Goal: Task Accomplishment & Management: Use online tool/utility

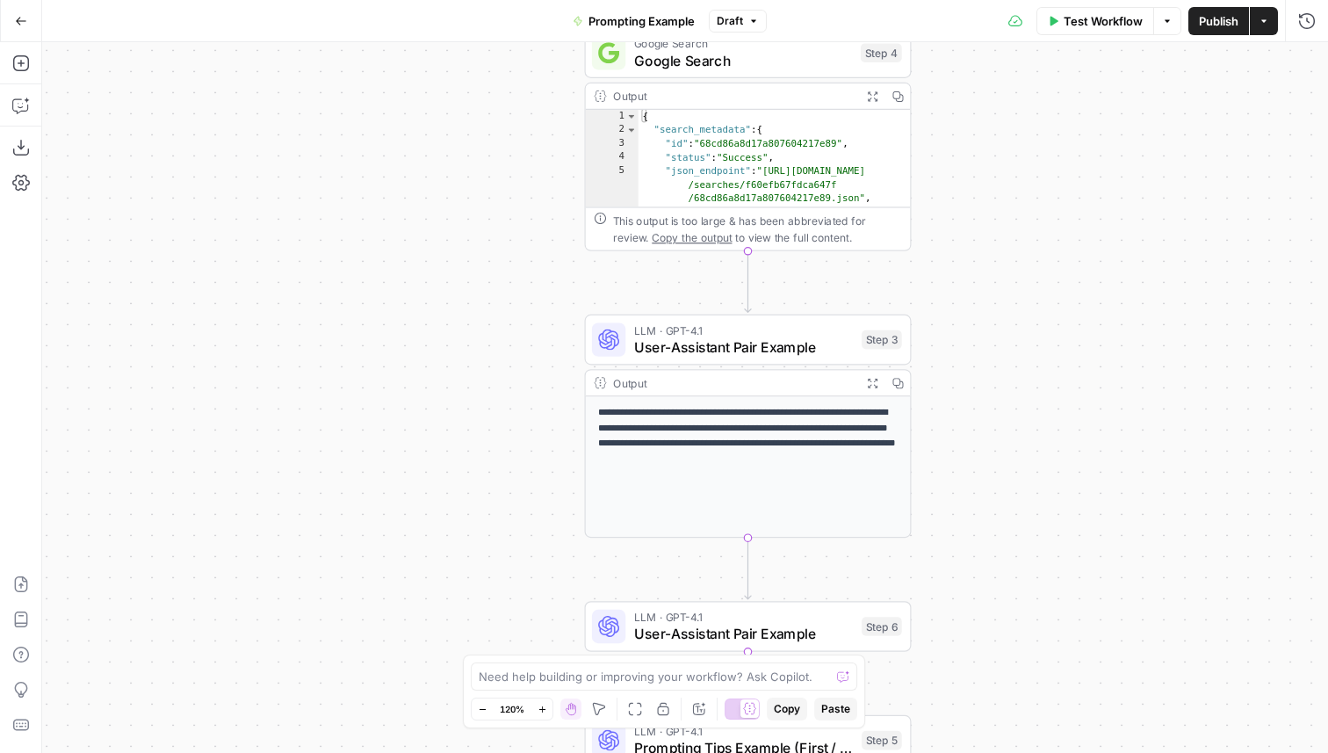
click at [1227, 18] on span "Publish" at bounding box center [1219, 21] width 40 height 18
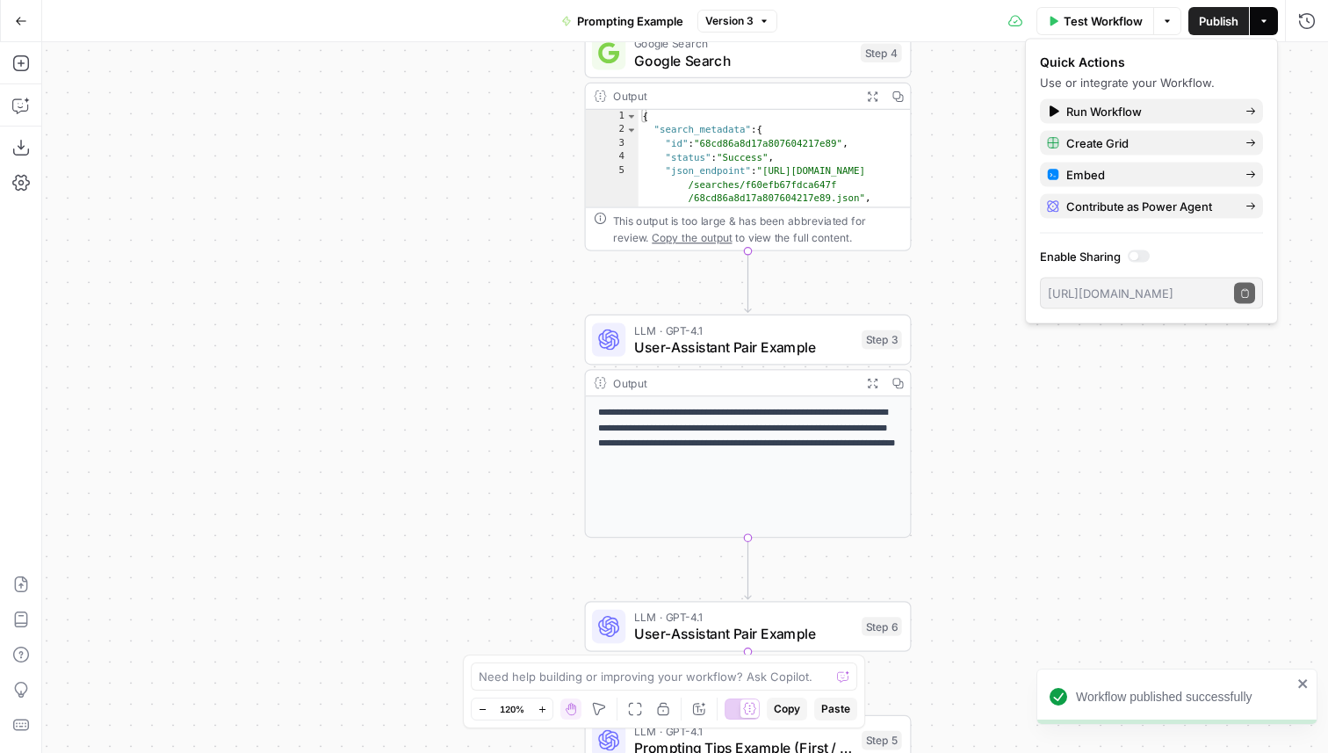
click at [23, 18] on icon "button" at bounding box center [21, 21] width 12 height 12
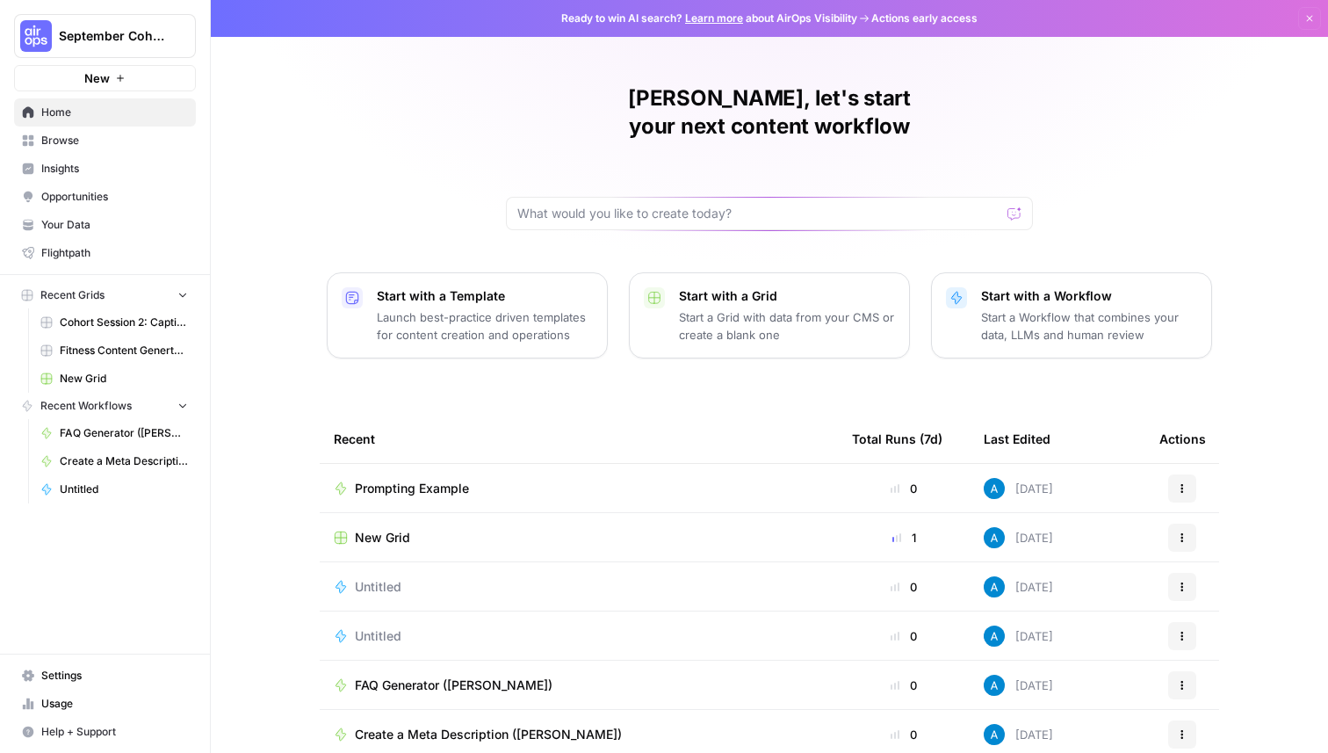
click at [87, 41] on span "September Cohort" at bounding box center [112, 36] width 106 height 18
type input "kayak"
click at [192, 129] on span "Kayak" at bounding box center [170, 132] width 232 height 18
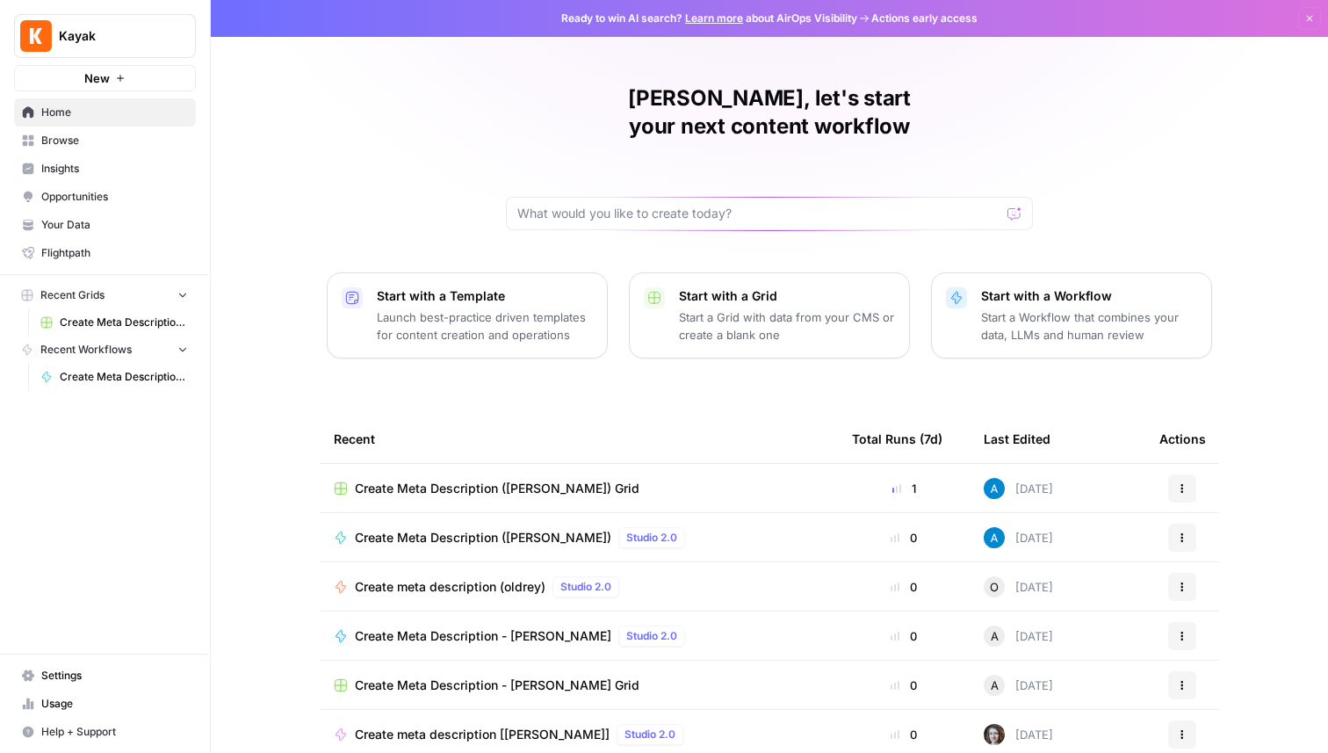
click at [111, 148] on span "Browse" at bounding box center [114, 141] width 147 height 16
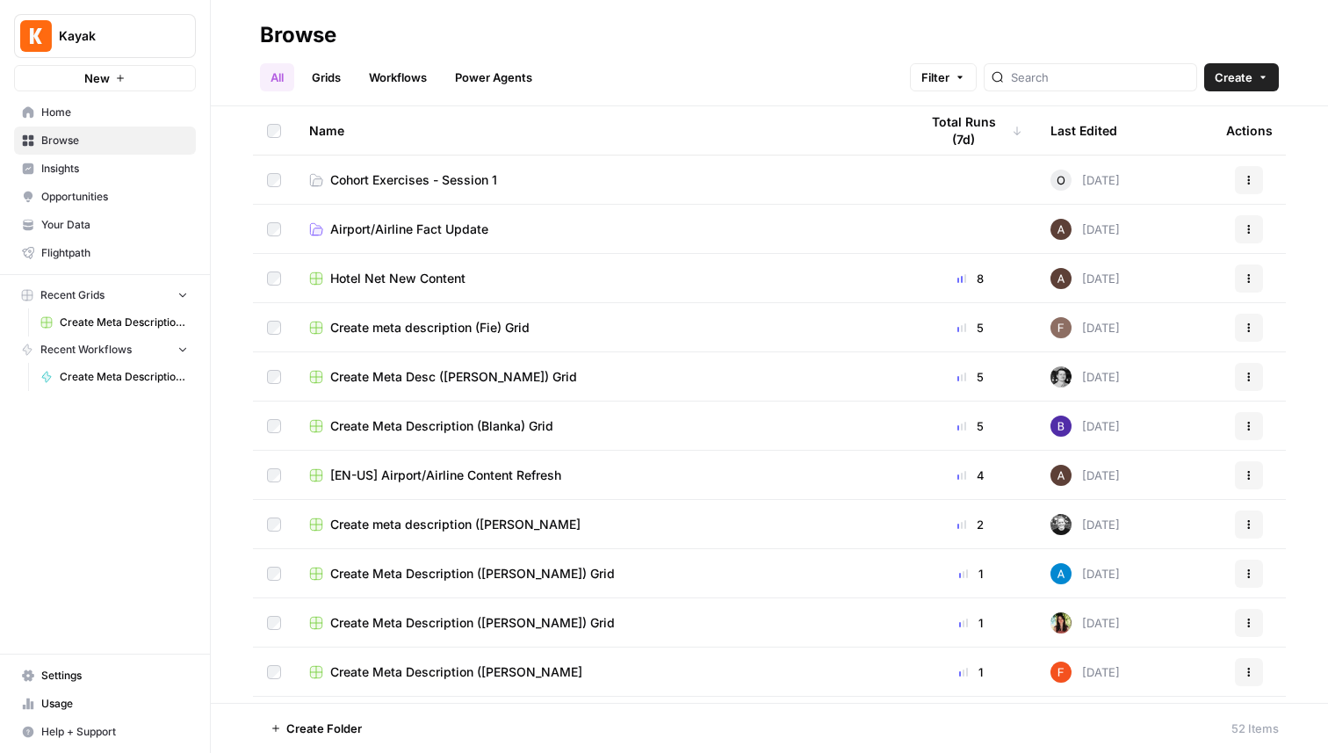
click at [1239, 57] on div "All Grids Workflows Power Agents Filter Create" at bounding box center [769, 70] width 1019 height 42
click at [1238, 69] on span "Create" at bounding box center [1234, 78] width 38 height 18
click at [1208, 118] on span "Folder" at bounding box center [1208, 119] width 98 height 18
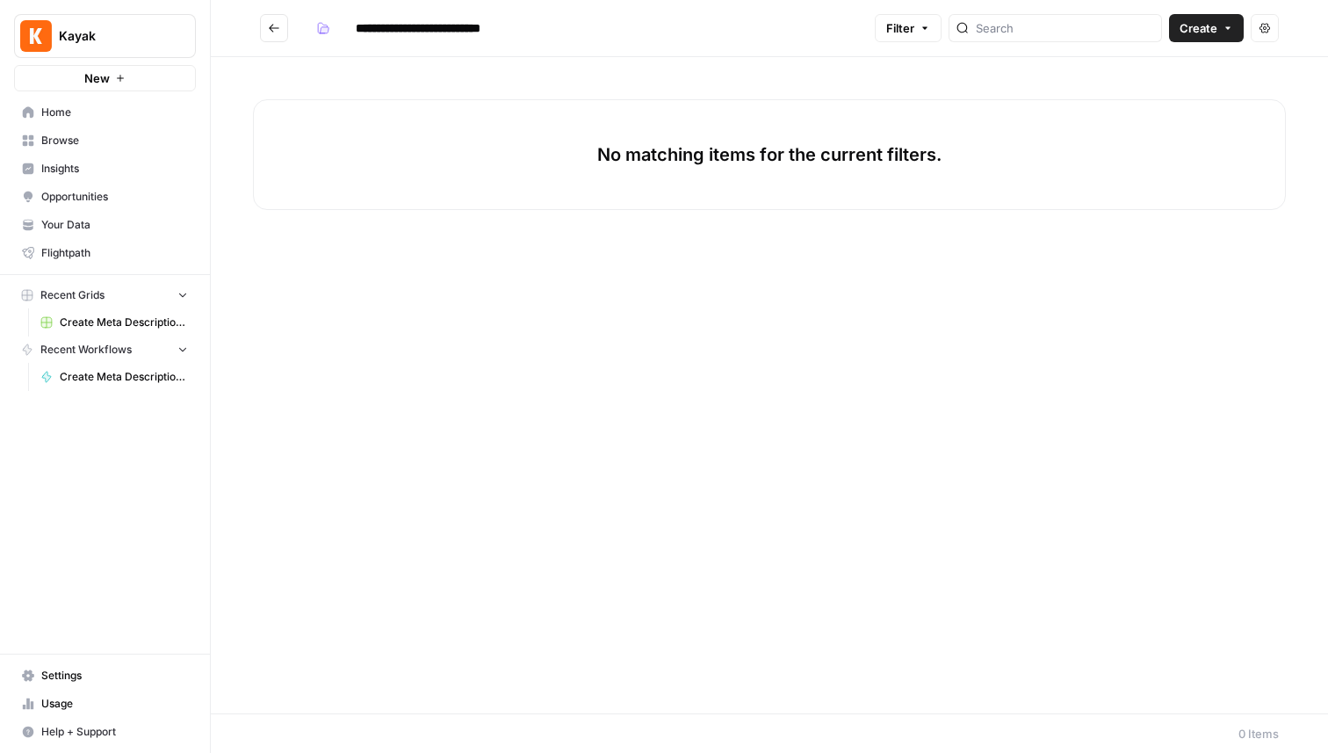
type input "**********"
click at [317, 23] on icon "button" at bounding box center [323, 28] width 12 height 12
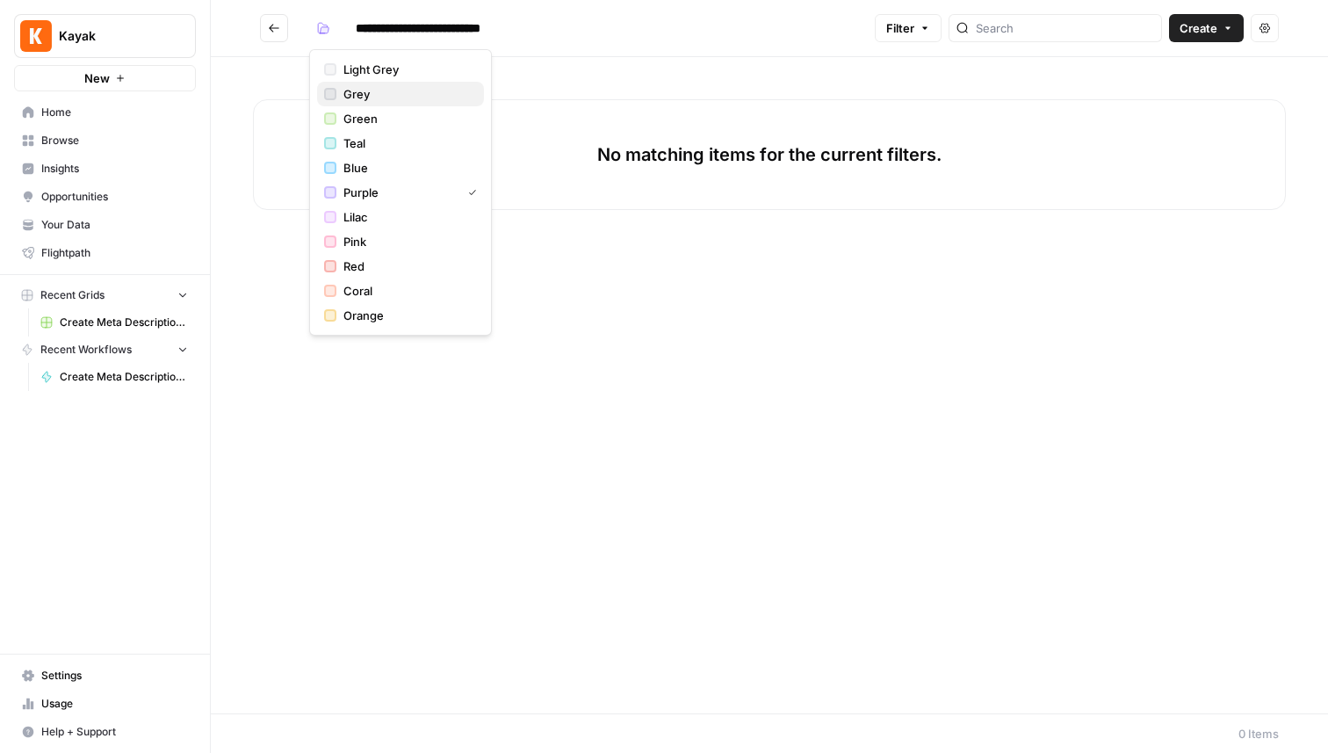
click at [340, 91] on div "Grey" at bounding box center [400, 94] width 153 height 18
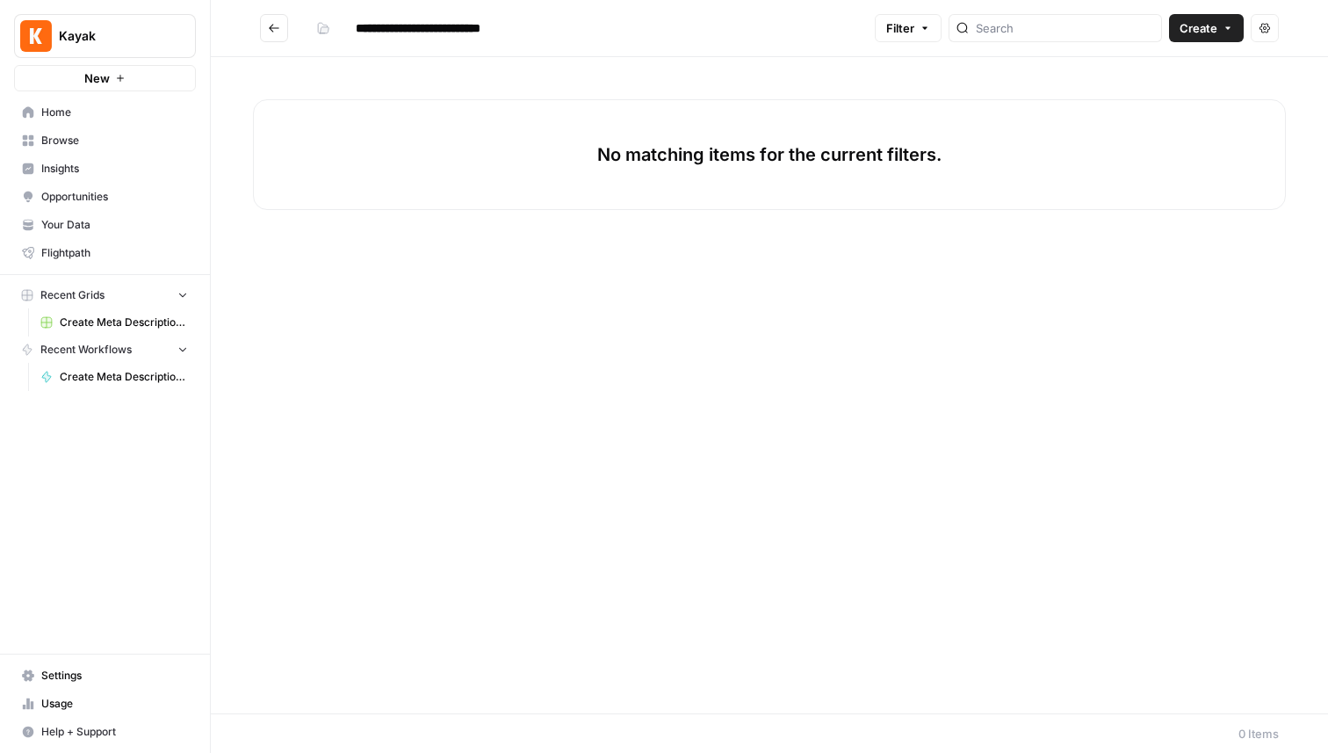
click at [273, 28] on icon "Go back" at bounding box center [274, 28] width 12 height 12
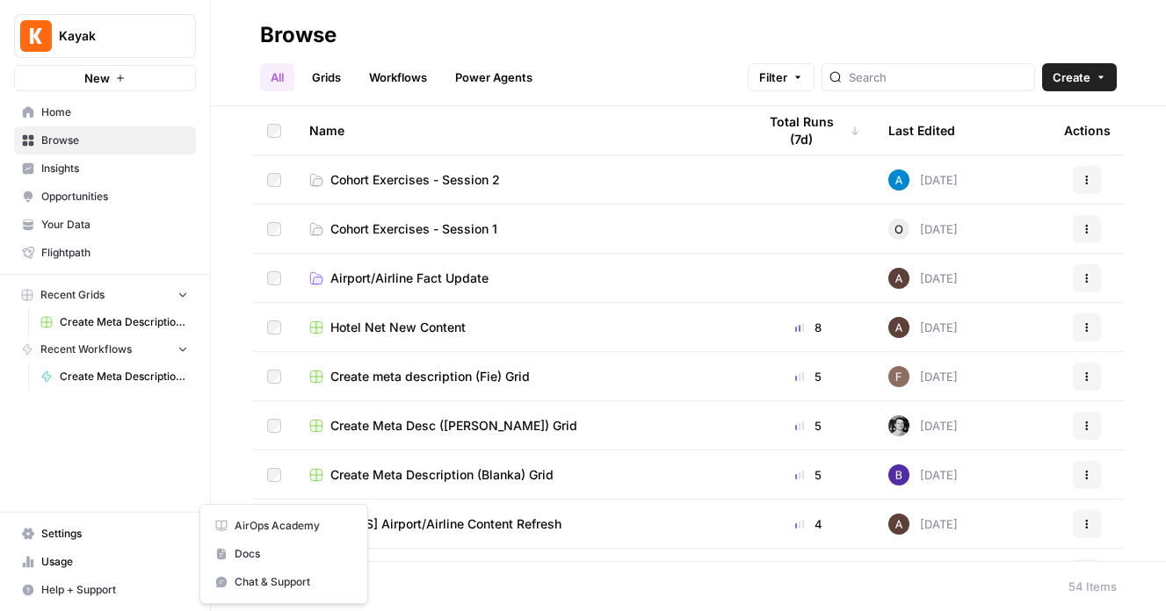
click at [112, 583] on span "Help + Support" at bounding box center [114, 590] width 147 height 16
click at [109, 435] on div "Kayak New Home Browse Insights Opportunities Your Data Flightpath Recent Grids …" at bounding box center [105, 305] width 210 height 611
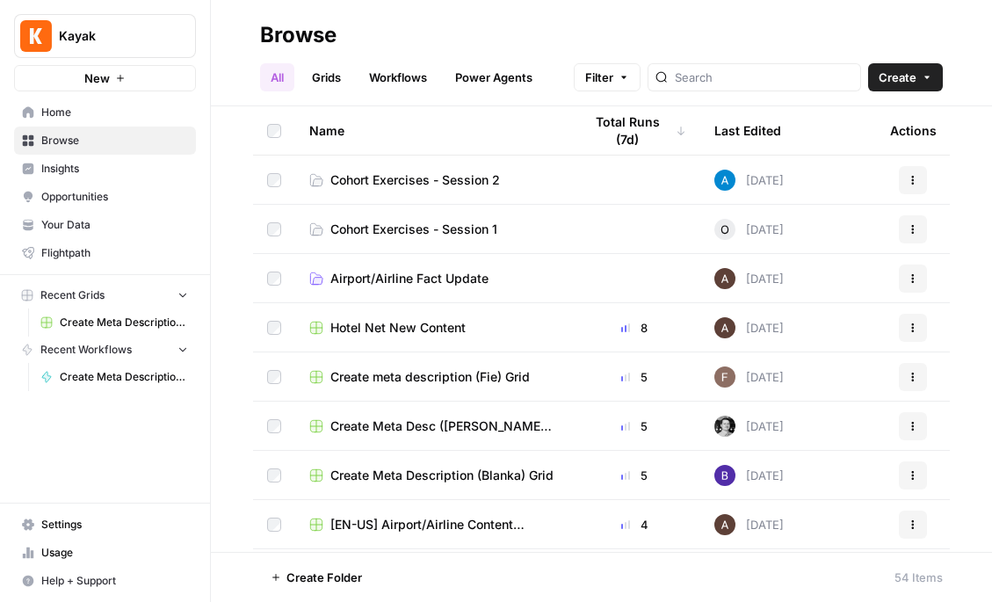
click at [126, 546] on span "Usage" at bounding box center [114, 553] width 147 height 16
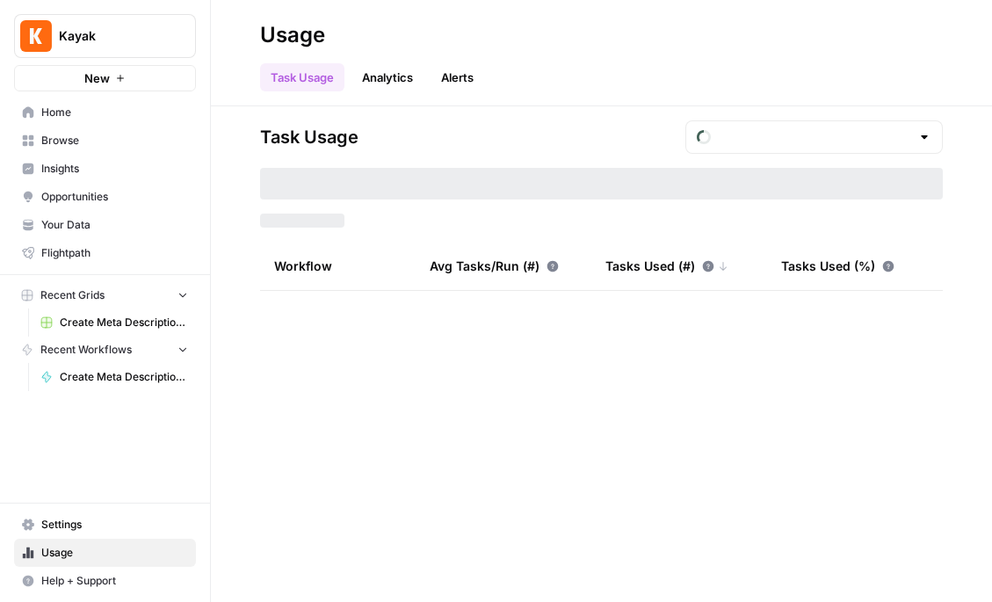
type input "September Tasks"
click at [115, 525] on span "Settings" at bounding box center [114, 525] width 147 height 16
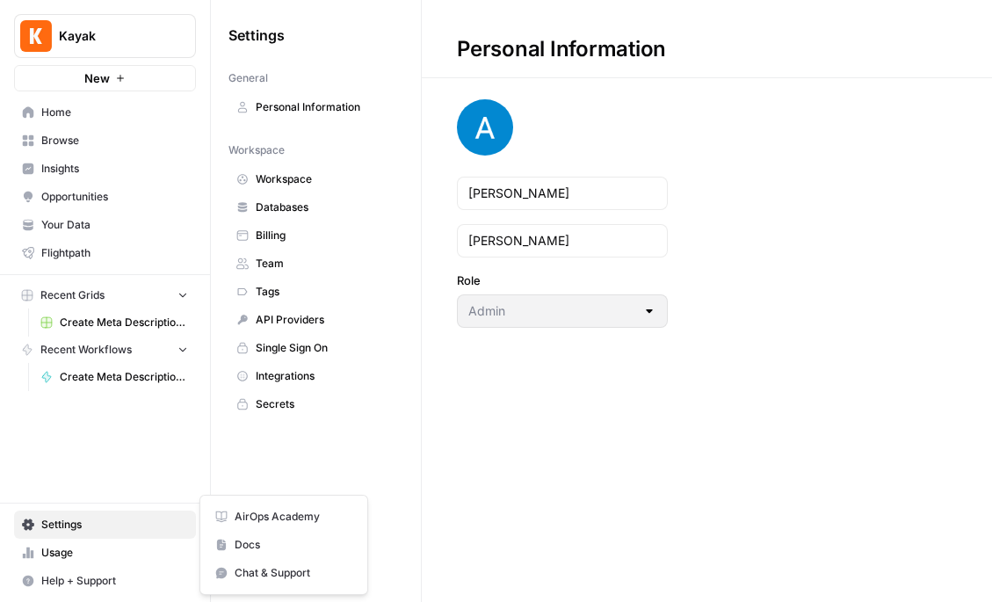
click at [111, 575] on span "Help + Support" at bounding box center [114, 581] width 147 height 16
click at [281, 516] on span "AirOps Academy" at bounding box center [294, 517] width 118 height 16
click at [134, 116] on span "Home" at bounding box center [114, 113] width 147 height 16
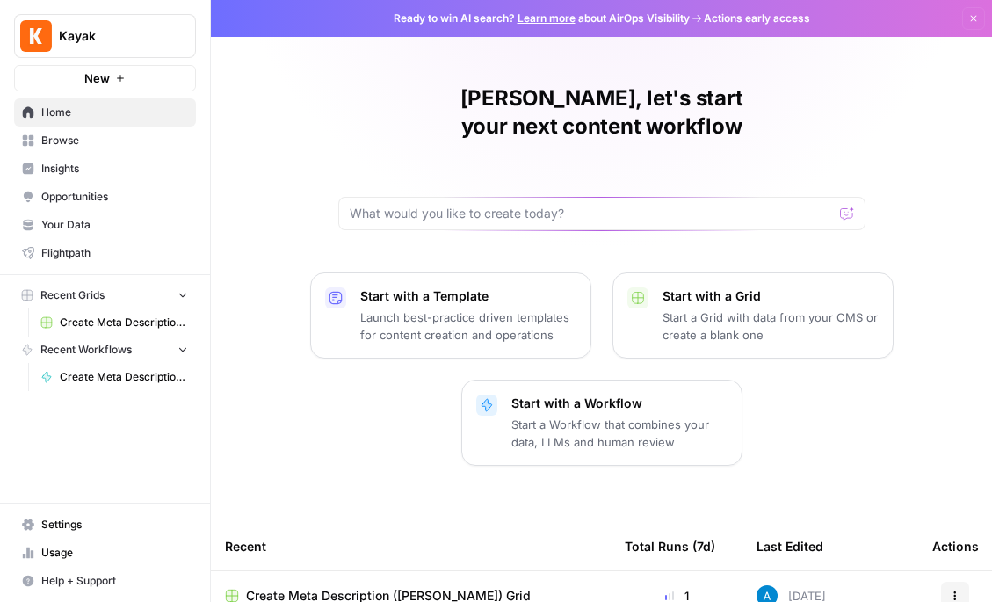
click at [107, 133] on span "Browse" at bounding box center [114, 141] width 147 height 16
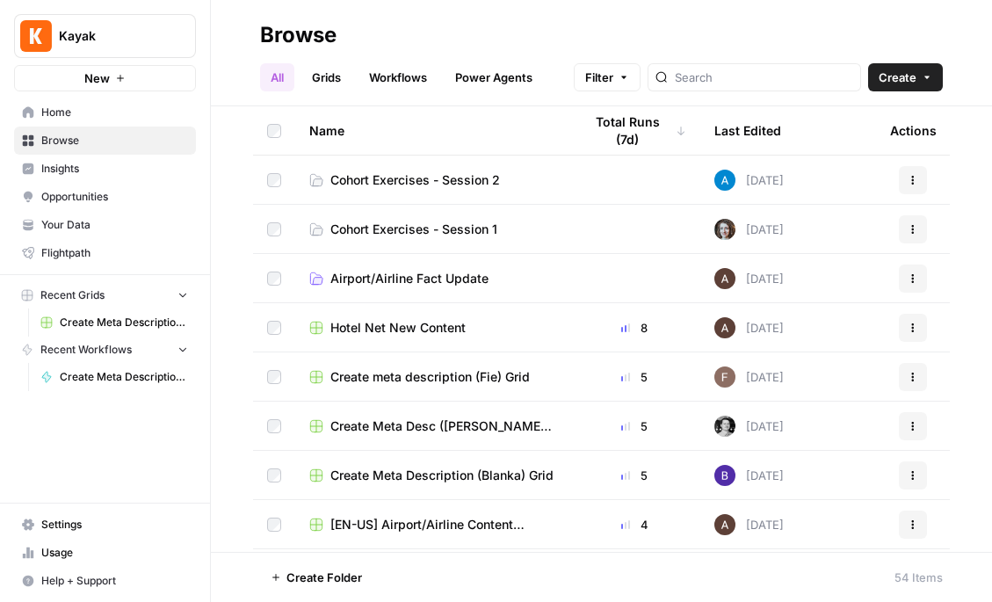
click at [444, 232] on span "Cohort Exercises - Session 1" at bounding box center [413, 229] width 167 height 18
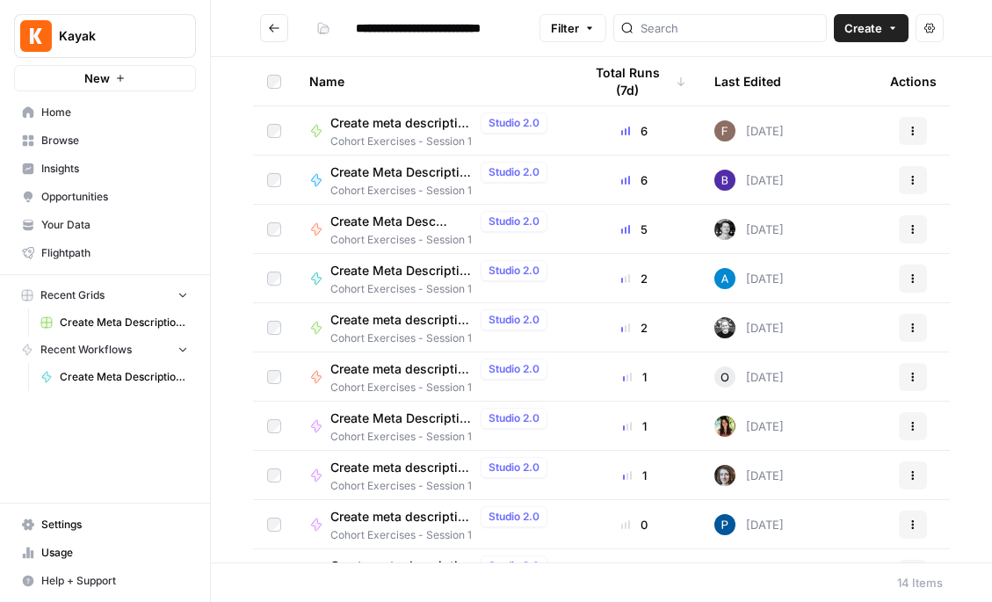
click at [386, 272] on span "Create Meta Description (Andrea)" at bounding box center [401, 271] width 143 height 18
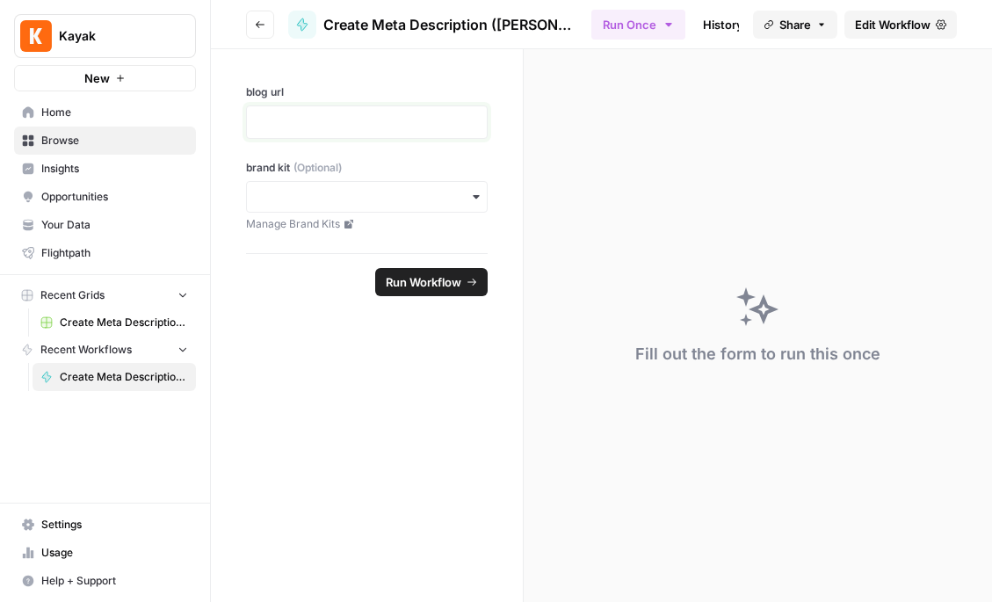
click at [384, 130] on p at bounding box center [366, 122] width 219 height 18
click at [307, 327] on form "blog url brand kit (Optional) Manage Brand Kits Run Workflow" at bounding box center [367, 325] width 313 height 553
click at [407, 122] on p at bounding box center [366, 122] width 219 height 18
click at [334, 209] on div "button" at bounding box center [367, 197] width 242 height 32
click at [307, 253] on div "[EN-US] - Kayak" at bounding box center [367, 244] width 240 height 33
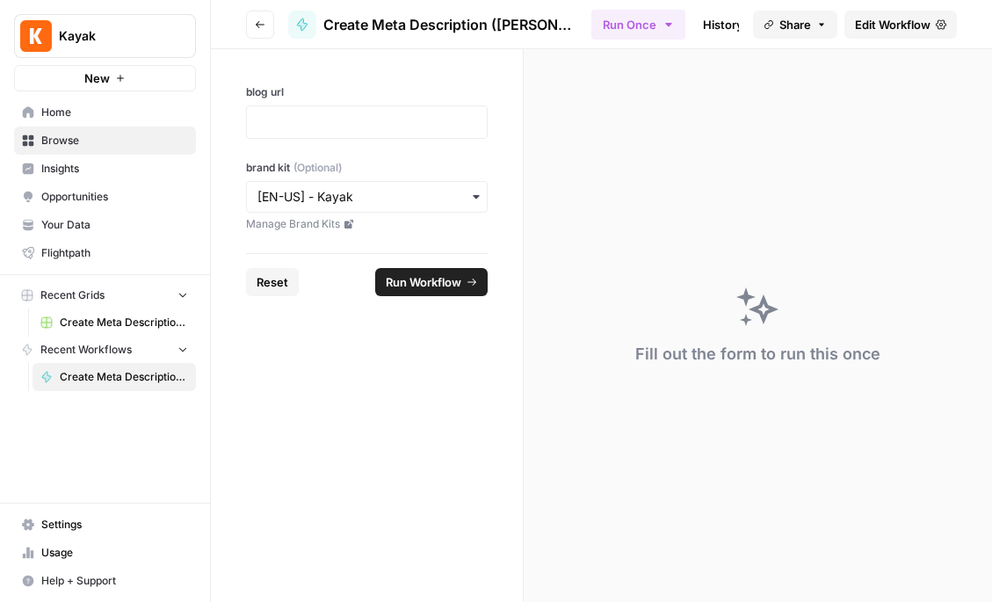
click at [319, 340] on form "blog url brand kit (Optional) Manage Brand Kits Reset Run Workflow" at bounding box center [367, 325] width 313 height 553
click at [90, 318] on span "Create Meta Description (Andrea) Grid" at bounding box center [124, 322] width 128 height 16
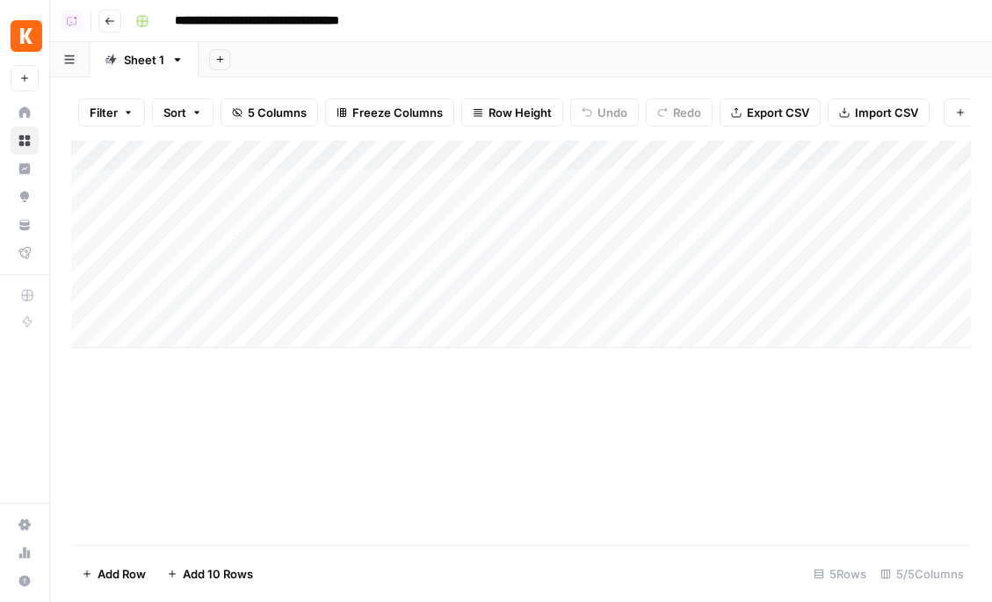
click at [532, 152] on div "Add Column" at bounding box center [521, 244] width 900 height 207
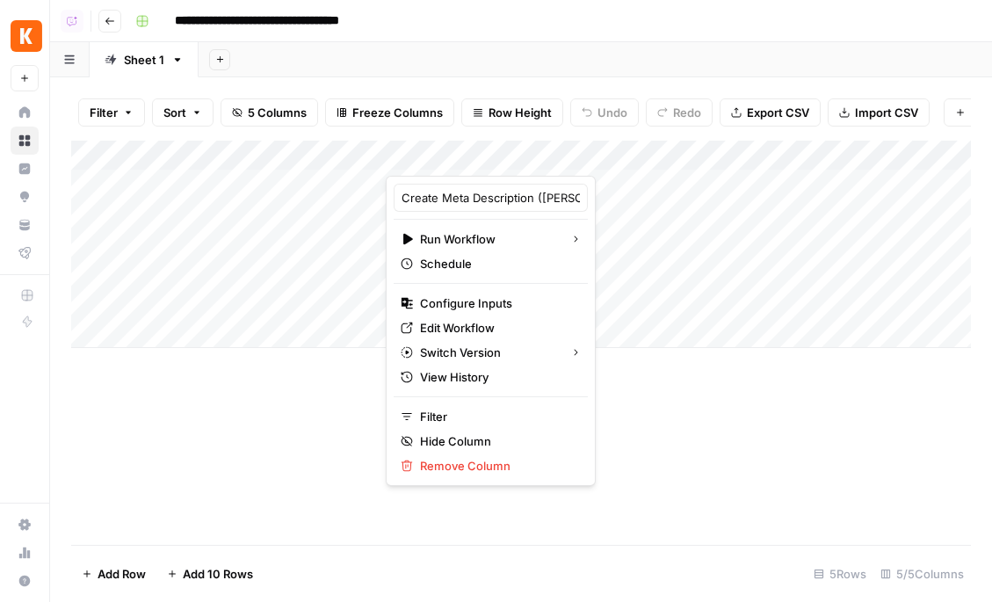
click at [651, 416] on div "Add Column" at bounding box center [521, 343] width 900 height 404
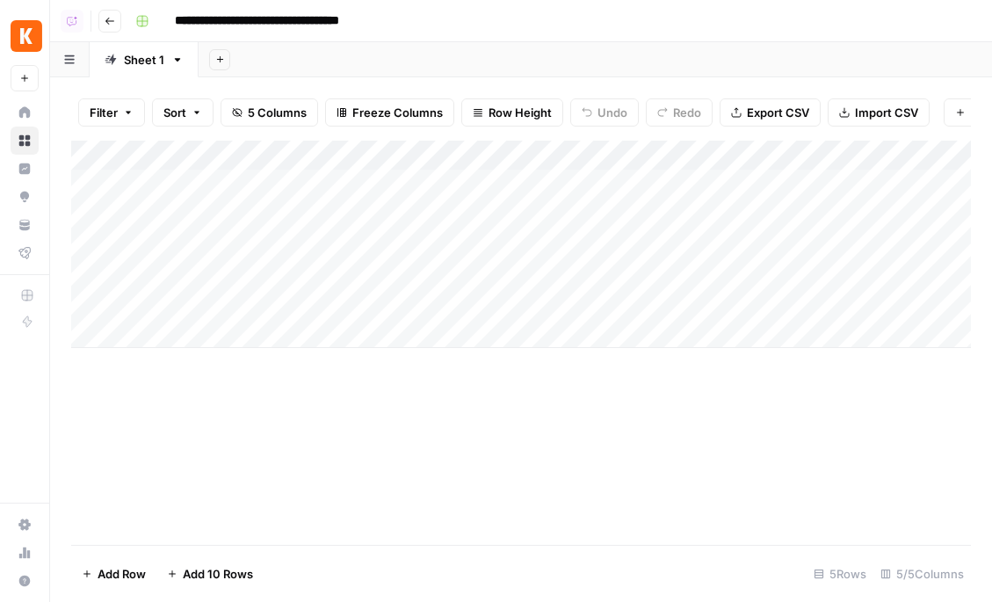
click at [524, 156] on div "Add Column" at bounding box center [521, 244] width 900 height 207
click at [507, 60] on div "Add Sheet" at bounding box center [595, 59] width 793 height 35
click at [134, 85] on div "Filter Sort 5 Columns Freeze Columns Row Height Undo Redo Export CSV Import CSV…" at bounding box center [521, 112] width 900 height 56
click at [405, 159] on div "Add Column" at bounding box center [521, 244] width 900 height 207
click at [464, 60] on div "Add Sheet" at bounding box center [595, 59] width 793 height 35
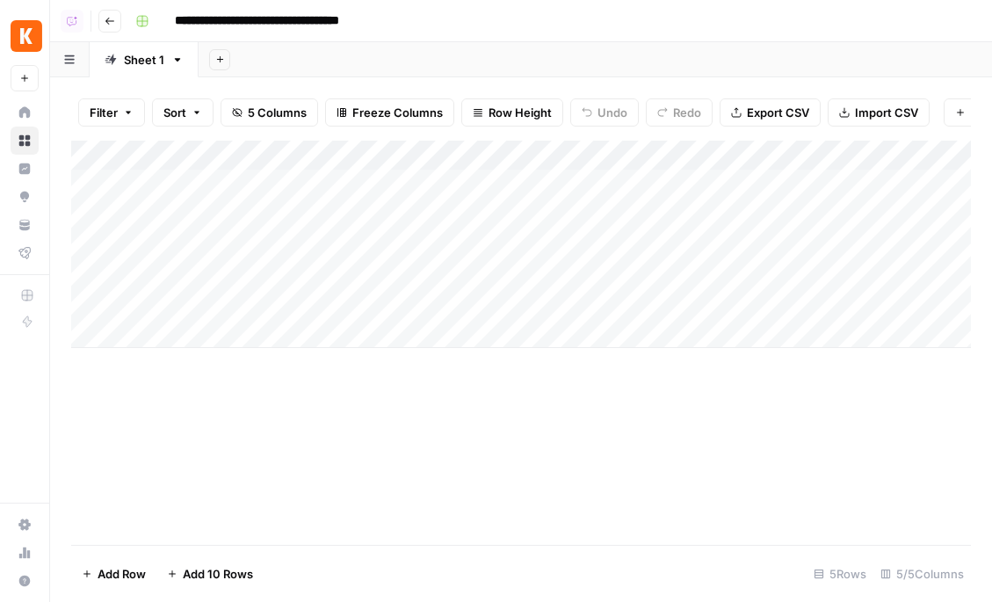
click at [208, 158] on div "Add Column" at bounding box center [521, 244] width 900 height 207
click at [365, 401] on div "Add Column" at bounding box center [521, 343] width 900 height 404
click at [87, 182] on div "Add Column" at bounding box center [521, 244] width 900 height 207
click at [91, 209] on div "Add Column" at bounding box center [521, 244] width 900 height 207
click at [87, 183] on div "Add Column" at bounding box center [521, 244] width 900 height 207
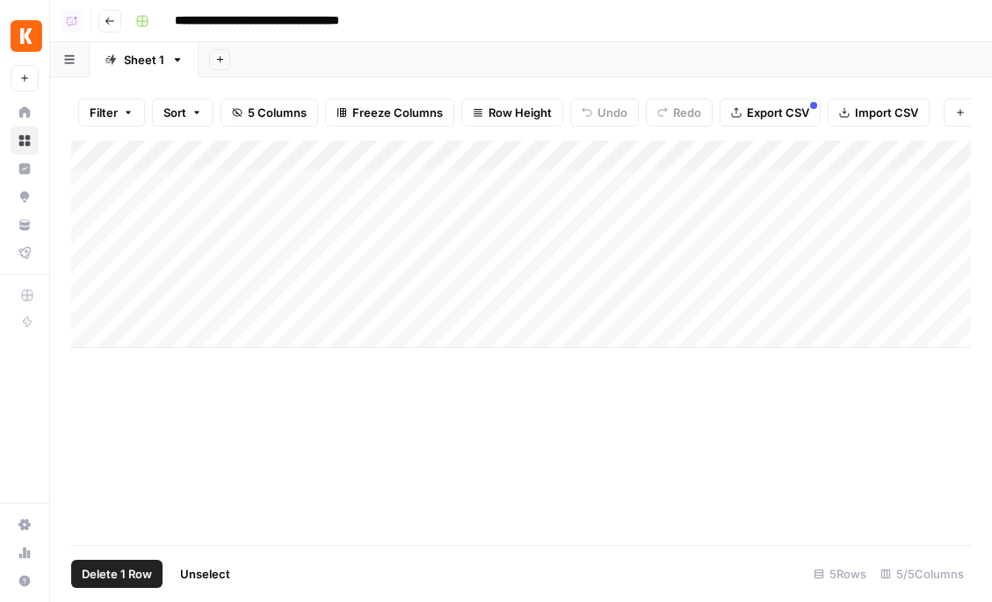
click at [89, 214] on div "Add Column" at bounding box center [521, 244] width 900 height 207
click at [230, 192] on div "Add Column" at bounding box center [521, 244] width 900 height 207
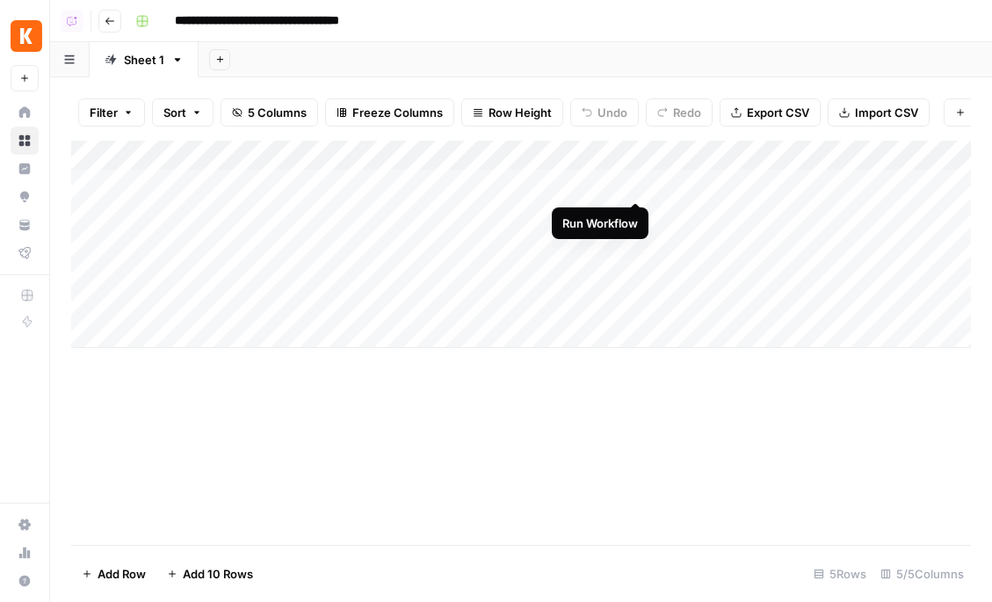
click at [637, 184] on div "Add Column" at bounding box center [521, 244] width 900 height 207
click at [227, 64] on button "Add Sheet" at bounding box center [219, 59] width 21 height 21
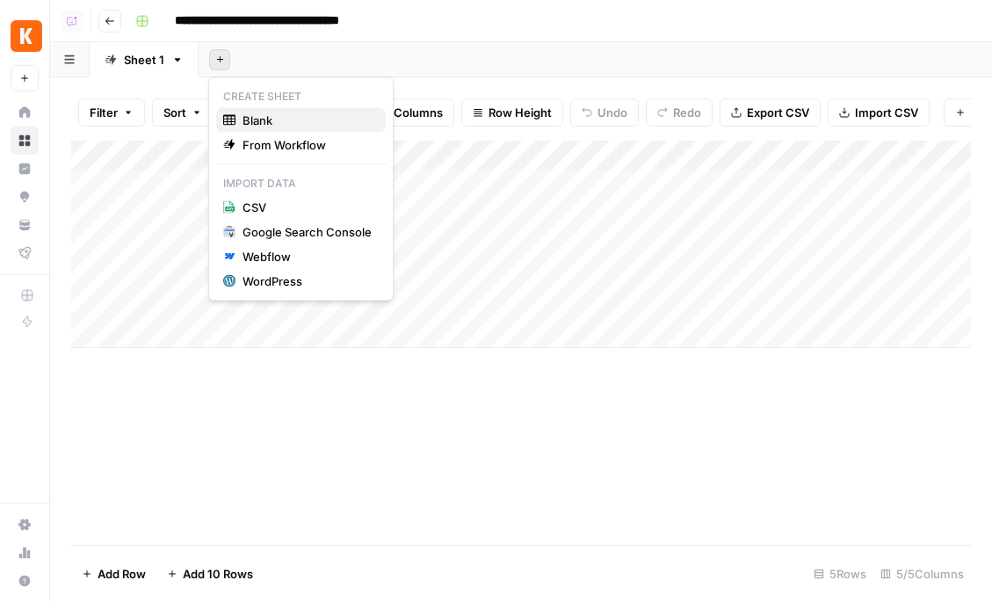
click at [263, 117] on span "Blank" at bounding box center [306, 121] width 129 height 18
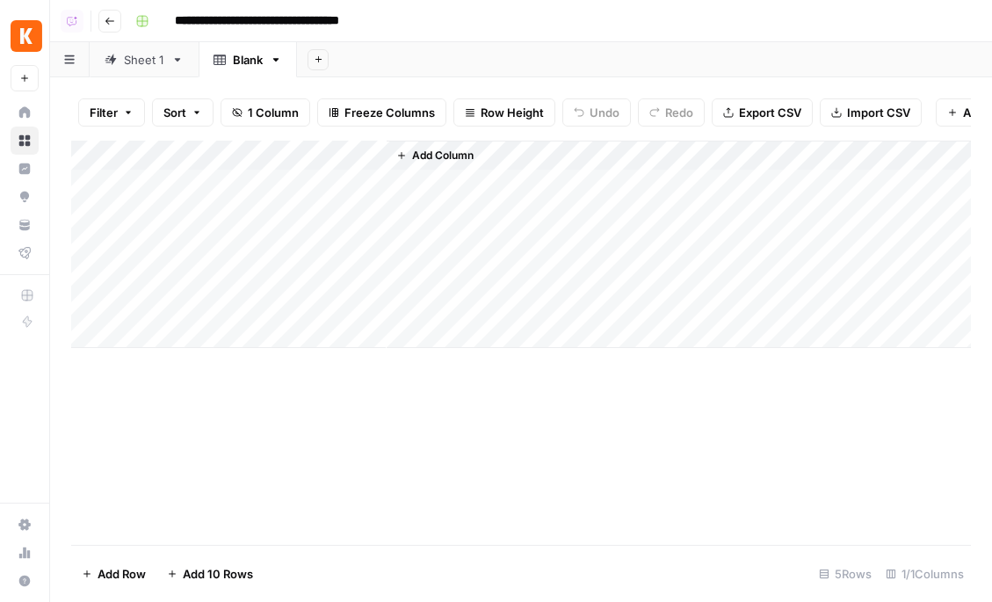
click at [140, 56] on div "Sheet 1" at bounding box center [144, 60] width 40 height 18
click at [209, 155] on div "Add Column" at bounding box center [521, 244] width 900 height 207
click at [420, 421] on div "Add Column" at bounding box center [521, 343] width 900 height 404
click at [300, 183] on div "Add Column" at bounding box center [521, 244] width 900 height 207
click at [308, 207] on div "Add Column" at bounding box center [521, 244] width 900 height 207
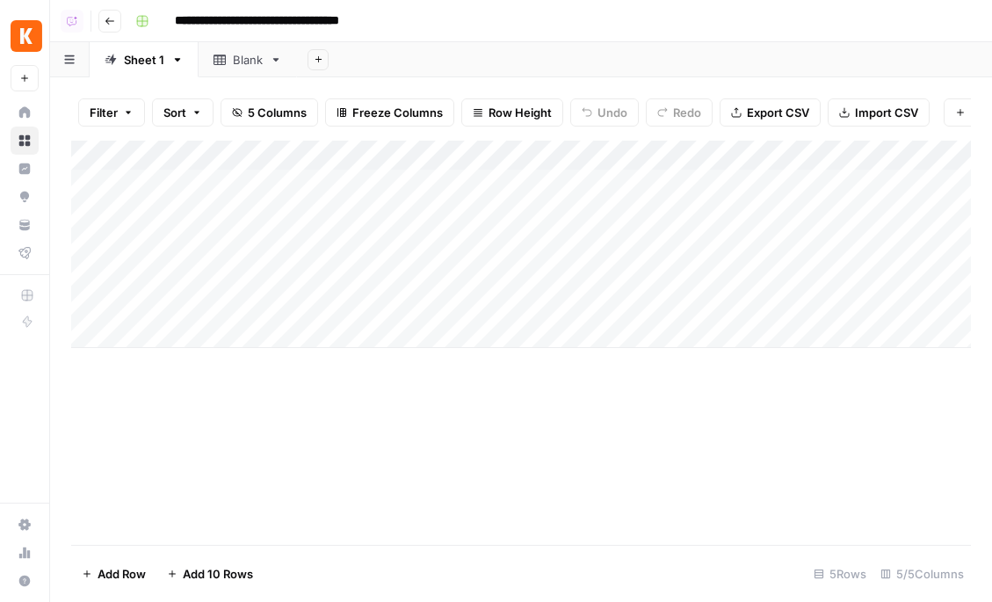
click at [326, 236] on div "Add Column" at bounding box center [521, 244] width 900 height 207
click at [337, 275] on div "Add Column" at bounding box center [521, 244] width 900 height 207
click at [248, 61] on div "Blank" at bounding box center [248, 60] width 30 height 18
click at [150, 69] on link "Sheet 1" at bounding box center [144, 59] width 109 height 35
click at [315, 187] on div "Add Column" at bounding box center [521, 244] width 900 height 207
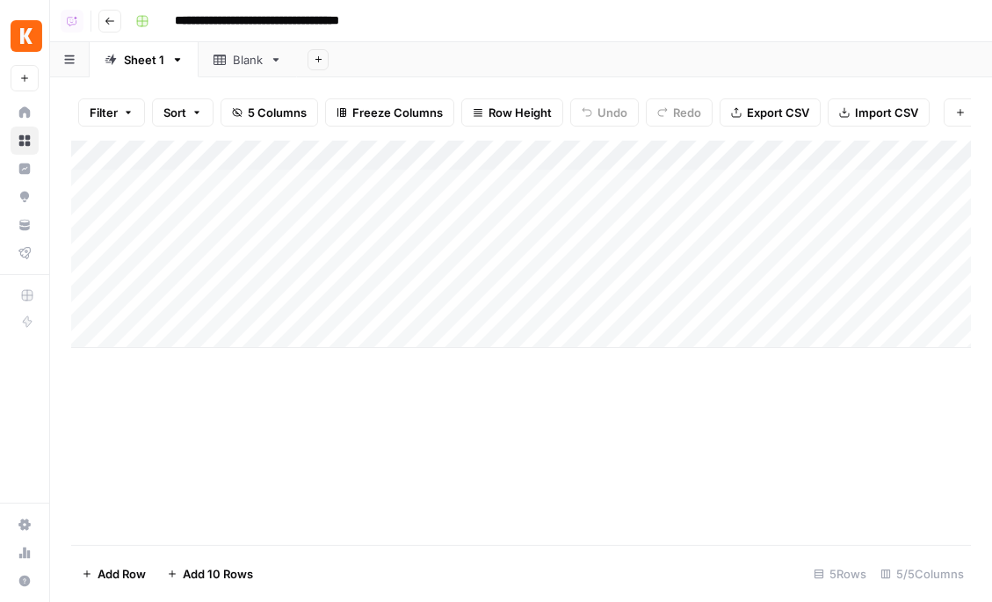
click at [519, 217] on div "Add Column" at bounding box center [521, 244] width 900 height 207
click at [881, 481] on div "Add Column" at bounding box center [521, 343] width 900 height 404
click at [575, 155] on div "Add Column" at bounding box center [521, 244] width 900 height 207
click at [306, 388] on div "Add Column" at bounding box center [521, 343] width 900 height 404
click at [505, 155] on div "Add Column" at bounding box center [521, 244] width 900 height 207
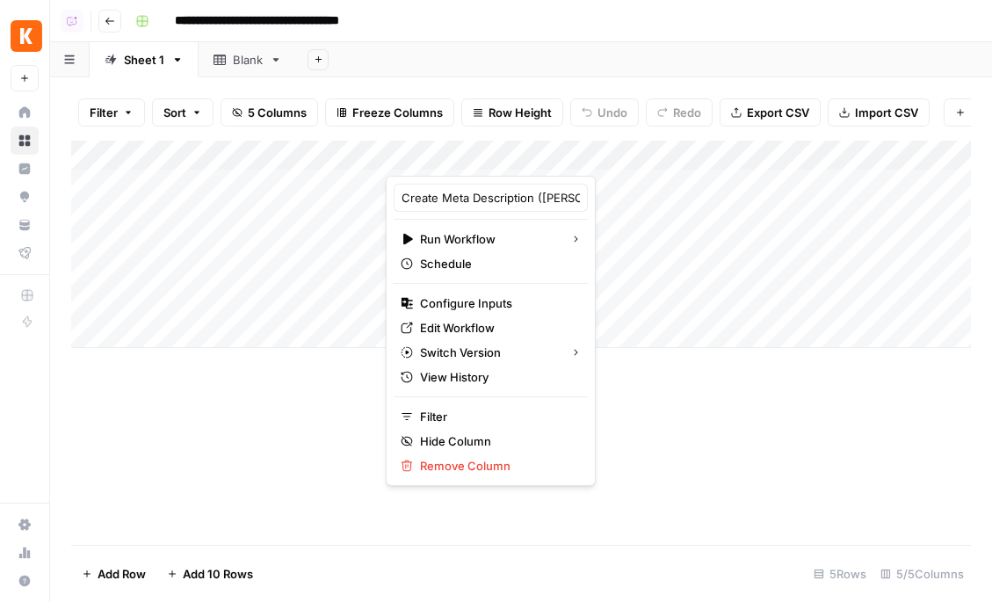
click at [326, 448] on div "Add Column" at bounding box center [521, 343] width 900 height 404
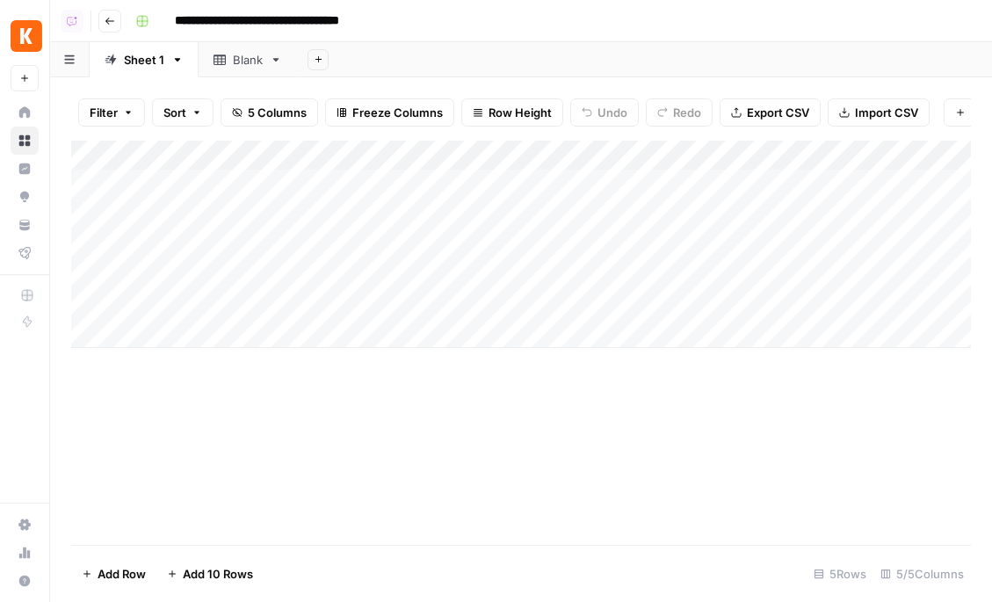
click at [246, 380] on div "Add Column" at bounding box center [521, 343] width 900 height 404
click at [757, 428] on div "Add Column" at bounding box center [521, 343] width 900 height 404
click at [768, 460] on div "Add Column" at bounding box center [521, 343] width 900 height 404
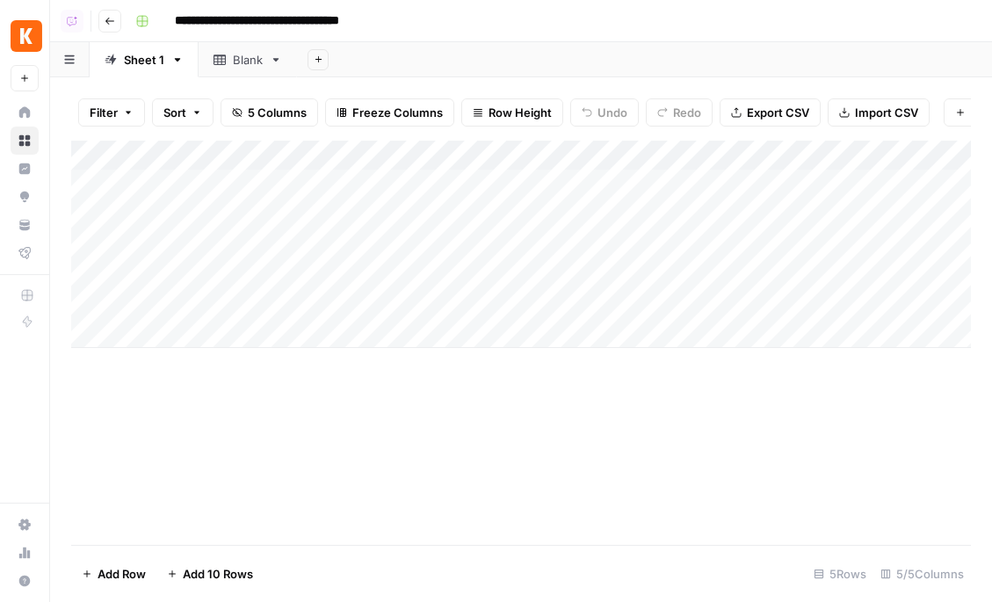
click at [473, 453] on div "Add Column" at bounding box center [521, 343] width 900 height 404
click at [561, 159] on div "Add Column" at bounding box center [521, 244] width 900 height 207
click at [589, 408] on div "Add Column" at bounding box center [521, 343] width 900 height 404
click at [525, 158] on div "Add Column" at bounding box center [521, 244] width 900 height 207
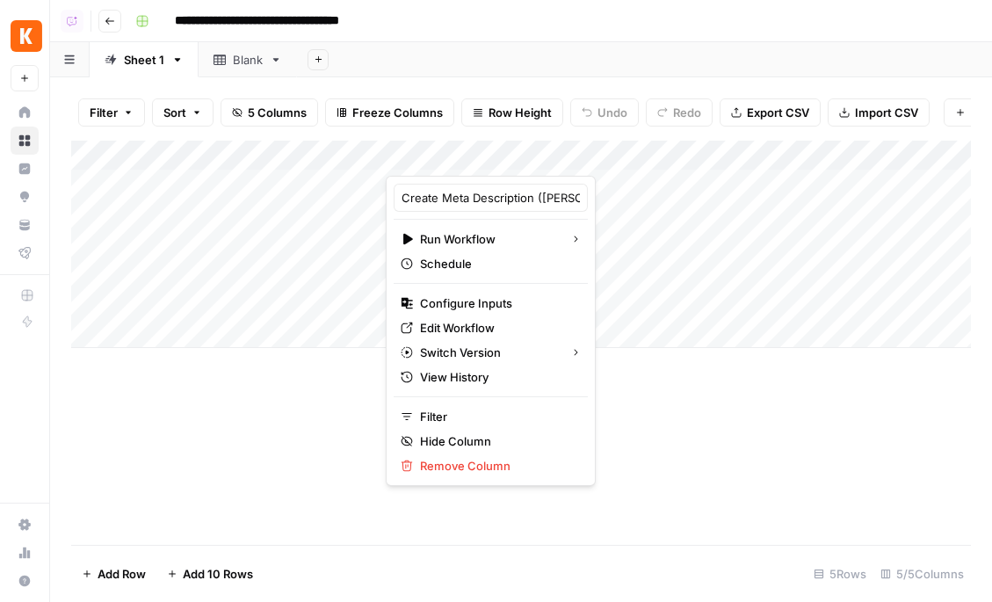
click at [823, 552] on footer "Add Row Add 10 Rows 5 Rows 5/5 Columns" at bounding box center [521, 573] width 900 height 57
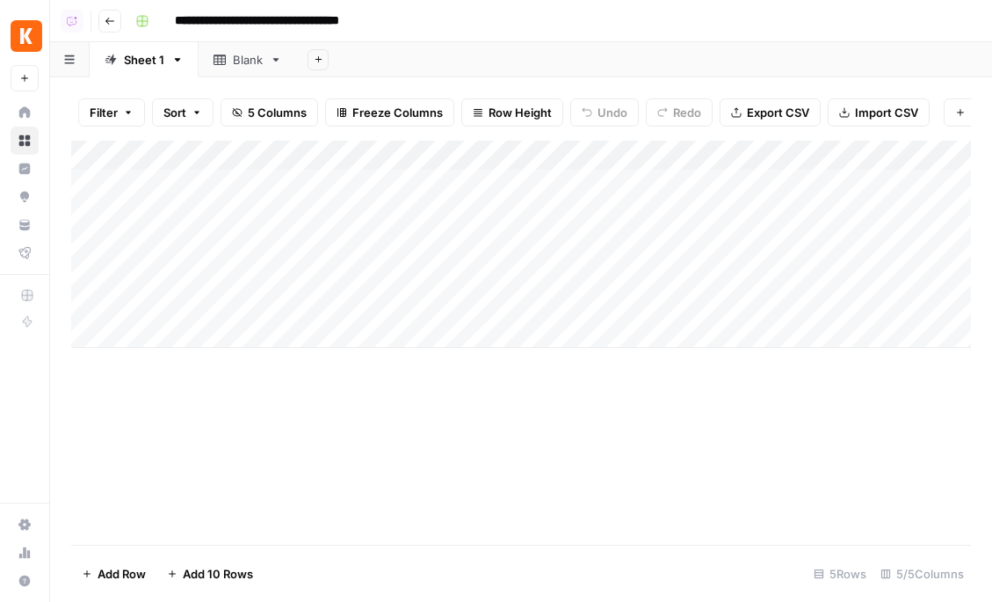
click at [550, 161] on div "Add Column" at bounding box center [521, 244] width 900 height 207
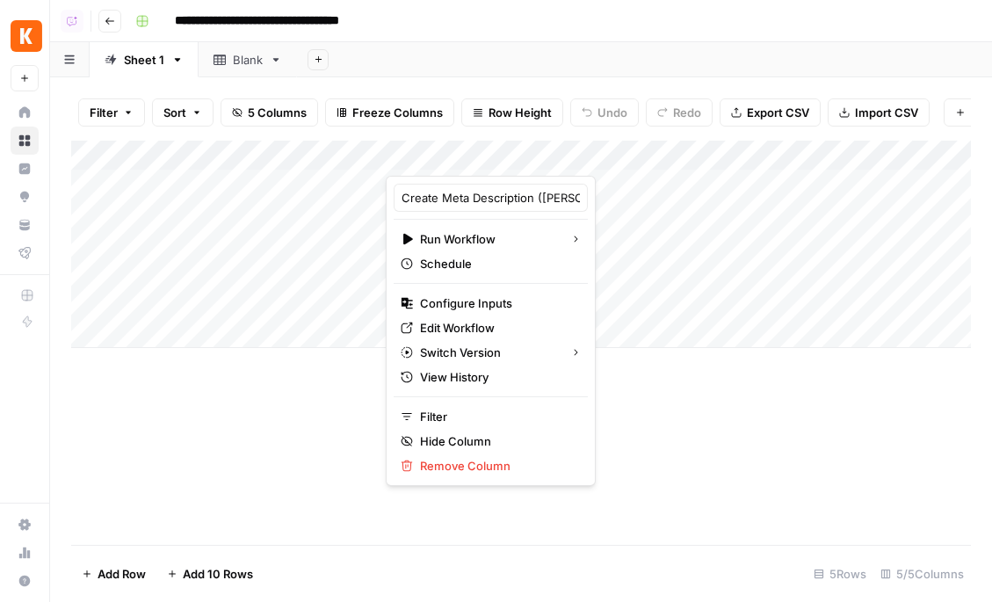
click at [460, 155] on div at bounding box center [519, 158] width 267 height 35
click at [513, 151] on div at bounding box center [519, 158] width 267 height 35
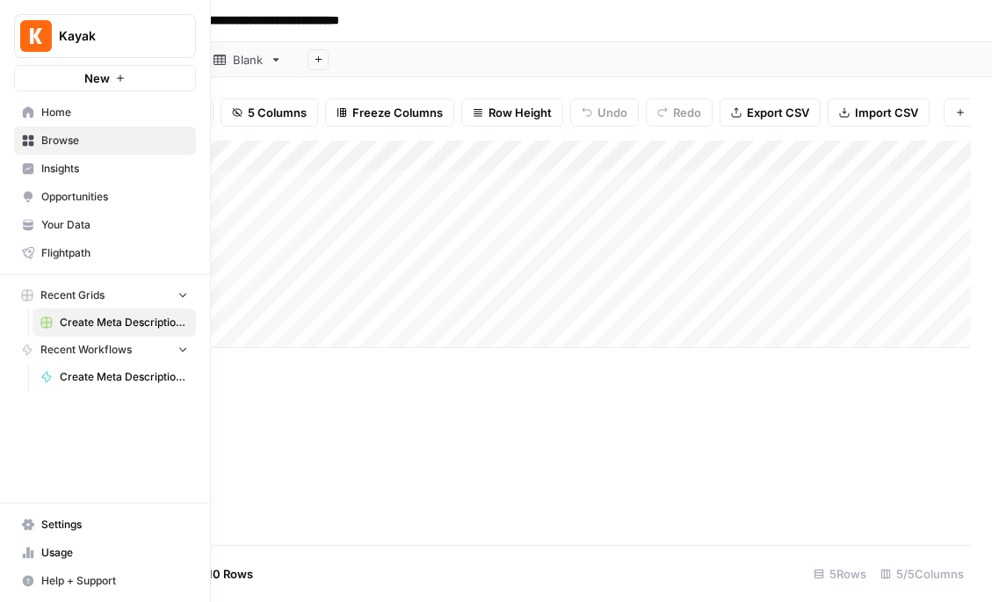
click at [30, 117] on icon at bounding box center [28, 111] width 11 height 11
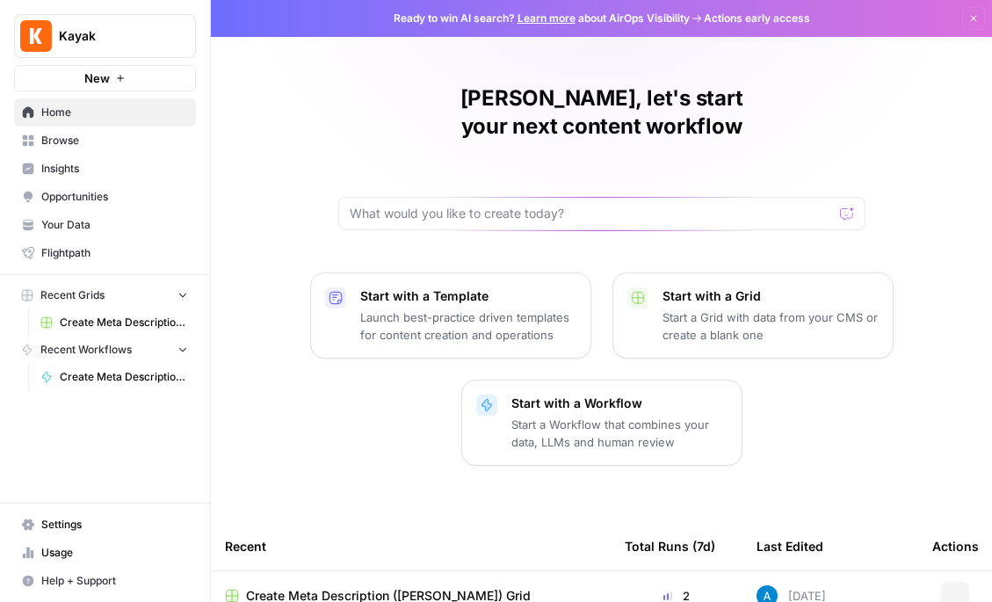
click at [57, 146] on span "Browse" at bounding box center [114, 141] width 147 height 16
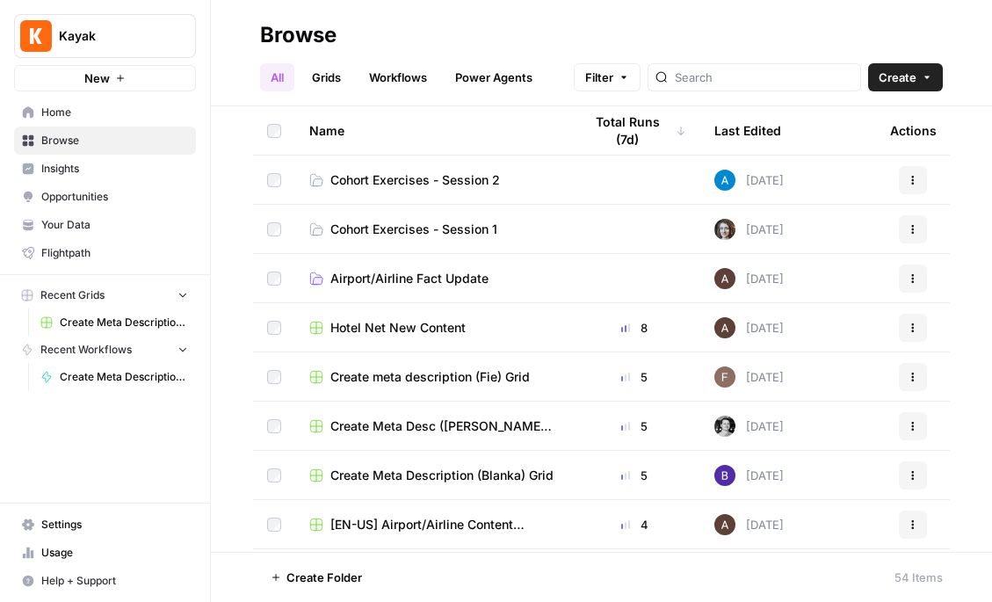
click at [394, 191] on td "Cohort Exercises - Session 2" at bounding box center [431, 179] width 273 height 48
click at [415, 175] on span "Cohort Exercises - Session 2" at bounding box center [415, 180] width 170 height 18
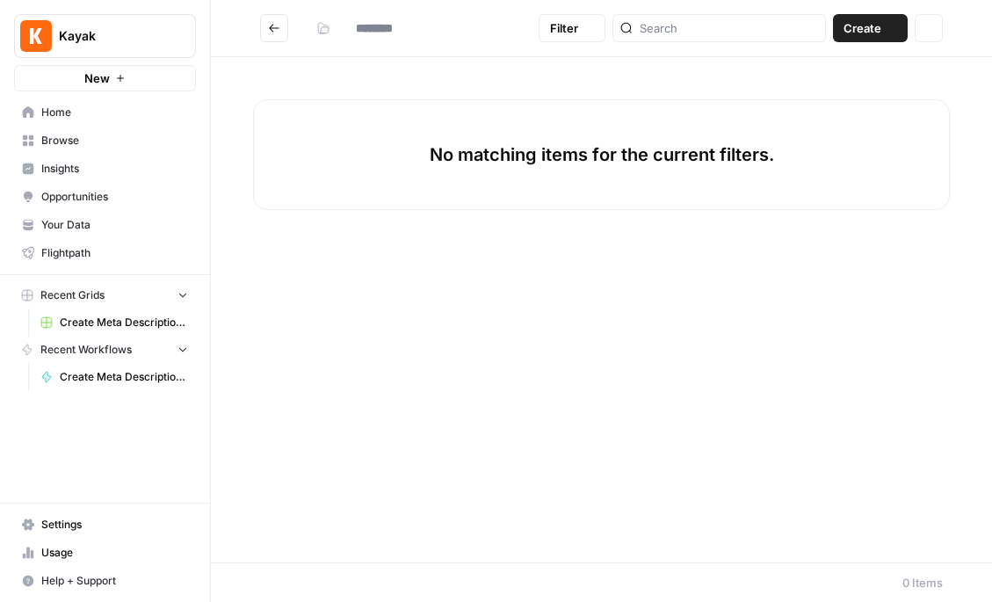
type input "**********"
click at [278, 25] on icon "Go back" at bounding box center [274, 28] width 12 height 12
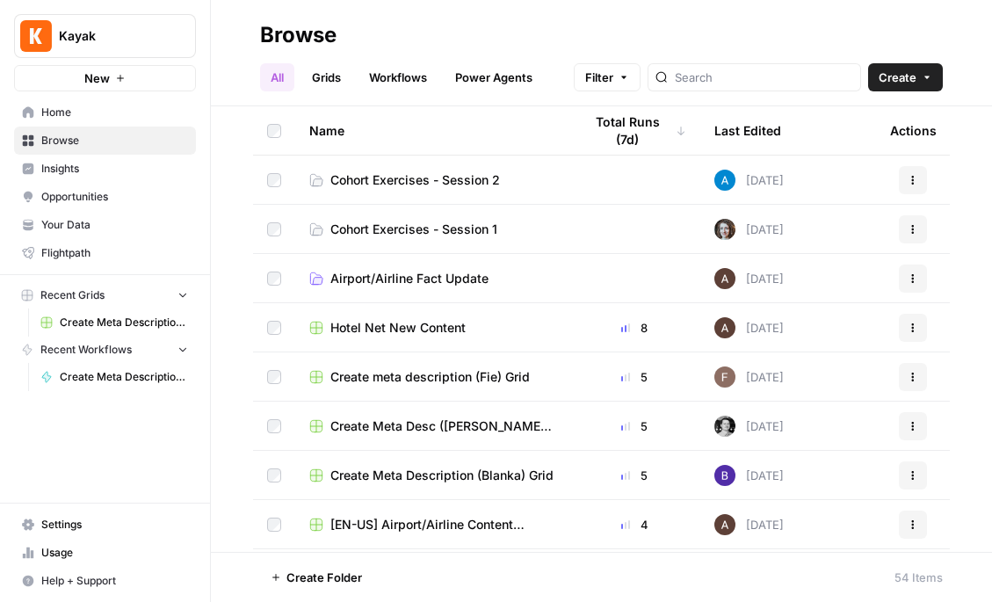
click at [413, 229] on span "Cohort Exercises - Session 1" at bounding box center [413, 229] width 167 height 18
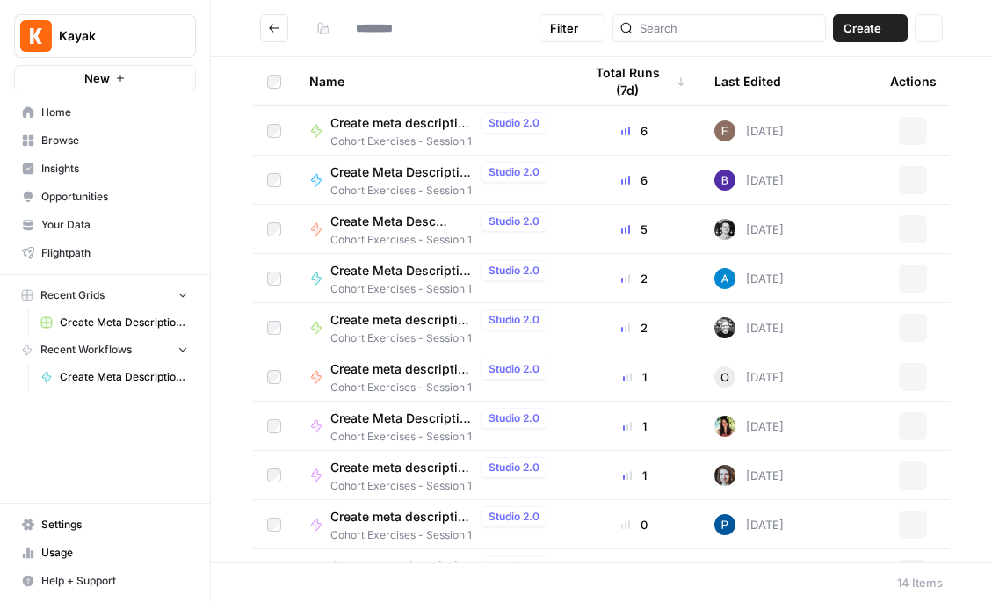
type input "**********"
click at [380, 168] on span "Create Meta Description (Blanka)" at bounding box center [401, 172] width 143 height 18
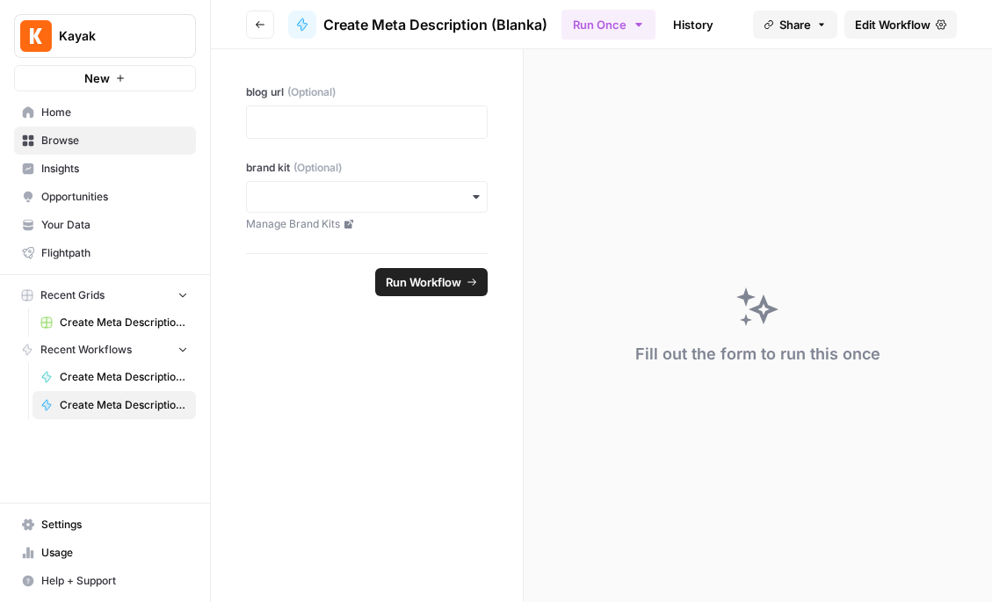
click at [72, 319] on span "Create Meta Description (Andrea) Grid" at bounding box center [124, 322] width 128 height 16
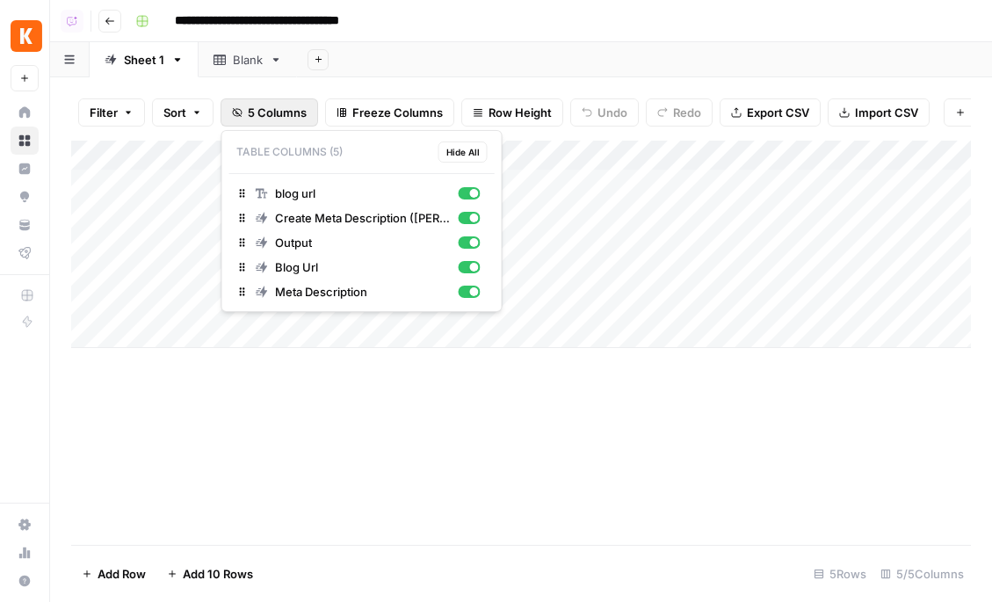
click at [272, 116] on span "5 Columns" at bounding box center [277, 113] width 59 height 18
click at [472, 217] on div "button" at bounding box center [474, 217] width 9 height 9
click at [468, 237] on div "button" at bounding box center [469, 242] width 22 height 12
click at [472, 268] on div "button" at bounding box center [474, 267] width 9 height 9
click at [516, 392] on div "Add Column" at bounding box center [521, 343] width 900 height 404
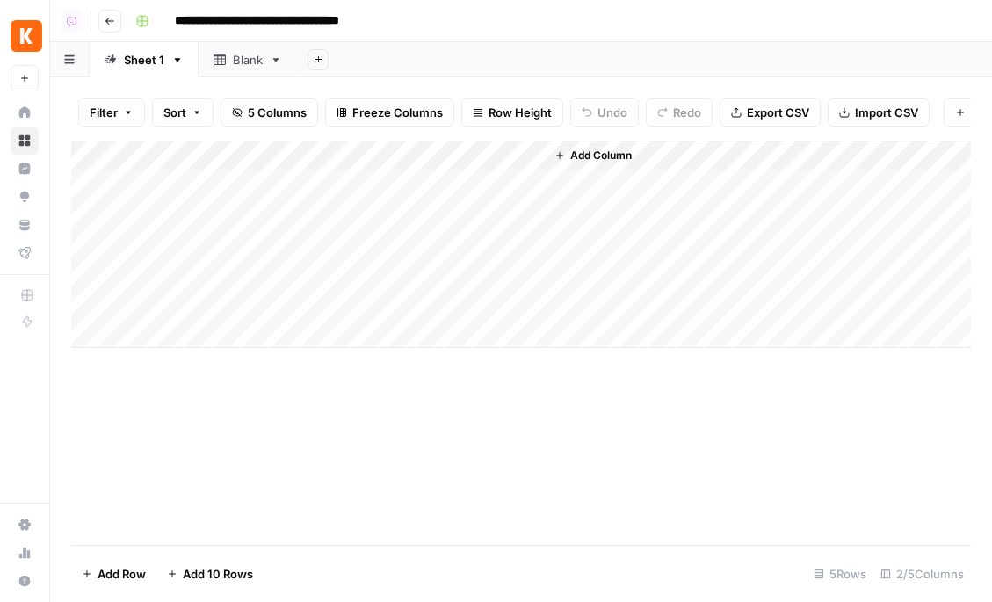
click at [270, 118] on span "5 Columns" at bounding box center [277, 113] width 59 height 18
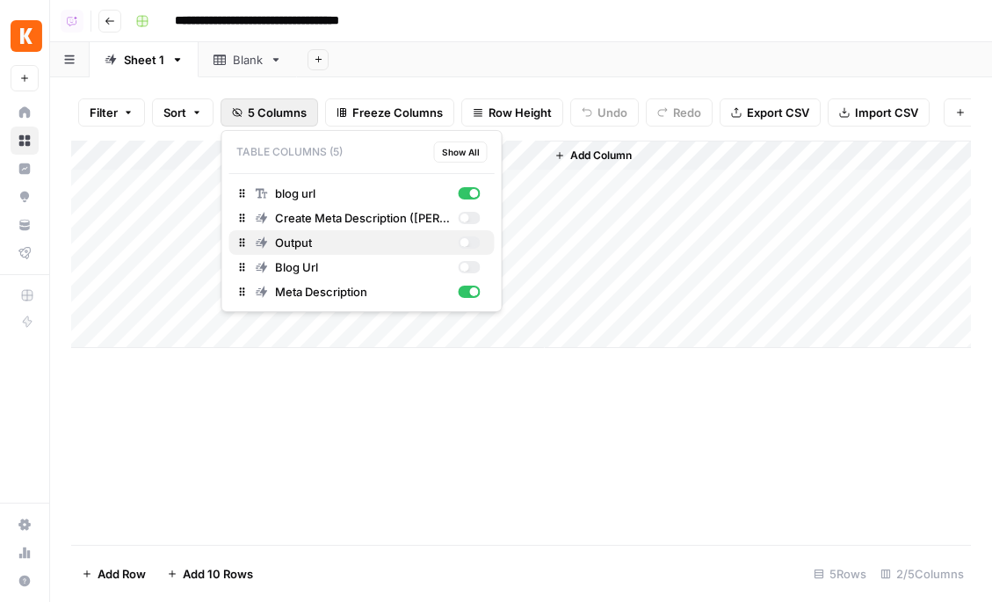
click at [477, 247] on div "Output" at bounding box center [368, 243] width 225 height 18
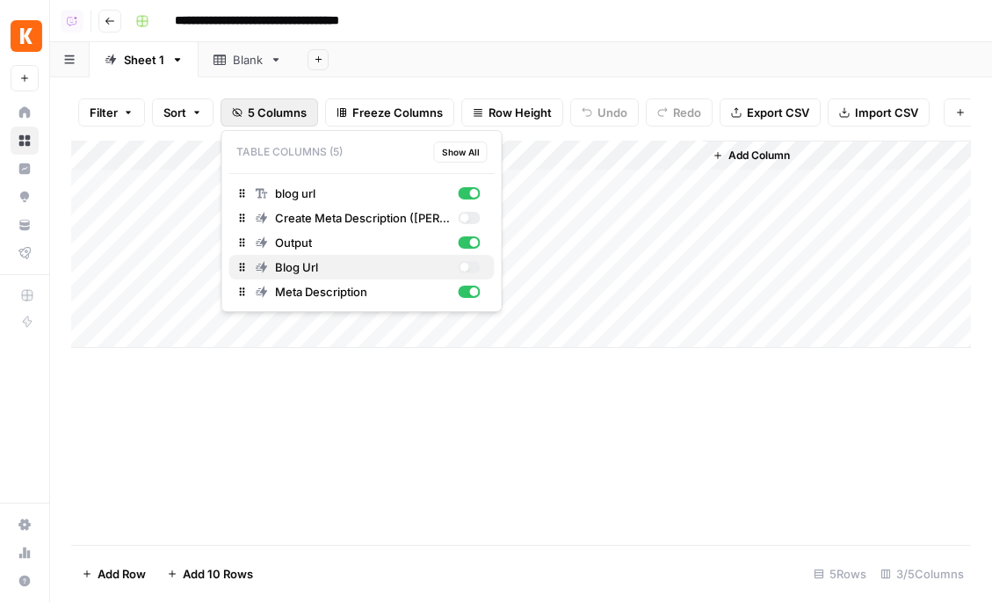
click at [469, 263] on div "button" at bounding box center [469, 267] width 22 height 12
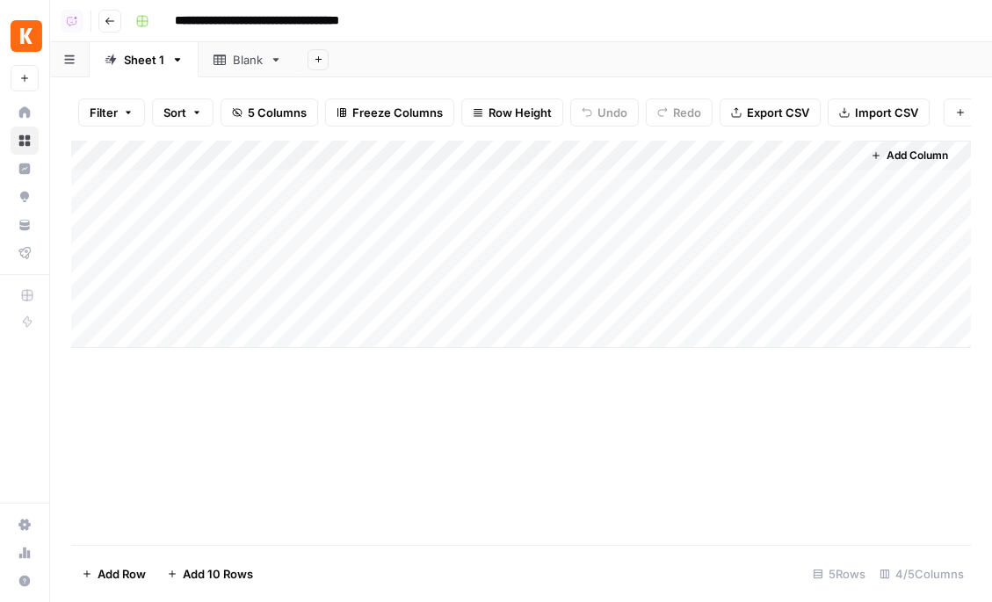
click at [606, 417] on div "Add Column" at bounding box center [521, 343] width 900 height 404
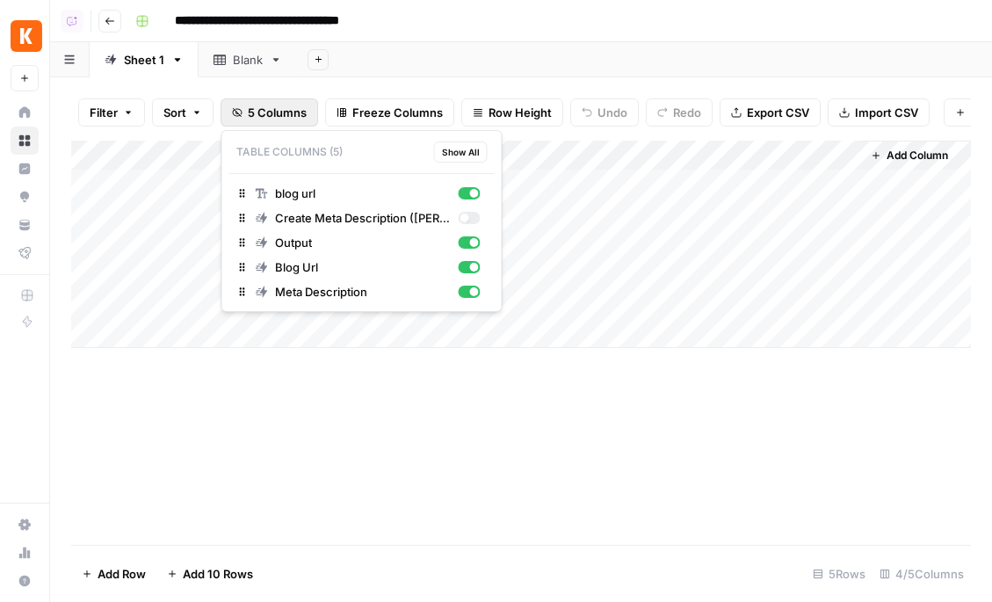
click at [299, 99] on button "5 Columns" at bounding box center [269, 112] width 98 height 28
click at [466, 220] on div "button" at bounding box center [463, 217] width 9 height 9
click at [493, 47] on div "Add Sheet" at bounding box center [644, 59] width 695 height 35
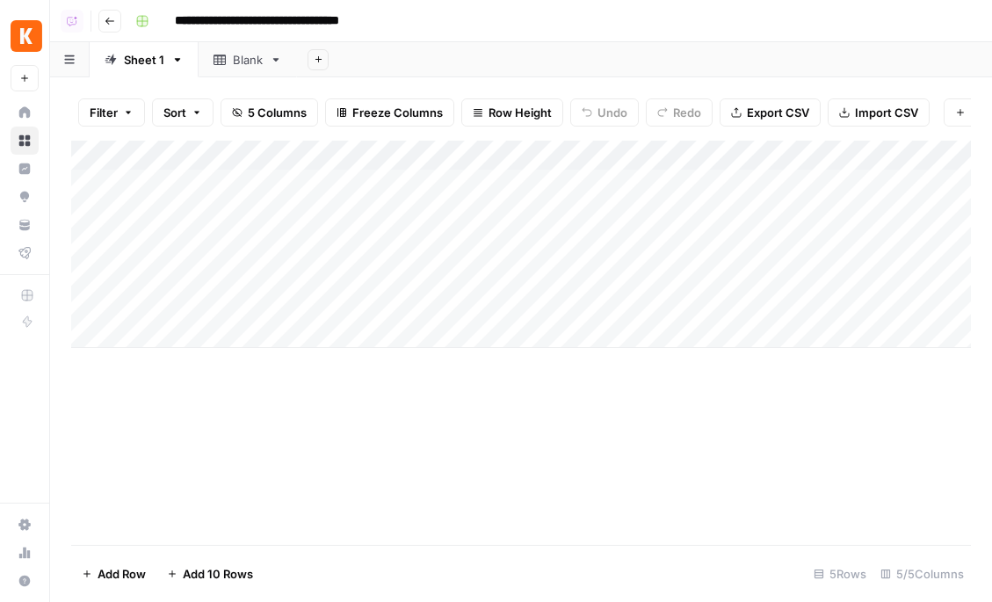
click at [472, 45] on div "Add Sheet" at bounding box center [644, 59] width 695 height 35
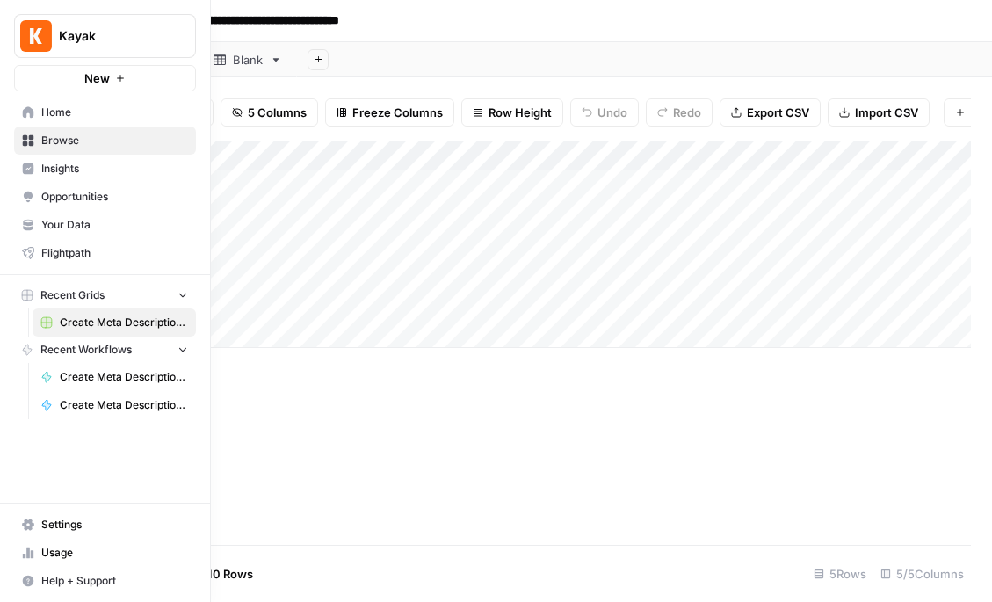
click at [83, 224] on span "Your Data" at bounding box center [114, 225] width 147 height 16
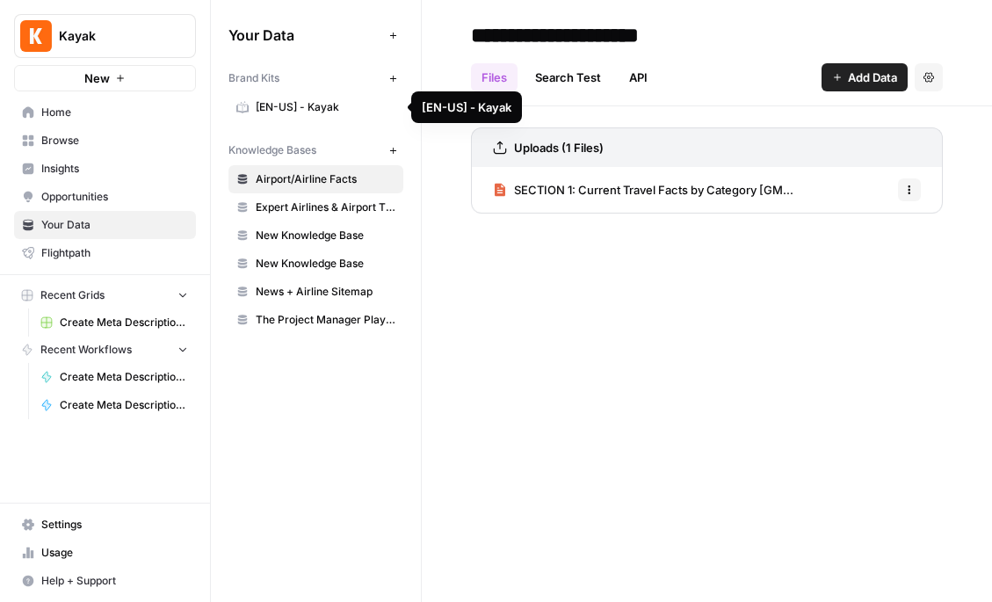
click at [299, 112] on span "[EN-US] - Kayak" at bounding box center [326, 107] width 140 height 16
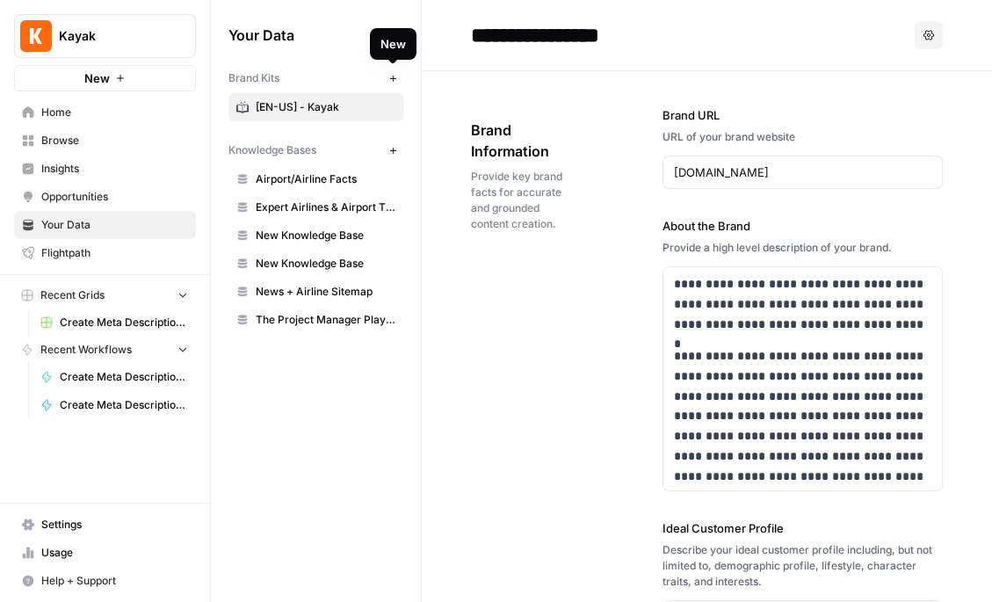
click at [394, 81] on icon "button" at bounding box center [393, 79] width 10 height 10
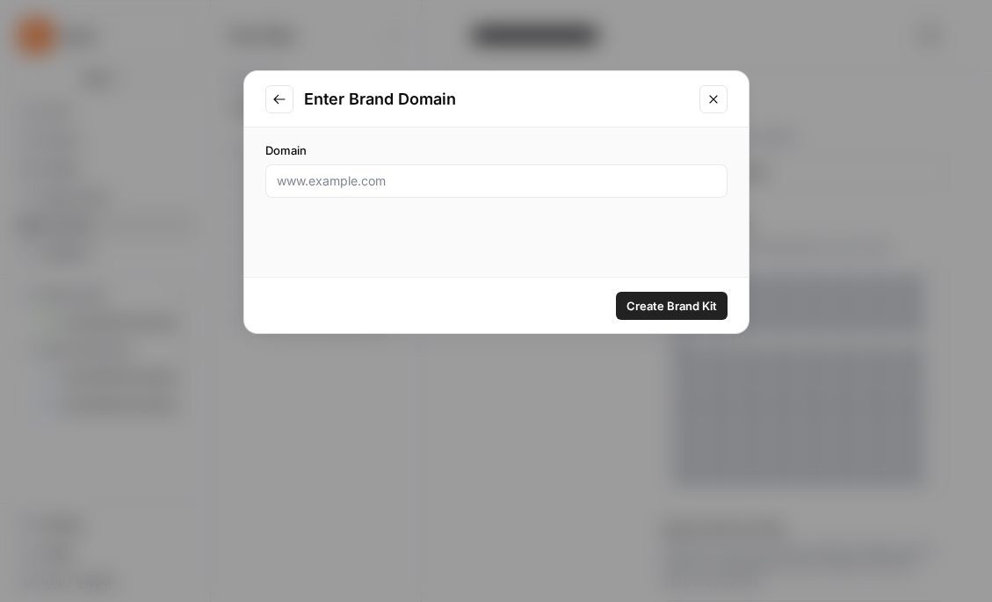
click at [716, 105] on icon "Close modal" at bounding box center [713, 99] width 14 height 14
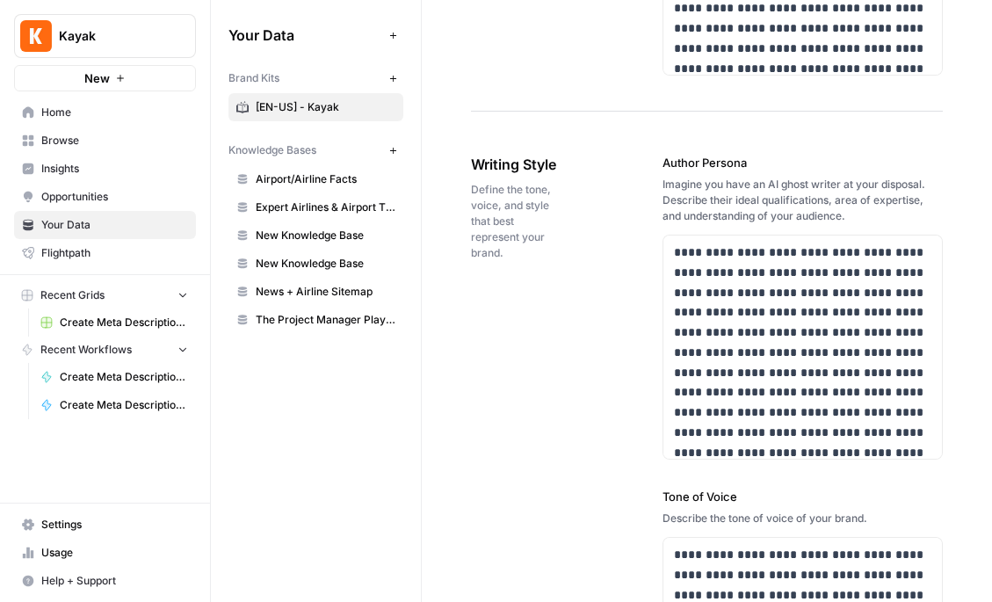
scroll to position [1203, 0]
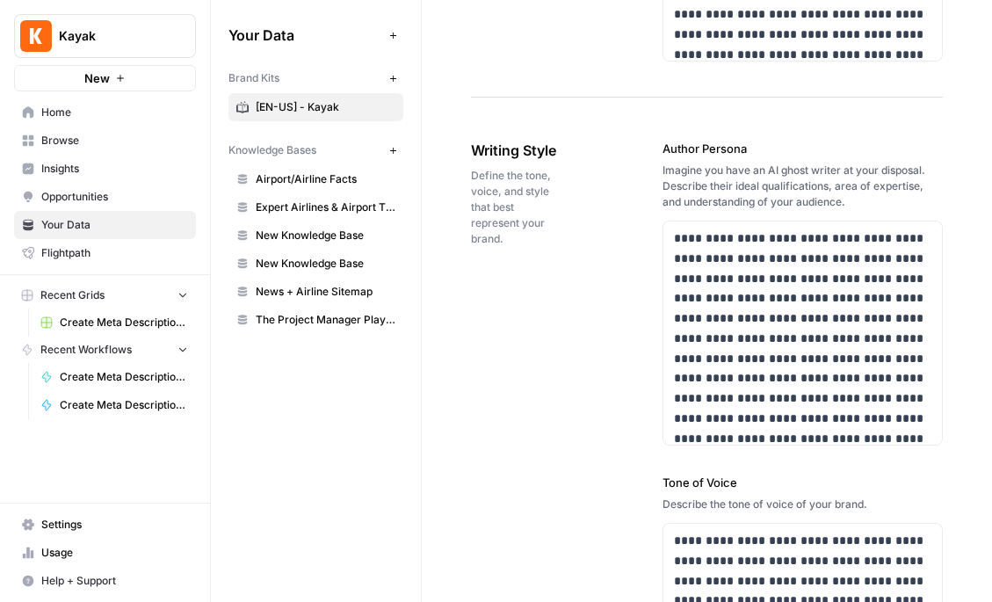
drag, startPoint x: 764, startPoint y: 142, endPoint x: 641, endPoint y: 143, distance: 123.0
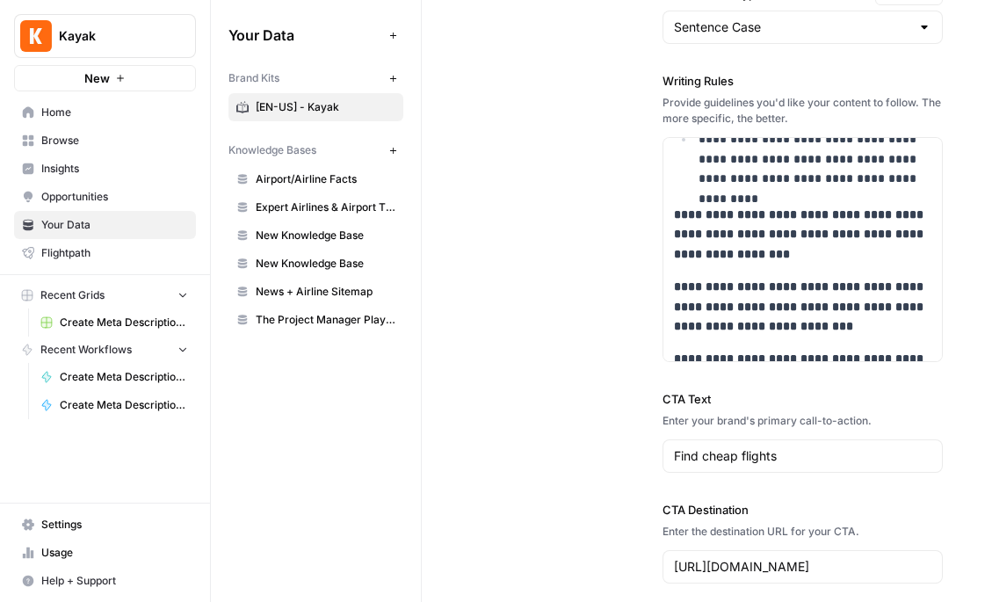
scroll to position [1969, 0]
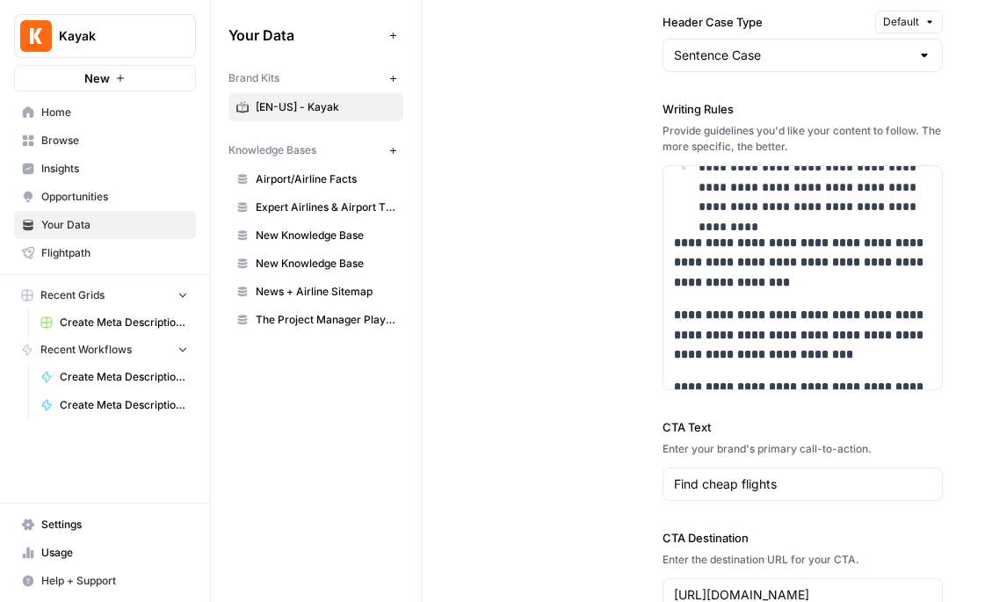
drag, startPoint x: 755, startPoint y: 112, endPoint x: 632, endPoint y: 112, distance: 122.1
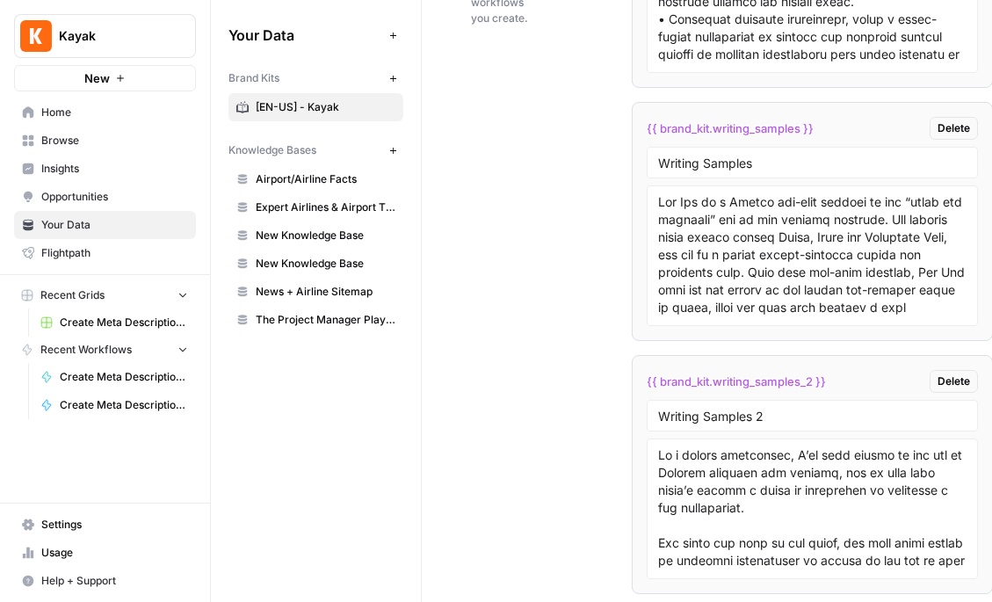
scroll to position [3784, 0]
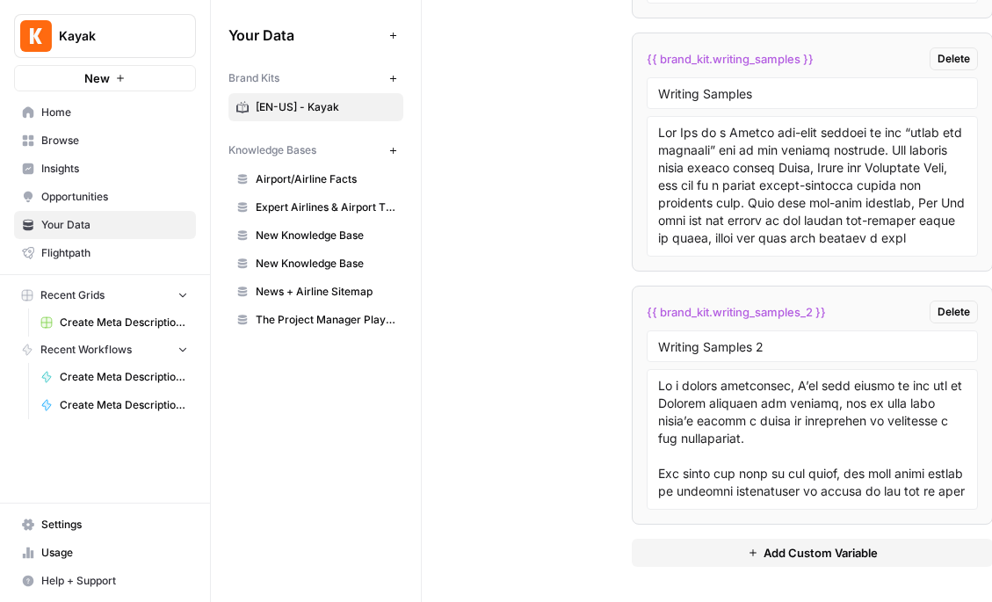
click at [763, 556] on span "Add Custom Variable" at bounding box center [820, 553] width 114 height 18
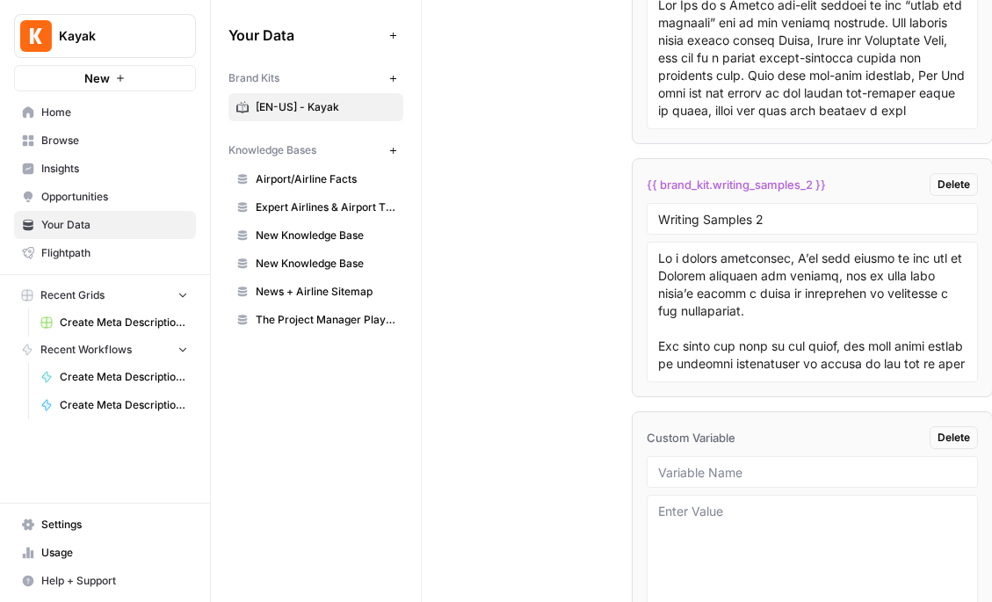
scroll to position [4037, 0]
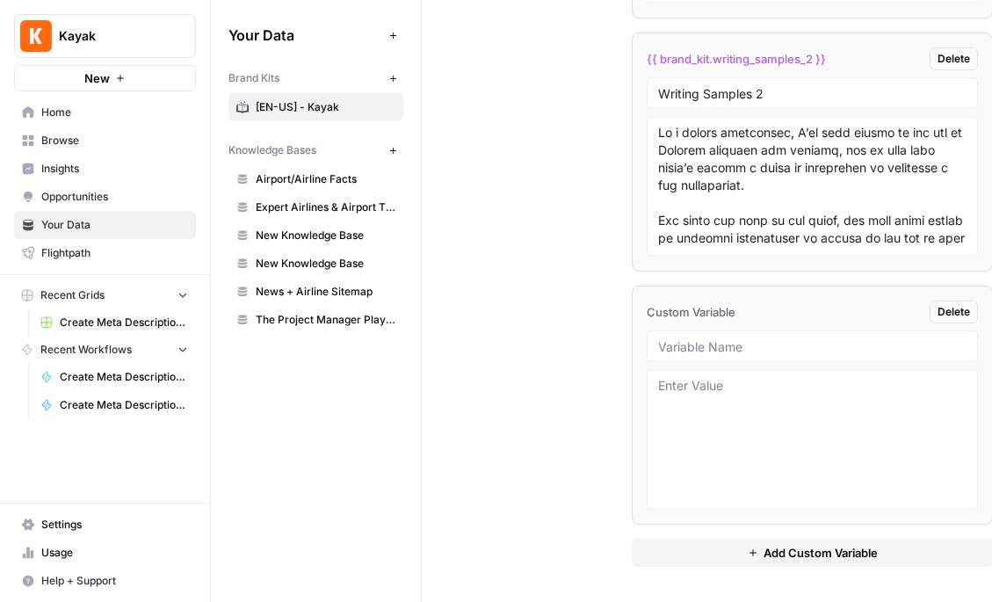
click at [722, 357] on div at bounding box center [812, 346] width 331 height 32
click at [725, 348] on input "text" at bounding box center [812, 346] width 308 height 16
type input "German Writing Sample"
click at [758, 392] on textarea at bounding box center [812, 439] width 308 height 125
type textarea "<insert german writing sample>"
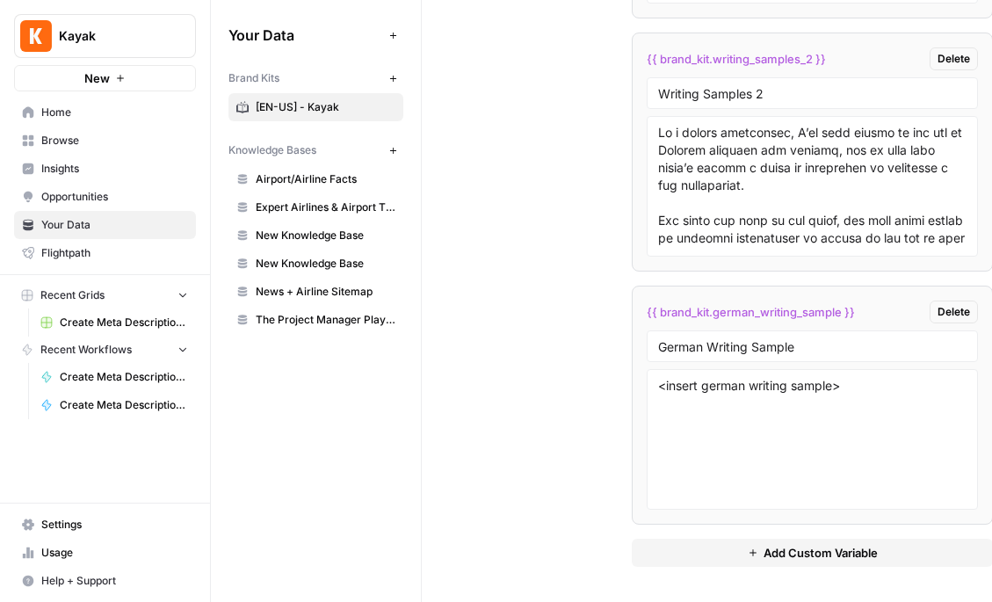
click at [606, 423] on div "Custom Variables Create custom variables that will appear as global brand varia…" at bounding box center [707, 32] width 472 height 1140
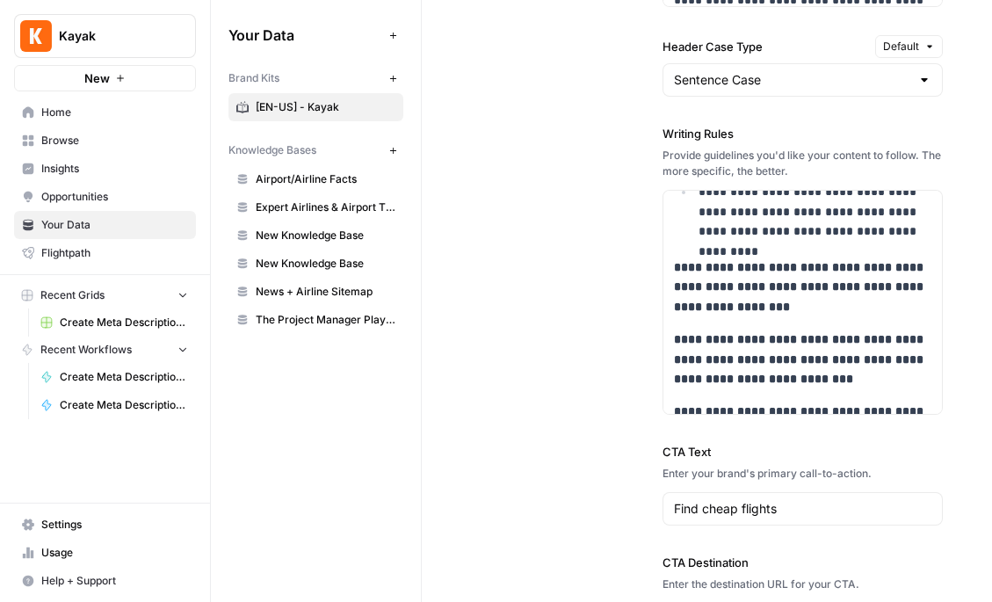
scroll to position [1898, 0]
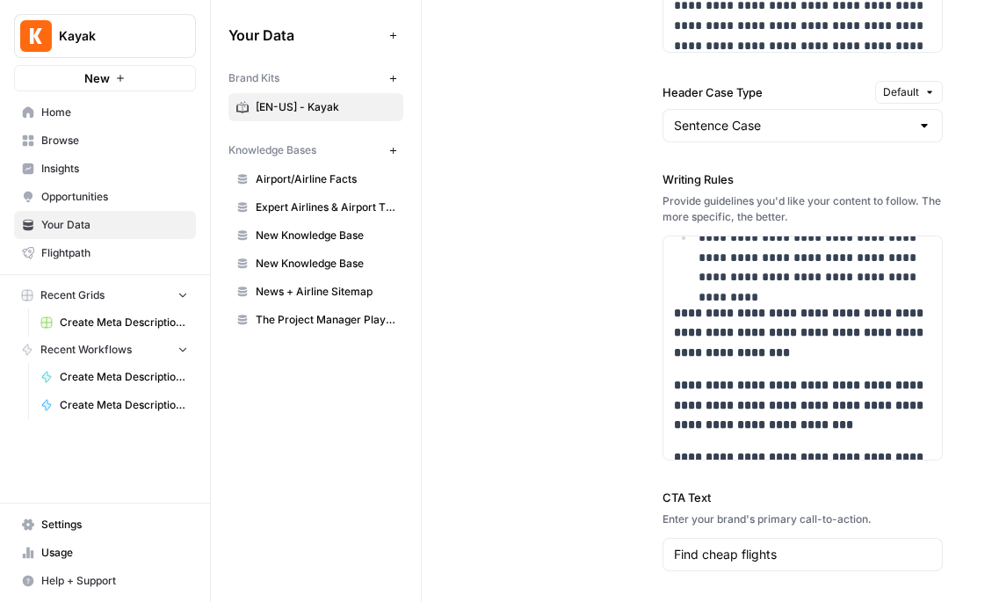
drag, startPoint x: 741, startPoint y: 182, endPoint x: 633, endPoint y: 182, distance: 107.2
click at [633, 182] on div "**********" at bounding box center [707, 64] width 472 height 1308
click at [708, 175] on label "Writing Rules" at bounding box center [802, 179] width 280 height 18
click at [393, 76] on icon "button" at bounding box center [393, 79] width 10 height 10
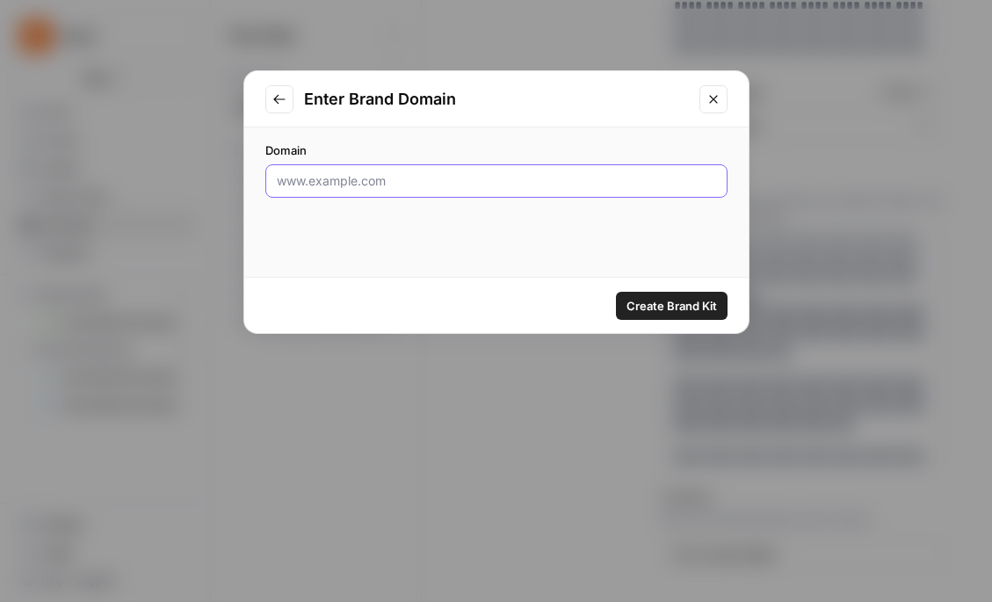
click at [372, 184] on input "Domain" at bounding box center [496, 181] width 439 height 18
type input "www.kayak.com"
click at [696, 307] on span "Create Brand Kit" at bounding box center [671, 306] width 90 height 18
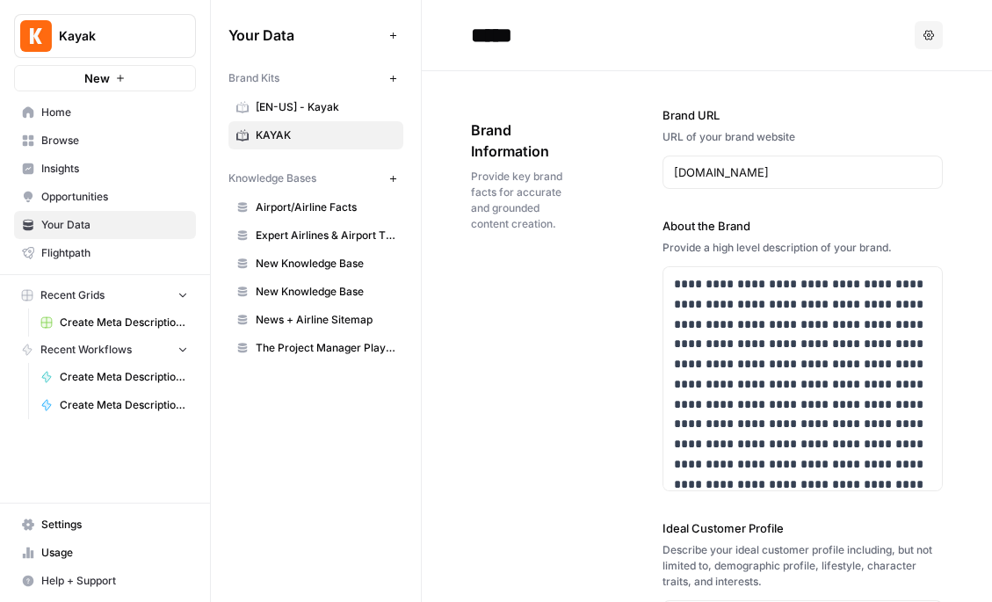
click at [545, 34] on input "*****" at bounding box center [604, 35] width 281 height 35
click at [474, 35] on input "*****" at bounding box center [604, 35] width 281 height 35
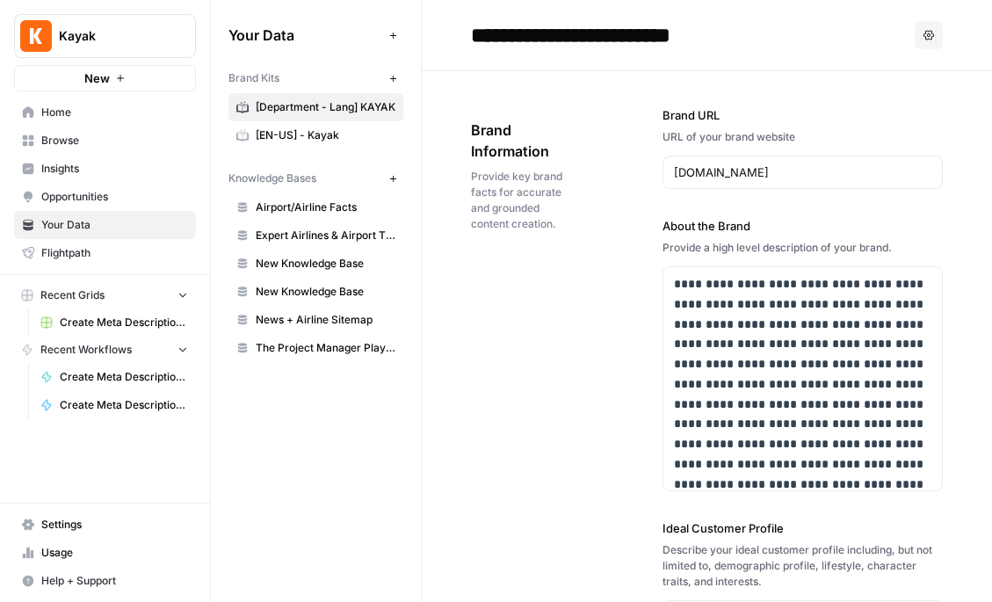
type input "**********"
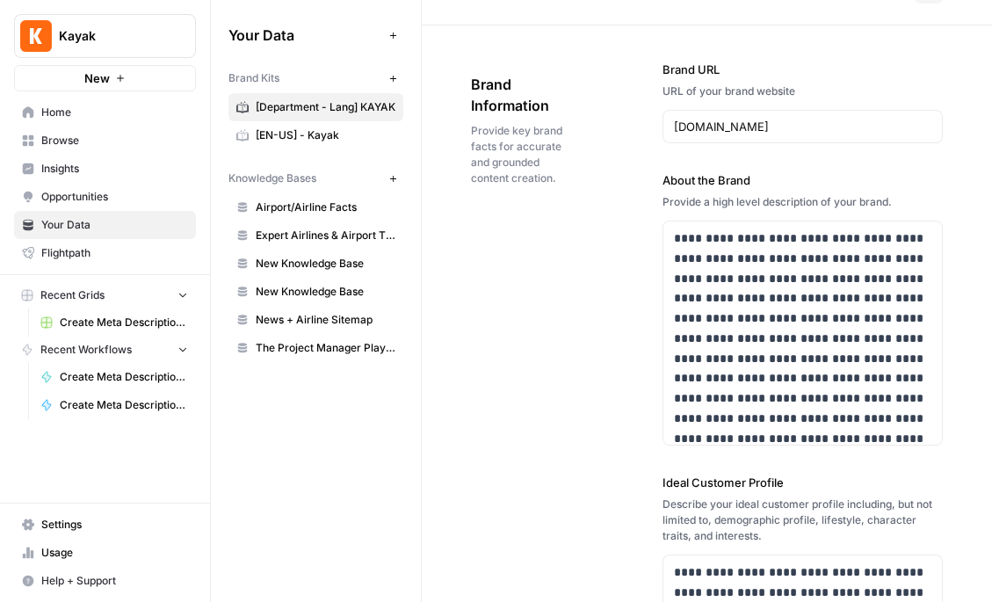
scroll to position [47, 0]
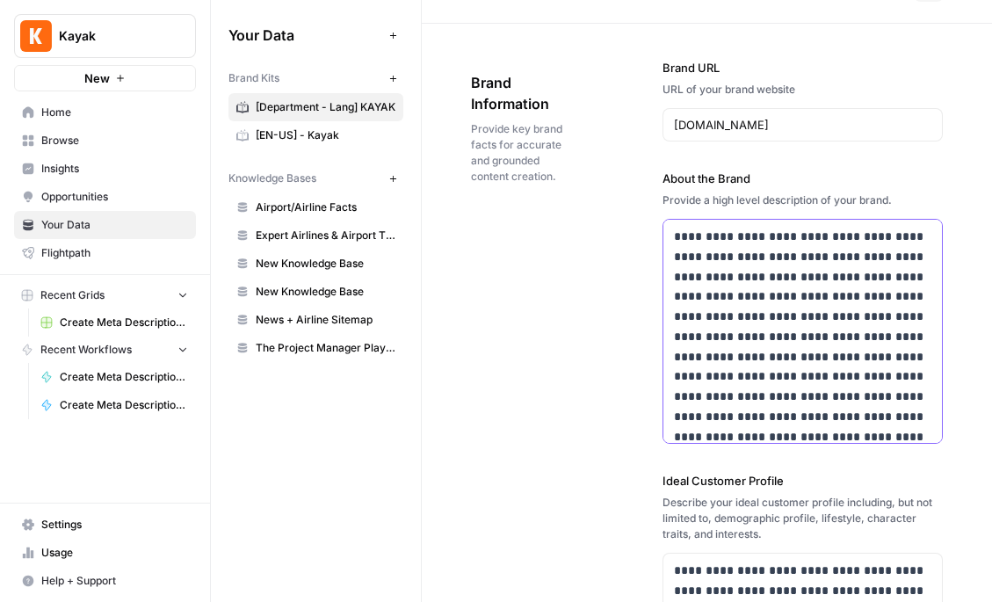
click at [780, 427] on p "**********" at bounding box center [802, 357] width 257 height 260
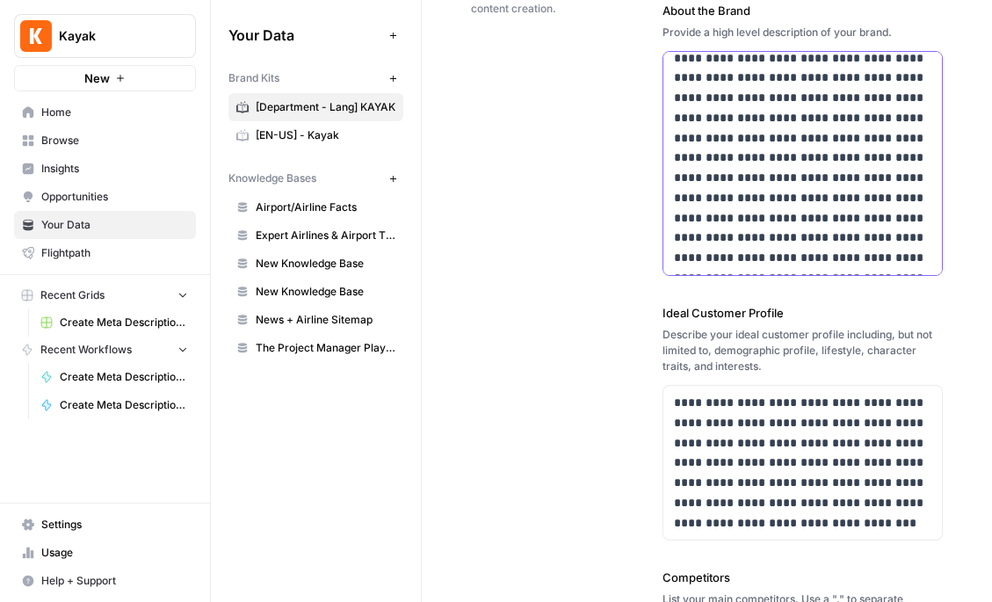
scroll to position [424, 0]
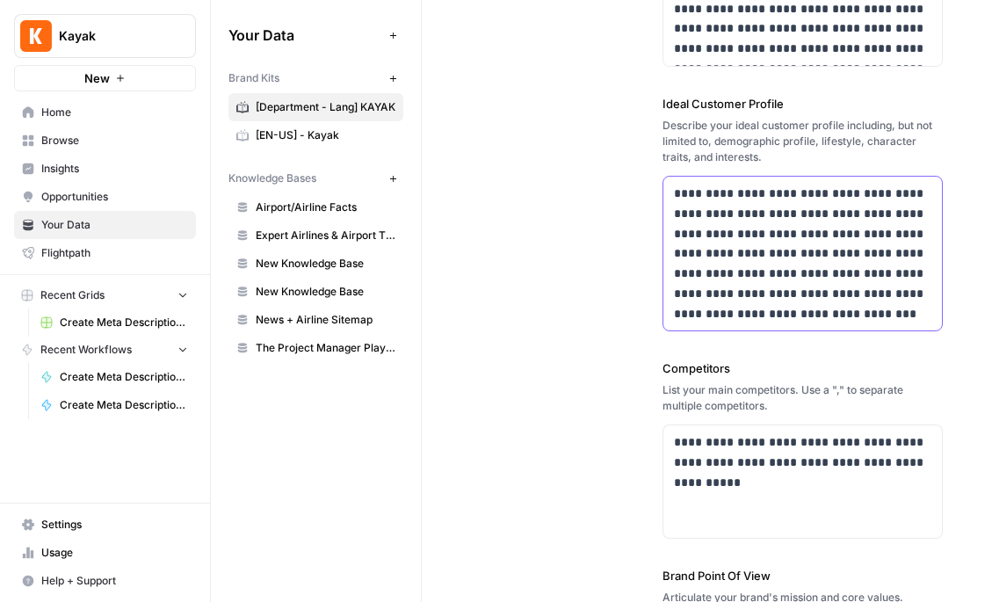
click at [734, 271] on p "**********" at bounding box center [802, 254] width 257 height 140
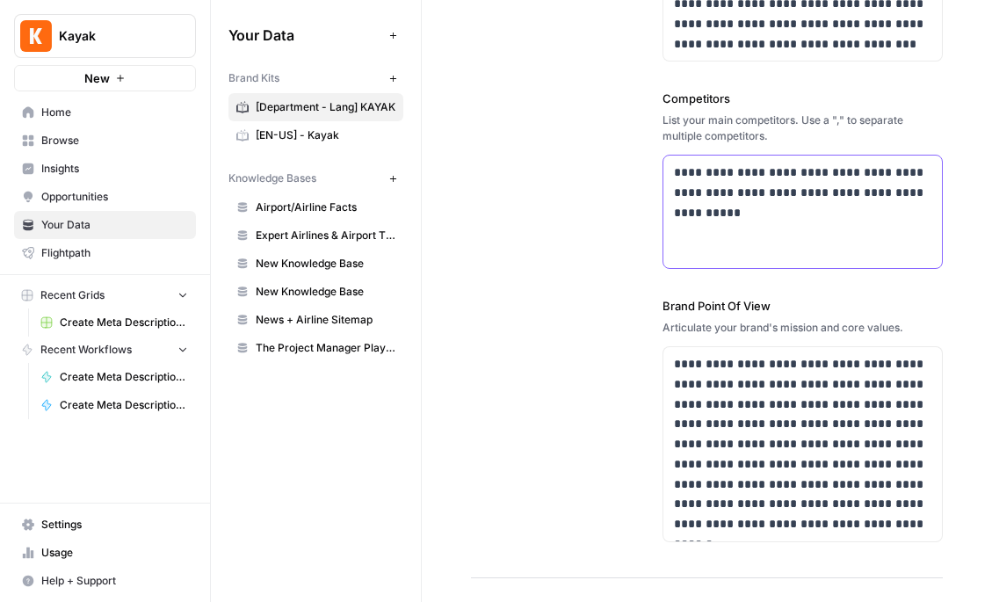
click at [739, 197] on p "**********" at bounding box center [802, 193] width 257 height 60
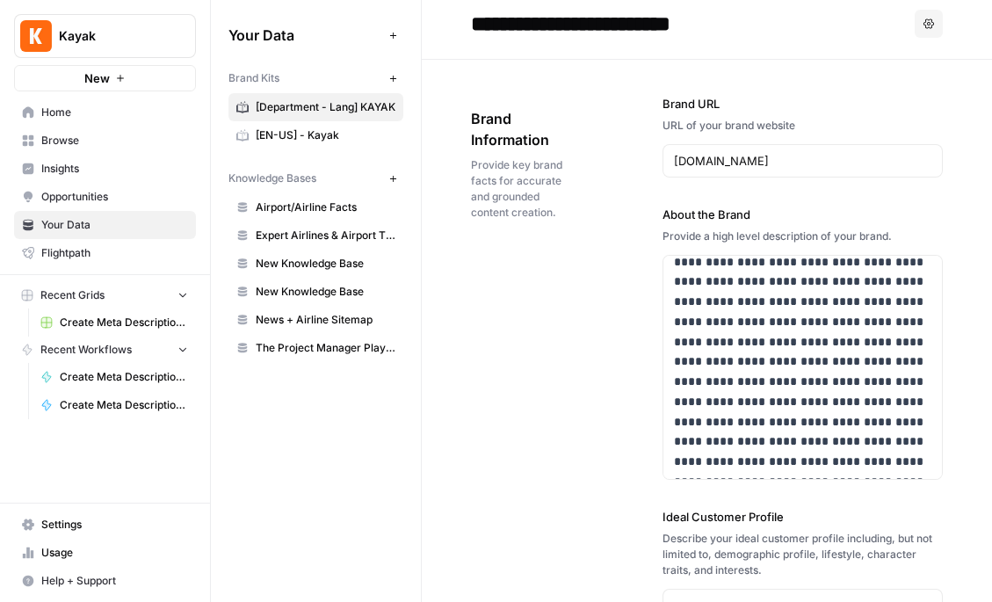
scroll to position [0, 0]
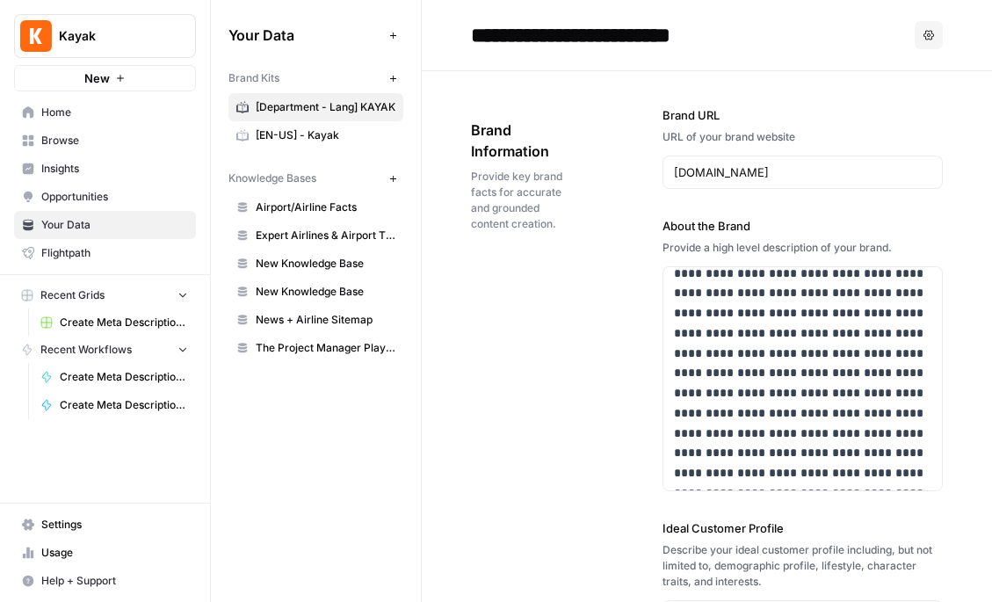
click at [710, 112] on label "Brand URL" at bounding box center [802, 115] width 280 height 18
click at [710, 163] on input "www.kayak.com" at bounding box center [802, 172] width 257 height 18
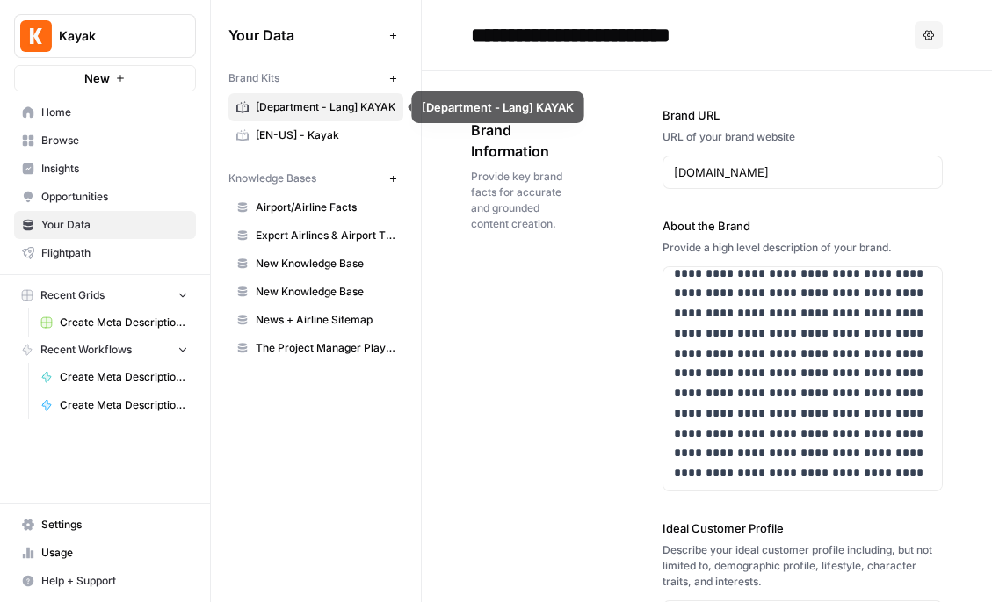
click at [322, 125] on link "[EN-US] - Kayak" at bounding box center [315, 135] width 175 height 28
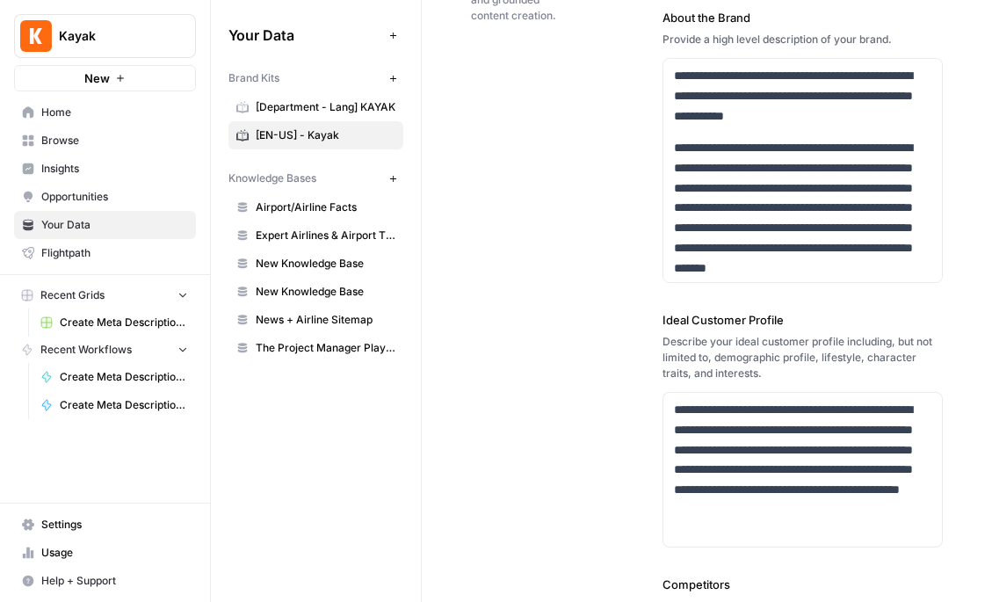
scroll to position [210, 0]
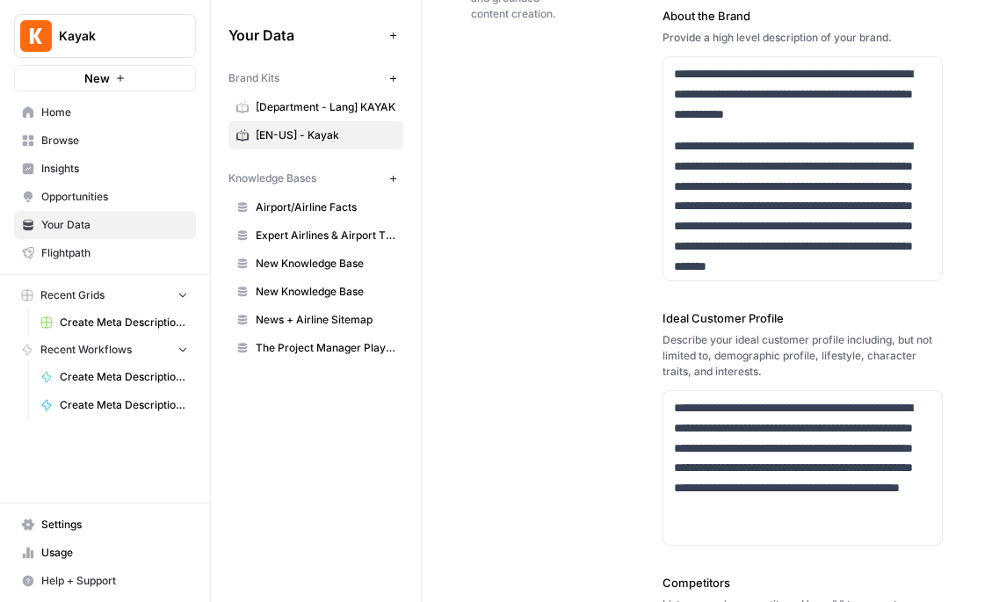
drag, startPoint x: 759, startPoint y: 22, endPoint x: 628, endPoint y: 25, distance: 130.9
click at [628, 25] on div "**********" at bounding box center [707, 476] width 472 height 1230
click at [663, 28] on div "**********" at bounding box center [802, 144] width 280 height 274
click at [491, 128] on div "**********" at bounding box center [707, 476] width 472 height 1230
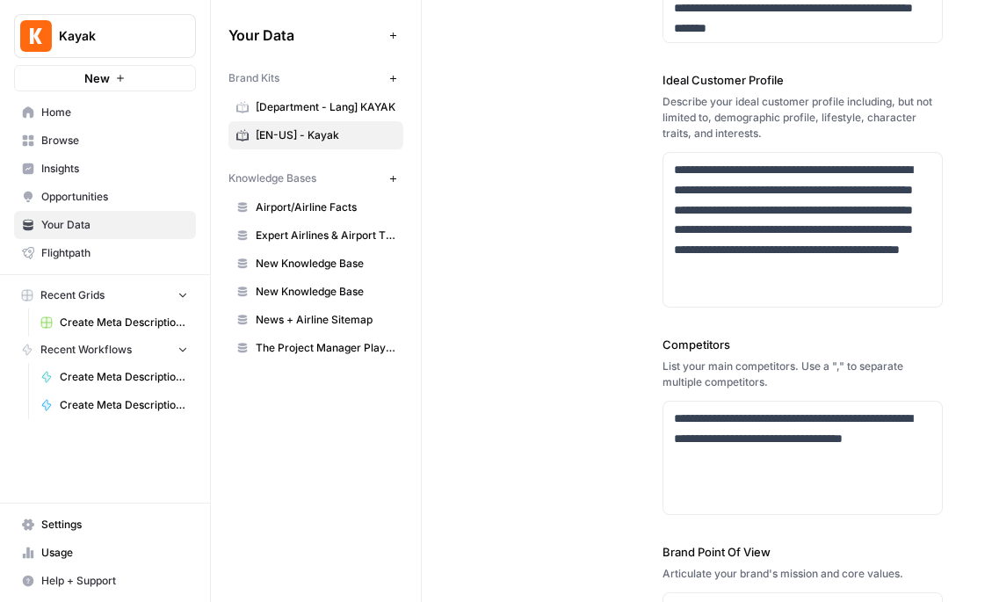
scroll to position [459, 0]
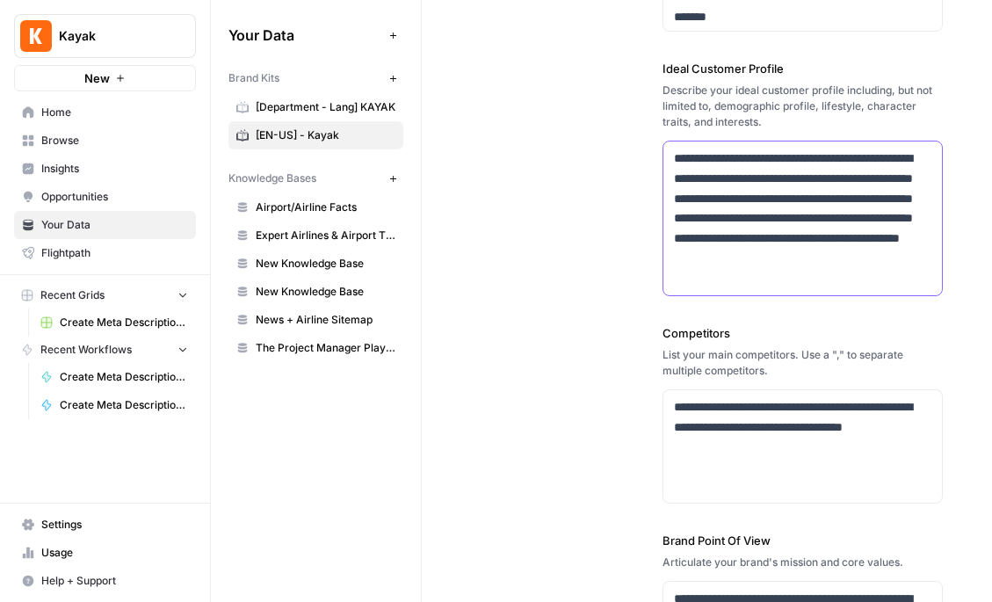
click at [801, 226] on p "**********" at bounding box center [802, 218] width 257 height 140
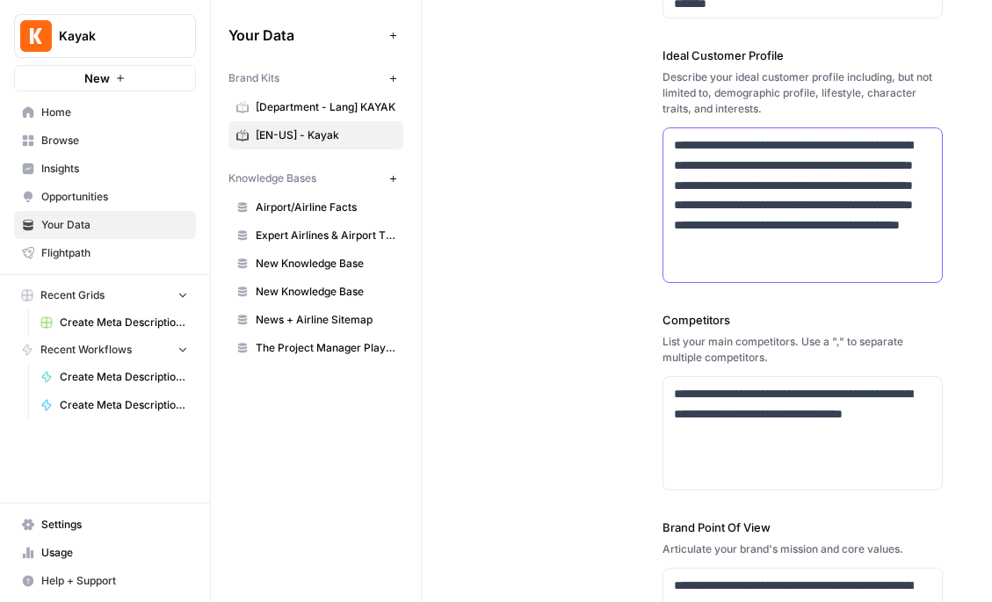
scroll to position [498, 0]
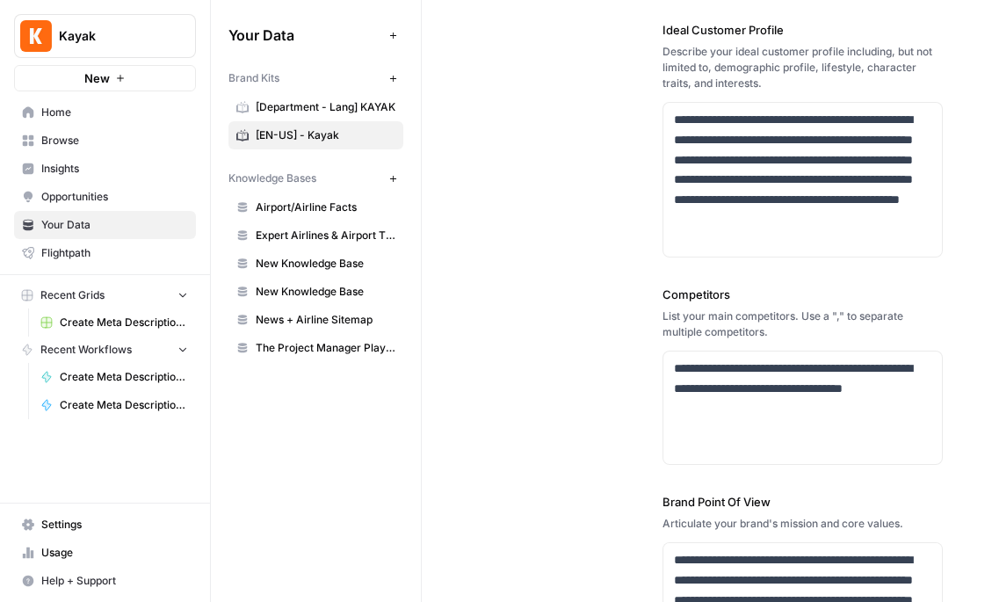
click at [639, 255] on div "**********" at bounding box center [707, 188] width 472 height 1230
drag, startPoint x: 725, startPoint y: 237, endPoint x: 663, endPoint y: 105, distance: 146.2
click at [663, 105] on div "**********" at bounding box center [802, 179] width 280 height 155
click at [565, 234] on div "**********" at bounding box center [707, 188] width 472 height 1230
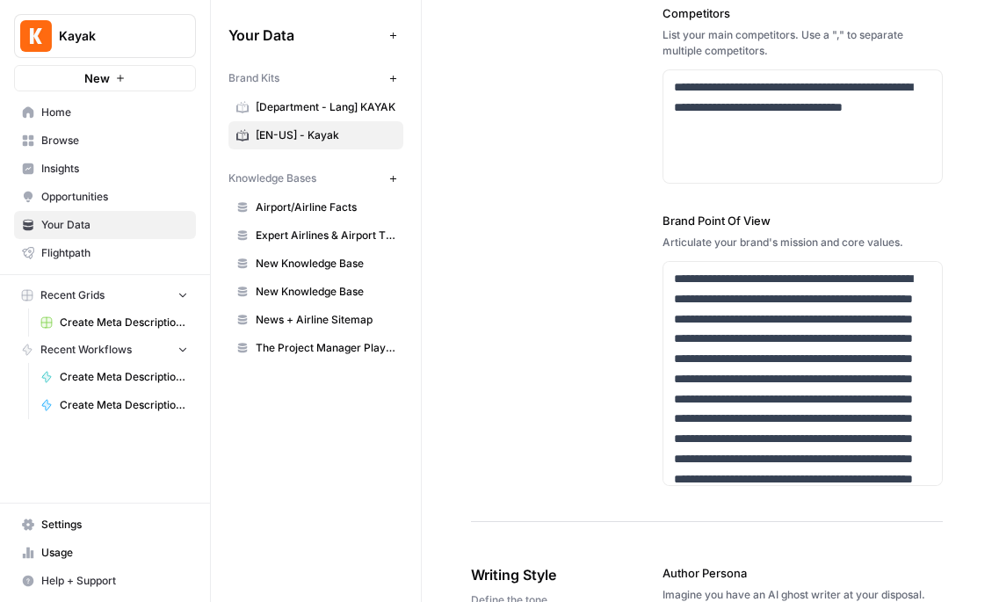
scroll to position [781, 0]
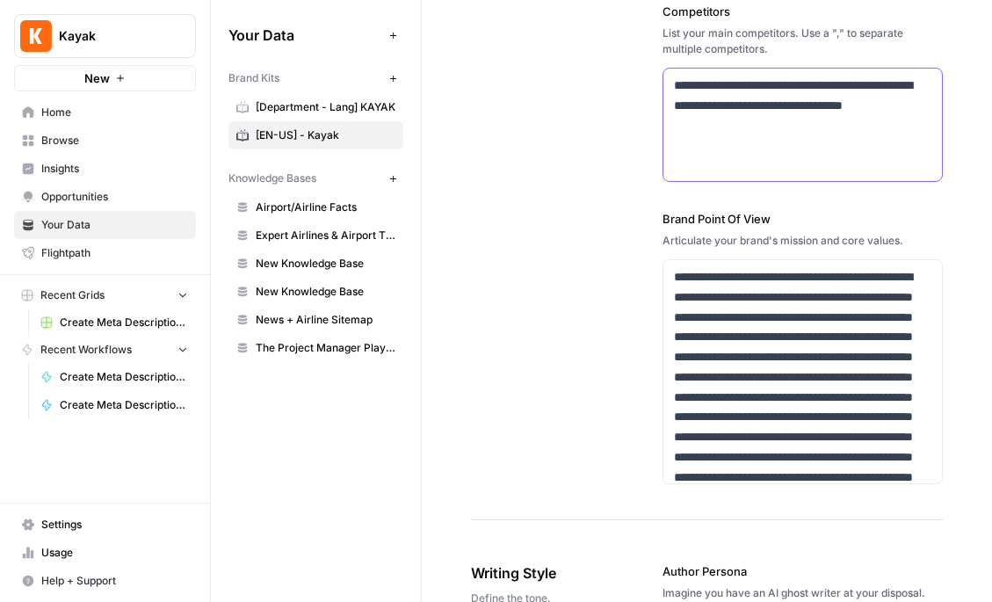
click at [812, 126] on p "**********" at bounding box center [802, 106] width 257 height 60
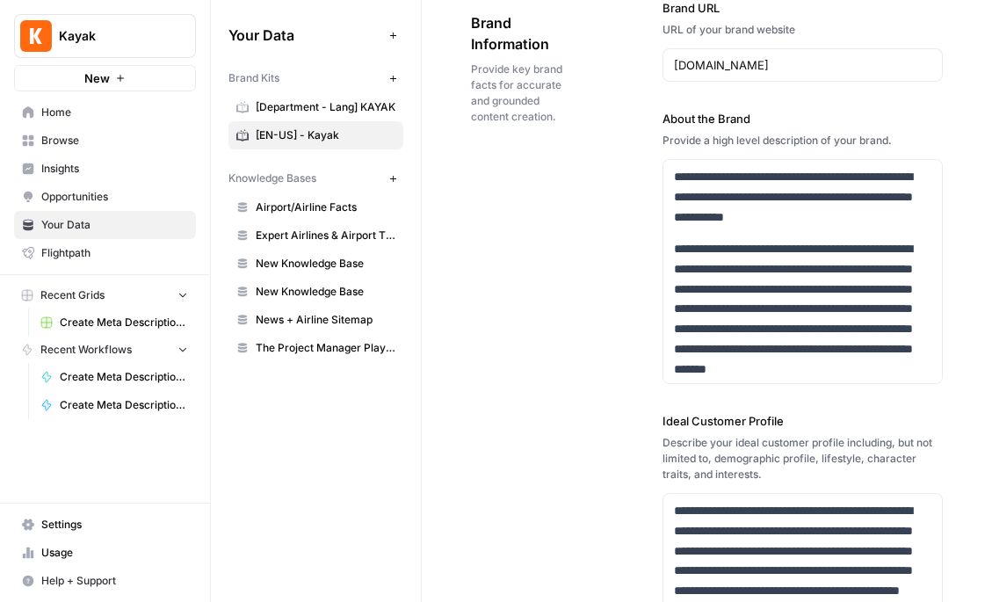
scroll to position [0, 0]
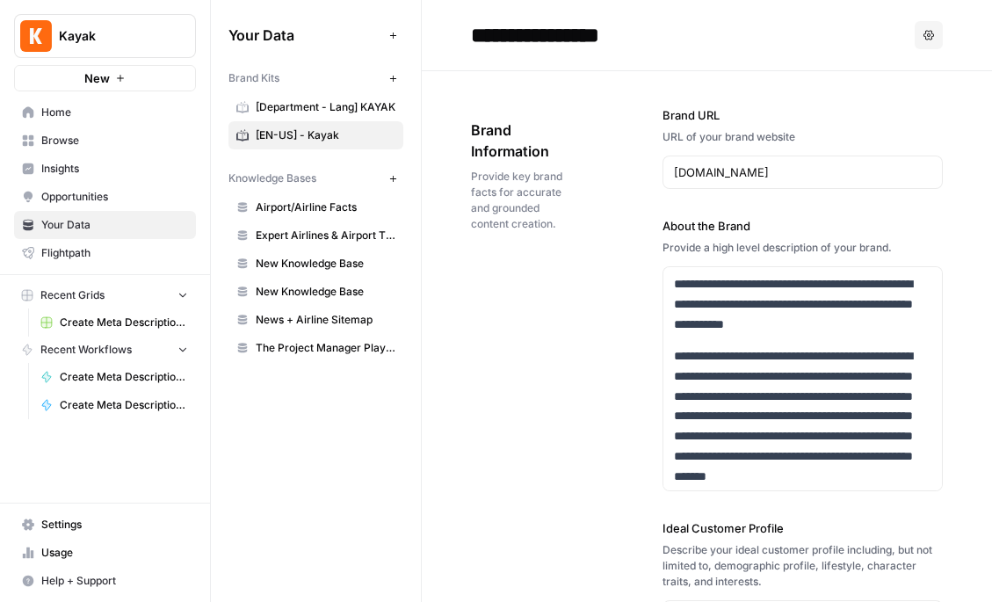
click at [519, 238] on div "Brand Information Provide key brand facts for accurate and grounded content cre…" at bounding box center [517, 175] width 93 height 183
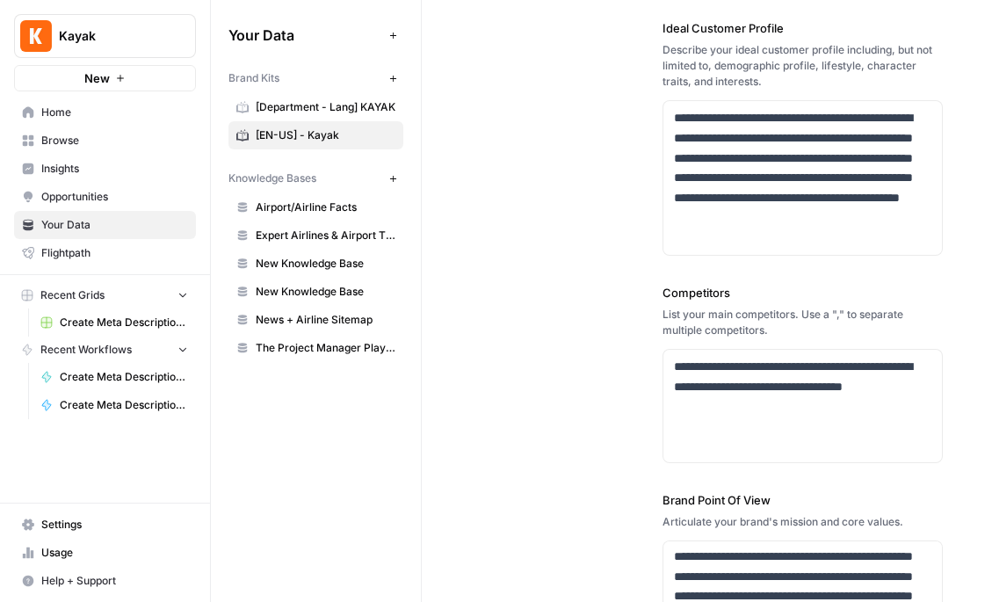
scroll to position [499, 0]
click at [655, 262] on div "**********" at bounding box center [707, 187] width 472 height 1230
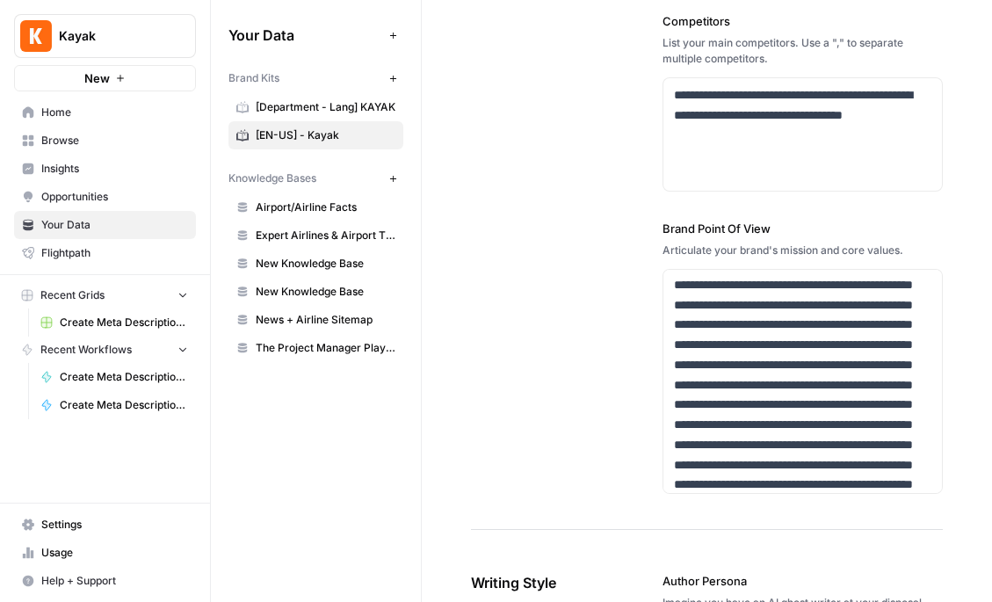
scroll to position [769, 0]
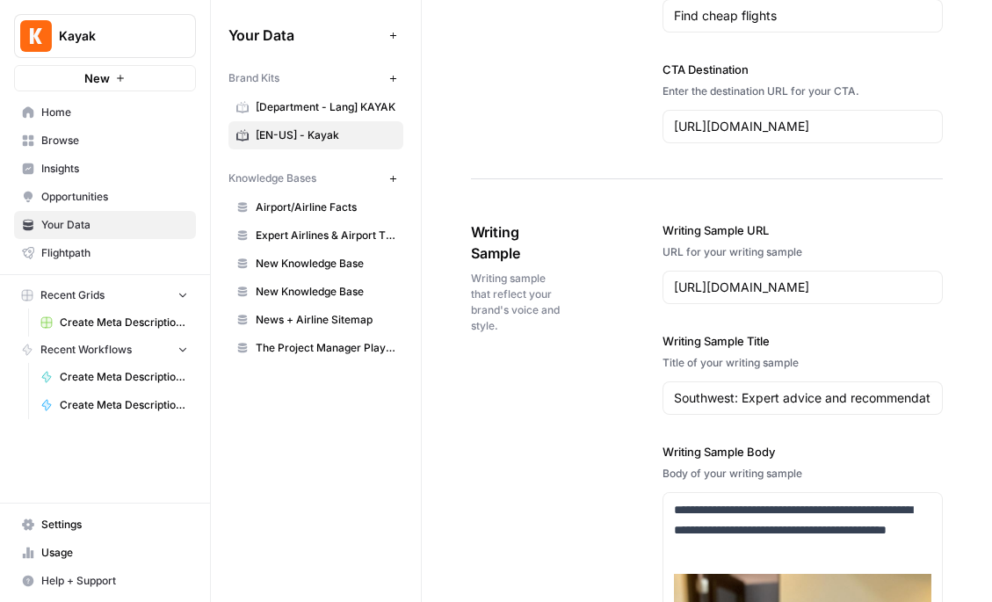
click at [312, 97] on link "[Department - Lang] KAYAK" at bounding box center [315, 107] width 175 height 28
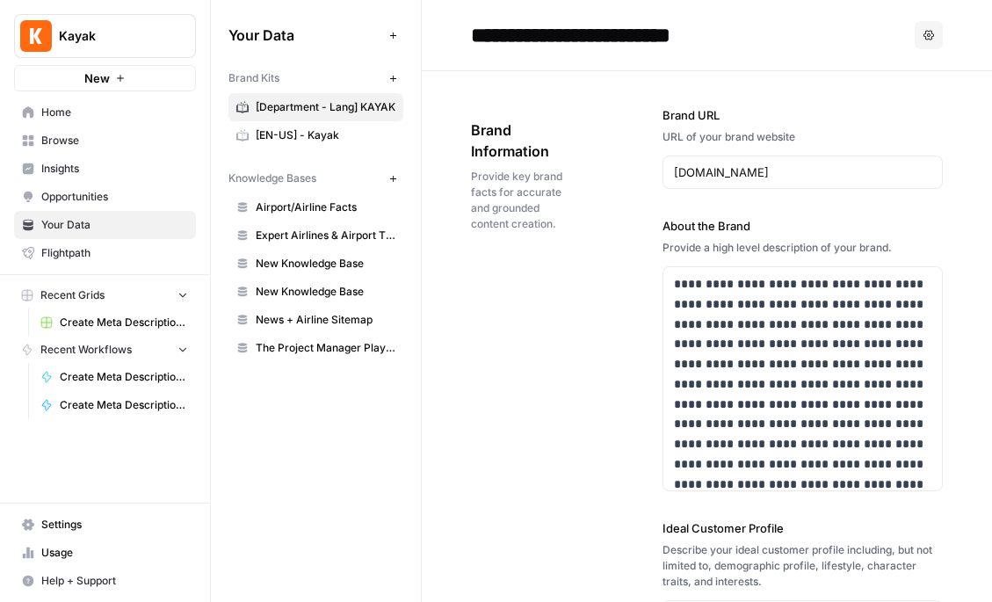
click at [689, 34] on input "**********" at bounding box center [614, 35] width 301 height 35
drag, startPoint x: 670, startPoint y: 34, endPoint x: 481, endPoint y: 39, distance: 188.9
click at [481, 39] on input "**********" at bounding box center [614, 35] width 301 height 35
type input "**********"
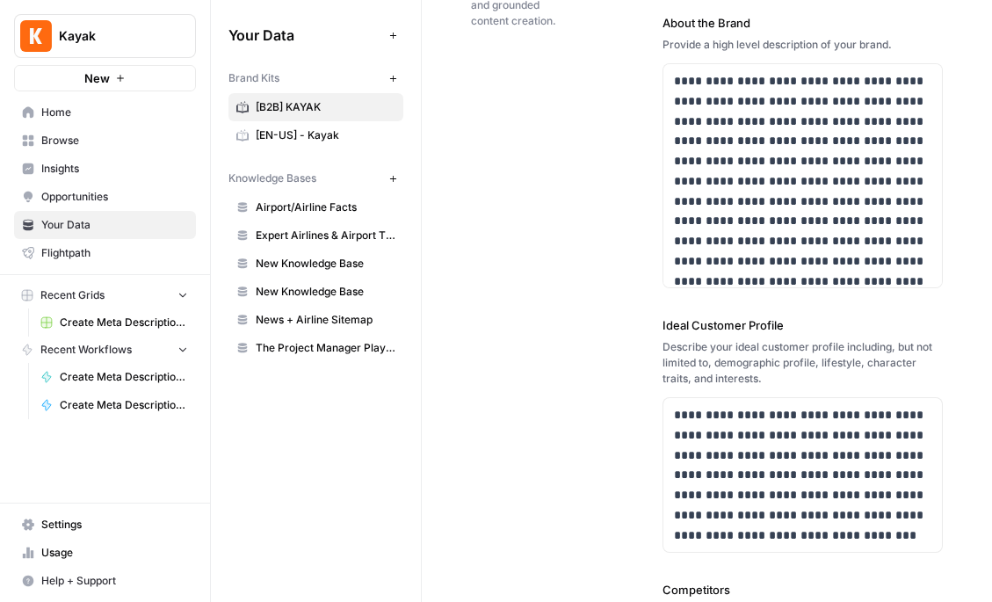
scroll to position [194, 0]
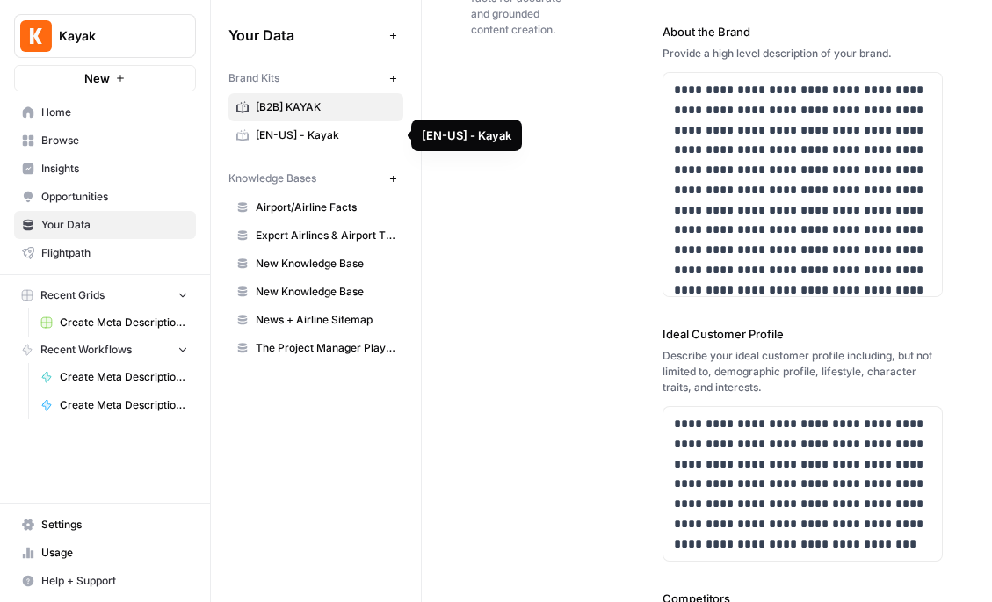
click at [320, 130] on span "[EN-US] - Kayak" at bounding box center [326, 135] width 140 height 16
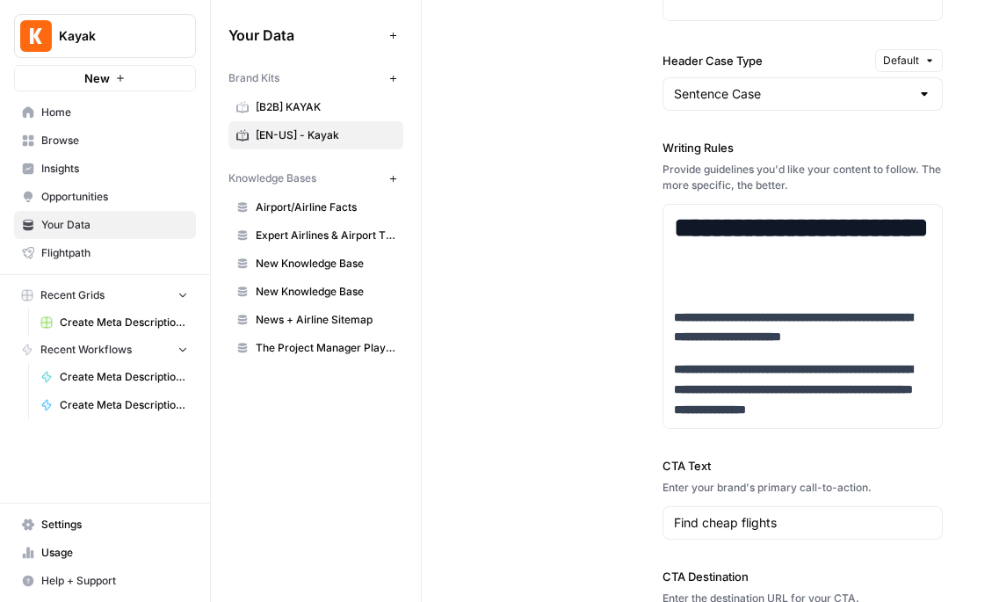
scroll to position [1904, 0]
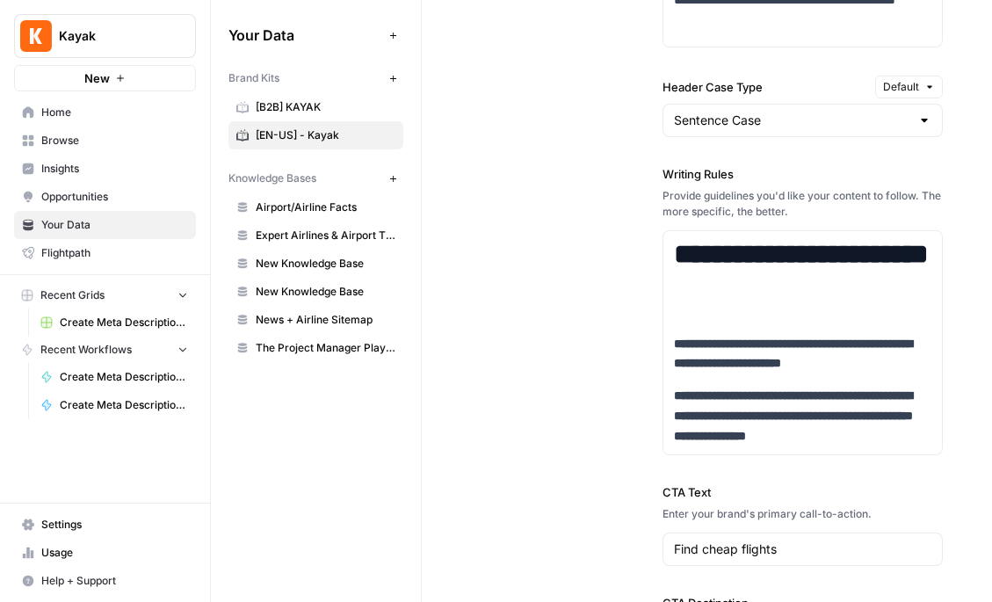
drag, startPoint x: 772, startPoint y: 89, endPoint x: 659, endPoint y: 85, distance: 113.4
click at [659, 85] on div "**********" at bounding box center [707, 58] width 472 height 1308
click at [669, 83] on label "Header Case Type" at bounding box center [765, 87] width 206 height 18
click at [674, 112] on input "Sentence Case" at bounding box center [792, 121] width 236 height 18
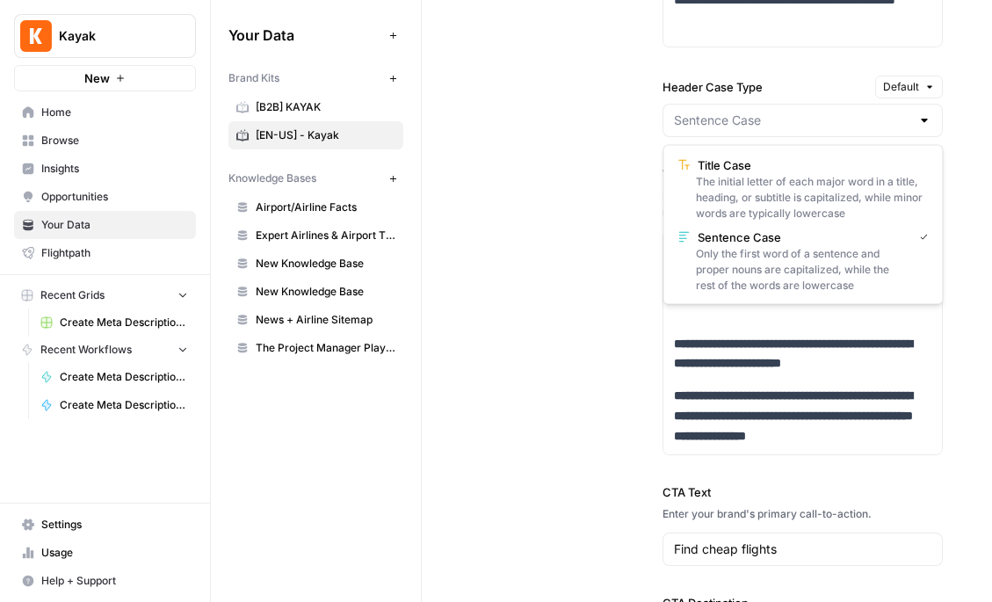
type input "Sentence Case"
click at [592, 302] on div "**********" at bounding box center [707, 58] width 472 height 1308
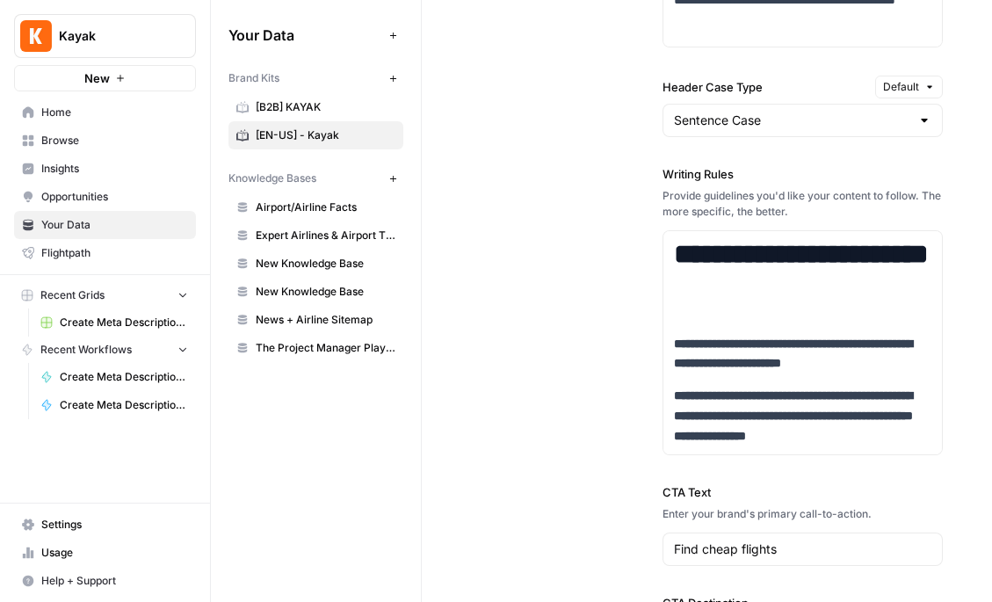
drag, startPoint x: 751, startPoint y: 173, endPoint x: 657, endPoint y: 173, distance: 94.0
click at [657, 173] on div "**********" at bounding box center [707, 58] width 472 height 1308
click at [741, 163] on div "**********" at bounding box center [802, 57] width 280 height 1307
click at [716, 130] on div "Sentence Case" at bounding box center [802, 120] width 280 height 33
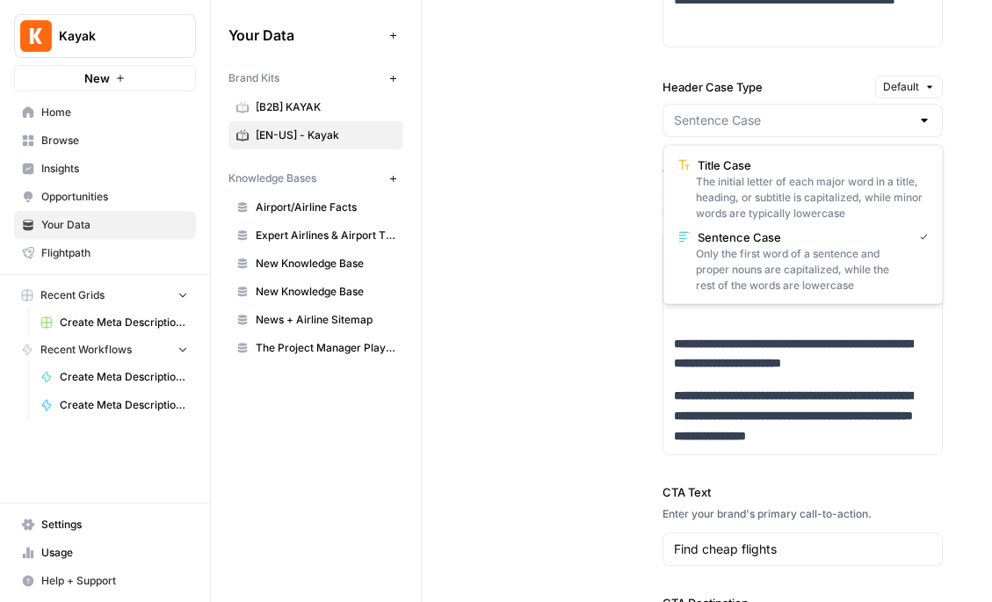
type input "Sentence Case"
click at [607, 177] on div "**********" at bounding box center [707, 58] width 472 height 1308
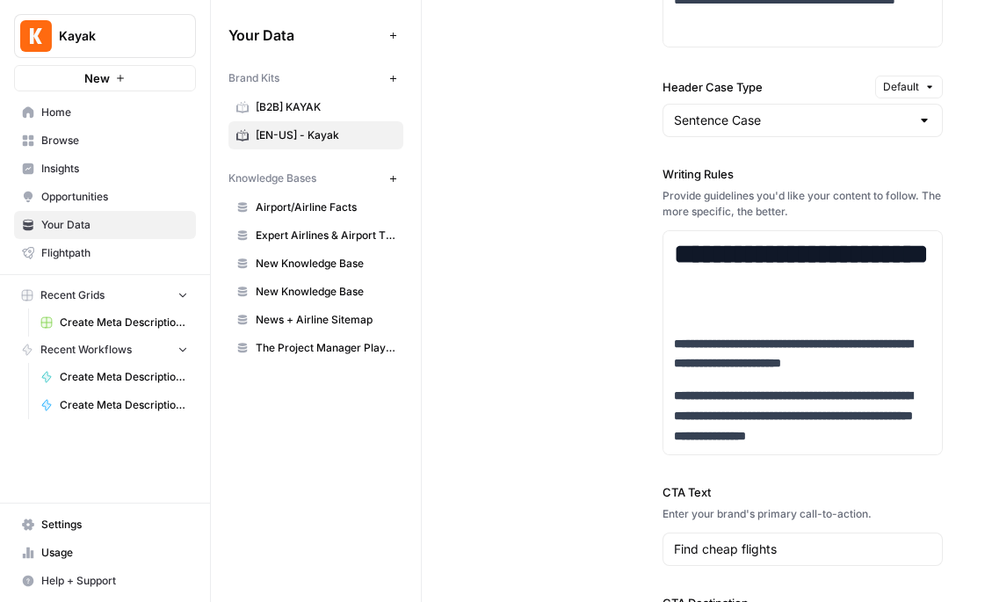
drag, startPoint x: 750, startPoint y: 177, endPoint x: 669, endPoint y: 177, distance: 81.7
click at [669, 177] on label "Writing Rules" at bounding box center [802, 174] width 280 height 18
click at [675, 185] on div "**********" at bounding box center [802, 310] width 280 height 290
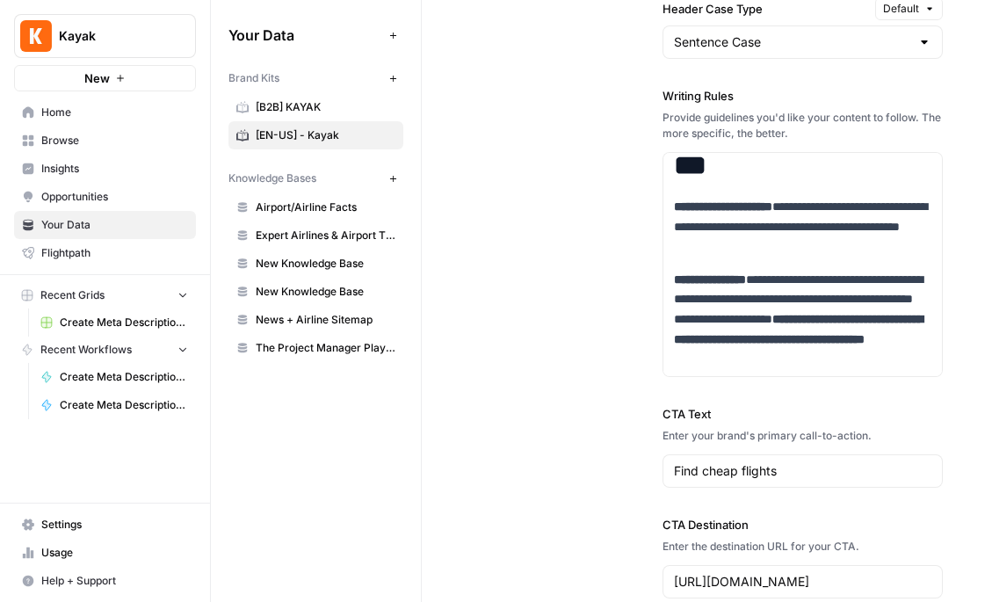
scroll to position [936, 0]
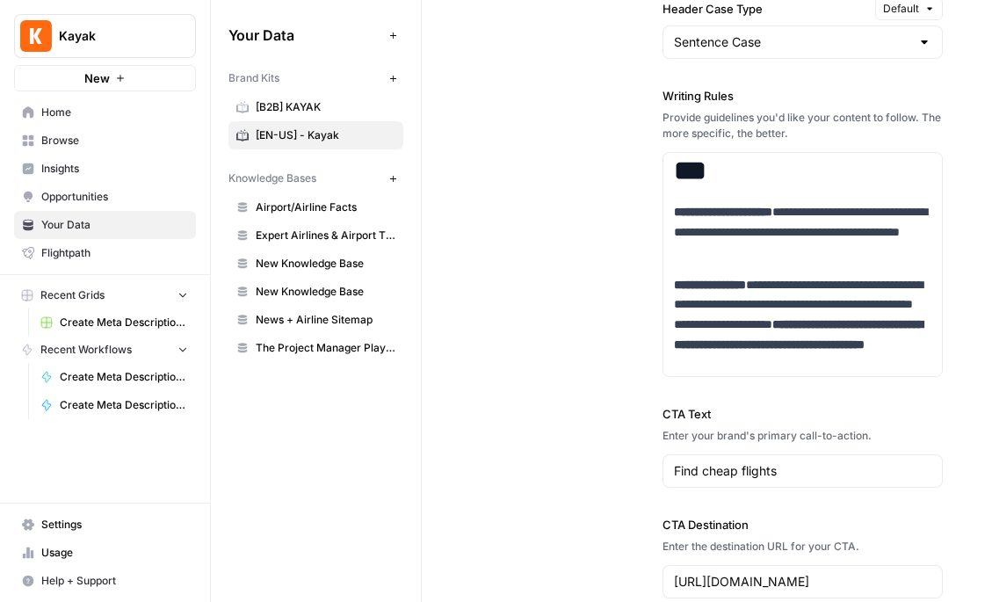
drag, startPoint x: 732, startPoint y: 99, endPoint x: 663, endPoint y: 99, distance: 68.5
click at [663, 99] on label "Writing Rules" at bounding box center [802, 96] width 280 height 18
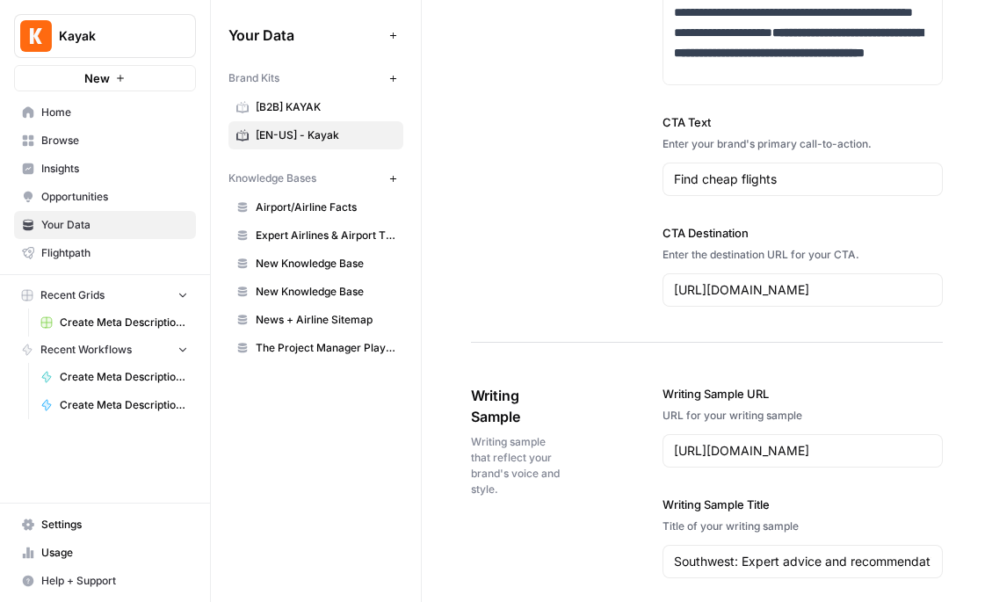
scroll to position [2316, 0]
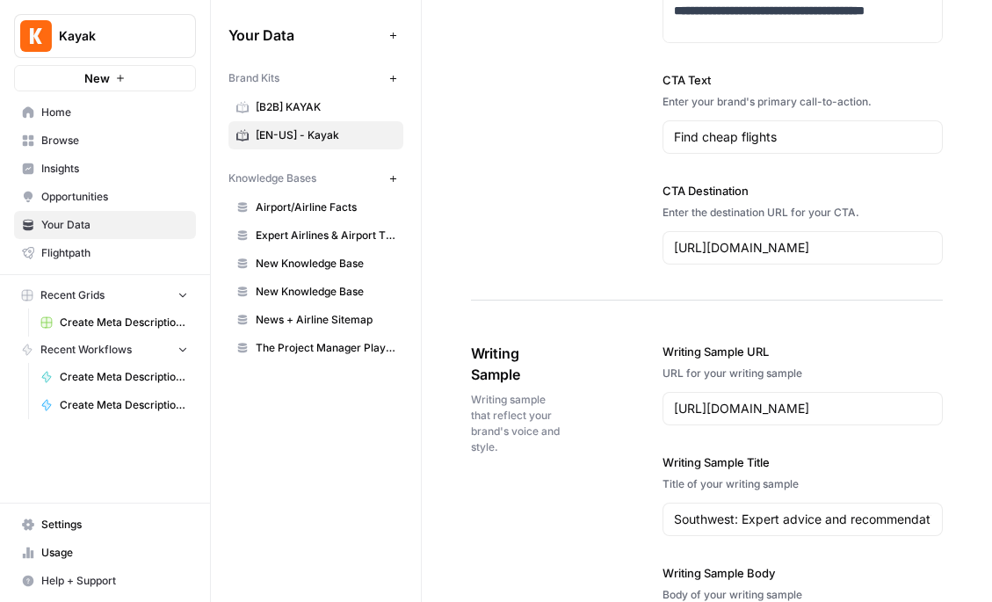
drag, startPoint x: 724, startPoint y: 83, endPoint x: 638, endPoint y: 83, distance: 86.1
drag, startPoint x: 774, startPoint y: 192, endPoint x: 638, endPoint y: 192, distance: 136.2
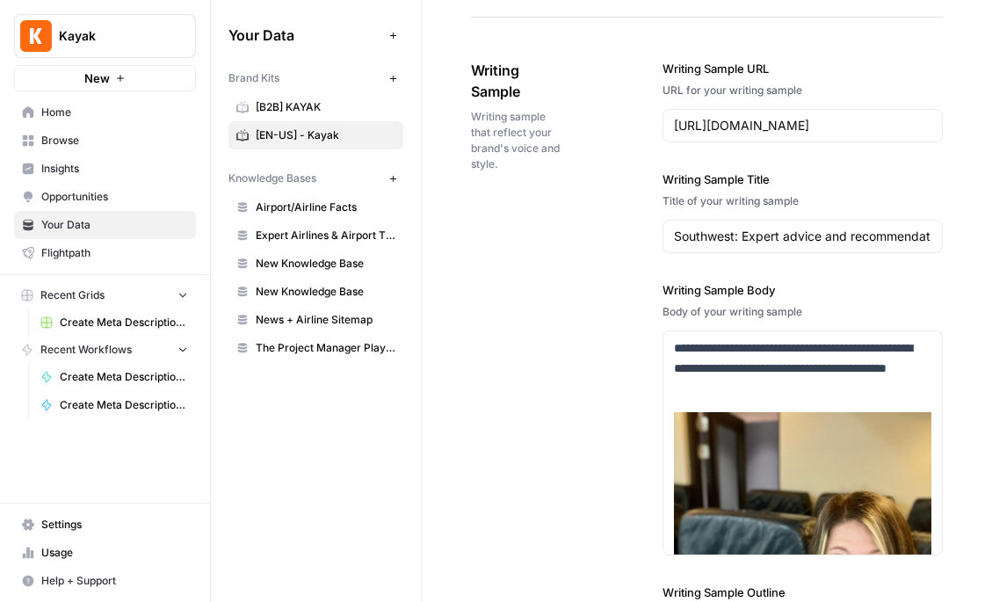
scroll to position [2560, 0]
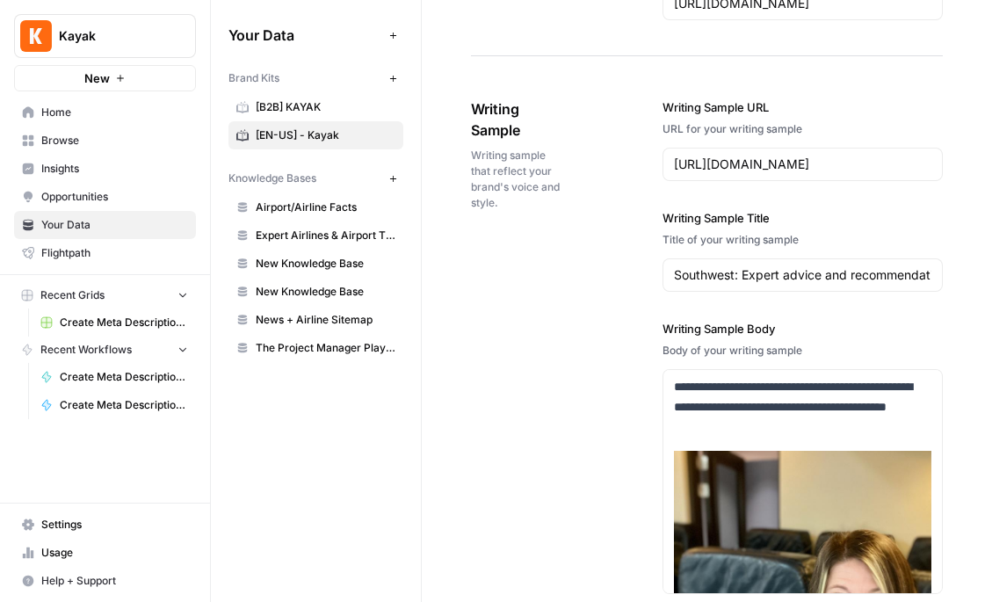
drag, startPoint x: 806, startPoint y: 215, endPoint x: 653, endPoint y: 215, distance: 153.7
click at [653, 215] on div "**********" at bounding box center [707, 497] width 472 height 869
click at [674, 218] on label "Writing Sample Title" at bounding box center [802, 218] width 280 height 18
click at [674, 266] on input "Southwest: Expert advice and recommendations" at bounding box center [802, 275] width 257 height 18
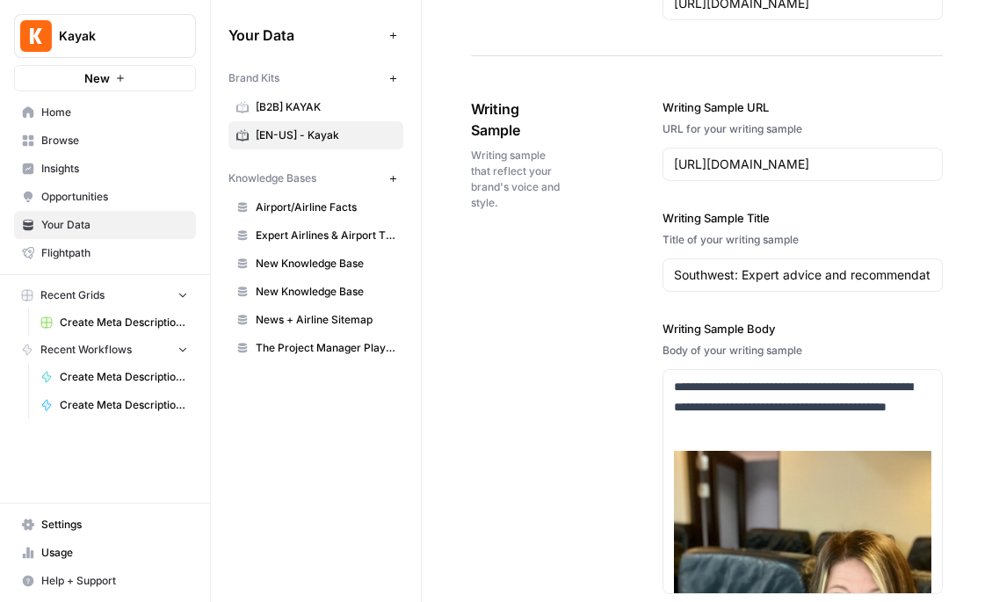
click at [582, 391] on div "**********" at bounding box center [707, 497] width 472 height 869
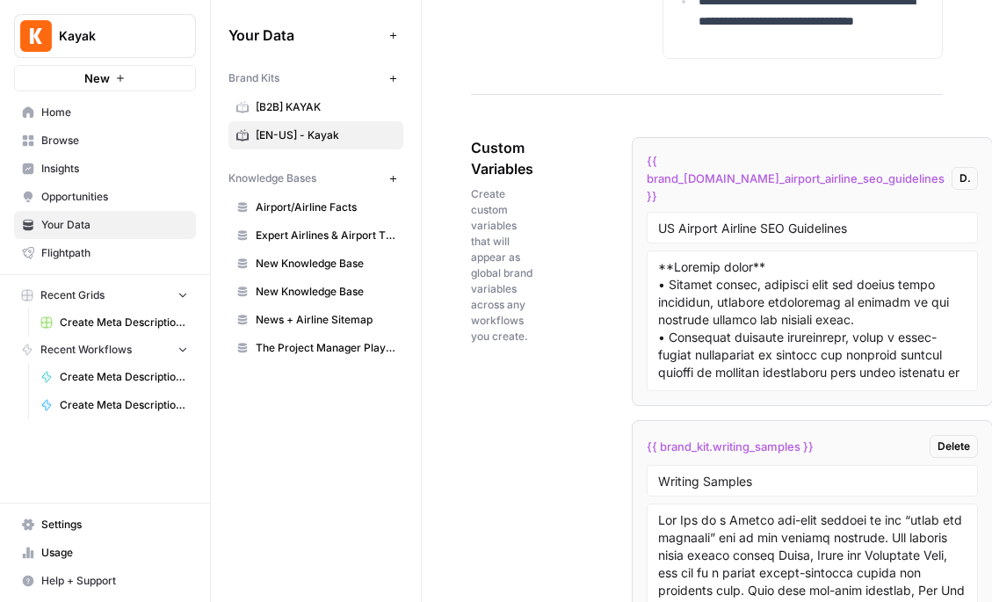
scroll to position [3408, 0]
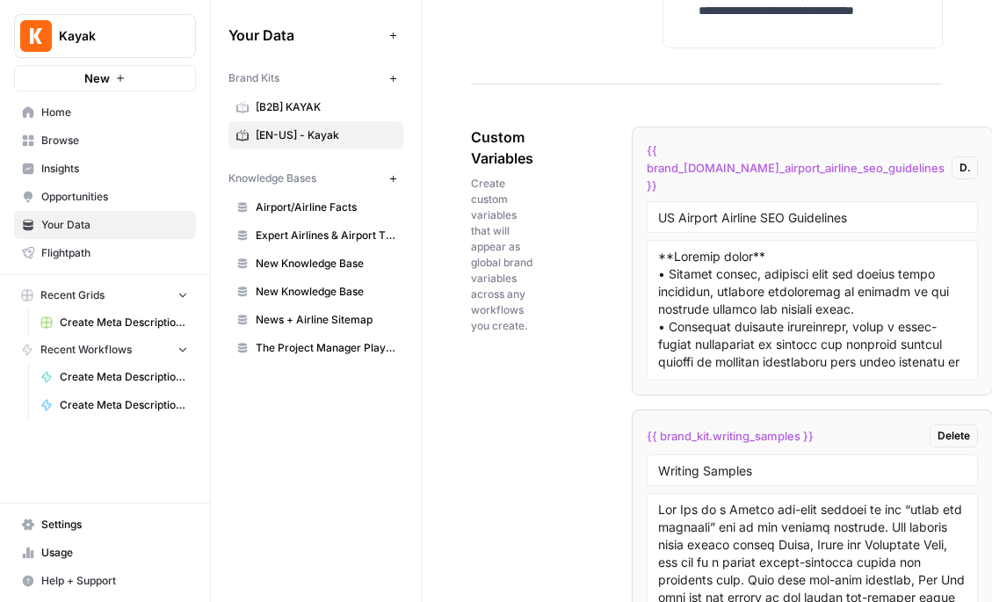
drag, startPoint x: 549, startPoint y: 162, endPoint x: 453, endPoint y: 134, distance: 99.5
click at [499, 158] on span "Custom Variables" at bounding box center [502, 147] width 62 height 42
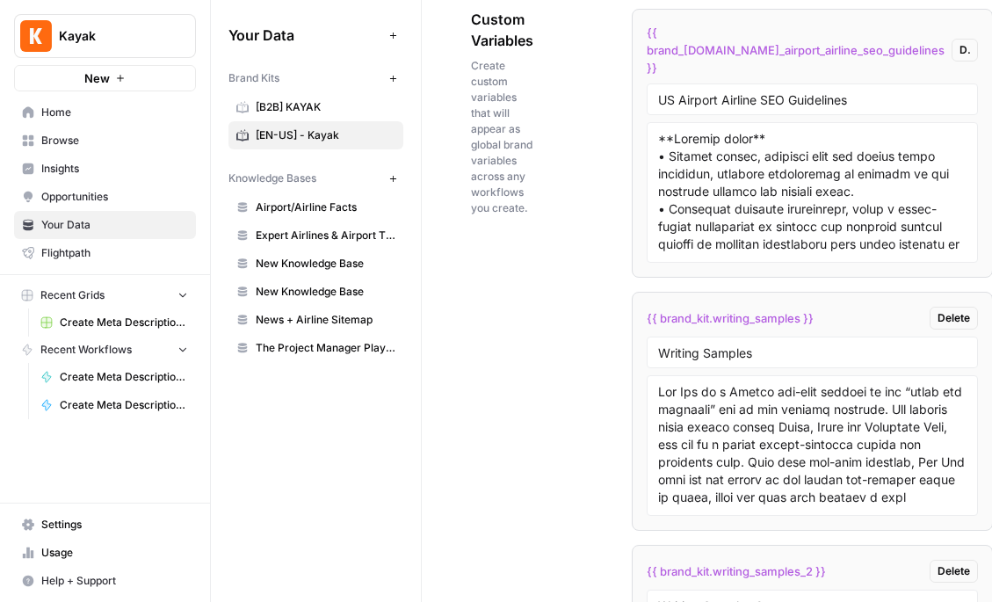
scroll to position [4037, 0]
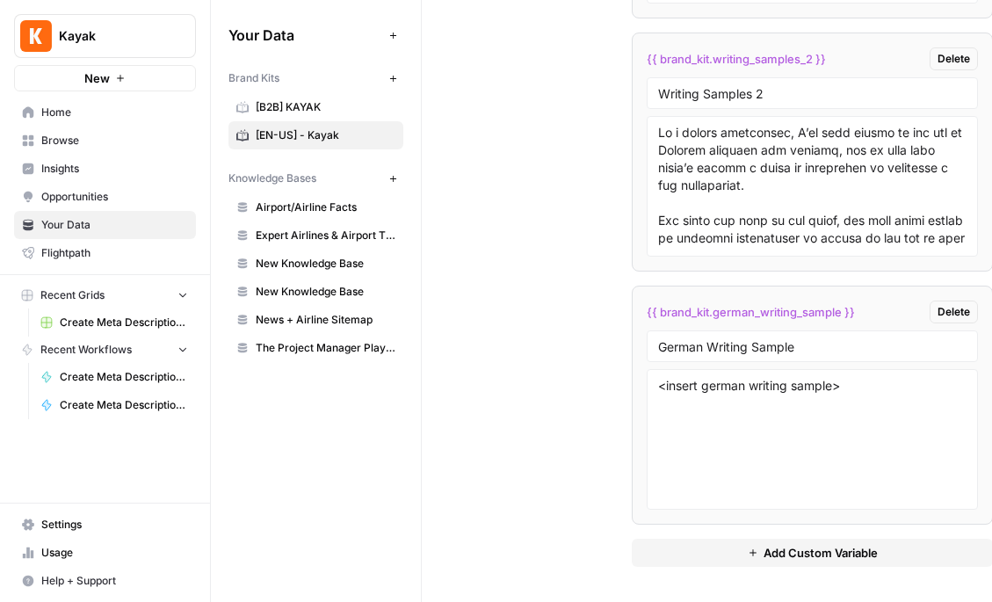
click at [763, 550] on span "Add Custom Variable" at bounding box center [820, 553] width 114 height 18
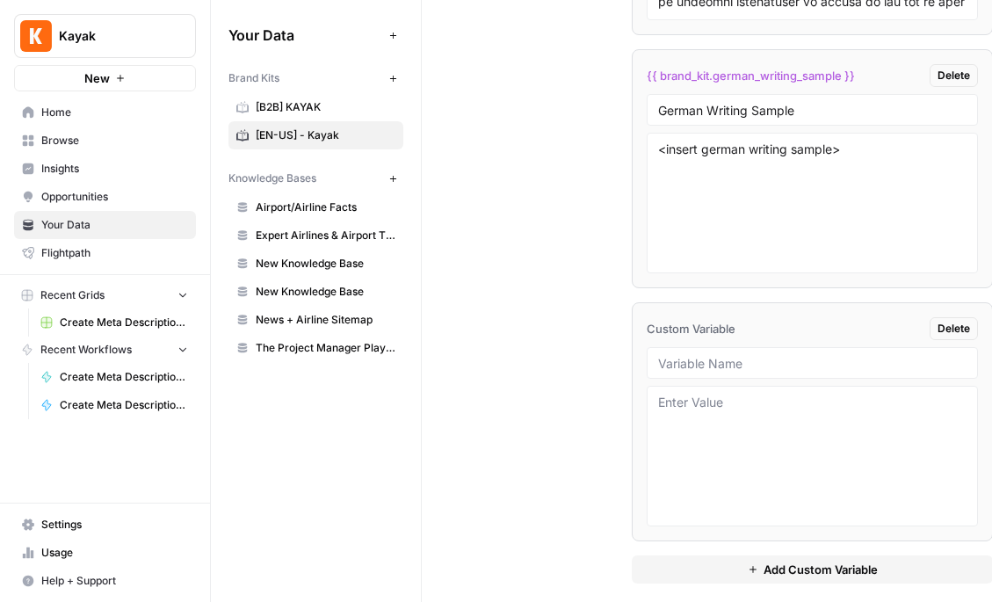
scroll to position [4290, 0]
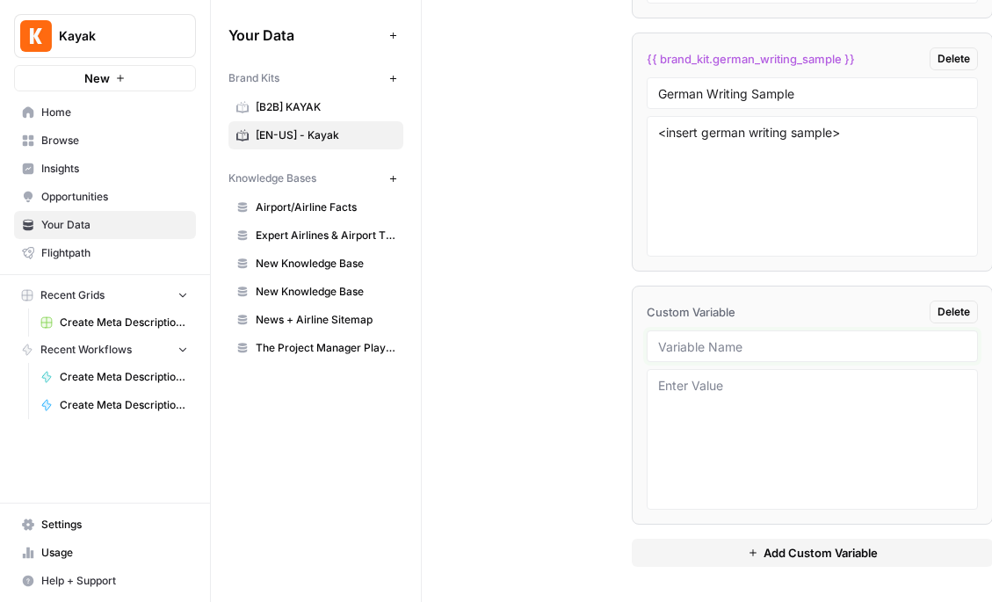
click at [727, 346] on input "text" at bounding box center [812, 346] width 308 height 16
type input "Customer Profile X"
click at [746, 451] on textarea at bounding box center [812, 439] width 308 height 125
type textarea "<define>"
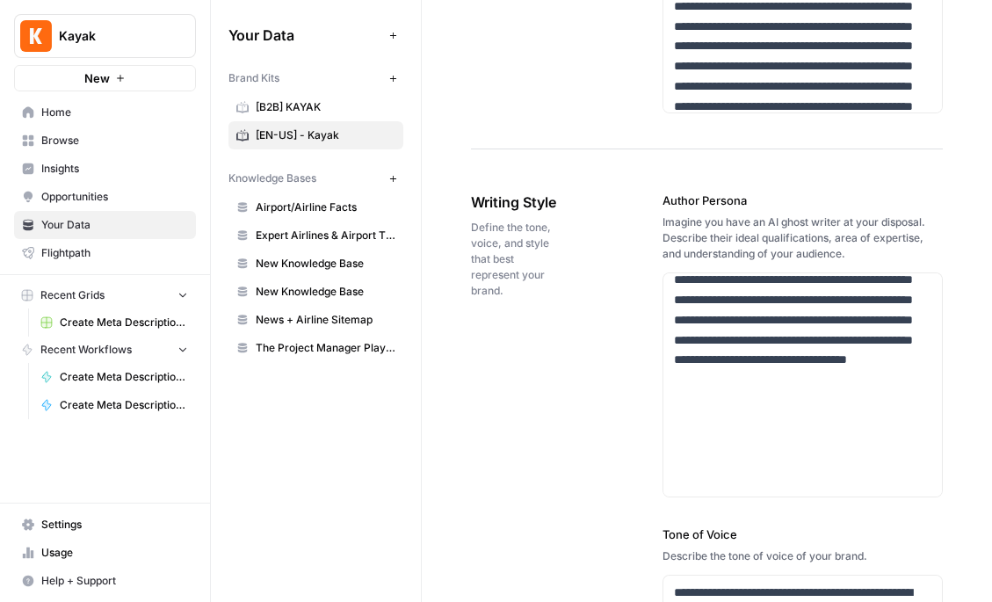
scroll to position [1149, 0]
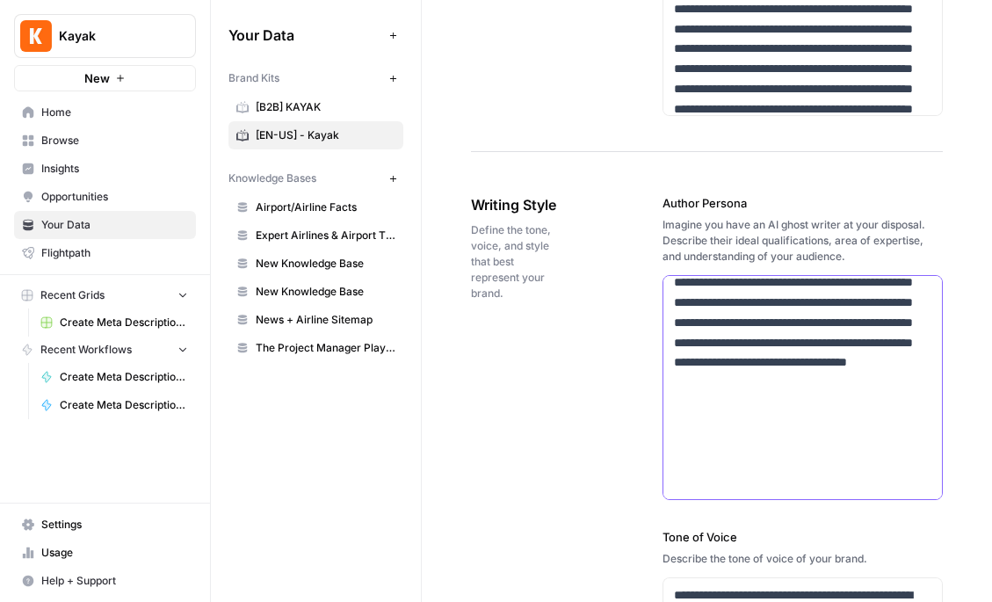
click at [806, 365] on p at bounding box center [802, 233] width 257 height 520
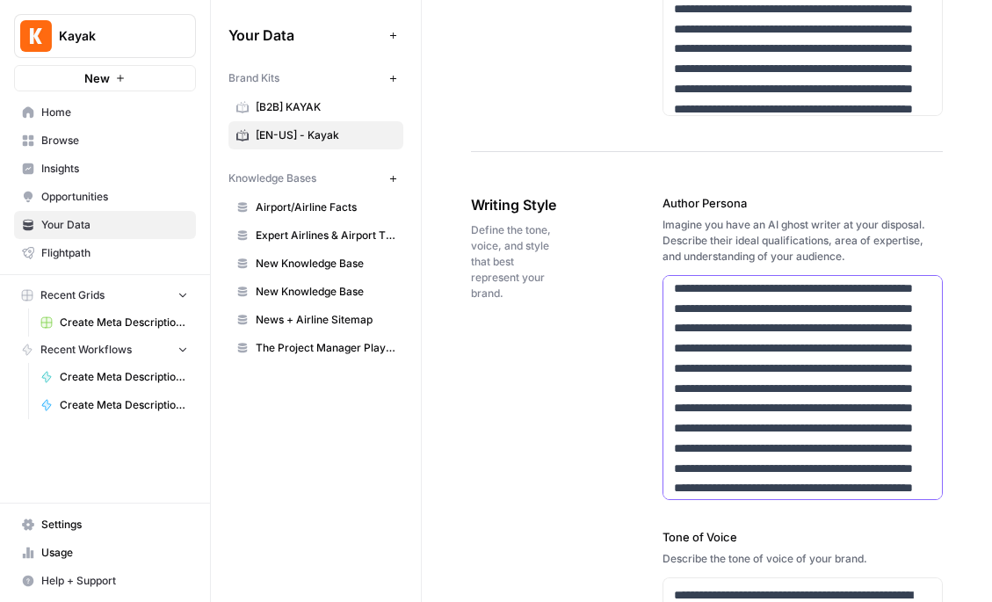
scroll to position [0, 0]
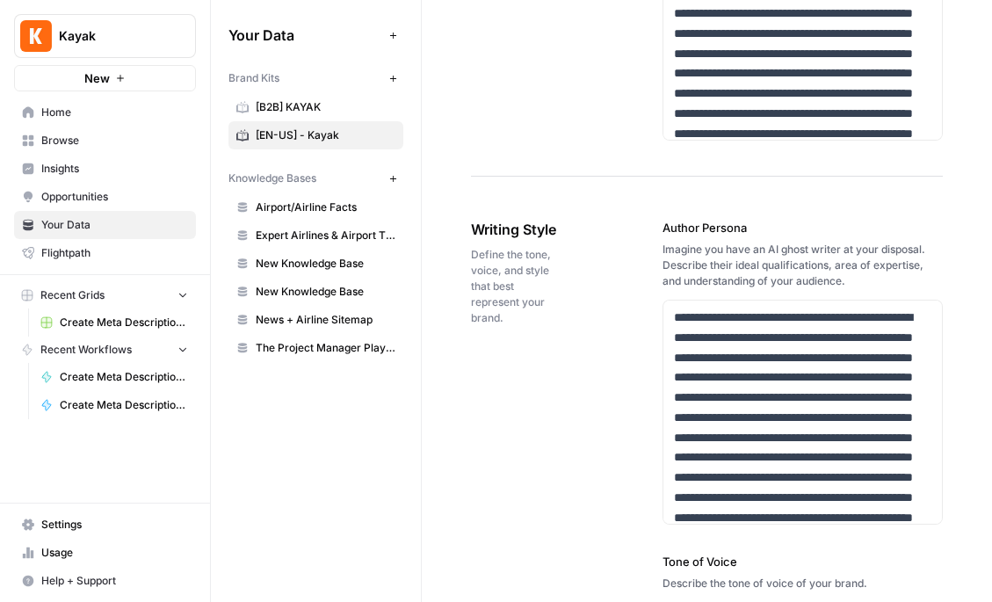
scroll to position [1123, 0]
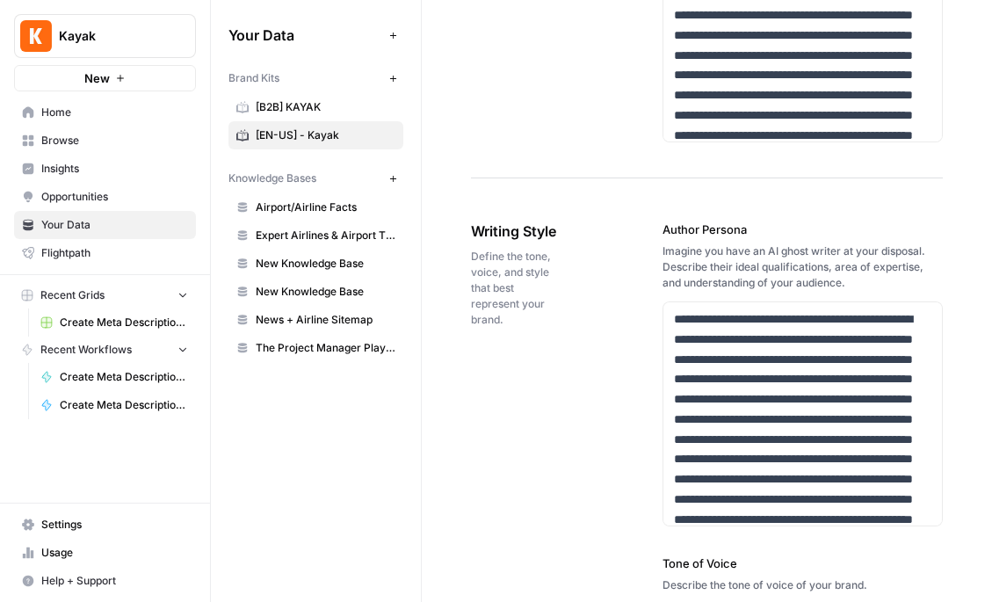
click at [60, 144] on span "Browse" at bounding box center [114, 141] width 147 height 16
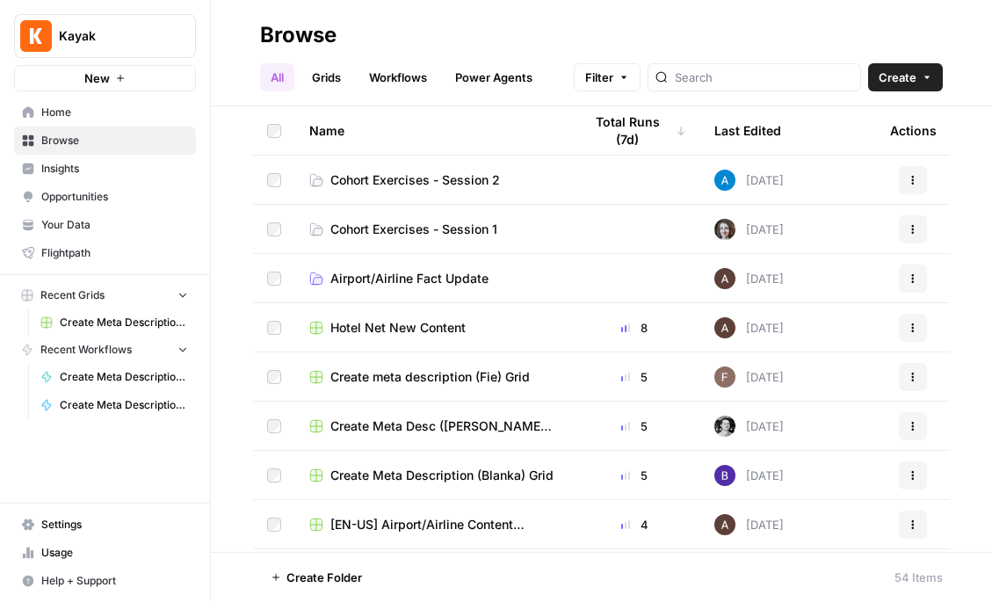
click at [487, 171] on span "Cohort Exercises - Session 2" at bounding box center [415, 180] width 170 height 18
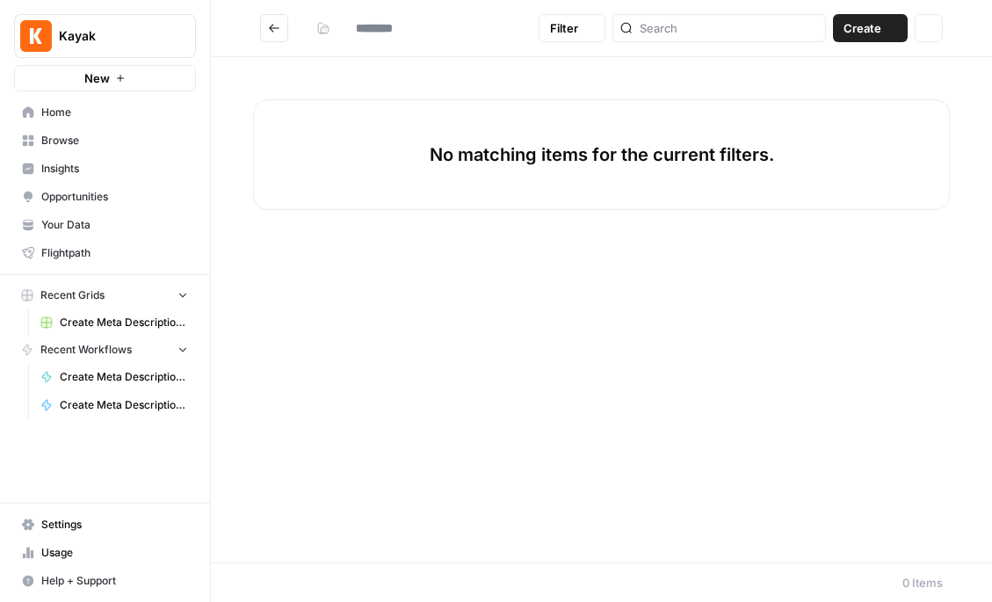
type input "**********"
click at [863, 30] on span "Create" at bounding box center [866, 28] width 38 height 18
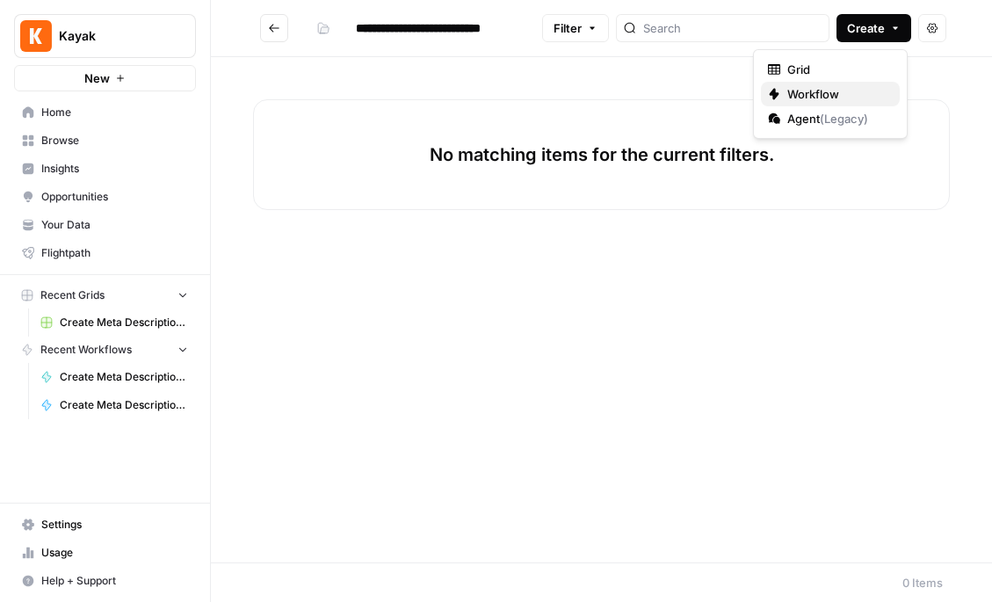
click at [829, 92] on span "Workflow" at bounding box center [836, 94] width 98 height 18
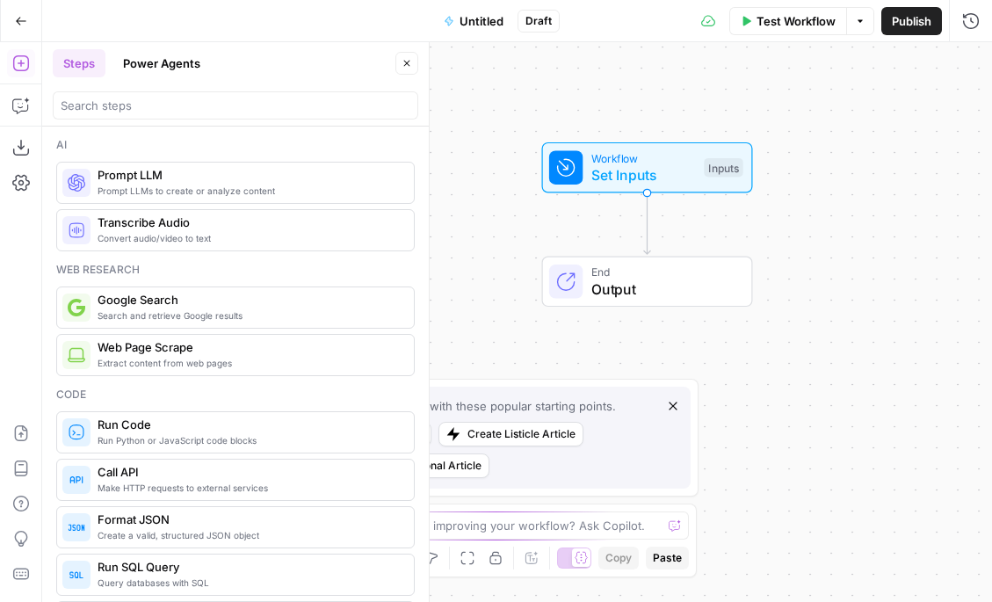
drag, startPoint x: 573, startPoint y: 180, endPoint x: 673, endPoint y: 69, distance: 149.9
click at [674, 69] on div "Workflow Set Inputs Inputs End Output" at bounding box center [517, 322] width 950 height 560
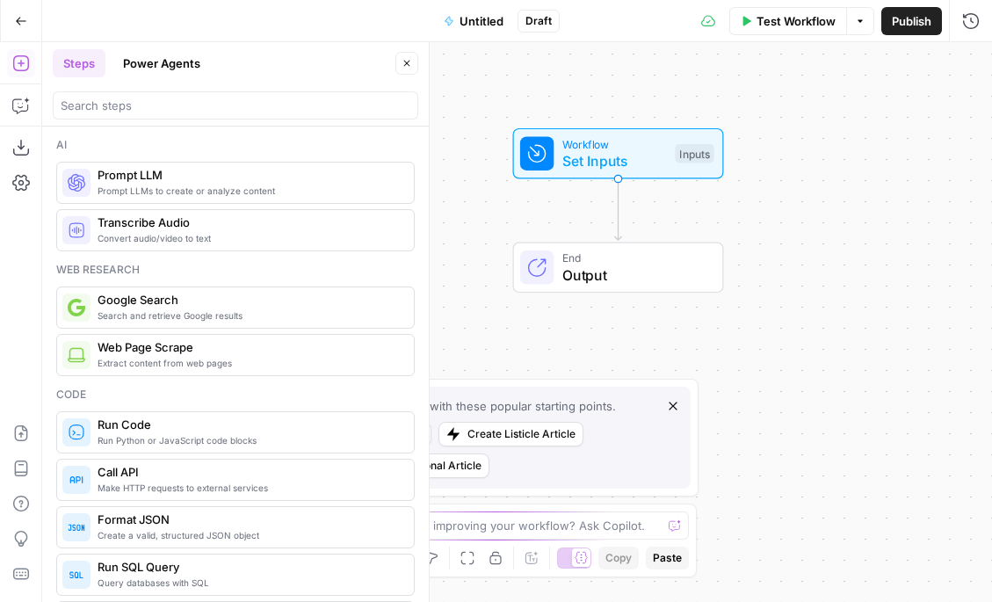
click at [627, 151] on span "Set Inputs" at bounding box center [614, 160] width 105 height 21
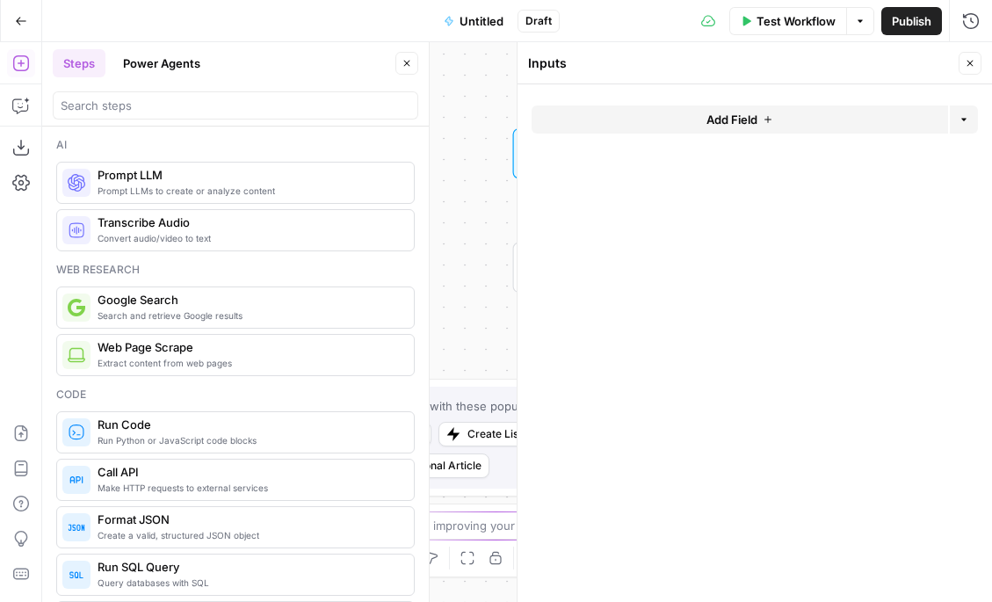
click at [677, 123] on button "Add Field" at bounding box center [739, 119] width 416 height 28
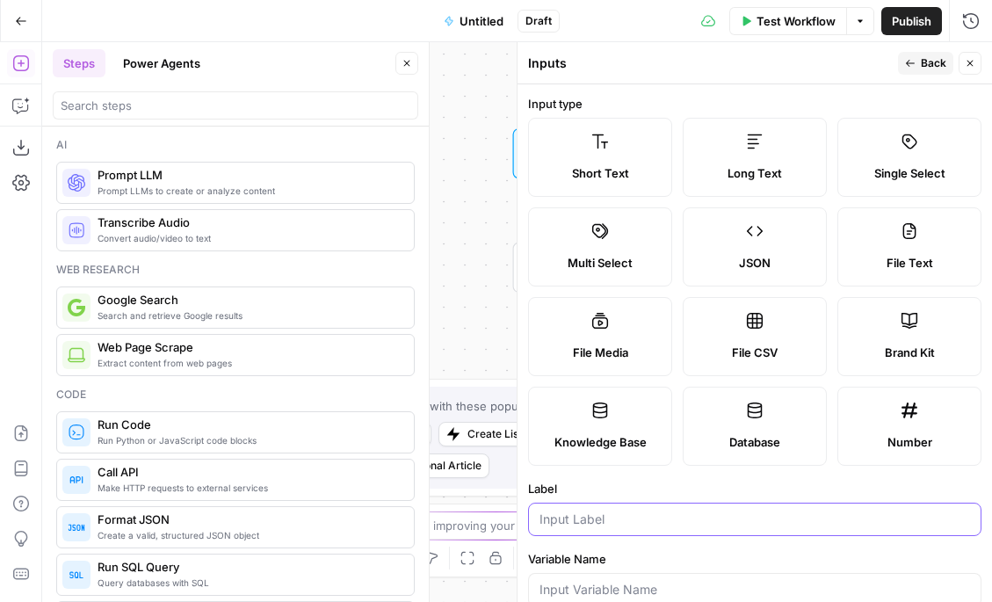
click at [595, 519] on input "Label" at bounding box center [754, 519] width 430 height 18
type input "Audience"
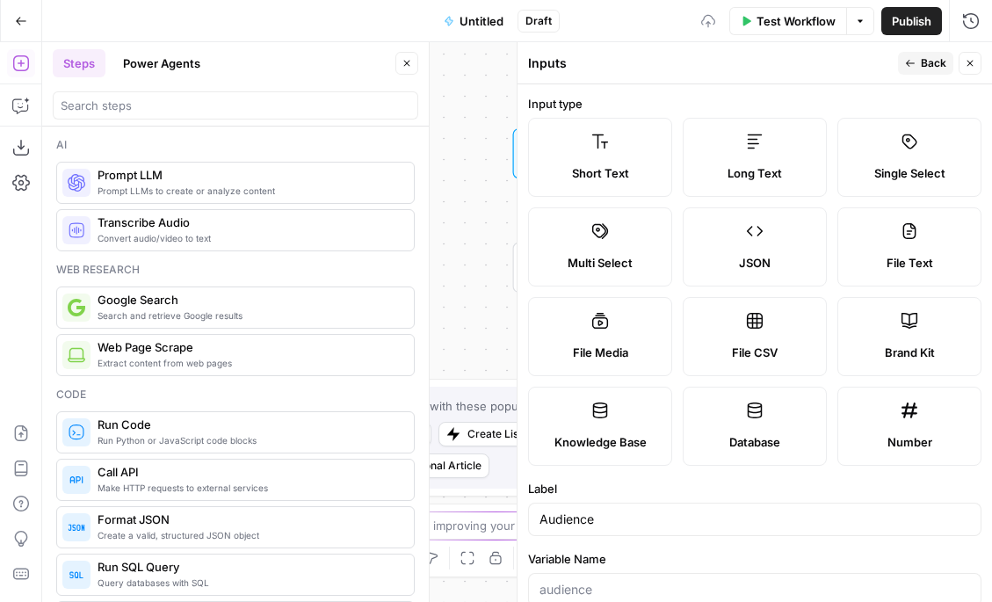
click at [936, 54] on button "Back" at bounding box center [925, 63] width 55 height 23
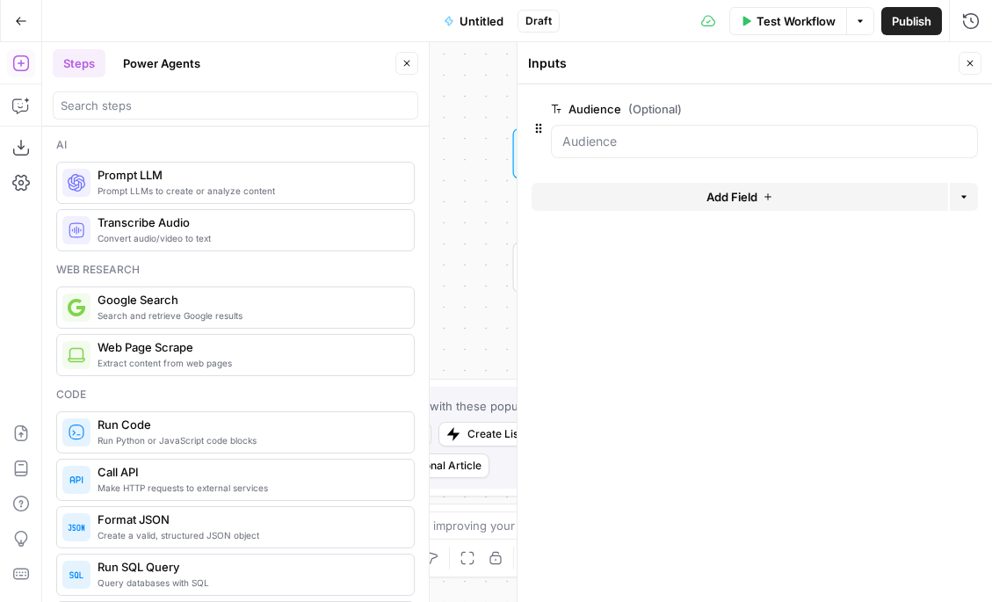
click at [972, 69] on button "Close" at bounding box center [969, 63] width 23 height 23
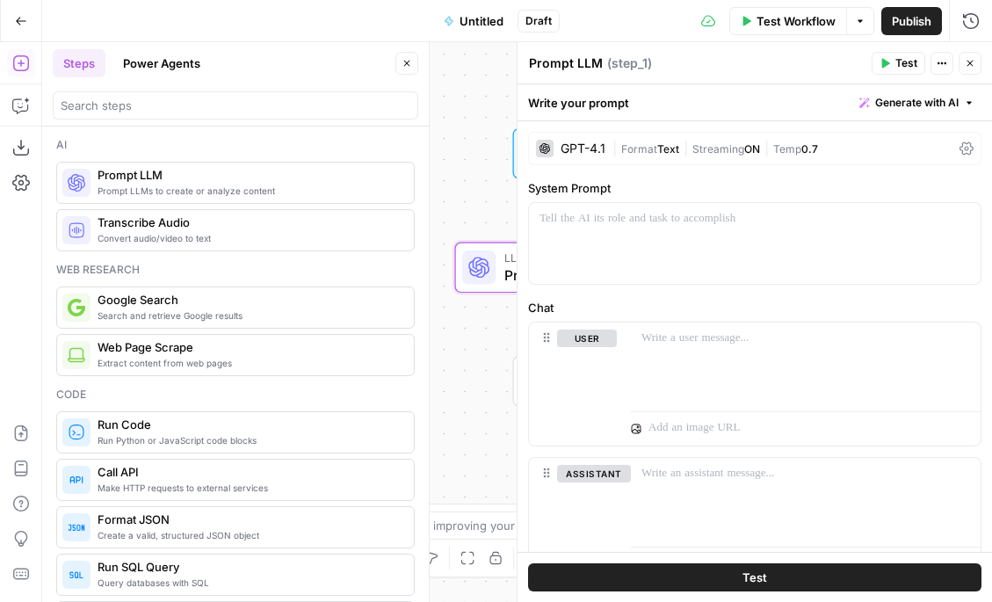
click at [402, 54] on button "Close" at bounding box center [406, 63] width 23 height 23
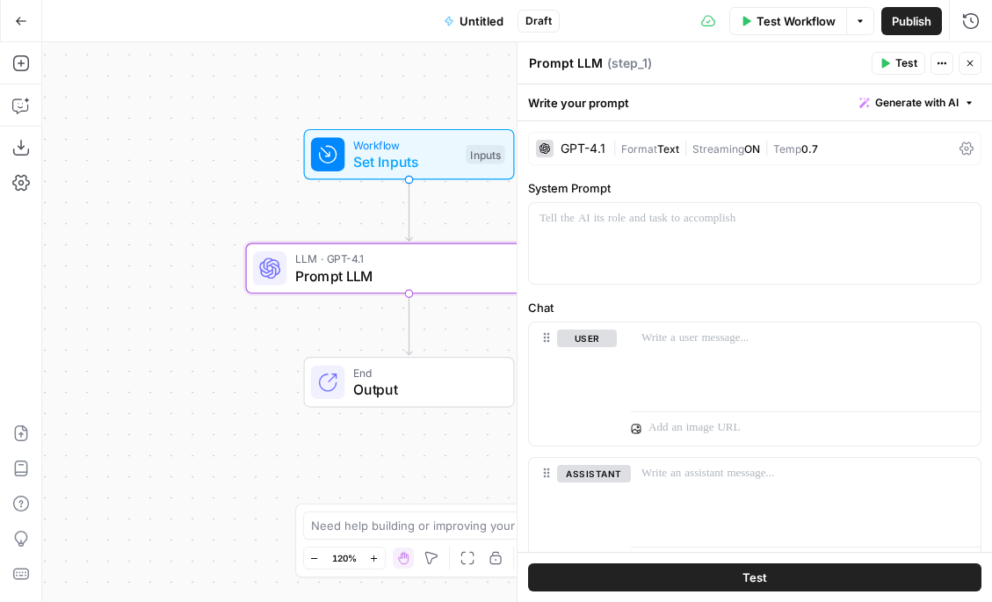
drag, startPoint x: 416, startPoint y: 153, endPoint x: 98, endPoint y: 151, distance: 318.0
click at [98, 152] on div "Workflow Set Inputs Inputs LLM · GPT-4.1 Prompt LLM Step 1 End Output" at bounding box center [517, 322] width 950 height 560
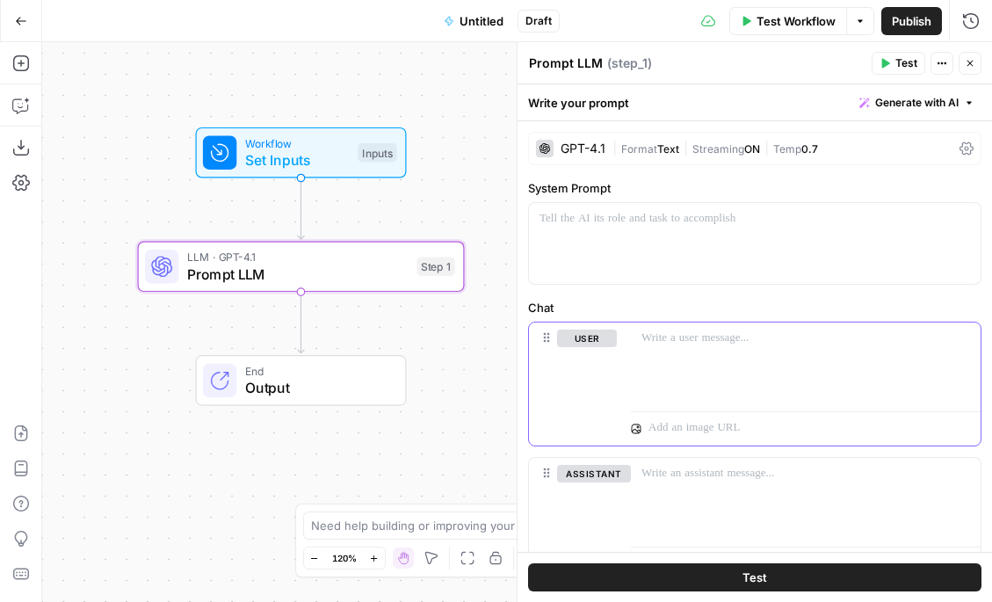
click at [675, 346] on p at bounding box center [805, 338] width 329 height 18
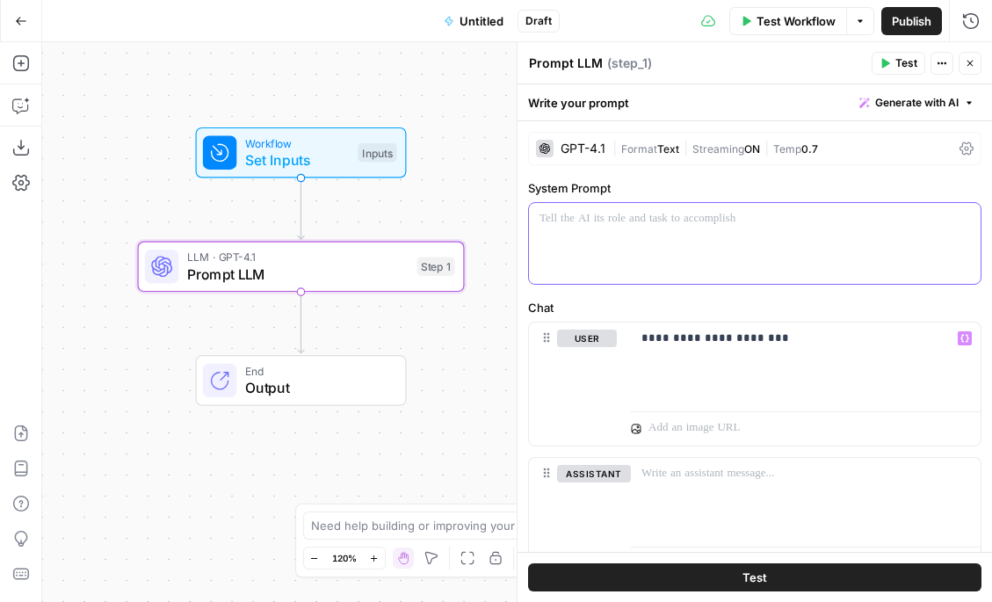
click at [693, 238] on div at bounding box center [755, 243] width 452 height 81
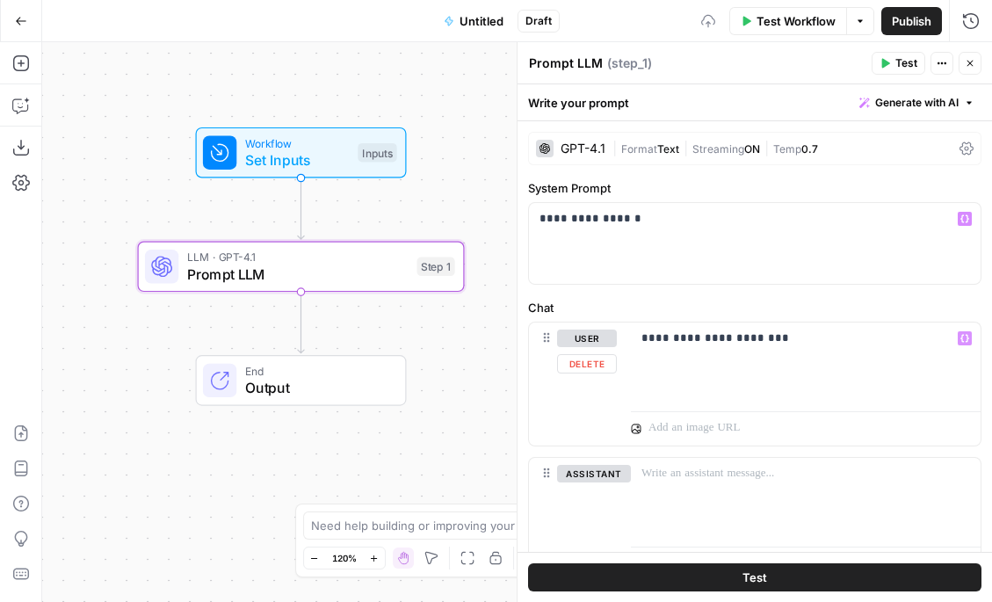
click at [734, 289] on div "**********" at bounding box center [754, 376] width 474 height 511
click at [821, 350] on div "**********" at bounding box center [806, 362] width 350 height 81
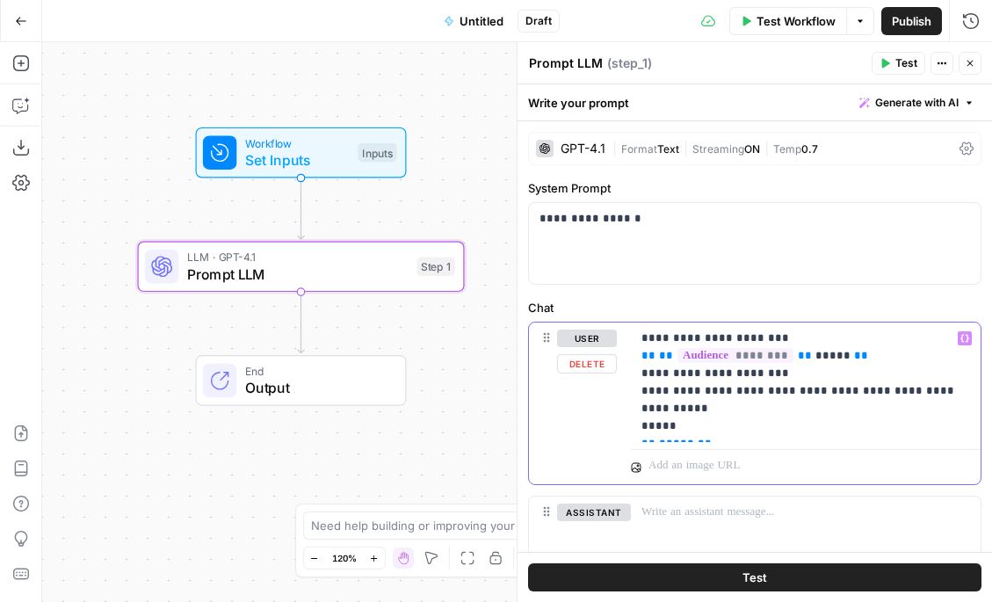
drag, startPoint x: 730, startPoint y: 427, endPoint x: 635, endPoint y: 356, distance: 118.6
click at [635, 356] on div "**********" at bounding box center [806, 381] width 350 height 119
click at [672, 386] on p "**********" at bounding box center [805, 381] width 329 height 105
click at [830, 300] on label "Chat" at bounding box center [754, 308] width 453 height 18
drag, startPoint x: 667, startPoint y: 356, endPoint x: 627, endPoint y: 356, distance: 39.5
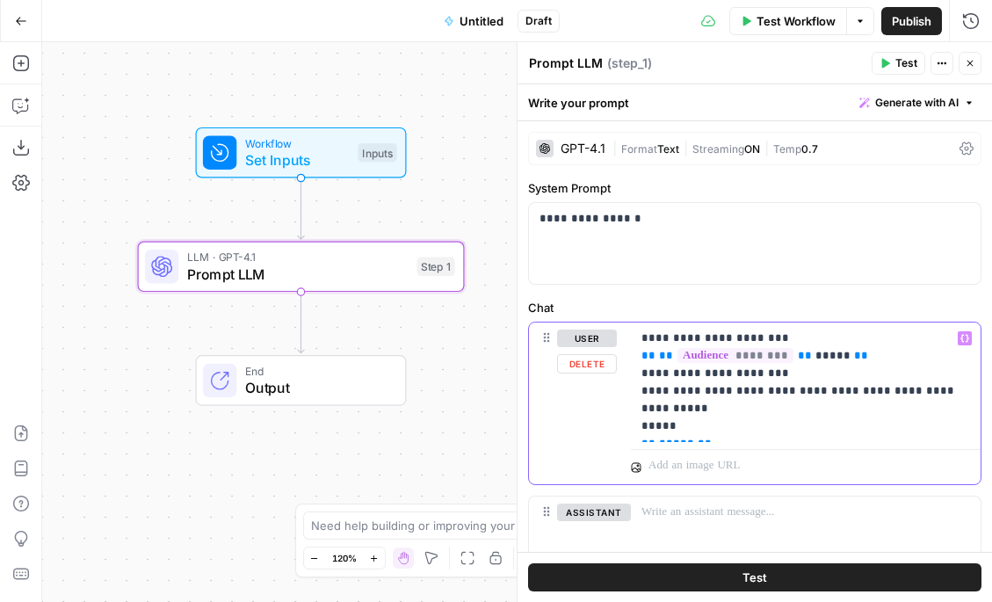
click at [627, 356] on div "**********" at bounding box center [755, 403] width 452 height 162
click at [654, 361] on span "**" at bounding box center [648, 355] width 14 height 11
drag, startPoint x: 693, startPoint y: 407, endPoint x: 621, endPoint y: 375, distance: 78.7
click at [621, 375] on div "**********" at bounding box center [755, 403] width 452 height 162
click at [693, 404] on p "**********" at bounding box center [805, 381] width 329 height 105
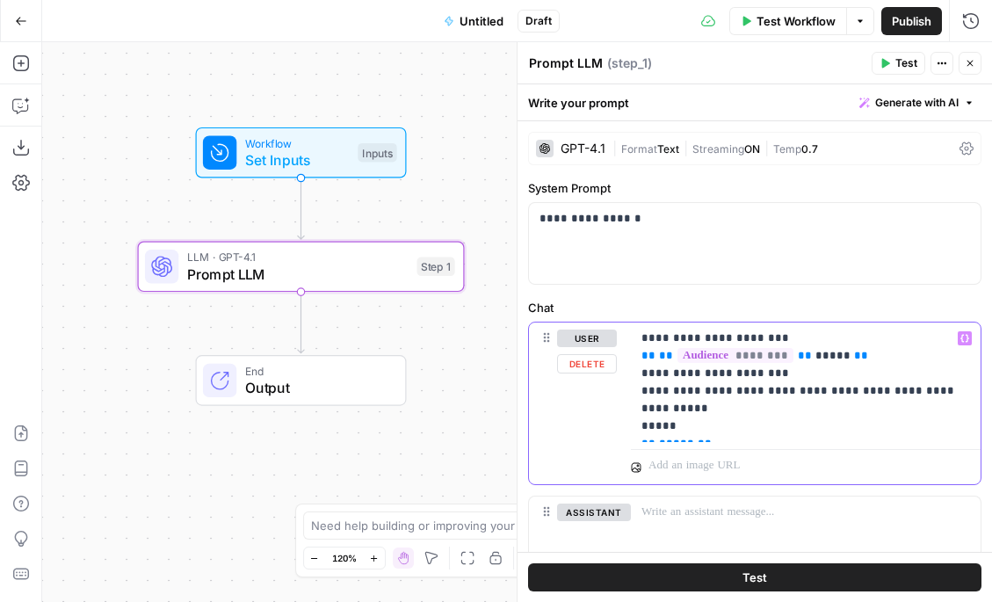
click at [716, 420] on p "**********" at bounding box center [805, 381] width 329 height 105
drag, startPoint x: 723, startPoint y: 425, endPoint x: 611, endPoint y: 355, distance: 132.6
click at [611, 355] on div "**********" at bounding box center [755, 403] width 452 height 162
click at [864, 364] on p "**********" at bounding box center [805, 381] width 329 height 105
drag, startPoint x: 876, startPoint y: 358, endPoint x: 828, endPoint y: 358, distance: 47.4
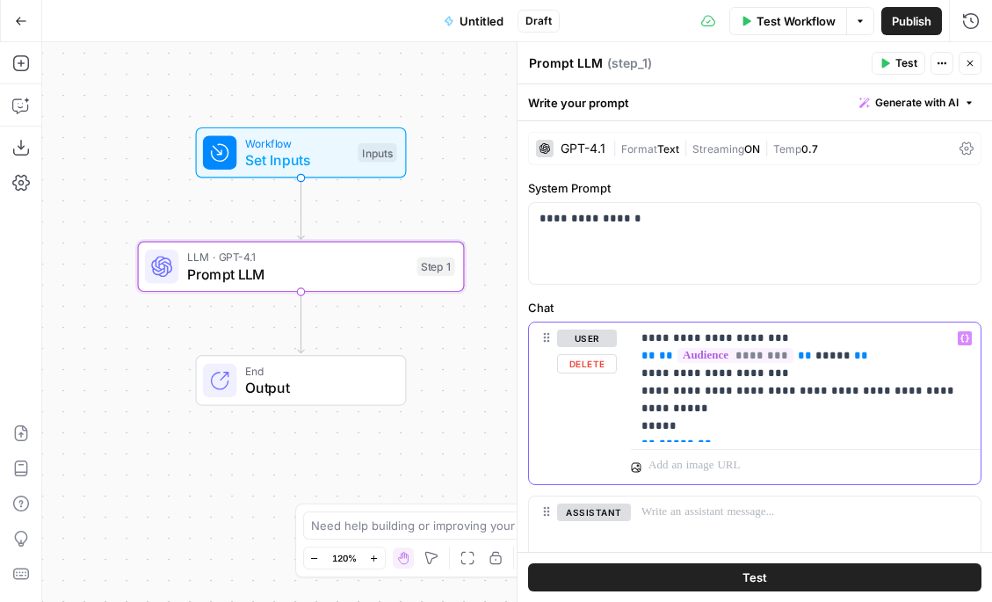
click at [828, 358] on p "**********" at bounding box center [805, 381] width 329 height 105
click at [870, 358] on p "**********" at bounding box center [805, 381] width 329 height 105
click at [26, 108] on icon "button" at bounding box center [21, 106] width 18 height 18
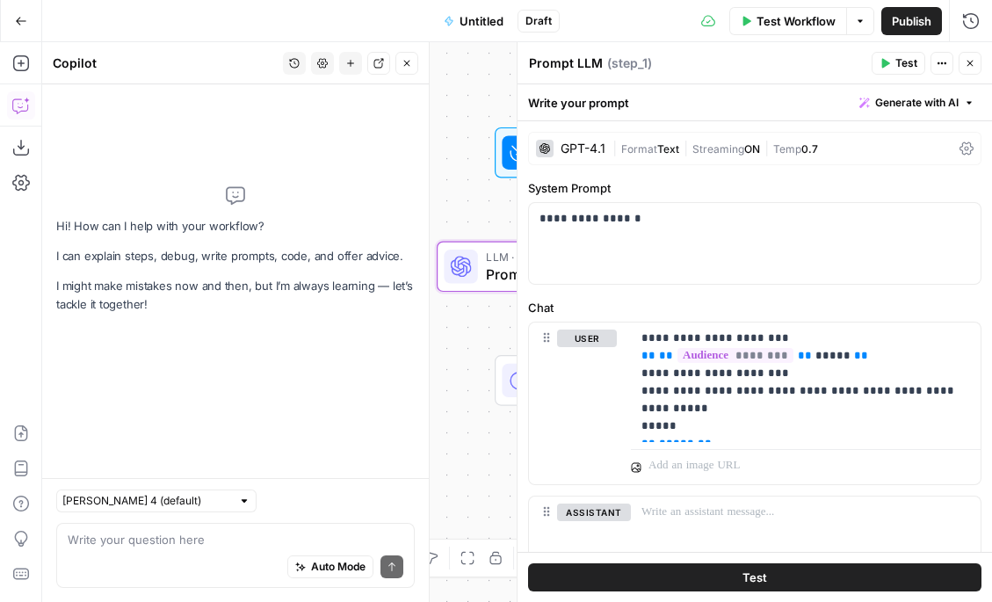
click at [216, 542] on textarea at bounding box center [236, 540] width 336 height 18
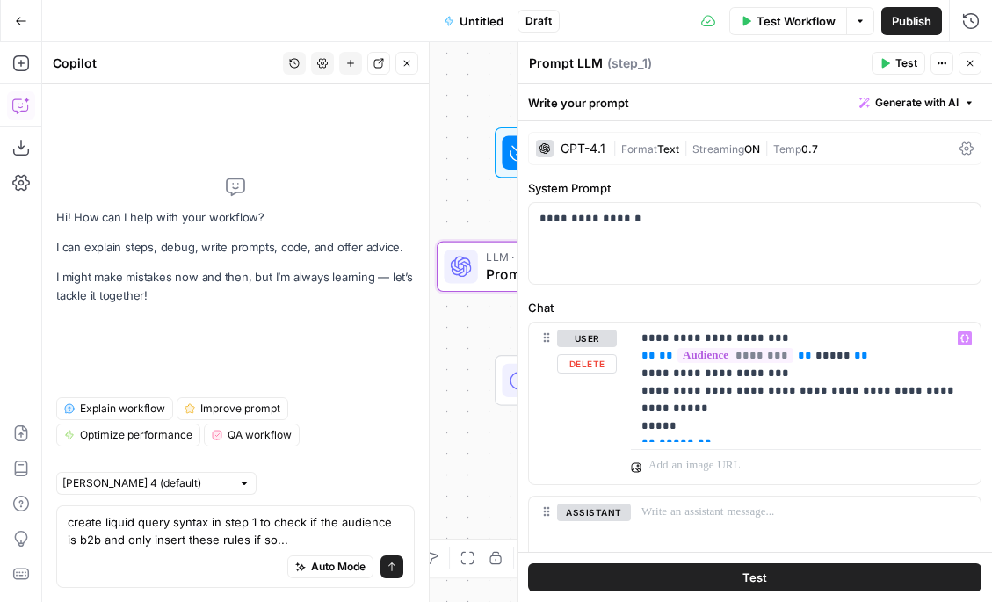
type textarea "create liquid query syntax in step 1 to check if the audience is b2b and only i…"
drag, startPoint x: 657, startPoint y: 361, endPoint x: 638, endPoint y: 361, distance: 19.3
click at [638, 361] on div "**********" at bounding box center [806, 381] width 350 height 119
click at [886, 358] on p "**********" at bounding box center [805, 381] width 329 height 105
click at [409, 74] on button "Close" at bounding box center [406, 63] width 23 height 23
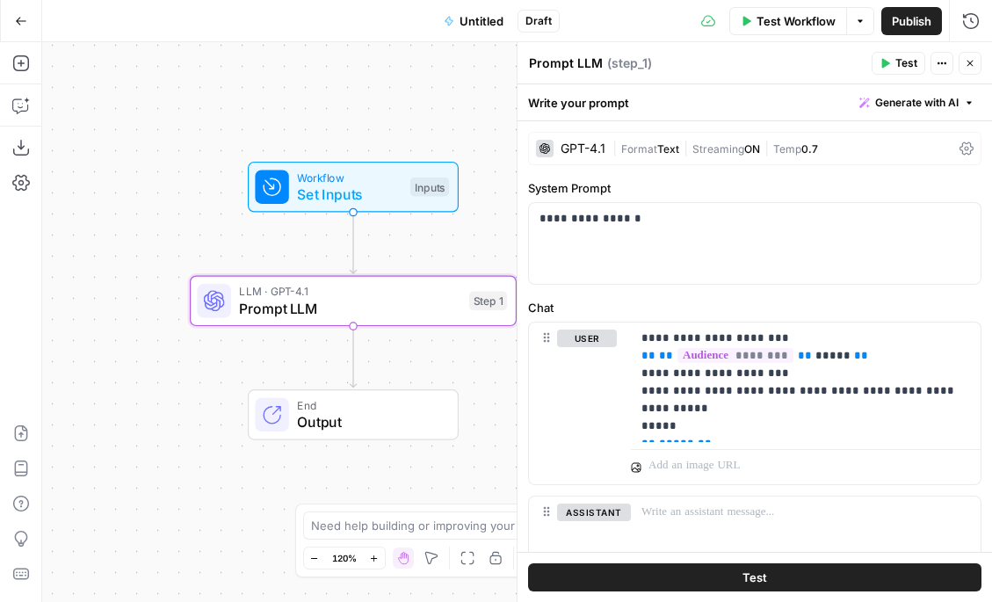
drag, startPoint x: 433, startPoint y: 201, endPoint x: 174, endPoint y: 235, distance: 261.3
click at [175, 235] on div "Workflow Set Inputs Inputs LLM · GPT-4.1 Prompt LLM Step 1 End Output" at bounding box center [517, 322] width 950 height 560
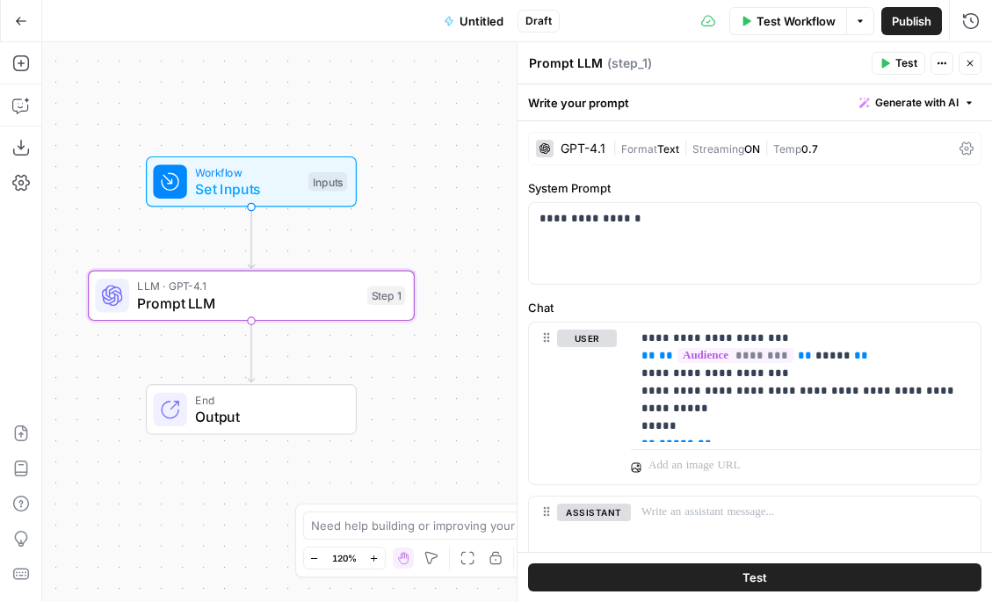
drag, startPoint x: 476, startPoint y: 90, endPoint x: 391, endPoint y: 83, distance: 85.5
click at [391, 83] on div "Workflow Set Inputs Inputs LLM · GPT-4.1 Prompt LLM Step 1 End Output" at bounding box center [517, 322] width 950 height 560
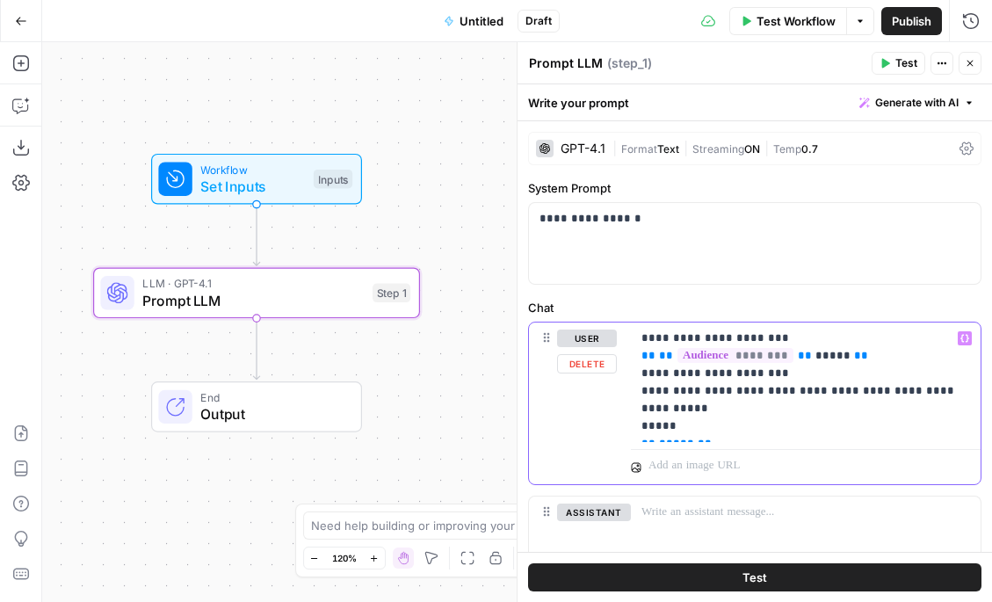
click at [733, 409] on p "**********" at bounding box center [805, 381] width 329 height 105
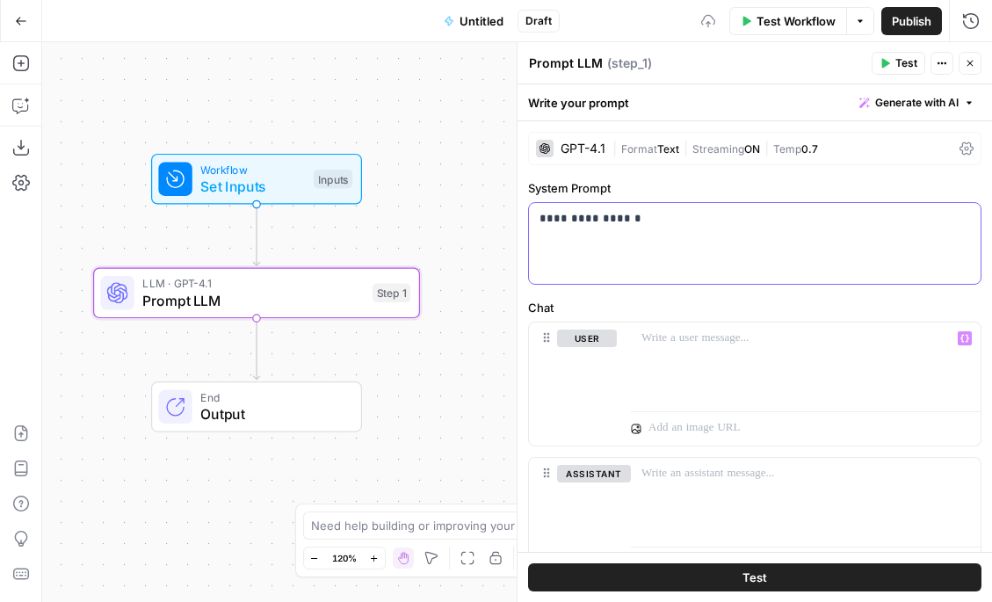
click at [651, 233] on div "**********" at bounding box center [755, 243] width 452 height 81
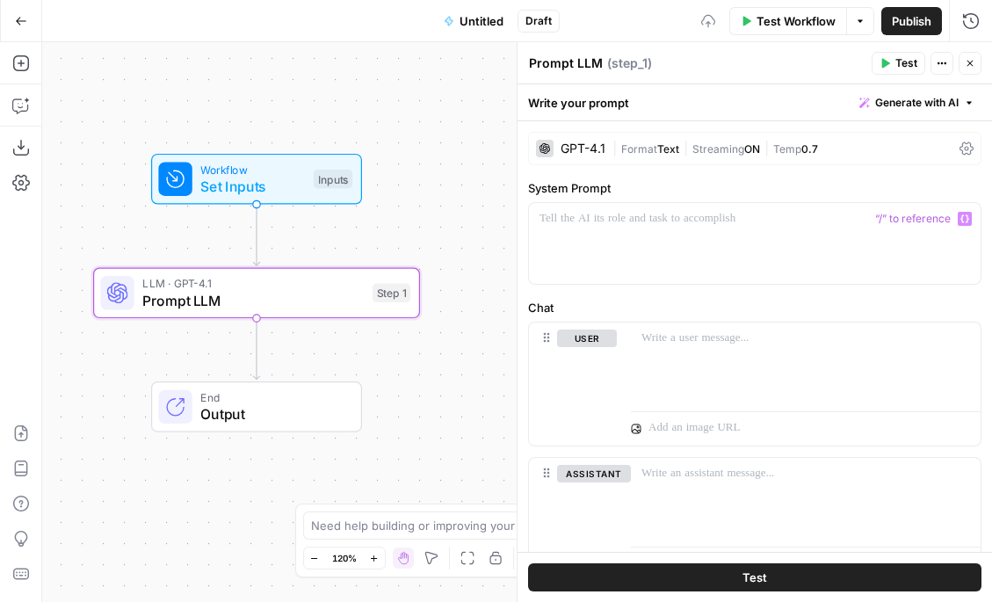
click at [974, 63] on icon "button" at bounding box center [970, 63] width 11 height 11
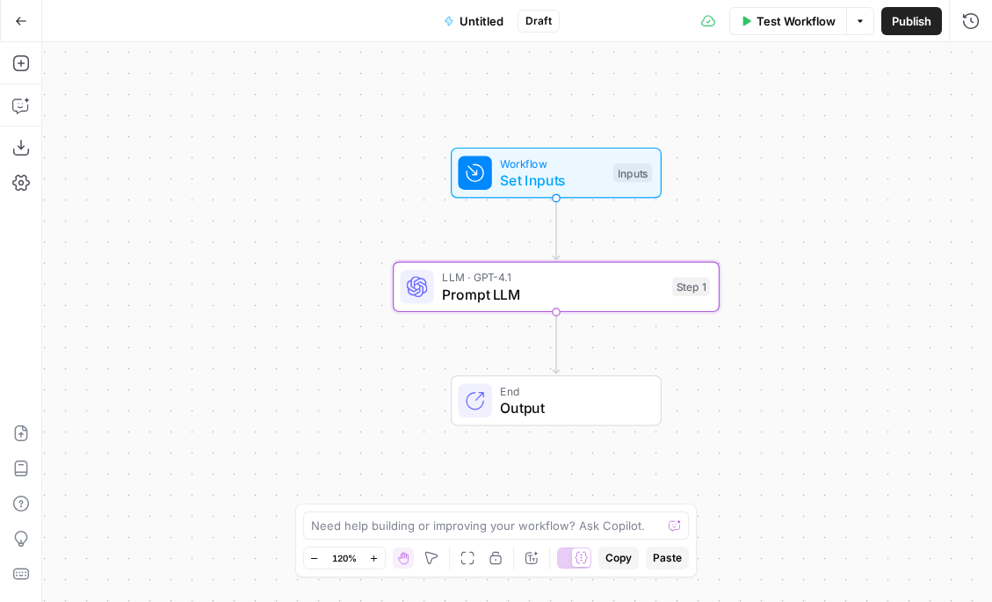
drag, startPoint x: 423, startPoint y: 99, endPoint x: 696, endPoint y: 92, distance: 273.3
click at [696, 92] on div "Workflow Set Inputs Inputs LLM · GPT-4.1 Prompt LLM Step 1 End Output" at bounding box center [517, 322] width 950 height 560
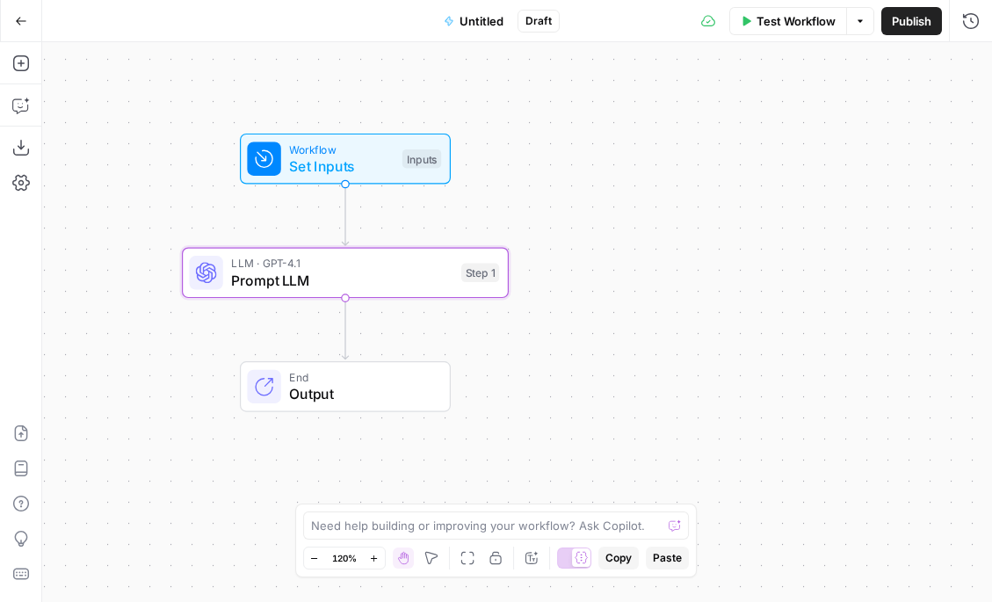
drag, startPoint x: 704, startPoint y: 115, endPoint x: 501, endPoint y: 102, distance: 203.3
click at [501, 102] on div "Workflow Set Inputs Inputs LLM · GPT-4.1 Prompt LLM Step 1 End Output" at bounding box center [517, 322] width 950 height 560
click at [412, 240] on icon "button" at bounding box center [415, 233] width 15 height 15
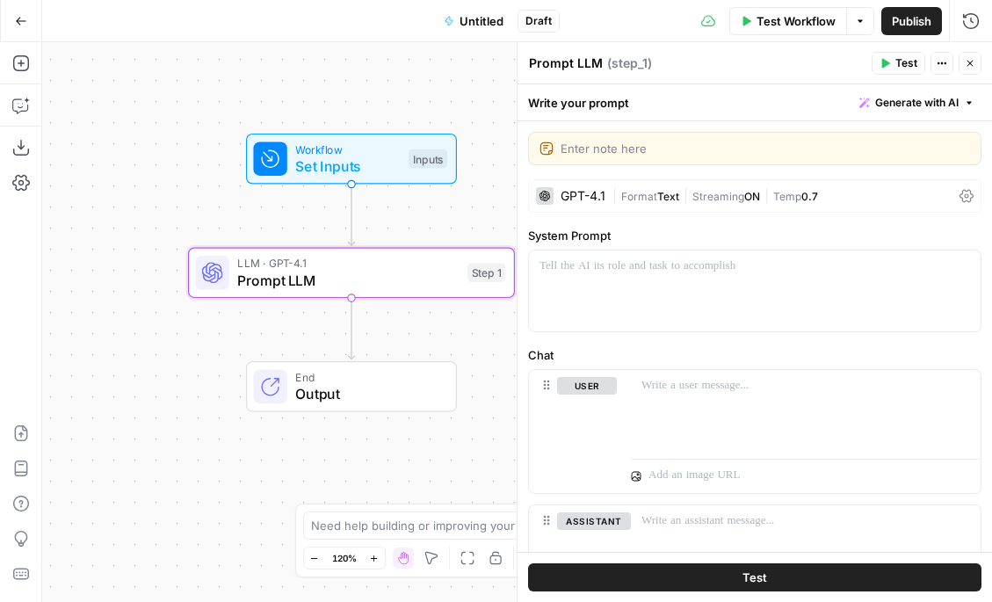
click at [965, 71] on button "Close" at bounding box center [969, 63] width 23 height 23
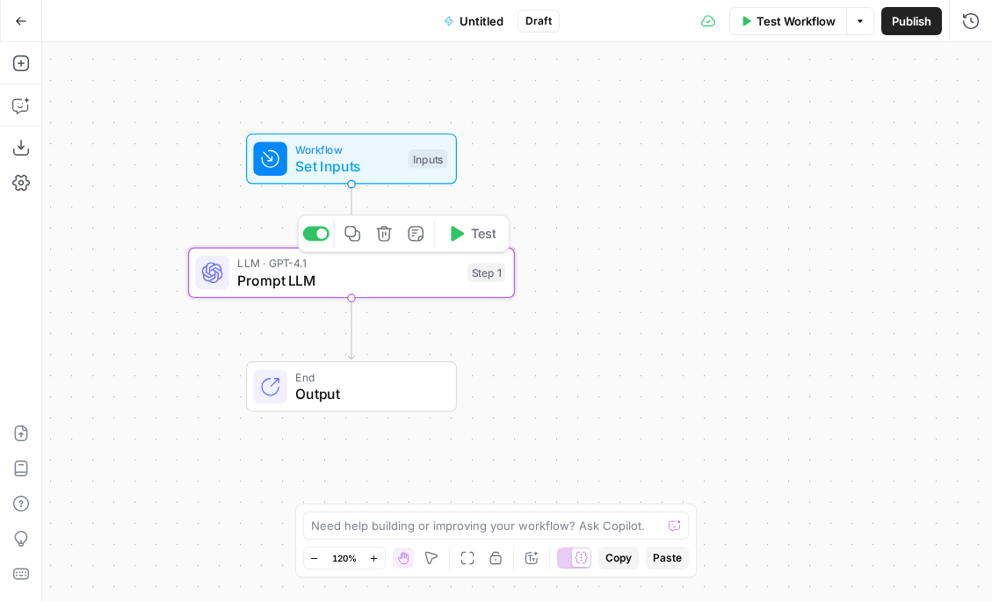
click at [388, 237] on icon "button" at bounding box center [383, 233] width 15 height 15
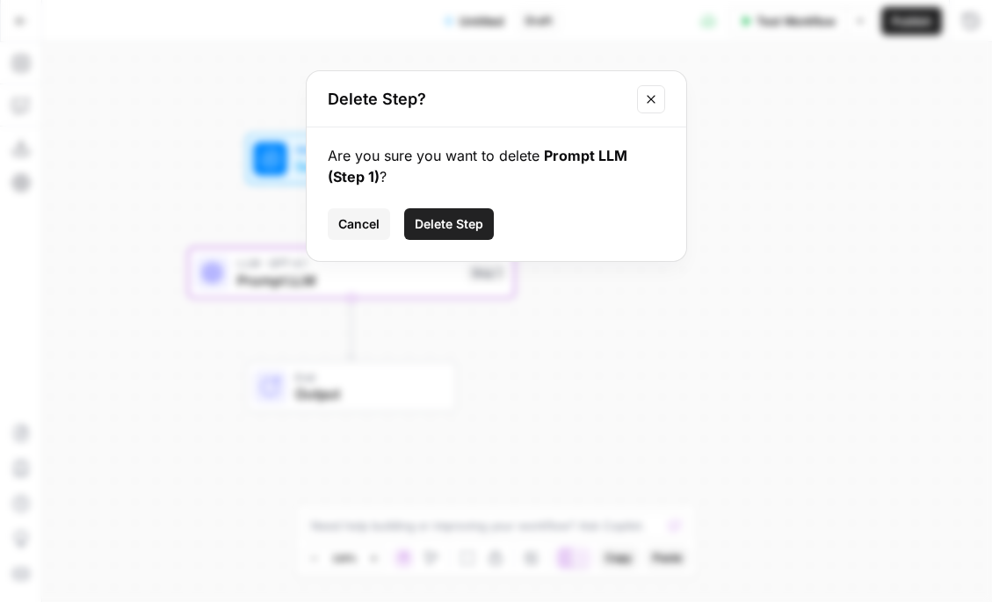
click at [459, 216] on span "Delete Step" at bounding box center [449, 224] width 69 height 18
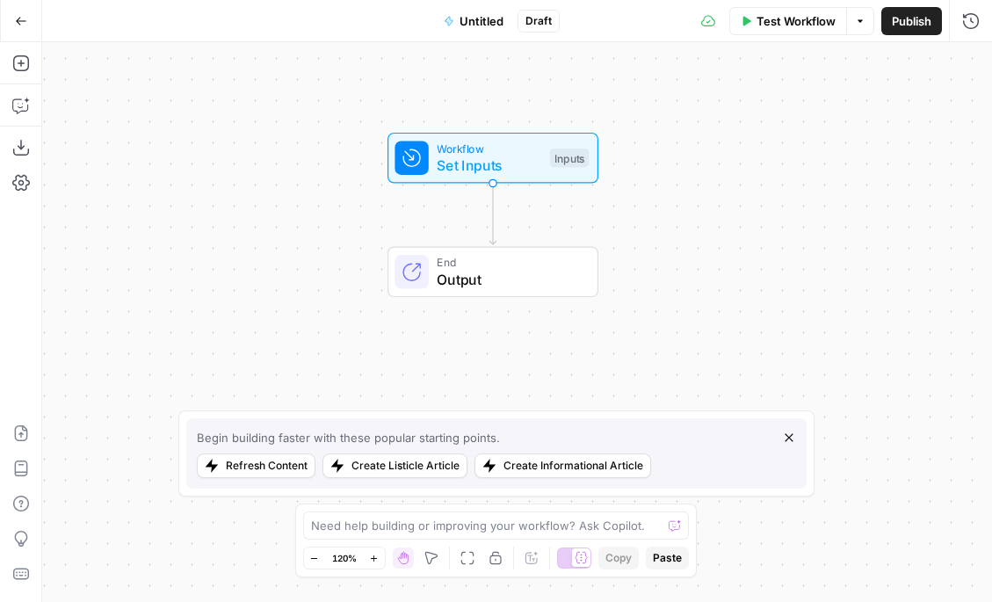
drag, startPoint x: 490, startPoint y: 212, endPoint x: 661, endPoint y: 224, distance: 170.9
click at [661, 224] on div "Workflow Set Inputs Inputs End Output" at bounding box center [517, 322] width 950 height 560
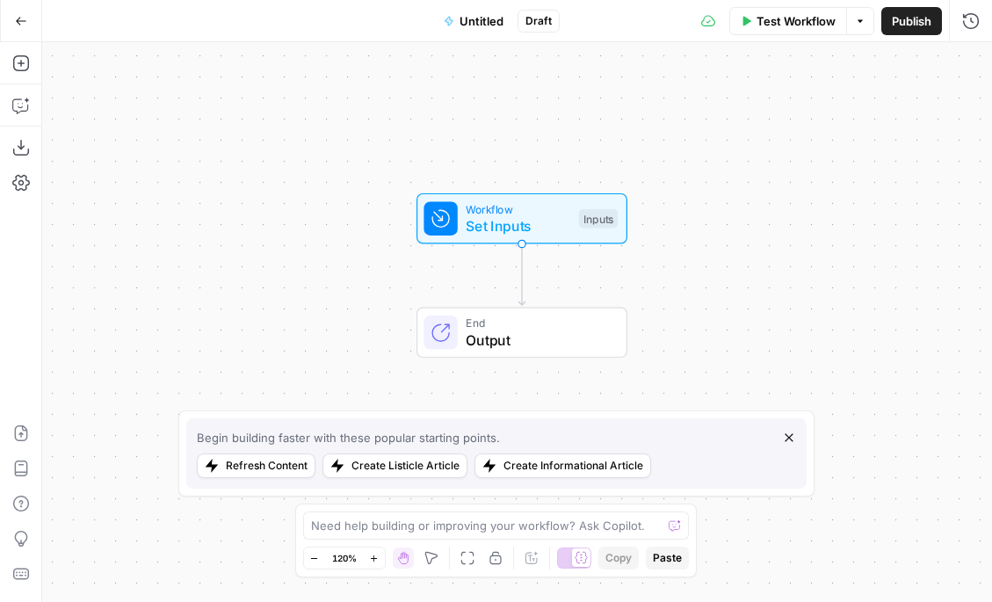
drag, startPoint x: 350, startPoint y: 236, endPoint x: 350, endPoint y: 303, distance: 66.8
click at [350, 303] on div "Workflow Set Inputs Inputs End Output" at bounding box center [517, 322] width 950 height 560
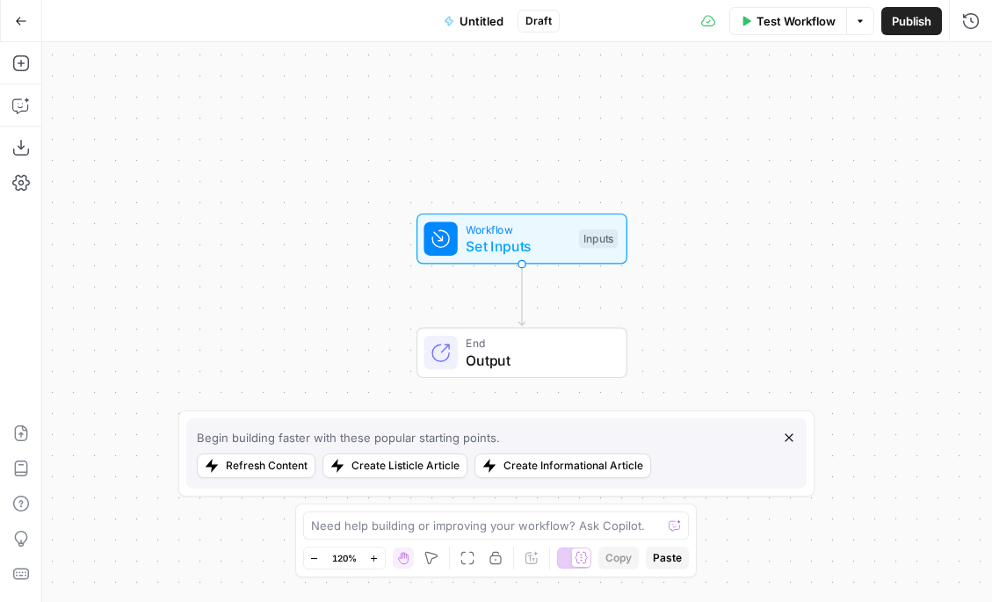
click at [462, 25] on span "Untitled" at bounding box center [481, 21] width 44 height 18
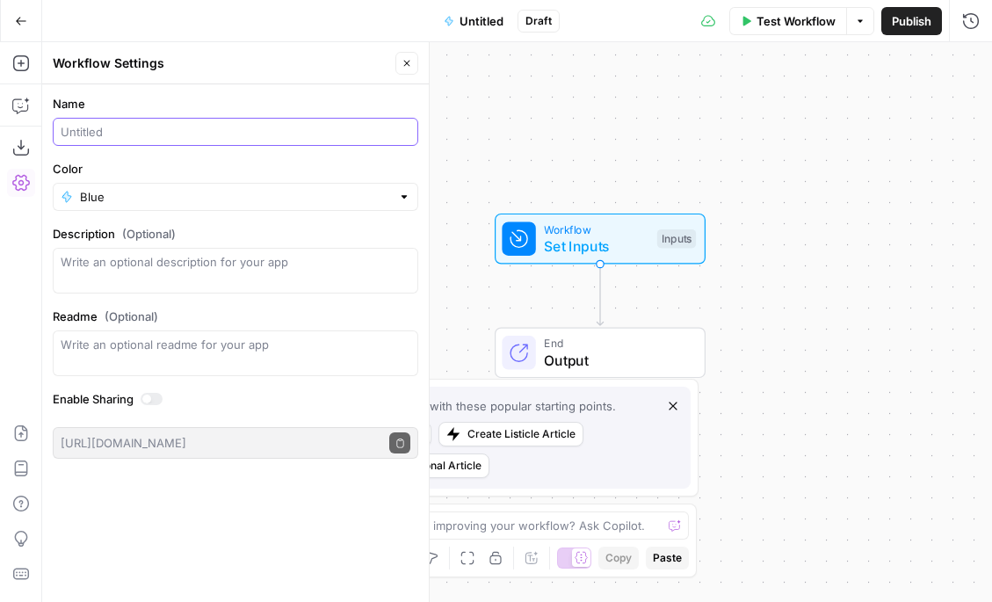
click at [183, 125] on input "Name" at bounding box center [236, 132] width 350 height 18
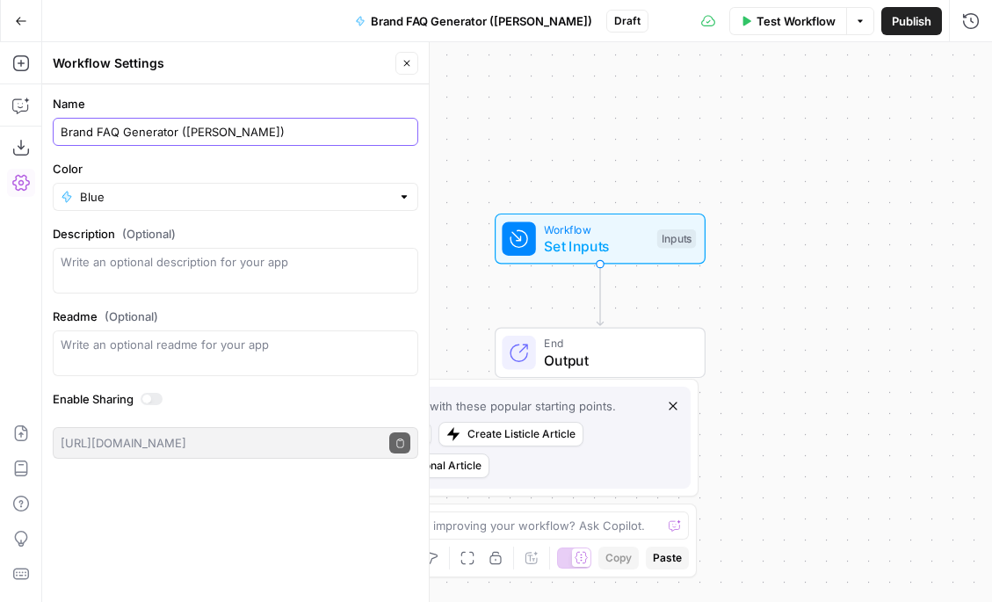
type input "Brand FAQ Generator (Andrea)"
click at [117, 192] on input "Color" at bounding box center [235, 197] width 311 height 18
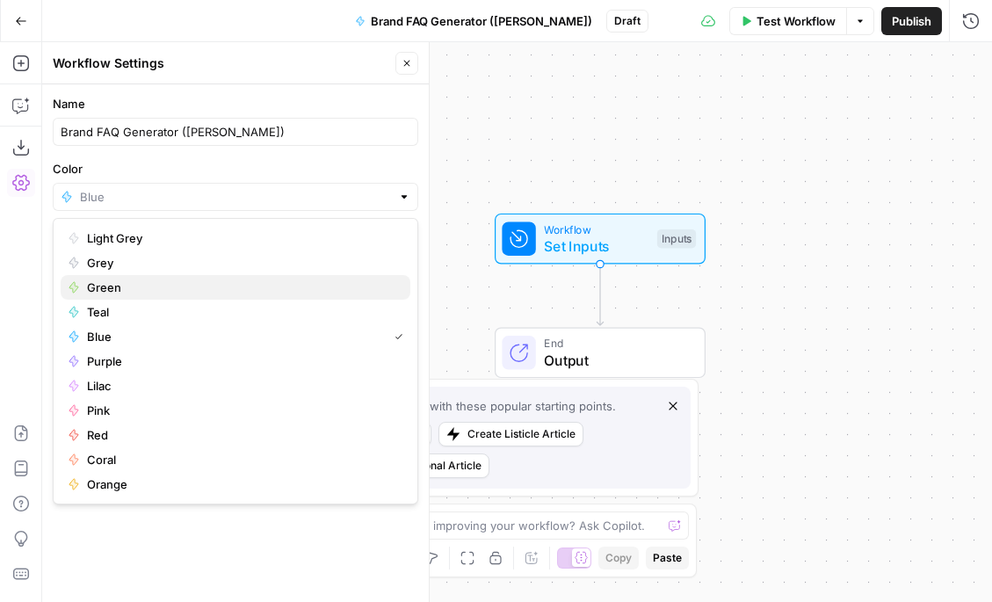
click at [105, 284] on span "Green" at bounding box center [241, 287] width 309 height 18
type input "Green"
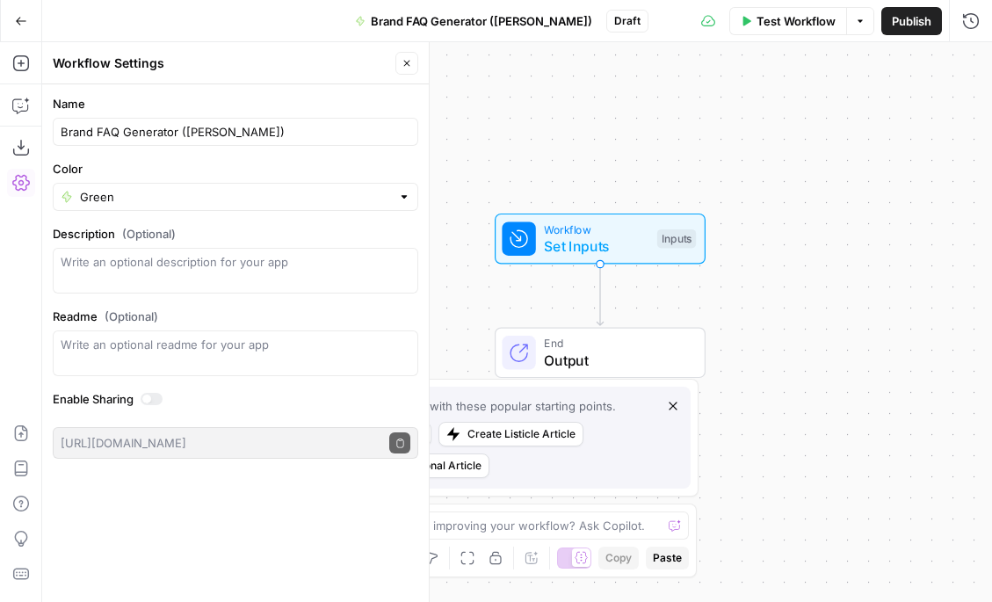
click at [408, 65] on icon "button" at bounding box center [406, 63] width 11 height 11
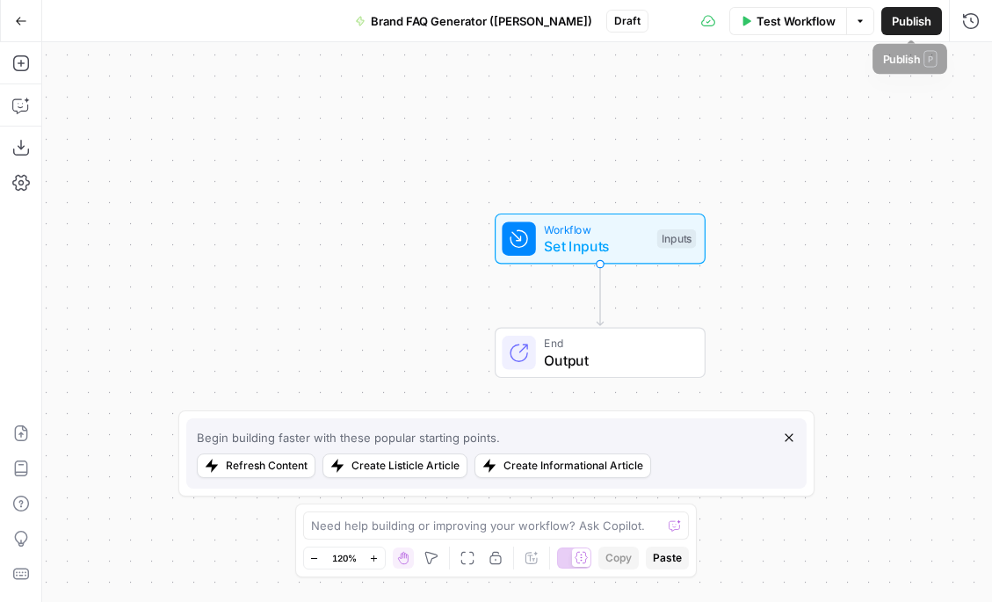
click at [915, 19] on span "Publish" at bounding box center [912, 21] width 40 height 18
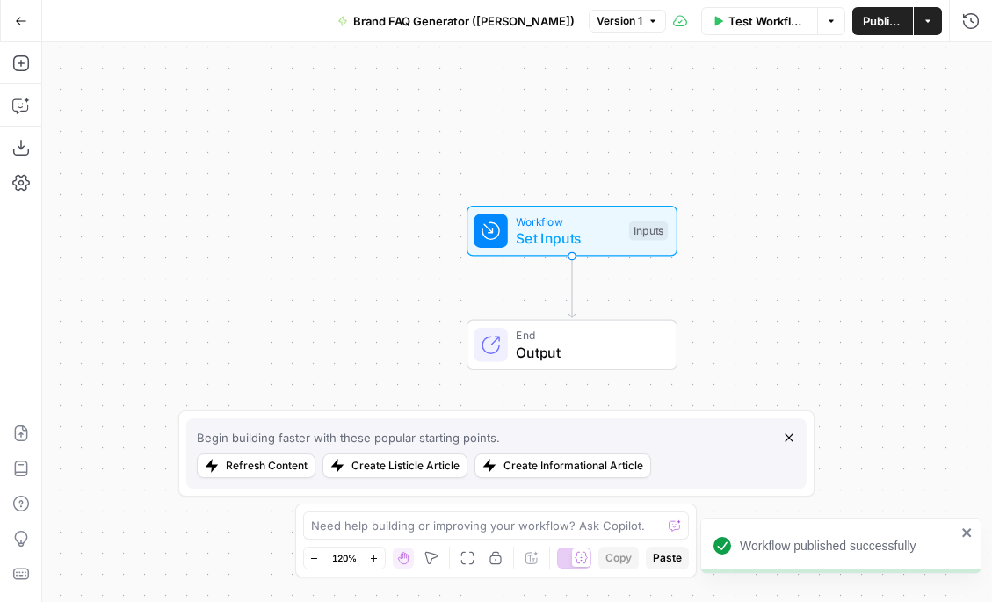
drag, startPoint x: 652, startPoint y: 158, endPoint x: 613, endPoint y: 138, distance: 43.6
click at [613, 138] on div "Workflow Set Inputs Inputs End Output" at bounding box center [517, 322] width 950 height 560
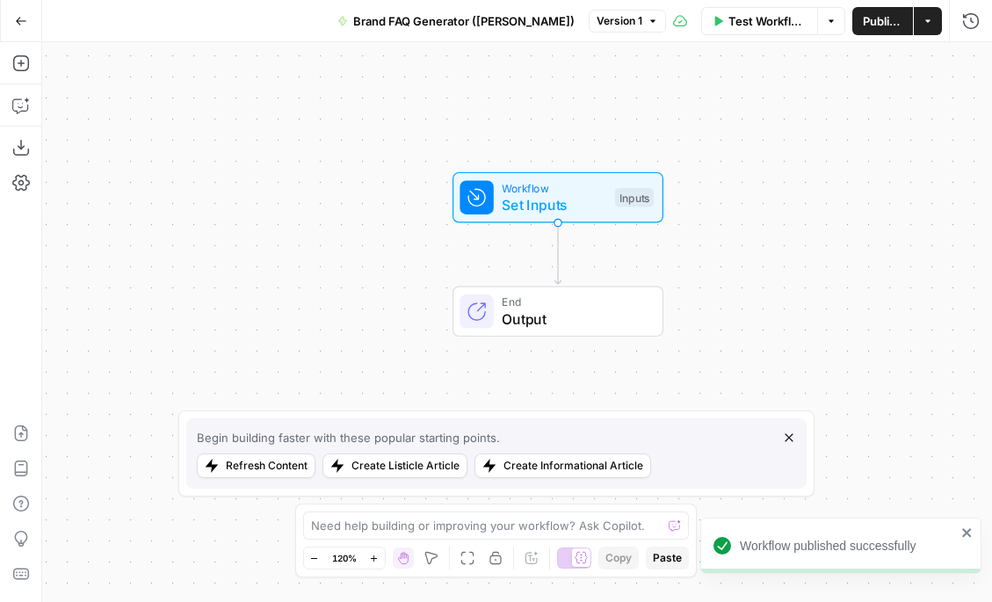
drag, startPoint x: 660, startPoint y: 118, endPoint x: 658, endPoint y: 100, distance: 17.7
click at [658, 100] on div "Workflow Set Inputs Inputs End Output" at bounding box center [517, 322] width 950 height 560
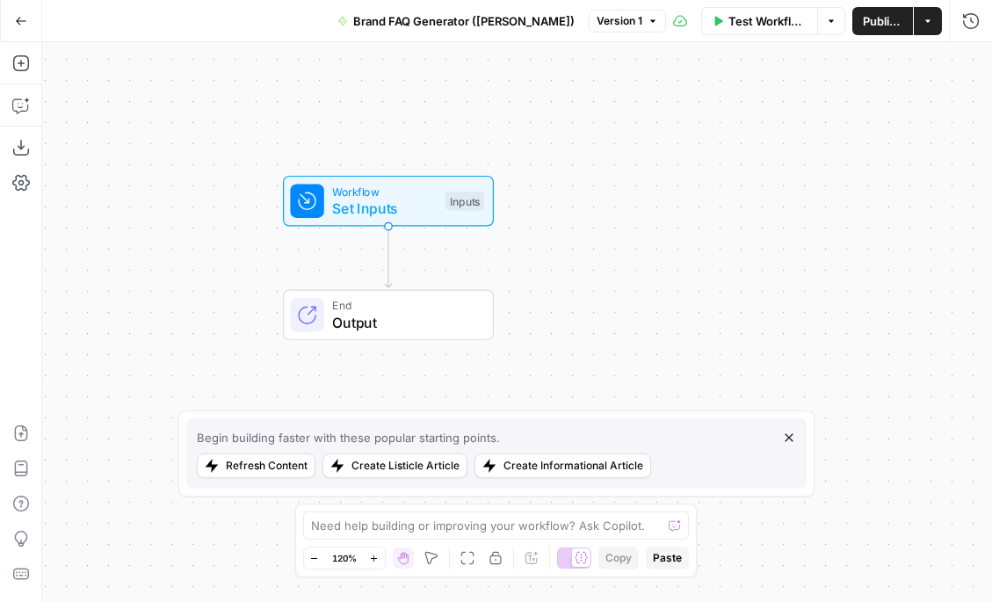
drag, startPoint x: 582, startPoint y: 115, endPoint x: 410, endPoint y: 113, distance: 171.3
click at [410, 113] on div "Workflow Set Inputs Inputs End Output" at bounding box center [517, 322] width 950 height 560
click at [403, 206] on span "Set Inputs" at bounding box center [383, 207] width 105 height 21
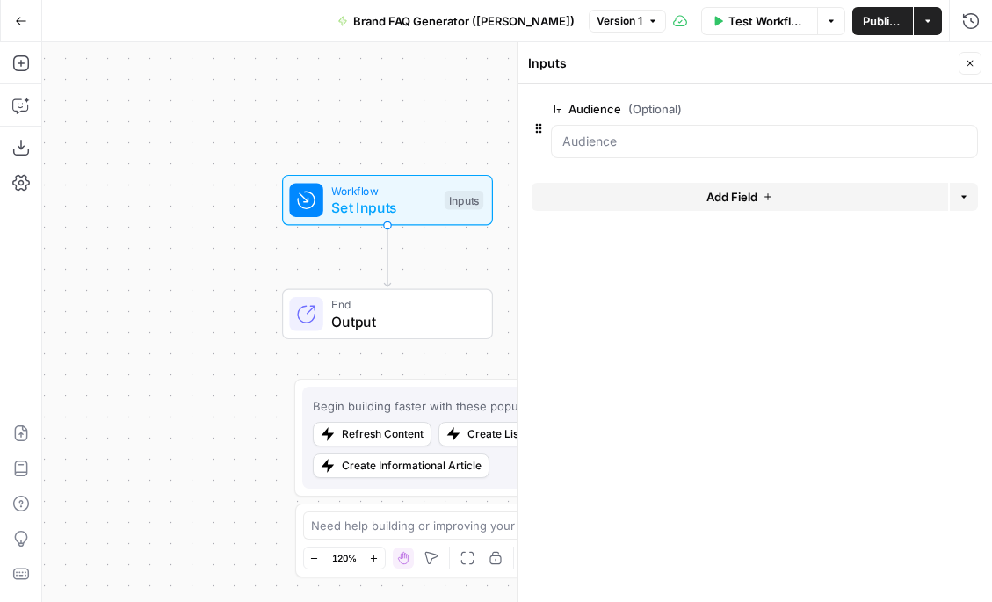
click at [969, 108] on icon "button" at bounding box center [968, 110] width 10 height 10
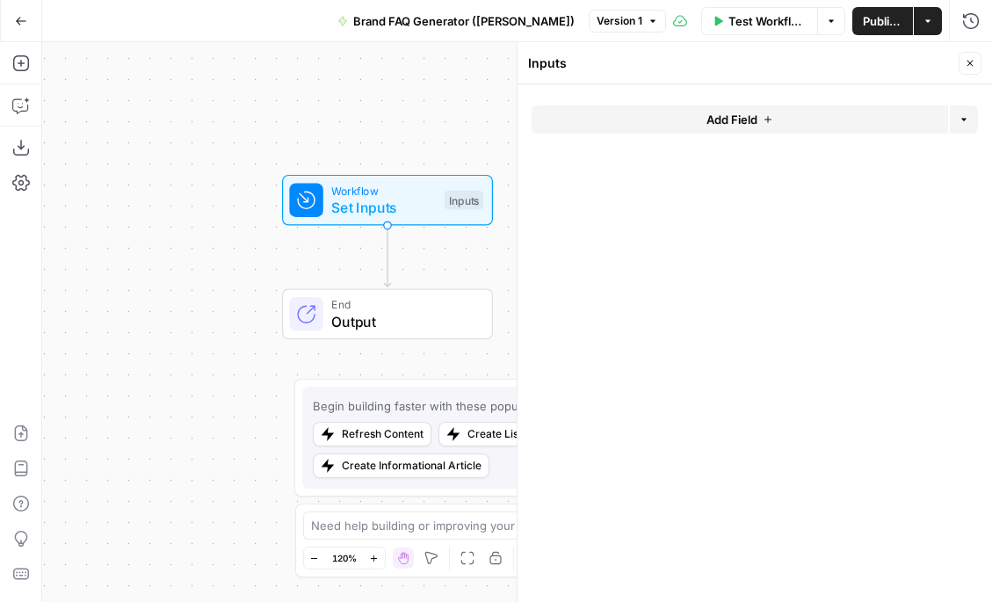
click at [740, 120] on span "Add Field" at bounding box center [731, 120] width 51 height 18
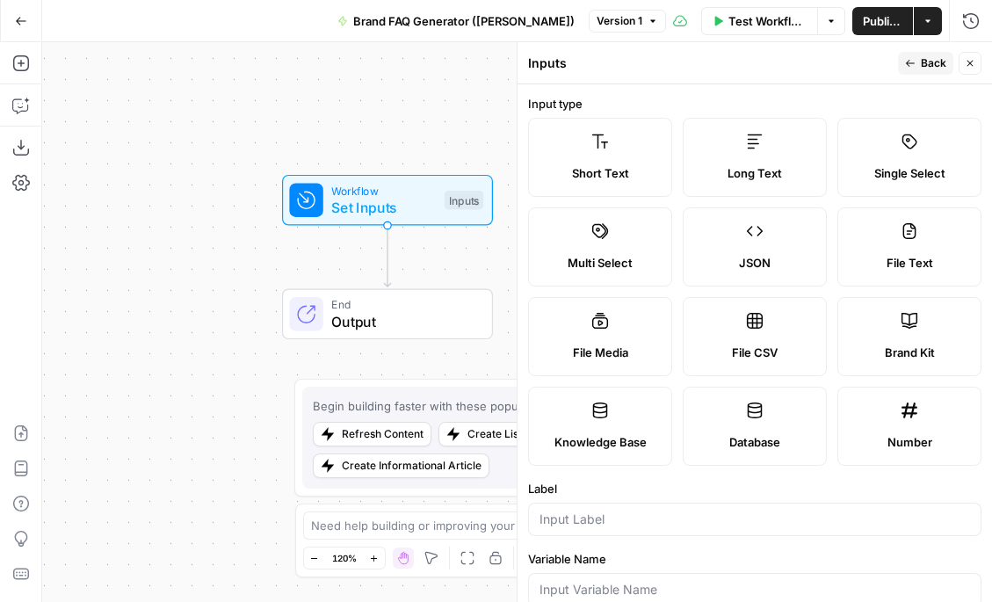
click at [879, 343] on label "Brand Kit" at bounding box center [909, 336] width 144 height 79
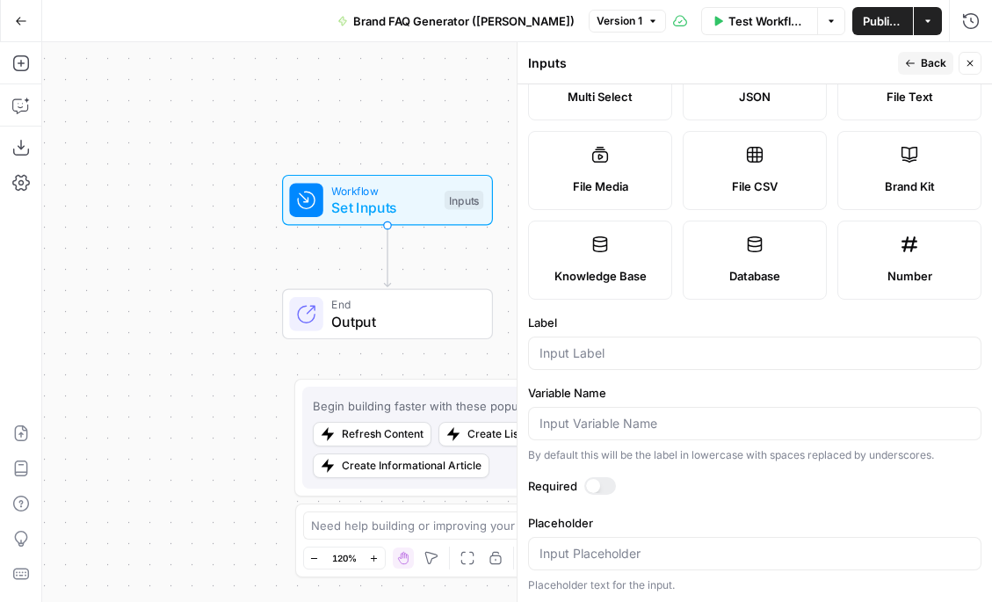
scroll to position [168, 0]
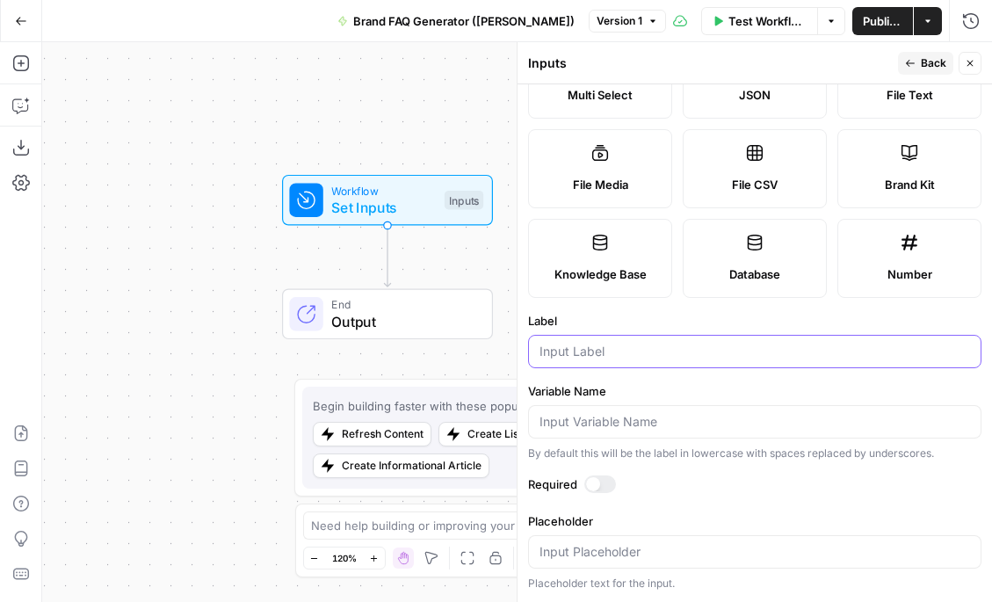
click at [618, 345] on input "Label" at bounding box center [754, 352] width 430 height 18
type input "Brand Kit"
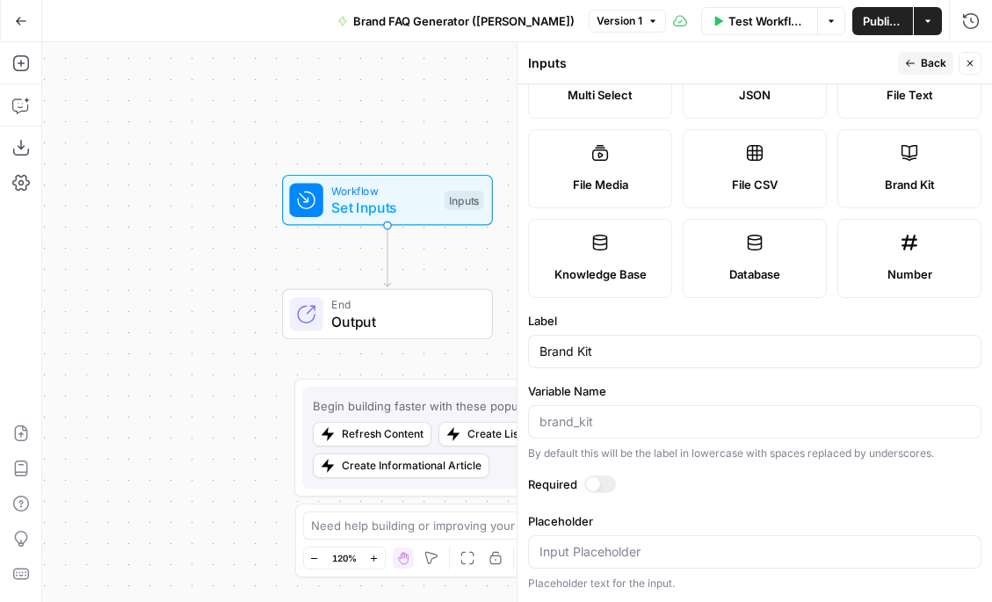
click at [604, 482] on div at bounding box center [600, 484] width 32 height 18
click at [923, 58] on span "Back" at bounding box center [933, 63] width 25 height 16
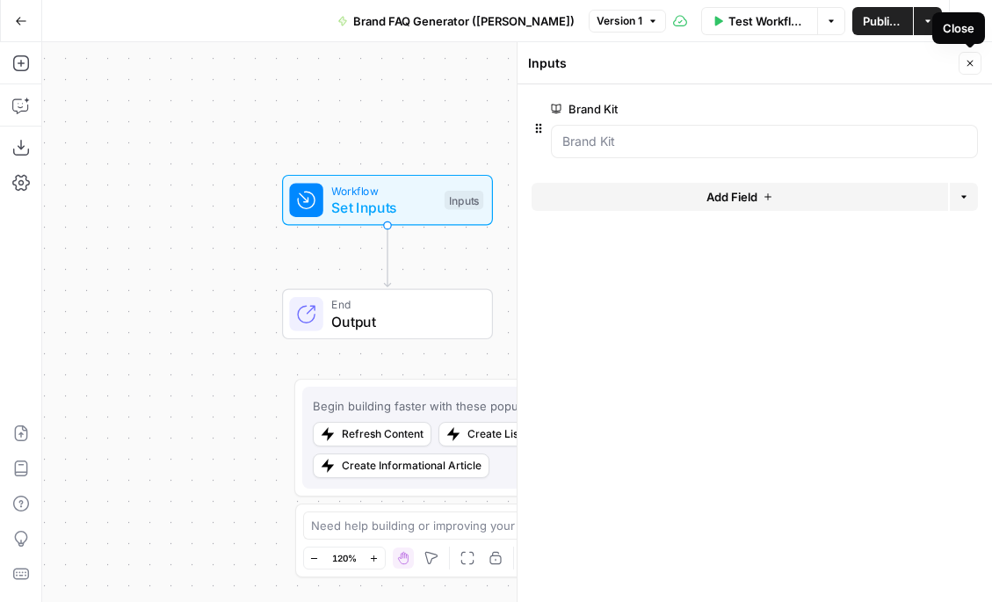
click at [973, 60] on icon "button" at bounding box center [970, 63] width 11 height 11
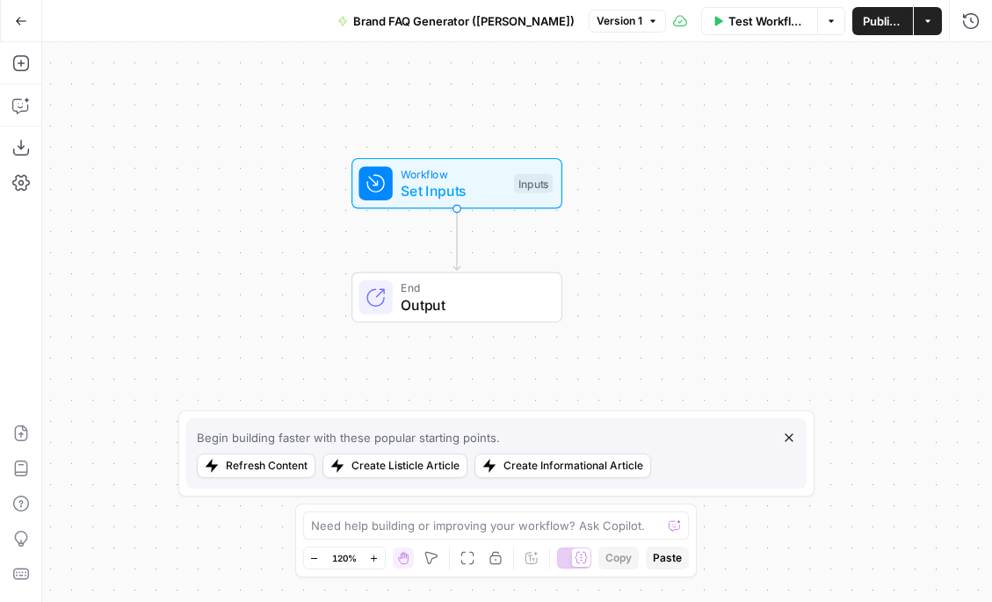
drag, startPoint x: 564, startPoint y: 295, endPoint x: 579, endPoint y: 243, distance: 53.9
click at [579, 243] on div "Workflow Set Inputs Inputs End Output" at bounding box center [517, 322] width 950 height 560
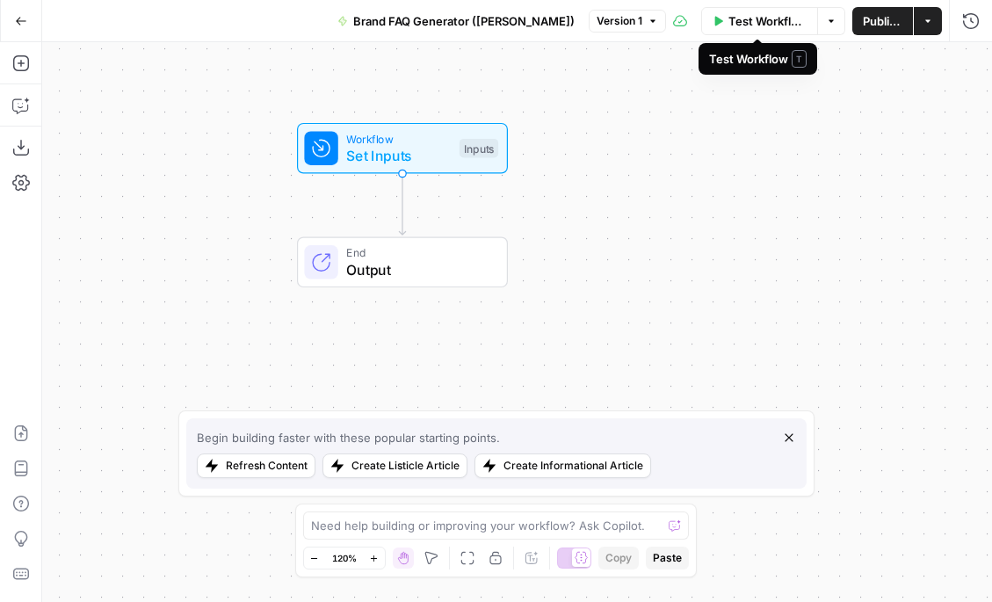
click at [769, 20] on span "Test Workflow" at bounding box center [767, 21] width 79 height 18
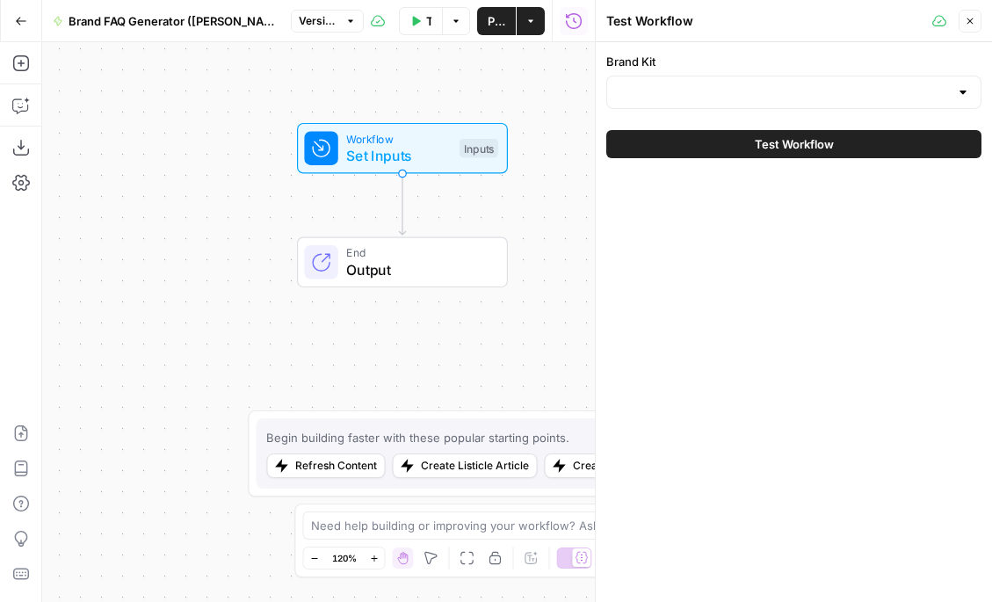
drag, startPoint x: 661, startPoint y: 59, endPoint x: 606, endPoint y: 57, distance: 55.4
click at [606, 57] on label "Brand Kit" at bounding box center [793, 62] width 375 height 18
click at [612, 59] on label "Brand Kit" at bounding box center [793, 62] width 375 height 18
click at [618, 83] on input "Brand Kit" at bounding box center [783, 92] width 331 height 18
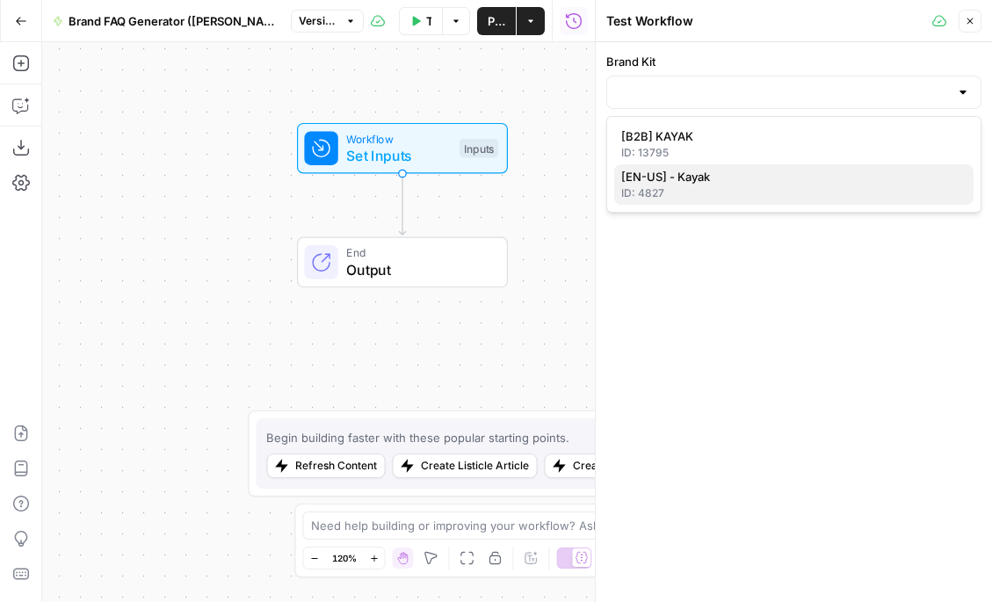
click at [697, 188] on div "ID: 4827" at bounding box center [793, 193] width 345 height 16
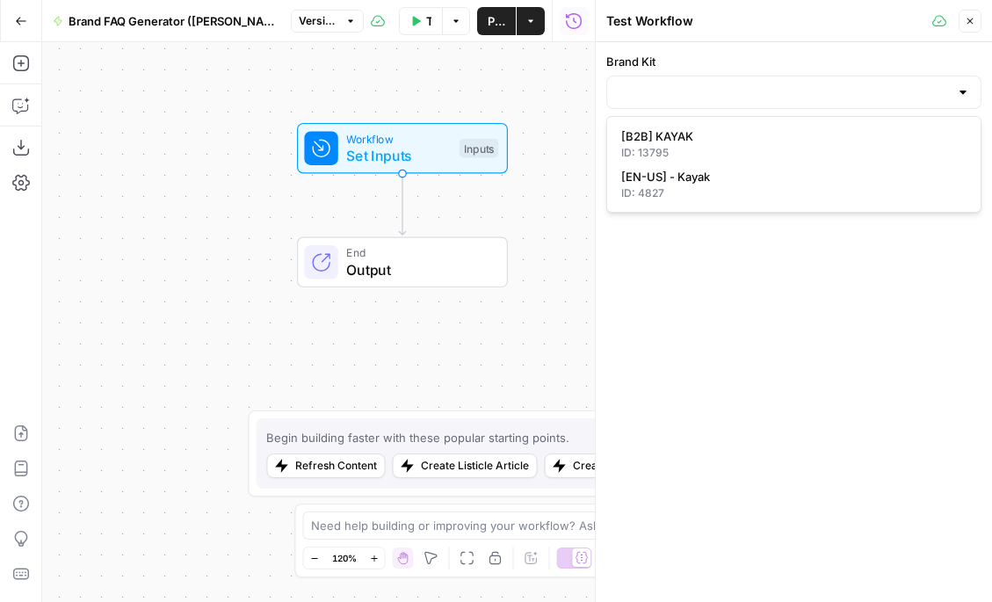
type input "[EN-US] - Kayak"
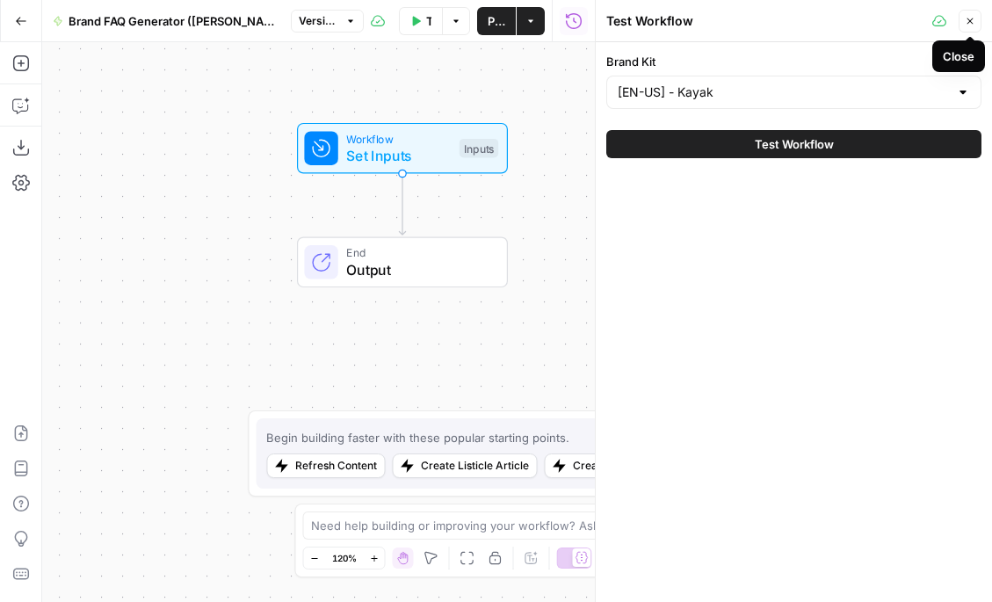
click at [971, 23] on icon "button" at bounding box center [970, 21] width 11 height 11
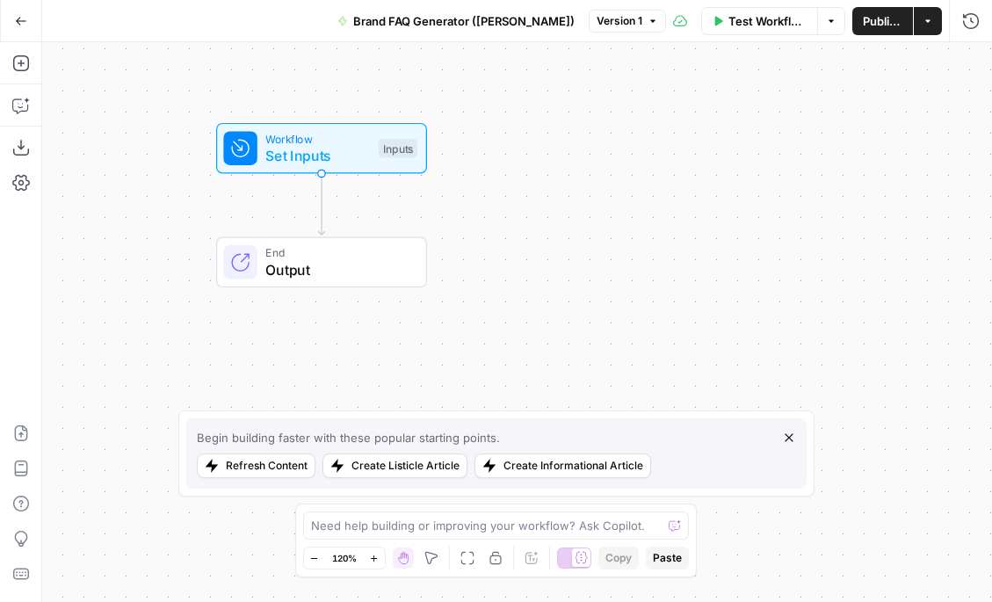
drag, startPoint x: 676, startPoint y: 159, endPoint x: 594, endPoint y: 158, distance: 81.7
click at [594, 158] on div "Workflow Set Inputs Inputs End Output" at bounding box center [517, 322] width 950 height 560
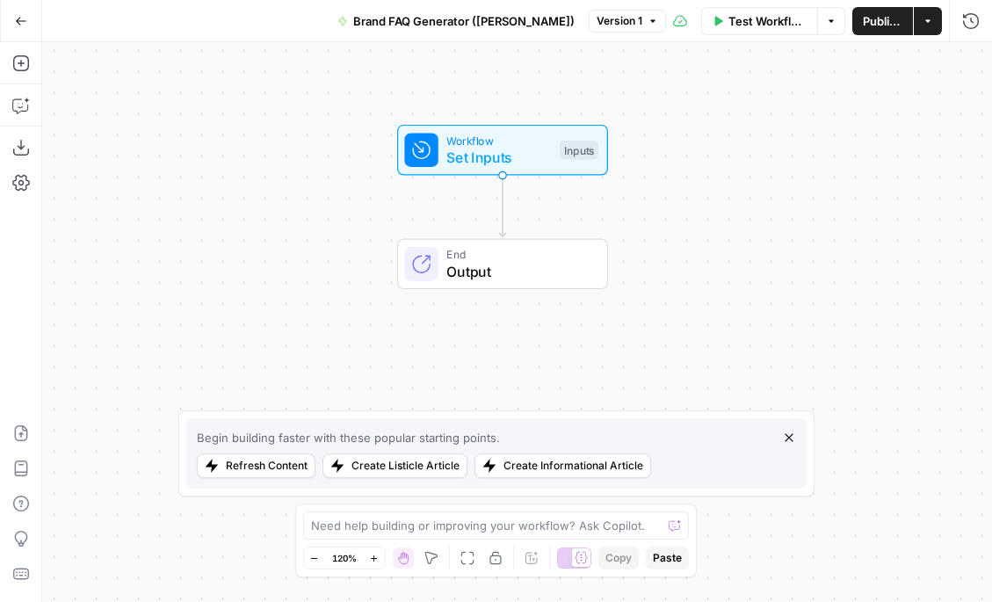
drag, startPoint x: 510, startPoint y: 153, endPoint x: 696, endPoint y: 153, distance: 185.4
click at [697, 153] on div "Workflow Set Inputs Inputs End Output" at bounding box center [517, 322] width 950 height 560
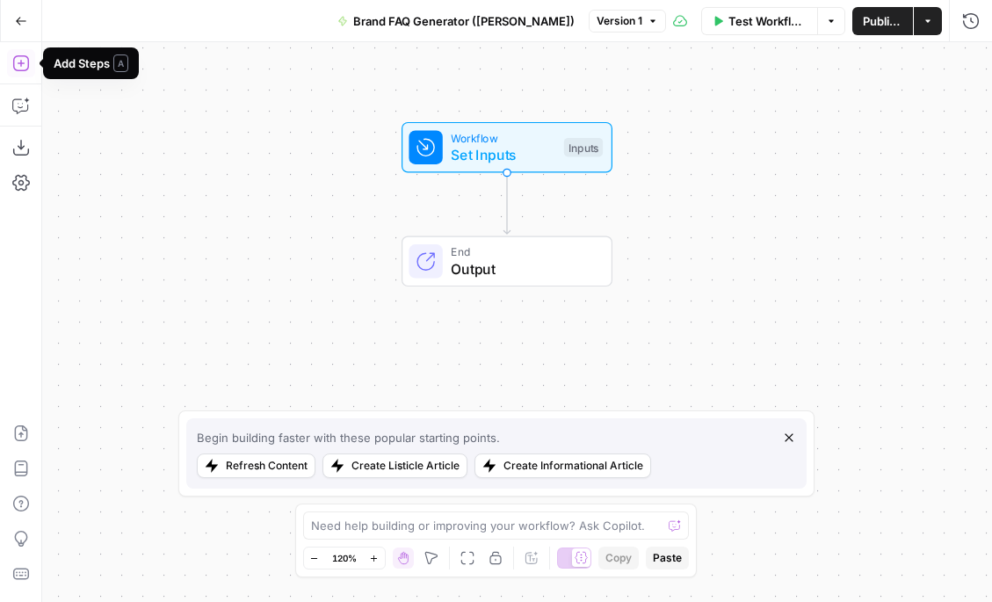
click at [21, 59] on icon "button" at bounding box center [21, 63] width 18 height 18
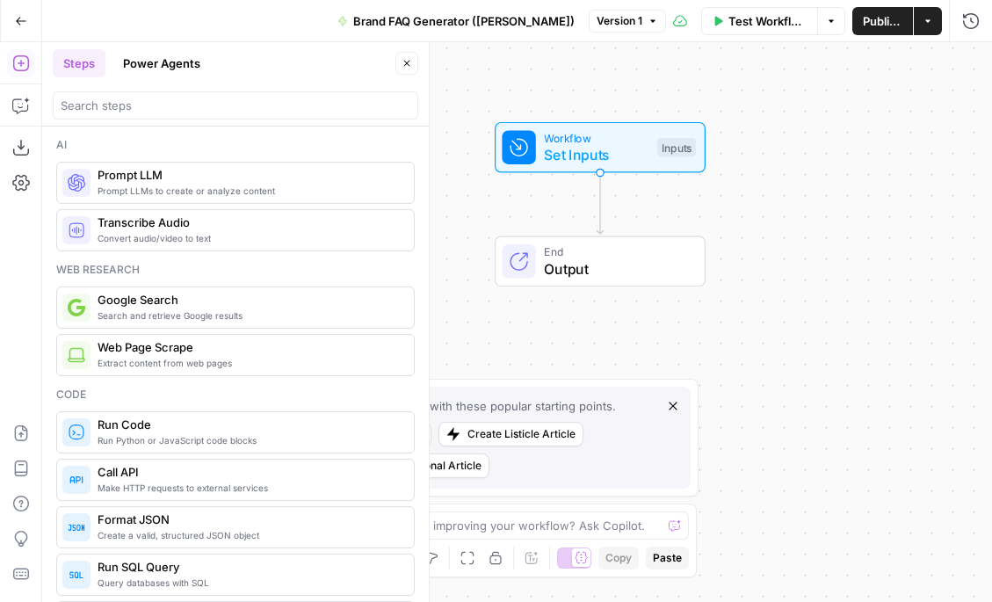
click at [408, 61] on icon "button" at bounding box center [407, 64] width 6 height 6
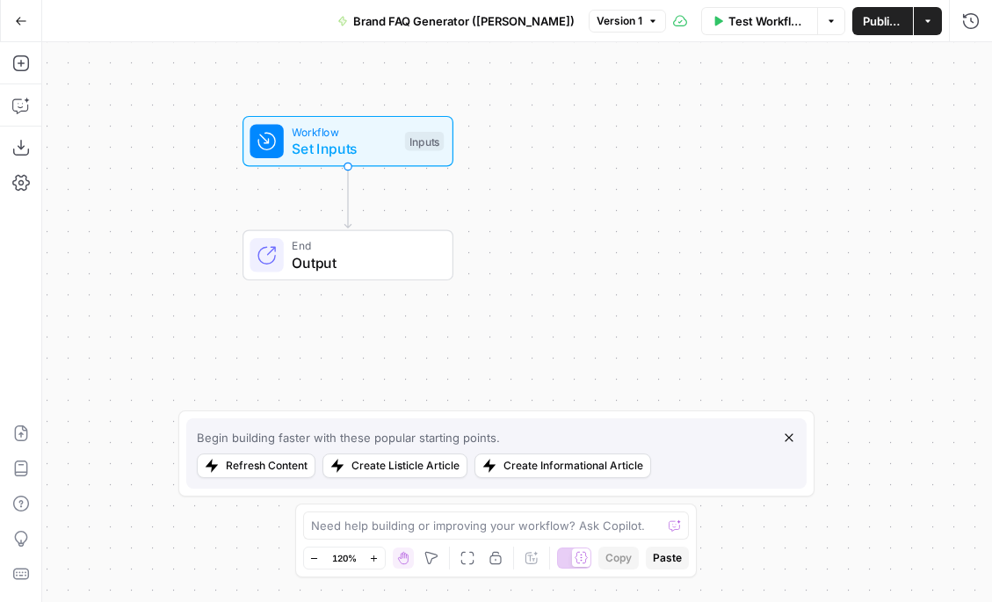
drag, startPoint x: 424, startPoint y: 150, endPoint x: 141, endPoint y: 135, distance: 283.3
click at [141, 135] on div "Workflow Set Inputs Inputs End Output" at bounding box center [517, 322] width 950 height 560
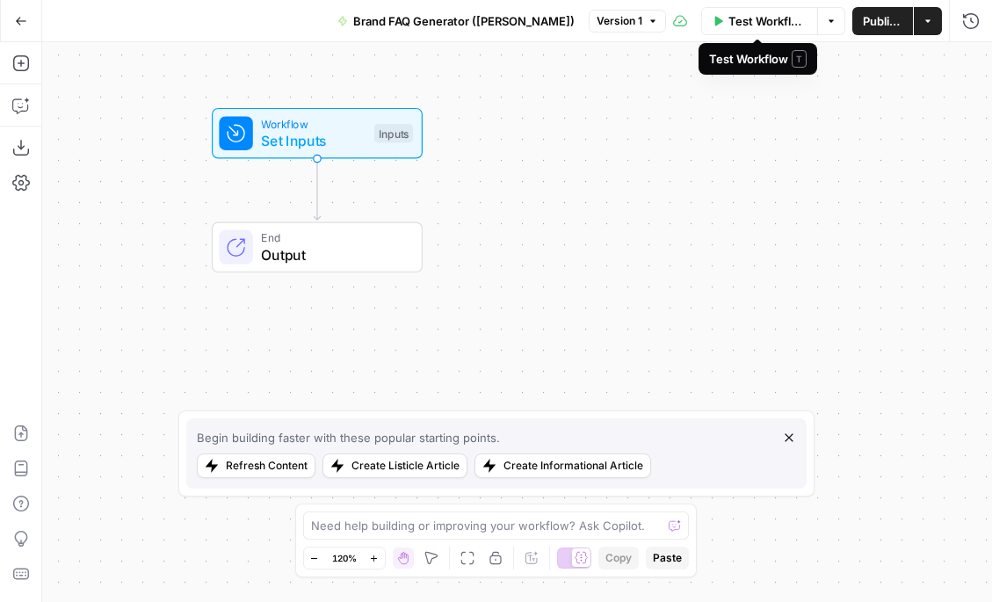
click at [734, 18] on span "Test Workflow" at bounding box center [767, 21] width 79 height 18
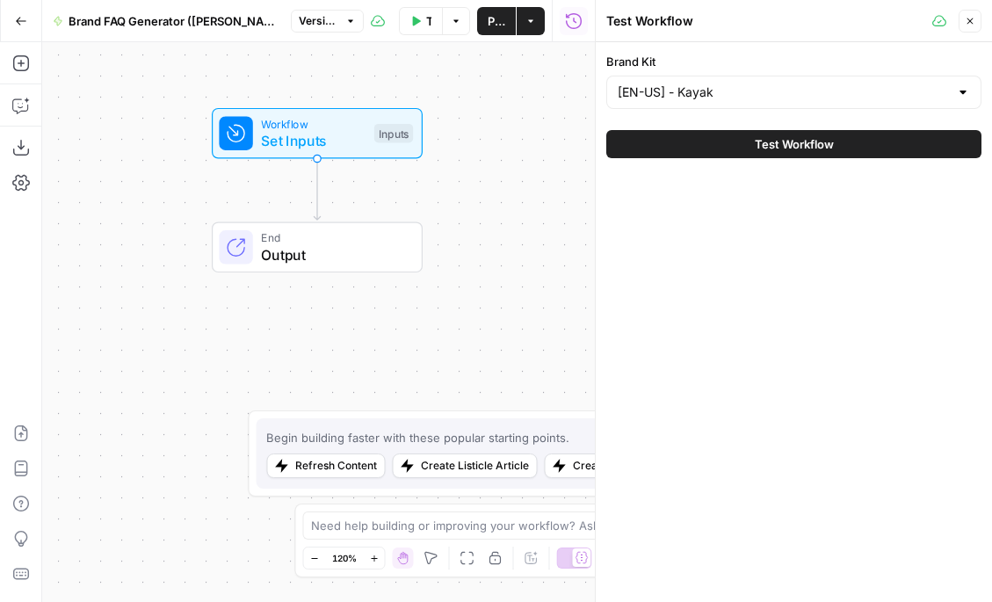
drag, startPoint x: 660, startPoint y: 60, endPoint x: 604, endPoint y: 61, distance: 55.3
click at [604, 61] on div "Brand Kit [EN-US] - Kayak Test Workflow" at bounding box center [794, 105] width 396 height 126
click at [625, 63] on label "Brand Kit" at bounding box center [793, 62] width 375 height 18
click at [625, 83] on input "[EN-US] - Kayak" at bounding box center [783, 92] width 331 height 18
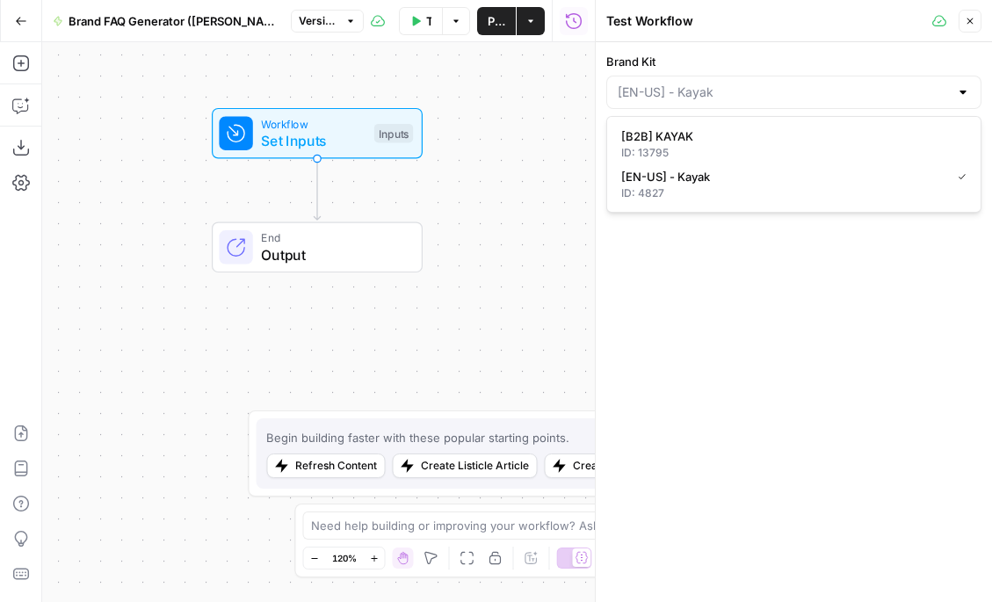
click at [704, 137] on span "[B2B] KAYAK" at bounding box center [790, 136] width 338 height 18
type input "[B2B] KAYAK"
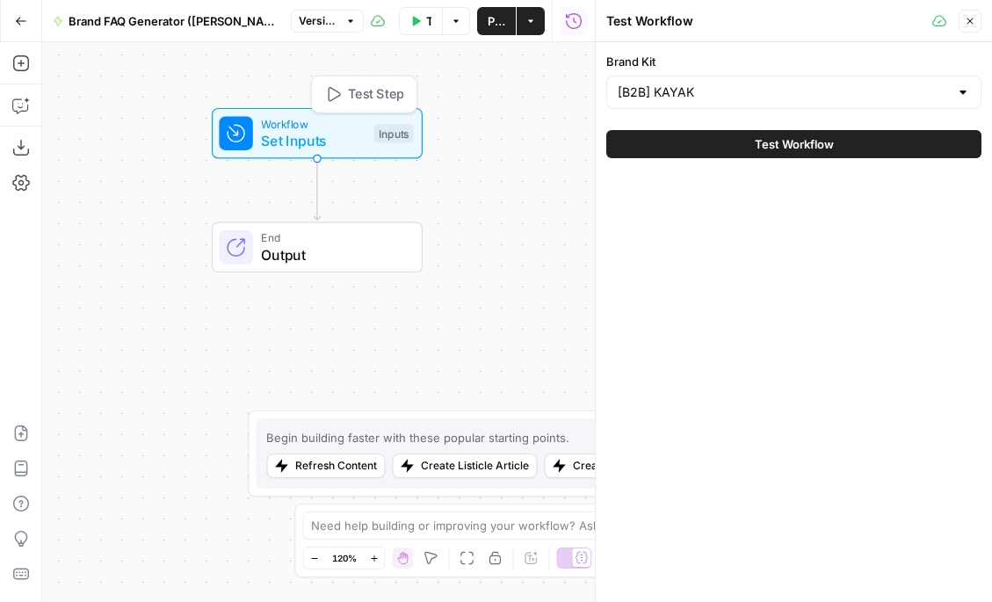
click at [348, 129] on span "Workflow" at bounding box center [313, 123] width 105 height 17
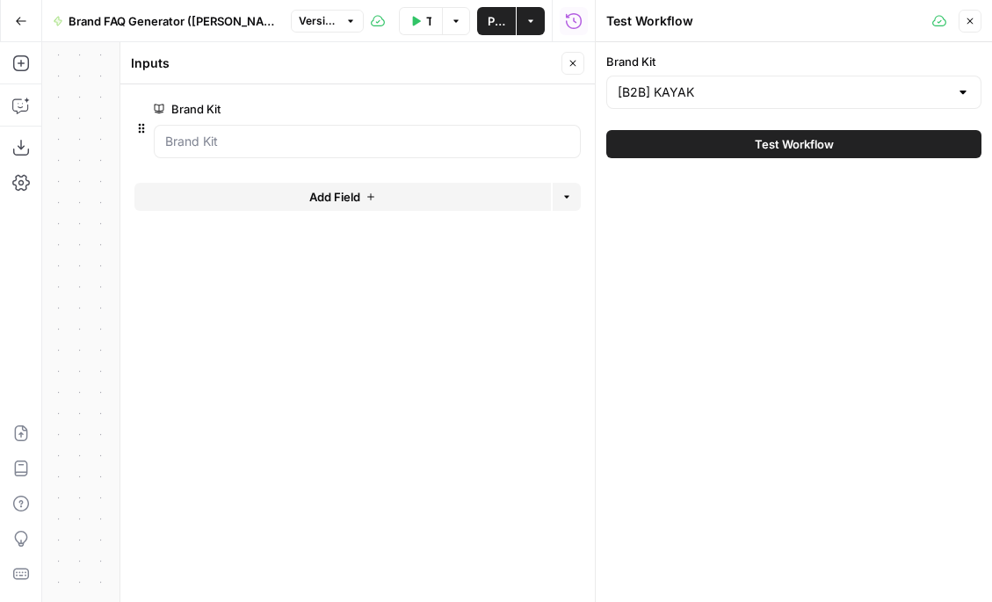
click at [577, 54] on button "Close" at bounding box center [572, 63] width 23 height 23
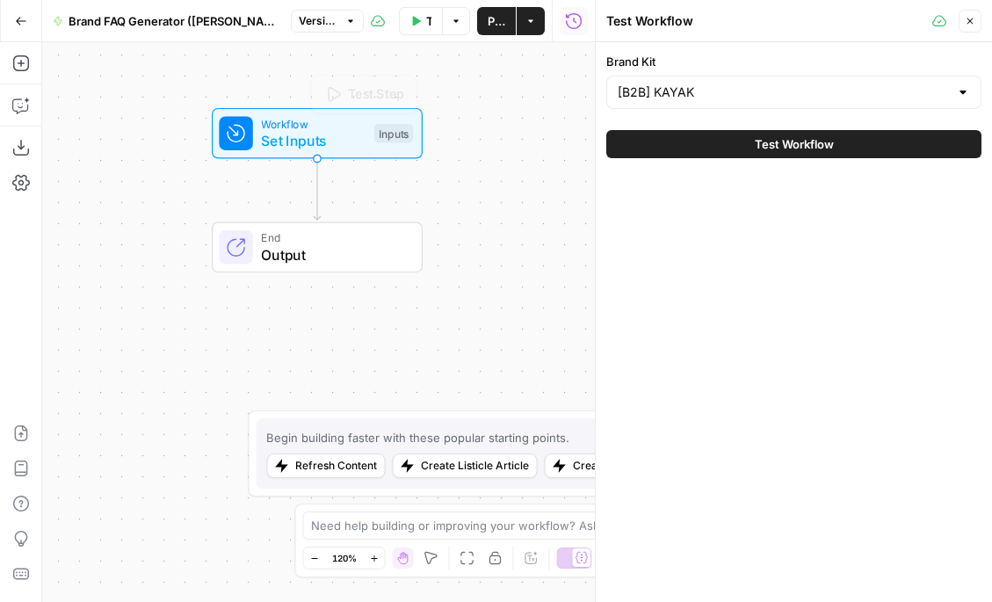
click at [354, 137] on span "Set Inputs" at bounding box center [313, 140] width 105 height 21
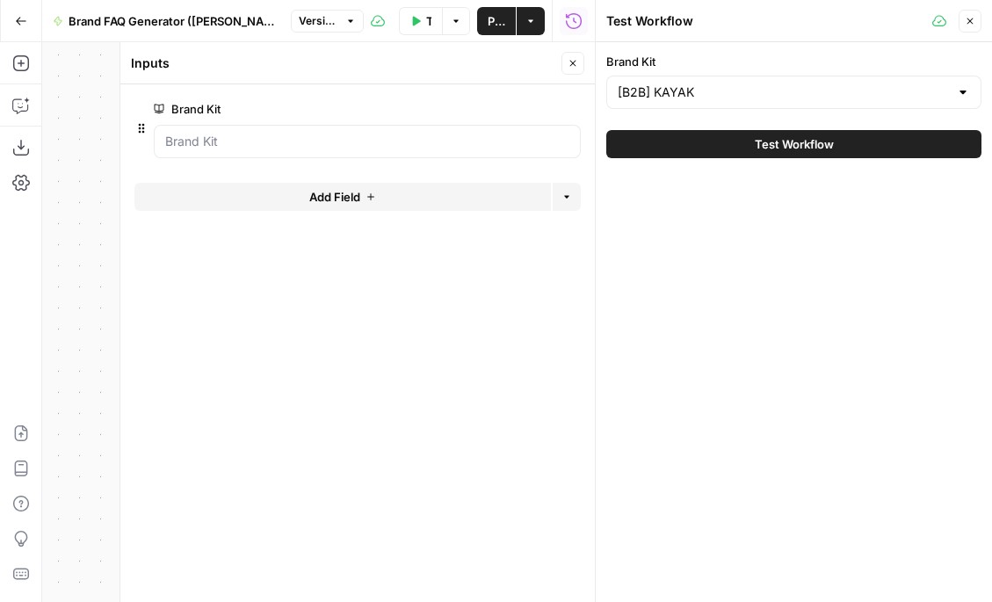
click at [576, 67] on icon "button" at bounding box center [572, 63] width 11 height 11
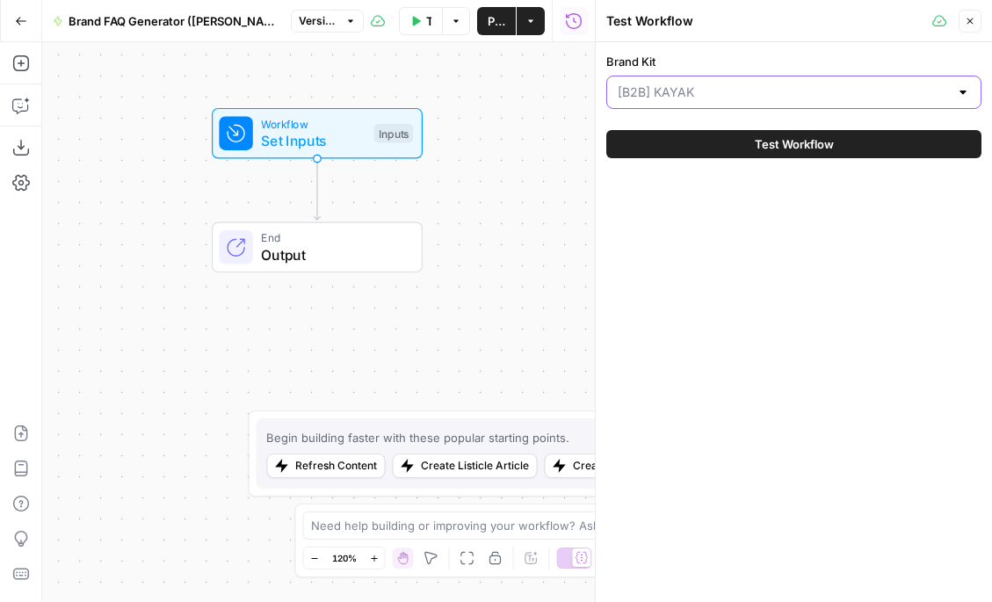
click at [699, 90] on input "Brand Kit" at bounding box center [783, 92] width 331 height 18
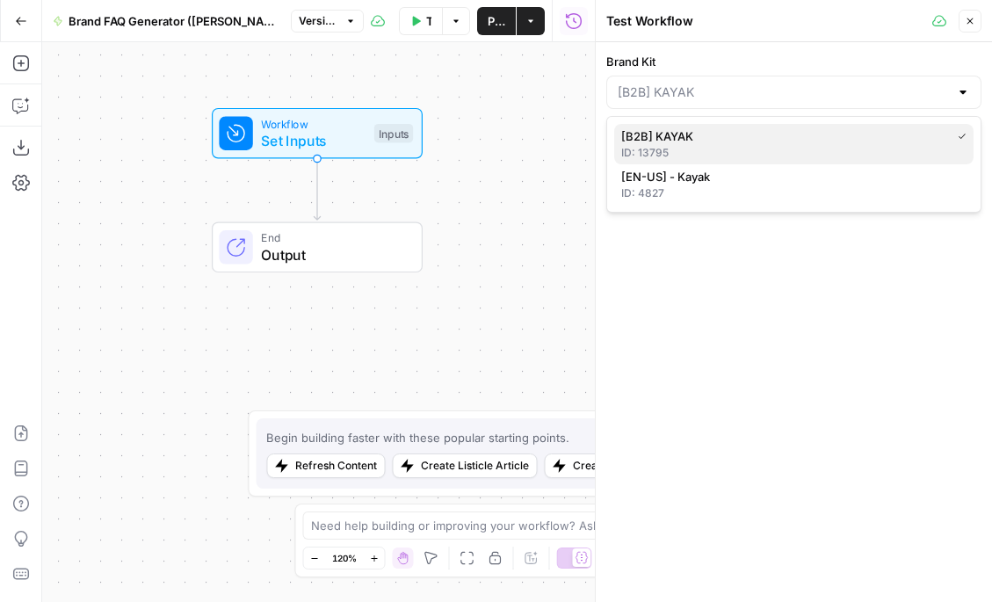
click at [678, 140] on span "[B2B] KAYAK" at bounding box center [782, 136] width 322 height 18
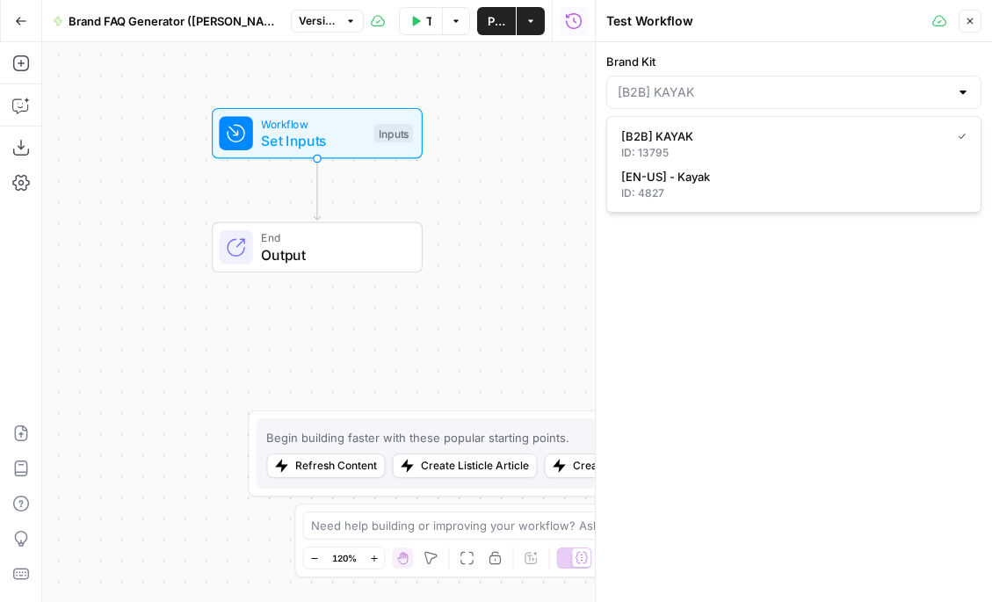
type input "[B2B] KAYAK"
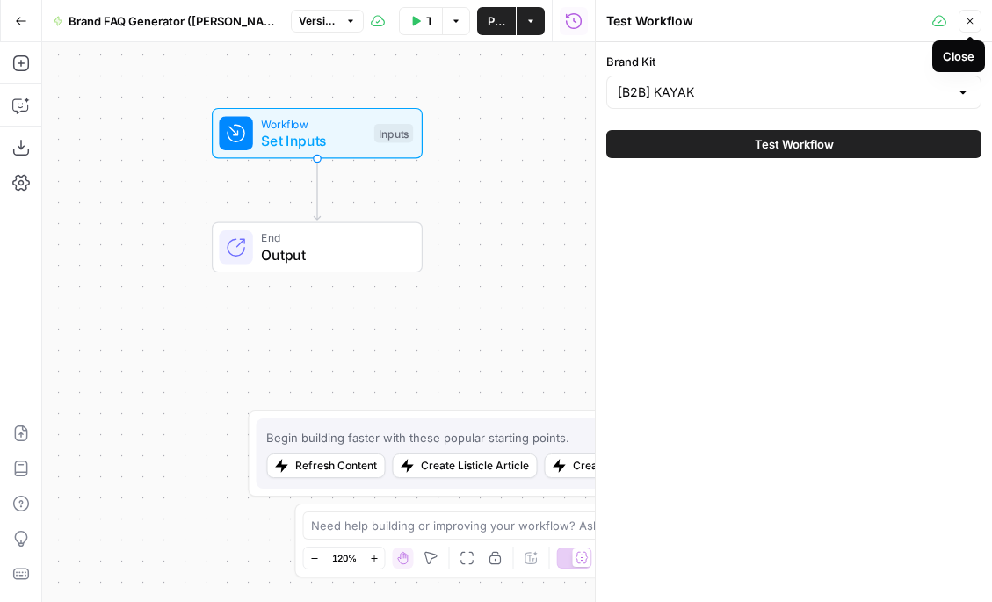
click at [971, 25] on icon "button" at bounding box center [970, 21] width 11 height 11
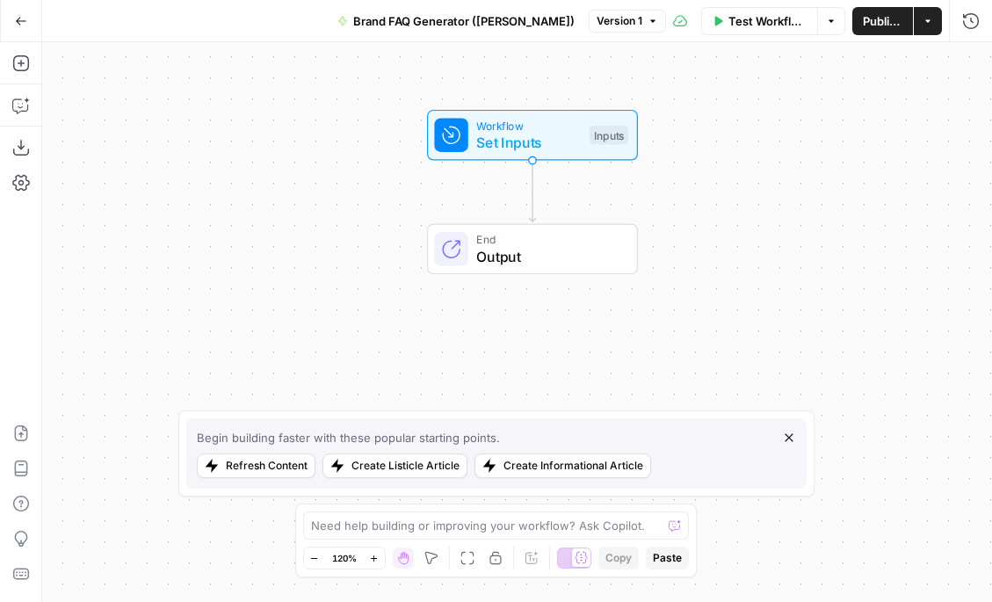
drag, startPoint x: 549, startPoint y: 129, endPoint x: 750, endPoint y: 127, distance: 201.2
click at [748, 127] on div "Workflow Set Inputs Inputs End Output" at bounding box center [517, 322] width 950 height 560
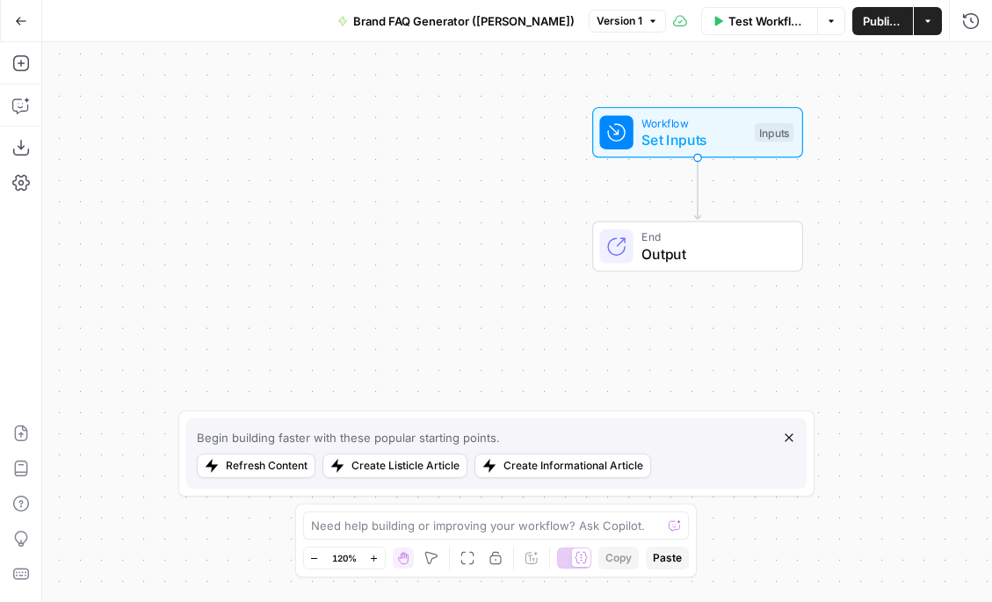
drag, startPoint x: 432, startPoint y: 62, endPoint x: 613, endPoint y: 63, distance: 181.0
click at [613, 63] on div "Workflow Set Inputs Inputs End Output" at bounding box center [517, 322] width 950 height 560
click at [18, 63] on icon "button" at bounding box center [20, 63] width 16 height 16
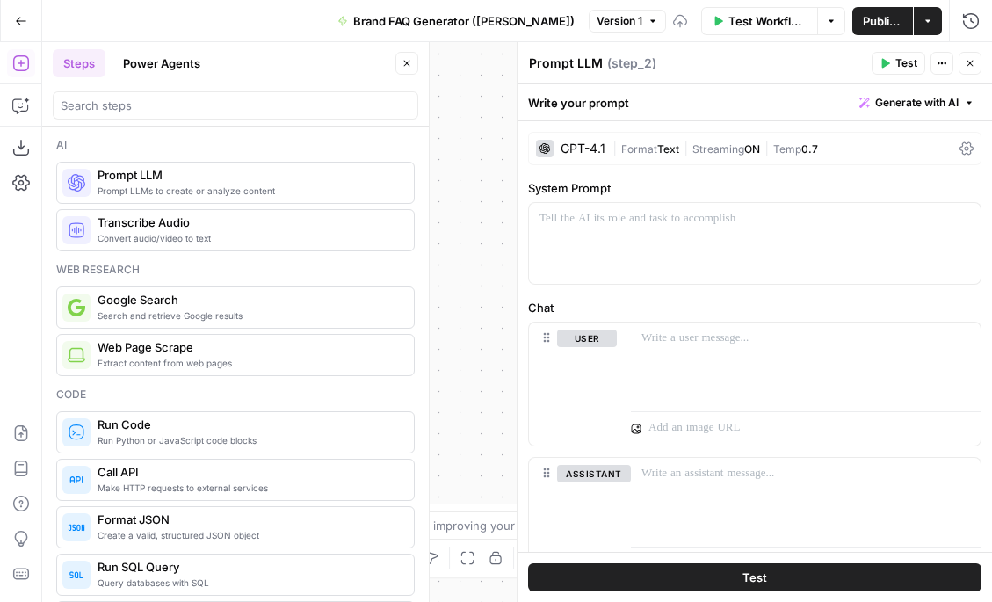
click at [399, 61] on button "Close" at bounding box center [406, 63] width 23 height 23
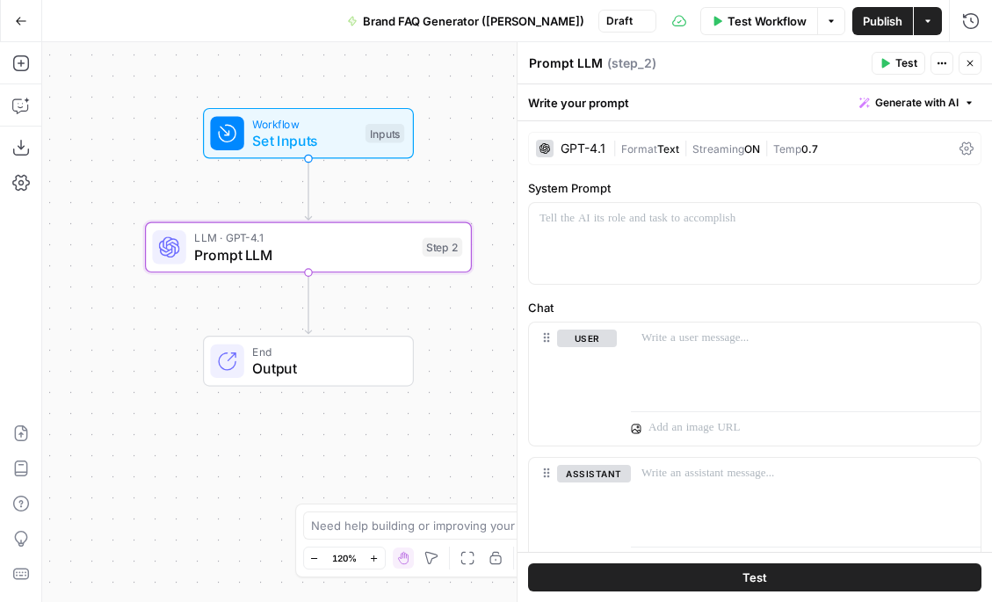
drag, startPoint x: 490, startPoint y: 199, endPoint x: 103, endPoint y: 199, distance: 387.4
click at [101, 199] on div "Workflow Set Inputs Inputs LLM · GPT-4.1 Prompt LLM Step 2 End Output" at bounding box center [517, 322] width 950 height 560
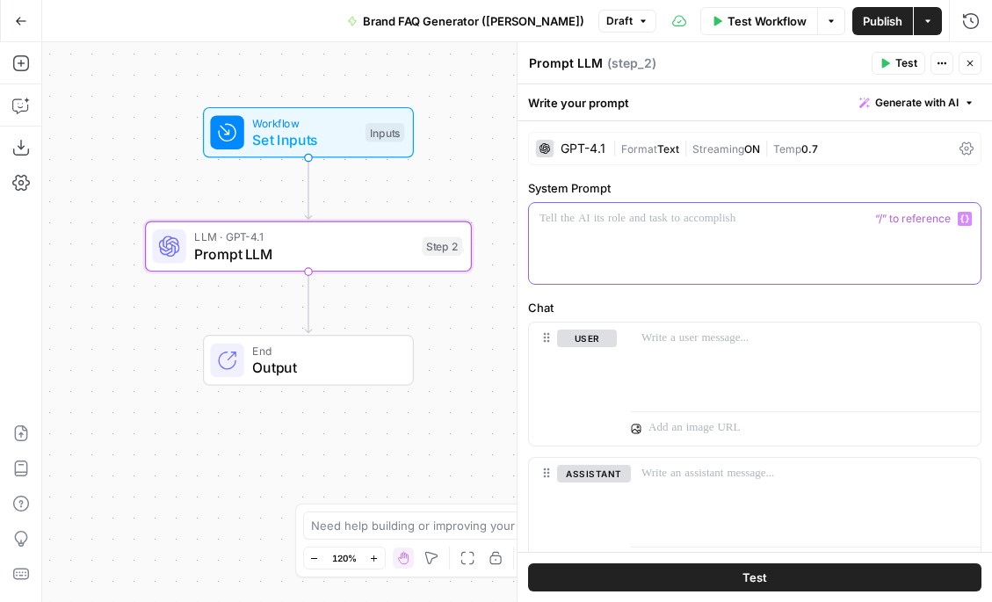
click at [590, 235] on div at bounding box center [755, 243] width 452 height 81
click at [699, 234] on div at bounding box center [755, 243] width 452 height 81
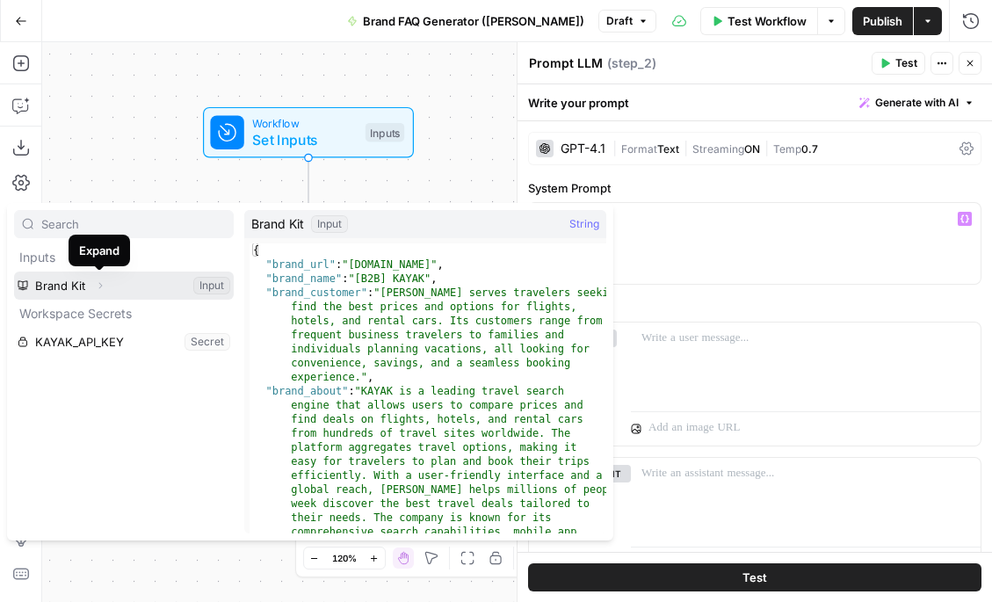
click at [105, 285] on span "Expand" at bounding box center [105, 285] width 1 height 1
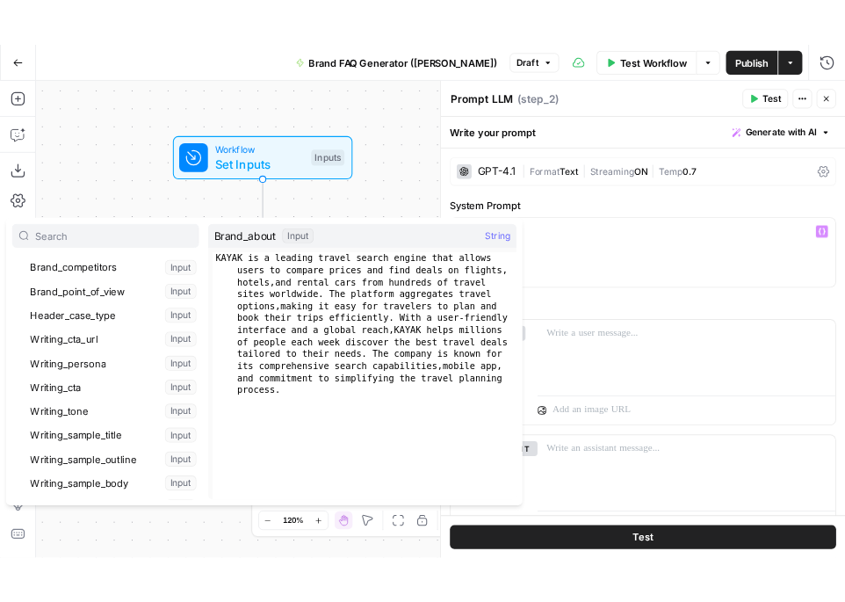
scroll to position [172, 0]
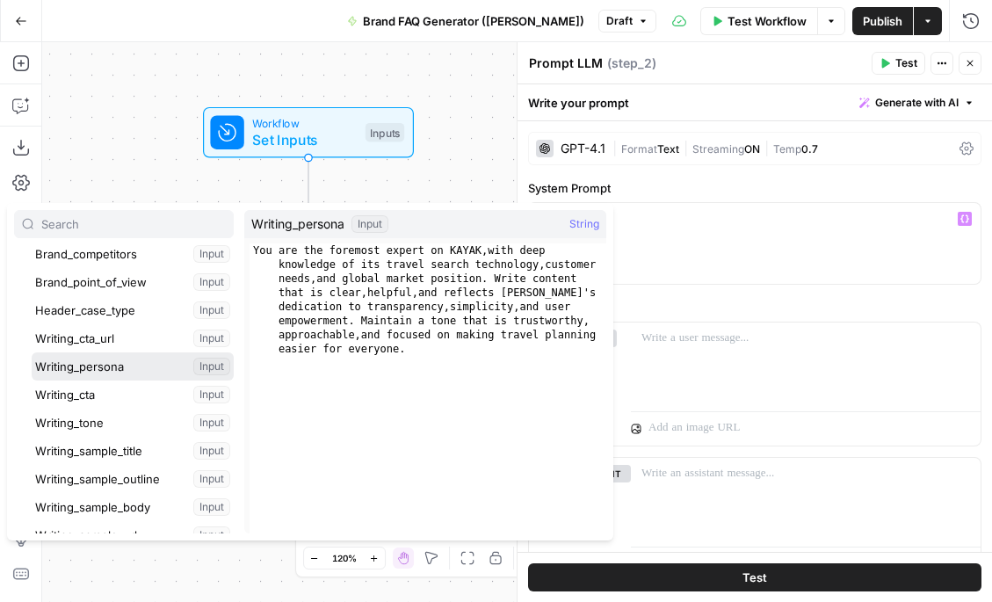
click at [120, 366] on button "Select variable Writing_persona" at bounding box center [133, 366] width 202 height 28
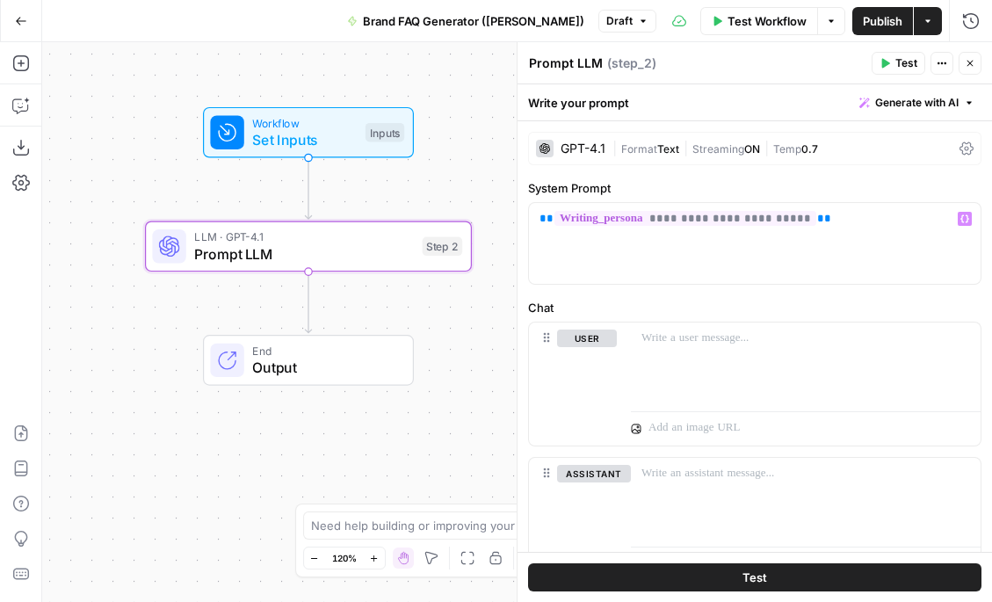
click at [653, 305] on label "Chat" at bounding box center [754, 308] width 453 height 18
click at [690, 304] on label "Chat" at bounding box center [754, 308] width 453 height 18
click at [661, 358] on div at bounding box center [806, 362] width 350 height 81
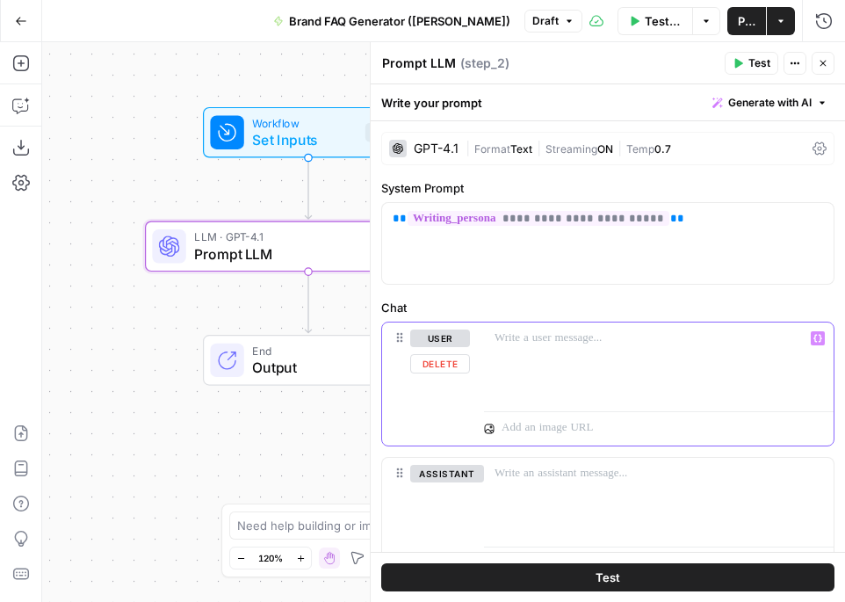
click at [645, 355] on div at bounding box center [659, 362] width 350 height 81
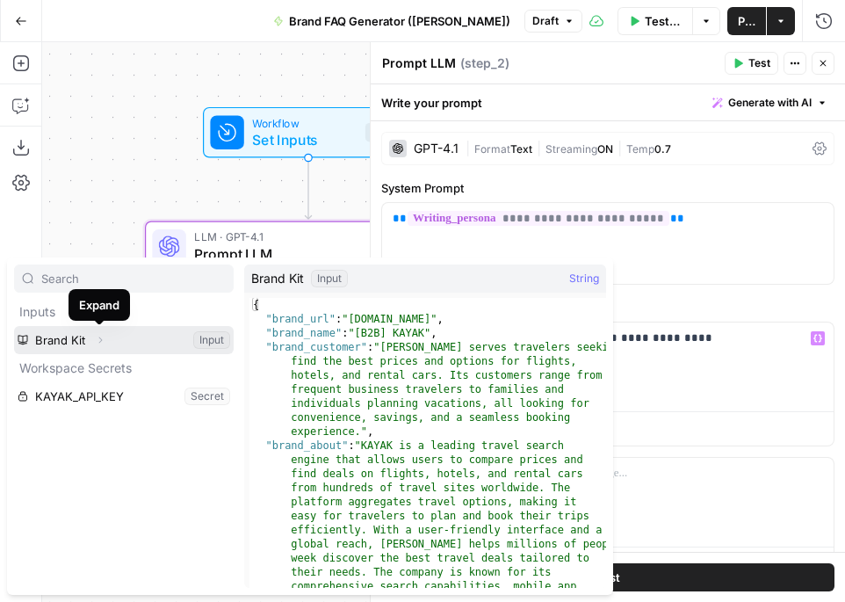
click at [100, 337] on icon "button" at bounding box center [100, 340] width 11 height 11
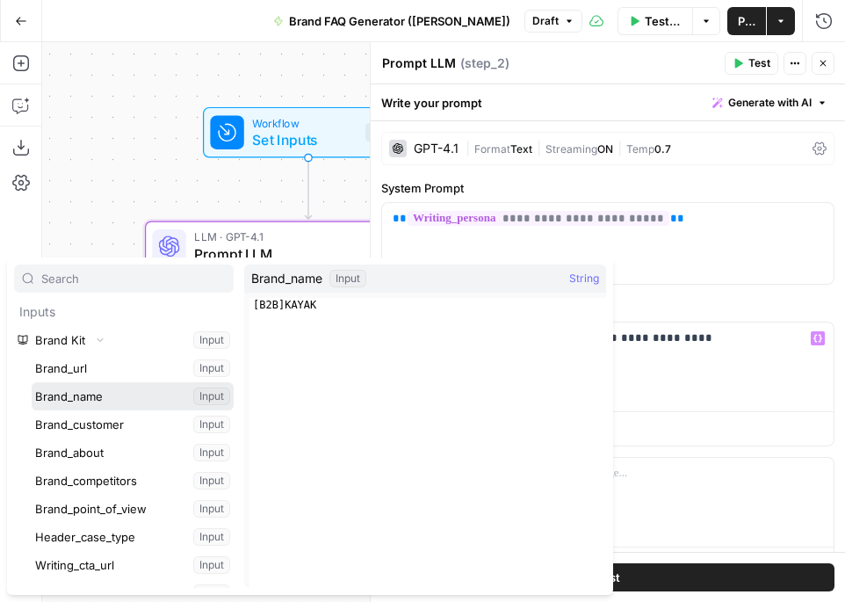
click at [99, 389] on button "Select variable Brand_name" at bounding box center [133, 396] width 202 height 28
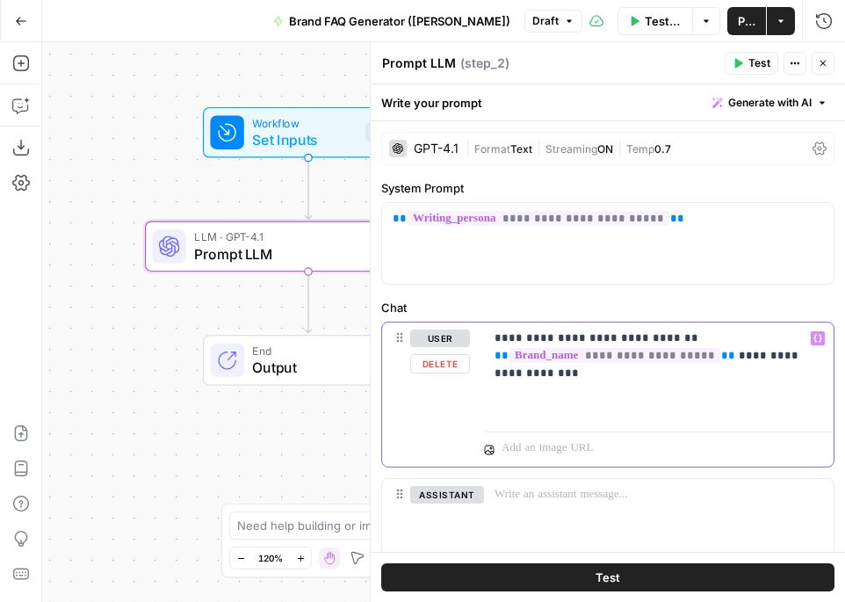
click at [705, 335] on p "**********" at bounding box center [659, 373] width 329 height 88
click at [512, 360] on p "**********" at bounding box center [659, 373] width 329 height 88
click at [608, 373] on p "**********" at bounding box center [659, 373] width 329 height 88
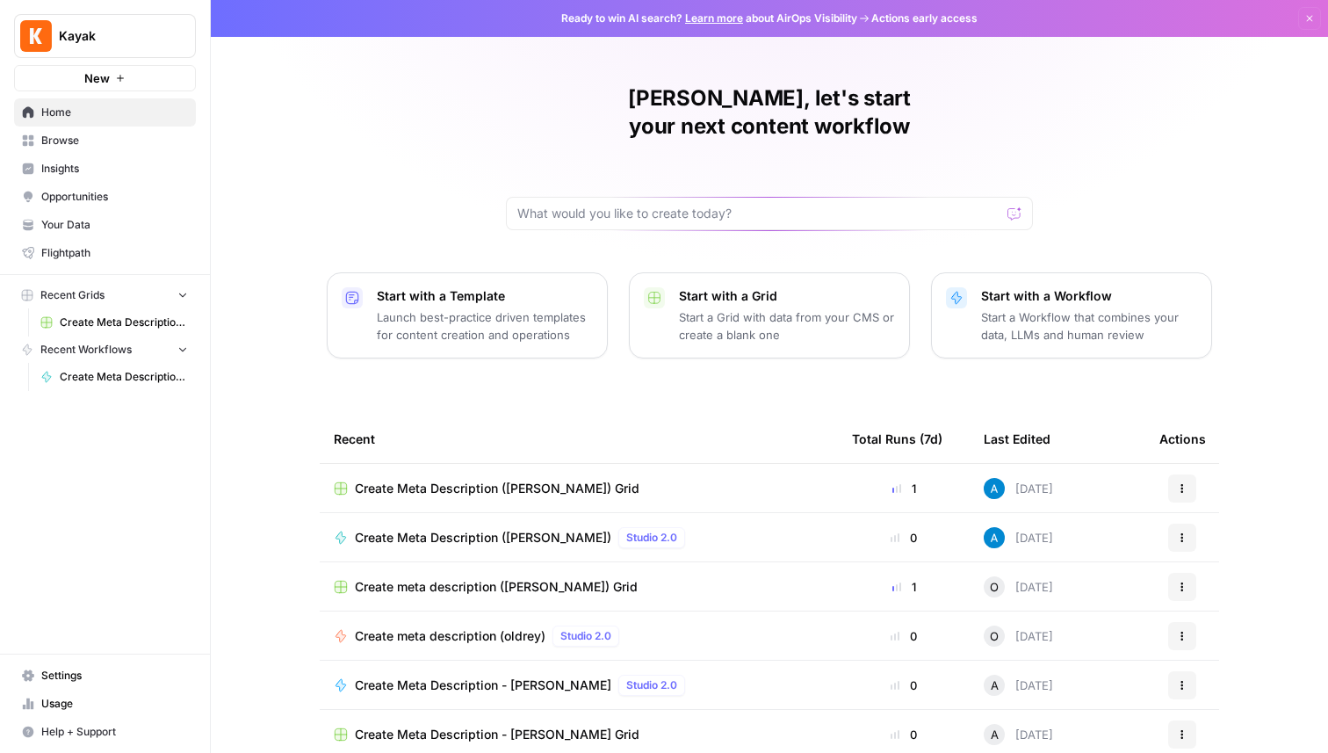
click at [124, 42] on span "Kayak" at bounding box center [112, 36] width 106 height 18
type input "septe"
click at [112, 128] on span "September Cohort" at bounding box center [170, 132] width 232 height 18
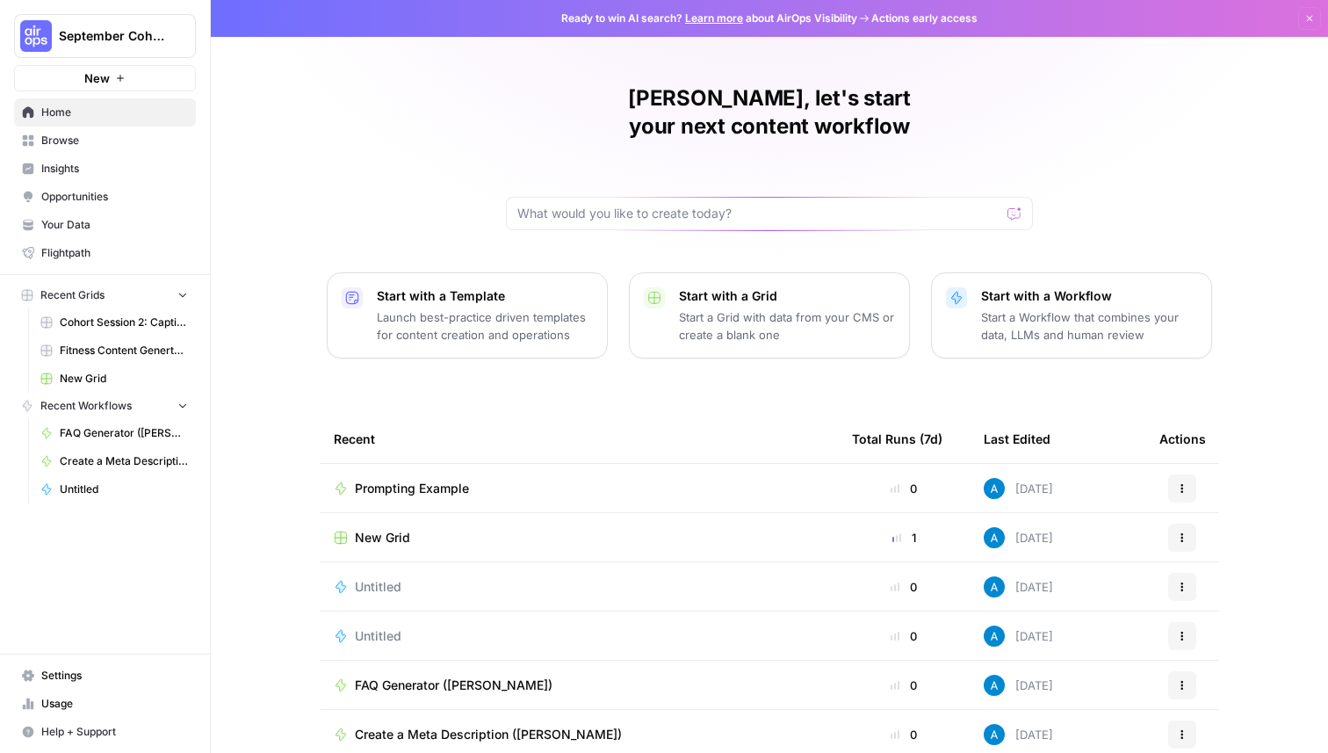
click at [129, 139] on span "Browse" at bounding box center [114, 141] width 147 height 16
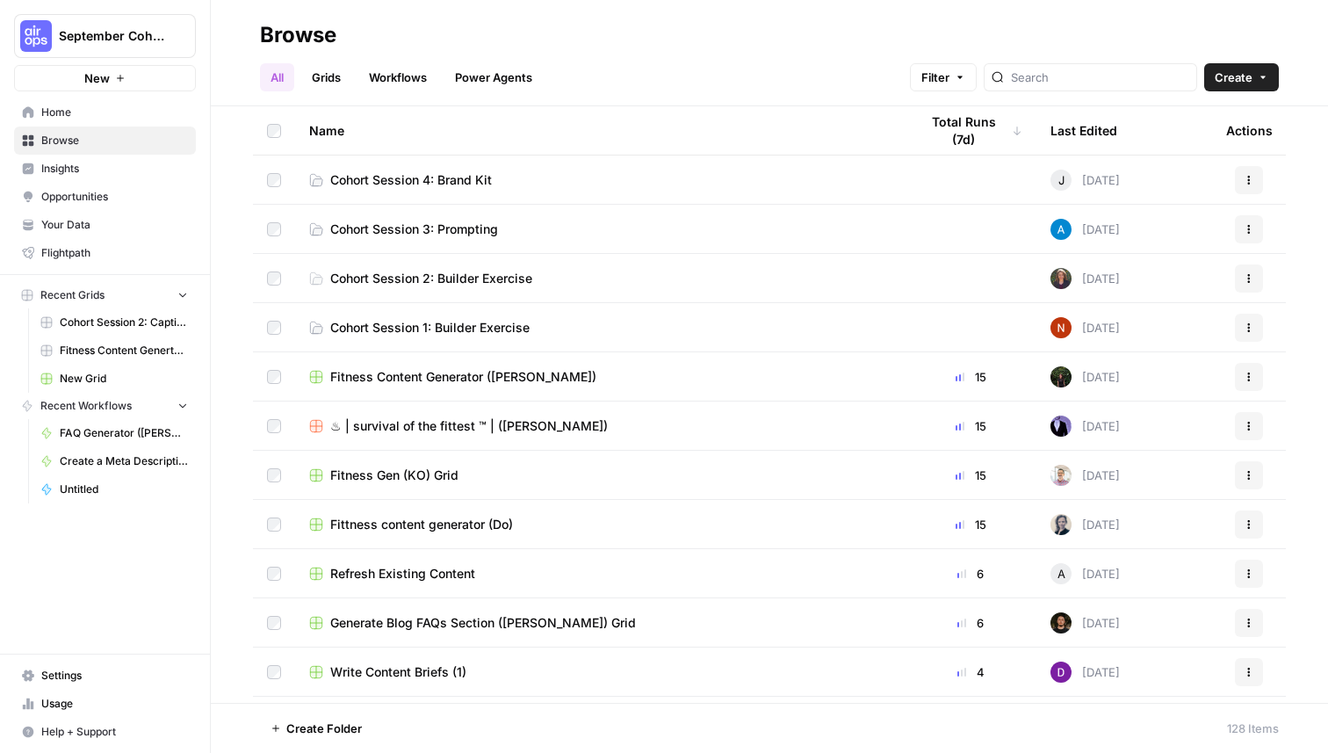
click at [444, 177] on span "Cohort Session 4: Brand Kit" at bounding box center [411, 180] width 162 height 18
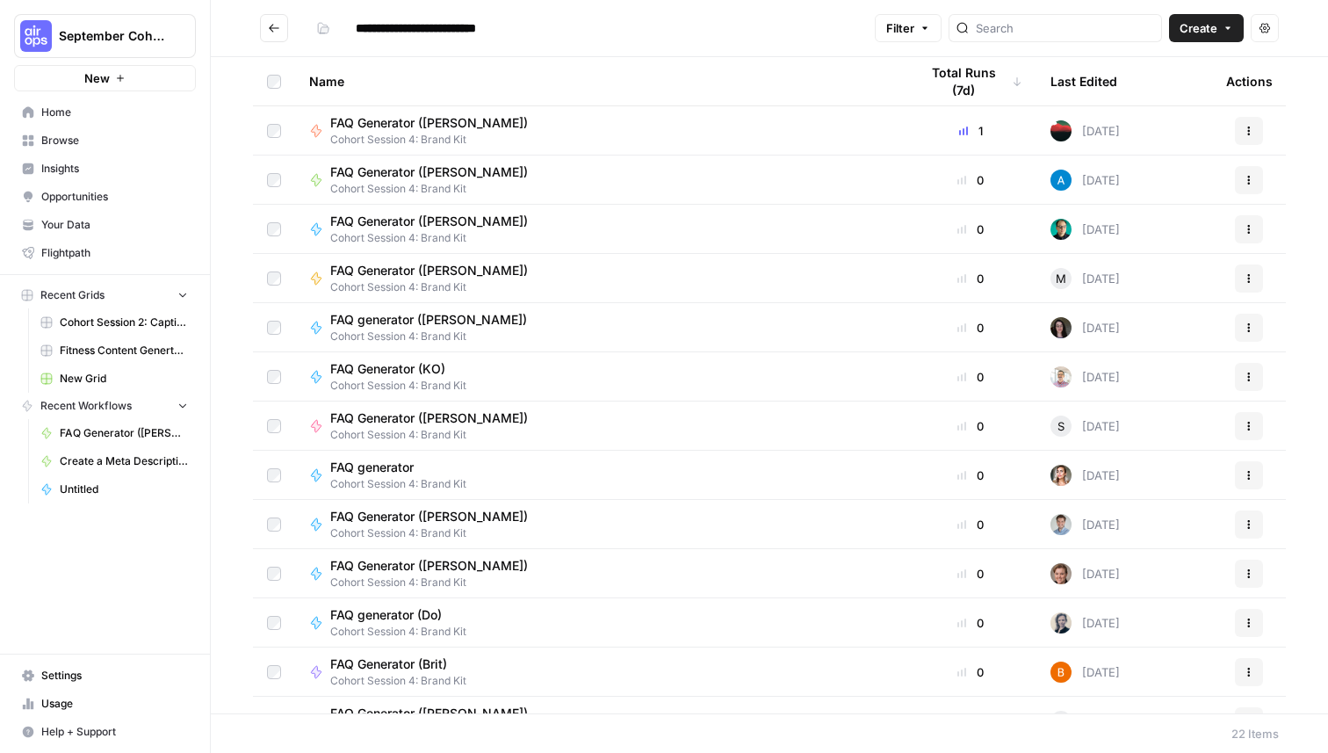
click at [419, 171] on span "FAQ Generator (Andrea)" at bounding box center [429, 172] width 198 height 18
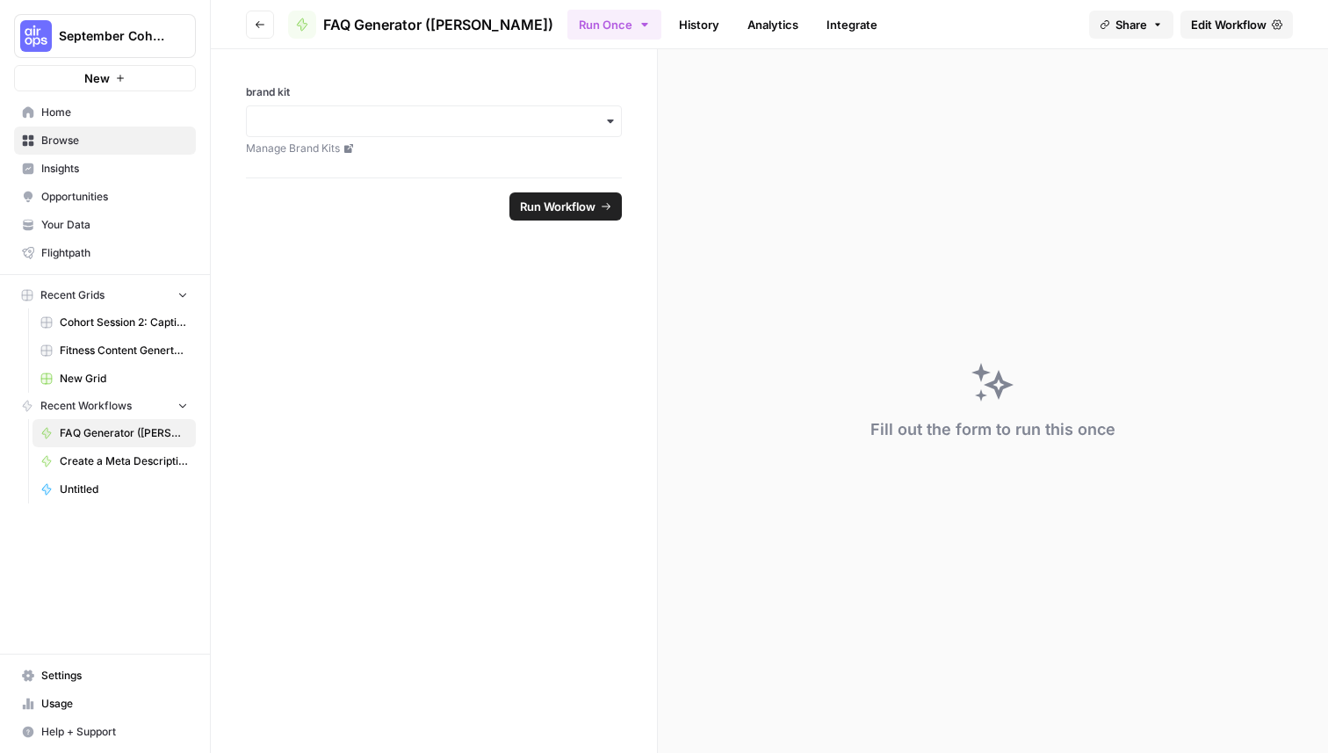
click at [1246, 18] on span "Edit Workflow" at bounding box center [1229, 25] width 76 height 18
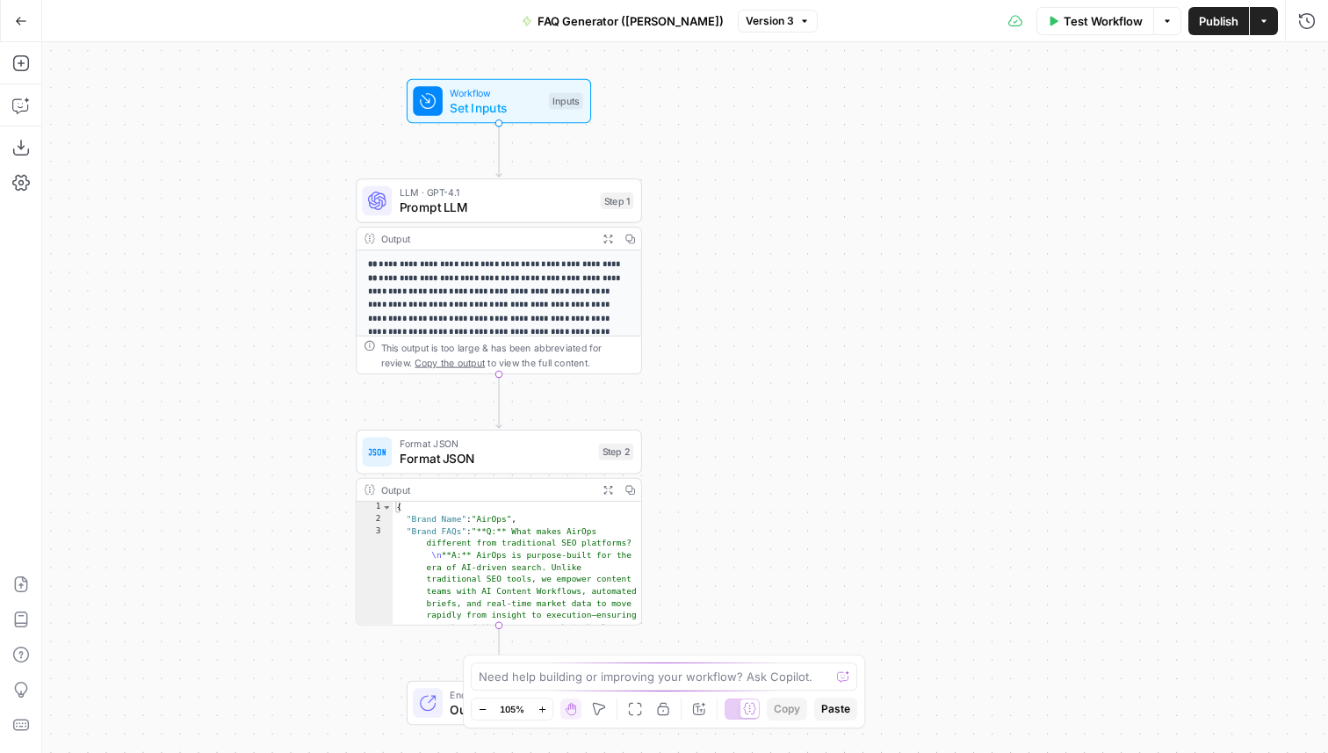
drag, startPoint x: 481, startPoint y: 336, endPoint x: 250, endPoint y: 342, distance: 231.1
click at [250, 342] on div "**********" at bounding box center [685, 397] width 1286 height 711
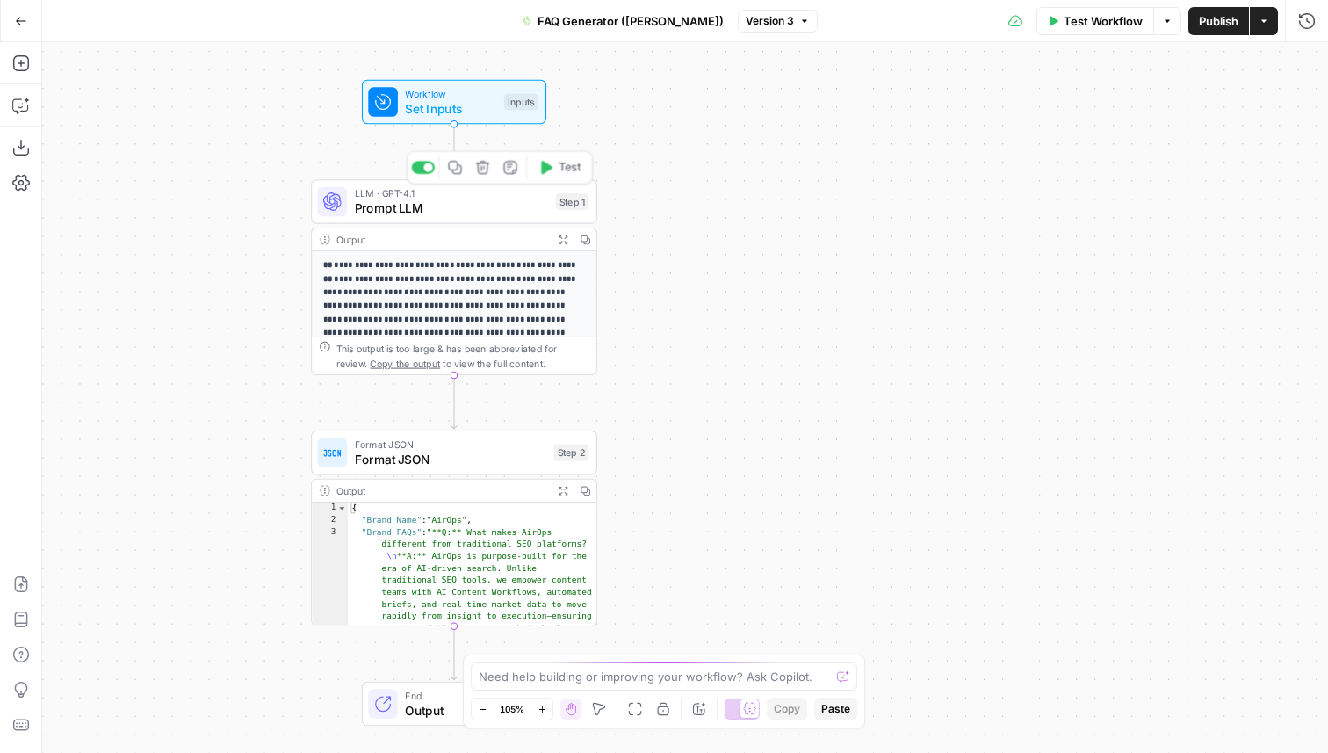
click at [376, 196] on span "LLM · GPT-4.1" at bounding box center [452, 193] width 194 height 15
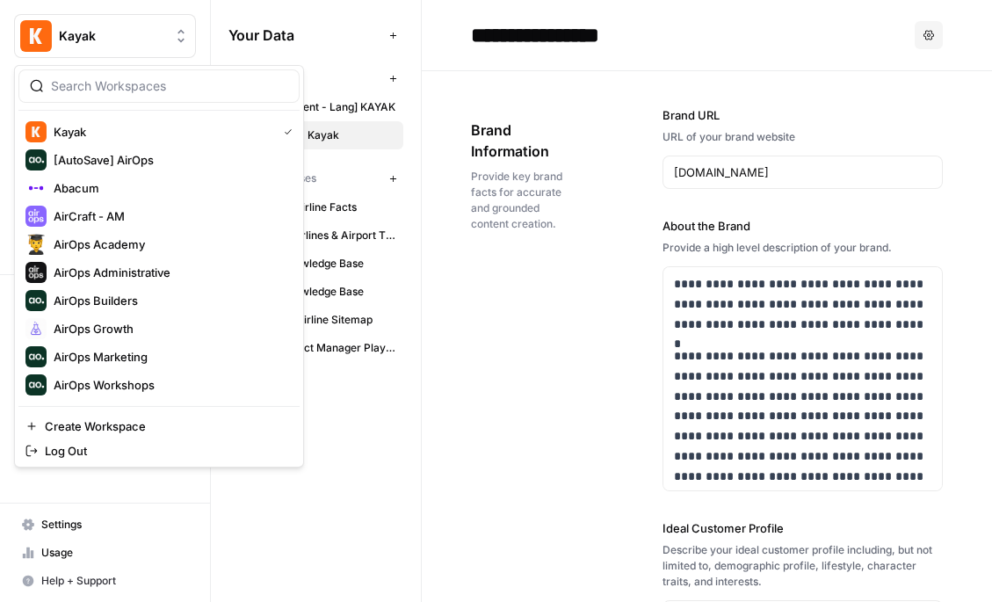
click at [100, 29] on span "Kayak" at bounding box center [112, 36] width 106 height 18
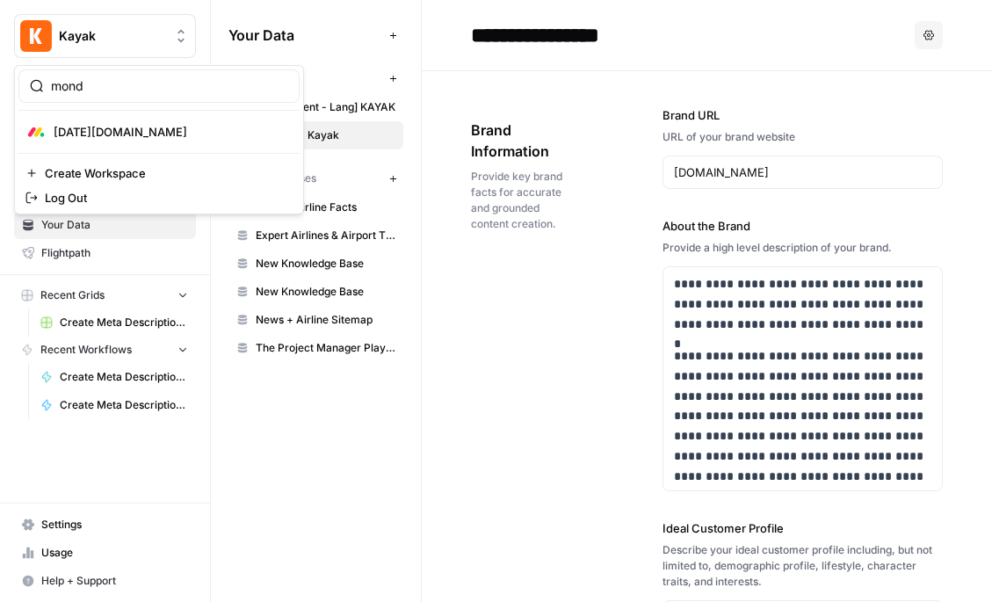
type input "mond"
click at [112, 128] on span "[DATE][DOMAIN_NAME]" at bounding box center [170, 132] width 232 height 18
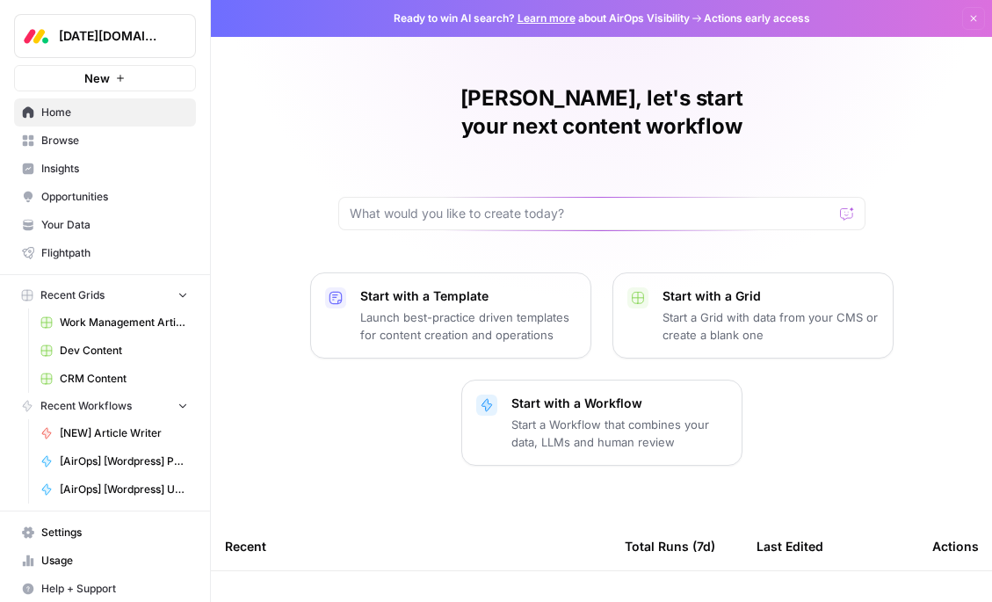
click at [100, 225] on span "Your Data" at bounding box center [114, 225] width 147 height 16
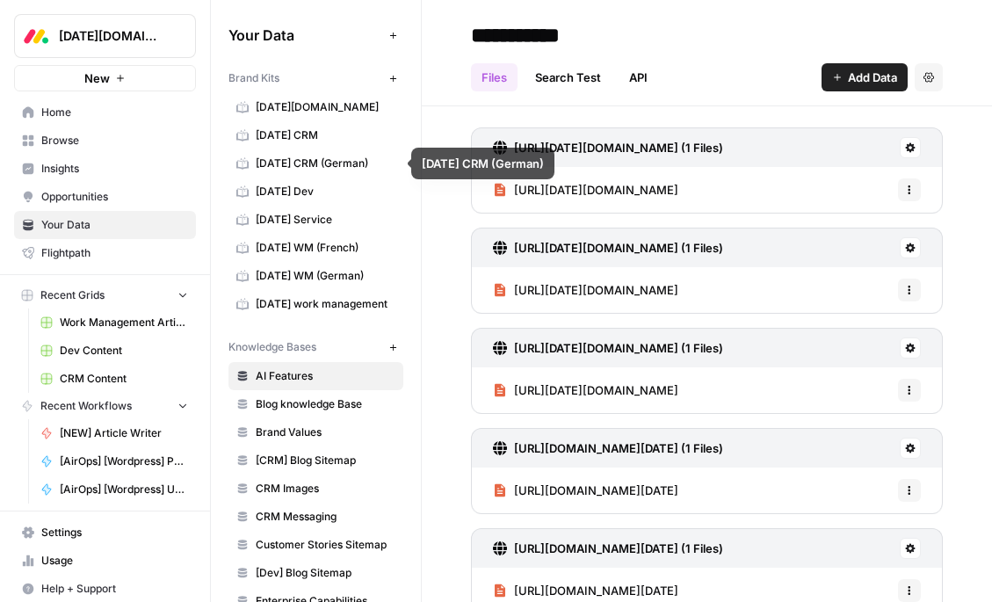
click at [307, 136] on span "monday CRM" at bounding box center [326, 135] width 140 height 16
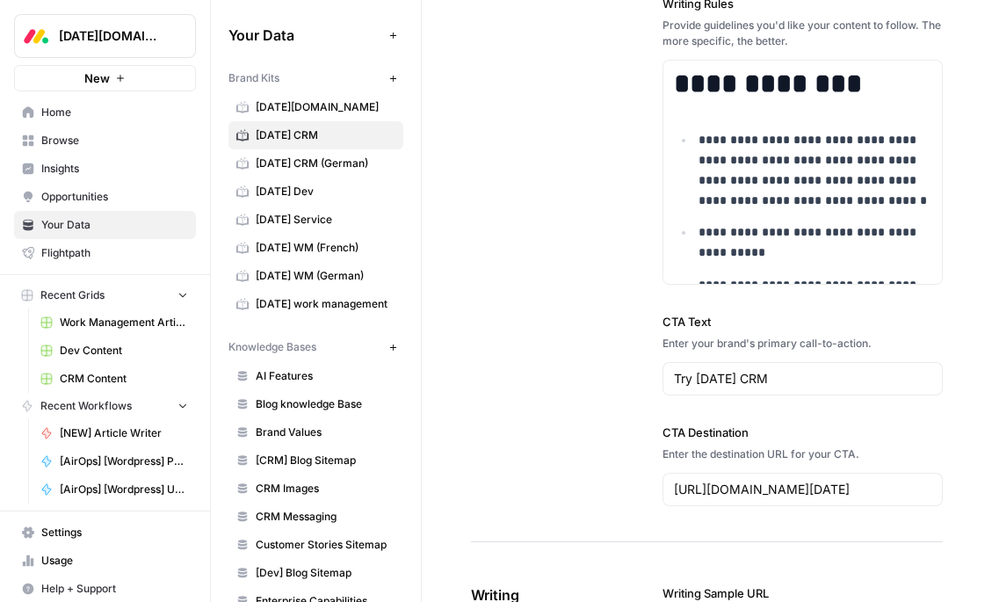
scroll to position [2114, 0]
click at [835, 144] on p "**********" at bounding box center [814, 171] width 233 height 80
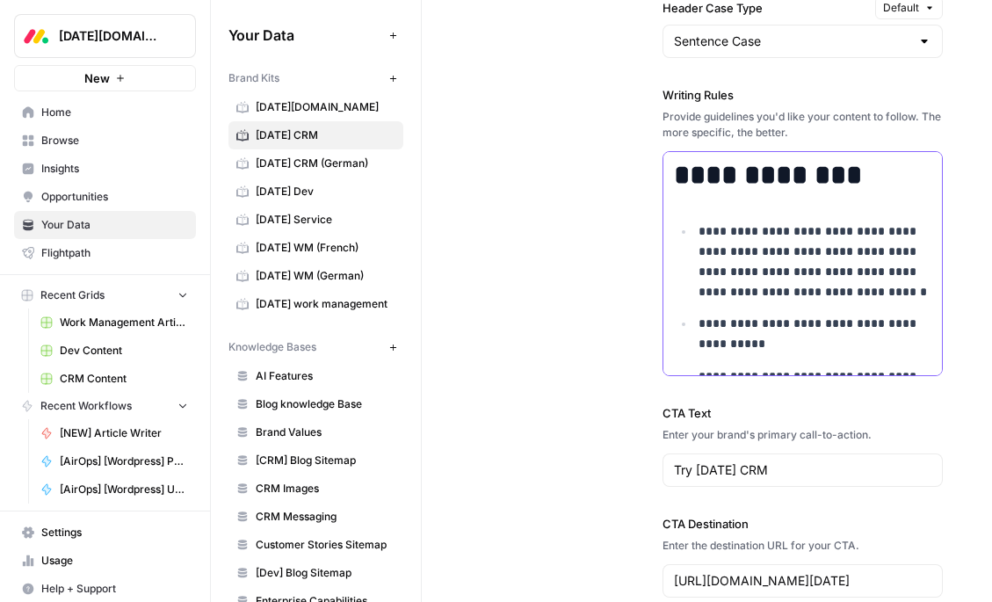
scroll to position [2021, 0]
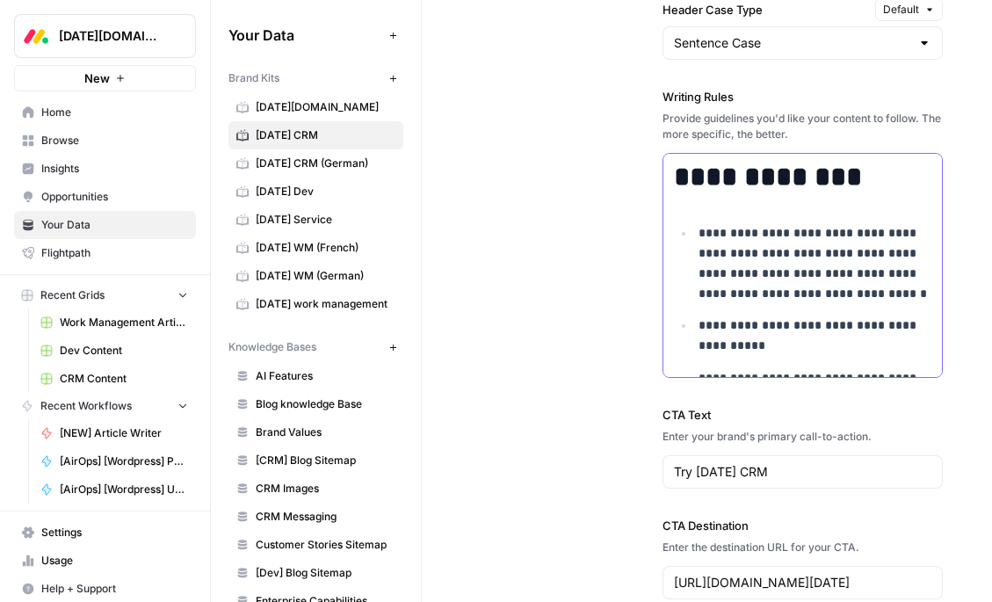
drag, startPoint x: 804, startPoint y: 187, endPoint x: 632, endPoint y: 187, distance: 172.2
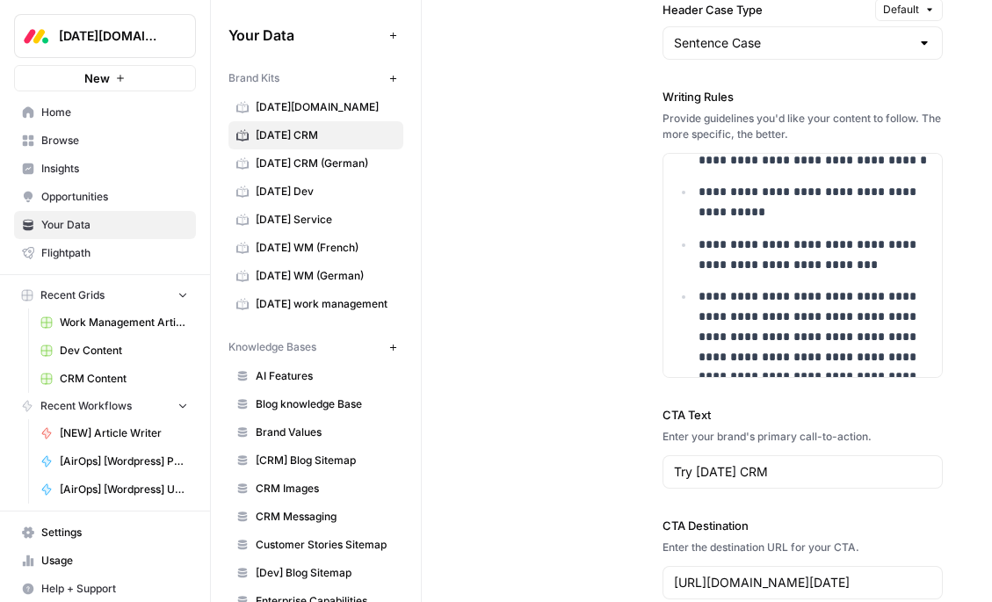
scroll to position [135, 0]
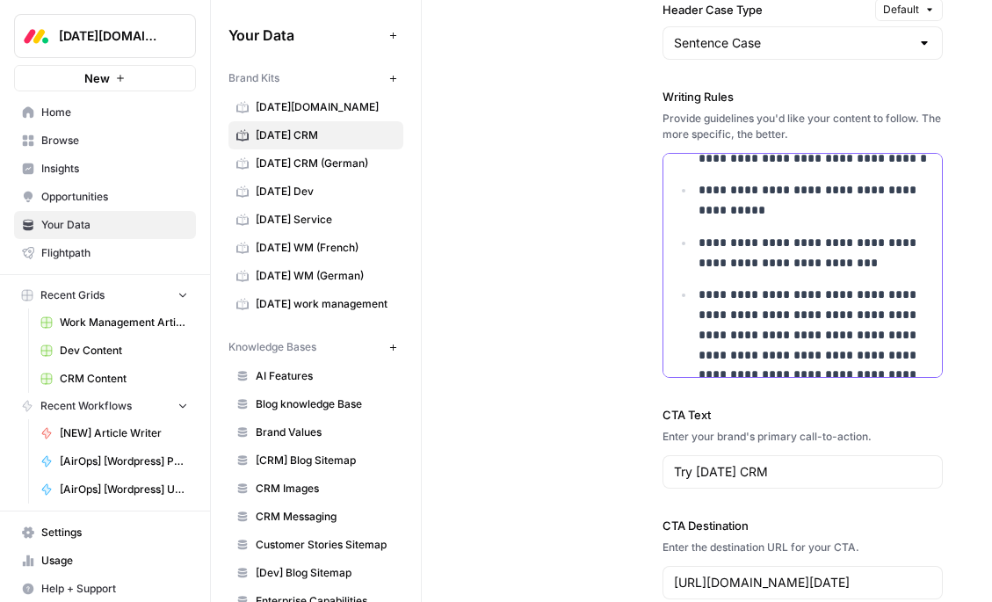
click at [743, 205] on p "**********" at bounding box center [814, 200] width 233 height 40
click at [768, 247] on p "**********" at bounding box center [814, 253] width 233 height 40
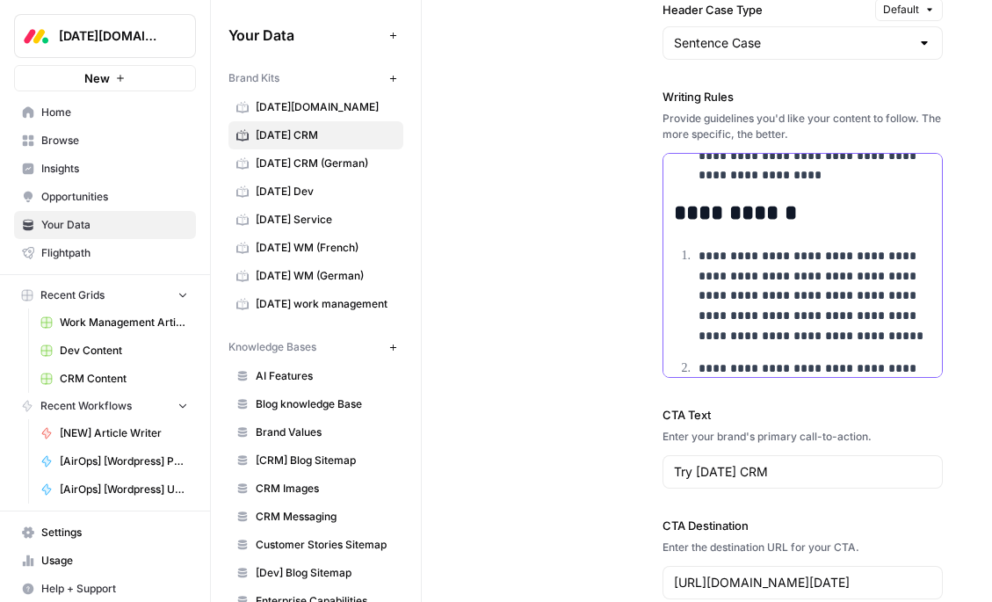
scroll to position [870, 0]
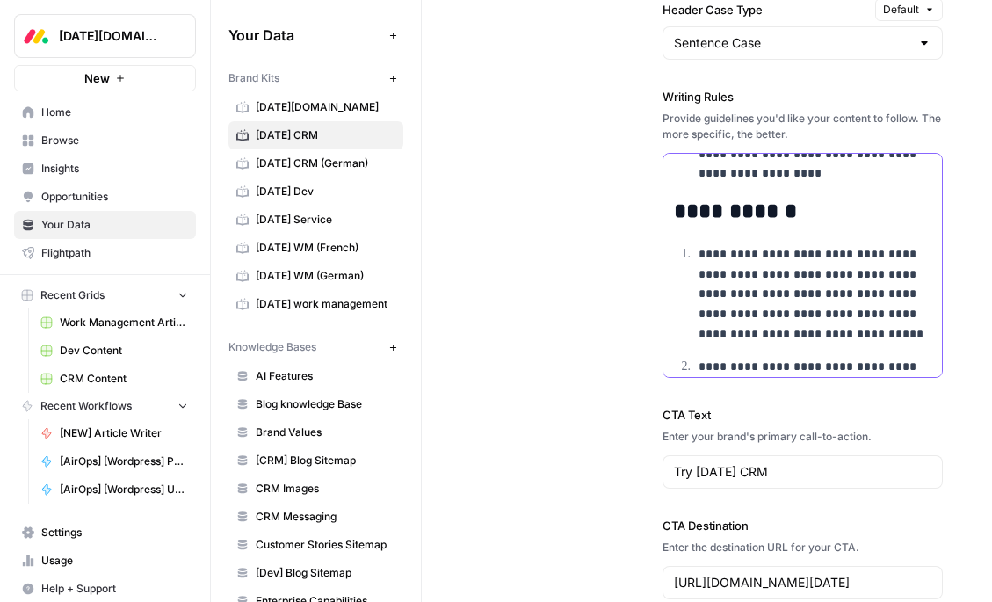
click at [767, 212] on h2 "**********" at bounding box center [802, 211] width 257 height 25
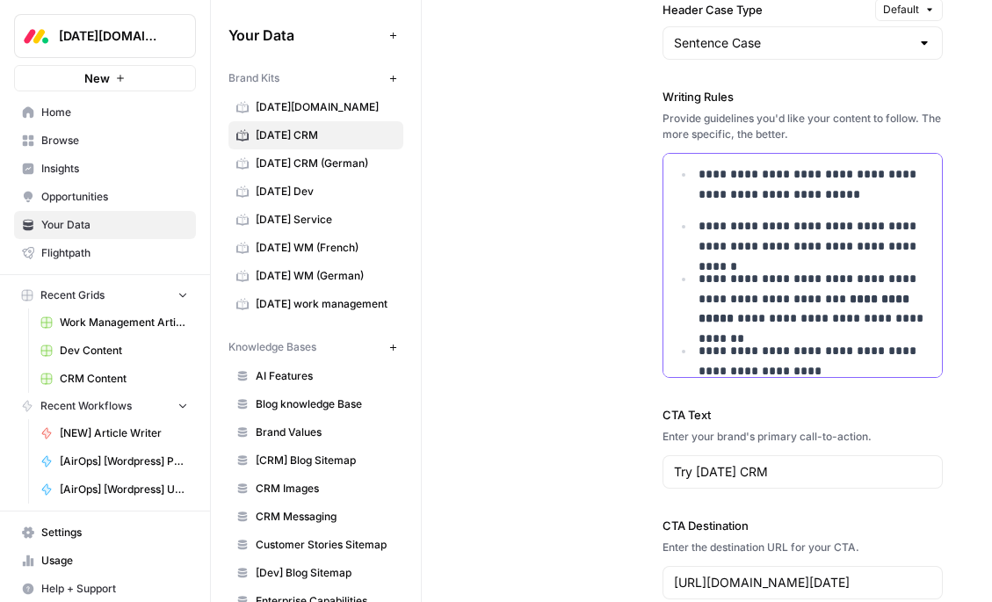
scroll to position [1417, 0]
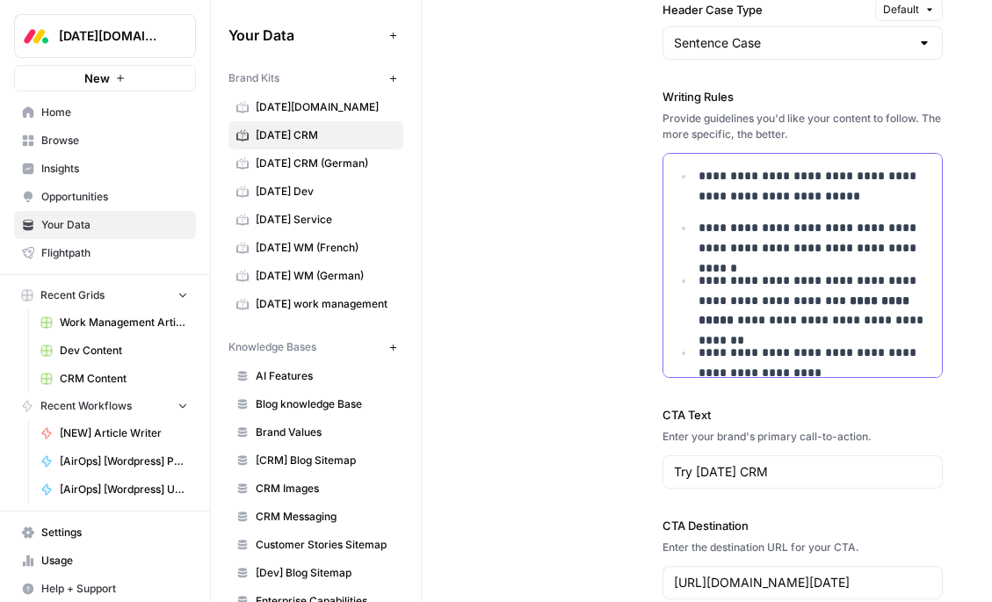
click at [891, 249] on p "**********" at bounding box center [814, 238] width 233 height 40
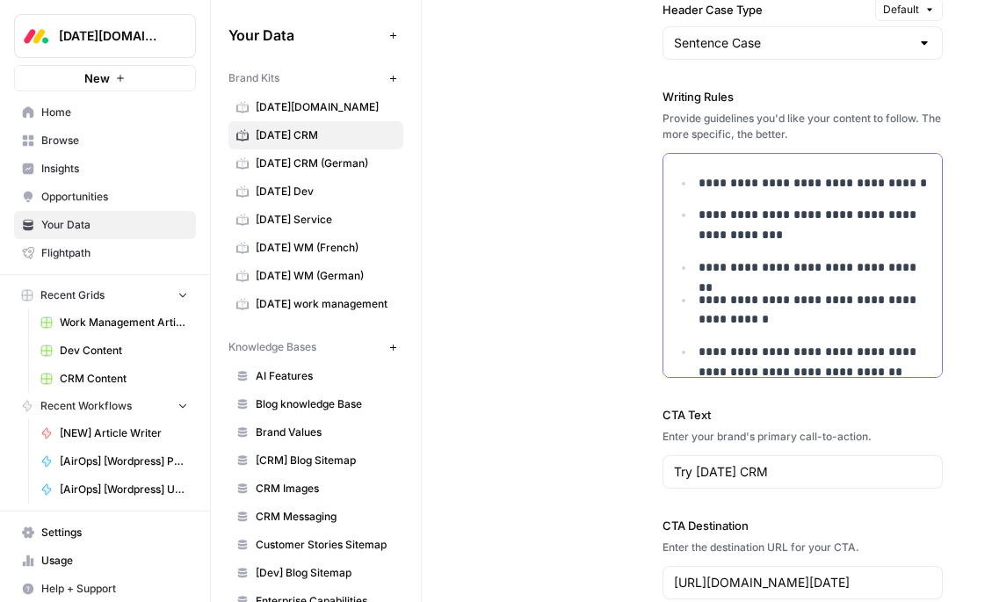
scroll to position [3223, 0]
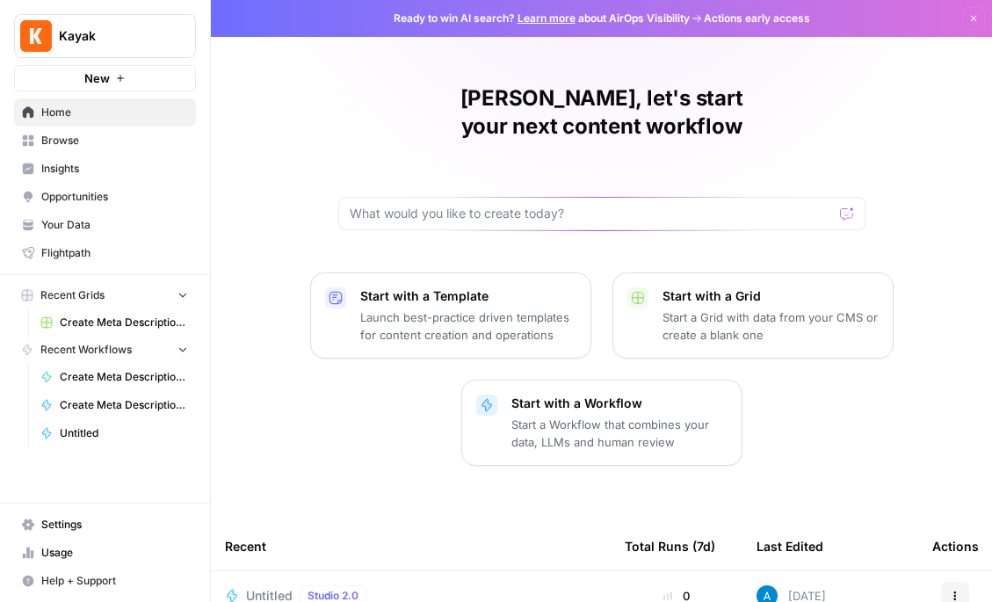
click at [128, 145] on span "Browse" at bounding box center [114, 141] width 147 height 16
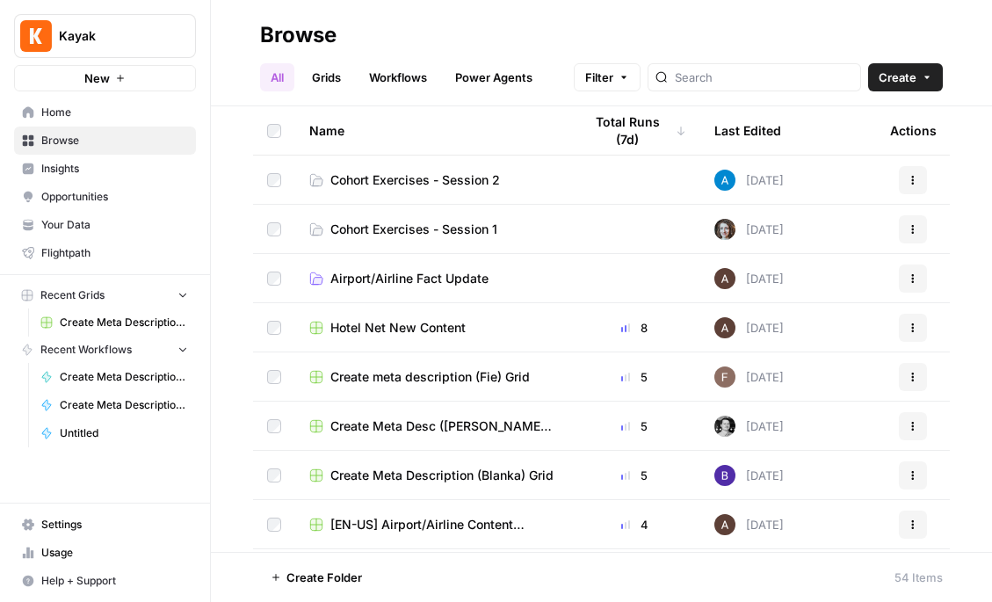
click at [403, 187] on span "Cohort Exercises - Session 2" at bounding box center [415, 180] width 170 height 18
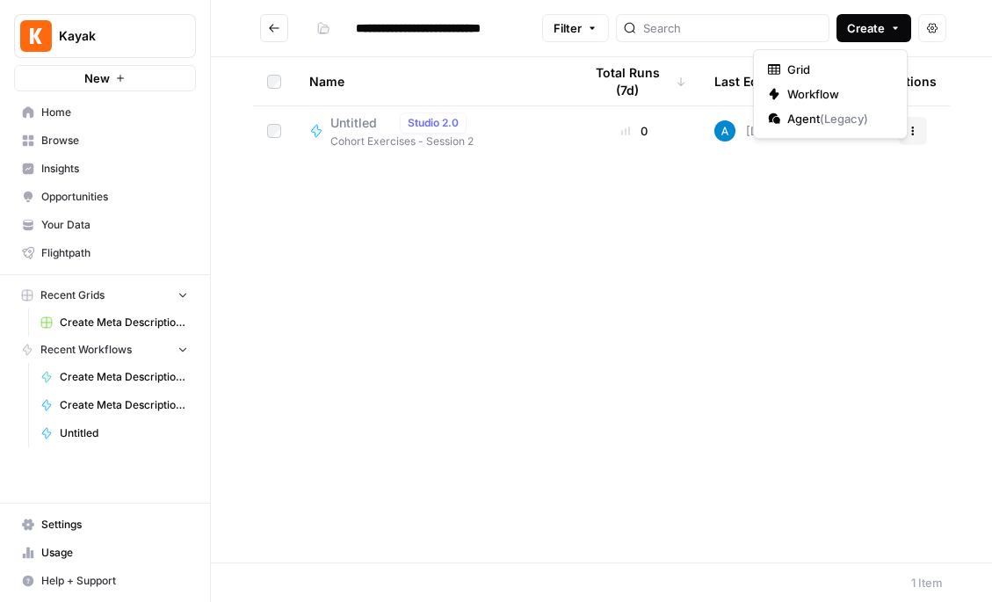
click at [870, 16] on button "Create" at bounding box center [873, 28] width 75 height 28
click at [57, 220] on span "Your Data" at bounding box center [114, 225] width 147 height 16
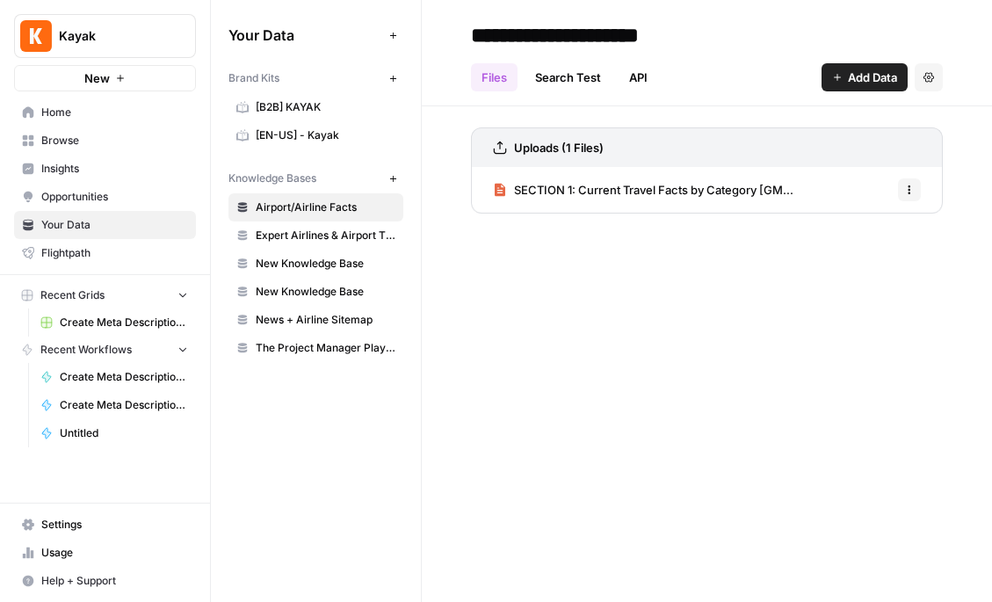
click at [295, 131] on span "[EN-US] - Kayak" at bounding box center [326, 135] width 140 height 16
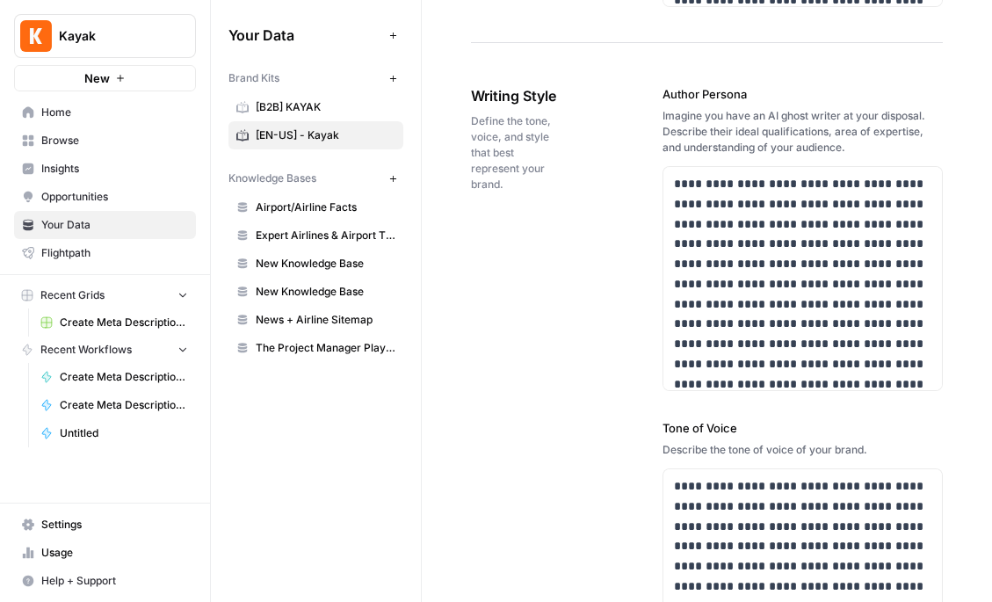
scroll to position [1280, 0]
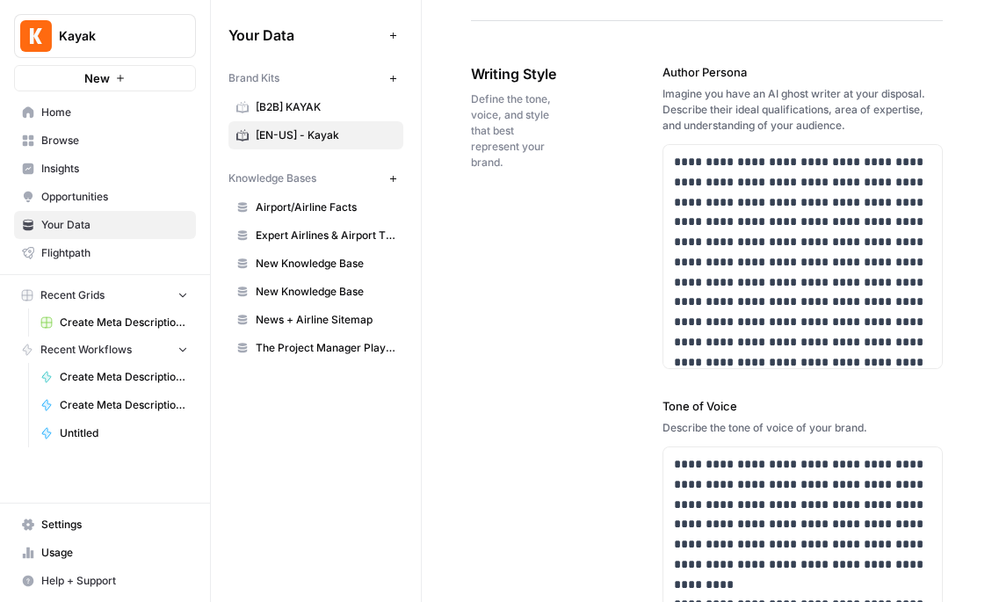
drag, startPoint x: 770, startPoint y: 74, endPoint x: 661, endPoint y: 75, distance: 109.8
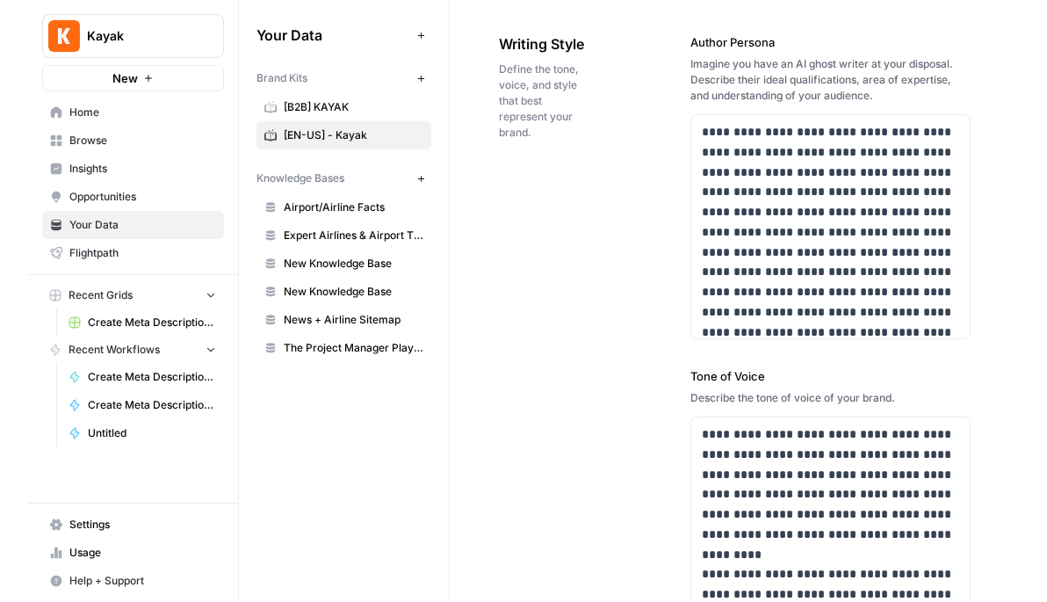
scroll to position [1322, 0]
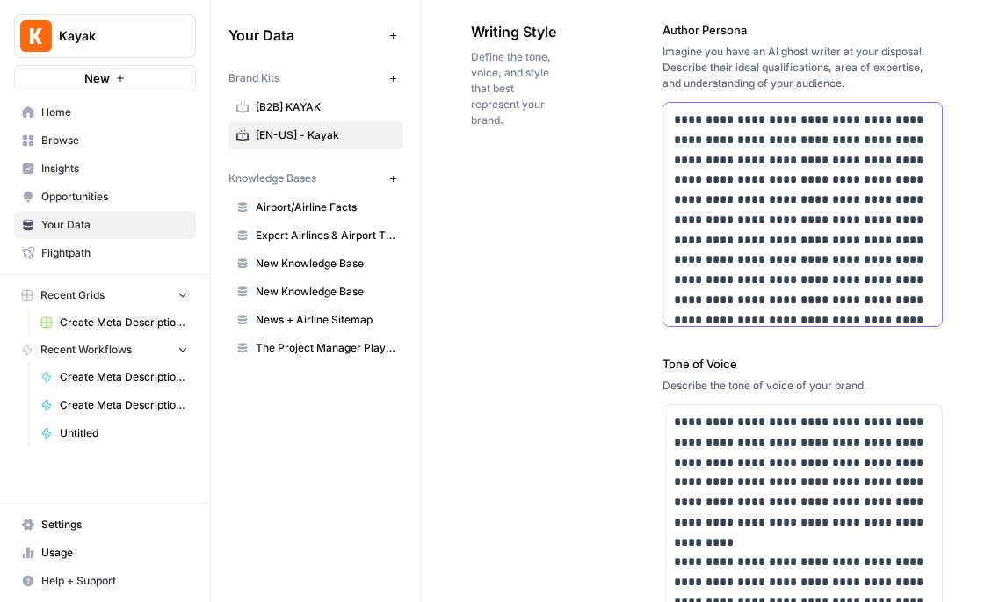
click at [779, 119] on p at bounding box center [802, 370] width 257 height 520
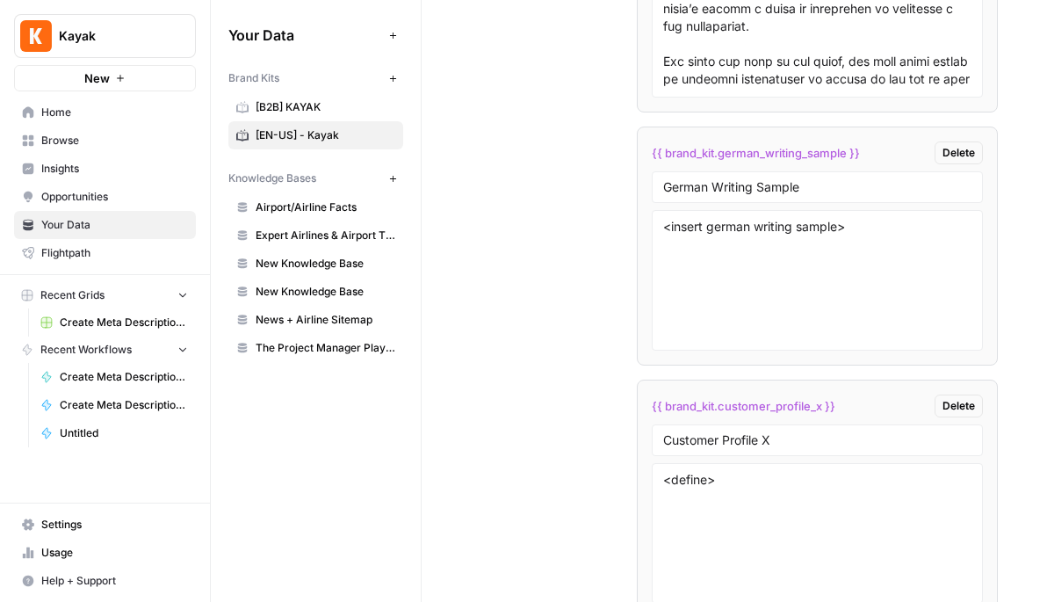
scroll to position [4254, 0]
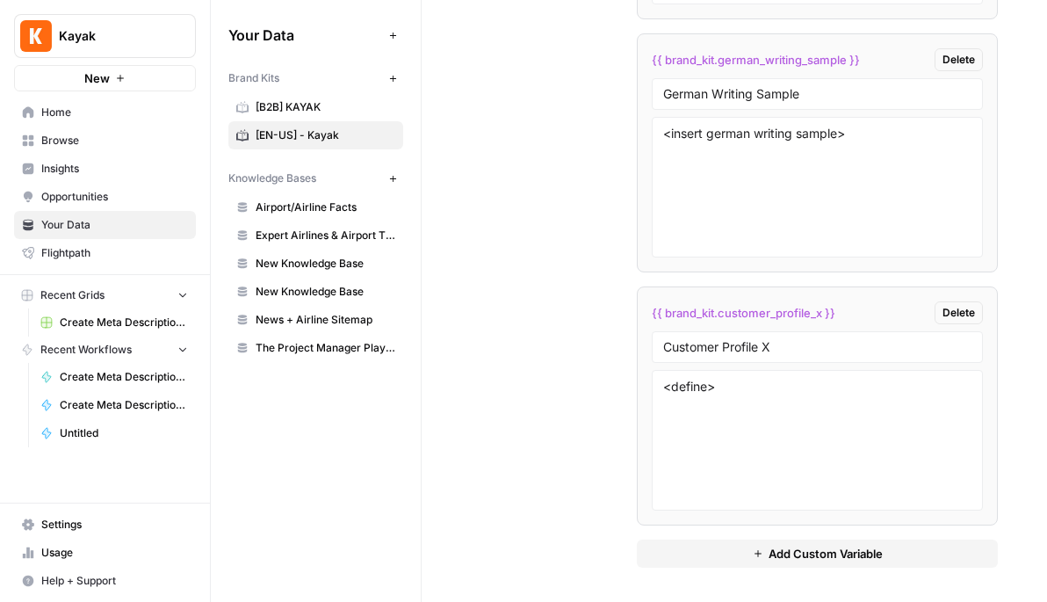
click at [745, 555] on button "Add Custom Variable" at bounding box center [817, 553] width 361 height 28
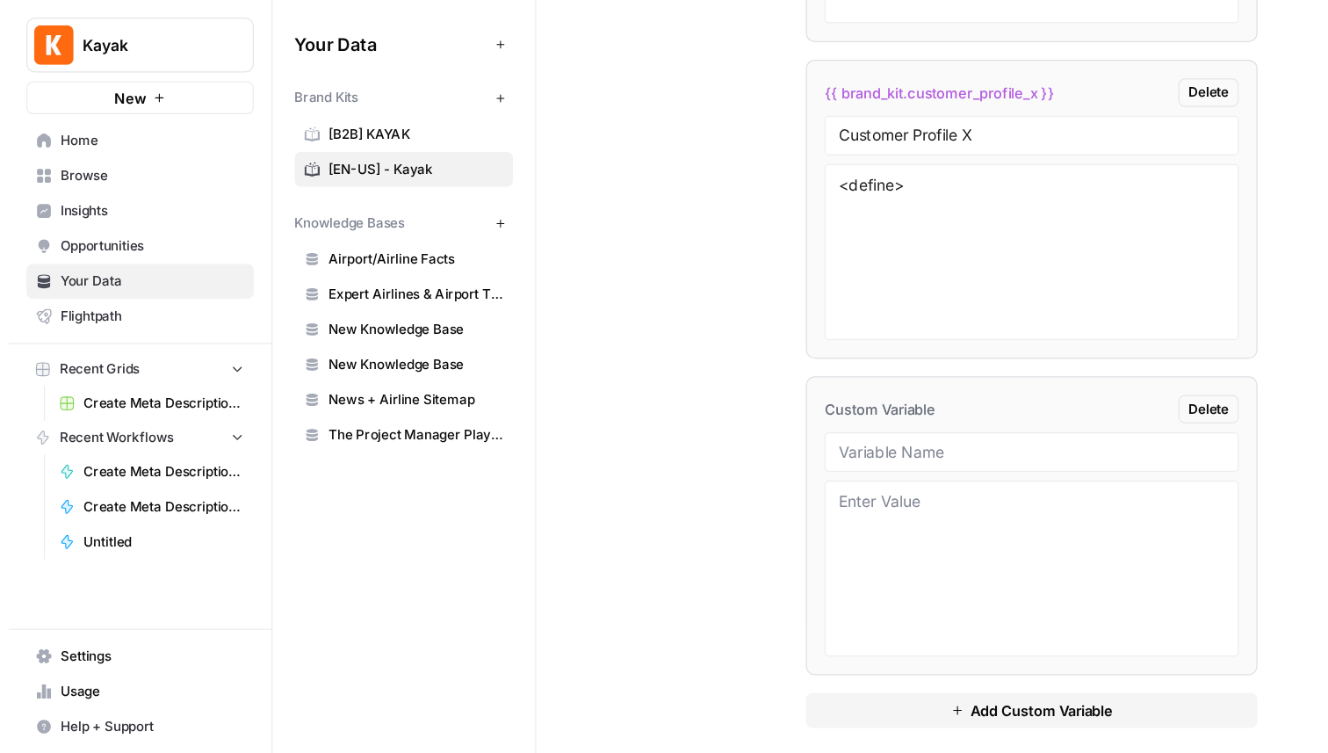
scroll to position [4507, 0]
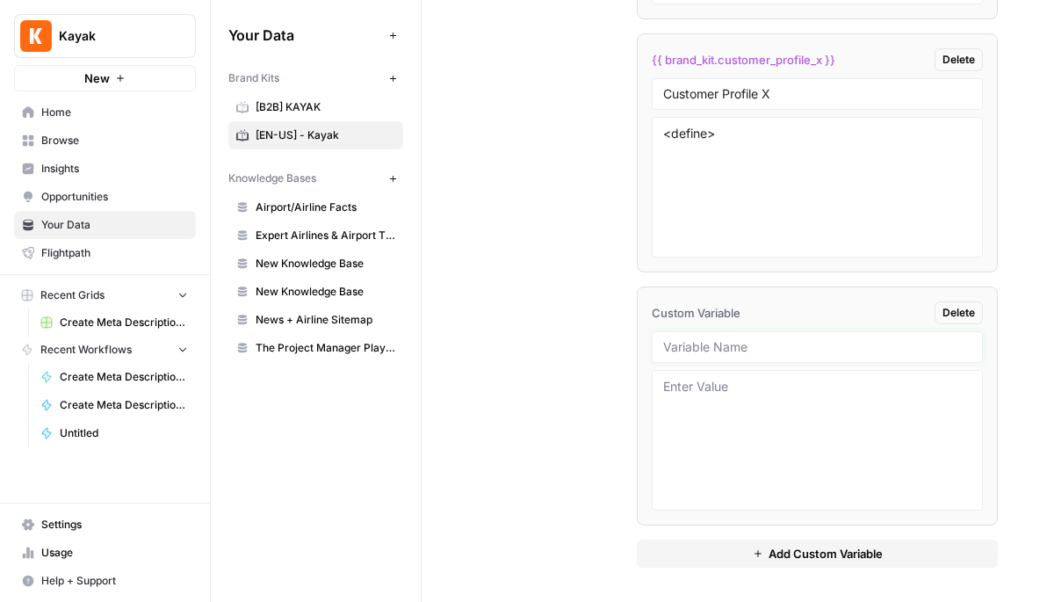
click at [768, 340] on input "text" at bounding box center [817, 347] width 308 height 16
type input "Sales Transcripts"
click at [763, 414] on textarea at bounding box center [817, 440] width 308 height 125
type textarea "<these are kayak sales transcripts>"
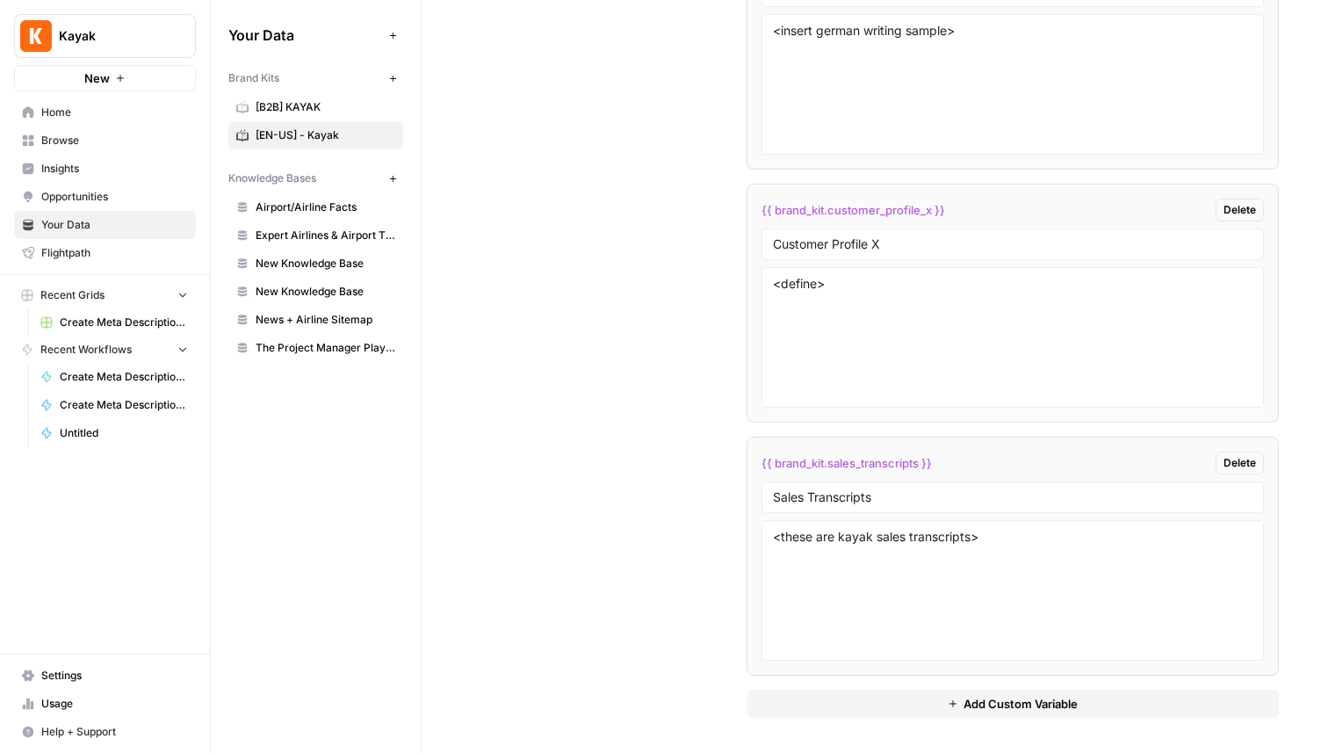
scroll to position [4258, 0]
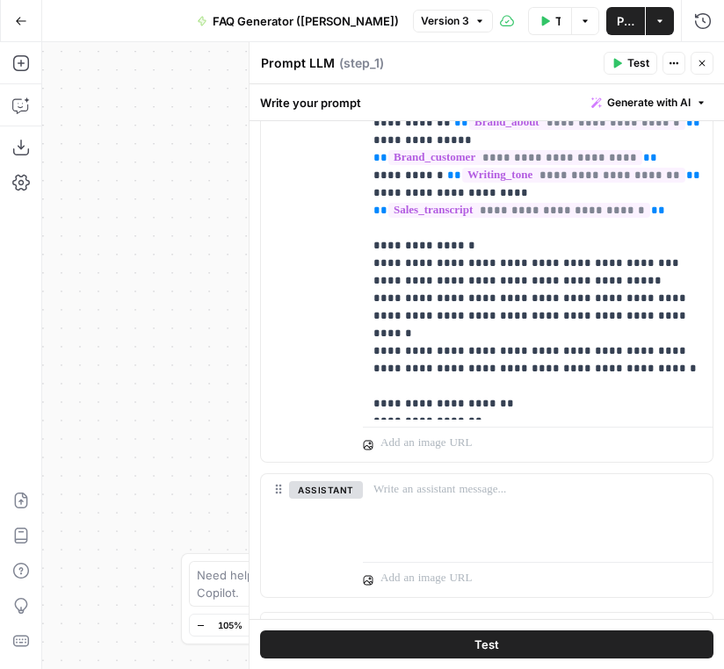
scroll to position [368, 0]
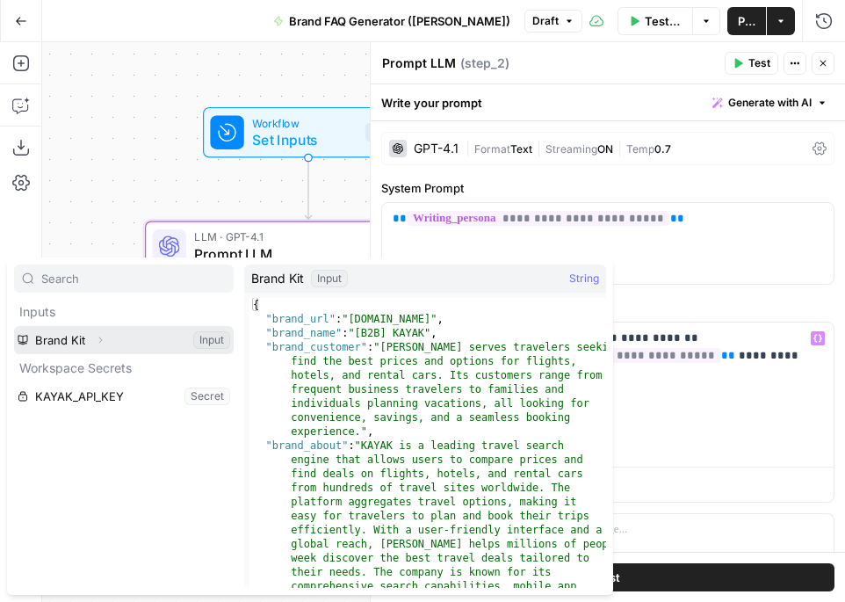
click at [103, 341] on icon "button" at bounding box center [100, 340] width 11 height 11
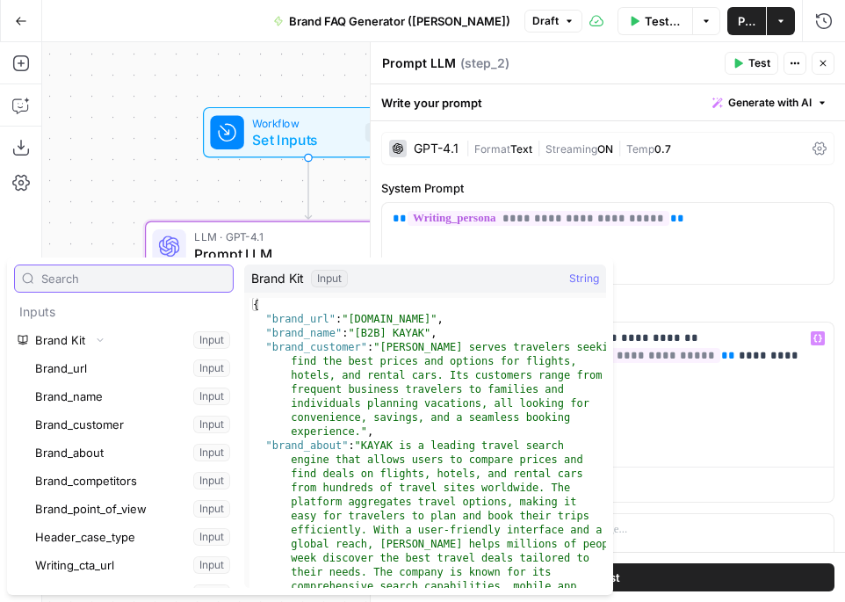
click at [119, 286] on input "text" at bounding box center [133, 279] width 184 height 18
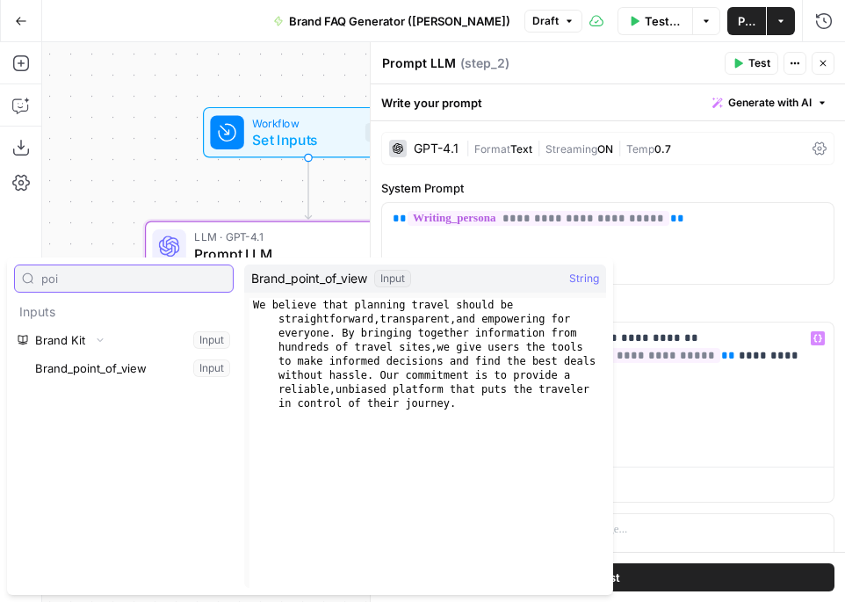
type input "poi"
click at [71, 369] on button "Select variable Brand_point_of_view" at bounding box center [133, 368] width 202 height 28
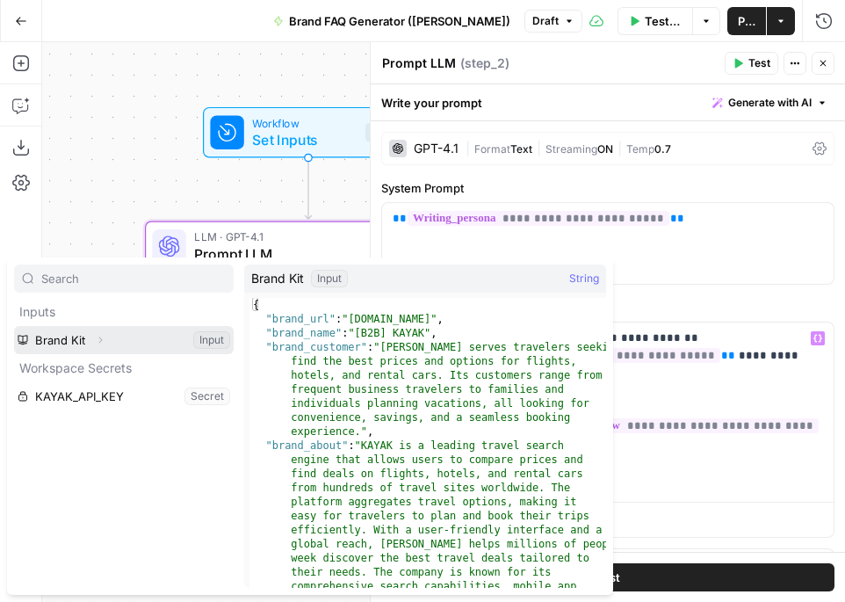
click at [98, 339] on icon "button" at bounding box center [100, 340] width 11 height 11
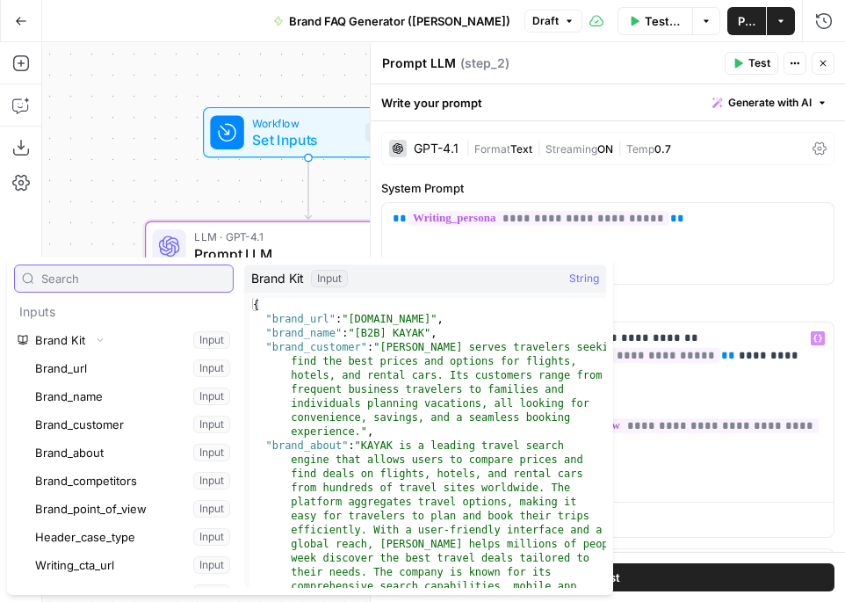
click at [98, 283] on input "text" at bounding box center [133, 279] width 184 height 18
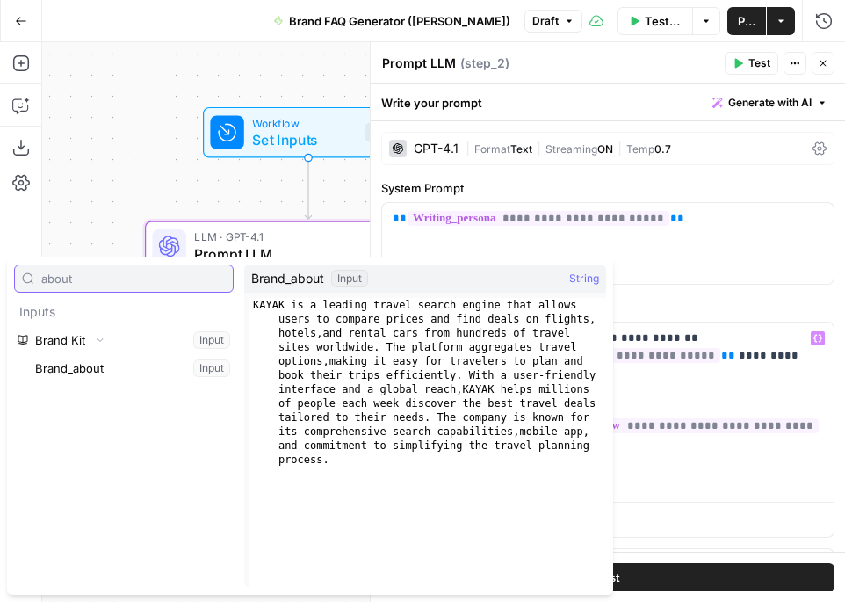
type input "about"
click at [86, 376] on button "Select variable Brand_about" at bounding box center [133, 368] width 202 height 28
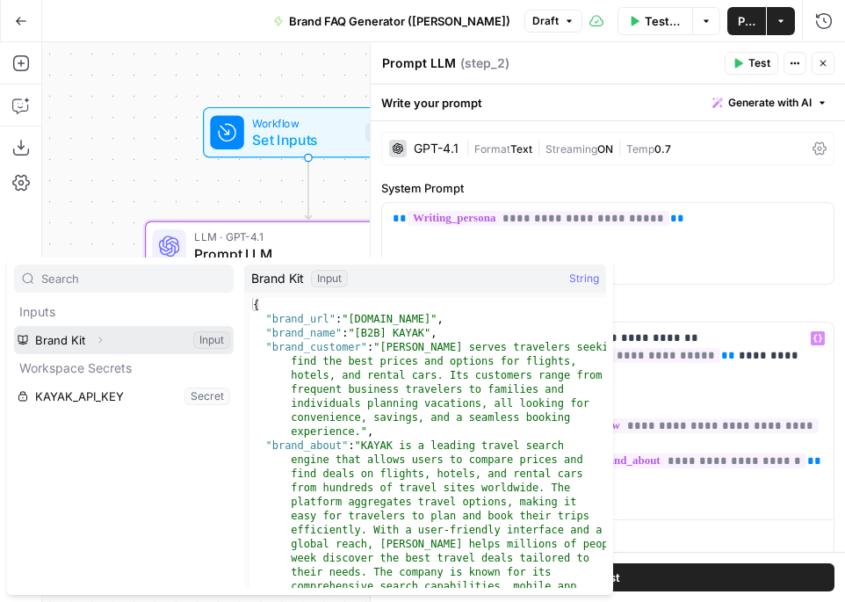
click at [102, 343] on icon "button" at bounding box center [100, 340] width 11 height 11
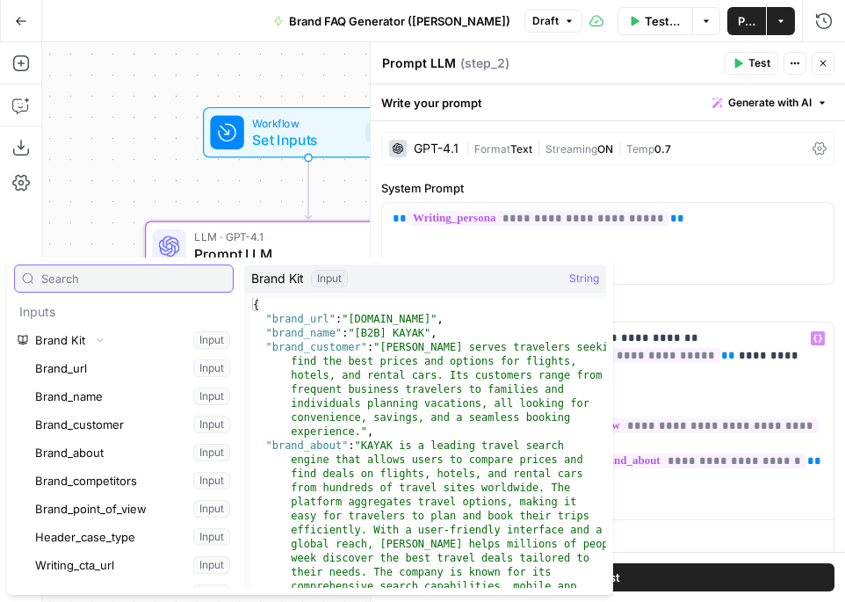
click at [107, 273] on input "text" at bounding box center [133, 279] width 184 height 18
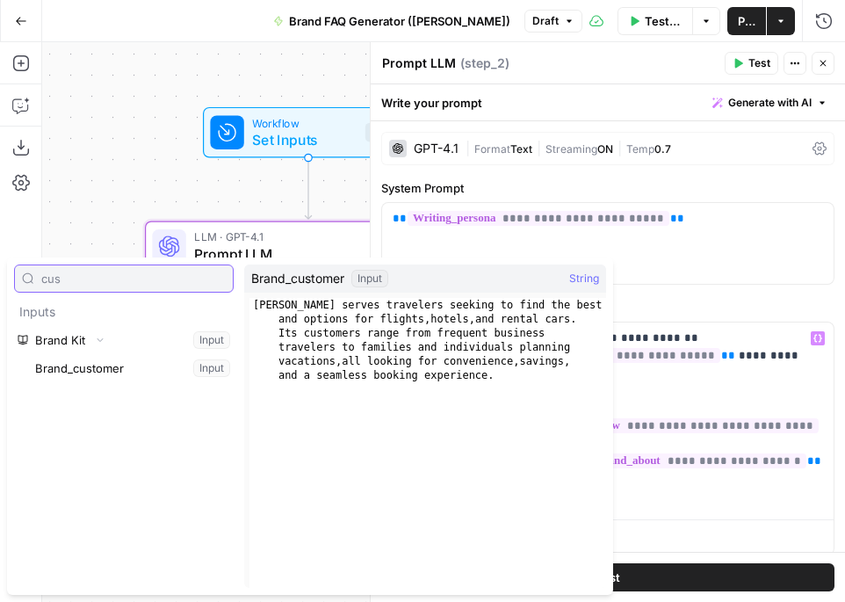
type input "cus"
click at [77, 368] on button "Select variable Brand_customer" at bounding box center [133, 368] width 202 height 28
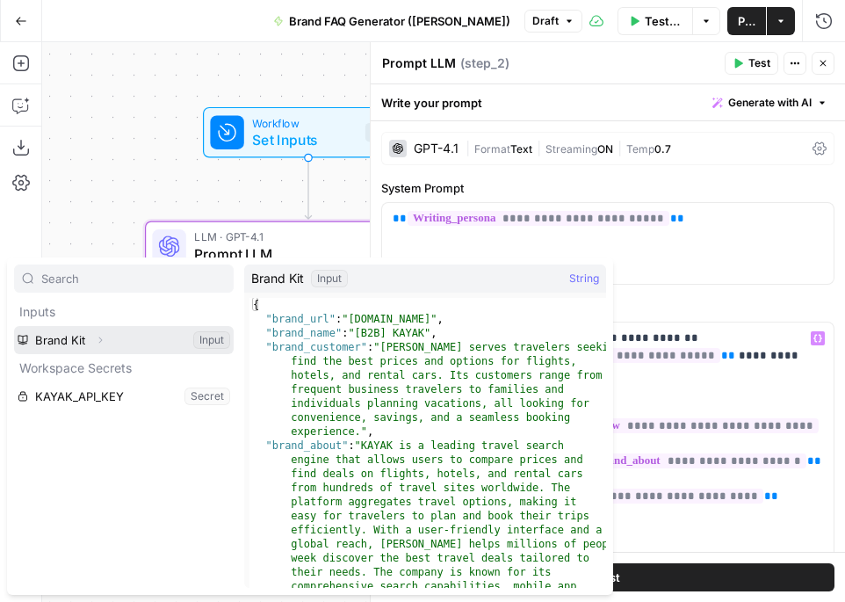
click at [99, 342] on icon "button" at bounding box center [100, 340] width 11 height 11
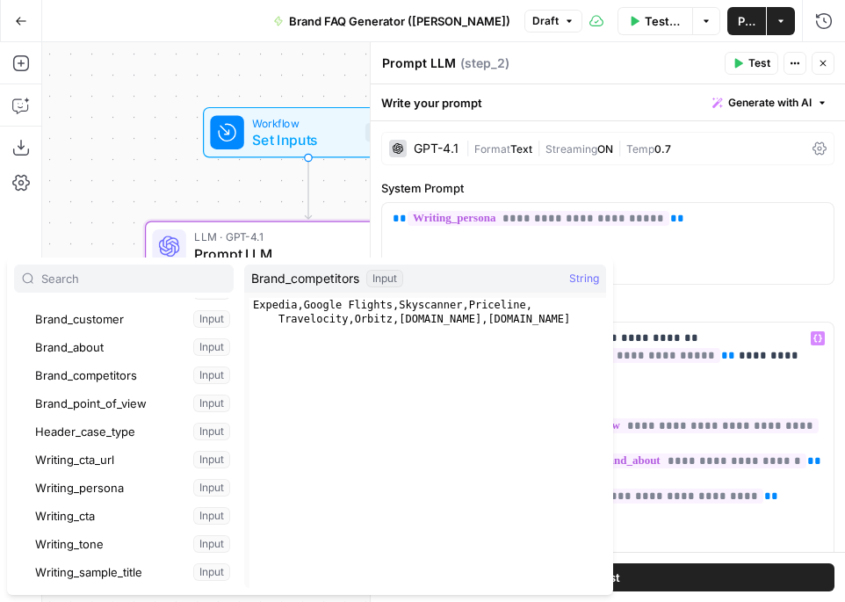
scroll to position [172, 0]
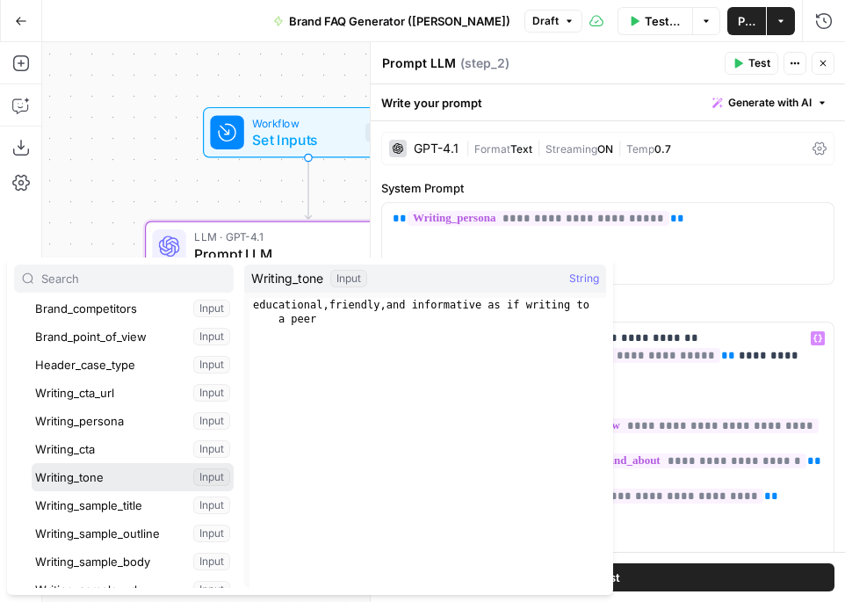
click at [136, 473] on button "Select variable Writing_tone" at bounding box center [133, 477] width 202 height 28
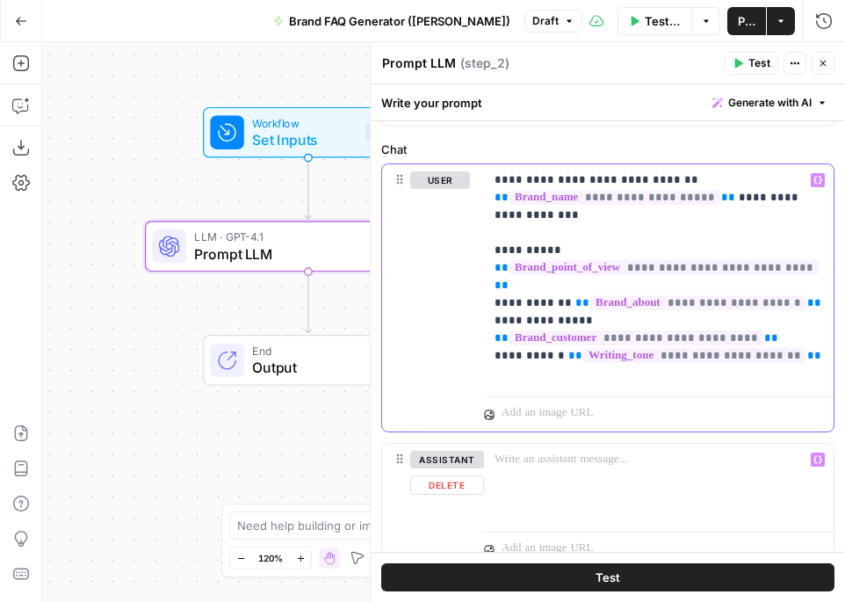
scroll to position [169, 0]
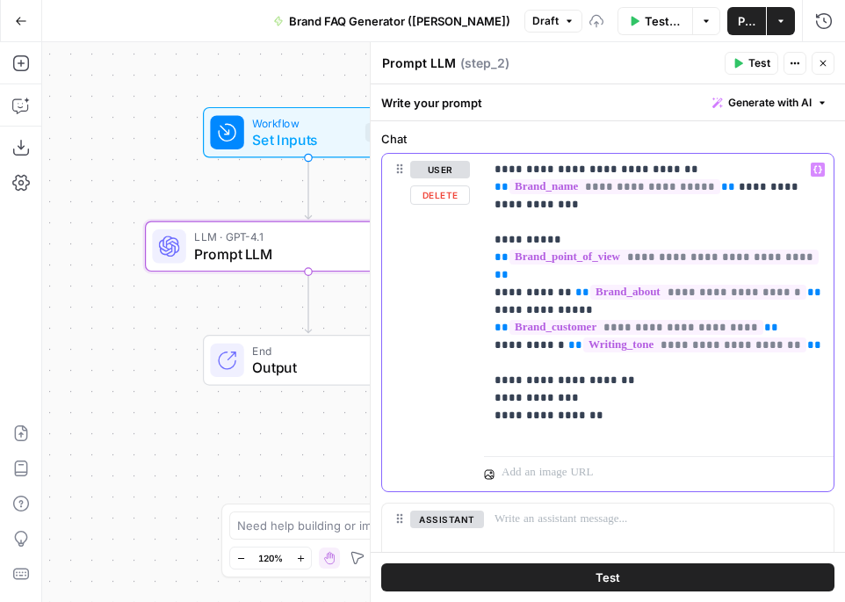
click at [581, 425] on p "**********" at bounding box center [659, 301] width 329 height 281
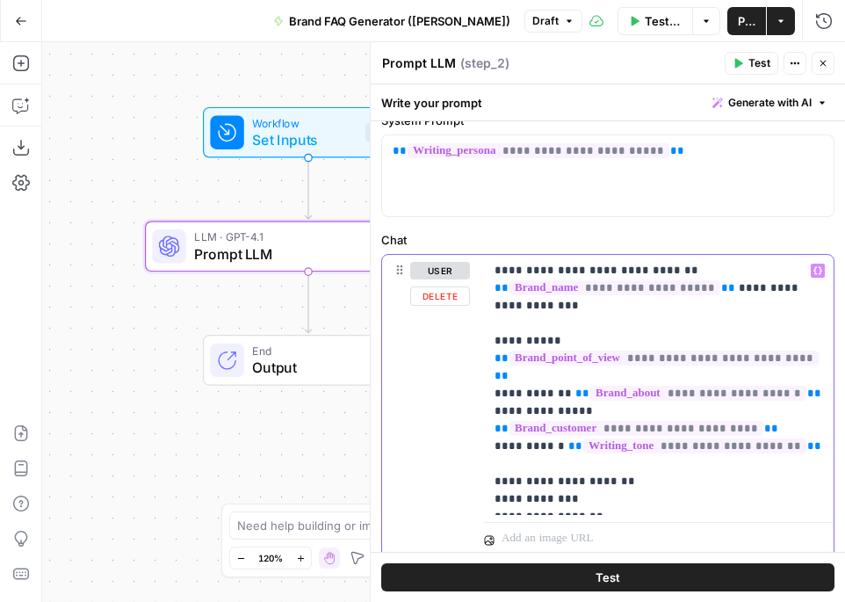
scroll to position [66, 0]
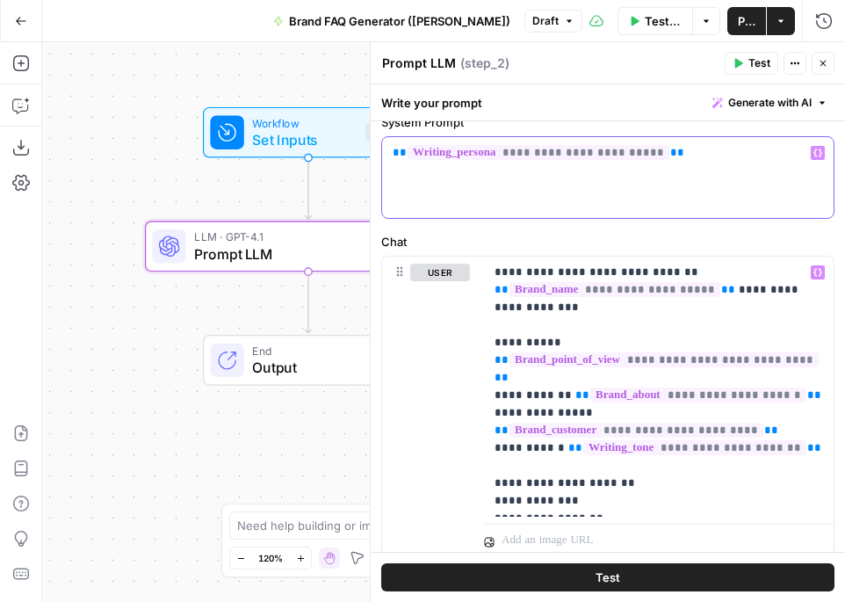
click at [486, 216] on div "**********" at bounding box center [608, 177] width 452 height 81
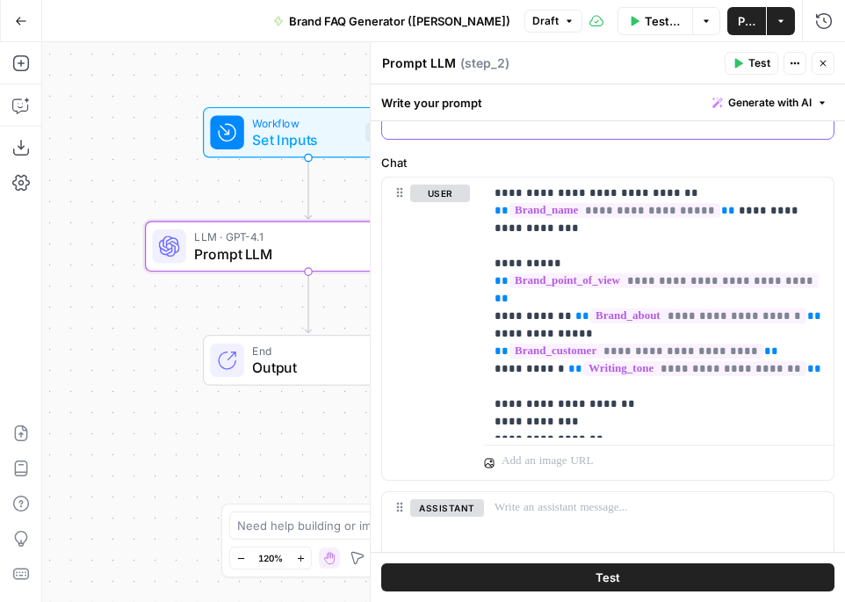
scroll to position [150, 0]
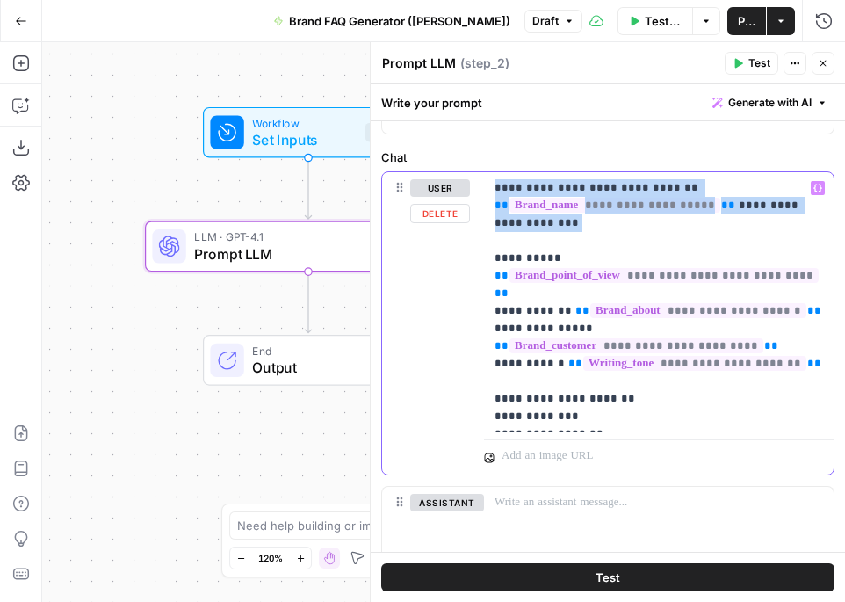
drag, startPoint x: 580, startPoint y: 224, endPoint x: 478, endPoint y: 189, distance: 107.8
click at [478, 189] on div "**********" at bounding box center [608, 323] width 452 height 302
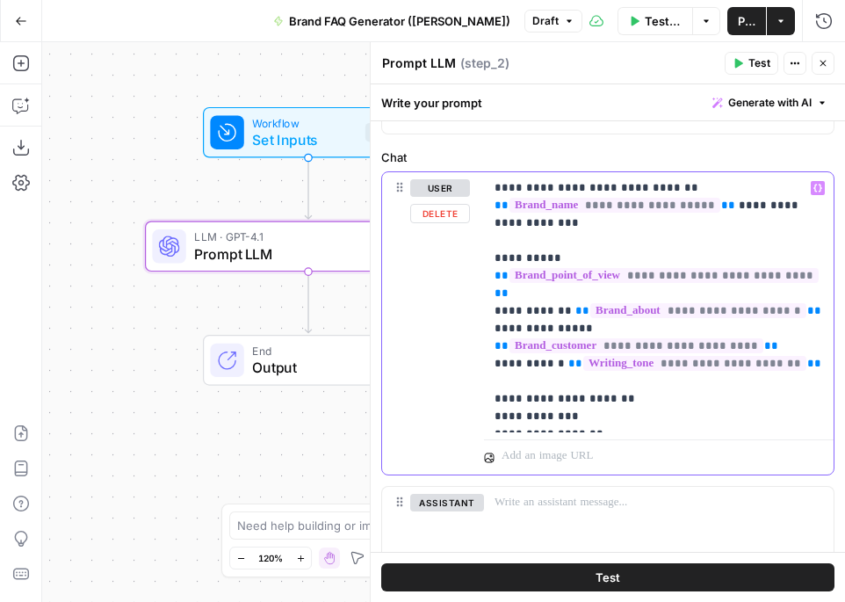
click at [632, 184] on p "**********" at bounding box center [659, 302] width 329 height 246
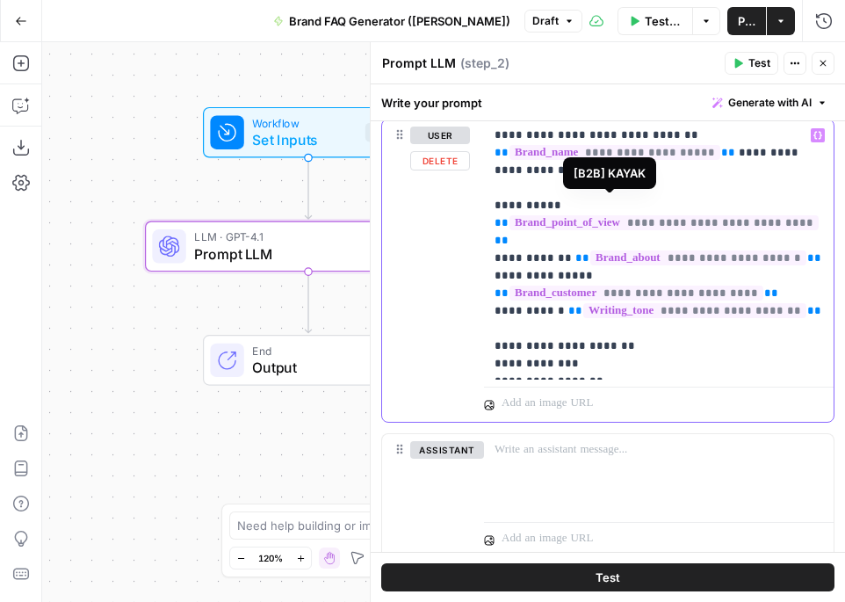
scroll to position [212, 0]
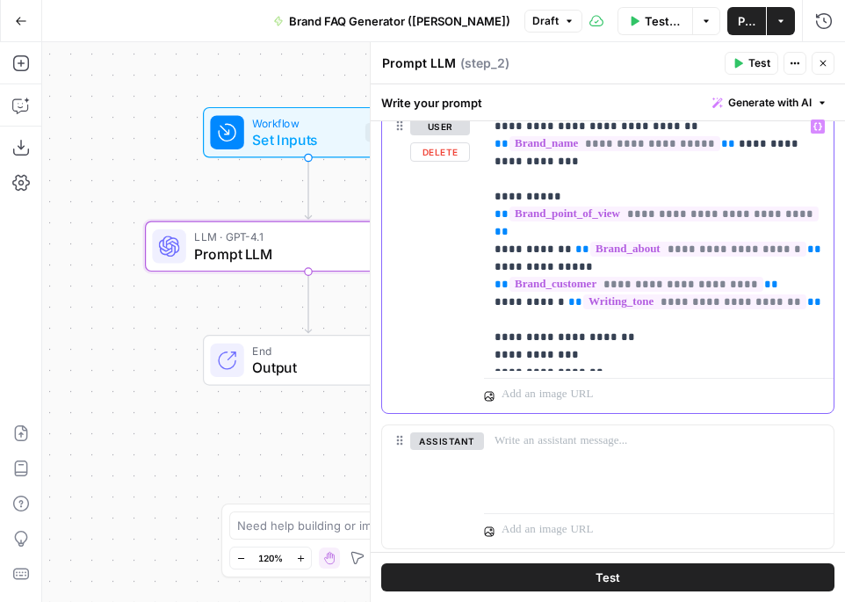
click at [628, 324] on p "**********" at bounding box center [659, 241] width 329 height 246
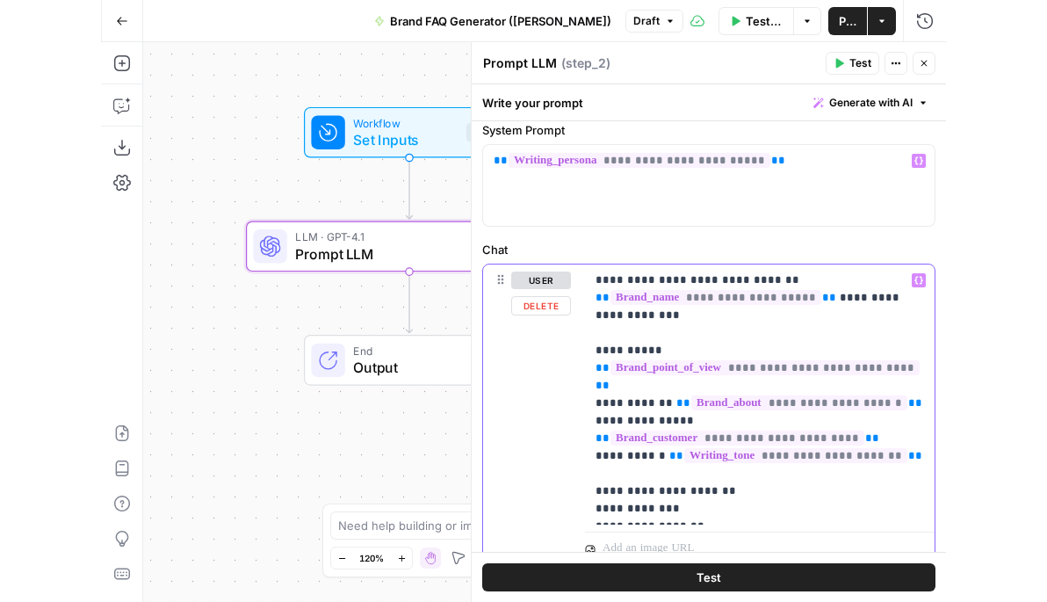
scroll to position [34, 0]
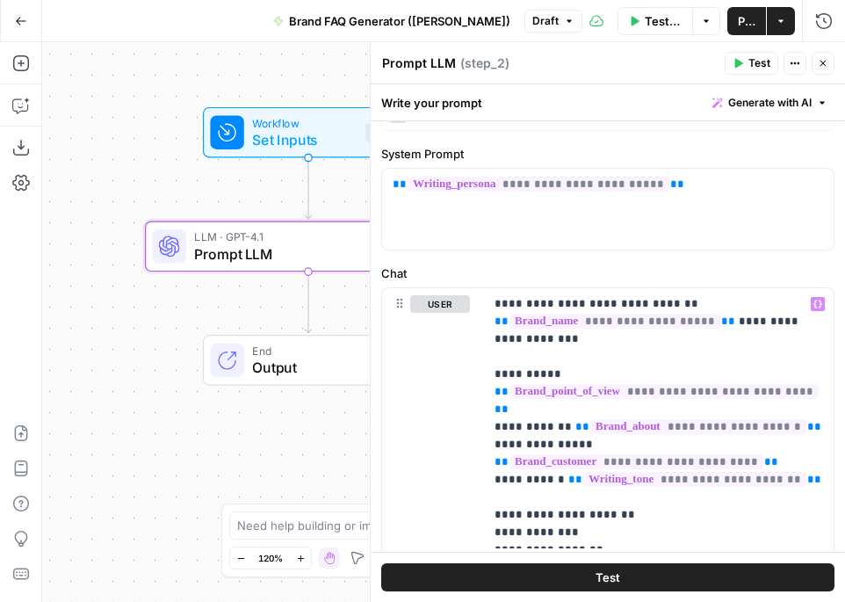
click at [743, 69] on button "Test" at bounding box center [752, 63] width 54 height 23
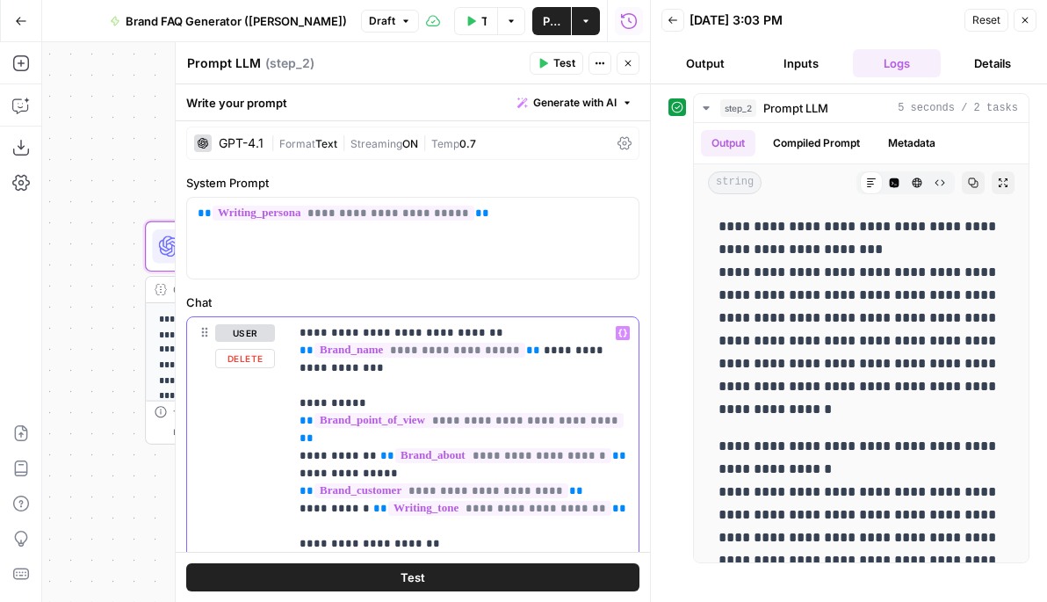
click at [612, 502] on p "**********" at bounding box center [464, 447] width 329 height 246
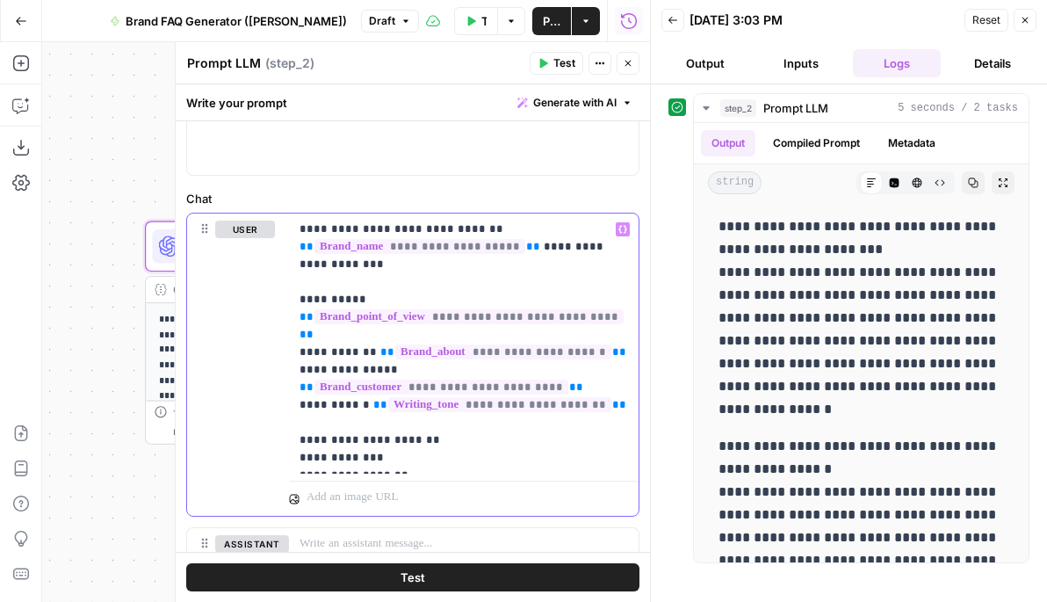
scroll to position [141, 0]
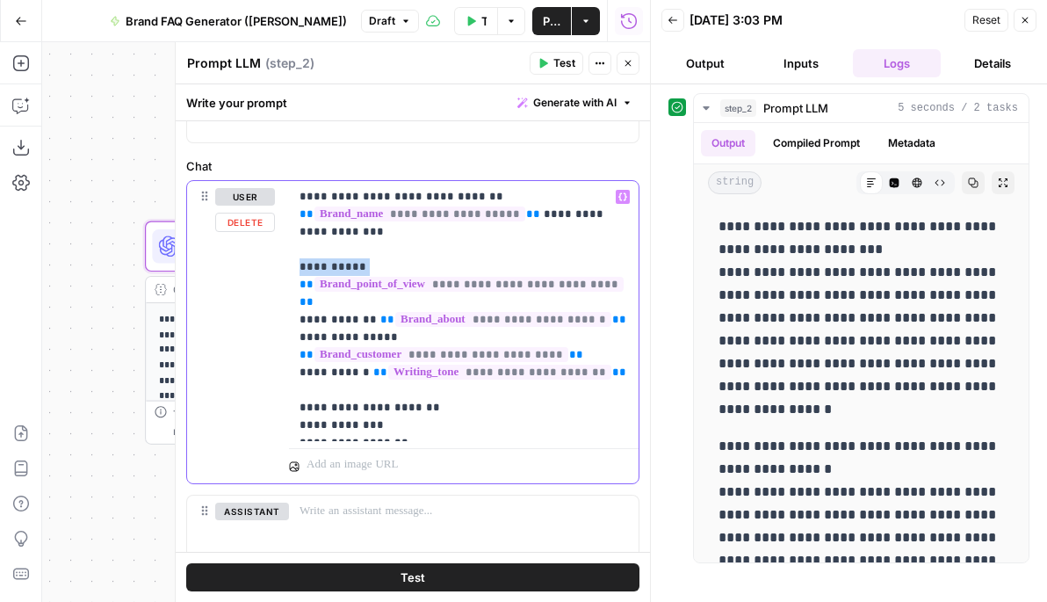
drag, startPoint x: 372, startPoint y: 260, endPoint x: 279, endPoint y: 261, distance: 93.1
click at [279, 261] on div "**********" at bounding box center [413, 332] width 452 height 302
drag, startPoint x: 373, startPoint y: 304, endPoint x: 290, endPoint y: 304, distance: 83.5
click at [290, 304] on div "**********" at bounding box center [464, 311] width 350 height 260
drag, startPoint x: 402, startPoint y: 315, endPoint x: 287, endPoint y: 316, distance: 115.1
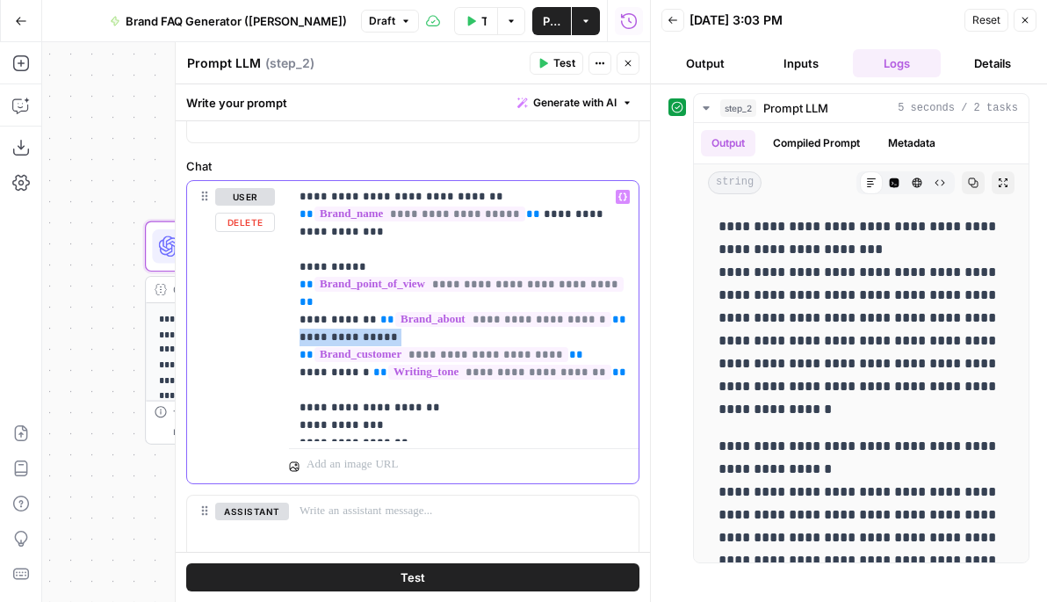
click at [287, 316] on div "**********" at bounding box center [413, 332] width 452 height 302
drag, startPoint x: 366, startPoint y: 358, endPoint x: 300, endPoint y: 358, distance: 66.8
click at [300, 358] on p "**********" at bounding box center [464, 311] width 329 height 246
click at [323, 358] on p "**********" at bounding box center [464, 311] width 329 height 246
click at [624, 354] on p "**********" at bounding box center [464, 311] width 329 height 246
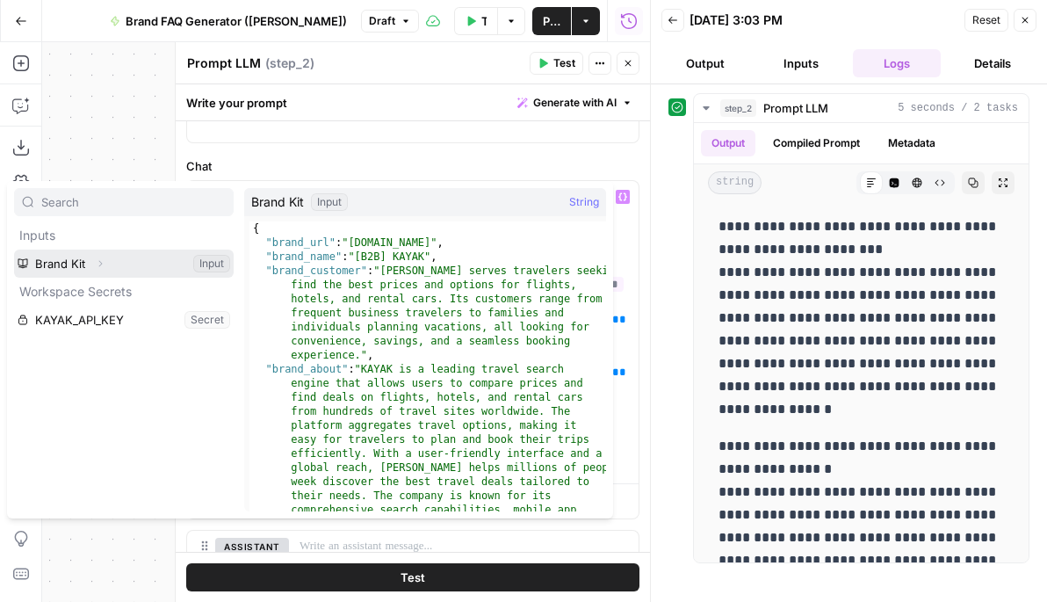
click at [54, 257] on button "Select variable Brand Kit" at bounding box center [124, 263] width 220 height 28
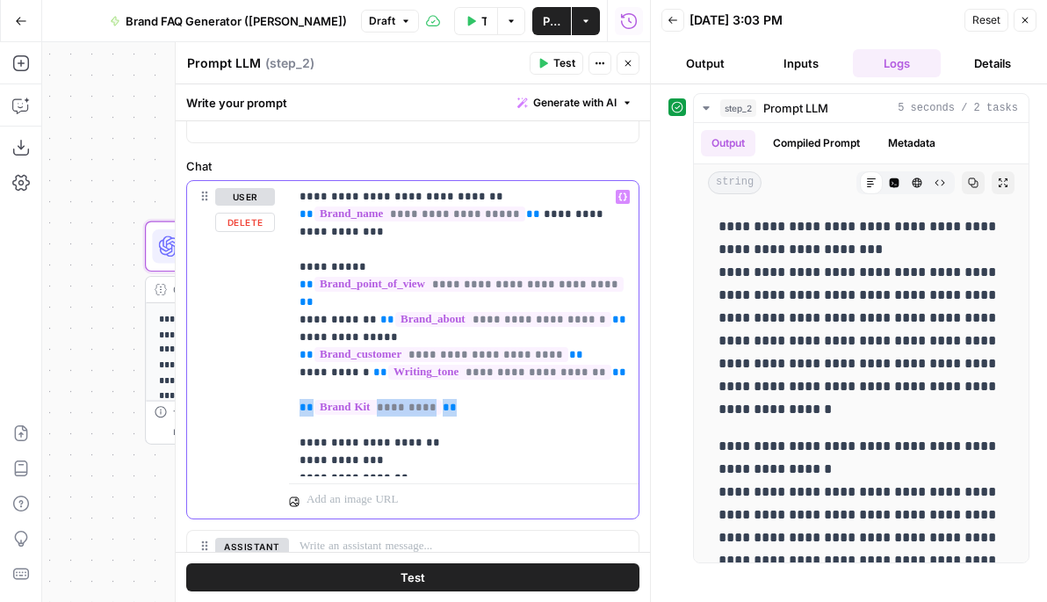
drag, startPoint x: 462, startPoint y: 394, endPoint x: 291, endPoint y: 389, distance: 171.4
click at [291, 389] on div "**********" at bounding box center [464, 328] width 350 height 295
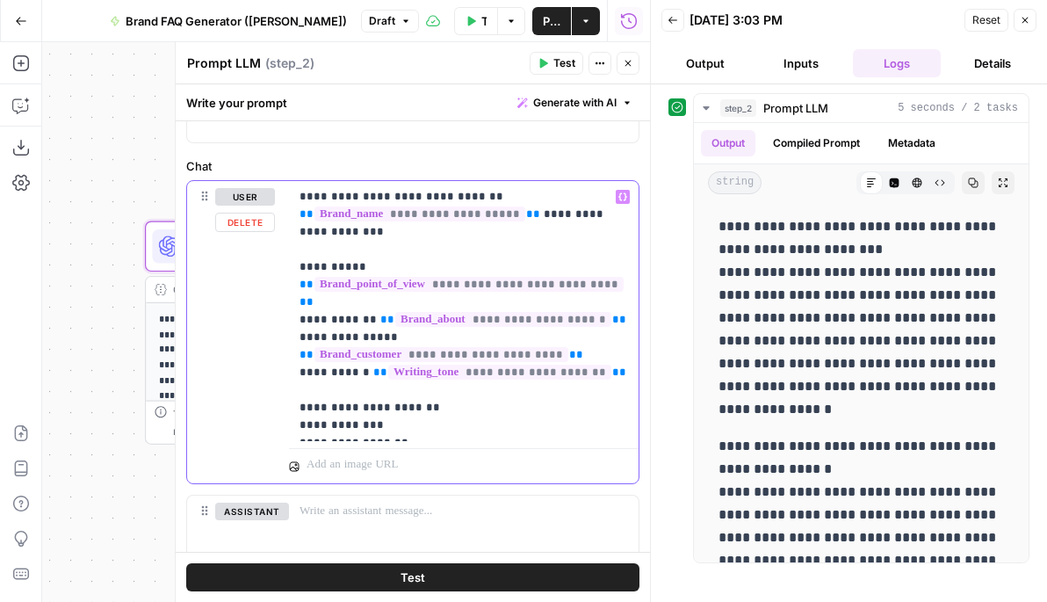
click at [328, 268] on p "**********" at bounding box center [464, 311] width 329 height 246
drag, startPoint x: 366, startPoint y: 268, endPoint x: 297, endPoint y: 269, distance: 69.4
click at [298, 269] on div "**********" at bounding box center [464, 311] width 350 height 260
drag, startPoint x: 372, startPoint y: 304, endPoint x: 285, endPoint y: 300, distance: 87.1
click at [285, 300] on div "**********" at bounding box center [413, 332] width 452 height 302
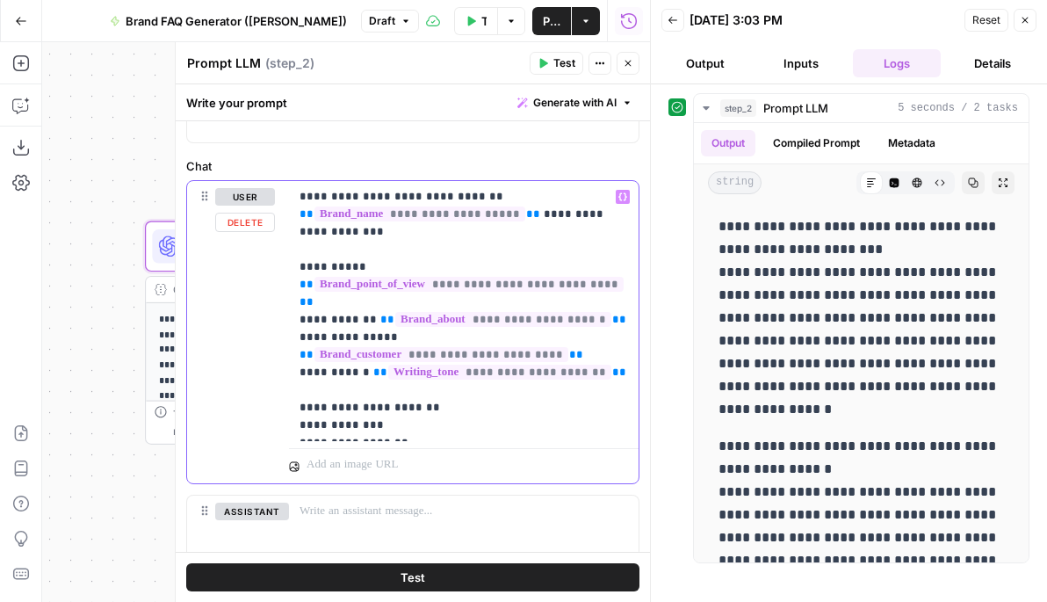
click at [397, 321] on p "**********" at bounding box center [464, 311] width 329 height 246
click at [546, 20] on span "Publish" at bounding box center [552, 21] width 18 height 18
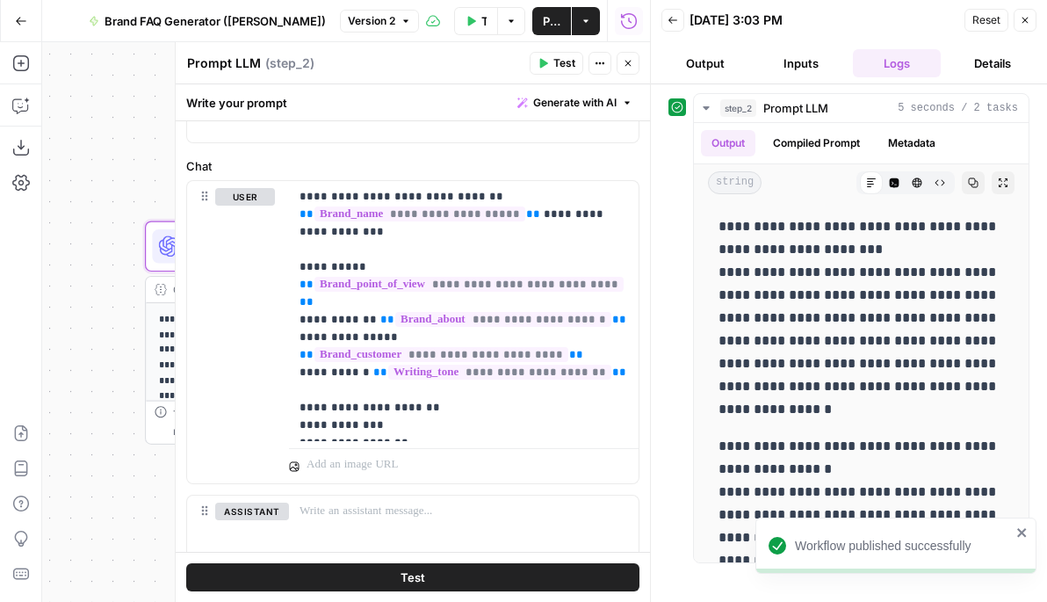
click at [404, 69] on div "Prompt LLM Prompt LLM ( step_2 )" at bounding box center [355, 63] width 338 height 19
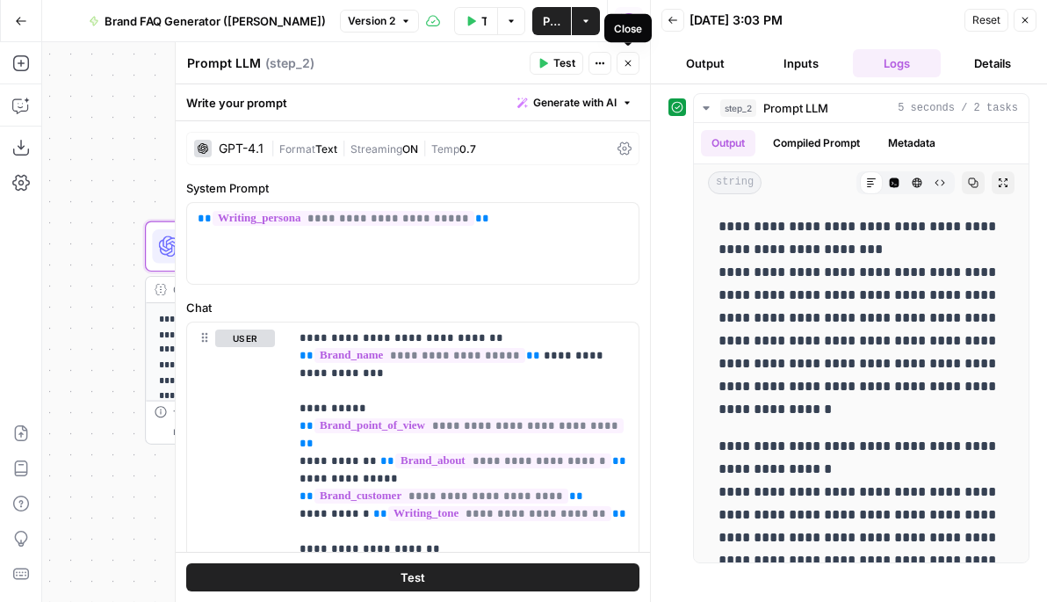
click at [624, 65] on icon "button" at bounding box center [628, 63] width 11 height 11
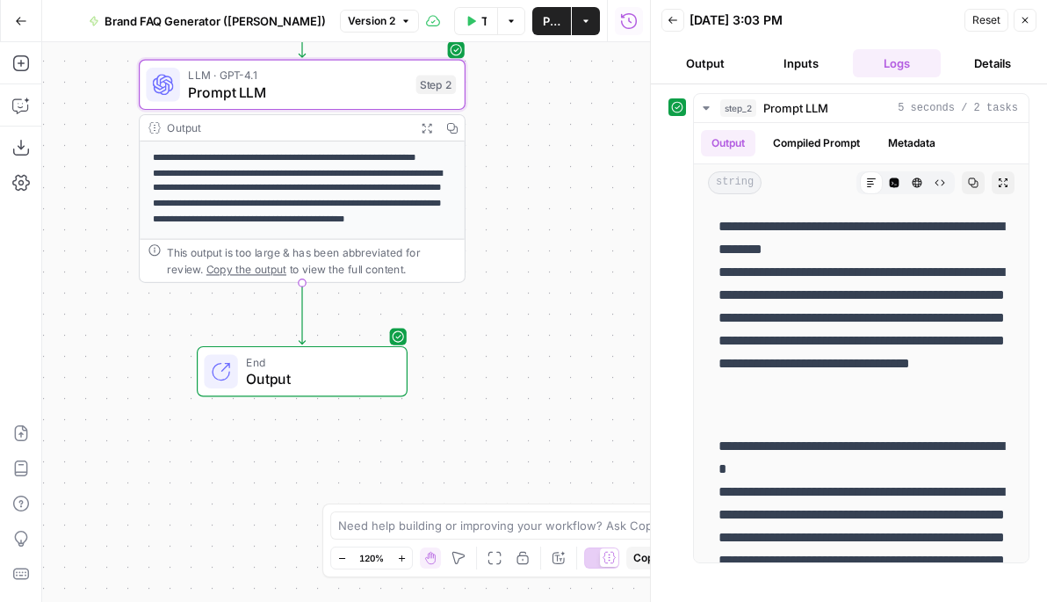
drag, startPoint x: 536, startPoint y: 268, endPoint x: 530, endPoint y: 106, distance: 161.8
click at [530, 106] on div "**********" at bounding box center [346, 322] width 608 height 560
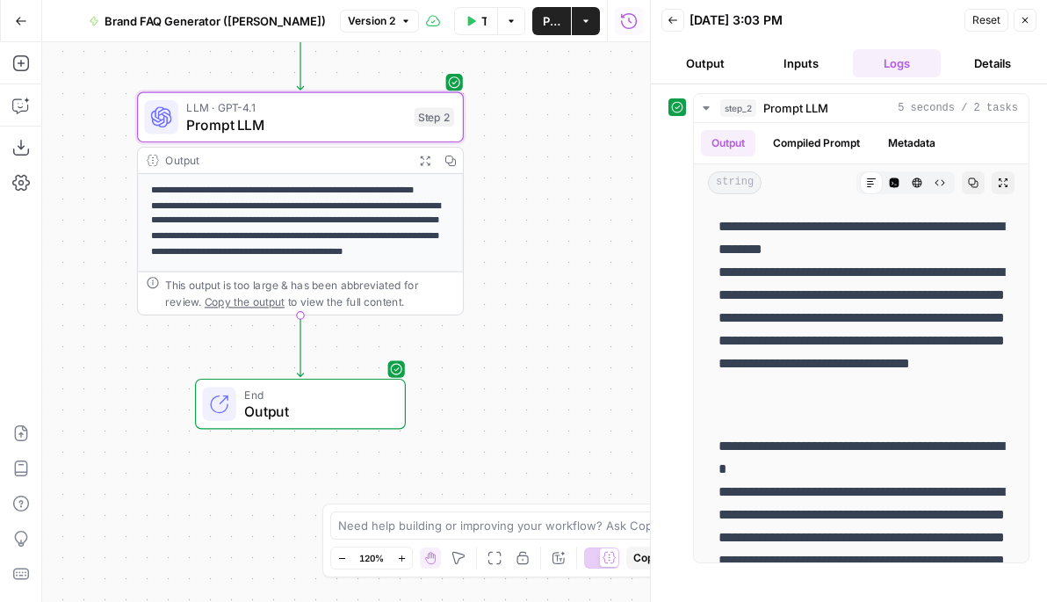
drag, startPoint x: 530, startPoint y: 109, endPoint x: 527, endPoint y: 141, distance: 31.7
click at [527, 141] on div "**********" at bounding box center [346, 322] width 608 height 560
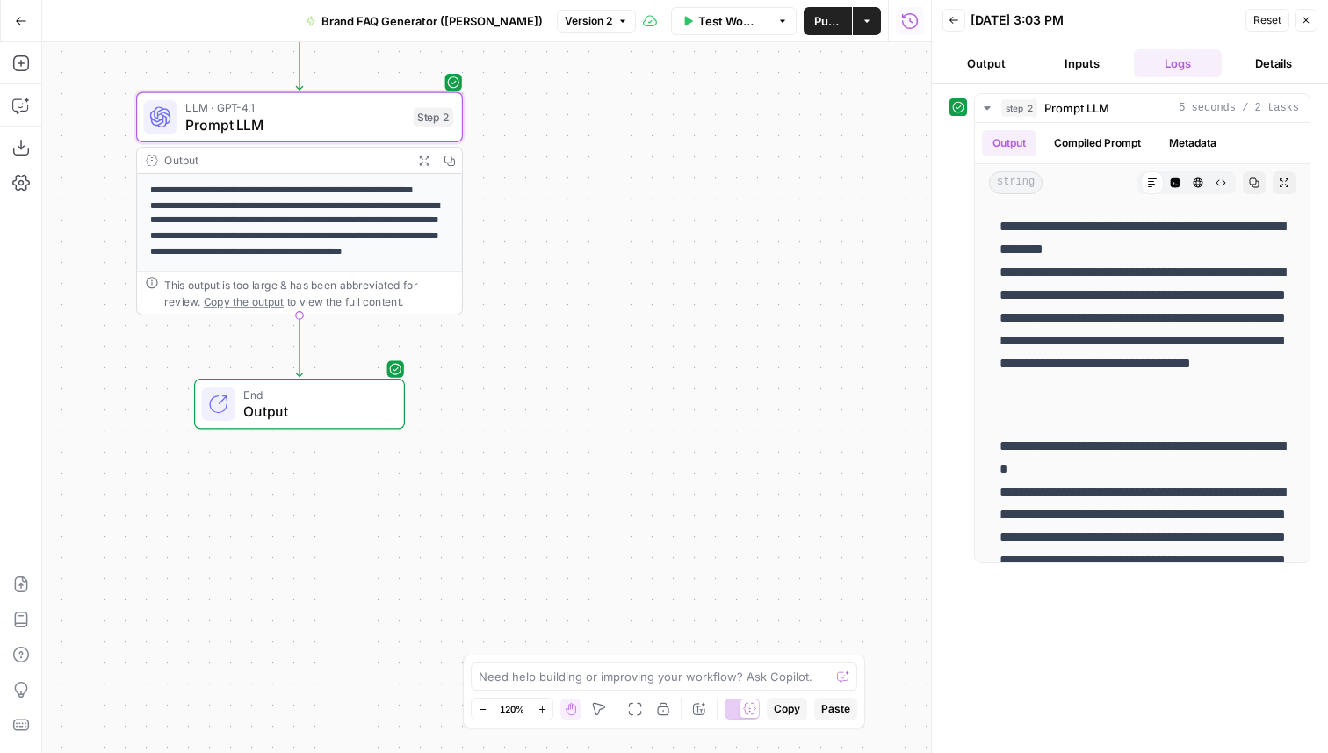
drag, startPoint x: 508, startPoint y: 179, endPoint x: 709, endPoint y: 168, distance: 201.5
click at [709, 168] on div "**********" at bounding box center [486, 397] width 889 height 711
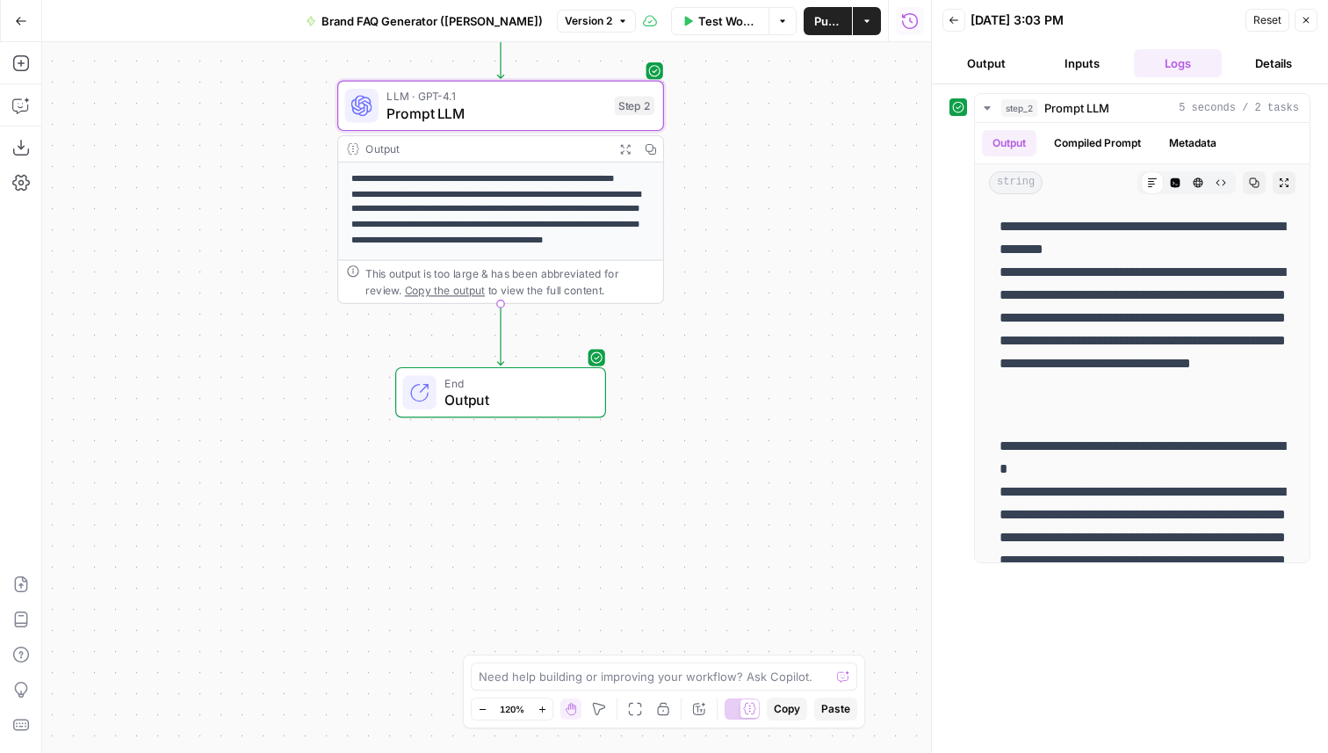
click at [23, 25] on icon "button" at bounding box center [21, 21] width 12 height 12
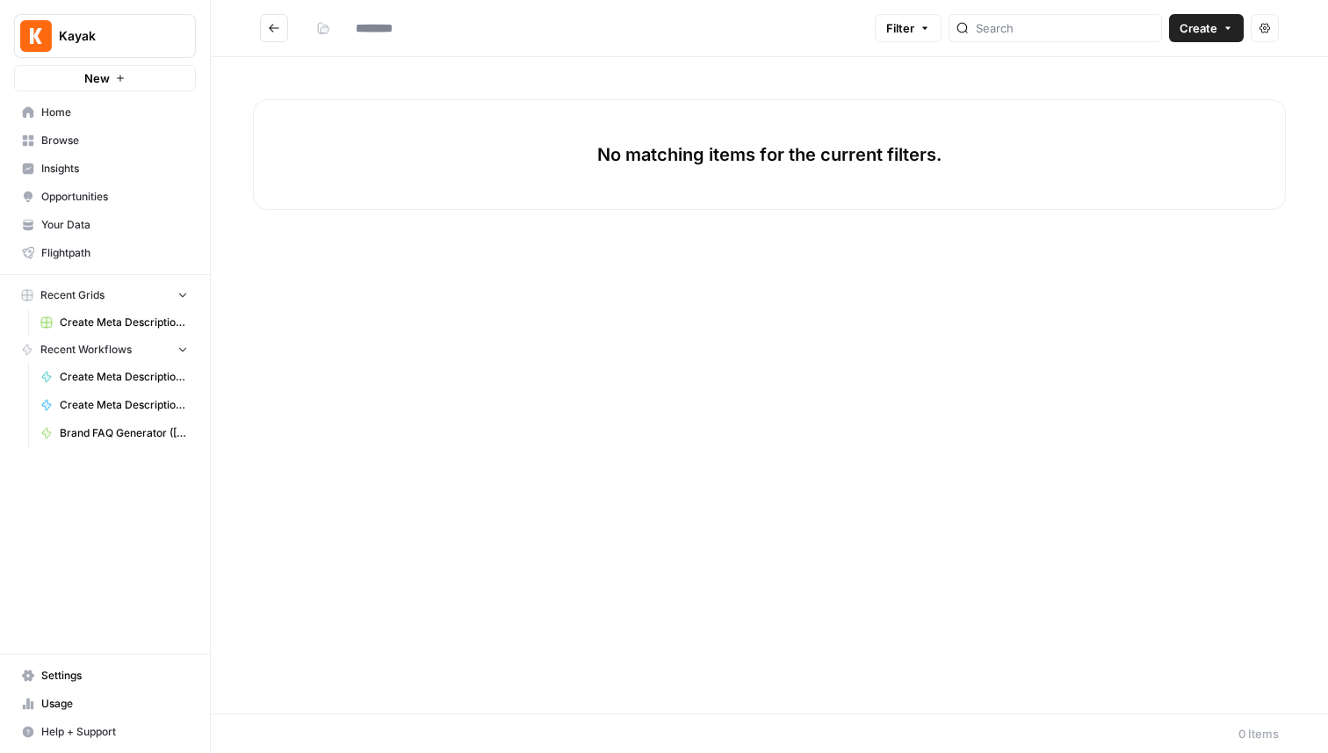
type input "**********"
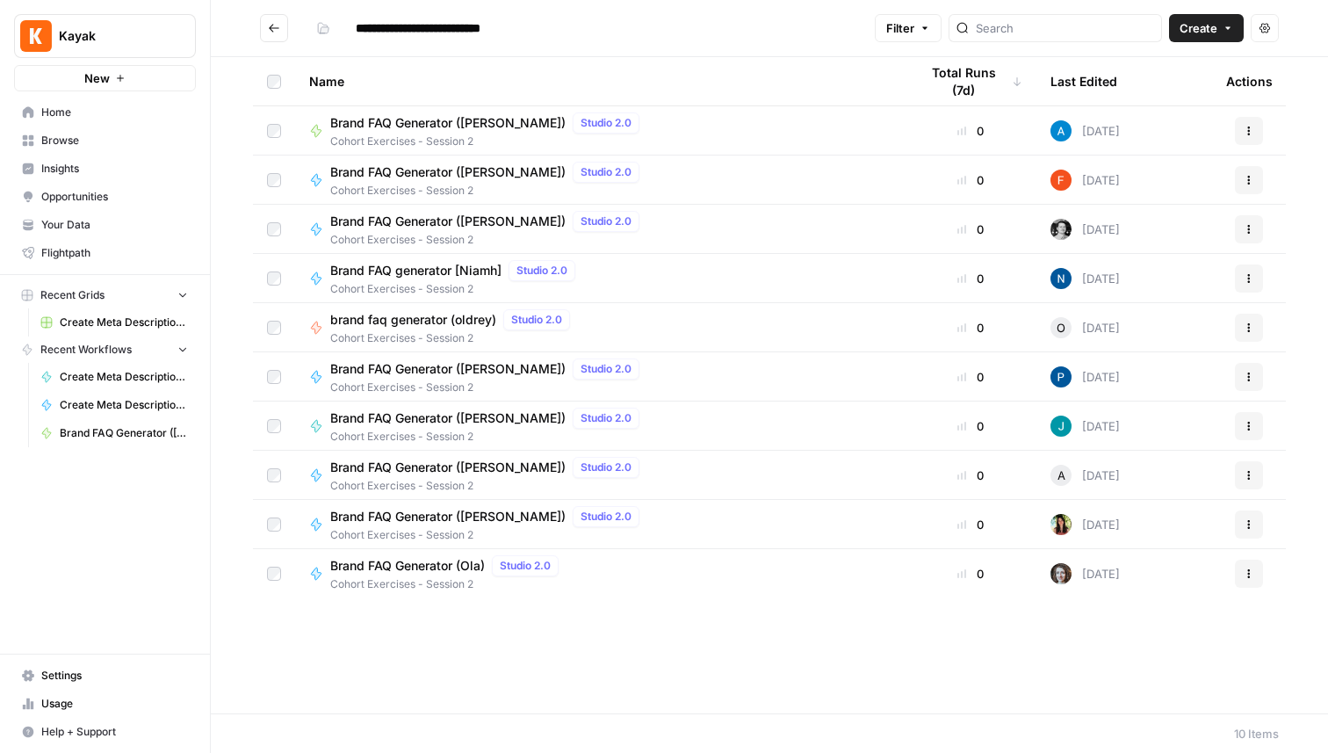
click at [278, 36] on button "Go back" at bounding box center [274, 28] width 28 height 28
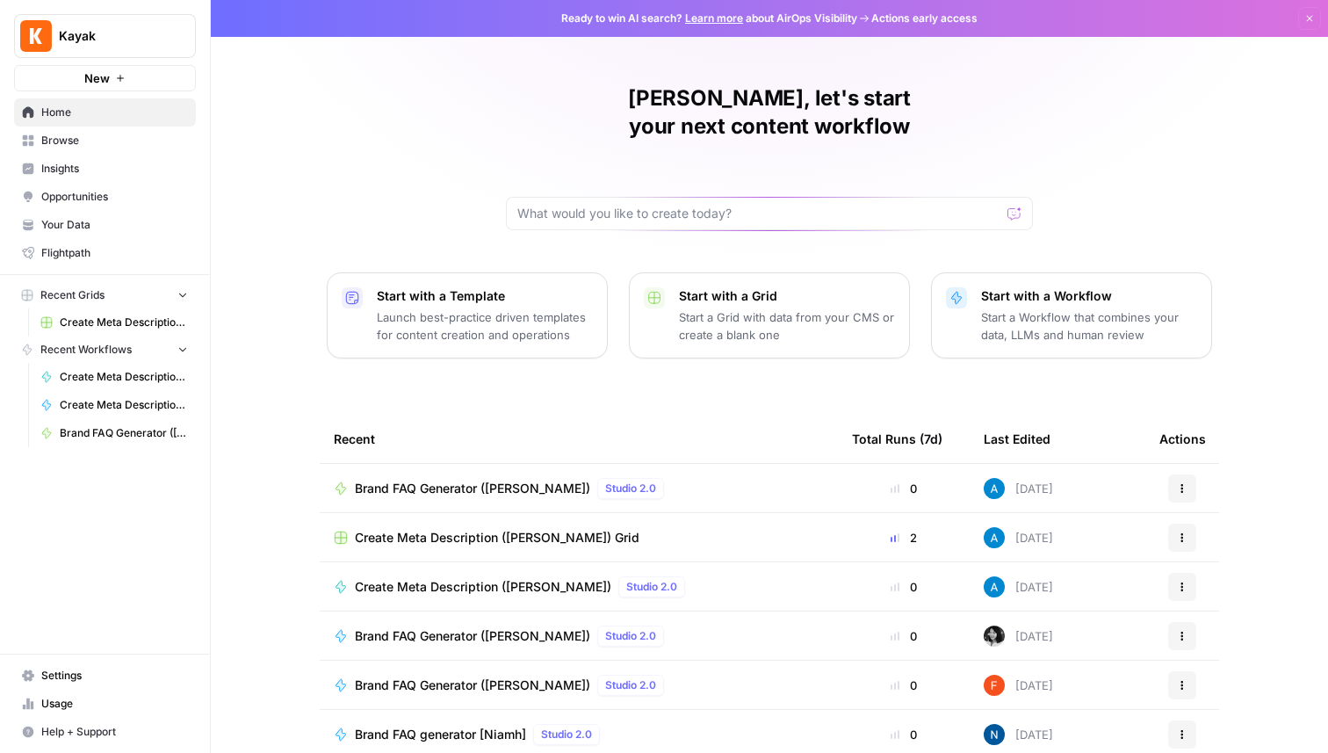
click at [101, 141] on span "Browse" at bounding box center [114, 141] width 147 height 16
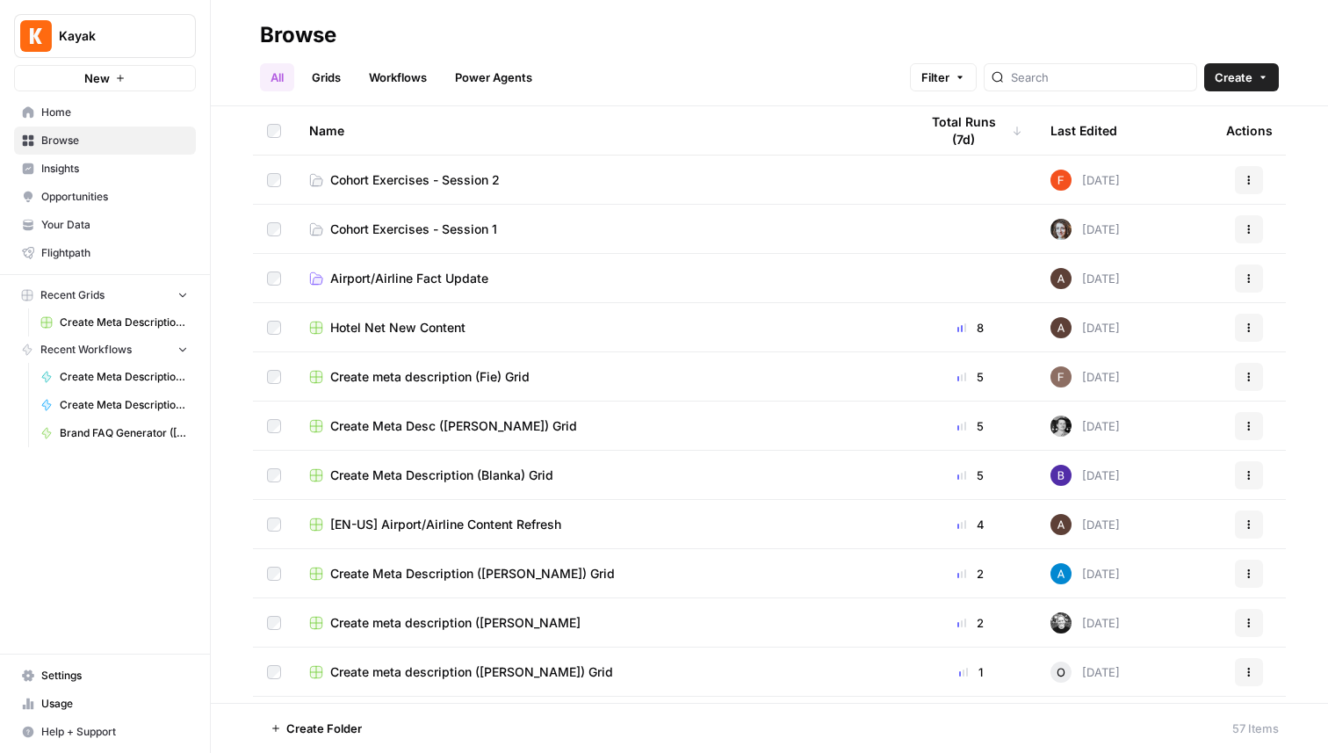
click at [71, 31] on span "Kayak" at bounding box center [112, 36] width 106 height 18
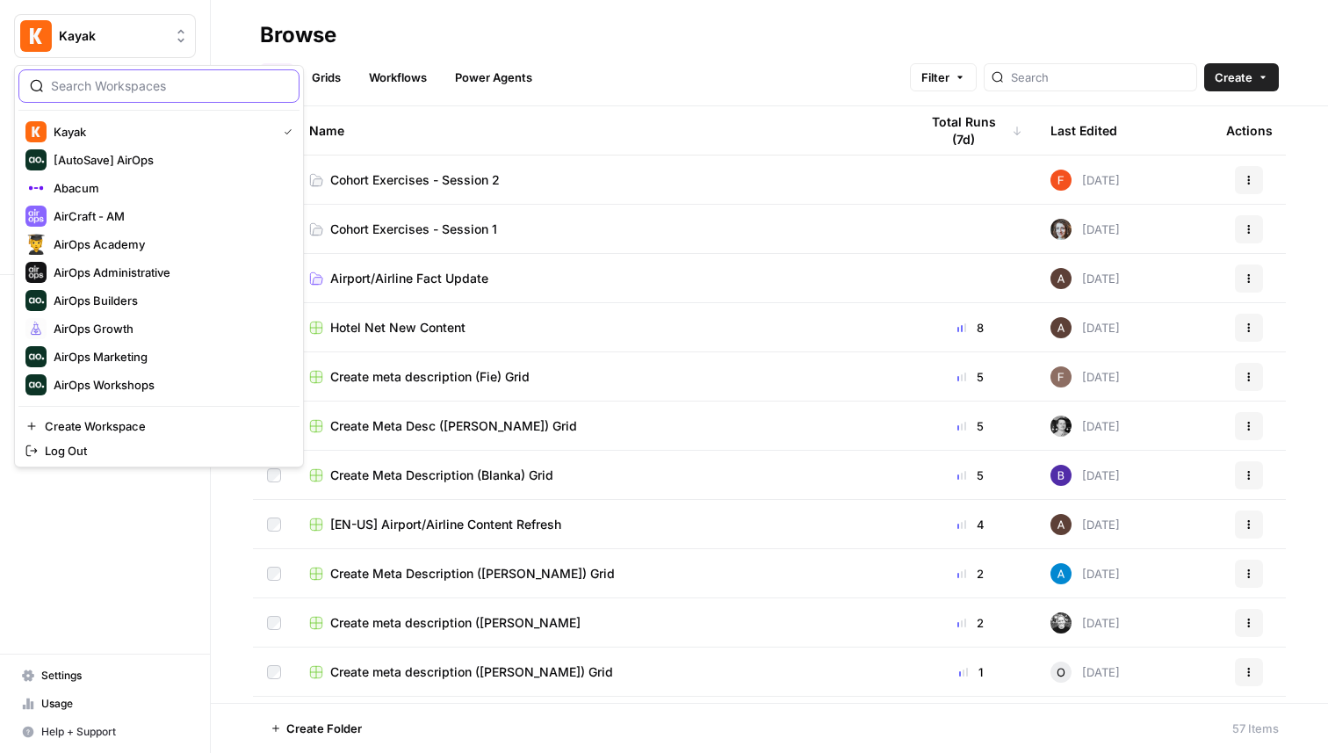
click at [98, 85] on input "search" at bounding box center [169, 86] width 237 height 18
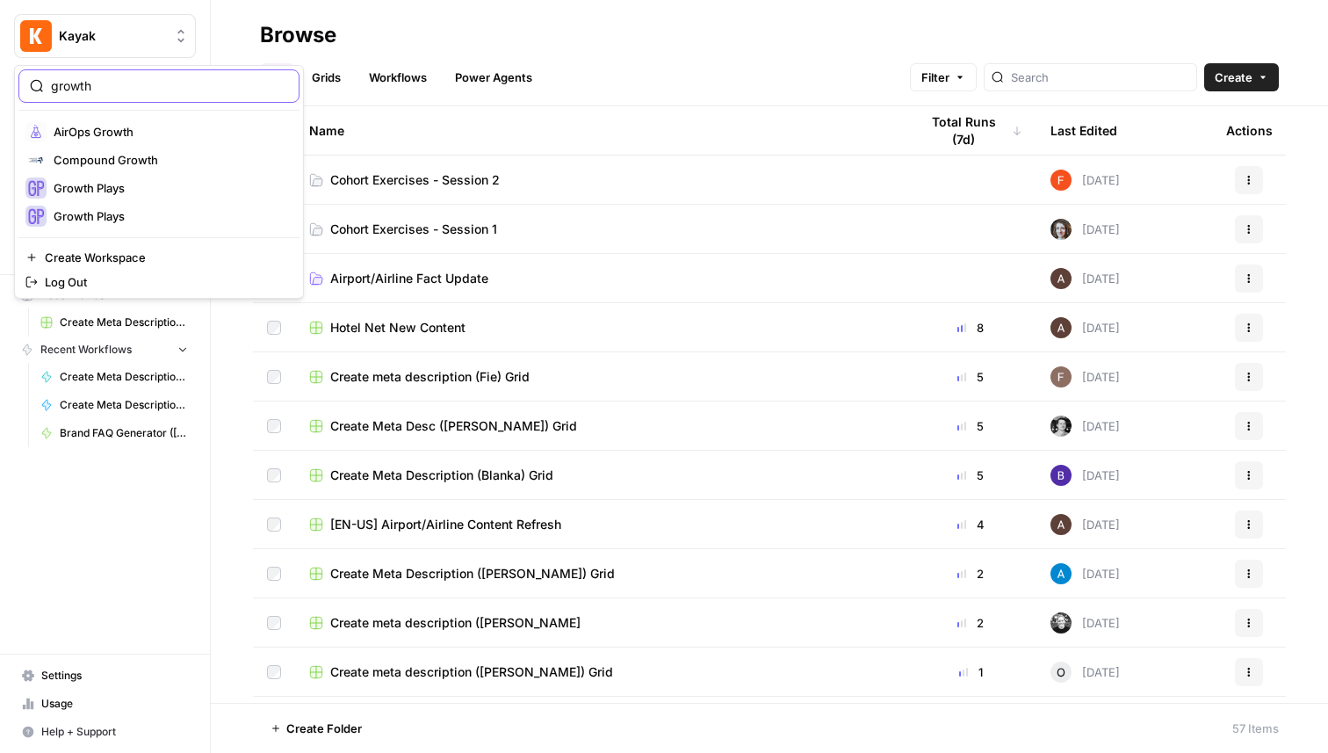
type input "growth"
click at [99, 128] on span "AirOps Growth" at bounding box center [170, 132] width 232 height 18
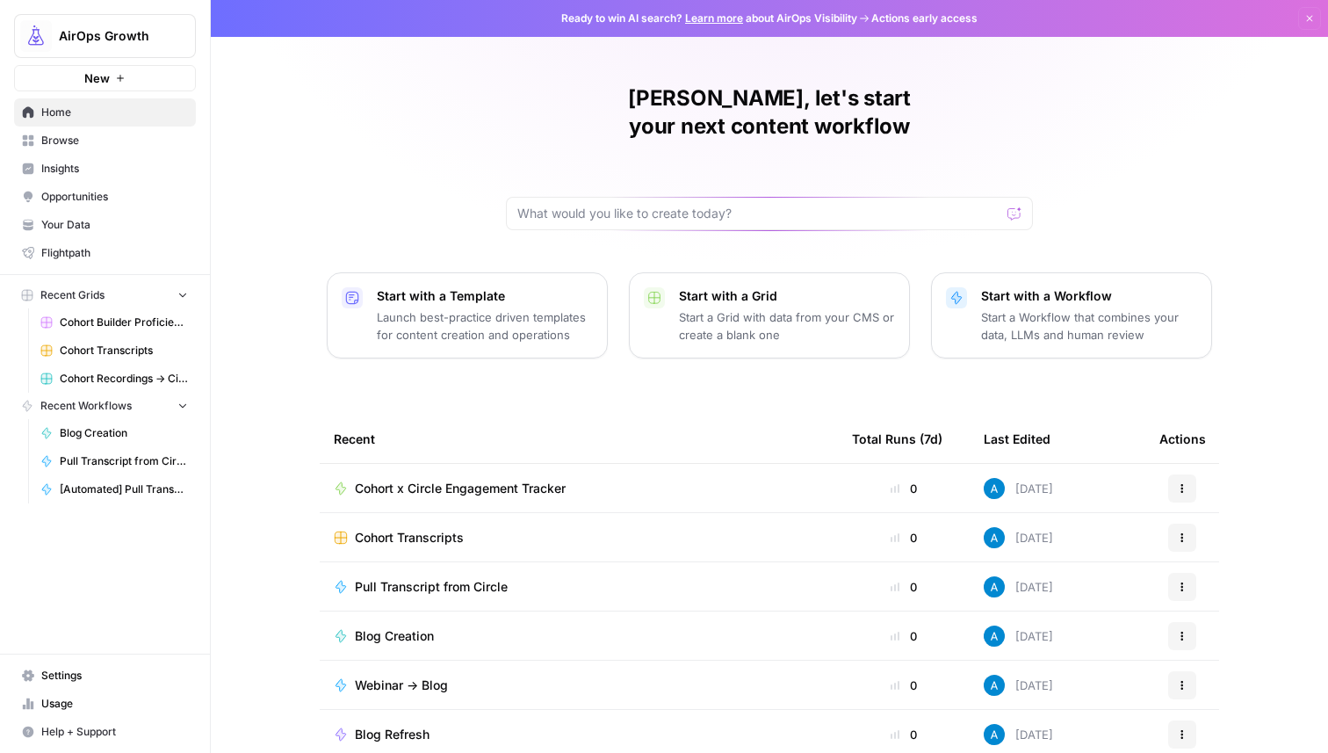
click at [117, 152] on link "Browse" at bounding box center [105, 140] width 182 height 28
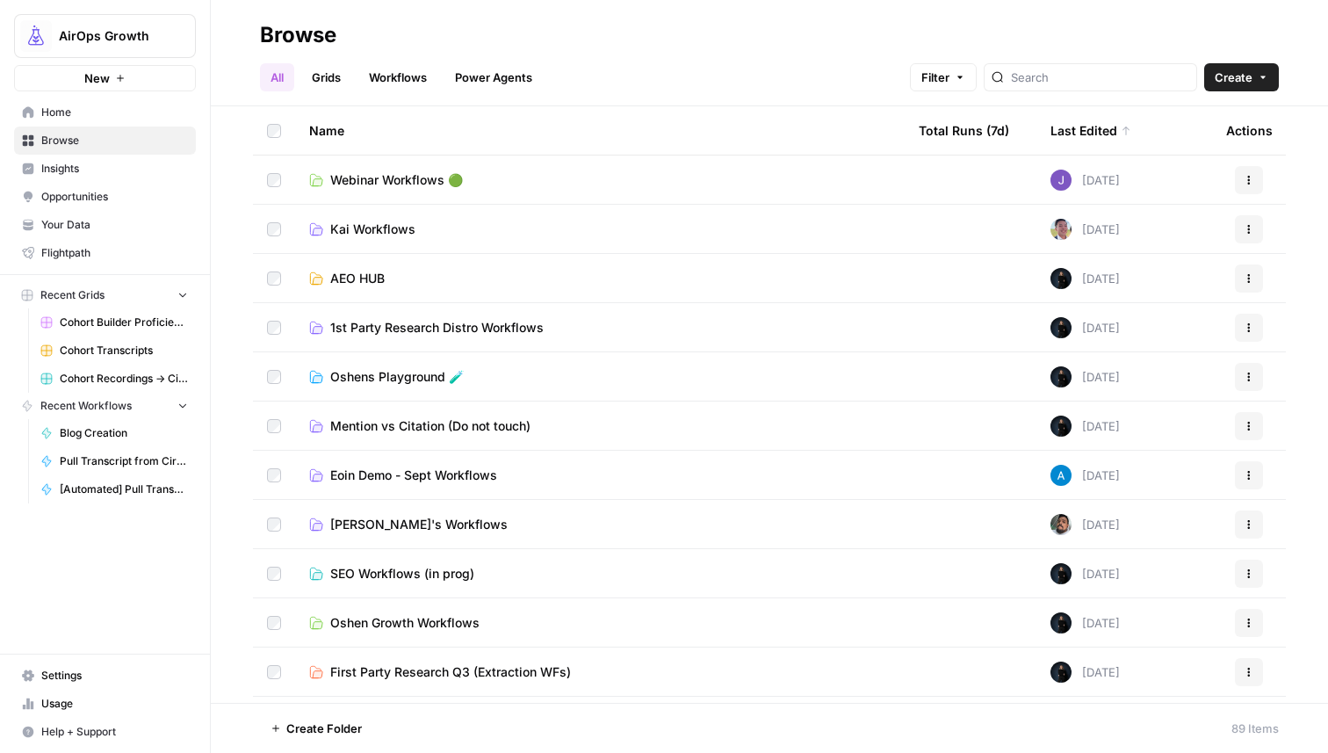
click at [324, 69] on link "Grids" at bounding box center [326, 77] width 50 height 28
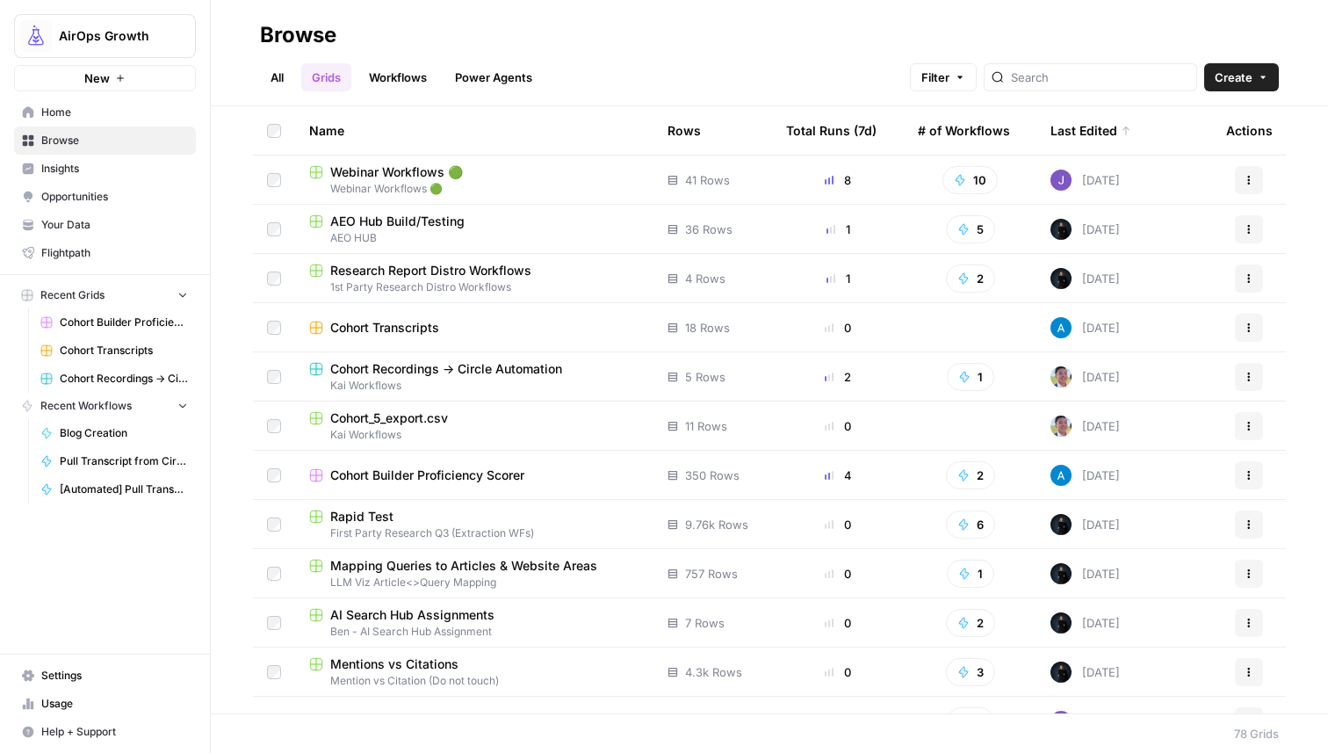
click at [129, 30] on span "AirOps Growth" at bounding box center [112, 36] width 106 height 18
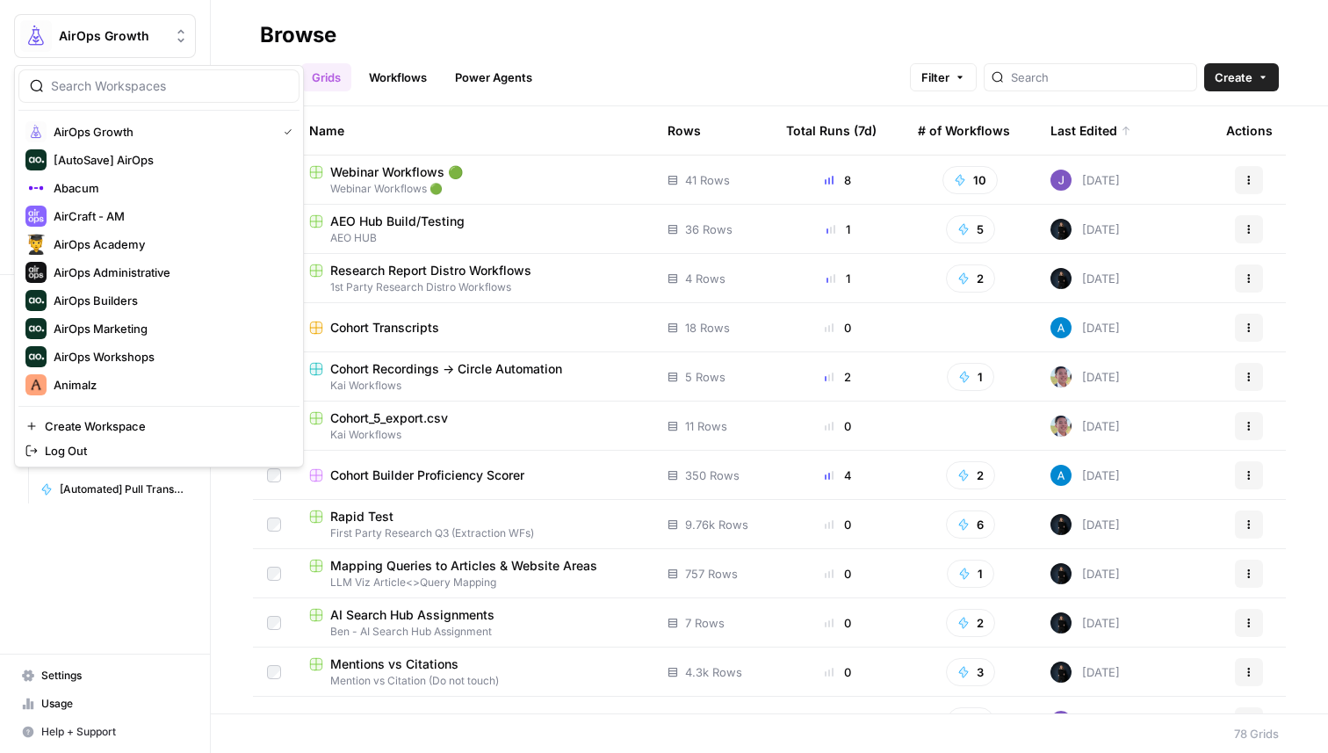
click at [657, 54] on div "All Grids Workflows Power Agents Filter Create" at bounding box center [769, 70] width 1019 height 42
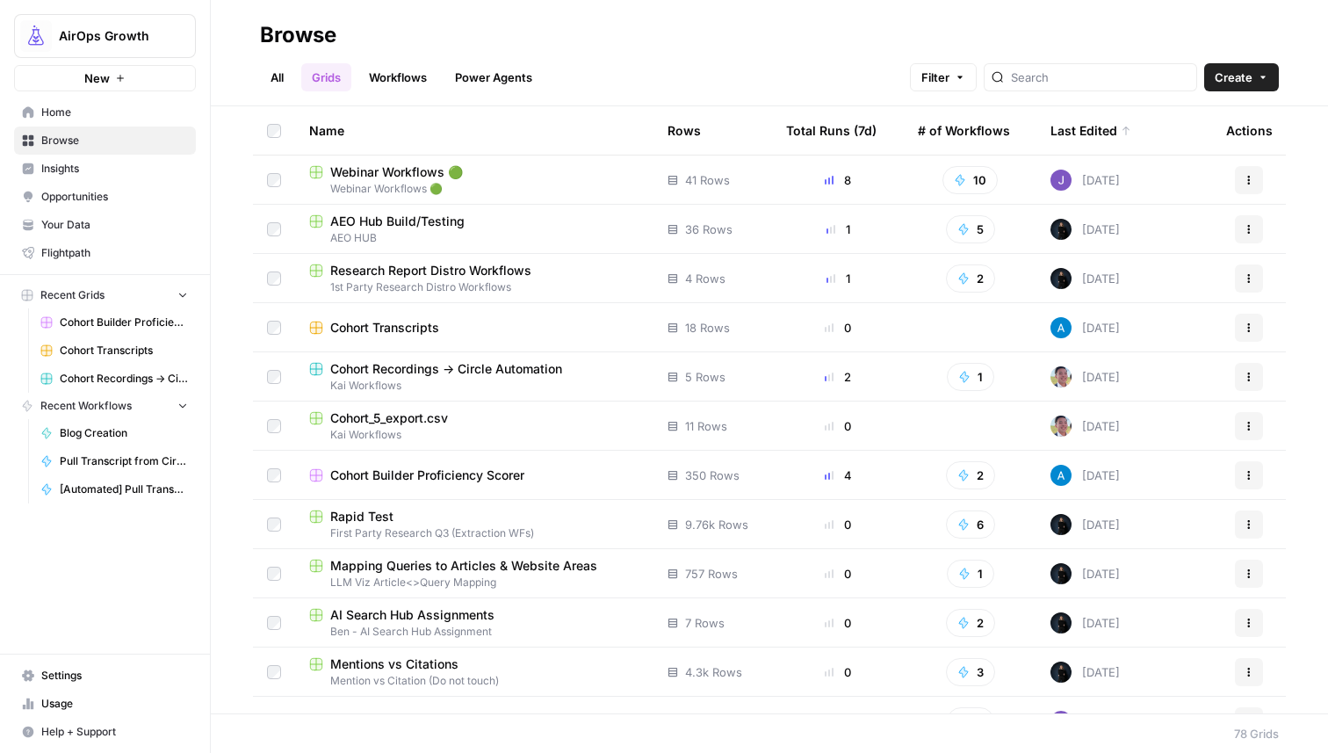
click at [465, 353] on td "Cohort Recordings -> Circle Automation Kai Workflows" at bounding box center [474, 376] width 358 height 48
click at [446, 372] on span "Cohort Recordings -> Circle Automation" at bounding box center [446, 369] width 232 height 18
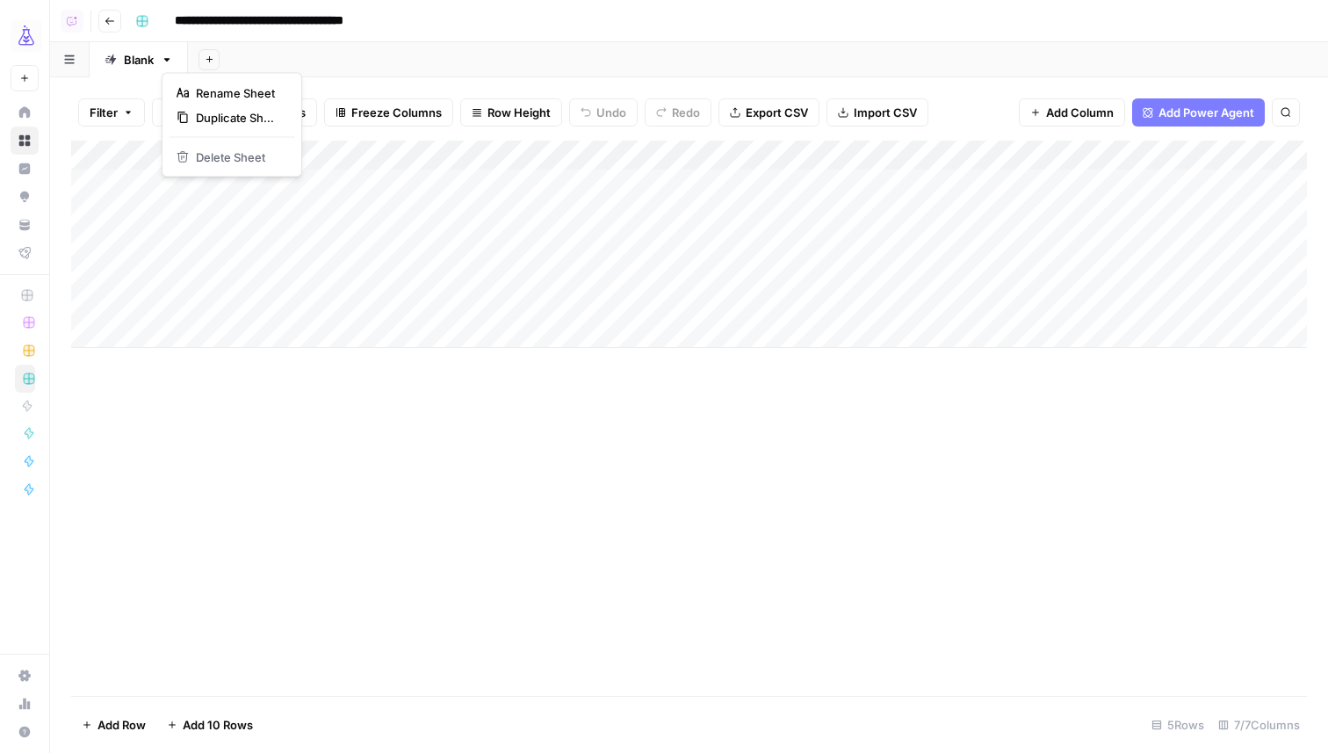
click at [170, 57] on icon "button" at bounding box center [167, 60] width 12 height 12
click at [197, 94] on span "Rename Sheet" at bounding box center [238, 93] width 84 height 18
type input "********"
click at [185, 63] on icon "button" at bounding box center [185, 60] width 12 height 12
click at [211, 122] on div "Duplicate Sheet" at bounding box center [249, 118] width 111 height 18
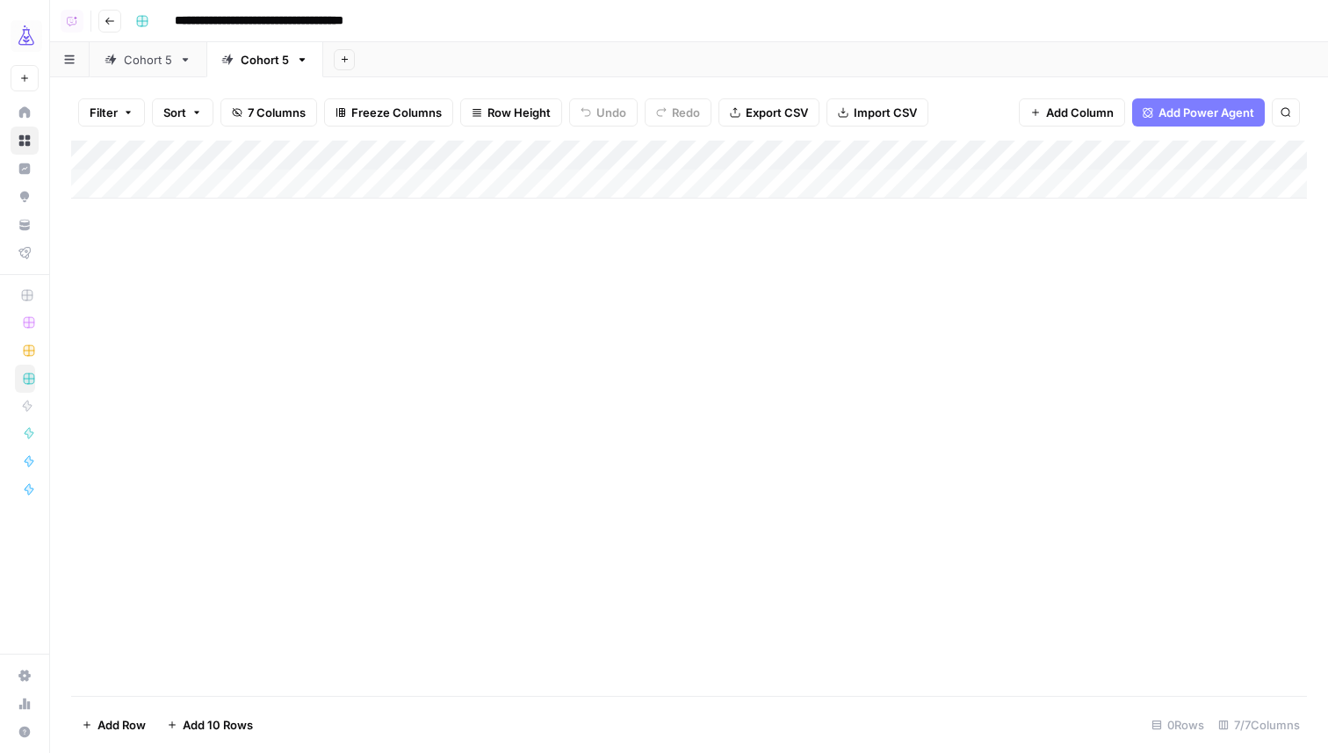
click at [307, 63] on link "Cohort 5" at bounding box center [264, 59] width 117 height 35
click at [300, 57] on icon "button" at bounding box center [302, 60] width 12 height 12
click at [312, 82] on button "Rename Sheet" at bounding box center [365, 93] width 125 height 25
type input "**********"
click at [497, 357] on div "Add Column" at bounding box center [689, 418] width 1236 height 555
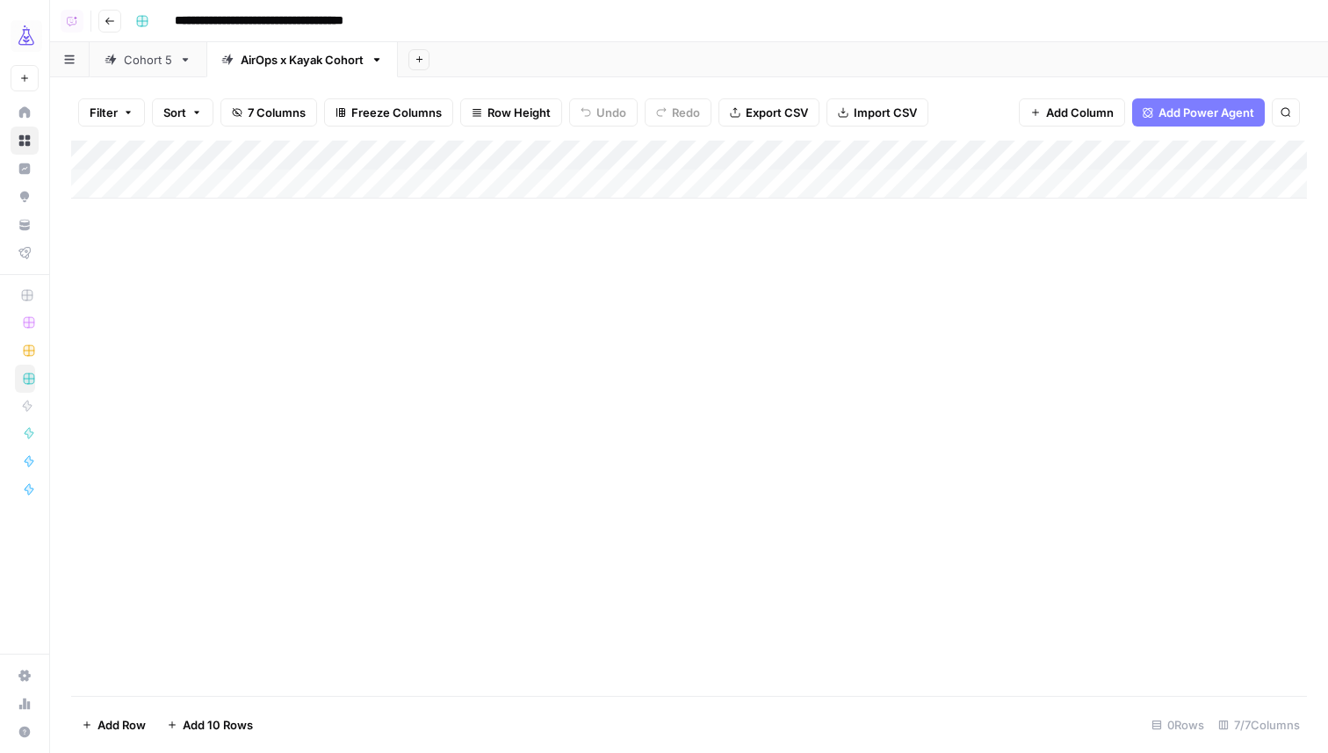
click at [174, 170] on div "Add Column" at bounding box center [689, 170] width 1236 height 58
click at [184, 185] on div "Add Column" at bounding box center [689, 185] width 1236 height 88
type textarea "*"
type textarea "*********"
click at [179, 222] on div "Add Column" at bounding box center [689, 185] width 1236 height 88
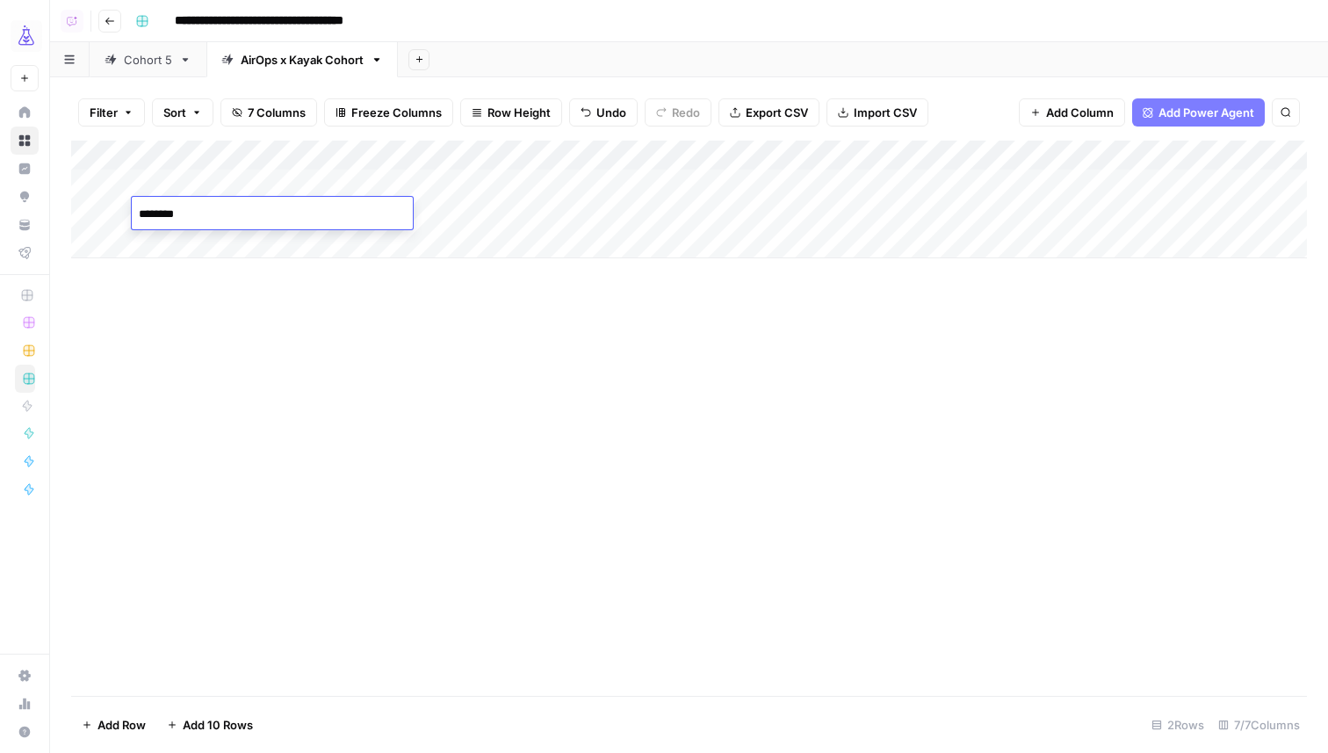
type textarea "*********"
click at [217, 375] on div "Add Column" at bounding box center [689, 418] width 1236 height 555
click at [117, 69] on link "Cohort 5" at bounding box center [148, 59] width 117 height 35
click at [238, 184] on div "Add Column" at bounding box center [689, 244] width 1236 height 207
click at [292, 58] on div "AirOps x Kayak Cohort" at bounding box center [302, 60] width 123 height 18
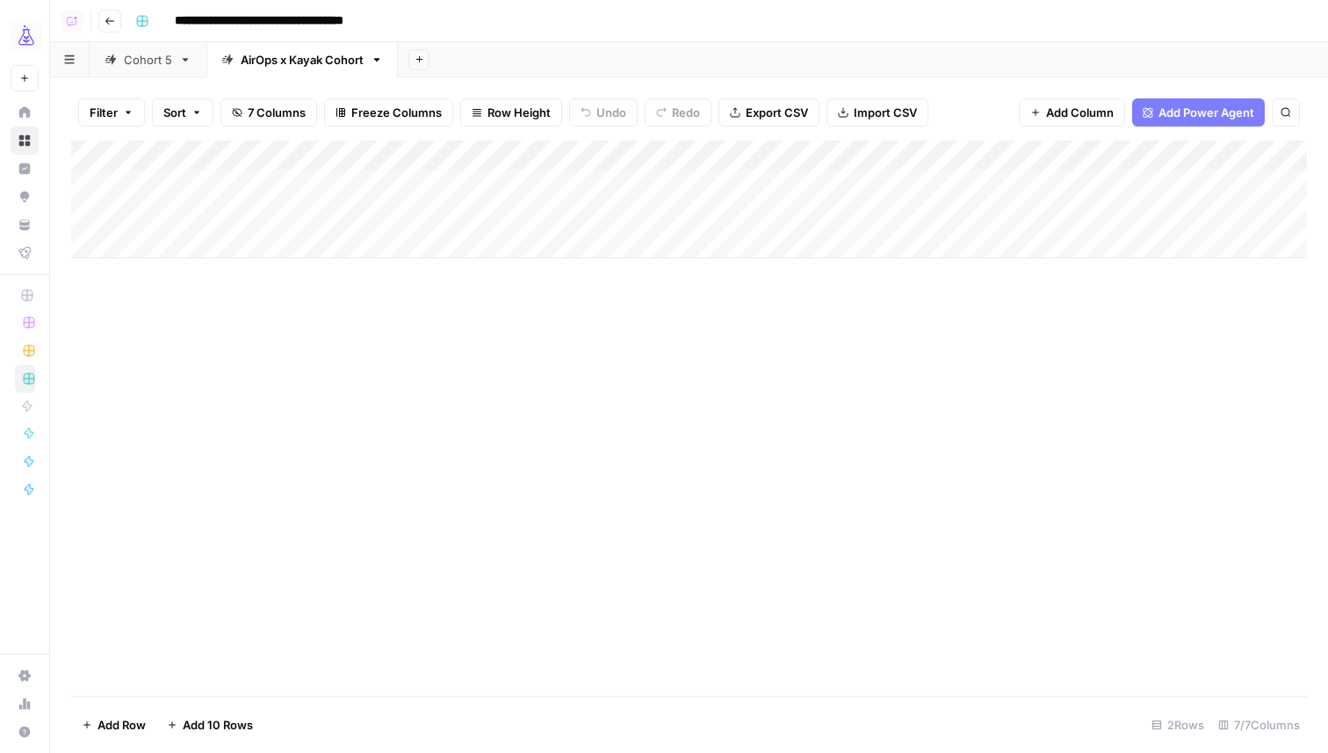
click at [198, 186] on div "Add Column" at bounding box center [689, 200] width 1236 height 118
click at [220, 186] on div "Add Column" at bounding box center [689, 200] width 1236 height 118
type textarea "**********"
click at [223, 220] on div "Add Column" at bounding box center [689, 200] width 1236 height 118
click at [254, 190] on div "Add Column" at bounding box center [689, 200] width 1236 height 118
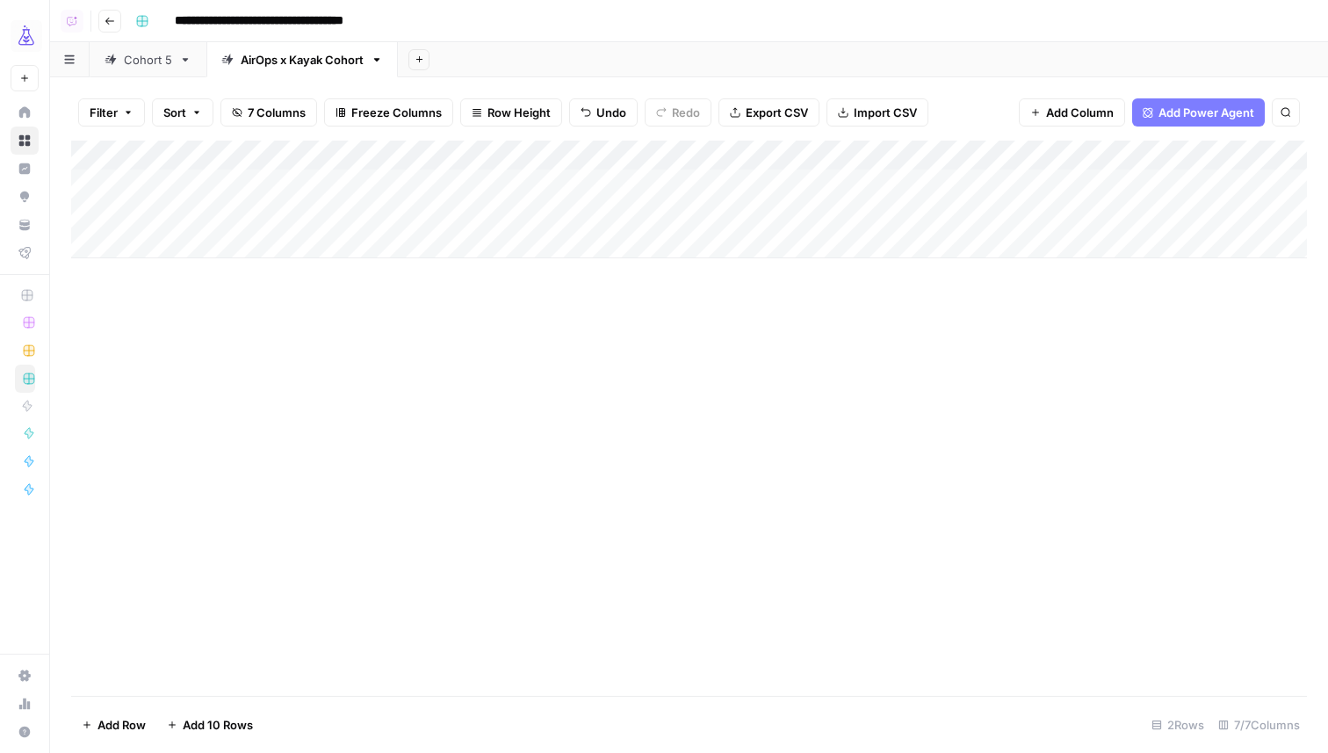
click at [254, 190] on div "Add Column" at bounding box center [689, 200] width 1236 height 118
click at [227, 217] on div "Add Column" at bounding box center [689, 200] width 1236 height 118
click at [226, 220] on textarea "**********" at bounding box center [272, 215] width 281 height 25
type textarea "**********"
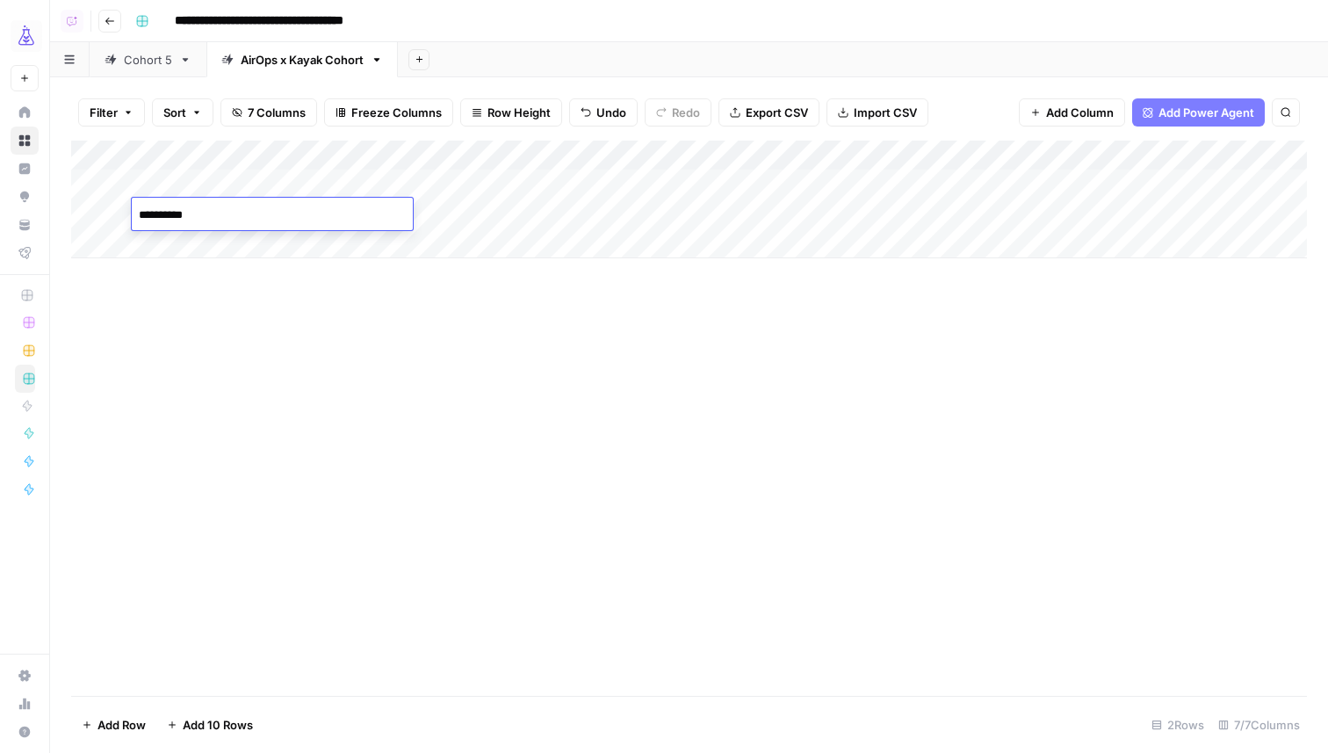
click at [202, 378] on div "Add Column" at bounding box center [689, 418] width 1236 height 555
click at [143, 60] on div "Cohort 5" at bounding box center [148, 60] width 48 height 18
click at [250, 64] on div "AirOps x Kayak Cohort" at bounding box center [302, 60] width 123 height 18
click at [452, 154] on div "Add Column" at bounding box center [689, 200] width 1236 height 118
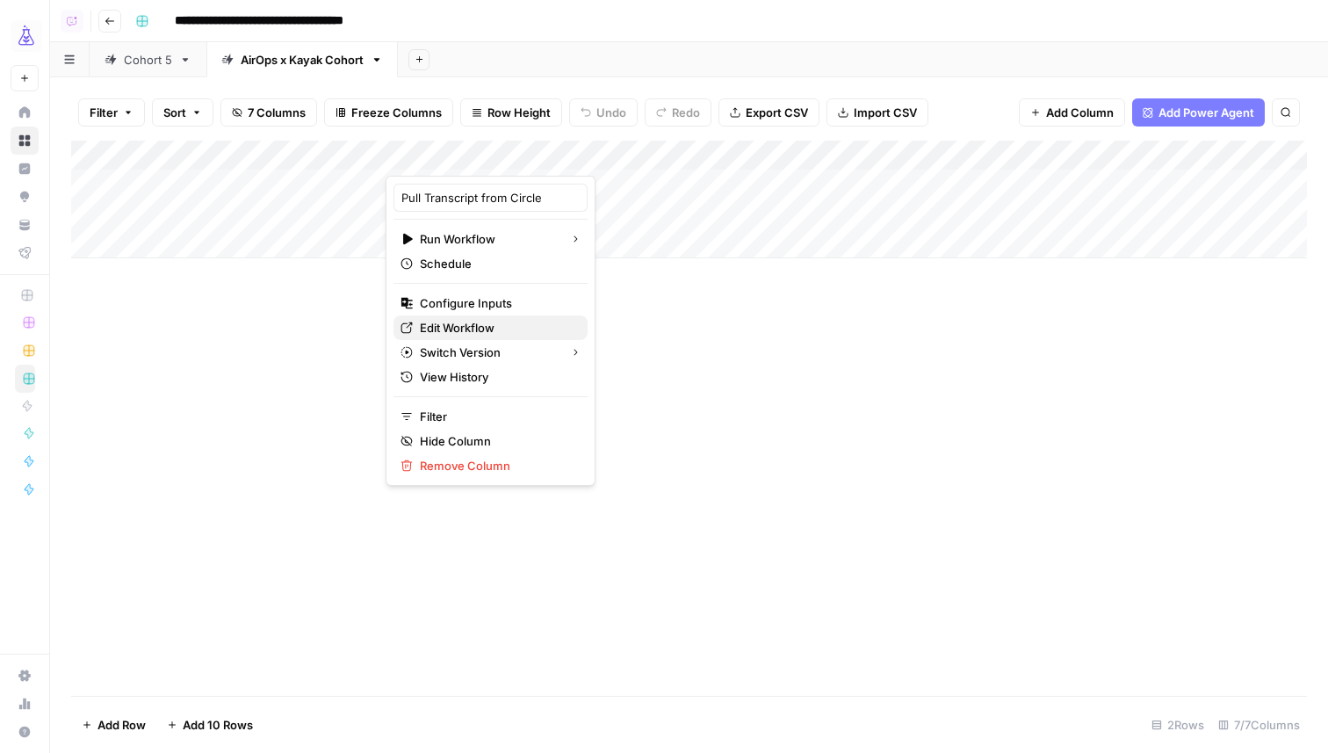
click at [439, 330] on span "Edit Workflow" at bounding box center [497, 328] width 154 height 18
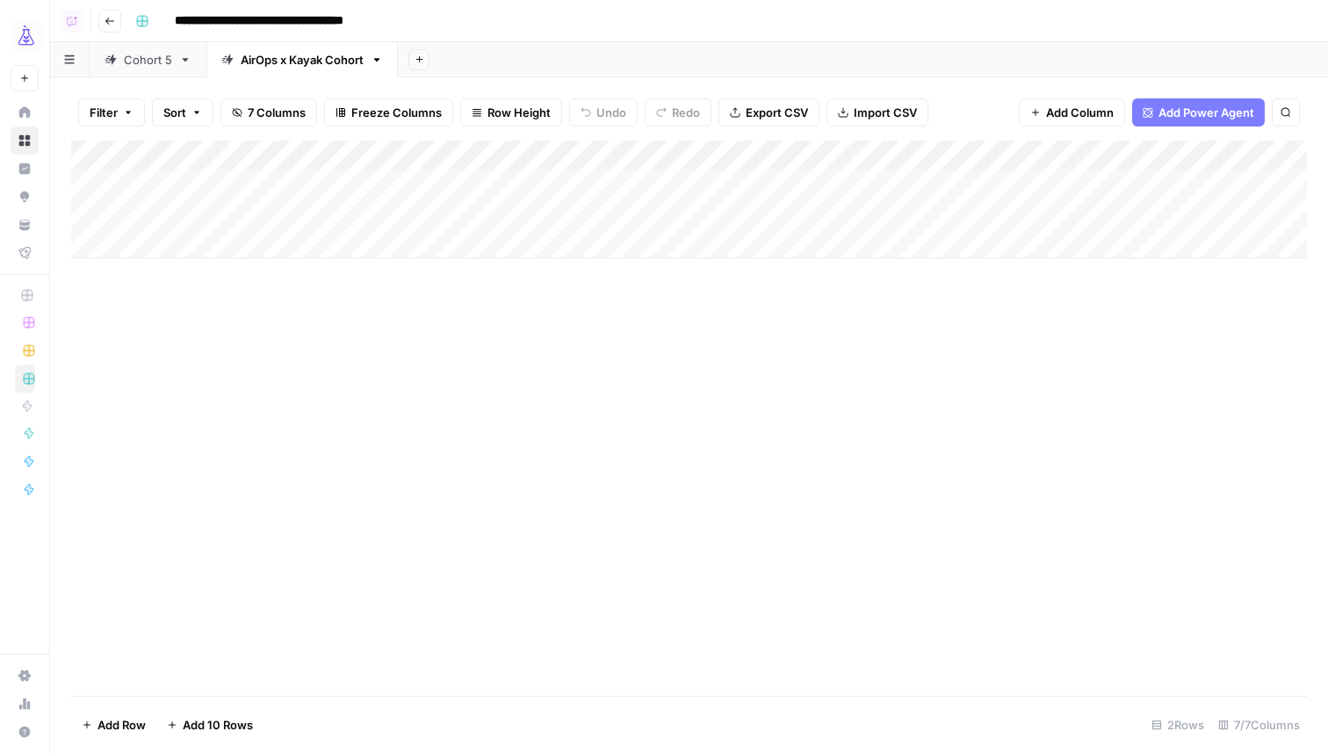
click at [501, 187] on div "Add Column" at bounding box center [689, 200] width 1236 height 118
click at [494, 215] on div "Add Column" at bounding box center [689, 200] width 1236 height 118
click at [150, 54] on div "Cohort 5" at bounding box center [148, 60] width 48 height 18
click at [575, 473] on div "Add Column" at bounding box center [689, 418] width 1236 height 555
click at [292, 66] on div "AirOps x Kayak Cohort" at bounding box center [302, 60] width 123 height 18
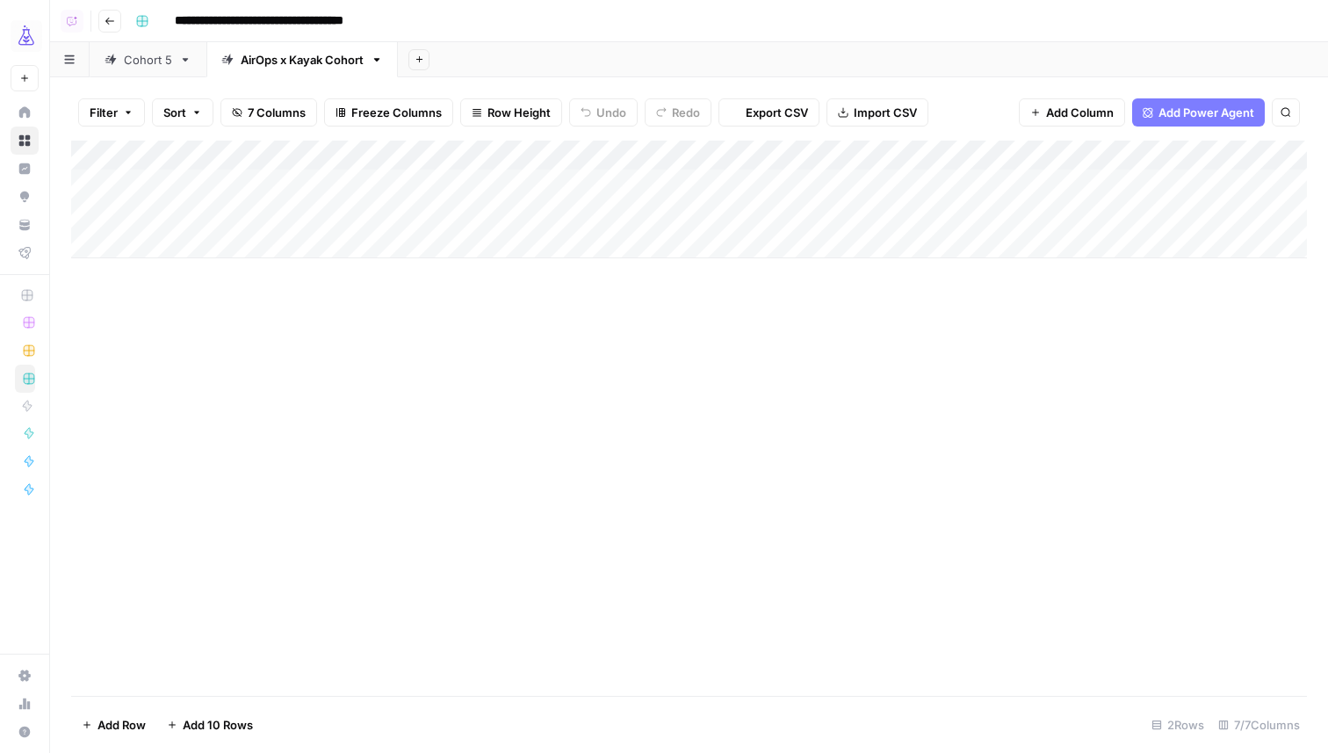
click at [686, 44] on div "Add Sheet" at bounding box center [863, 59] width 930 height 35
click at [589, 179] on div "Add Column" at bounding box center [689, 200] width 1236 height 118
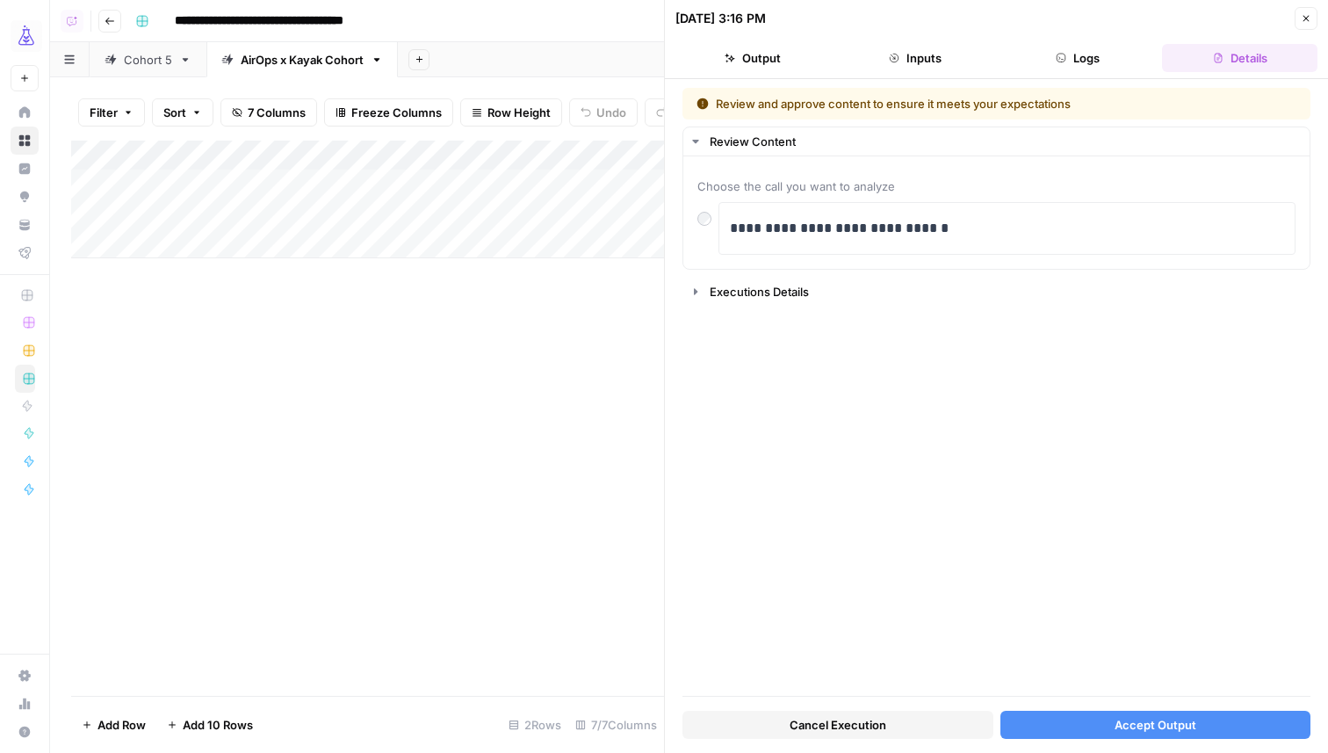
click at [872, 724] on span "Cancel Execution" at bounding box center [838, 725] width 97 height 18
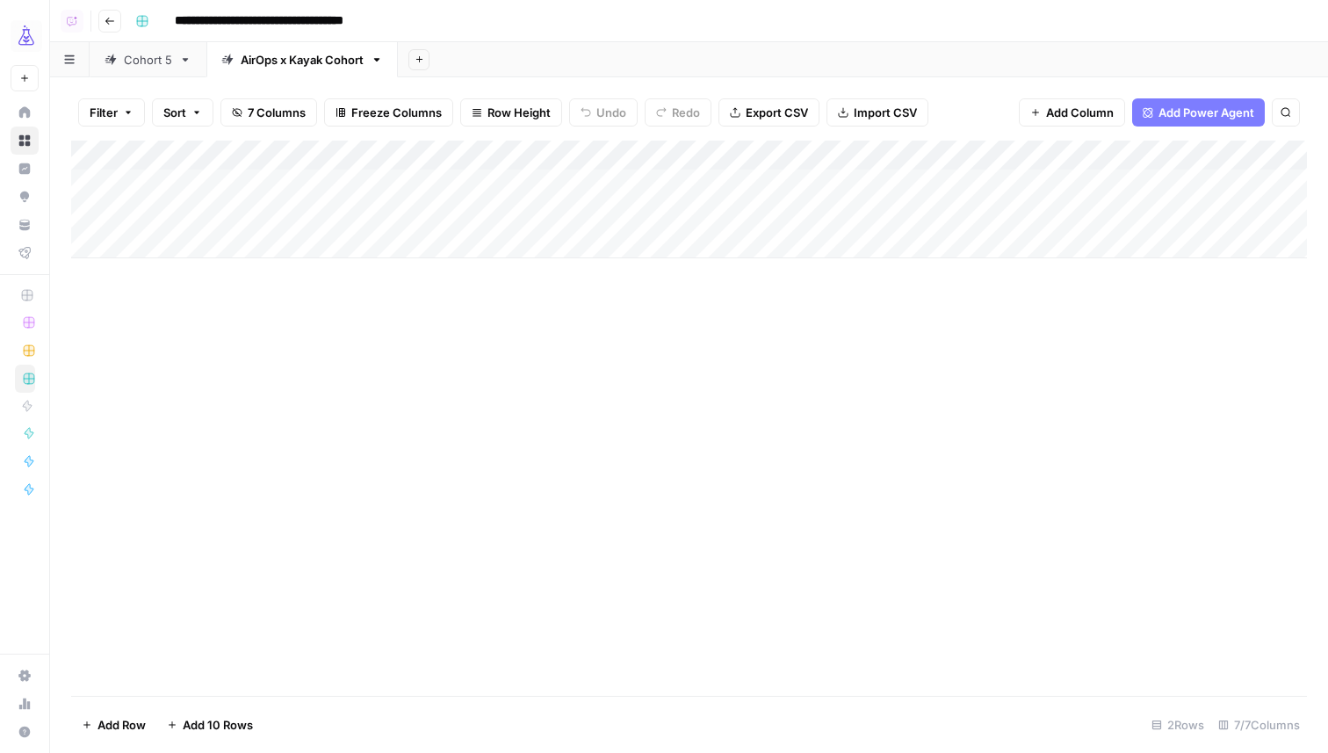
click at [595, 216] on div "Add Column" at bounding box center [689, 200] width 1236 height 118
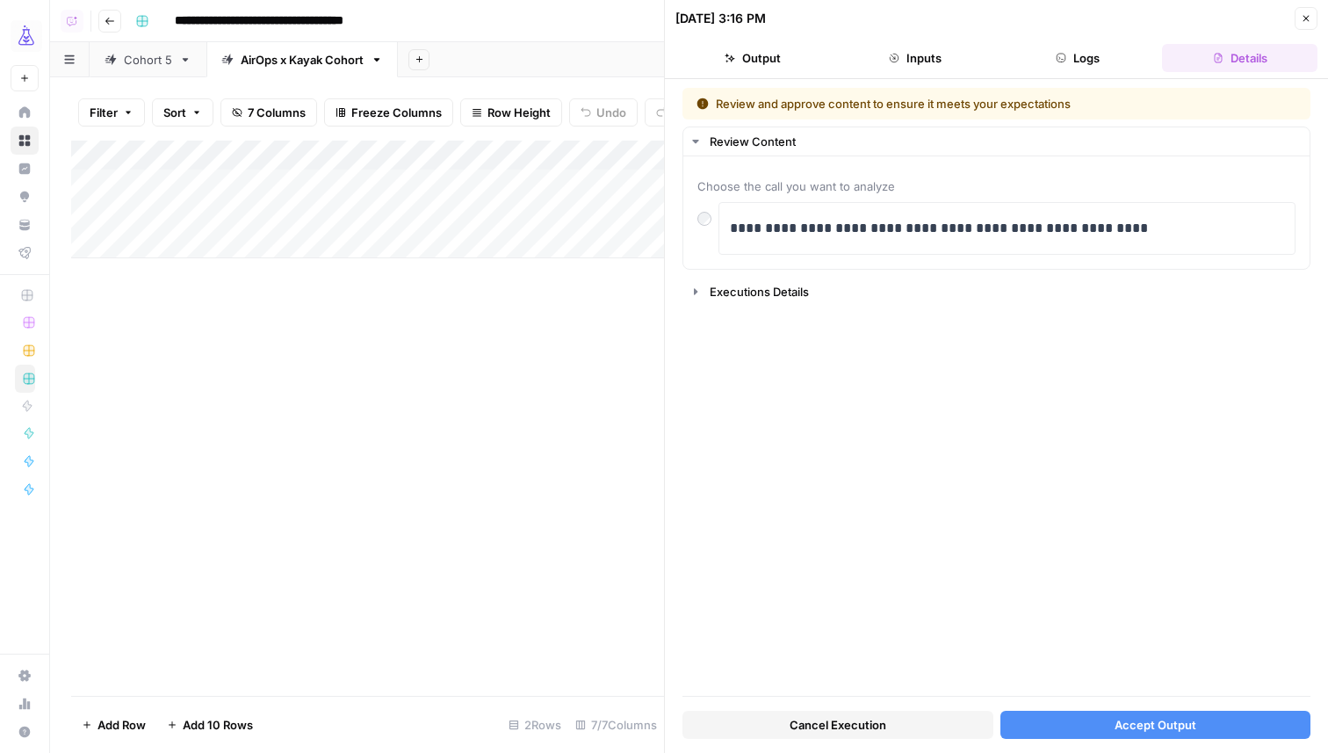
click at [777, 726] on button "Cancel Execution" at bounding box center [838, 725] width 311 height 28
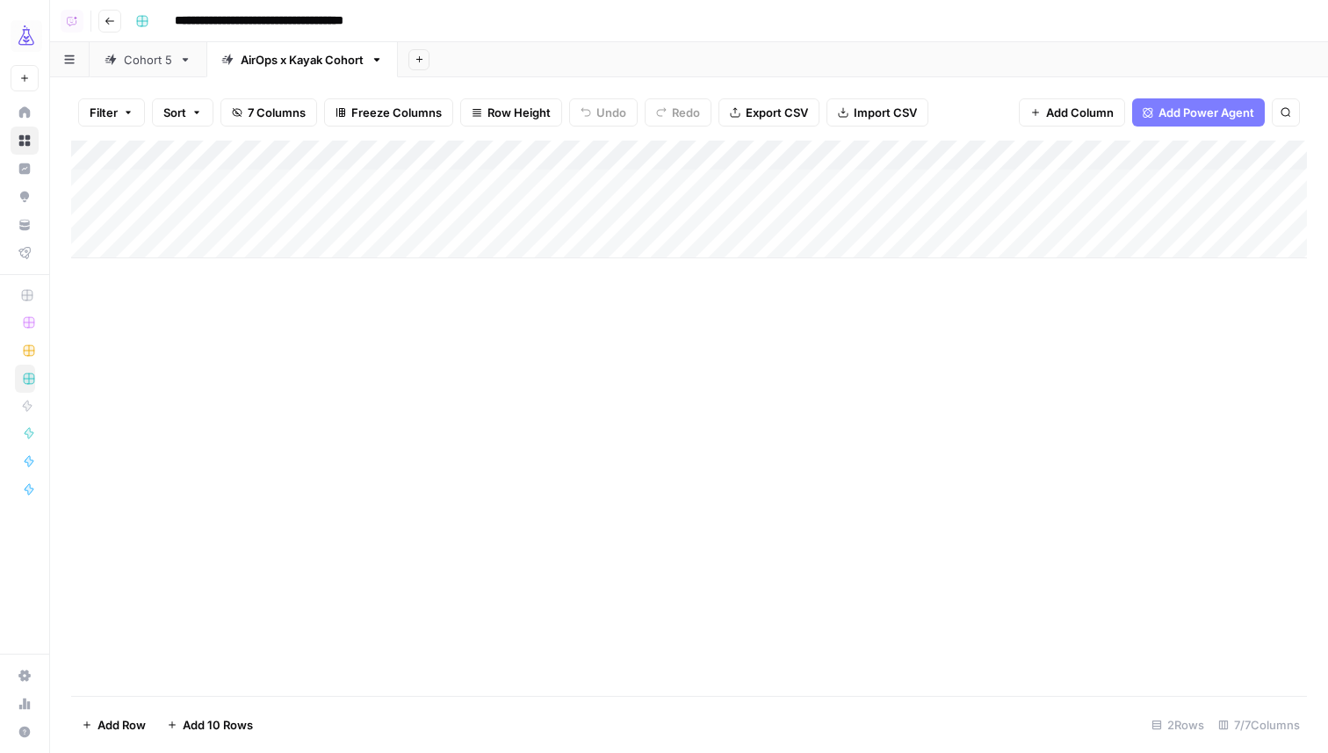
click at [508, 52] on div "Add Sheet" at bounding box center [863, 59] width 930 height 35
click at [168, 66] on div "Cohort 5" at bounding box center [148, 60] width 48 height 18
click at [282, 61] on div "AirOps x Kayak Cohort" at bounding box center [302, 60] width 123 height 18
click at [557, 54] on div "Add Sheet" at bounding box center [863, 59] width 930 height 35
click at [502, 150] on div "Add Column" at bounding box center [689, 200] width 1236 height 118
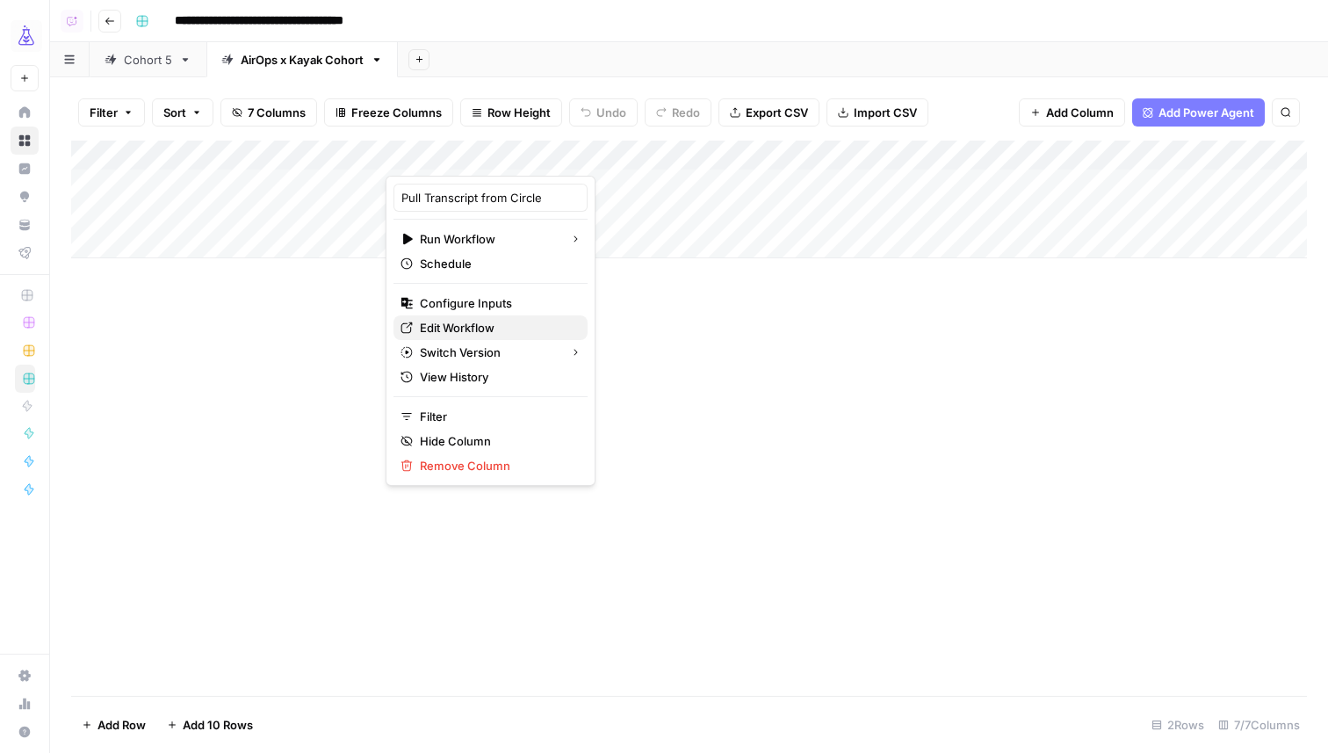
click at [473, 323] on span "Edit Workflow" at bounding box center [497, 328] width 154 height 18
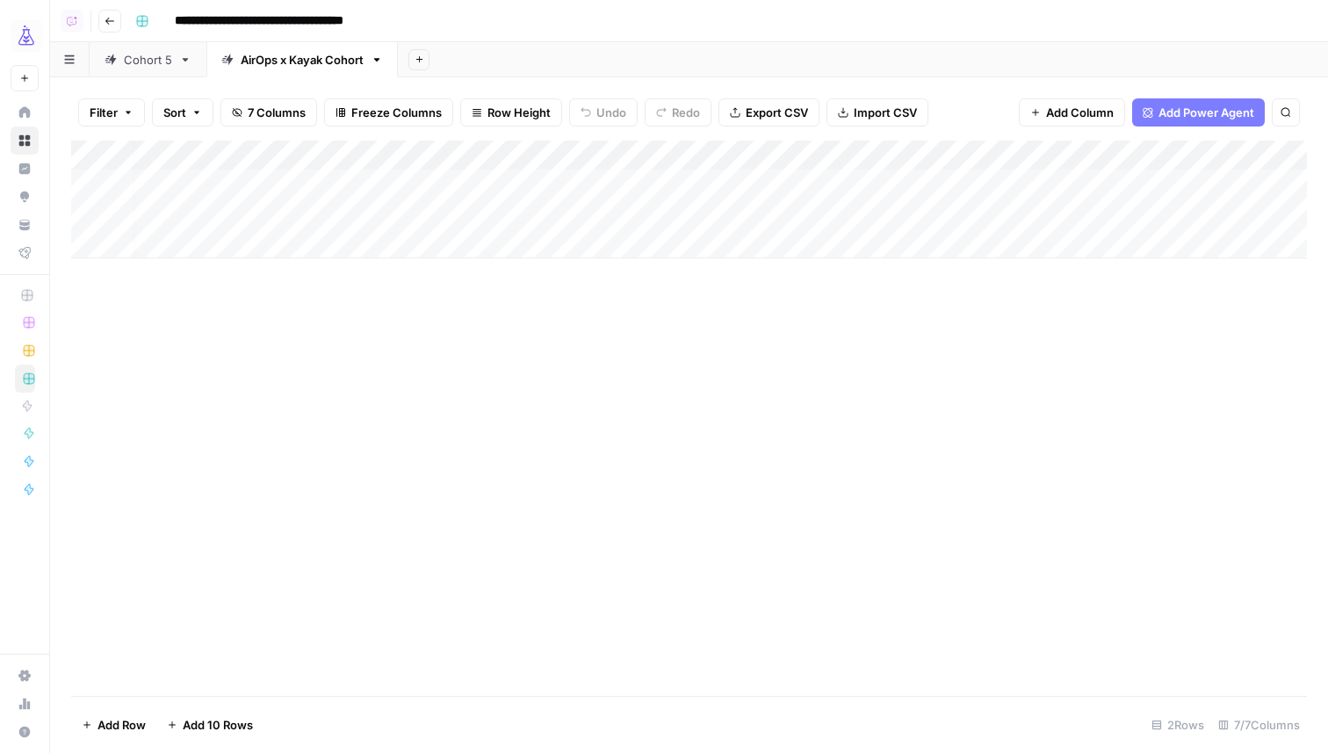
scroll to position [0, 192]
click at [1243, 147] on button "Add Column" at bounding box center [1258, 155] width 91 height 23
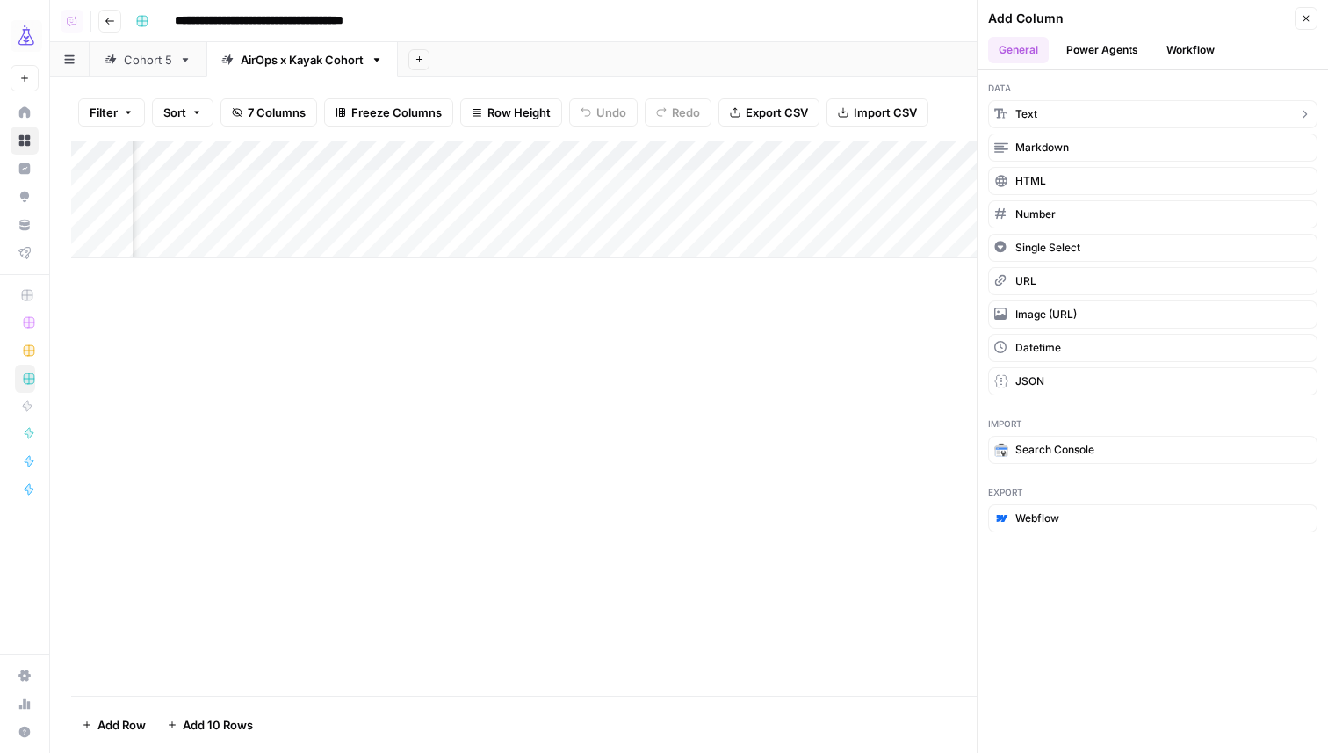
click at [1102, 116] on button "Text" at bounding box center [1152, 114] width 329 height 28
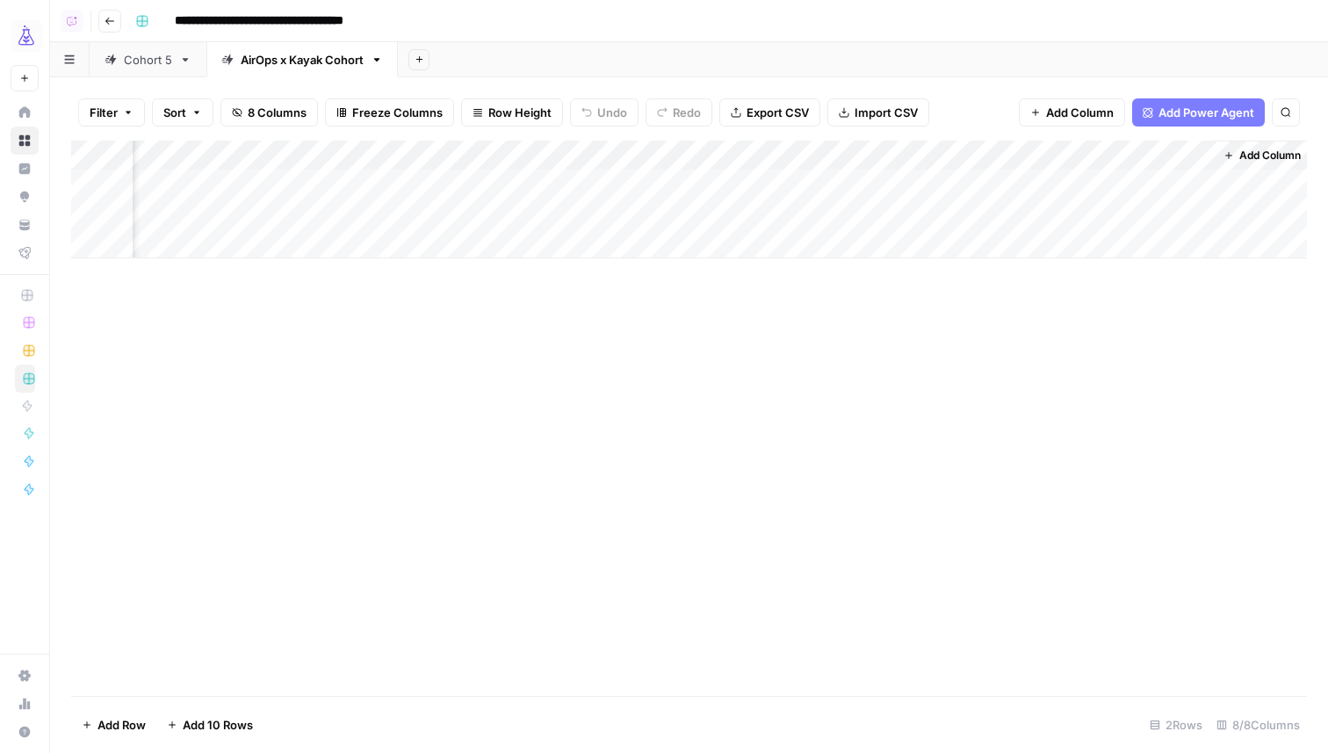
scroll to position [0, 445]
drag, startPoint x: 1108, startPoint y: 149, endPoint x: 279, endPoint y: 156, distance: 828.4
click at [278, 157] on div "Add Column" at bounding box center [689, 200] width 1236 height 118
drag, startPoint x: 707, startPoint y: 147, endPoint x: 510, endPoint y: 148, distance: 196.8
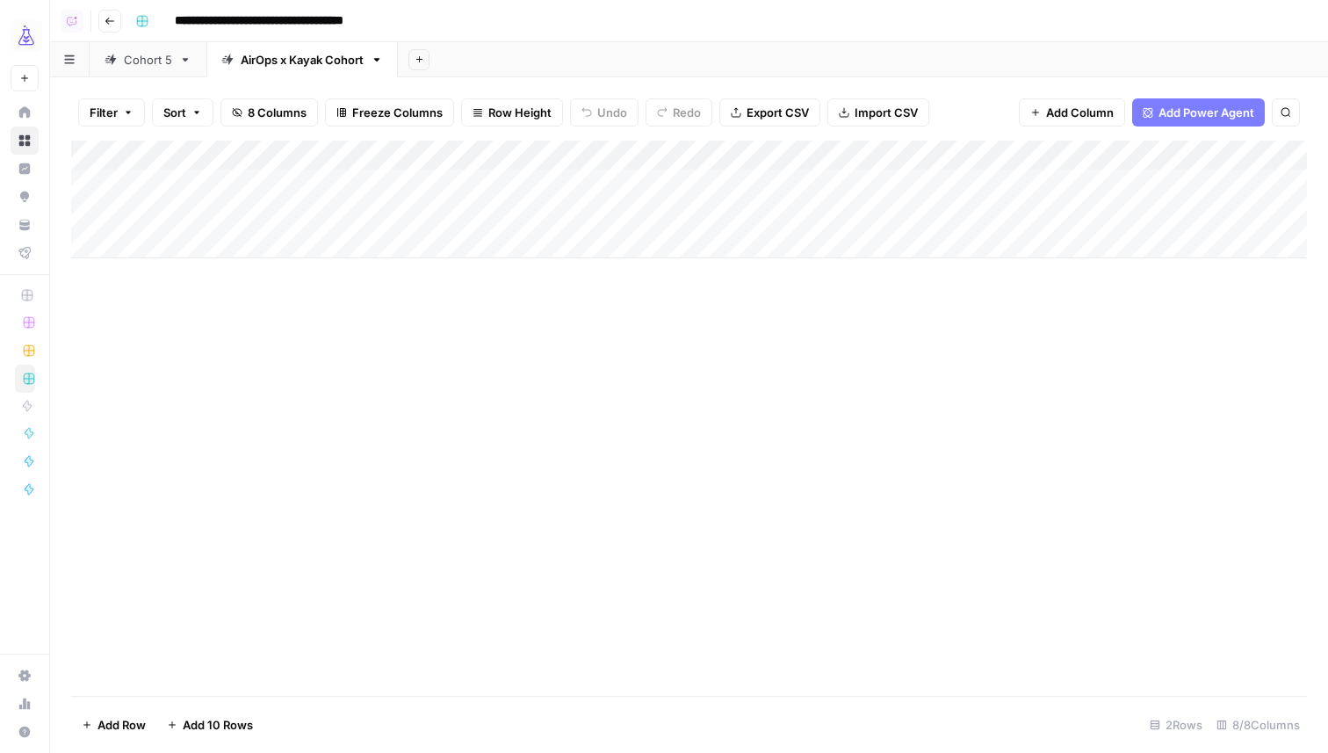
click at [510, 148] on div "Add Column" at bounding box center [689, 200] width 1236 height 118
click at [500, 159] on div "Add Column" at bounding box center [689, 200] width 1236 height 118
click at [489, 195] on input "New Column" at bounding box center [490, 198] width 178 height 18
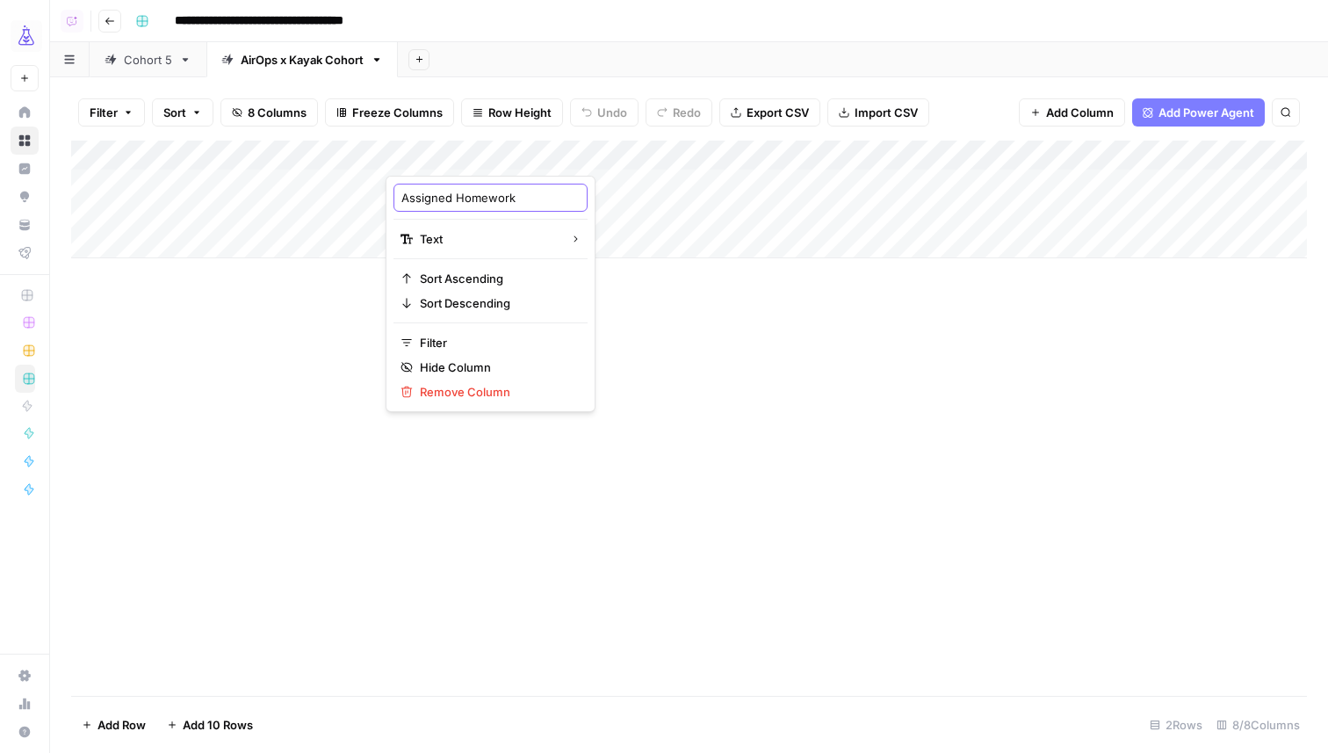
type input "Assigned Homework?"
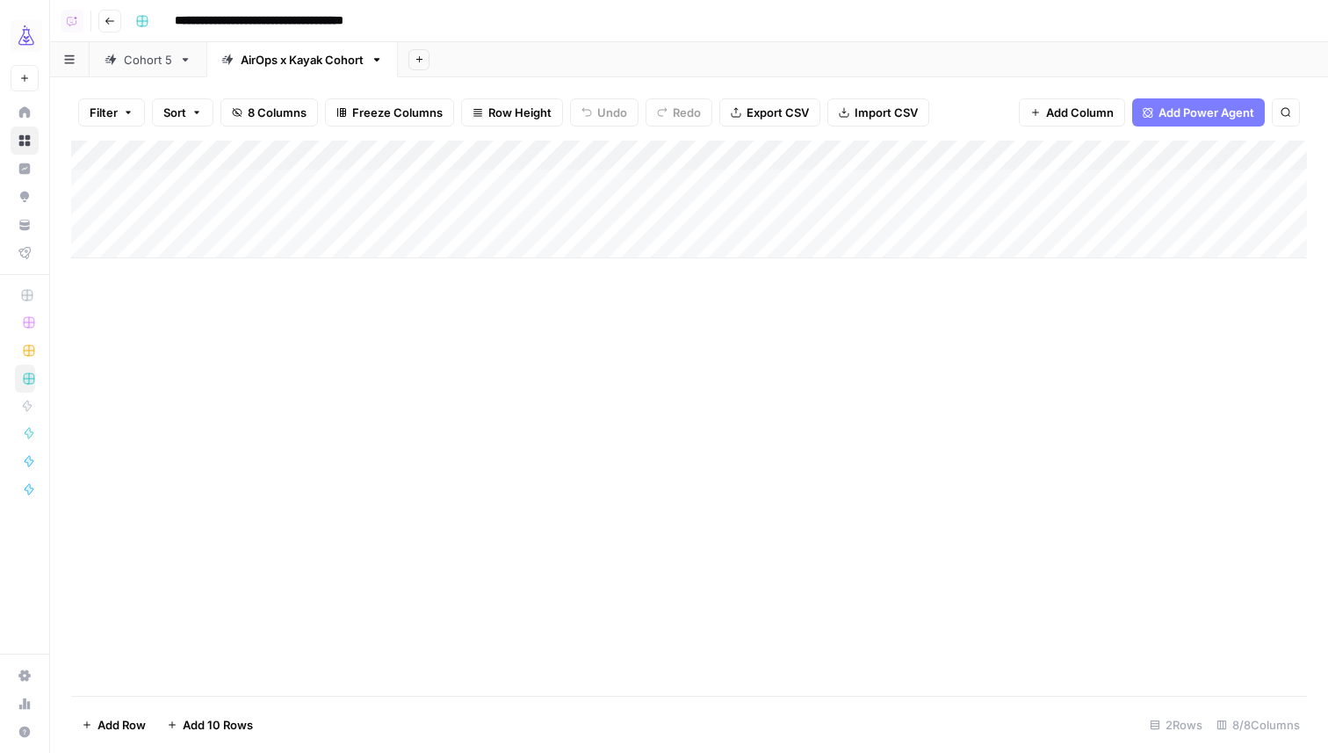
click at [705, 366] on div "Add Column" at bounding box center [689, 418] width 1236 height 555
click at [473, 187] on div "Add Column" at bounding box center [689, 200] width 1236 height 118
click at [464, 183] on div "Add Column" at bounding box center [689, 200] width 1236 height 118
click at [443, 219] on div "Add Column" at bounding box center [689, 200] width 1236 height 118
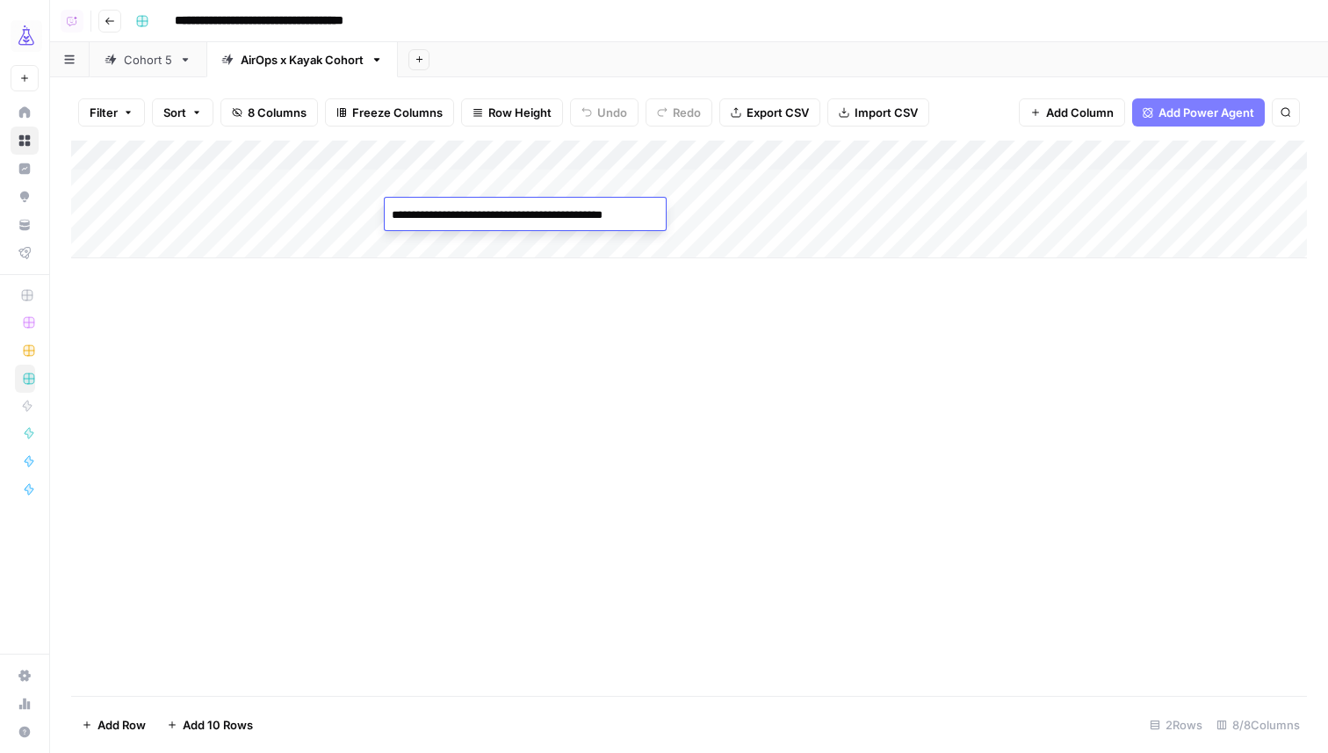
click at [502, 217] on textarea "**********" at bounding box center [525, 215] width 281 height 25
paste textarea "**********"
click at [643, 250] on textarea "**********" at bounding box center [560, 233] width 351 height 60
paste textarea "**********"
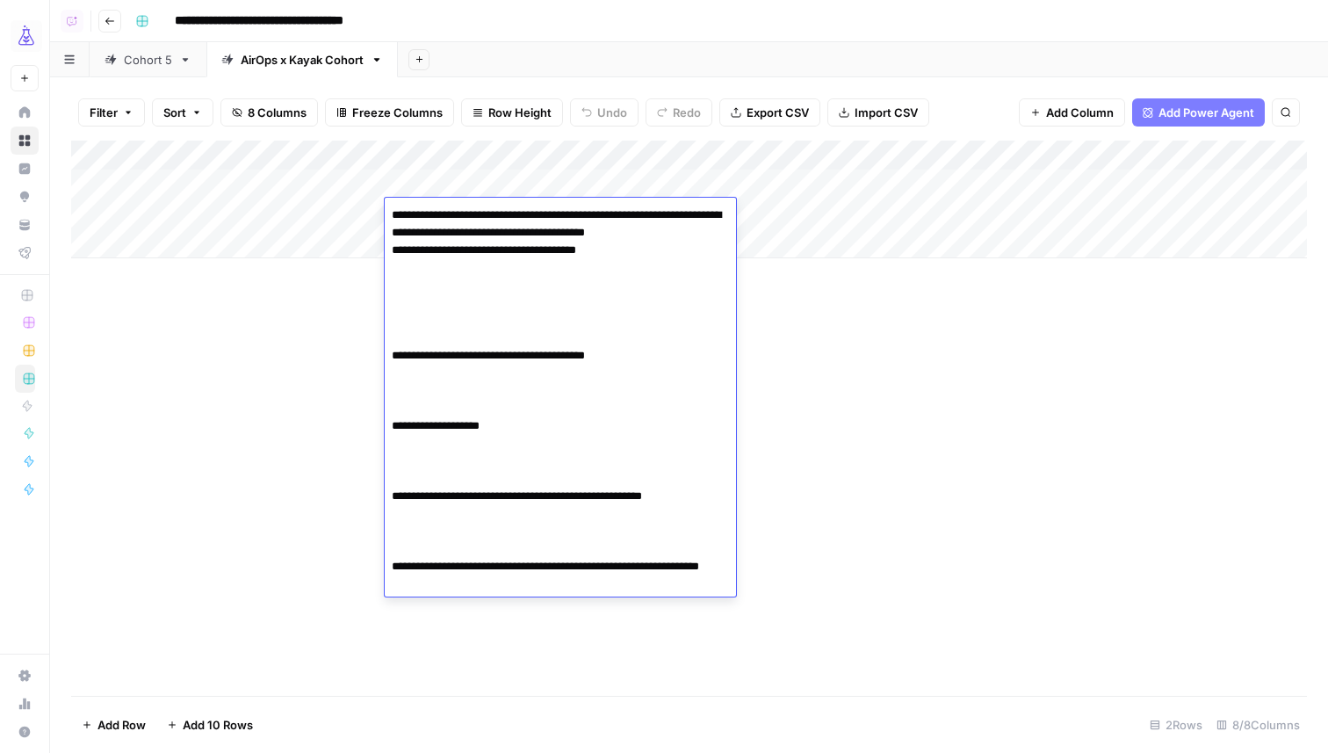
drag, startPoint x: 426, startPoint y: 586, endPoint x: 371, endPoint y: 586, distance: 55.3
click at [371, 586] on body "**********" at bounding box center [664, 376] width 1328 height 753
click at [470, 584] on textarea "**********" at bounding box center [560, 408] width 351 height 411
click at [580, 585] on textarea "**********" at bounding box center [560, 408] width 351 height 411
type textarea "**********"
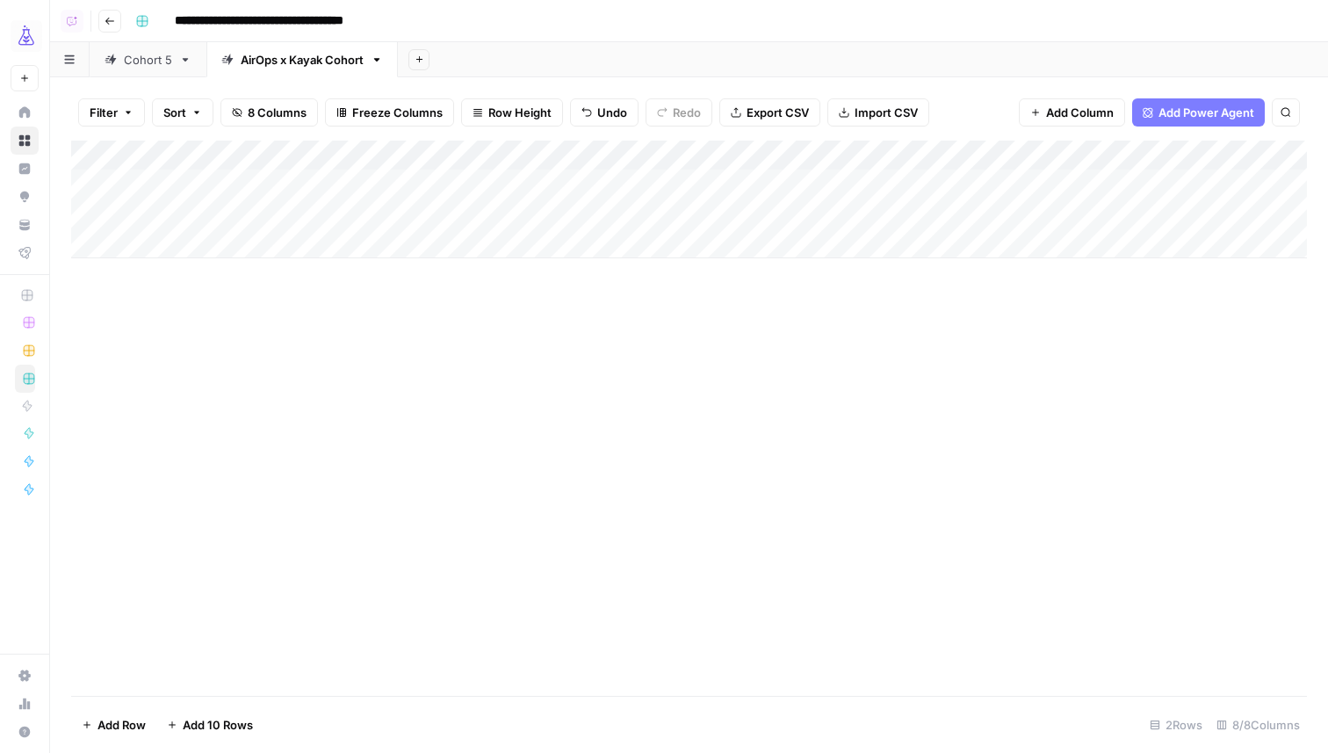
click at [481, 206] on div "Add Column" at bounding box center [689, 200] width 1236 height 118
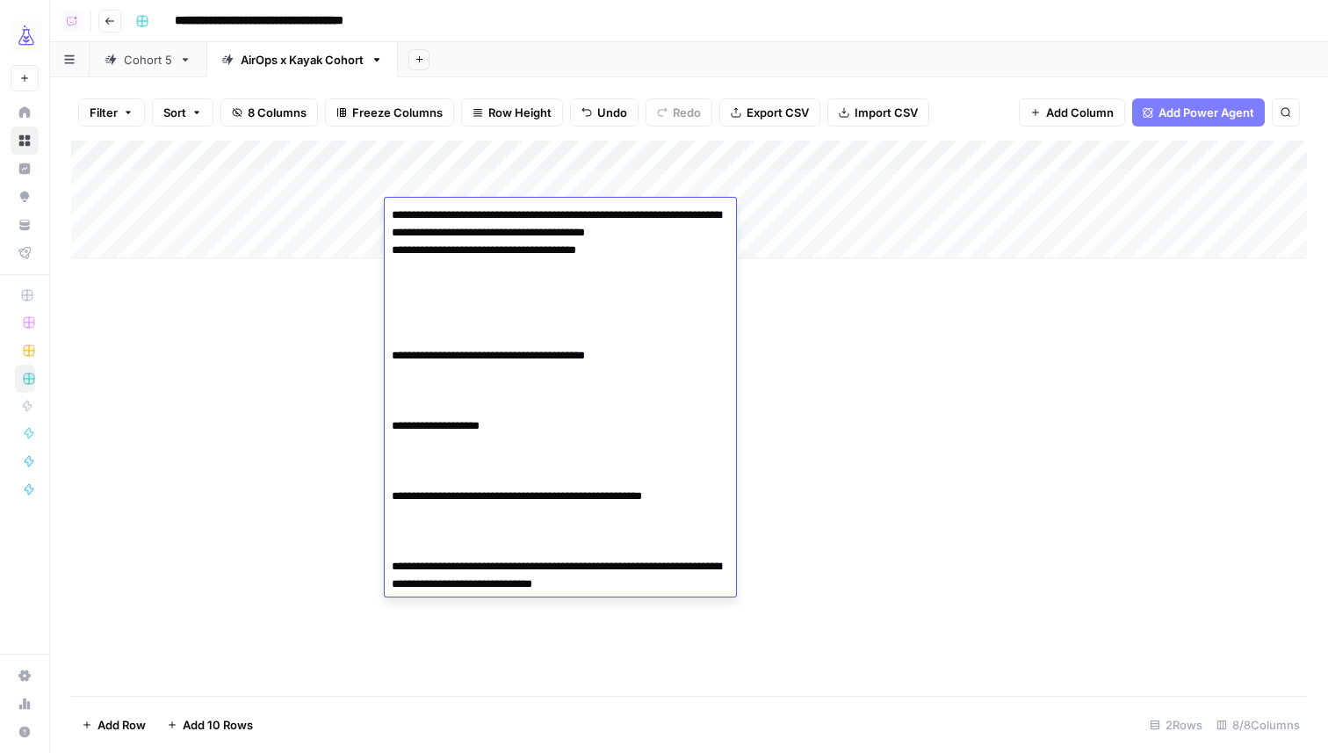
click at [643, 584] on textarea "**********" at bounding box center [560, 408] width 351 height 411
click at [481, 616] on textarea "**********" at bounding box center [560, 417] width 351 height 429
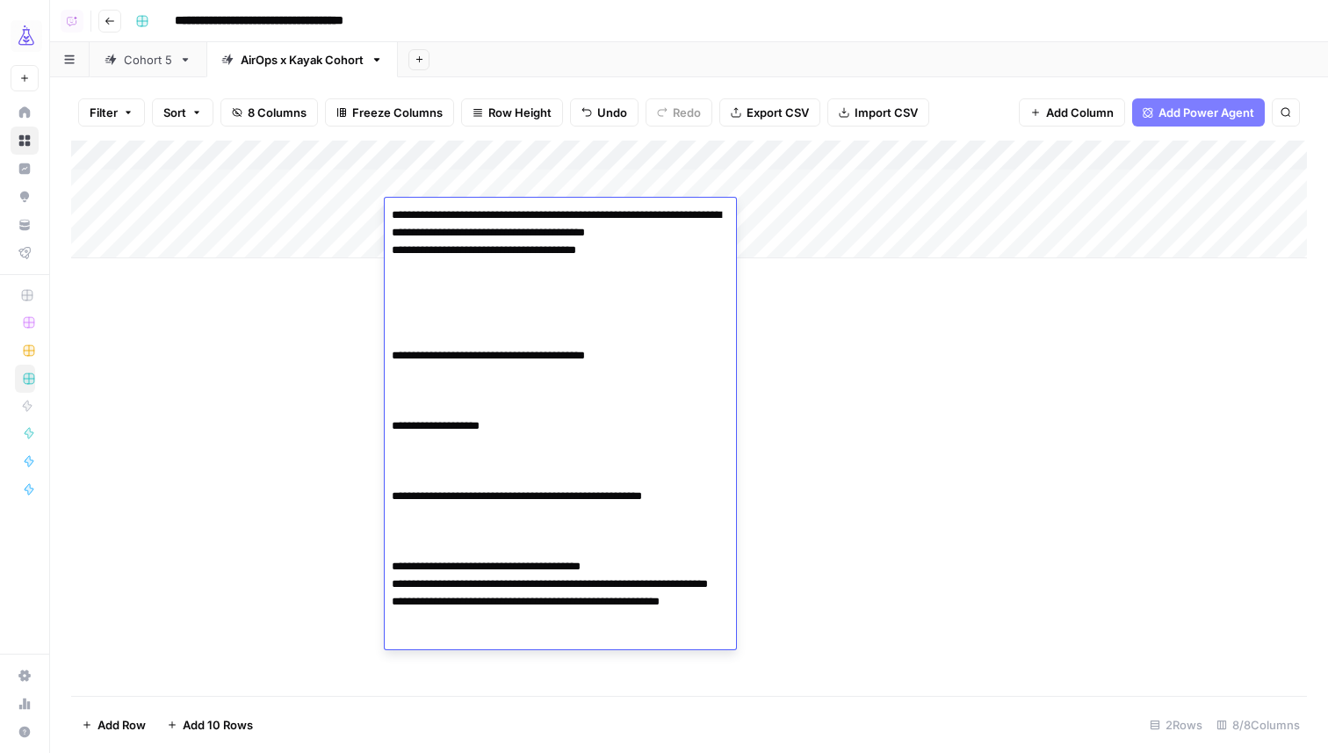
click at [488, 659] on textarea "**********" at bounding box center [560, 435] width 351 height 464
click at [700, 514] on textarea "**********" at bounding box center [560, 435] width 351 height 464
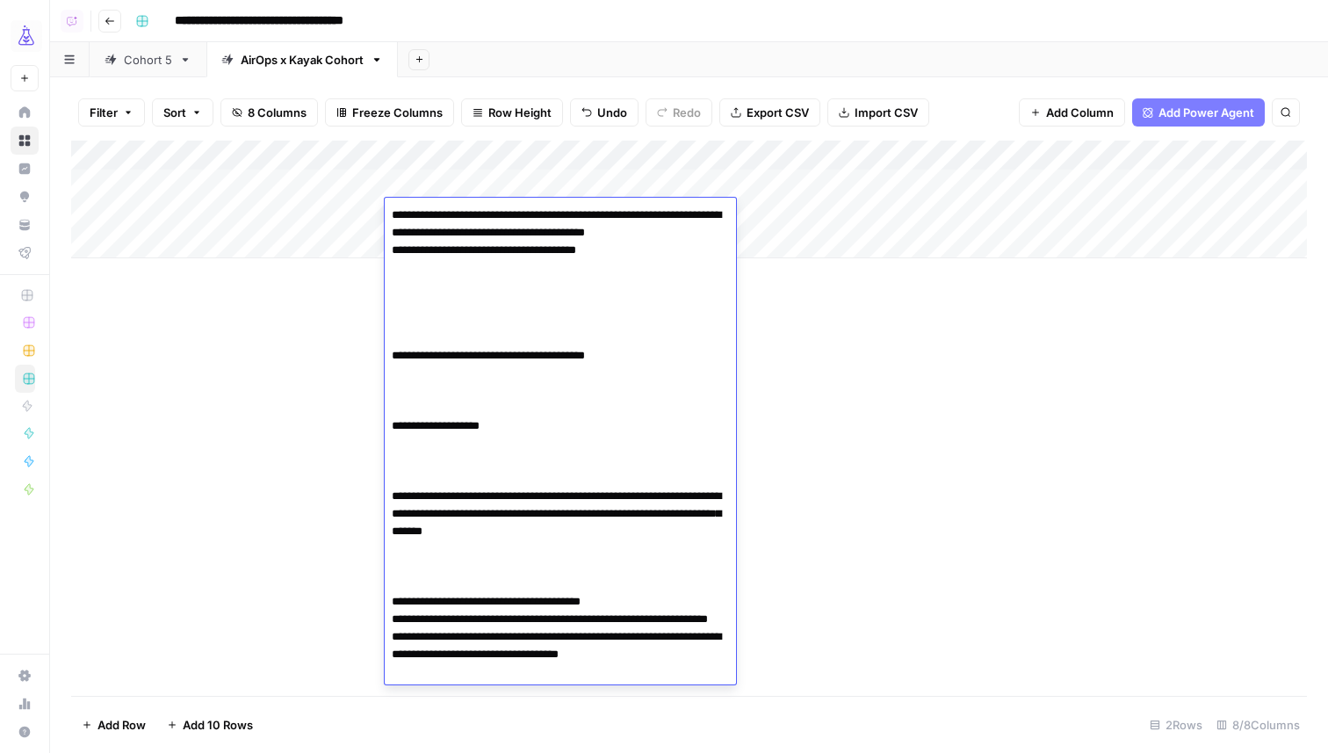
click at [392, 443] on textarea "**********" at bounding box center [560, 452] width 351 height 499
click at [549, 449] on textarea "**********" at bounding box center [560, 452] width 351 height 499
click at [391, 372] on textarea "**********" at bounding box center [560, 452] width 351 height 499
click at [652, 376] on textarea "**********" at bounding box center [560, 452] width 351 height 499
click at [596, 344] on textarea "**********" at bounding box center [560, 452] width 351 height 499
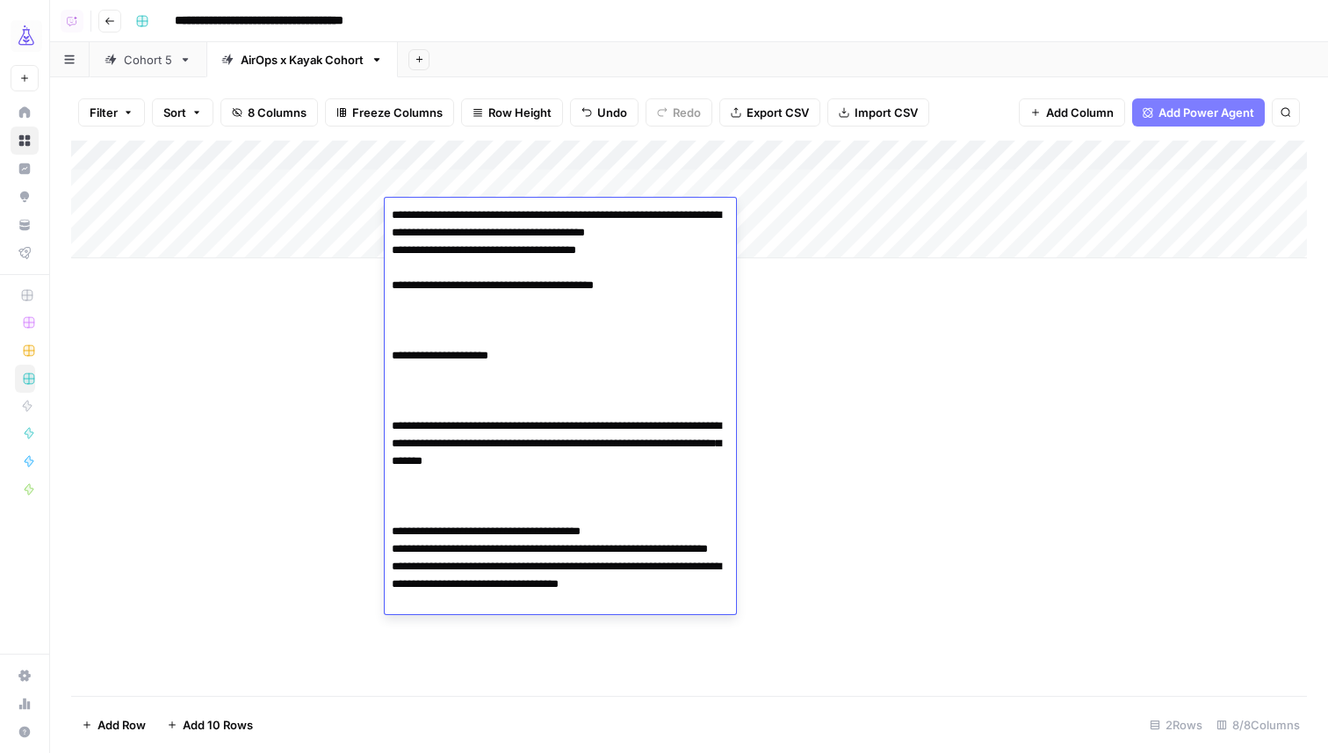
click at [551, 354] on textarea "**********" at bounding box center [560, 417] width 351 height 429
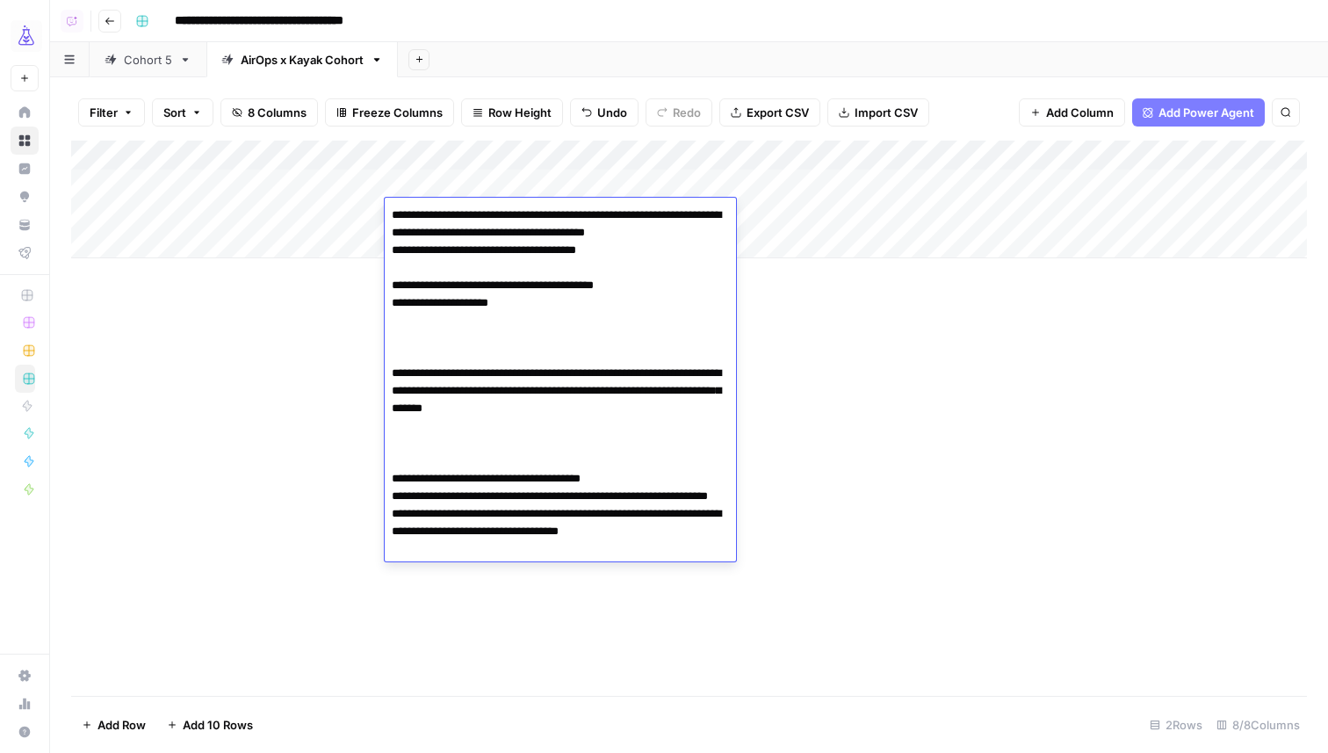
click at [520, 285] on textarea "**********" at bounding box center [560, 391] width 351 height 376
type textarea "**********"
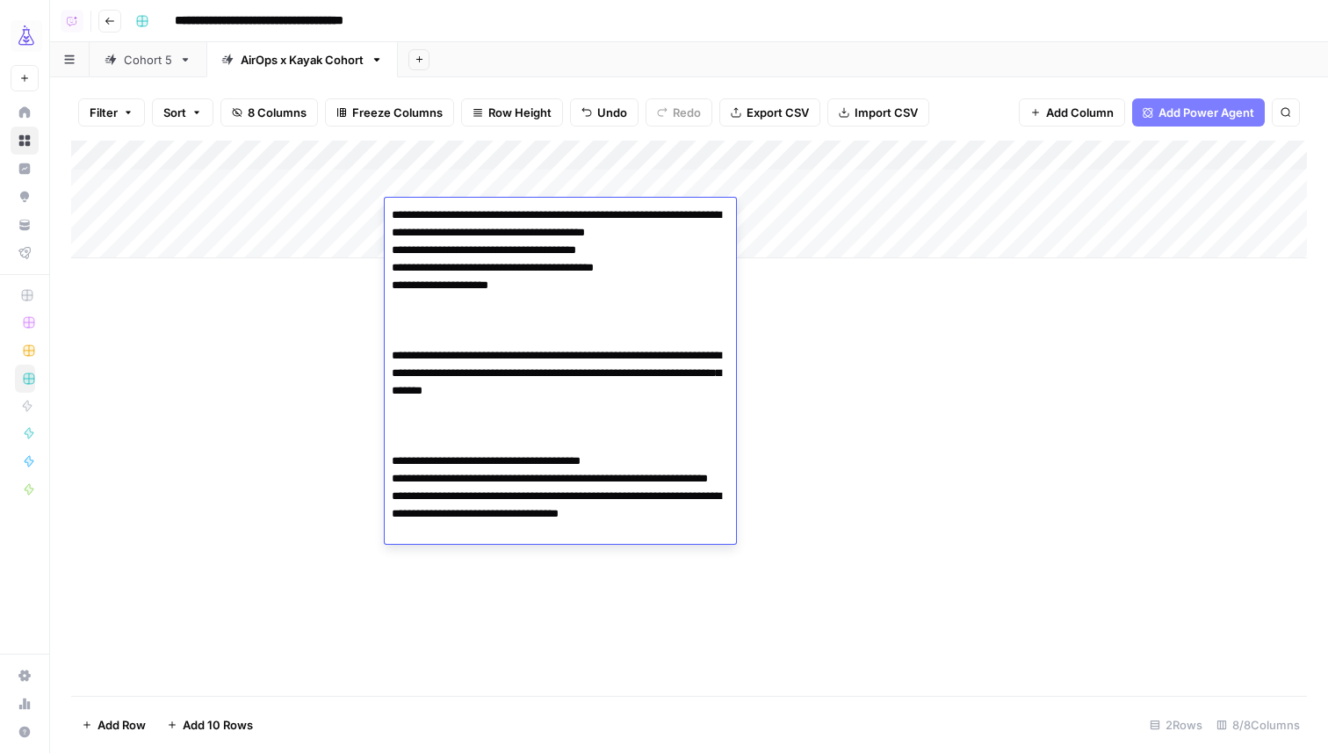
click at [1029, 454] on div "Add Column" at bounding box center [689, 418] width 1236 height 555
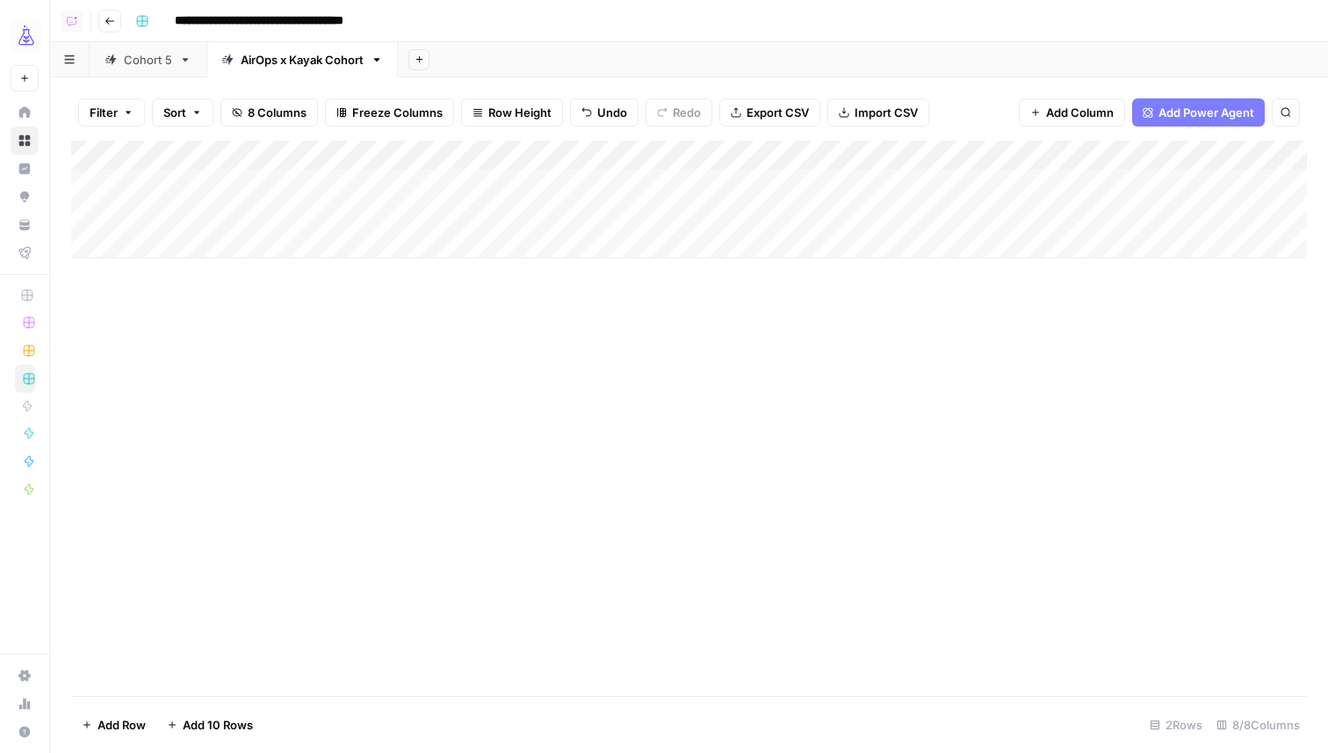
click at [640, 402] on div "Add Column" at bounding box center [689, 418] width 1236 height 555
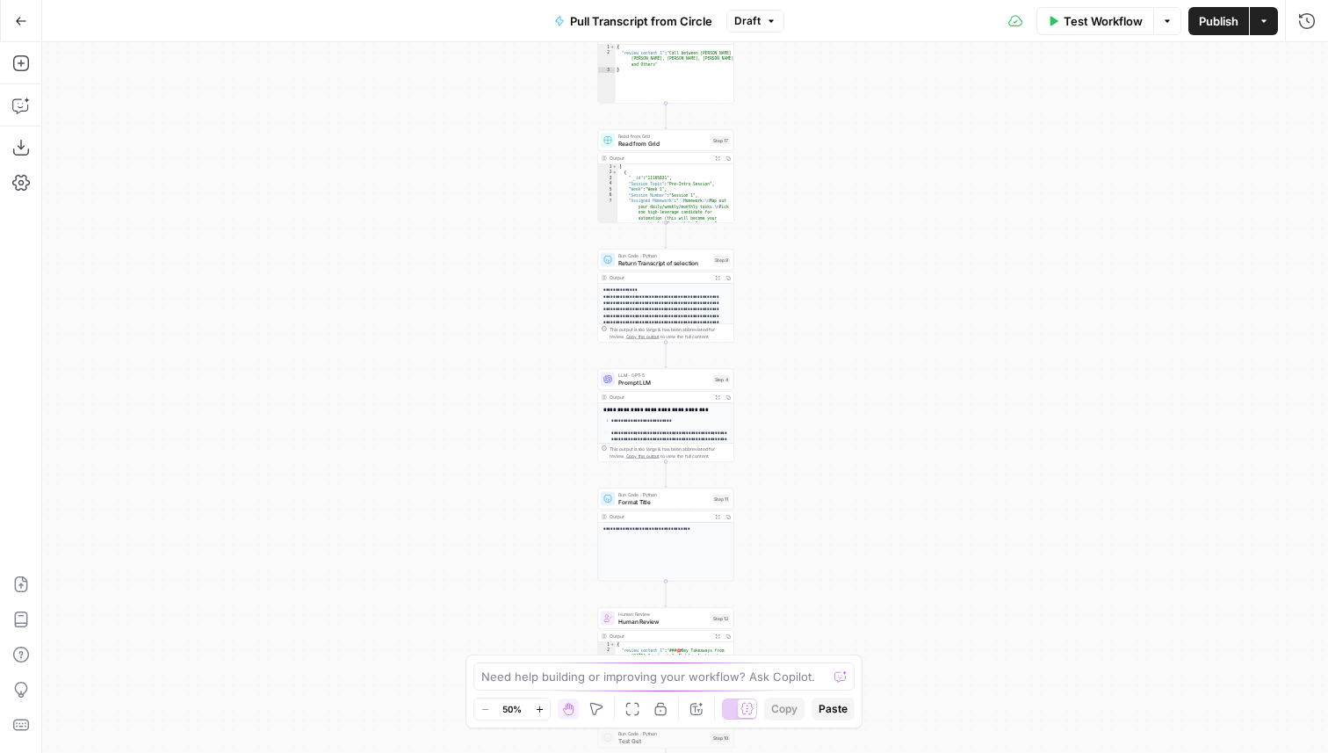
drag, startPoint x: 815, startPoint y: 257, endPoint x: 787, endPoint y: 538, distance: 281.6
click at [787, 539] on div "Workflow Set Inputs Inputs Run Code · Python Pull Transcript from Attention Con…" at bounding box center [685, 397] width 1286 height 711
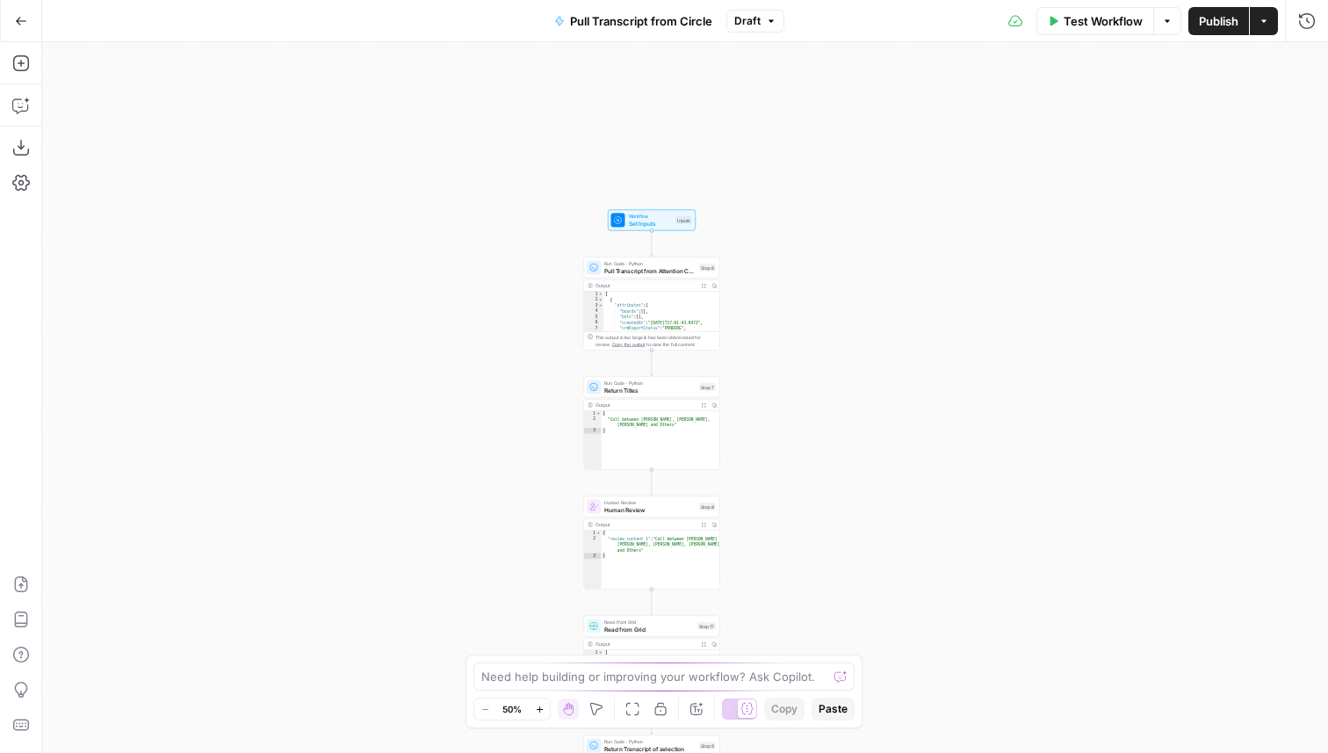
drag, startPoint x: 762, startPoint y: 162, endPoint x: 762, endPoint y: 444, distance: 282.0
click at [762, 444] on div "Workflow Set Inputs Inputs Run Code · Python Pull Transcript from Attention Con…" at bounding box center [685, 397] width 1286 height 711
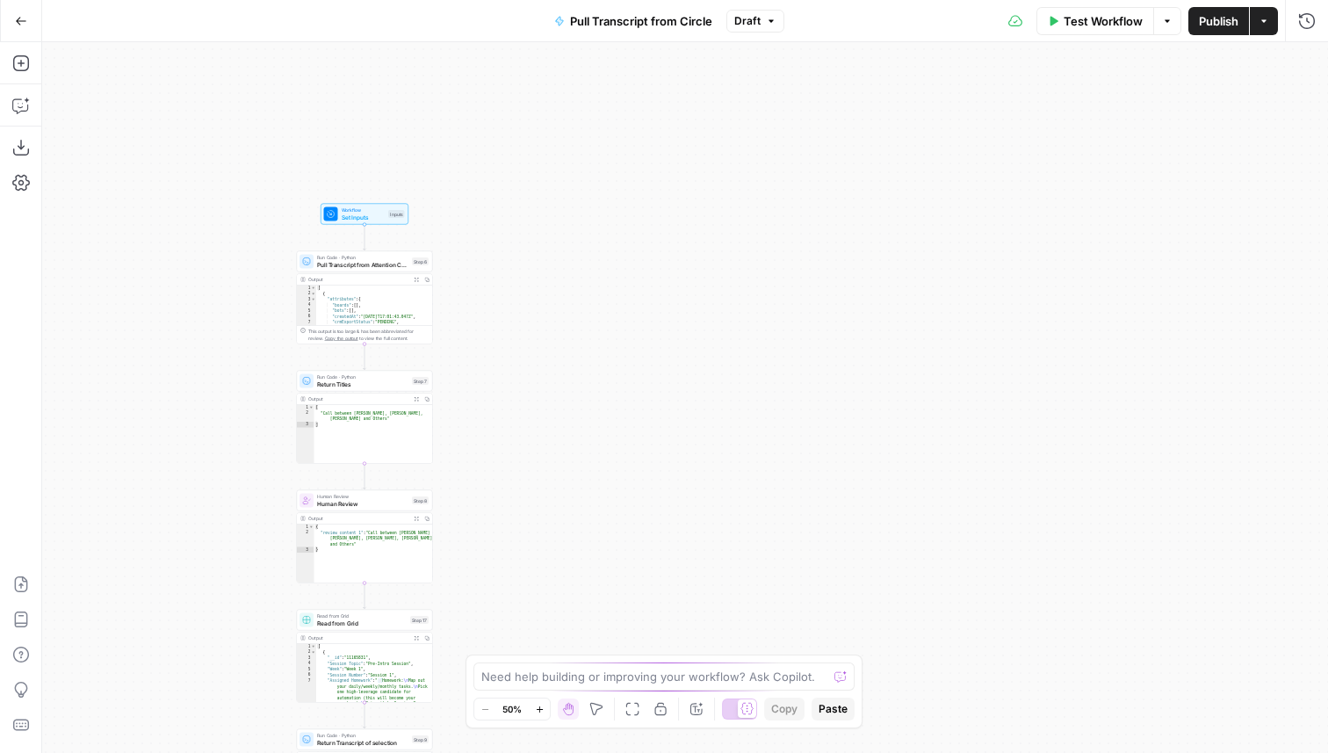
drag, startPoint x: 800, startPoint y: 290, endPoint x: 507, endPoint y: 265, distance: 294.4
click at [507, 265] on div "Workflow Set Inputs Inputs Run Code · Python Pull Transcript from Attention Con…" at bounding box center [685, 397] width 1286 height 711
click at [383, 261] on span "Pull Transcript from Attention Conversation ID" at bounding box center [356, 259] width 91 height 9
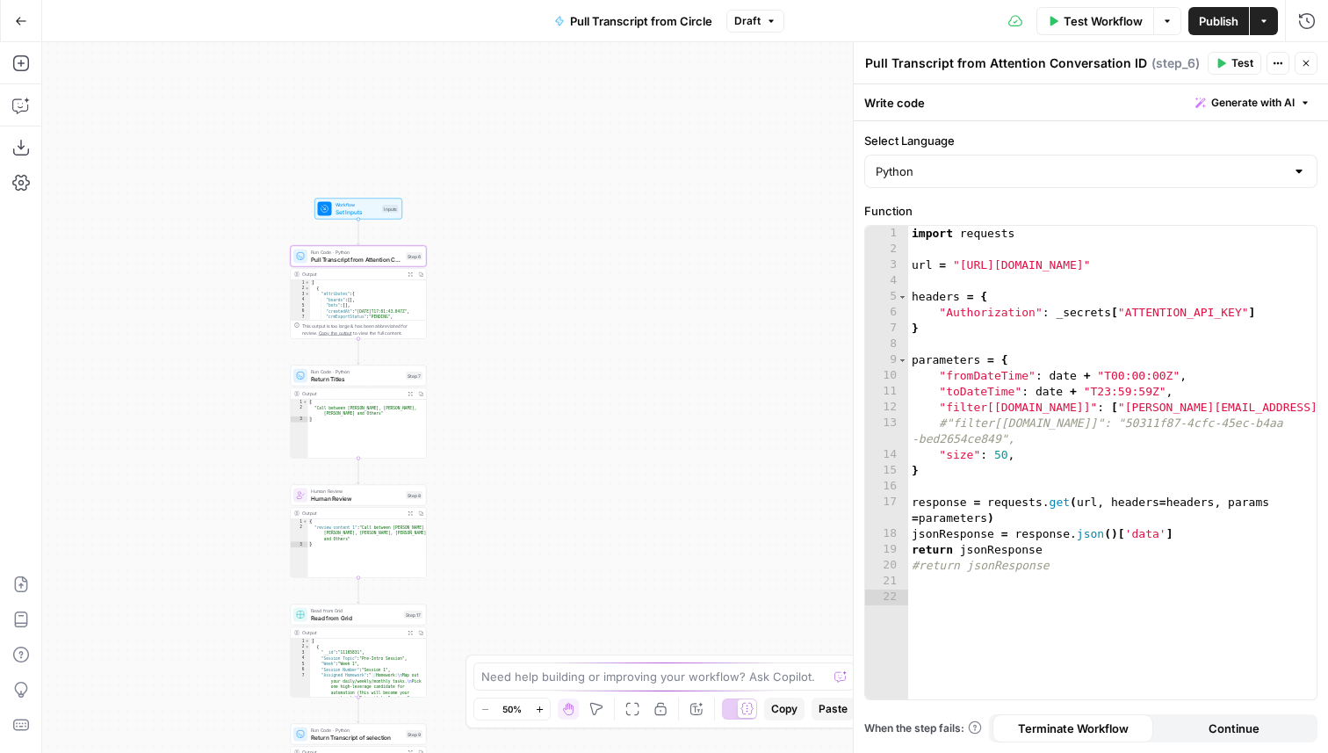
click at [1301, 65] on icon "button" at bounding box center [1306, 63] width 11 height 11
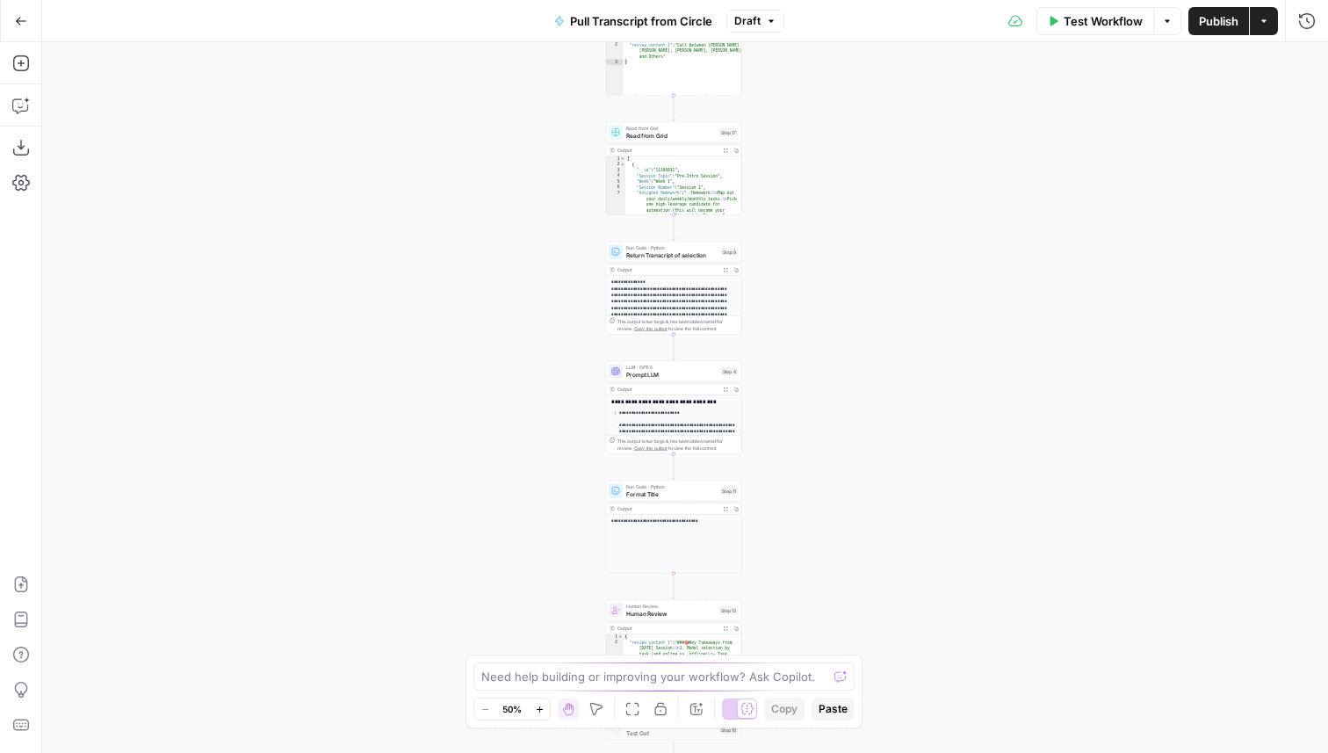
drag, startPoint x: 878, startPoint y: 114, endPoint x: 756, endPoint y: 487, distance: 392.0
click at [757, 487] on div "Workflow Set Inputs Inputs Run Code · Python Pull Transcript from Attention Con…" at bounding box center [685, 397] width 1286 height 711
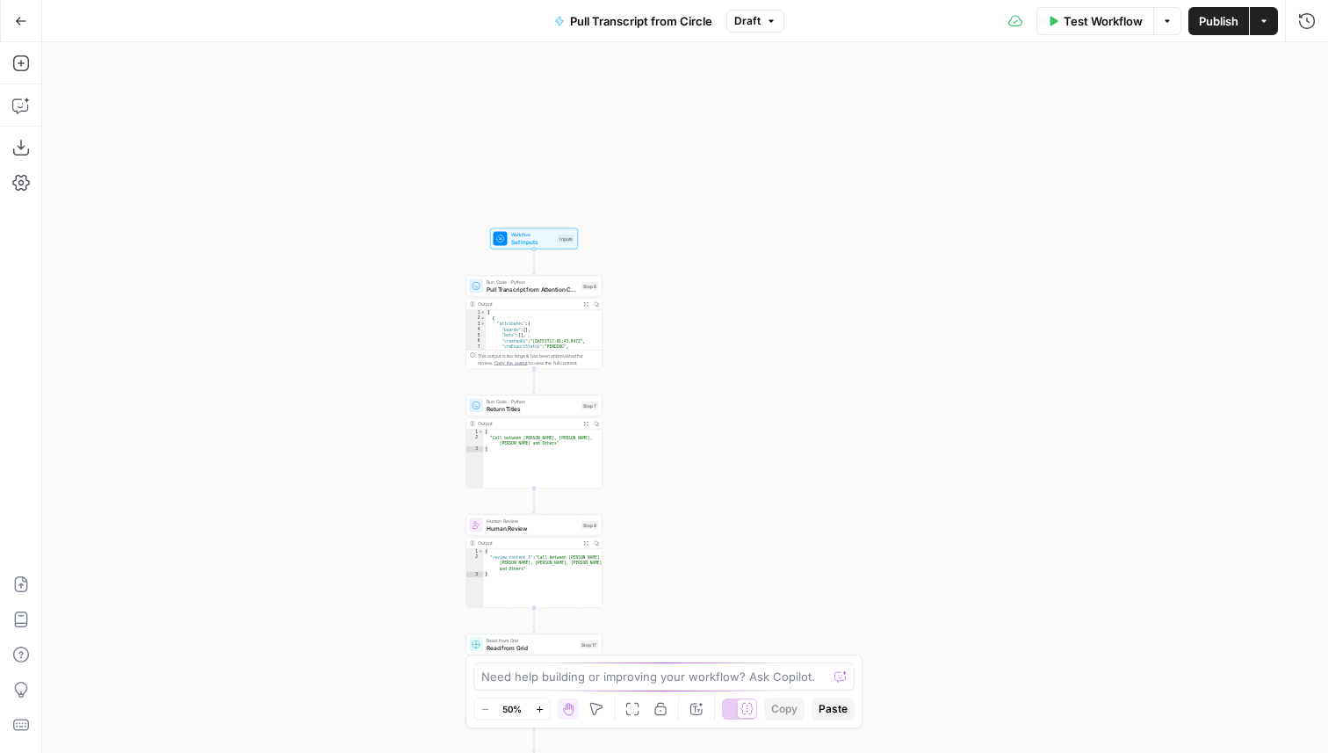
drag, startPoint x: 689, startPoint y: 226, endPoint x: 660, endPoint y: 410, distance: 186.7
click at [660, 410] on div "Workflow Set Inputs Inputs Run Code · Python Pull Transcript from Attention Con…" at bounding box center [685, 397] width 1286 height 711
click at [559, 242] on div "Inputs" at bounding box center [566, 239] width 17 height 8
click at [973, 195] on button "Add Field" at bounding box center [1076, 197] width 416 height 28
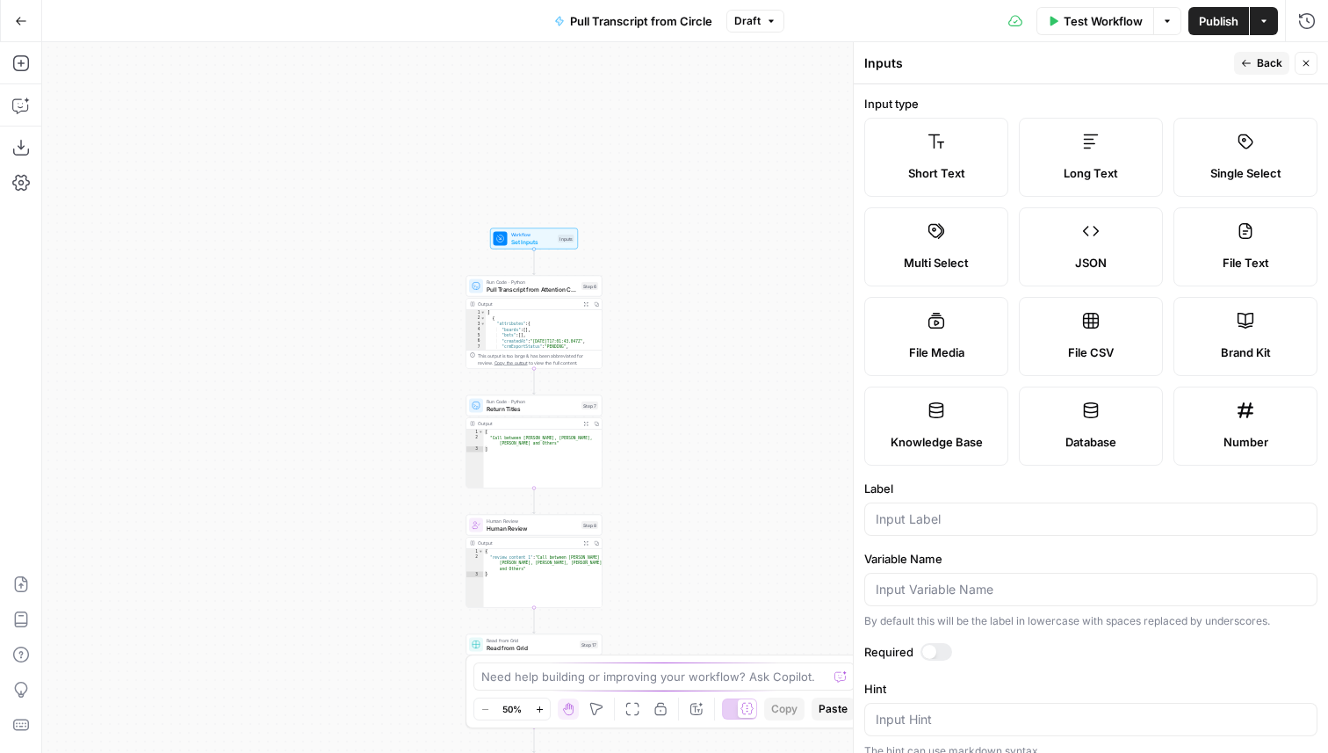
click at [1096, 163] on label "Long Text" at bounding box center [1091, 157] width 144 height 79
click at [925, 522] on input "Label" at bounding box center [1091, 519] width 430 height 18
type input "Custom Homework Assigned?"
click at [1265, 68] on span "Back" at bounding box center [1269, 63] width 25 height 16
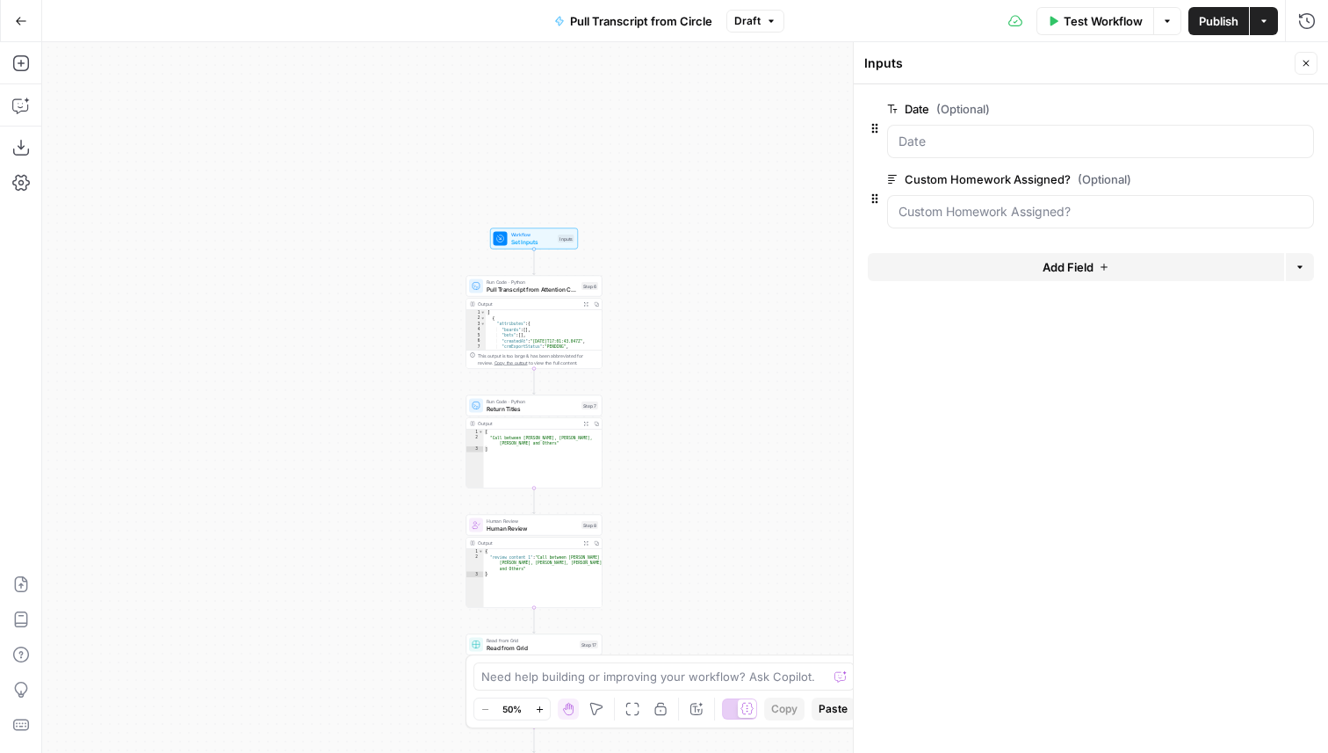
click at [1305, 63] on icon "button" at bounding box center [1306, 63] width 11 height 11
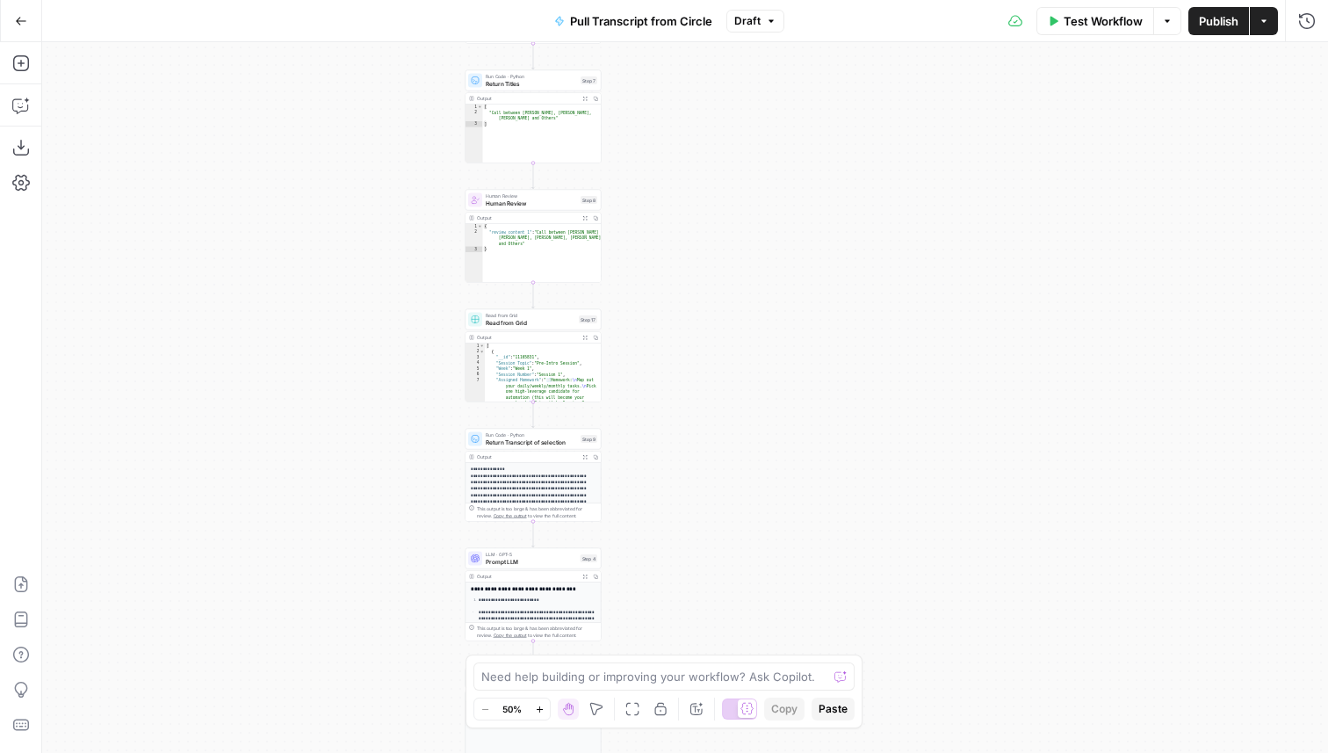
drag, startPoint x: 675, startPoint y: 518, endPoint x: 674, endPoint y: 192, distance: 325.9
click at [674, 192] on div "Workflow Set Inputs Inputs Run Code · Python Pull Transcript from Attention Con…" at bounding box center [685, 397] width 1286 height 711
drag, startPoint x: 683, startPoint y: 398, endPoint x: 683, endPoint y: 349, distance: 49.2
click at [683, 349] on div "Workflow Set Inputs Inputs Run Code · Python Pull Transcript from Attention Con…" at bounding box center [685, 397] width 1286 height 711
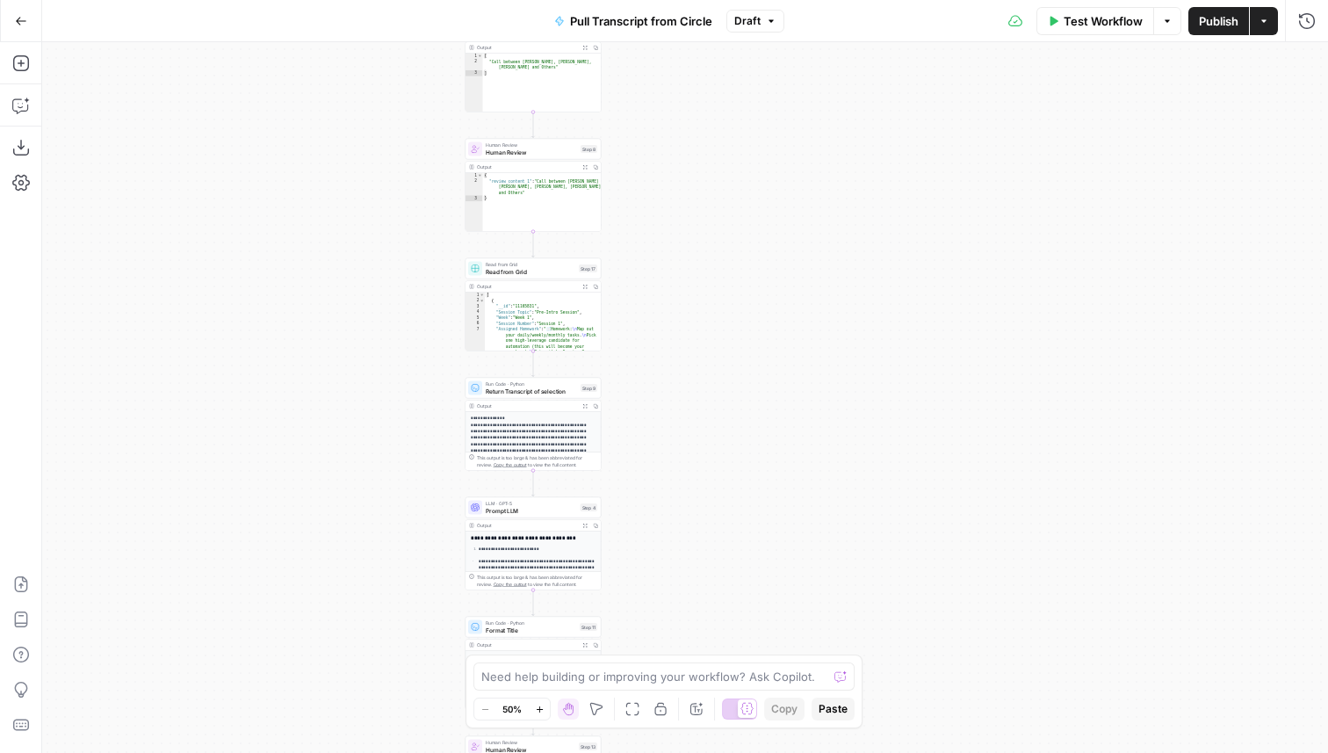
click at [530, 271] on span "Read from Grid" at bounding box center [531, 271] width 90 height 9
type input "Cohort_5_export.csv"
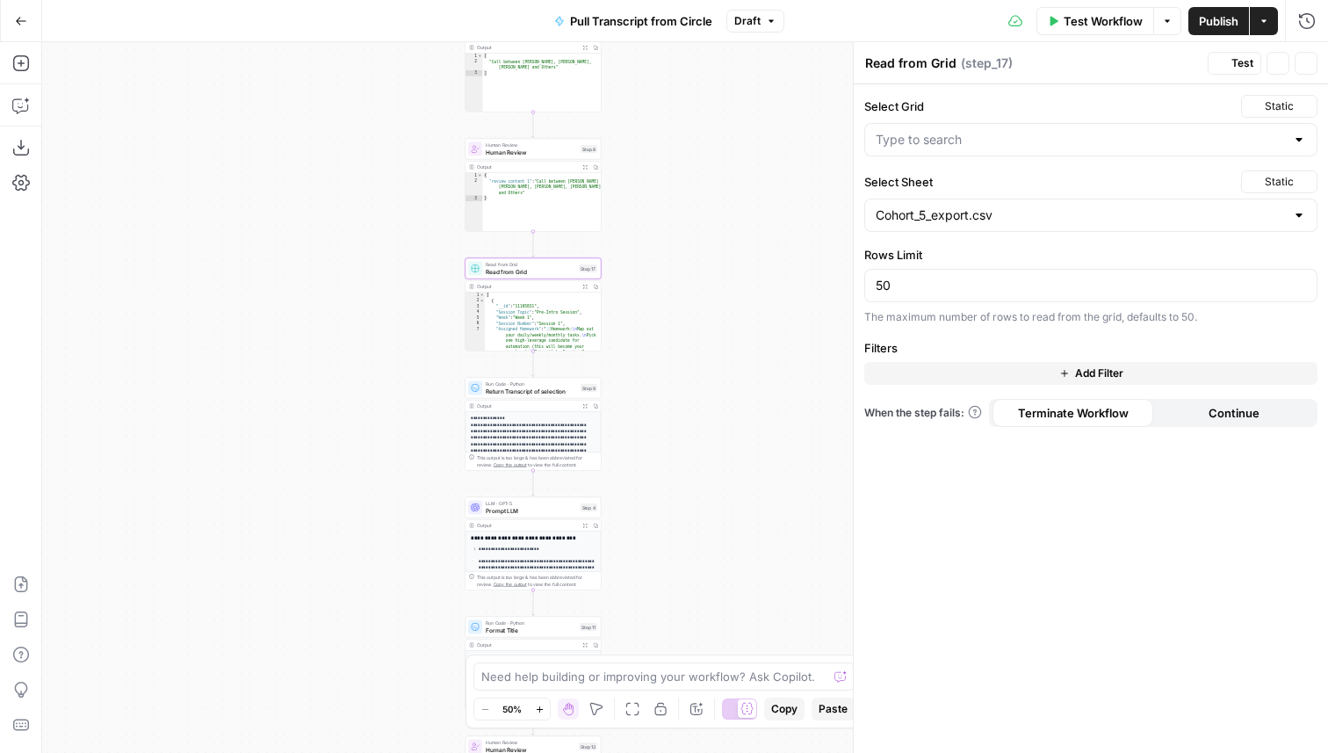
type input "Cohort_5_export.csv"
click at [909, 69] on textarea "Read from Grid" at bounding box center [910, 63] width 91 height 18
click at [931, 67] on textarea "Pull Homeowork Data" at bounding box center [930, 63] width 131 height 18
type textarea "Pull Homework Data"
click at [1309, 64] on icon "button" at bounding box center [1306, 63] width 11 height 11
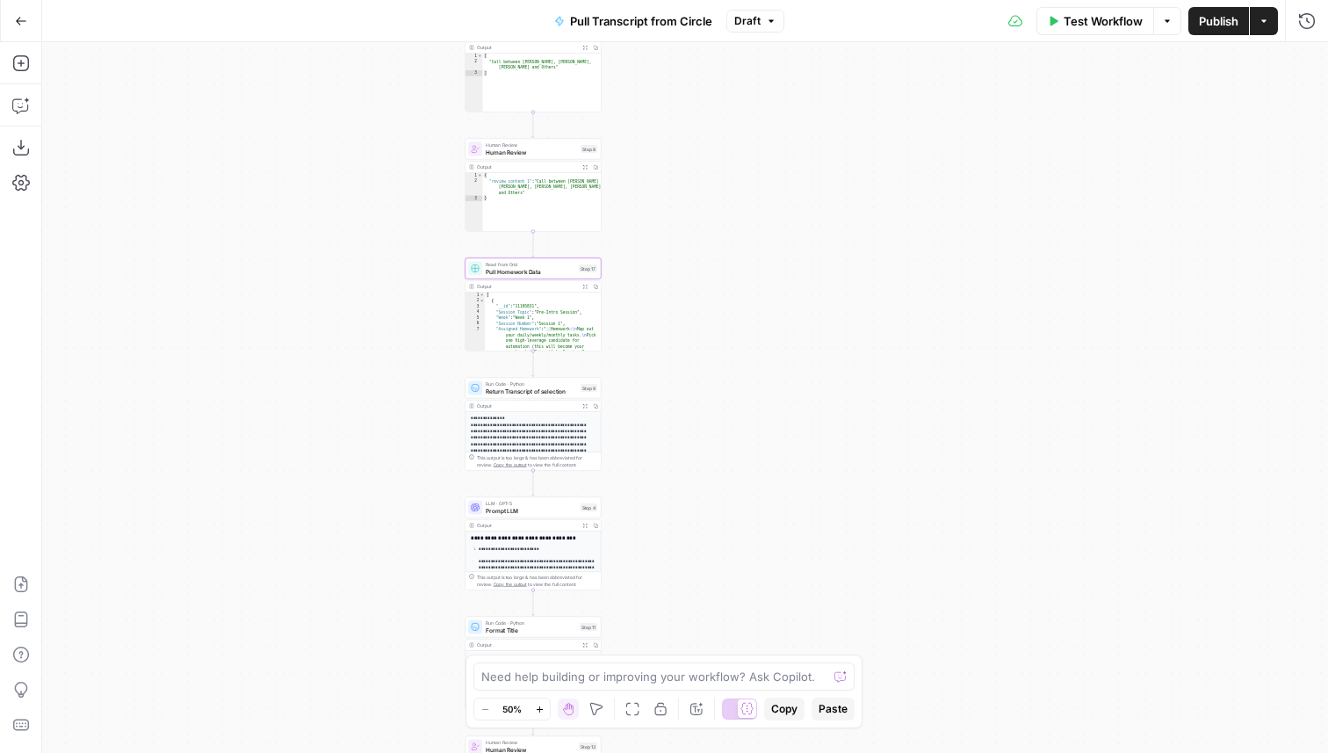
click at [537, 387] on span "Return Transcript of selection" at bounding box center [531, 391] width 91 height 9
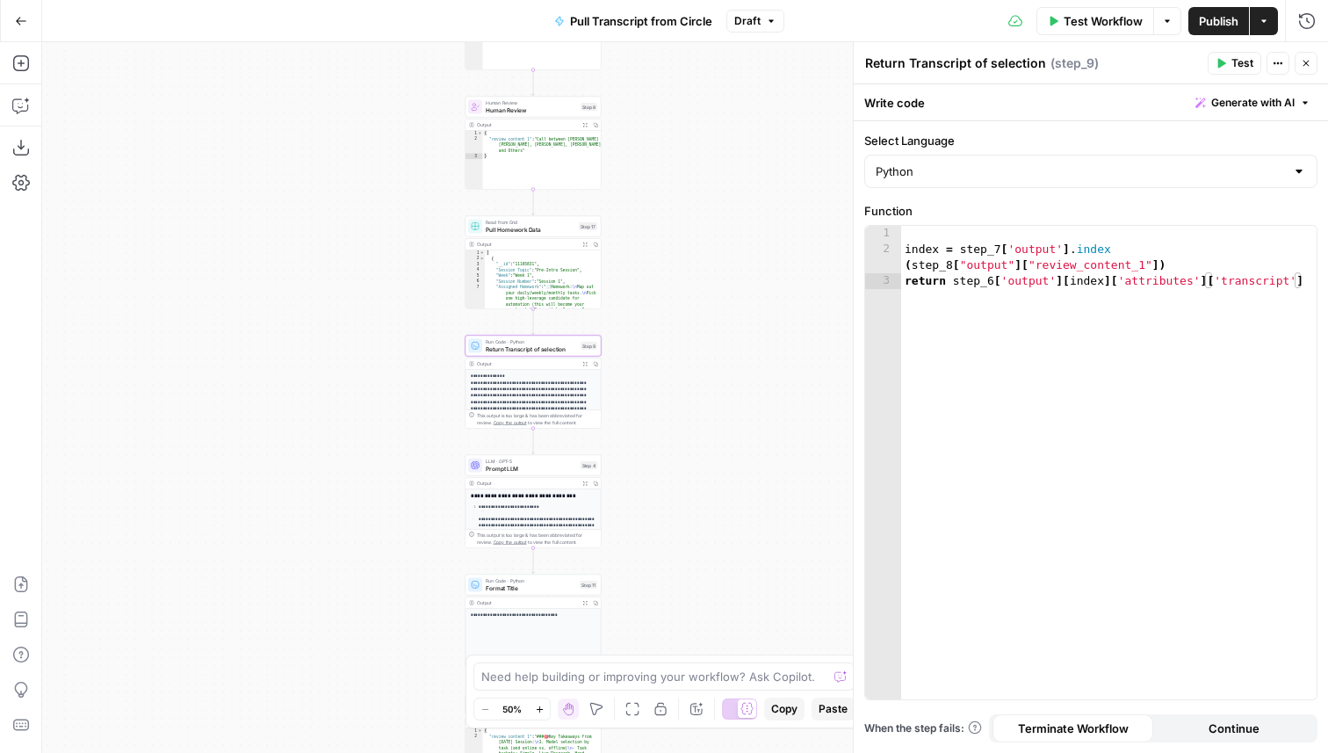
drag, startPoint x: 381, startPoint y: 506, endPoint x: 381, endPoint y: 464, distance: 42.2
click at [381, 464] on div "Workflow Set Inputs Inputs Run Code · Python Pull Transcript from Attention Con…" at bounding box center [685, 397] width 1286 height 711
click at [526, 471] on span "Prompt LLM" at bounding box center [531, 468] width 91 height 9
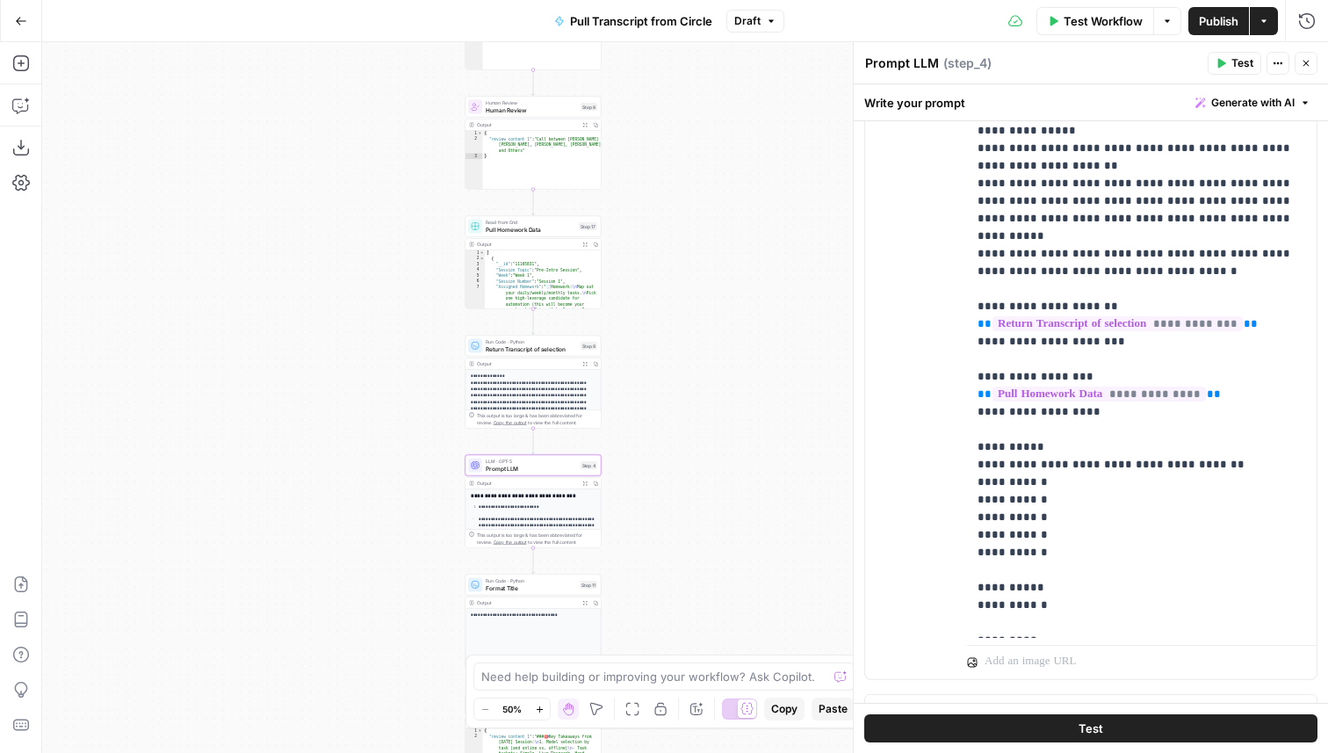
scroll to position [446, 0]
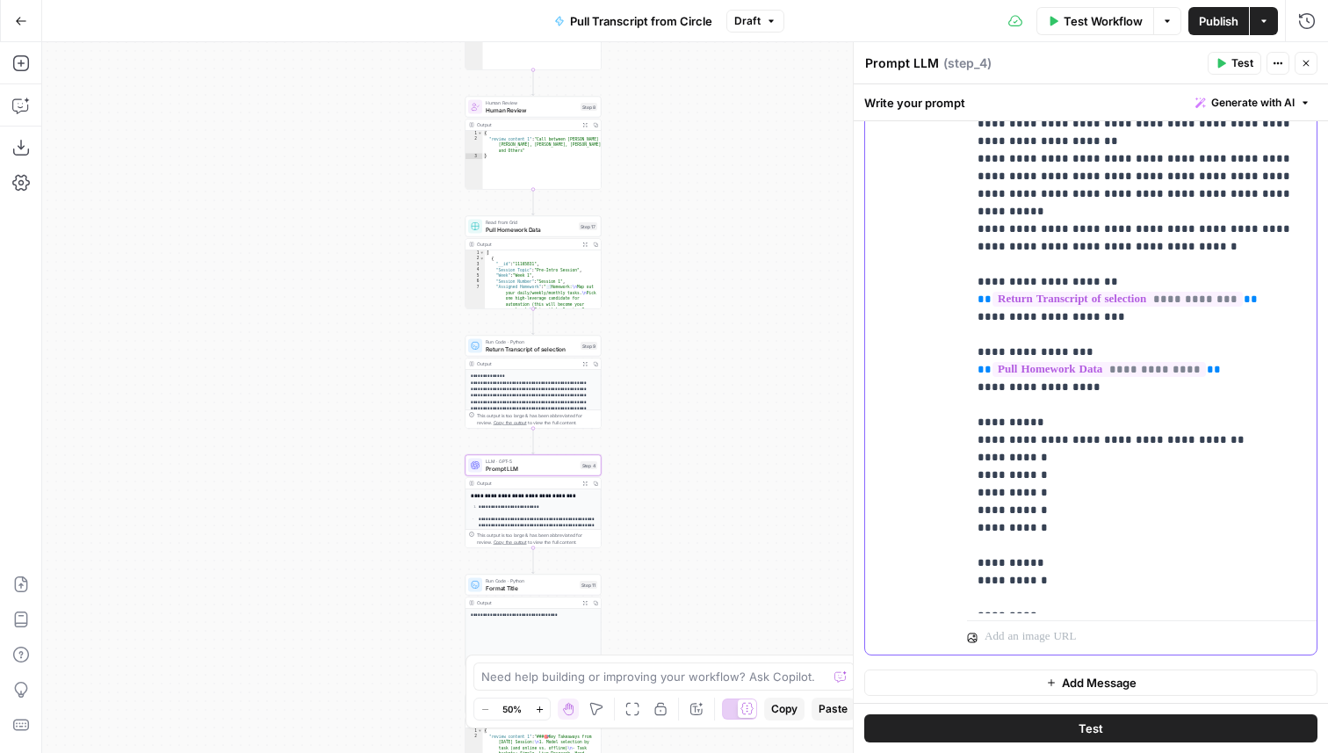
click at [1030, 300] on p "**********" at bounding box center [1142, 747] width 329 height 1687
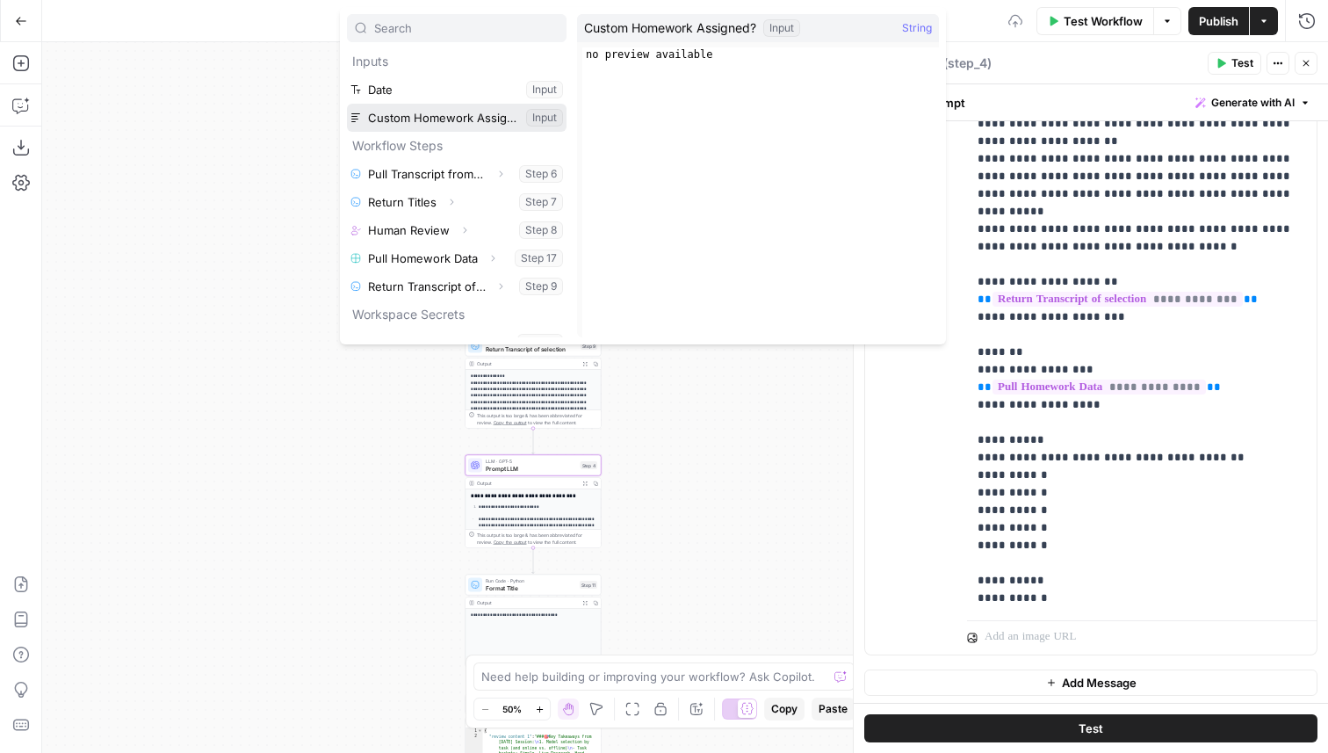
click at [471, 117] on button "Select variable Custom Homework Assigned?" at bounding box center [457, 118] width 220 height 28
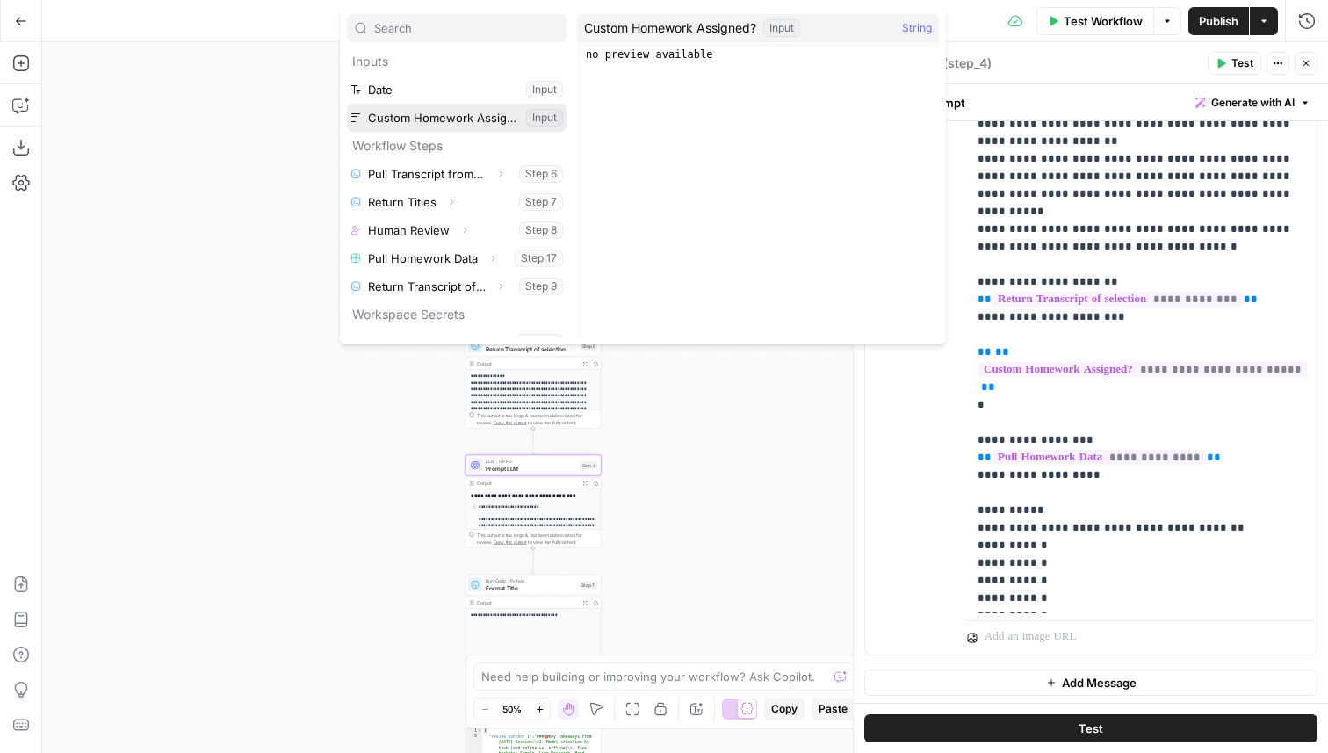
click at [448, 130] on button "Select variable Custom Homework Assigned?" at bounding box center [457, 118] width 220 height 28
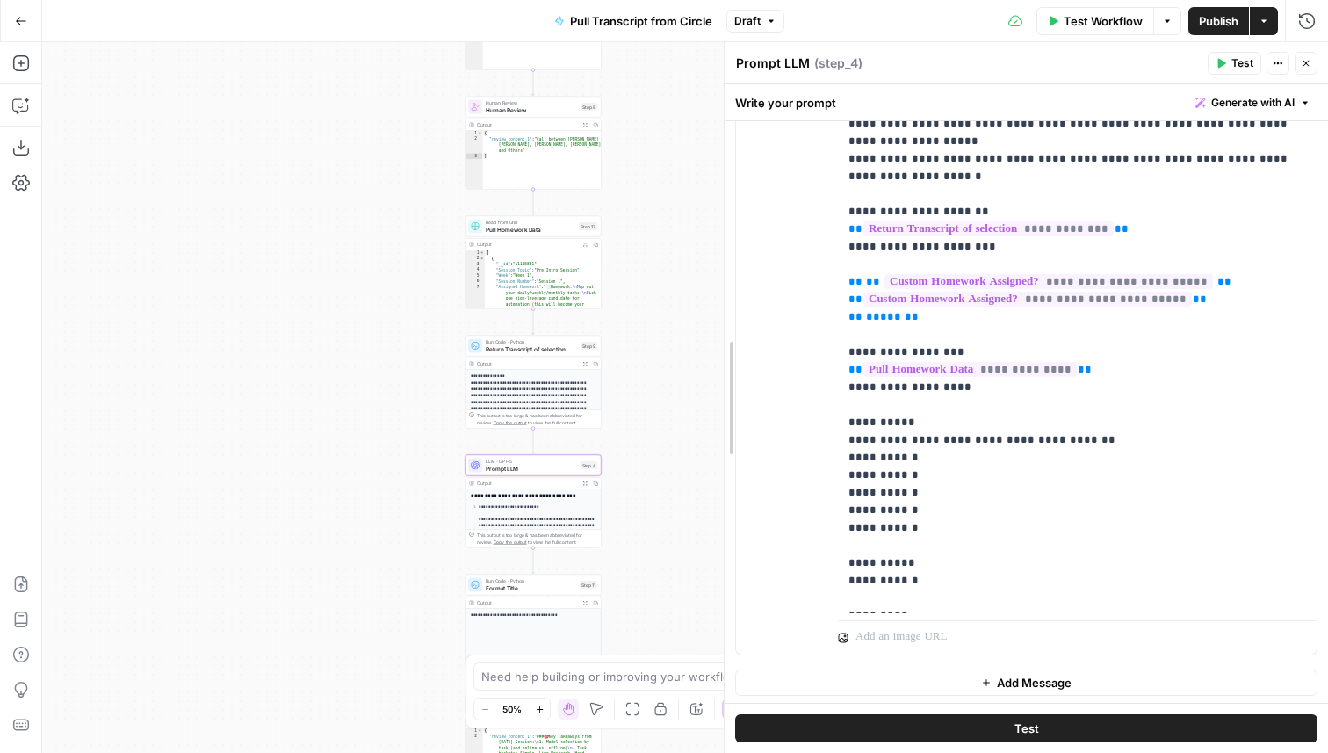
scroll to position [425, 0]
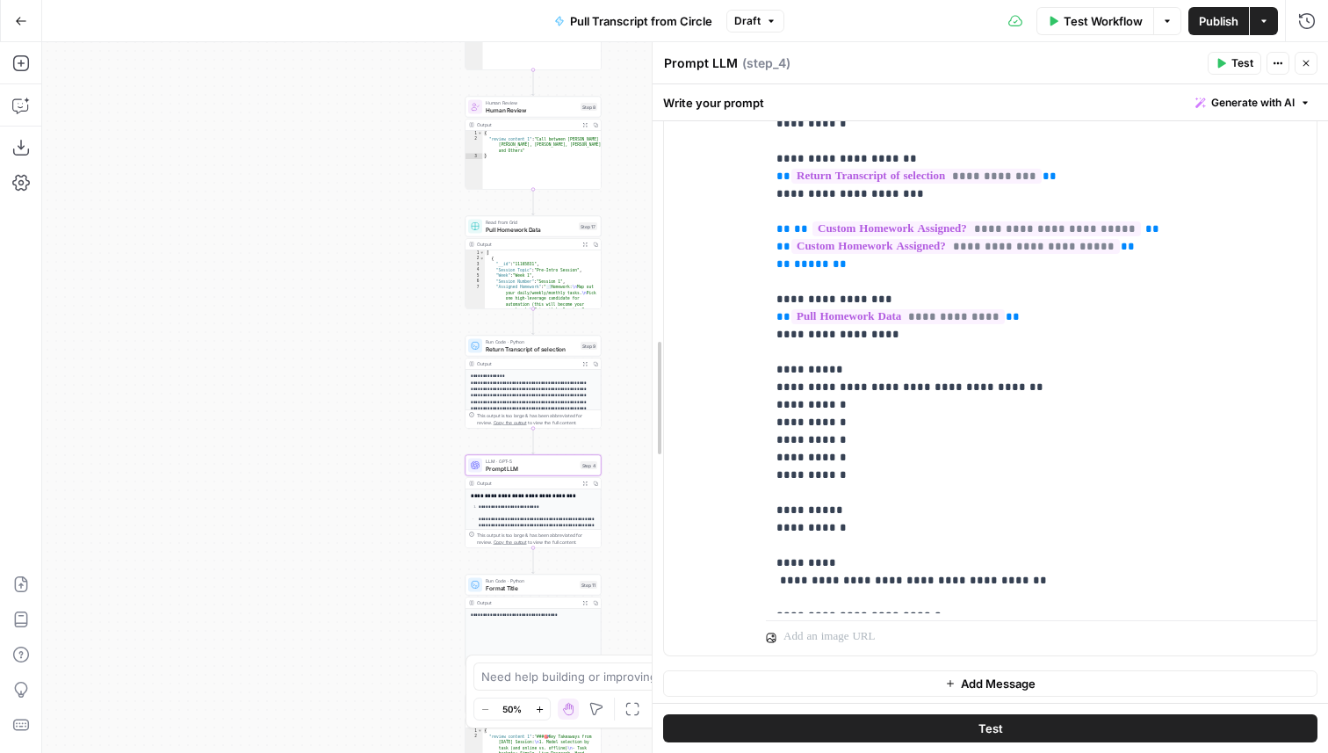
drag, startPoint x: 853, startPoint y: 491, endPoint x: 652, endPoint y: 493, distance: 201.2
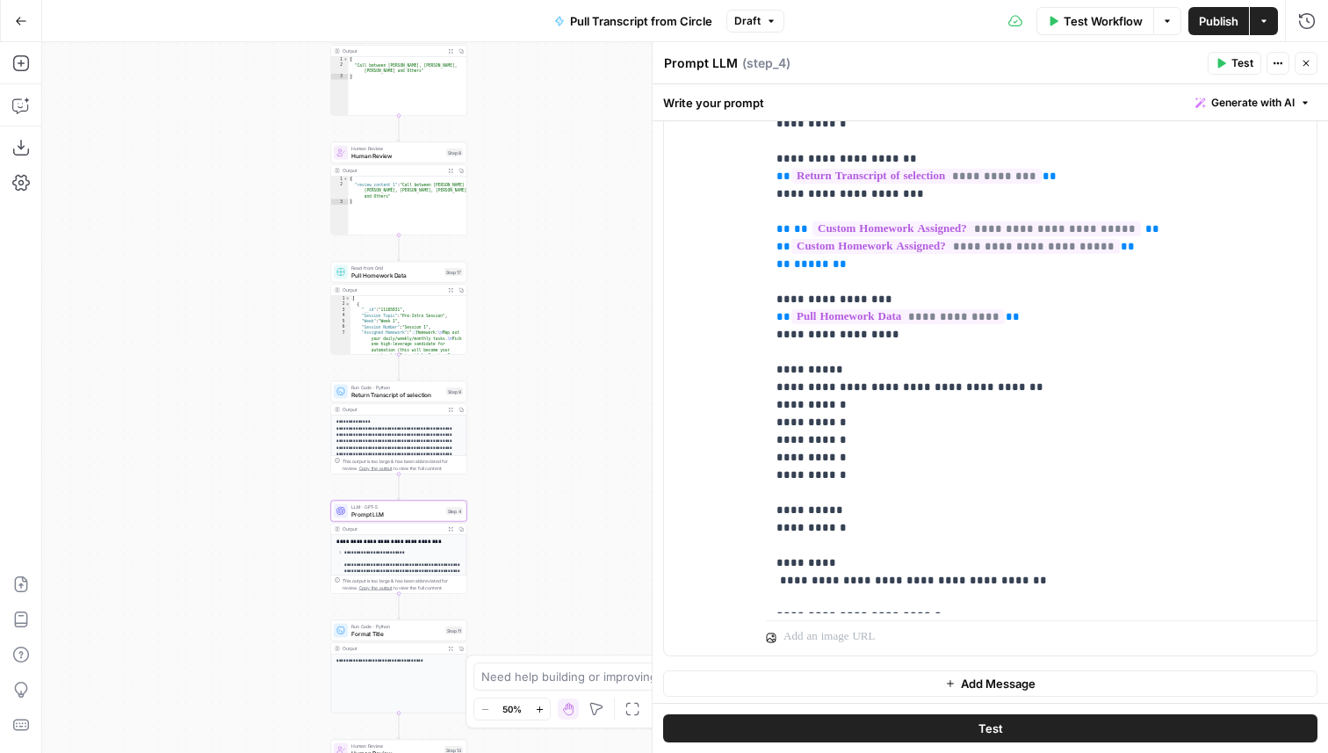
drag, startPoint x: 421, startPoint y: 389, endPoint x: 271, endPoint y: 439, distance: 157.5
click at [272, 439] on div "Workflow Set Inputs Inputs Run Code · Python Pull Transcript from Attention Con…" at bounding box center [685, 397] width 1286 height 711
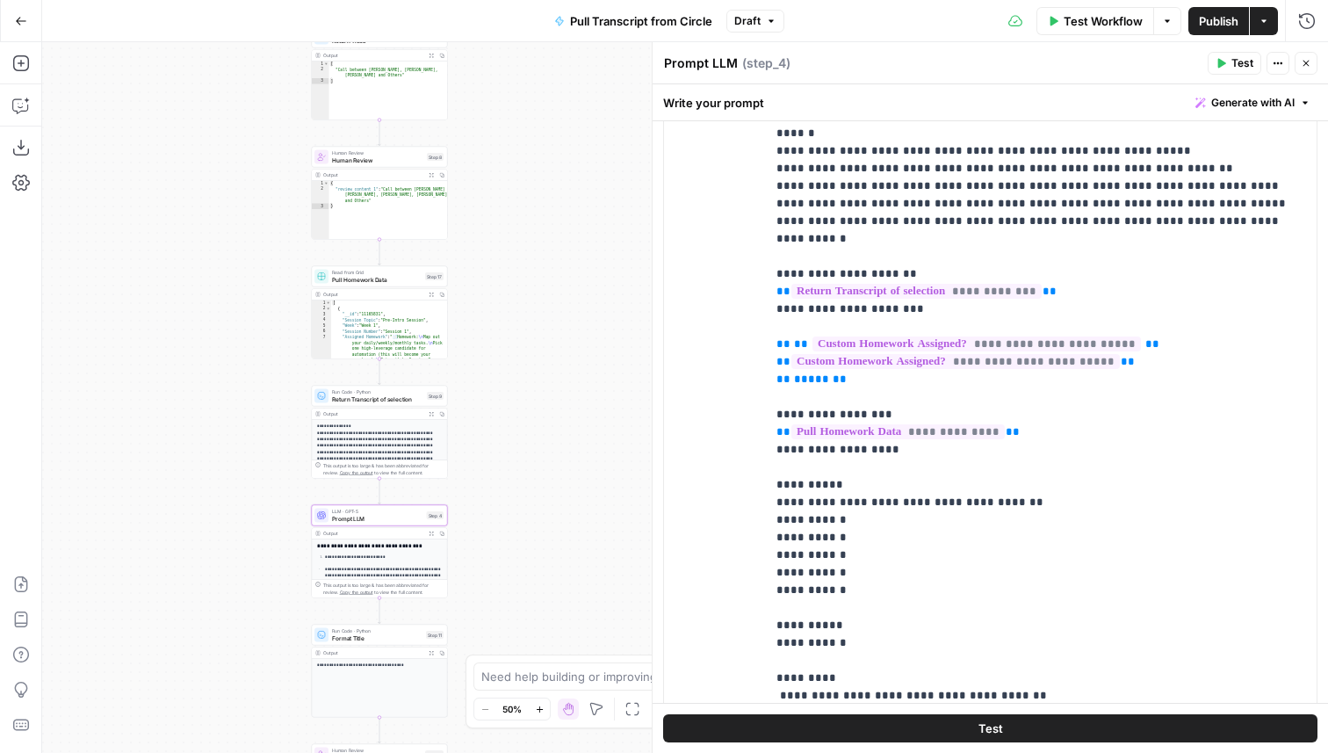
scroll to position [304, 0]
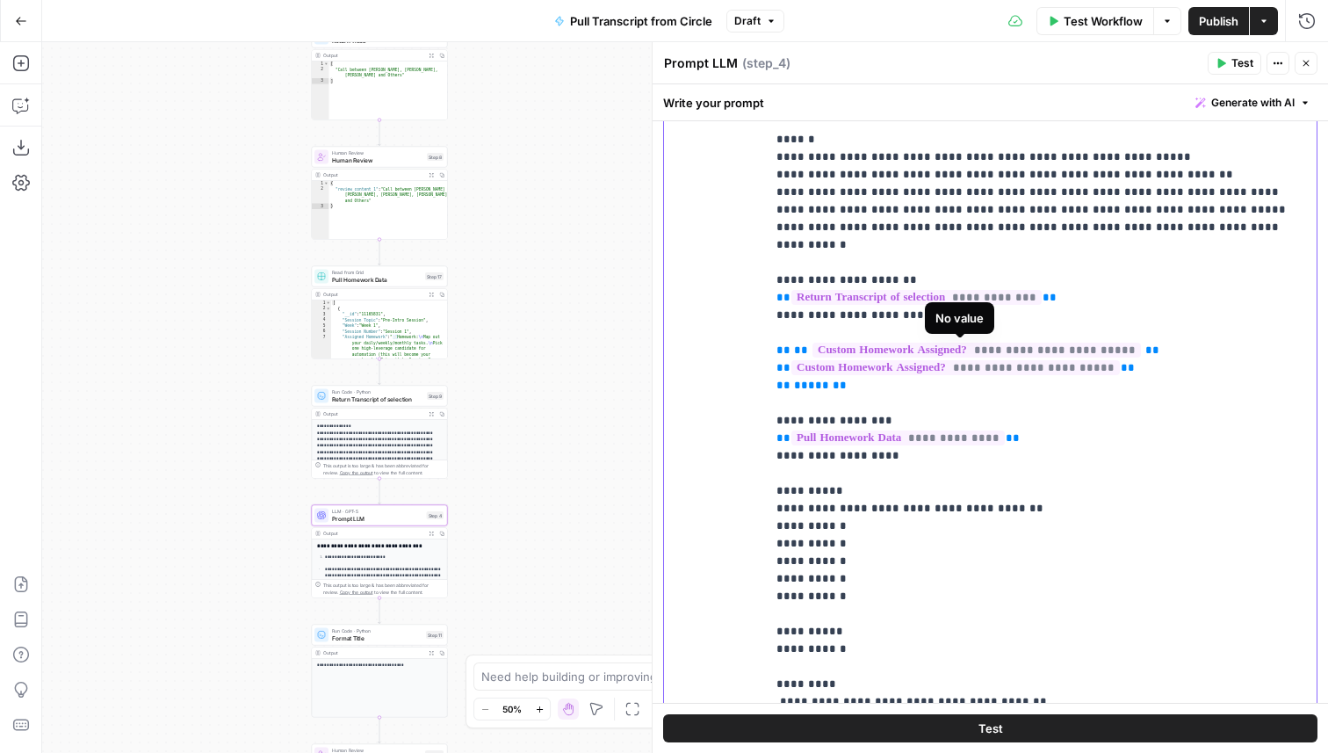
drag, startPoint x: 1153, startPoint y: 354, endPoint x: 770, endPoint y: 352, distance: 383.9
click at [770, 352] on div "**********" at bounding box center [1041, 376] width 551 height 716
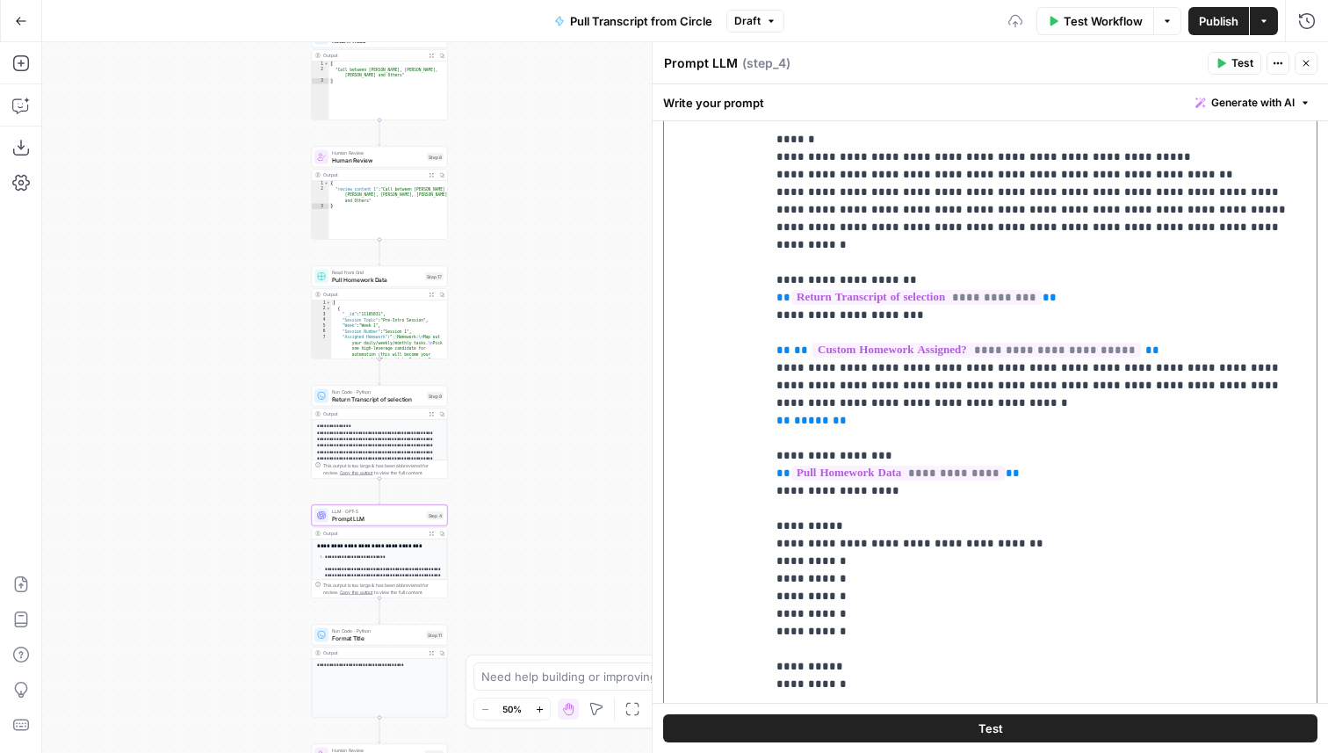
click at [878, 407] on p "**********" at bounding box center [1042, 745] width 530 height 1441
click at [847, 411] on p "**********" at bounding box center [1042, 745] width 530 height 1441
click at [795, 413] on p "**********" at bounding box center [1042, 745] width 530 height 1441
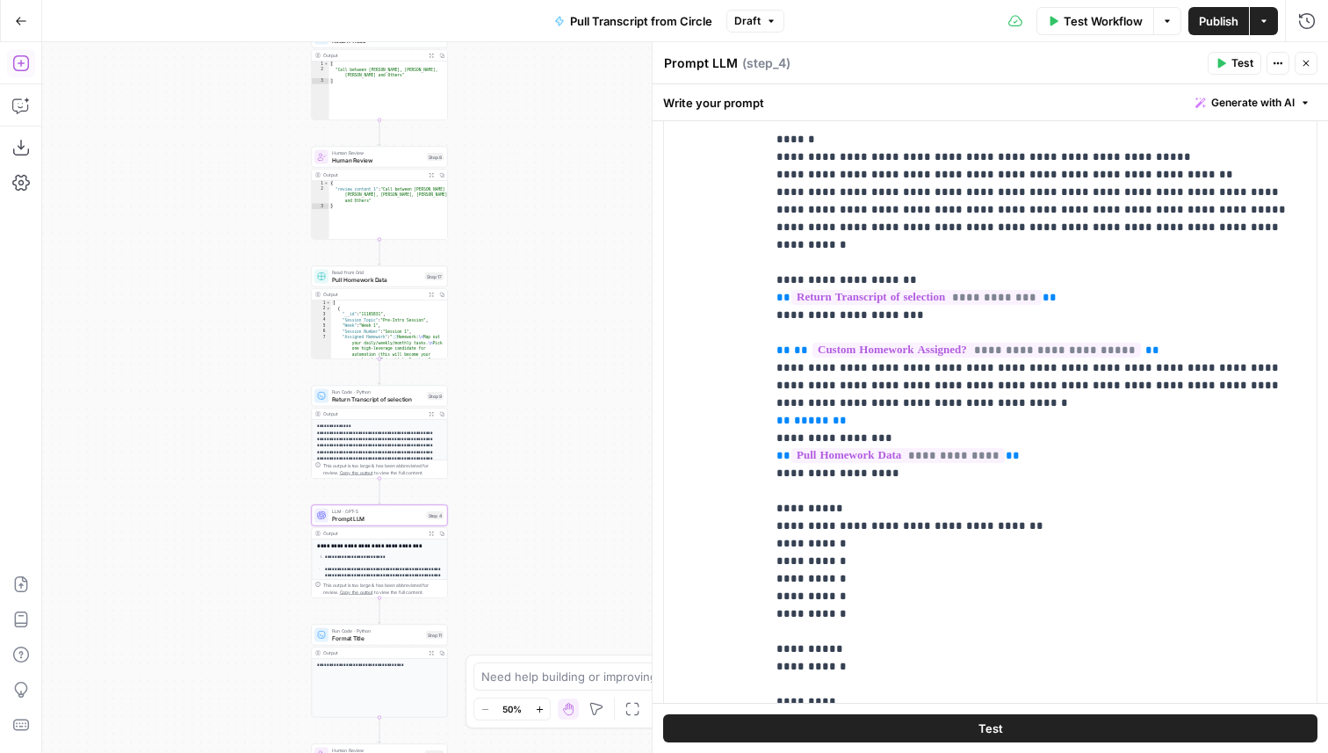
click at [31, 68] on button "Add Steps" at bounding box center [21, 63] width 28 height 28
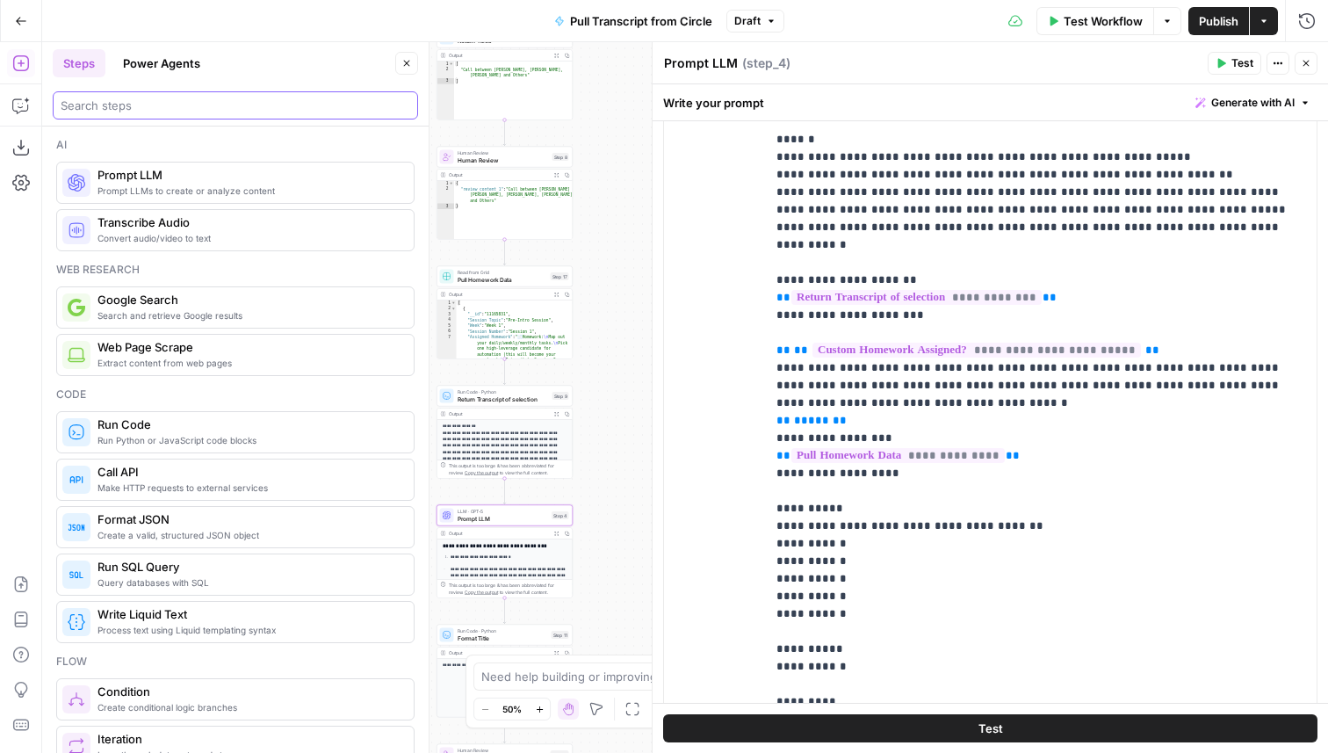
click at [214, 104] on input "search" at bounding box center [236, 106] width 350 height 18
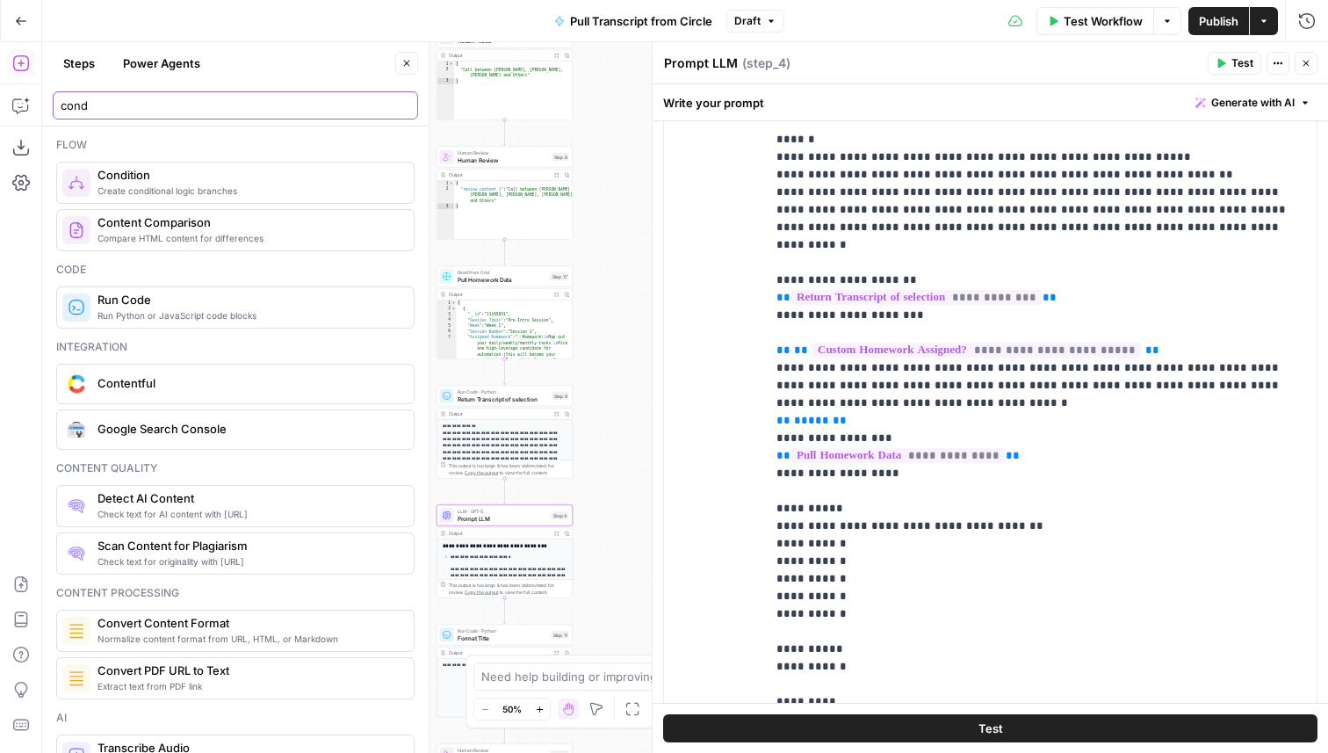
type input "cond"
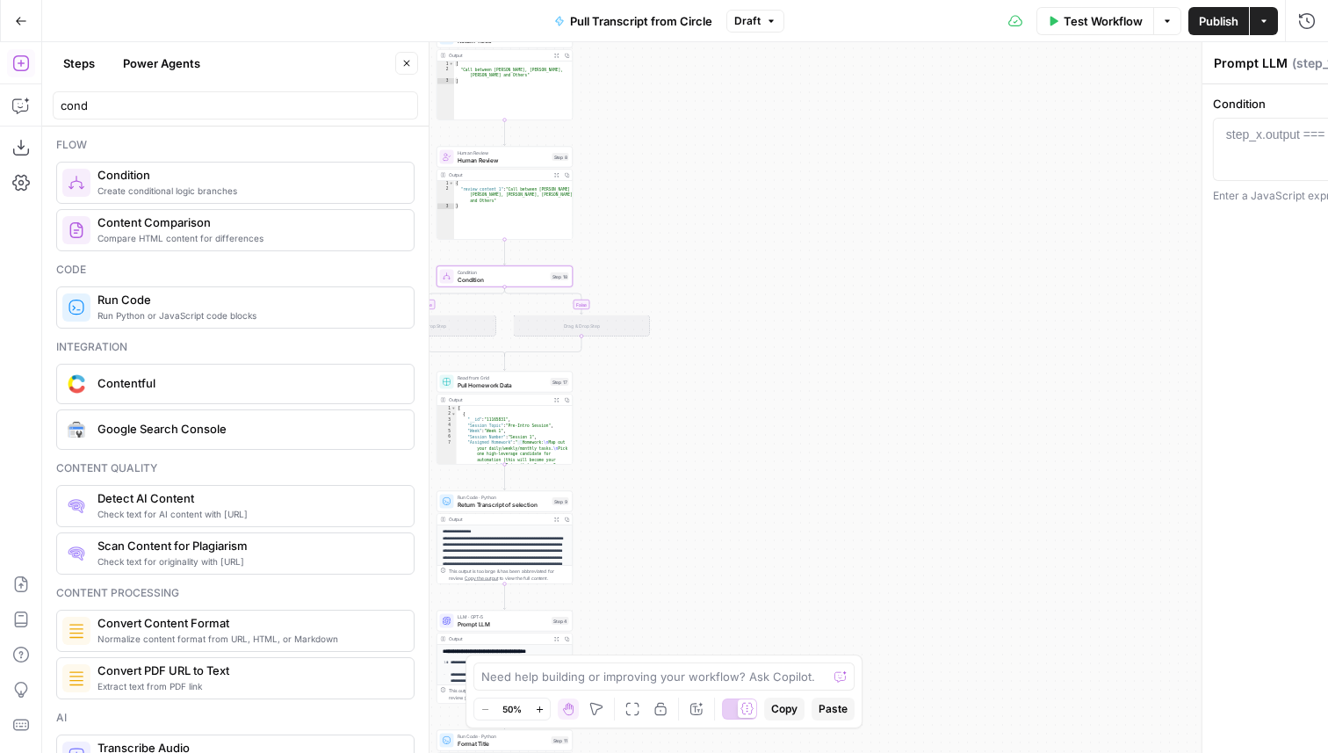
type textarea "Condition"
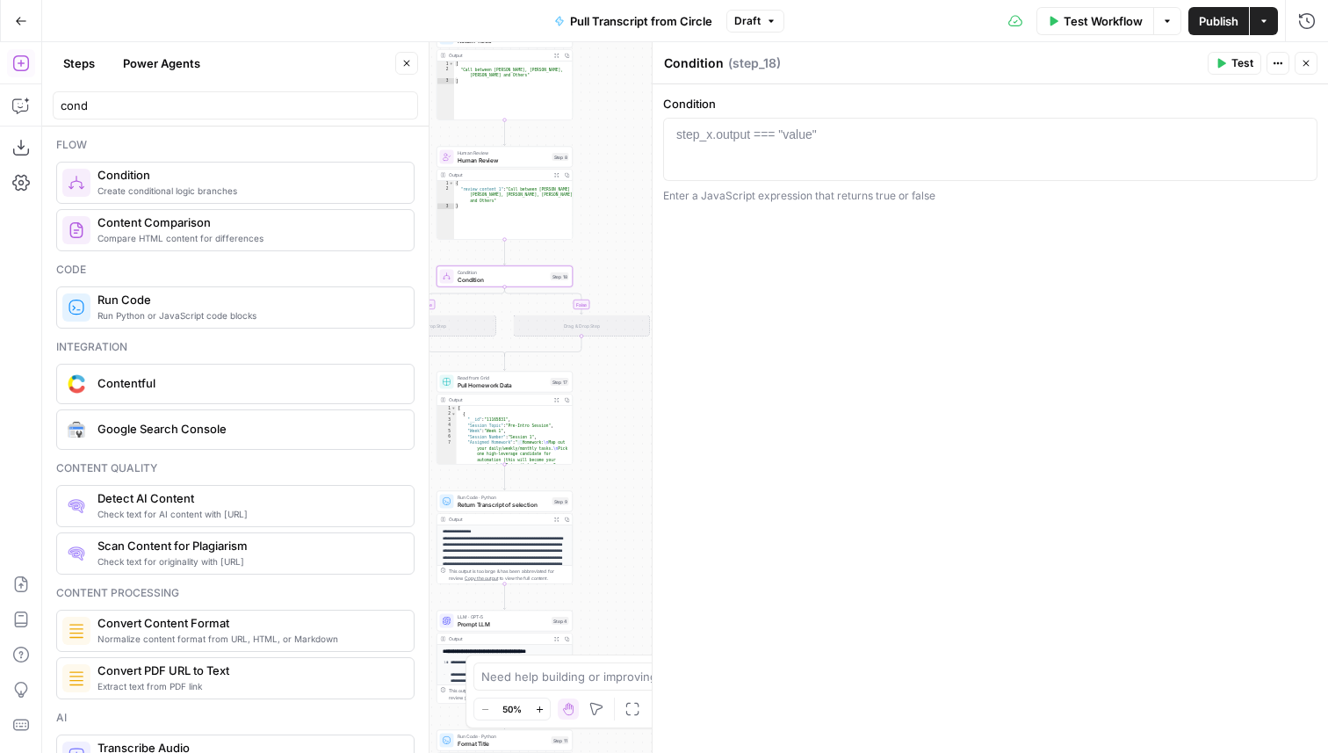
click at [405, 61] on icon "button" at bounding box center [407, 64] width 6 height 6
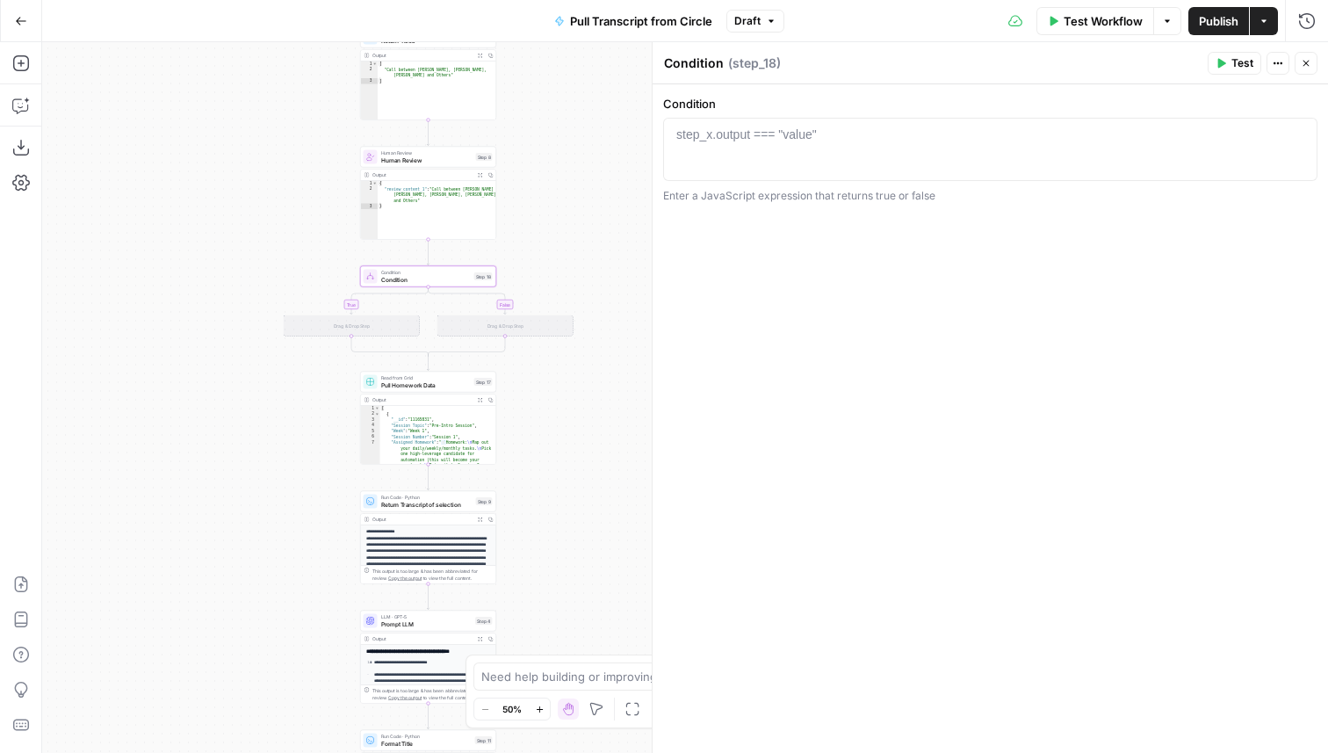
drag, startPoint x: 337, startPoint y: 343, endPoint x: 127, endPoint y: 341, distance: 210.0
click at [127, 341] on div "true false Workflow Set Inputs Inputs Run Code · Python Pull Transcript from At…" at bounding box center [685, 397] width 1286 height 711
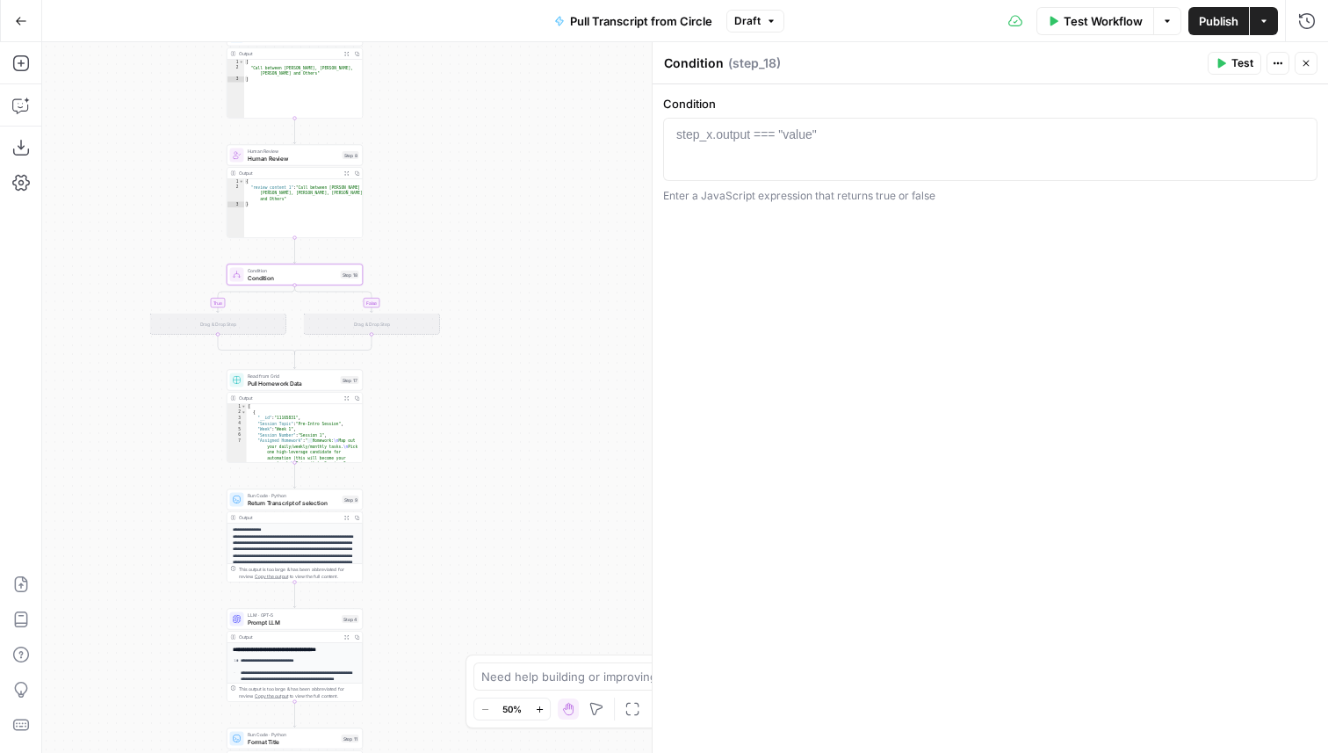
click at [731, 155] on div at bounding box center [990, 165] width 639 height 79
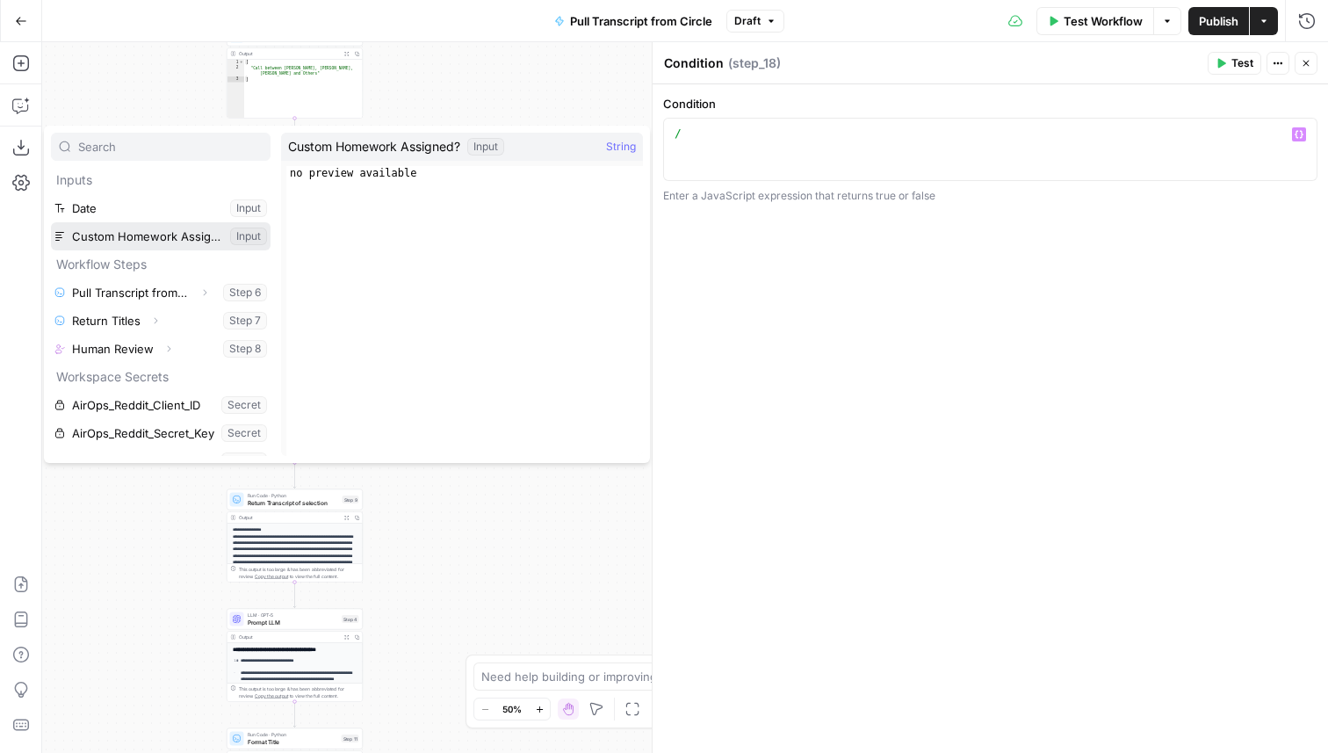
click at [181, 230] on button "Select variable Custom Homework Assigned?" at bounding box center [161, 236] width 220 height 28
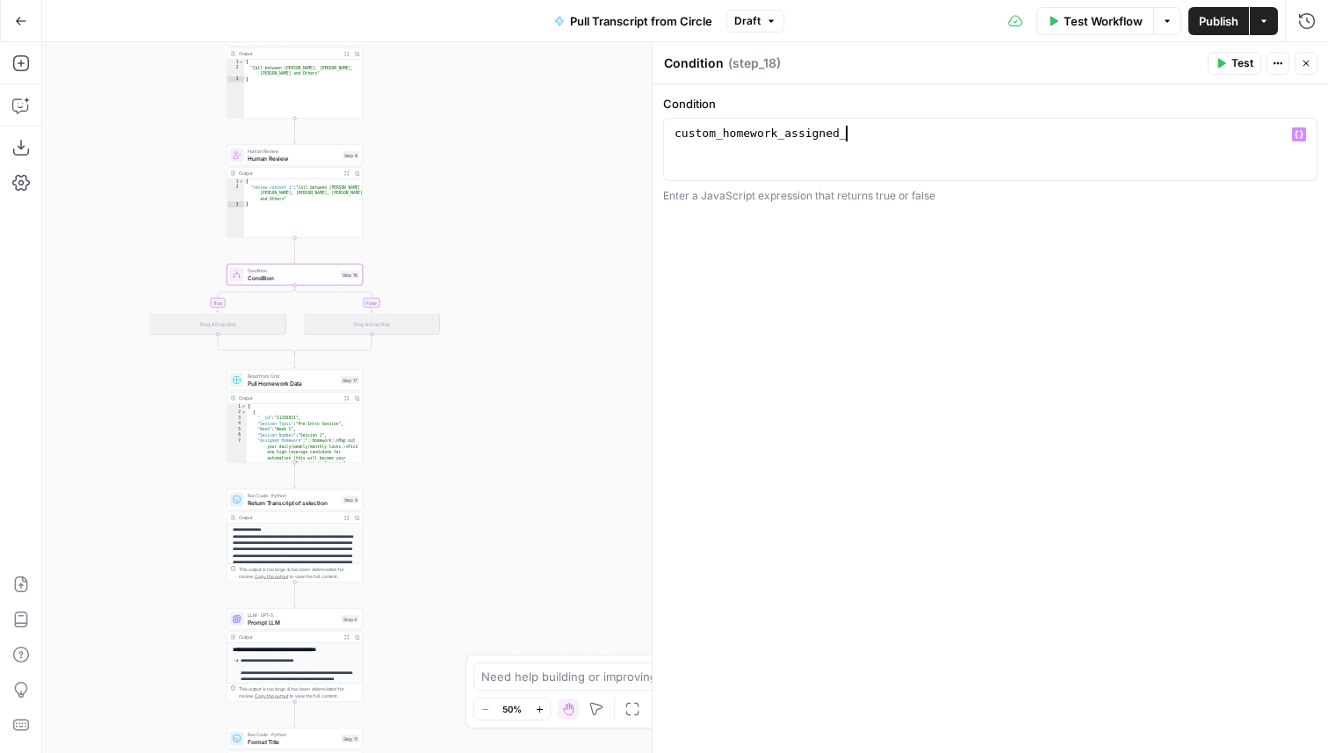
click at [672, 137] on div "custom_homework_assigned_" at bounding box center [990, 165] width 639 height 79
click at [921, 135] on div "custom_homework_assigned_" at bounding box center [990, 165] width 639 height 79
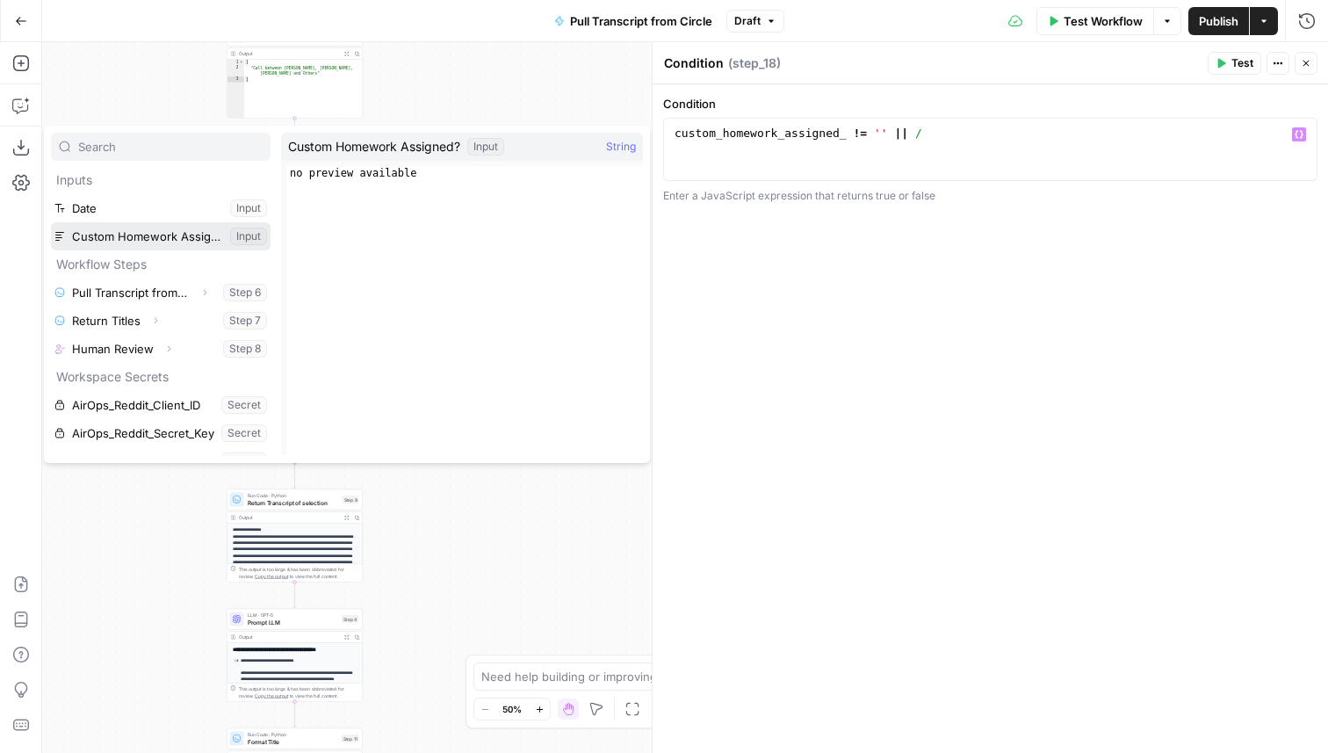
click at [210, 243] on button "Select variable Custom Homework Assigned?" at bounding box center [161, 236] width 220 height 28
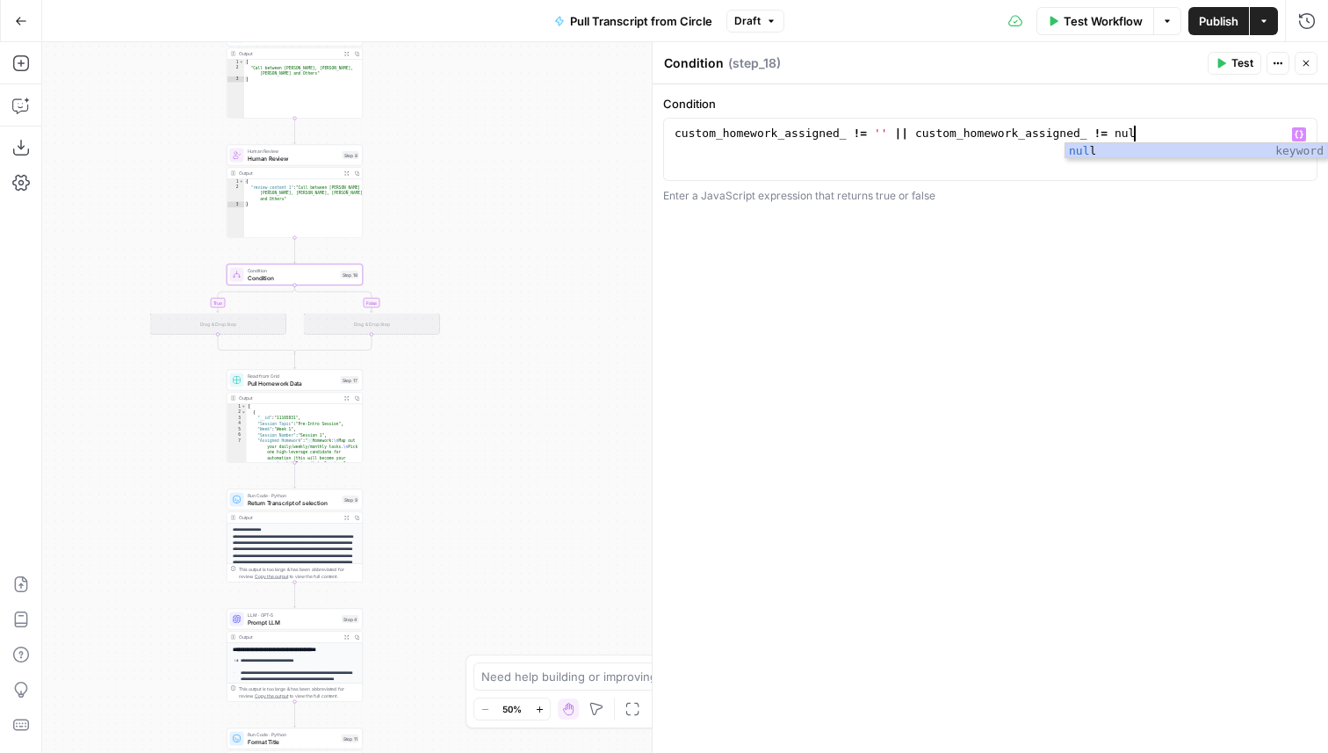
scroll to position [0, 34]
type textarea "**********"
click at [960, 517] on div "**********" at bounding box center [991, 418] width 676 height 669
click at [1312, 64] on button "Close" at bounding box center [1306, 63] width 23 height 23
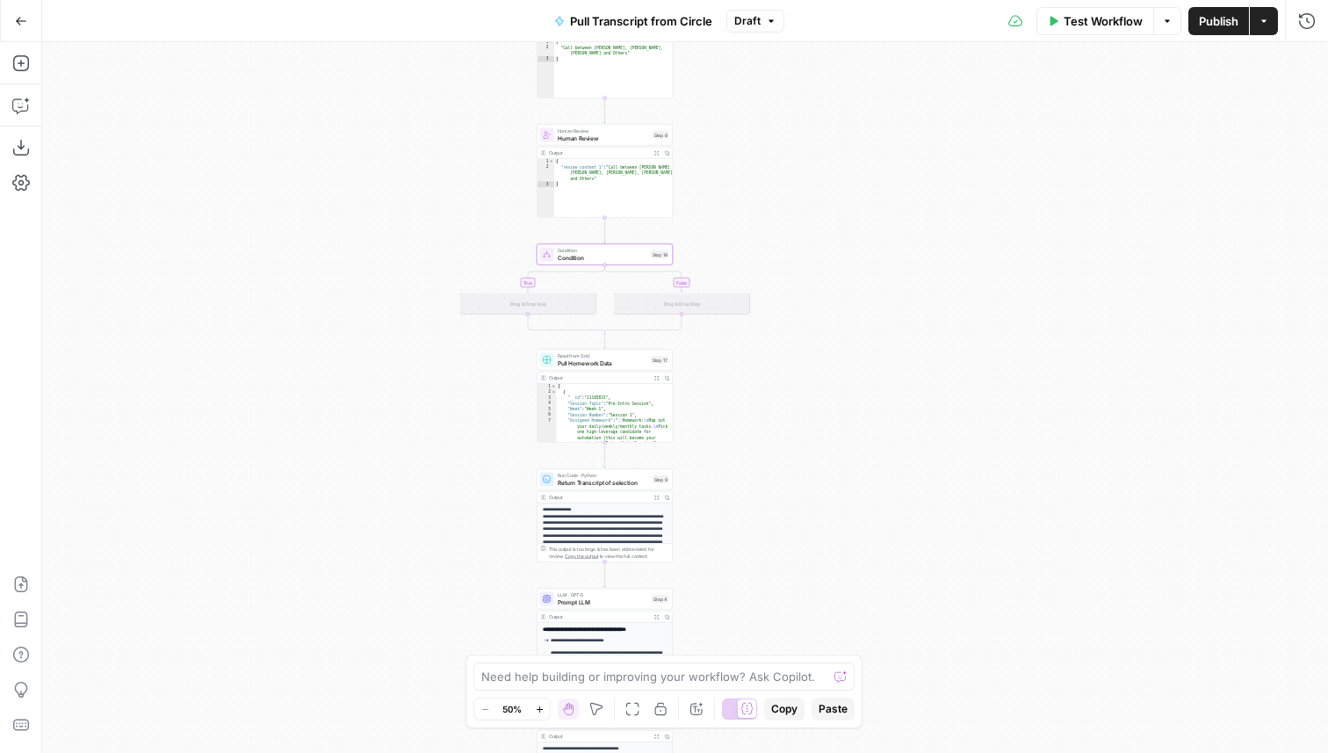
drag, startPoint x: 751, startPoint y: 324, endPoint x: 929, endPoint y: 321, distance: 177.5
click at [929, 321] on div "true false Workflow Set Inputs Inputs Run Code · Python Pull Transcript from At…" at bounding box center [685, 397] width 1286 height 711
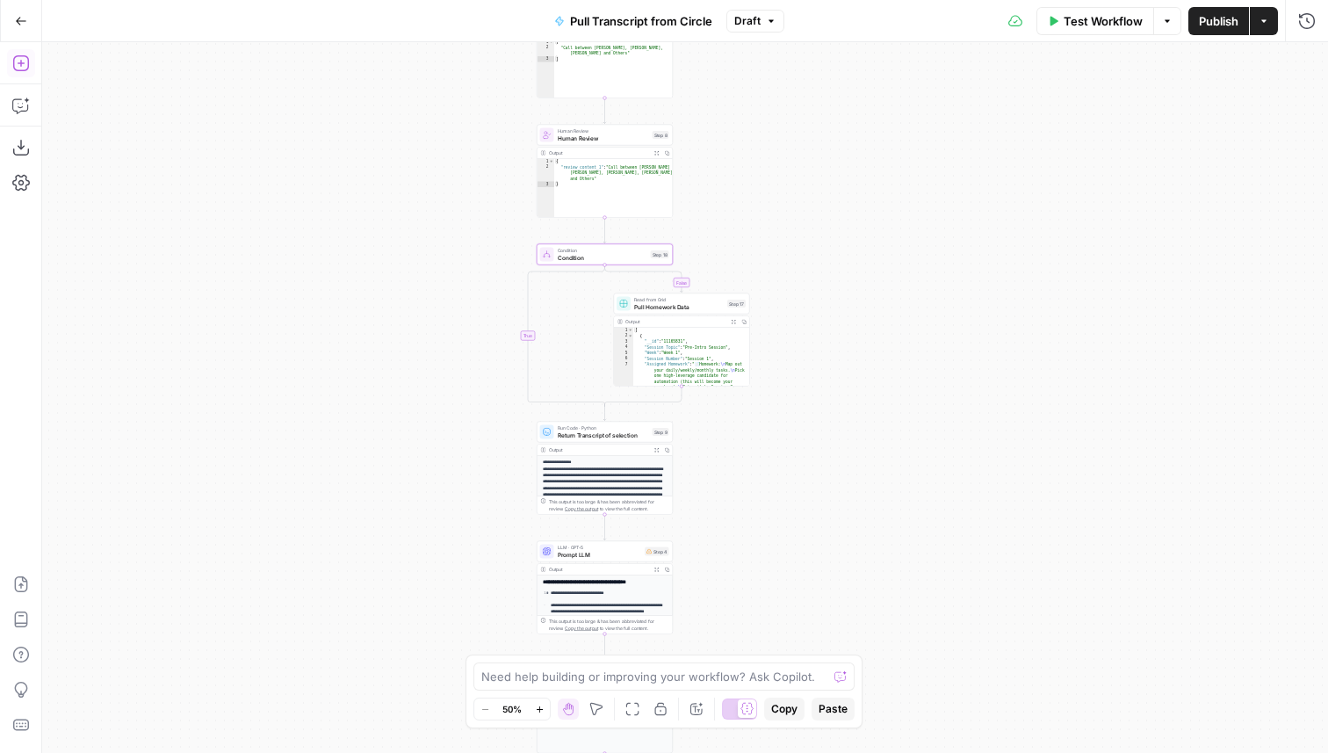
click at [8, 60] on button "Add Steps" at bounding box center [21, 63] width 28 height 28
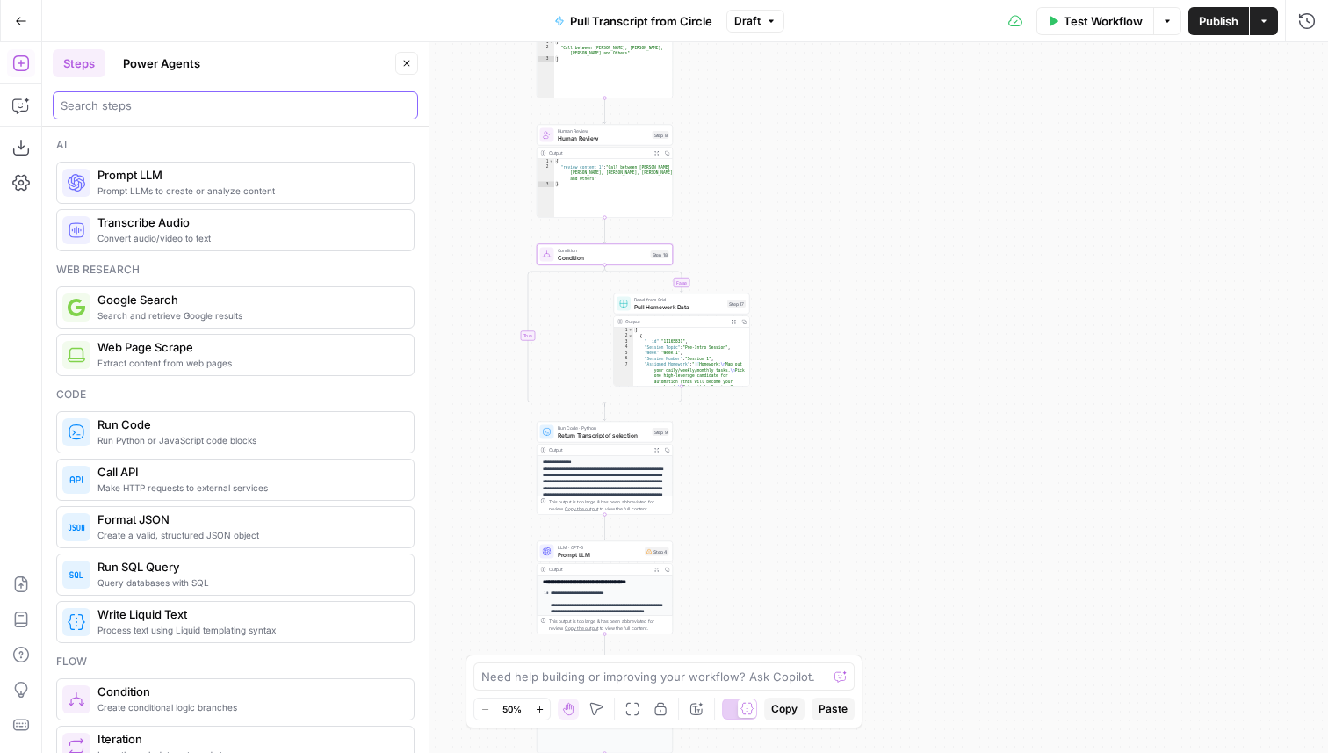
click at [192, 106] on input "search" at bounding box center [236, 106] width 350 height 18
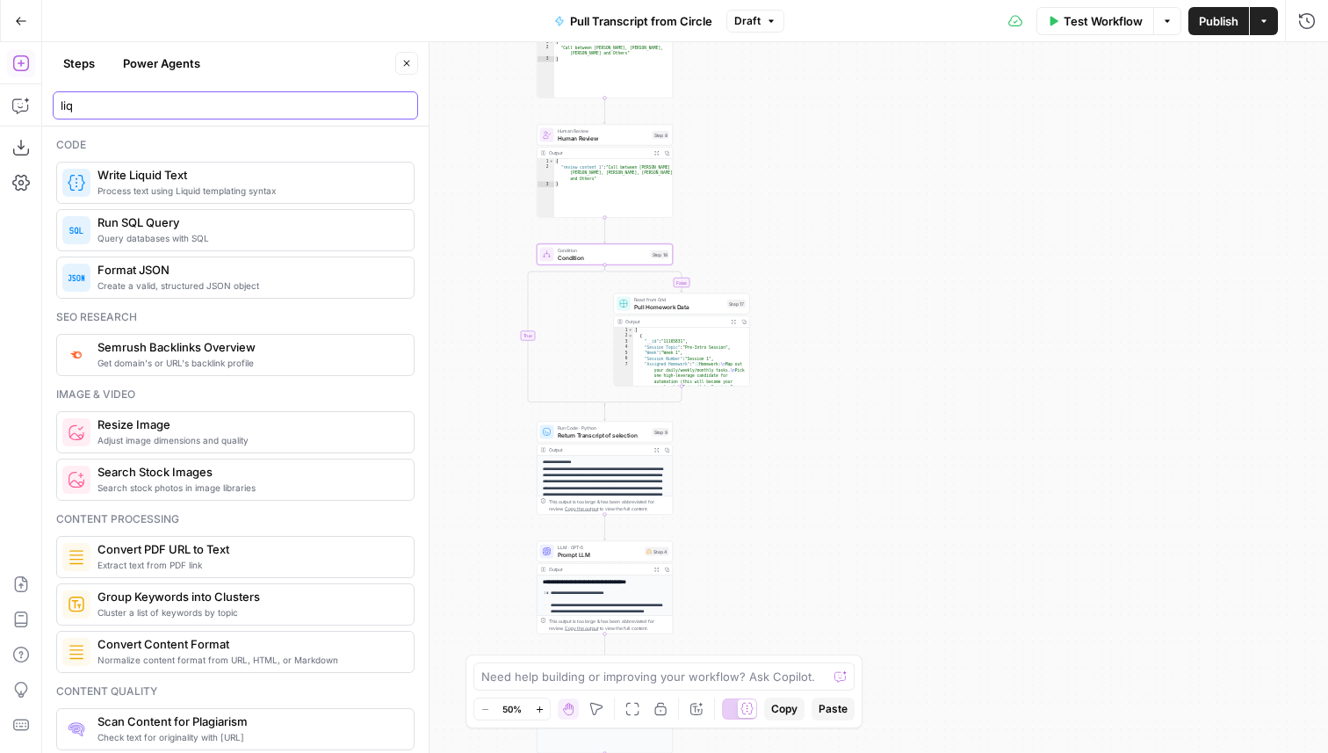
type input "liq"
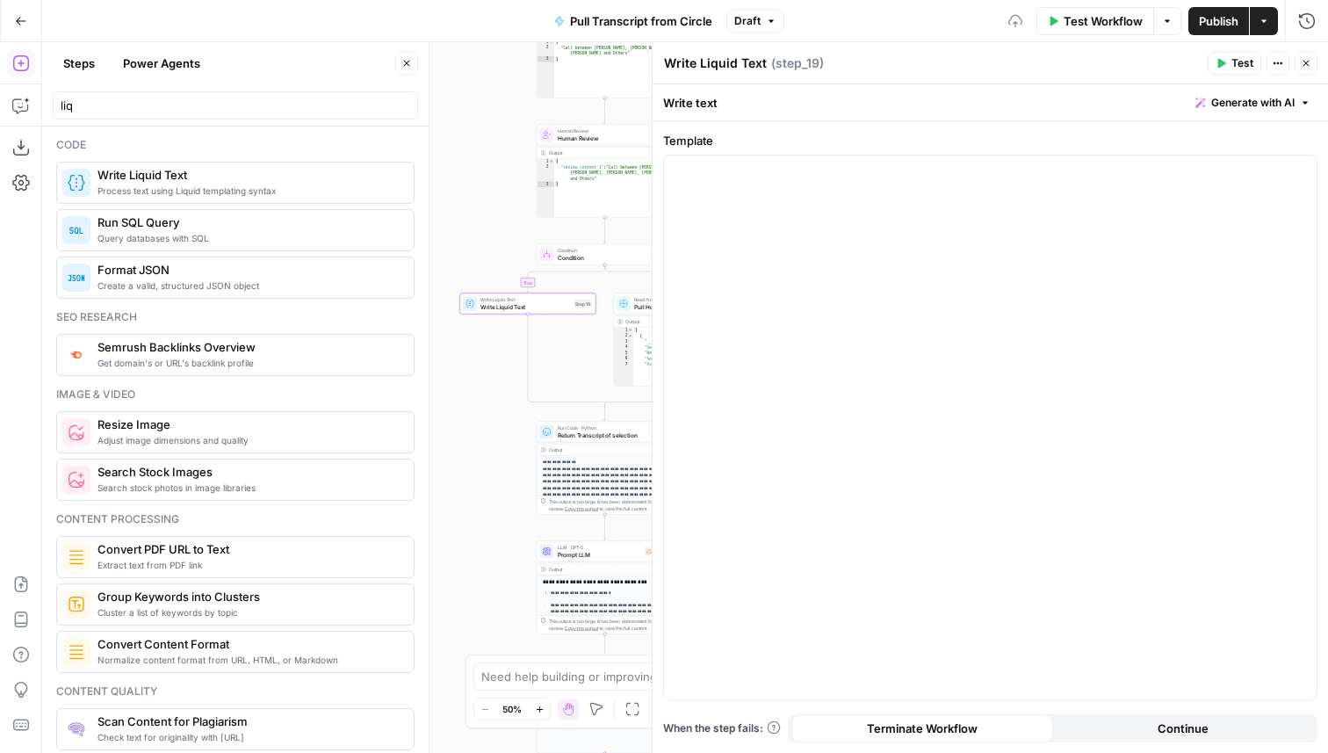
click at [407, 69] on button "Close" at bounding box center [406, 63] width 23 height 23
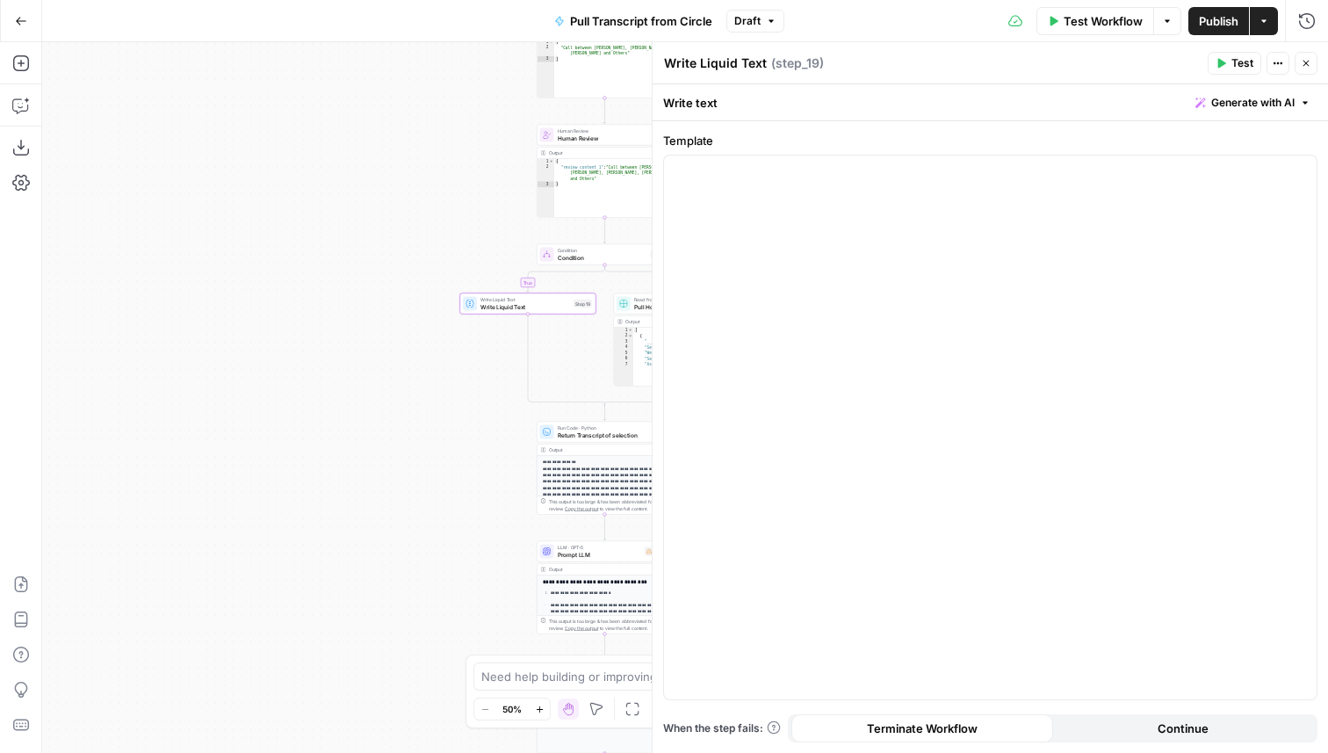
click at [734, 63] on textarea "Write Liquid Text" at bounding box center [715, 63] width 103 height 18
type textarea "Provide Homewor"
type textarea "Provide Assigned Homework"
click at [799, 239] on div at bounding box center [990, 427] width 653 height 544
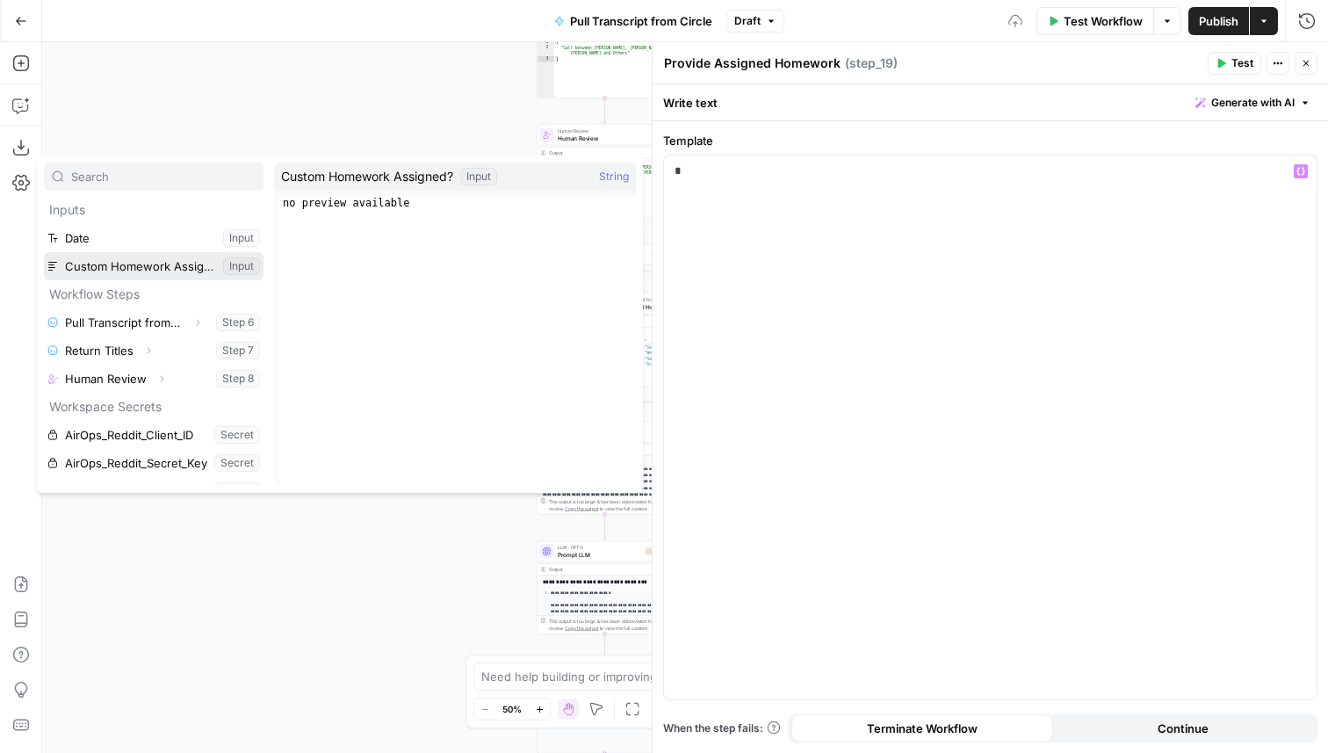
click at [123, 260] on button "Select variable Custom Homework Assigned?" at bounding box center [154, 266] width 220 height 28
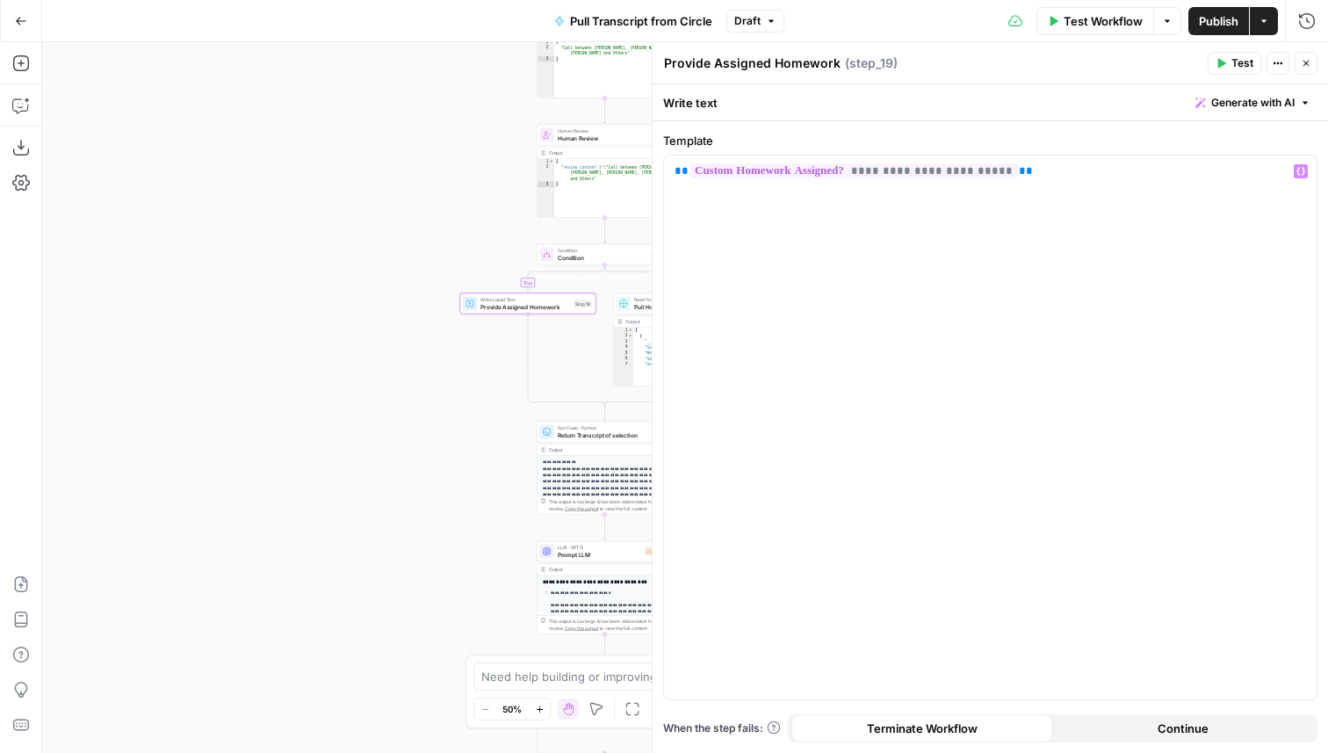
click at [1308, 69] on button "Close" at bounding box center [1306, 63] width 23 height 23
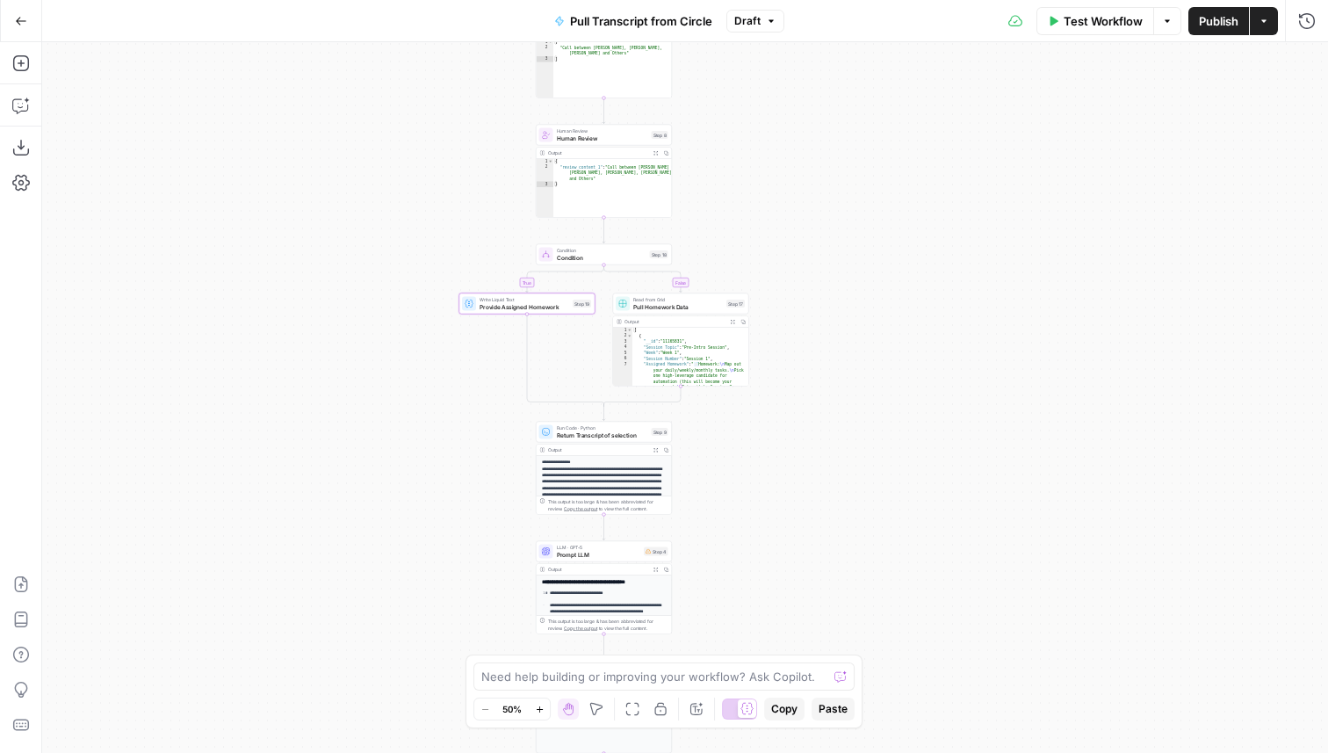
click at [844, 452] on div "false true Workflow Set Inputs Inputs Run Code · Python Pull Transcript from At…" at bounding box center [685, 397] width 1286 height 711
click at [596, 257] on span "Condition" at bounding box center [602, 257] width 90 height 9
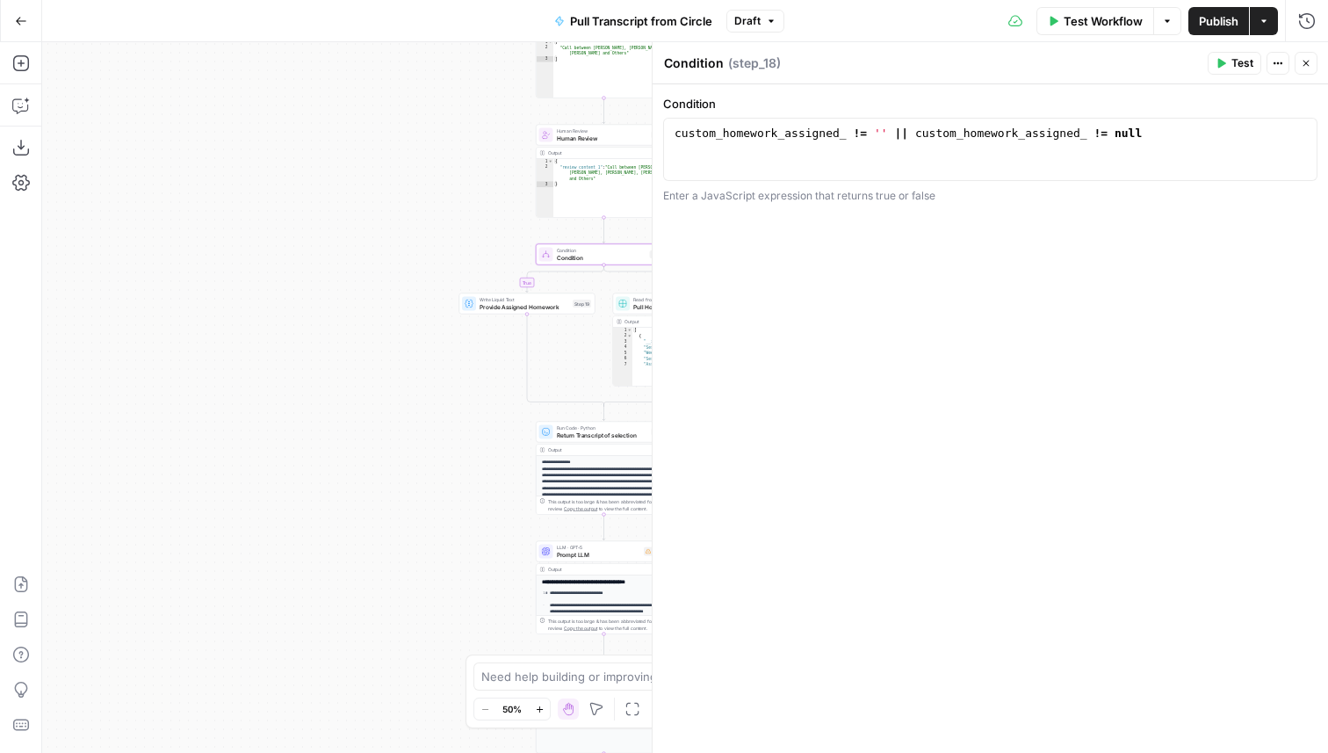
click at [698, 65] on textarea "Condition" at bounding box center [694, 63] width 60 height 18
type textarea "Check if Assigned Homework Provided"
click at [1308, 63] on icon "button" at bounding box center [1306, 63] width 11 height 11
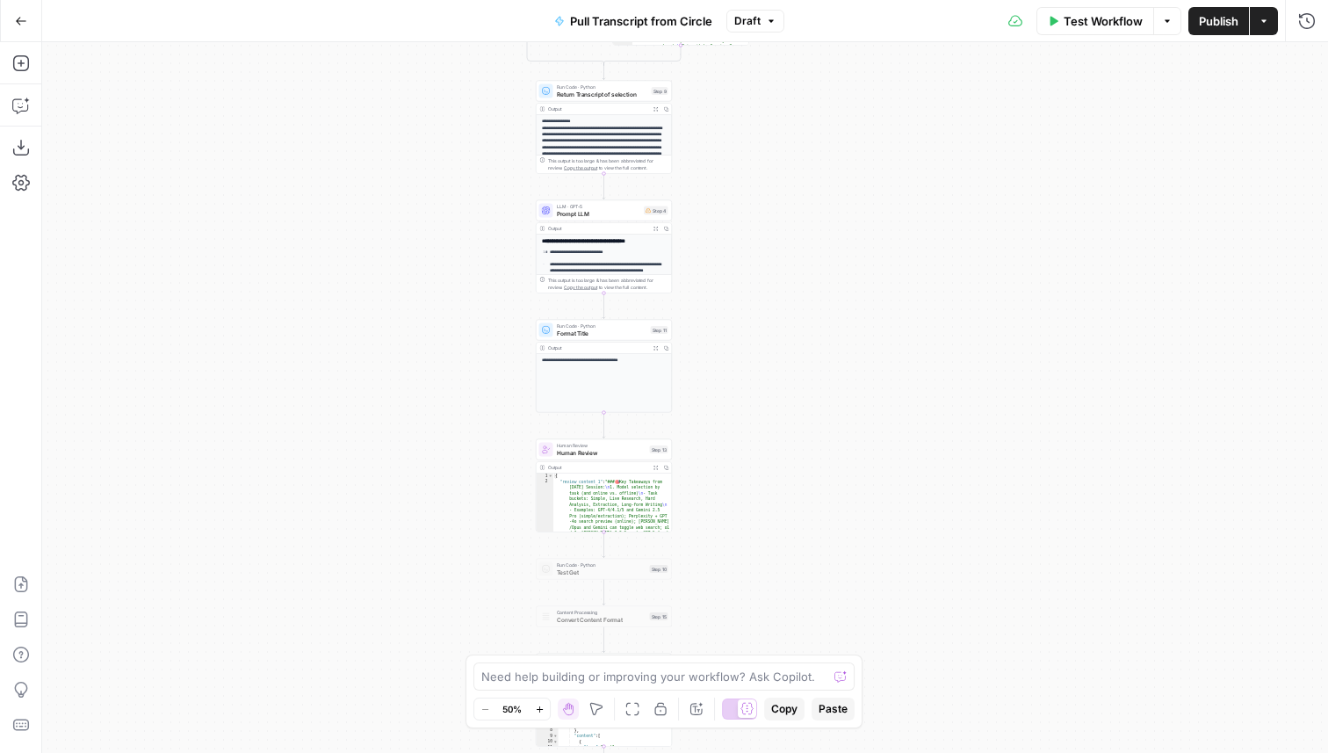
drag, startPoint x: 907, startPoint y: 459, endPoint x: 907, endPoint y: 114, distance: 345.2
click at [907, 114] on div "false true Workflow Set Inputs Inputs Run Code · Python Pull Transcript from At…" at bounding box center [685, 397] width 1286 height 711
click at [604, 209] on span "Prompt LLM" at bounding box center [599, 209] width 84 height 9
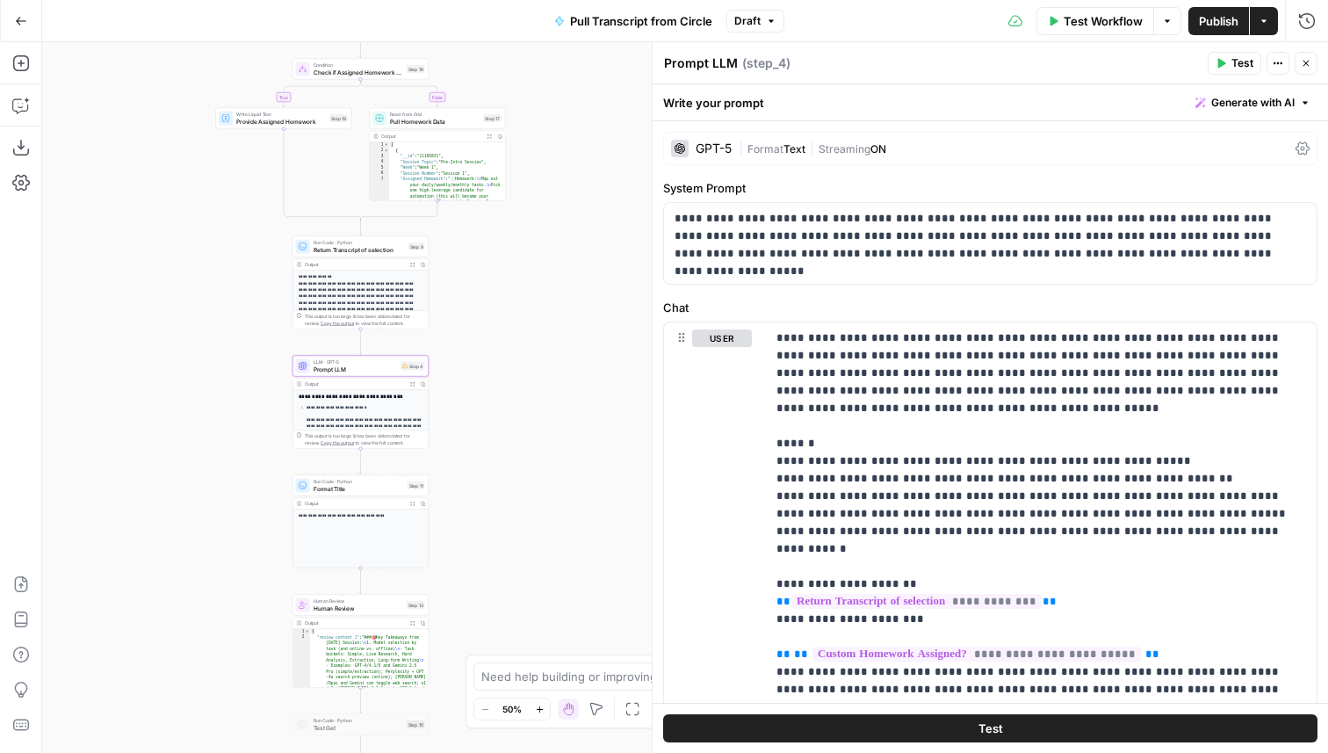
drag, startPoint x: 477, startPoint y: 272, endPoint x: 232, endPoint y: 434, distance: 293.6
click at [232, 434] on div "false true Workflow Set Inputs Inputs Run Code · Python Pull Transcript from At…" at bounding box center [685, 397] width 1286 height 711
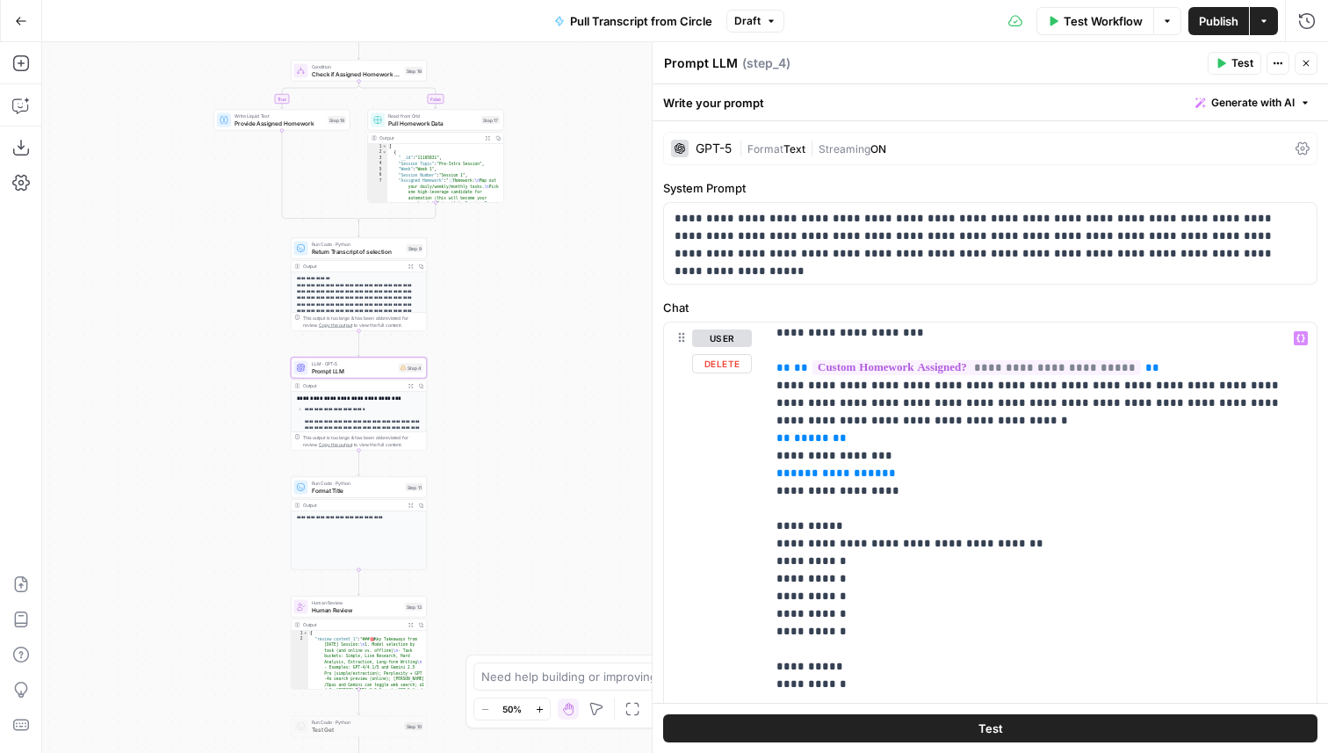
scroll to position [276, 0]
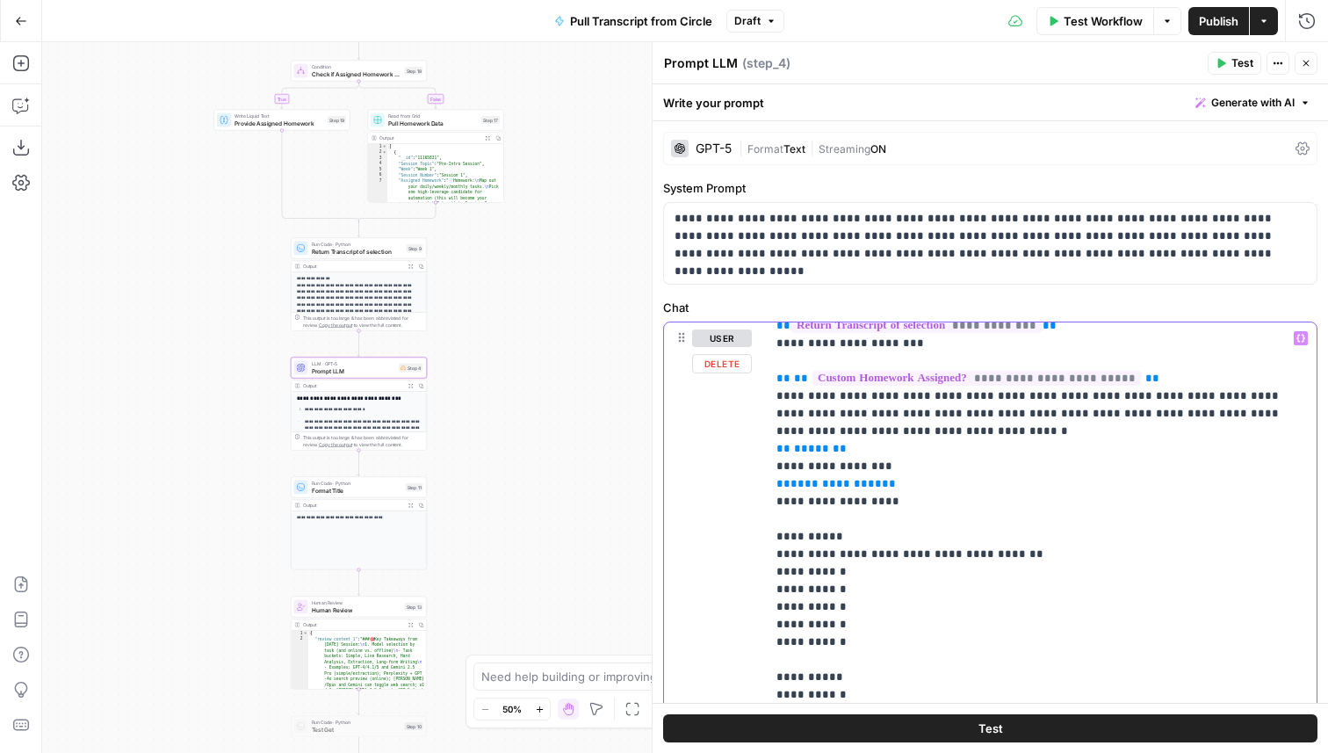
click at [822, 478] on span "**********" at bounding box center [836, 483] width 91 height 11
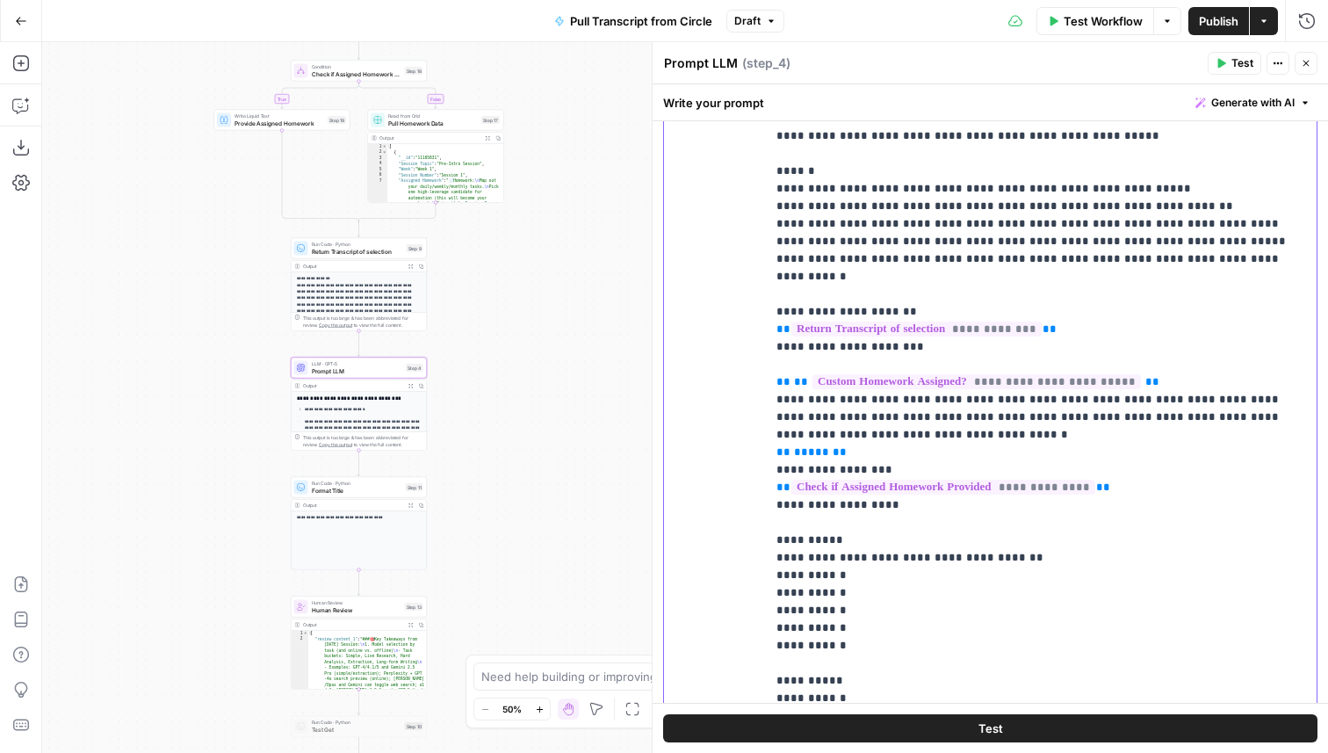
scroll to position [429, 0]
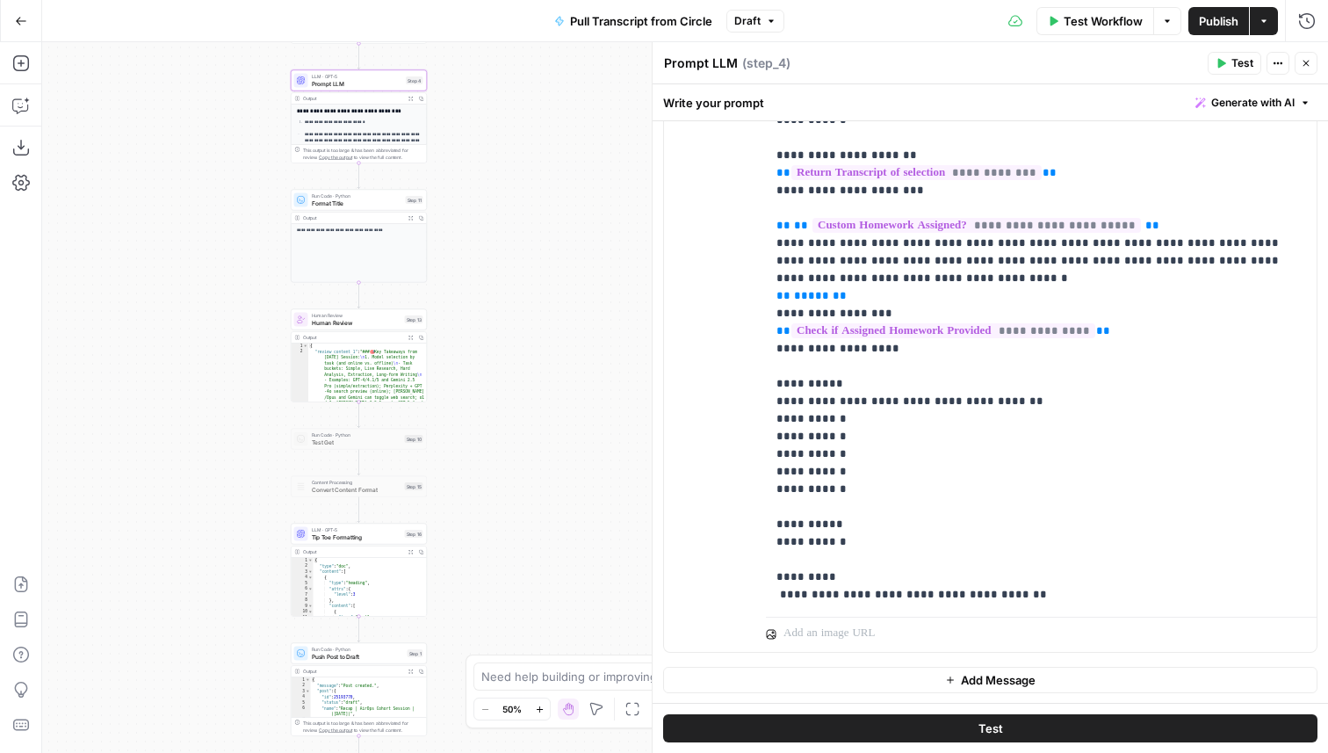
drag, startPoint x: 529, startPoint y: 531, endPoint x: 528, endPoint y: 237, distance: 293.4
click at [529, 237] on div "false true Workflow Set Inputs Inputs Run Code · Python Pull Transcript from At…" at bounding box center [685, 397] width 1286 height 711
click at [366, 315] on span "Human Review" at bounding box center [357, 316] width 90 height 9
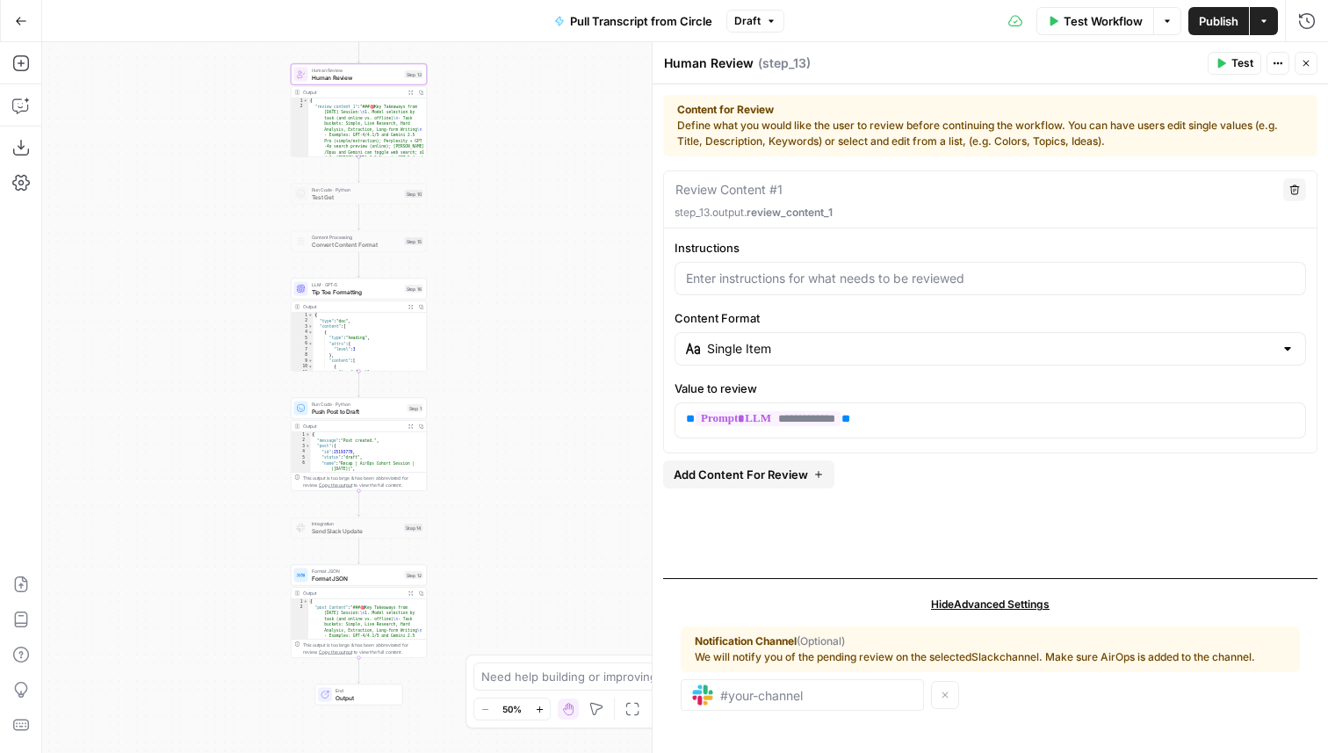
drag, startPoint x: 538, startPoint y: 513, endPoint x: 538, endPoint y: 233, distance: 280.2
click at [538, 233] on div "false true Workflow Set Inputs Inputs Run Code · Python Pull Transcript from At…" at bounding box center [685, 397] width 1286 height 711
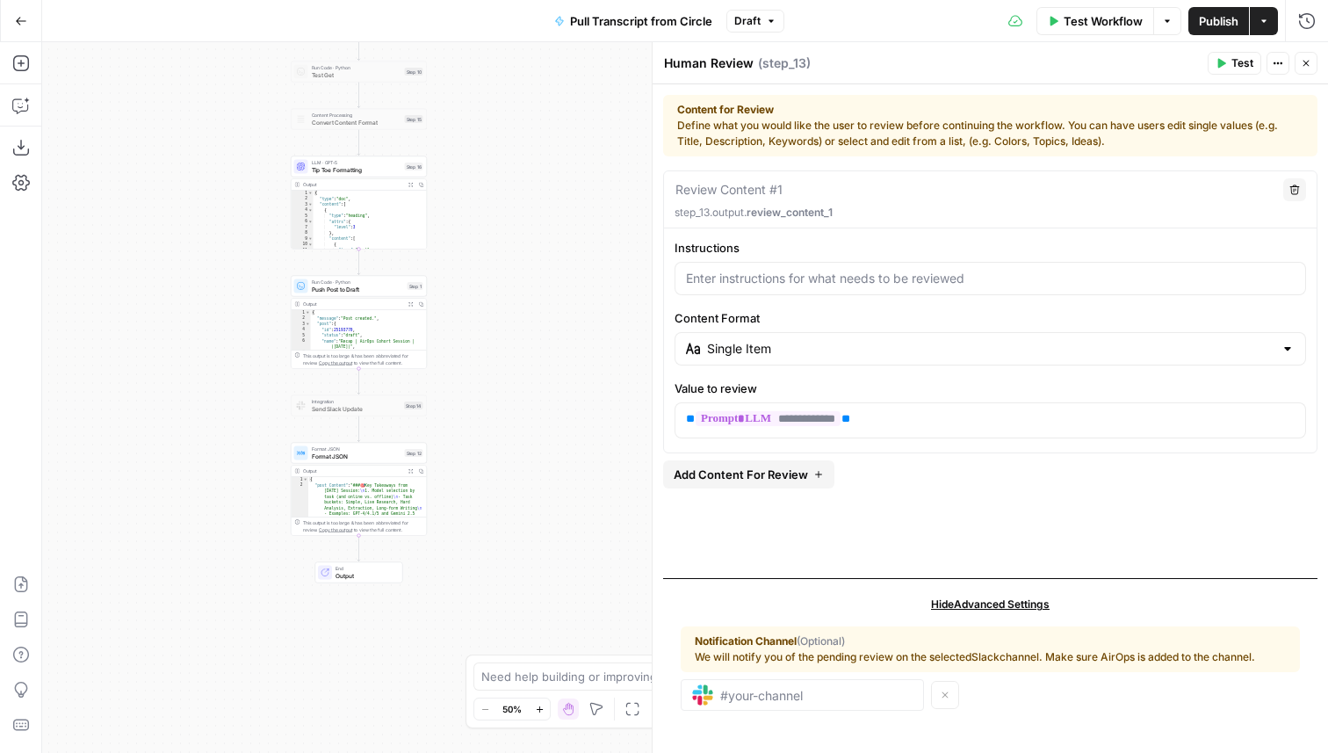
drag, startPoint x: 495, startPoint y: 499, endPoint x: 495, endPoint y: 271, distance: 227.5
click at [495, 271] on div "false true Workflow Set Inputs Inputs Run Code · Python Pull Transcript from At…" at bounding box center [685, 397] width 1286 height 711
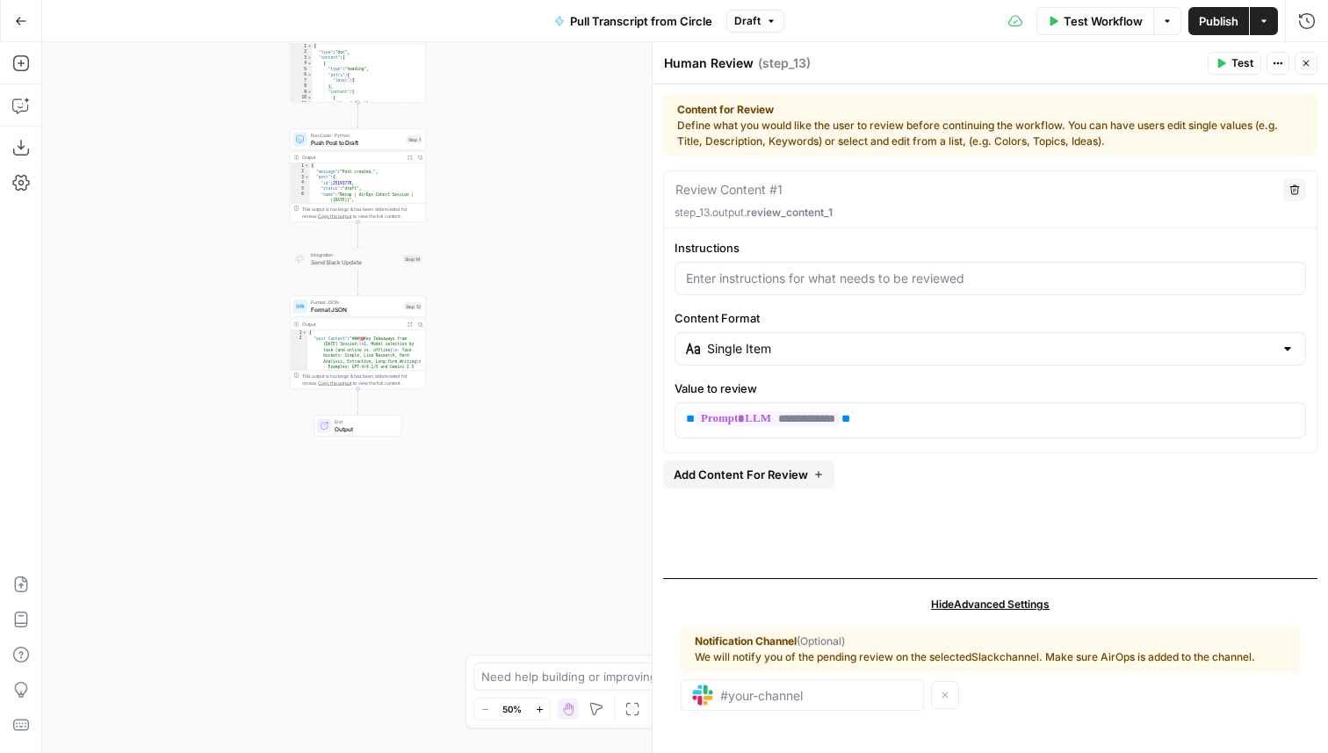
click at [1211, 18] on span "Publish" at bounding box center [1219, 21] width 40 height 18
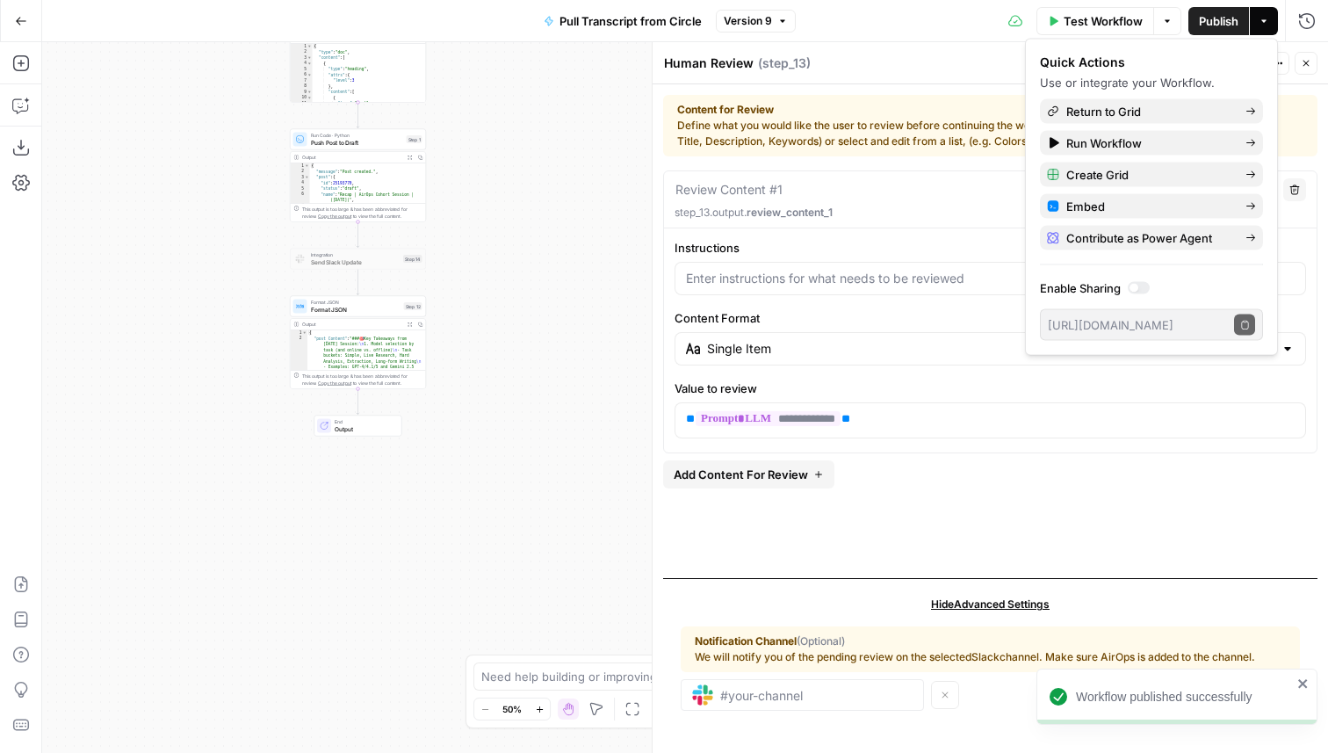
click at [1313, 64] on button "Close" at bounding box center [1306, 63] width 23 height 23
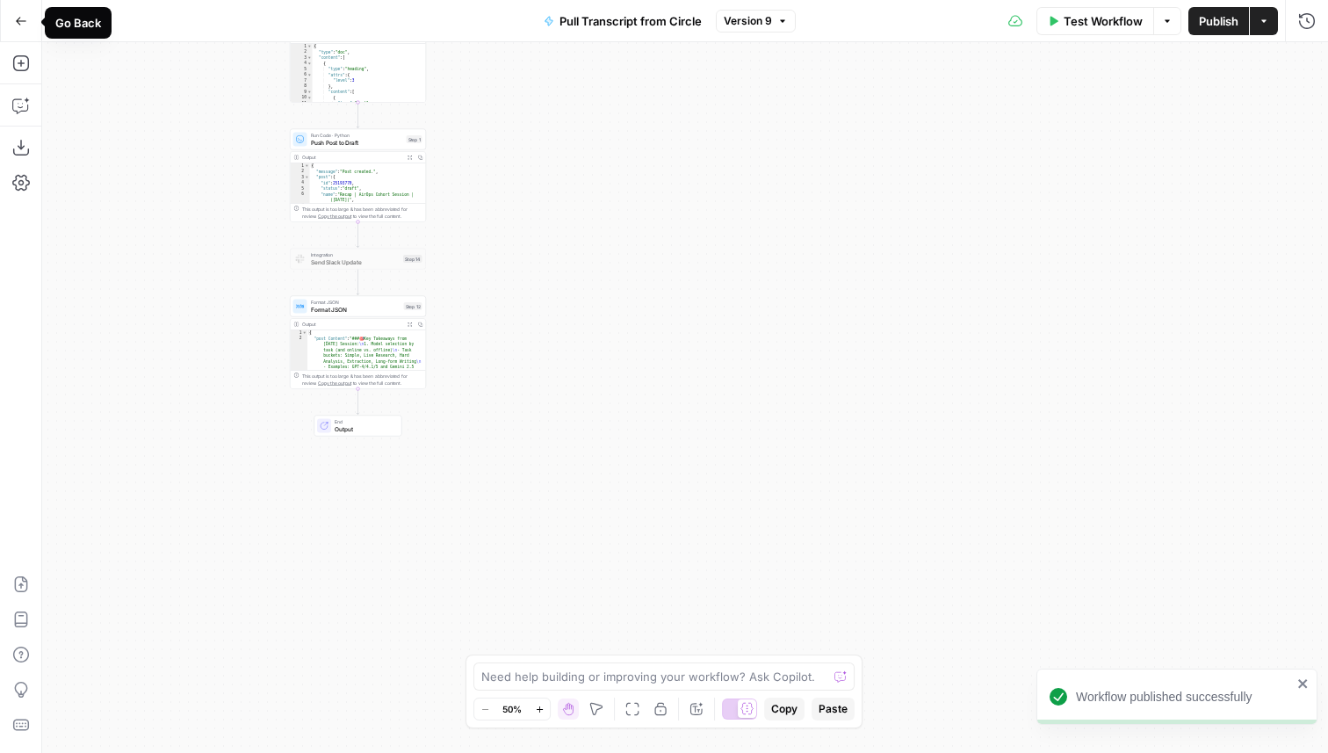
click at [15, 22] on icon "button" at bounding box center [21, 21] width 12 height 12
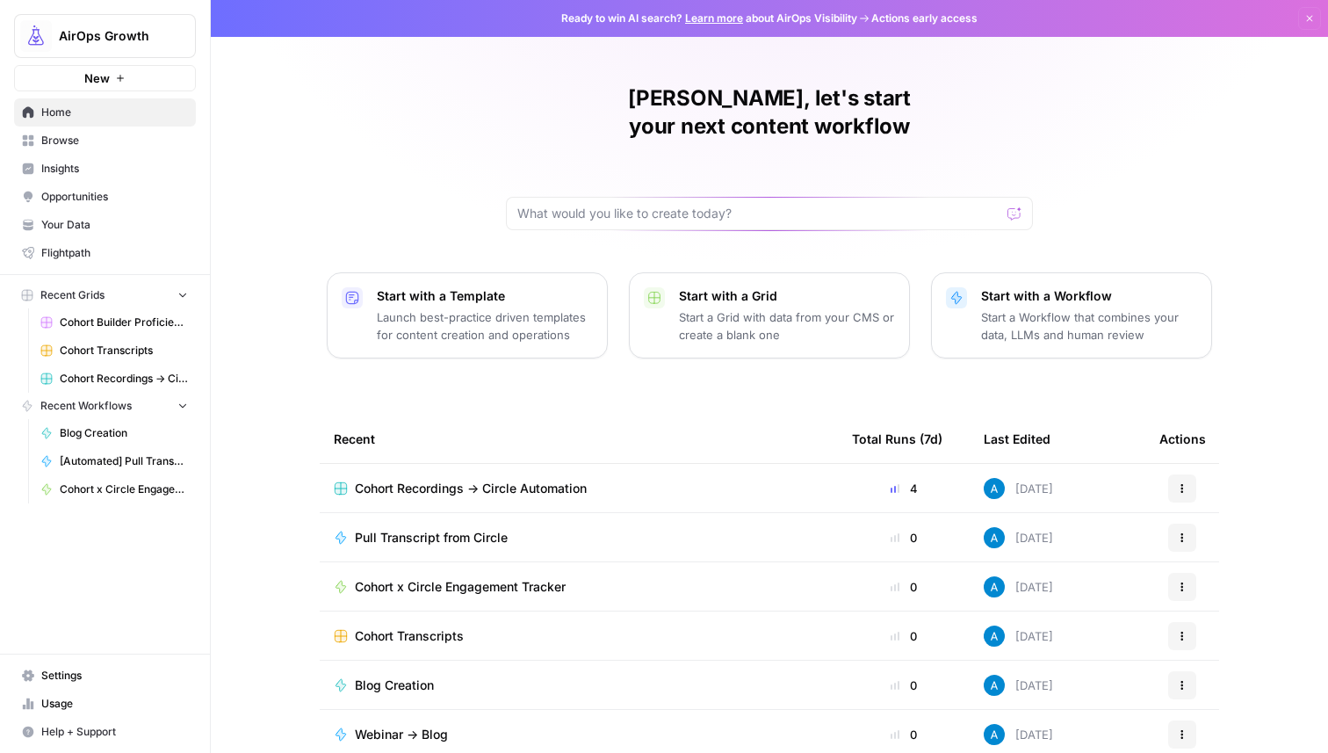
click at [396, 159] on div "Andrea, let's start your next content workflow Start with a Template Launch bes…" at bounding box center [769, 418] width 1117 height 836
click at [124, 138] on span "Browse" at bounding box center [114, 141] width 147 height 16
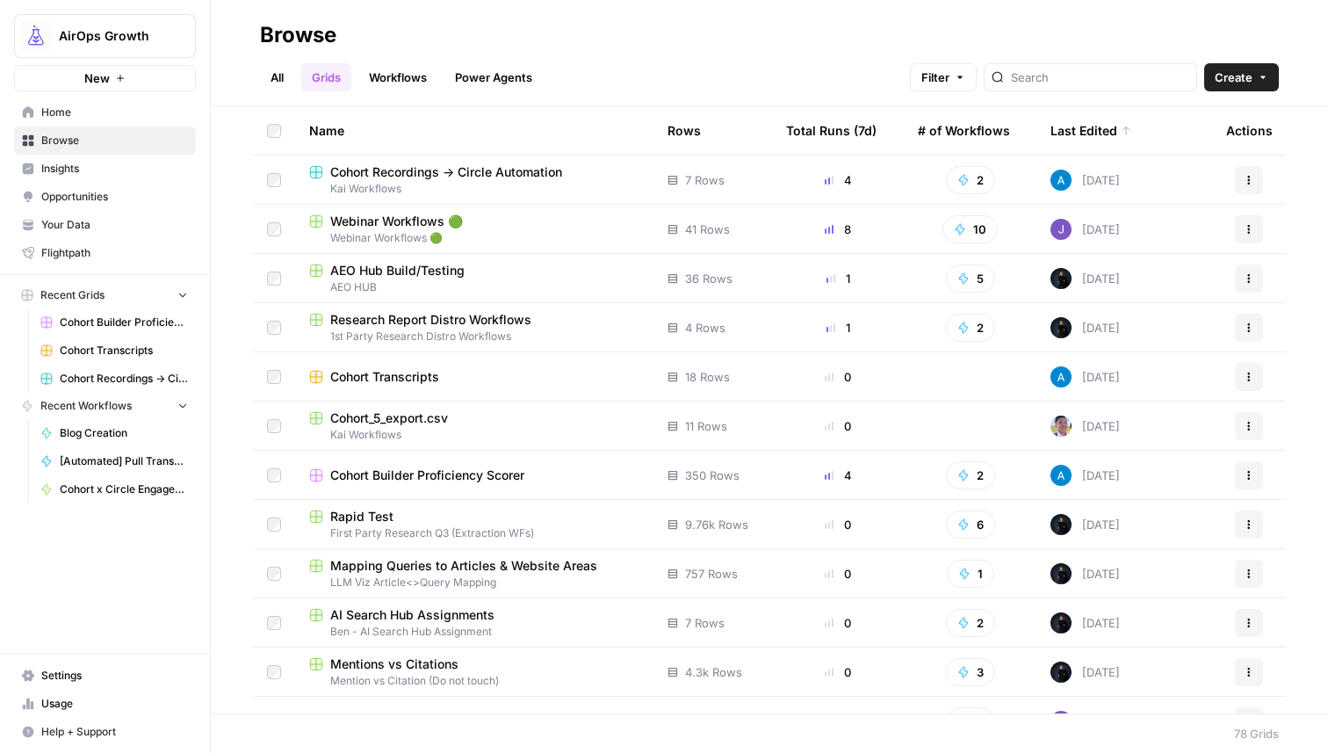
click at [102, 353] on span "Cohort Transcripts" at bounding box center [124, 351] width 128 height 16
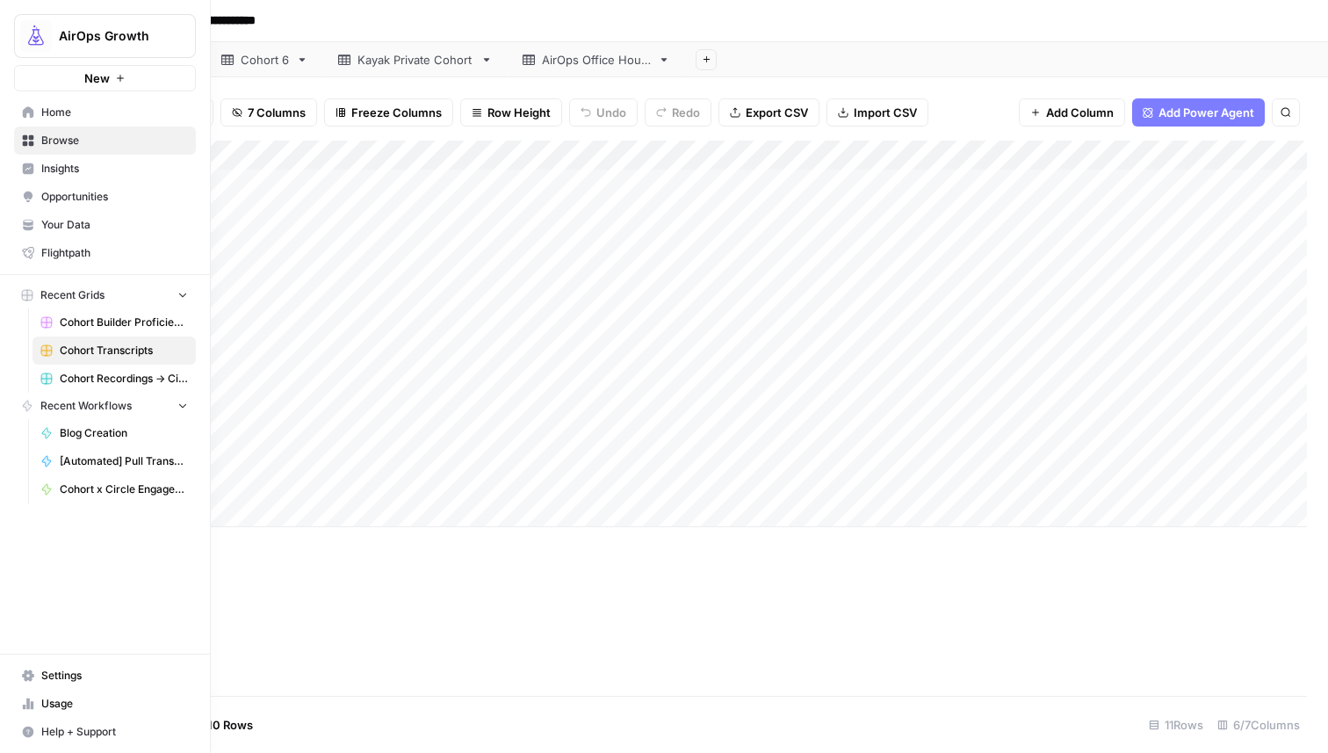
click at [68, 674] on span "Settings" at bounding box center [114, 676] width 147 height 16
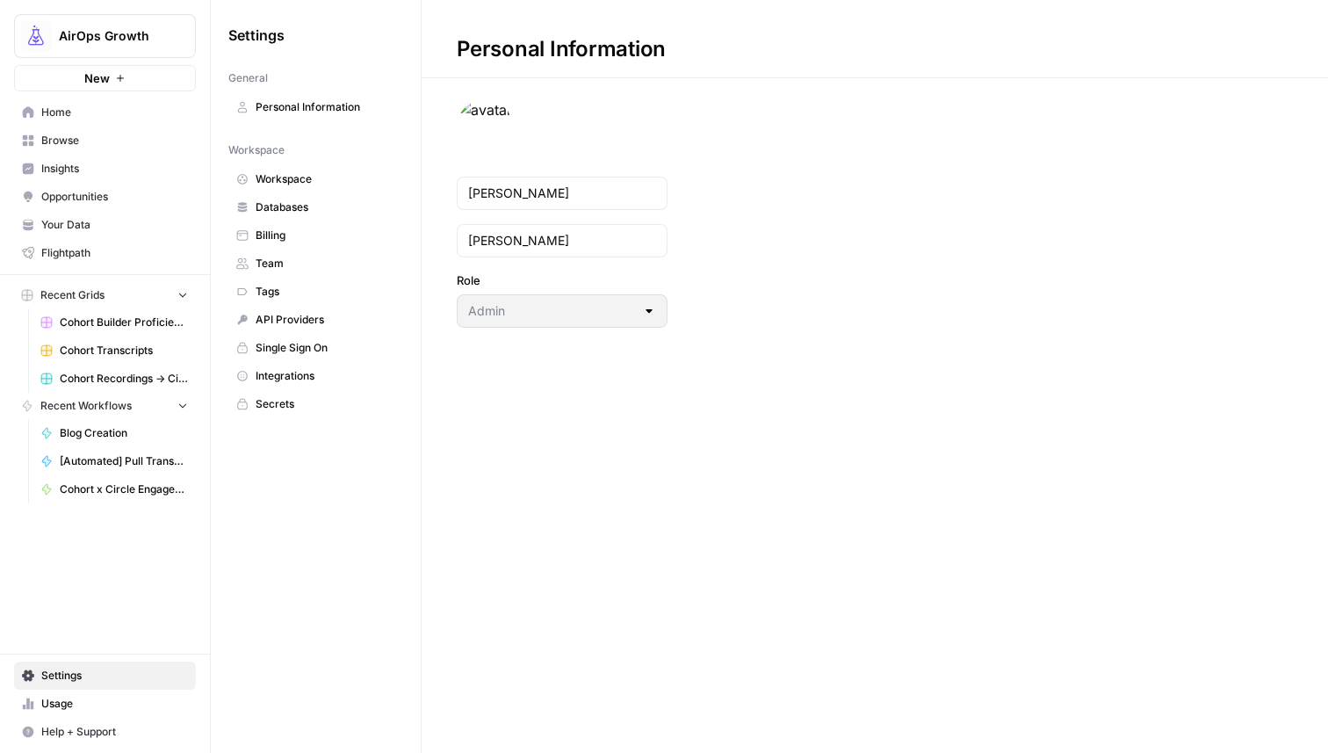
click at [118, 734] on span "Help + Support" at bounding box center [114, 732] width 147 height 16
click at [146, 603] on div "AirOps Growth New Home Browse Insights Opportunities Your Data Flightpath Recen…" at bounding box center [105, 376] width 210 height 753
click at [227, 631] on div "Settings General Personal Information Workspace Workspace Databases Billing Tea…" at bounding box center [316, 376] width 210 height 753
click at [542, 473] on div "Personal Information [PERSON_NAME] Role Admin" at bounding box center [875, 376] width 907 height 753
click at [159, 106] on span "Home" at bounding box center [114, 113] width 147 height 16
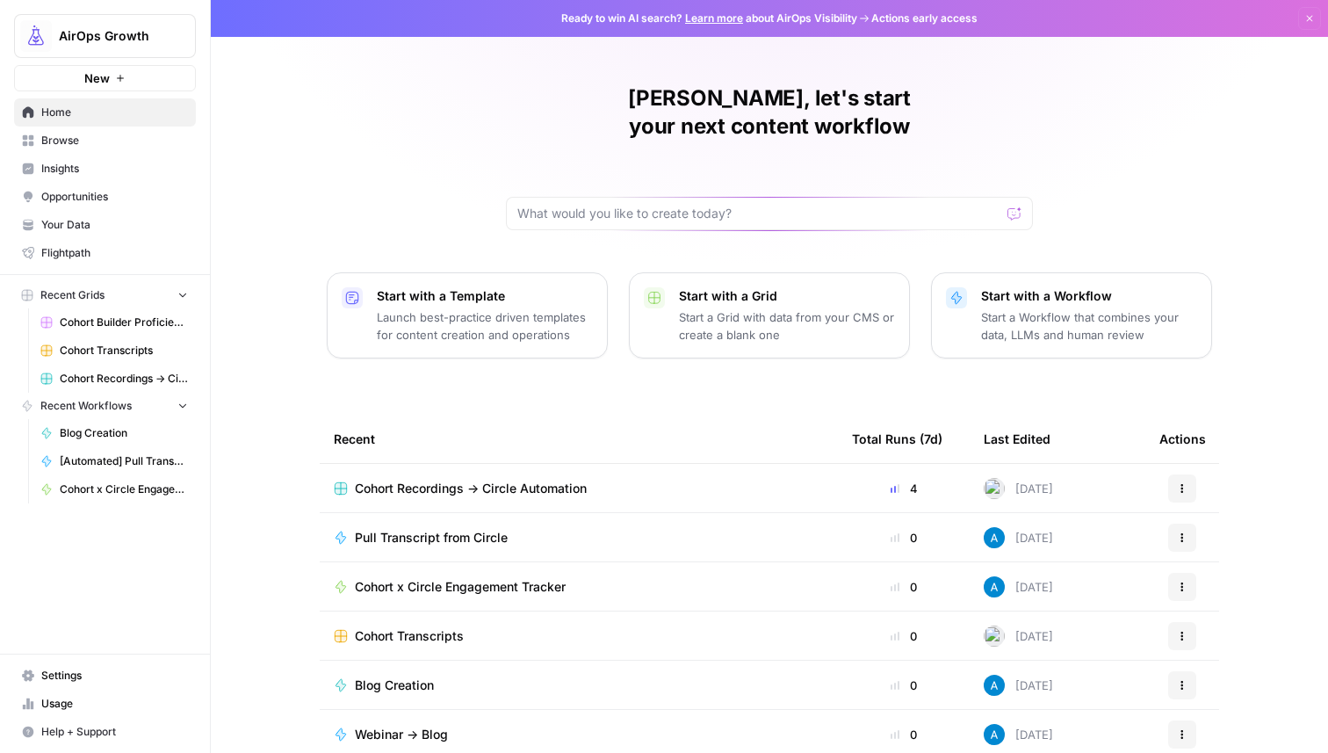
click at [413, 627] on span "Cohort Transcripts" at bounding box center [409, 636] width 109 height 18
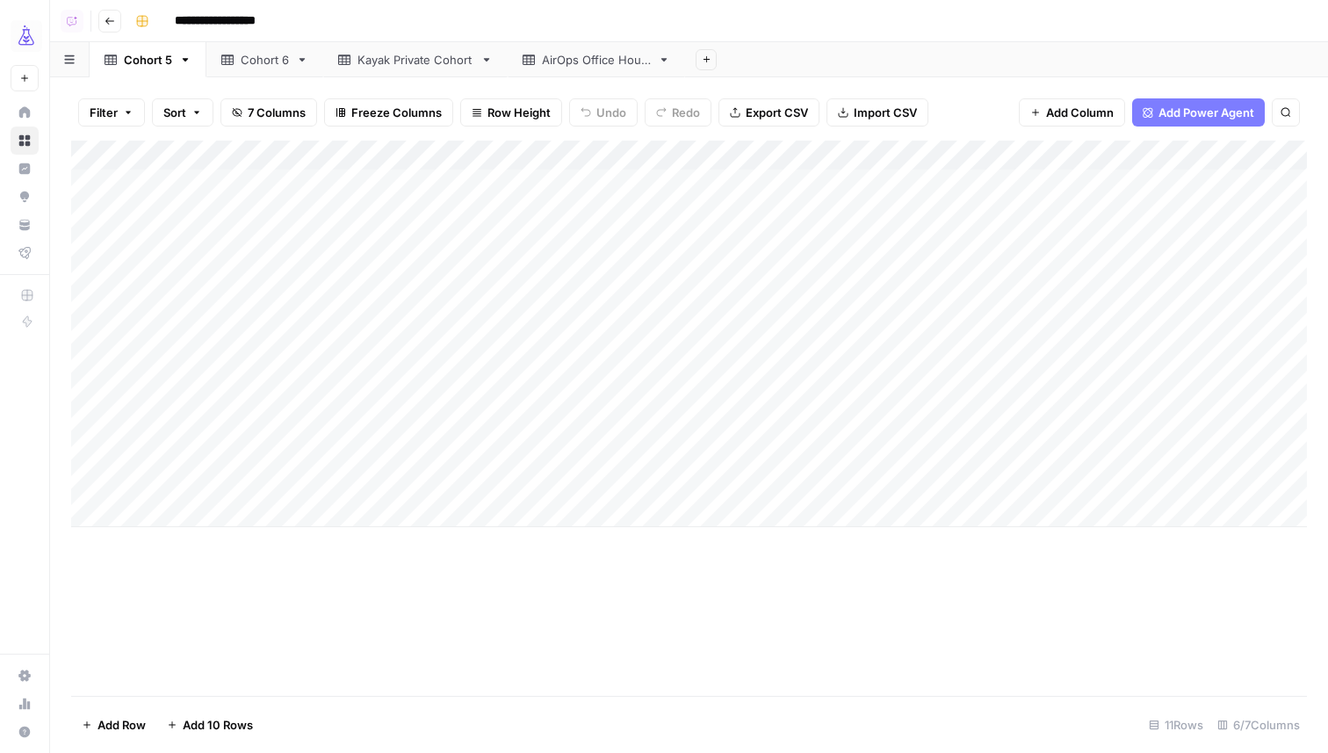
click at [270, 61] on div "Cohort 6" at bounding box center [265, 60] width 48 height 18
click at [270, 295] on div "Add Column" at bounding box center [689, 229] width 1236 height 177
type textarea "**********"
type textarea "******"
type textarea "*"
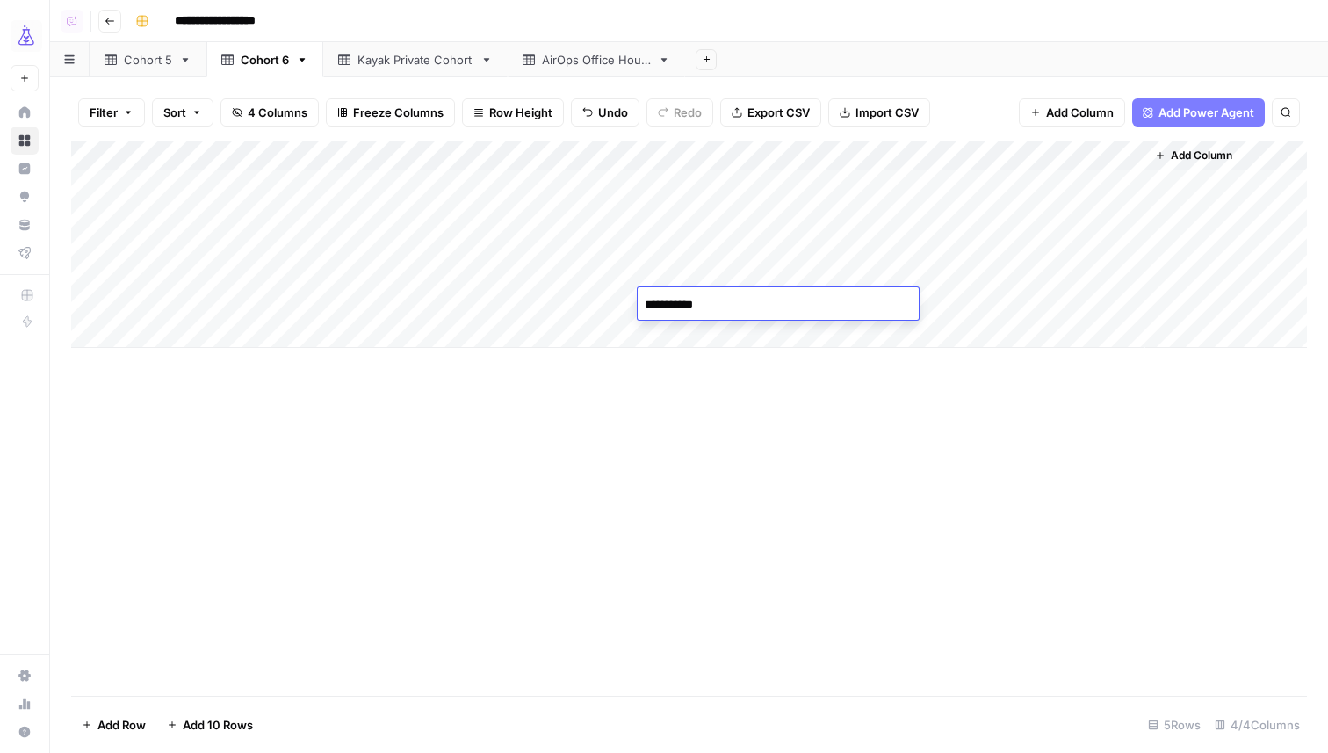
type textarea "**********"
click at [1001, 293] on div "Add Column" at bounding box center [689, 244] width 1236 height 207
click at [1001, 294] on div "Add Column" at bounding box center [689, 244] width 1236 height 207
type textarea "**********"
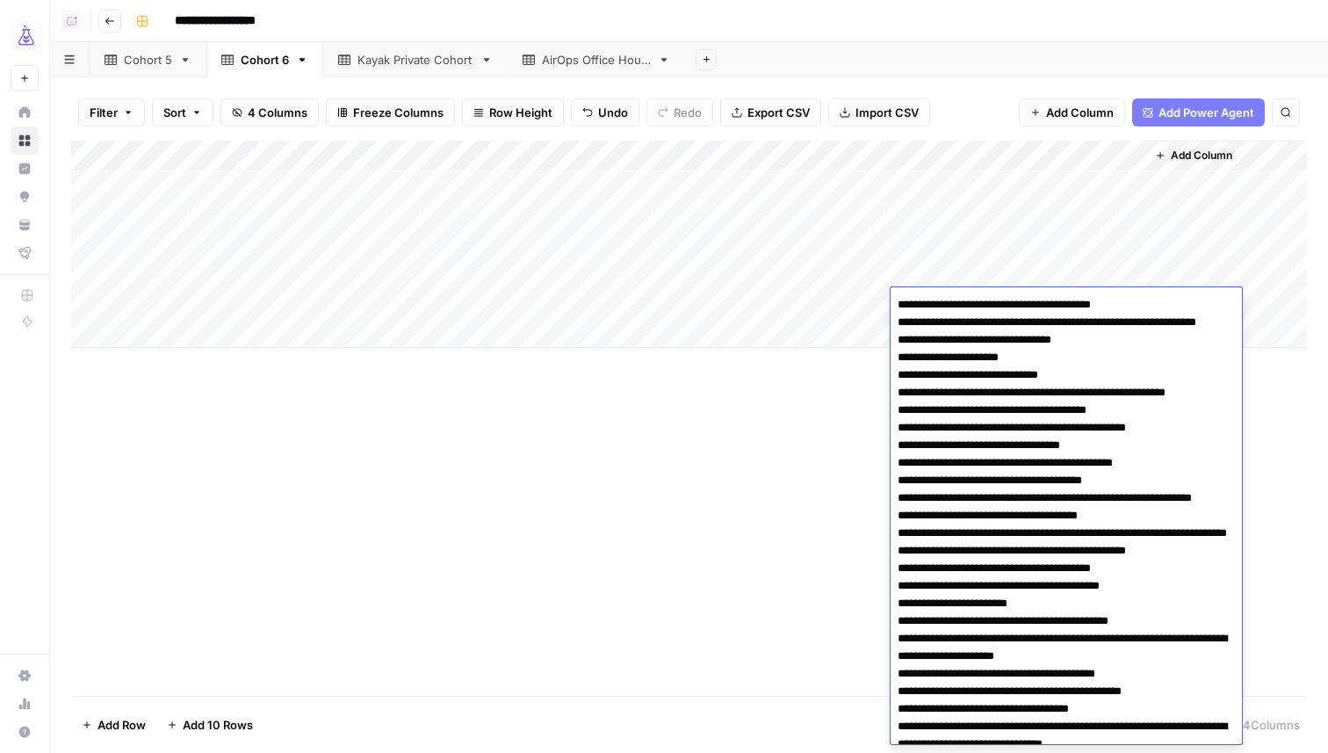
scroll to position [7192, 0]
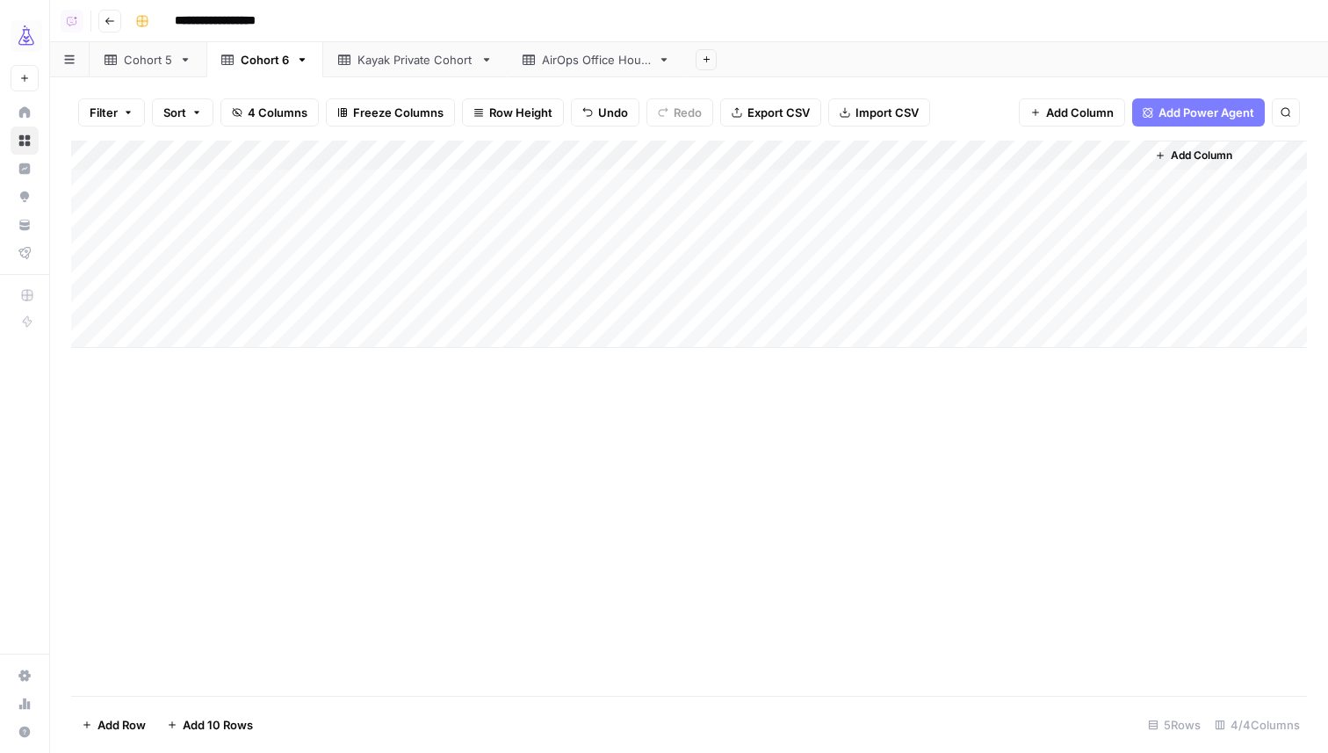
click at [715, 459] on div "Add Column" at bounding box center [689, 418] width 1236 height 555
click at [425, 51] on div "Kayak Private Cohort" at bounding box center [416, 60] width 116 height 18
click at [262, 222] on div "Add Column" at bounding box center [689, 185] width 1236 height 88
click at [453, 214] on div "Add Column" at bounding box center [689, 200] width 1236 height 118
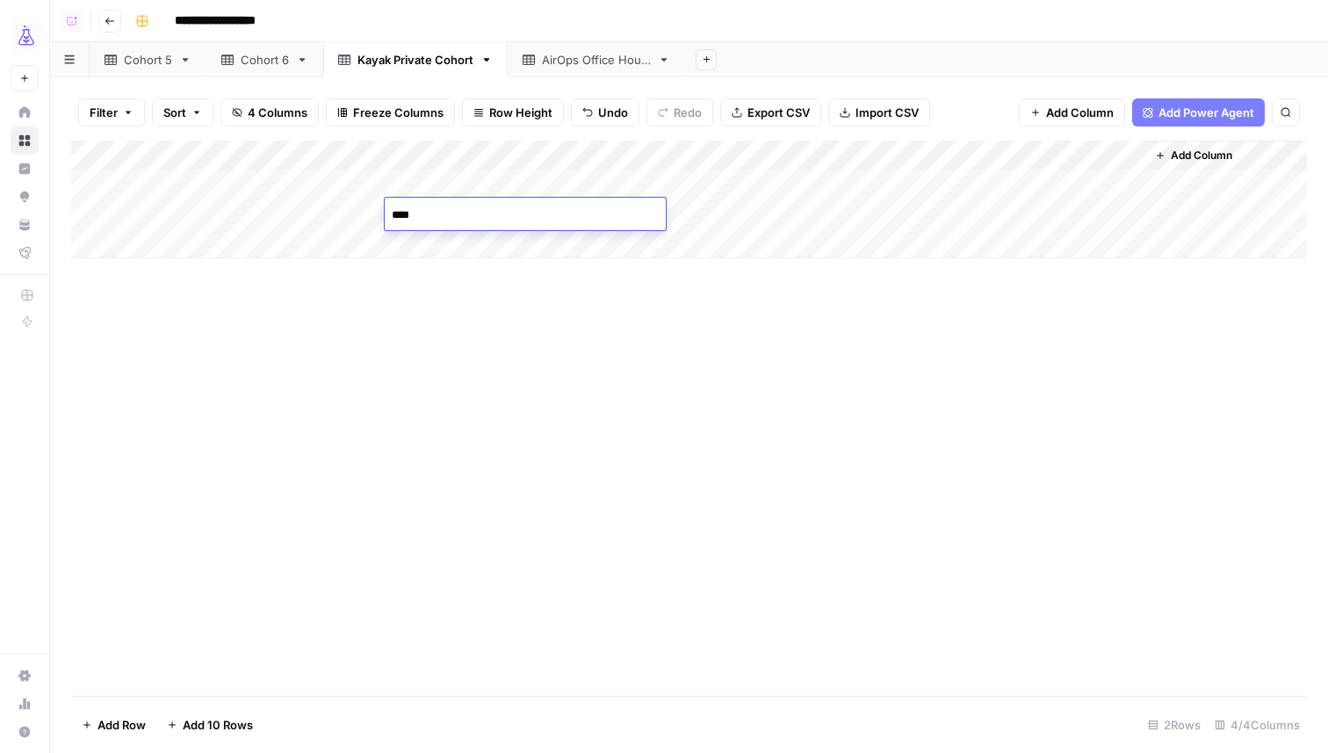
type textarea "****"
click at [433, 213] on div "Add Column" at bounding box center [689, 200] width 1236 height 118
click at [434, 213] on div "Add Column" at bounding box center [689, 200] width 1236 height 118
type textarea "******"
type textarea "**********"
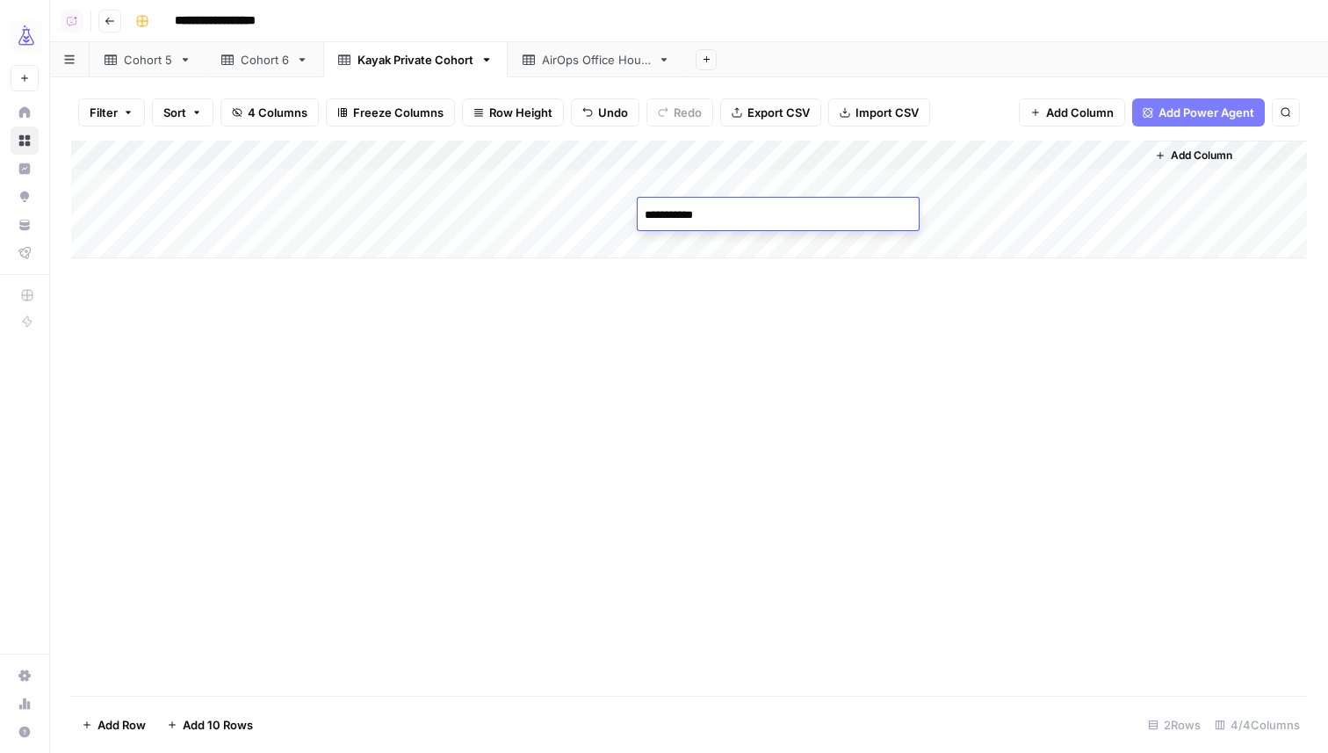
click at [1023, 219] on div "Add Column" at bounding box center [689, 200] width 1236 height 118
type textarea "**********"
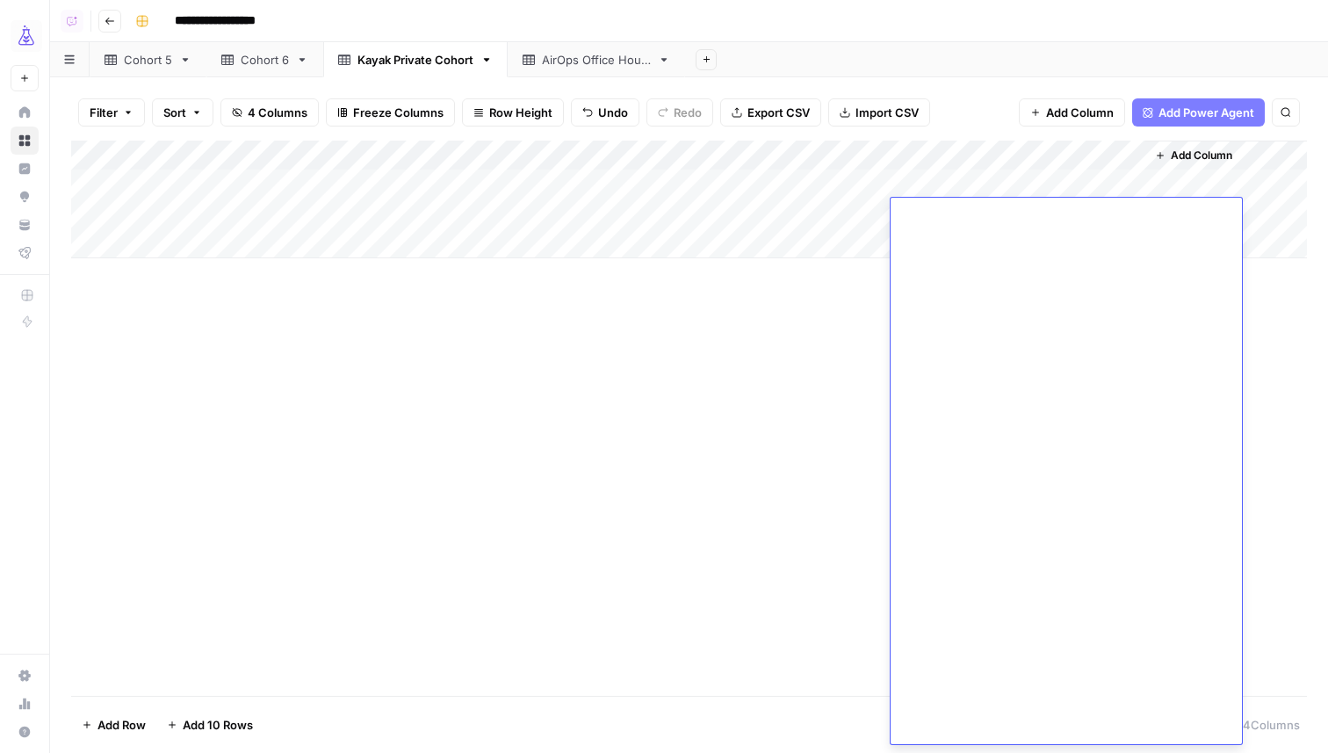
click at [683, 483] on div "Add Column" at bounding box center [689, 418] width 1236 height 555
click at [293, 212] on div "Add Column" at bounding box center [689, 200] width 1236 height 118
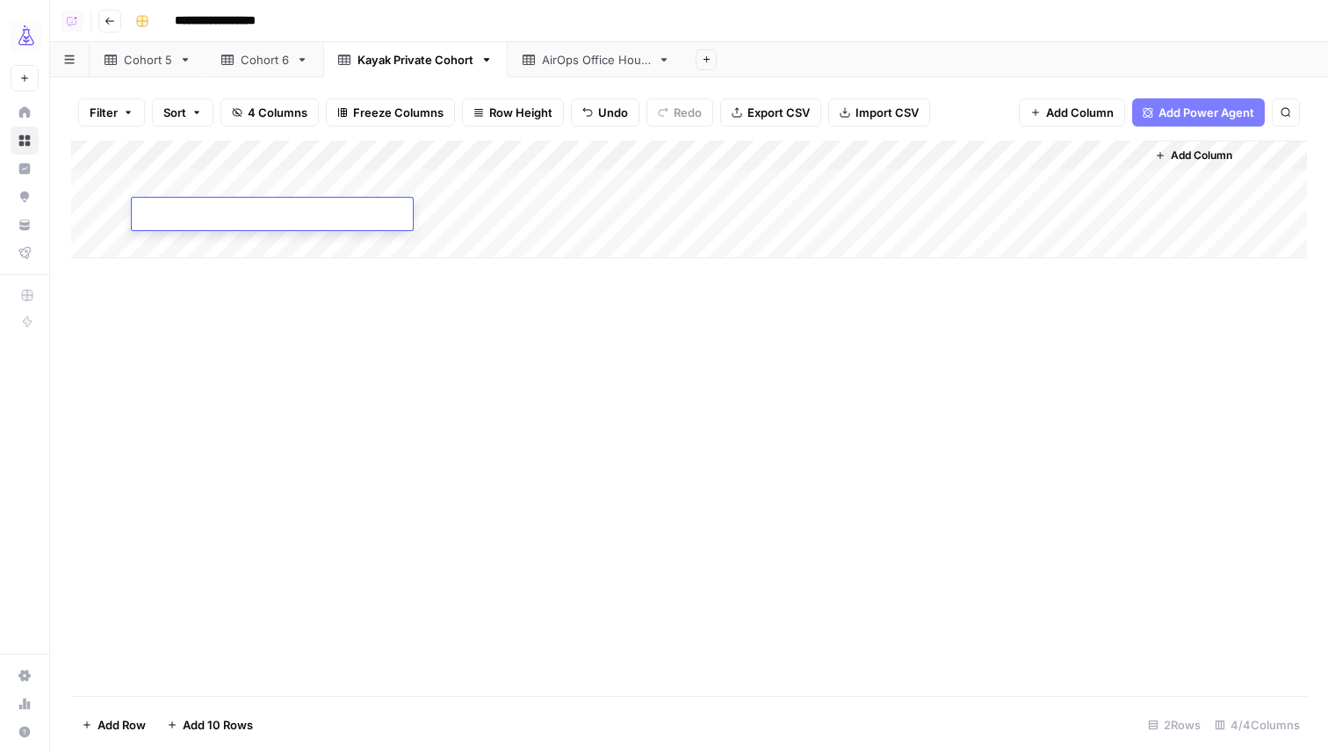
click at [429, 393] on div "Add Column" at bounding box center [689, 418] width 1236 height 555
click at [183, 212] on div "Add Column" at bounding box center [689, 200] width 1236 height 118
click at [183, 212] on textarea at bounding box center [272, 215] width 281 height 25
type textarea "**********"
click at [214, 325] on div "Add Column" at bounding box center [689, 418] width 1236 height 555
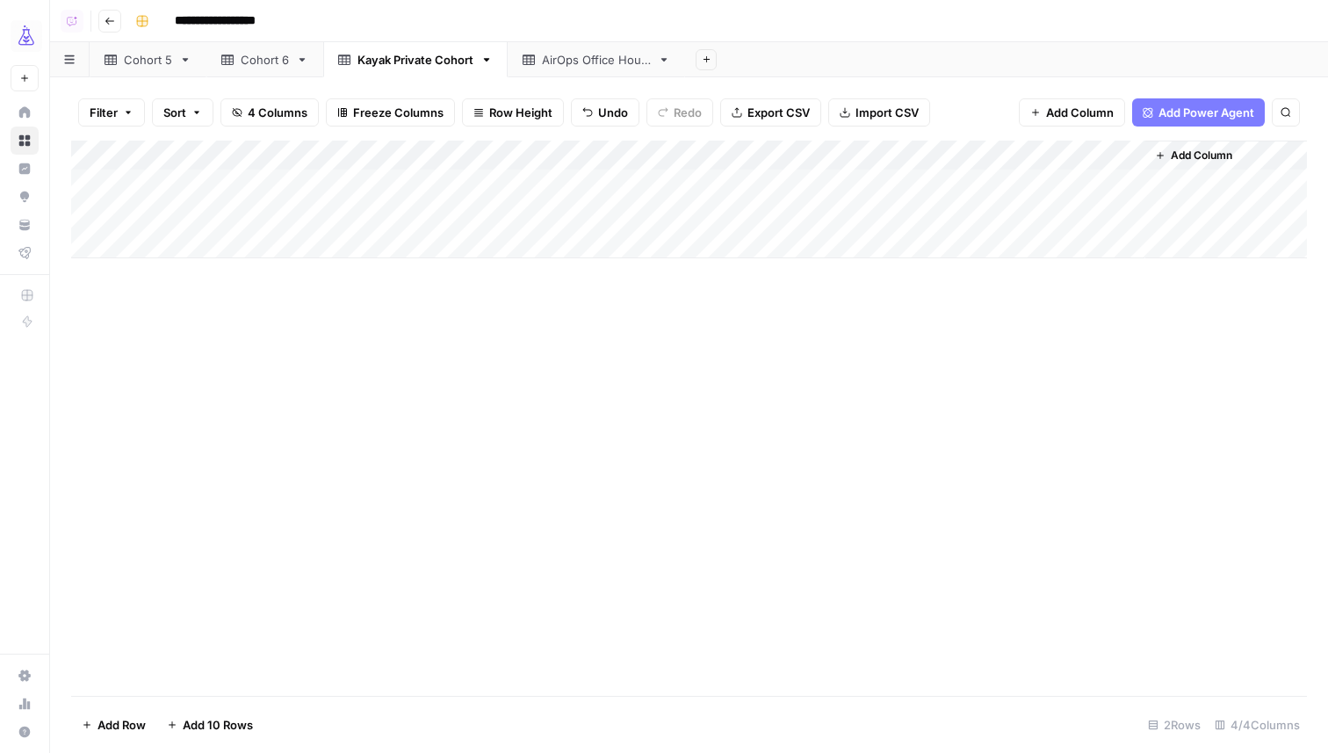
click at [364, 396] on div "Add Column" at bounding box center [689, 418] width 1236 height 555
click at [285, 213] on div "Add Column" at bounding box center [689, 200] width 1236 height 118
click at [252, 214] on textarea "**********" at bounding box center [272, 215] width 281 height 25
click at [311, 217] on textarea "**********" at bounding box center [272, 215] width 281 height 25
type textarea "**********"
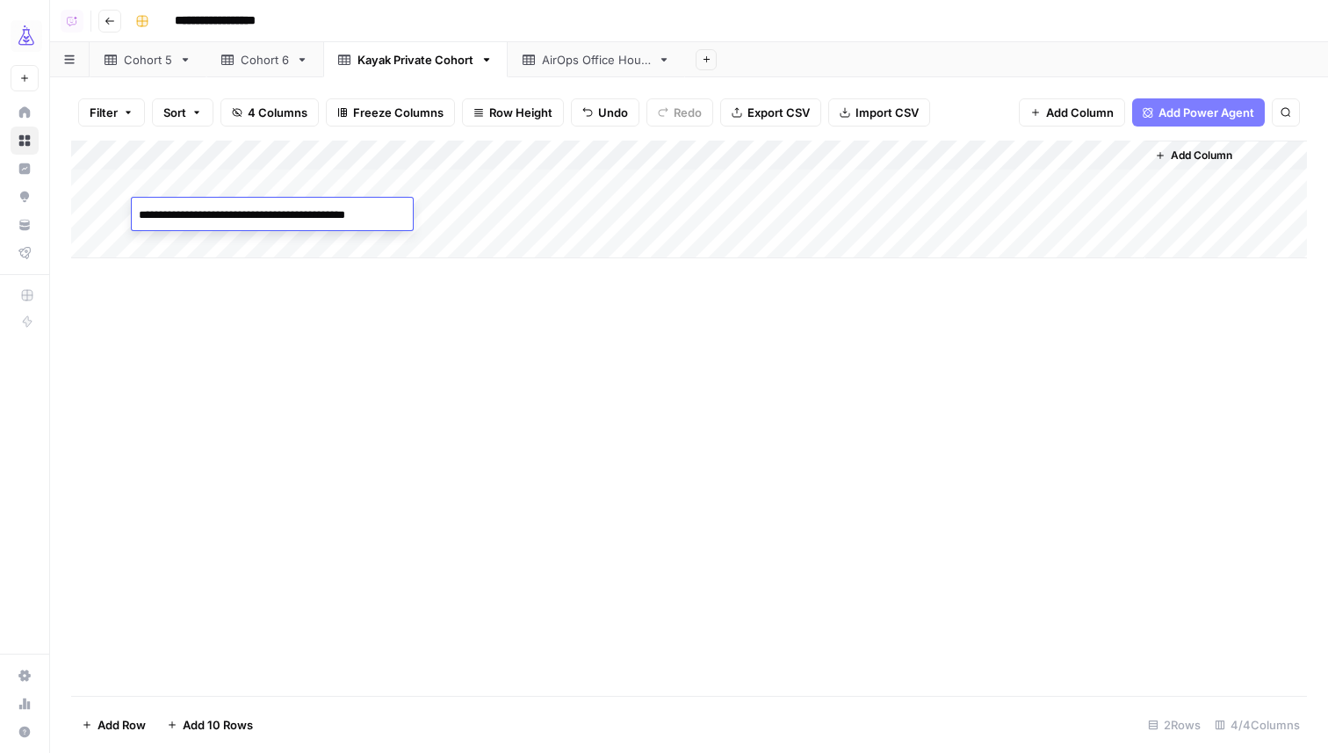
click at [538, 481] on div "Add Column" at bounding box center [689, 418] width 1236 height 555
click at [157, 69] on link "Cohort 5" at bounding box center [148, 59] width 117 height 35
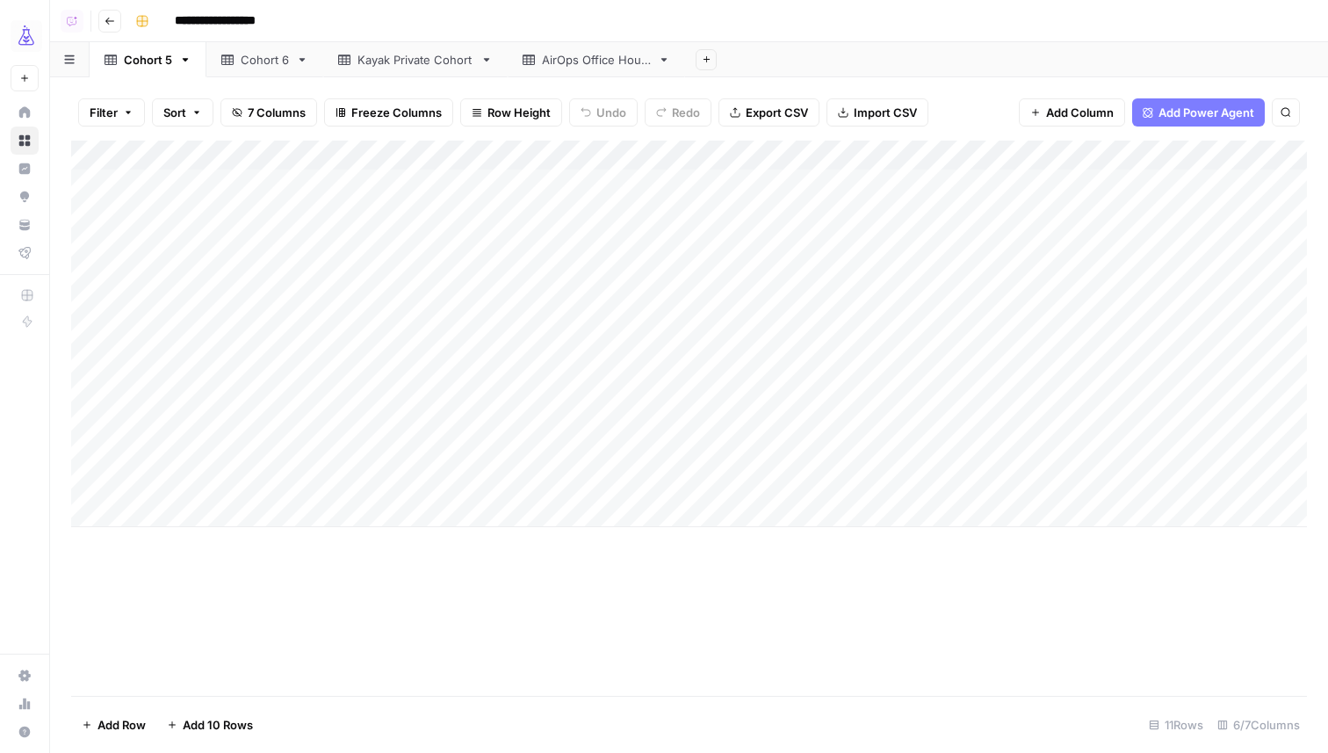
click at [289, 339] on div "Add Column" at bounding box center [689, 334] width 1236 height 387
click at [300, 336] on textarea "**********" at bounding box center [307, 343] width 351 height 42
click at [589, 340] on div "Add Column" at bounding box center [689, 334] width 1236 height 387
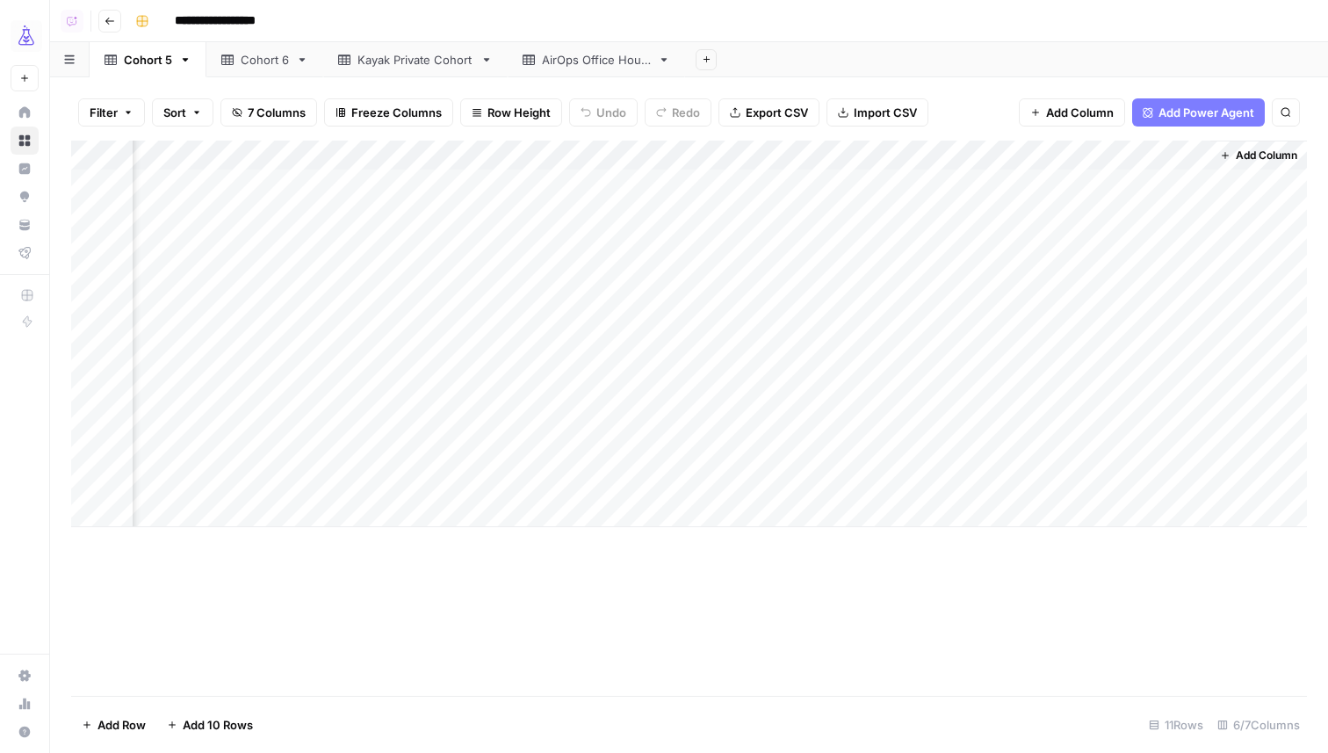
click at [264, 59] on div "Cohort 6" at bounding box center [265, 60] width 48 height 18
click at [258, 343] on div "Add Column" at bounding box center [689, 244] width 1236 height 207
click at [246, 337] on textarea at bounding box center [272, 334] width 281 height 25
type textarea "**********"
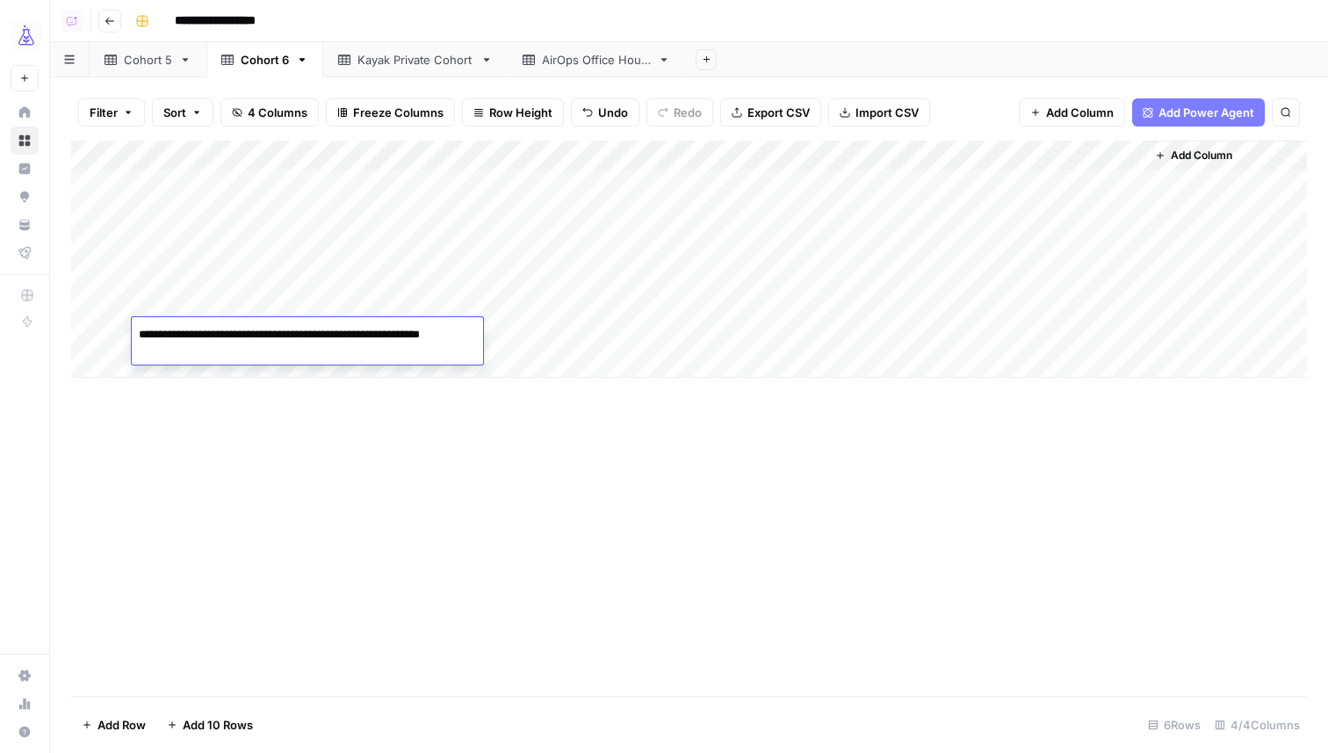
click at [284, 485] on div "Add Column" at bounding box center [689, 418] width 1236 height 555
click at [1202, 153] on span "Add Column" at bounding box center [1201, 156] width 61 height 16
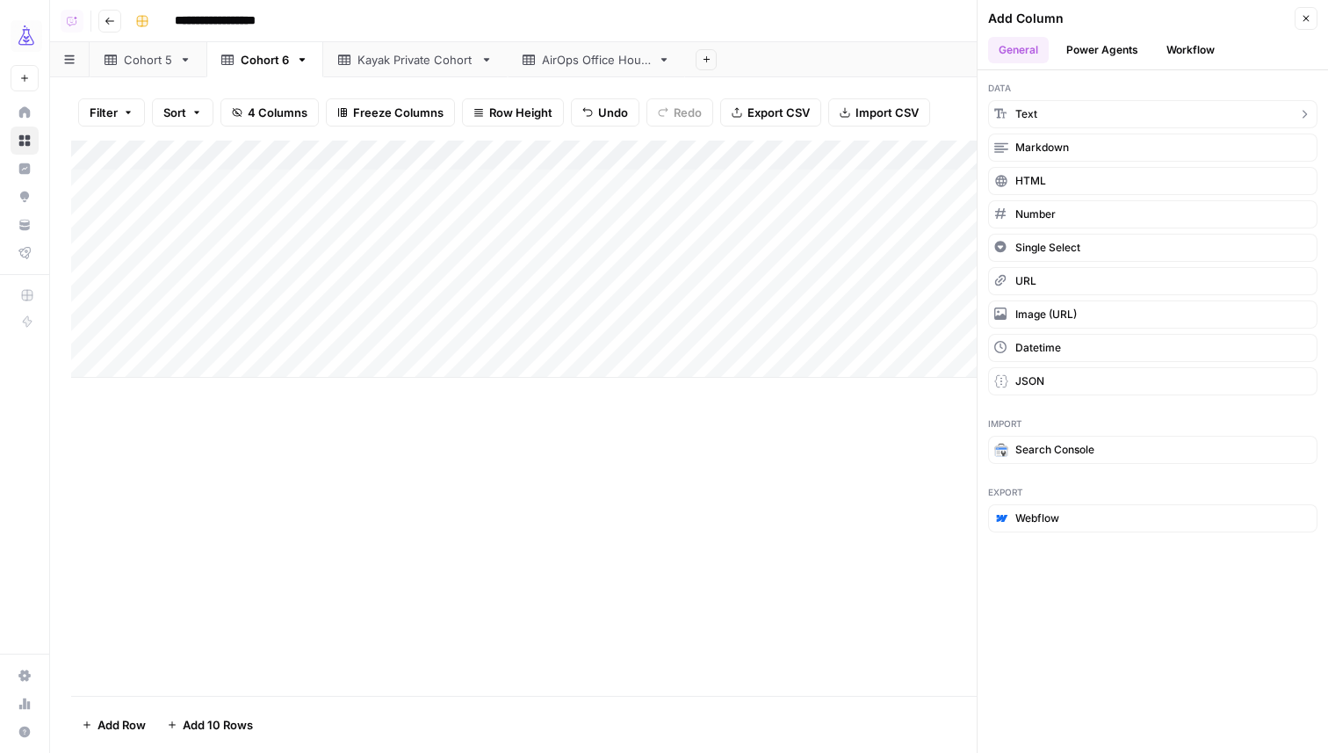
click at [1093, 110] on button "Text" at bounding box center [1152, 114] width 329 height 28
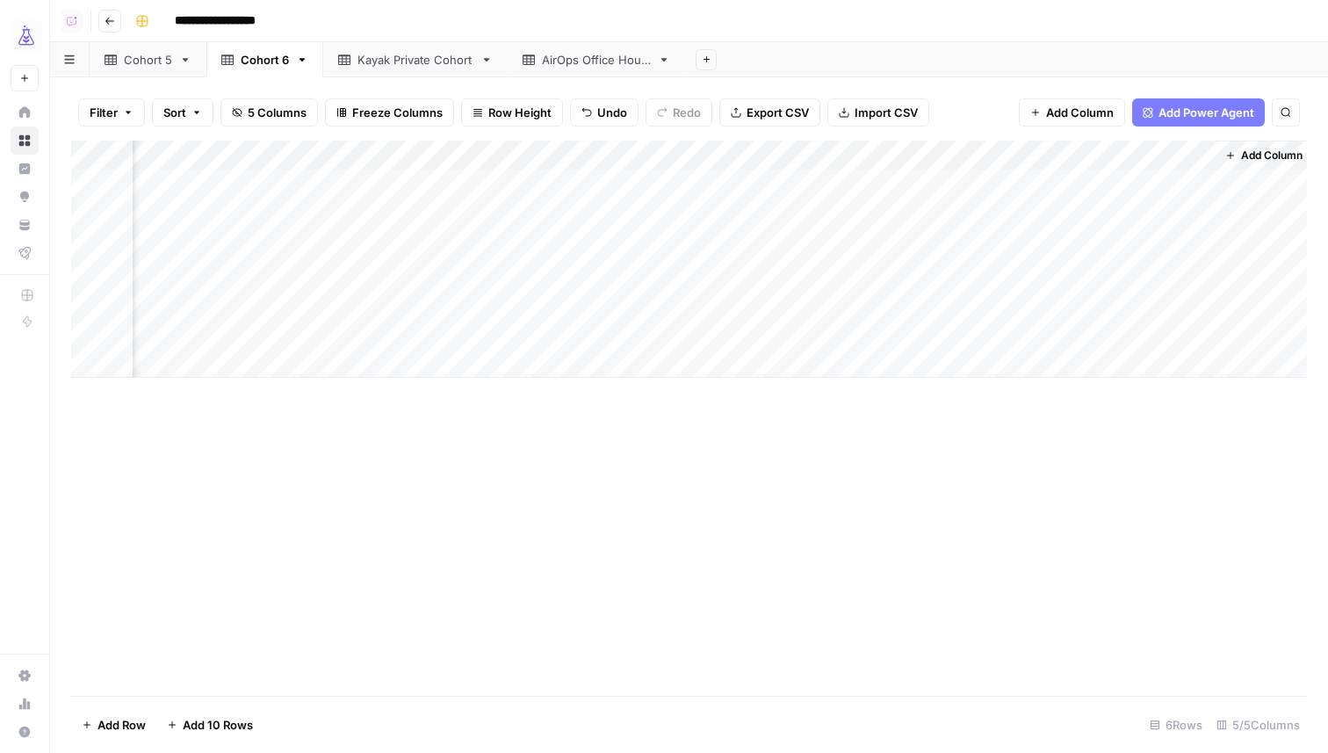
scroll to position [0, 189]
drag, startPoint x: 1061, startPoint y: 155, endPoint x: 846, endPoint y: 159, distance: 215.2
click at [846, 159] on div "Add Column" at bounding box center [689, 259] width 1236 height 237
click at [819, 150] on div "Add Column" at bounding box center [689, 259] width 1236 height 237
click at [810, 191] on input "New Column" at bounding box center [808, 198] width 178 height 18
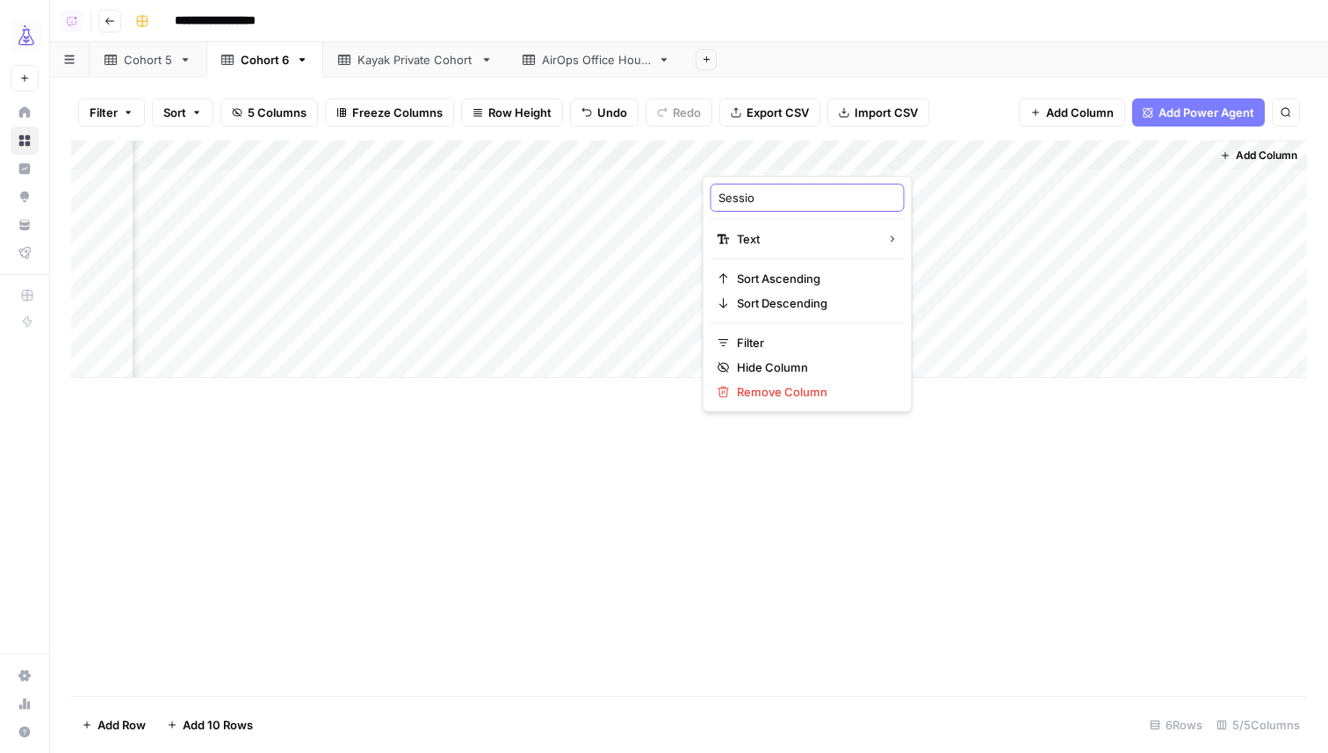
type input "Session"
click at [797, 522] on div "Add Column" at bounding box center [689, 418] width 1236 height 555
click at [768, 269] on div "Add Column" at bounding box center [689, 259] width 1236 height 237
click at [768, 272] on div "Add Column" at bounding box center [689, 259] width 1236 height 237
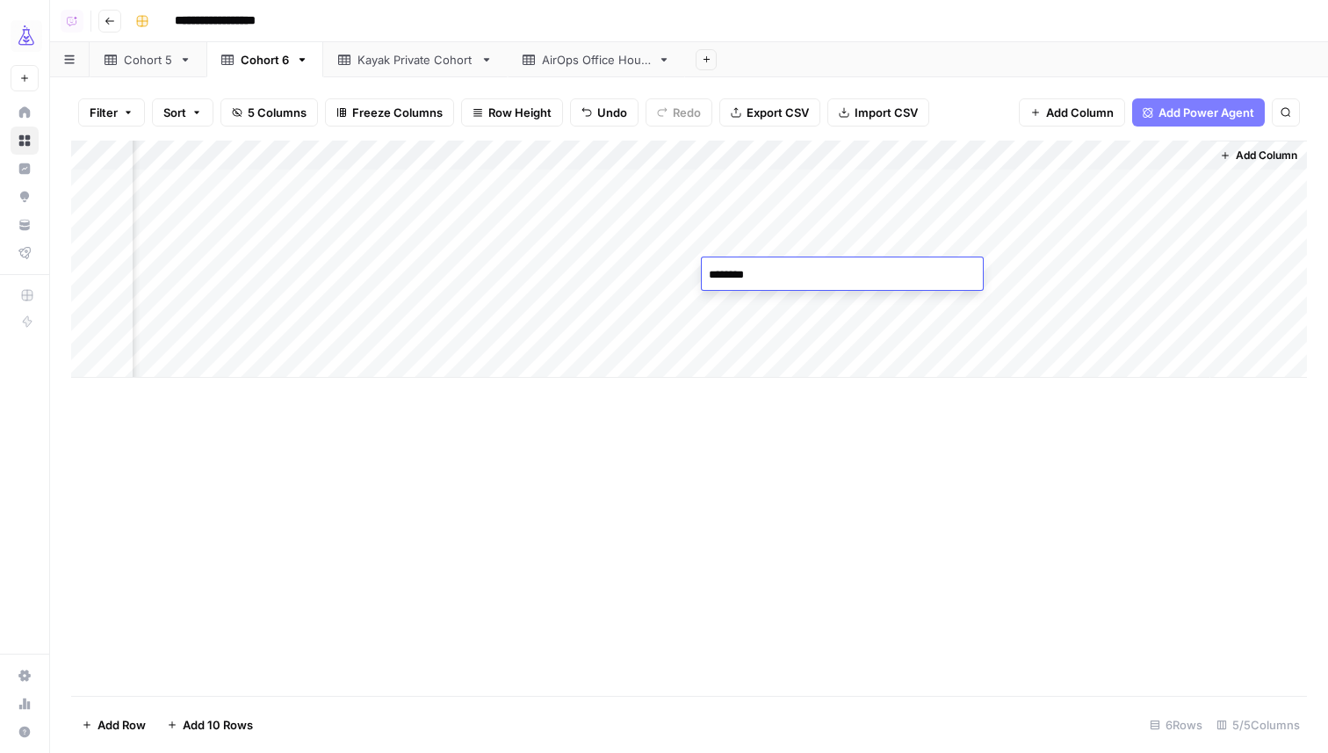
type textarea "*********"
click at [765, 303] on div "Add Column" at bounding box center [689, 259] width 1236 height 237
type textarea "**********"
click at [775, 432] on div "Add Column" at bounding box center [689, 418] width 1236 height 555
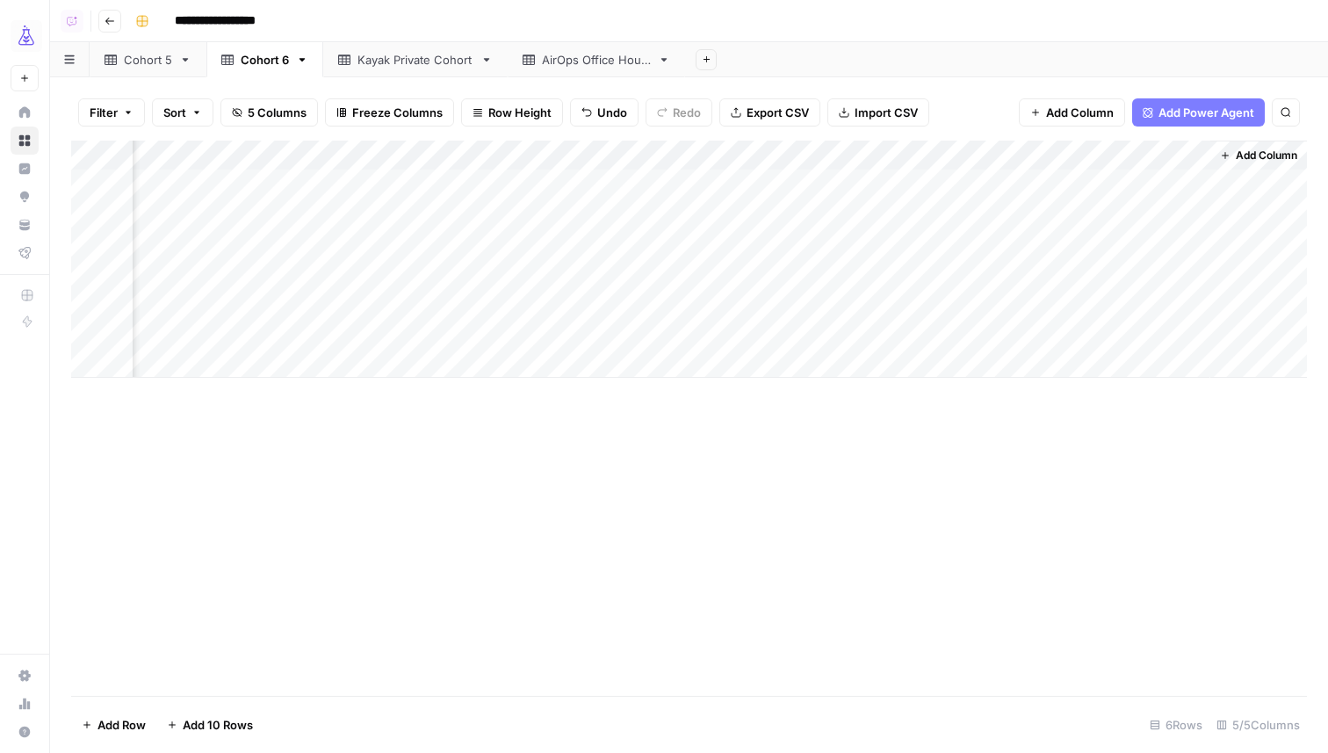
click at [760, 329] on div "Add Column" at bounding box center [689, 259] width 1236 height 237
type textarea "*********"
click at [737, 449] on div "Add Column" at bounding box center [689, 418] width 1236 height 555
click at [158, 61] on div "Cohort 5" at bounding box center [148, 60] width 48 height 18
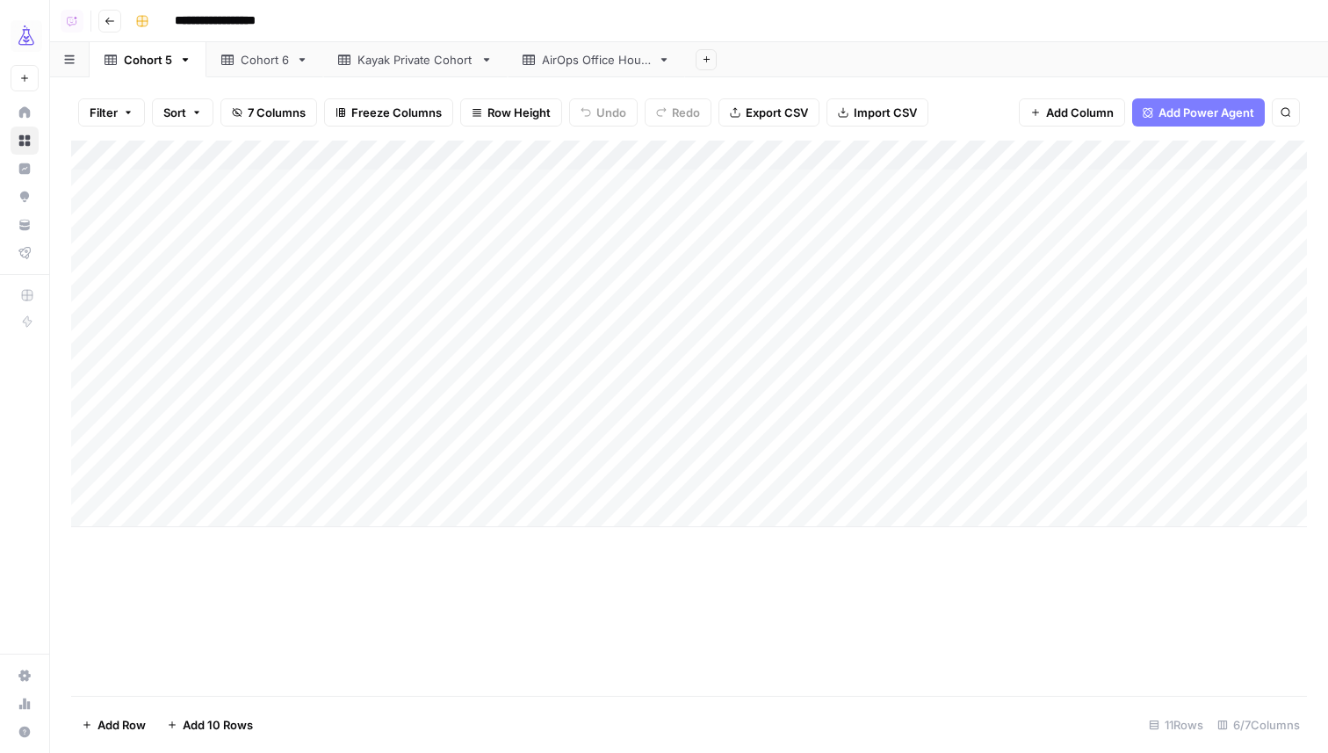
click at [253, 338] on div "Add Column" at bounding box center [689, 334] width 1236 height 387
click at [1133, 326] on div "Add Column" at bounding box center [689, 334] width 1236 height 387
click at [1169, 326] on div "Add Column" at bounding box center [689, 334] width 1236 height 387
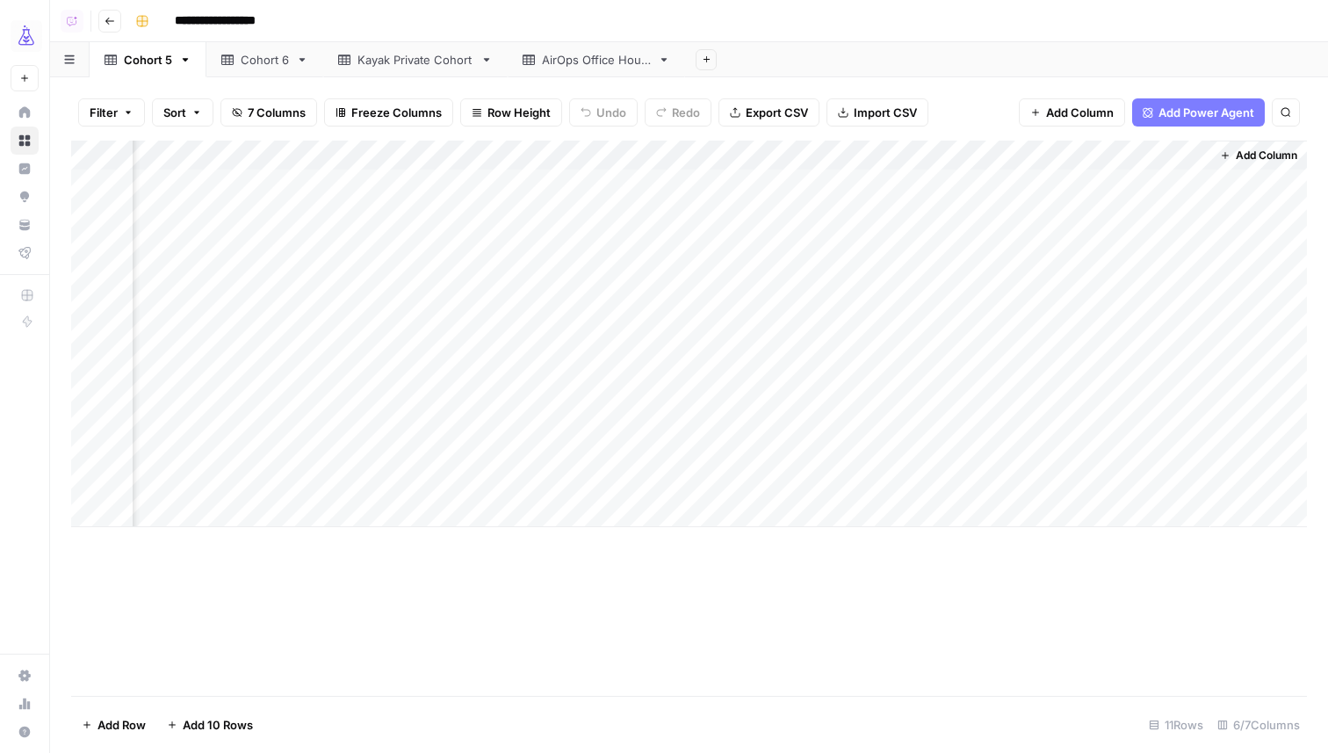
click at [989, 73] on div "Add Sheet" at bounding box center [1006, 59] width 643 height 35
click at [269, 55] on div "Cohort 6" at bounding box center [265, 60] width 48 height 18
click at [949, 233] on div "Add Column" at bounding box center [689, 259] width 1236 height 237
type textarea "*********"
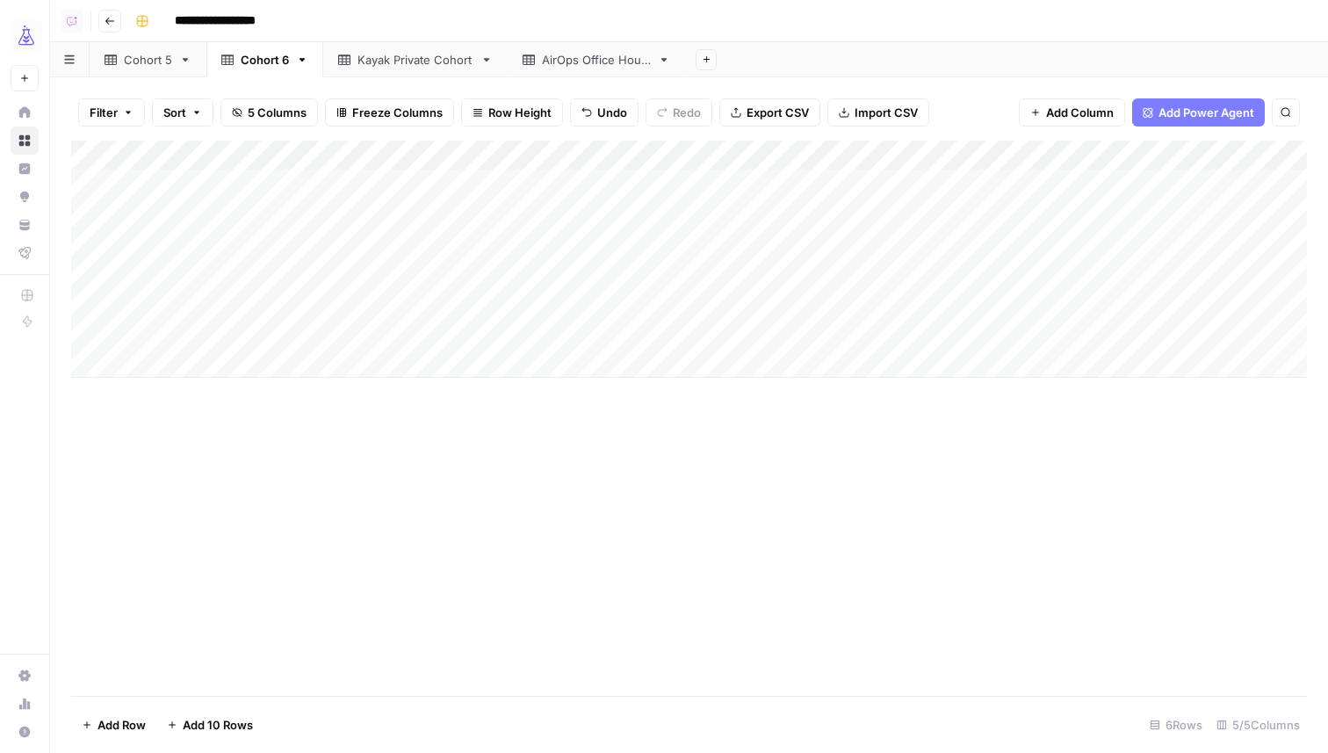
click at [999, 204] on div "Add Column" at bounding box center [689, 259] width 1236 height 237
type textarea "*********"
click at [1007, 180] on div "Add Column" at bounding box center [689, 259] width 1236 height 237
type textarea "*********"
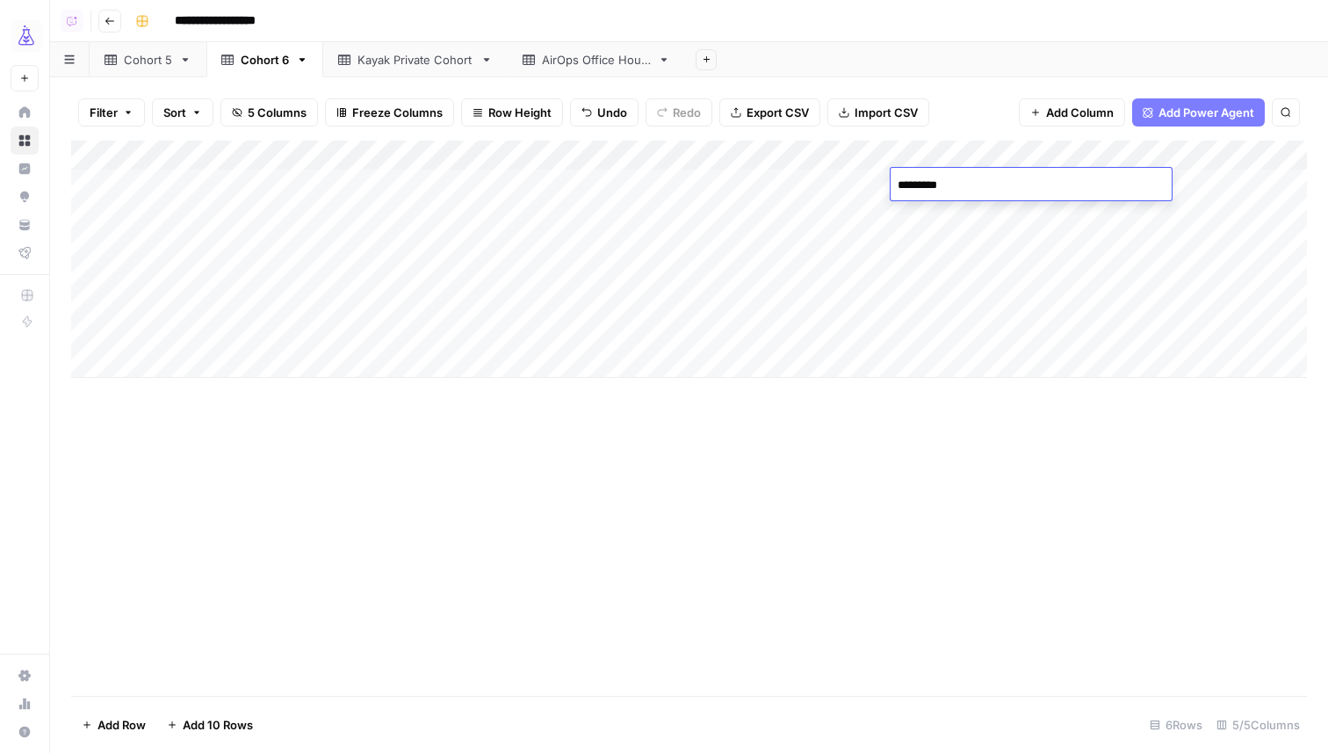
click at [1025, 570] on div "Add Column" at bounding box center [689, 418] width 1236 height 555
click at [267, 366] on div "Add Column" at bounding box center [689, 259] width 1236 height 237
click at [453, 316] on div "Add Column" at bounding box center [689, 274] width 1236 height 267
click at [452, 326] on div "Add Column" at bounding box center [689, 274] width 1236 height 267
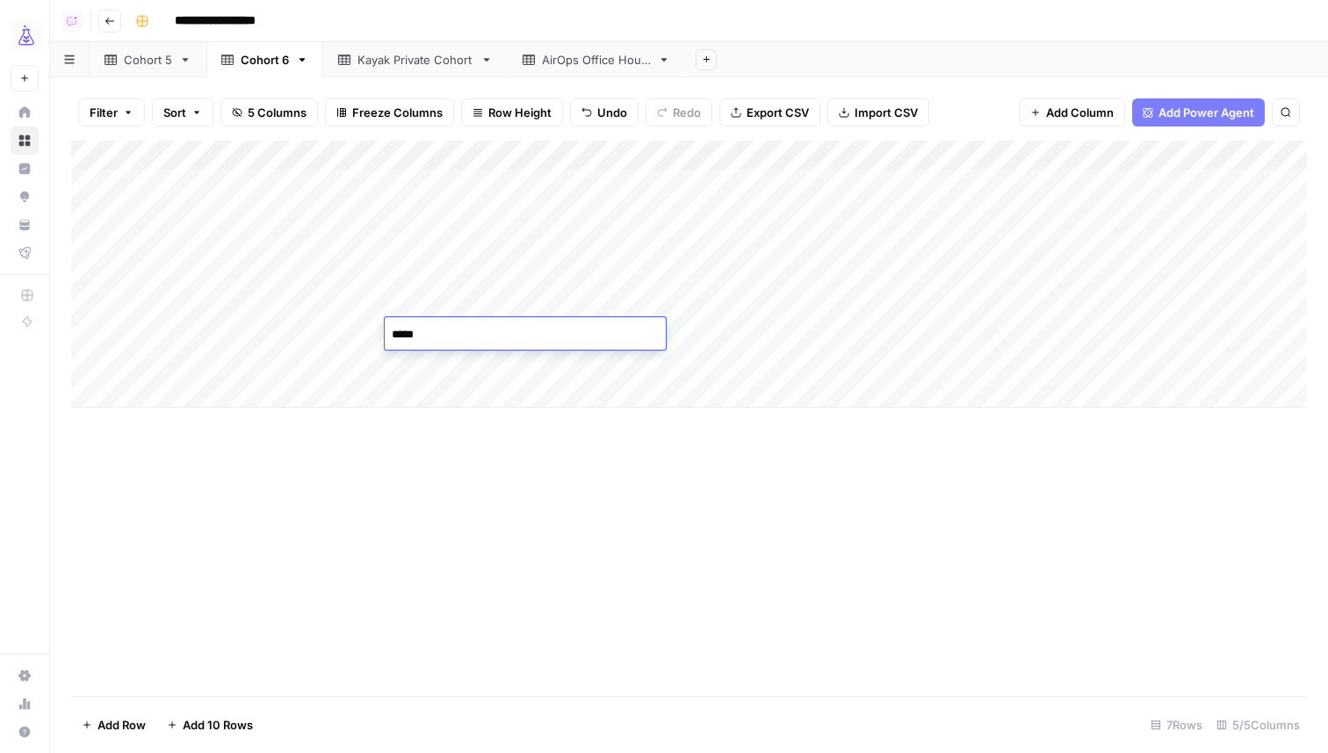
type textarea "******"
type textarea "**********"
click at [239, 361] on div "Add Column" at bounding box center [689, 274] width 1236 height 267
click at [442, 364] on div "Add Column" at bounding box center [689, 274] width 1236 height 267
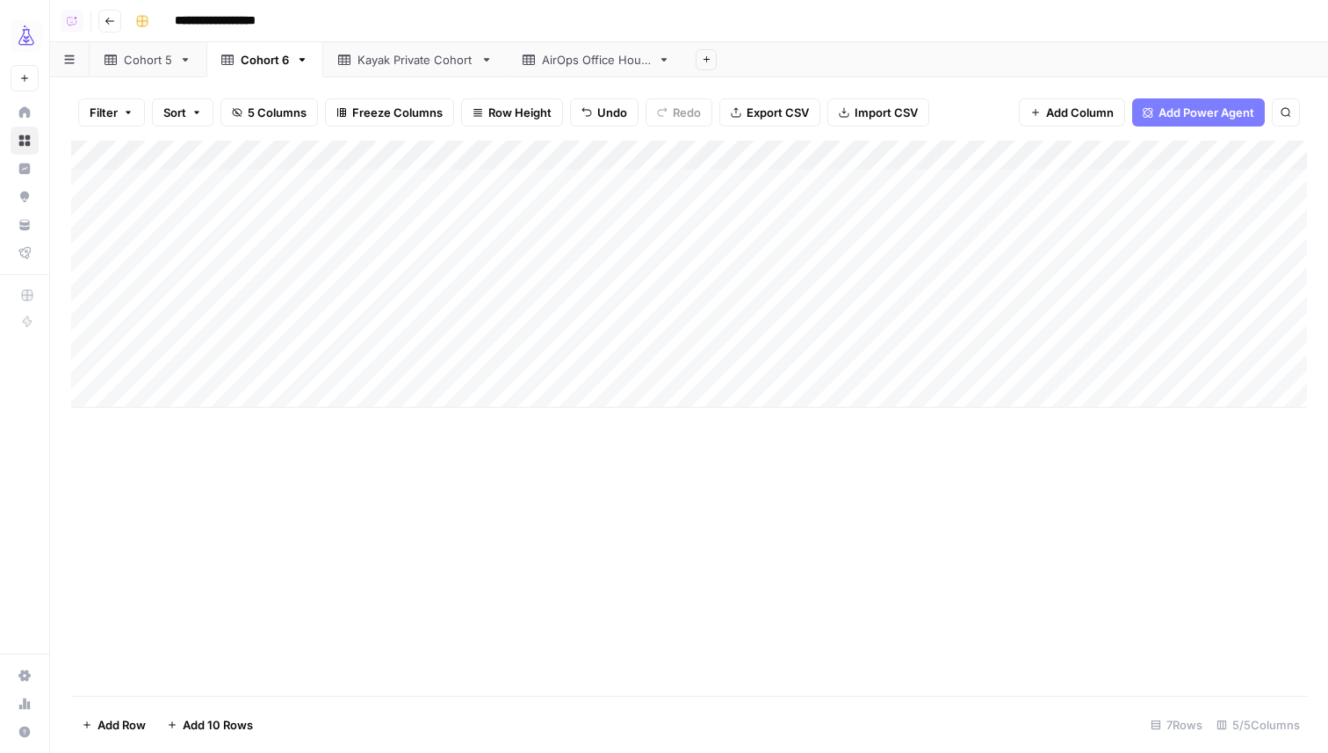
click at [442, 364] on div "Add Column" at bounding box center [689, 274] width 1236 height 267
type textarea "******"
type textarea "**********"
click at [940, 370] on div "Add Column" at bounding box center [689, 274] width 1236 height 267
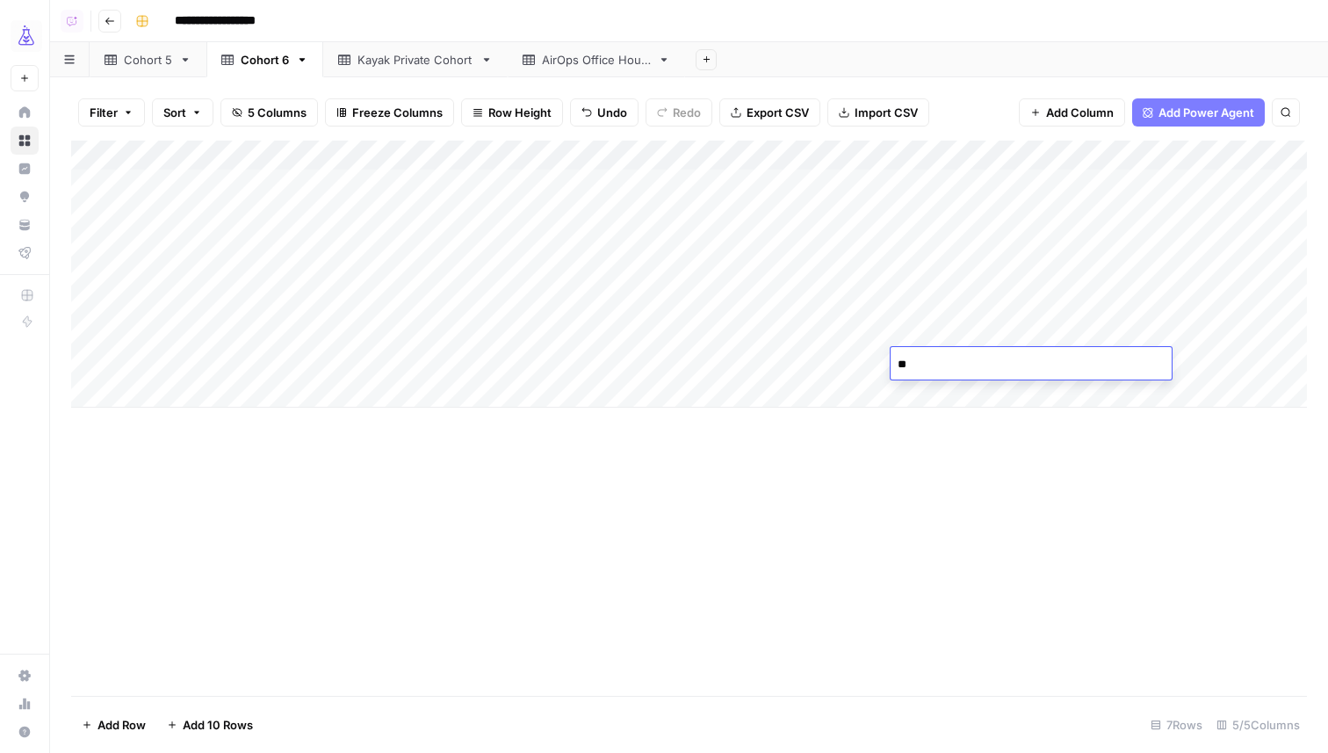
type textarea "*"
type textarea "**********"
click at [921, 518] on div "Add Column" at bounding box center [689, 418] width 1236 height 555
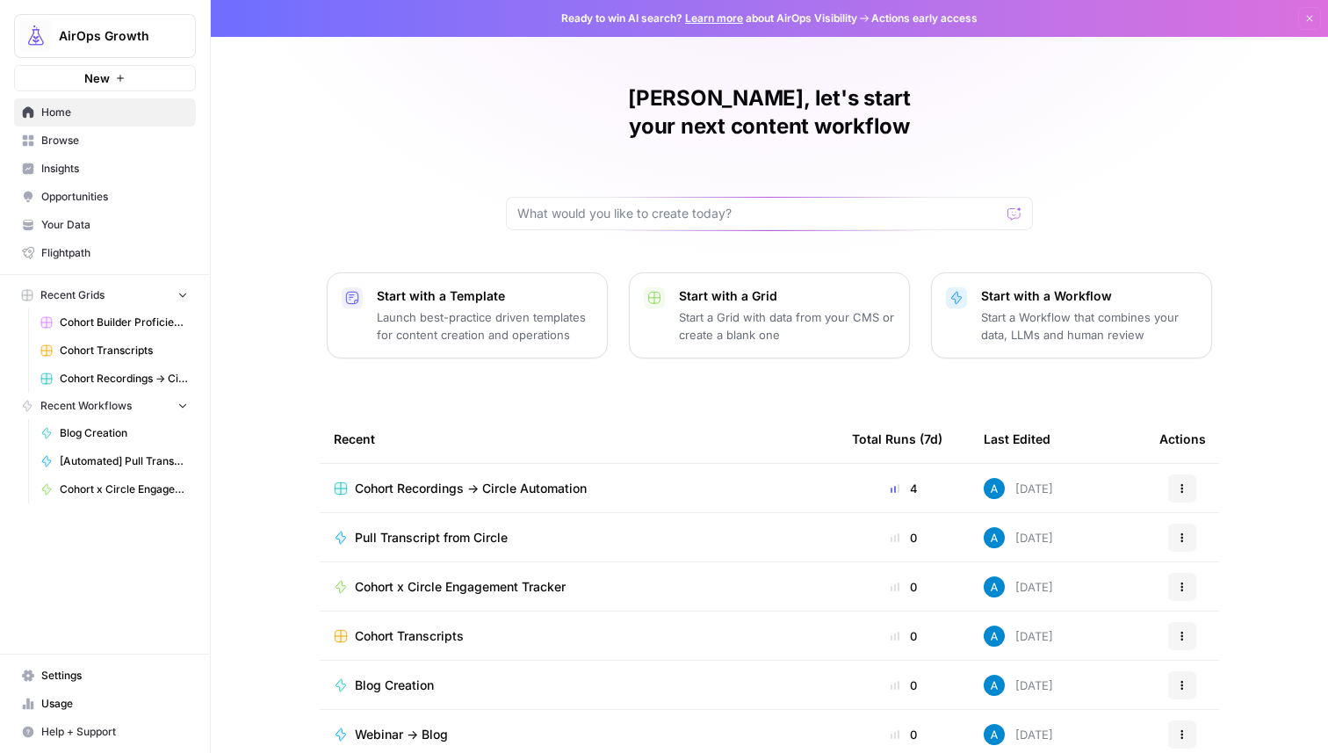
click at [135, 47] on button "AirOps Growth" at bounding box center [105, 36] width 182 height 44
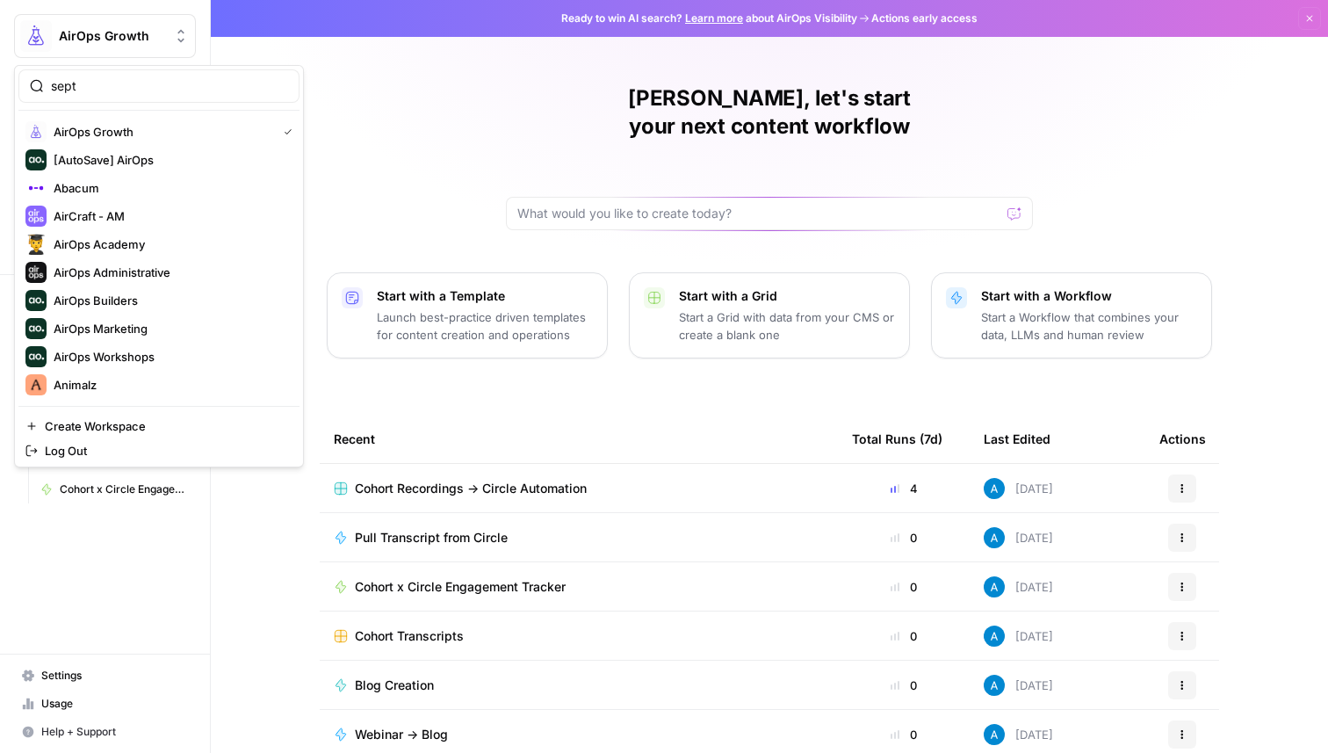
type input "sept"
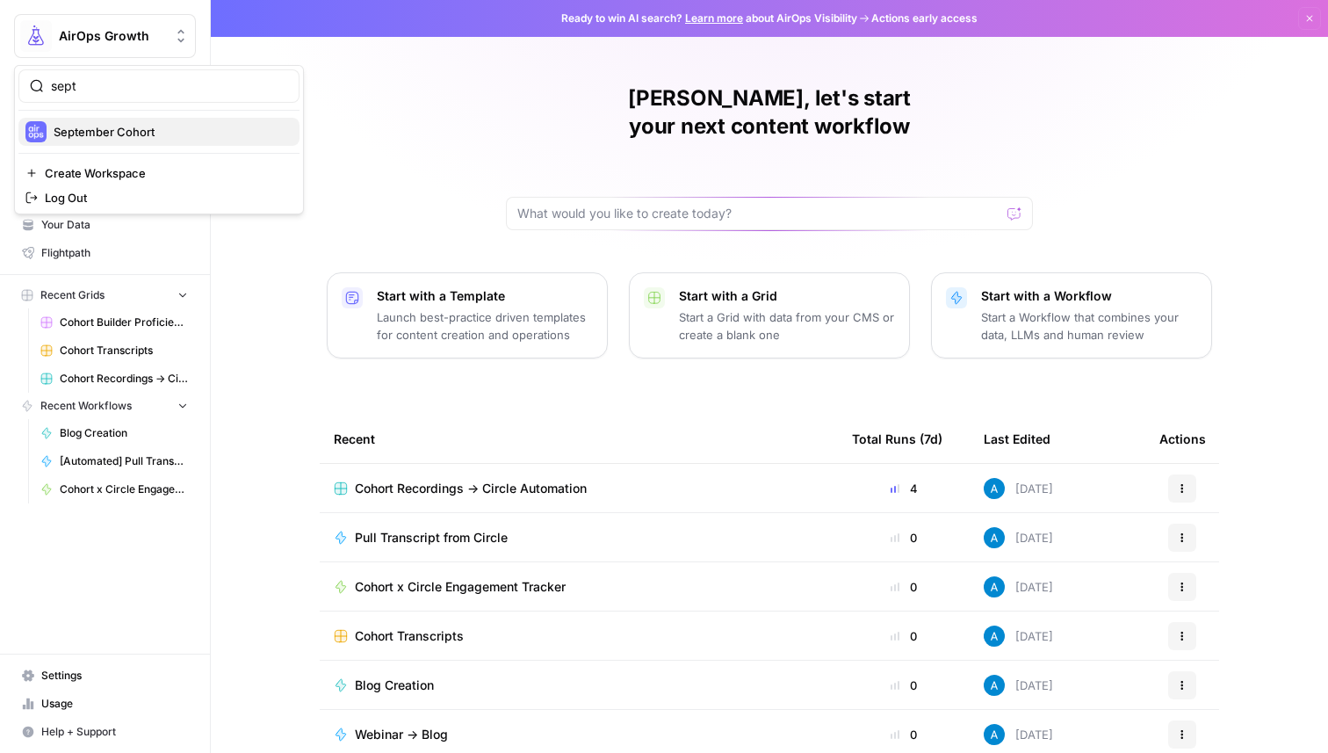
click at [126, 129] on span "September Cohort" at bounding box center [170, 132] width 232 height 18
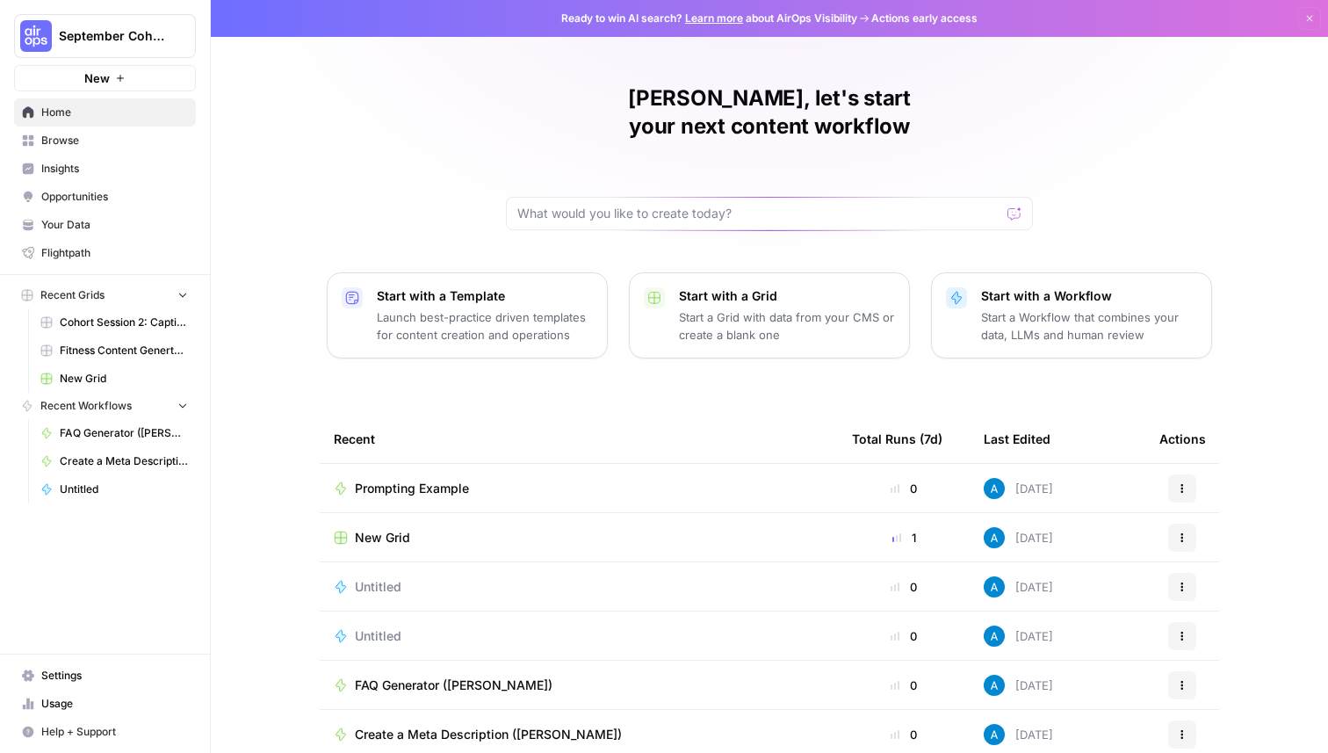
click at [127, 131] on link "Browse" at bounding box center [105, 140] width 182 height 28
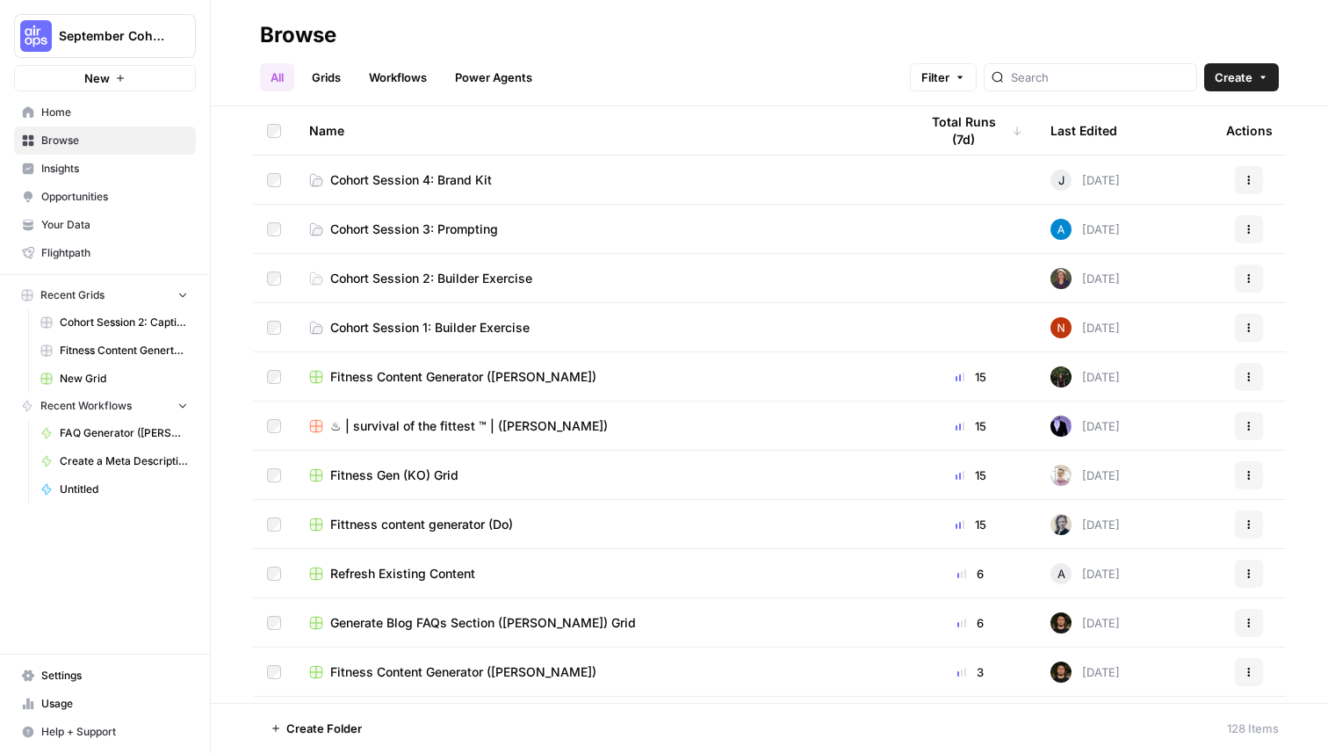
click at [1230, 76] on span "Create" at bounding box center [1234, 78] width 38 height 18
click at [1203, 118] on span "Folder" at bounding box center [1208, 119] width 98 height 18
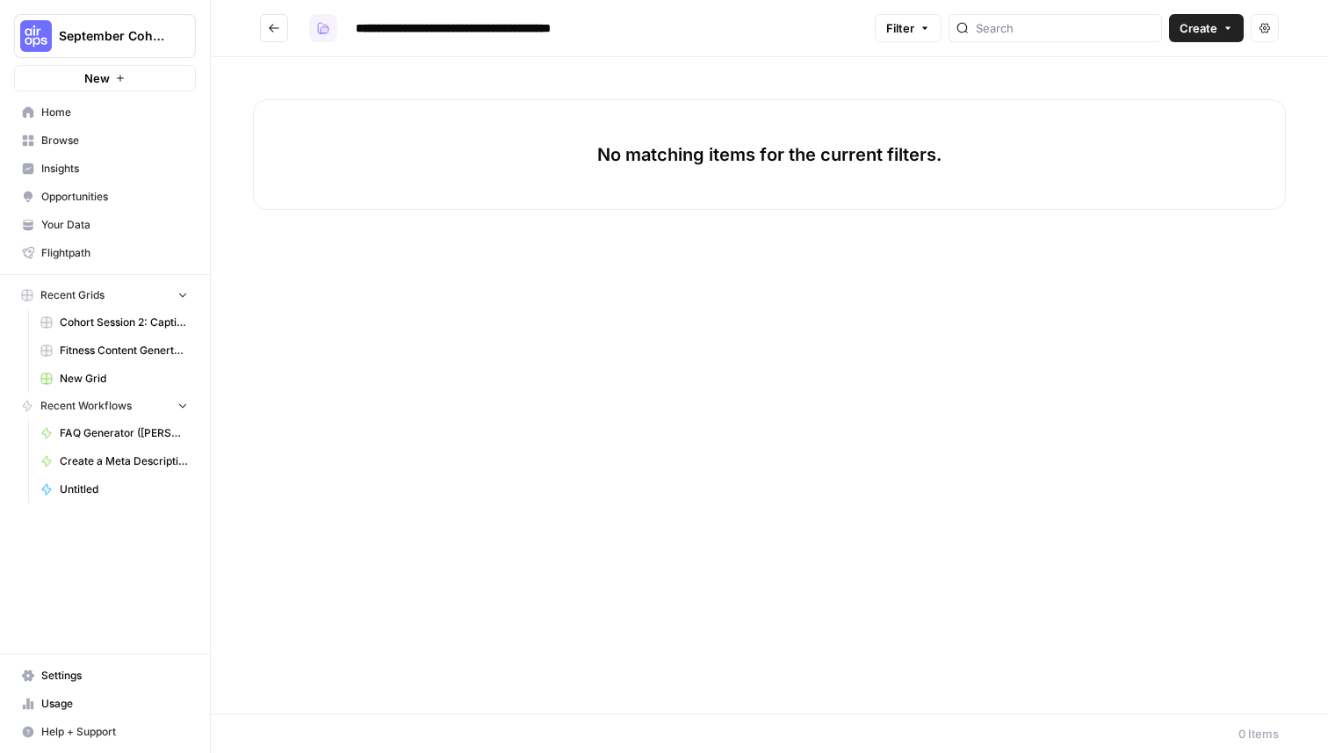
type input "**********"
click at [315, 25] on button "button" at bounding box center [323, 28] width 28 height 28
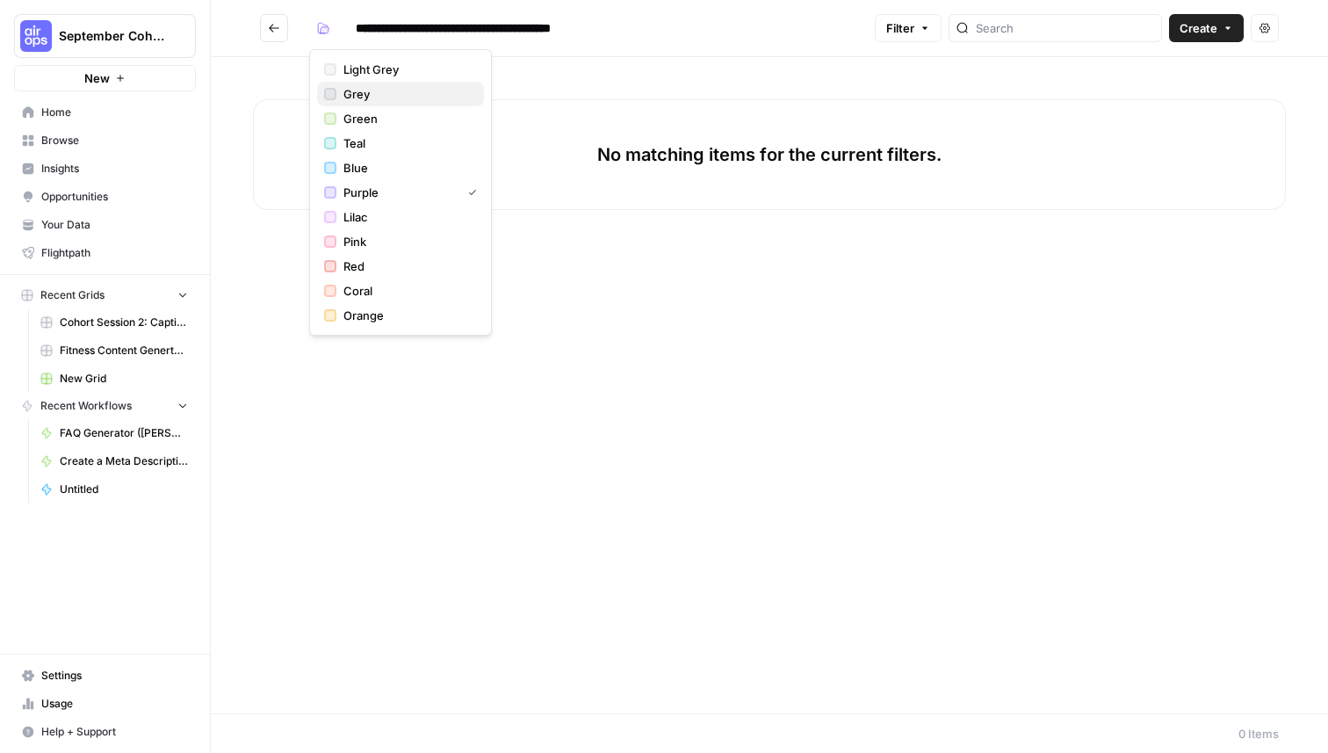
click at [348, 90] on span "Grey" at bounding box center [406, 94] width 126 height 18
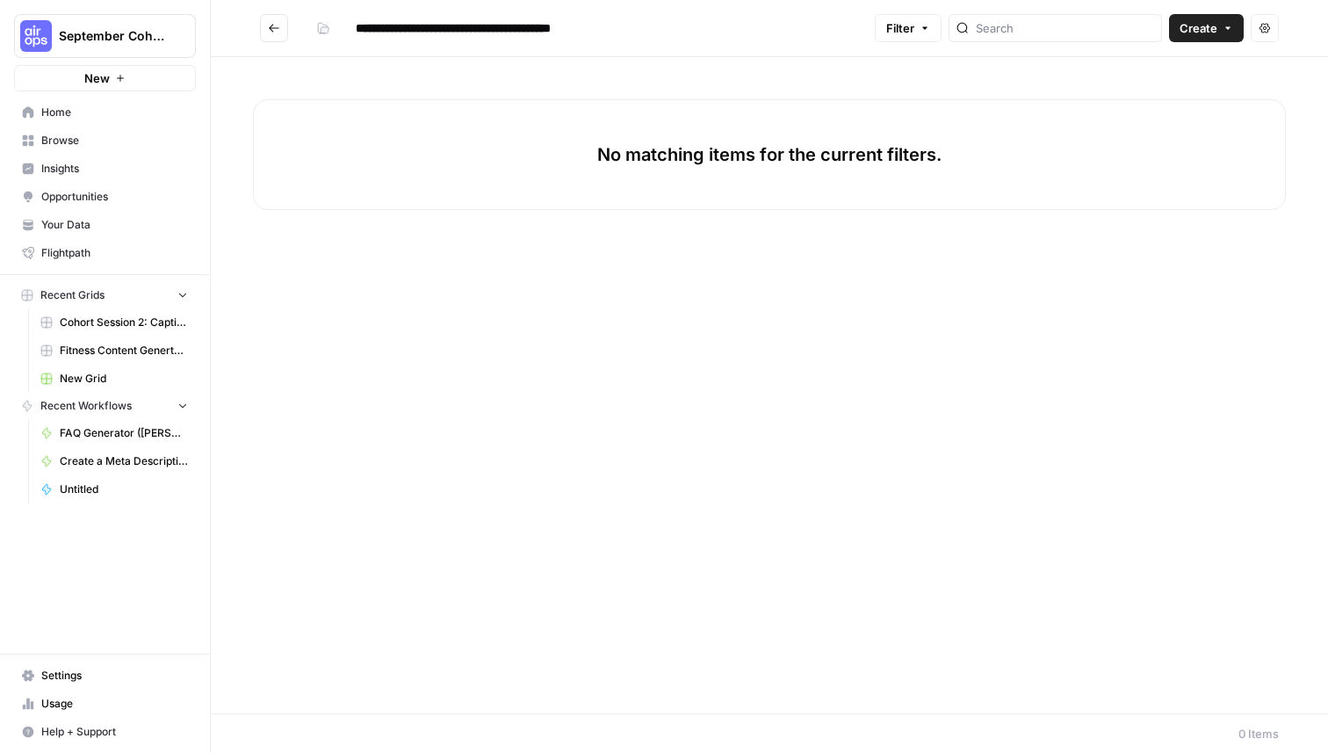
click at [620, 61] on div "No matching items for the current filters." at bounding box center [769, 385] width 1117 height 656
click at [1208, 27] on span "Create" at bounding box center [1199, 28] width 38 height 18
click at [838, 90] on div "No matching items for the current filters." at bounding box center [769, 385] width 1117 height 656
click at [1217, 25] on span "Create" at bounding box center [1199, 28] width 38 height 18
click at [1190, 63] on span "Grid" at bounding box center [1173, 70] width 98 height 18
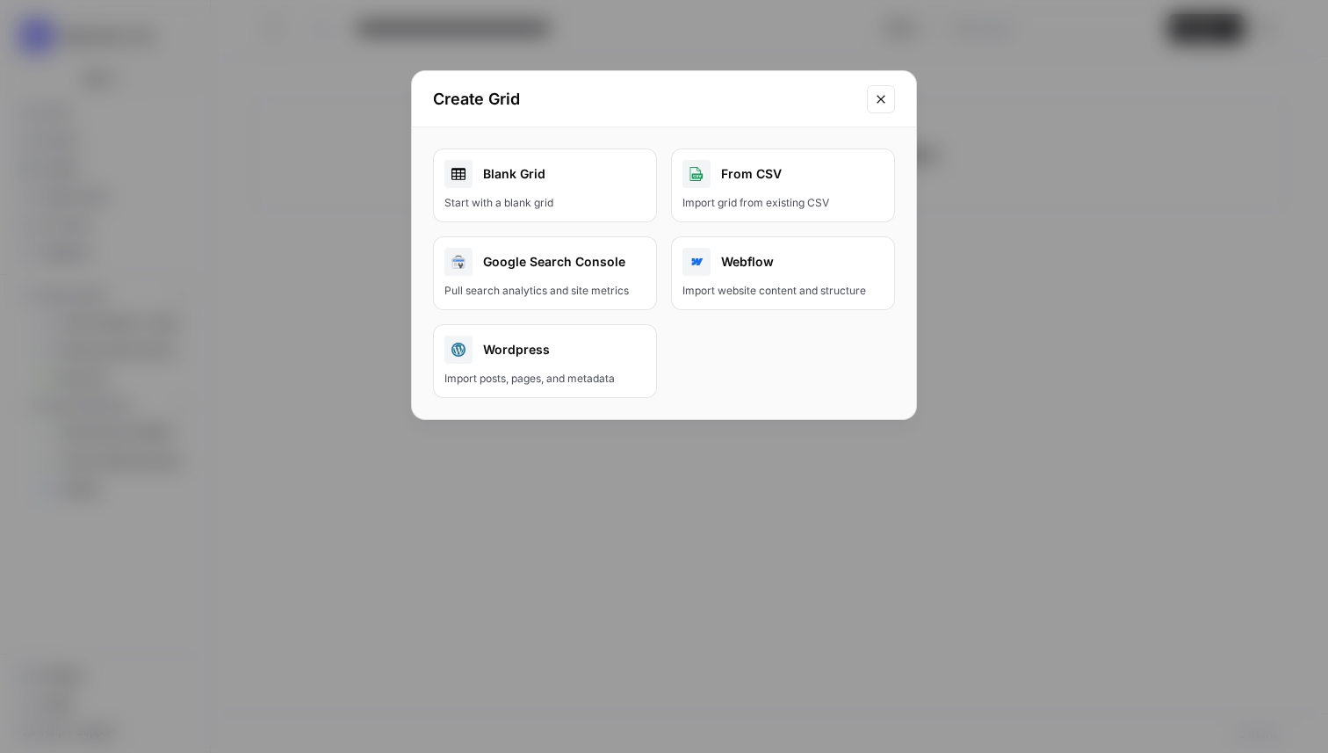
click at [573, 184] on div "Blank Grid" at bounding box center [544, 174] width 201 height 28
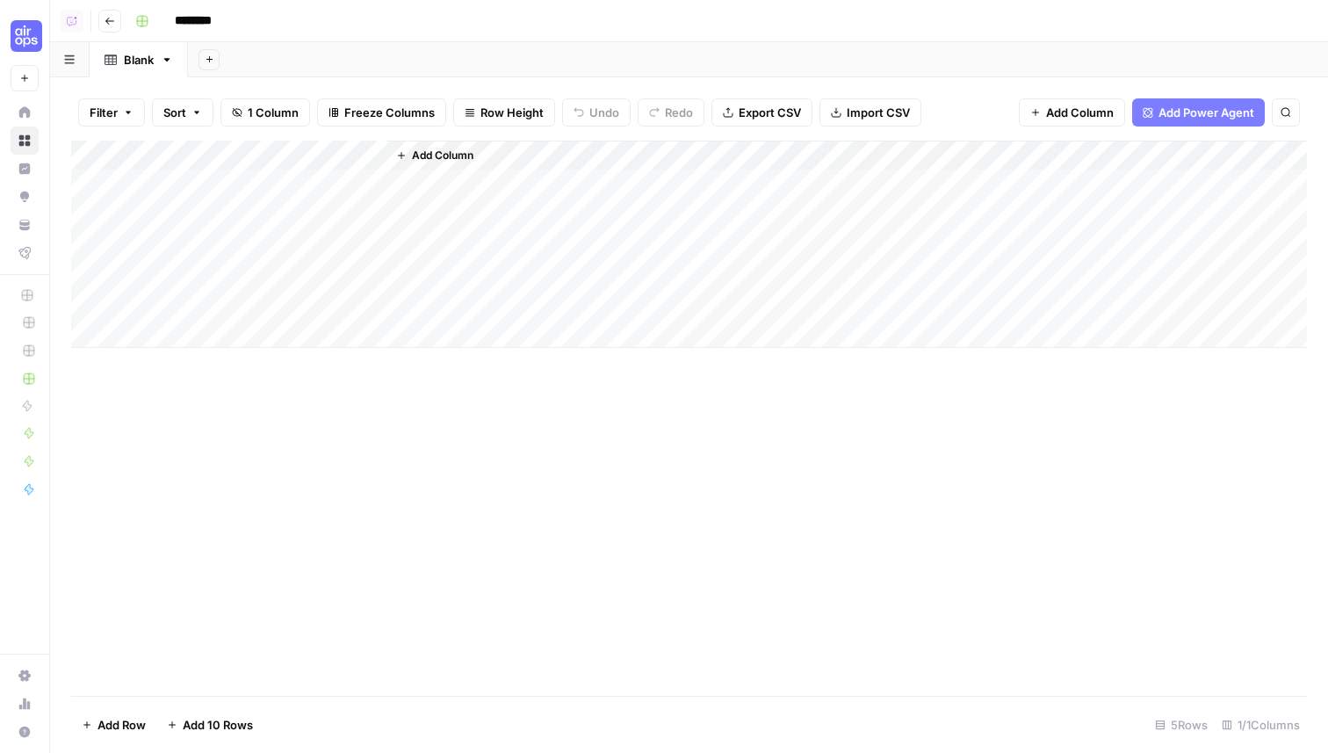
click at [167, 59] on icon "button" at bounding box center [167, 60] width 6 height 4
click at [187, 81] on button "Rename Sheet" at bounding box center [232, 93] width 125 height 25
type input "**********"
click at [219, 23] on input "********" at bounding box center [216, 21] width 98 height 28
type input "**********"
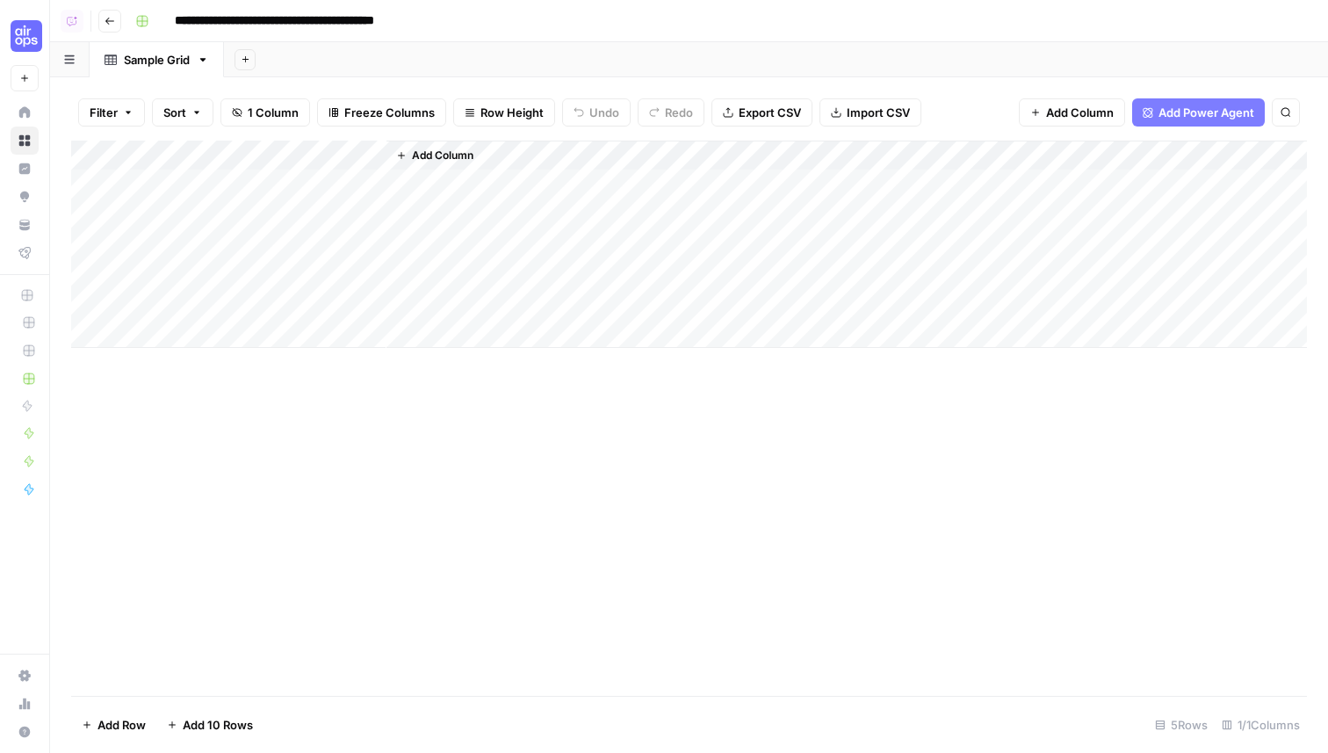
click at [300, 71] on div "Add Sheet" at bounding box center [776, 59] width 1104 height 35
click at [147, 18] on rect "button" at bounding box center [142, 21] width 11 height 11
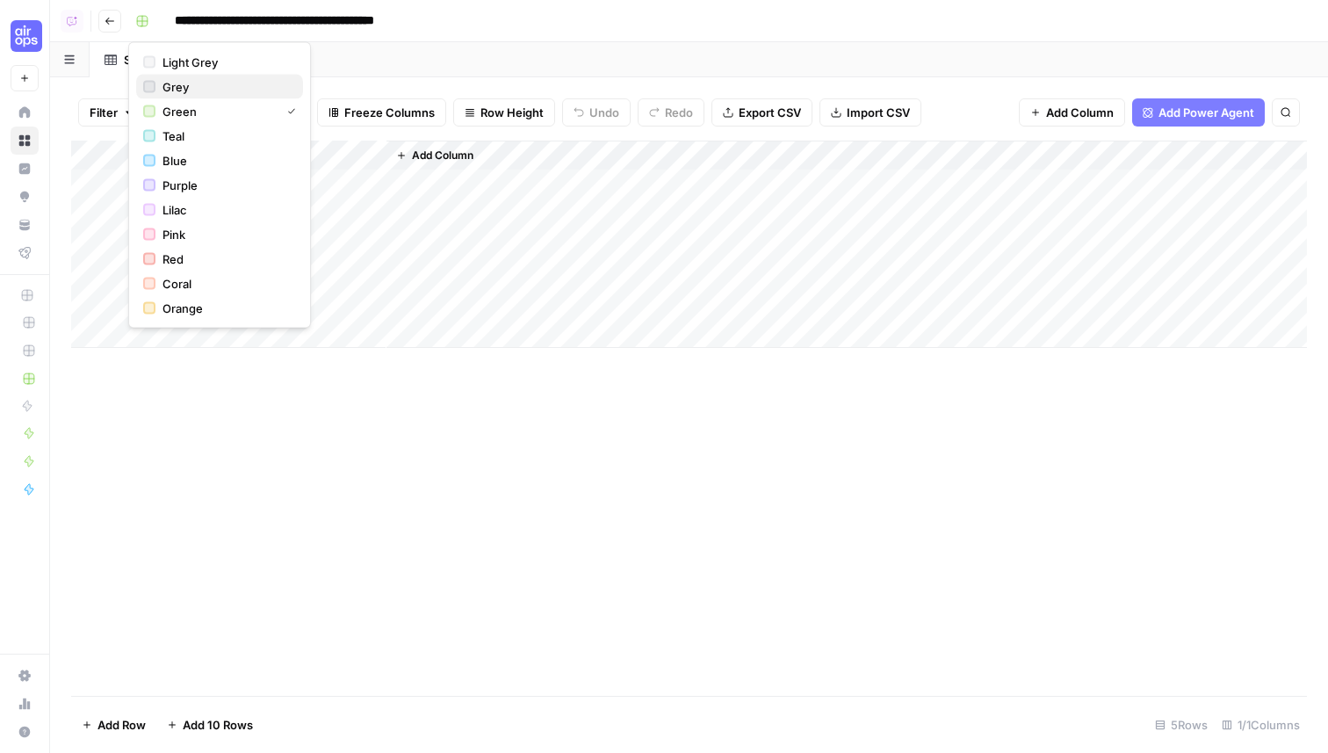
click at [166, 83] on span "Grey" at bounding box center [226, 87] width 126 height 18
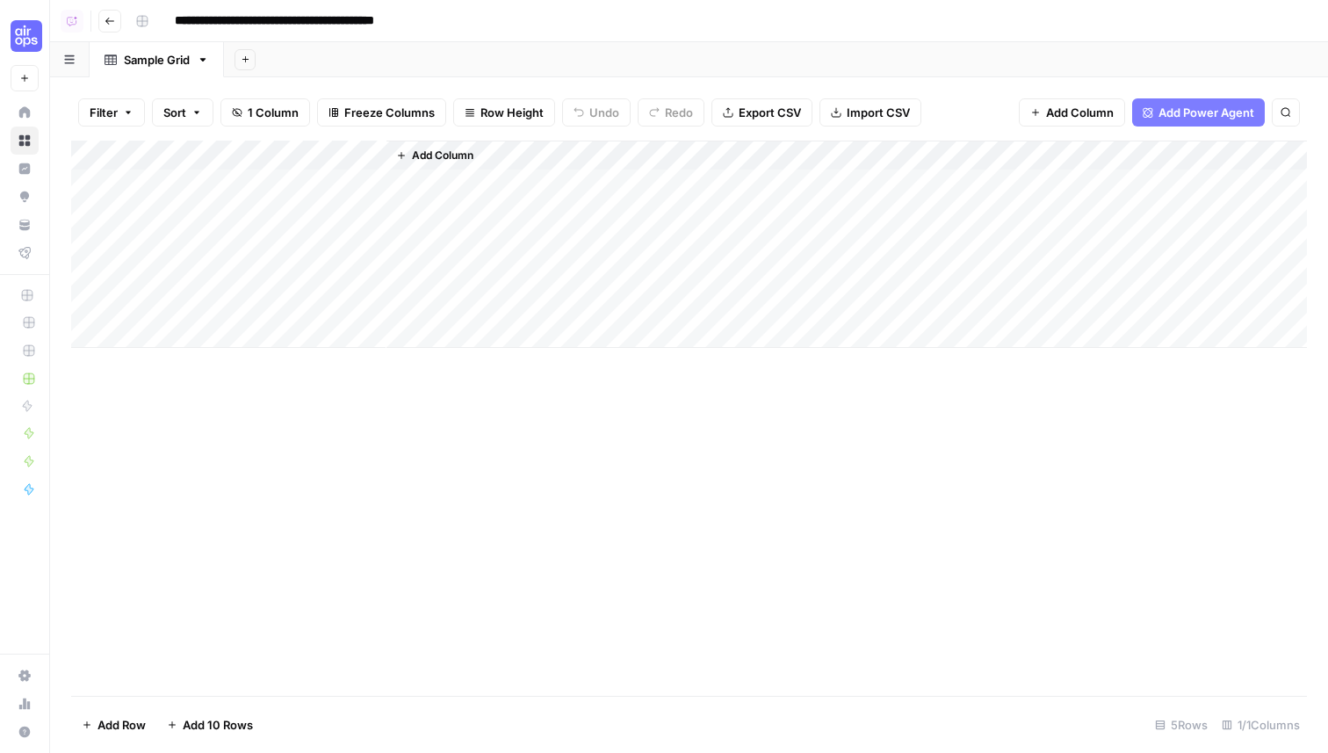
click at [201, 156] on div "Add Column" at bounding box center [689, 244] width 1236 height 207
click at [200, 202] on input "Title" at bounding box center [237, 198] width 178 height 18
type input "Keyword"
click at [221, 184] on div "Add Column" at bounding box center [689, 244] width 1236 height 207
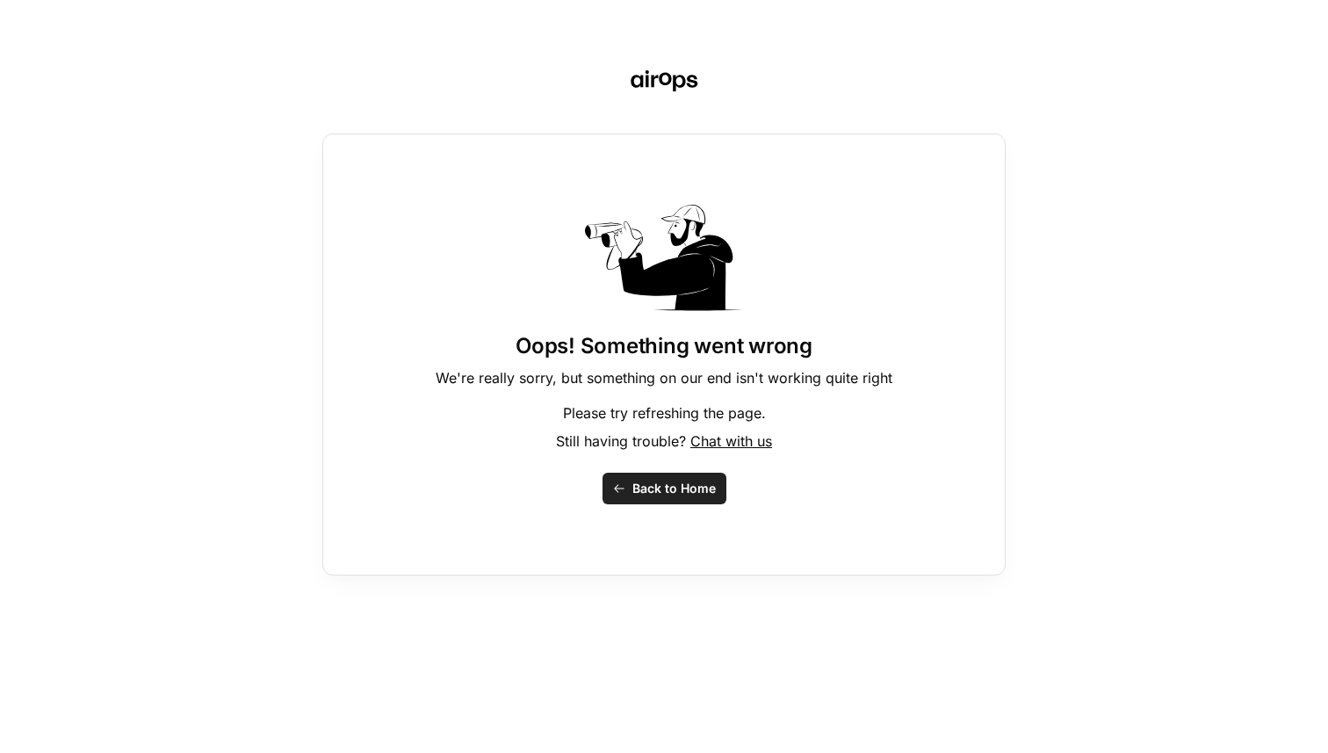
click at [638, 485] on span "Back to Home" at bounding box center [673, 489] width 83 height 18
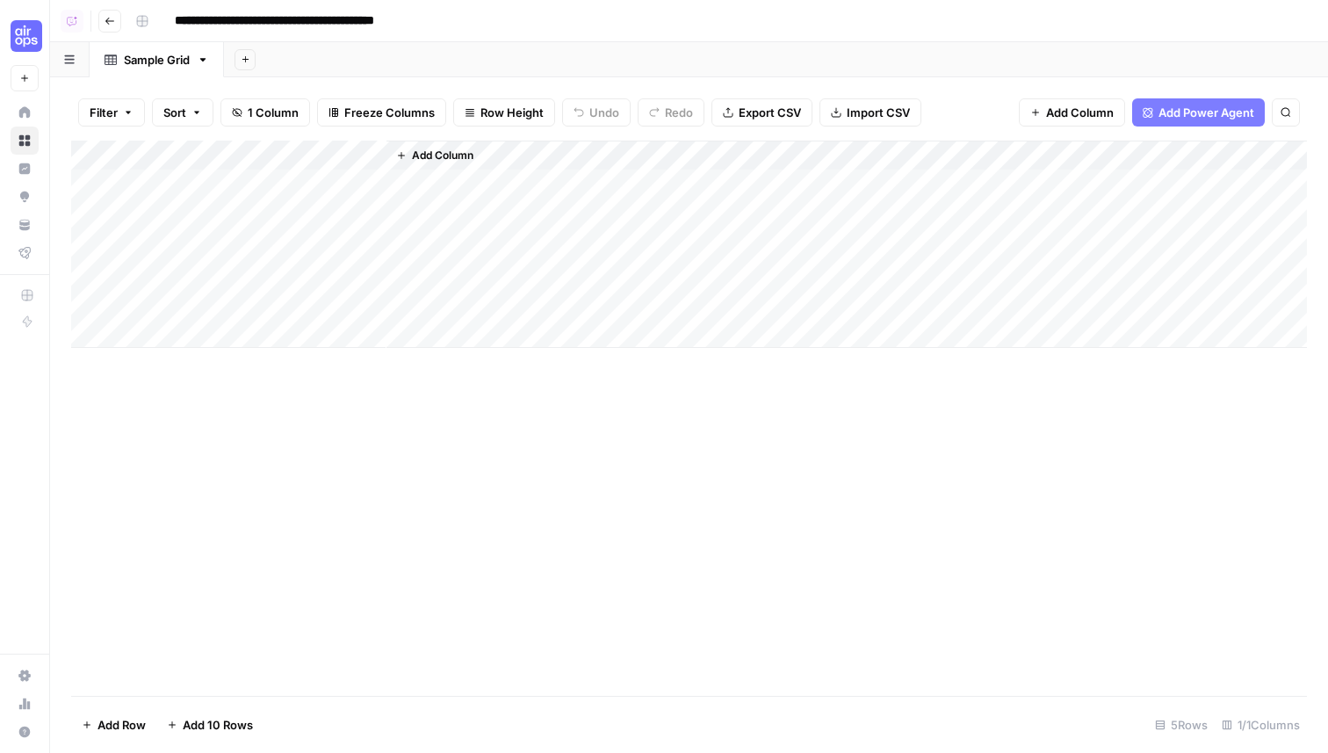
click at [296, 177] on div "Add Column" at bounding box center [689, 244] width 1236 height 207
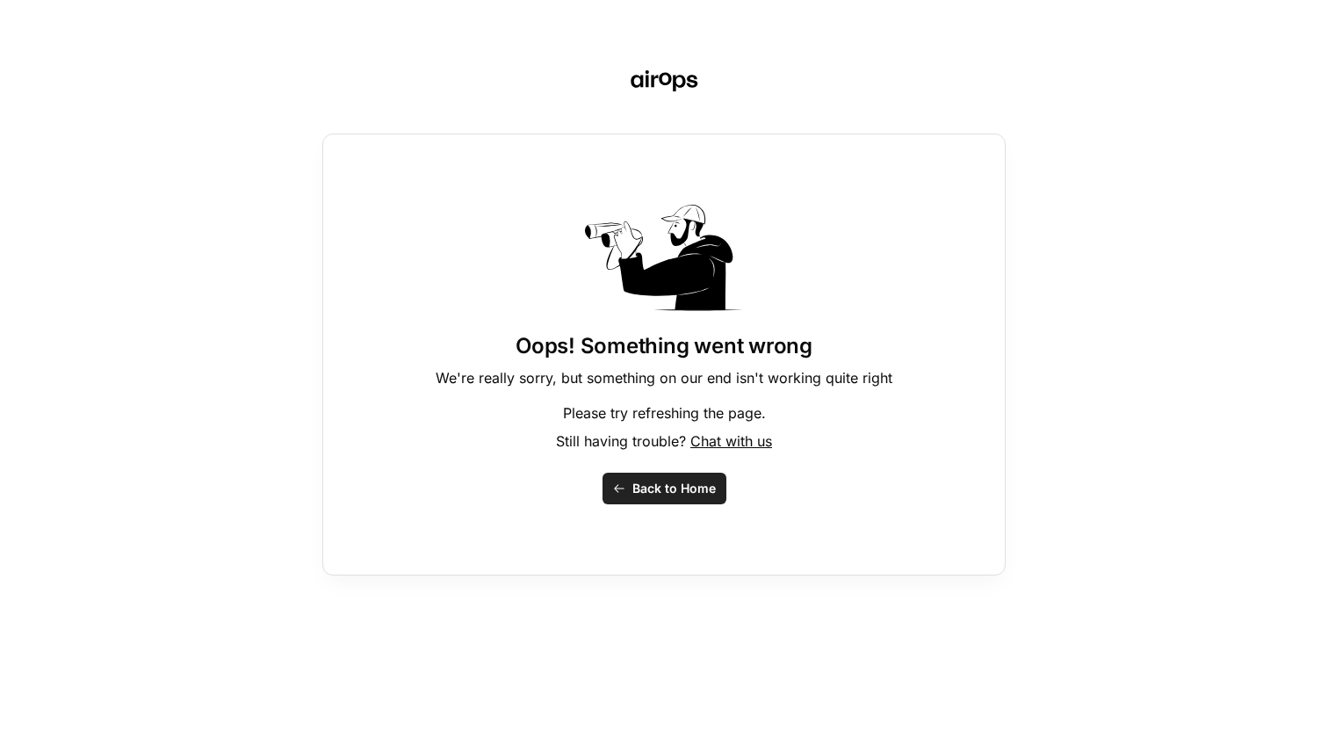
click at [668, 486] on span "Back to Home" at bounding box center [673, 489] width 83 height 18
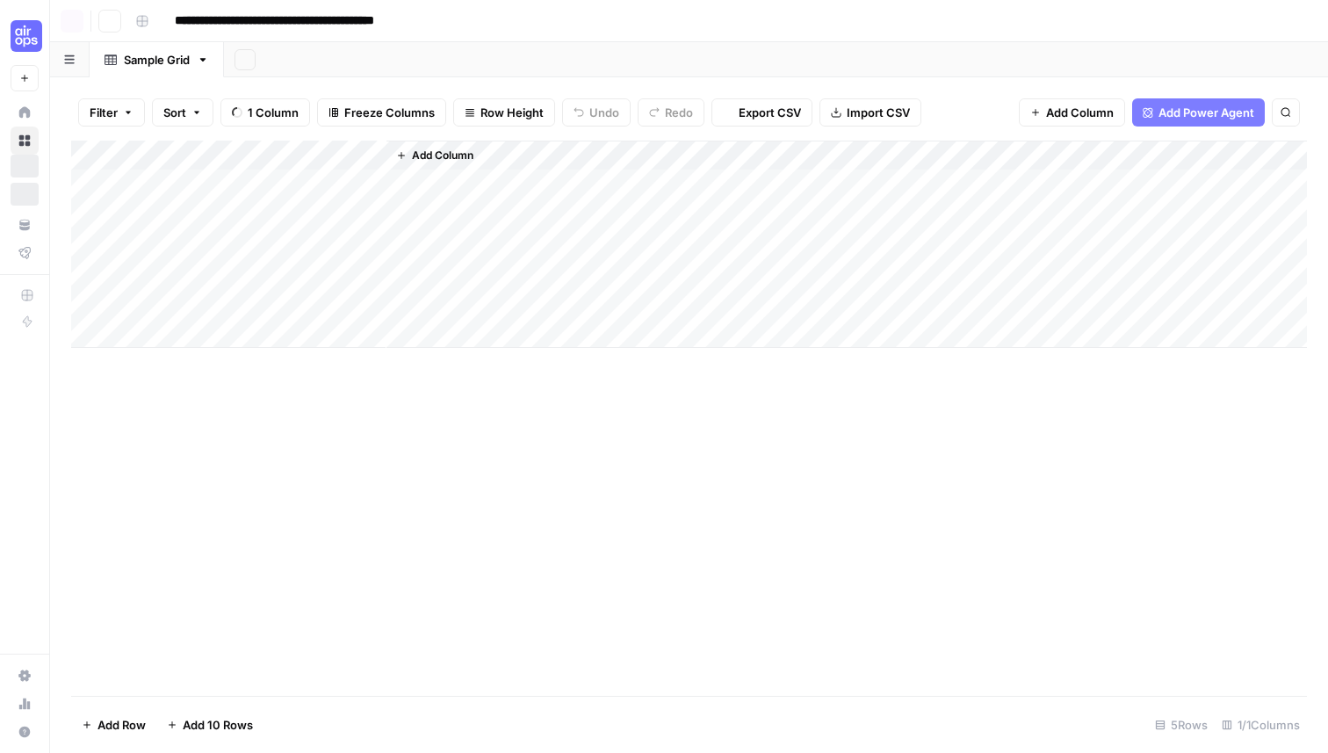
click at [639, 421] on div "Add Column" at bounding box center [689, 418] width 1236 height 555
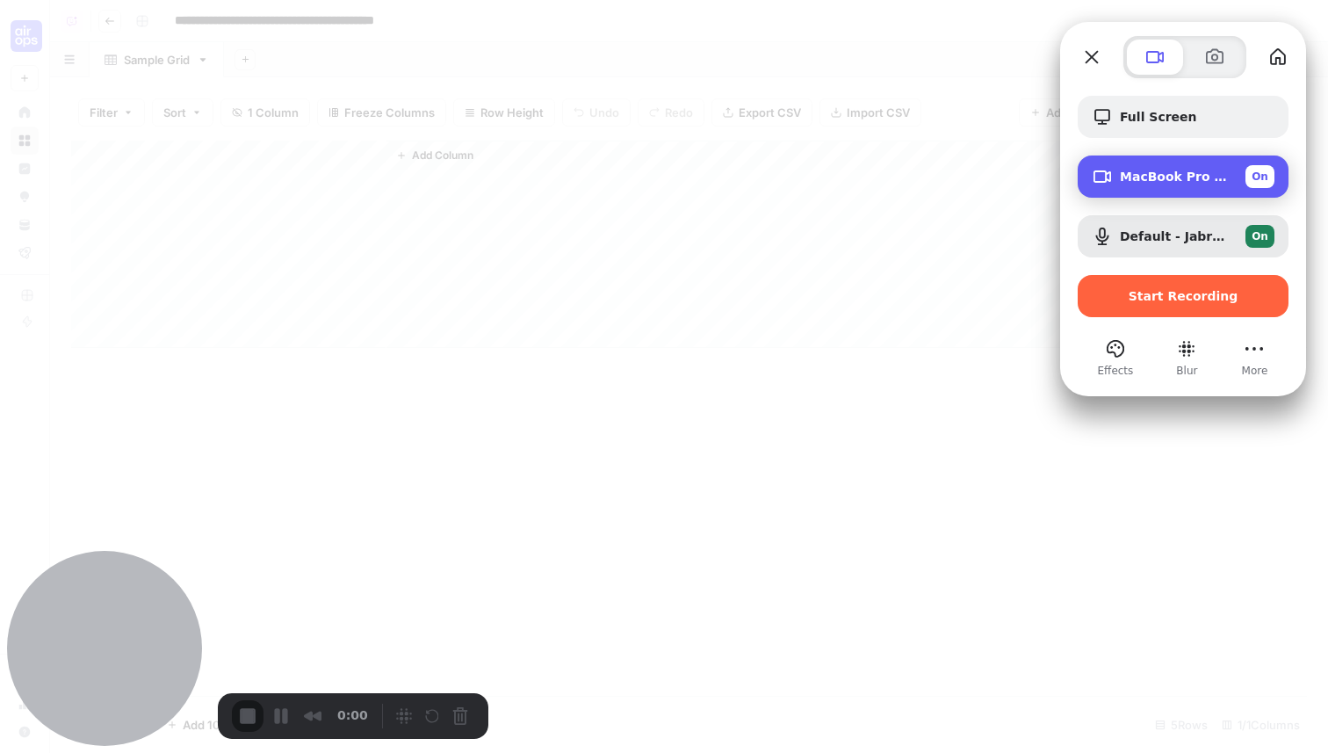
click at [1141, 185] on div "MacBook Pro Camera (0000:0001) On" at bounding box center [1197, 176] width 155 height 23
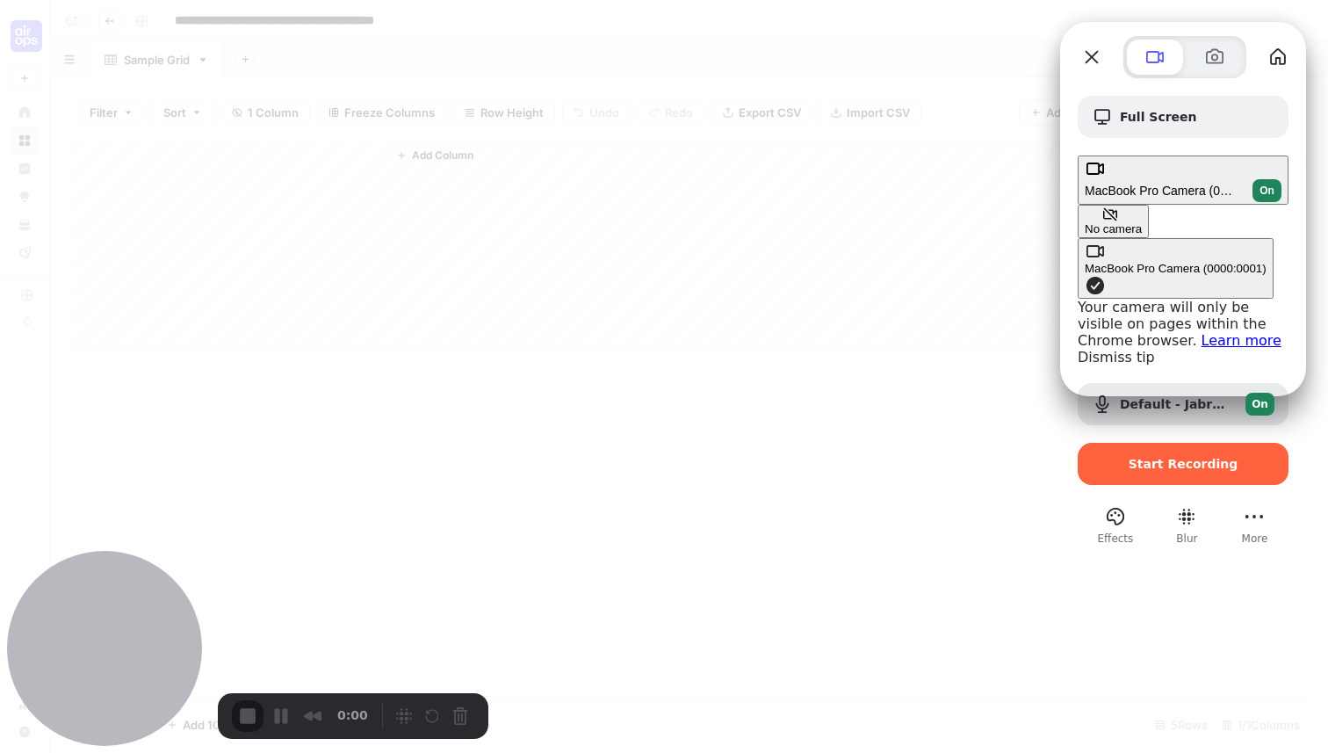
click at [1078, 205] on button "No camera" at bounding box center [1113, 221] width 71 height 33
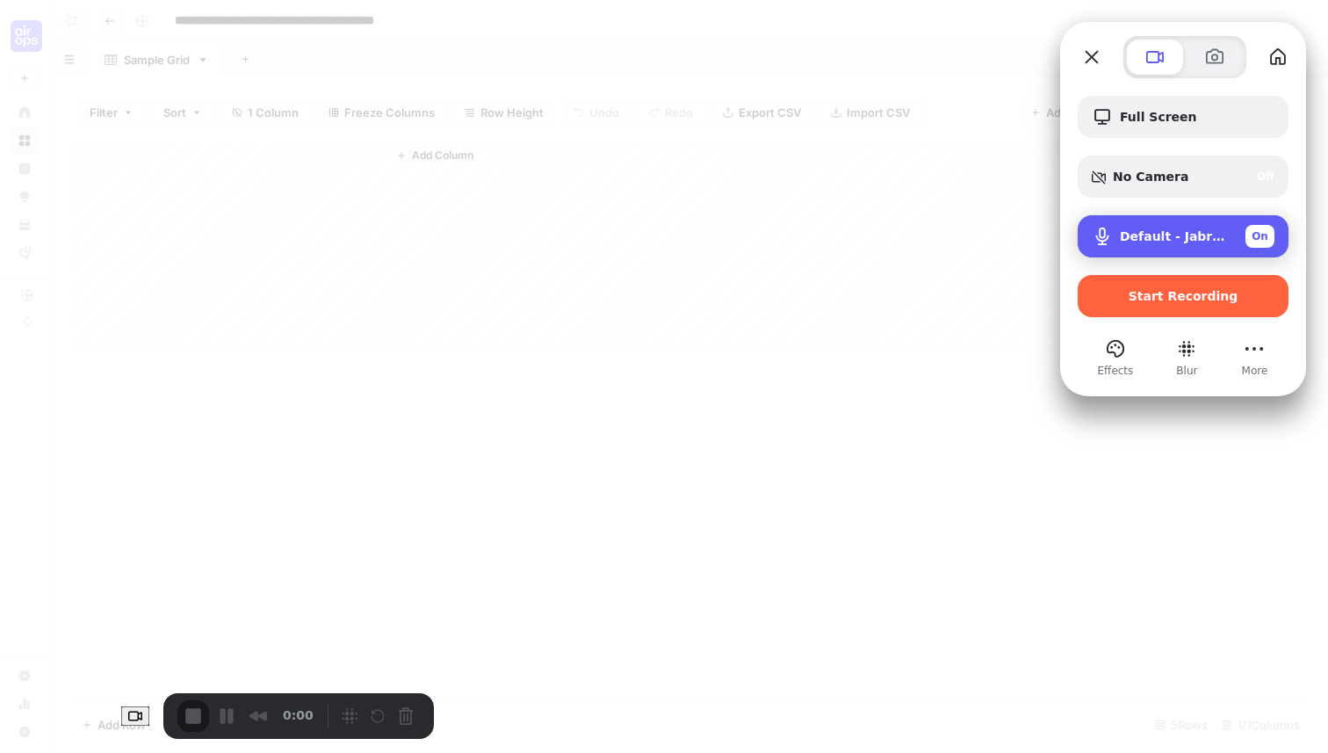
click at [1159, 221] on div "Default - Jabra Evolve2 40 SE (0b0e:2e41) On" at bounding box center [1183, 236] width 211 height 42
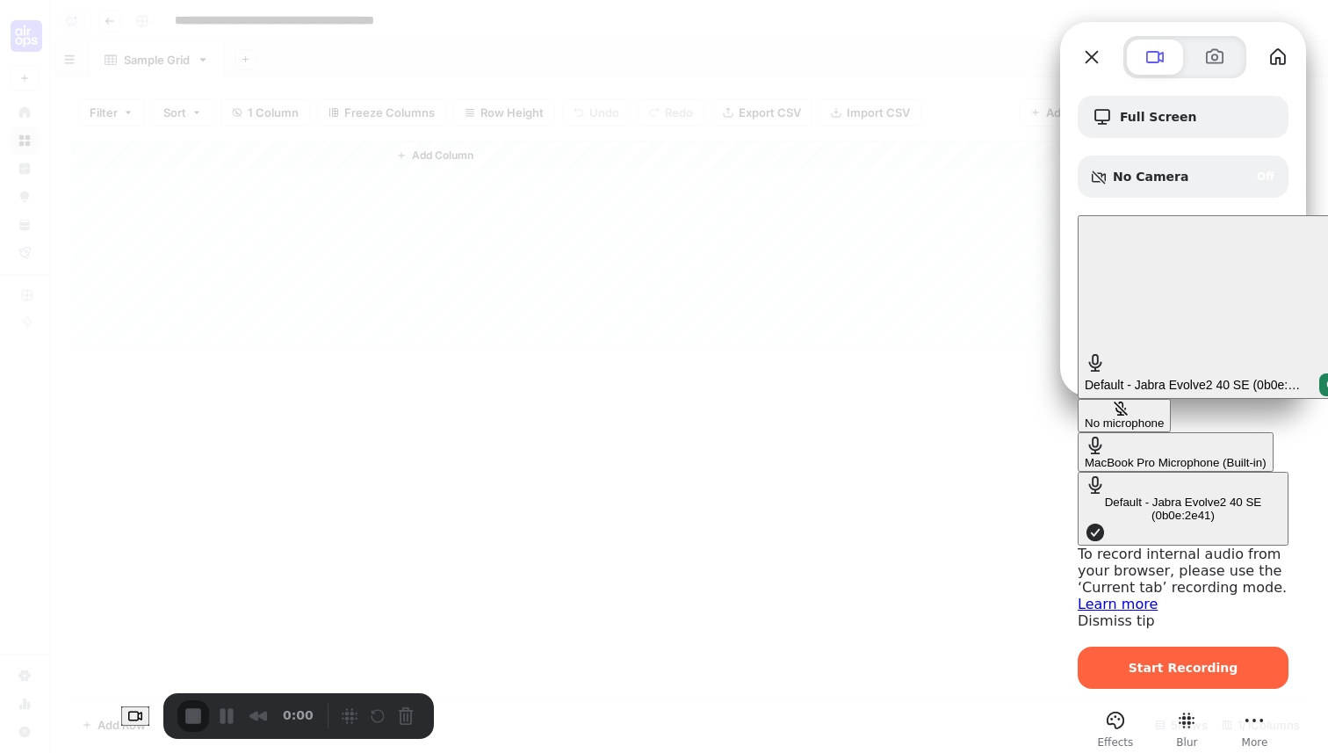
click at [1085, 416] on div "No microphone" at bounding box center [1124, 422] width 79 height 13
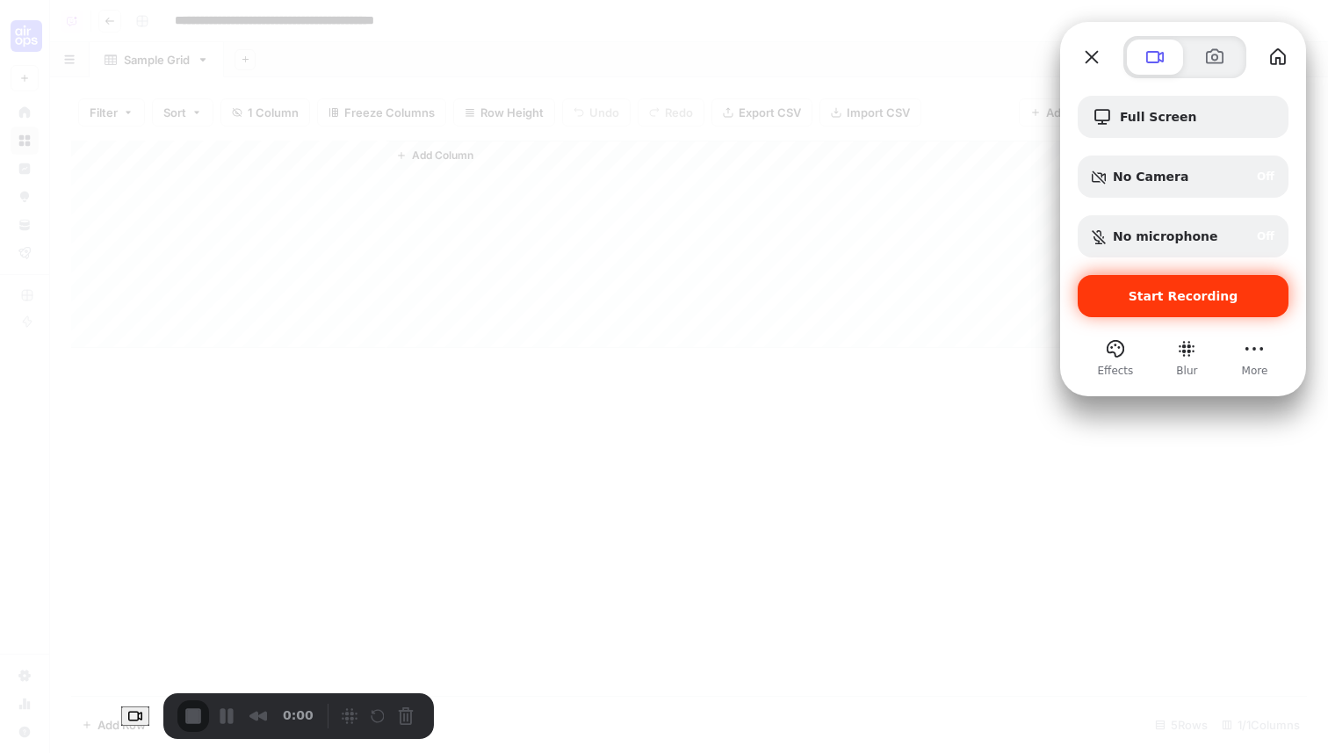
click at [1209, 300] on span "Start Recording" at bounding box center [1184, 296] width 110 height 14
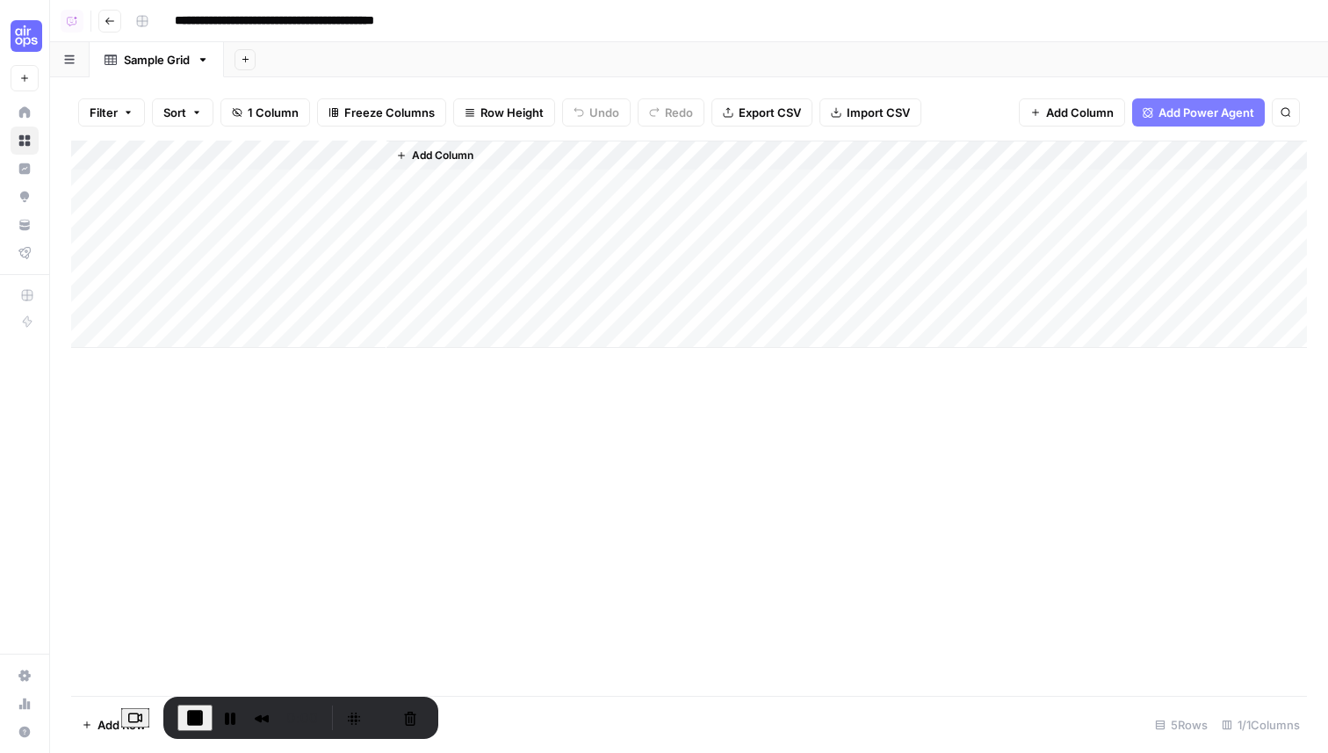
click at [267, 159] on div "Add Column" at bounding box center [689, 244] width 1236 height 207
click at [396, 410] on div "Add Column" at bounding box center [689, 418] width 1236 height 555
click at [308, 187] on div "Add Column" at bounding box center [689, 244] width 1236 height 207
click at [360, 494] on div "Add Column" at bounding box center [689, 418] width 1236 height 555
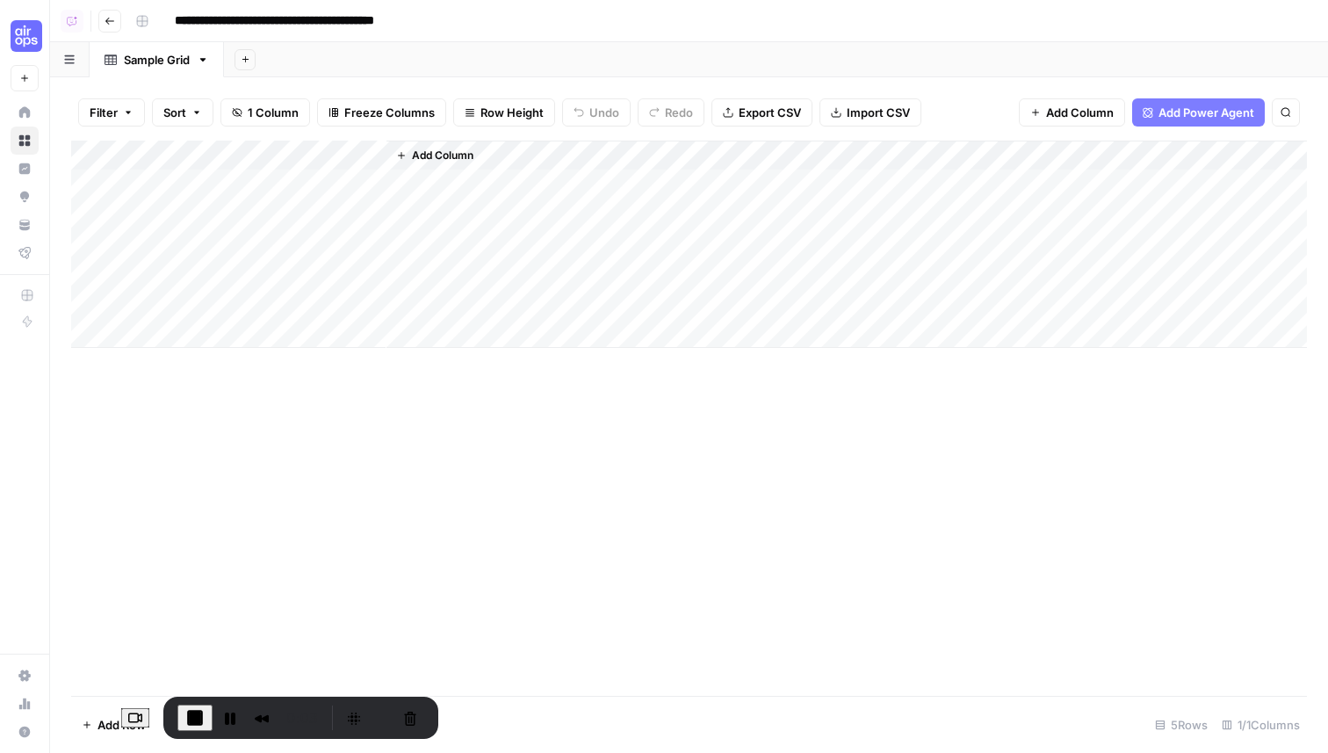
click at [290, 191] on div "Add Column" at bounding box center [689, 244] width 1236 height 207
click at [184, 720] on span "End Recording" at bounding box center [194, 717] width 21 height 21
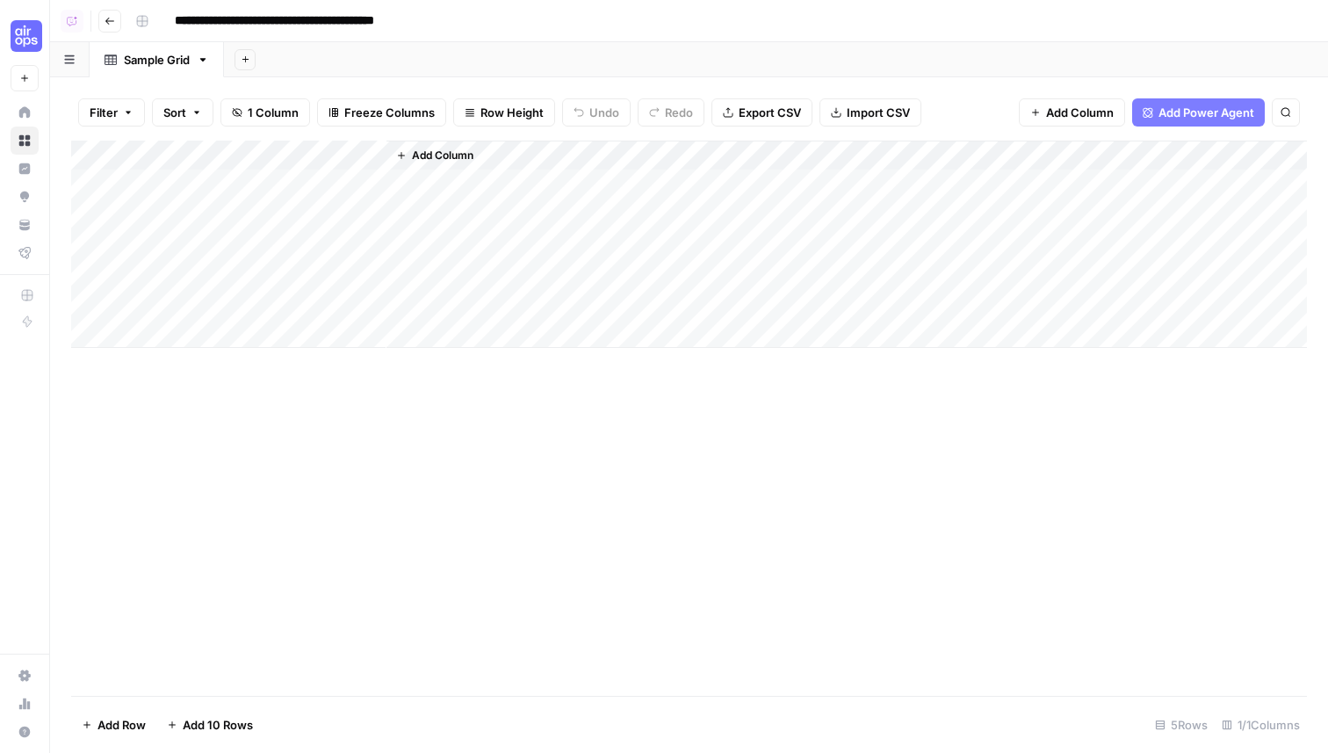
click at [278, 187] on div "Add Column" at bounding box center [689, 244] width 1236 height 207
type textarea "*********"
click at [264, 214] on div "Add Column" at bounding box center [689, 244] width 1236 height 207
type textarea "**********"
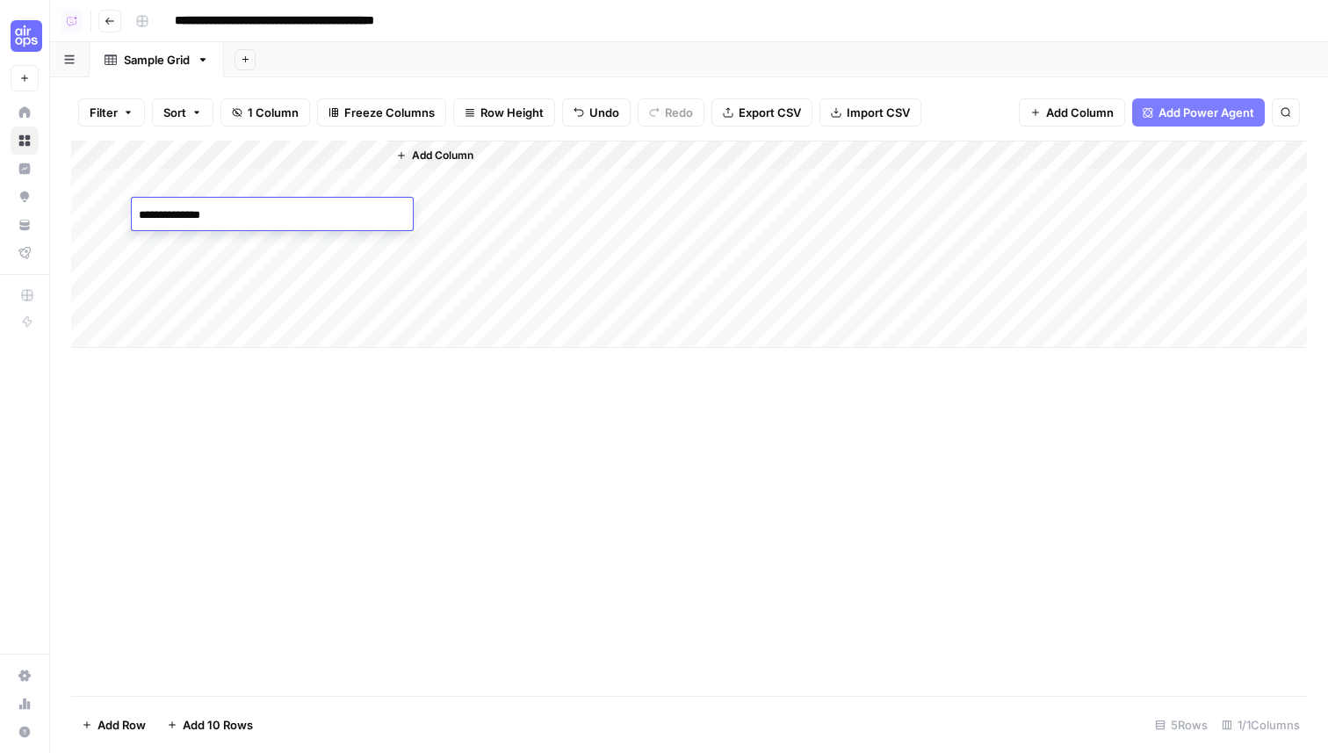
click at [264, 237] on div "Add Column" at bounding box center [689, 244] width 1236 height 207
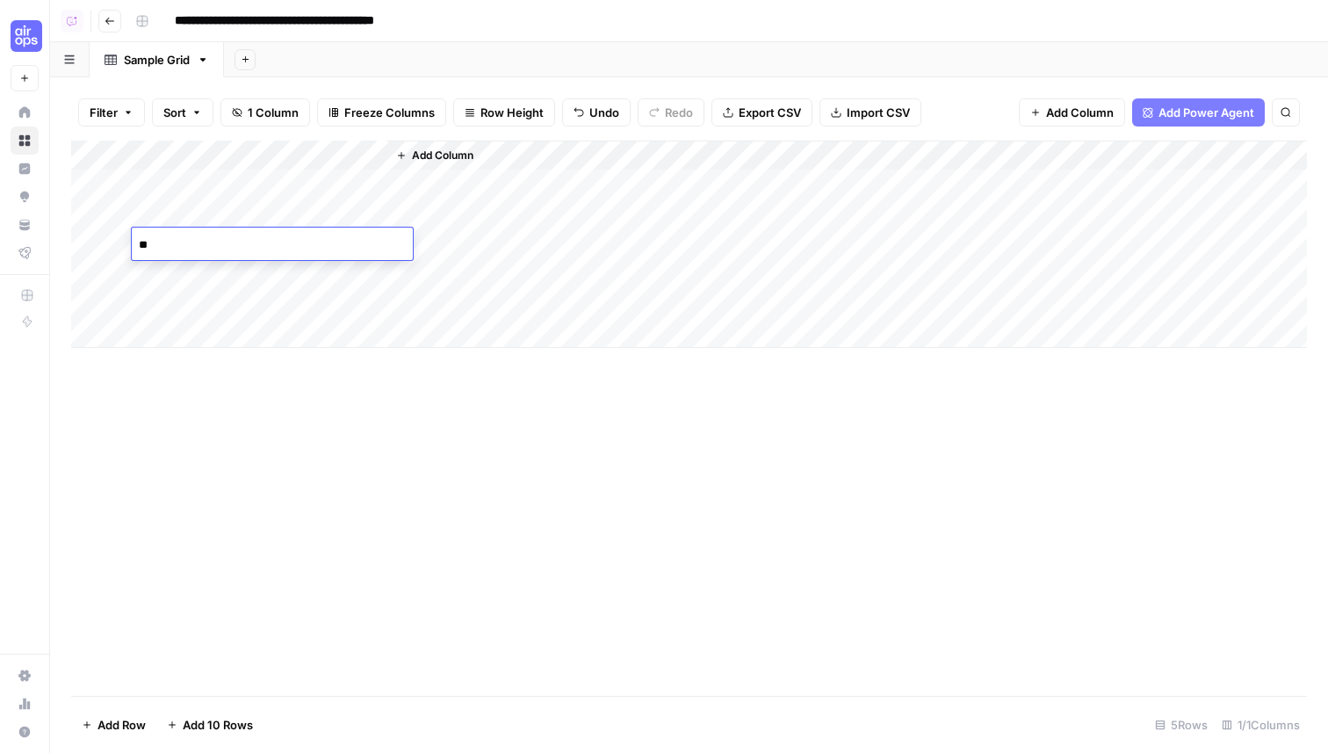
type textarea "*"
type textarea "**********"
click at [266, 278] on div "Add Column" at bounding box center [689, 244] width 1236 height 207
click at [257, 504] on div "Add Column" at bounding box center [689, 418] width 1236 height 555
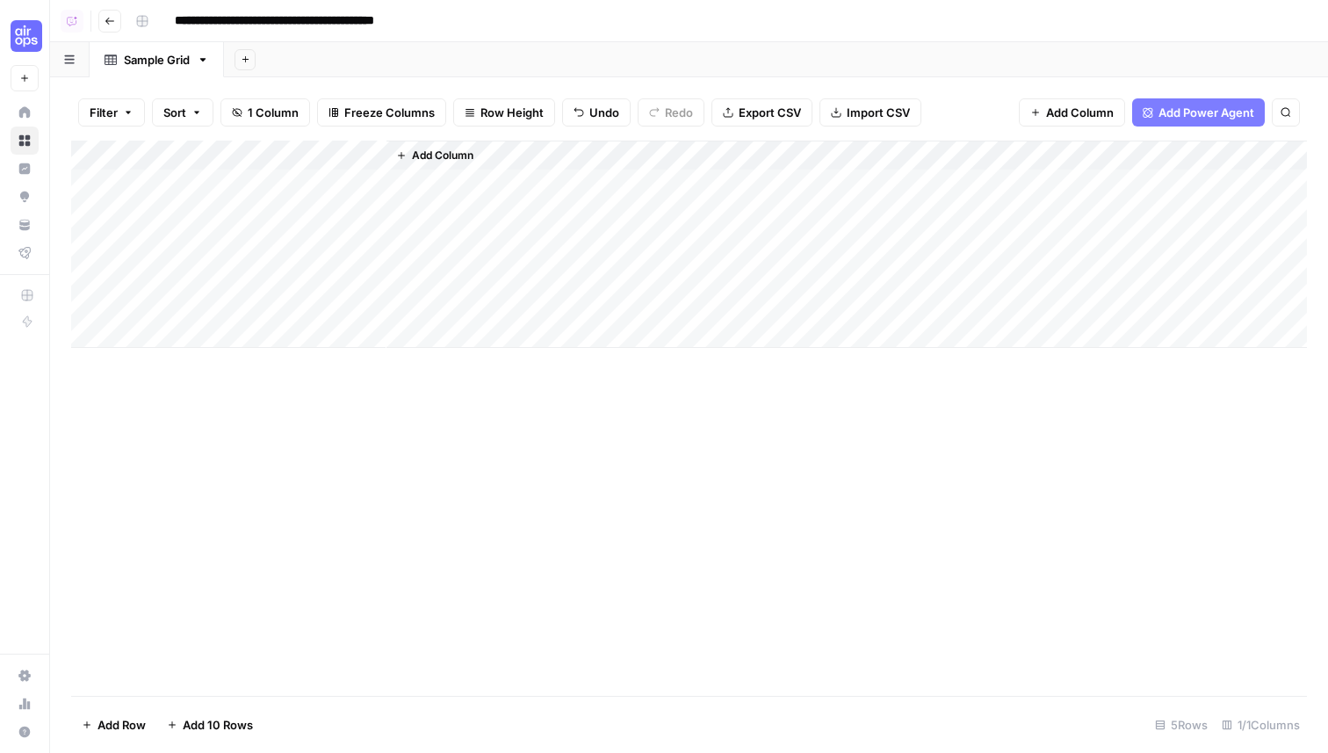
click at [445, 158] on span "Add Column" at bounding box center [442, 156] width 61 height 16
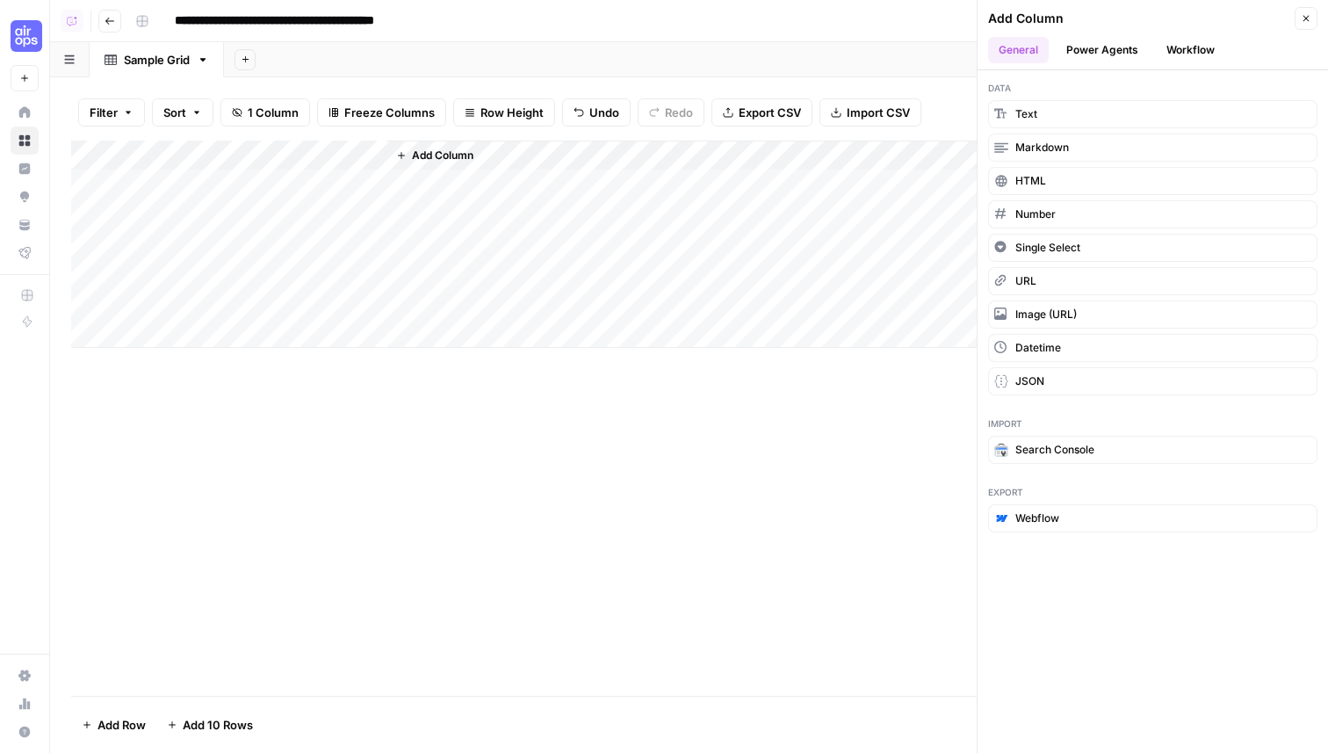
click at [1080, 49] on button "Power Agents" at bounding box center [1102, 50] width 93 height 26
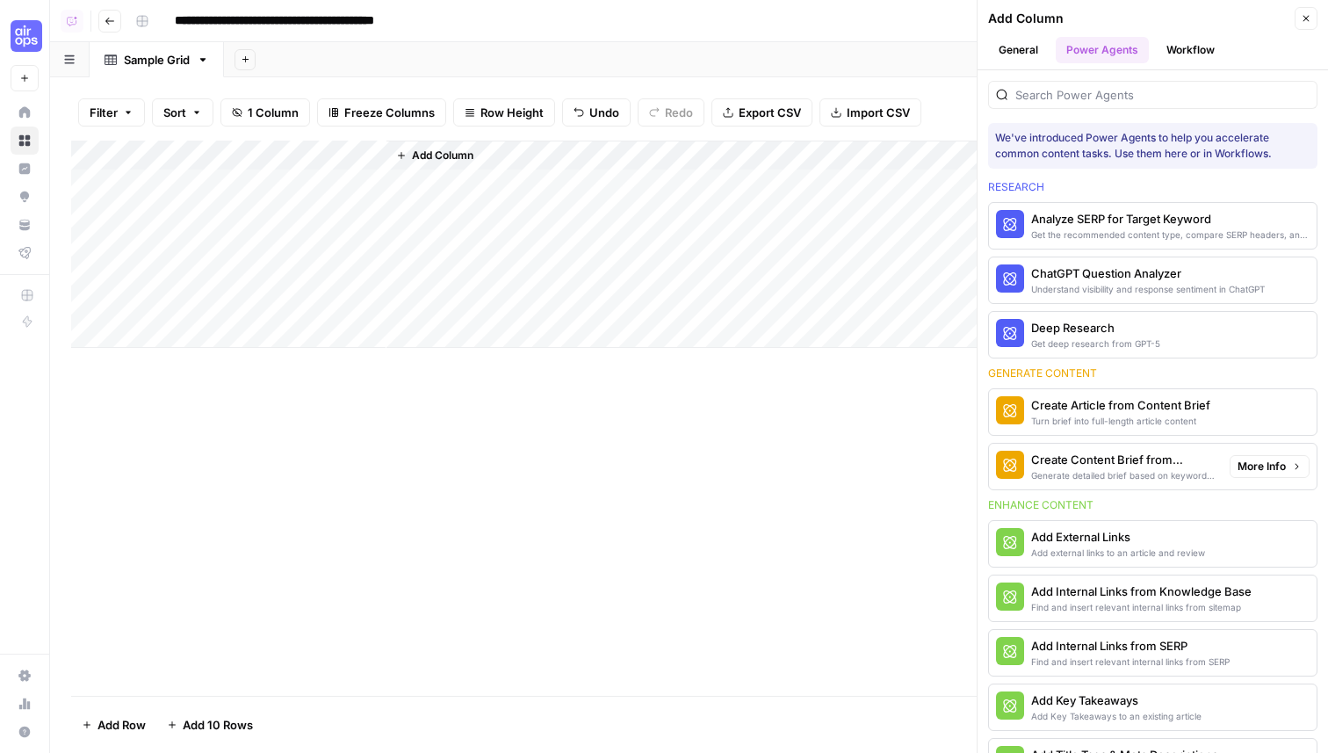
click at [1099, 473] on div "Generate detailed brief based on keyword research" at bounding box center [1123, 475] width 184 height 14
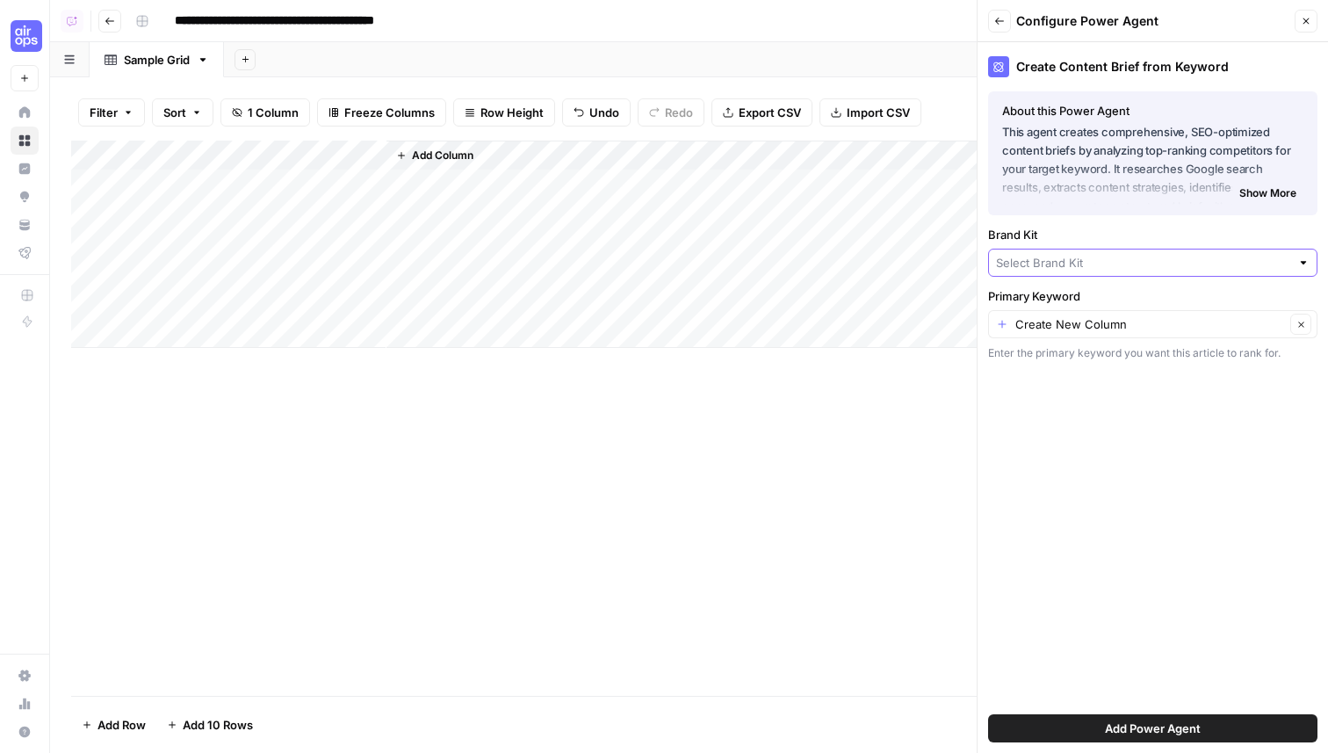
click at [1113, 261] on input "Brand Kit" at bounding box center [1143, 263] width 294 height 18
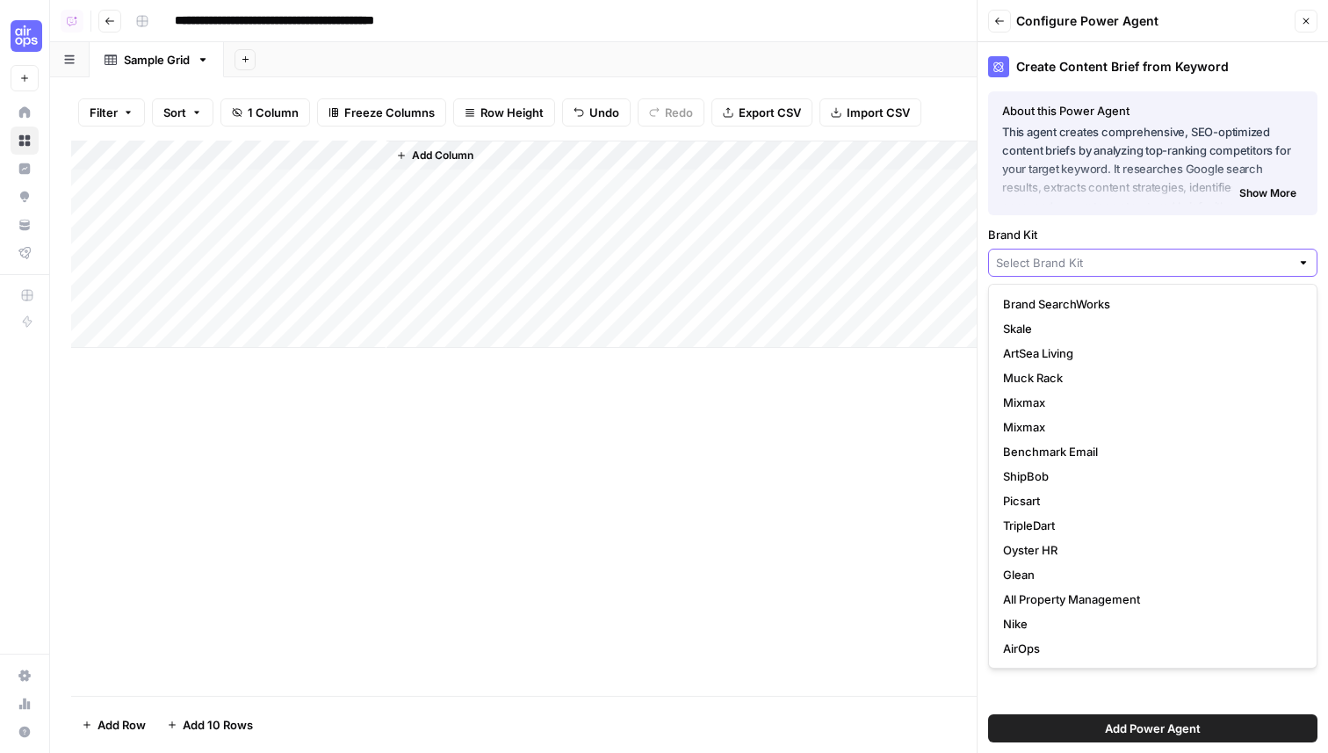
click at [1070, 261] on input "Brand Kit" at bounding box center [1143, 263] width 294 height 18
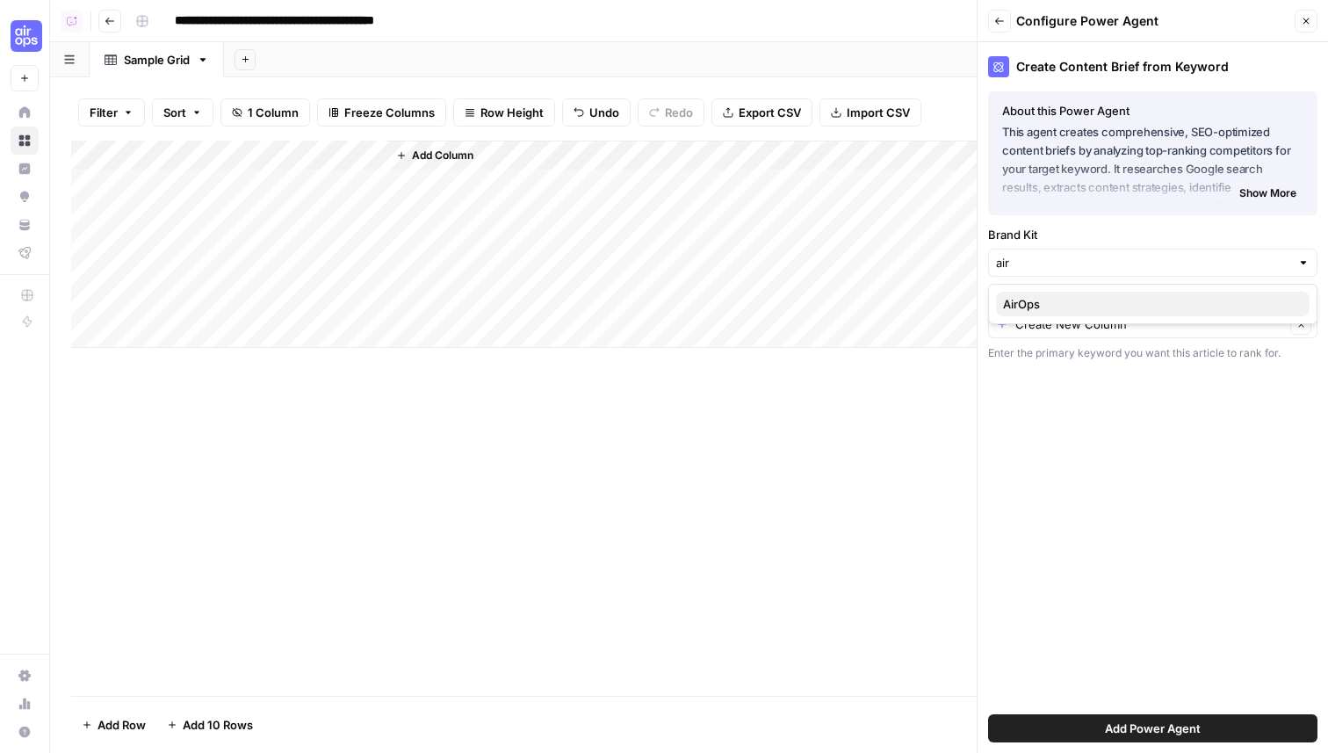
click at [1066, 306] on span "AirOps" at bounding box center [1149, 304] width 293 height 18
type input "AirOps"
click at [1054, 324] on input "Primary Keyword" at bounding box center [1150, 324] width 270 height 18
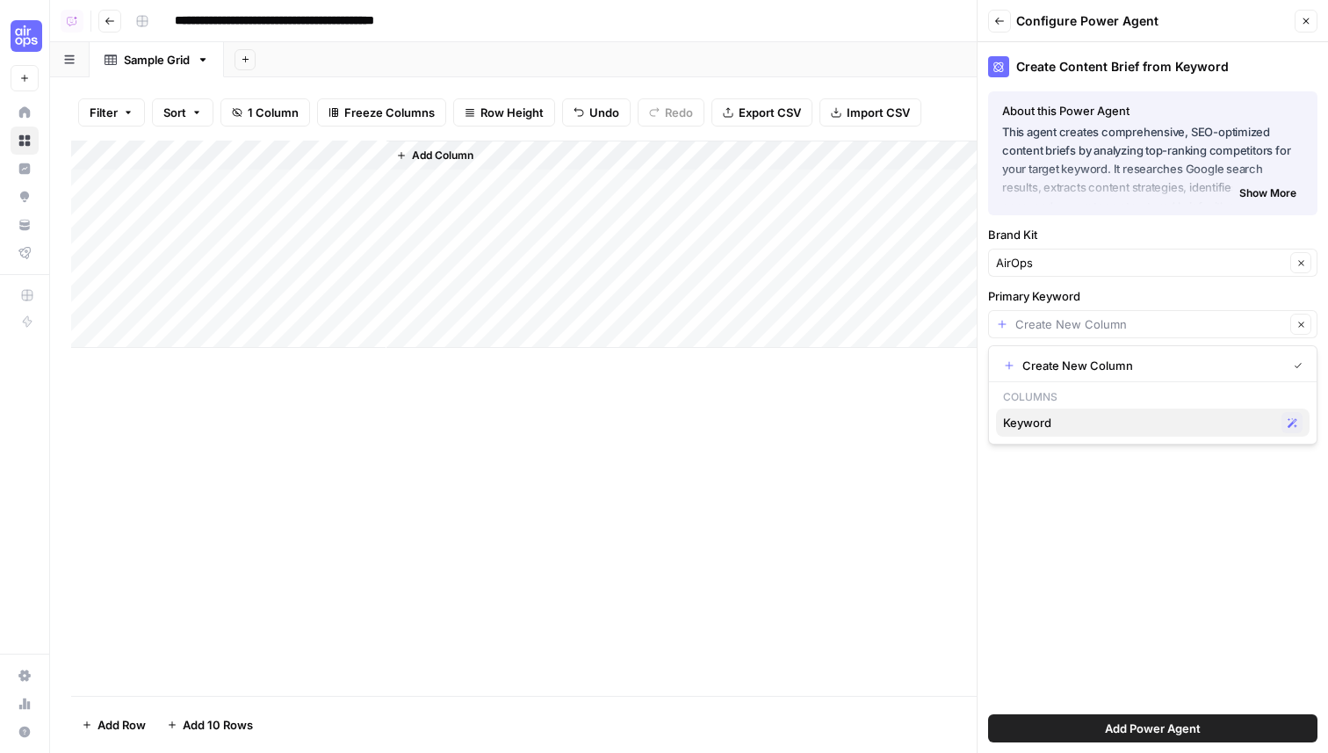
click at [1051, 423] on span "Keyword" at bounding box center [1138, 423] width 271 height 18
type input "Keyword"
click at [1092, 720] on button "Add Power Agent" at bounding box center [1152, 728] width 329 height 28
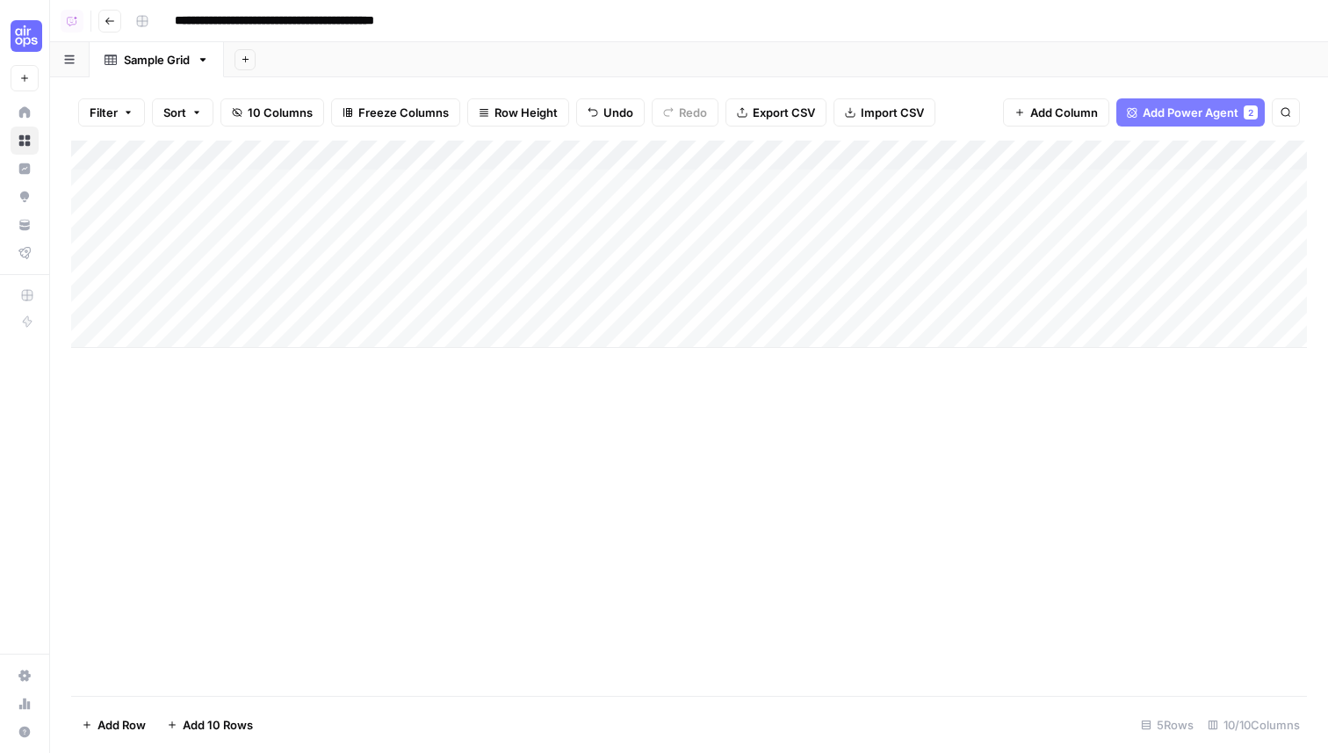
click at [523, 174] on div "Add Column" at bounding box center [689, 244] width 1236 height 207
click at [569, 153] on div "Add Column" at bounding box center [689, 244] width 1236 height 207
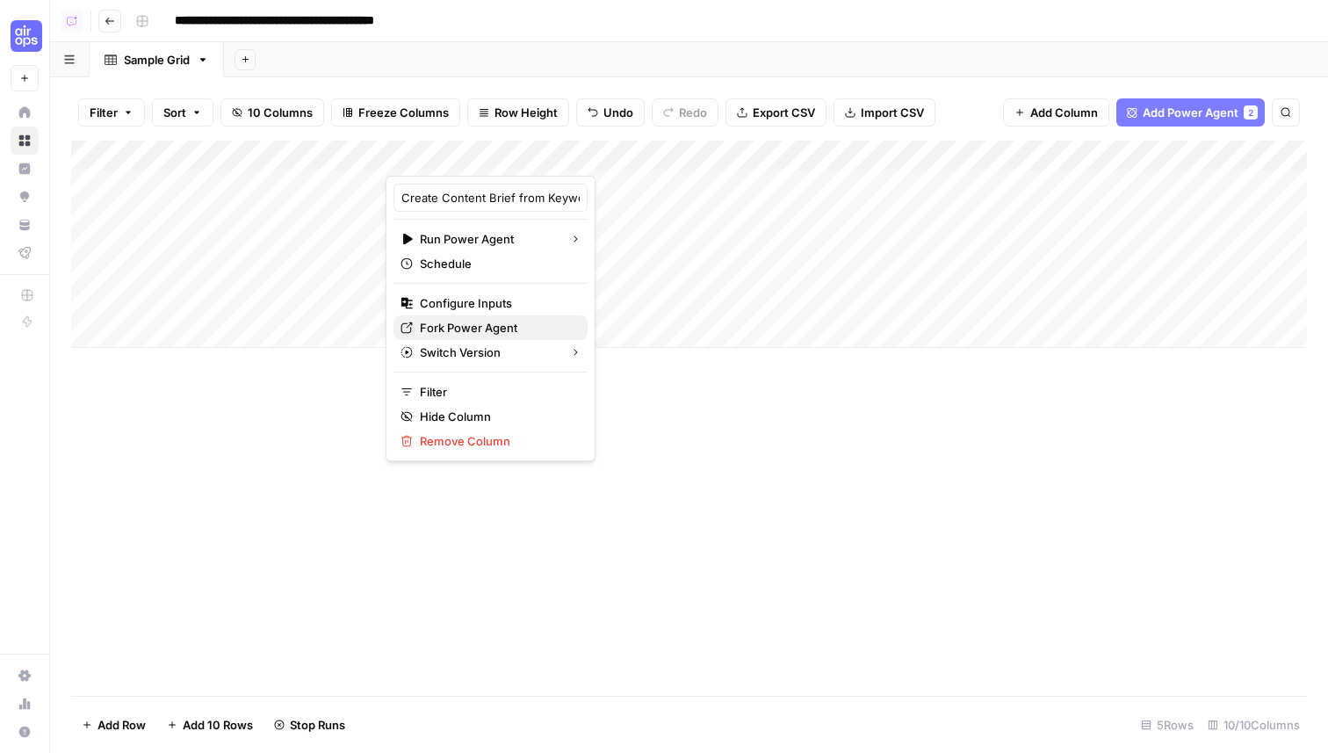
click at [486, 320] on span "Fork Power Agent" at bounding box center [497, 328] width 154 height 18
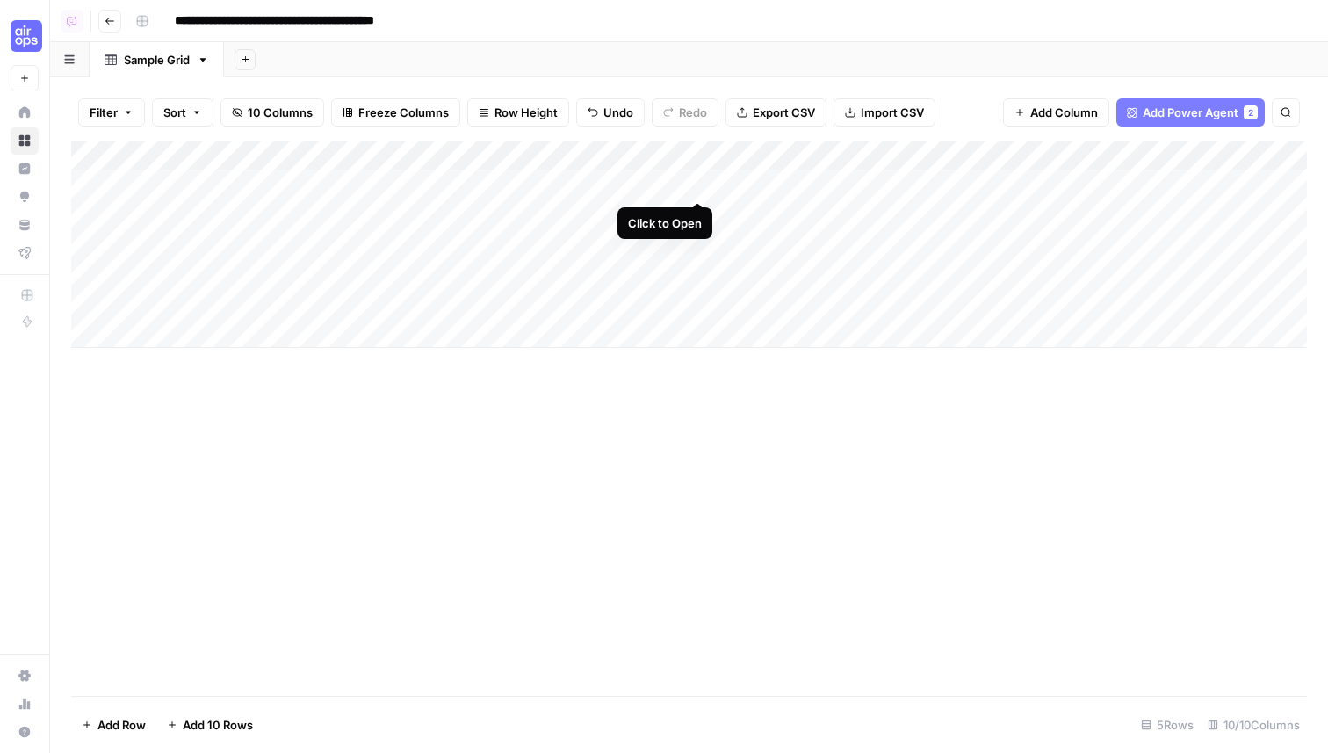
click at [697, 182] on div "Add Column" at bounding box center [689, 244] width 1236 height 207
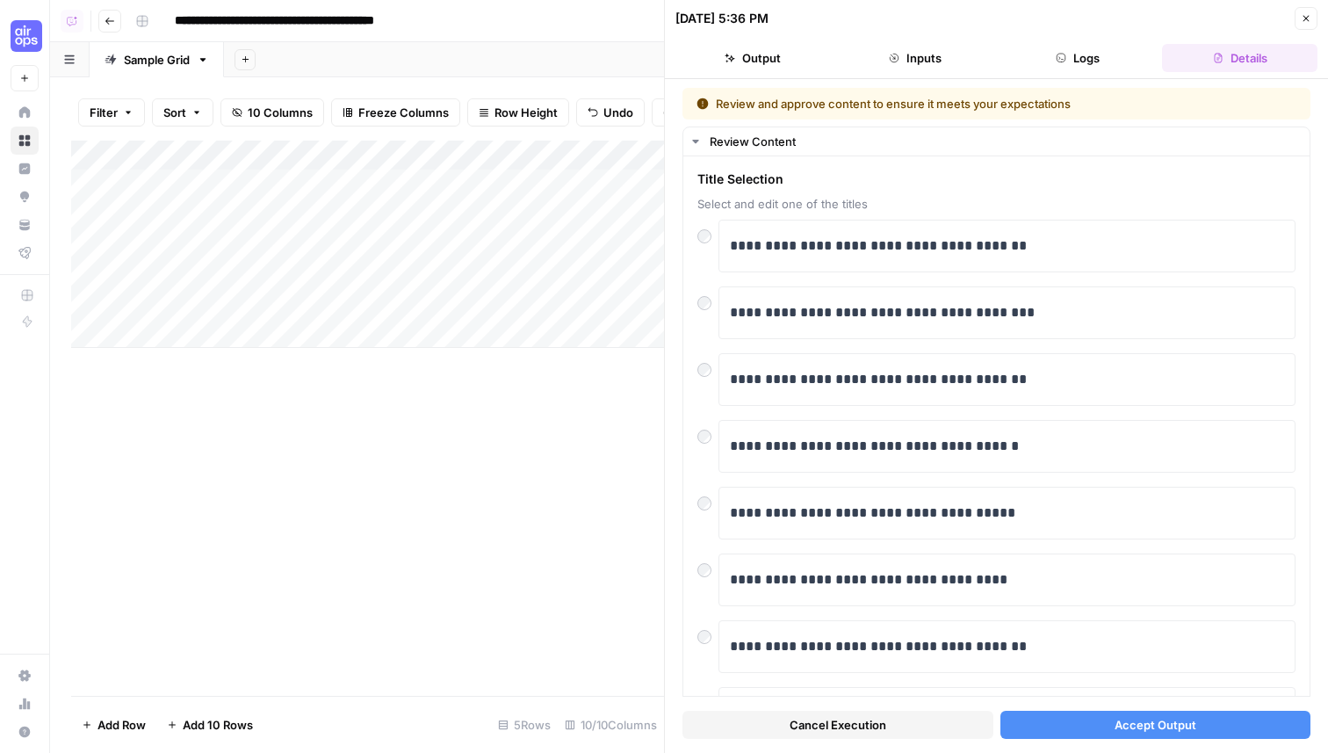
click at [1067, 720] on button "Accept Output" at bounding box center [1156, 725] width 311 height 28
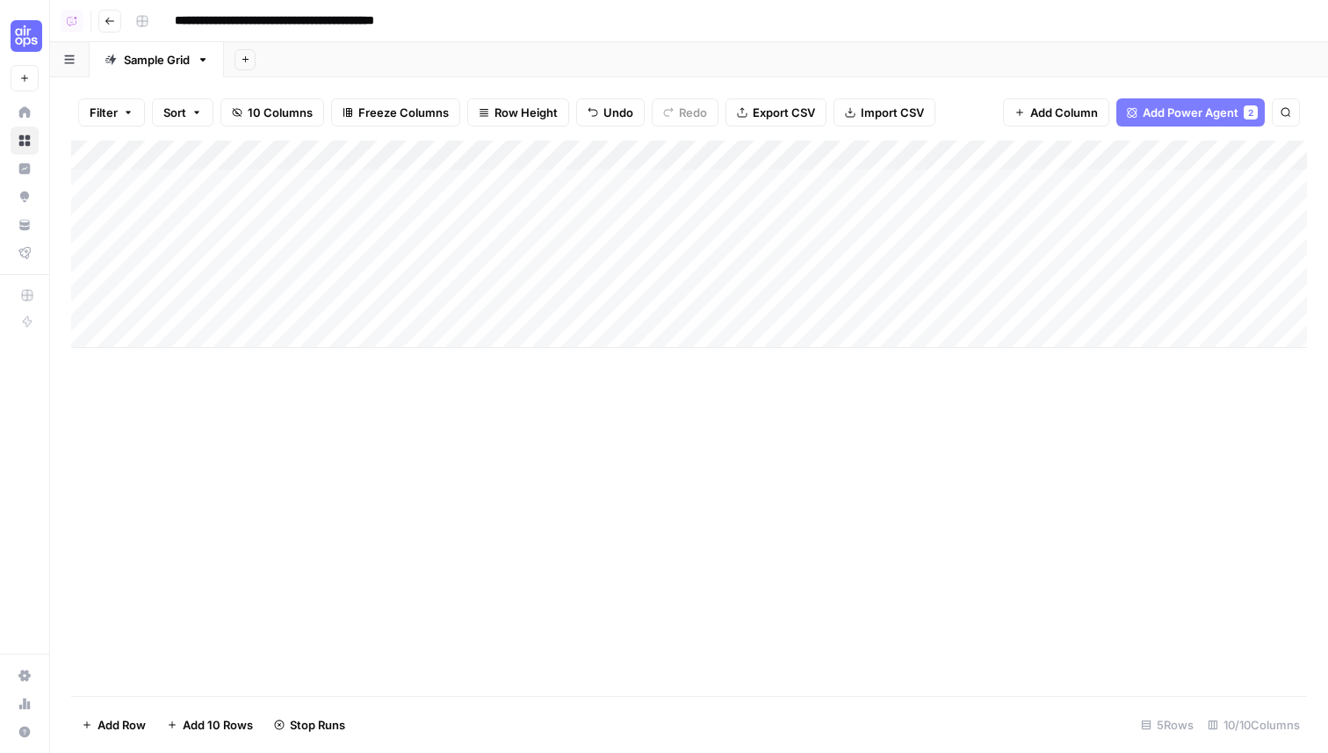
click at [540, 214] on div "Add Column" at bounding box center [689, 244] width 1236 height 207
click at [470, 61] on div "Add Sheet" at bounding box center [776, 59] width 1104 height 35
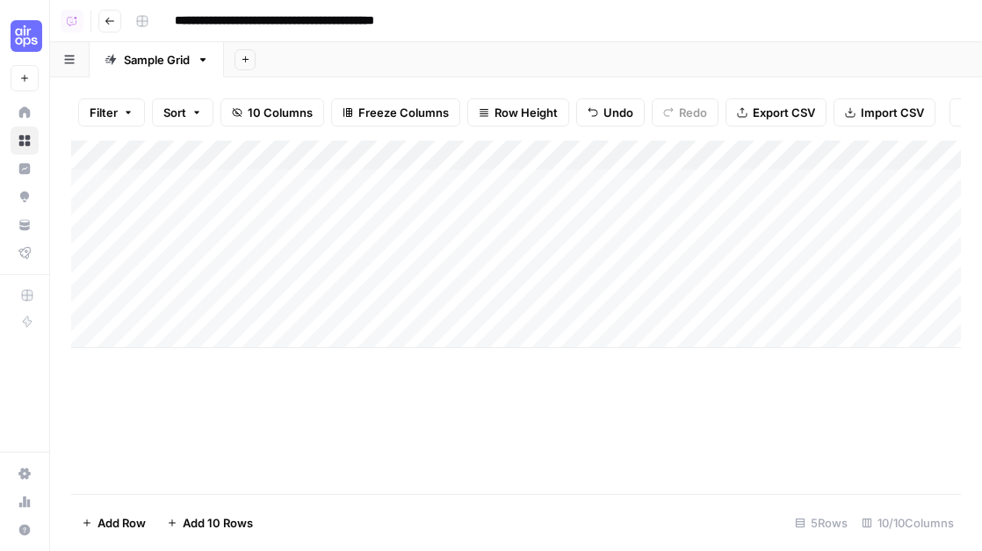
click at [807, 22] on div "**********" at bounding box center [546, 21] width 836 height 28
click at [207, 59] on icon "button" at bounding box center [203, 60] width 12 height 12
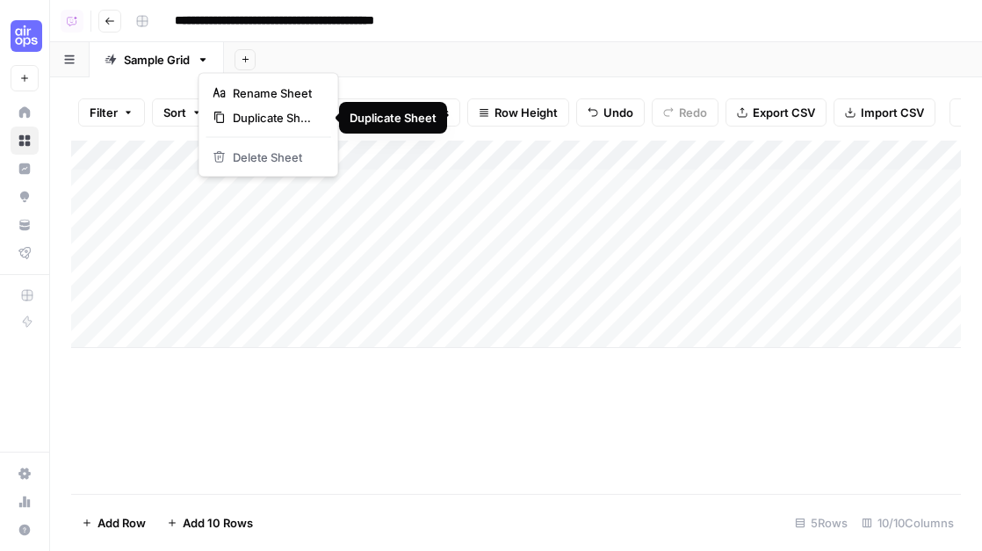
click at [342, 64] on div "Add Sheet" at bounding box center [603, 59] width 758 height 35
click at [206, 60] on icon "button" at bounding box center [203, 60] width 12 height 12
click at [251, 119] on span "Duplicate Sheet" at bounding box center [275, 118] width 84 height 18
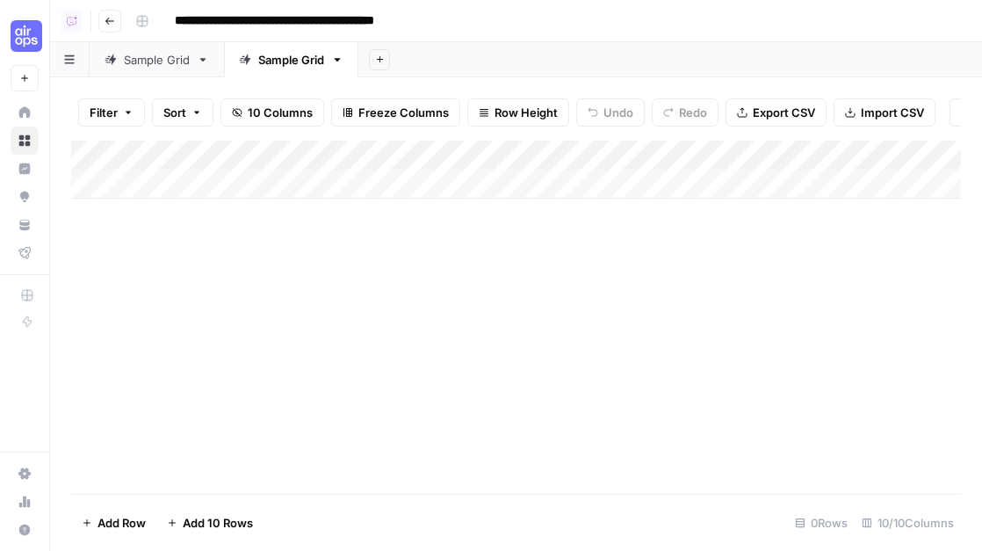
click at [343, 61] on icon "button" at bounding box center [337, 60] width 12 height 12
click at [361, 95] on div "Rename Sheet" at bounding box center [404, 93] width 111 height 18
type input "**********"
click at [444, 82] on div "Filter Sort 10 Columns Freeze Columns Row Height Undo Redo Export CSV Import CS…" at bounding box center [516, 313] width 932 height 473
click at [523, 153] on div "Add Column" at bounding box center [516, 170] width 890 height 58
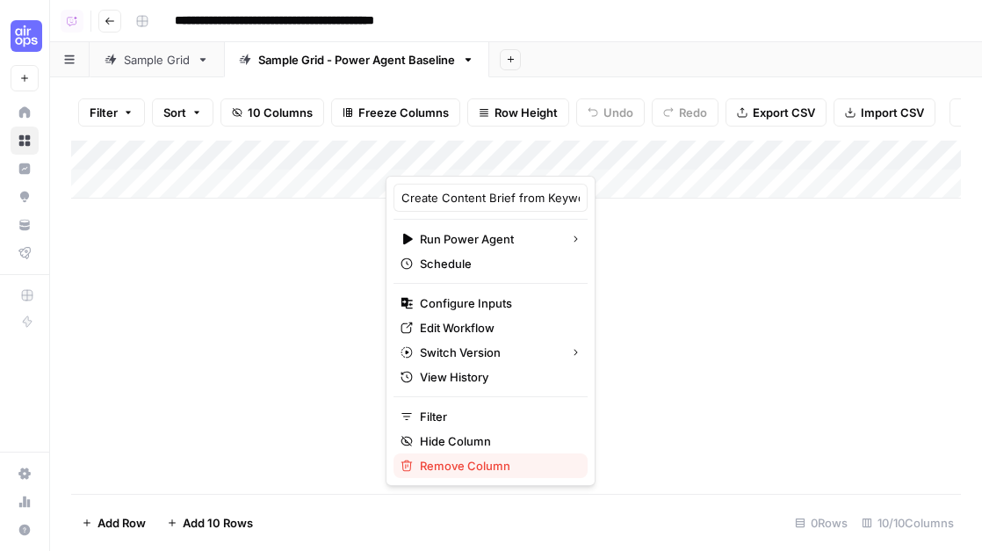
click at [477, 470] on span "Remove Column" at bounding box center [497, 466] width 154 height 18
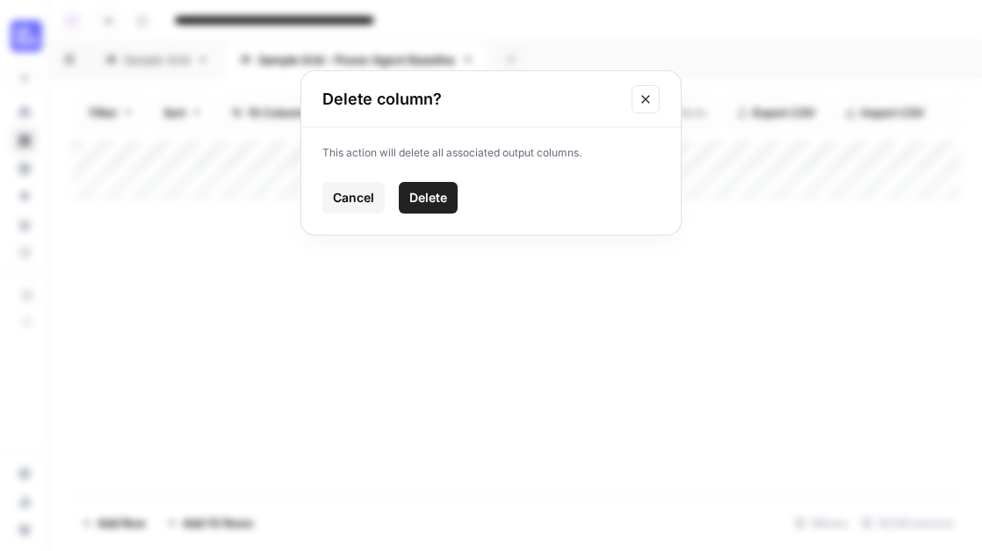
click at [425, 199] on span "Delete" at bounding box center [428, 198] width 38 height 18
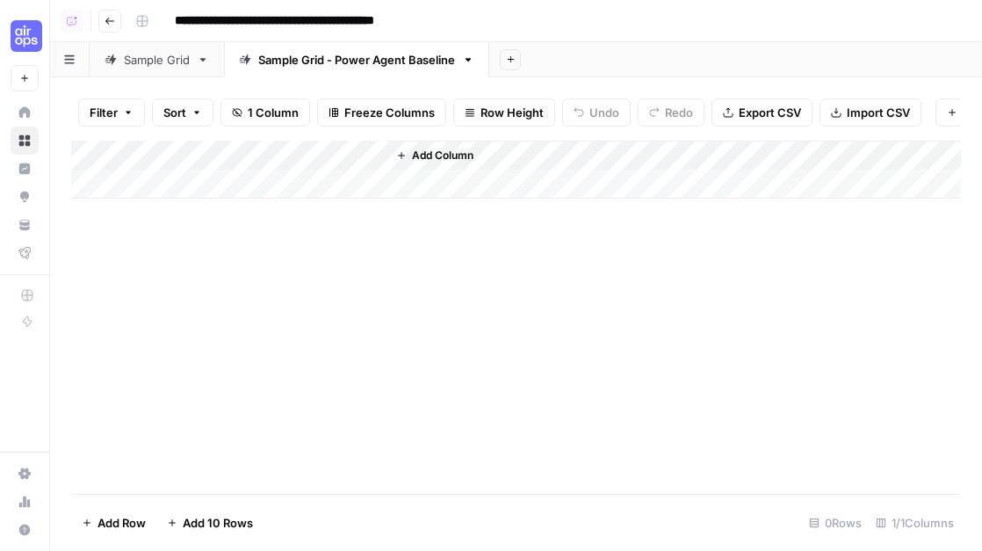
click at [244, 285] on div "Add Column" at bounding box center [516, 317] width 890 height 353
click at [206, 184] on div "Add Column" at bounding box center [516, 170] width 890 height 58
click at [183, 198] on body "**********" at bounding box center [491, 275] width 982 height 551
click at [242, 293] on div "Add Column" at bounding box center [516, 317] width 890 height 353
click at [412, 155] on span "Add Column" at bounding box center [442, 156] width 61 height 16
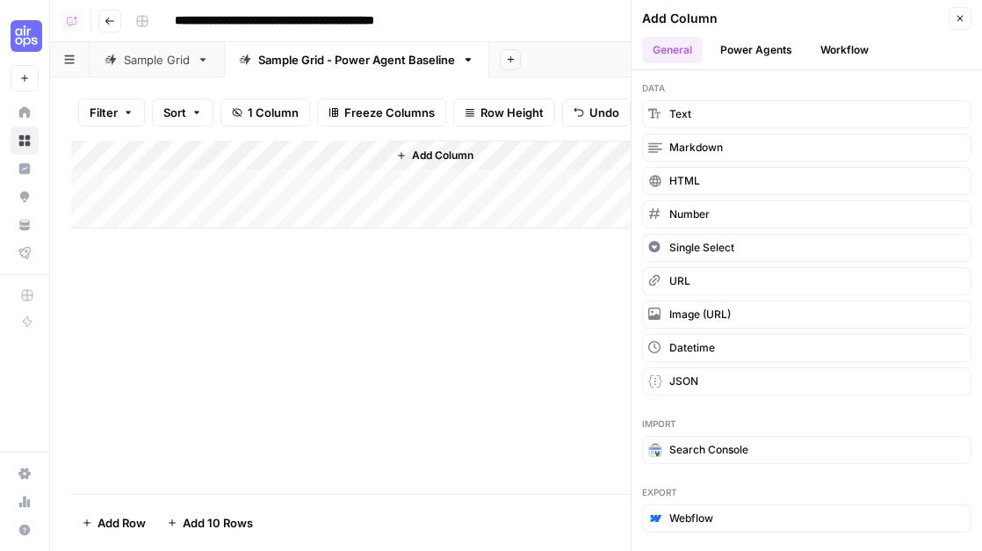
click at [864, 48] on button "Workflow" at bounding box center [844, 50] width 69 height 26
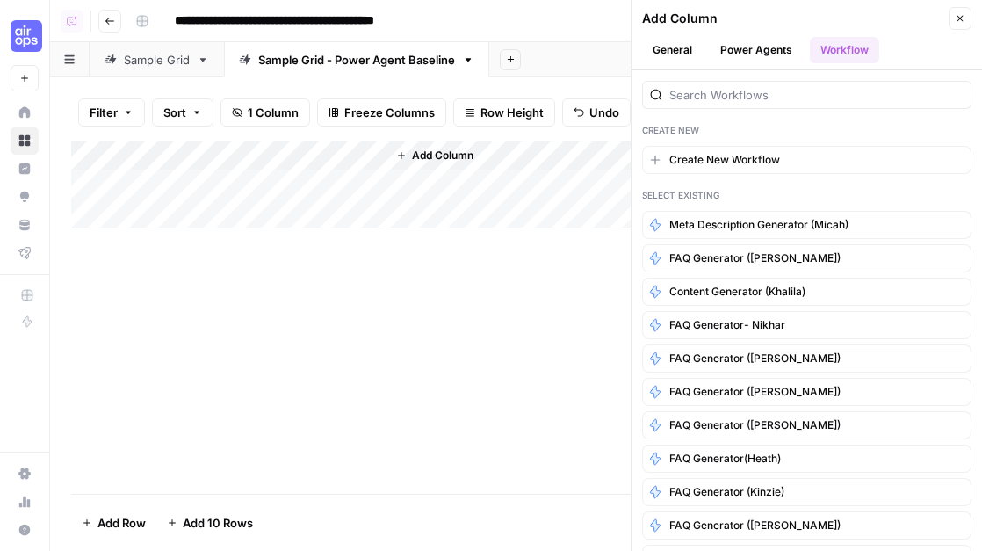
click at [775, 54] on button "Power Agents" at bounding box center [756, 50] width 93 height 26
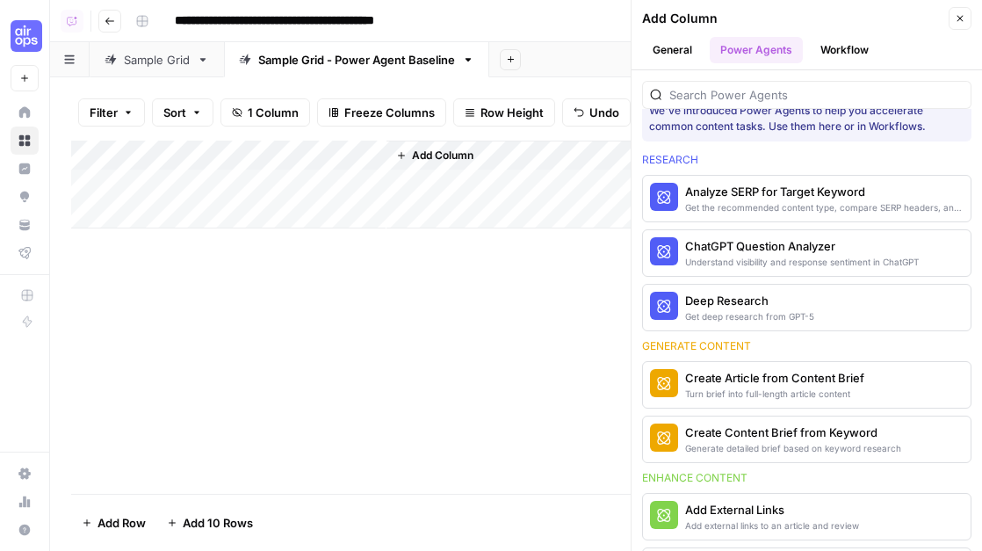
scroll to position [57, 0]
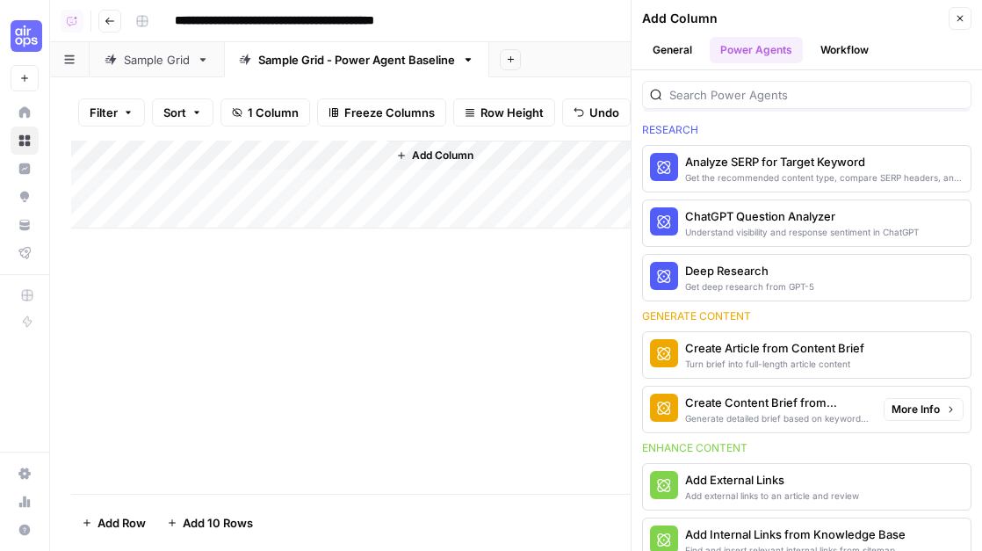
click at [916, 409] on span "More Info" at bounding box center [916, 409] width 48 height 16
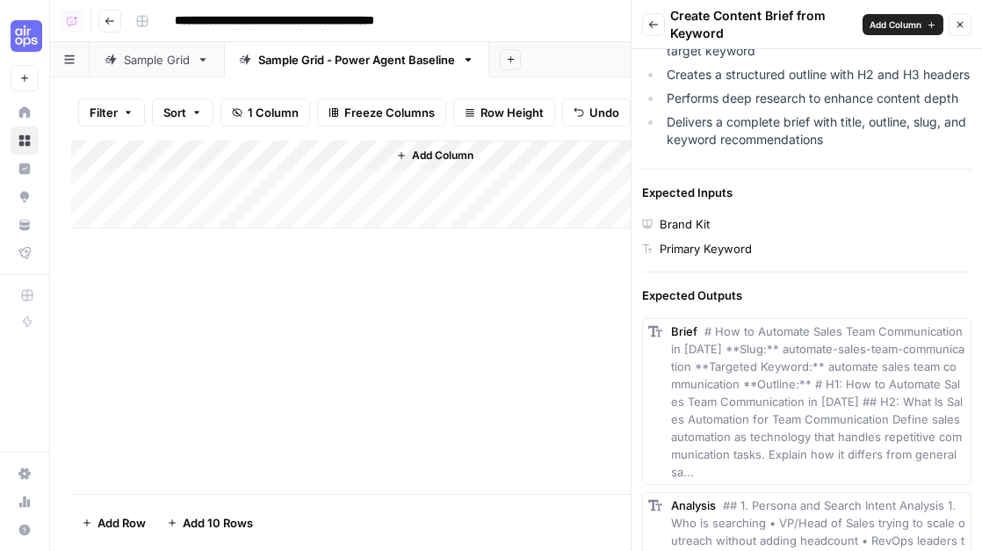
scroll to position [456, 0]
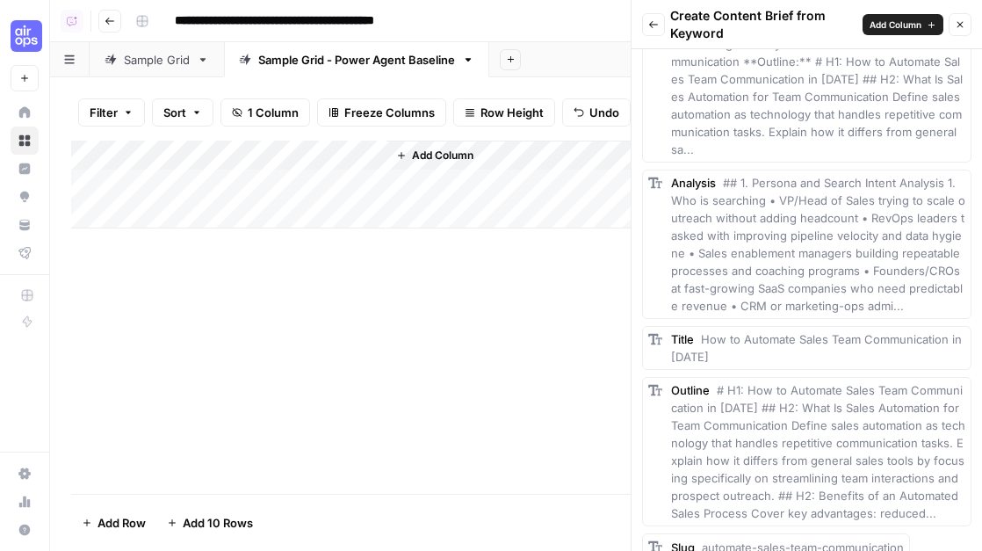
click at [765, 133] on span "# How to Automate Sales Team Communication in 2025 **Slug:** automate-sales-tea…" at bounding box center [817, 79] width 293 height 155
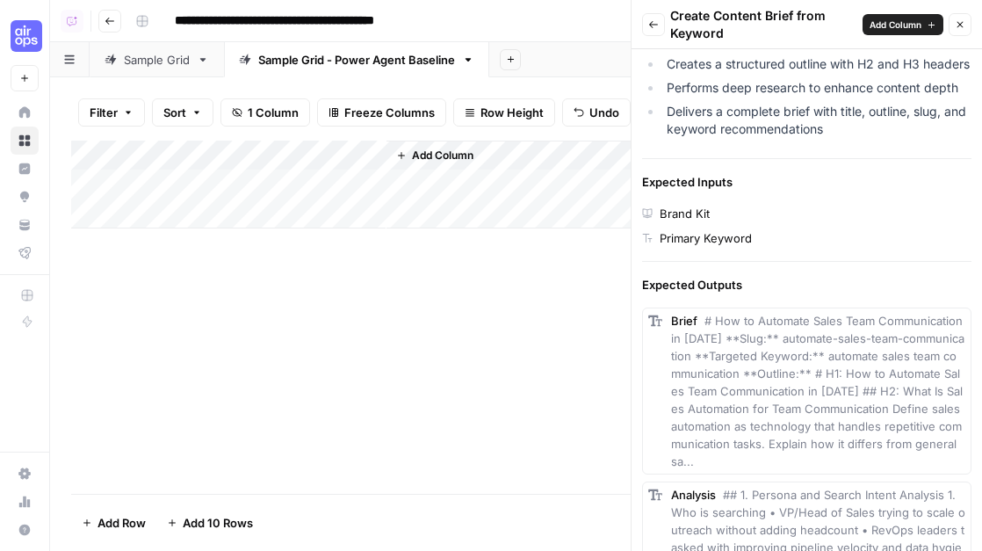
scroll to position [404, 0]
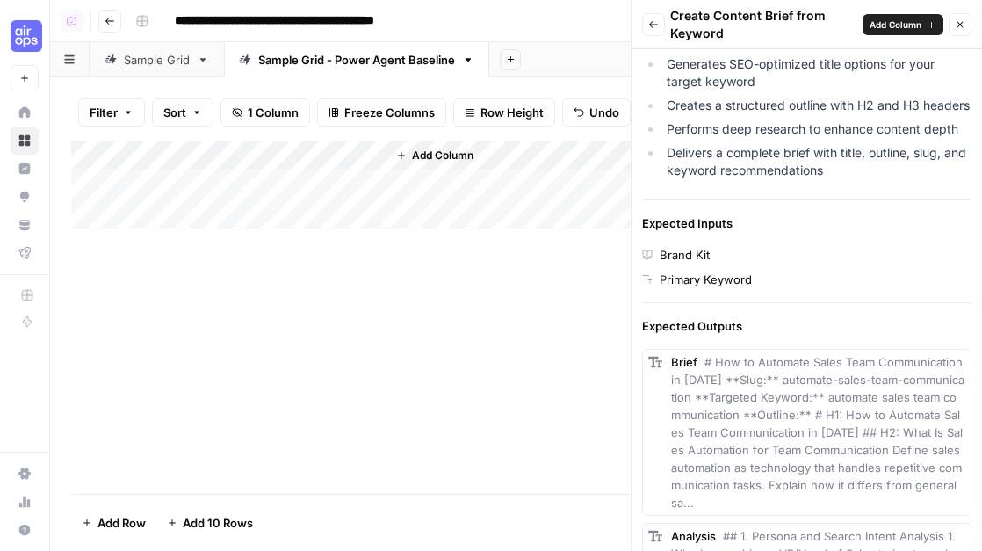
click at [657, 23] on icon "button" at bounding box center [653, 24] width 11 height 11
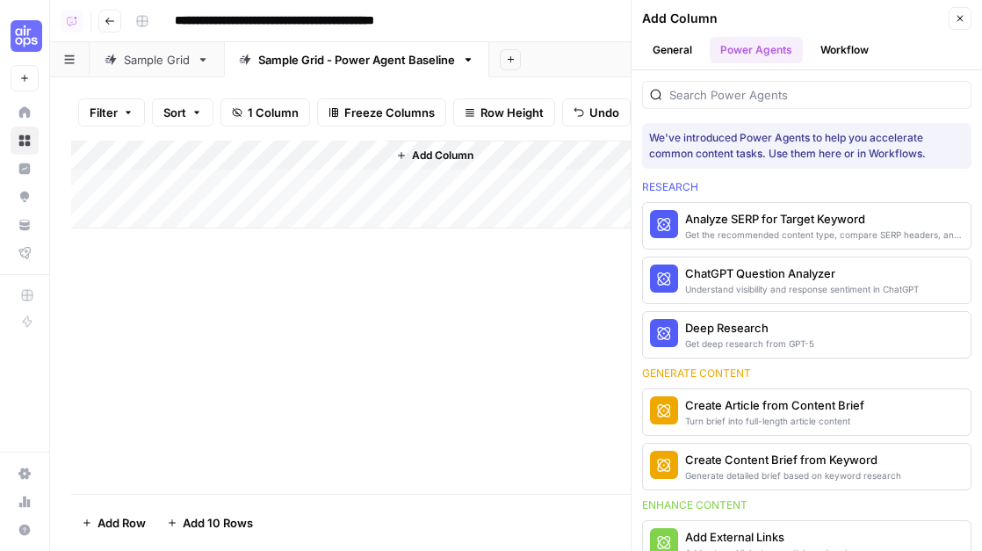
scroll to position [57, 0]
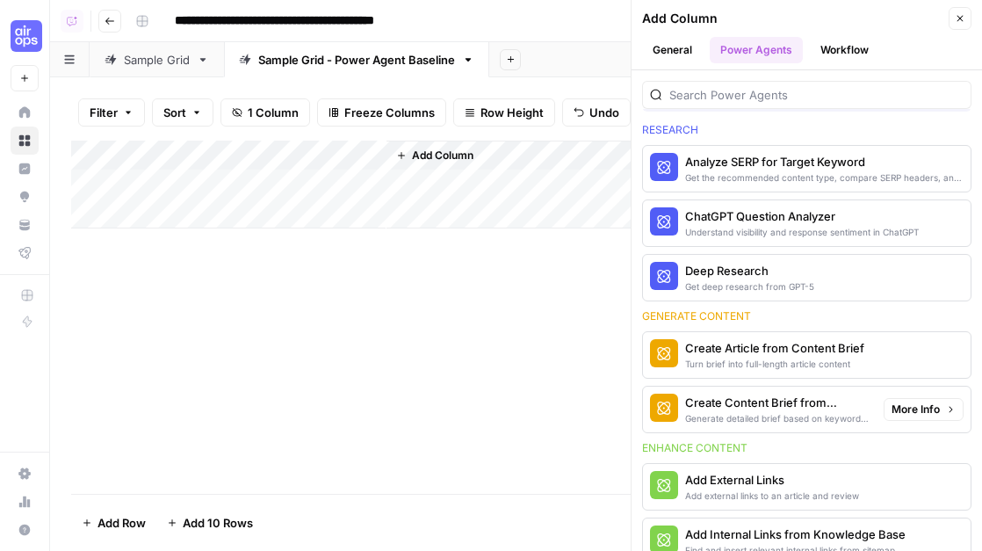
click at [789, 402] on div "Create Content Brief from Keyword" at bounding box center [777, 403] width 184 height 18
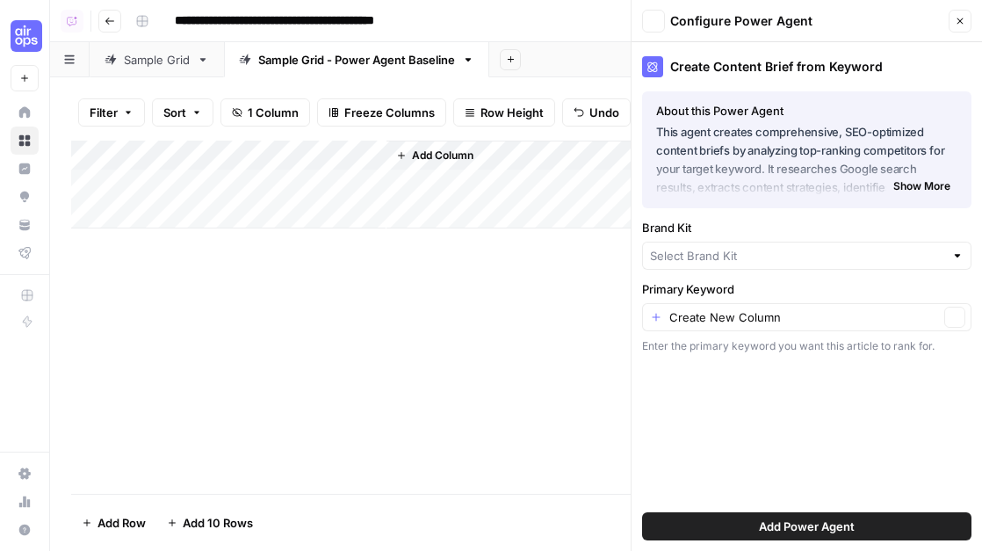
type input "AirOps"
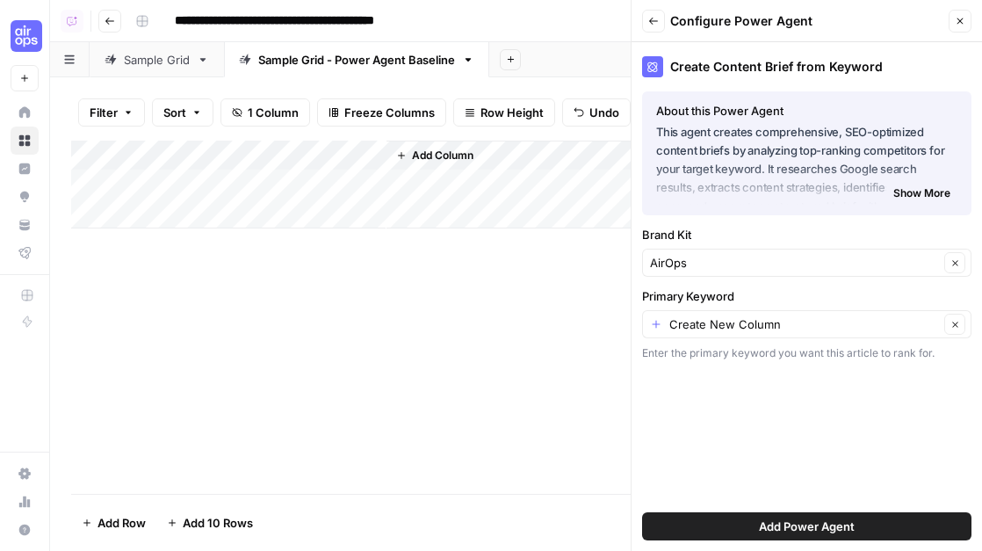
drag, startPoint x: 698, startPoint y: 233, endPoint x: 639, endPoint y: 232, distance: 59.7
click at [639, 232] on div "Create Content Brief from Keyword About this Power Agent This agent creates com…" at bounding box center [807, 296] width 351 height 509
drag, startPoint x: 747, startPoint y: 298, endPoint x: 635, endPoint y: 293, distance: 111.6
click at [635, 293] on div "Create Content Brief from Keyword About this Power Agent This agent creates com…" at bounding box center [807, 296] width 351 height 509
click at [674, 325] on input "Primary Keyword" at bounding box center [804, 324] width 270 height 18
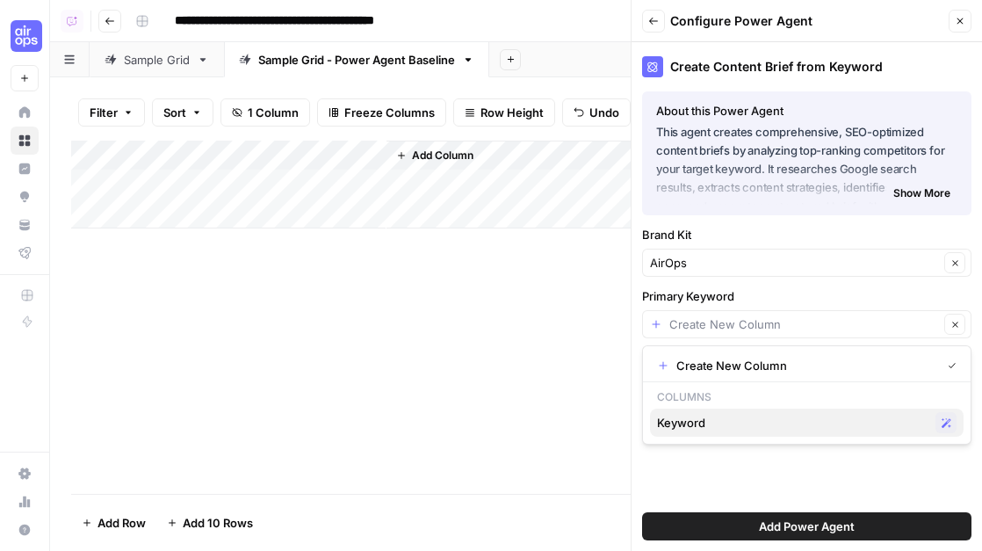
click at [676, 423] on span "Keyword" at bounding box center [792, 423] width 271 height 18
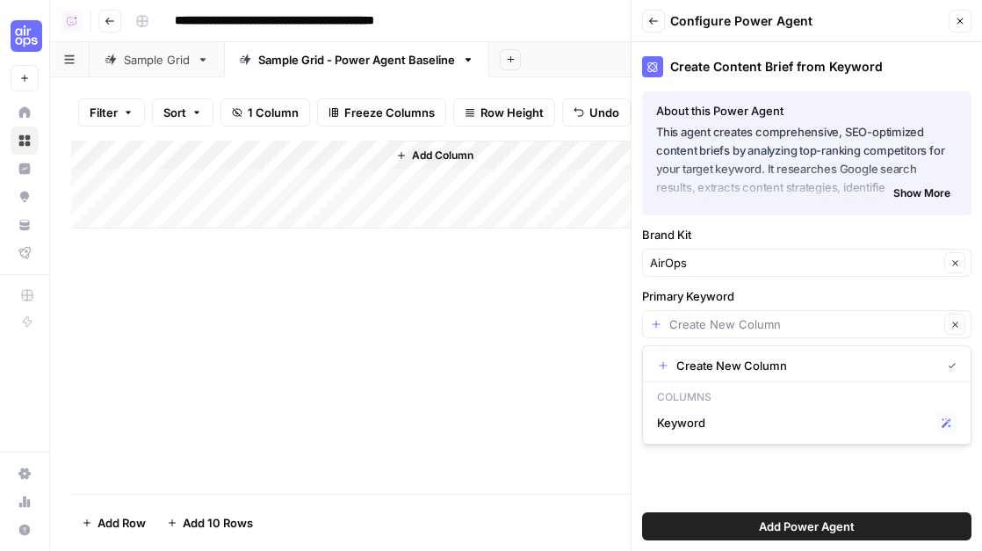
type input "Keyword"
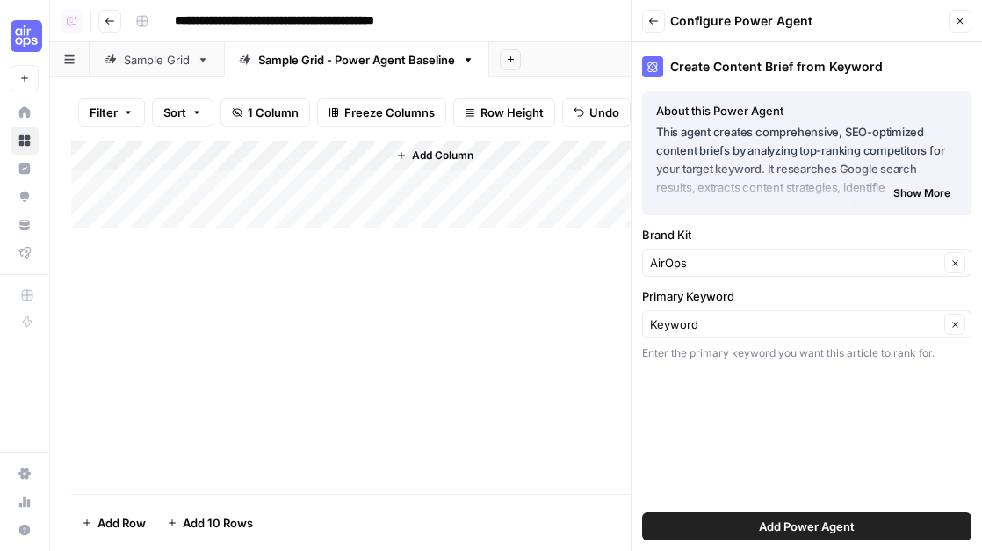
click at [784, 518] on span "Add Power Agent" at bounding box center [807, 526] width 96 height 18
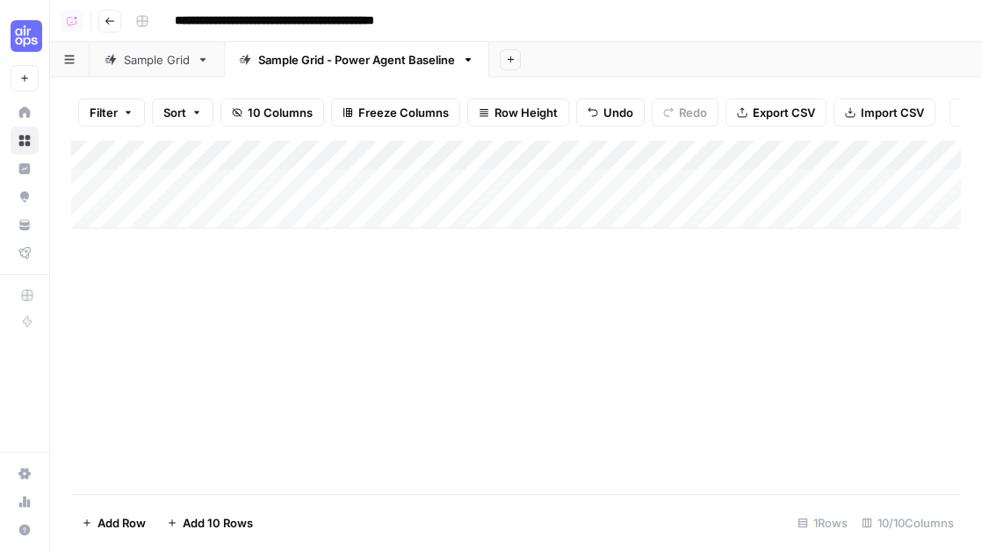
click at [439, 156] on div "Add Column" at bounding box center [516, 185] width 890 height 88
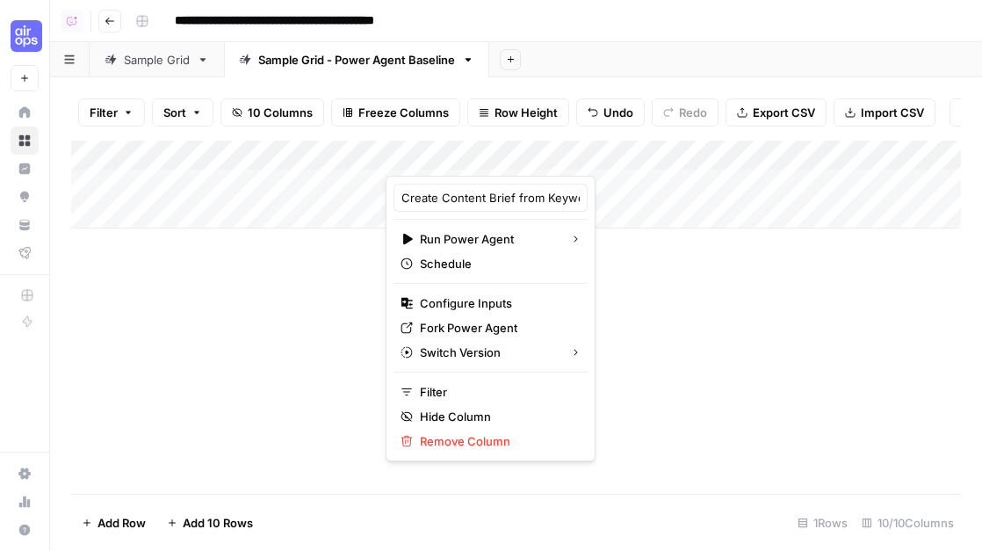
click at [687, 283] on div "Add Column" at bounding box center [516, 317] width 890 height 353
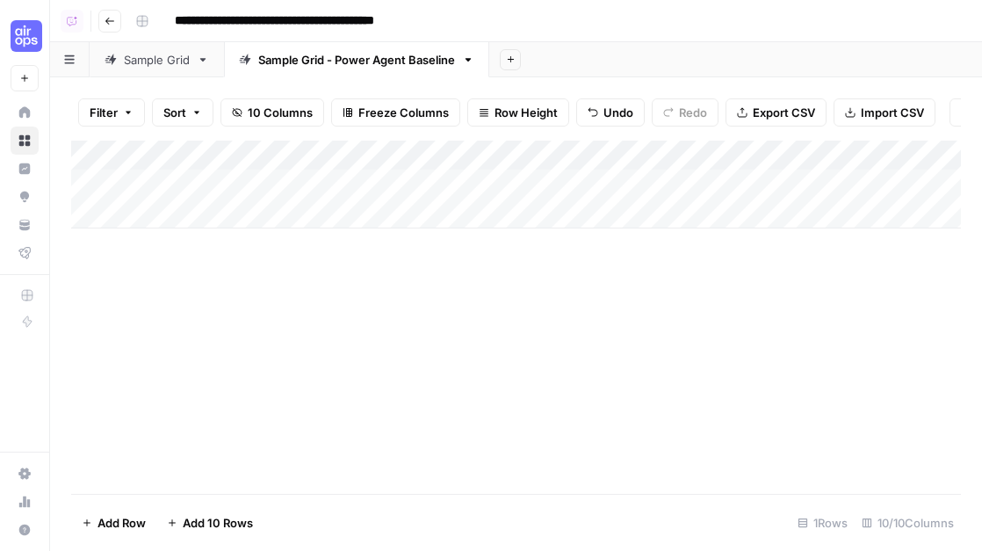
click at [709, 64] on div "Add Sheet" at bounding box center [735, 59] width 493 height 35
click at [284, 158] on div "Add Column" at bounding box center [516, 185] width 890 height 88
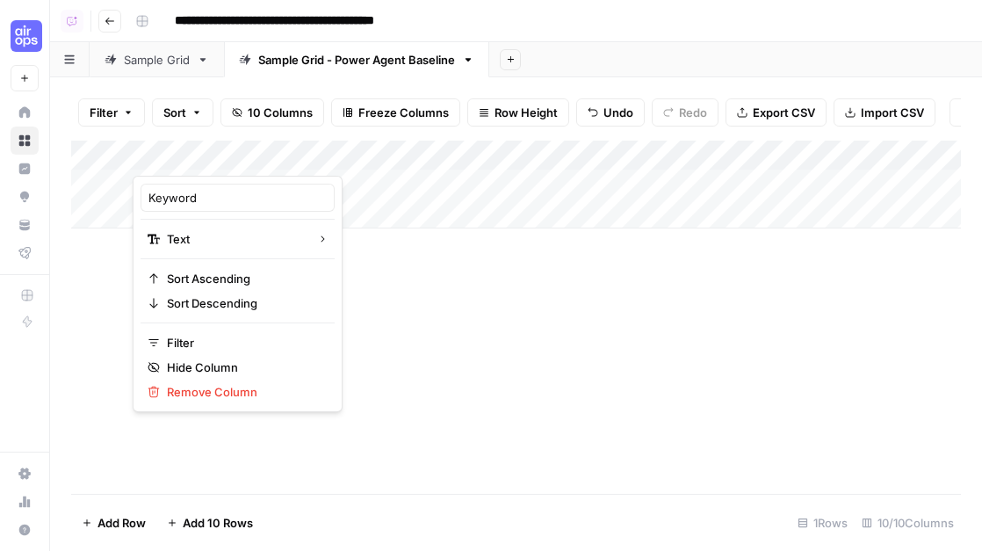
click at [512, 352] on div "Add Column" at bounding box center [516, 317] width 890 height 353
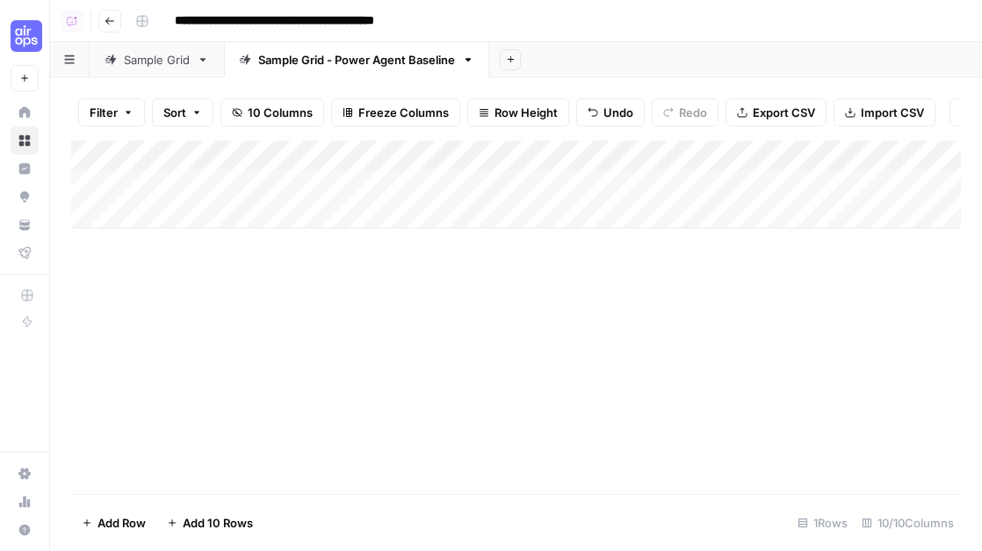
click at [480, 351] on div "Add Column" at bounding box center [516, 317] width 890 height 353
click at [324, 188] on div "Add Column" at bounding box center [516, 185] width 890 height 88
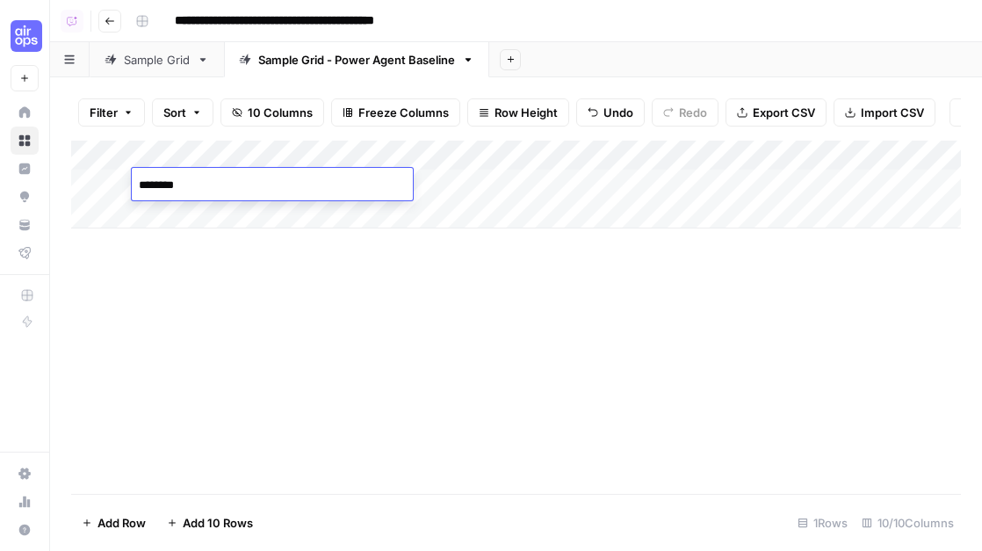
type textarea "*********"
click at [339, 305] on div "Add Column" at bounding box center [516, 317] width 890 height 353
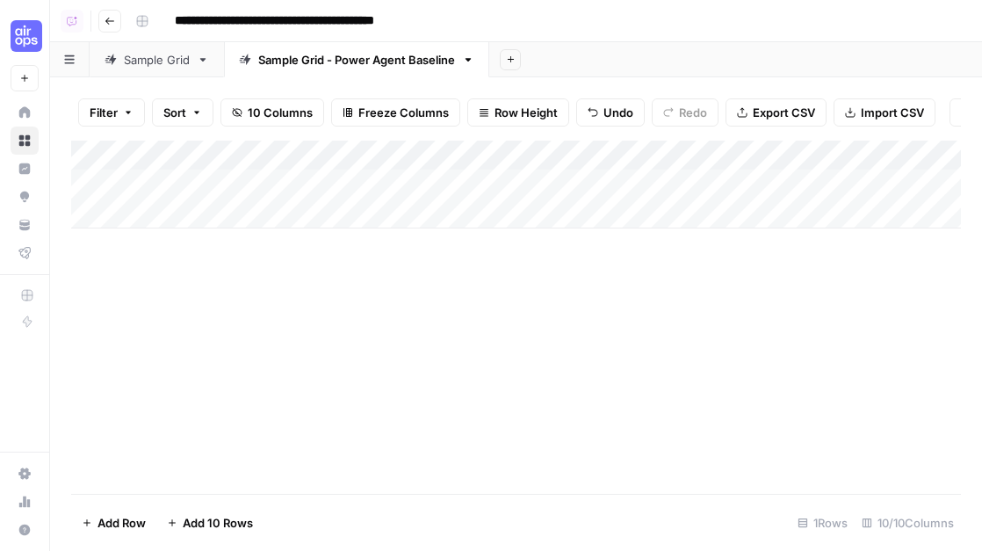
click at [524, 184] on div "Add Column" at bounding box center [516, 185] width 890 height 88
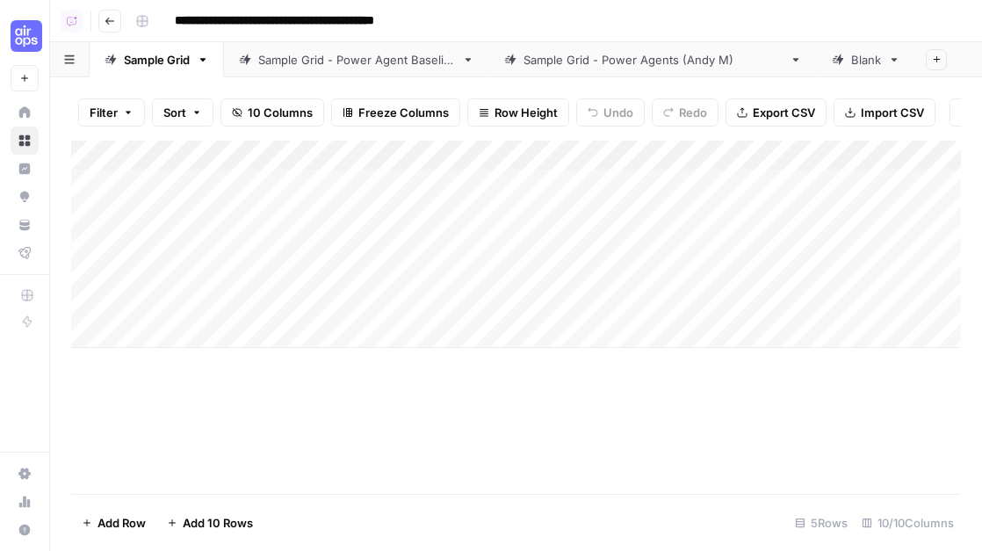
click at [382, 61] on div "Sample Grid - Power Agent Baseline" at bounding box center [356, 60] width 197 height 18
click at [459, 322] on div "Add Column" at bounding box center [516, 317] width 890 height 353
click at [249, 254] on div "Add Column" at bounding box center [516, 317] width 890 height 353
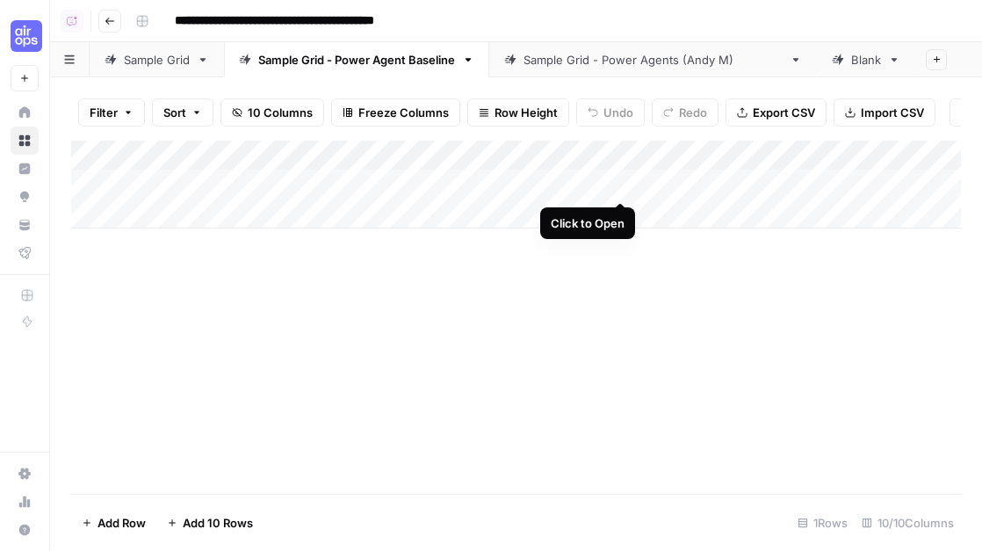
click at [619, 184] on div "Add Column" at bounding box center [516, 185] width 890 height 88
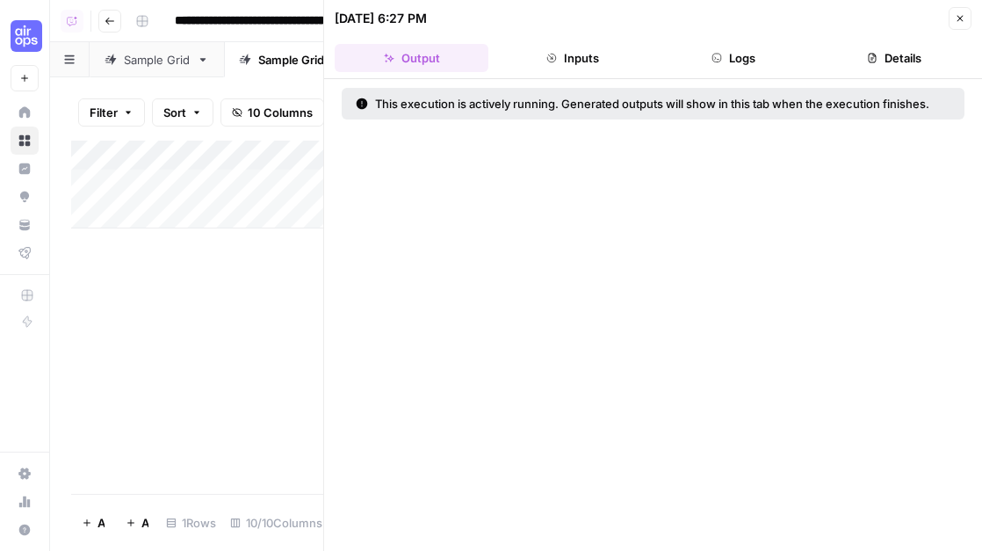
click at [749, 56] on button "Logs" at bounding box center [734, 58] width 154 height 28
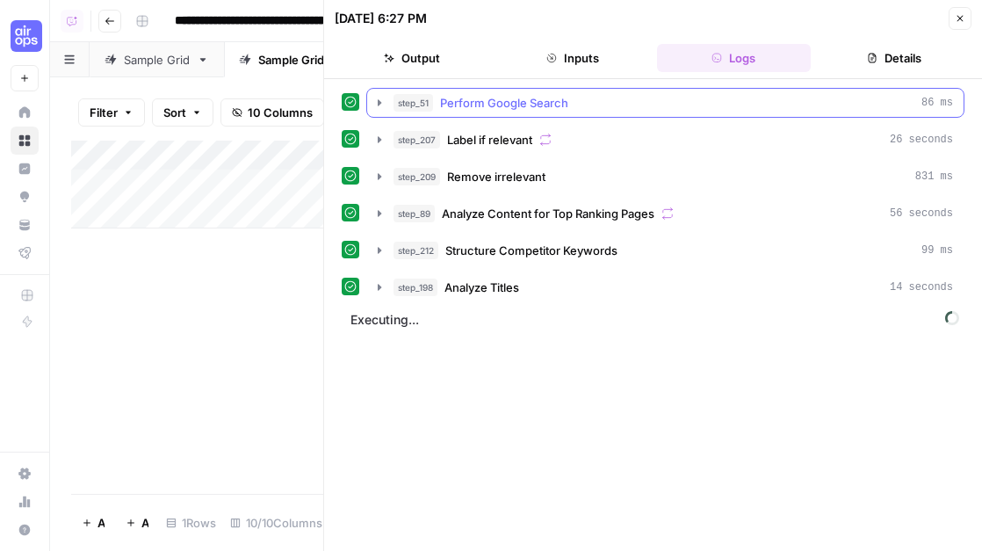
click at [382, 102] on icon "button" at bounding box center [379, 103] width 14 height 14
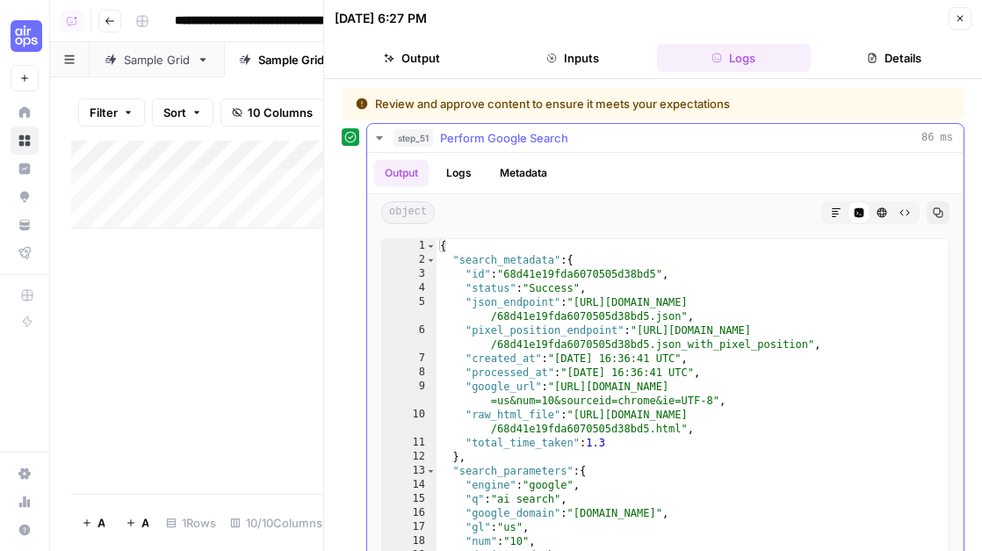
click at [384, 136] on icon "button" at bounding box center [379, 138] width 14 height 14
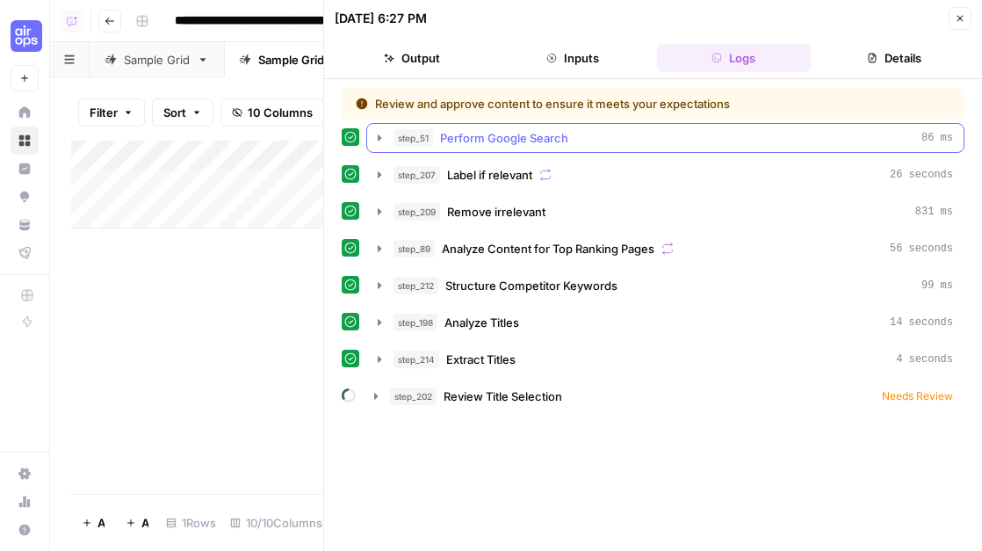
click at [379, 135] on icon "button" at bounding box center [380, 137] width 4 height 6
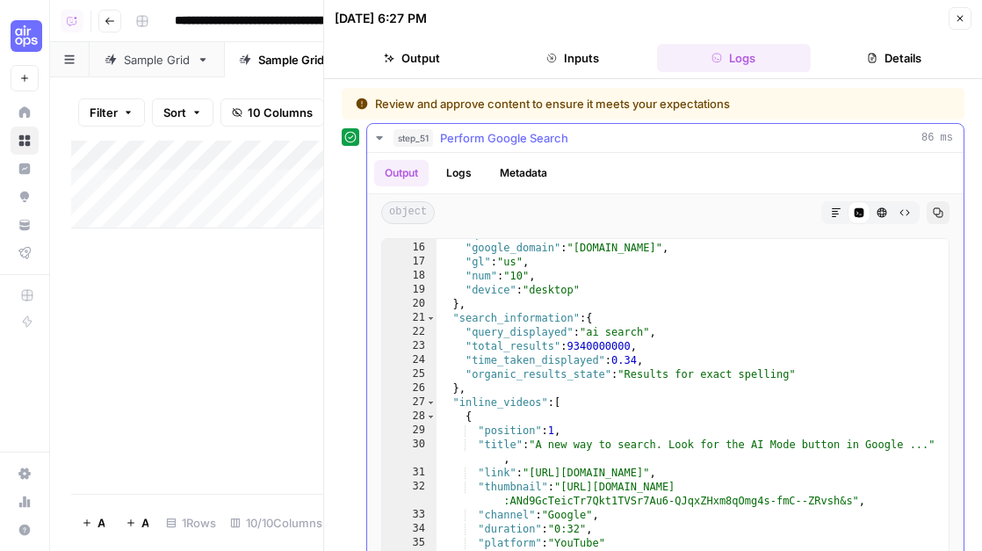
scroll to position [292, 0]
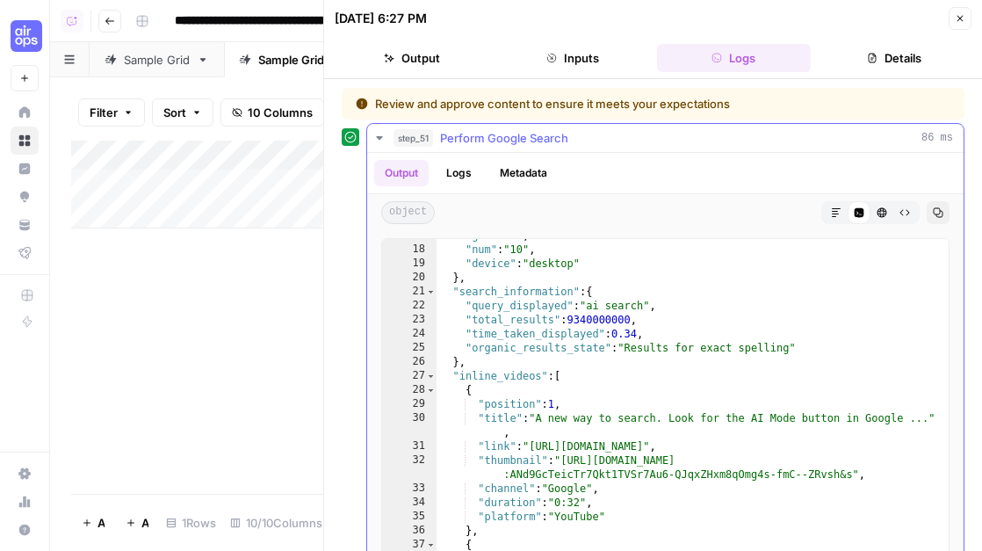
type textarea "**********"
drag, startPoint x: 648, startPoint y: 307, endPoint x: 591, endPoint y: 307, distance: 57.1
click at [591, 307] on div ""gl" : "us" , "num" : "10" , "device" : "desktop" } , "search_information" : { …" at bounding box center [693, 414] width 512 height 373
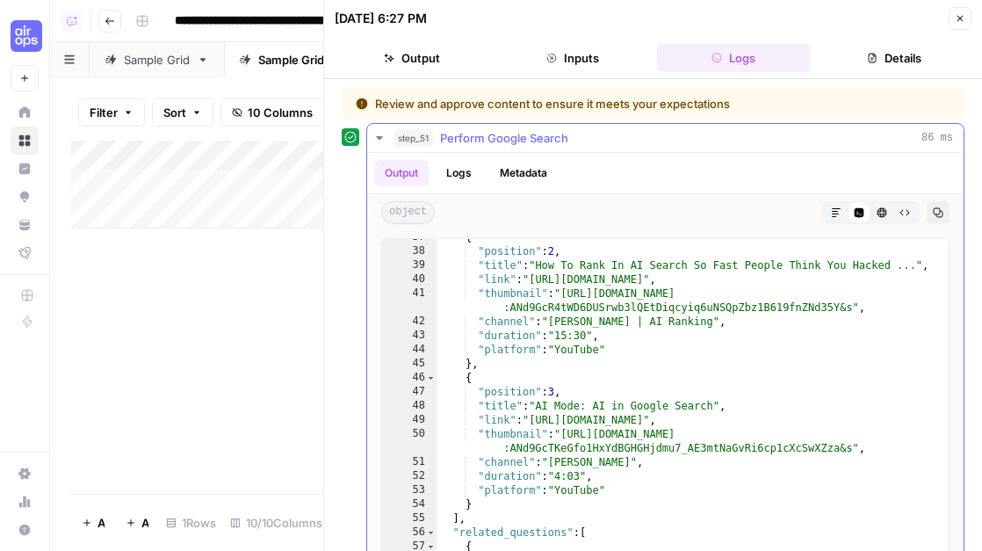
scroll to position [623, 0]
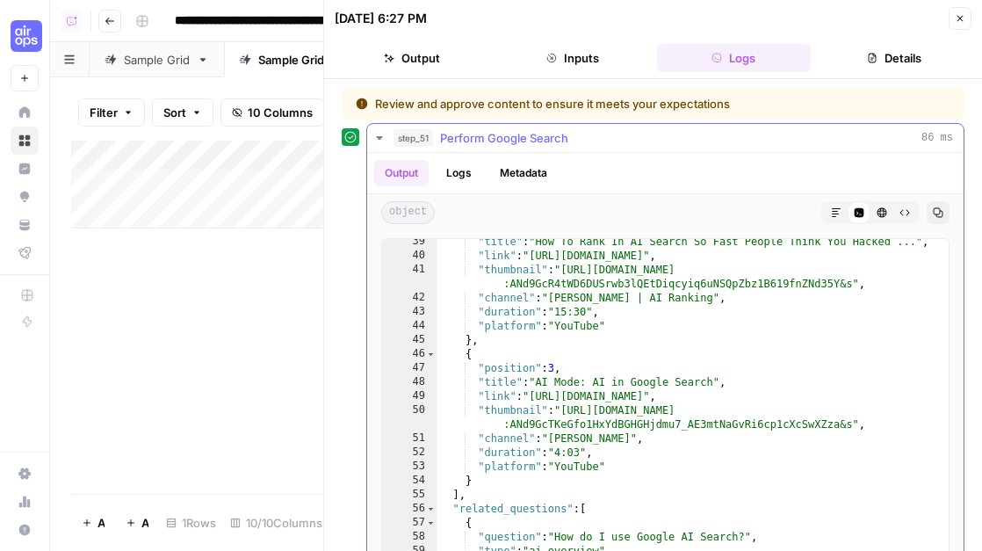
click at [378, 146] on button "step_51 Perform Google Search 86 ms" at bounding box center [665, 138] width 596 height 28
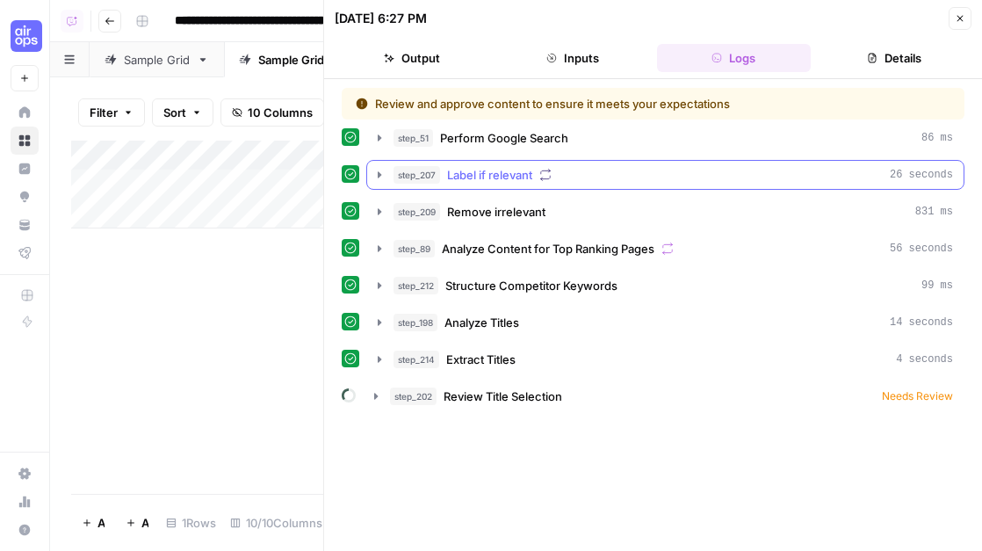
click at [382, 171] on icon "button" at bounding box center [379, 175] width 14 height 14
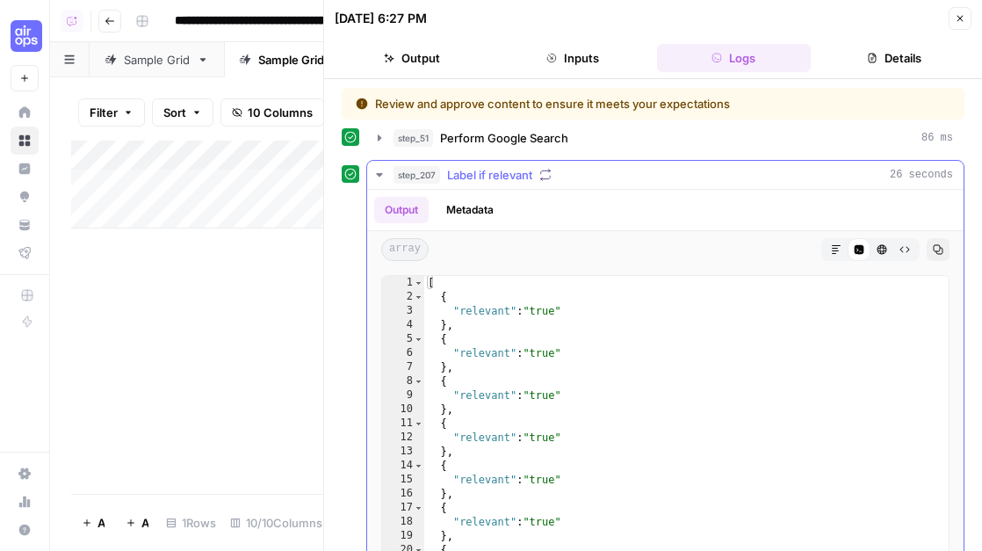
click at [382, 171] on icon "button" at bounding box center [379, 175] width 14 height 14
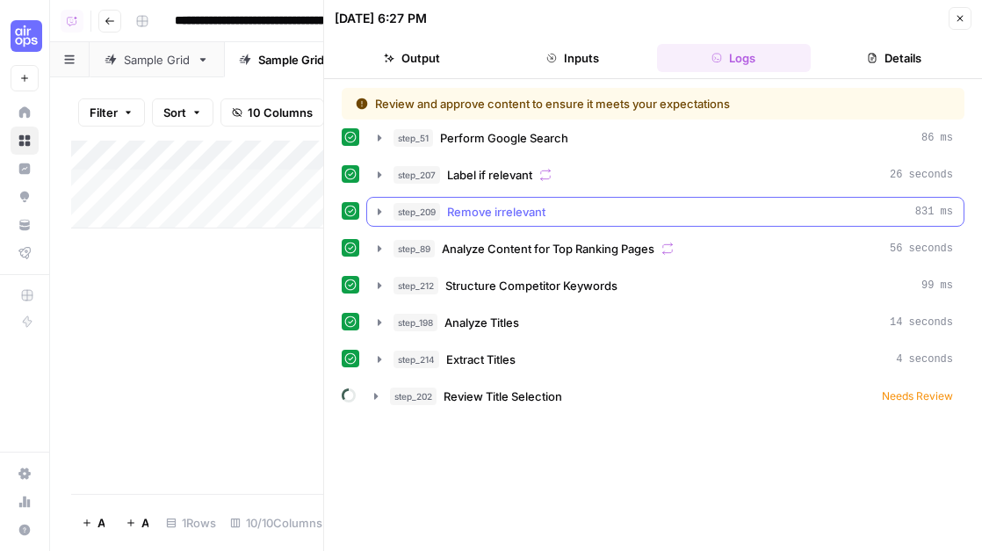
click at [378, 211] on icon "button" at bounding box center [380, 211] width 4 height 6
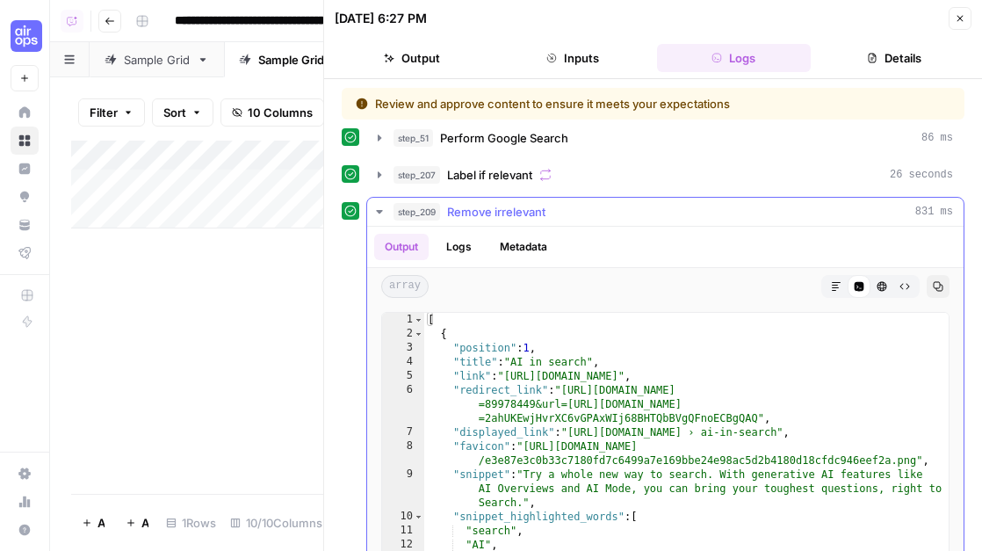
click at [378, 211] on icon "button" at bounding box center [379, 212] width 6 height 4
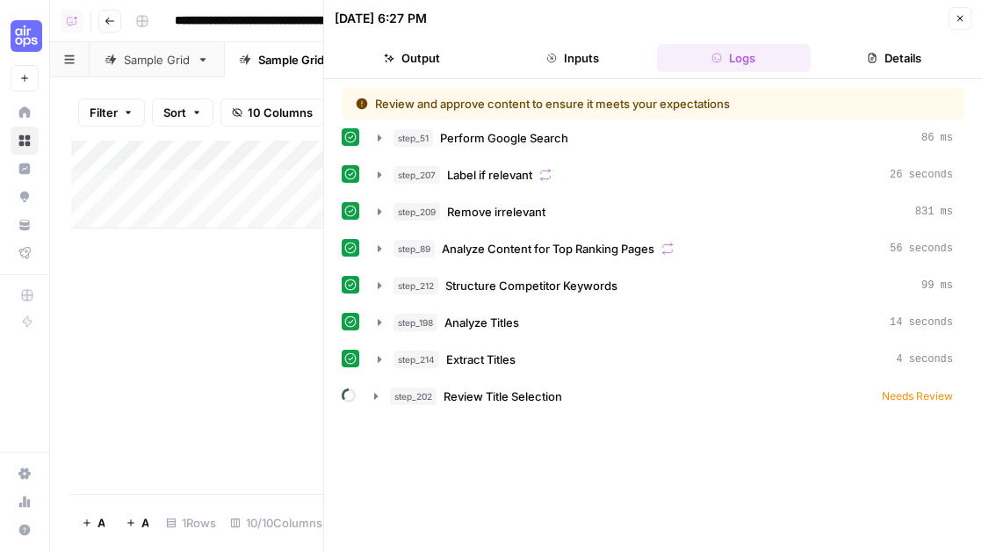
click at [965, 18] on span "Close" at bounding box center [965, 18] width 1 height 1
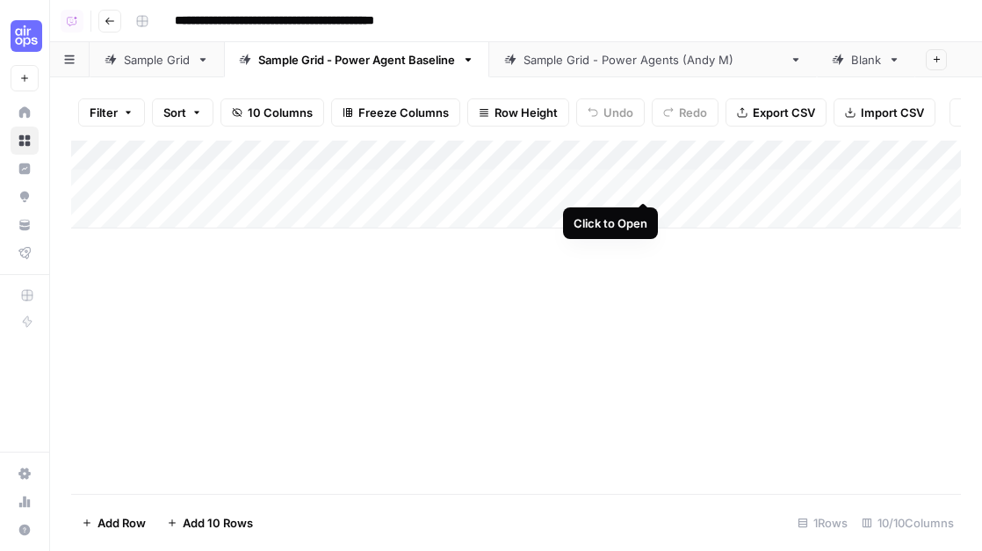
click at [646, 184] on div "Add Column" at bounding box center [516, 185] width 890 height 88
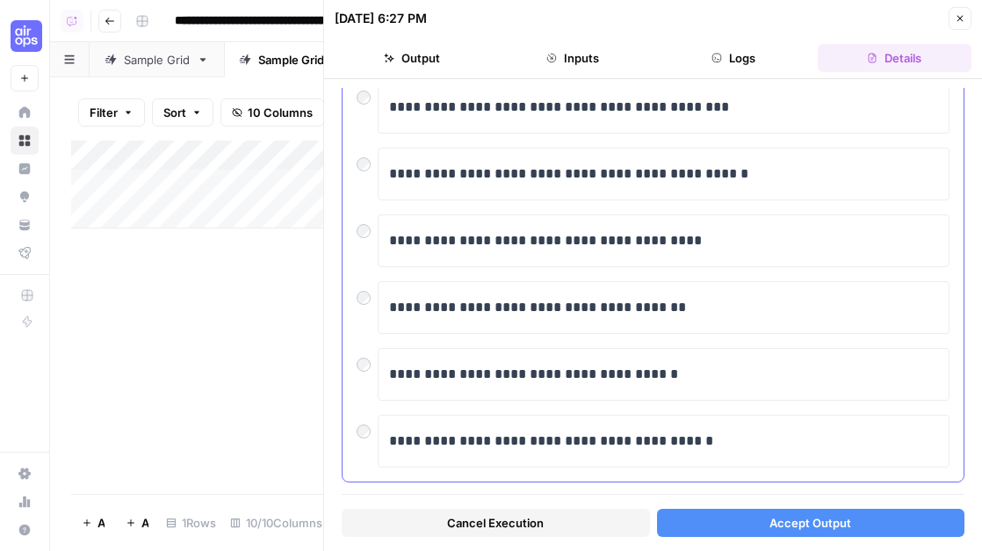
scroll to position [431, 0]
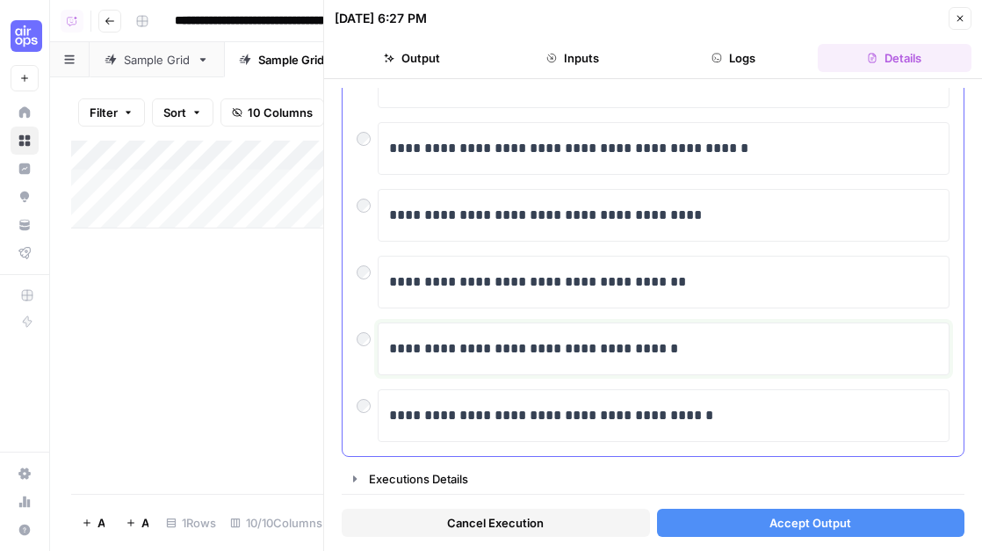
click at [709, 345] on p "**********" at bounding box center [663, 348] width 549 height 23
click at [700, 351] on p "**********" at bounding box center [663, 348] width 549 height 23
click at [432, 278] on p "**********" at bounding box center [663, 282] width 549 height 23
click at [734, 278] on p "**********" at bounding box center [663, 282] width 549 height 23
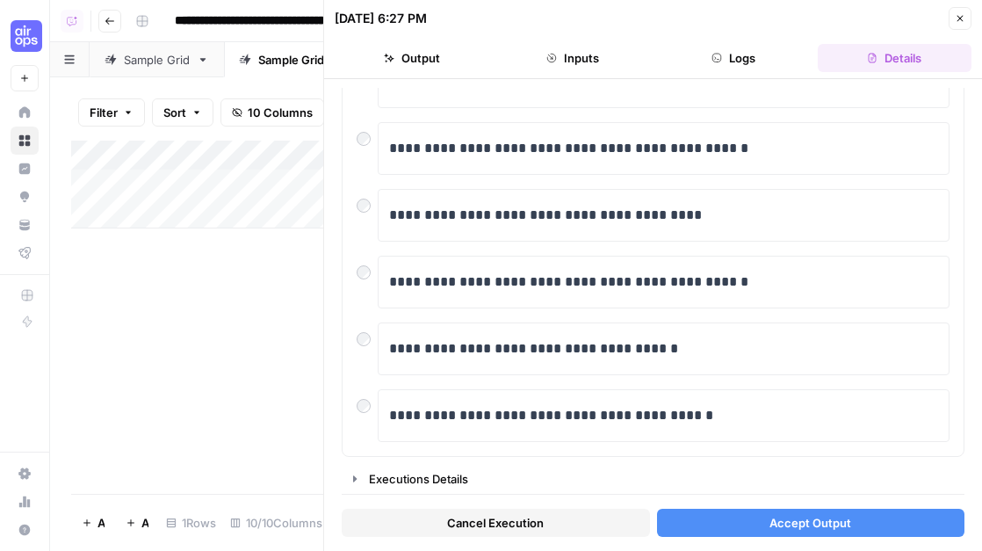
click at [833, 517] on span "Accept Output" at bounding box center [811, 523] width 82 height 18
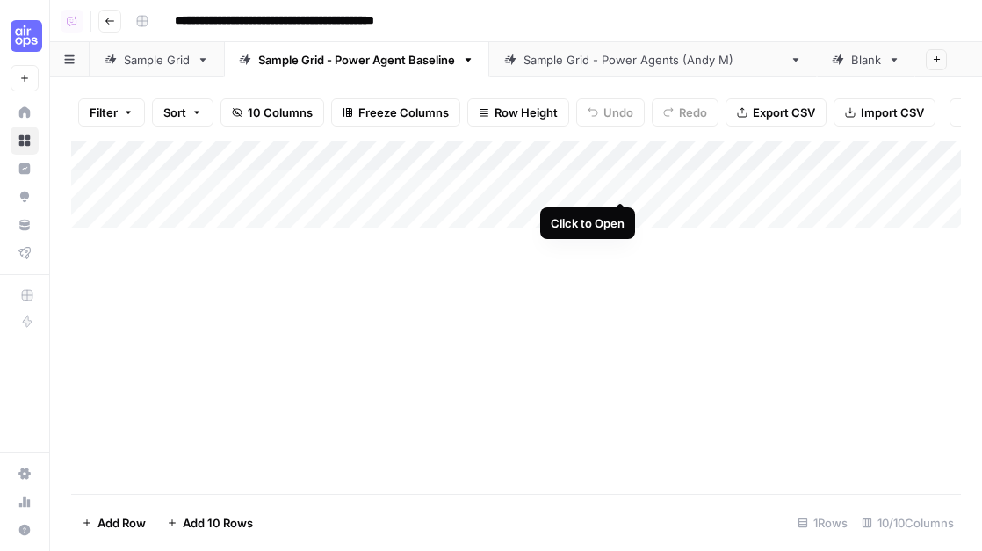
click at [621, 179] on div "Add Column" at bounding box center [516, 185] width 890 height 88
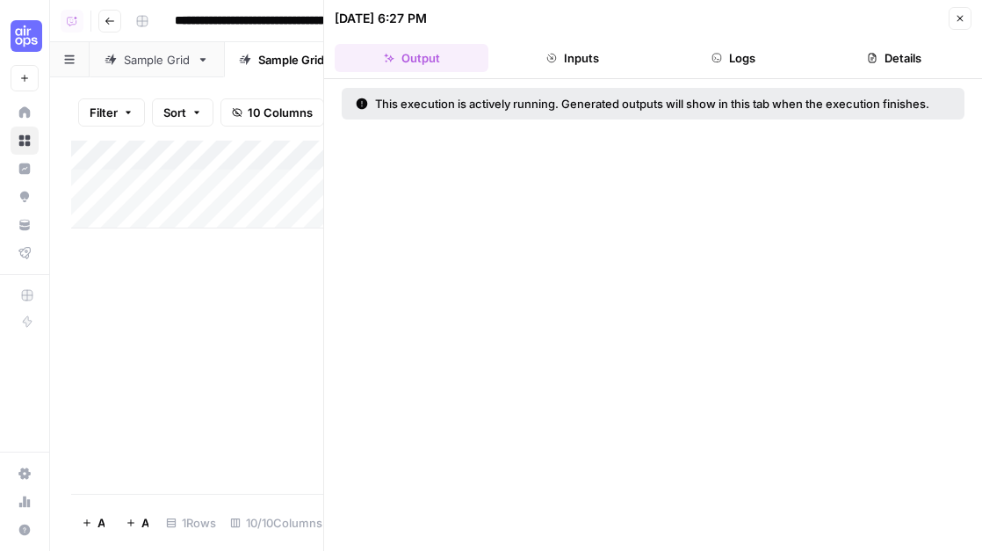
click at [779, 57] on button "Logs" at bounding box center [734, 58] width 154 height 28
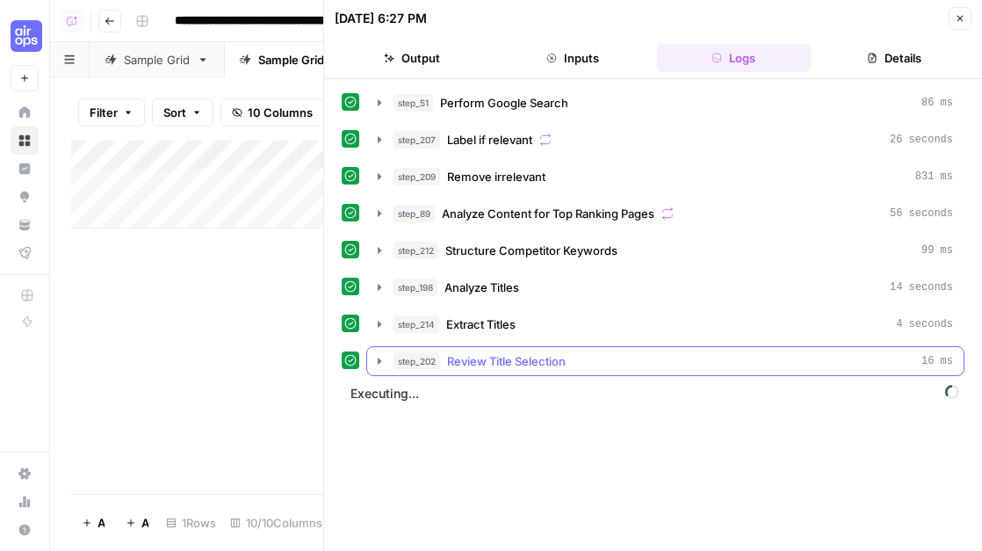
click at [391, 362] on button "step_202 Review Title Selection 16 ms" at bounding box center [665, 361] width 596 height 28
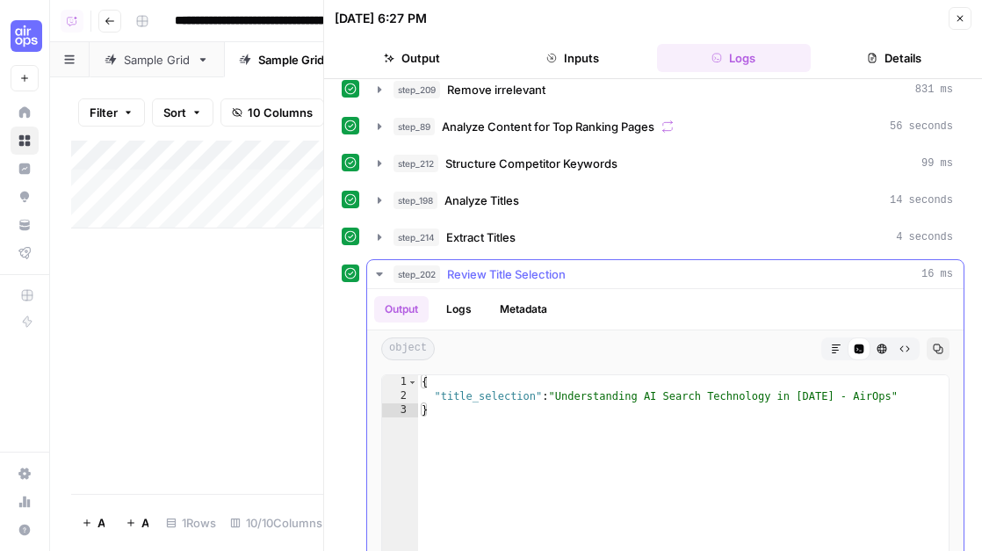
scroll to position [114, 0]
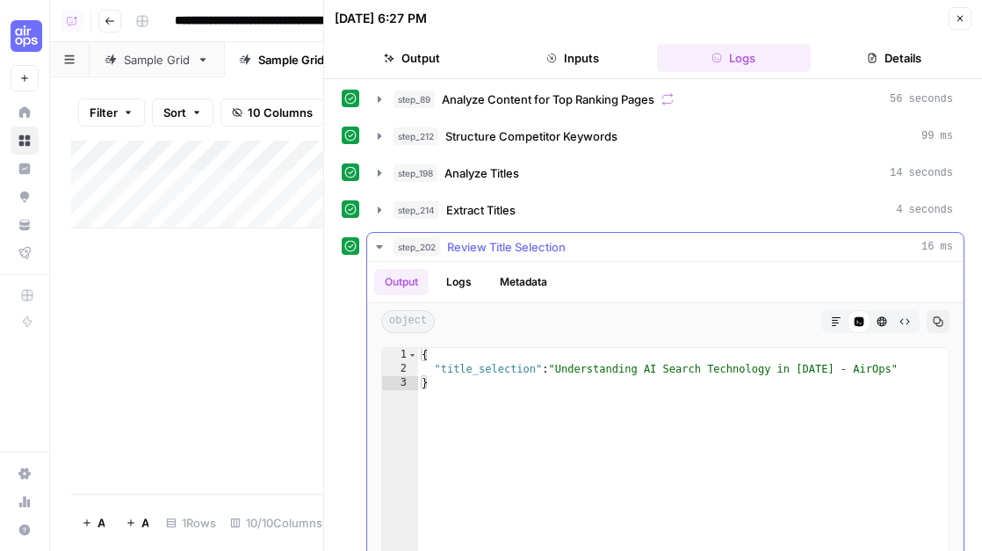
type textarea "**********"
drag, startPoint x: 883, startPoint y: 365, endPoint x: 559, endPoint y: 370, distance: 324.2
click at [559, 369] on div "{ "title_selection" : "Understanding AI Search Technology in 2025 - AirOps" }" at bounding box center [683, 534] width 531 height 373
click at [541, 373] on div "{ "title_selection" : "Understanding AI Search Technology in 2025 - AirOps" }" at bounding box center [683, 534] width 531 height 373
click at [382, 237] on button "step_202 Review Title Selection 16 ms" at bounding box center [665, 247] width 596 height 28
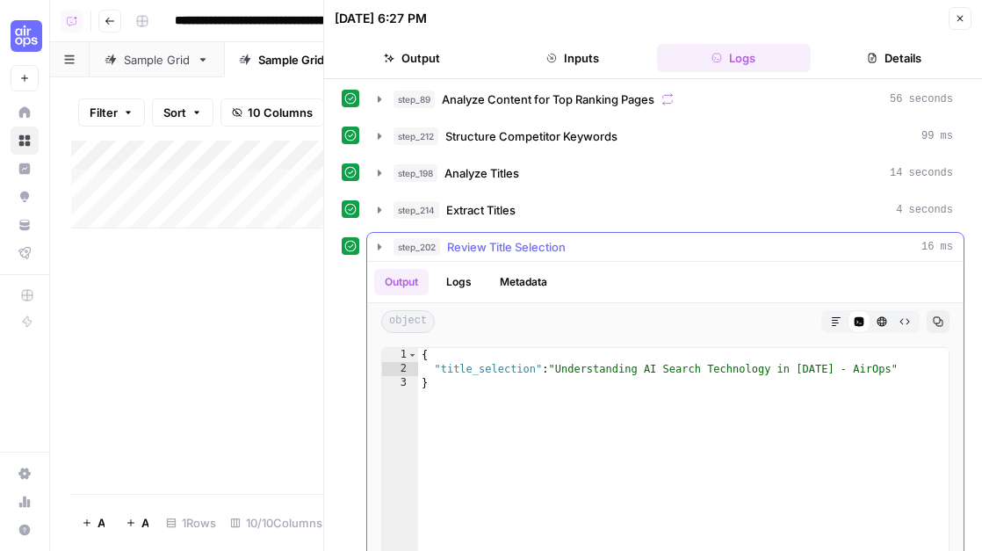
scroll to position [0, 0]
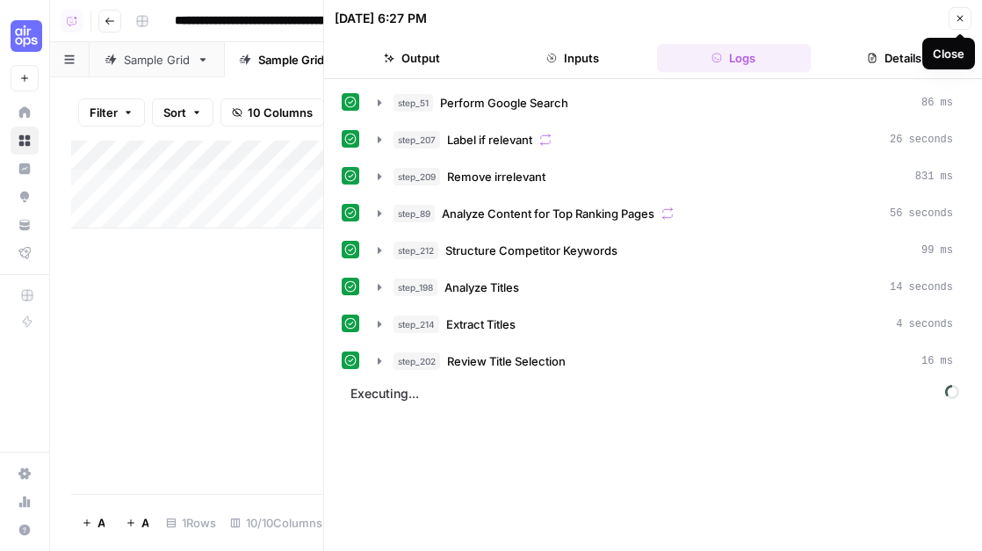
click at [960, 20] on icon "button" at bounding box center [960, 18] width 11 height 11
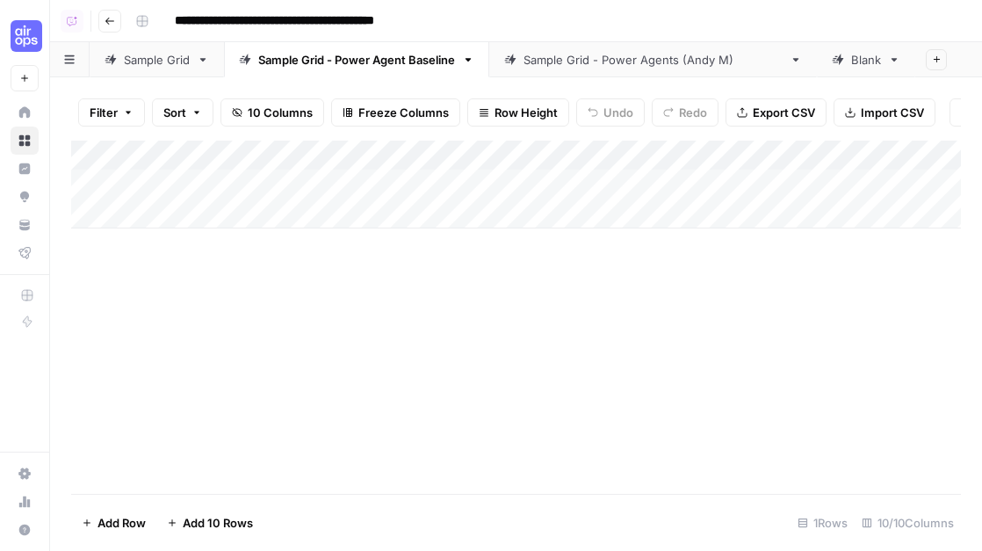
click at [450, 329] on div "Add Column" at bounding box center [516, 317] width 890 height 353
click at [153, 69] on link "Sample Grid" at bounding box center [157, 59] width 134 height 35
click at [485, 150] on div "Add Column" at bounding box center [516, 244] width 890 height 207
click at [276, 525] on footer "Add Row Add 10 Rows 5 Rows 10/10 Columns" at bounding box center [516, 522] width 890 height 57
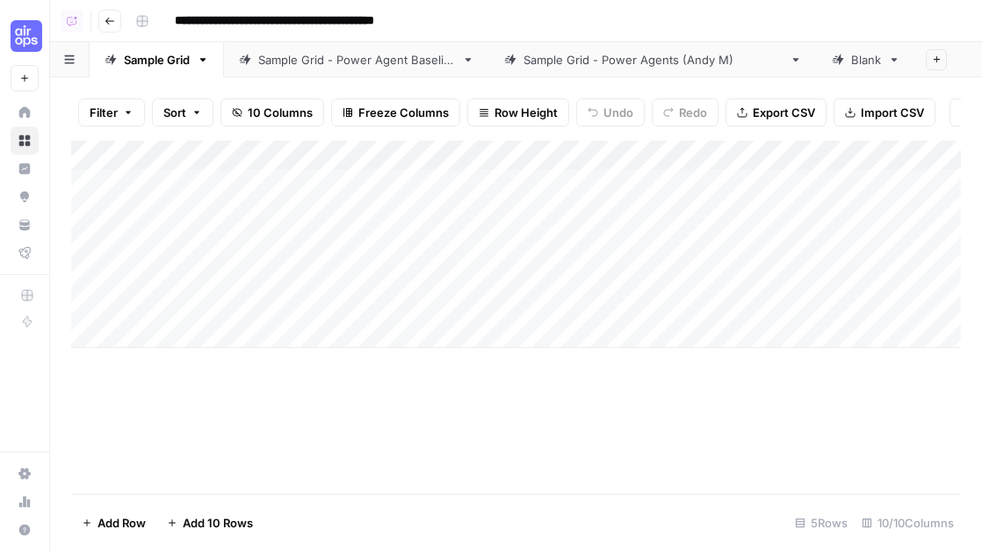
click at [458, 166] on div "Add Column" at bounding box center [516, 244] width 890 height 207
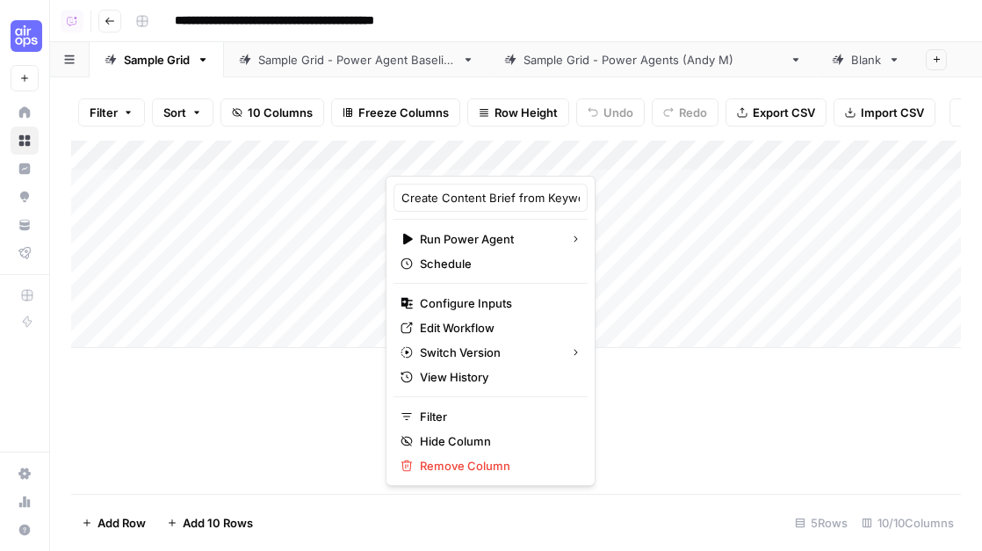
click at [676, 437] on div "Add Column" at bounding box center [516, 317] width 890 height 353
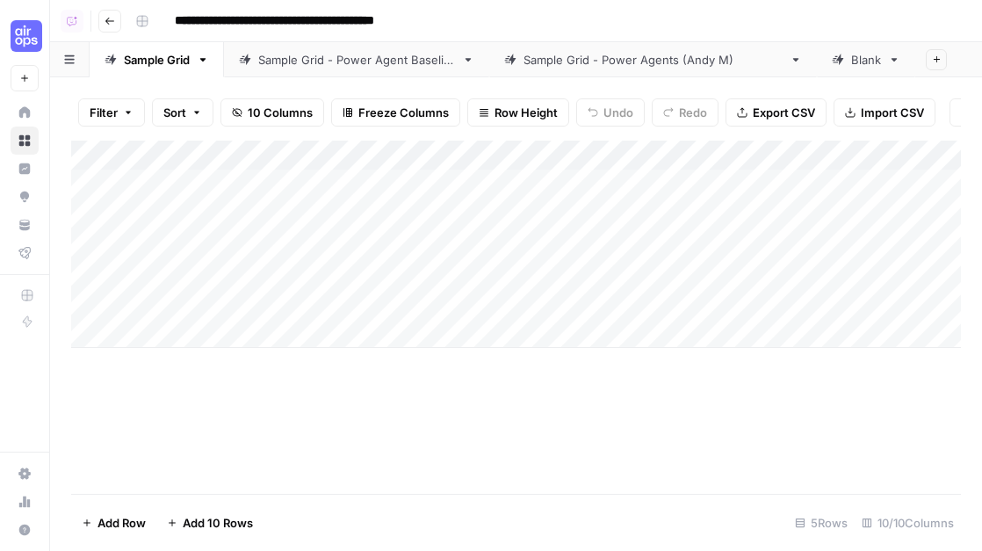
click at [513, 155] on div "Add Column" at bounding box center [516, 244] width 890 height 207
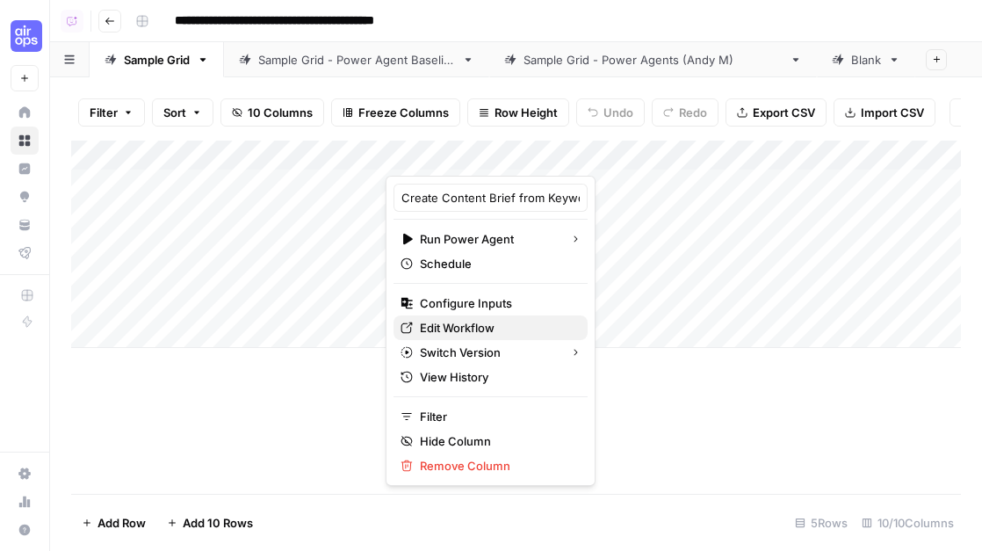
click at [452, 330] on span "Edit Workflow" at bounding box center [497, 328] width 154 height 18
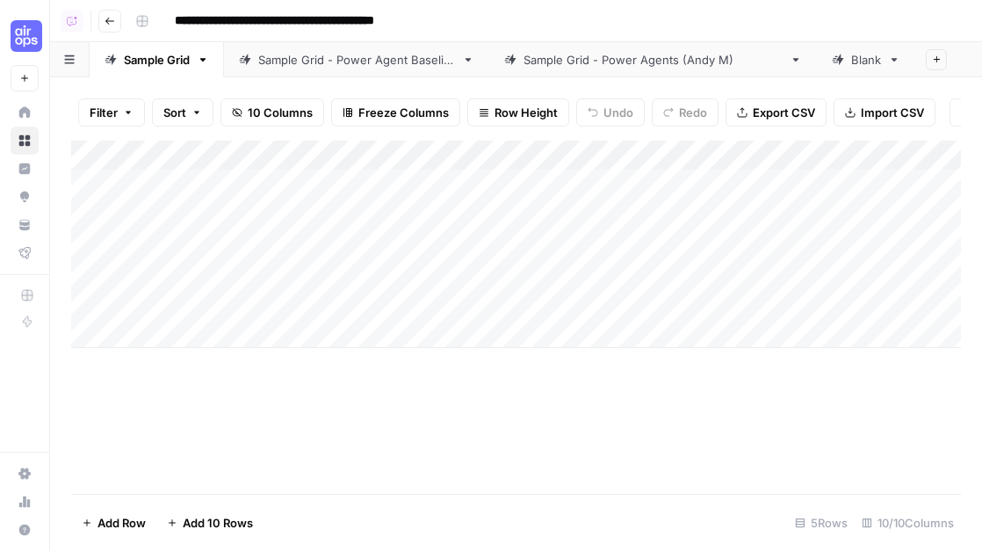
click at [333, 67] on div "Sample Grid - Power Agent Baseline" at bounding box center [356, 60] width 197 height 18
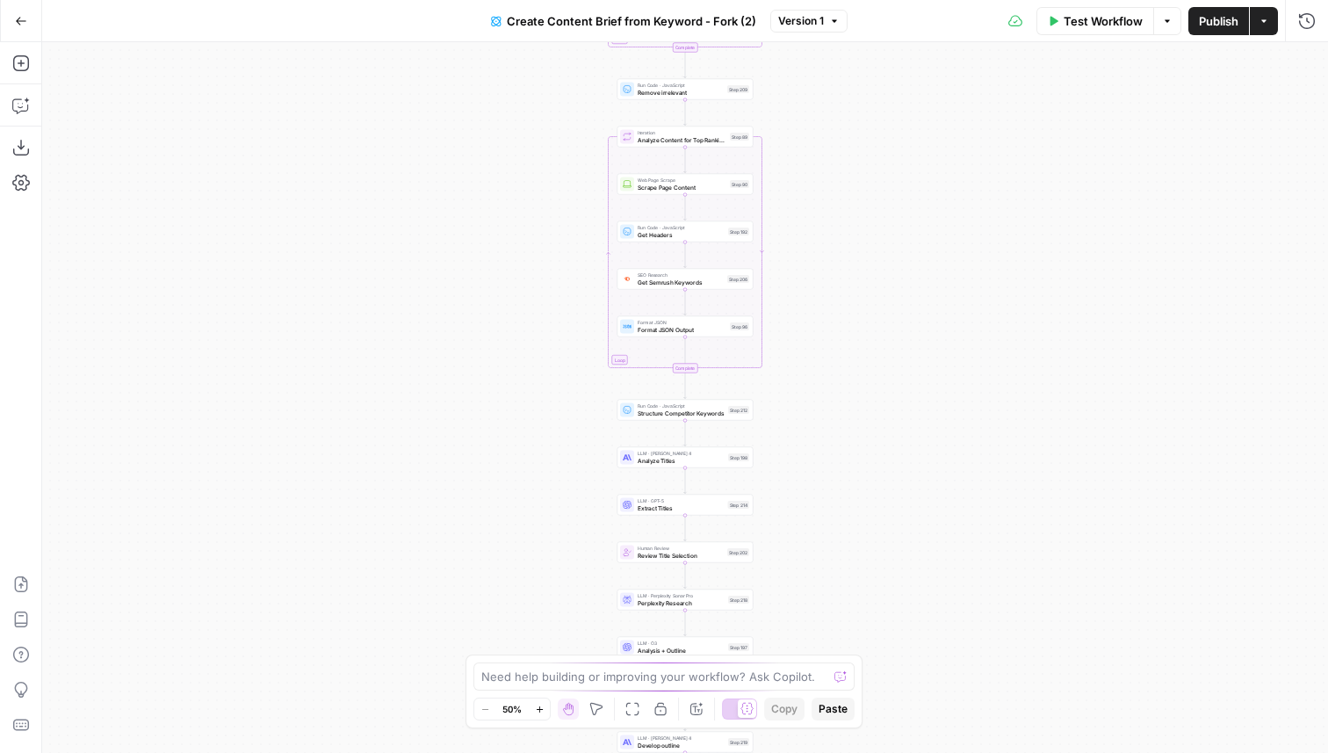
click at [717, 19] on span "Create Content Brief from Keyword - Fork (2)" at bounding box center [631, 21] width 249 height 18
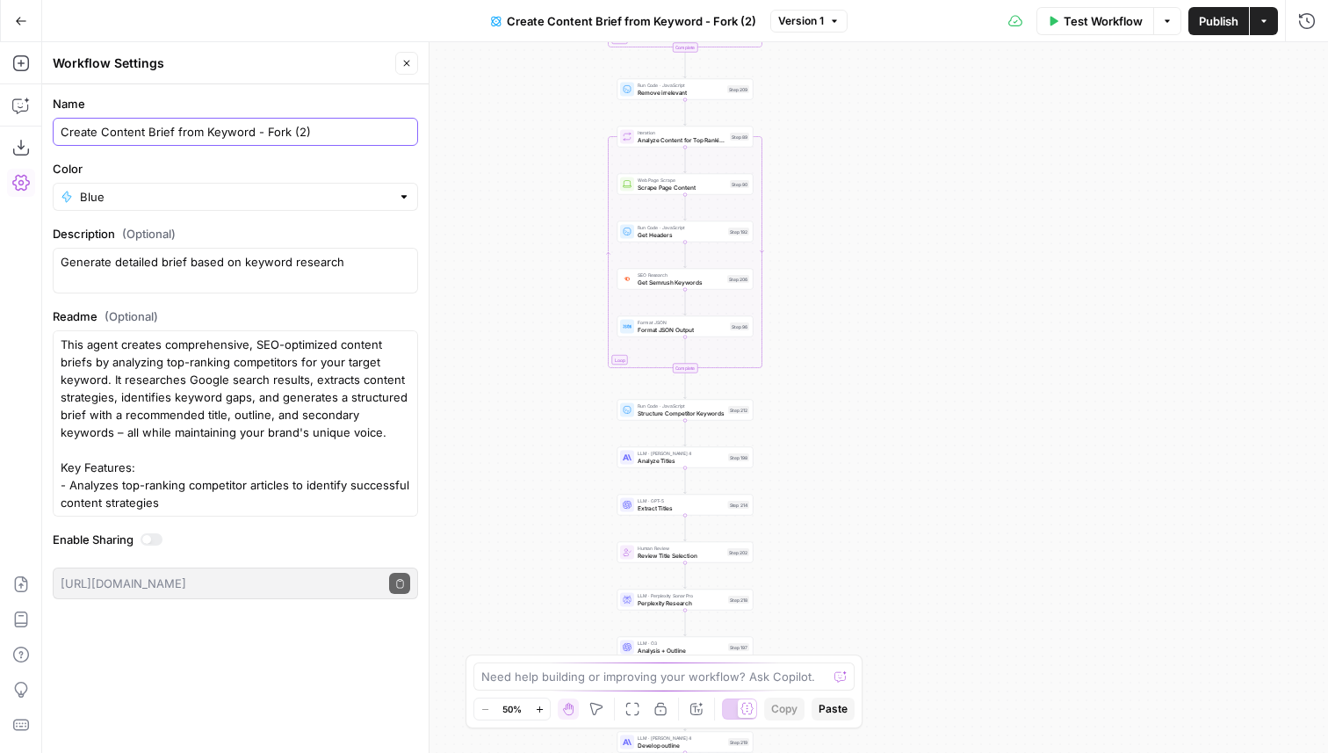
click at [61, 134] on input "Create Content Brief from Keyword - Fork (2)" at bounding box center [236, 132] width 350 height 18
drag, startPoint x: 368, startPoint y: 132, endPoint x: 305, endPoint y: 134, distance: 63.3
click at [305, 134] on input "[FORK] Create Content Brief from Keyword - Fork (2)" at bounding box center [236, 132] width 350 height 18
type input "[FORK] Create Content Brief from Keyword ([PERSON_NAME])"
click at [240, 206] on div "Blue" at bounding box center [235, 197] width 365 height 28
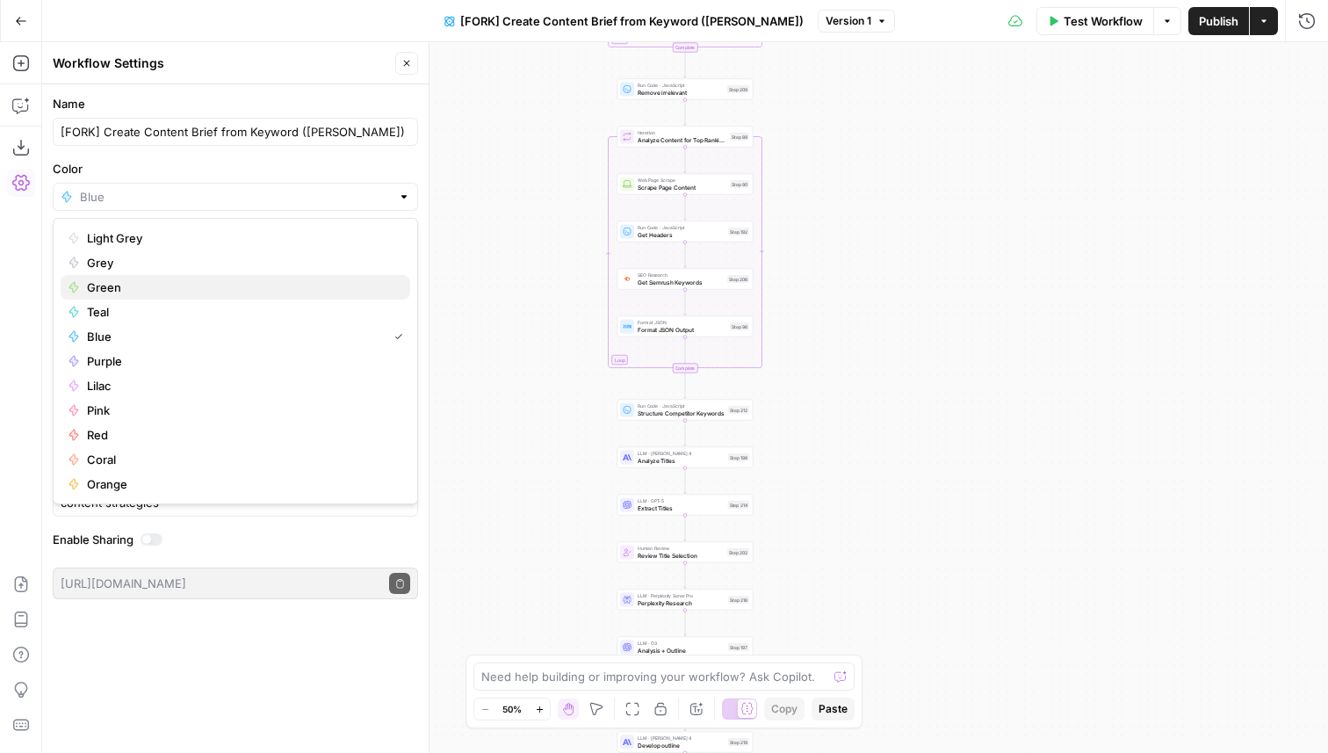
click at [197, 282] on span "Green" at bounding box center [241, 287] width 309 height 18
type input "Green"
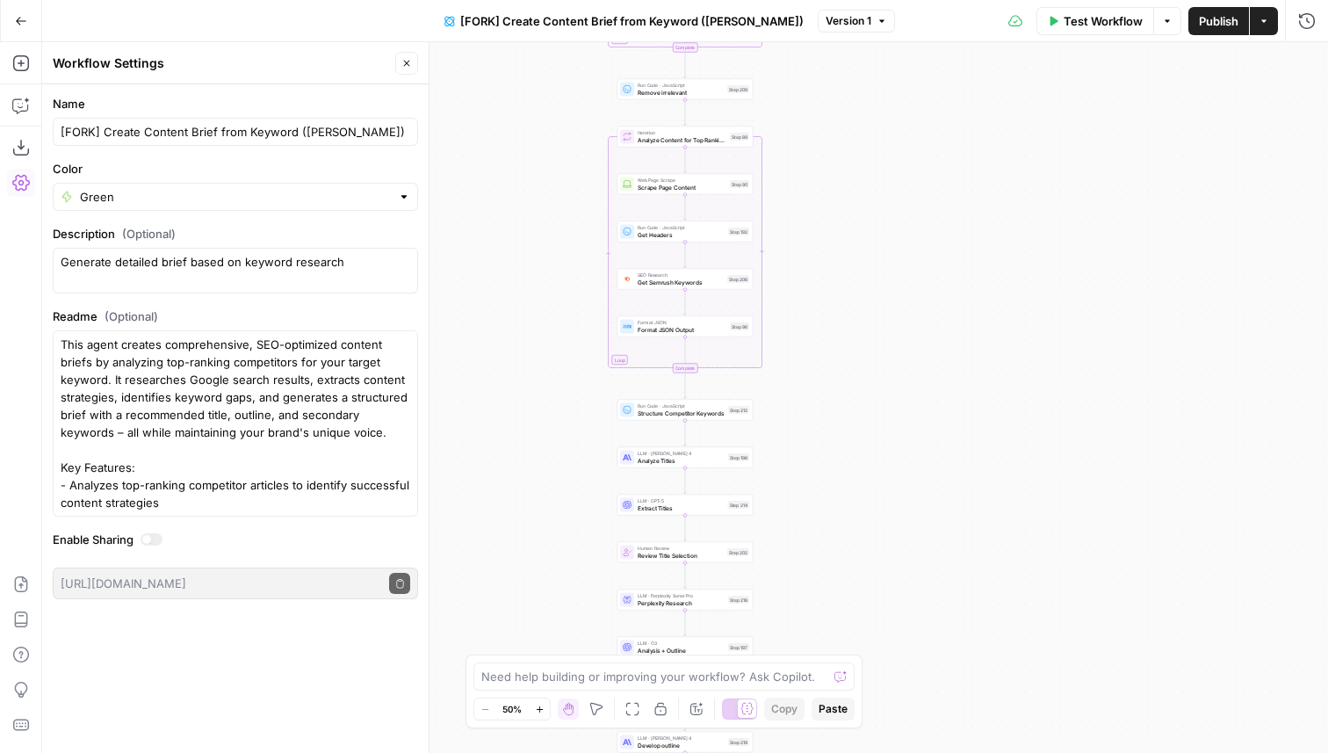
click at [295, 76] on header "Workflow Settings Close" at bounding box center [235, 63] width 387 height 42
click at [415, 65] on button "Close" at bounding box center [406, 63] width 23 height 23
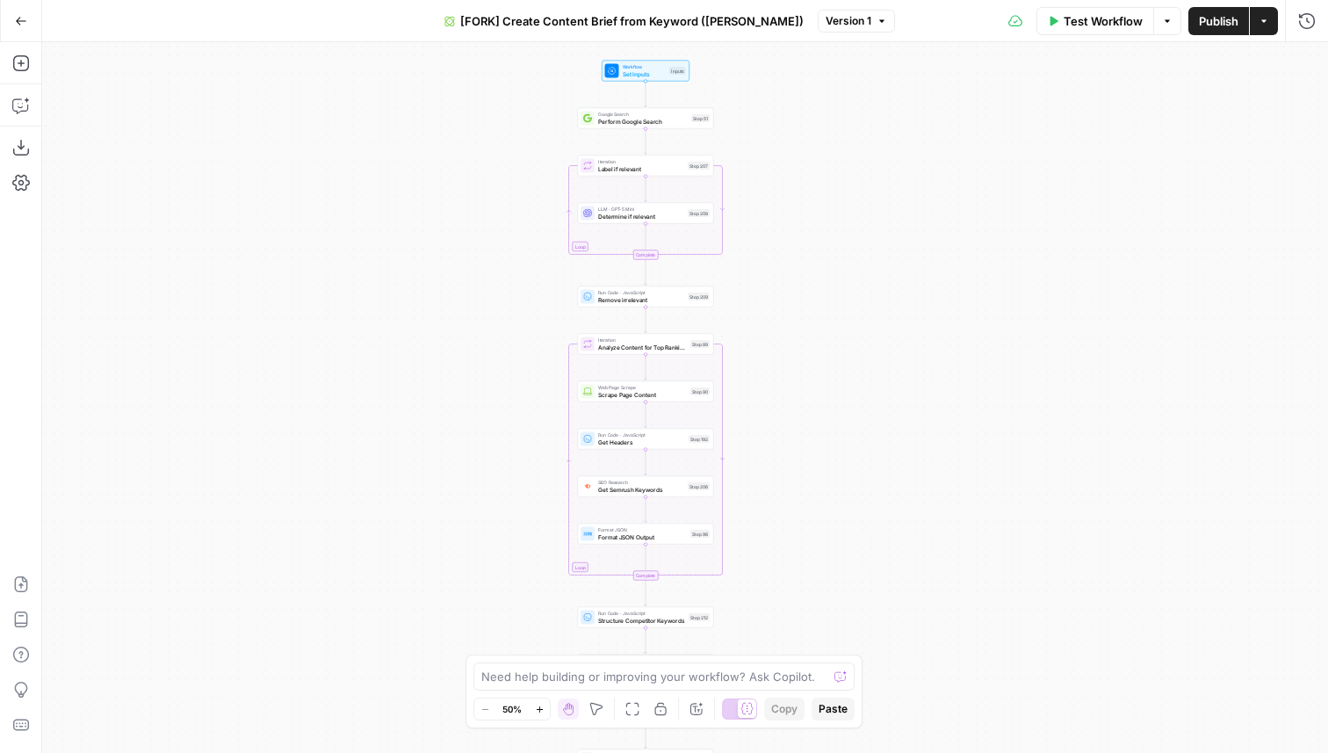
drag, startPoint x: 543, startPoint y: 134, endPoint x: 502, endPoint y: 340, distance: 209.5
click at [503, 341] on div "Workflow Set Inputs Inputs Google Search Perform Google Search Step 51 Loop Ite…" at bounding box center [685, 397] width 1286 height 711
drag, startPoint x: 533, startPoint y: 213, endPoint x: 533, endPoint y: 241, distance: 27.2
click at [533, 240] on div "Workflow Set Inputs Inputs Google Search Perform Google Search Step 51 Loop Ite…" at bounding box center [685, 397] width 1286 height 711
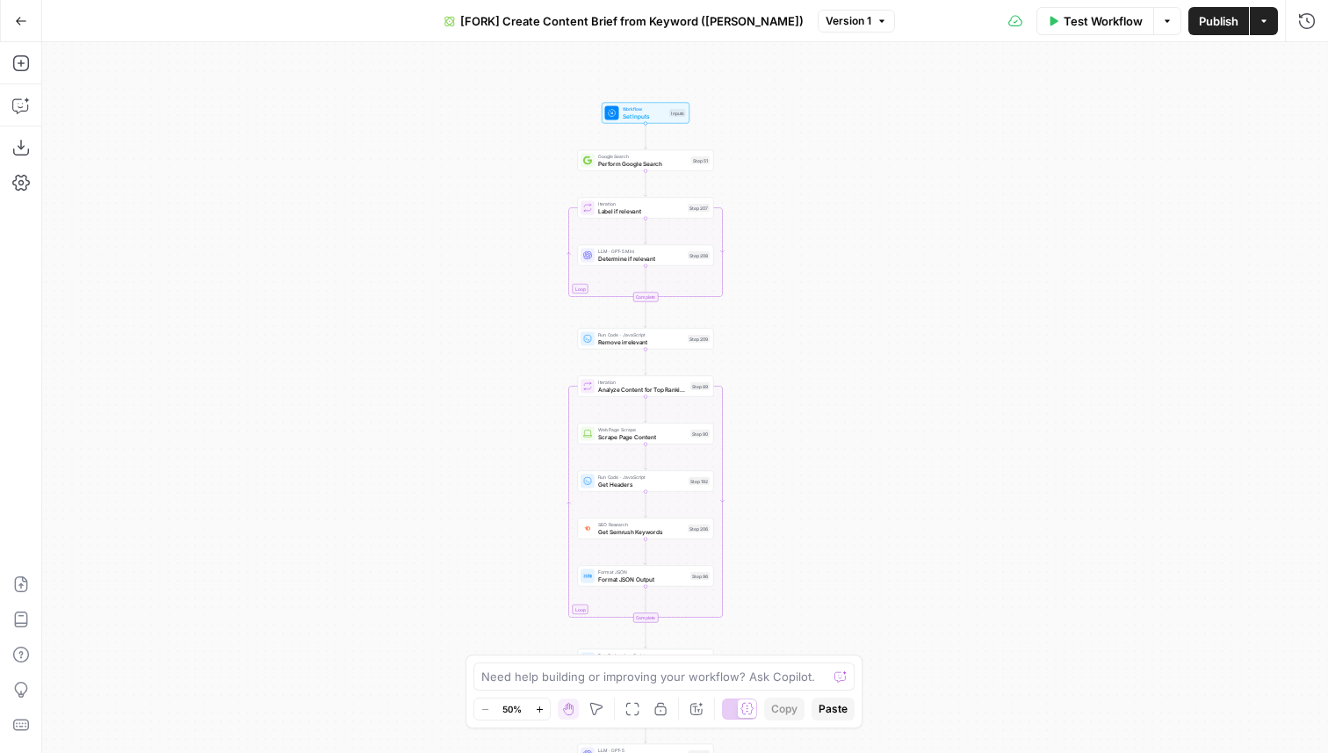
click at [633, 107] on span "Workflow" at bounding box center [645, 108] width 44 height 7
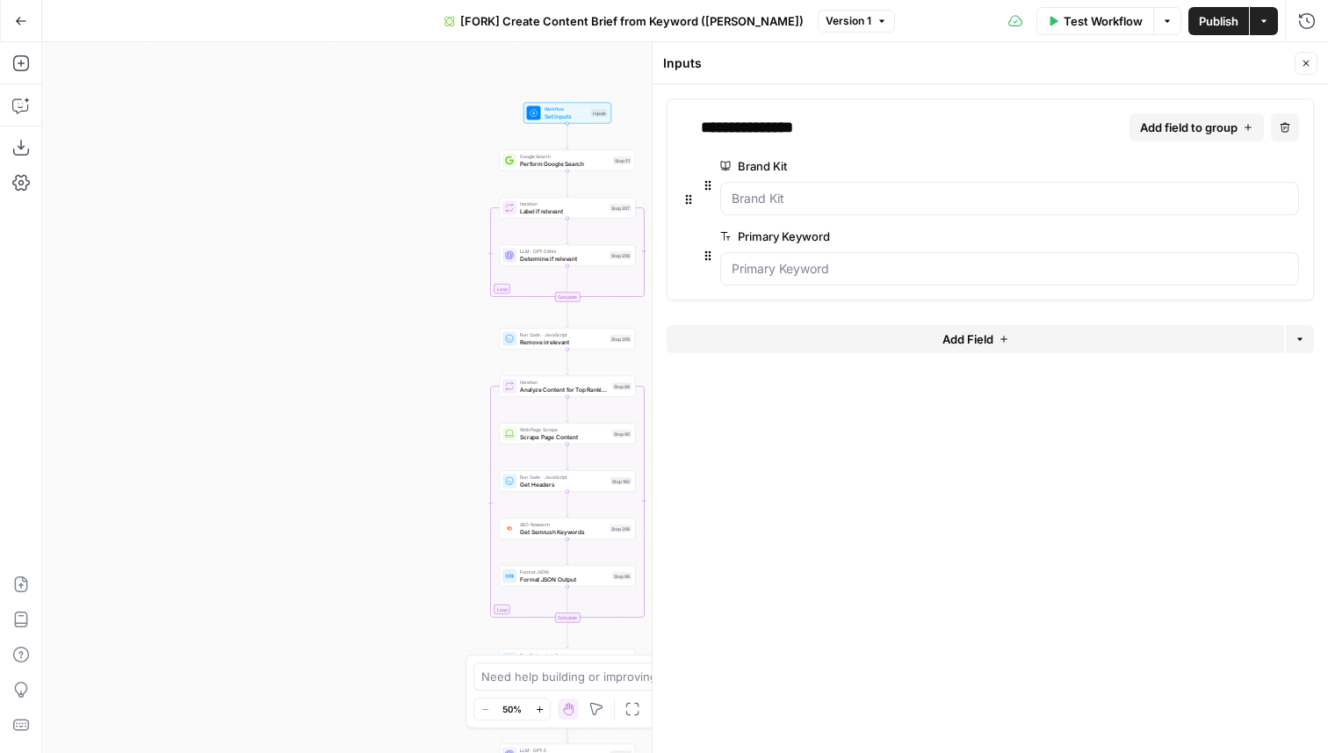
drag, startPoint x: 479, startPoint y: 168, endPoint x: 232, endPoint y: 174, distance: 246.9
click at [234, 177] on div "Workflow Set Inputs Inputs Google Search Perform Google Search Step 51 Loop Ite…" at bounding box center [685, 397] width 1286 height 711
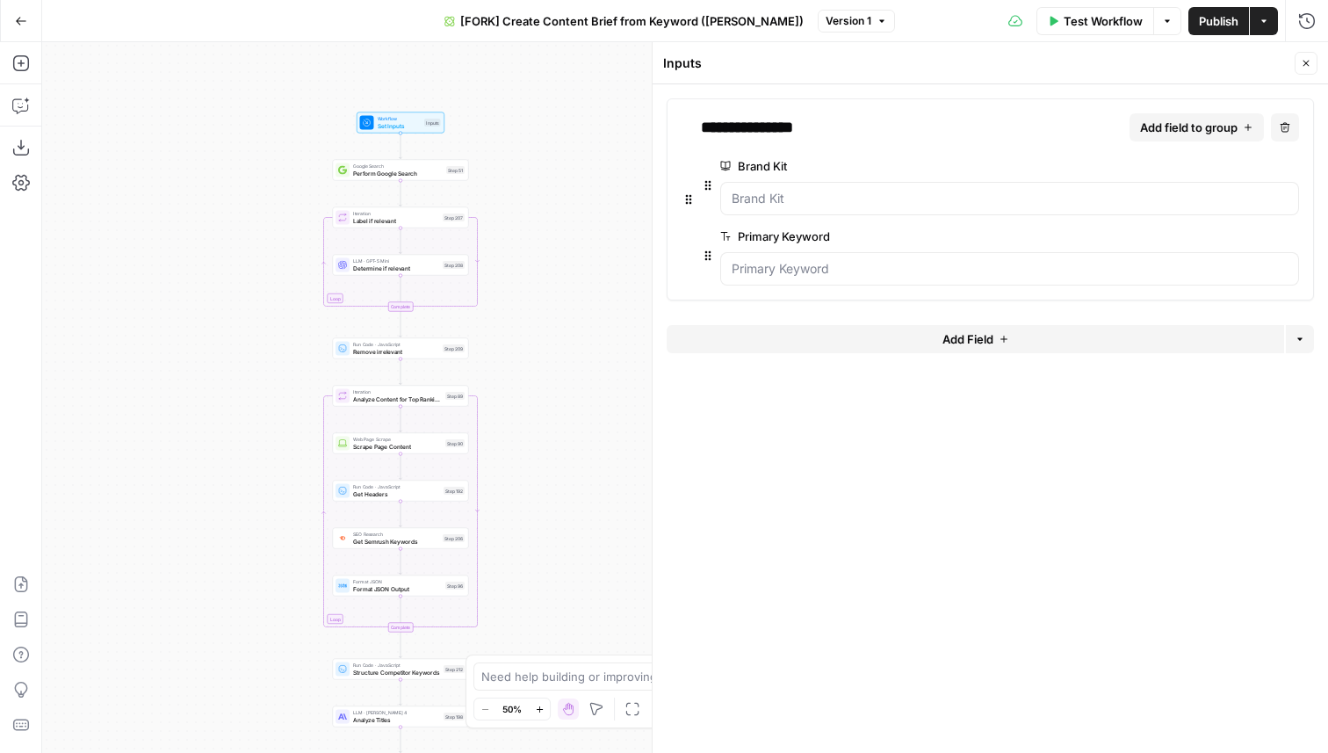
click at [872, 333] on button "Add Field" at bounding box center [976, 339] width 618 height 28
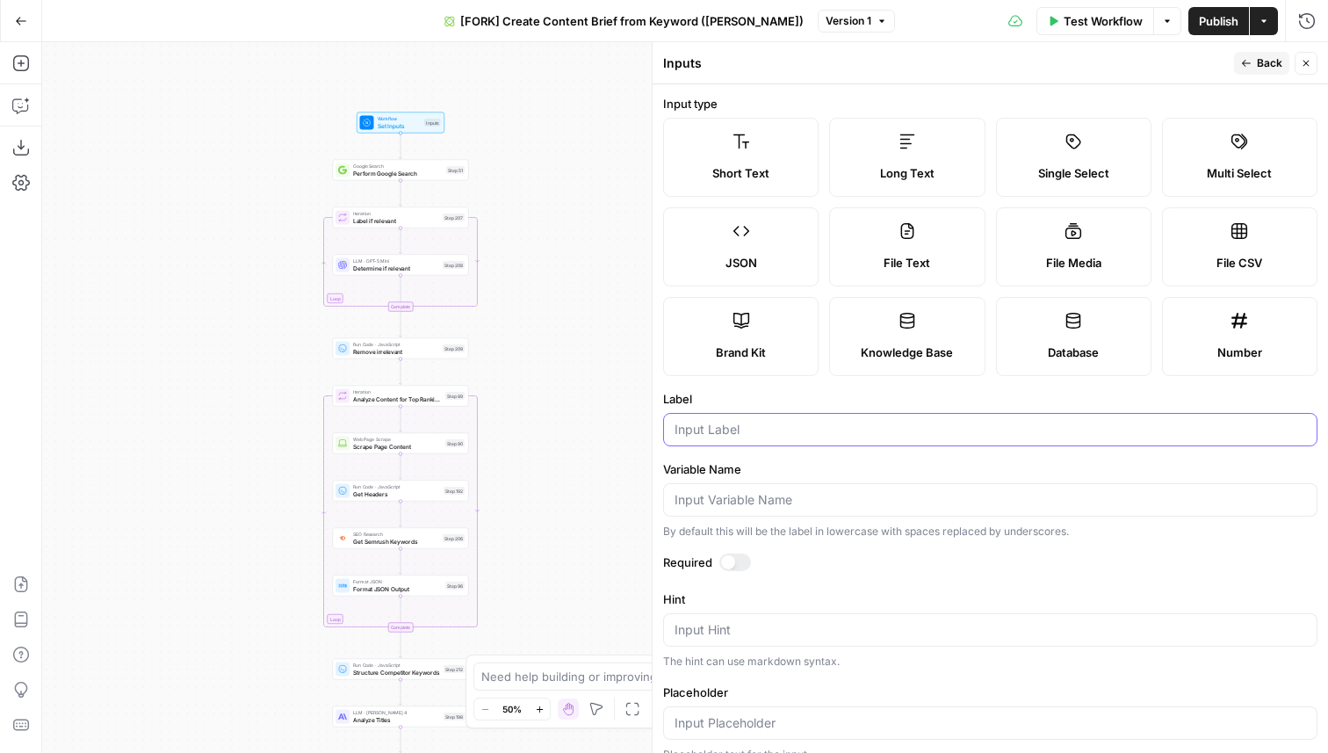
click at [743, 423] on input "Label" at bounding box center [991, 430] width 632 height 18
type input "City"
click at [1244, 60] on icon "button" at bounding box center [1246, 63] width 11 height 11
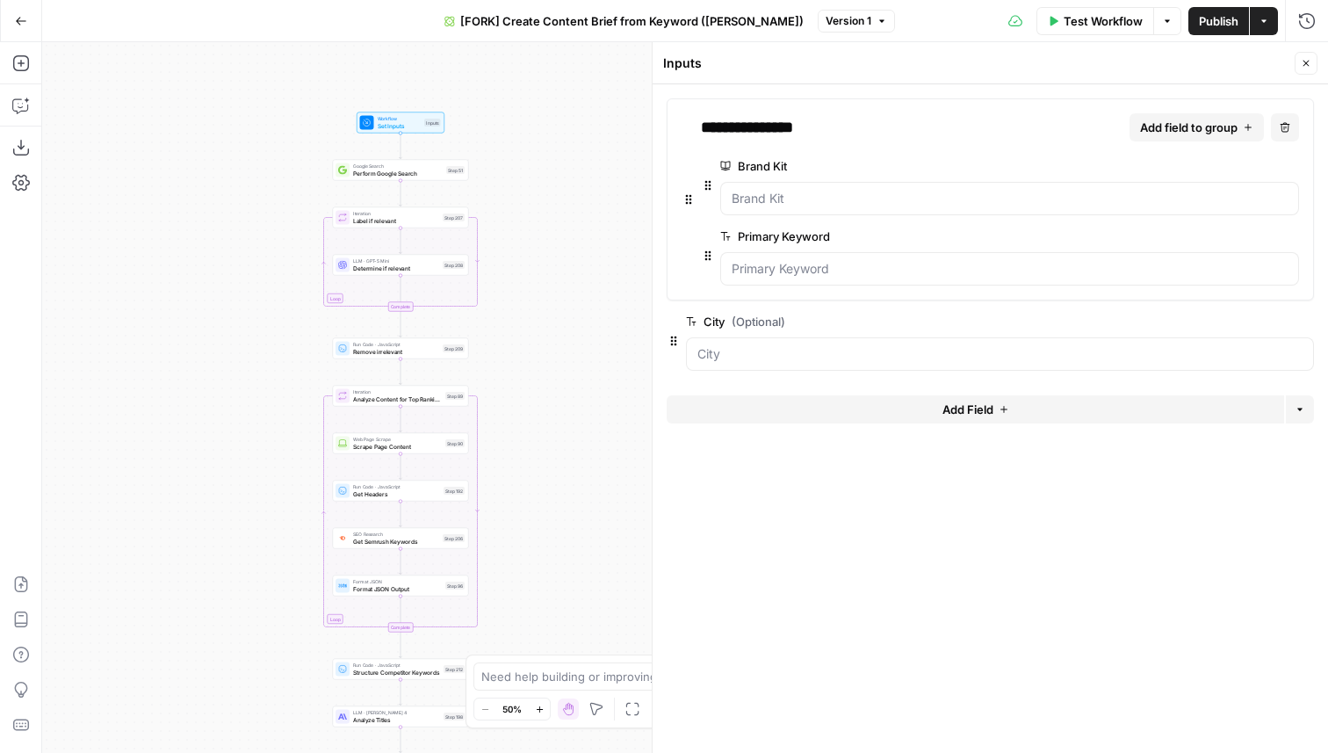
click at [830, 415] on button "Add Field" at bounding box center [976, 409] width 618 height 28
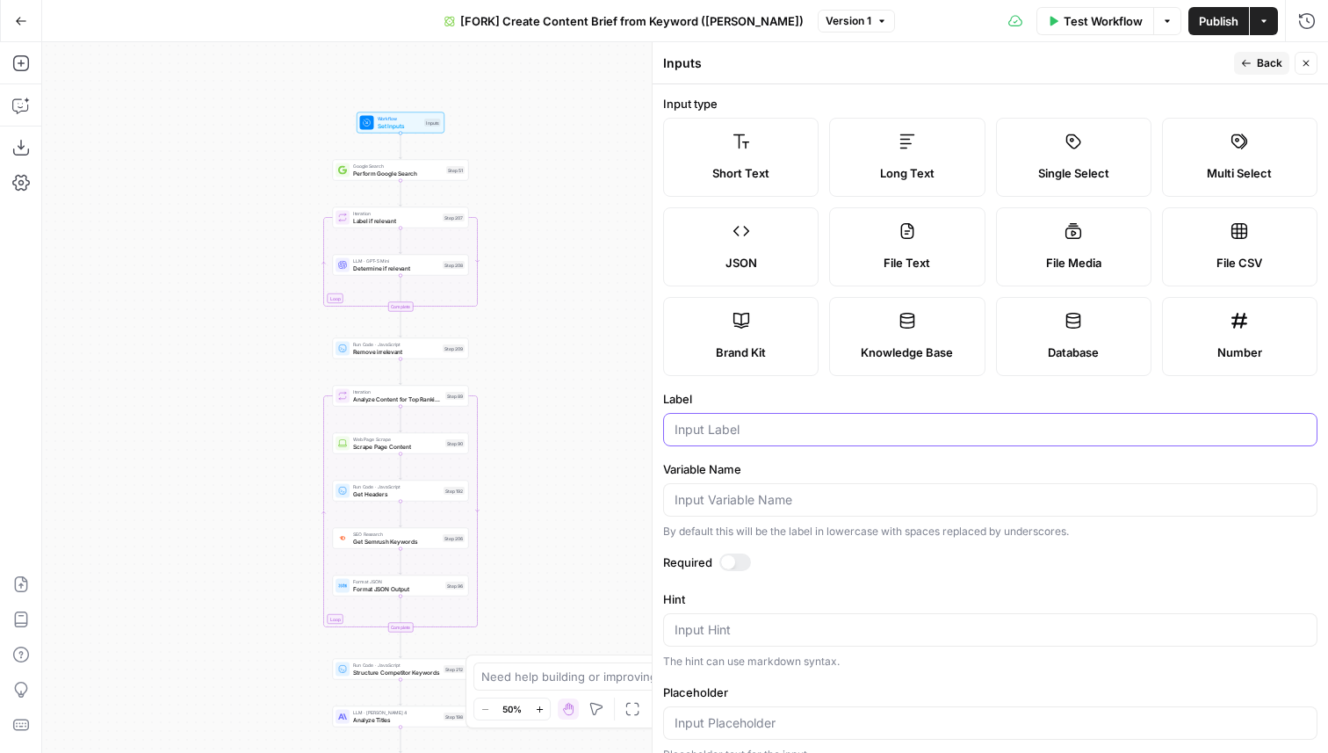
click at [782, 425] on input "Label" at bounding box center [991, 430] width 632 height 18
type input "State"
click at [1253, 61] on button "Back" at bounding box center [1261, 63] width 55 height 23
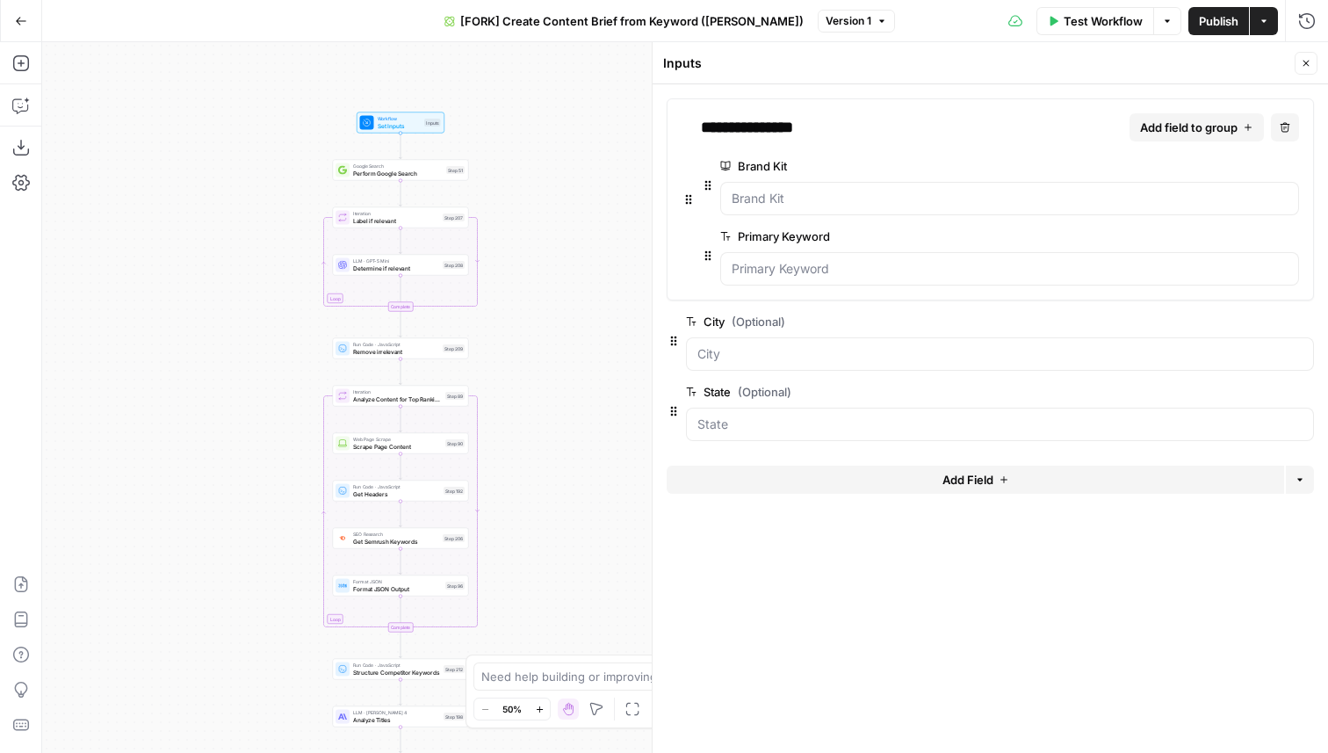
click at [739, 482] on button "Add Field" at bounding box center [976, 480] width 618 height 28
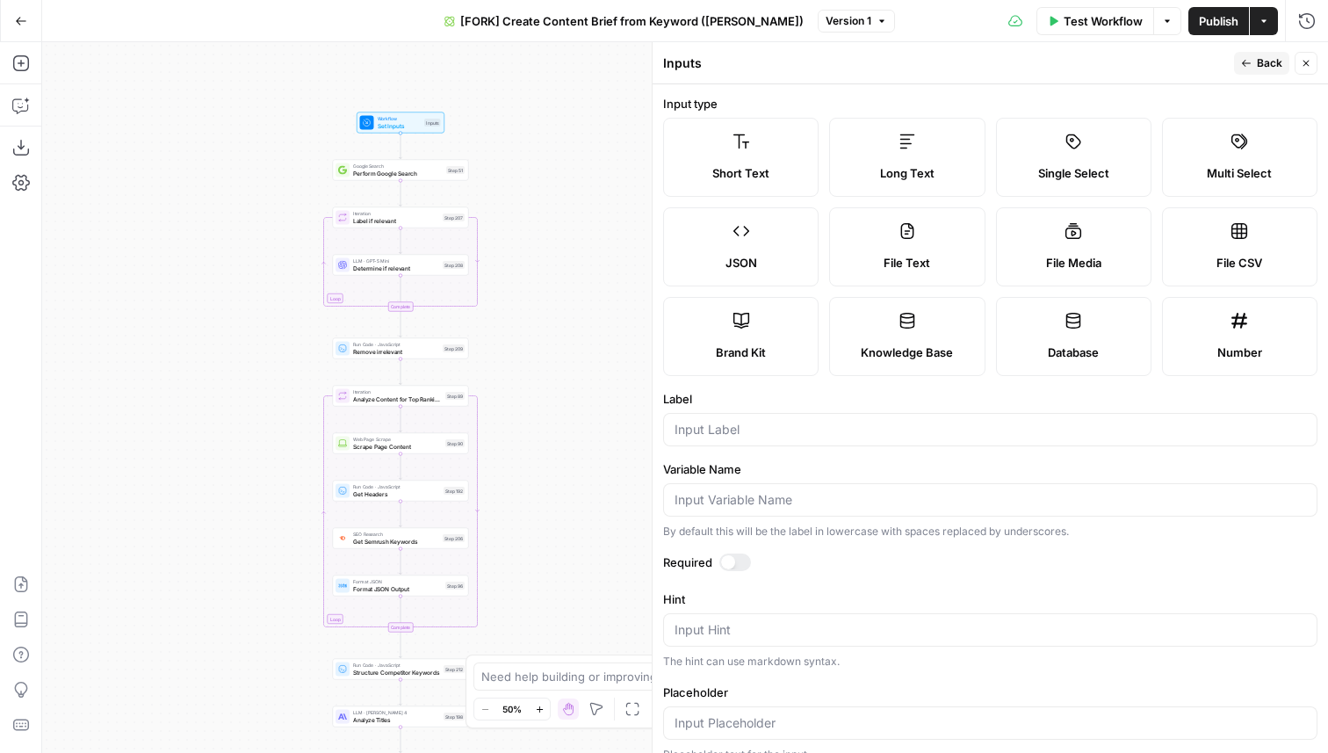
click at [1108, 152] on label "Single Select" at bounding box center [1073, 157] width 155 height 79
click at [767, 439] on div at bounding box center [990, 429] width 654 height 33
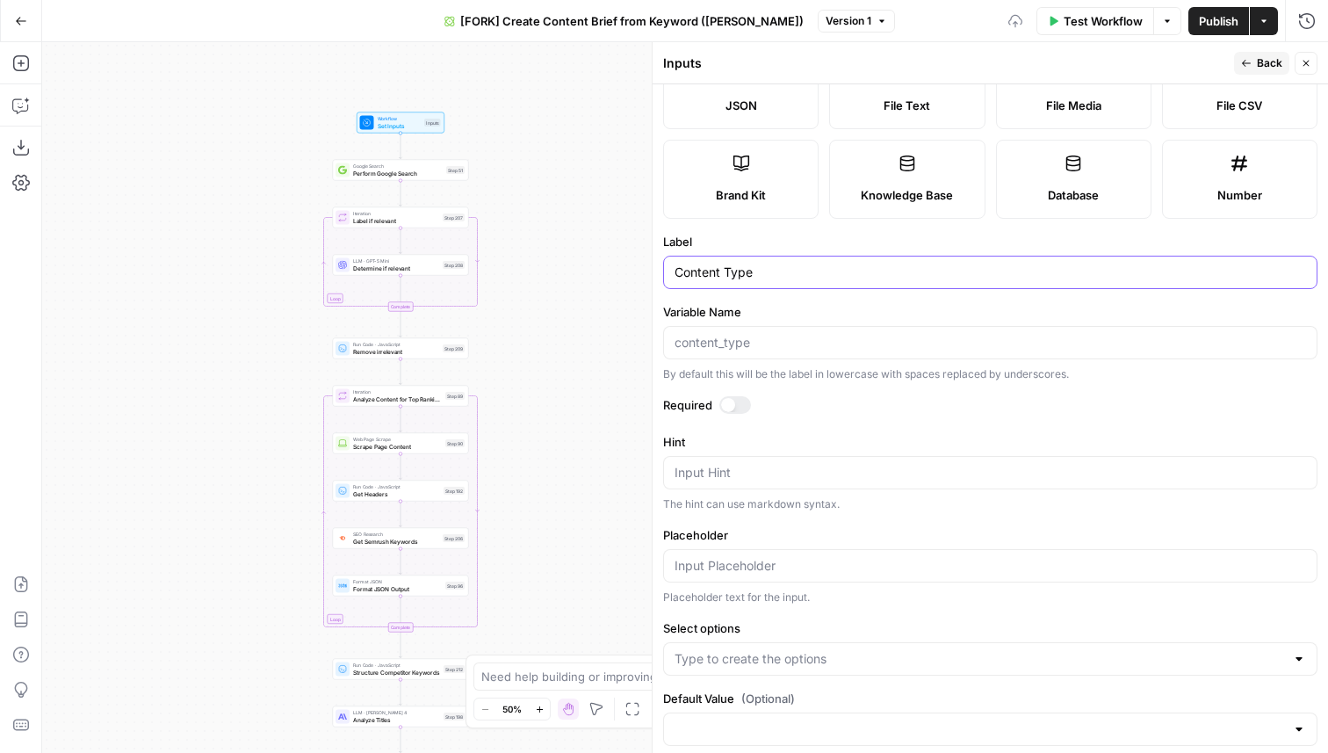
scroll to position [184, 0]
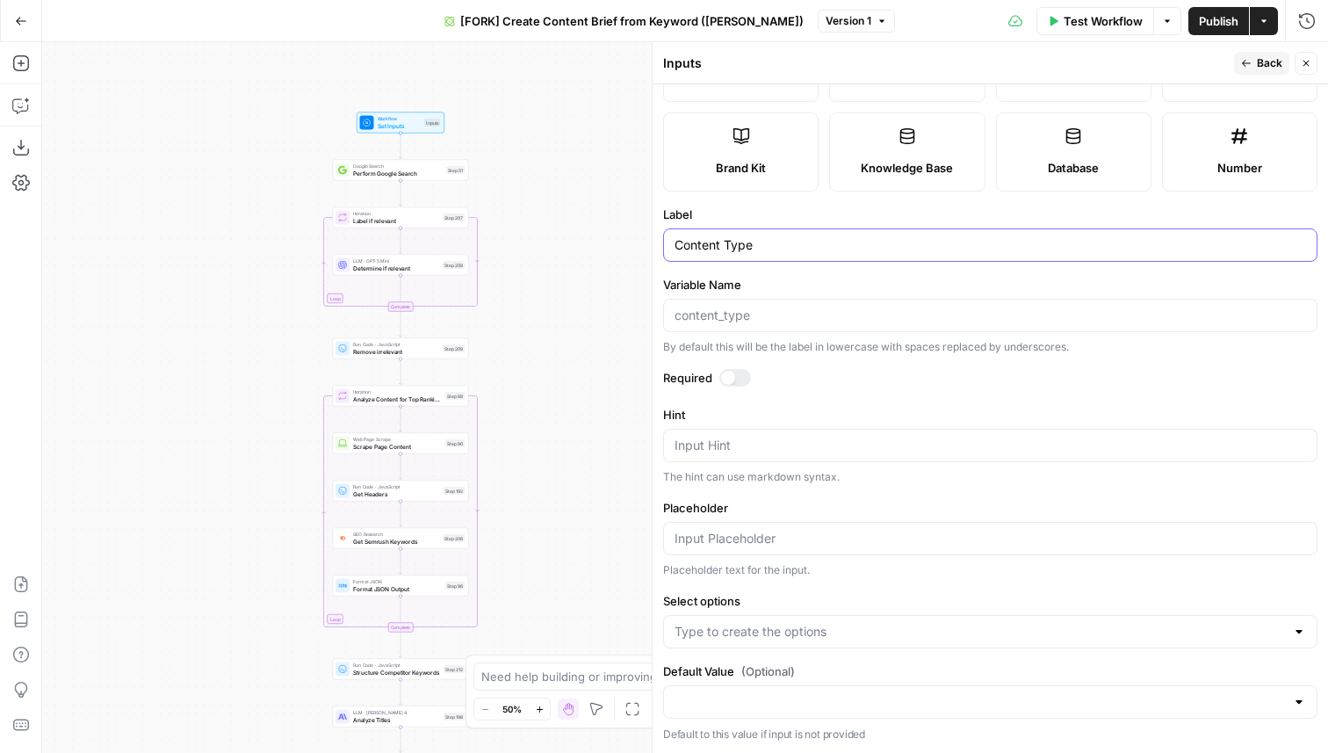
type input "Content Type"
click at [721, 632] on input "Select options" at bounding box center [980, 632] width 611 height 18
type input "blog"
type input "listicle"
type input "how to"
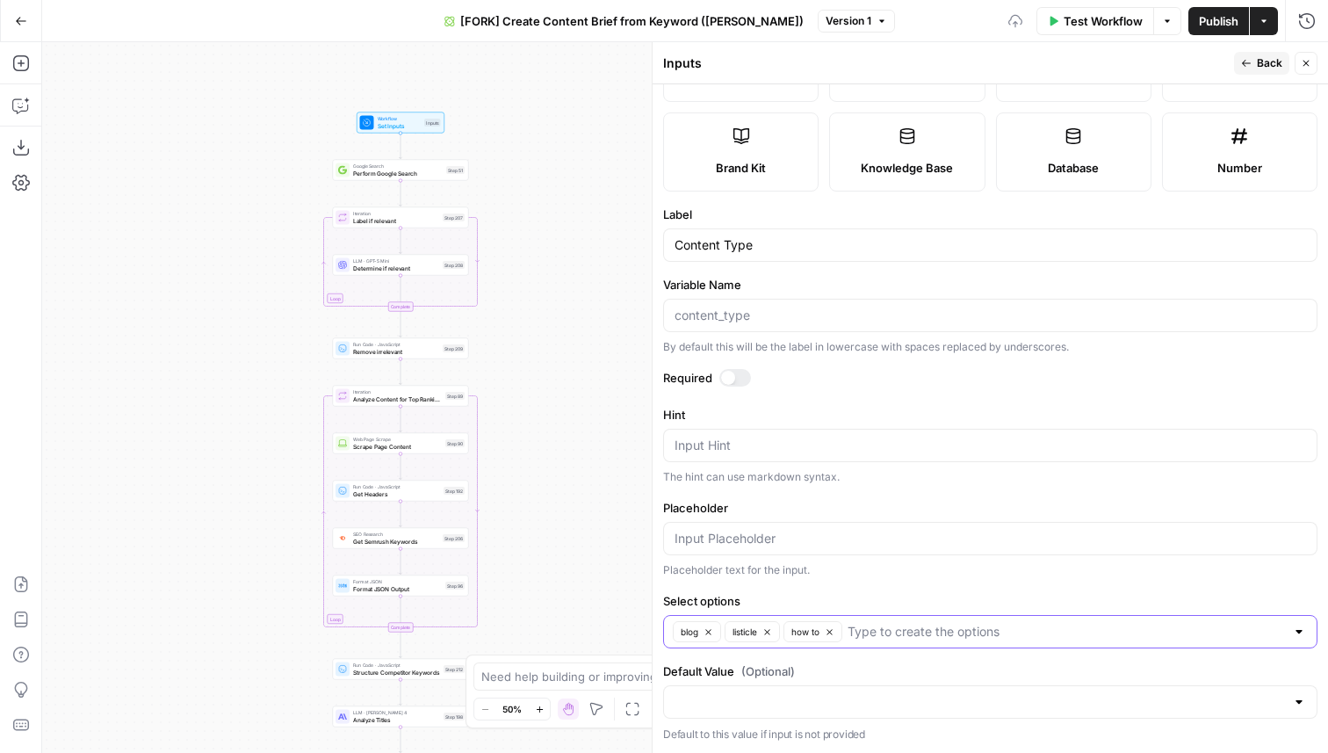
scroll to position [0, 0]
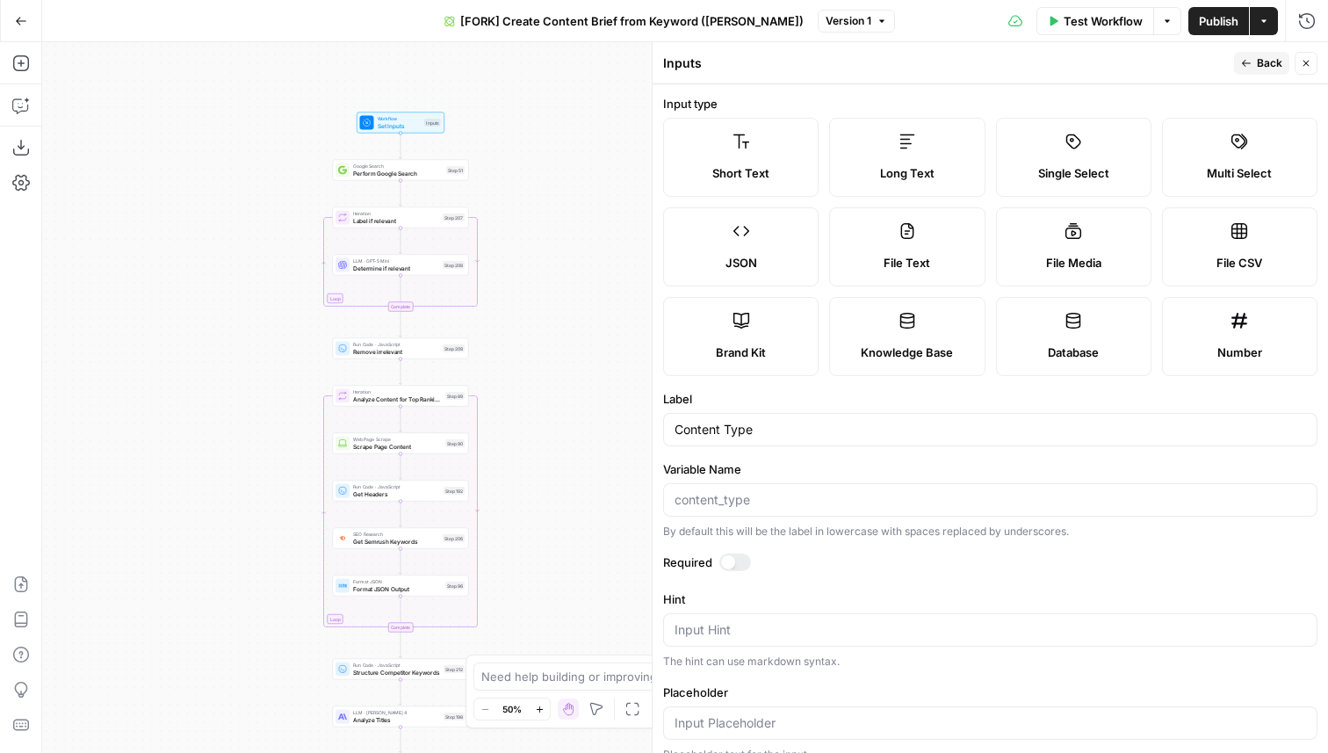
click at [1259, 61] on span "Back" at bounding box center [1269, 63] width 25 height 16
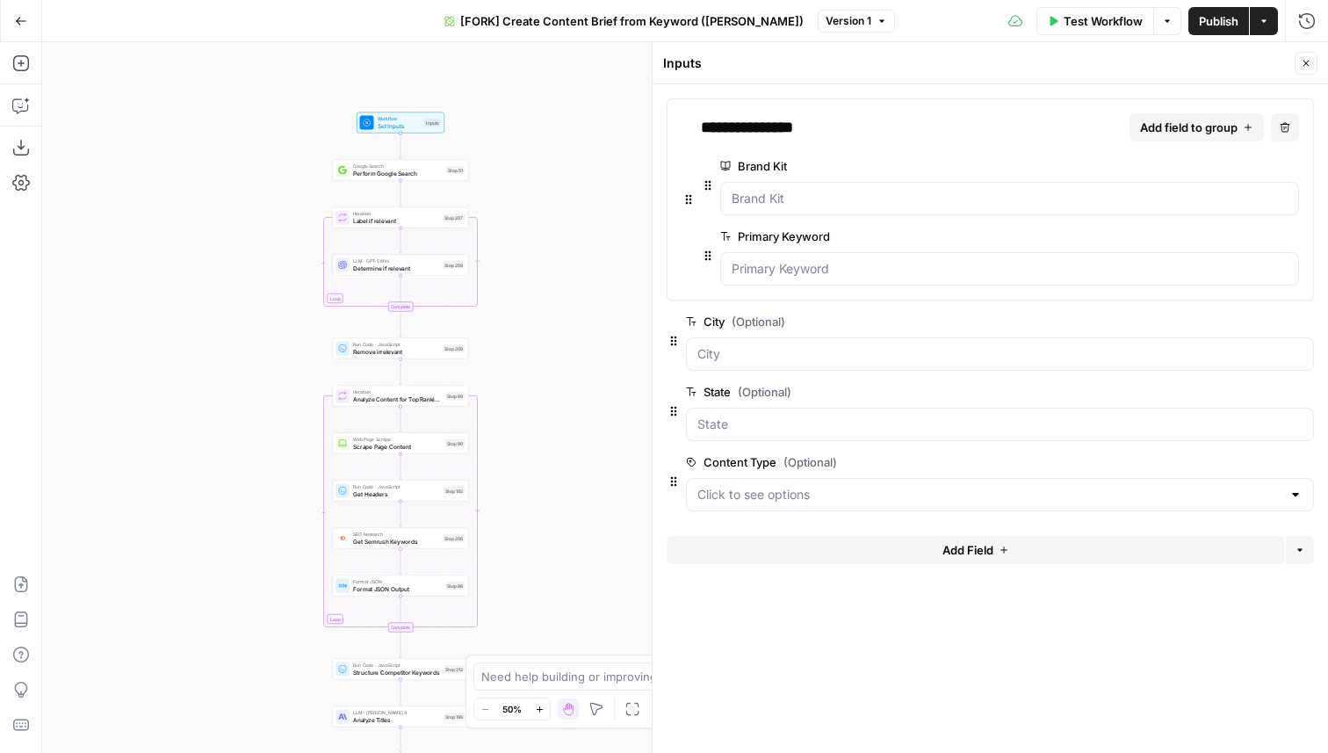
click at [765, 548] on button "Add Field" at bounding box center [976, 550] width 618 height 28
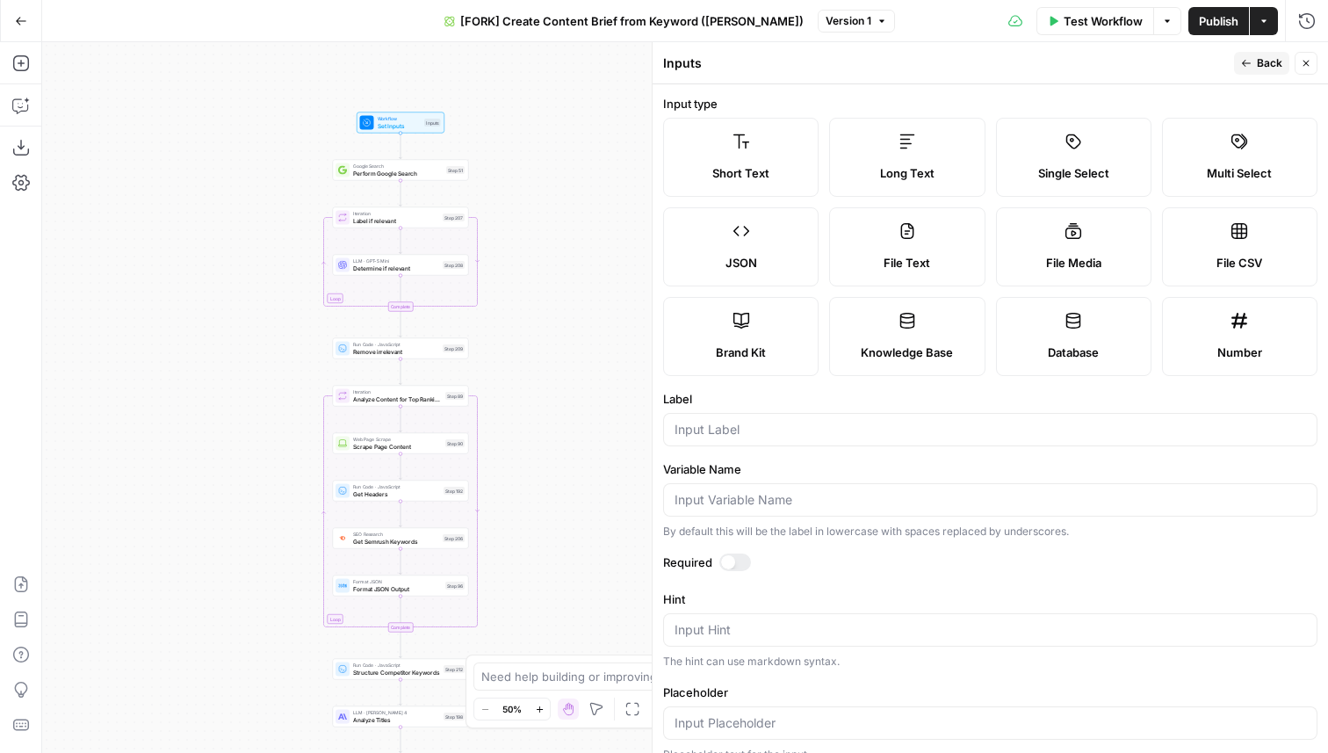
click at [1105, 165] on span "Single Select" at bounding box center [1073, 173] width 71 height 18
click at [792, 423] on input "Label" at bounding box center [991, 430] width 632 height 18
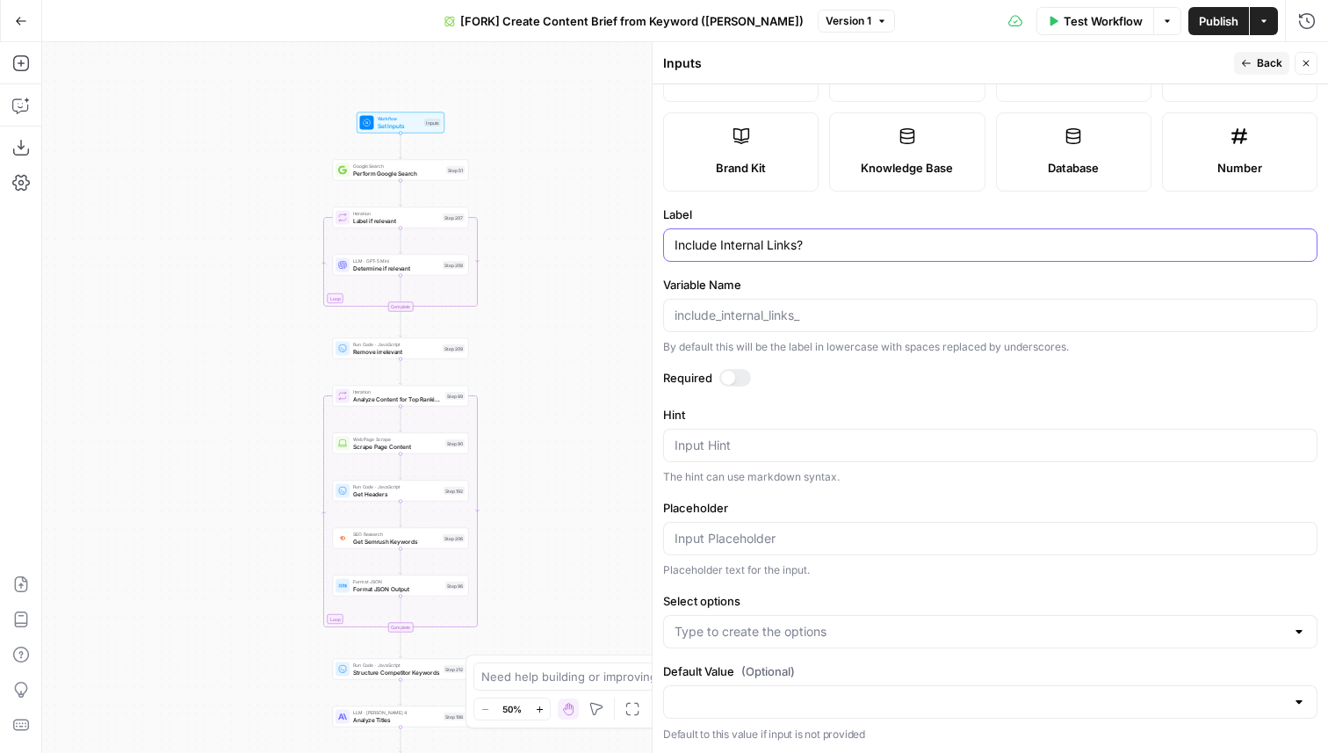
type input "Include Internal Links?"
click at [765, 633] on input "Select options" at bounding box center [980, 632] width 611 height 18
type input "yes"
type input "no"
click at [770, 693] on input "Default Value (Optional)" at bounding box center [980, 702] width 611 height 18
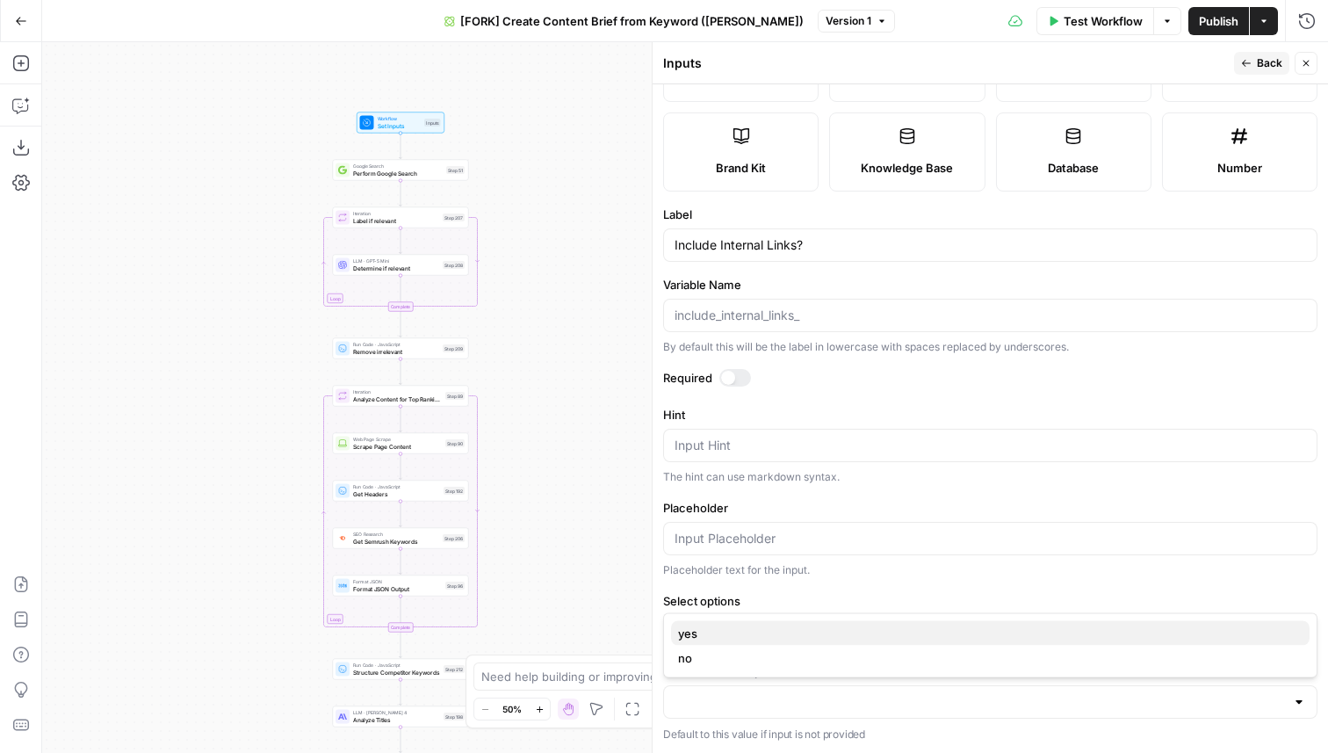
click at [713, 642] on button "yes" at bounding box center [990, 633] width 639 height 25
type input "yes"
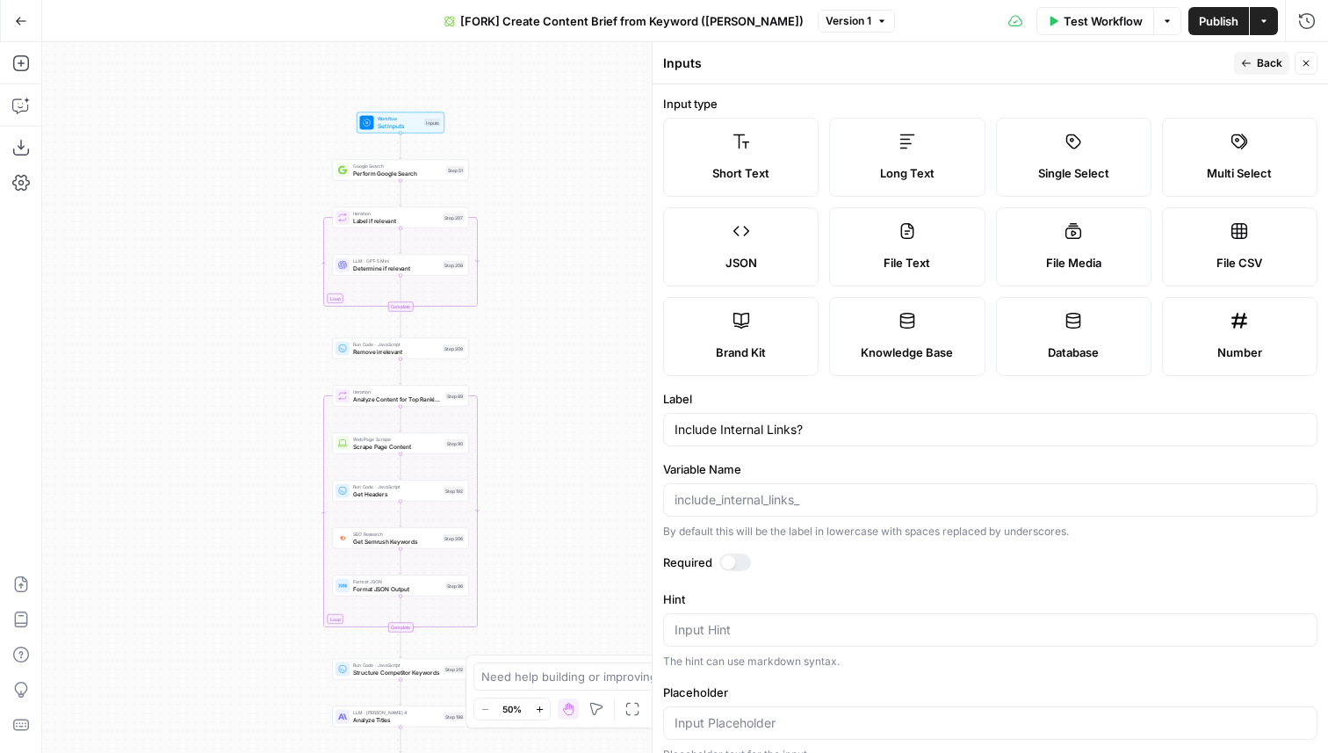
click at [1243, 68] on icon "button" at bounding box center [1246, 63] width 11 height 11
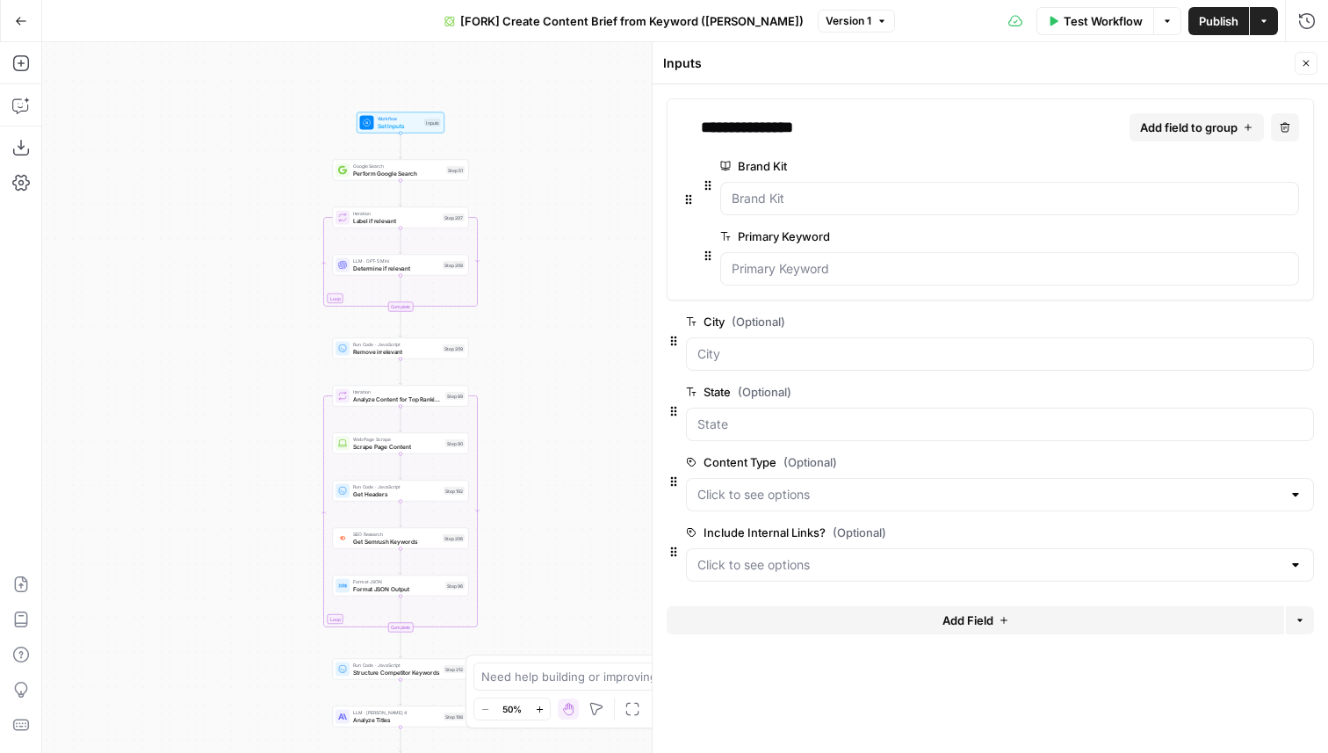
click at [1304, 68] on icon "button" at bounding box center [1306, 63] width 11 height 11
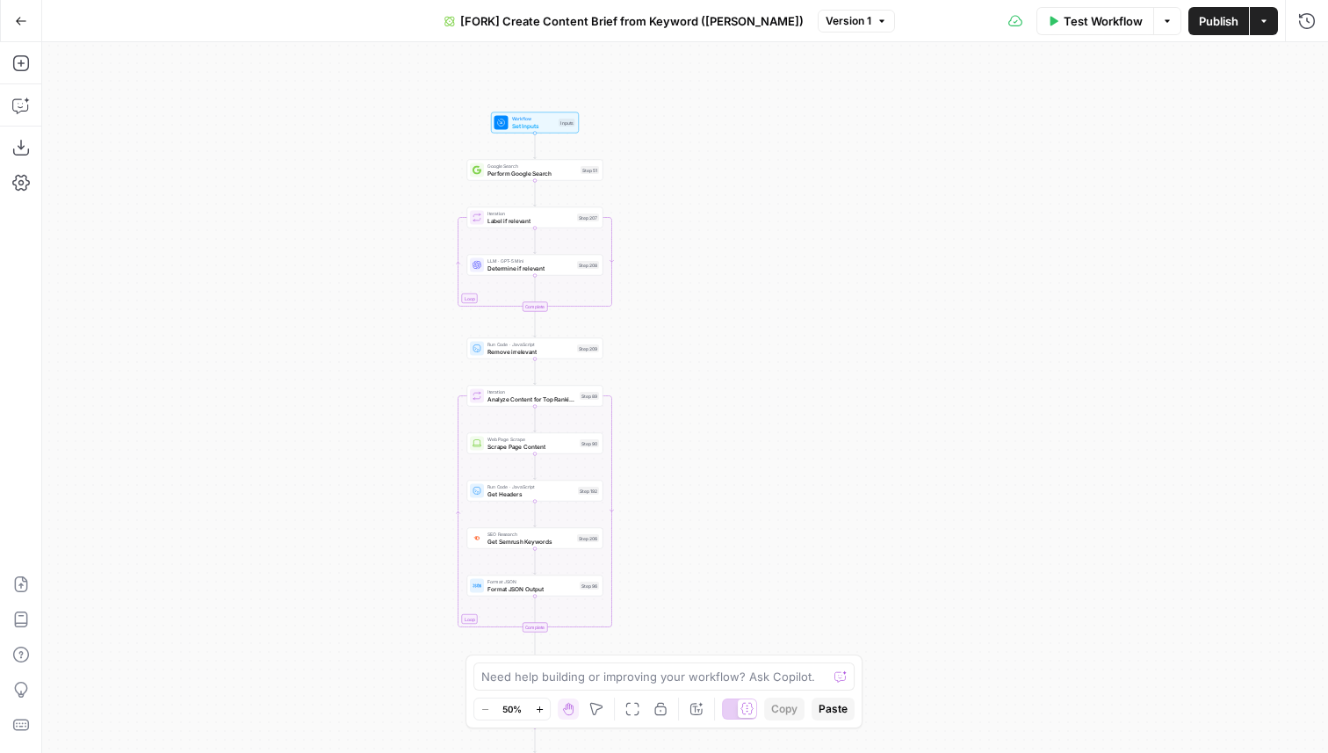
drag, startPoint x: 533, startPoint y: 188, endPoint x: 727, endPoint y: 199, distance: 194.4
click at [726, 198] on div "Workflow Set Inputs Inputs Google Search Perform Google Search Step 51 Loop Ite…" at bounding box center [685, 397] width 1286 height 711
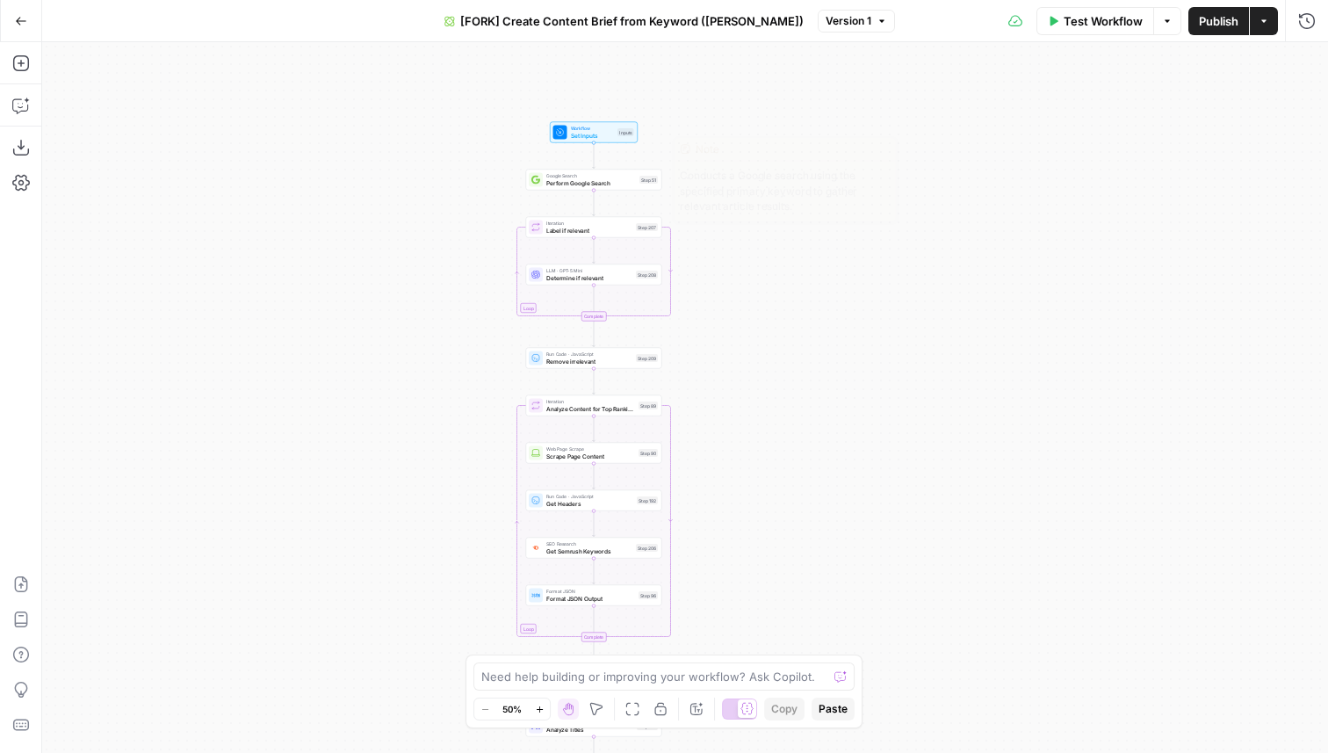
click at [632, 184] on span "Perform Google Search" at bounding box center [591, 182] width 90 height 9
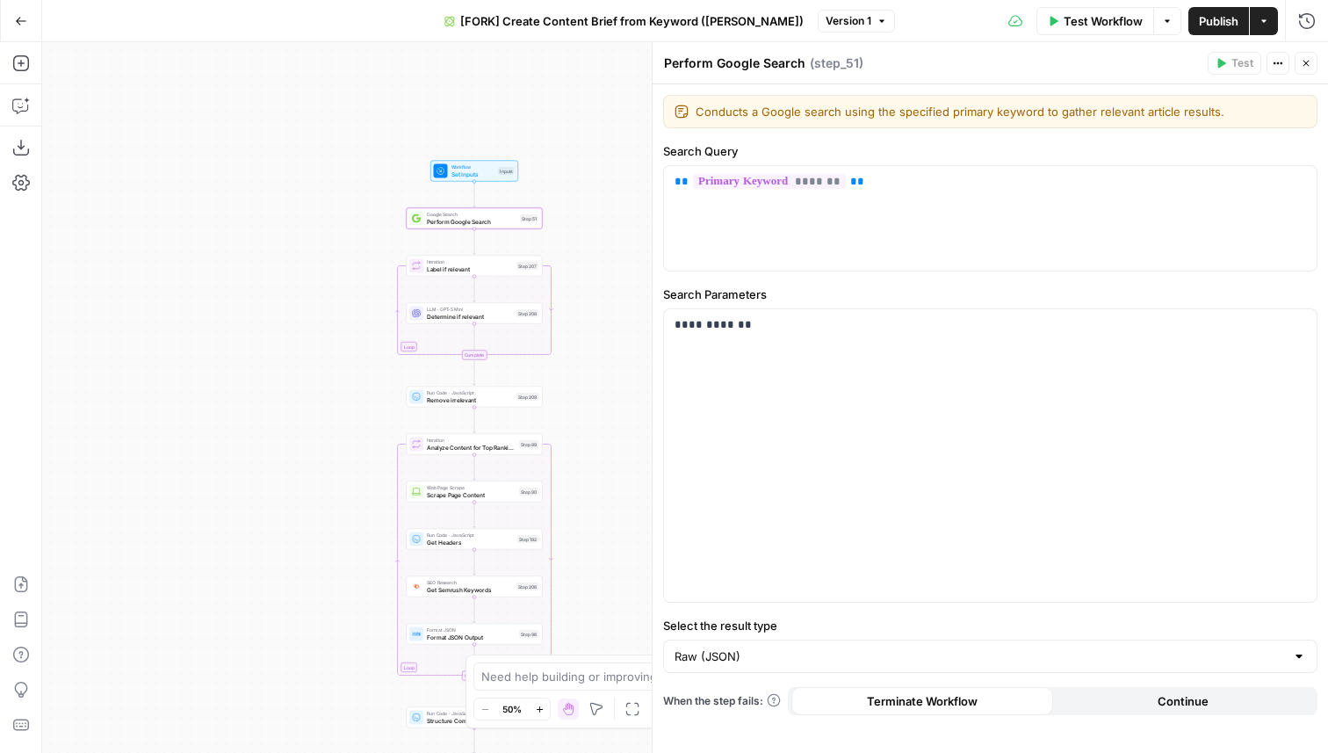
drag, startPoint x: 394, startPoint y: 253, endPoint x: 221, endPoint y: 293, distance: 177.5
click at [218, 294] on div "Workflow Set Inputs Inputs Google Search Perform Google Search Step 51 Loop Ite…" at bounding box center [685, 397] width 1286 height 711
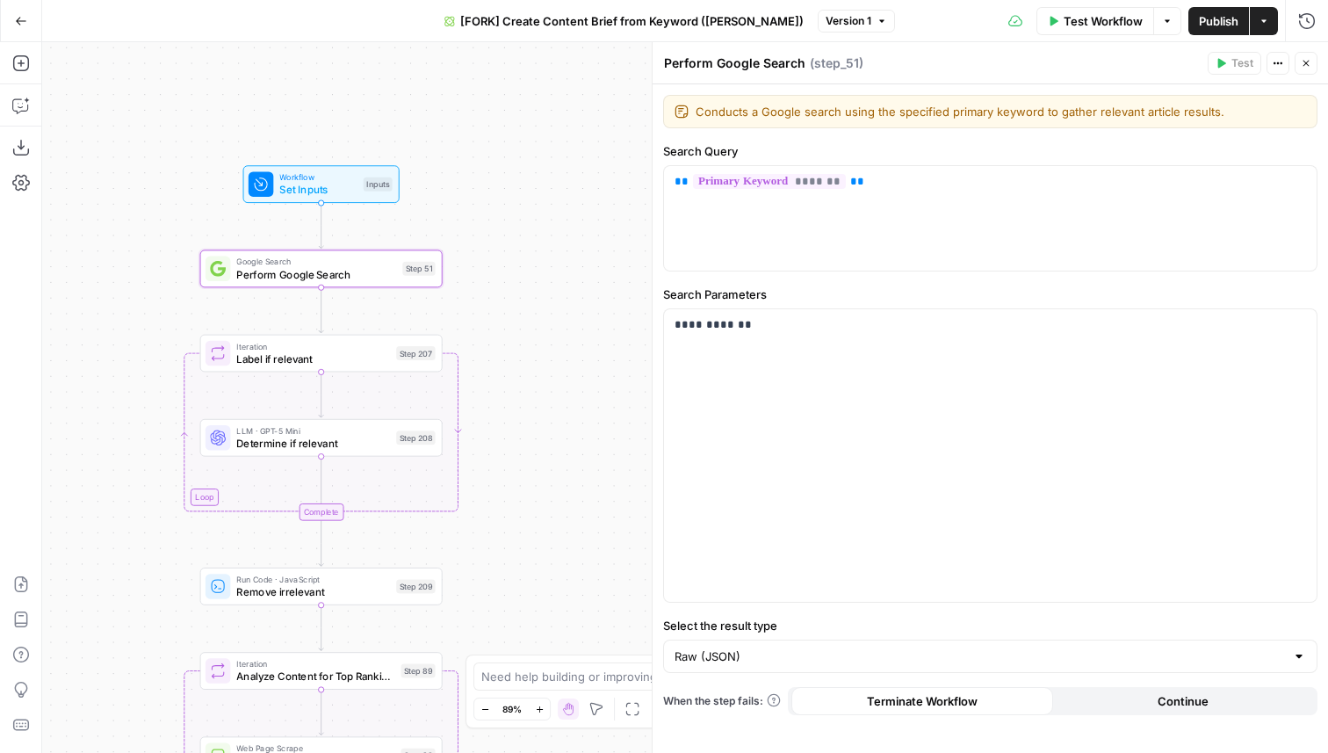
drag, startPoint x: 505, startPoint y: 127, endPoint x: 504, endPoint y: 163, distance: 35.1
click at [505, 166] on div "Workflow Set Inputs Inputs Google Search Perform Google Search Step 51 Loop Ite…" at bounding box center [685, 397] width 1286 height 711
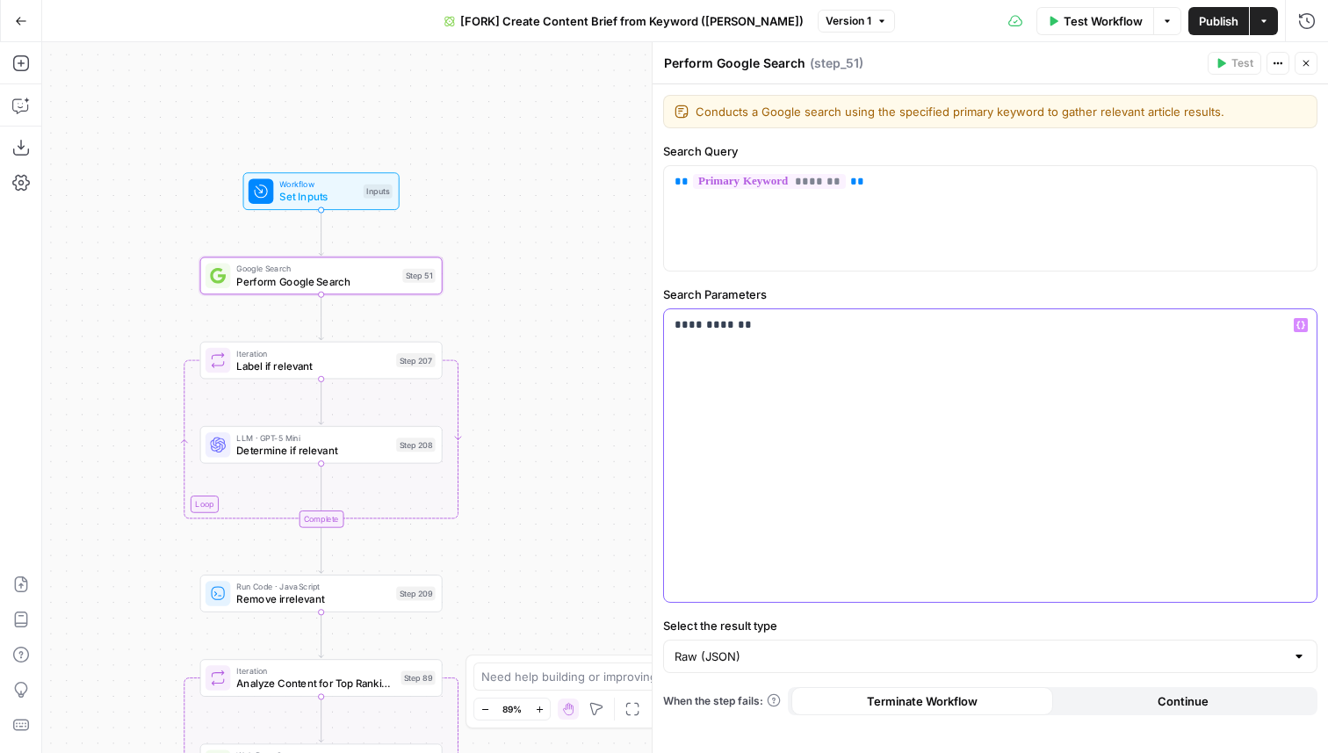
click at [727, 327] on p "**********" at bounding box center [991, 325] width 632 height 18
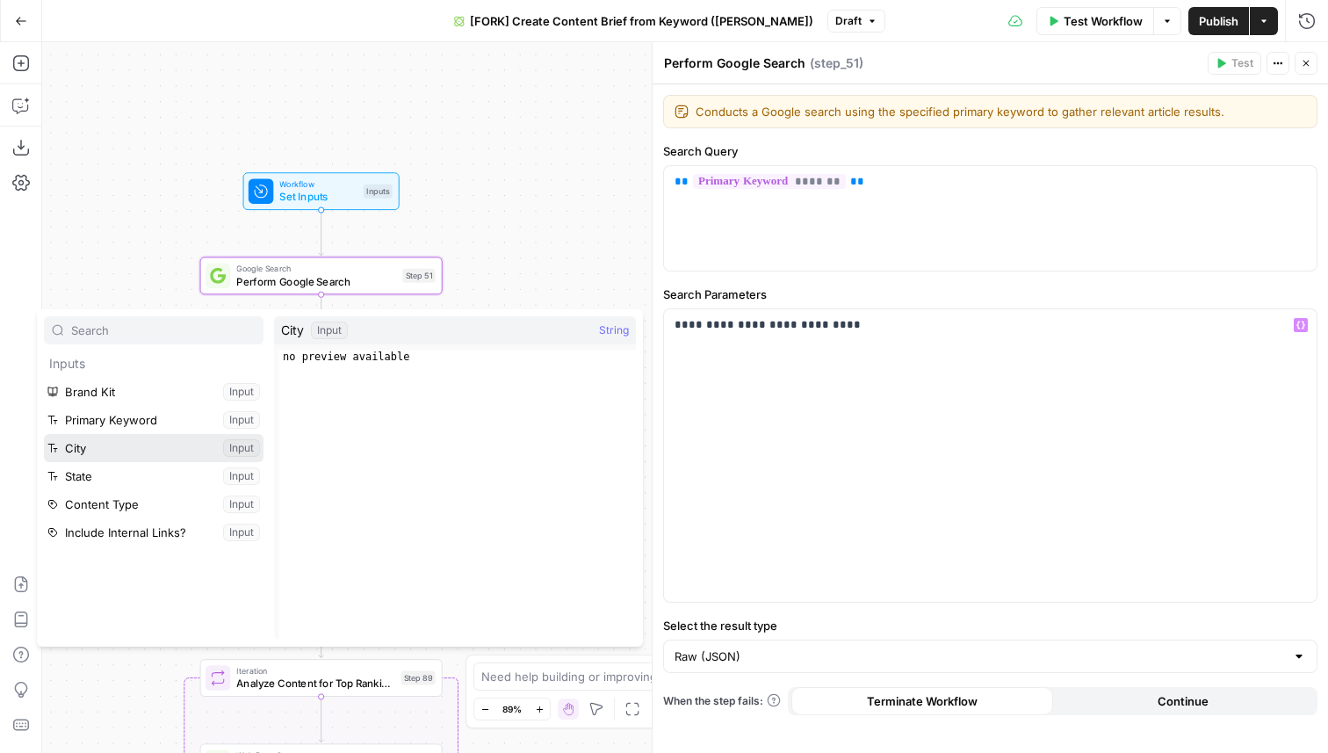
click at [197, 451] on button "Select variable City" at bounding box center [154, 448] width 220 height 28
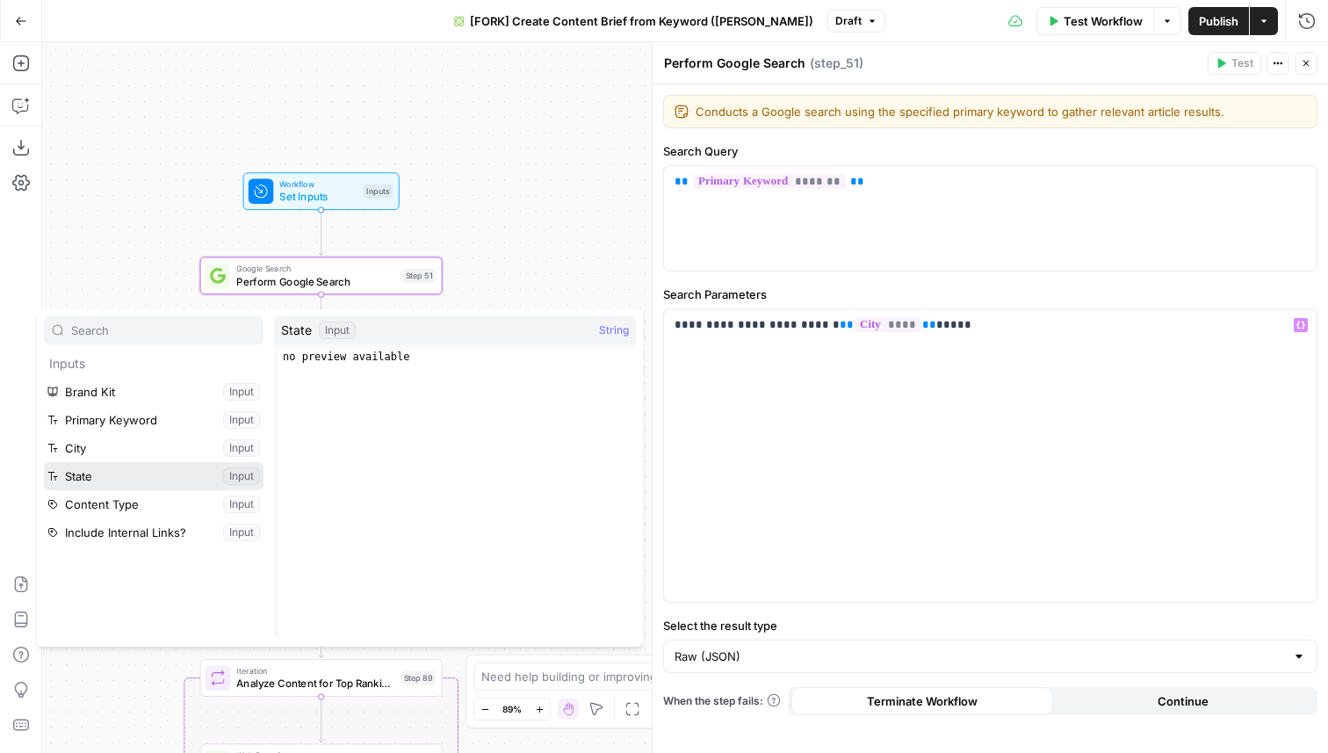
click at [135, 470] on button "Select variable State" at bounding box center [154, 476] width 220 height 28
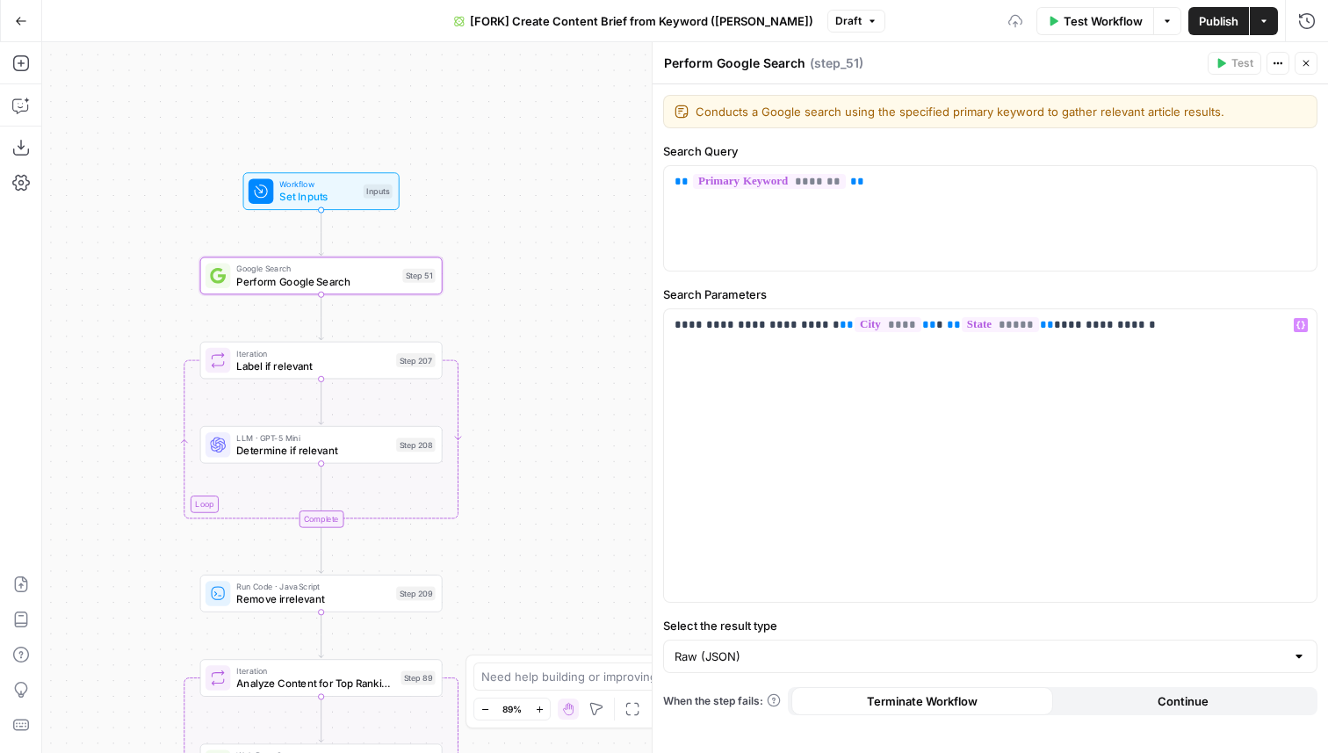
click at [1034, 291] on label "Search Parameters" at bounding box center [990, 294] width 654 height 18
click at [1054, 328] on p "**********" at bounding box center [991, 325] width 632 height 18
click at [1310, 61] on icon "button" at bounding box center [1306, 63] width 11 height 11
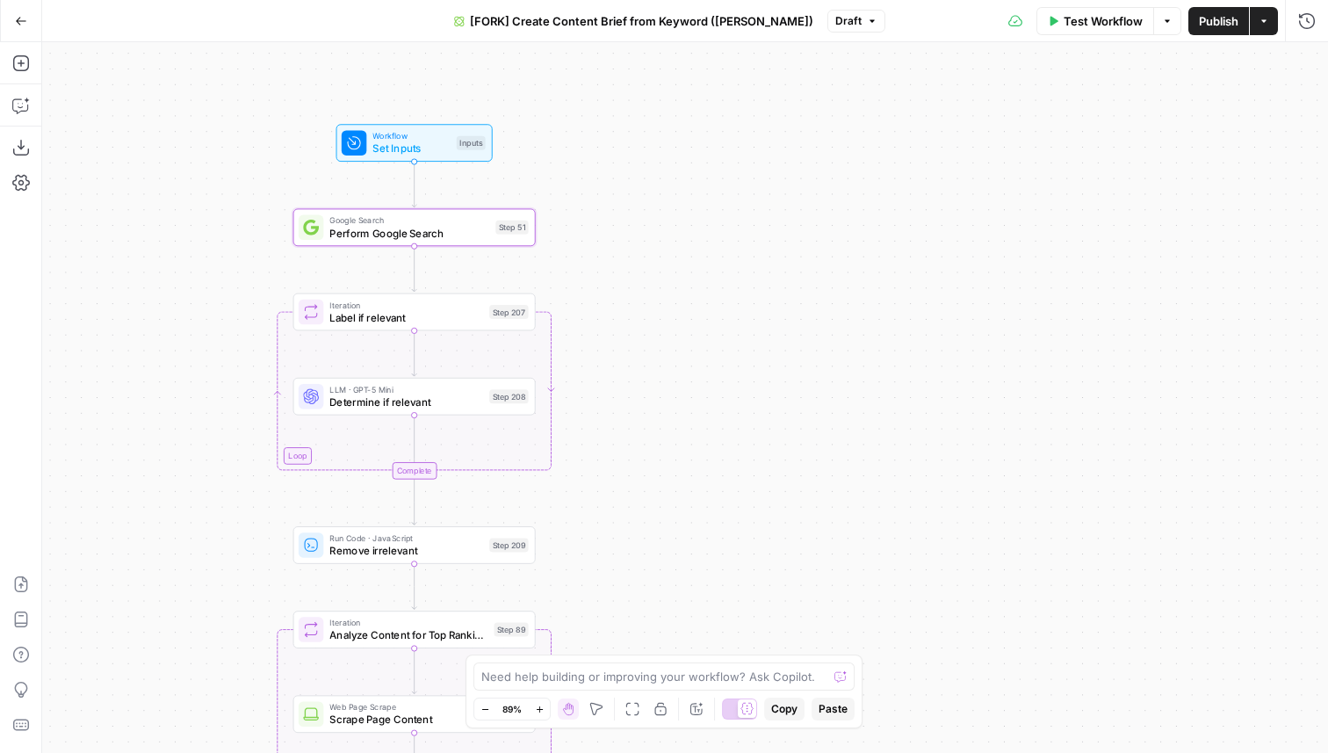
drag, startPoint x: 509, startPoint y: 329, endPoint x: 596, endPoint y: 228, distance: 134.0
click at [596, 228] on div "Workflow Set Inputs Inputs Google Search Perform Google Search Step 51 Loop Ite…" at bounding box center [685, 397] width 1286 height 711
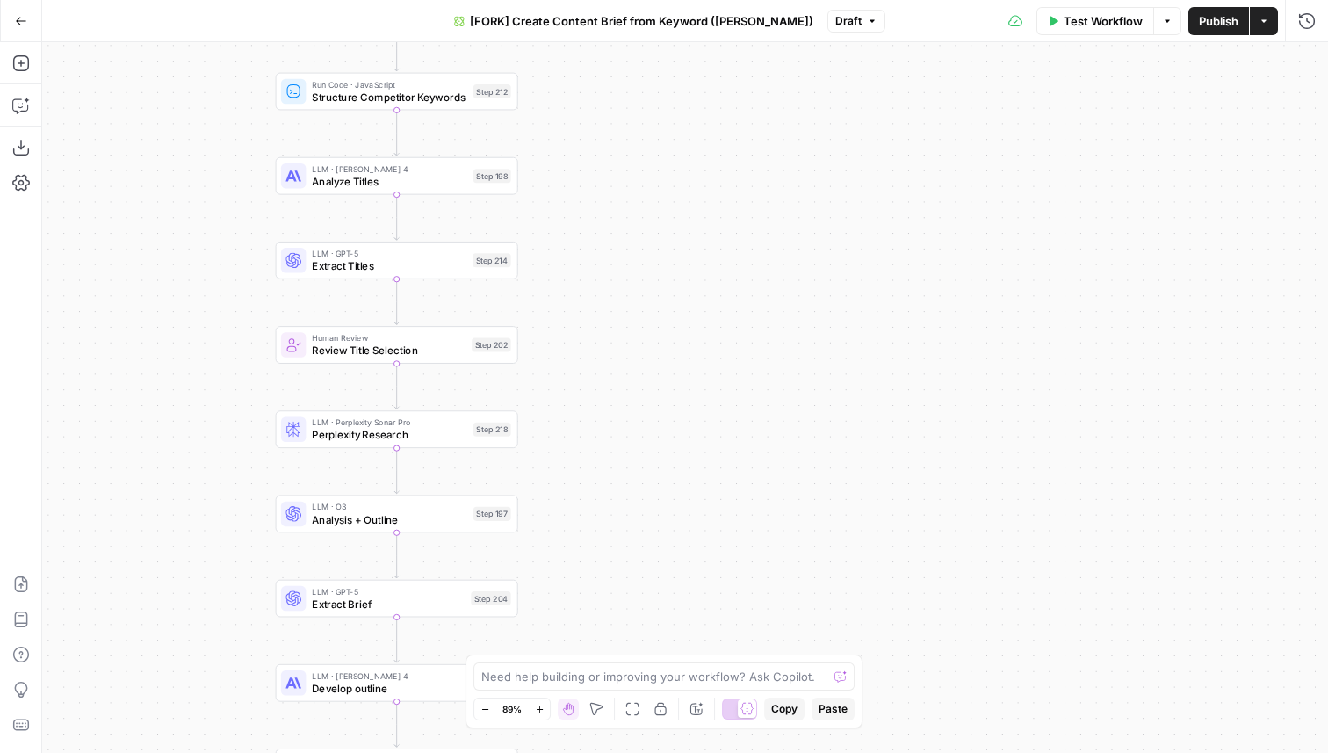
drag, startPoint x: 614, startPoint y: 192, endPoint x: 618, endPoint y: 260, distance: 67.8
click at [618, 259] on div "Workflow Set Inputs Inputs Google Search Perform Google Search Step 51 Loop Ite…" at bounding box center [685, 397] width 1286 height 711
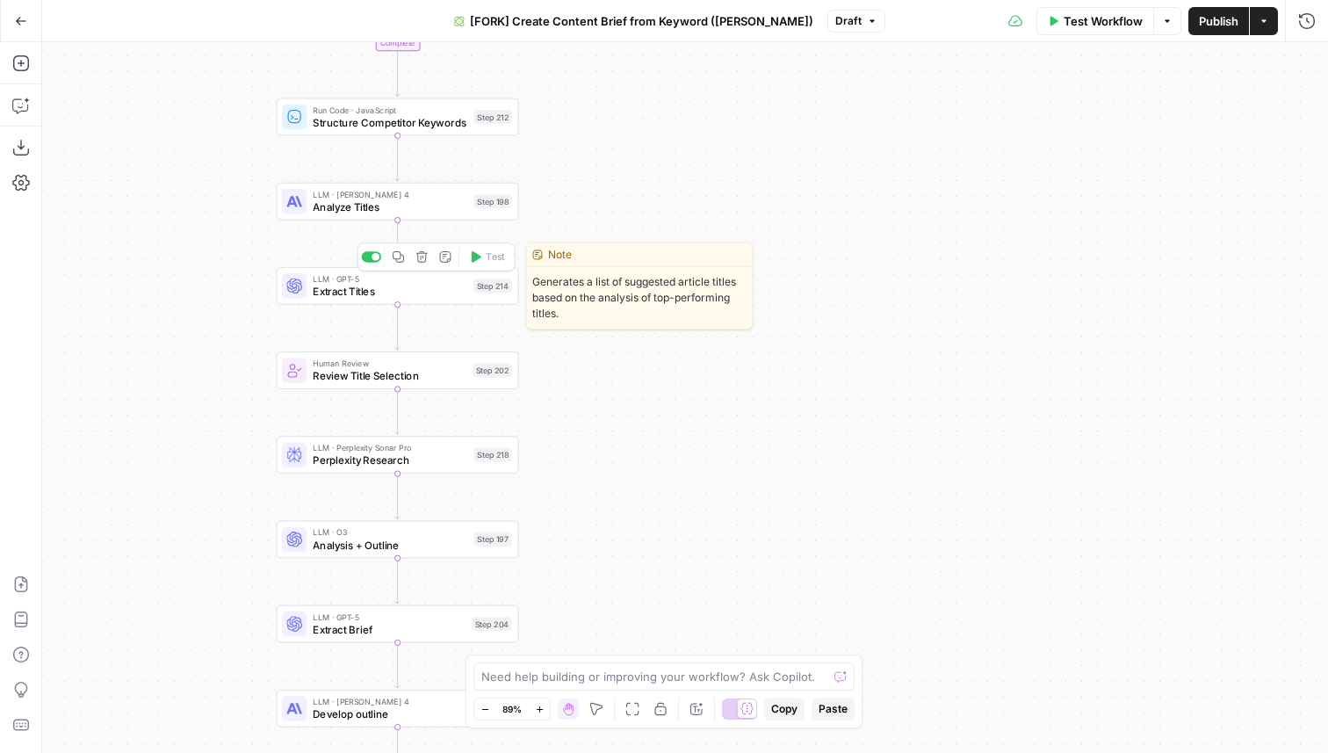
click at [426, 295] on span "Extract Titles" at bounding box center [390, 292] width 154 height 16
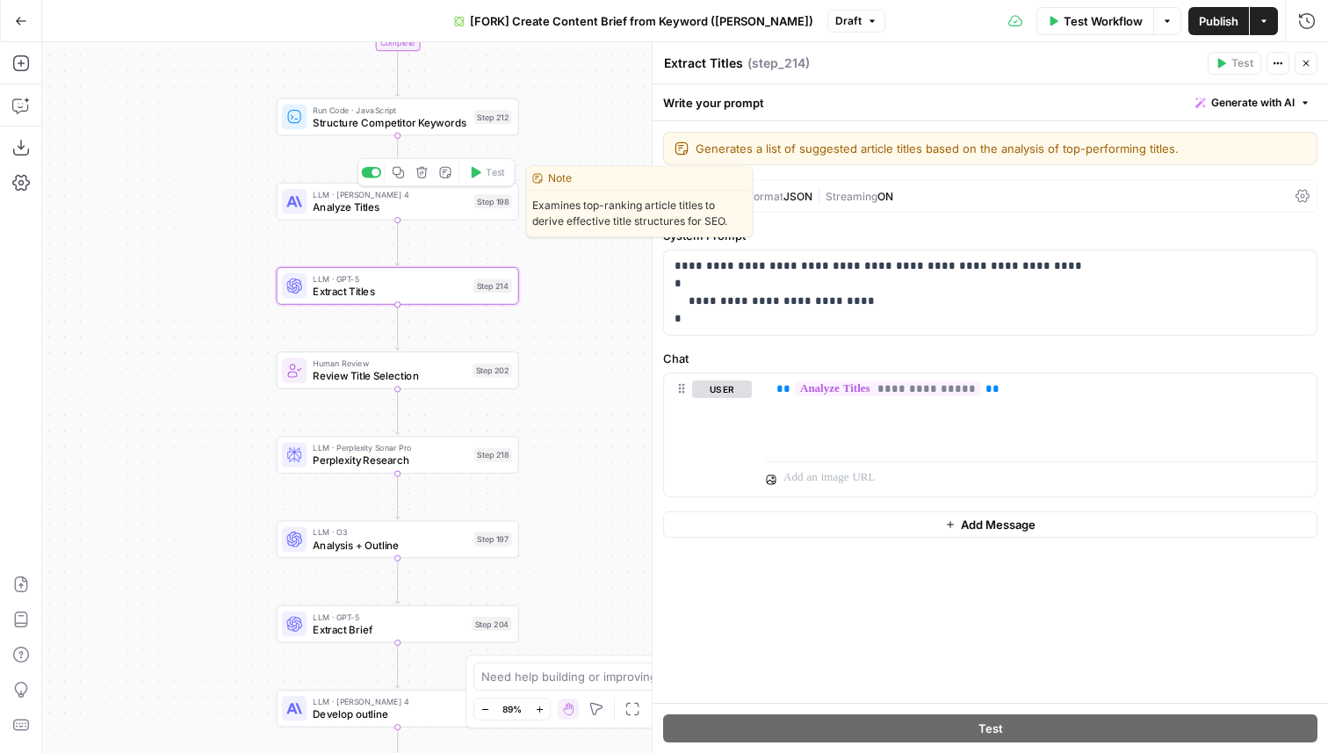
click at [429, 213] on span "Analyze Titles" at bounding box center [390, 207] width 155 height 16
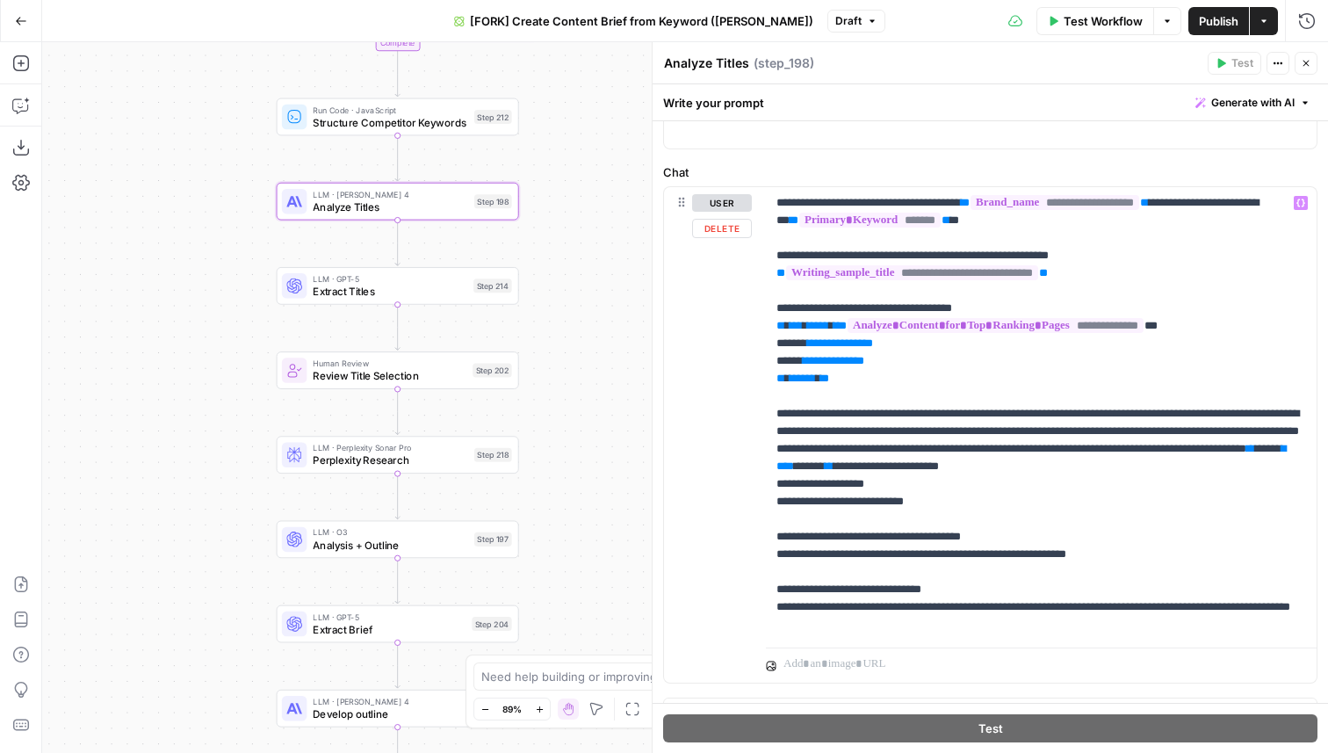
scroll to position [186, 0]
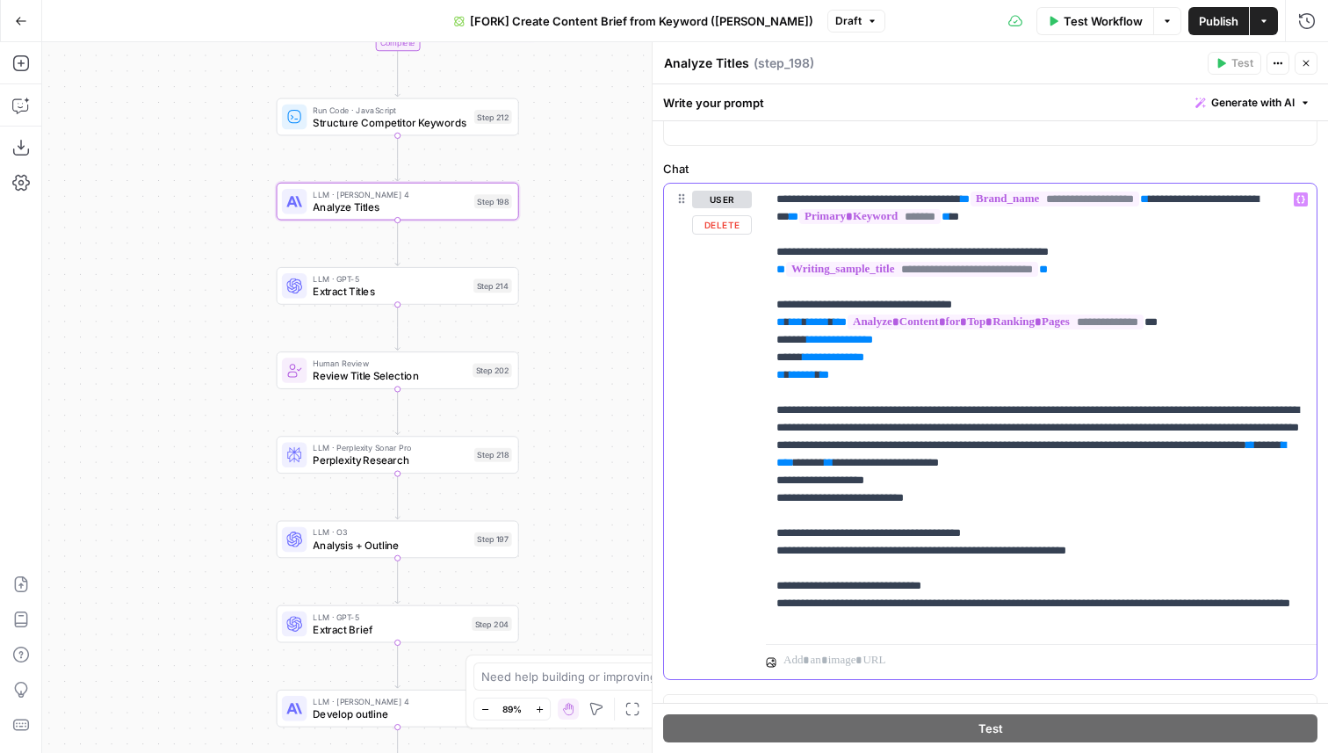
drag, startPoint x: 824, startPoint y: 254, endPoint x: 799, endPoint y: 255, distance: 24.6
click at [799, 255] on p "**********" at bounding box center [1042, 410] width 530 height 439
click at [866, 254] on p "**********" at bounding box center [1042, 410] width 530 height 439
click at [1107, 270] on p "**********" at bounding box center [1042, 410] width 530 height 439
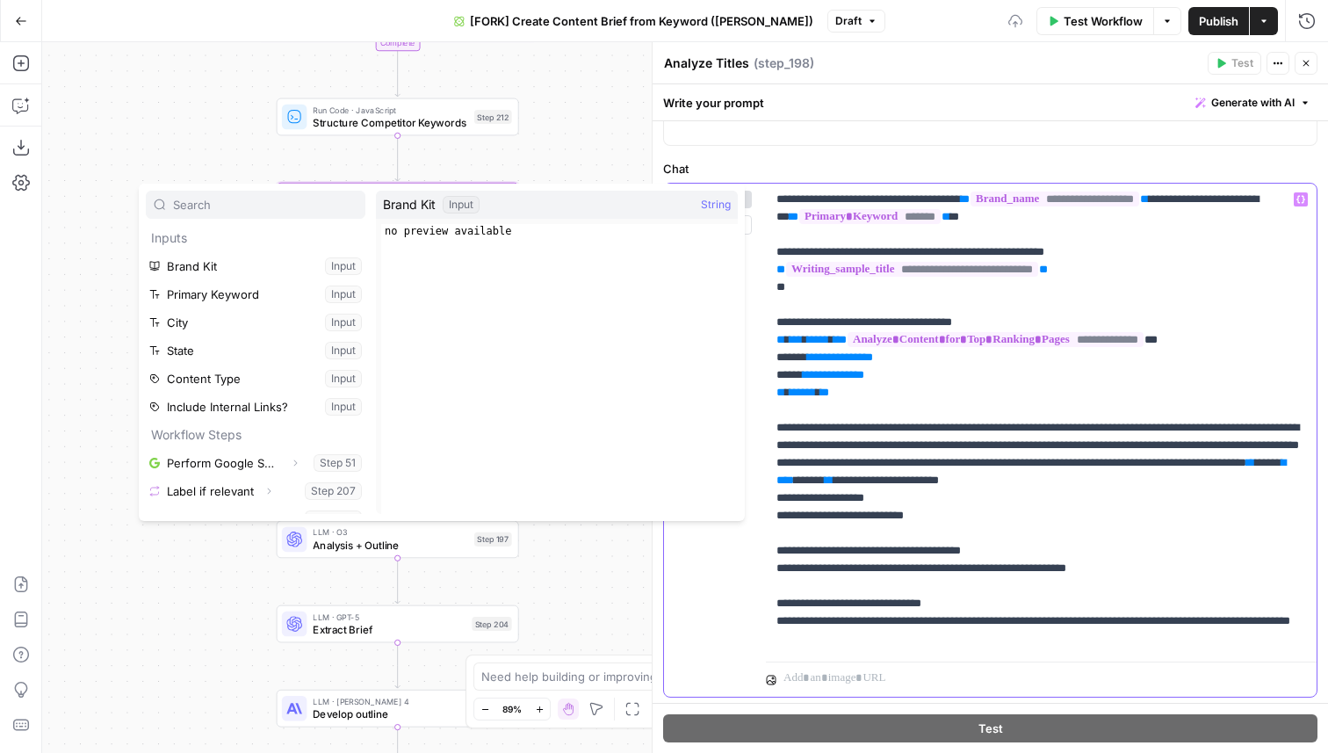
click at [1038, 288] on p "**********" at bounding box center [1042, 419] width 530 height 457
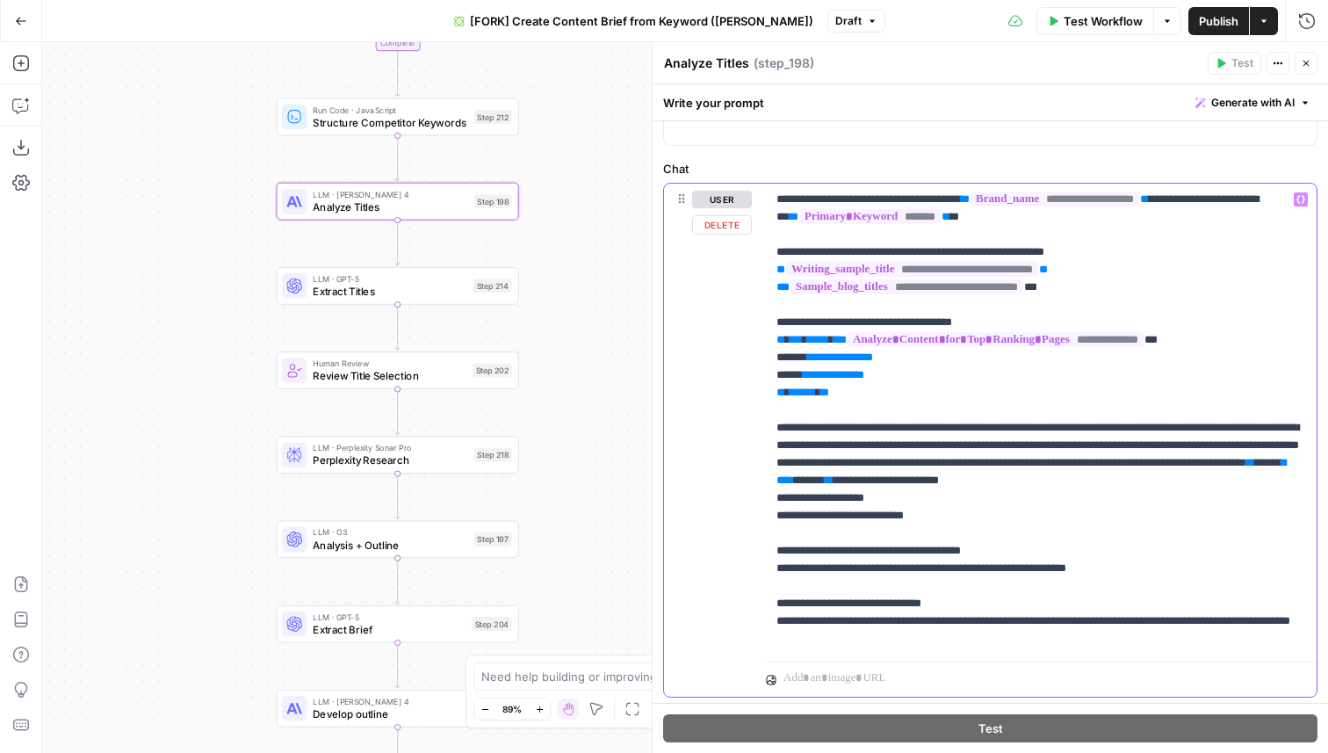
scroll to position [232, 0]
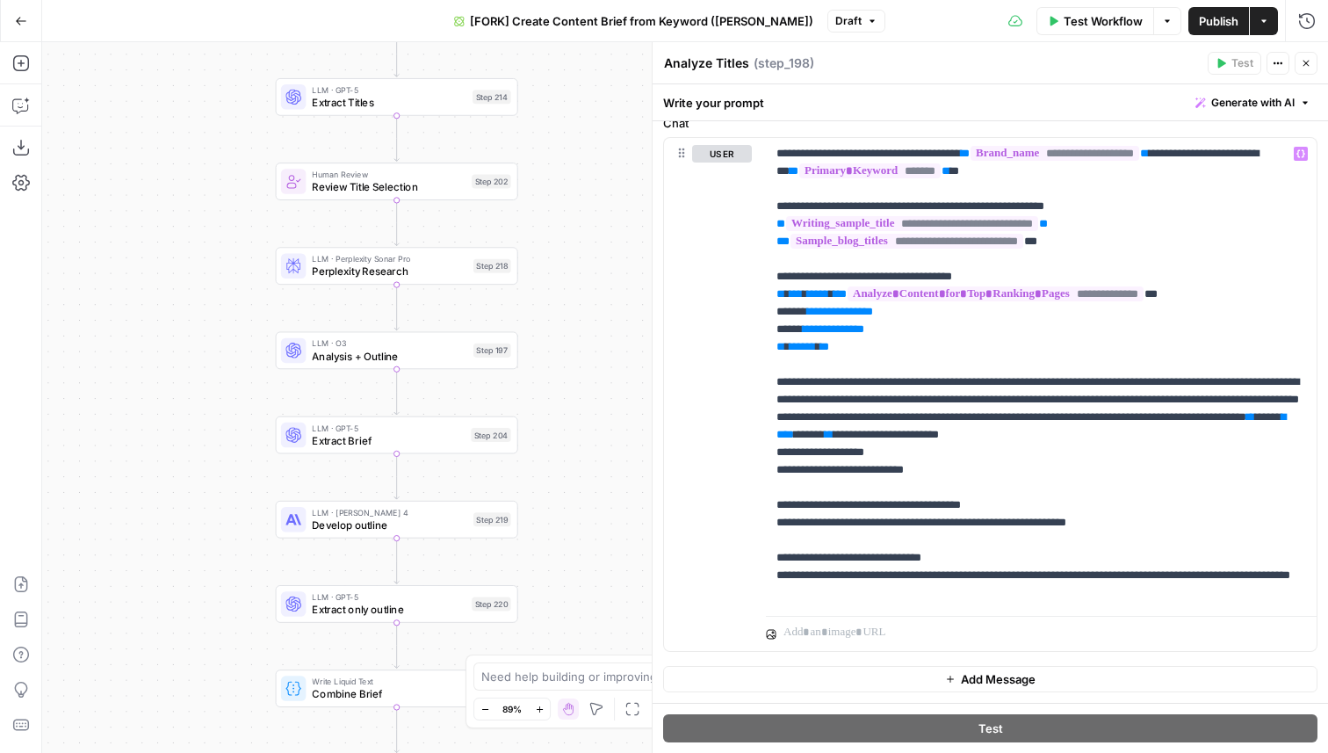
drag, startPoint x: 603, startPoint y: 377, endPoint x: 602, endPoint y: 229, distance: 147.6
click at [602, 229] on div "Workflow Set Inputs Inputs Google Search Perform Google Search Step 51 Loop Ite…" at bounding box center [685, 397] width 1286 height 711
click at [1310, 64] on icon "button" at bounding box center [1306, 63] width 11 height 11
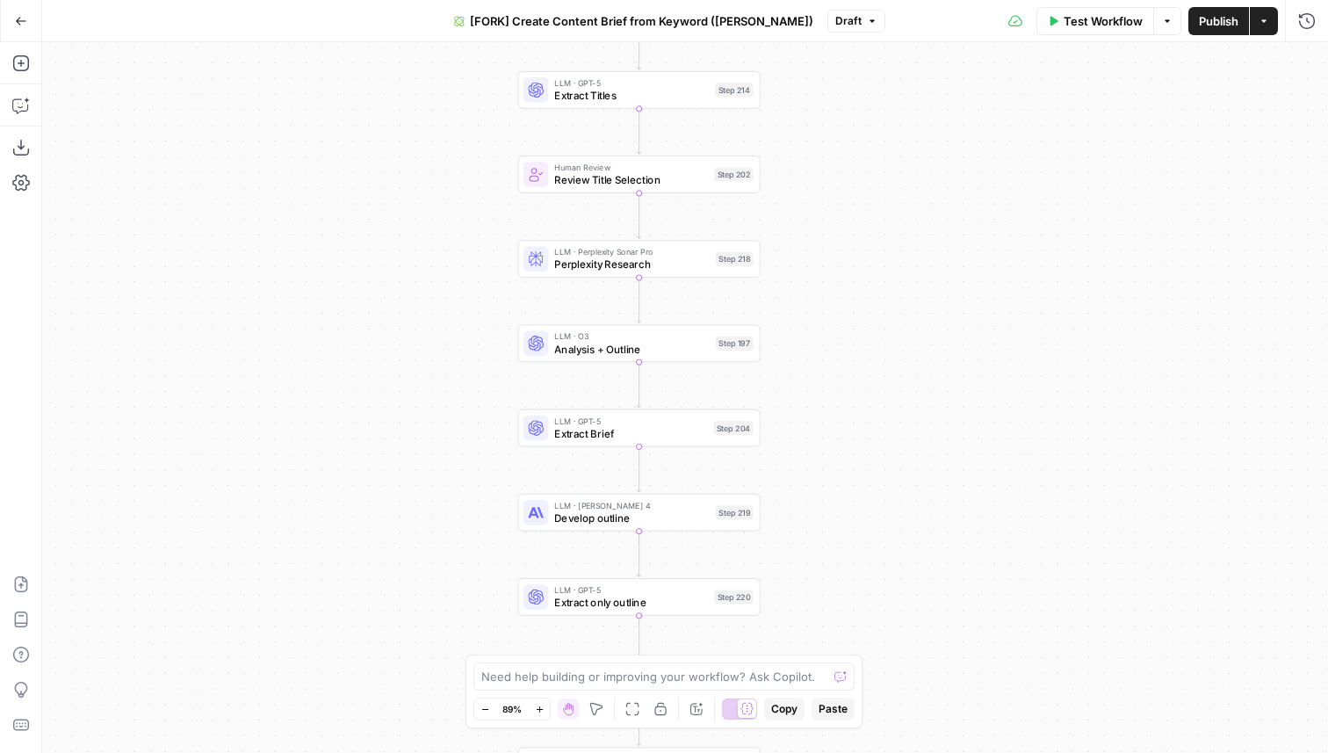
drag, startPoint x: 607, startPoint y: 313, endPoint x: 849, endPoint y: 306, distance: 242.6
click at [849, 306] on div "Workflow Set Inputs Inputs Google Search Perform Google Search Step 51 Loop Ite…" at bounding box center [685, 397] width 1286 height 711
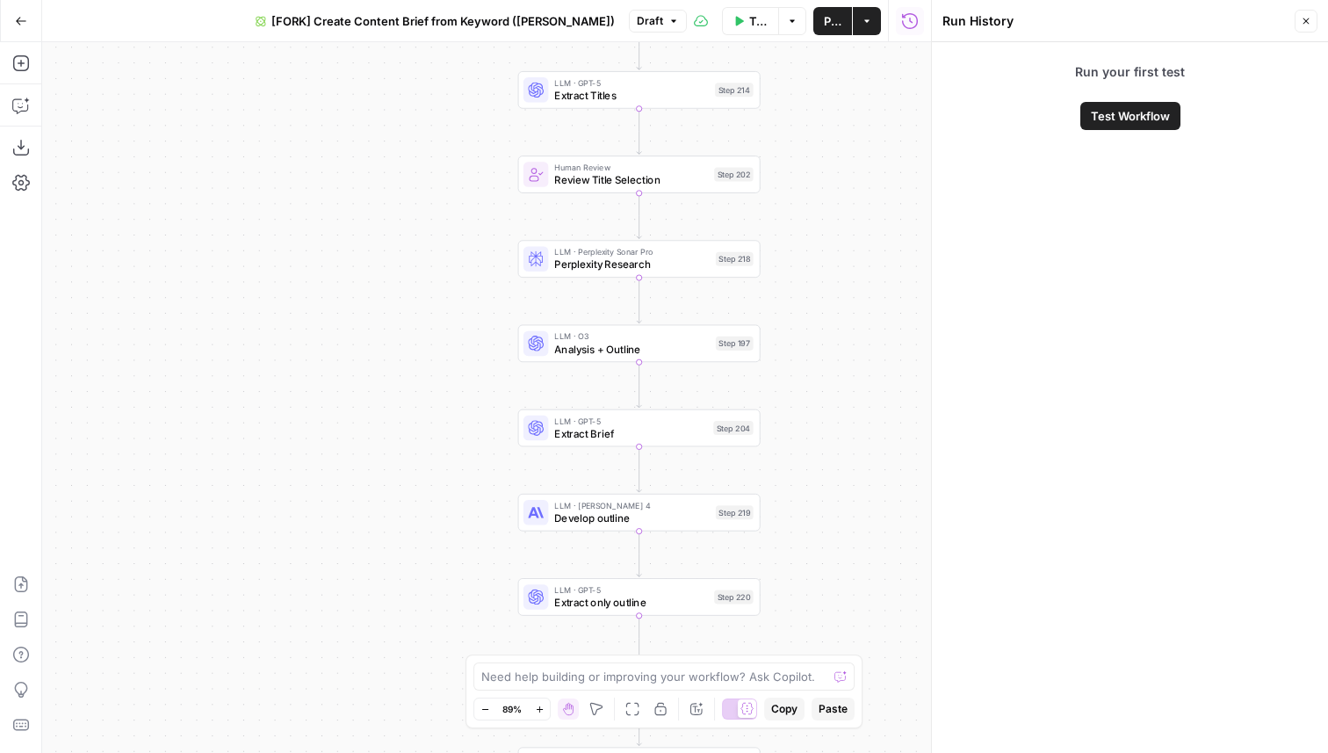
click at [625, 264] on span "Perplexity Research" at bounding box center [631, 265] width 155 height 16
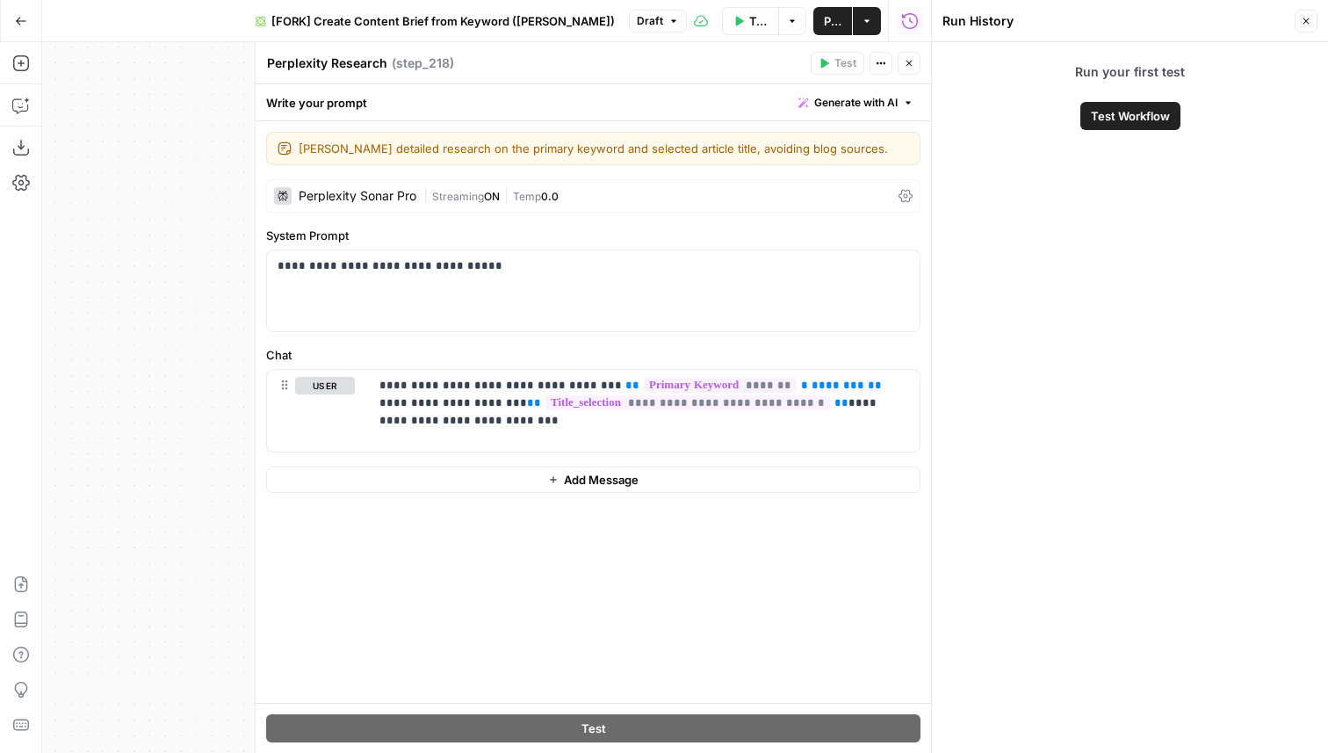
click at [390, 189] on div "Perplexity Sonar Pro" at bounding box center [345, 196] width 142 height 18
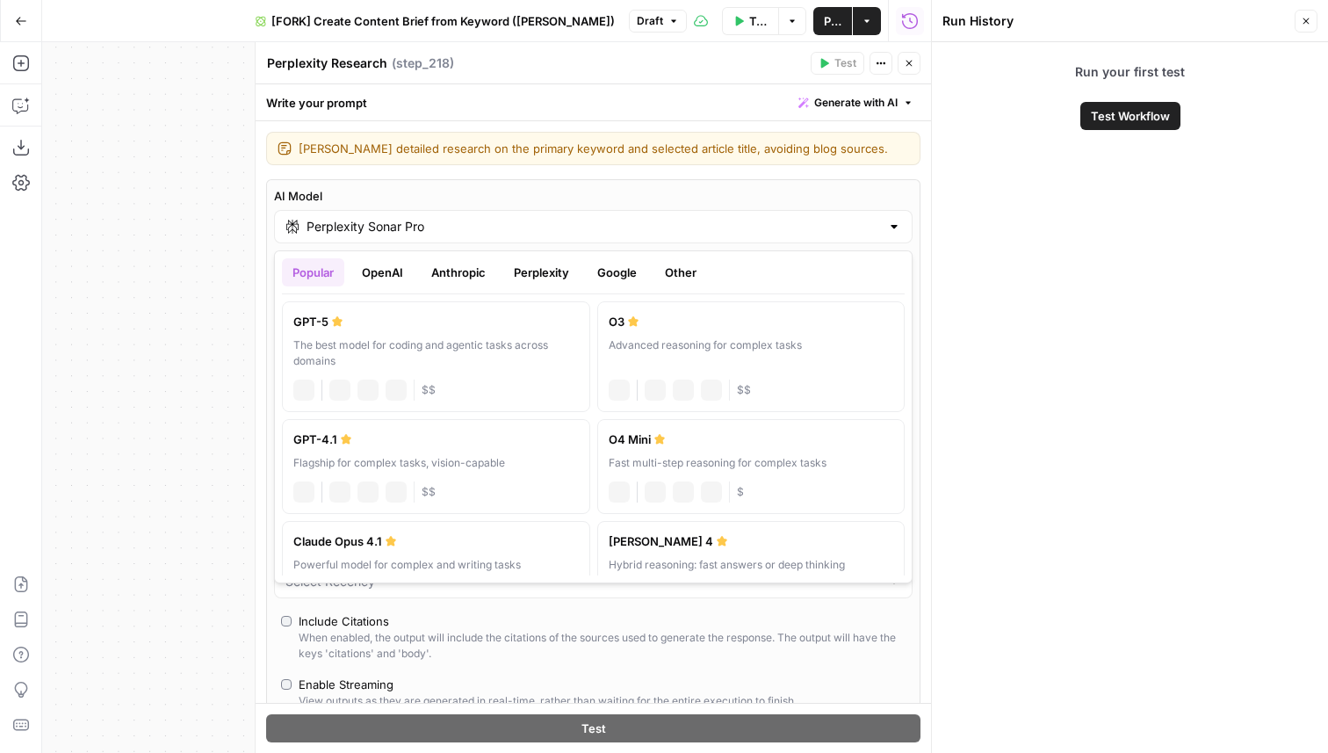
click at [343, 234] on input "Perplexity Sonar Pro" at bounding box center [594, 227] width 574 height 18
click at [433, 379] on div "chat Vision Capabilities JSON Mode Live Web Research $$" at bounding box center [435, 388] width 285 height 25
type input "GPT-5"
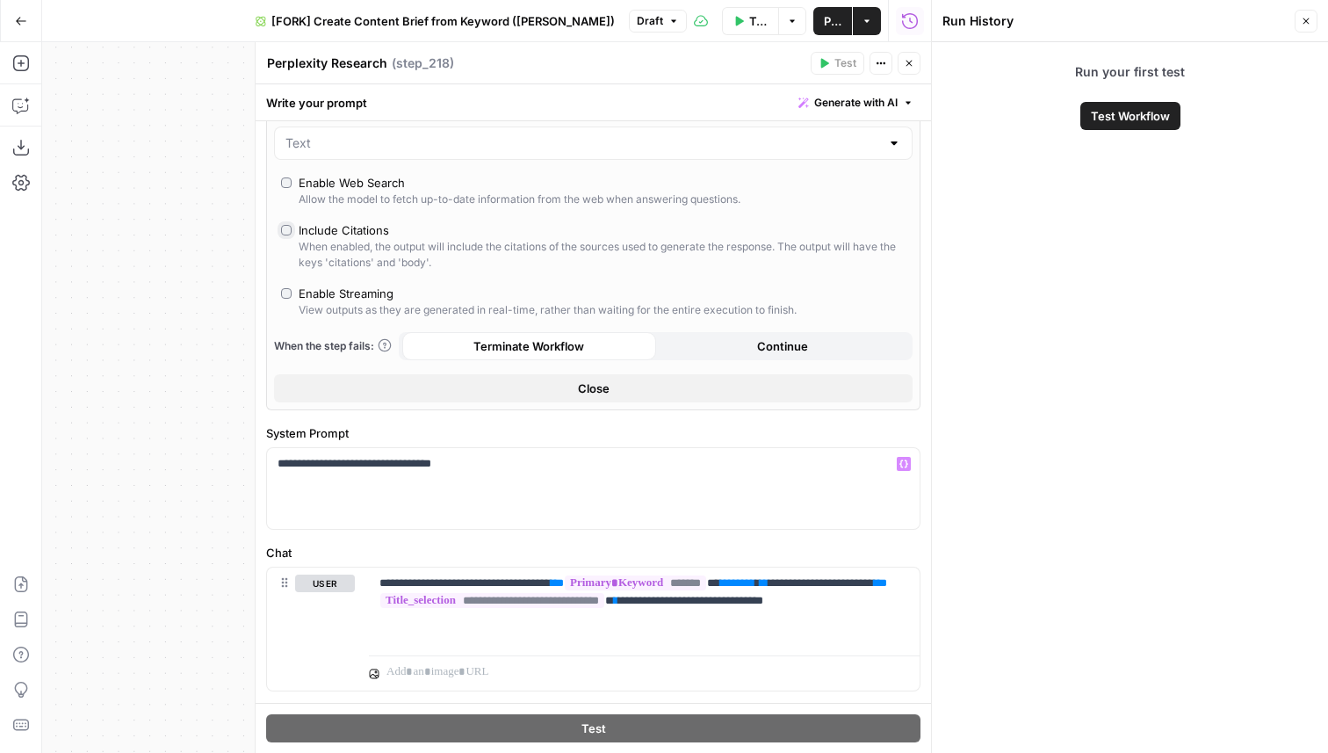
scroll to position [517, 0]
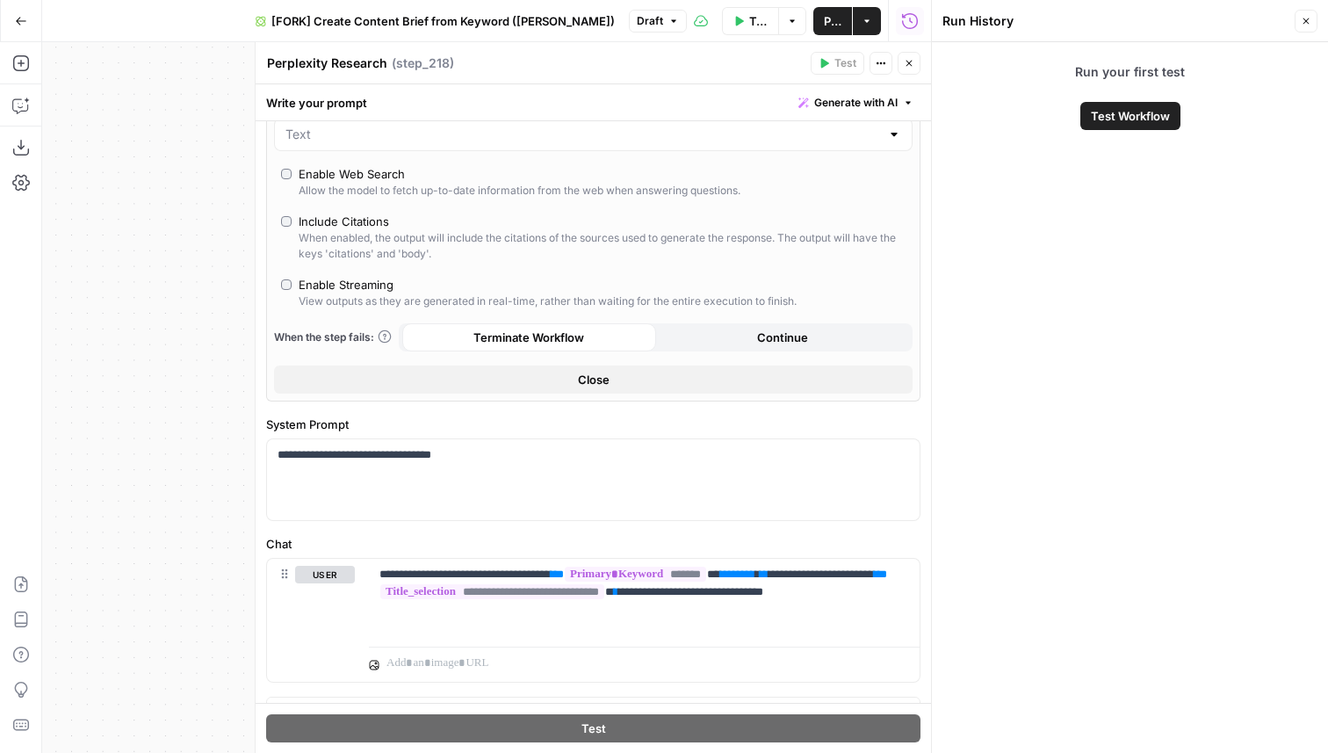
click at [907, 69] on button "Close" at bounding box center [909, 63] width 23 height 23
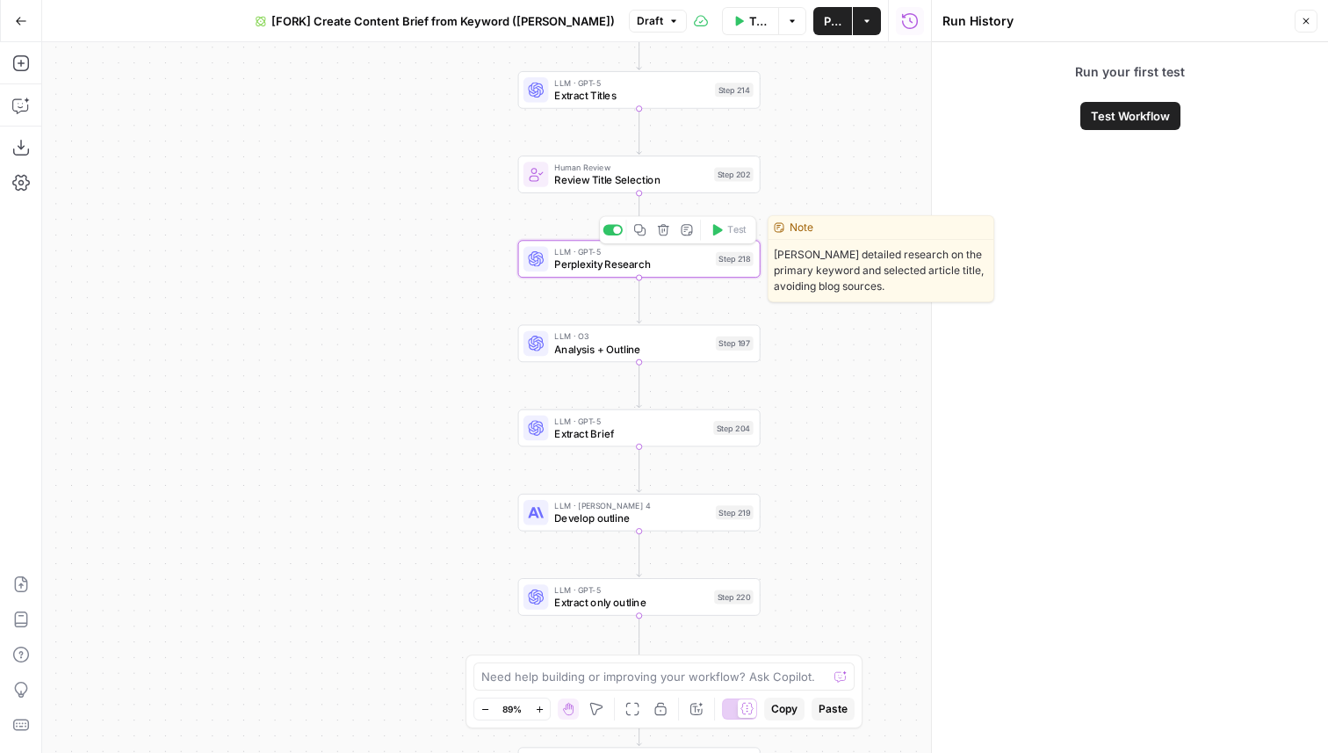
click at [679, 267] on span "Perplexity Research" at bounding box center [631, 265] width 155 height 16
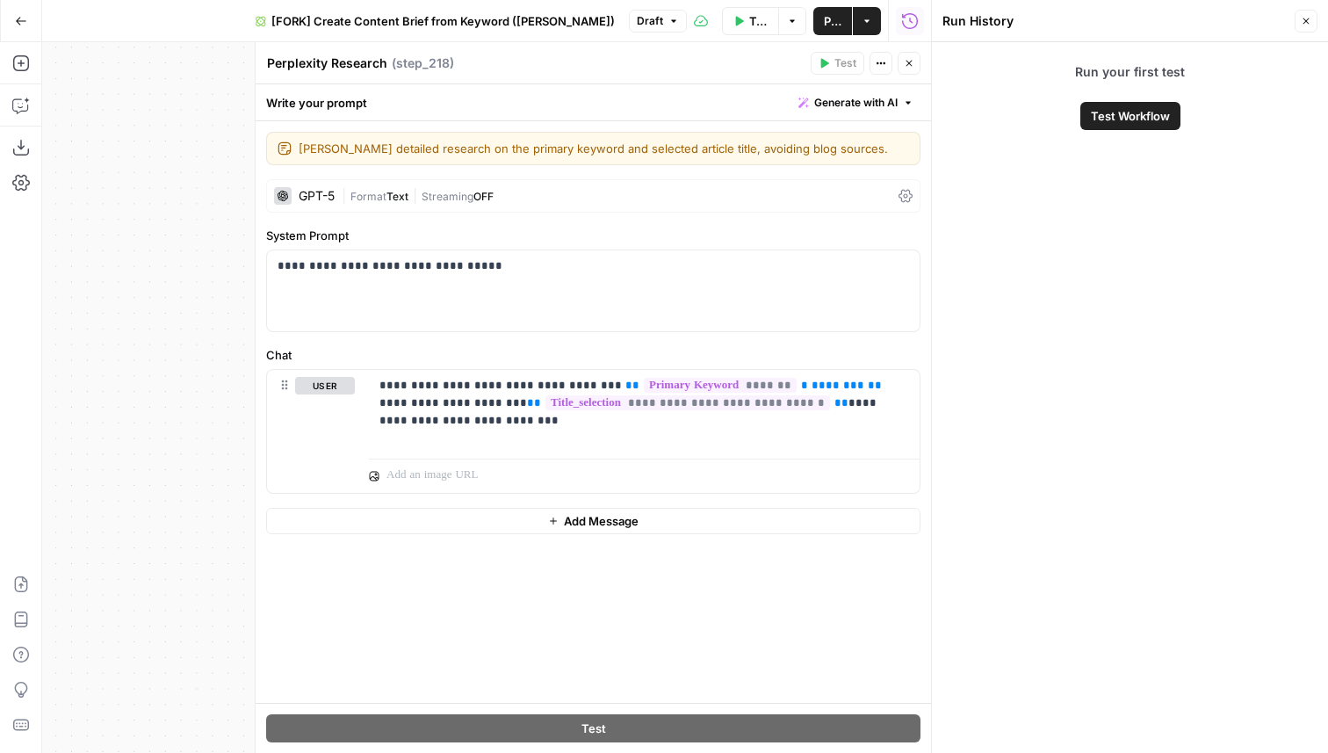
click at [306, 55] on textarea "Perplexity Research" at bounding box center [327, 63] width 120 height 18
click at [275, 66] on textarea "general Research" at bounding box center [319, 63] width 105 height 18
type textarea "General Research"
click at [907, 61] on icon "button" at bounding box center [909, 63] width 11 height 11
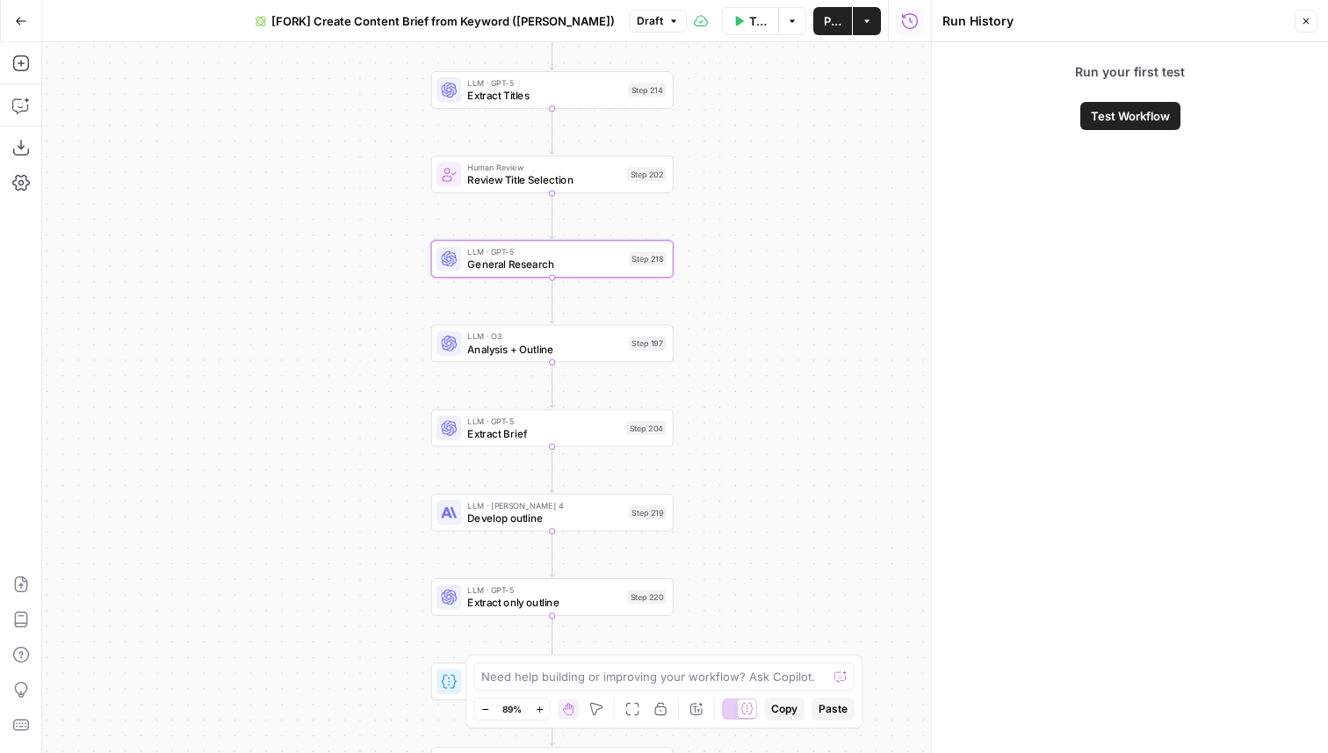
drag, startPoint x: 856, startPoint y: 401, endPoint x: 538, endPoint y: 397, distance: 318.0
click at [538, 397] on div "Workflow Set Inputs Inputs Google Search Perform Google Search Step 51 Loop Ite…" at bounding box center [486, 397] width 889 height 711
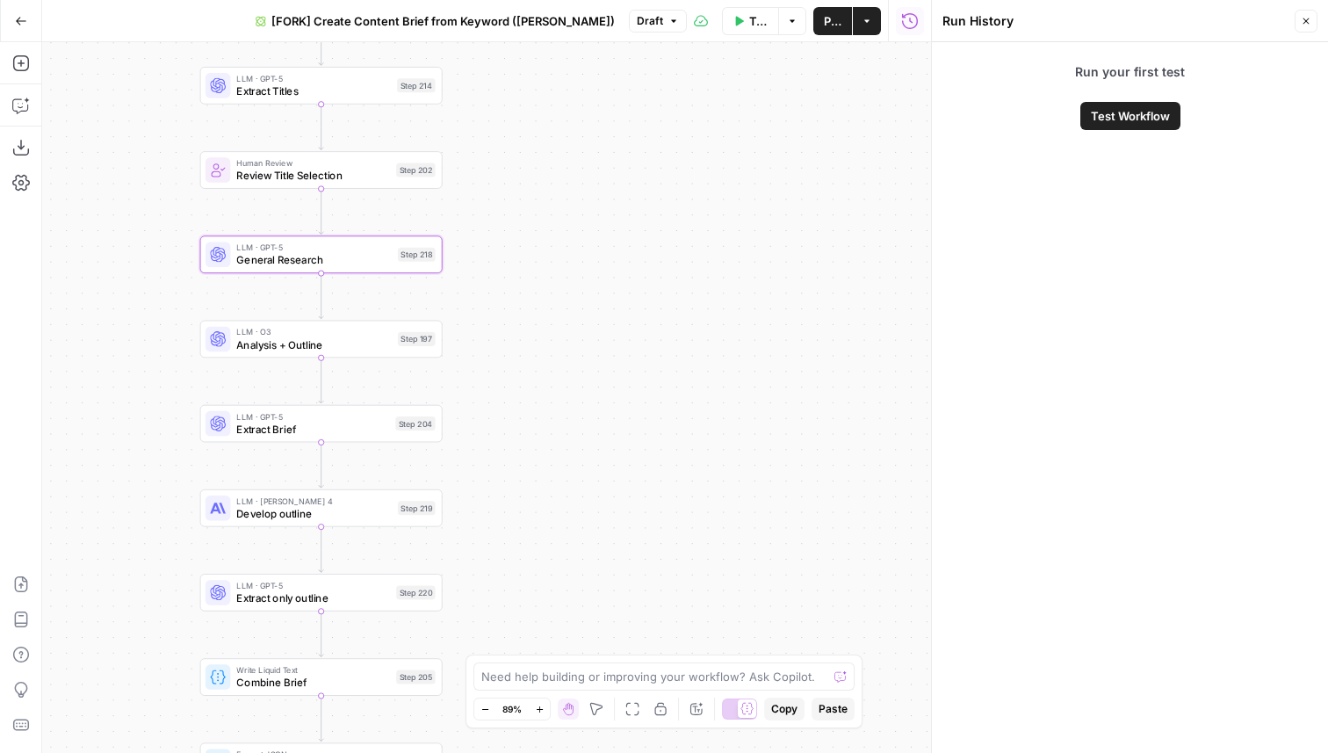
click at [336, 351] on span "Analysis + Outline" at bounding box center [313, 344] width 155 height 16
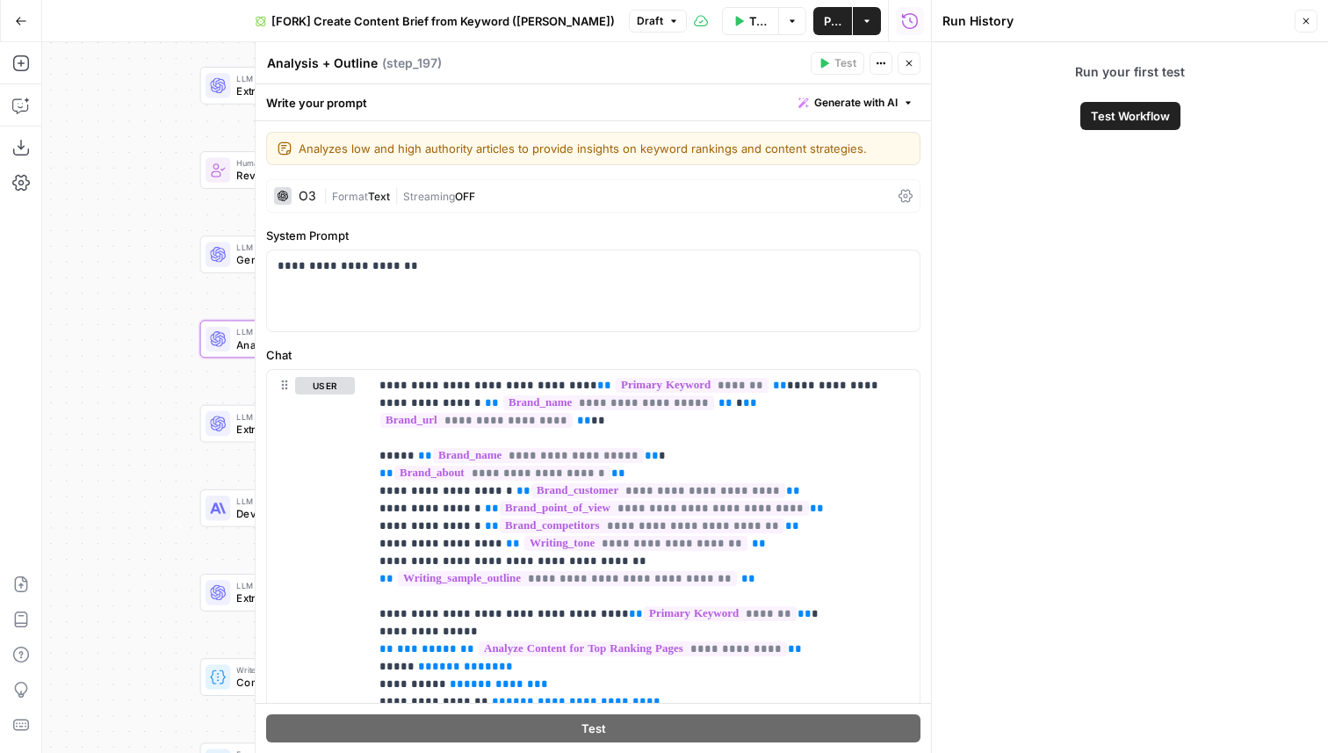
click at [1309, 18] on icon "button" at bounding box center [1307, 21] width 6 height 6
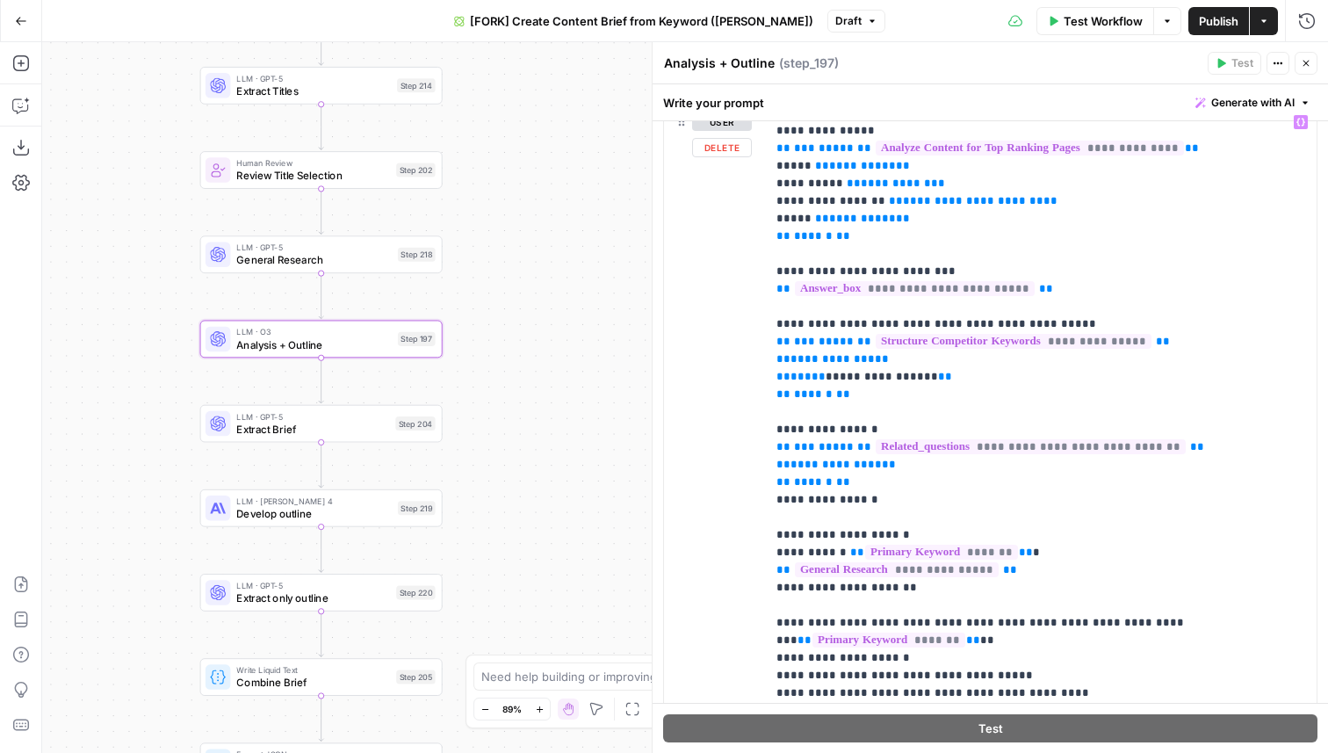
scroll to position [277, 0]
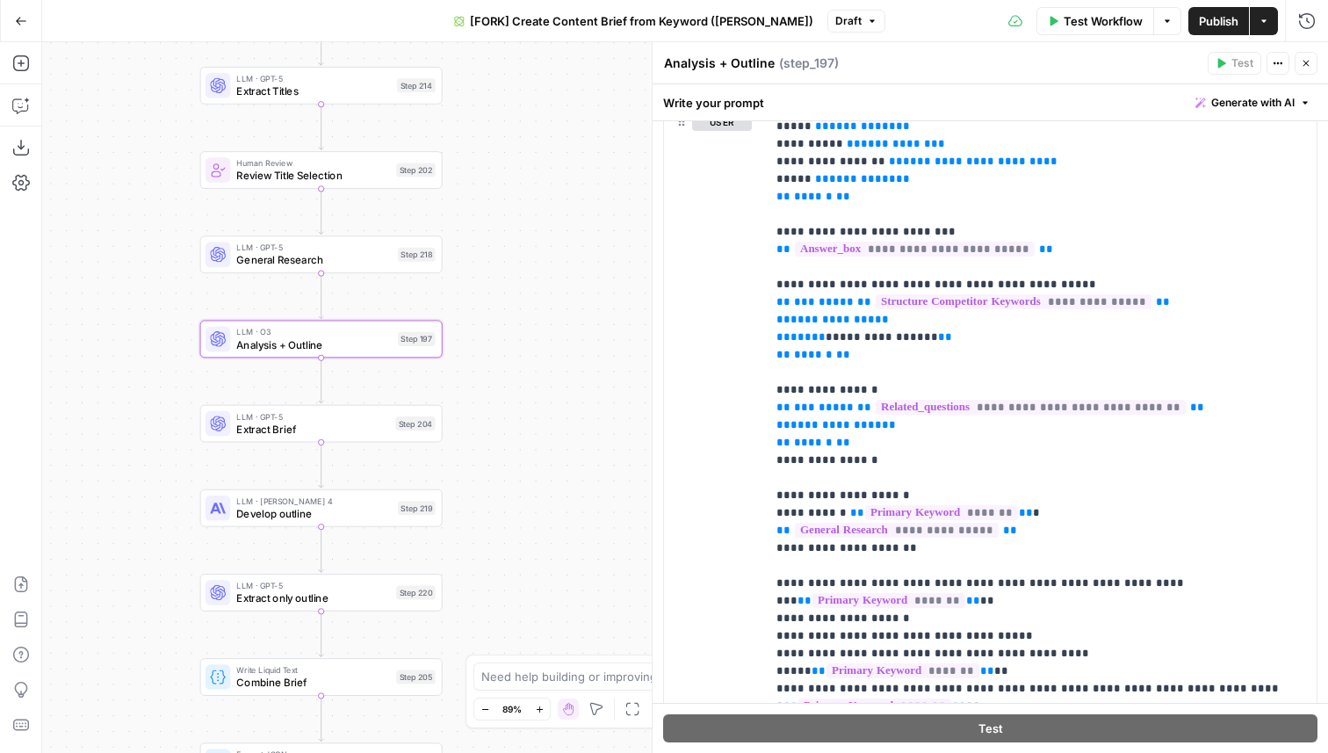
click at [1304, 61] on icon "button" at bounding box center [1307, 64] width 6 height 6
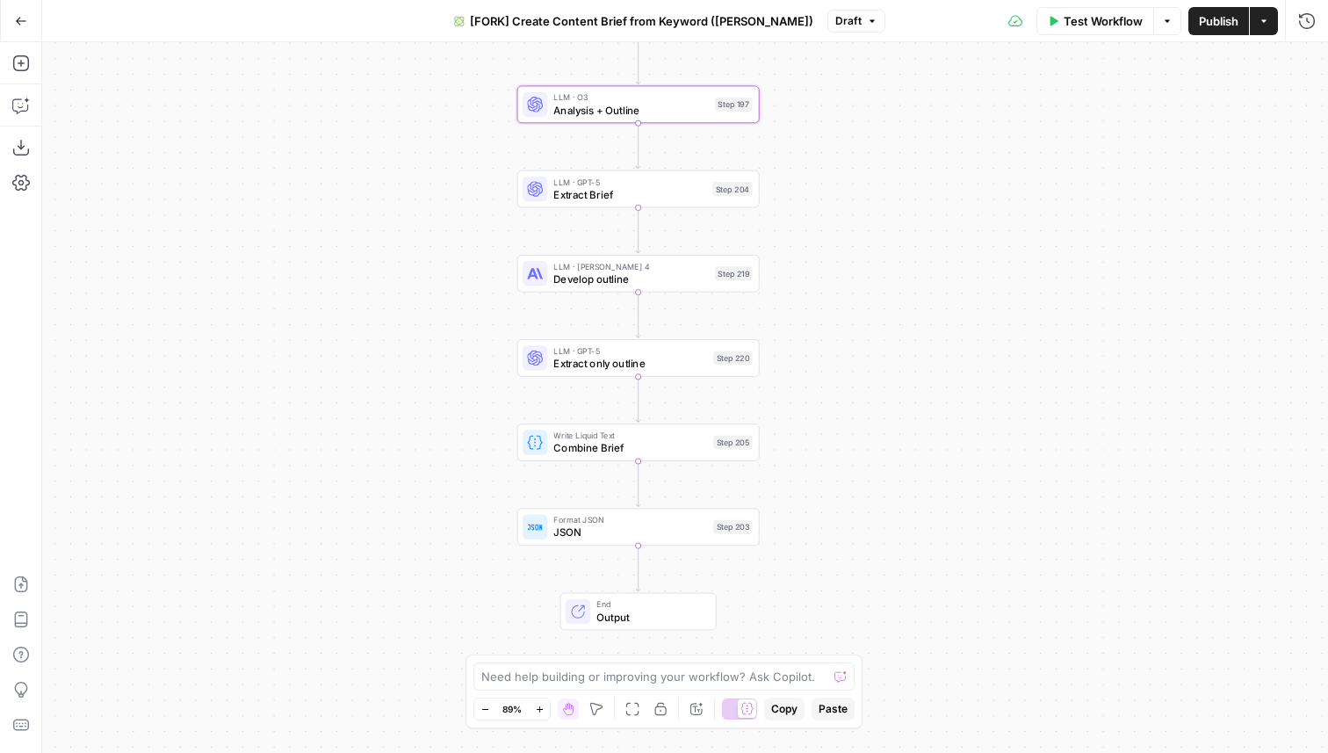
drag, startPoint x: 635, startPoint y: 395, endPoint x: 1009, endPoint y: 143, distance: 451.2
click at [1009, 143] on div "Workflow Set Inputs Inputs Google Search Perform Google Search Step 51 Loop Ite…" at bounding box center [685, 397] width 1286 height 711
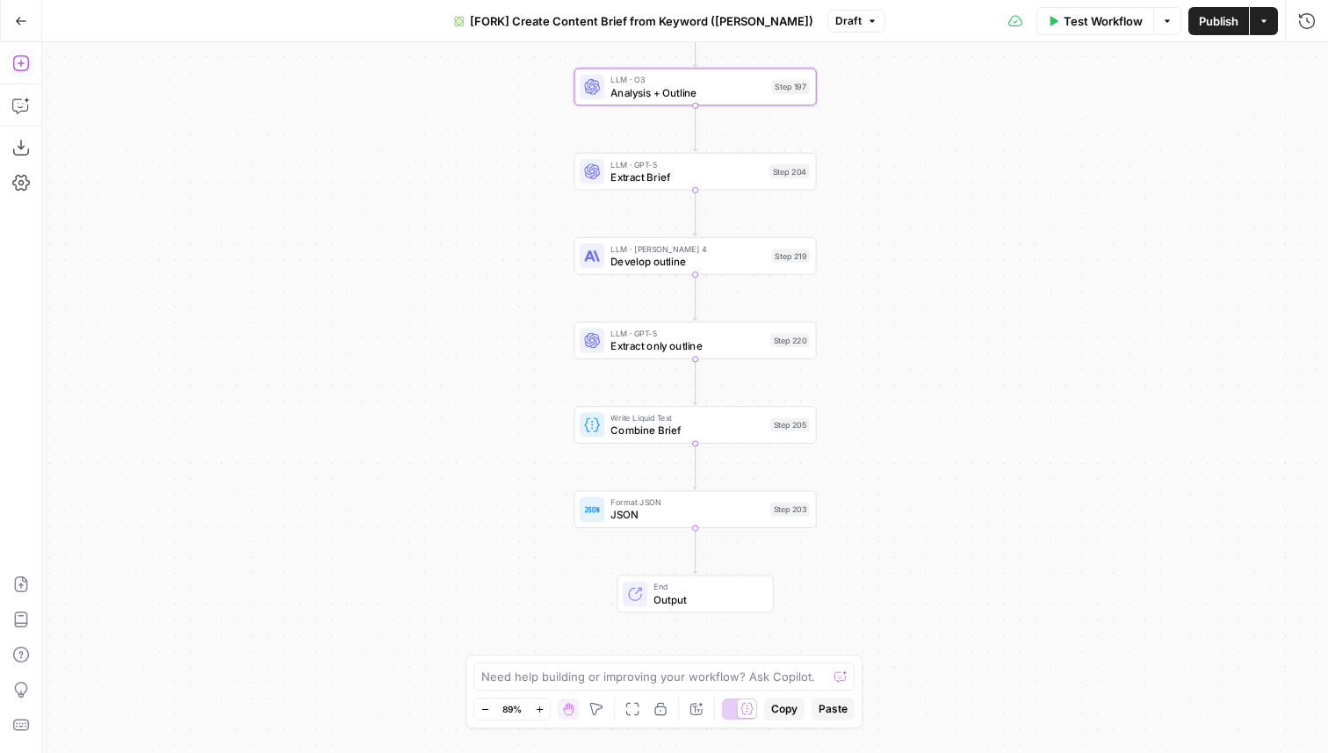
click at [20, 67] on icon "button" at bounding box center [21, 63] width 18 height 18
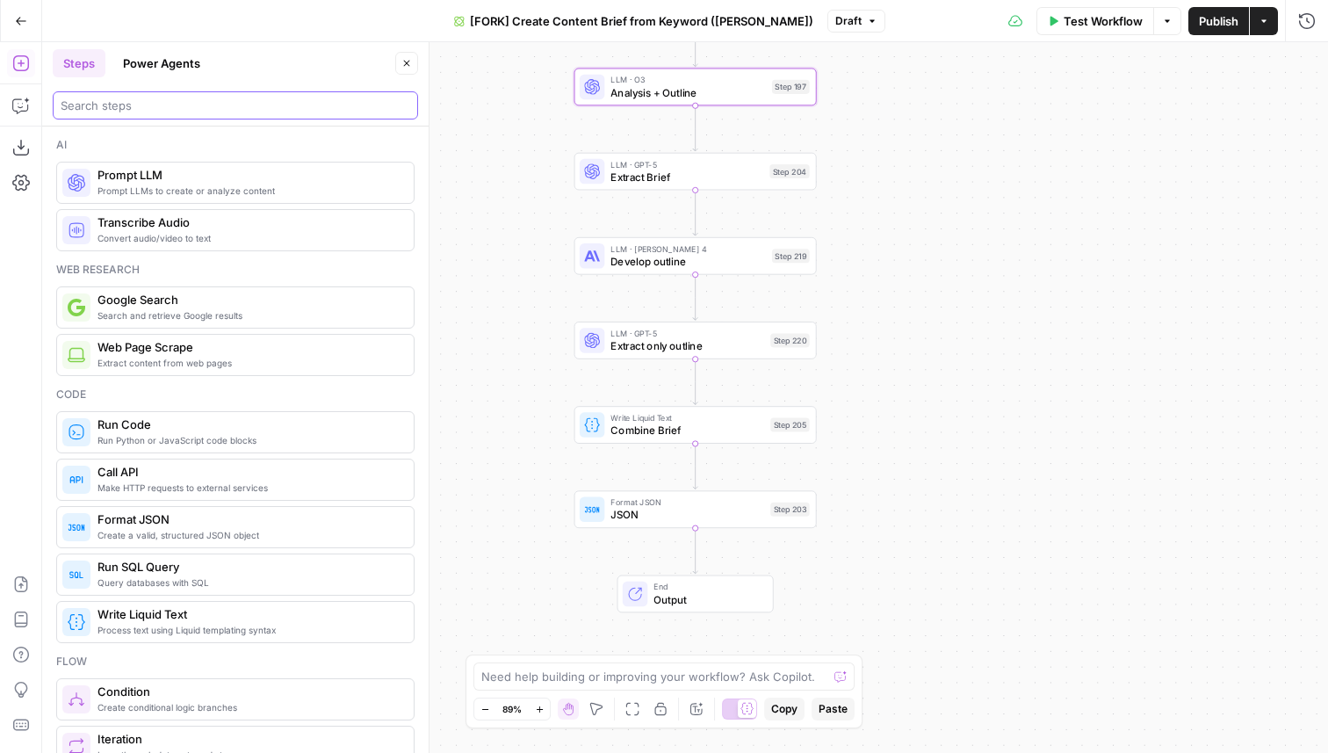
click at [168, 104] on input "search" at bounding box center [236, 106] width 350 height 18
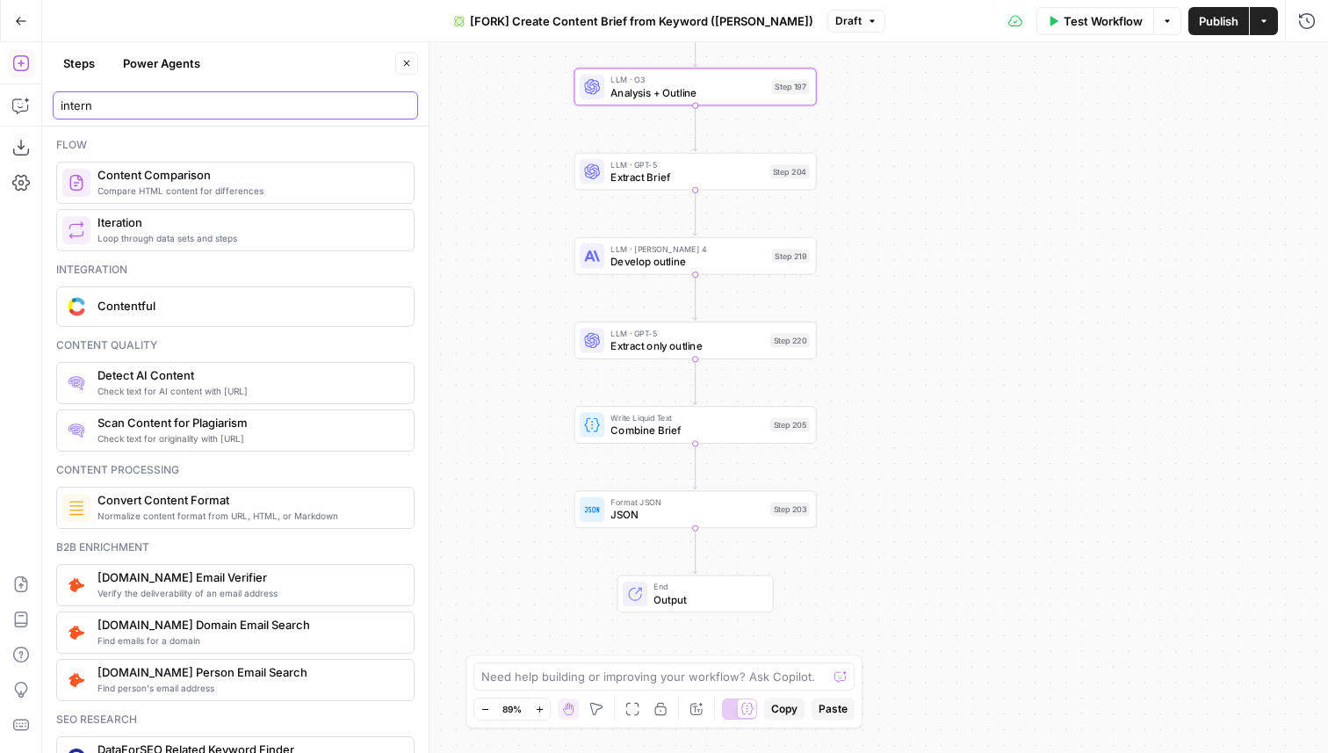
type input "intern"
click at [137, 55] on button "Power Agents" at bounding box center [161, 63] width 98 height 28
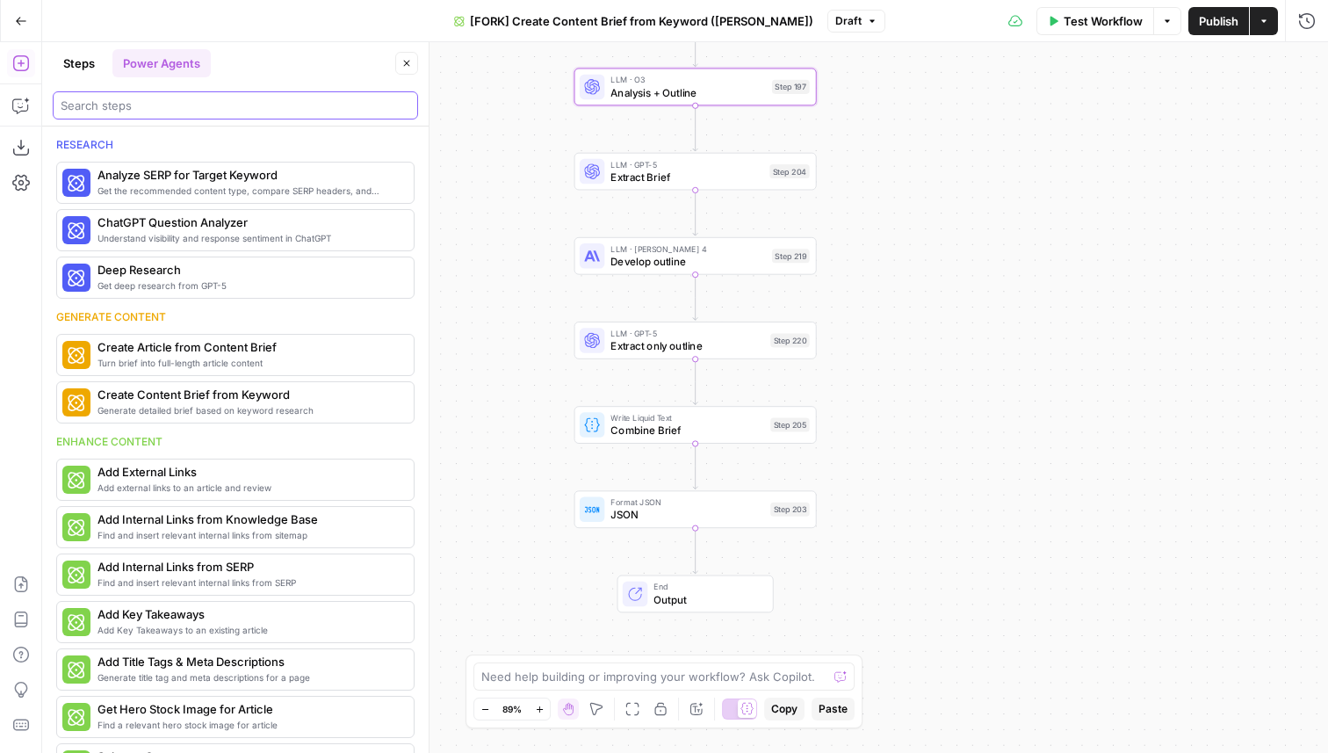
click at [157, 112] on input "search" at bounding box center [236, 106] width 350 height 18
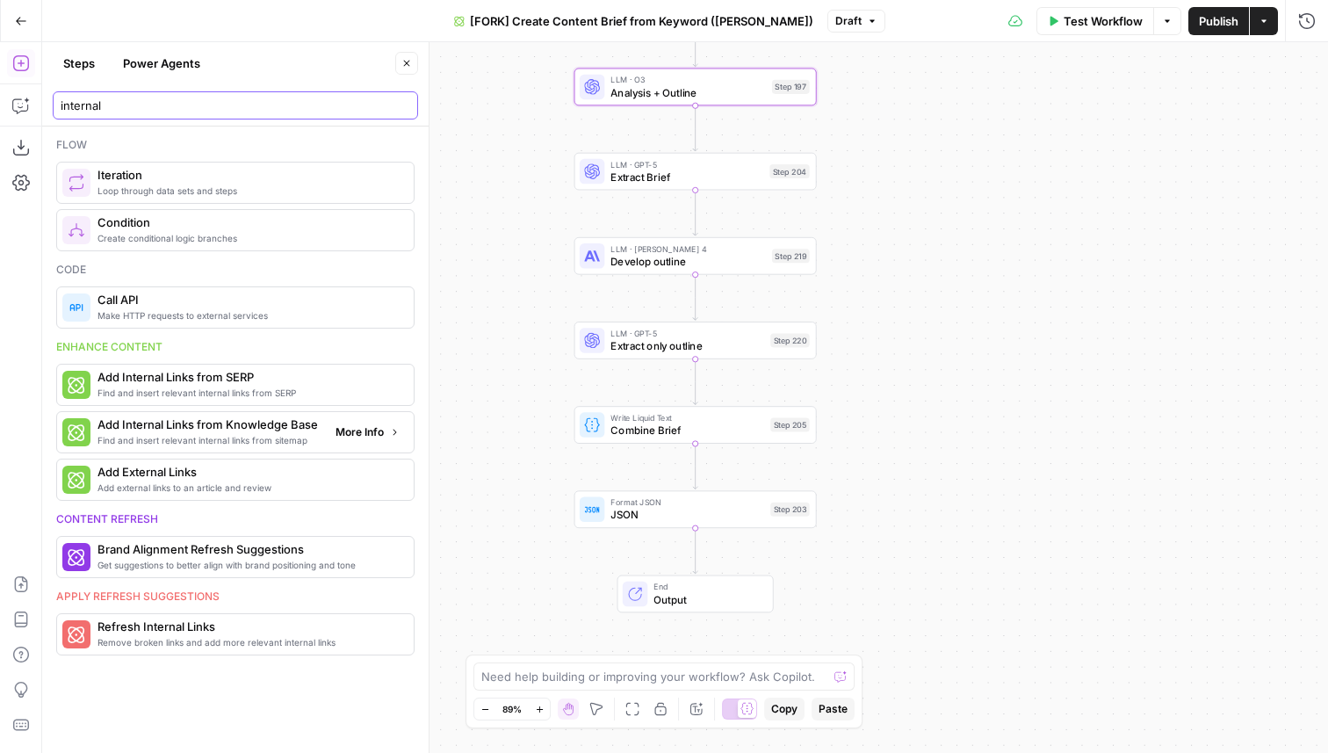
type input "internal"
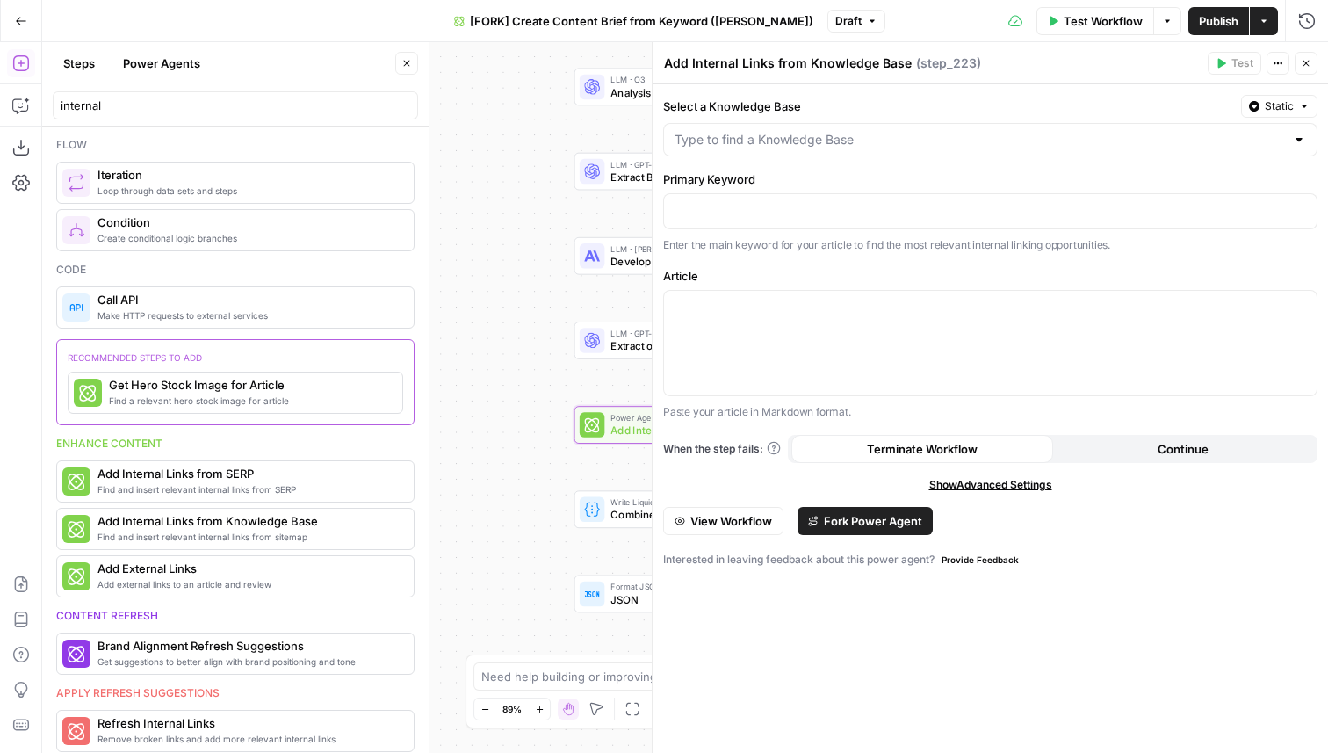
click at [1305, 70] on button "Close" at bounding box center [1306, 63] width 23 height 23
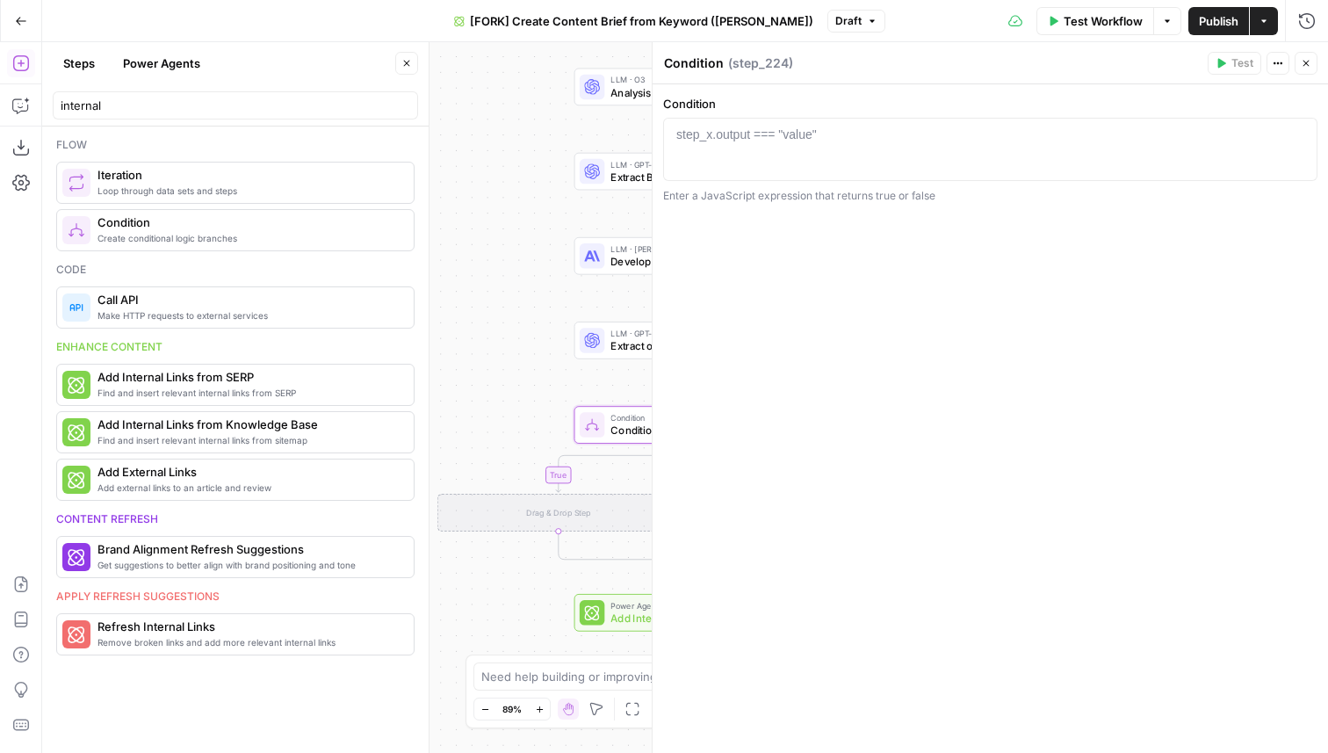
click at [409, 60] on icon "button" at bounding box center [406, 63] width 11 height 11
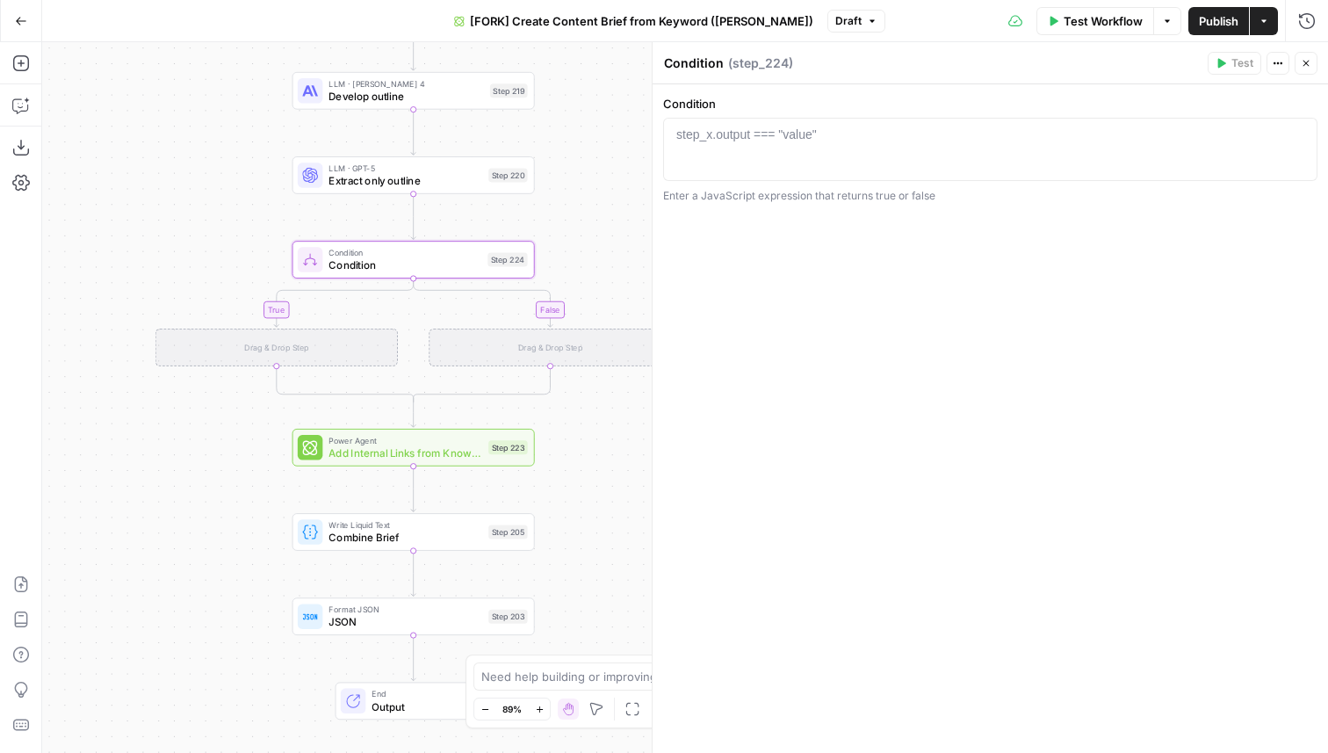
drag, startPoint x: 480, startPoint y: 380, endPoint x: 209, endPoint y: 184, distance: 334.6
click at [209, 184] on div "true false Workflow Set Inputs Inputs Google Search Perform Google Search Step …" at bounding box center [685, 397] width 1286 height 711
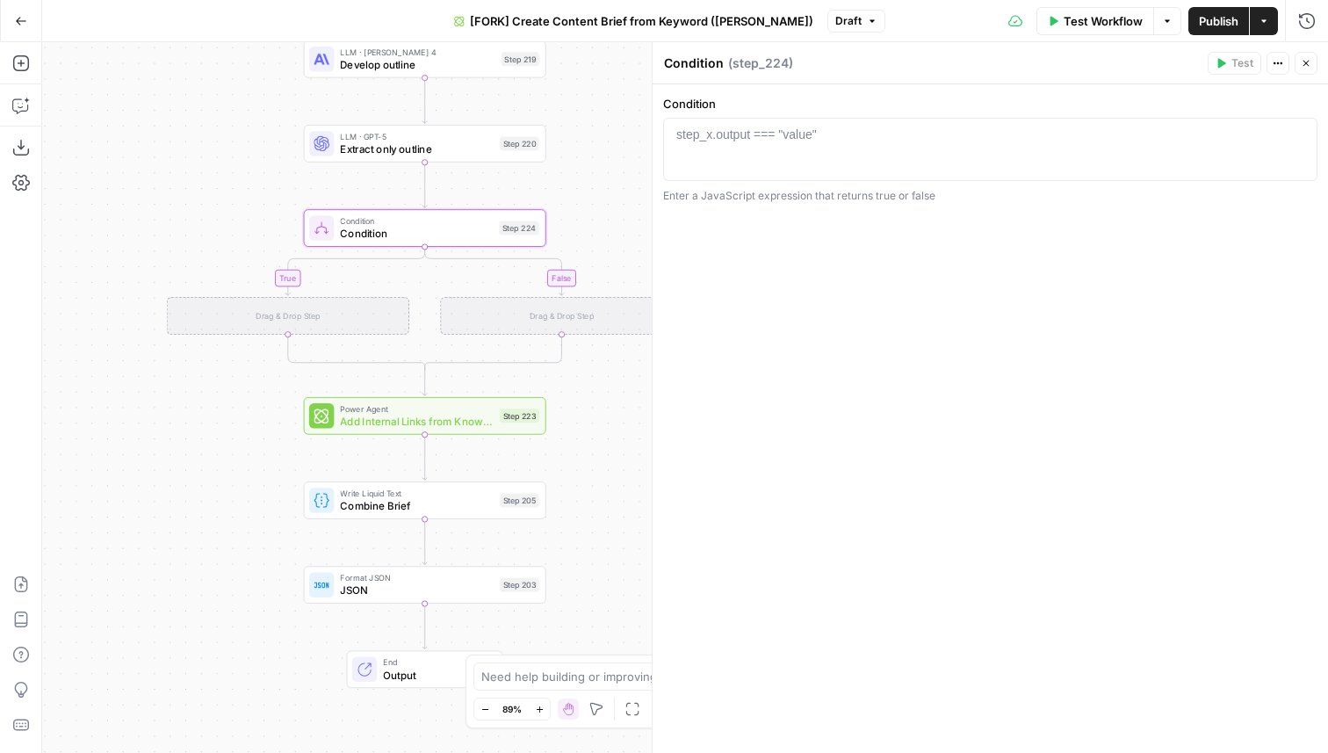
click at [906, 157] on div at bounding box center [990, 165] width 639 height 79
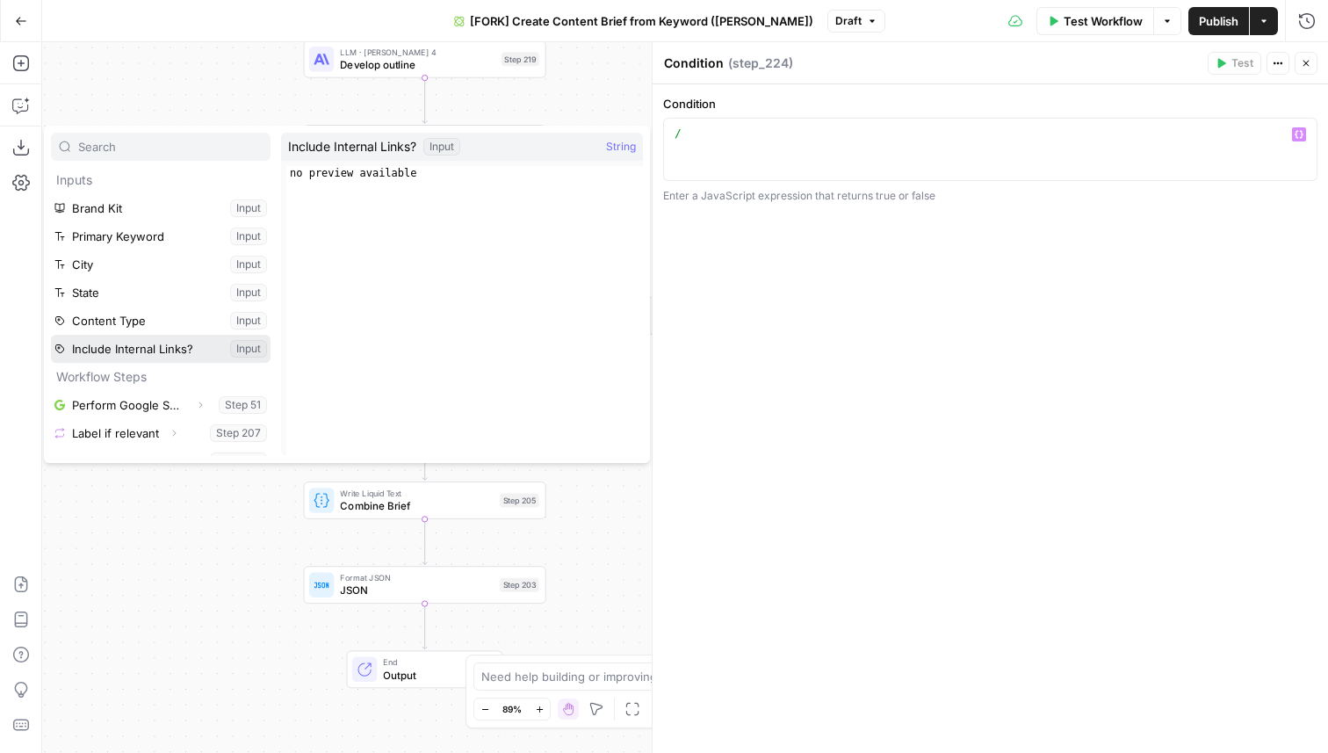
click at [137, 341] on button "Select variable Include Internal Links?" at bounding box center [161, 349] width 220 height 28
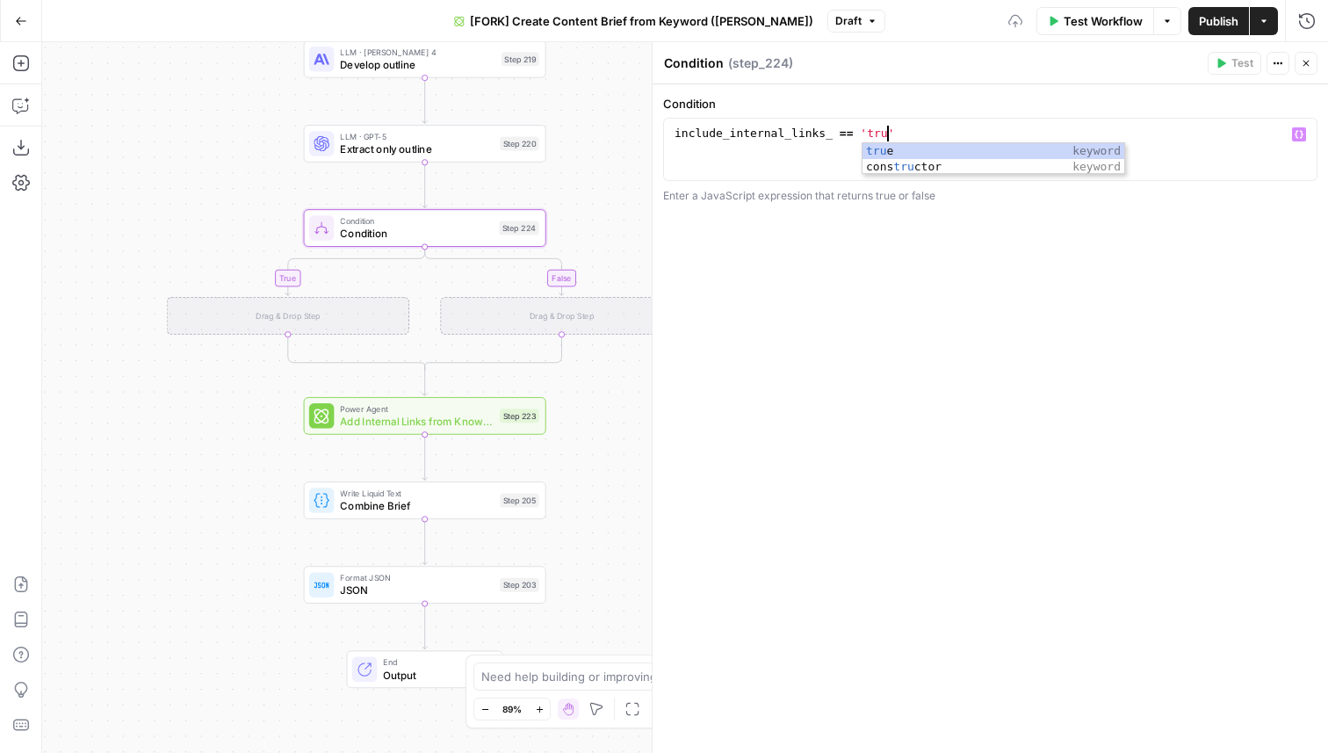
scroll to position [0, 16]
type textarea "**********"
click at [1306, 67] on icon "button" at bounding box center [1306, 63] width 11 height 11
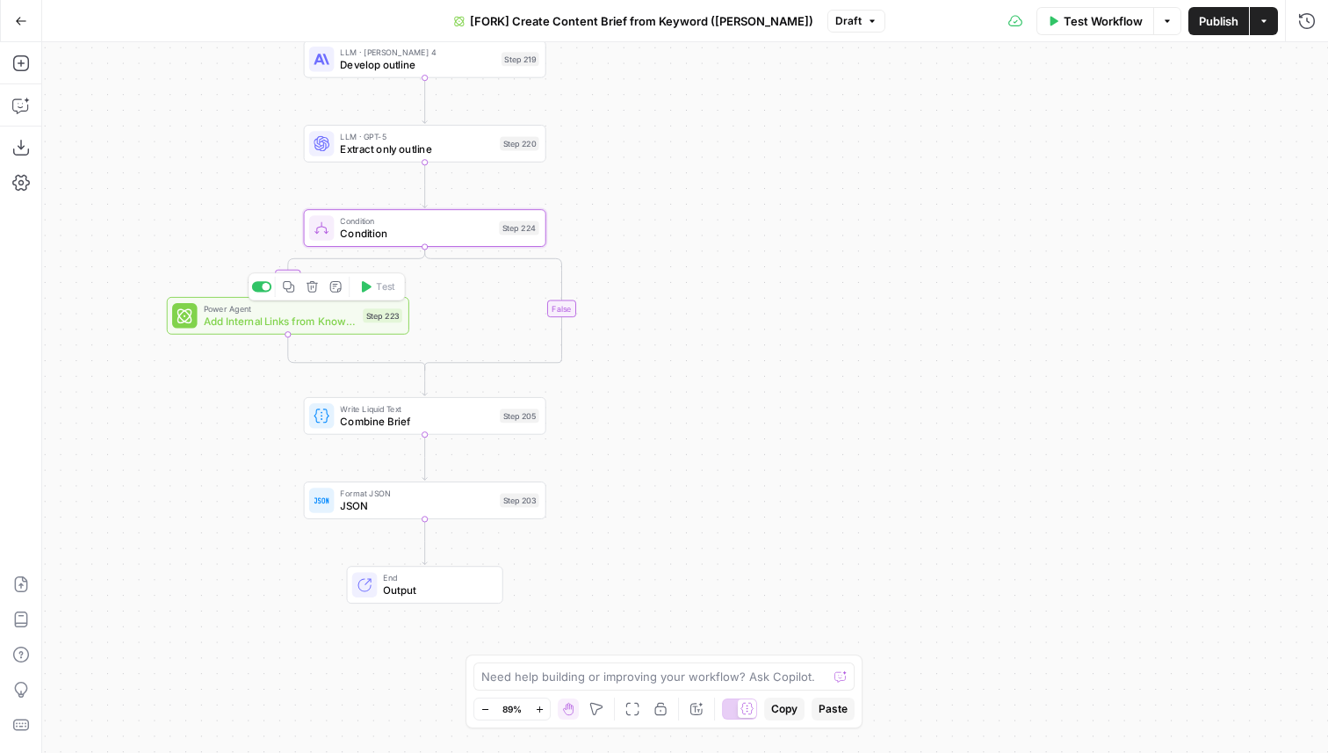
click at [259, 320] on span "Add Internal Links from Knowledge Base" at bounding box center [281, 322] width 154 height 16
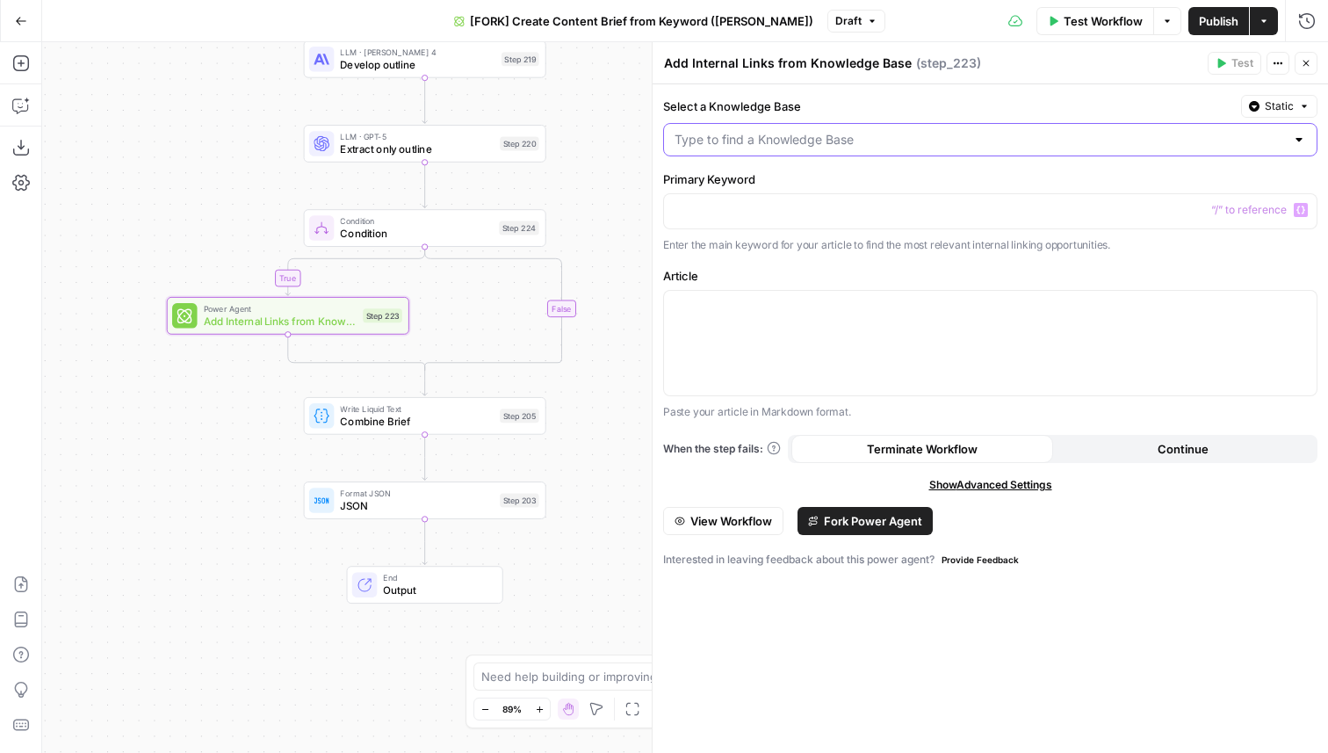
click at [934, 148] on input "Select a Knowledge Base" at bounding box center [980, 140] width 611 height 18
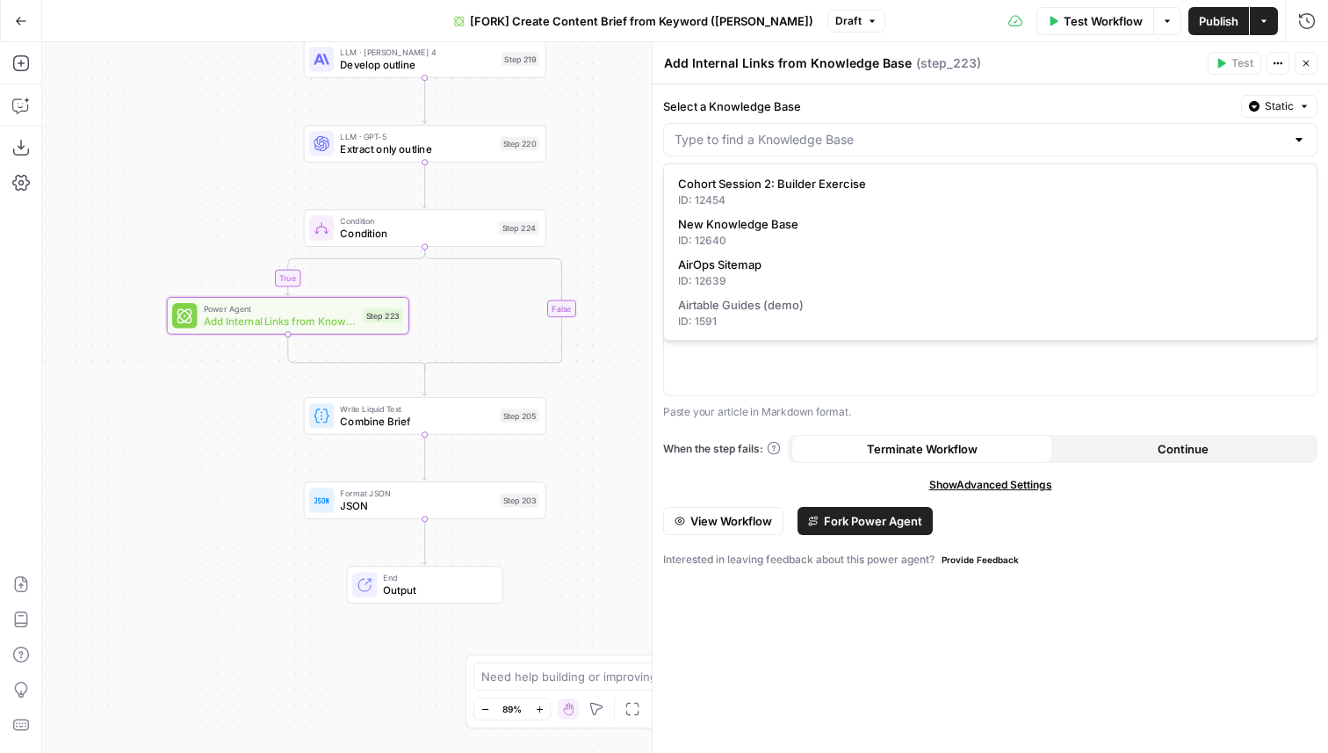
click at [877, 99] on label "Select a Knowledge Base" at bounding box center [948, 107] width 571 height 18
click at [877, 131] on input "Select a Knowledge Base" at bounding box center [980, 140] width 611 height 18
click at [1052, 67] on div "Add Internal Links from Knowledge Base Add Internal Links from Knowledge Base (…" at bounding box center [932, 63] width 539 height 19
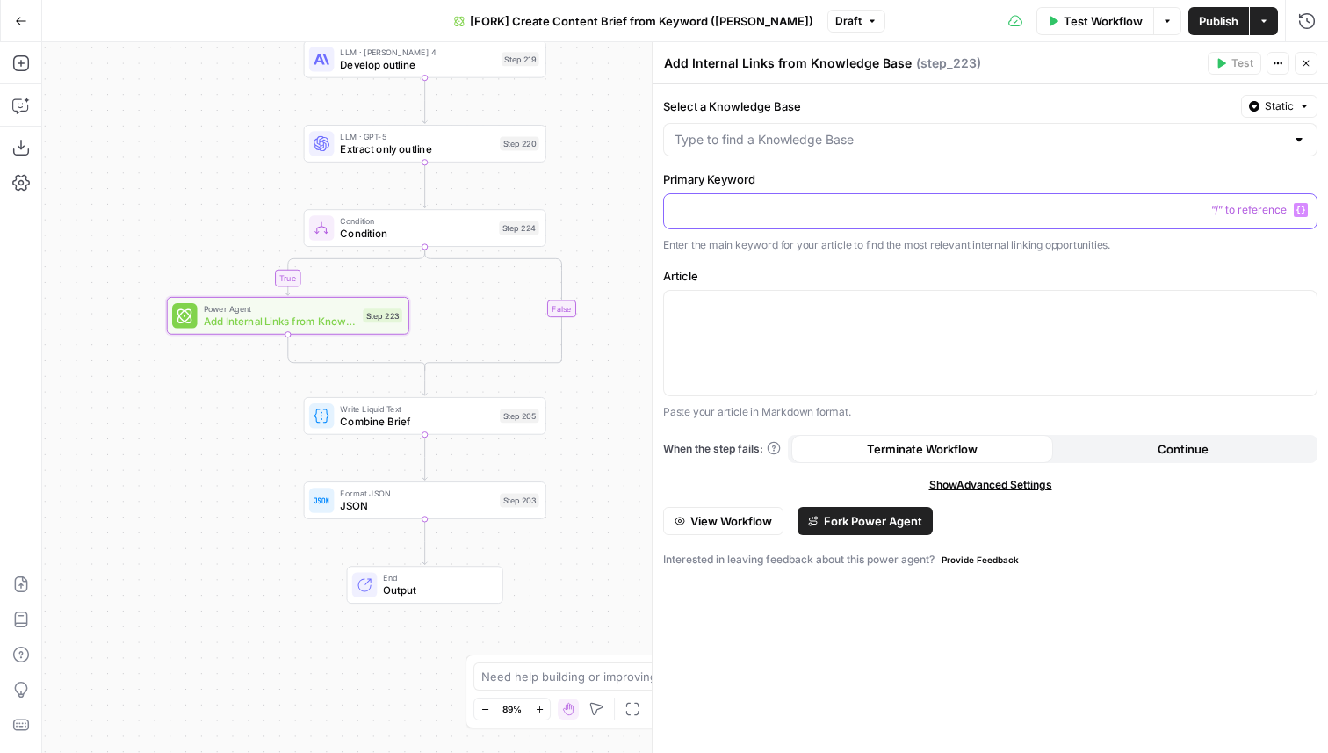
click at [791, 206] on p at bounding box center [991, 210] width 632 height 18
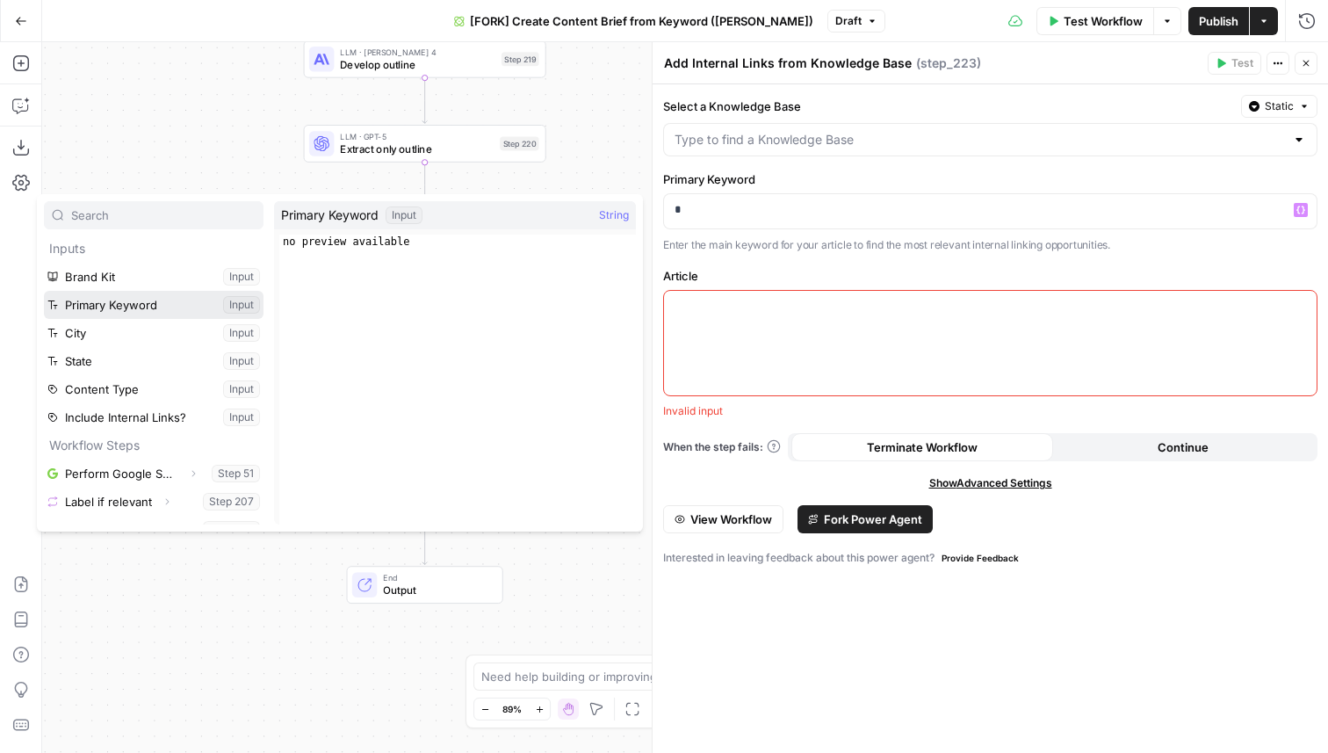
click at [120, 300] on button "Select variable Primary Keyword" at bounding box center [154, 305] width 220 height 28
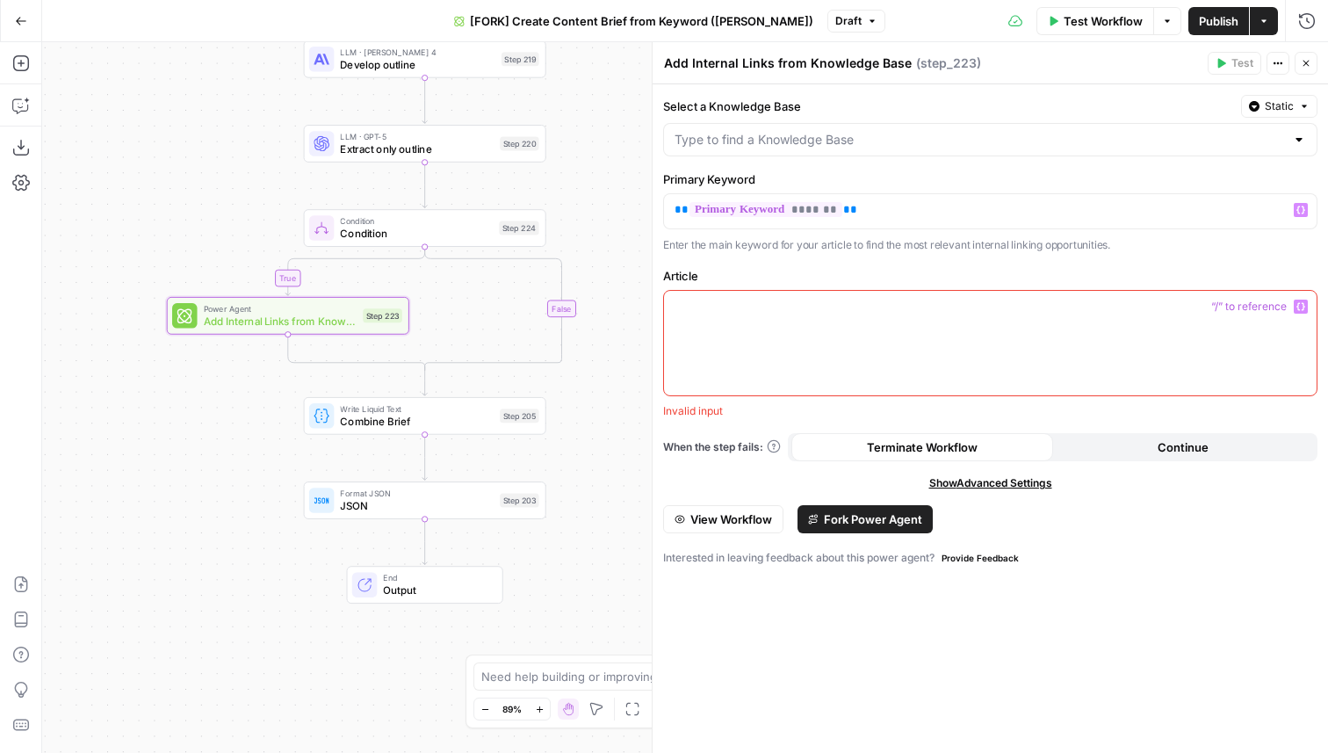
click at [978, 343] on div at bounding box center [990, 343] width 653 height 105
click at [1312, 55] on button "Close" at bounding box center [1306, 63] width 23 height 23
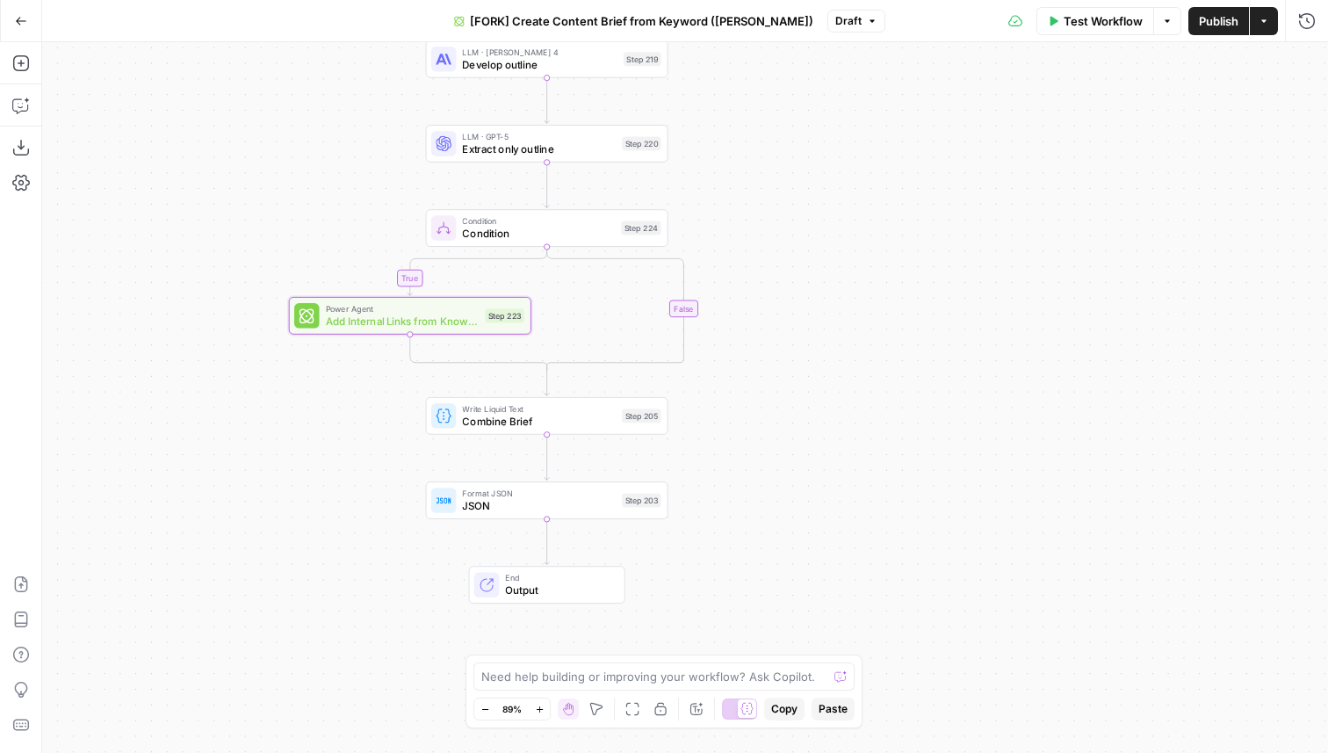
drag, startPoint x: 762, startPoint y: 233, endPoint x: 973, endPoint y: 234, distance: 211.7
click at [973, 234] on div "true false Workflow Set Inputs Inputs Google Search Perform Google Search Step …" at bounding box center [685, 397] width 1286 height 711
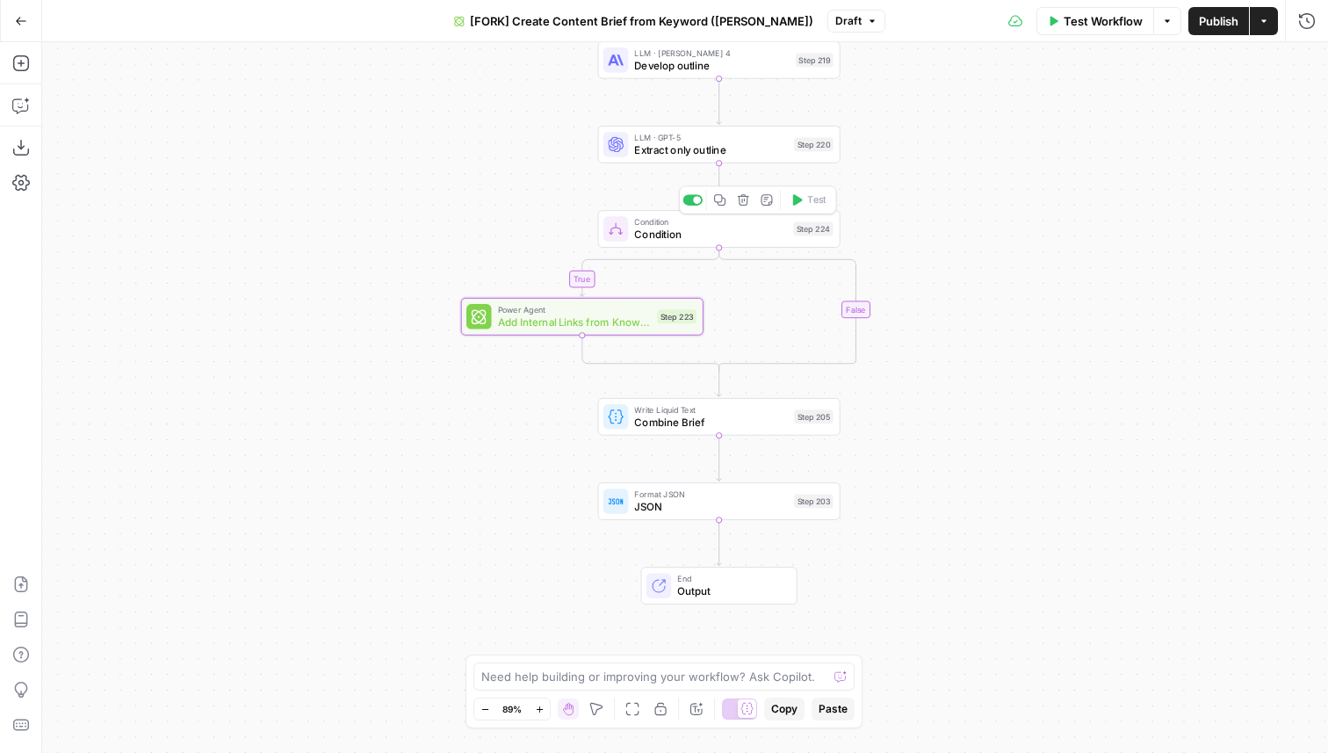
click at [646, 231] on span "Condition" at bounding box center [710, 235] width 153 height 16
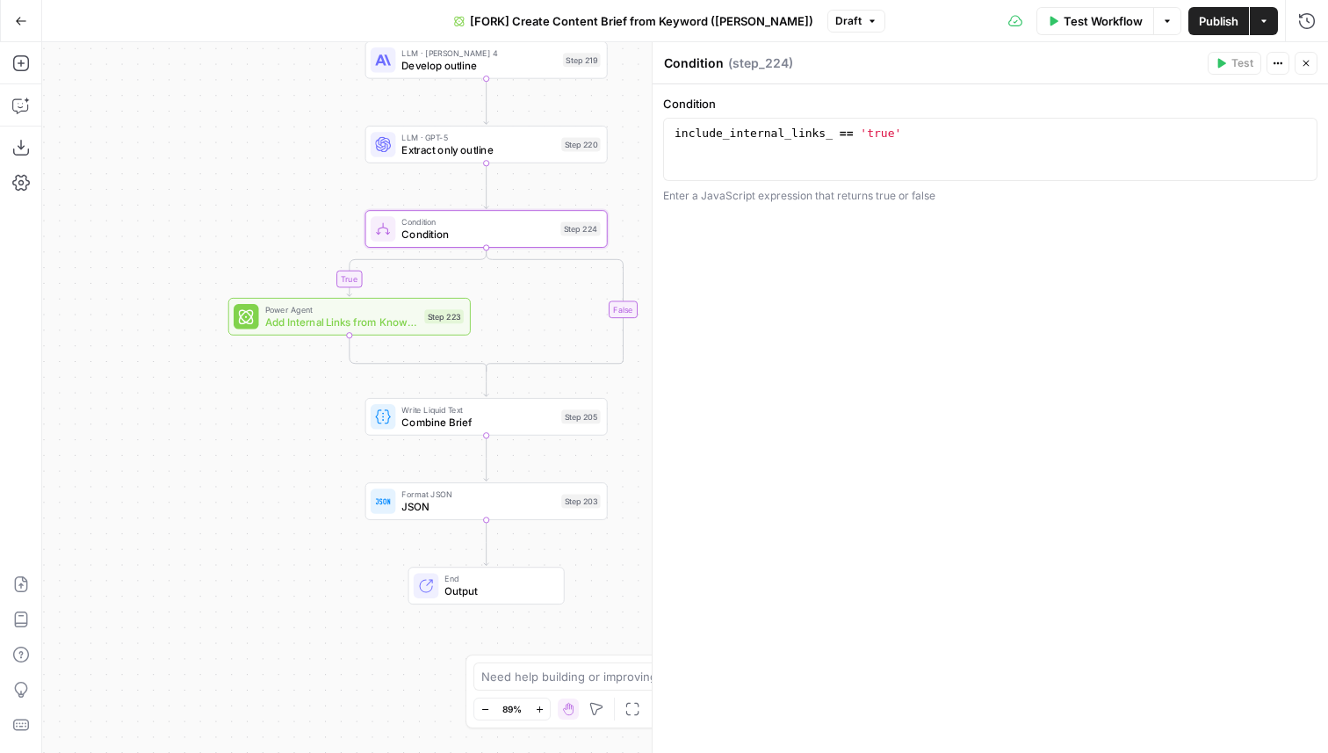
drag, startPoint x: 430, startPoint y: 254, endPoint x: 196, endPoint y: 257, distance: 234.6
click at [189, 254] on div "true false Workflow Set Inputs Inputs Google Search Perform Google Search Step …" at bounding box center [685, 397] width 1286 height 711
click at [242, 314] on icon at bounding box center [237, 317] width 15 height 15
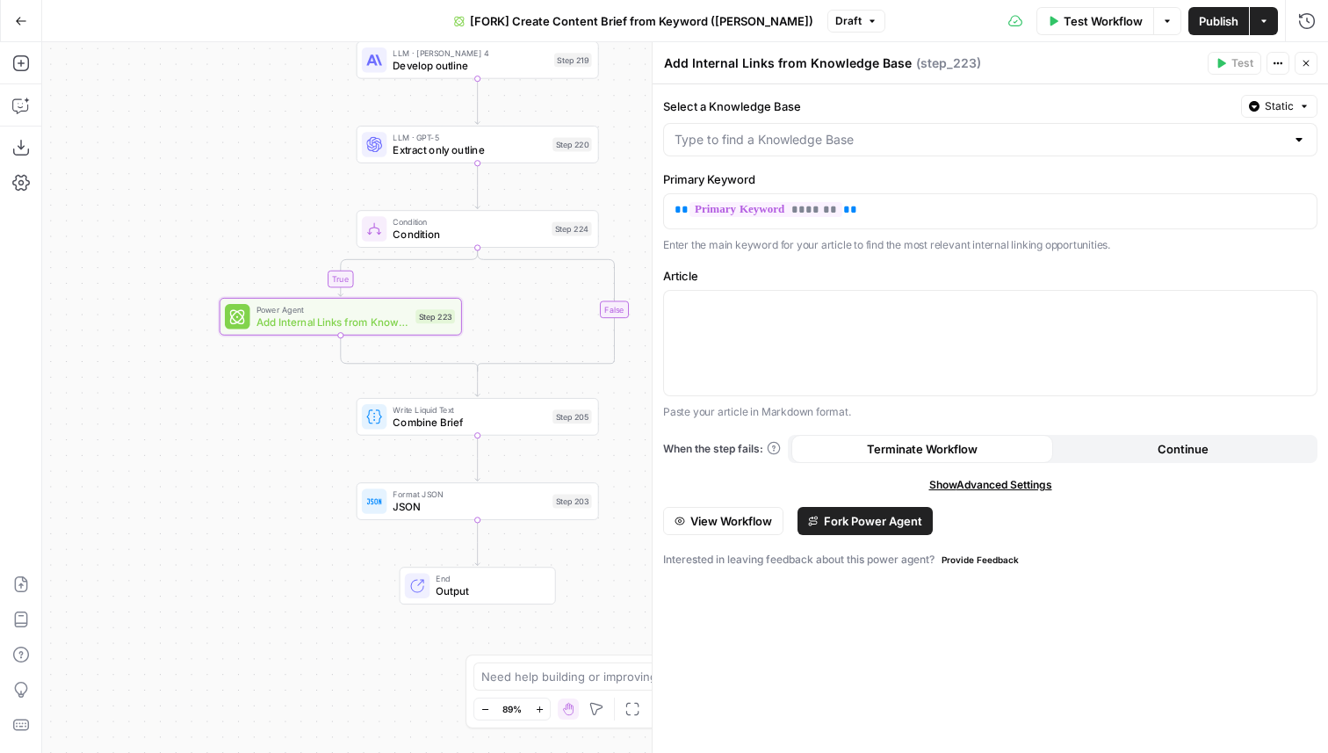
click at [859, 519] on span "Fork Power Agent" at bounding box center [873, 521] width 98 height 18
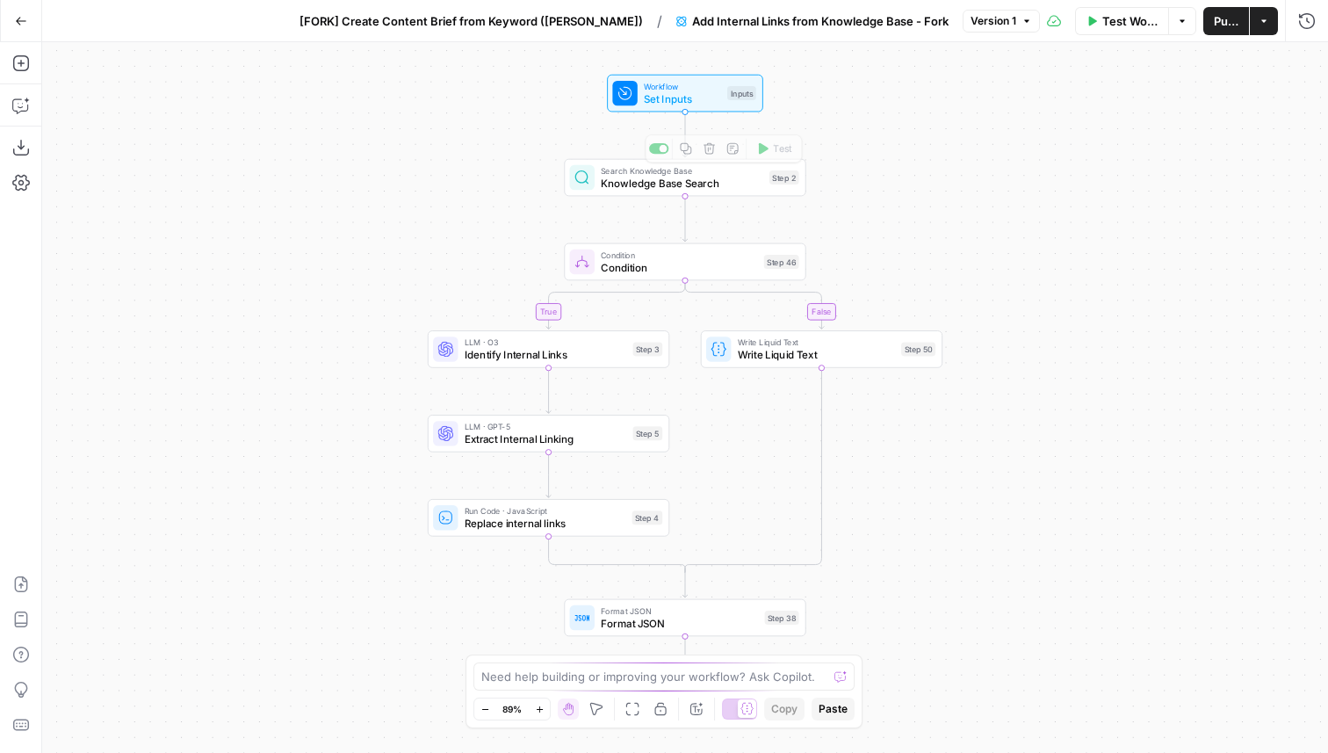
click at [736, 99] on div "Inputs" at bounding box center [741, 93] width 29 height 14
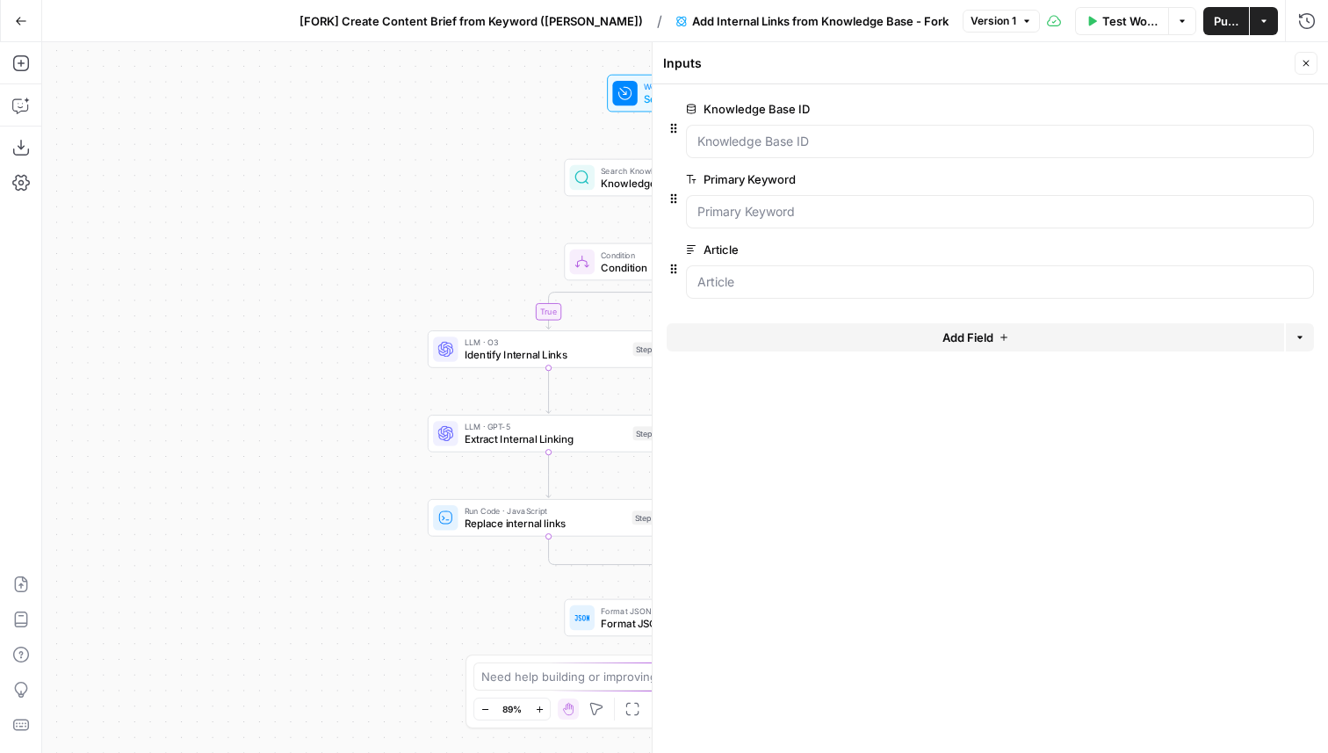
click at [1225, 251] on button "edit field" at bounding box center [1256, 249] width 68 height 21
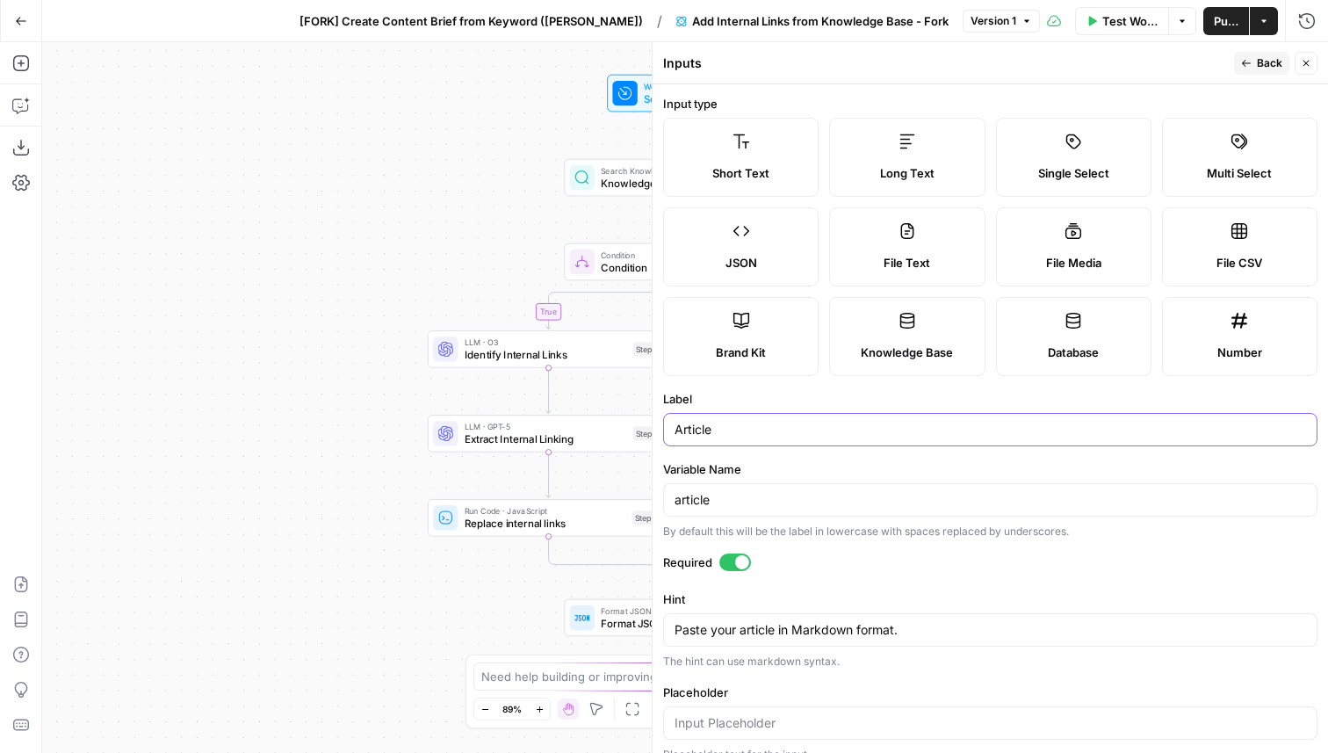
click at [697, 431] on input "Article" at bounding box center [991, 430] width 632 height 18
type input "Outline"
click at [1246, 61] on div "Actions" at bounding box center [1263, 59] width 41 height 18
click at [1256, 65] on button "Back" at bounding box center [1261, 63] width 55 height 23
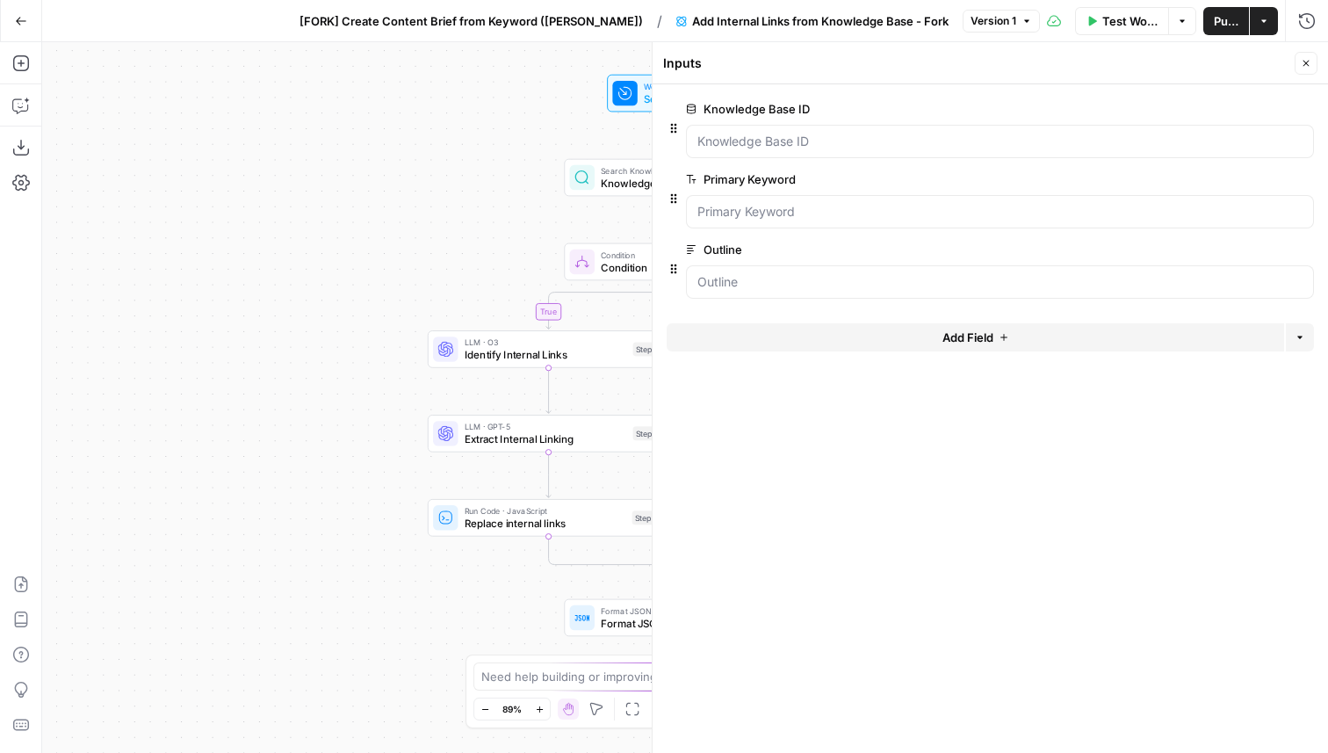
click at [1304, 61] on icon "button" at bounding box center [1307, 64] width 6 height 6
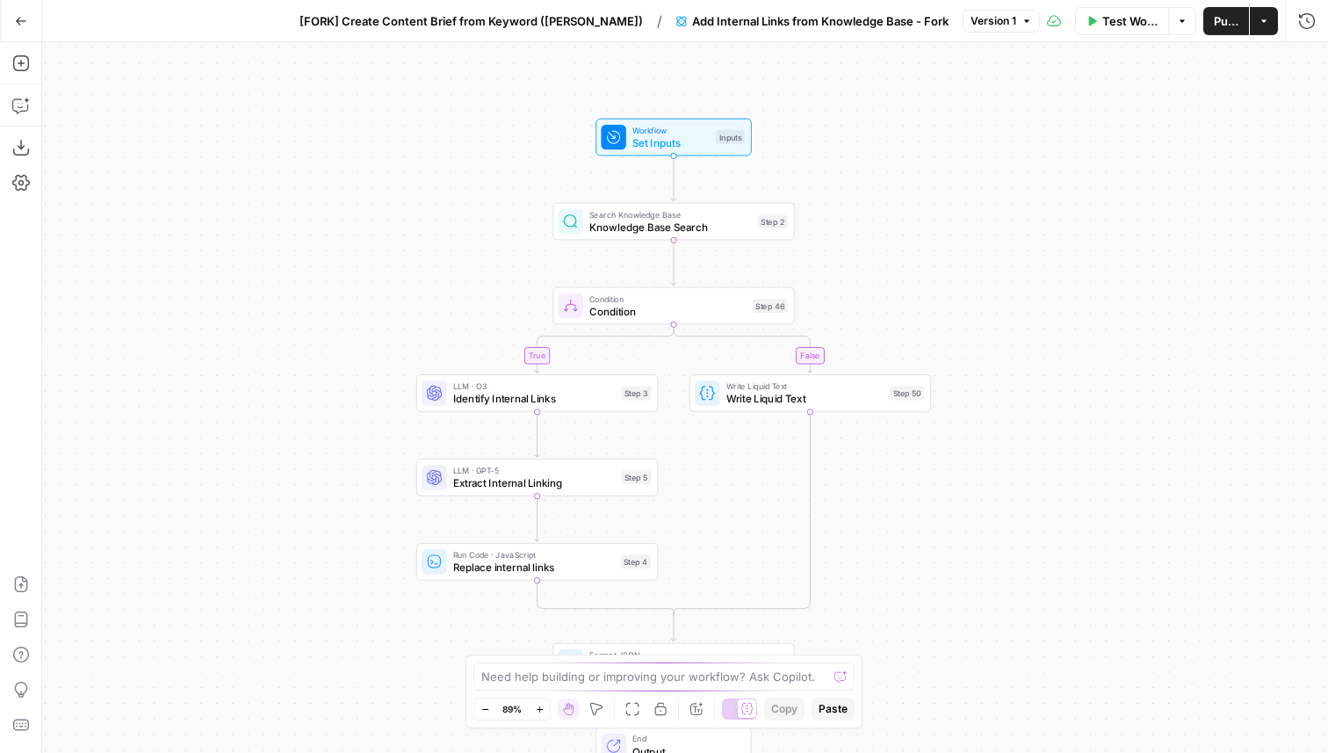
drag, startPoint x: 476, startPoint y: 135, endPoint x: 464, endPoint y: 177, distance: 43.9
click at [464, 177] on div "true false Workflow Set Inputs Inputs Search Knowledge Base Knowledge Base Sear…" at bounding box center [685, 397] width 1286 height 711
click at [692, 19] on span "Add Internal Links from Knowledge Base - Fork" at bounding box center [820, 21] width 257 height 18
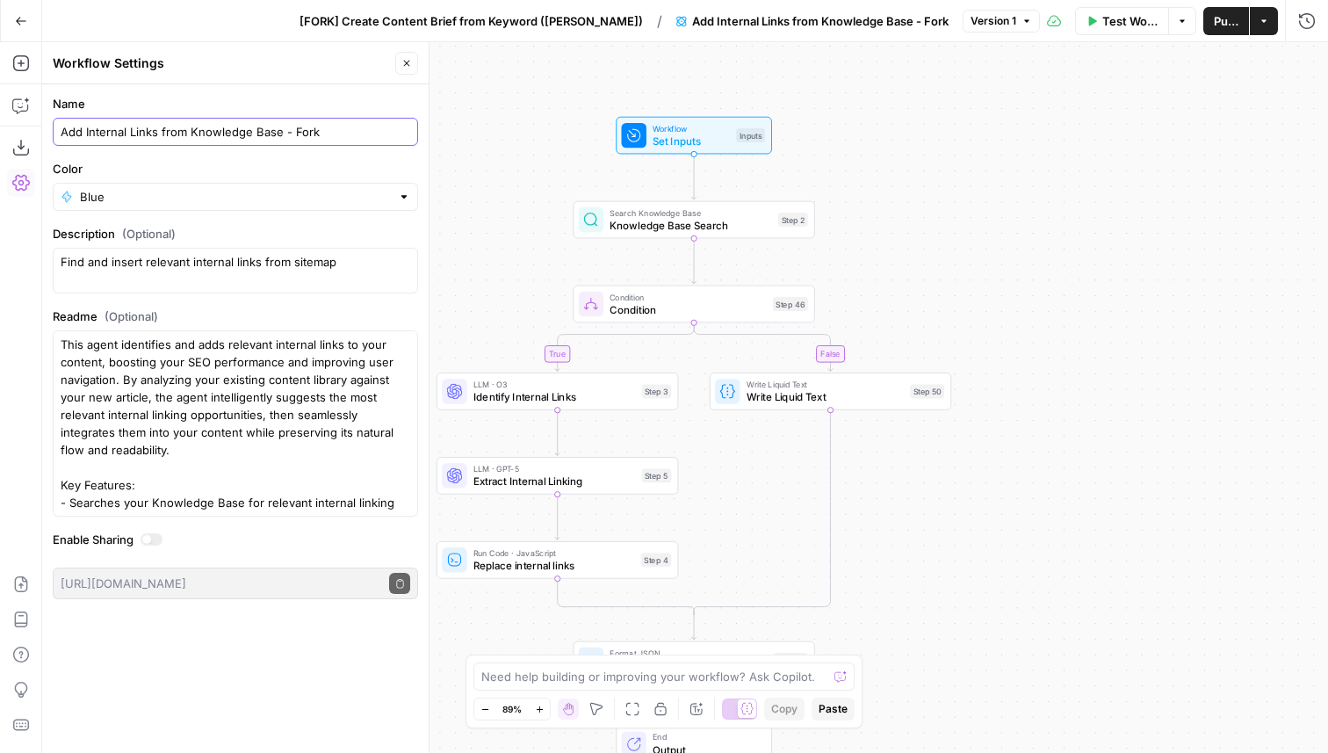
click at [61, 131] on input "Add Internal Links from Knowledge Base - Fork" at bounding box center [236, 132] width 350 height 18
drag, startPoint x: 382, startPoint y: 133, endPoint x: 327, endPoint y: 134, distance: 55.3
click at [327, 134] on input "[FORK] Add Internal Links from Knowledge Base - Fork" at bounding box center [236, 132] width 350 height 18
type input "[FORK] Add Internal Links from Knowledge Base in Outline - (Andrea)"
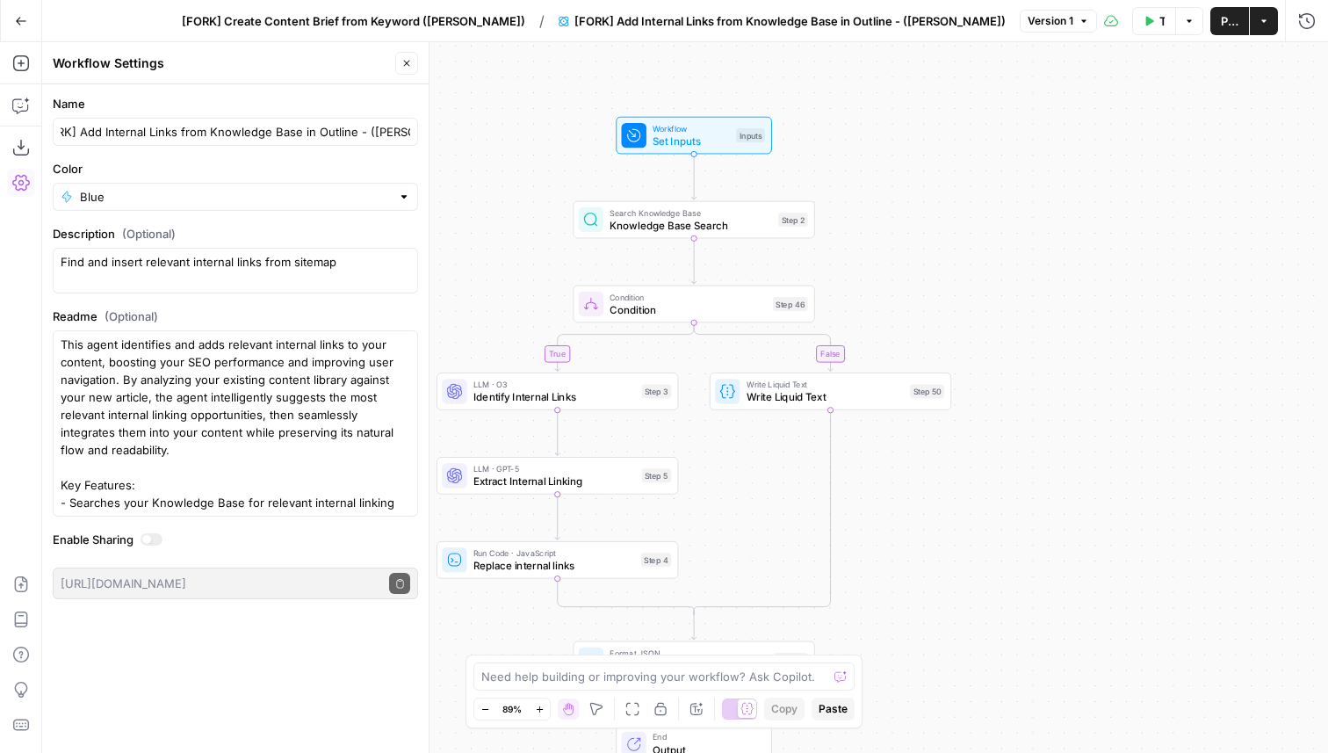
scroll to position [0, 0]
click at [400, 61] on button "Close" at bounding box center [406, 63] width 23 height 23
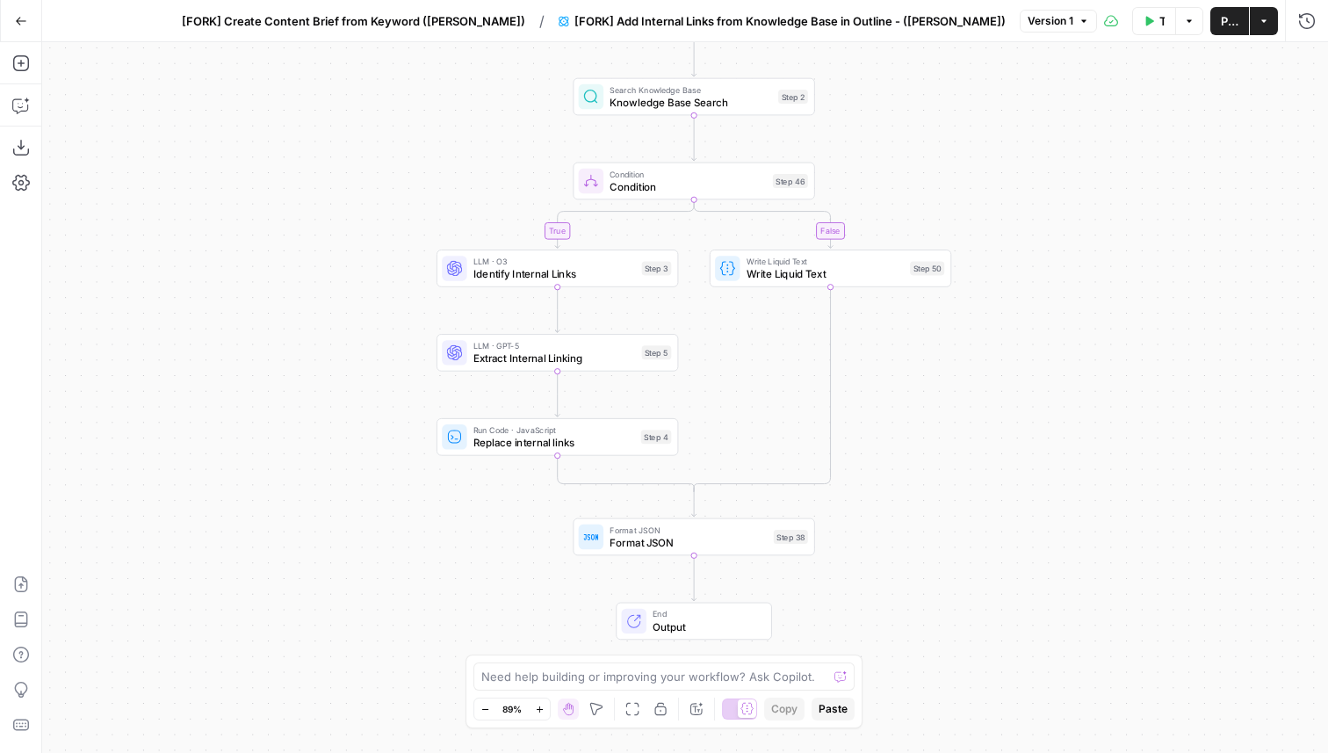
drag, startPoint x: 401, startPoint y: 266, endPoint x: 401, endPoint y: 154, distance: 112.4
click at [401, 154] on div "true false Workflow Set Inputs Inputs Search Knowledge Base Knowledge Base Sear…" at bounding box center [685, 397] width 1286 height 711
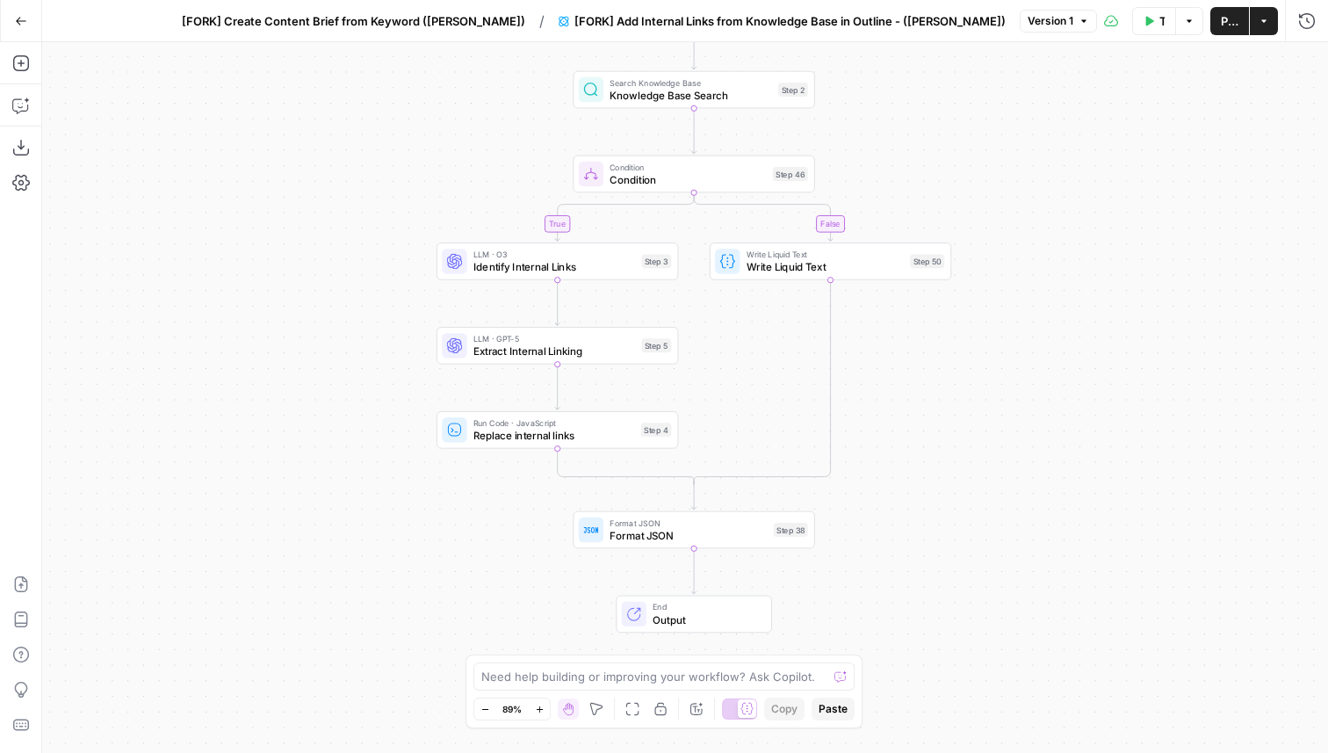
click at [502, 257] on span "LLM · O3" at bounding box center [554, 254] width 163 height 12
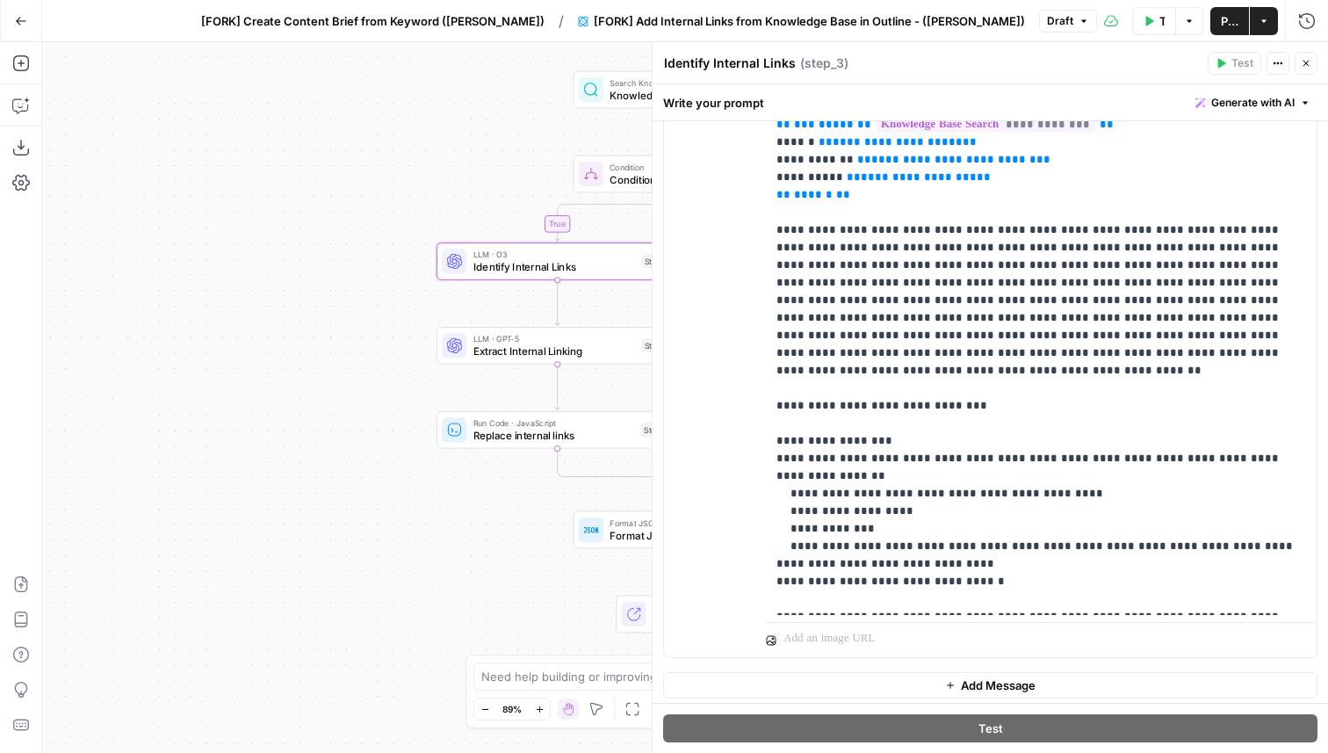
scroll to position [408, 0]
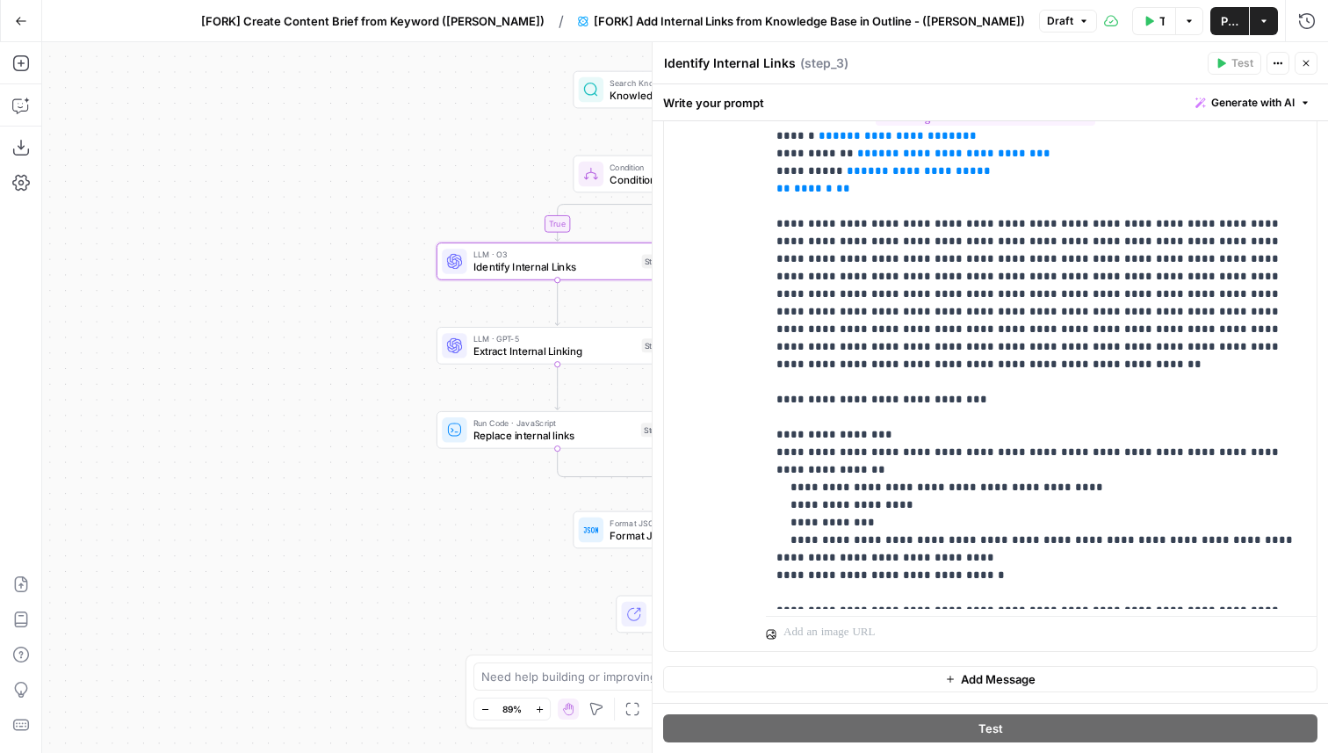
click at [1312, 61] on button "Close" at bounding box center [1306, 63] width 23 height 23
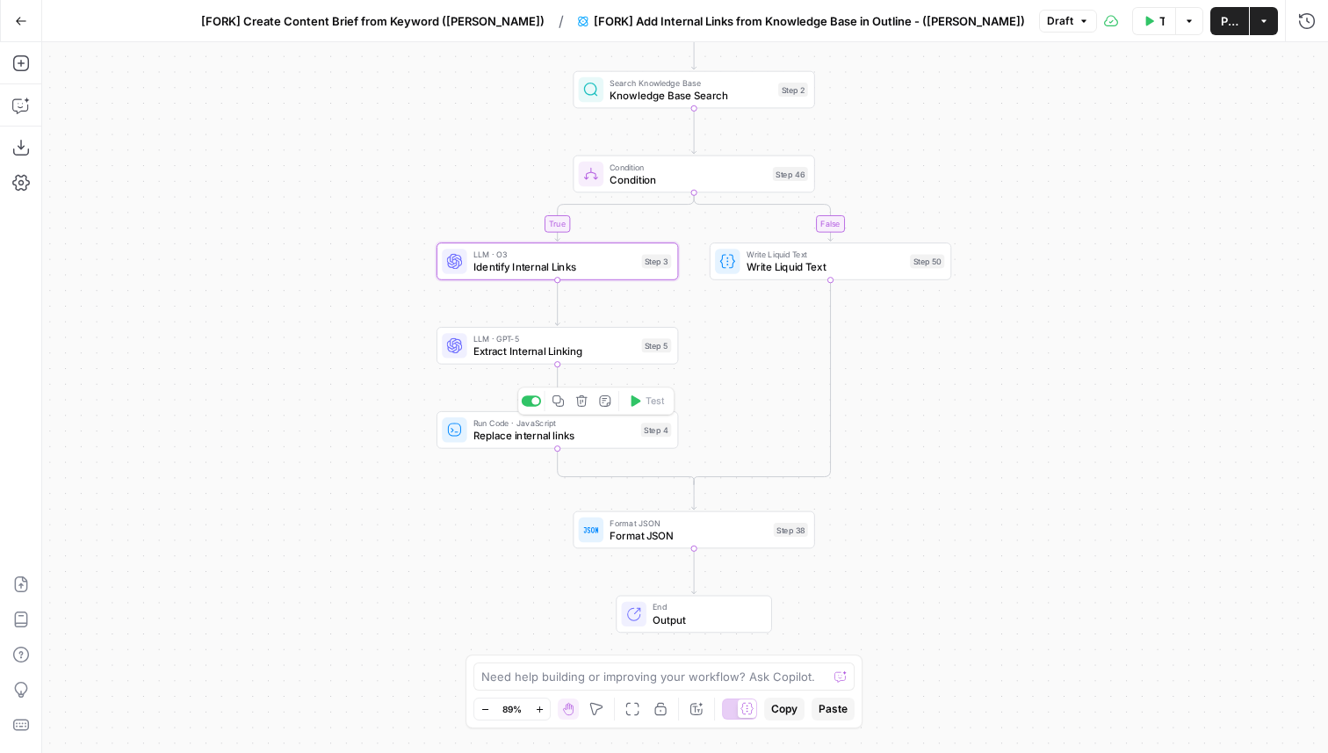
click at [529, 397] on div at bounding box center [531, 400] width 19 height 11
click at [803, 263] on span "Write Liquid Text" at bounding box center [825, 267] width 157 height 16
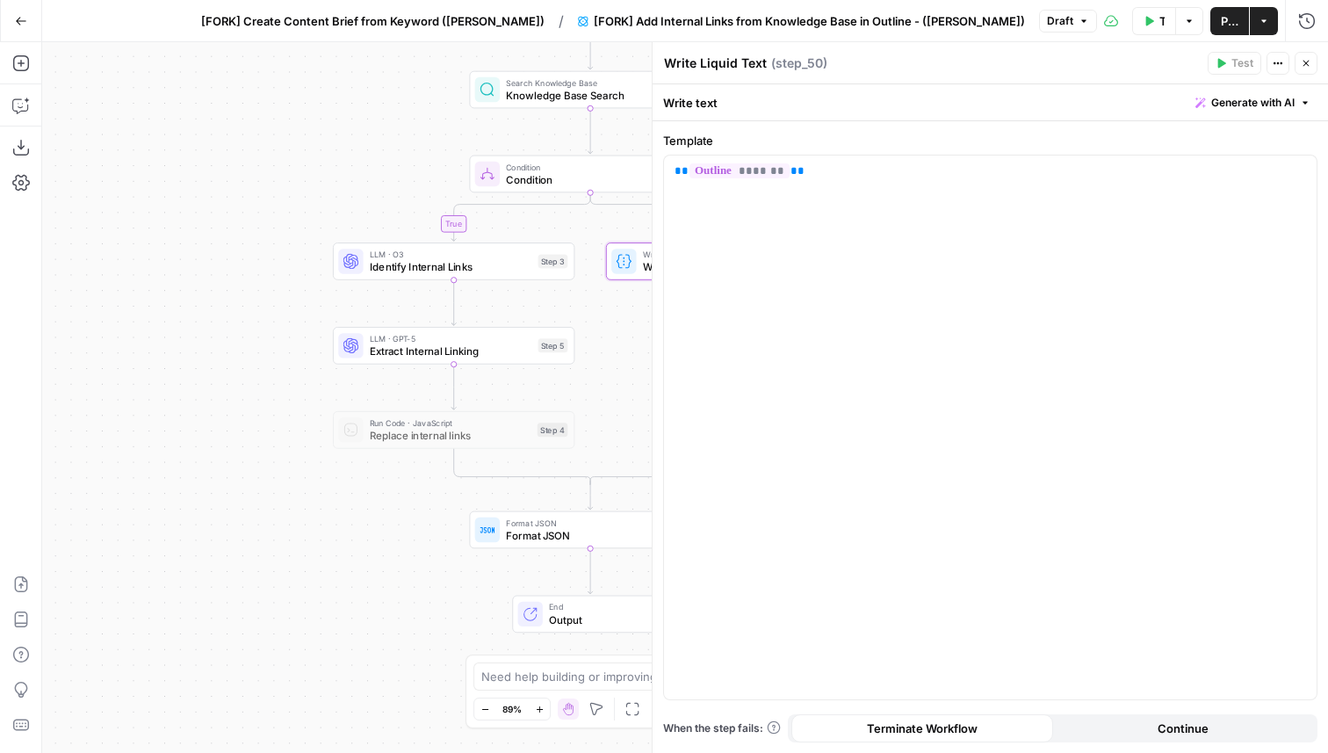
drag, startPoint x: 330, startPoint y: 422, endPoint x: 219, endPoint y: 423, distance: 111.6
click at [220, 423] on div "true false Workflow Set Inputs Inputs Search Knowledge Base Knowledge Base Sear…" at bounding box center [685, 397] width 1286 height 711
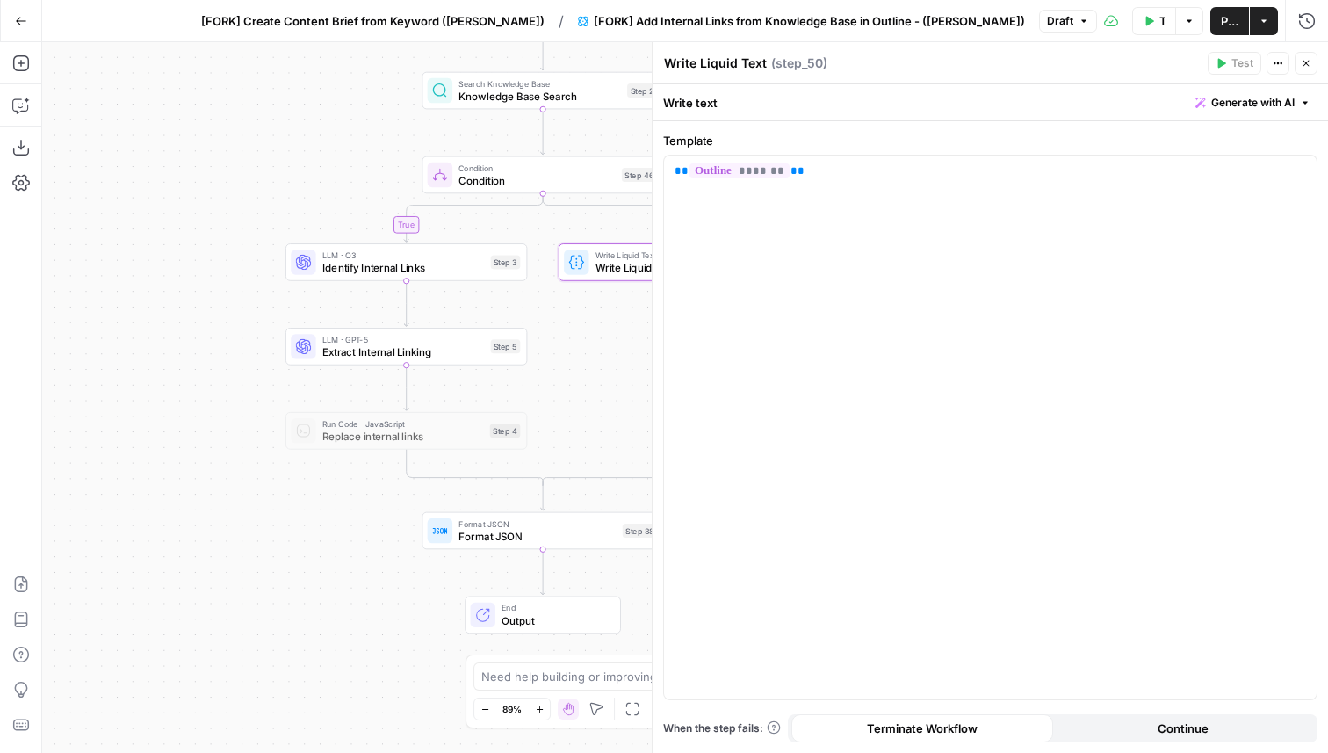
click at [459, 532] on span "Format JSON" at bounding box center [537, 536] width 157 height 16
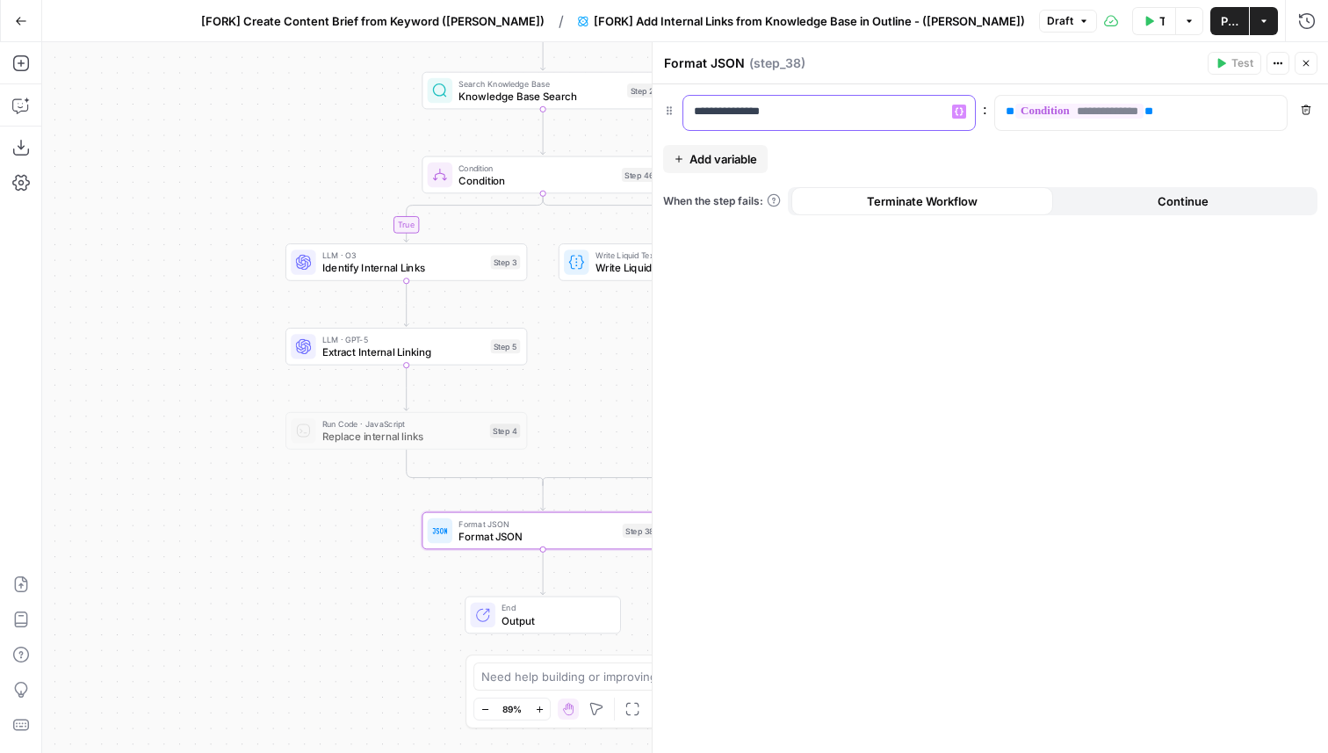
drag, startPoint x: 806, startPoint y: 108, endPoint x: 673, endPoint y: 108, distance: 132.6
click at [673, 108] on div "**********" at bounding box center [990, 113] width 654 height 36
click at [871, 516] on div "**********" at bounding box center [991, 418] width 676 height 669
click at [1308, 67] on icon "button" at bounding box center [1306, 63] width 11 height 11
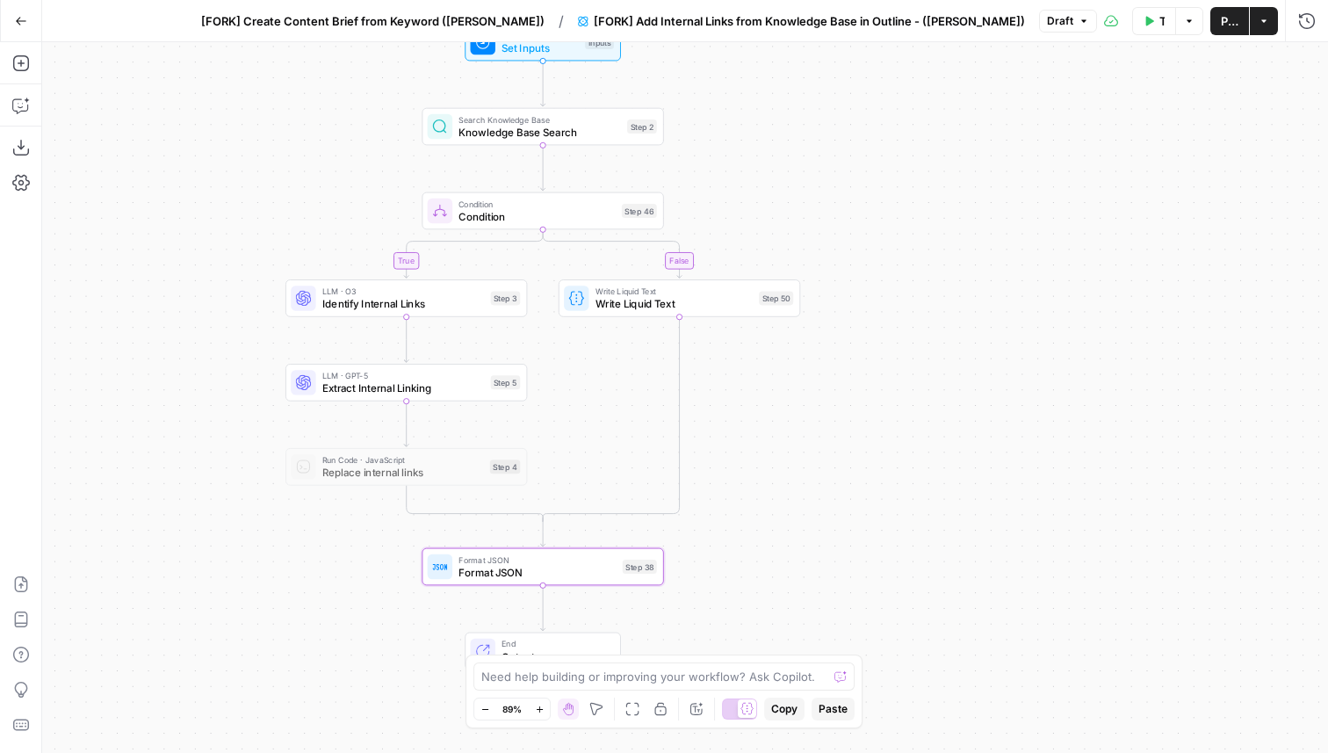
drag, startPoint x: 346, startPoint y: 146, endPoint x: 346, endPoint y: 385, distance: 238.9
click at [346, 385] on div "true false Workflow Set Inputs Inputs Search Knowledge Base Knowledge Base Sear…" at bounding box center [685, 397] width 1286 height 711
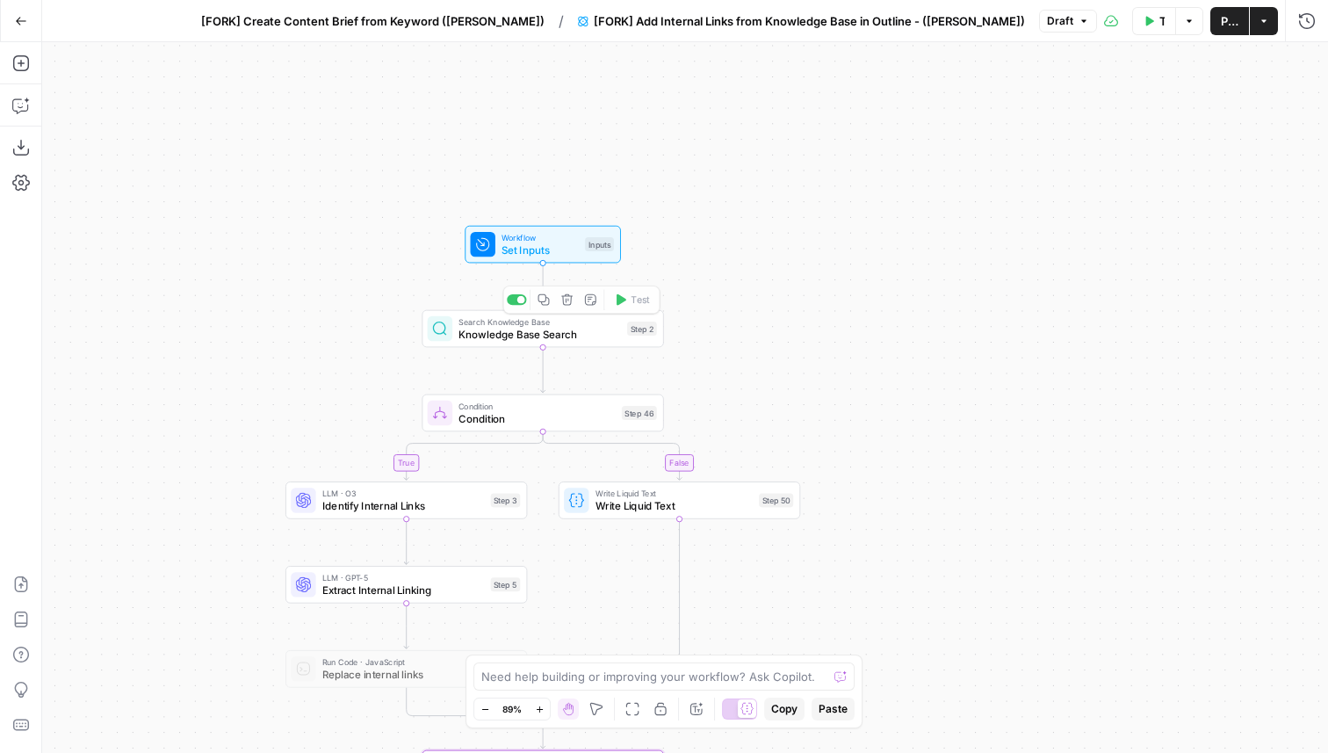
click at [573, 254] on div "Add Note" at bounding box center [591, 265] width 66 height 28
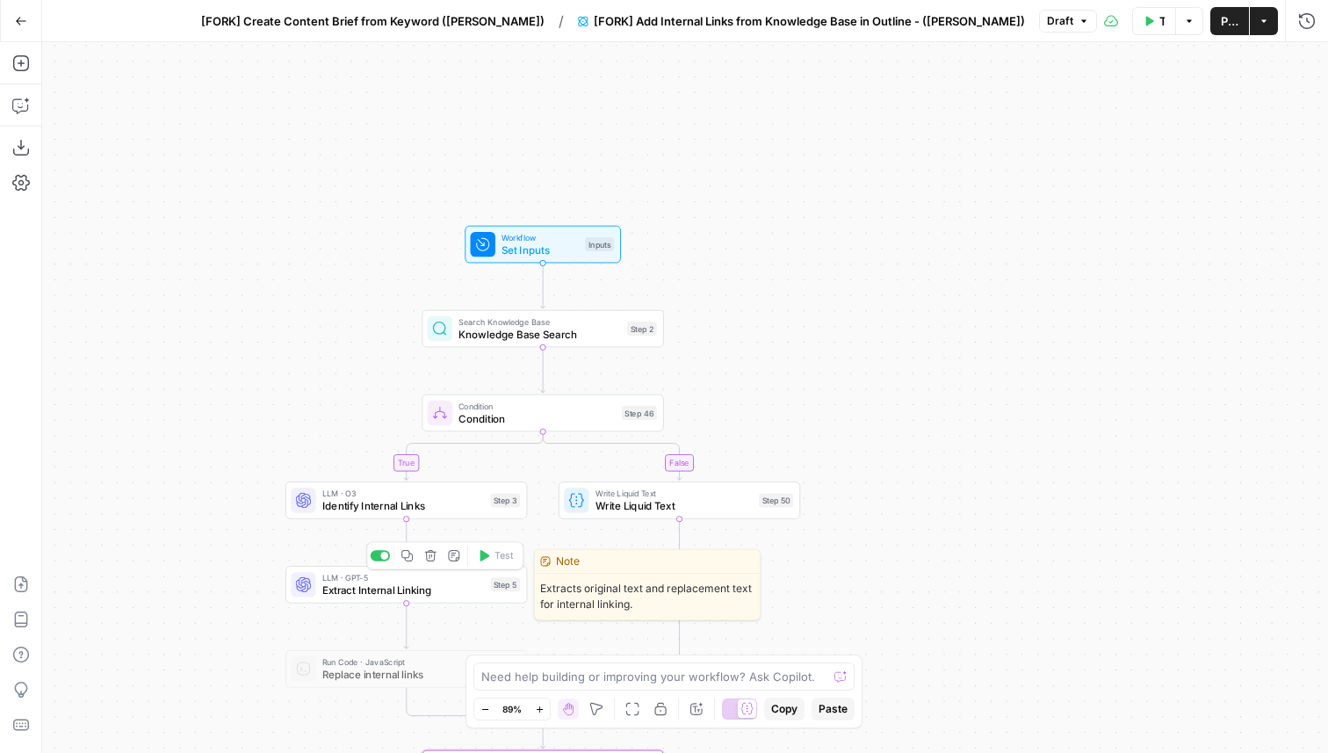
click at [336, 588] on span "Extract Internal Linking" at bounding box center [403, 590] width 163 height 16
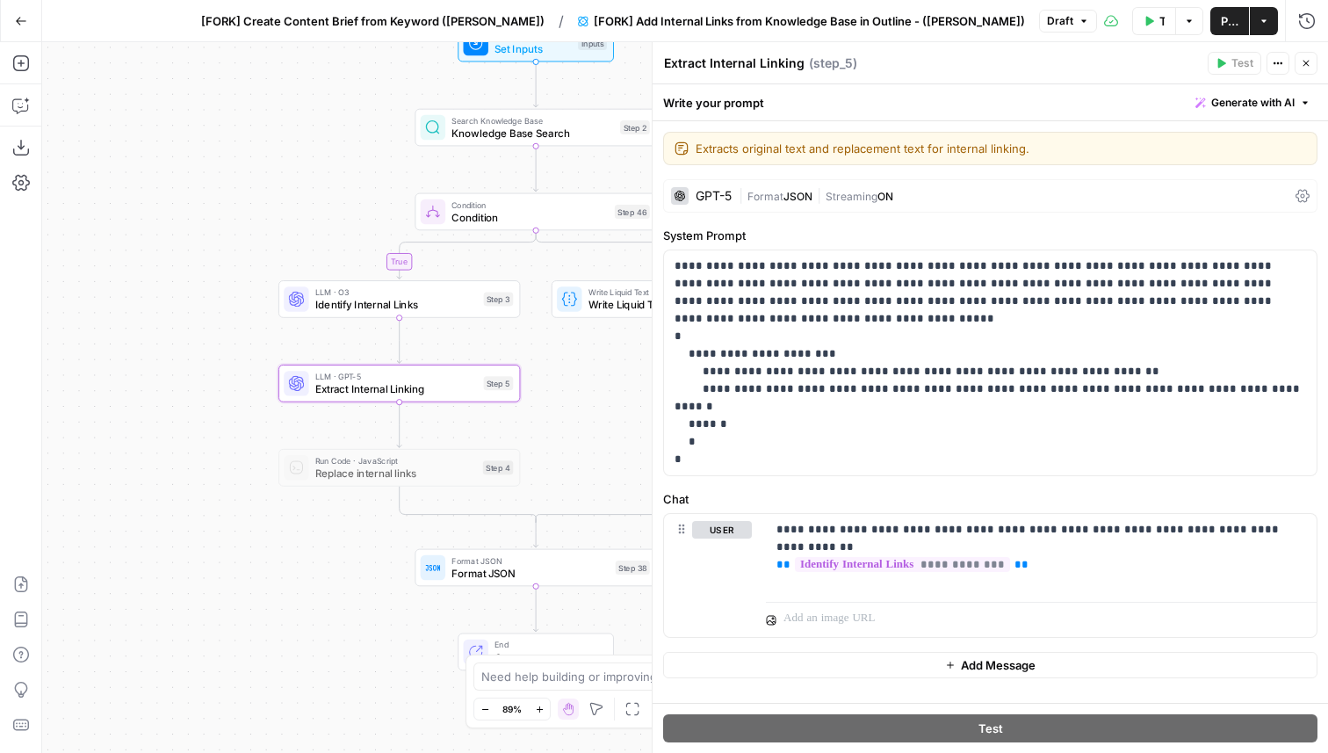
drag, startPoint x: 315, startPoint y: 416, endPoint x: 308, endPoint y: 215, distance: 201.3
click at [308, 215] on div "true false Workflow Set Inputs Inputs Search Knowledge Base Knowledge Base Sear…" at bounding box center [685, 397] width 1286 height 711
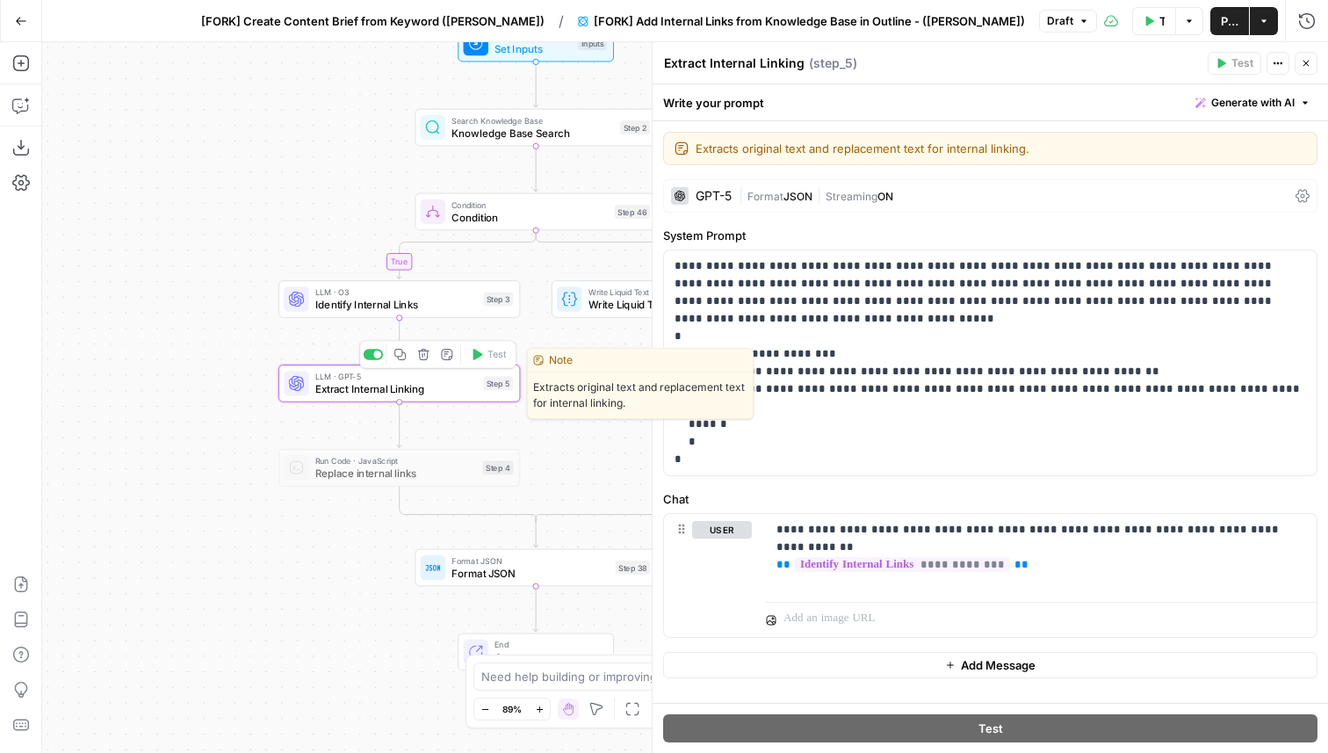
click at [374, 357] on div at bounding box center [377, 355] width 8 height 8
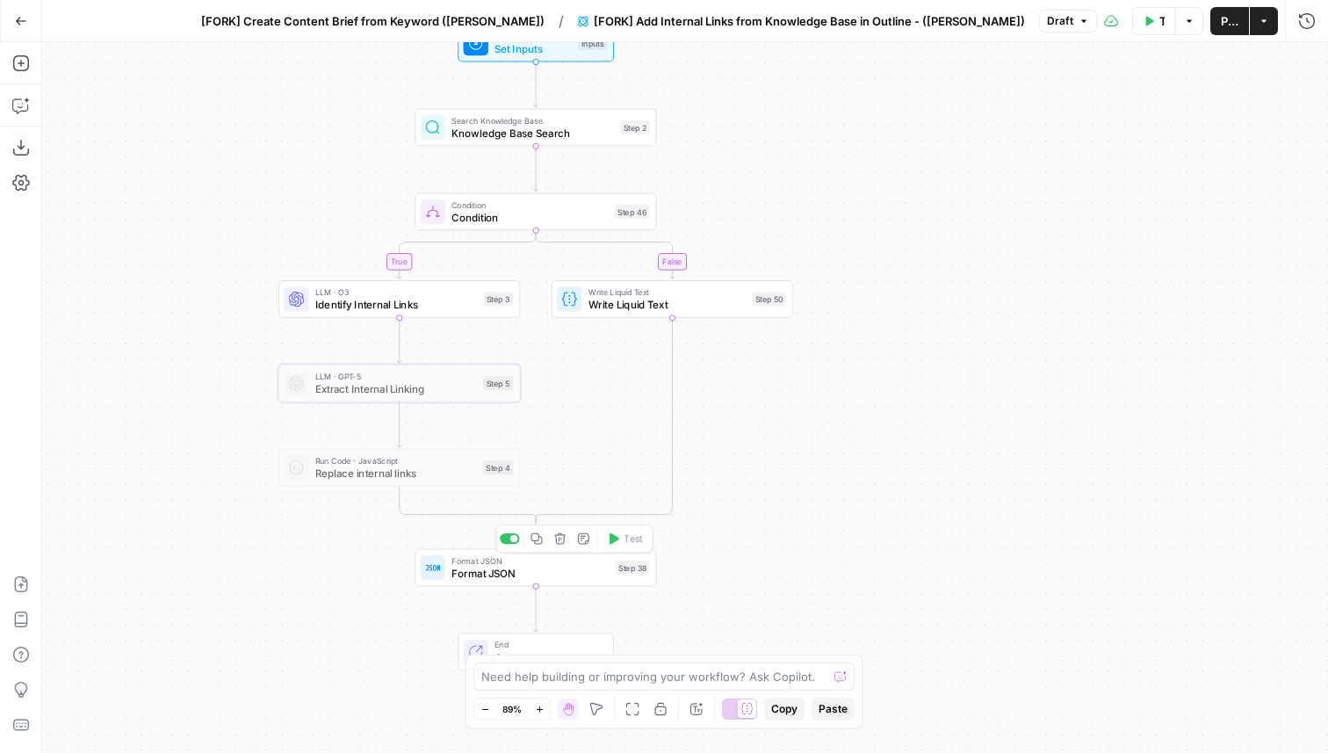
click at [546, 573] on span "Format JSON" at bounding box center [530, 573] width 157 height 16
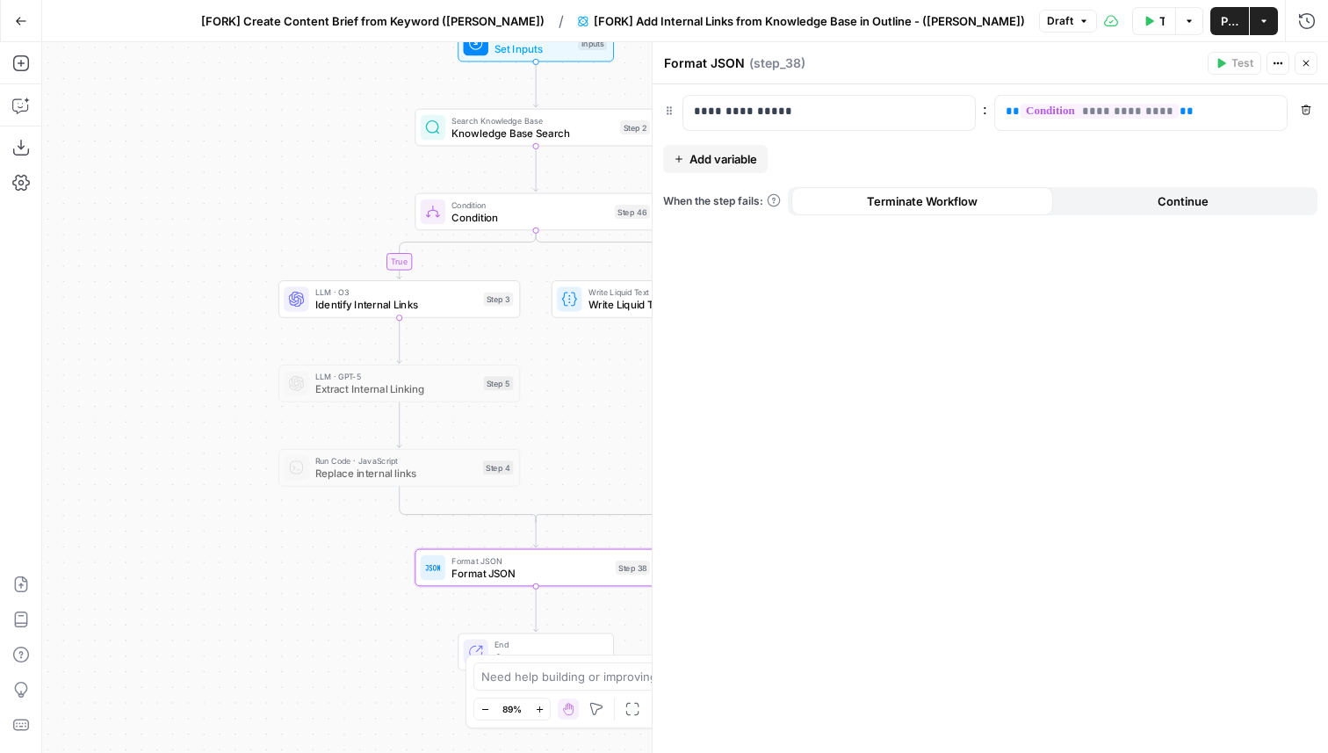
click at [1306, 63] on icon "button" at bounding box center [1307, 64] width 6 height 6
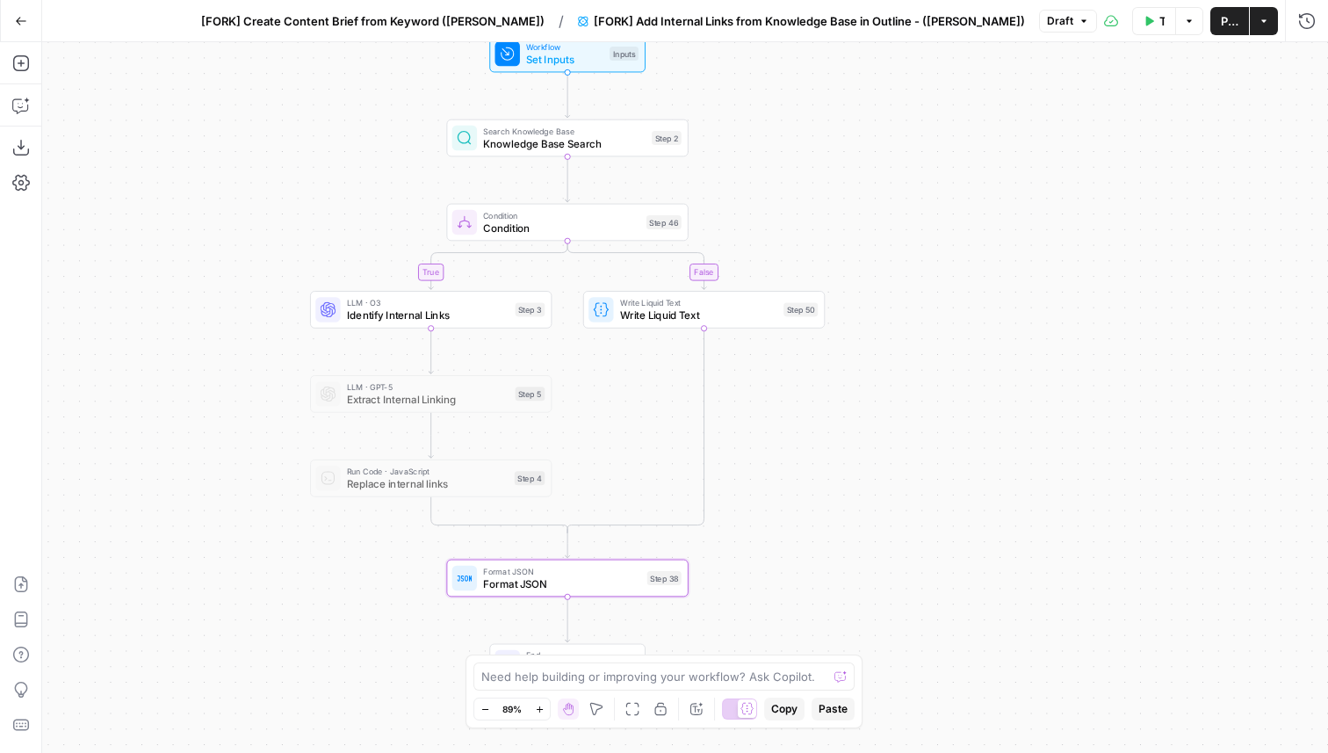
drag, startPoint x: 800, startPoint y: 166, endPoint x: 935, endPoint y: 186, distance: 135.9
click at [935, 184] on div "true false Workflow Set Inputs Inputs Search Knowledge Base Knowledge Base Sear…" at bounding box center [685, 397] width 1286 height 711
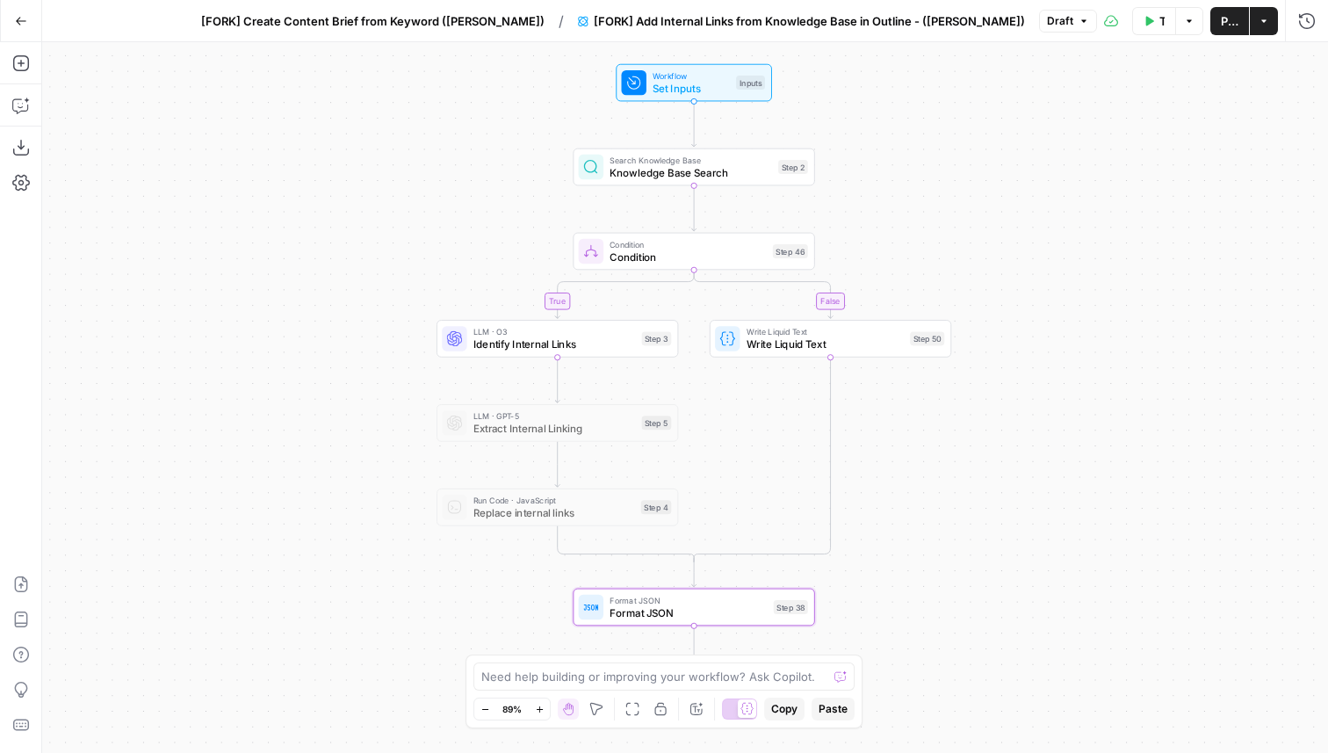
drag, startPoint x: 480, startPoint y: 177, endPoint x: 506, endPoint y: 203, distance: 36.7
click at [506, 203] on div "true false Workflow Set Inputs Inputs Search Knowledge Base Knowledge Base Sear…" at bounding box center [685, 397] width 1286 height 711
click at [741, 84] on div "Inputs" at bounding box center [753, 87] width 29 height 14
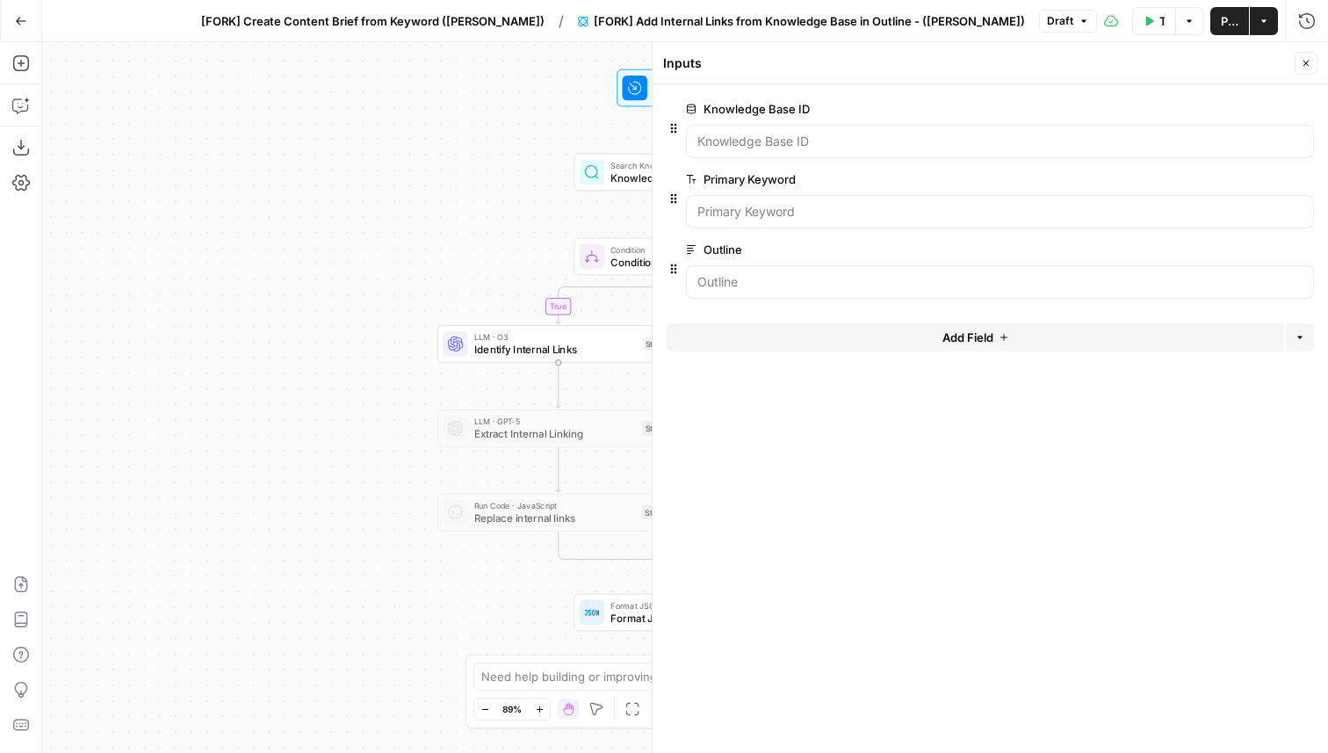
drag, startPoint x: 501, startPoint y: 193, endPoint x: 349, endPoint y: 193, distance: 152.0
click at [349, 193] on div "true false Workflow Set Inputs Inputs Search Knowledge Base Knowledge Base Sear…" at bounding box center [685, 397] width 1286 height 711
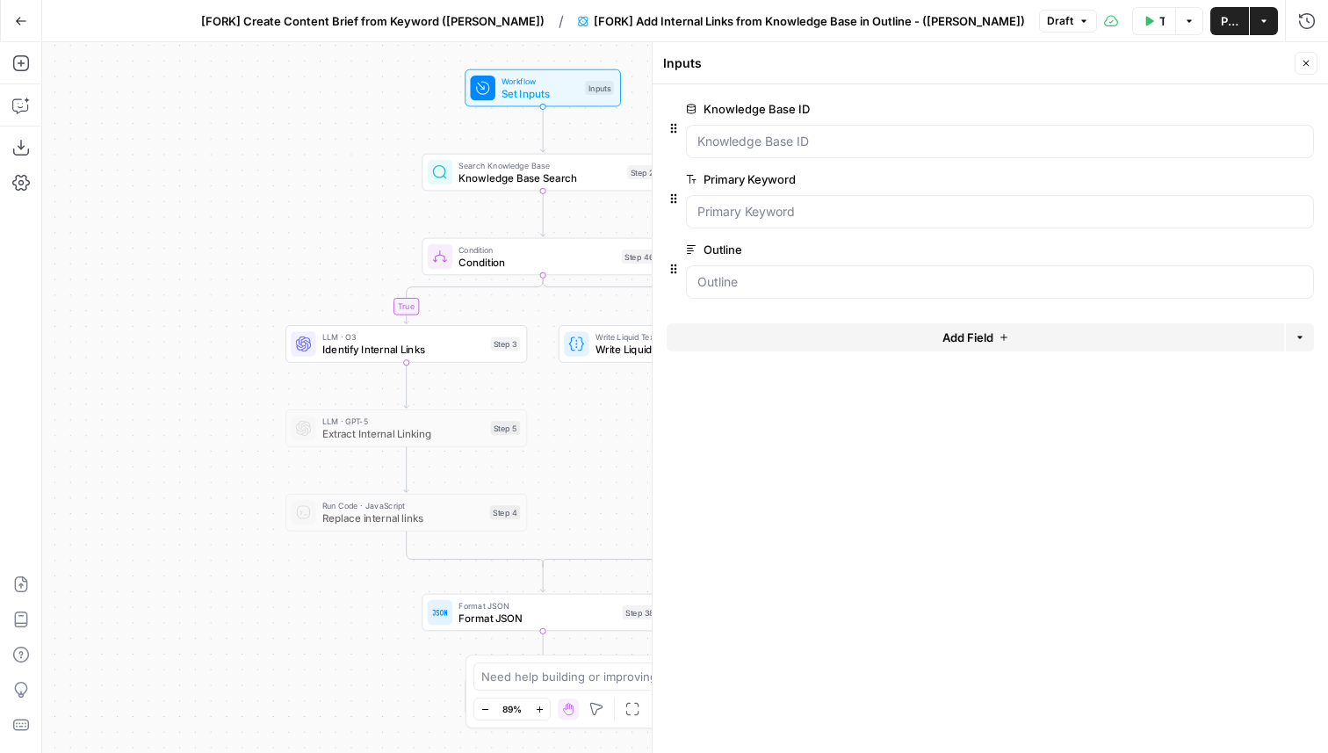
click at [1232, 15] on span "Publish" at bounding box center [1230, 21] width 18 height 18
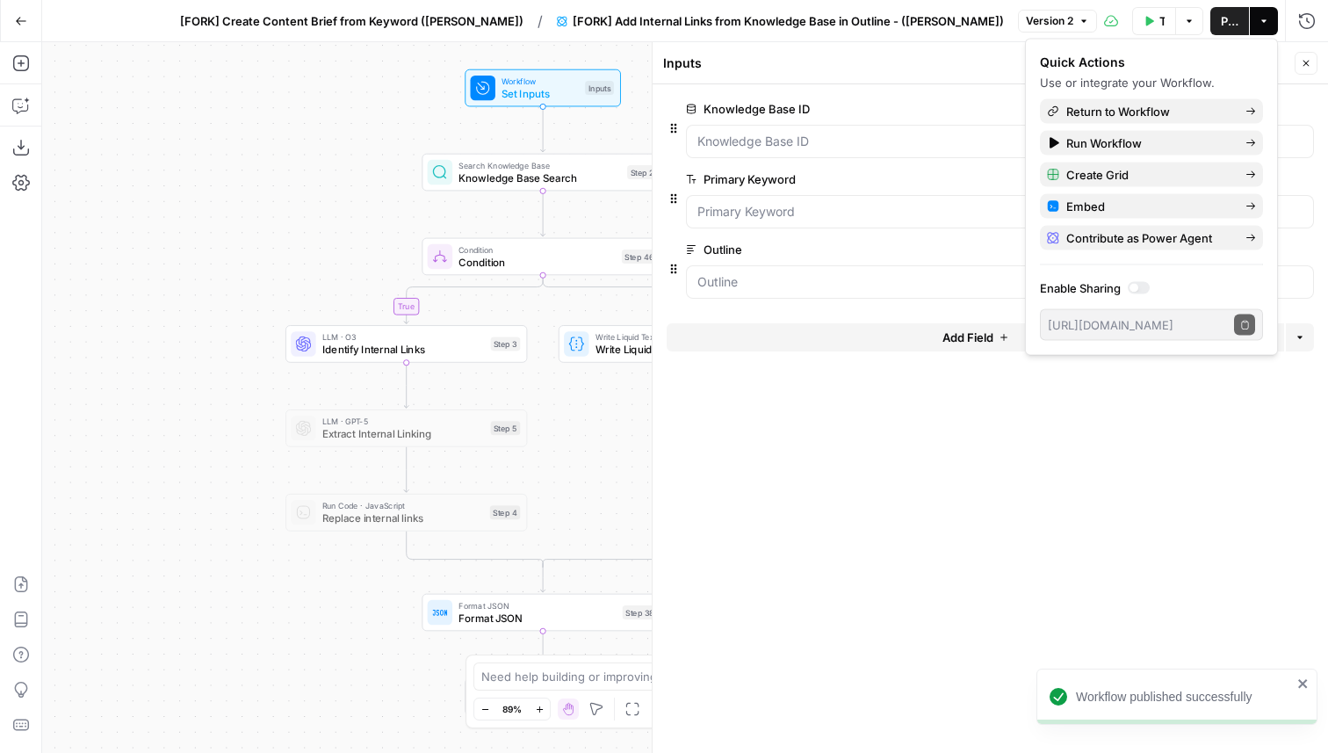
click at [522, 16] on span "[FORK] Create Content Brief from Keyword (Andrea)" at bounding box center [351, 21] width 343 height 18
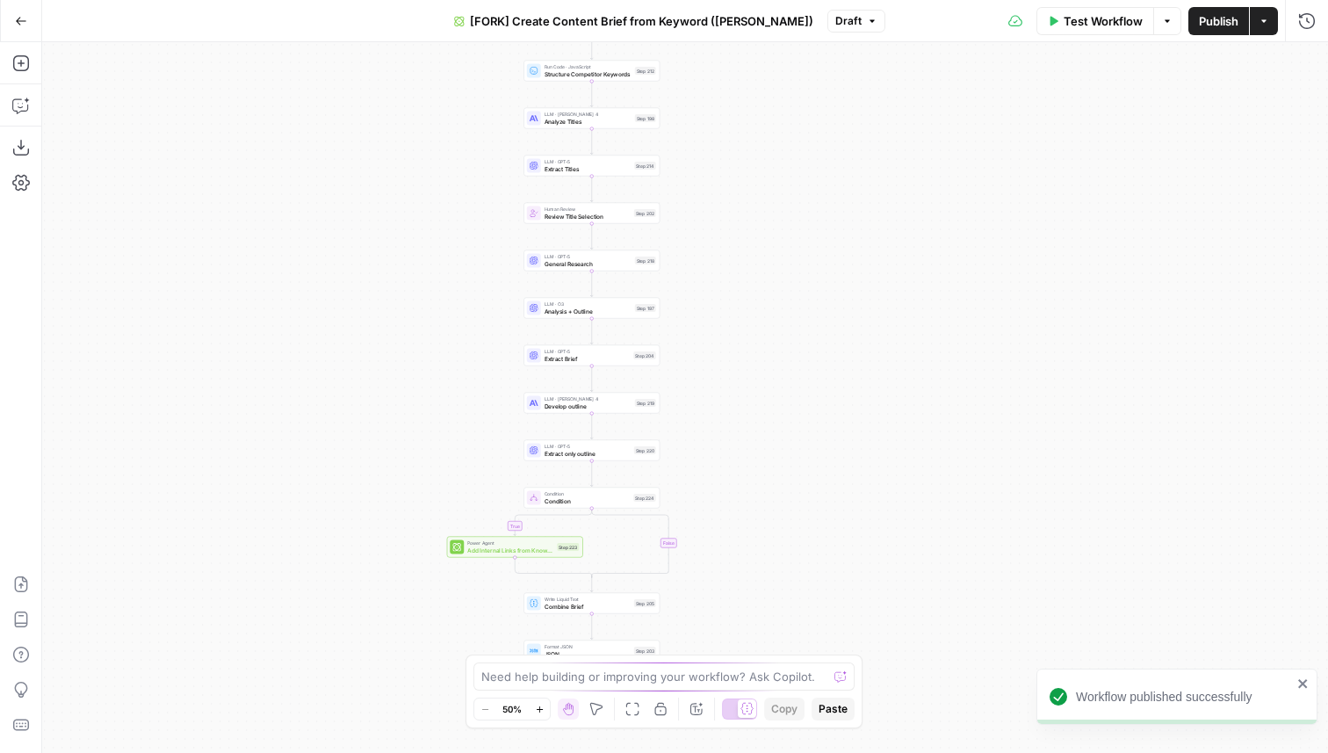
drag, startPoint x: 922, startPoint y: 356, endPoint x: 810, endPoint y: 65, distance: 311.8
click at [810, 65] on div "true false Workflow Set Inputs Inputs Google Search Perform Google Search Step …" at bounding box center [685, 397] width 1286 height 711
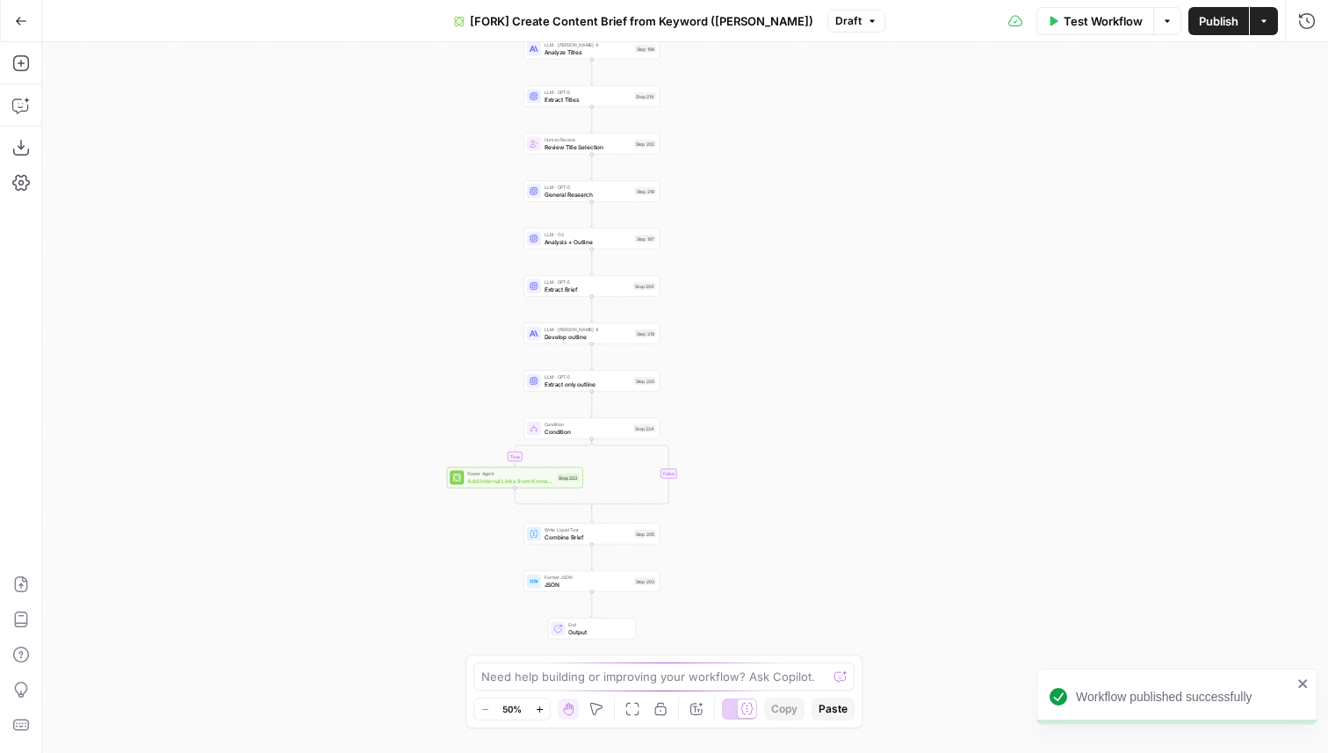
drag, startPoint x: 814, startPoint y: 513, endPoint x: 816, endPoint y: 299, distance: 214.3
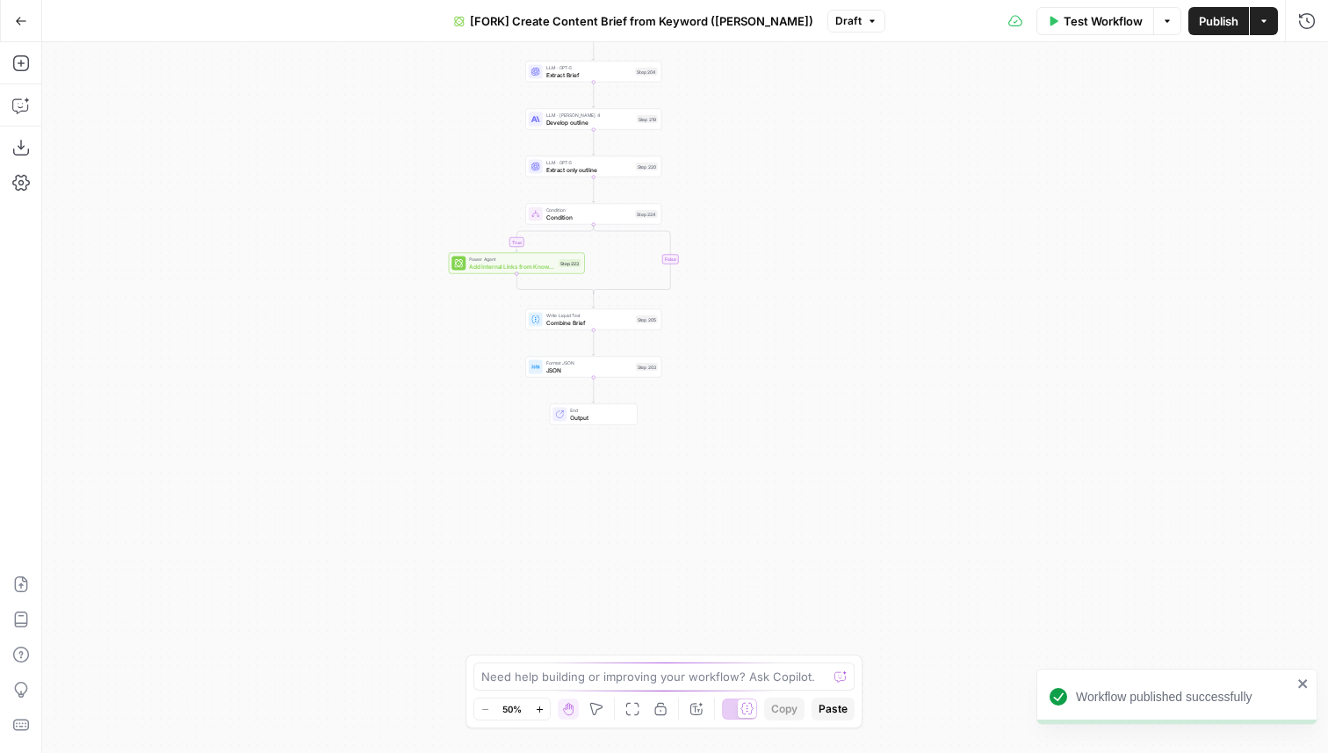
click at [816, 299] on div "true false Workflow Set Inputs Inputs Google Search Perform Google Search Step …" at bounding box center [685, 397] width 1286 height 711
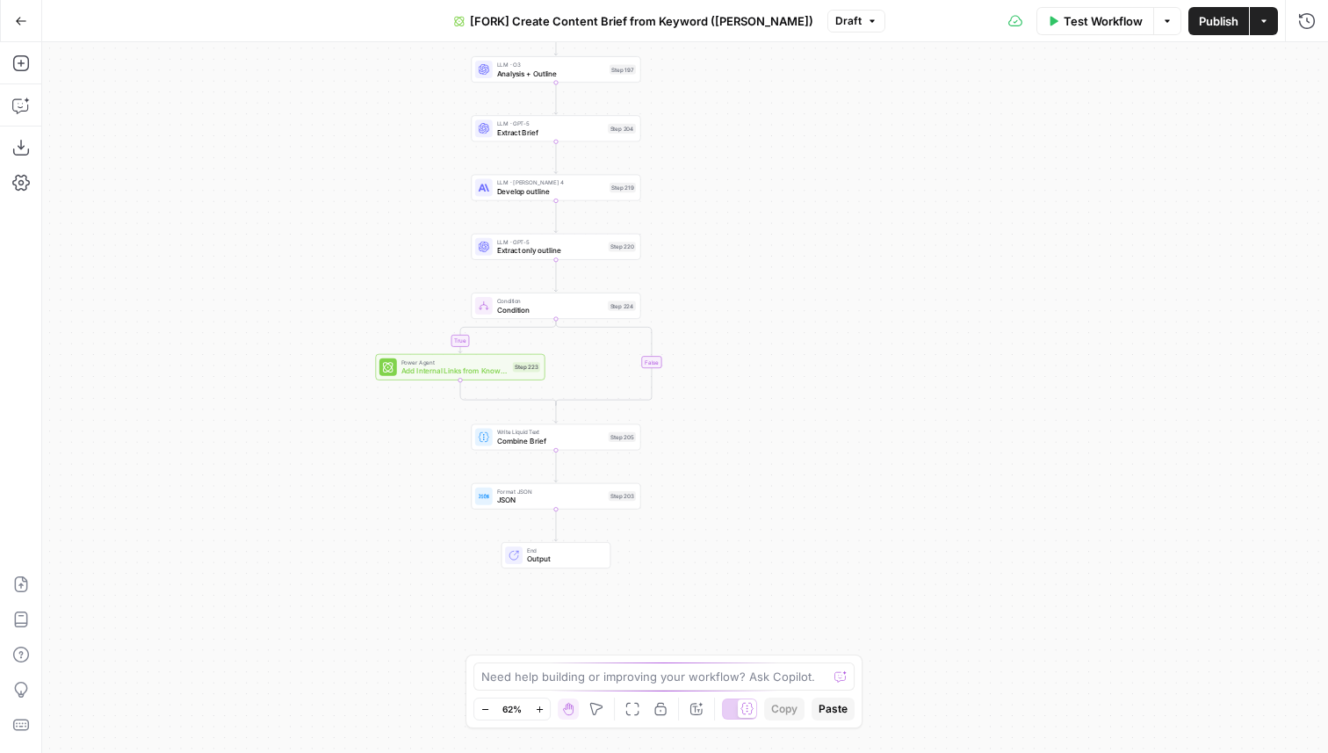
drag, startPoint x: 730, startPoint y: 287, endPoint x: 791, endPoint y: 181, distance: 122.4
click at [791, 181] on div "true false Workflow Set Inputs Inputs Google Search Perform Google Search Step …" at bounding box center [685, 397] width 1286 height 711
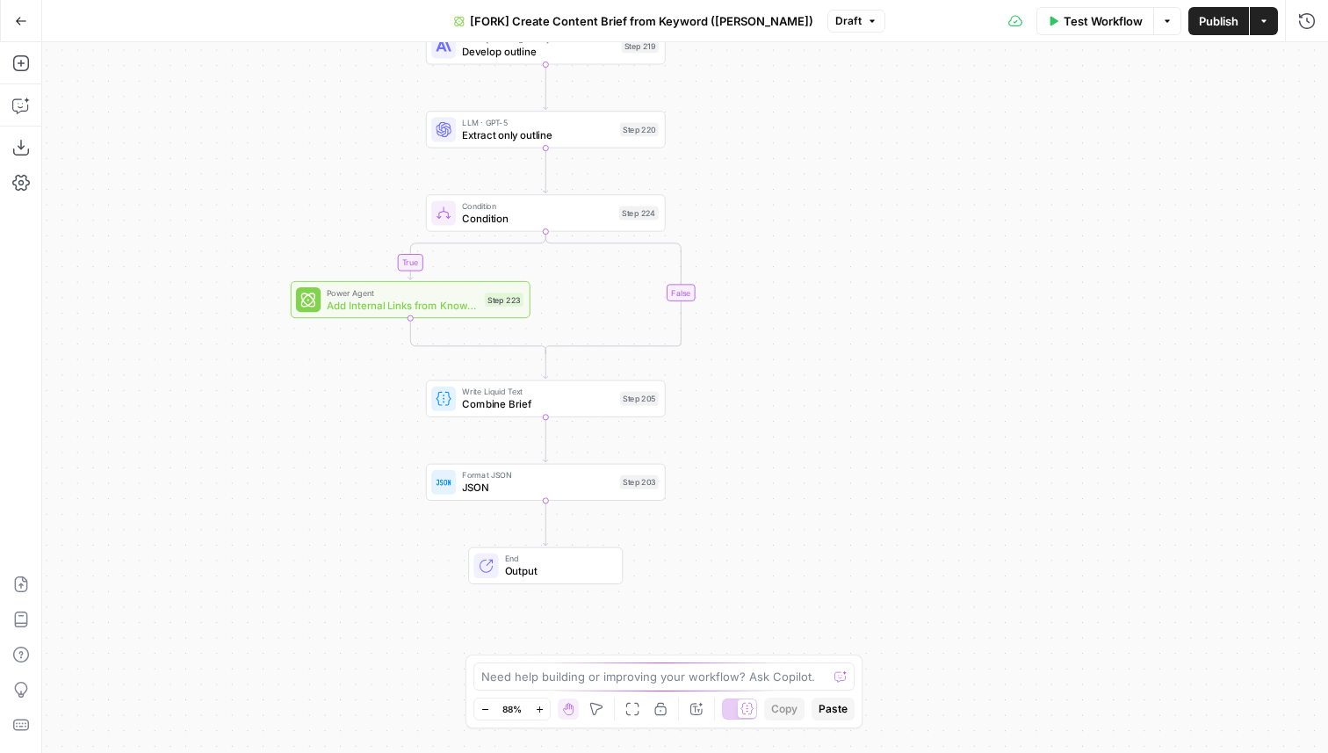
click at [504, 403] on span "Combine Brief" at bounding box center [538, 404] width 152 height 16
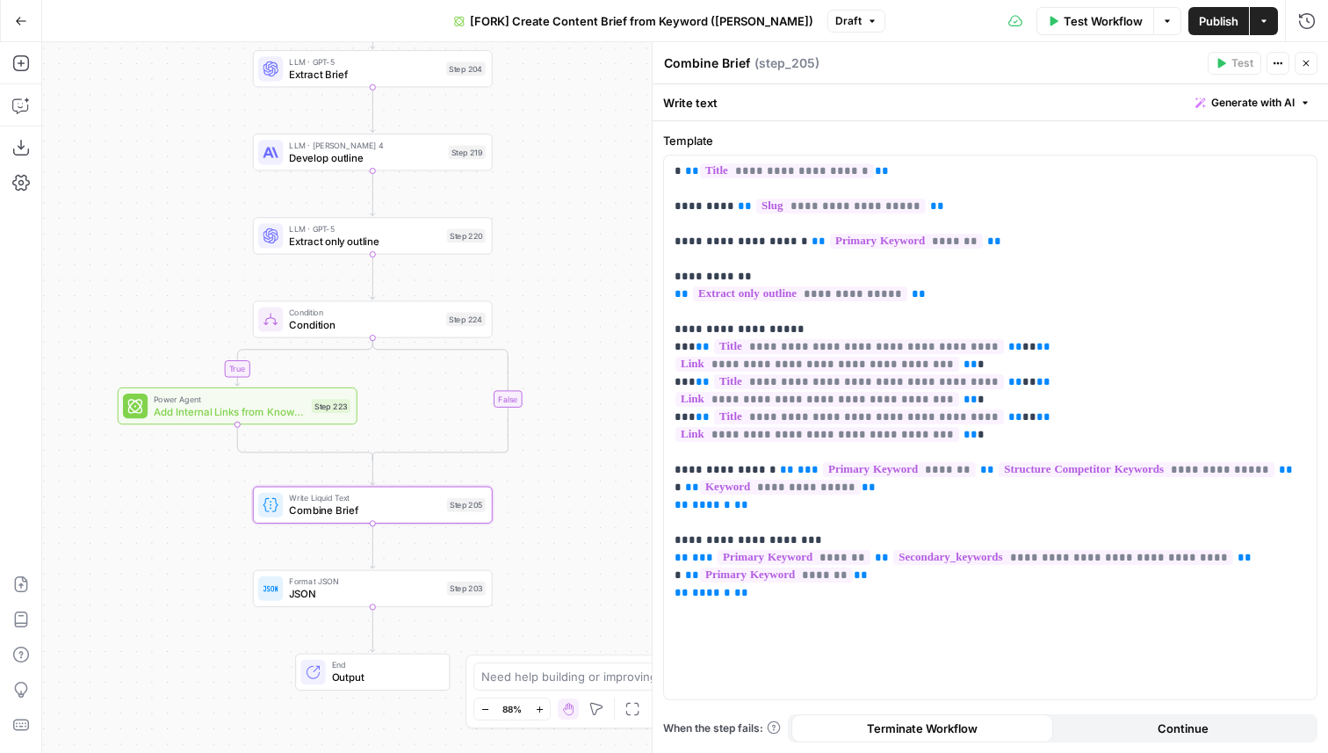
drag, startPoint x: 365, startPoint y: 188, endPoint x: 191, endPoint y: 293, distance: 203.4
click at [191, 293] on div "true false Workflow Set Inputs Inputs Google Search Perform Google Search Step …" at bounding box center [685, 397] width 1286 height 711
click at [763, 454] on p "**********" at bounding box center [991, 356] width 632 height 387
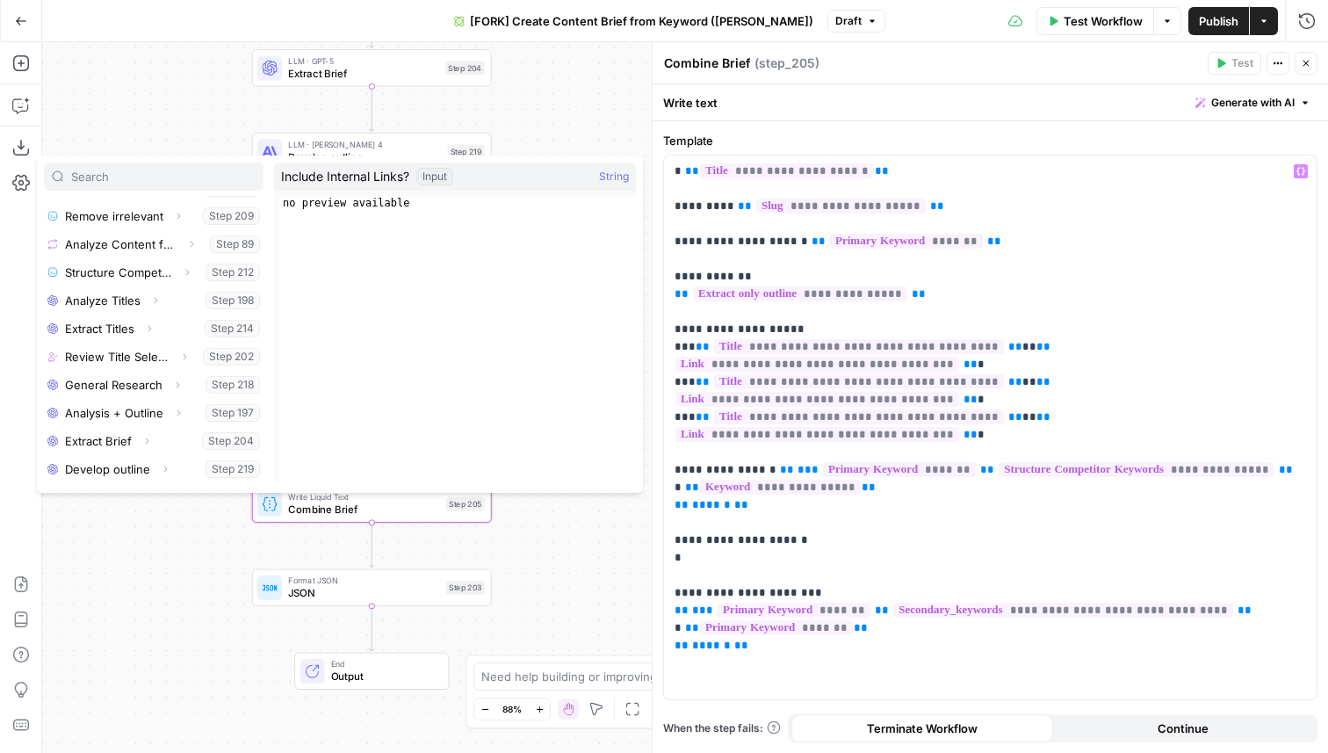
scroll to position [329, 0]
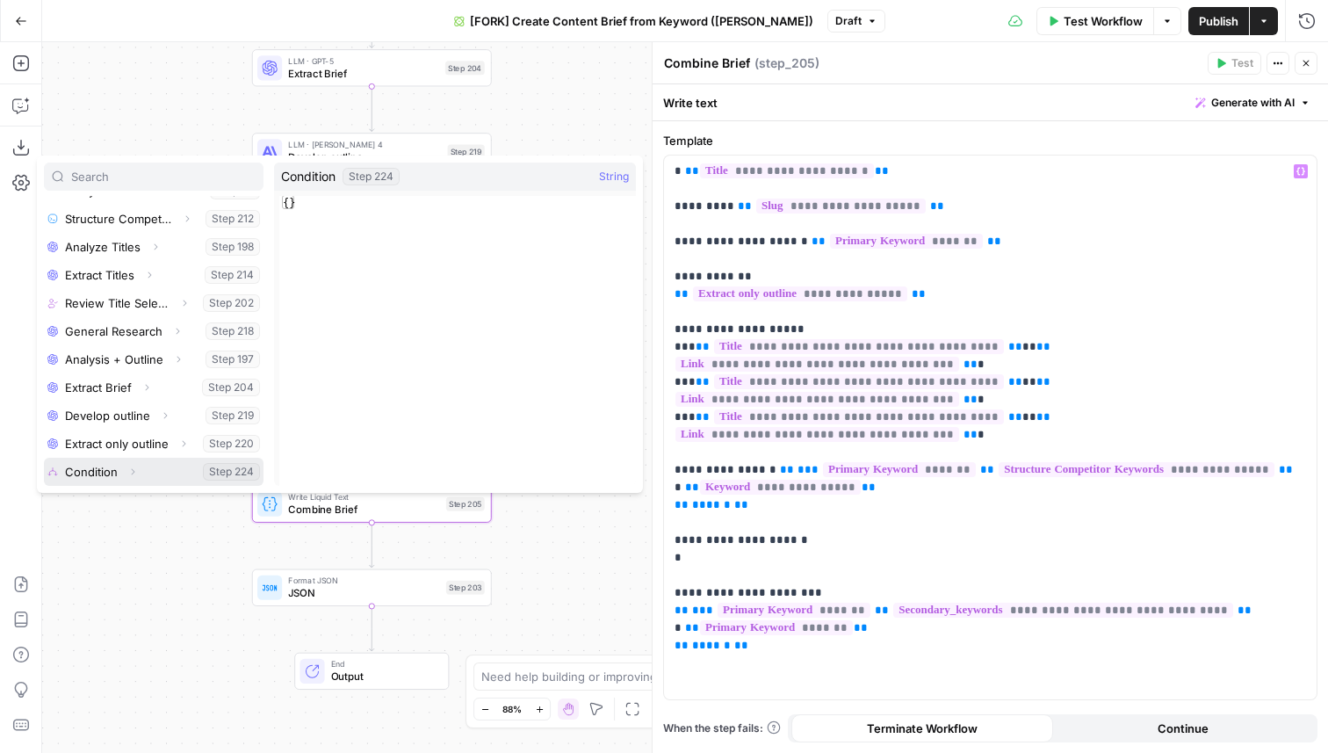
click at [195, 463] on button "Select variable Condition" at bounding box center [154, 472] width 220 height 28
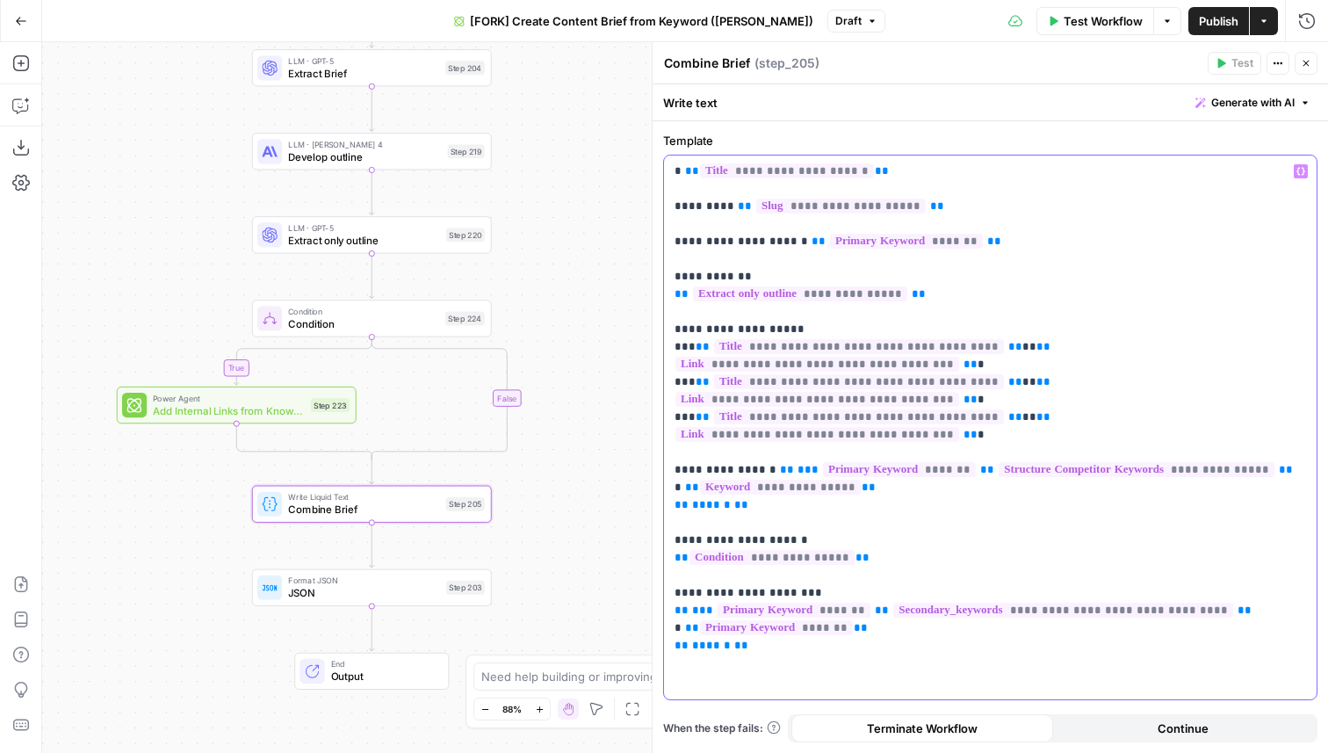
click at [767, 489] on p "**********" at bounding box center [991, 382] width 632 height 439
click at [1075, 505] on p "**********" at bounding box center [991, 382] width 632 height 439
click at [1310, 64] on icon "button" at bounding box center [1306, 63] width 11 height 11
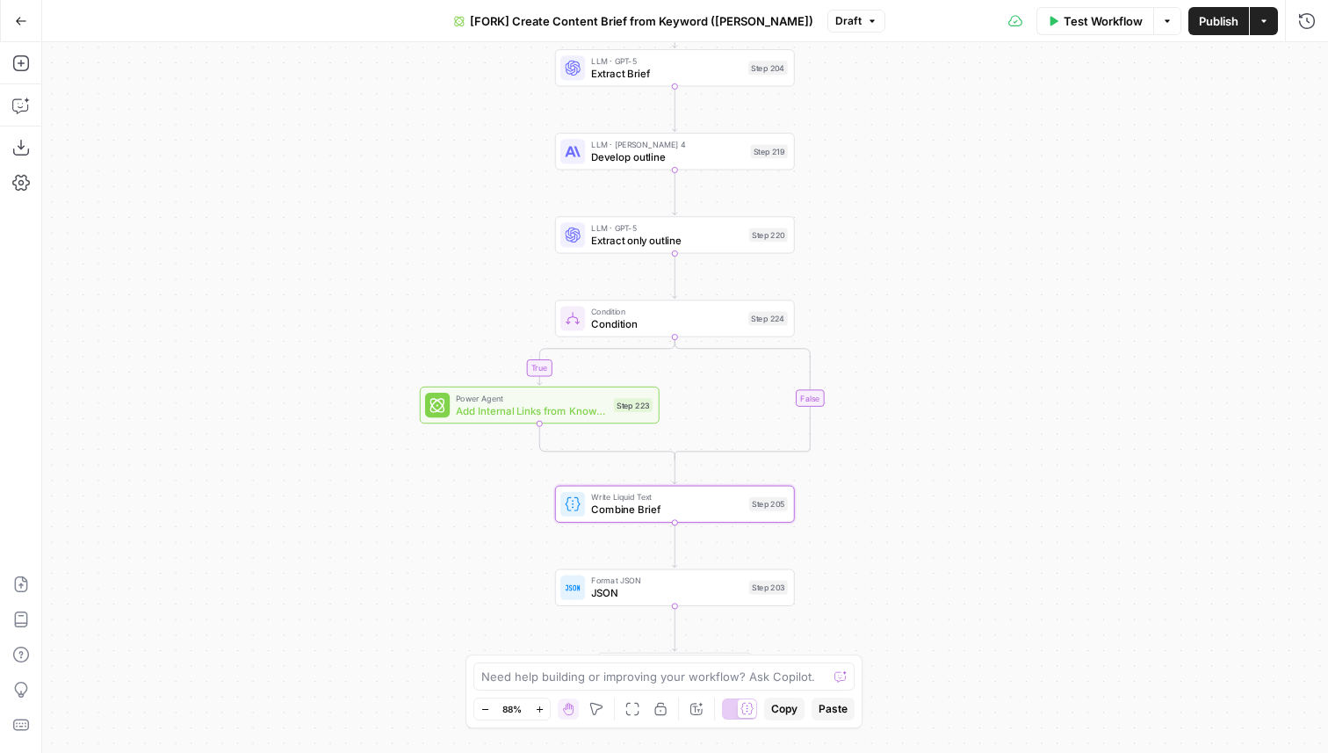
drag, startPoint x: 629, startPoint y: 291, endPoint x: 932, endPoint y: 291, distance: 303.1
click at [932, 291] on div "true false Workflow Set Inputs Inputs Google Search Perform Google Search Step …" at bounding box center [685, 397] width 1286 height 711
click at [1216, 16] on span "Publish" at bounding box center [1219, 21] width 40 height 18
click at [1075, 19] on span "Test Workflow" at bounding box center [1103, 21] width 79 height 18
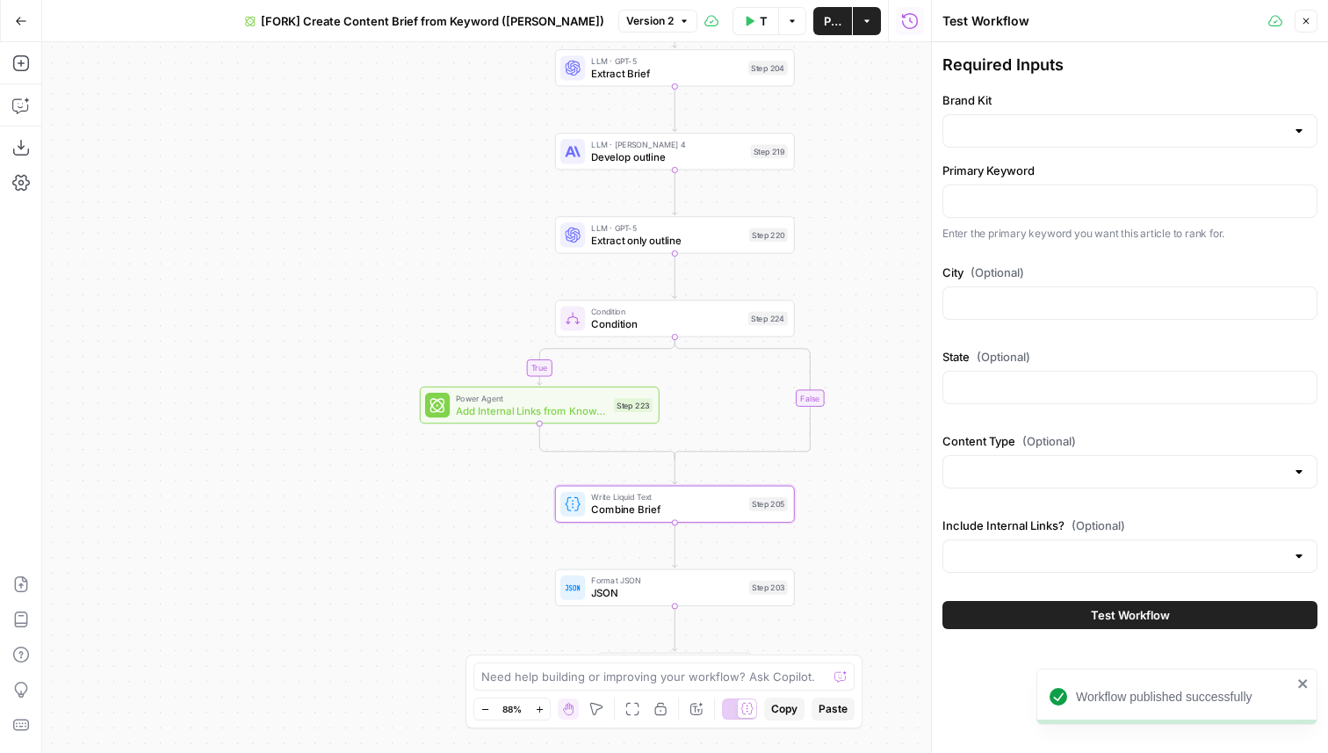
click at [990, 140] on div at bounding box center [1130, 130] width 375 height 33
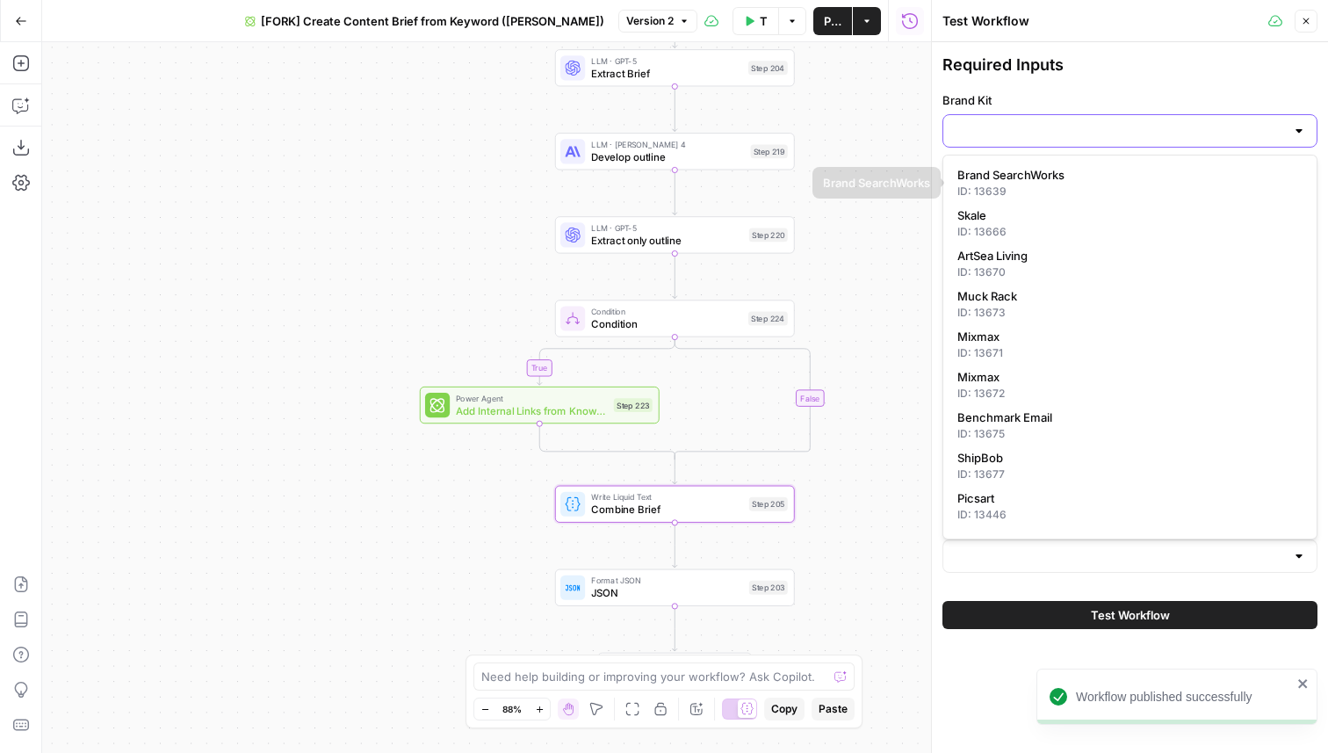
click at [1006, 131] on input "Brand Kit" at bounding box center [1119, 131] width 331 height 18
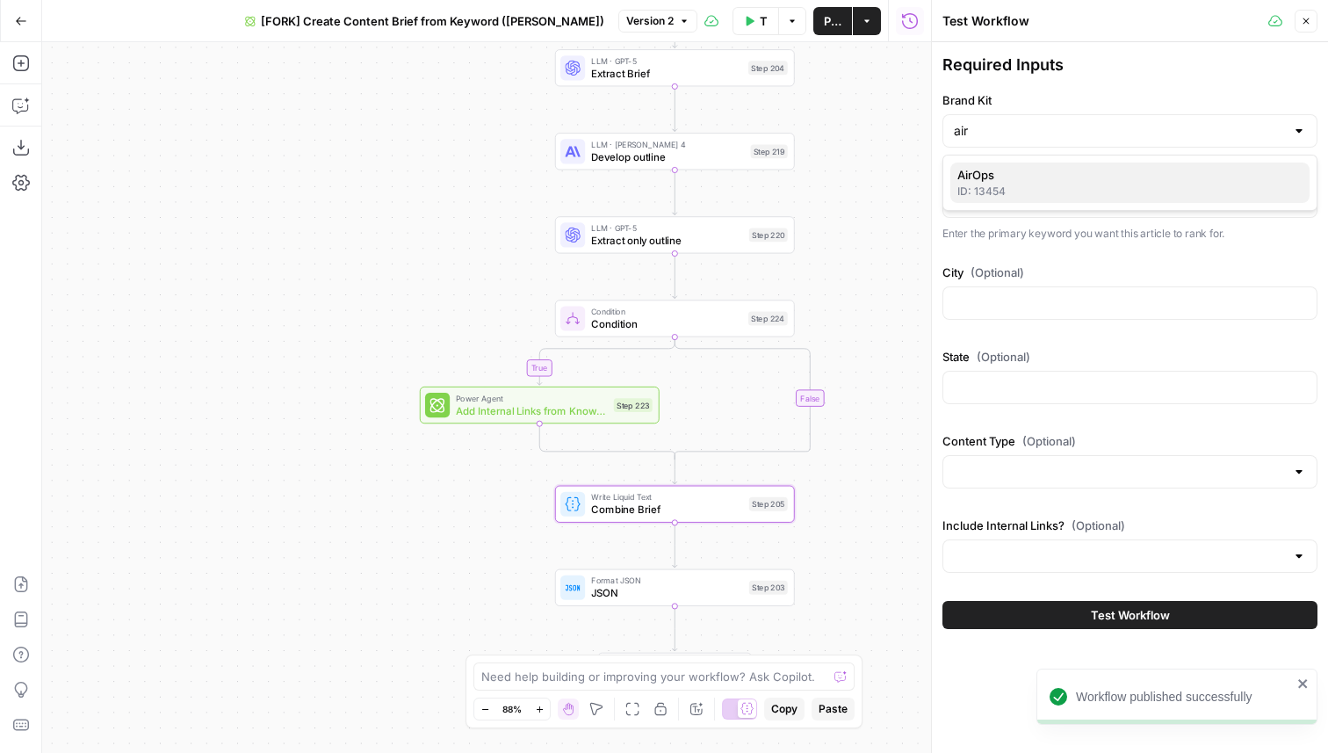
click at [1007, 181] on span "AirOps" at bounding box center [1127, 175] width 338 height 18
type input "AirOps"
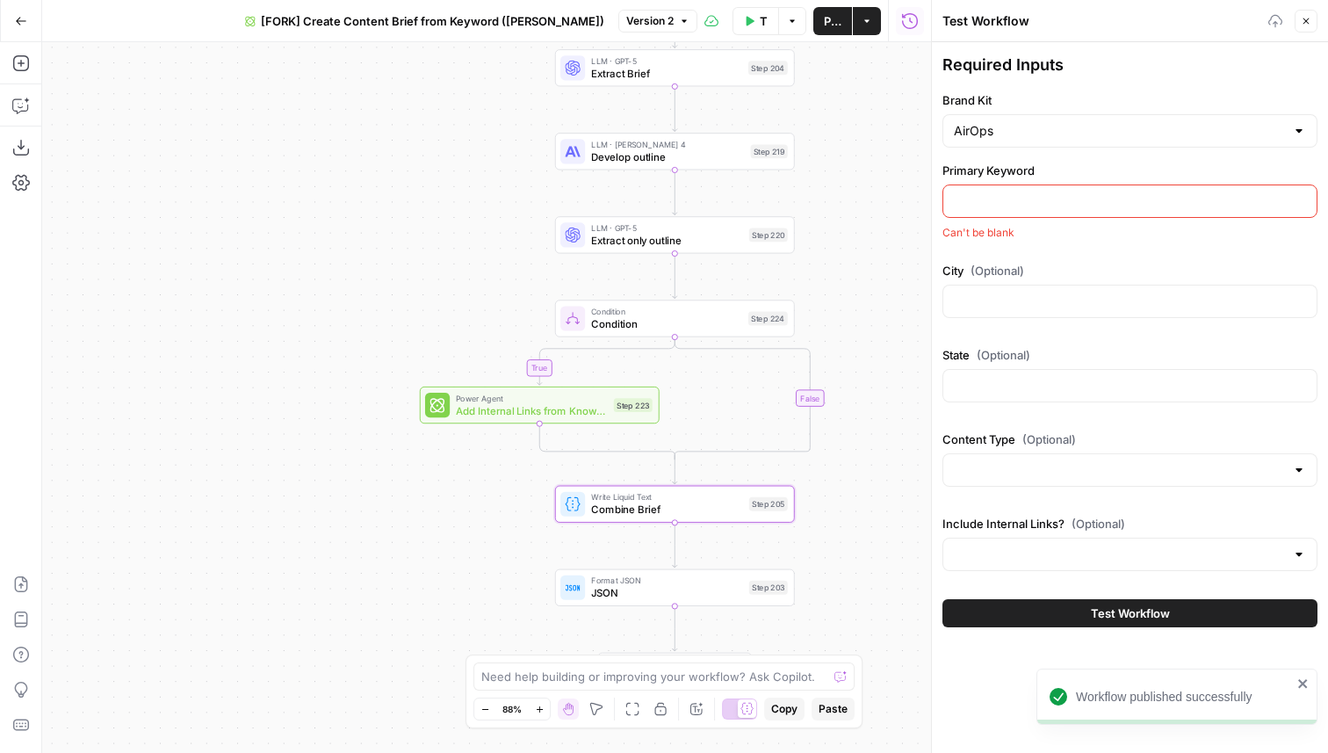
click at [1002, 206] on input "Primary Keyword" at bounding box center [1130, 201] width 352 height 18
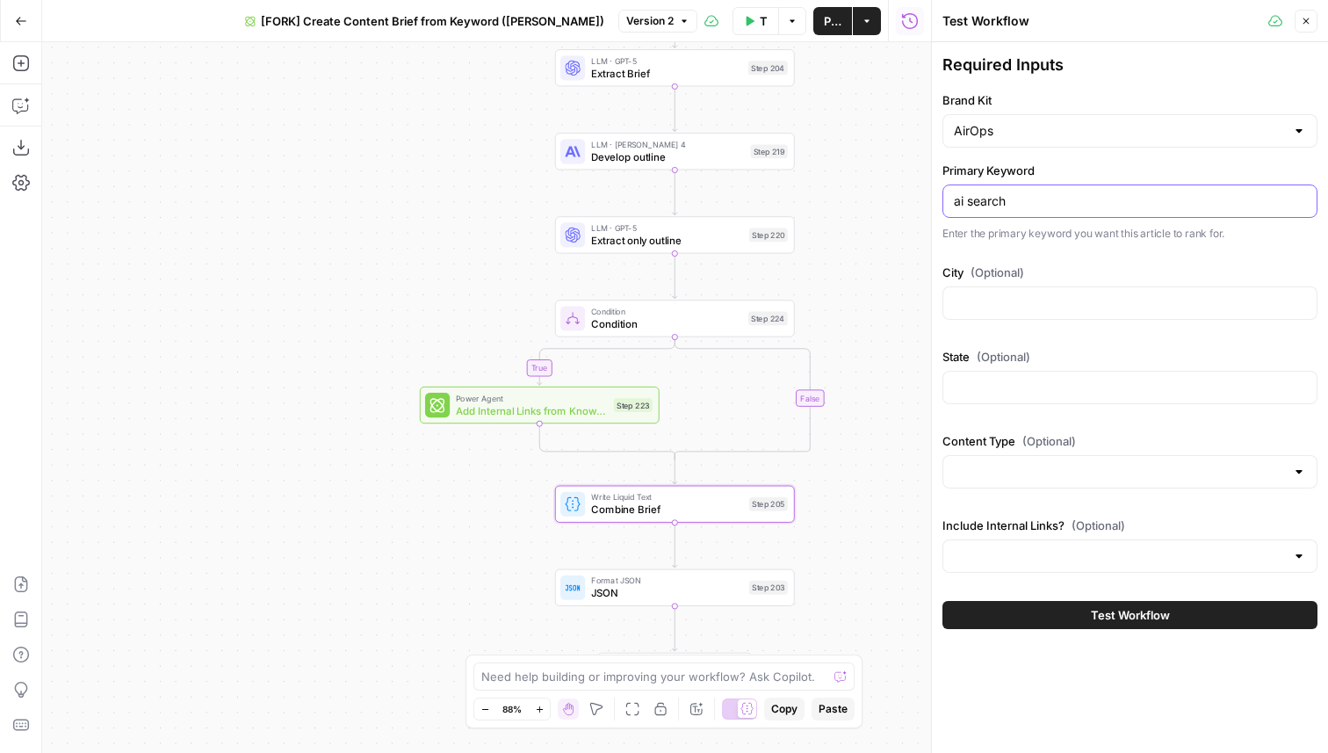
type input "ai search"
click at [1006, 305] on input "City (Optional)" at bounding box center [1130, 303] width 352 height 18
type input "new york"
click at [980, 399] on div at bounding box center [1130, 387] width 375 height 33
type input "new york"
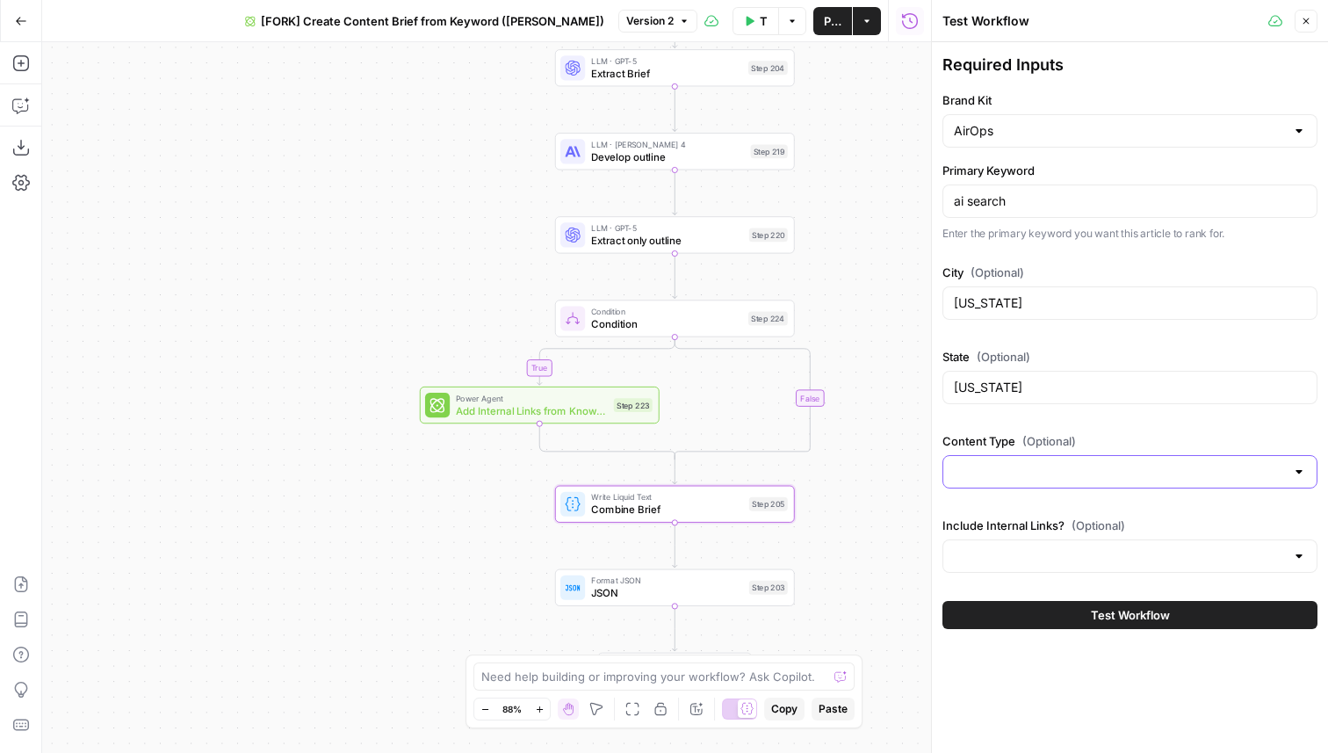
click at [981, 469] on input "Content Type (Optional)" at bounding box center [1119, 472] width 331 height 18
click at [981, 509] on span "blog" at bounding box center [1127, 516] width 338 height 18
type input "blog"
click at [979, 550] on input "Include Internal Links? (Optional)" at bounding box center [1119, 556] width 331 height 18
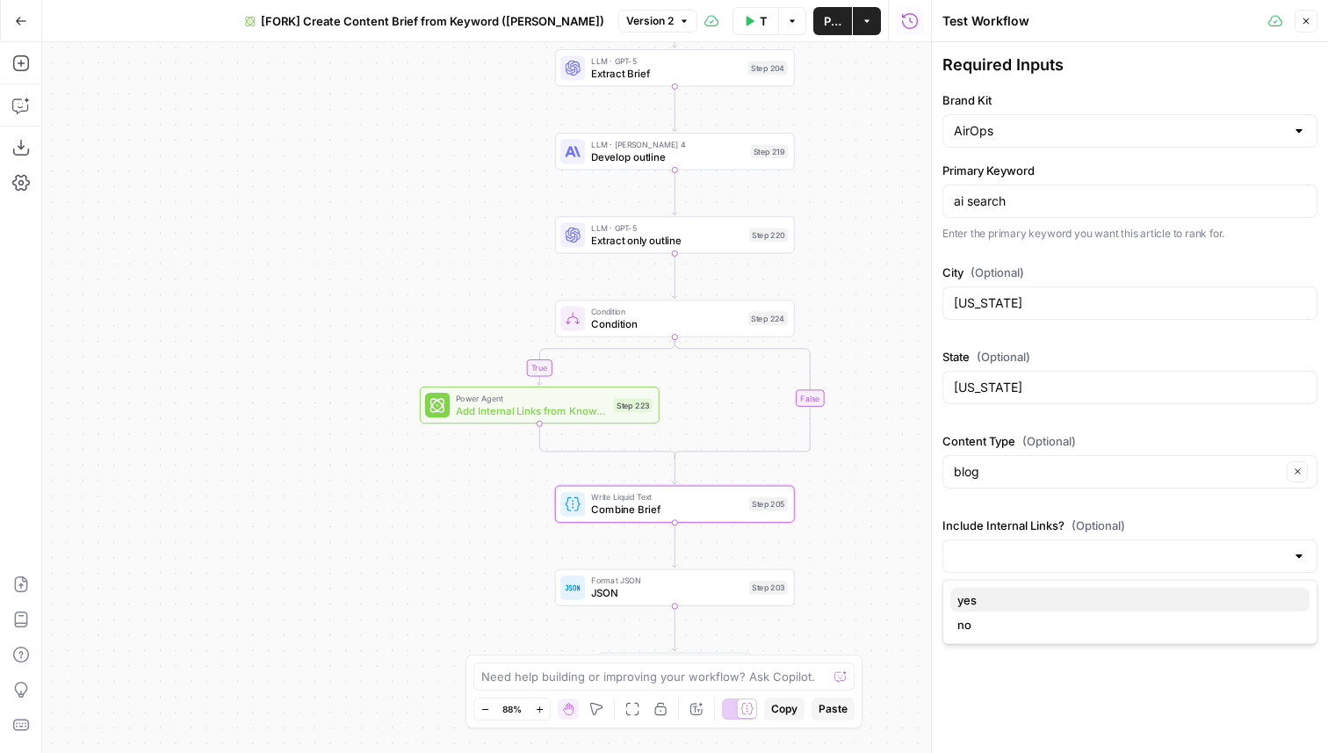
click at [973, 599] on span "yes" at bounding box center [1127, 600] width 338 height 18
type input "yes"
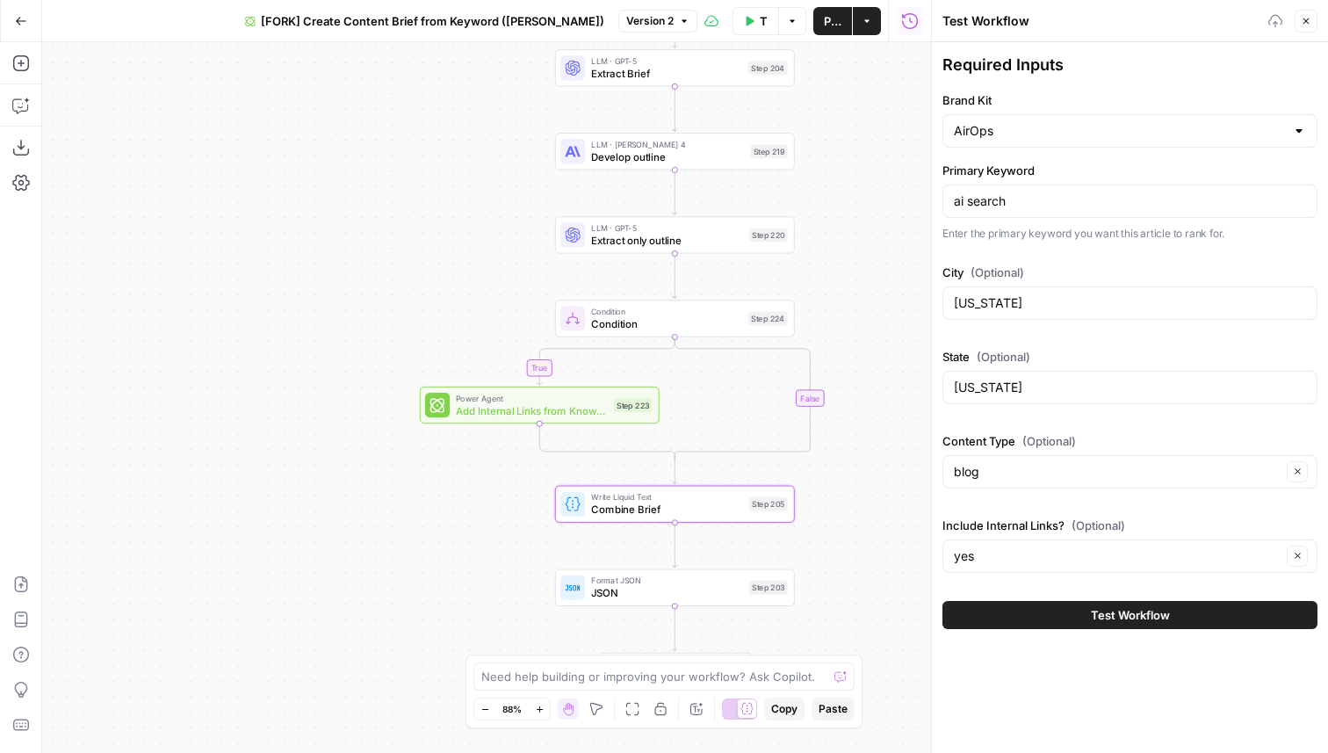
click at [974, 608] on button "Test Workflow" at bounding box center [1130, 615] width 375 height 28
click at [1129, 612] on span "Test Workflow" at bounding box center [1130, 615] width 79 height 18
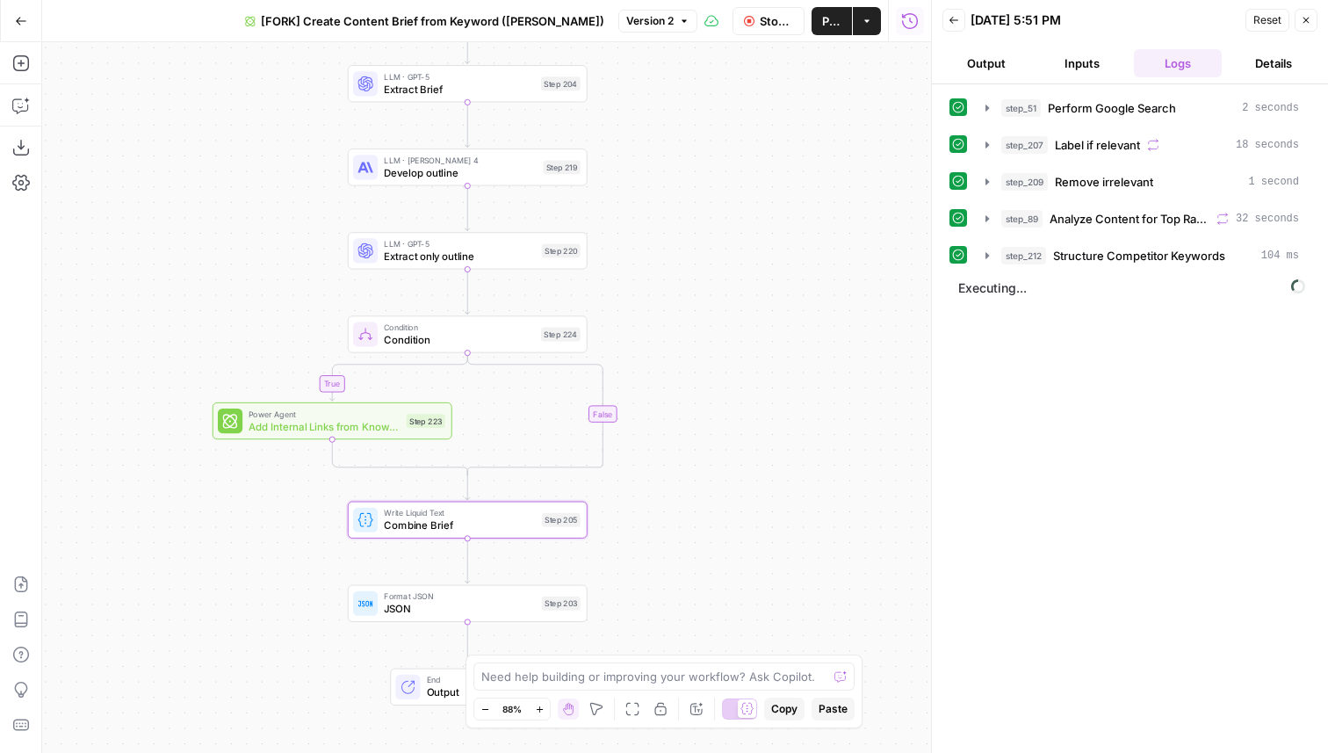
drag, startPoint x: 408, startPoint y: 222, endPoint x: 202, endPoint y: 235, distance: 206.9
click at [202, 235] on div "true false Workflow Set Inputs Inputs Google Search Perform Google Search Step …" at bounding box center [486, 397] width 889 height 711
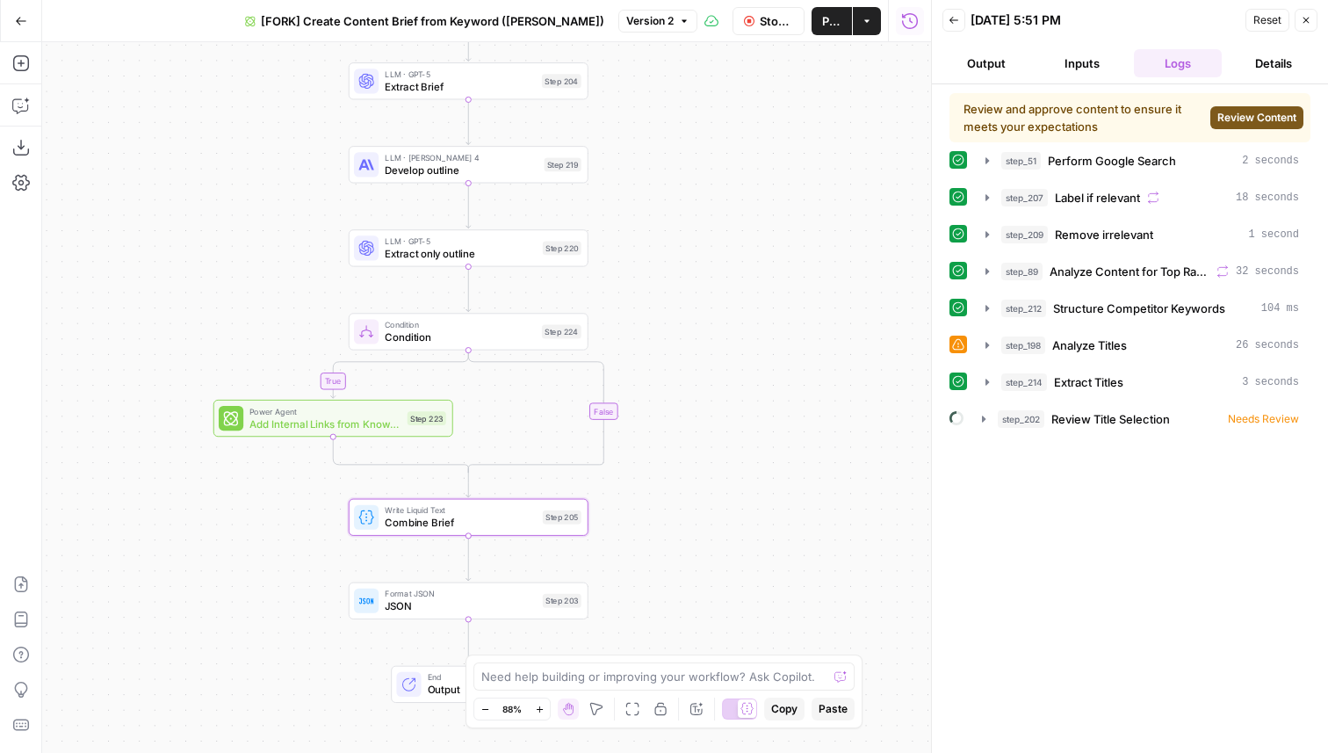
click at [1275, 118] on span "Review Content" at bounding box center [1257, 118] width 79 height 16
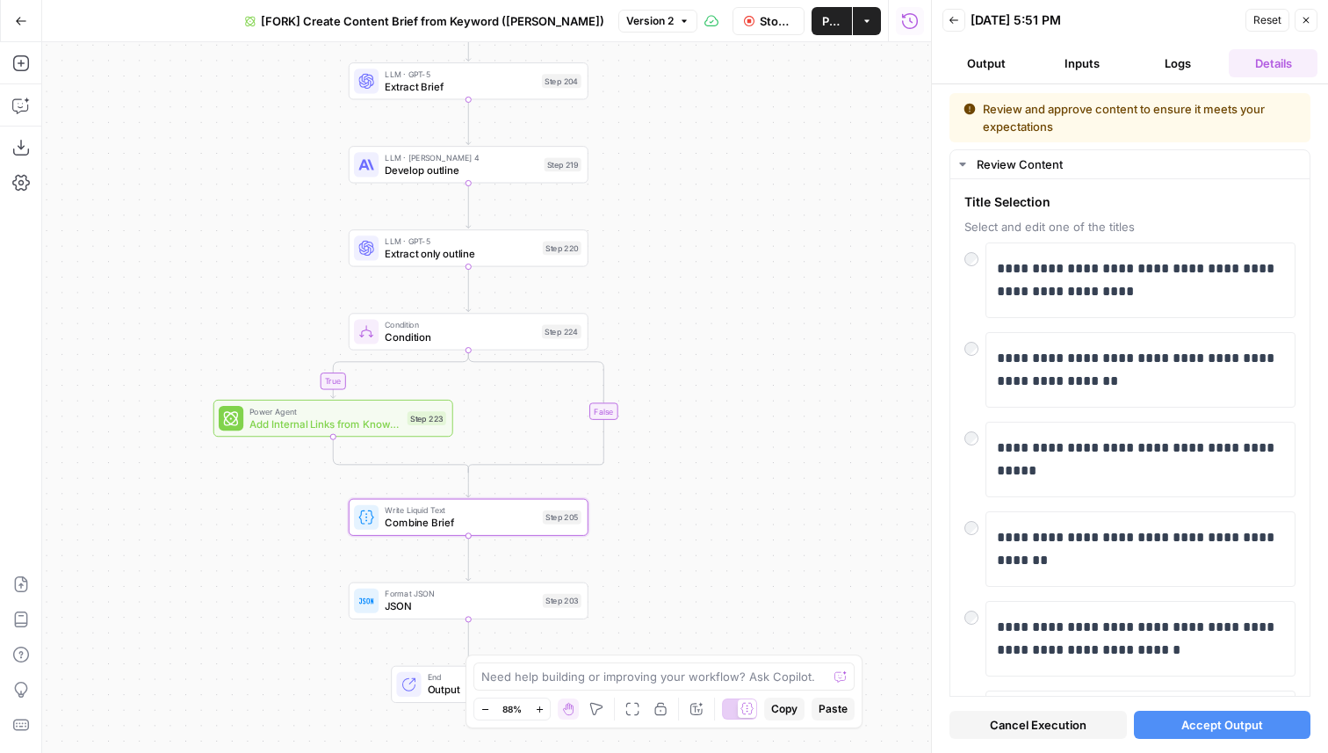
click at [1228, 721] on span "Accept Output" at bounding box center [1223, 725] width 82 height 18
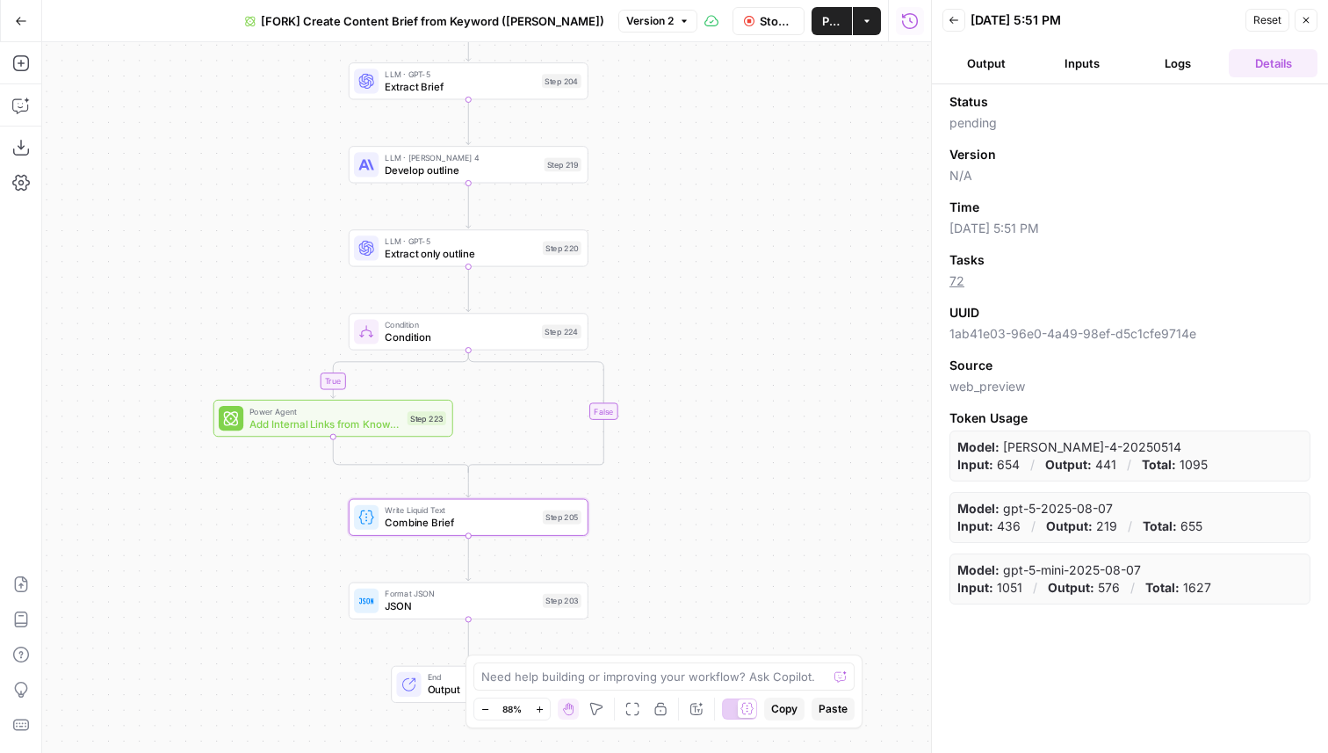
click at [1016, 66] on button "Output" at bounding box center [987, 63] width 89 height 28
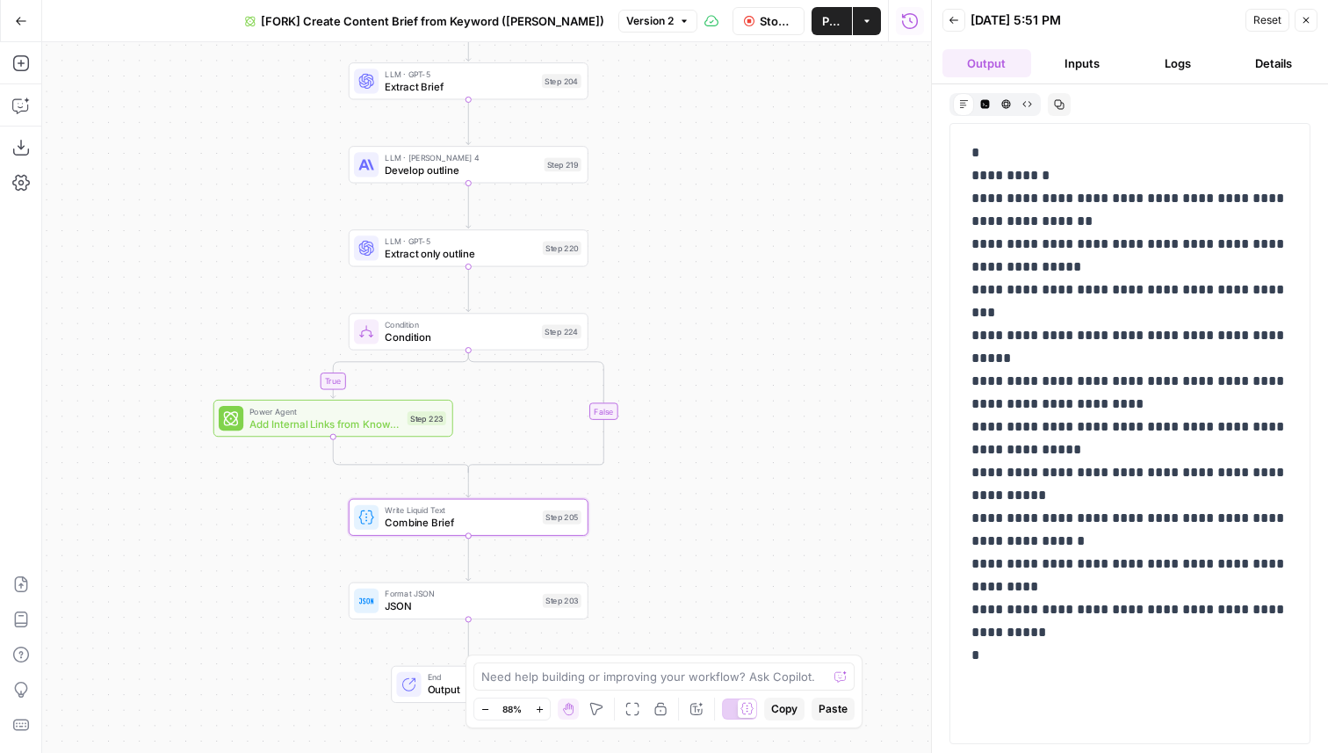
click at [1204, 20] on div "09/24/25 at 5:51 PM" at bounding box center [1106, 20] width 270 height 18
click at [950, 21] on icon "button" at bounding box center [954, 20] width 11 height 11
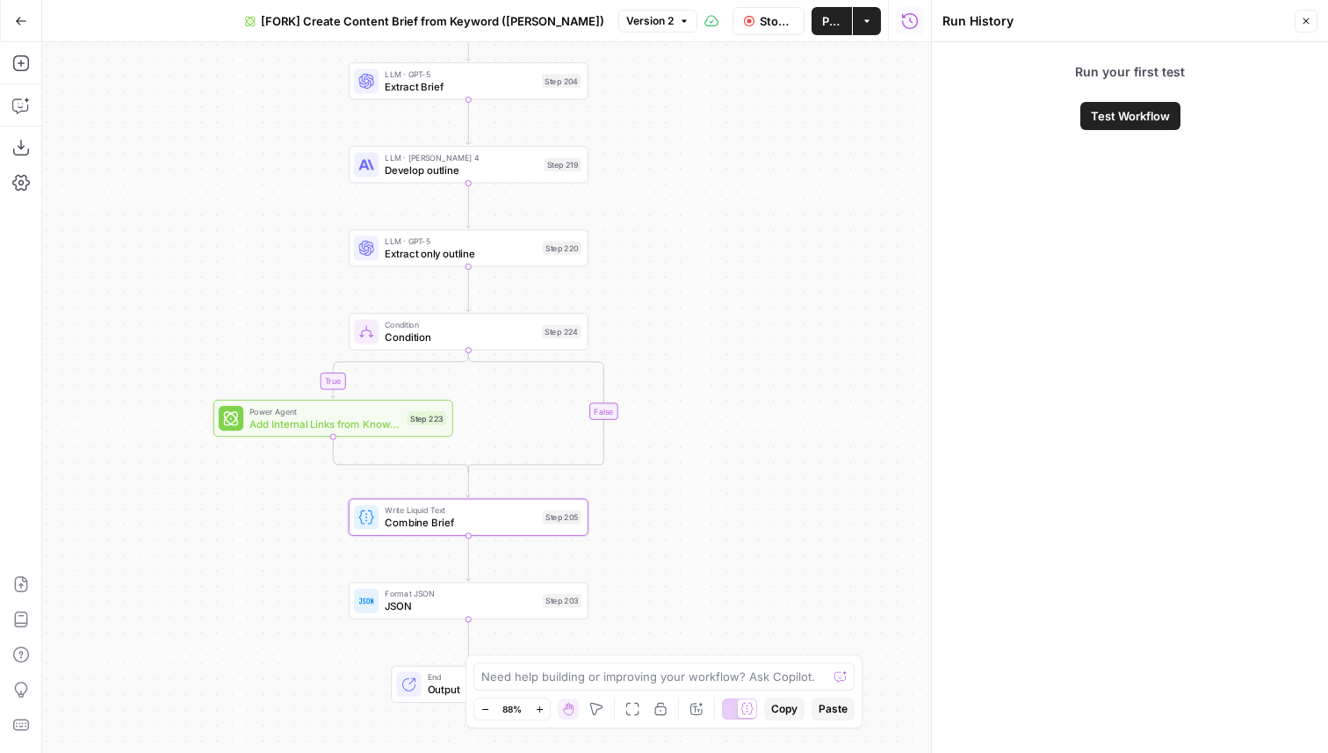
click at [1303, 24] on icon "button" at bounding box center [1306, 21] width 11 height 11
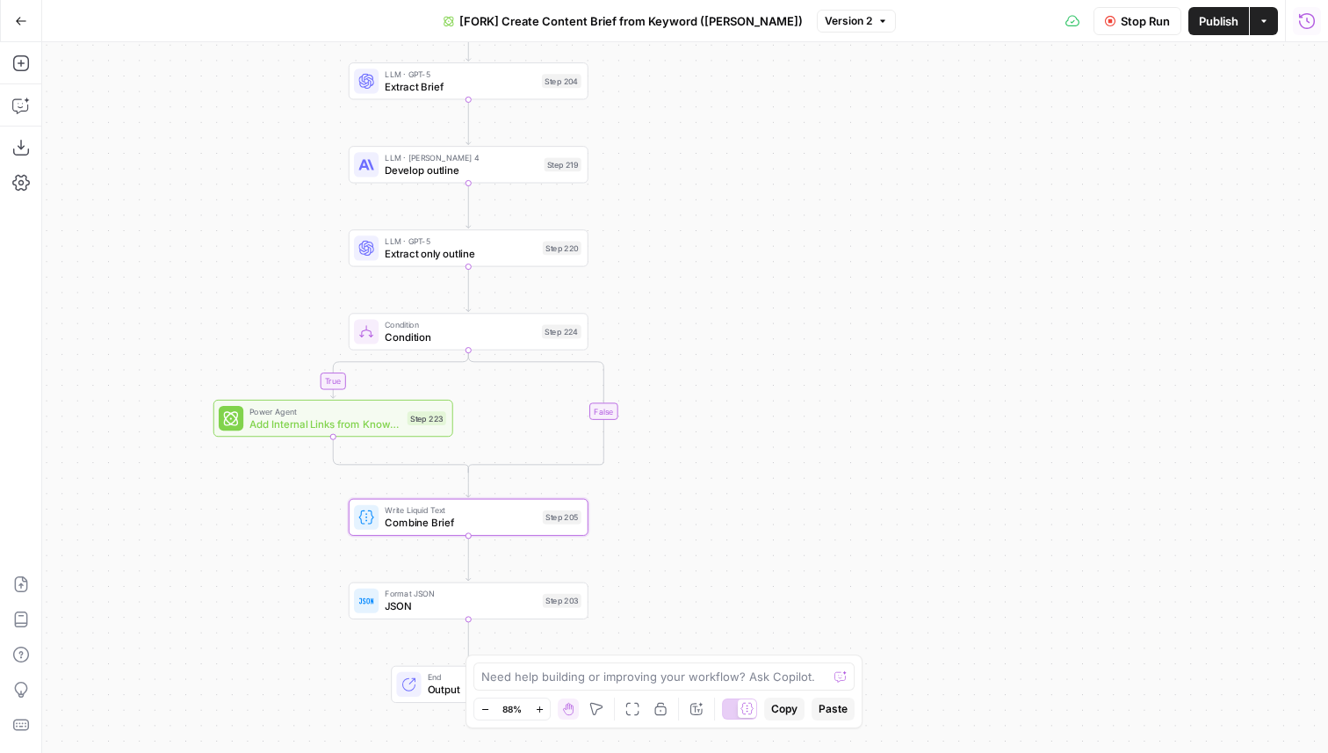
click at [1319, 18] on button "Run History" at bounding box center [1307, 21] width 28 height 28
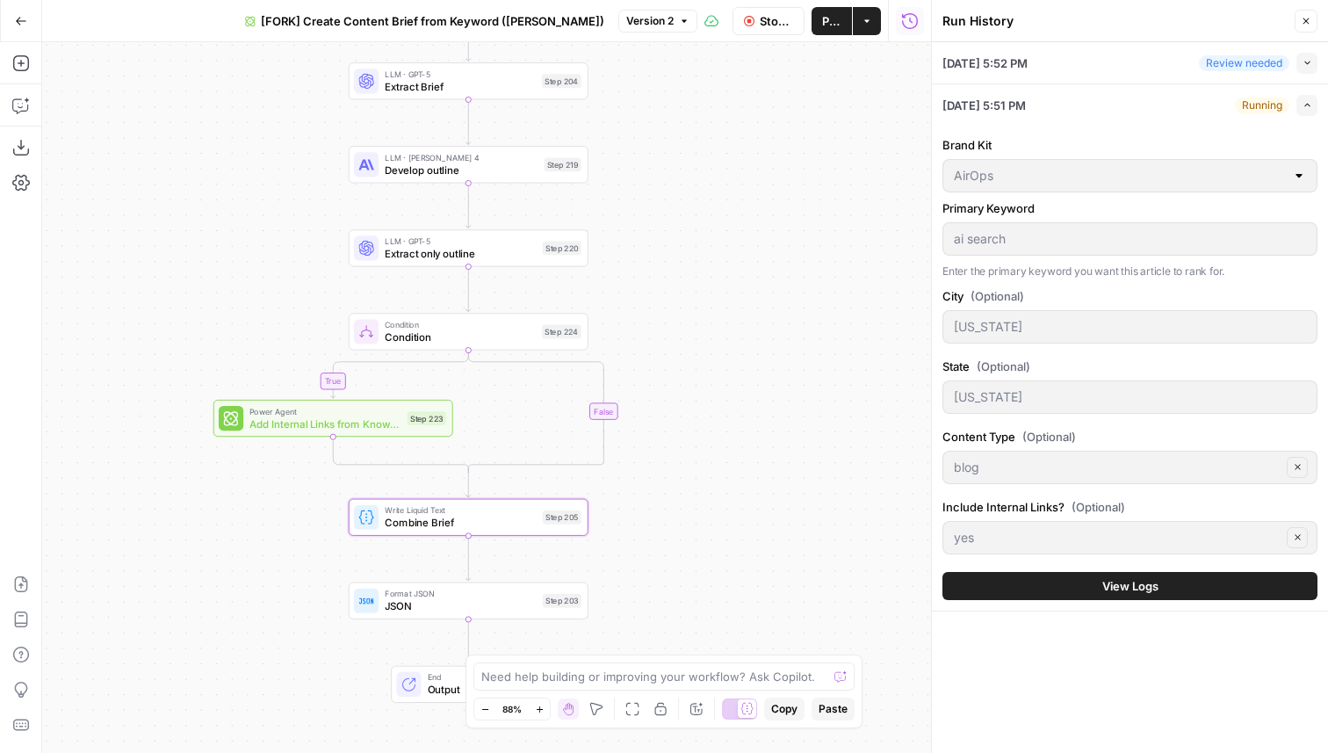
click at [1131, 577] on span "View Logs" at bounding box center [1130, 586] width 56 height 18
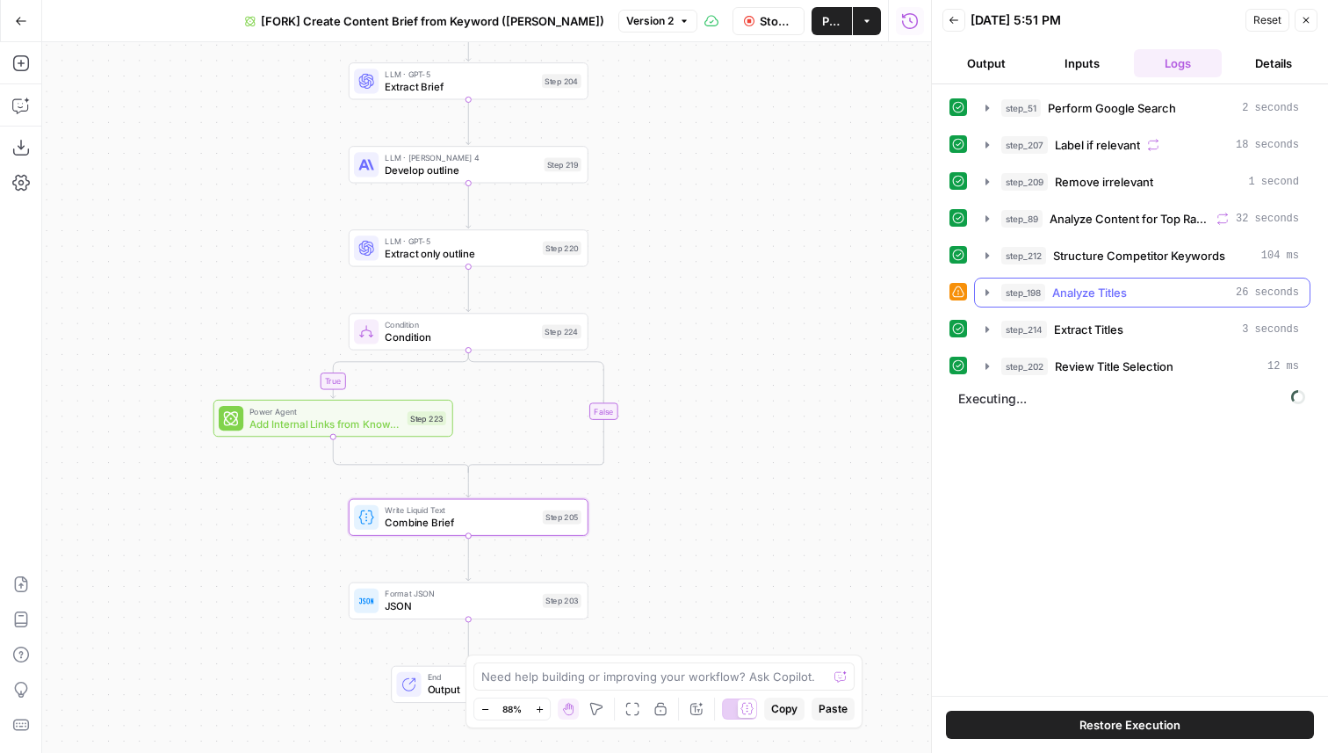
click at [992, 287] on icon "button" at bounding box center [987, 292] width 14 height 14
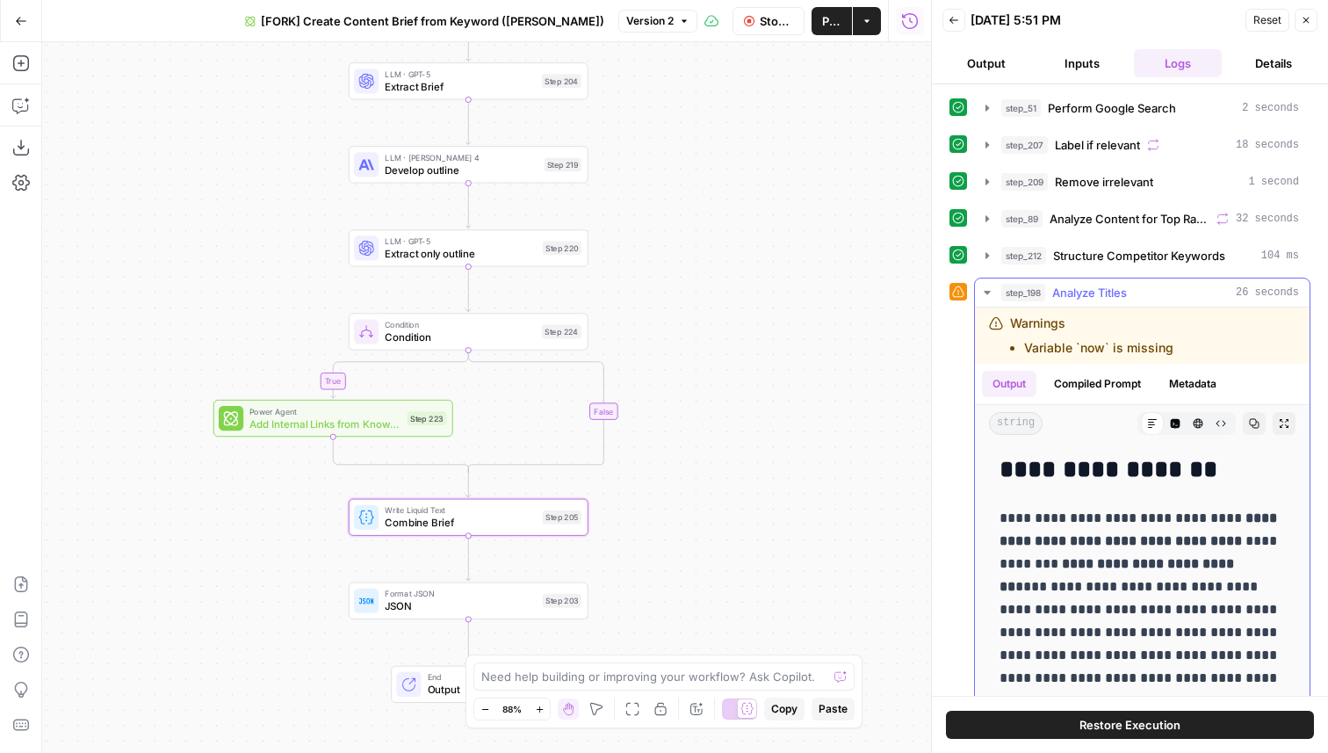
click at [986, 288] on icon "button" at bounding box center [987, 292] width 14 height 14
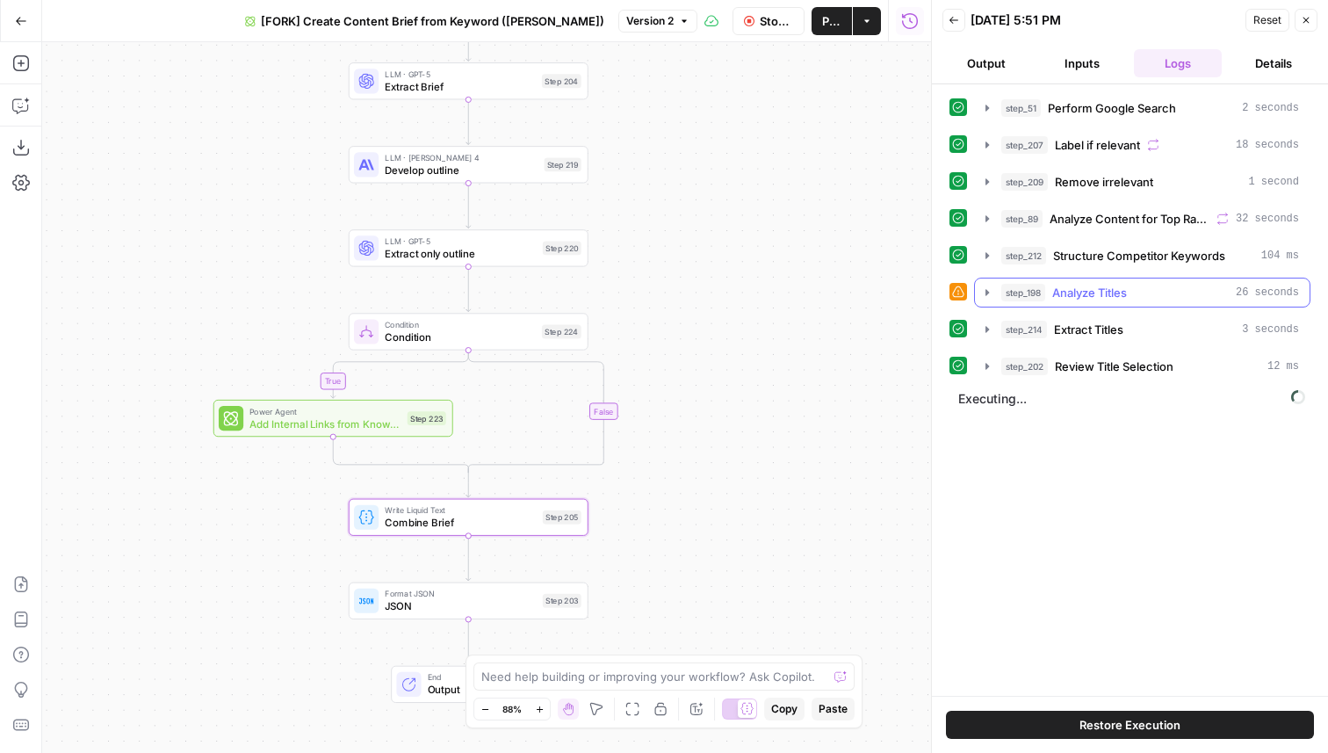
click at [990, 292] on icon "button" at bounding box center [987, 292] width 14 height 14
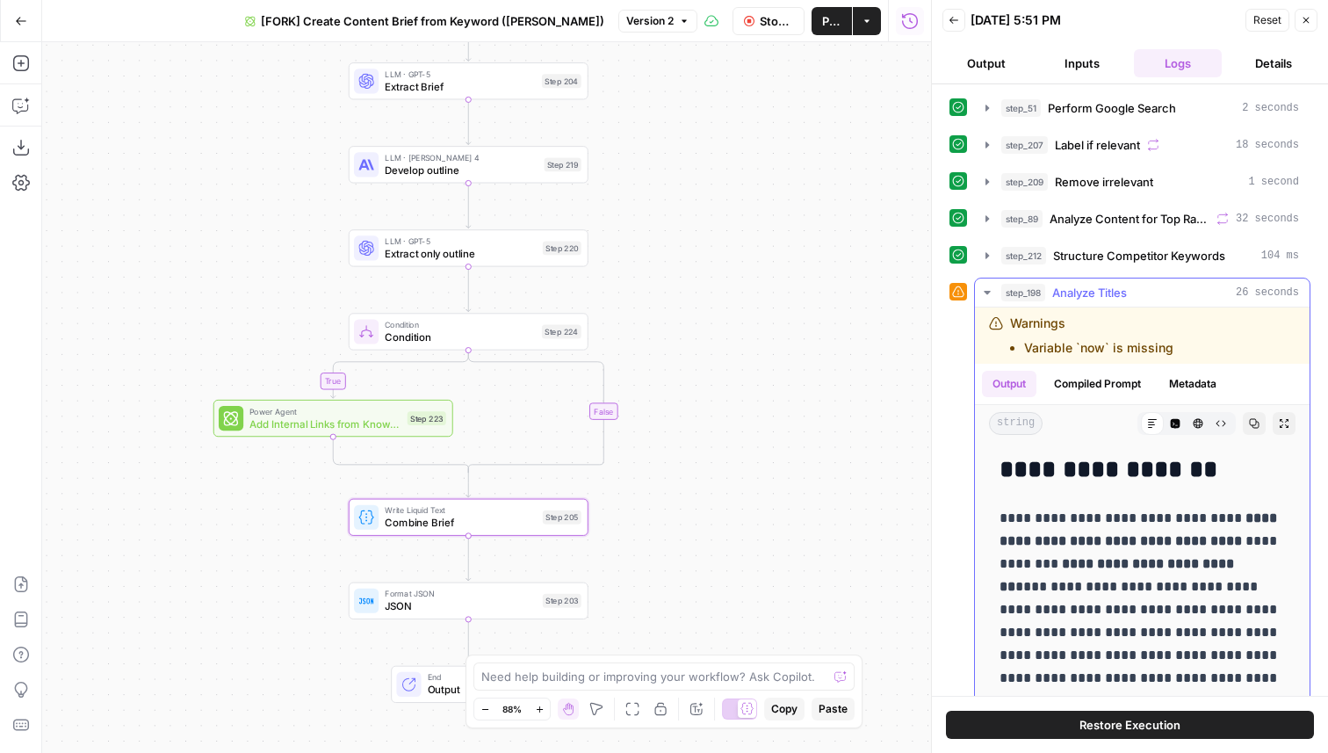
click at [999, 292] on button "step_198 Analyze Titles 26 seconds" at bounding box center [1142, 292] width 335 height 28
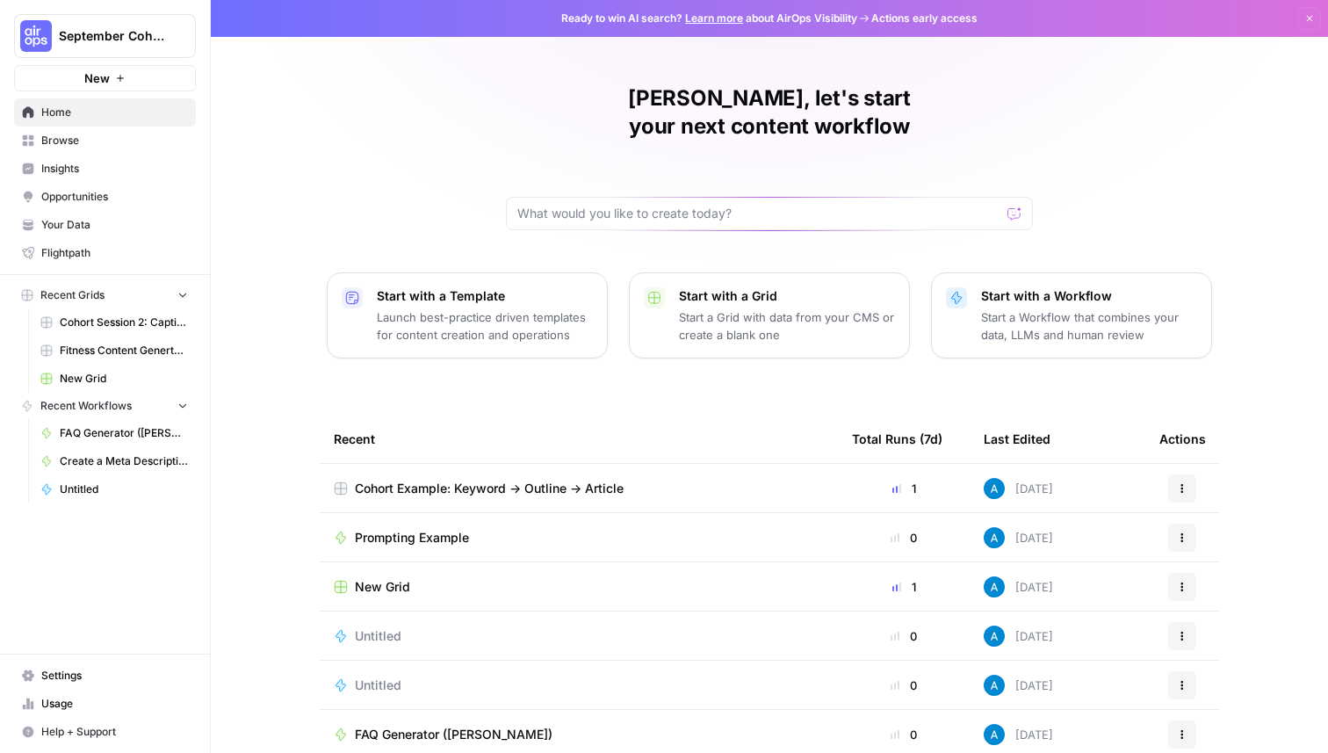
click at [75, 223] on span "Your Data" at bounding box center [114, 225] width 147 height 16
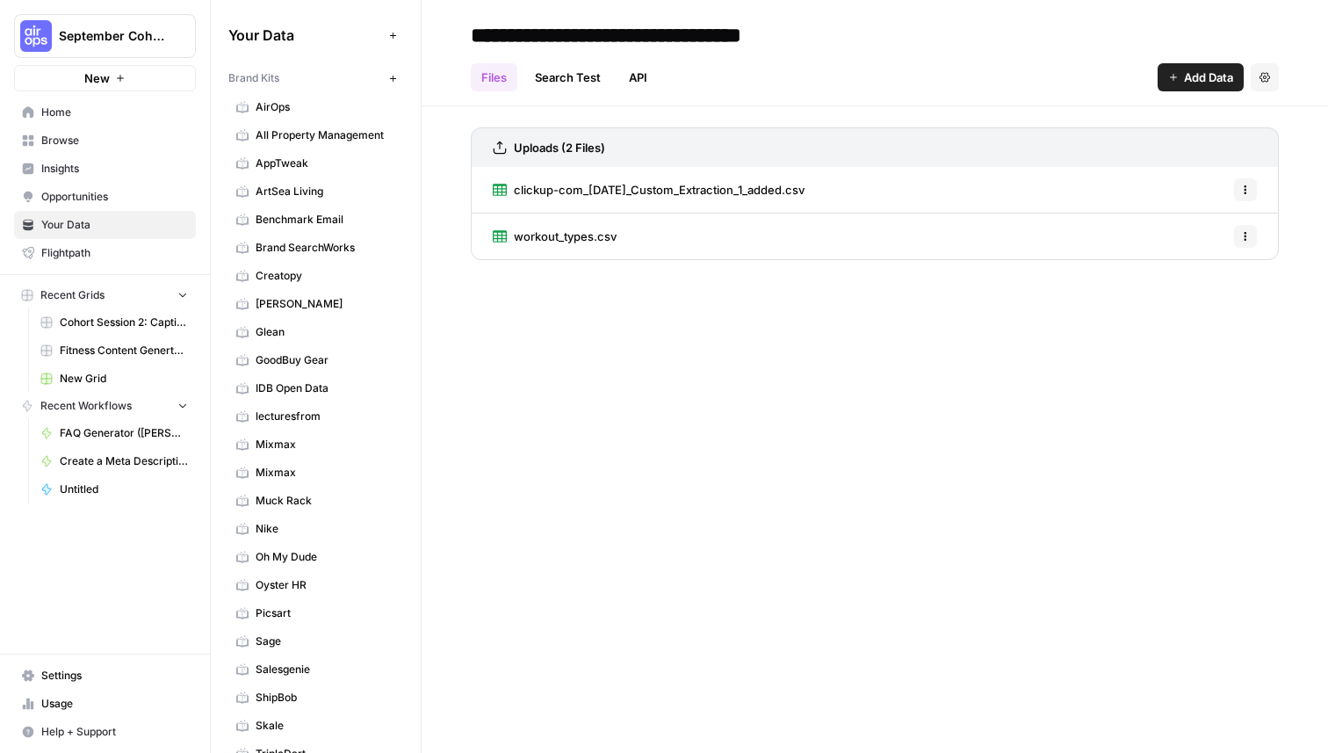
click at [322, 111] on span "AirOps" at bounding box center [326, 107] width 140 height 16
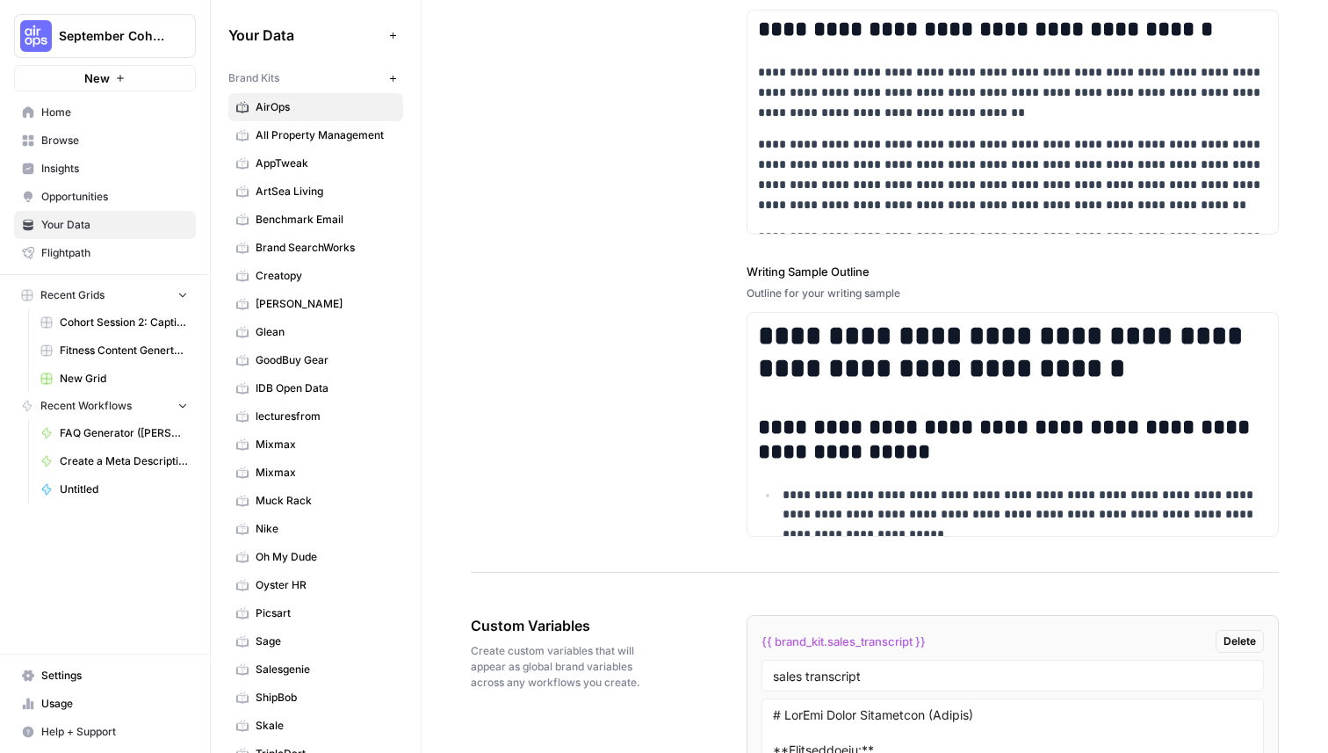
scroll to position [3010, 0]
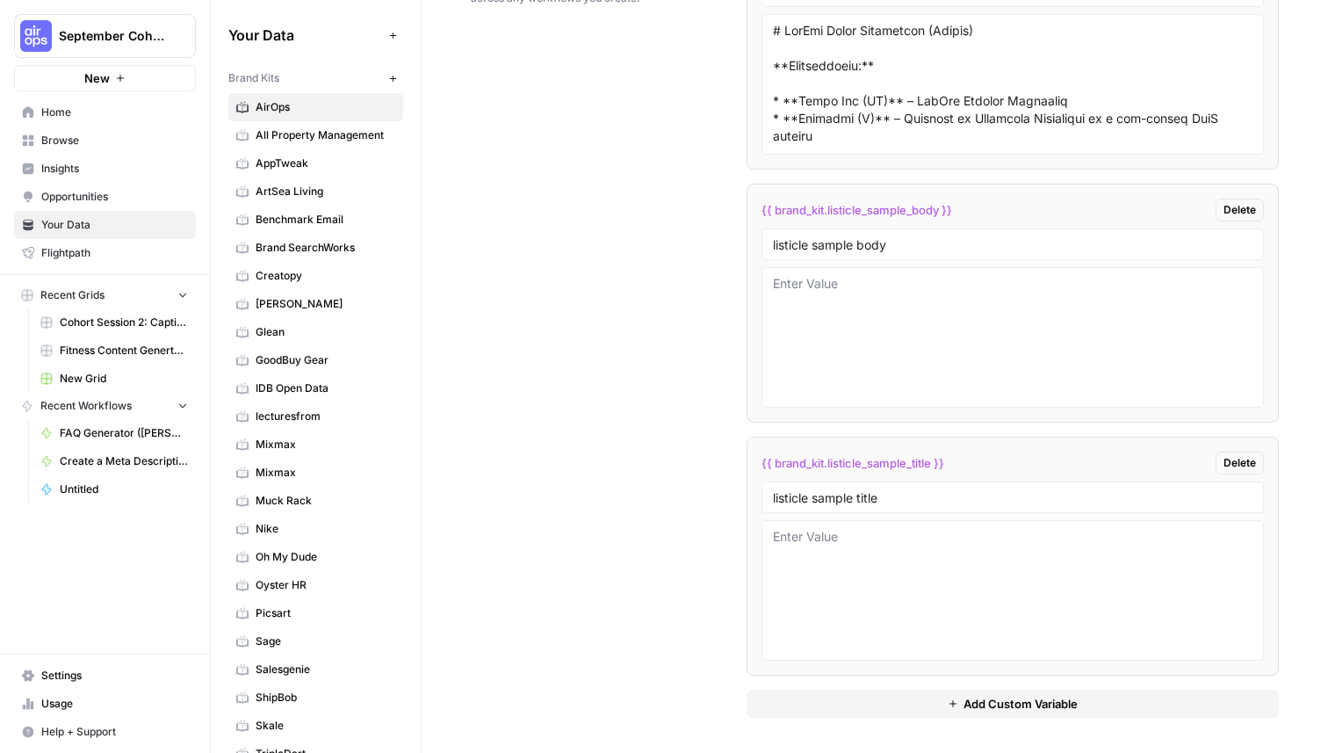
click at [762, 699] on button "Add Custom Variable" at bounding box center [1013, 704] width 532 height 28
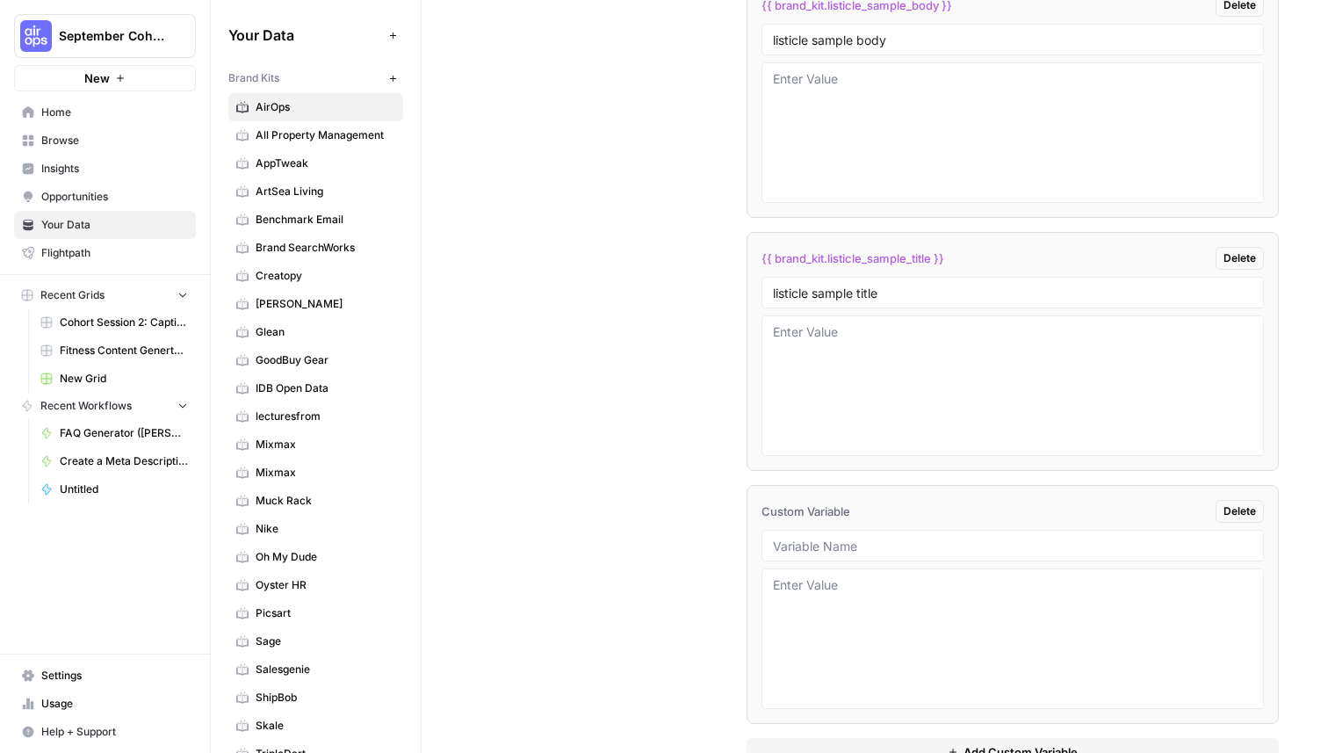
scroll to position [3263, 0]
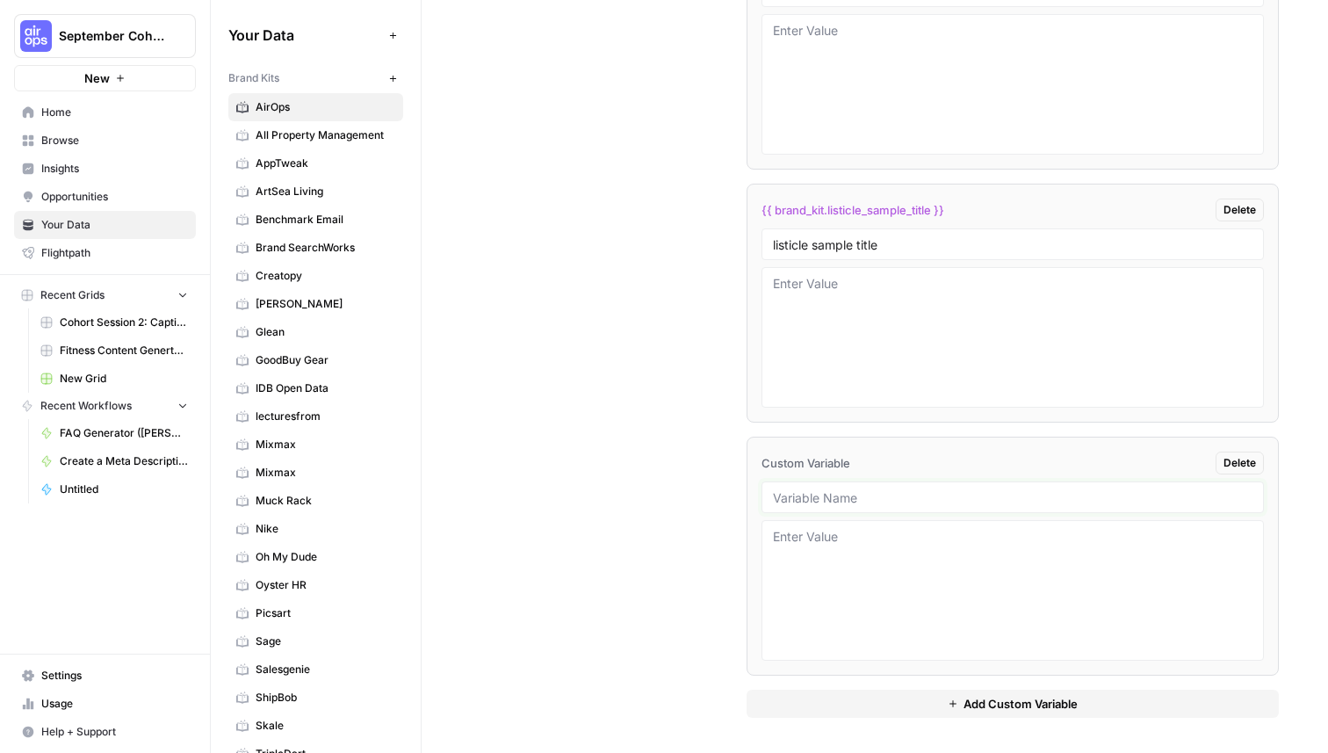
click at [807, 493] on input "text" at bounding box center [1013, 497] width 480 height 16
type input "Sample Blog Titles"
click at [561, 465] on div "Custom Variables Create custom variables that will appear as global brand varia…" at bounding box center [875, 197] width 808 height 1110
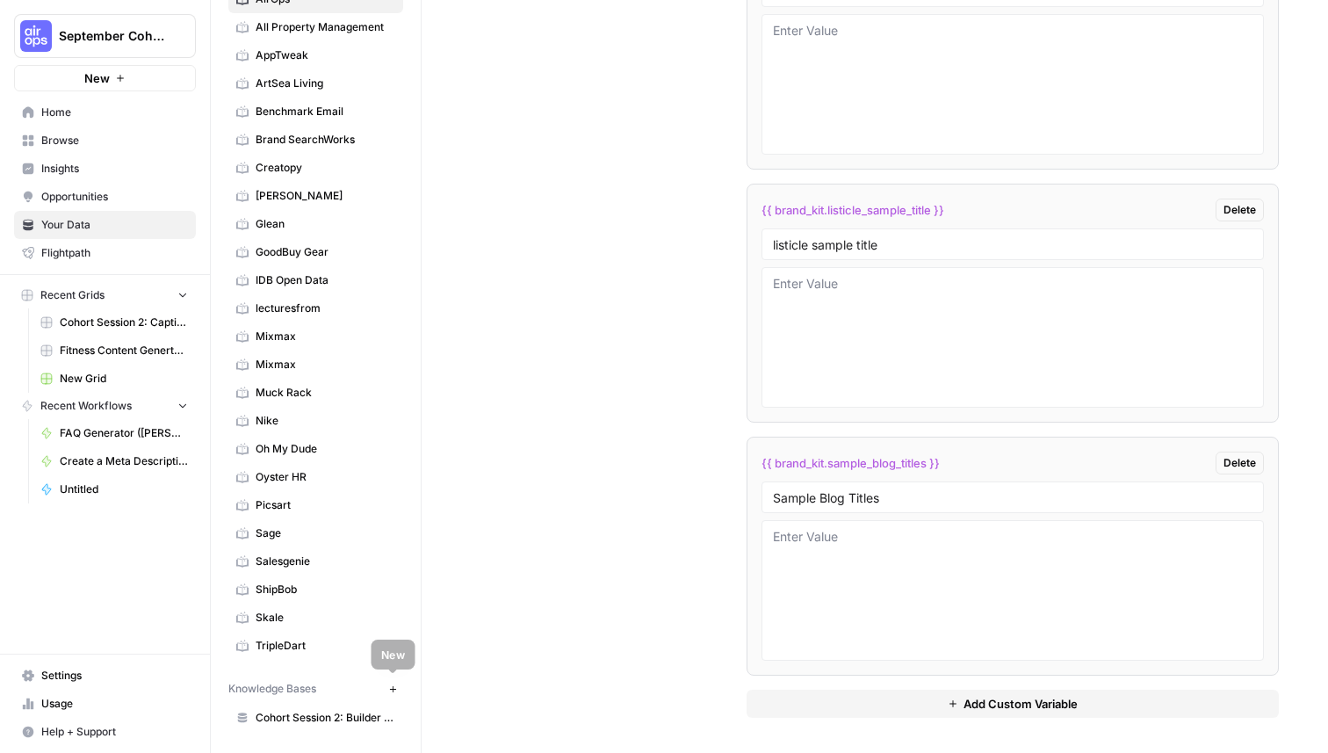
click at [390, 687] on icon "button" at bounding box center [393, 689] width 10 height 10
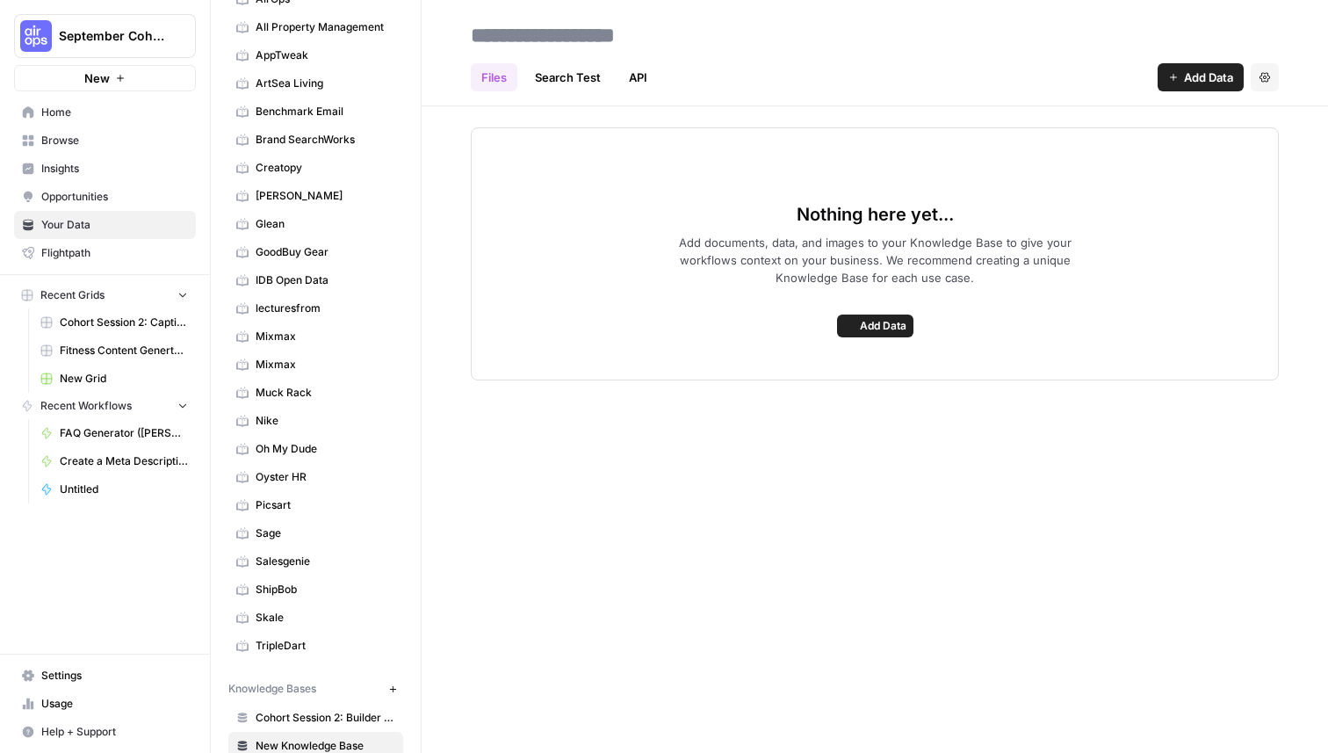
scroll to position [136, 0]
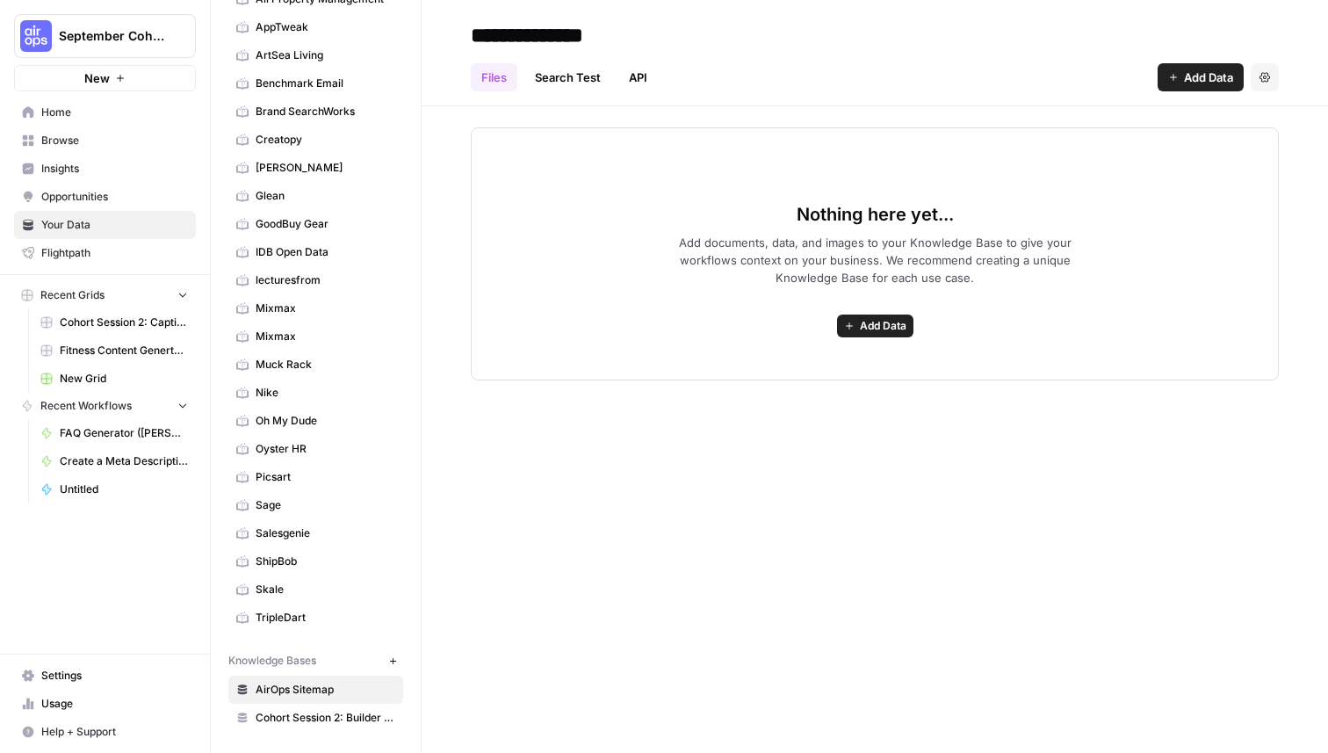
type input "**********"
click at [1208, 88] on button "Add Data" at bounding box center [1201, 77] width 86 height 28
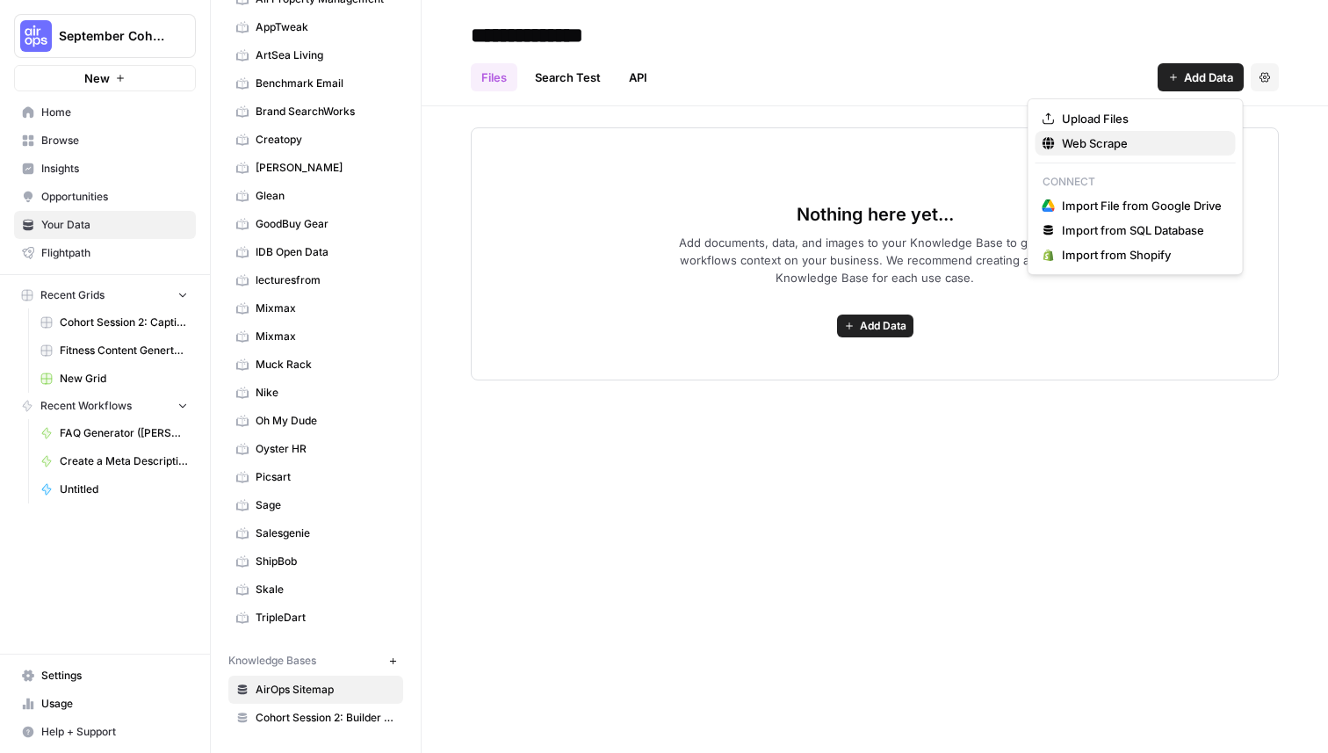
click at [1131, 146] on span "Web Scrape" at bounding box center [1142, 143] width 160 height 18
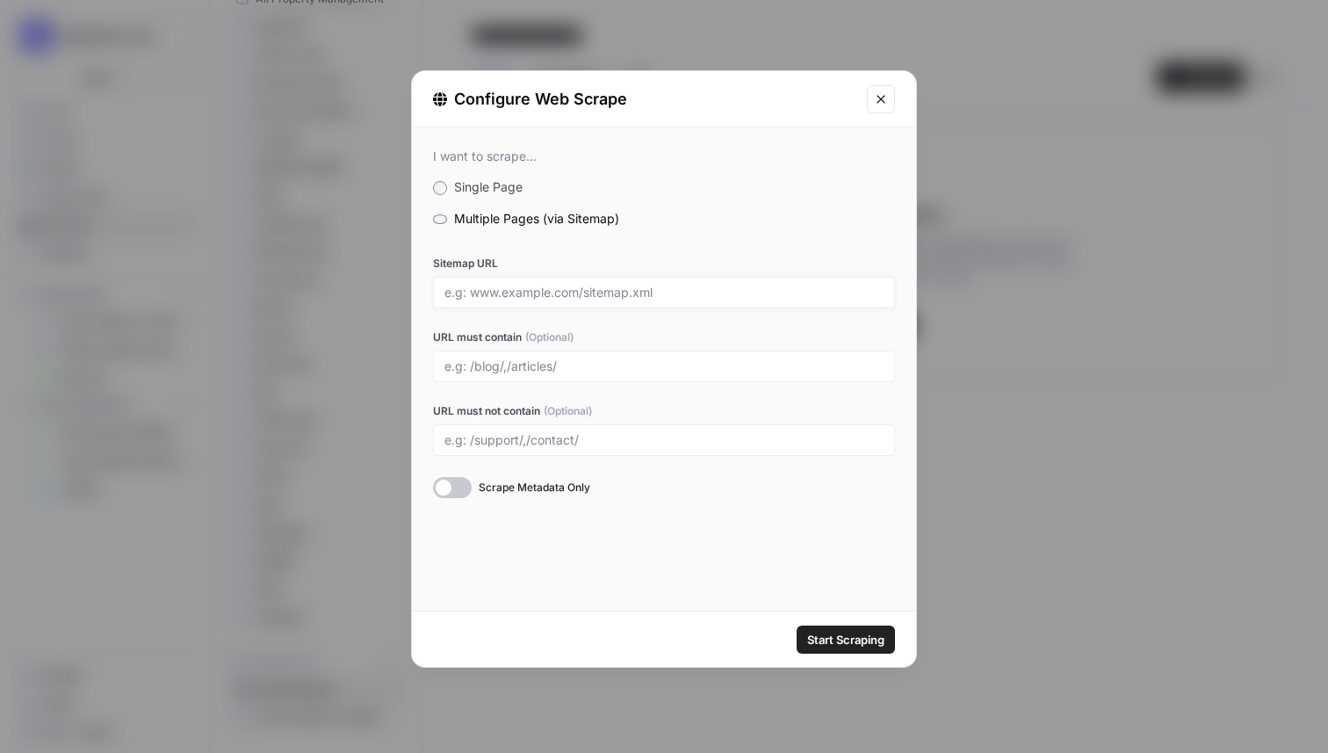
click at [532, 290] on input "Sitemap URL" at bounding box center [663, 293] width 439 height 16
type input "[DOMAIN_NAME][URL]"
click at [603, 367] on input "URL must contain (Optional)" at bounding box center [663, 366] width 439 height 16
type input "/blog/"
click at [769, 228] on div "I want to scrape... Single Page Multiple Pages (via Sitemap) Sitemap URL [DOMAI…" at bounding box center [664, 323] width 504 height 392
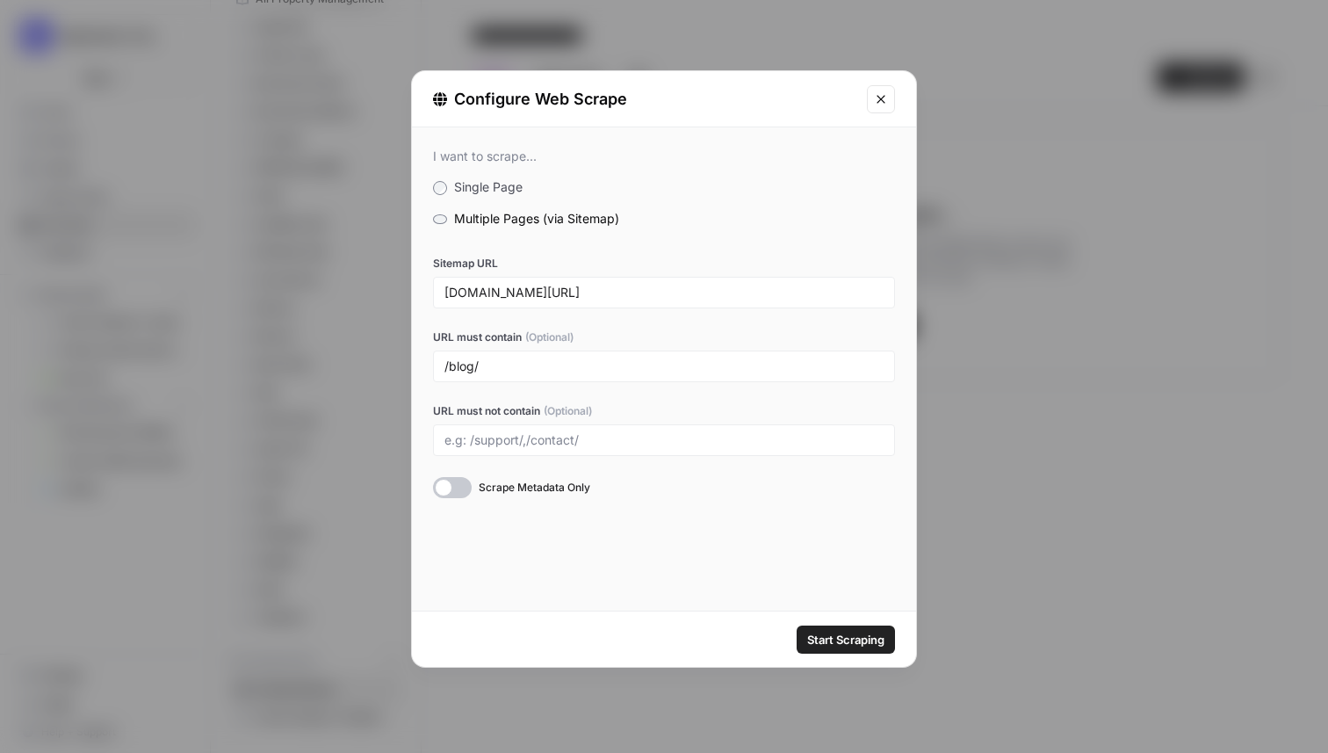
click at [453, 488] on div at bounding box center [452, 487] width 39 height 21
click at [827, 634] on span "Start Scraping" at bounding box center [845, 640] width 77 height 18
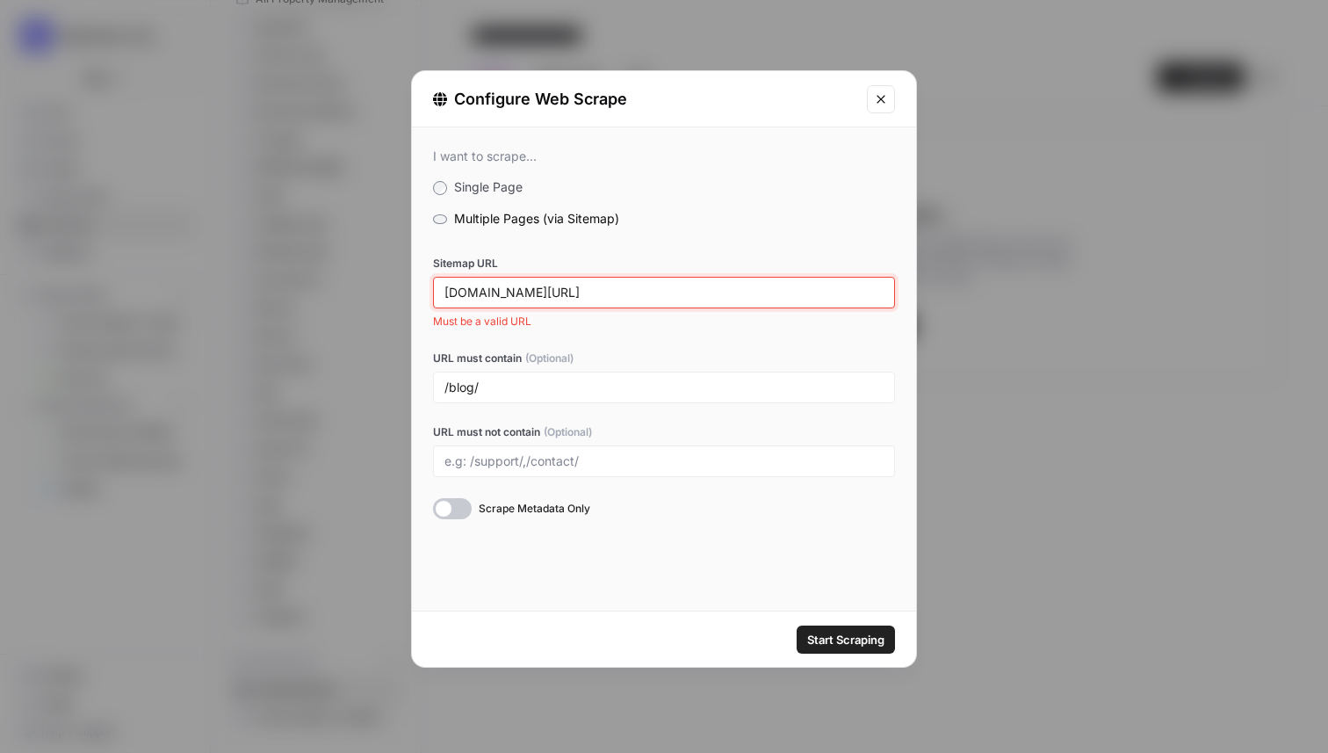
click at [642, 286] on input "[DOMAIN_NAME][URL]" at bounding box center [663, 293] width 439 height 16
click at [446, 293] on input "[DOMAIN_NAME][URL]" at bounding box center [663, 293] width 439 height 16
type input "[URL][DOMAIN_NAME]"
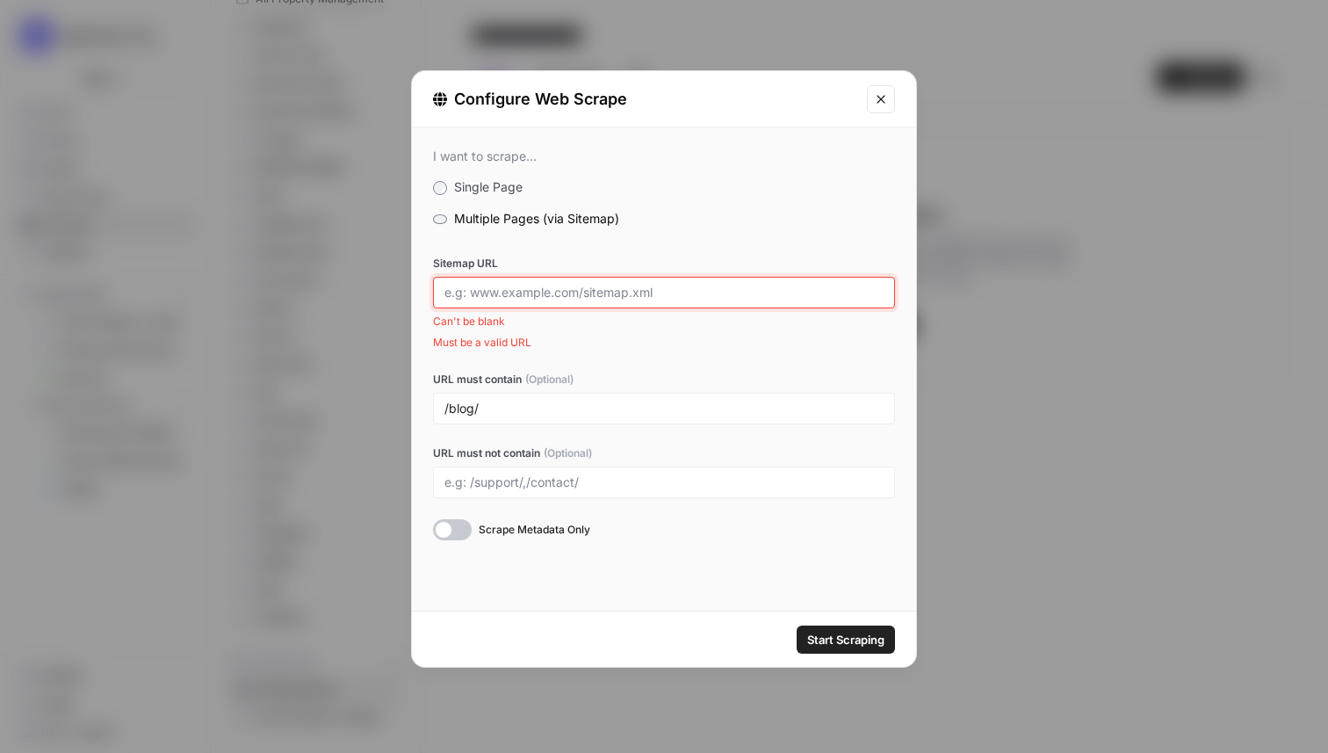
paste input "[URL][DOMAIN_NAME]"
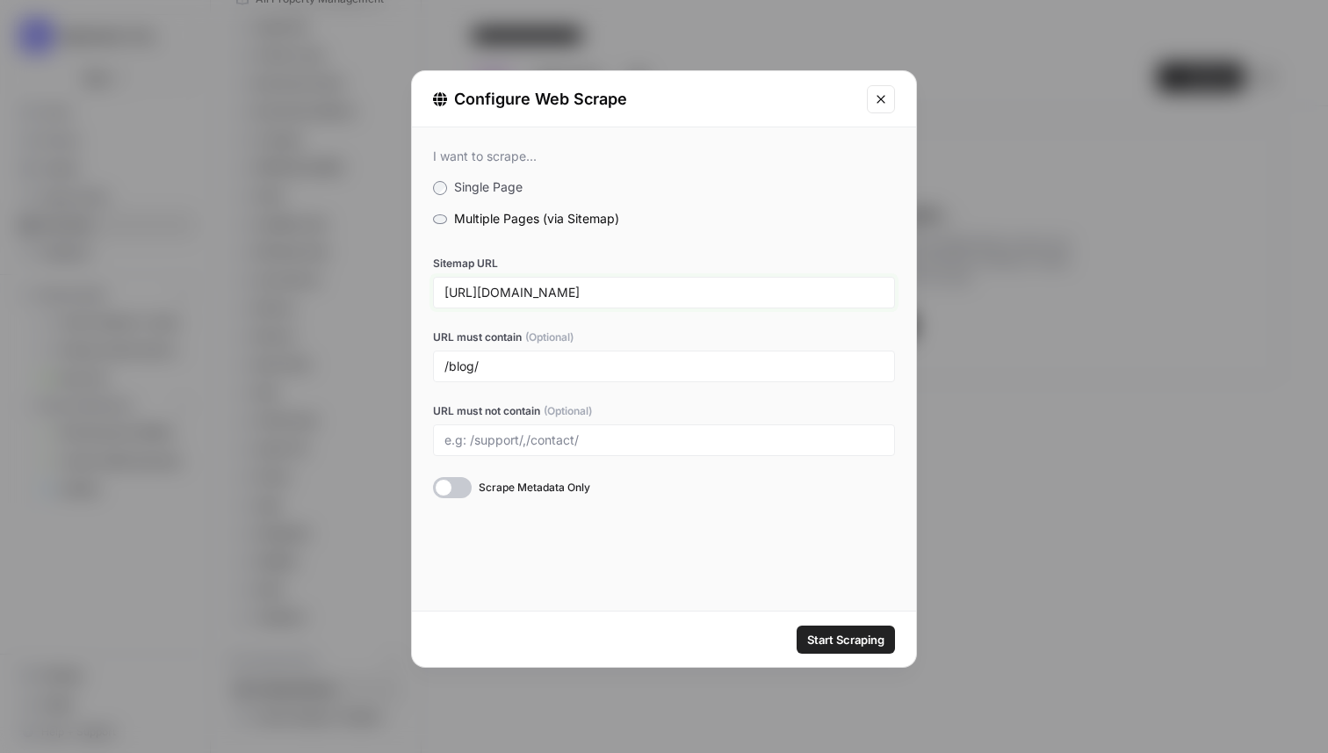
type input "[URL][DOMAIN_NAME]"
click at [863, 636] on span "Start Scraping" at bounding box center [845, 640] width 77 height 18
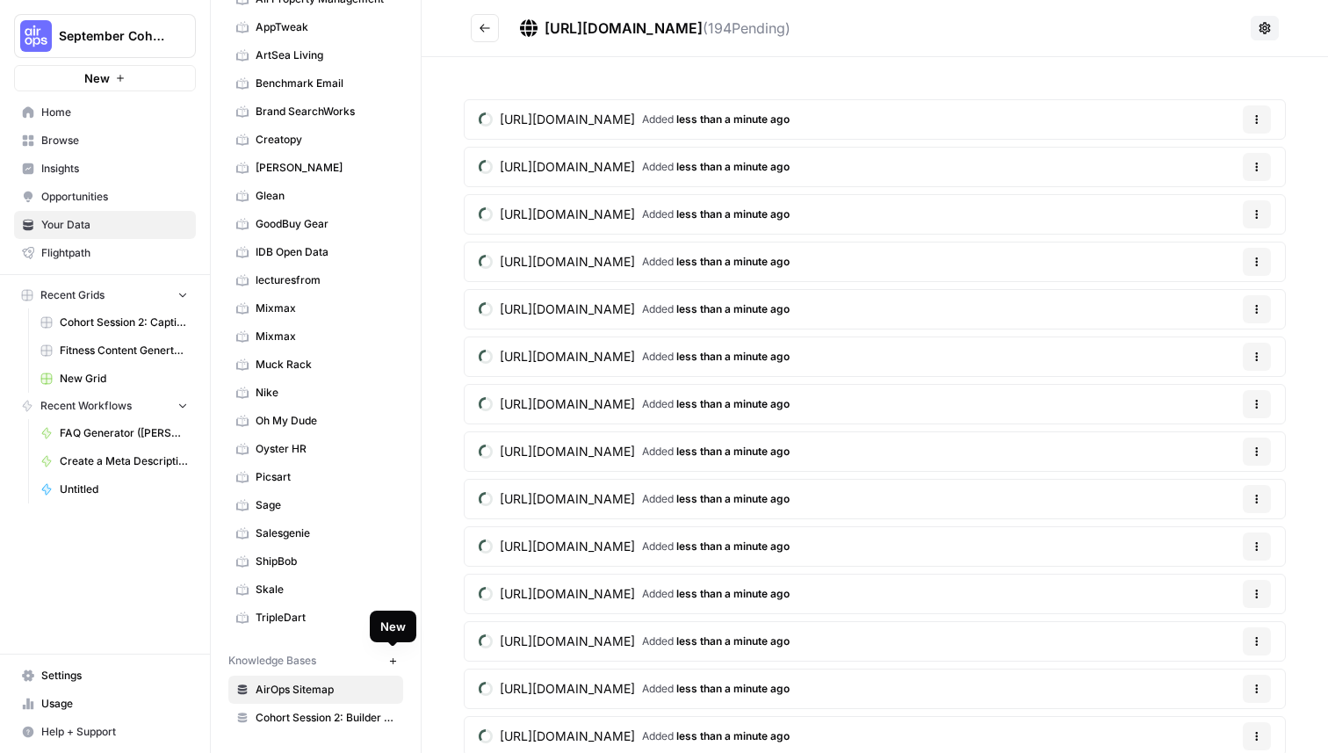
click at [395, 658] on icon "button" at bounding box center [393, 661] width 10 height 10
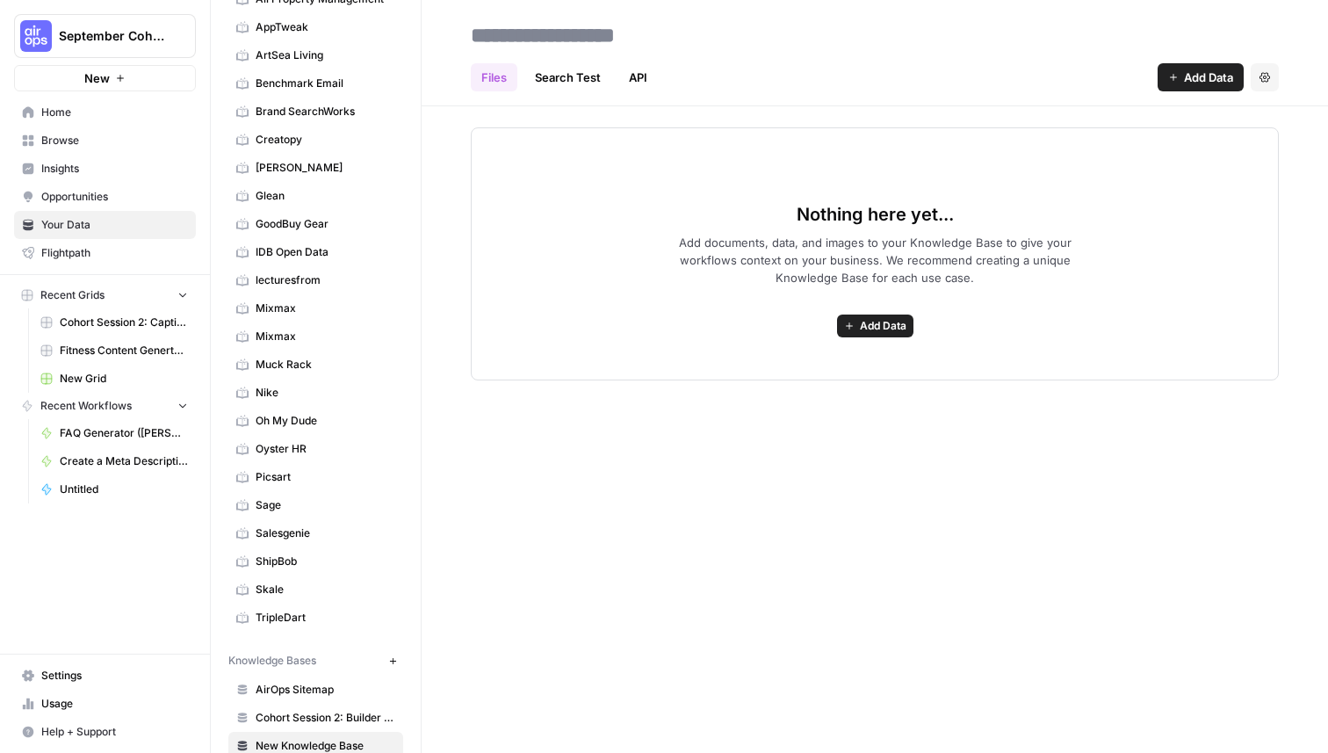
click at [1211, 71] on span "Add Data" at bounding box center [1208, 78] width 49 height 18
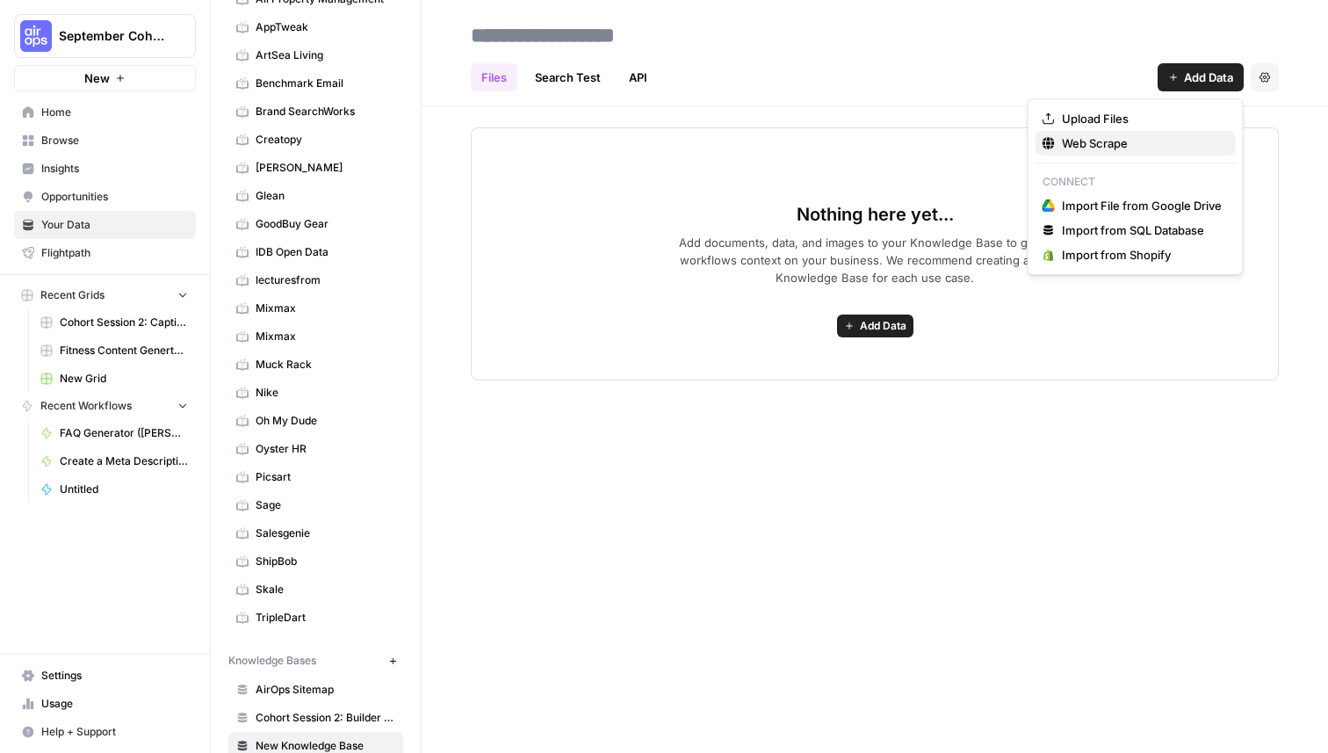
click at [1118, 135] on span "Web Scrape" at bounding box center [1142, 143] width 160 height 18
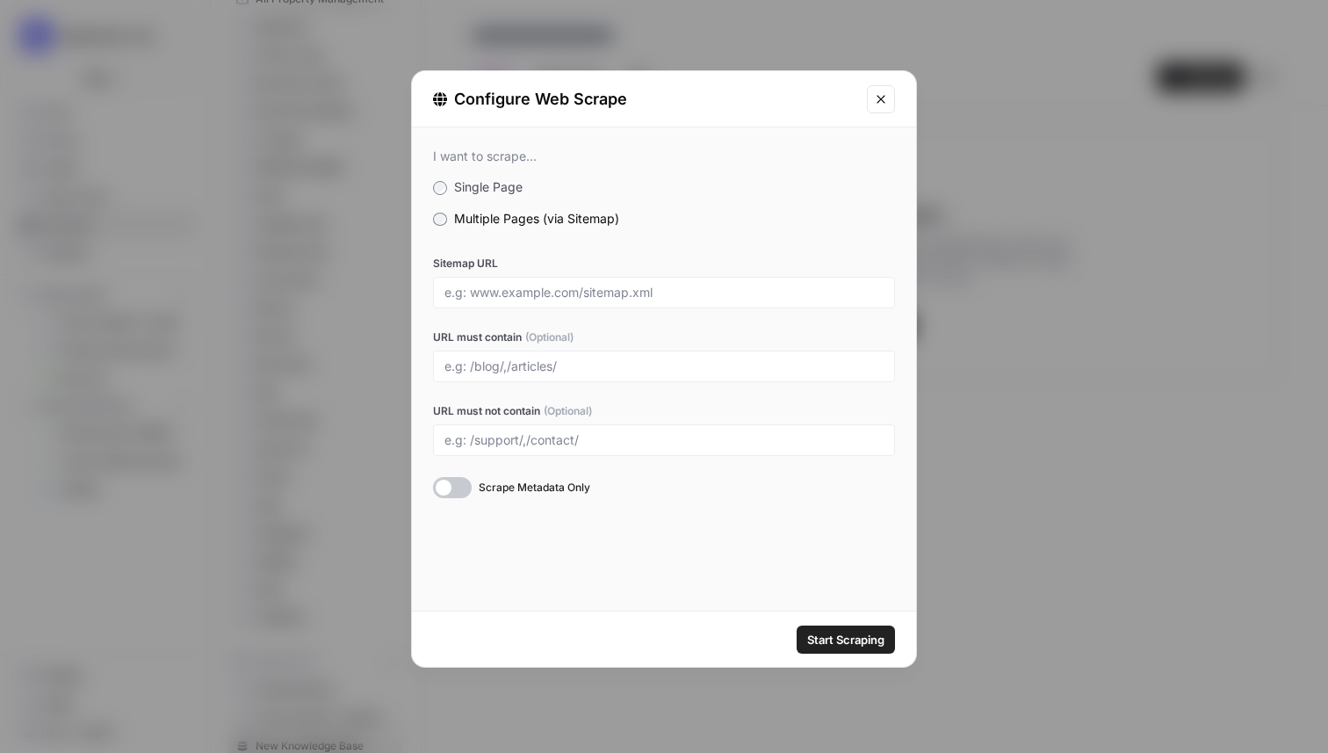
click at [888, 98] on button "Close modal" at bounding box center [881, 99] width 28 height 28
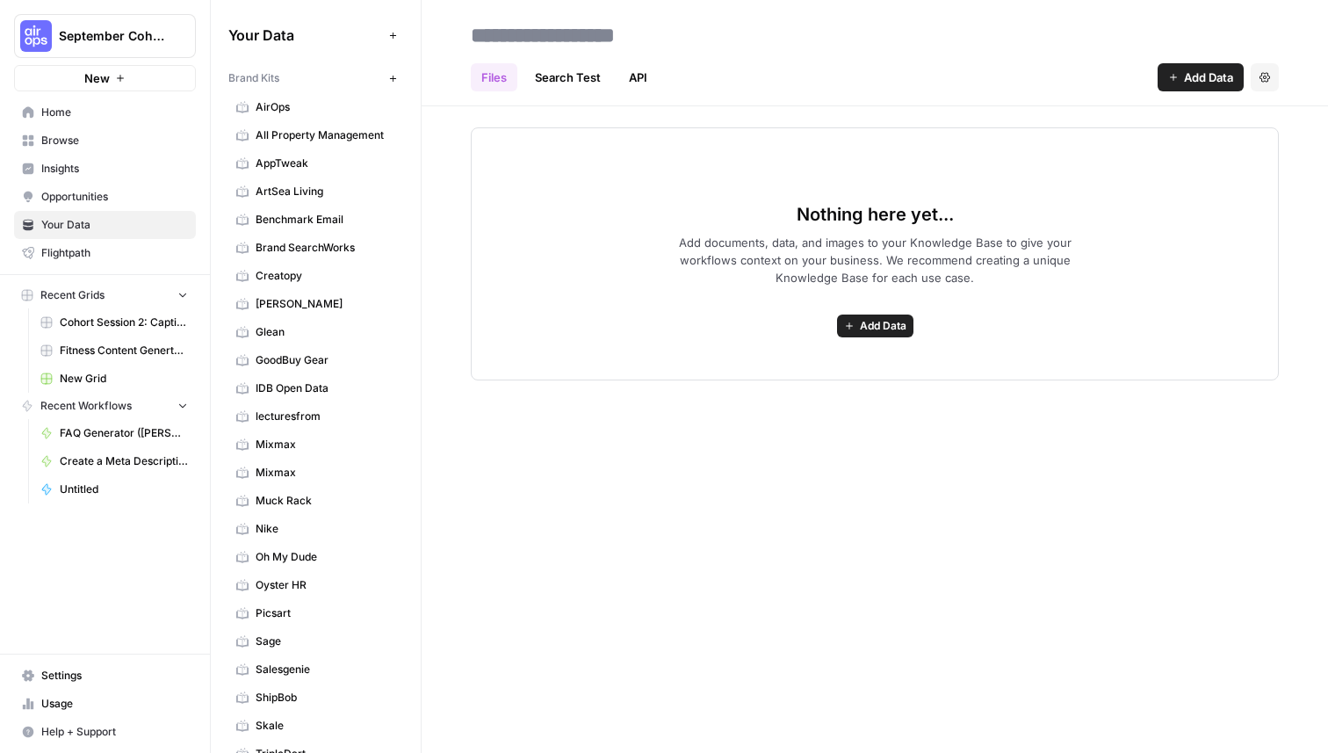
click at [291, 116] on link "AirOps" at bounding box center [315, 107] width 175 height 28
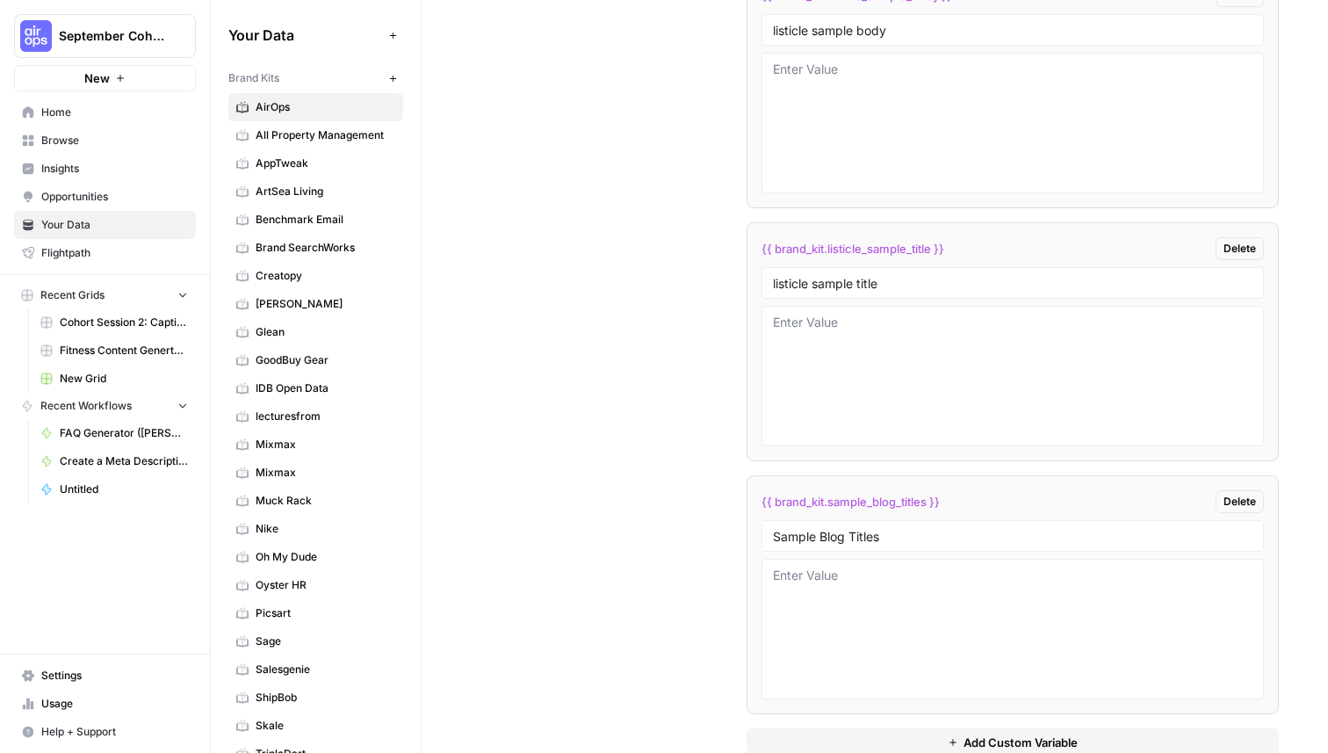
scroll to position [3263, 0]
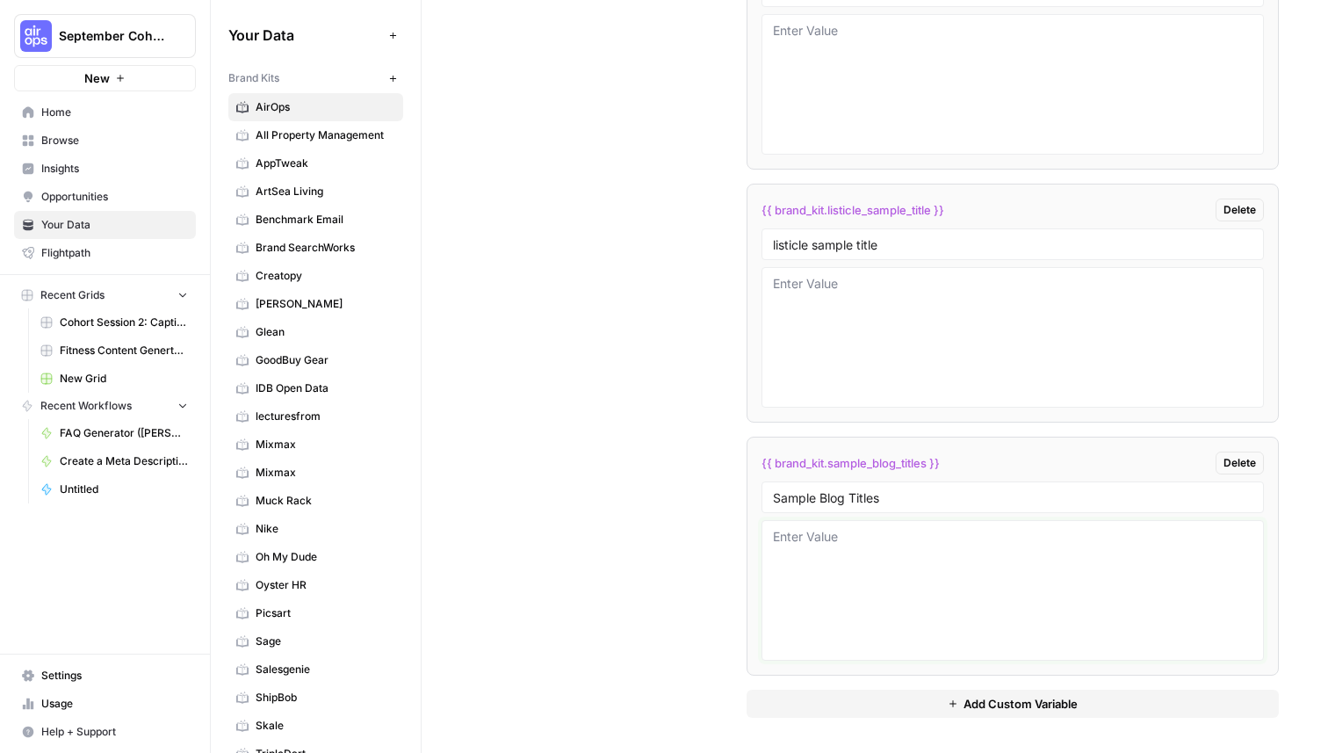
click at [857, 594] on textarea at bounding box center [1013, 590] width 480 height 125
paste textarea "Lore’i dol sita cons `#` adipis elit seddo: # Eiusmodtemp IncIdi 6.4: Utlabor e…"
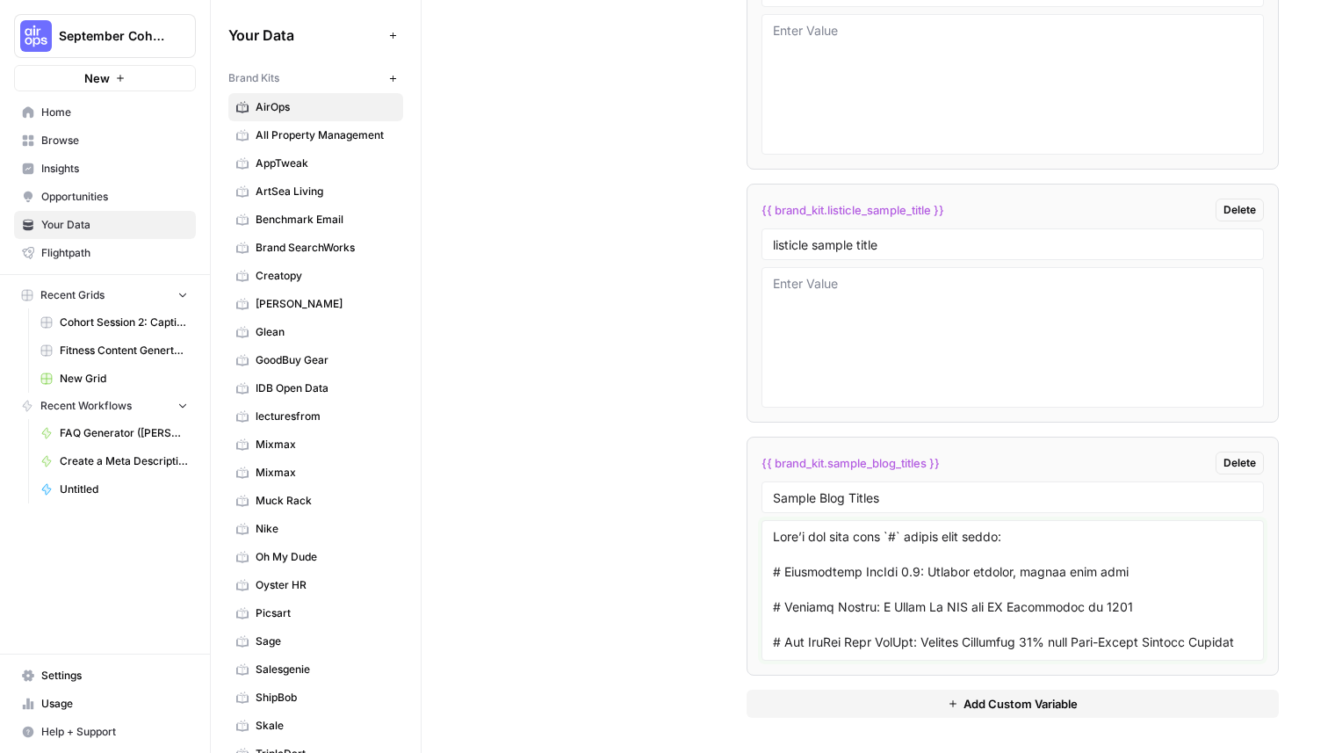
drag, startPoint x: 774, startPoint y: 574, endPoint x: 771, endPoint y: 537, distance: 37.0
click at [771, 537] on div at bounding box center [1013, 590] width 502 height 141
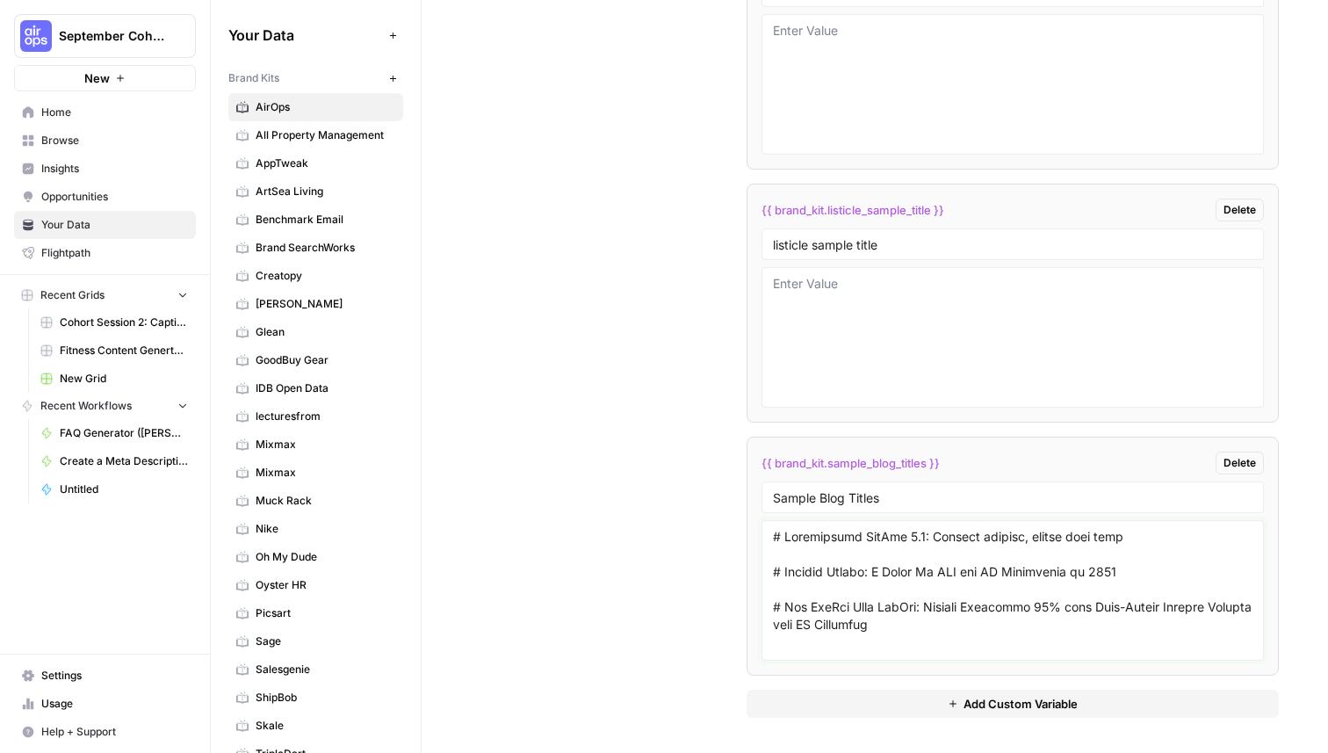
scroll to position [490, 0]
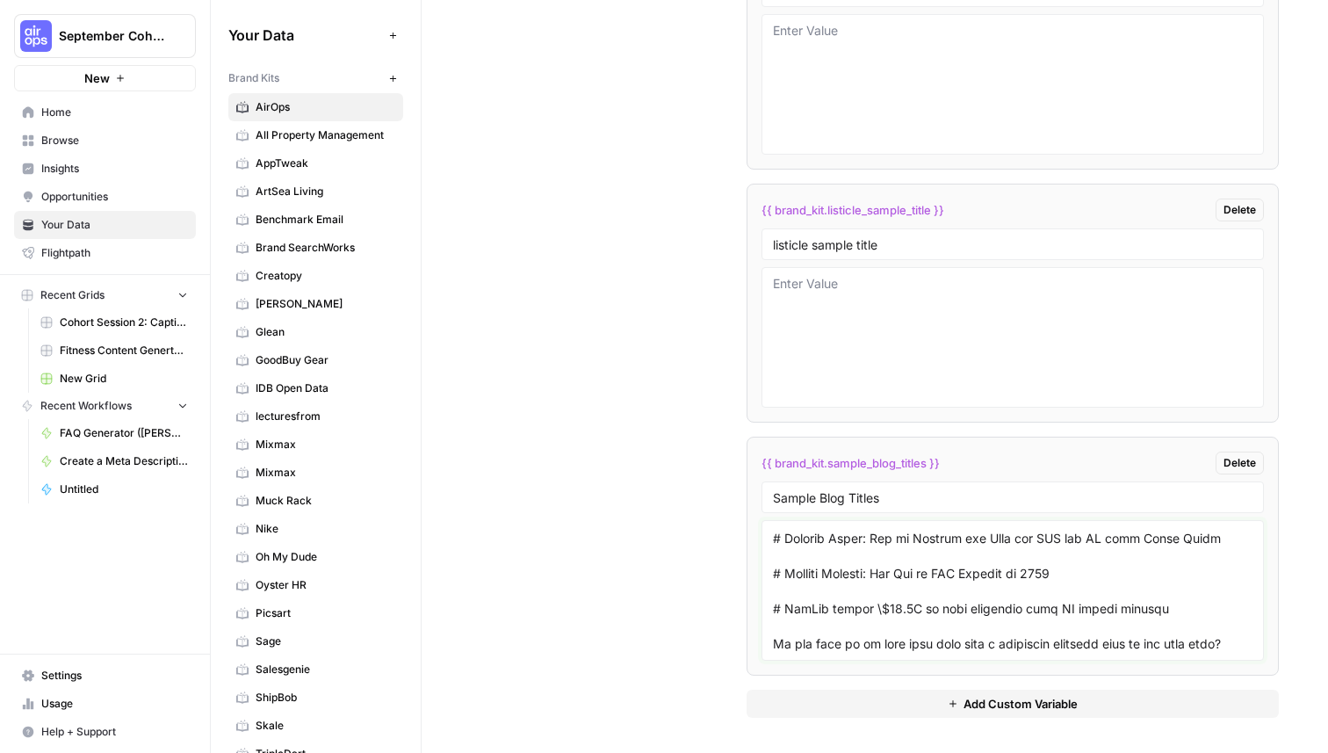
drag, startPoint x: 778, startPoint y: 627, endPoint x: 1258, endPoint y: 623, distance: 479.7
click at [1258, 623] on div at bounding box center [1013, 590] width 502 height 141
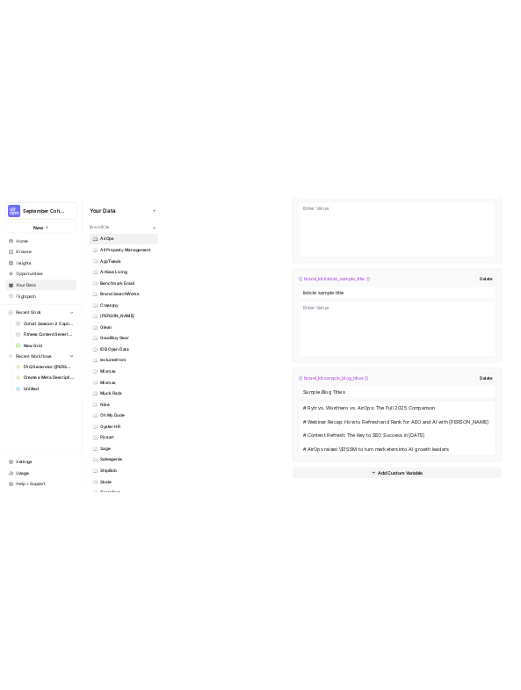
scroll to position [455, 0]
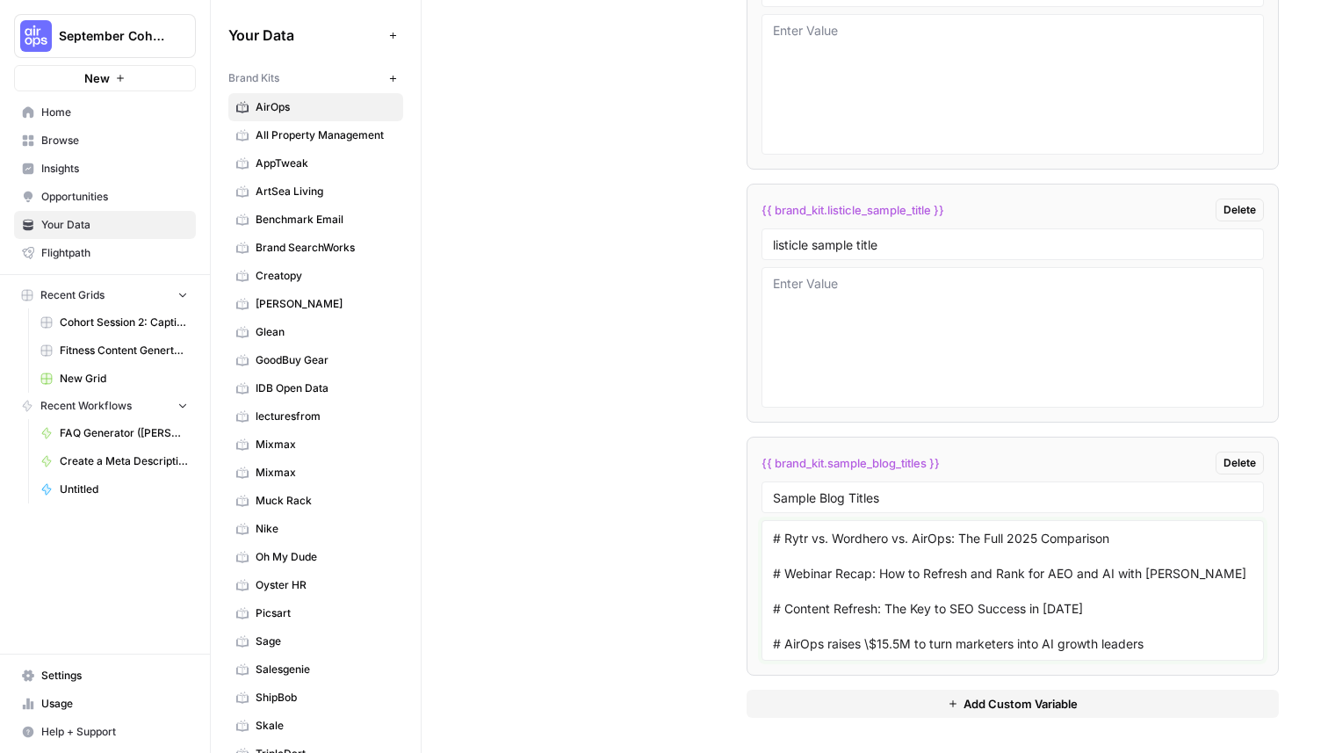
type textarea "# Introducing AirOps 2.0: Winning content, easier than ever # Organic Search: A…"
click at [589, 461] on div "Custom Variables Create custom variables that will appear as global brand varia…" at bounding box center [875, 197] width 808 height 1110
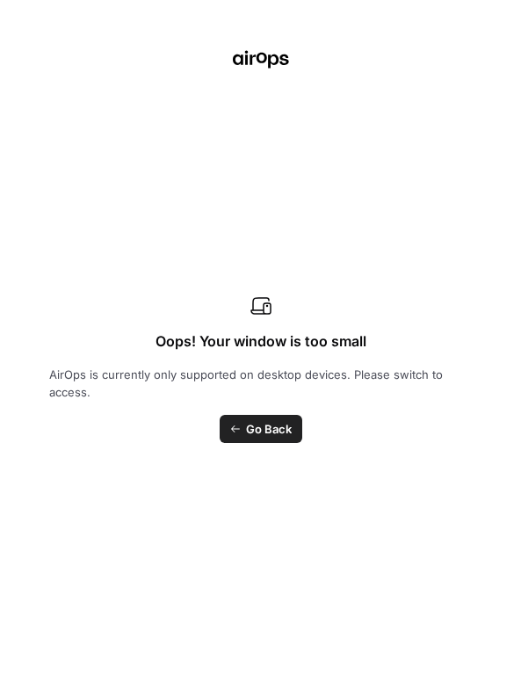
scroll to position [842, 0]
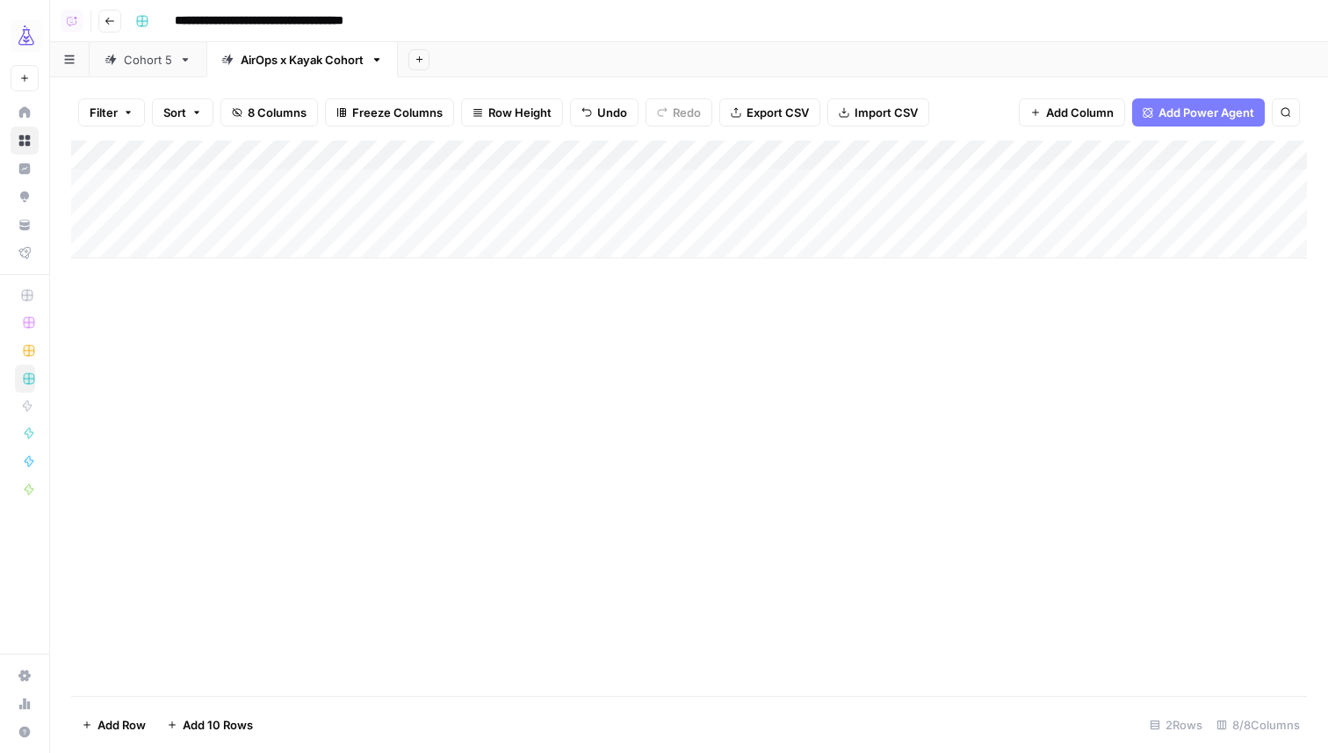
click at [586, 333] on div "Add Column" at bounding box center [689, 418] width 1236 height 555
click at [847, 183] on div "Add Column" at bounding box center [689, 200] width 1236 height 118
click at [849, 214] on div "Add Column" at bounding box center [689, 200] width 1236 height 118
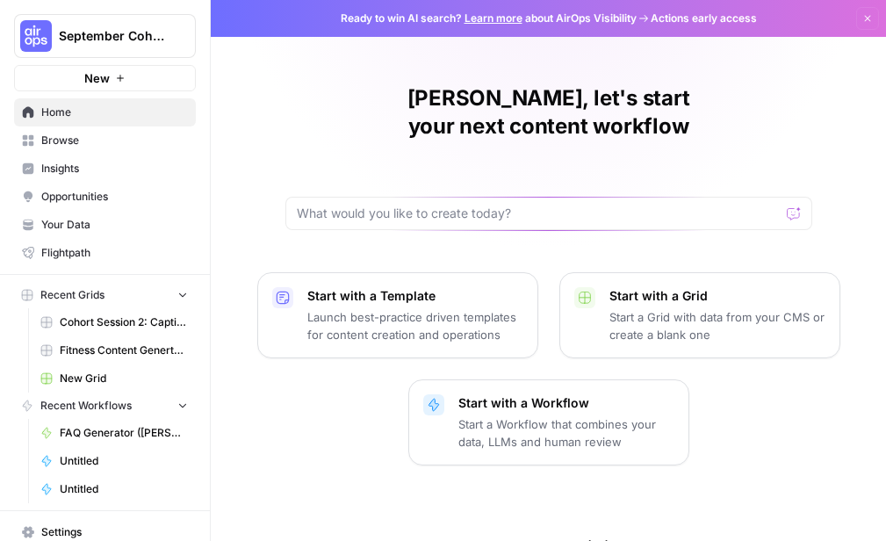
click at [108, 228] on span "Your Data" at bounding box center [114, 225] width 147 height 16
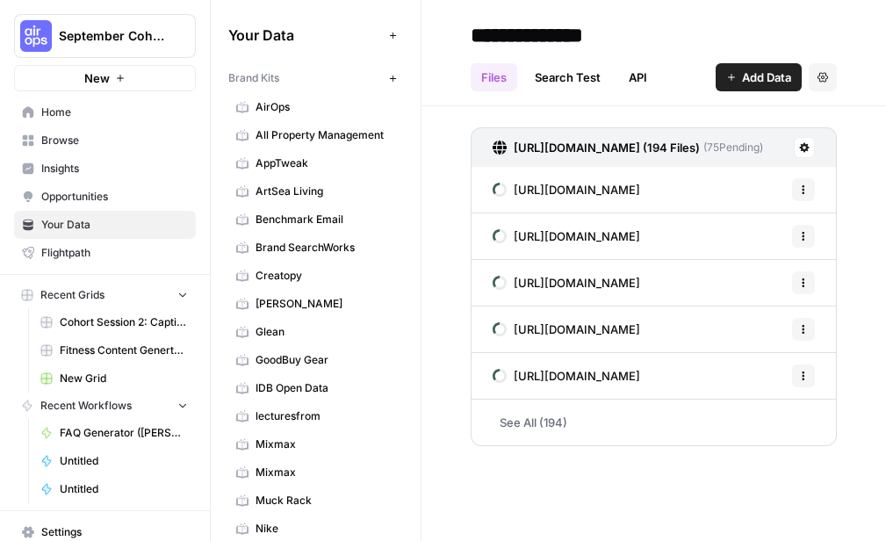
click at [351, 104] on span "AirOps" at bounding box center [326, 107] width 140 height 16
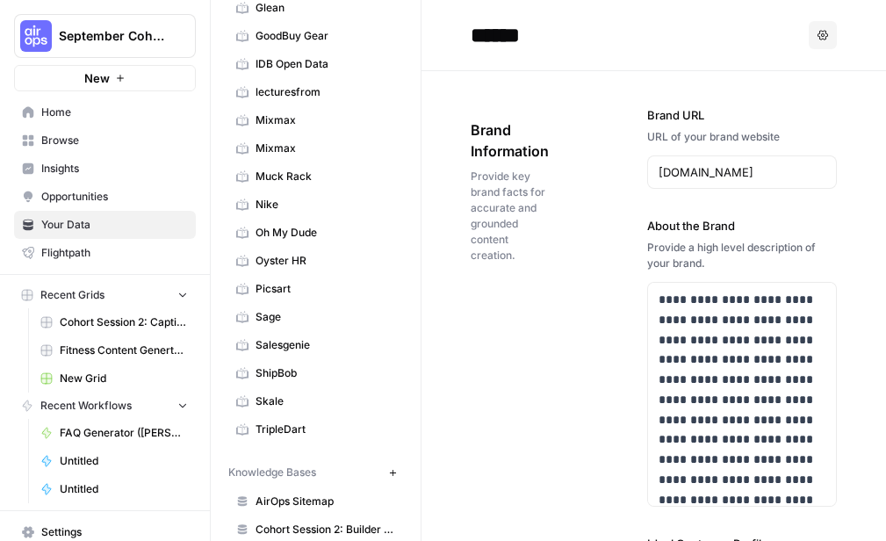
scroll to position [376, 0]
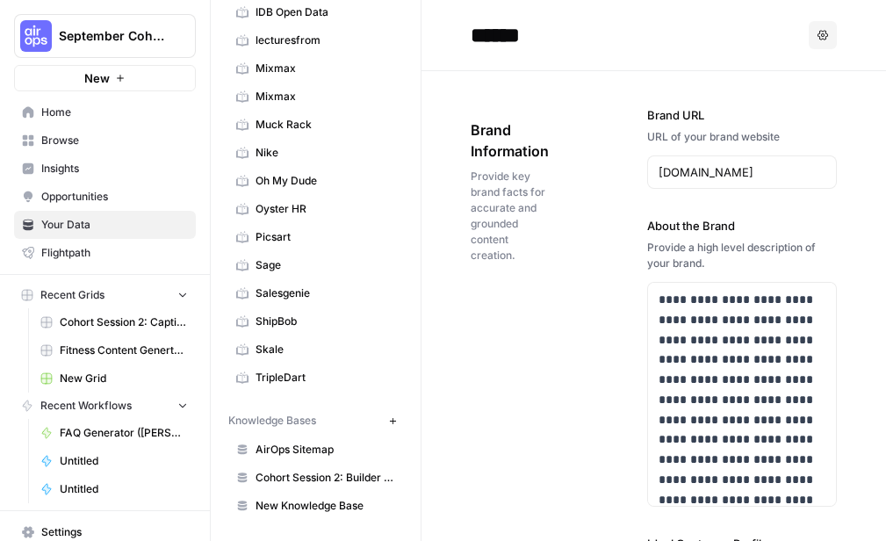
click at [285, 453] on span "AirOps Sitemap" at bounding box center [326, 450] width 140 height 16
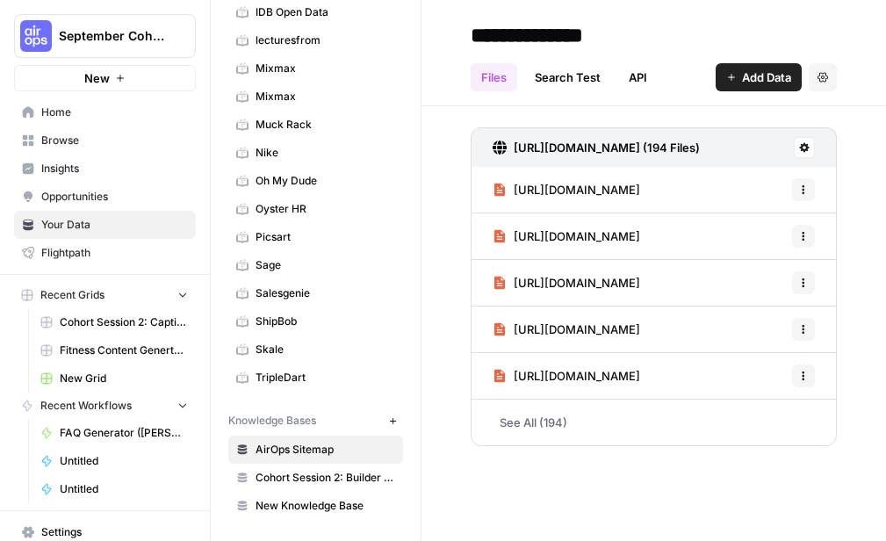
click at [446, 300] on div "[URL][DOMAIN_NAME] (194 Files) [URL][DOMAIN_NAME] Options [URL][DOMAIN_NAME] Op…" at bounding box center [654, 283] width 465 height 354
click at [585, 83] on link "Search Test" at bounding box center [567, 77] width 87 height 28
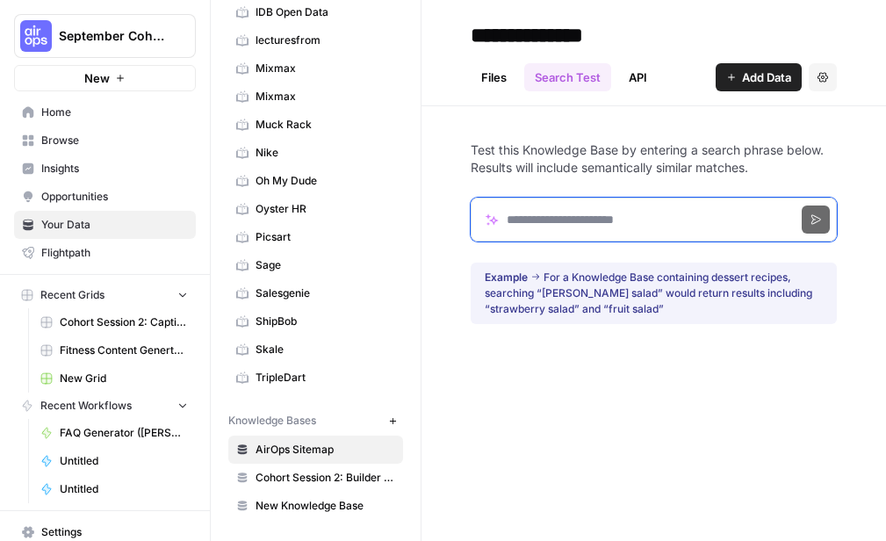
click at [548, 214] on input "Search phrase" at bounding box center [654, 220] width 366 height 44
type input "*********"
click button "Search" at bounding box center [816, 220] width 28 height 28
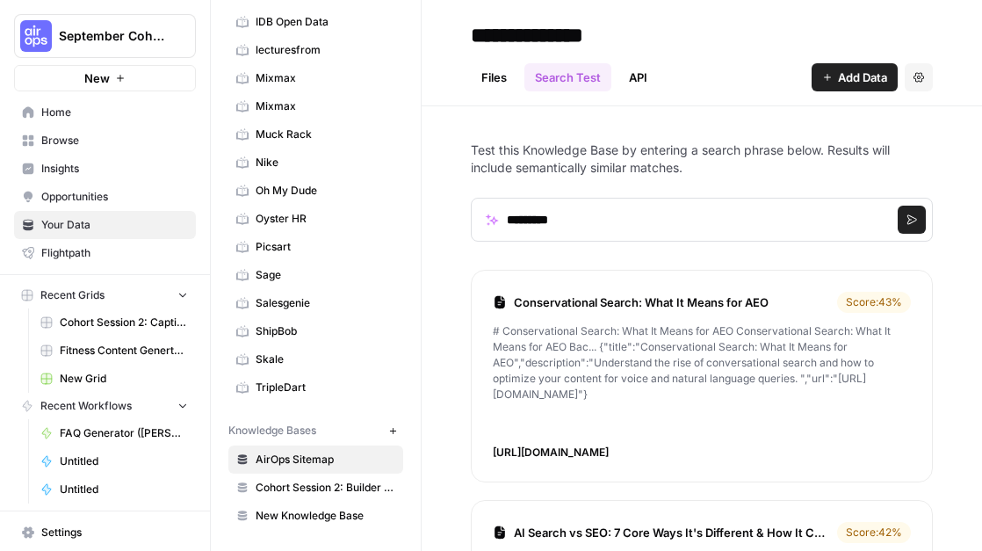
click at [489, 77] on link "Files" at bounding box center [494, 77] width 47 height 28
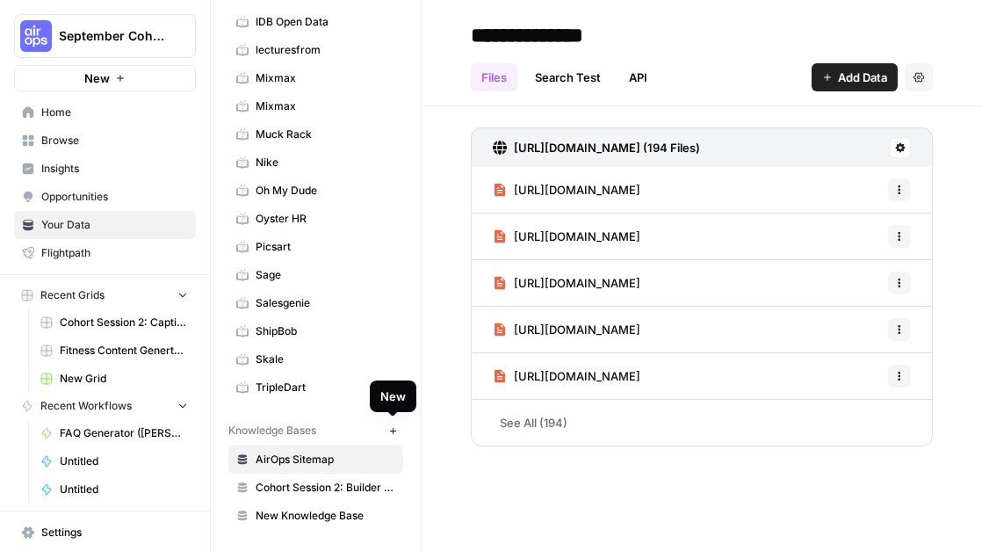
click at [392, 430] on icon "button" at bounding box center [392, 430] width 6 height 6
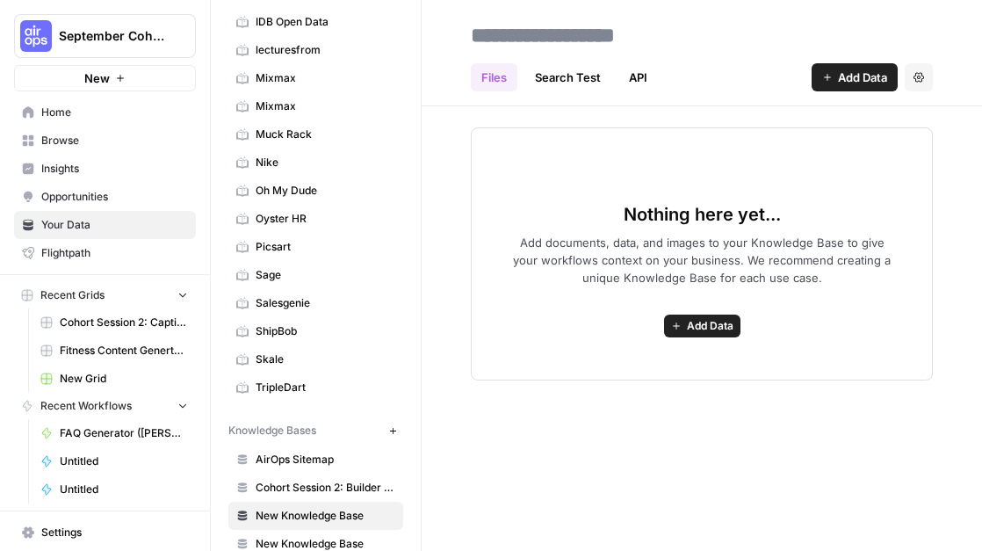
scroll to position [394, 0]
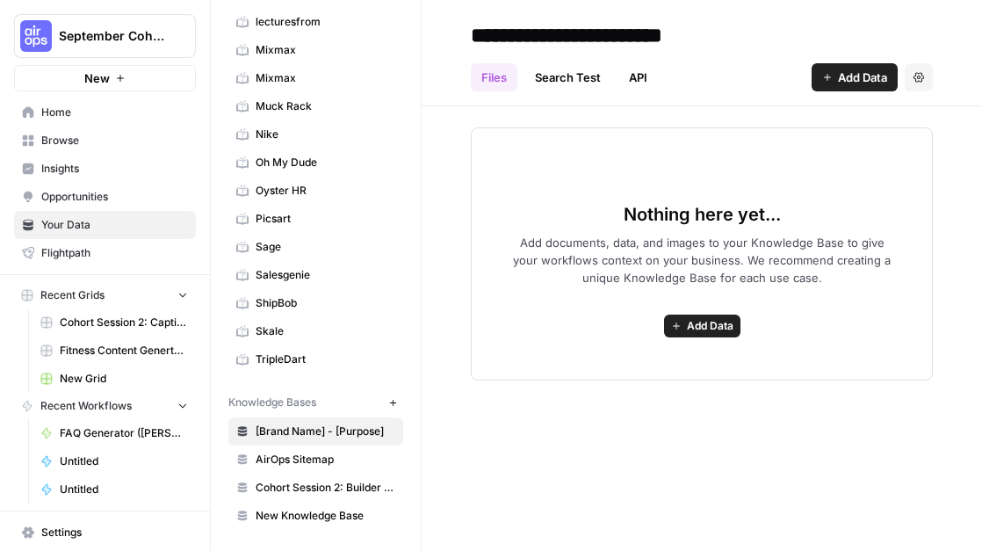
type input "**********"
click at [548, 120] on div "Nothing here yet... Add documents, data, and images to your Knowledge Base to g…" at bounding box center [702, 243] width 560 height 274
click at [741, 73] on icon "button" at bounding box center [827, 77] width 11 height 11
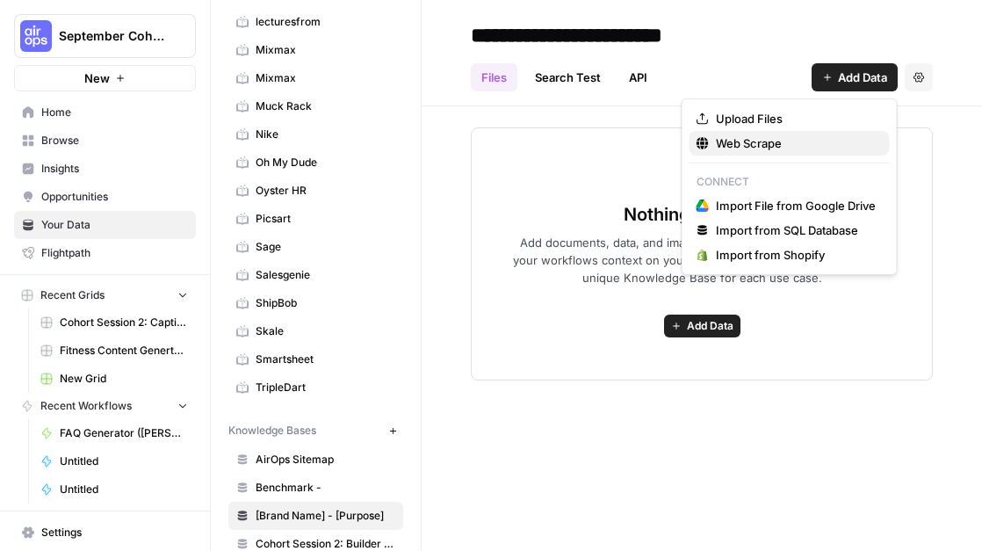
click at [741, 140] on span "Web Scrape" at bounding box center [796, 143] width 160 height 18
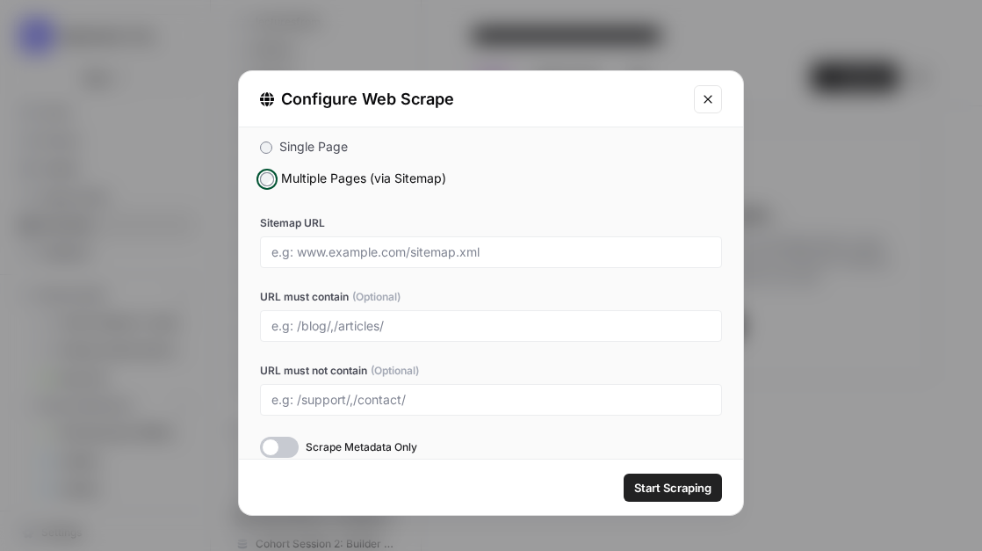
scroll to position [32, 0]
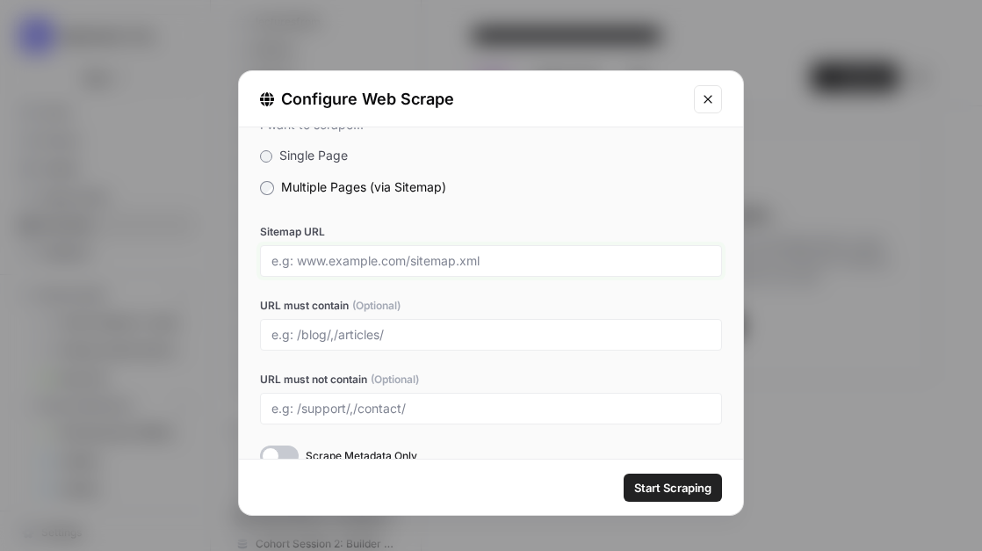
click at [394, 262] on input "Sitemap URL" at bounding box center [490, 261] width 439 height 16
type input "https://"
drag, startPoint x: 347, startPoint y: 255, endPoint x: 274, endPoint y: 257, distance: 73.0
click at [274, 257] on input "https://" at bounding box center [490, 261] width 439 height 16
paste input "https://"
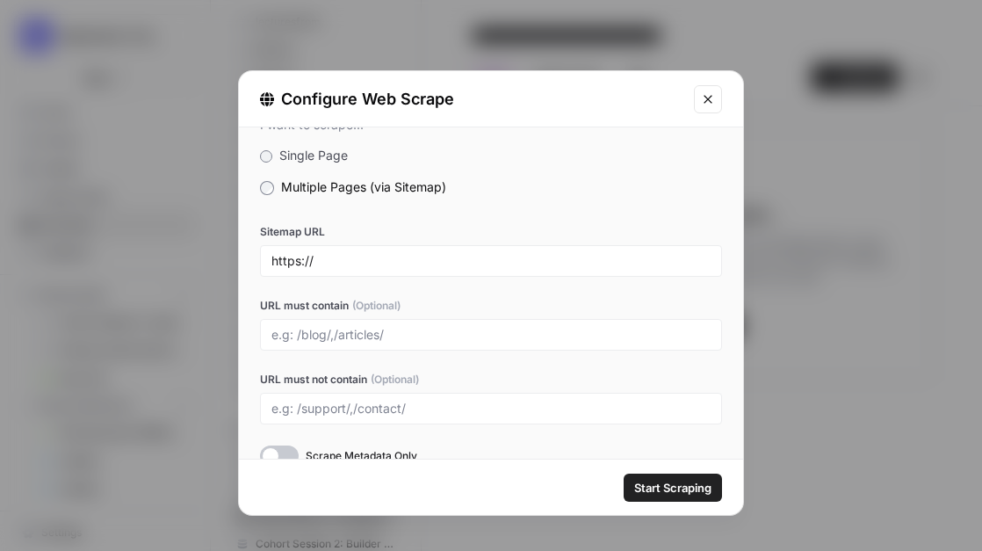
click at [418, 233] on label "Sitemap URL" at bounding box center [491, 232] width 462 height 16
click at [418, 253] on input "https://" at bounding box center [490, 261] width 439 height 16
click at [358, 258] on input "https://" at bounding box center [490, 261] width 439 height 16
click at [449, 194] on label "Multiple Pages (via Sitemap)" at bounding box center [491, 187] width 462 height 18
click at [366, 258] on input "[URL]." at bounding box center [490, 261] width 439 height 16
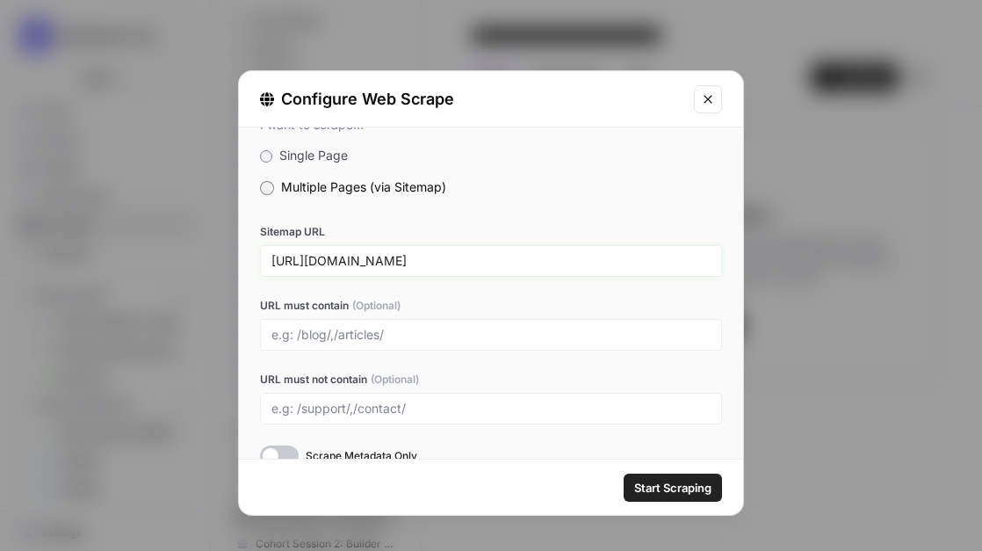
type input "[URL][DOMAIN_NAME]"
click at [563, 193] on label "Multiple Pages (via Sitemap)" at bounding box center [491, 187] width 462 height 18
drag, startPoint x: 511, startPoint y: 265, endPoint x: 416, endPoint y: 267, distance: 95.8
click at [416, 267] on input "[URL][DOMAIN_NAME]" at bounding box center [490, 261] width 439 height 16
click at [516, 225] on label "Sitemap URL" at bounding box center [491, 232] width 462 height 16
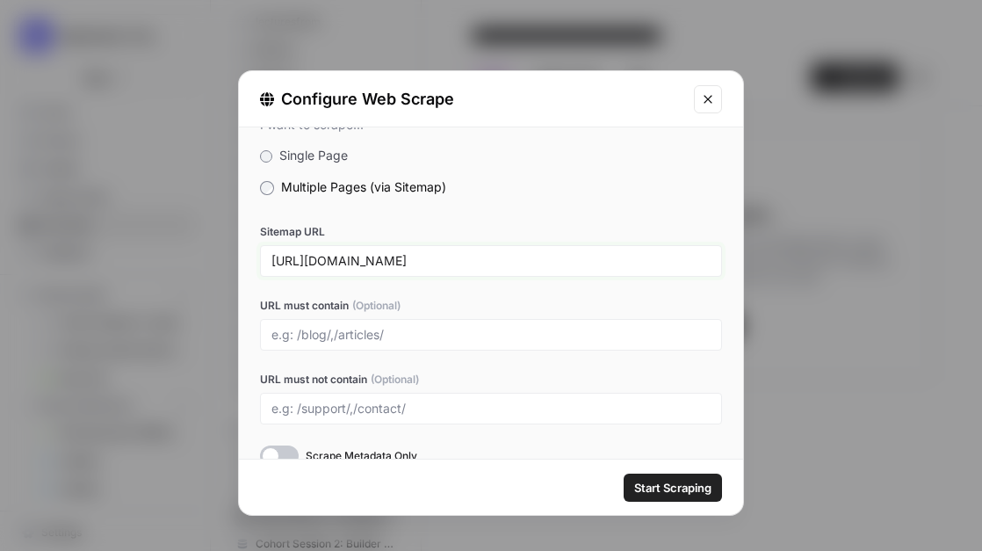
click at [516, 253] on input "[URL][DOMAIN_NAME]" at bounding box center [490, 261] width 439 height 16
click at [457, 300] on label "URL must contain (Optional)" at bounding box center [491, 306] width 462 height 16
click at [457, 327] on input "URL must contain (Optional)" at bounding box center [490, 335] width 439 height 16
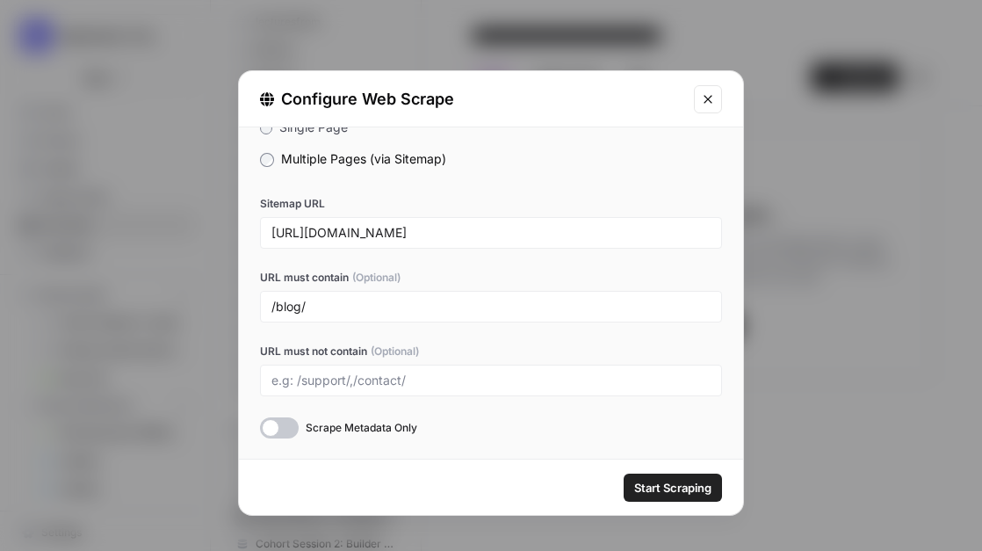
click at [520, 271] on label "URL must contain (Optional)" at bounding box center [491, 278] width 462 height 16
click at [520, 299] on input "/blog/" at bounding box center [490, 307] width 439 height 16
click at [275, 316] on div "/blog/" at bounding box center [491, 307] width 462 height 32
click at [278, 307] on input "/blog/" at bounding box center [490, 307] width 439 height 16
click at [342, 336] on div "Sitemap URL [URL][DOMAIN_NAME] URL must contain (Optional) /de/blog/ URL must n…" at bounding box center [491, 317] width 462 height 242
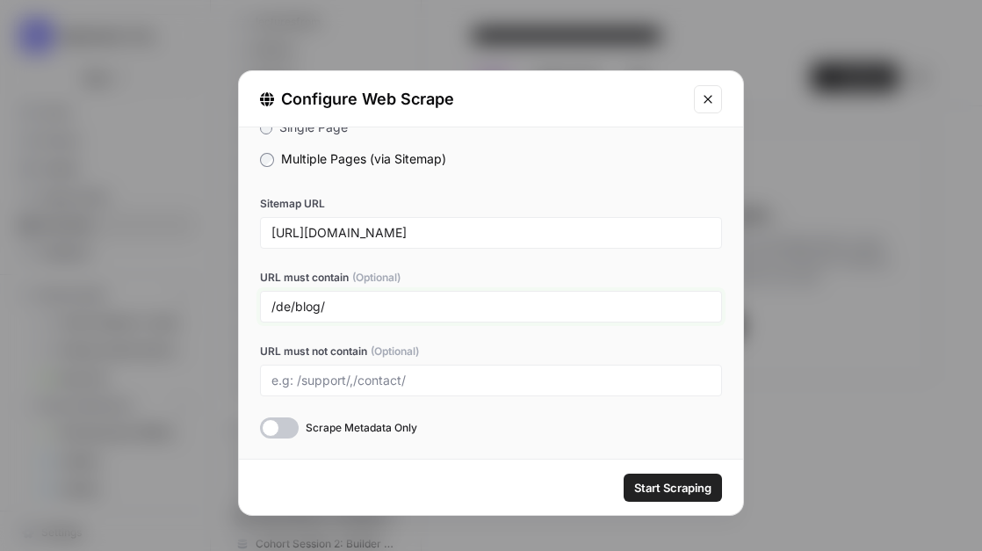
click at [293, 307] on input "/de/blog/" at bounding box center [490, 307] width 439 height 16
drag, startPoint x: 360, startPoint y: 306, endPoint x: 302, endPoint y: 307, distance: 58.0
click at [302, 307] on input "/de/, /blog/" at bounding box center [490, 307] width 439 height 16
type input "/de/"
drag, startPoint x: 320, startPoint y: 304, endPoint x: 263, endPoint y: 304, distance: 57.1
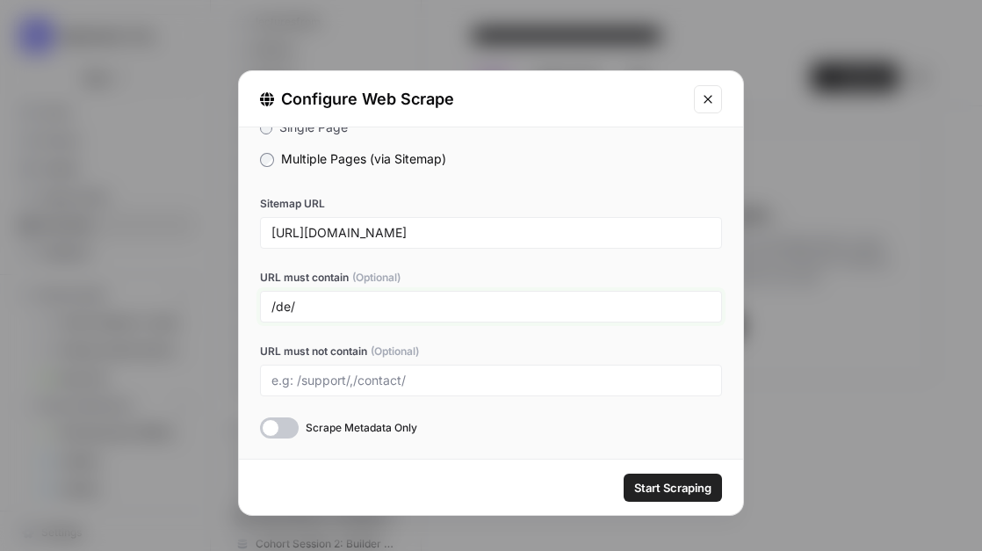
click at [263, 304] on div "/de/" at bounding box center [491, 307] width 462 height 32
type input "/blog/"
click at [360, 257] on div "Sitemap URL [URL][DOMAIN_NAME] URL must contain (Optional) /blog/ URL must not …" at bounding box center [491, 317] width 462 height 242
click at [271, 424] on div at bounding box center [279, 427] width 39 height 21
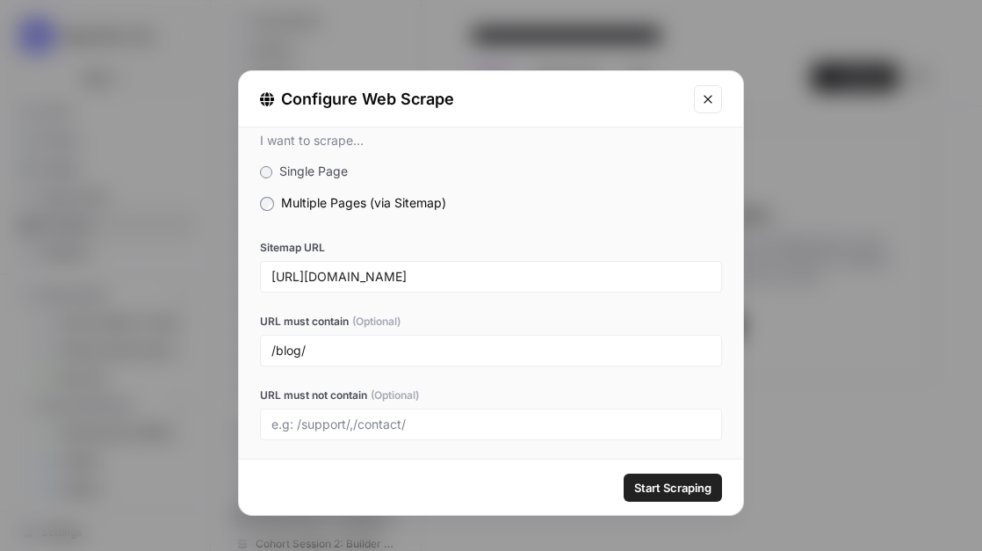
scroll to position [0, 0]
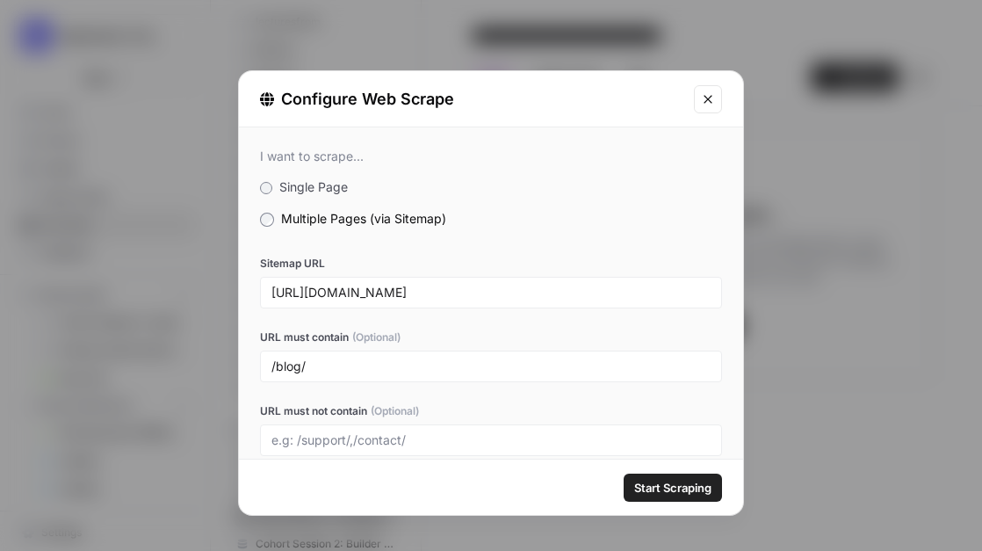
click at [709, 105] on icon "Close modal" at bounding box center [708, 99] width 14 height 14
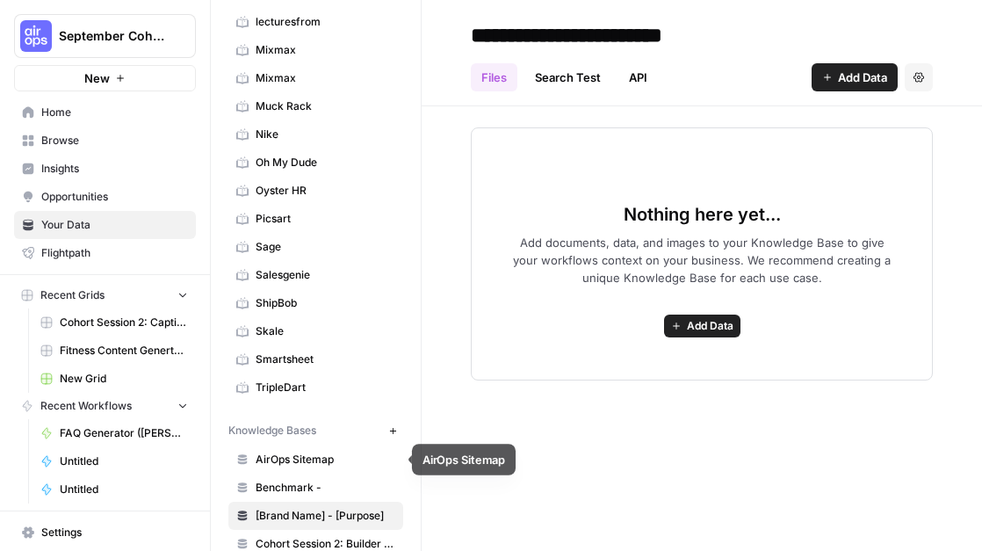
click at [310, 464] on span "AirOps Sitemap" at bounding box center [326, 460] width 140 height 16
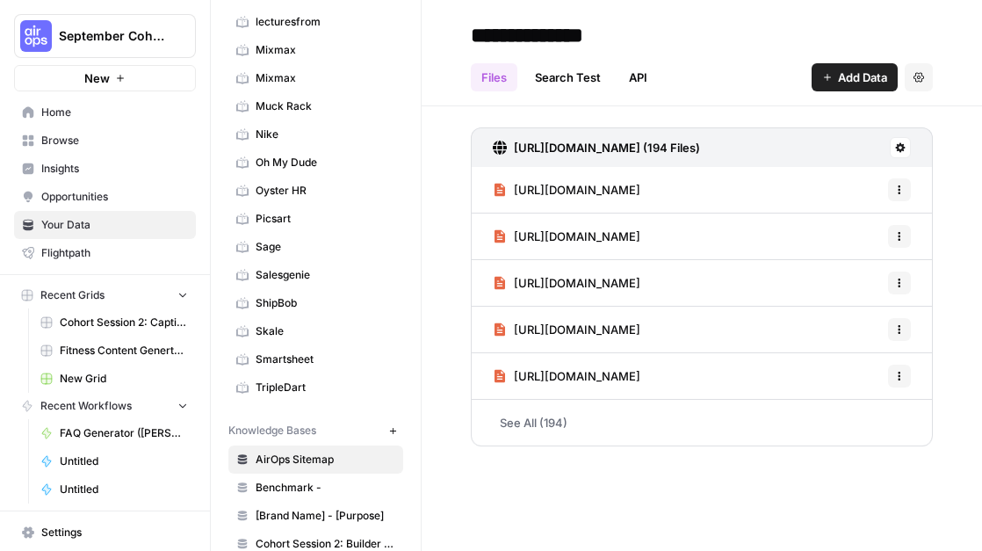
click at [538, 420] on link "See All (194)" at bounding box center [702, 423] width 462 height 46
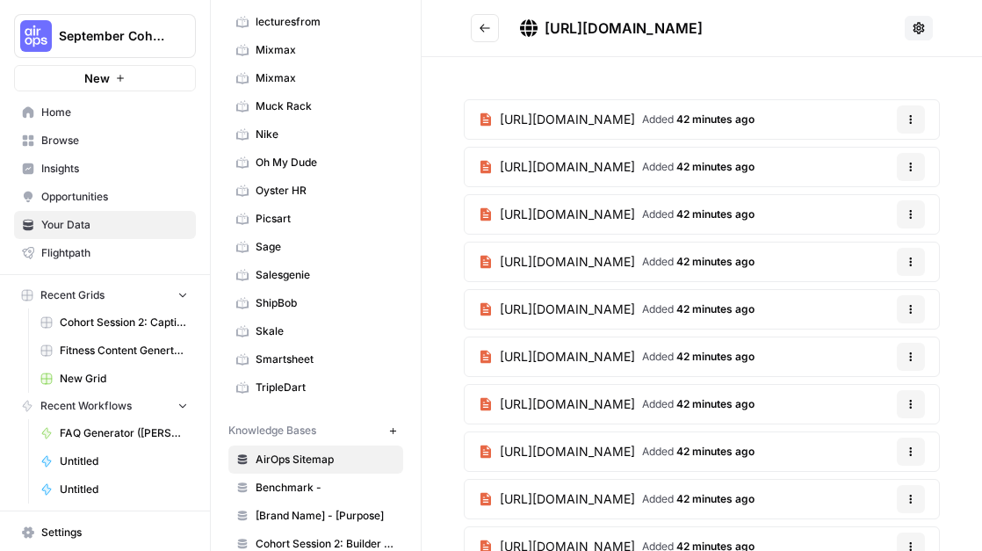
click at [635, 120] on span "[URL][DOMAIN_NAME]" at bounding box center [567, 120] width 135 height 18
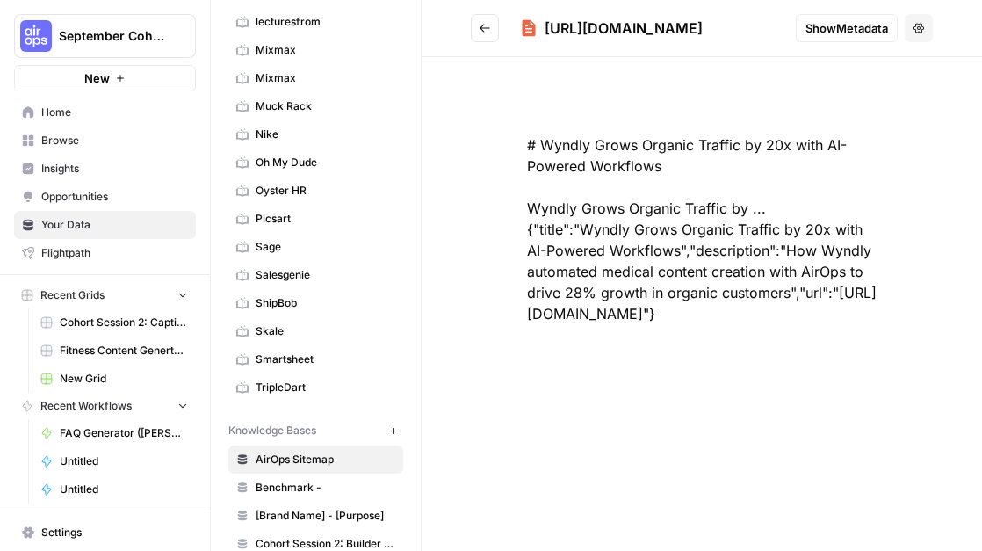
click at [488, 29] on icon "Go back" at bounding box center [485, 28] width 12 height 12
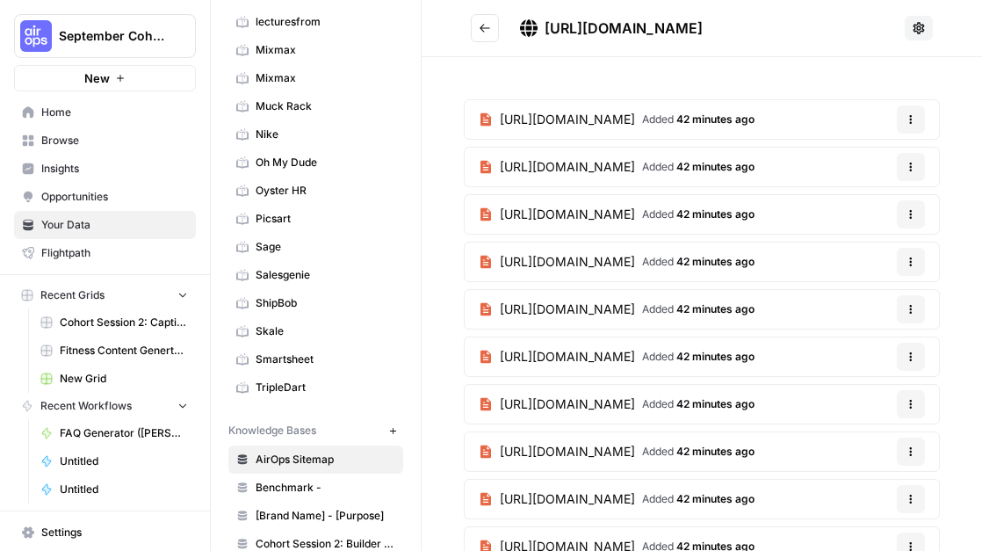
click at [488, 25] on icon "Go back" at bounding box center [485, 28] width 12 height 12
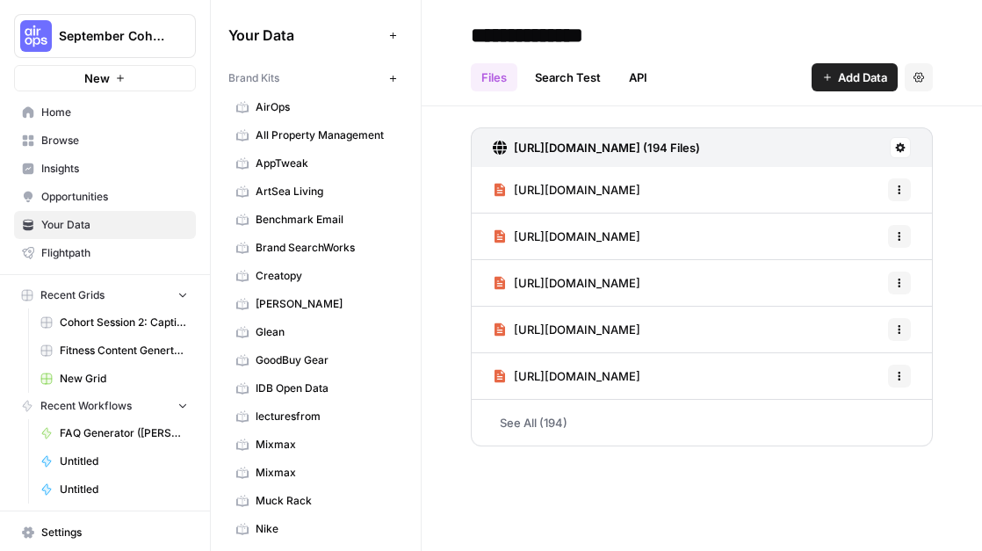
click at [301, 101] on span "AirOps" at bounding box center [326, 107] width 140 height 16
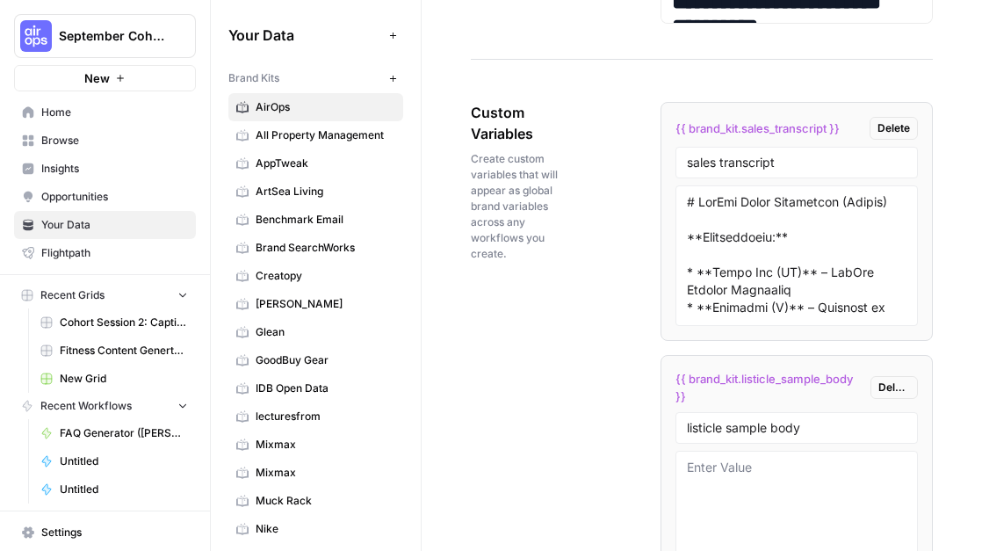
scroll to position [3221, 0]
drag, startPoint x: 542, startPoint y: 135, endPoint x: 467, endPoint y: 113, distance: 77.8
click at [486, 158] on span "Create custom variables that will appear as global brand variables across any w…" at bounding box center [516, 207] width 91 height 111
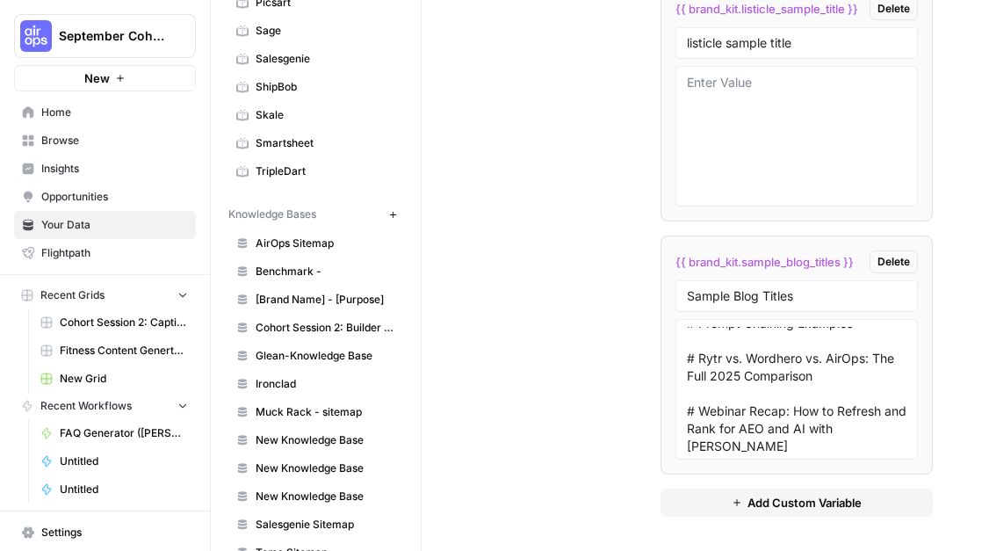
scroll to position [640, 0]
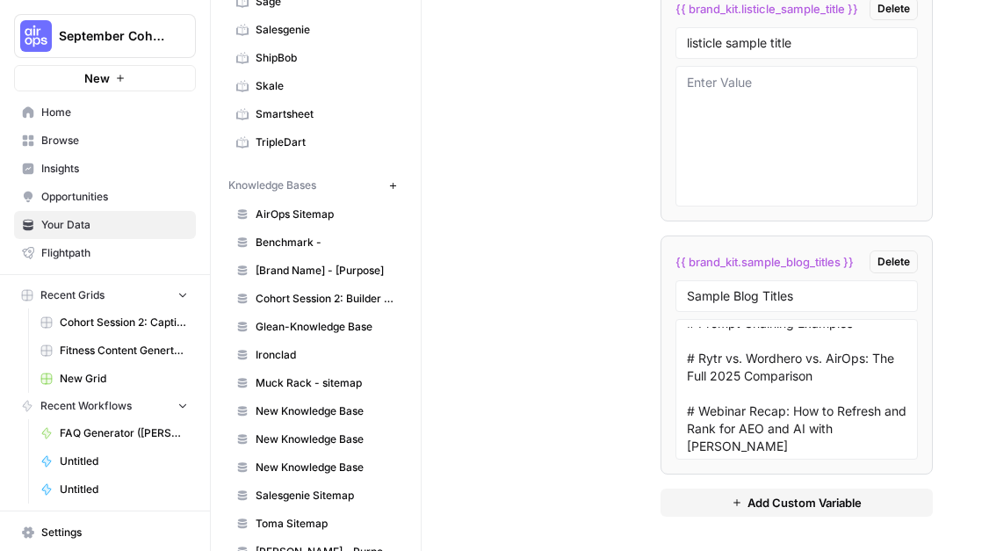
click at [318, 206] on span "AirOps Sitemap" at bounding box center [326, 214] width 140 height 16
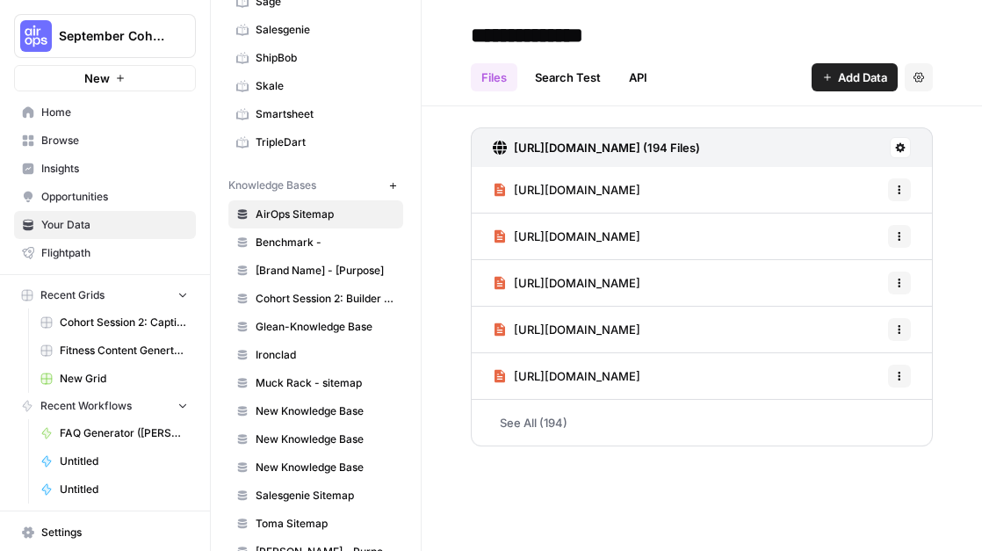
click at [741, 22] on div "**********" at bounding box center [702, 35] width 462 height 28
click at [736, 68] on div "Files Search Test API Add Data Settings" at bounding box center [702, 70] width 462 height 42
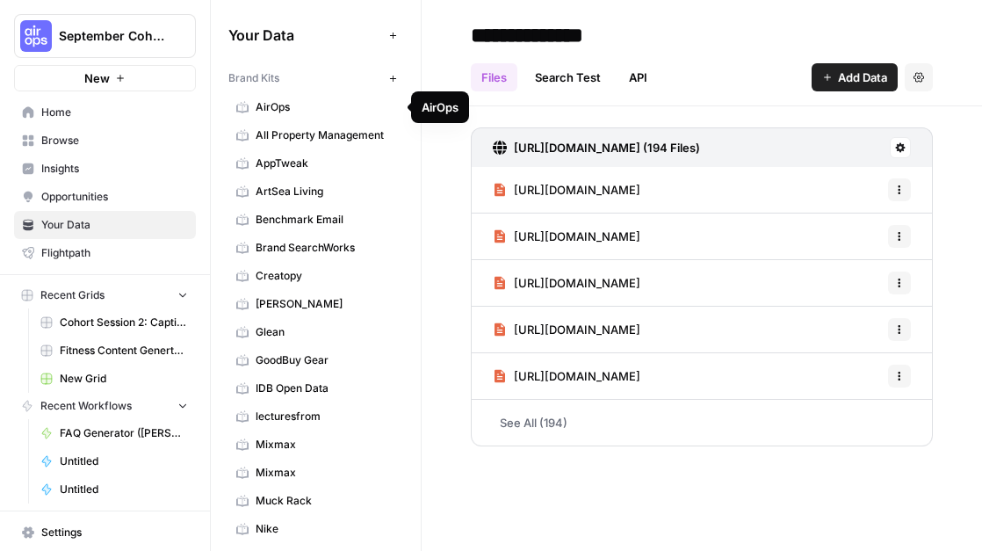
click at [305, 104] on span "AirOps" at bounding box center [326, 107] width 140 height 16
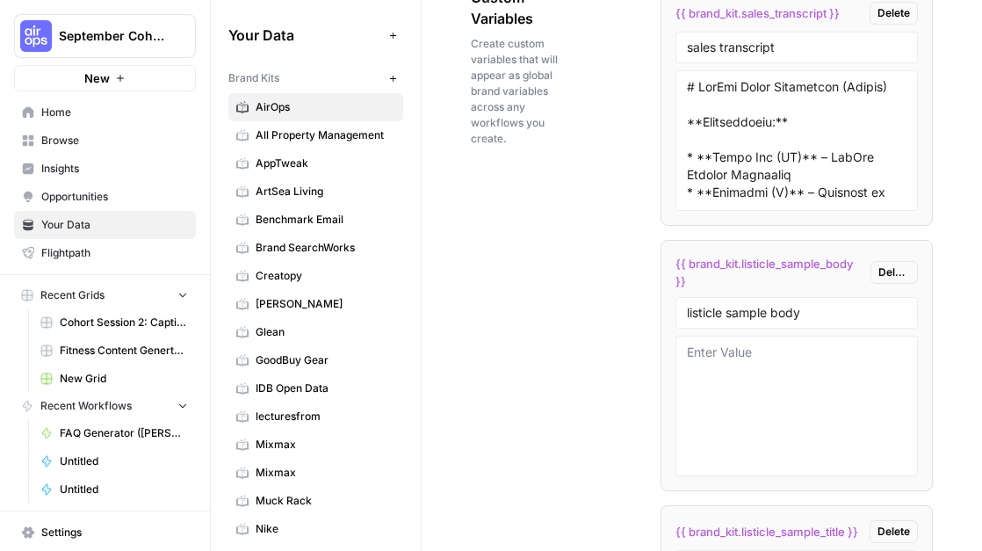
scroll to position [3860, 0]
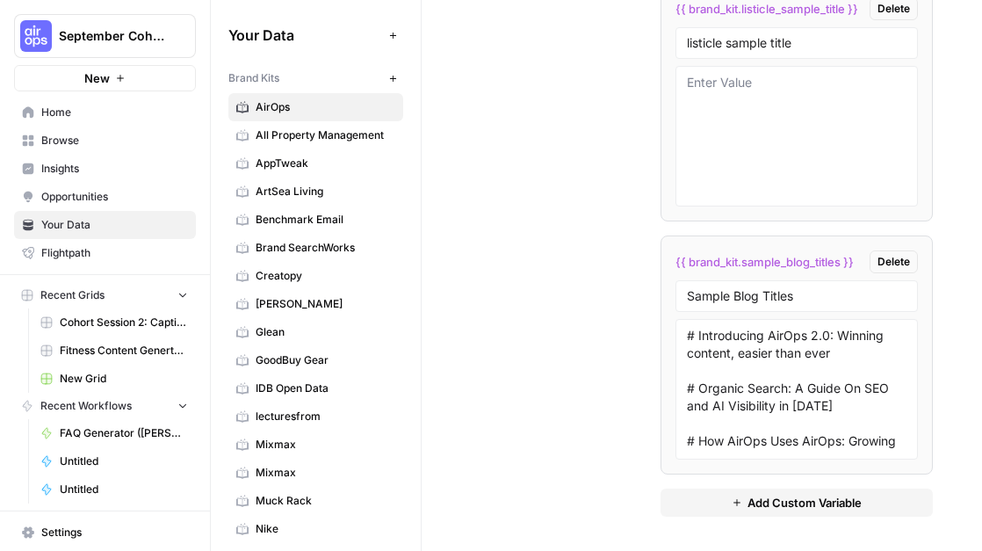
click at [741, 496] on span "Add Custom Variable" at bounding box center [805, 503] width 114 height 18
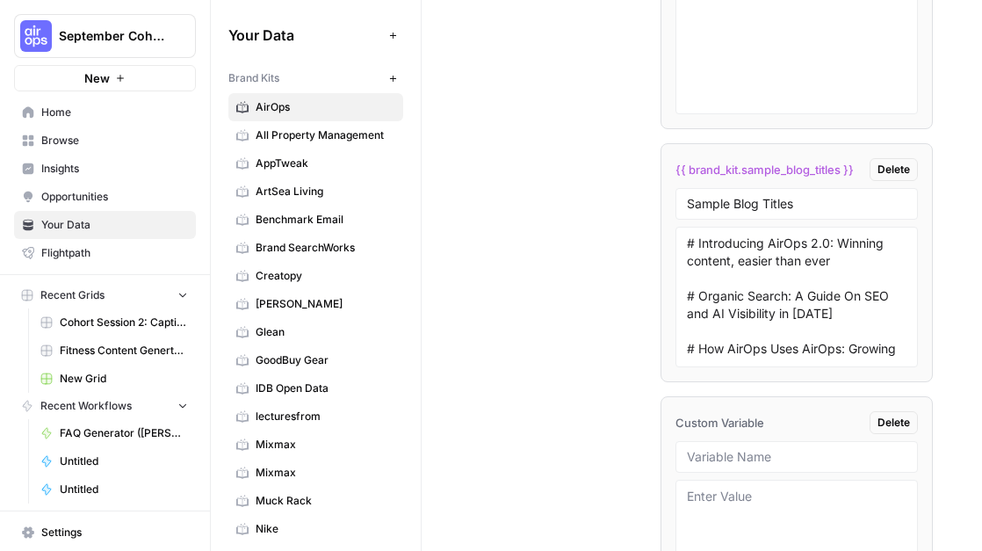
scroll to position [4113, 0]
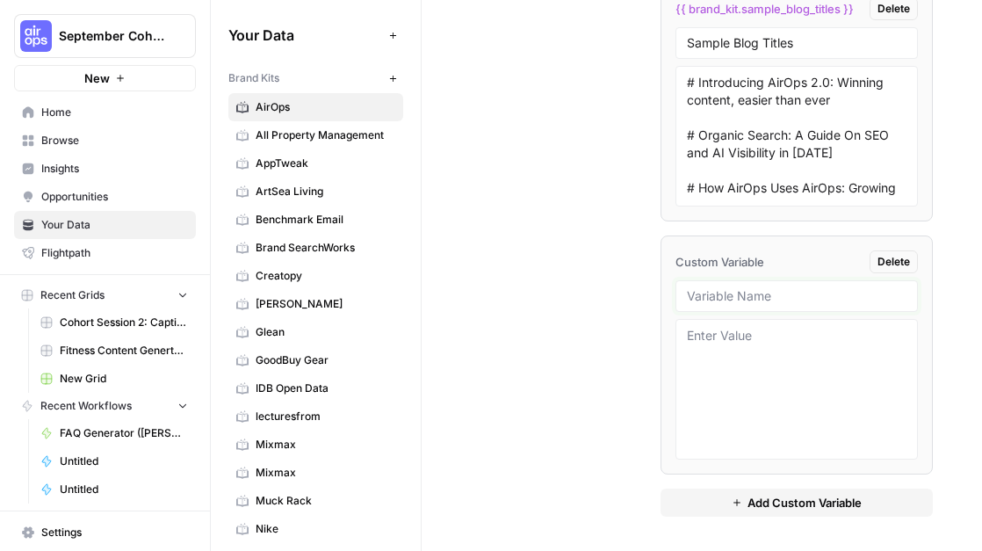
click at [741, 299] on input "text" at bounding box center [797, 296] width 220 height 16
type input "English Knowledge Base Sitemap"
click at [741, 436] on textarea at bounding box center [797, 389] width 220 height 125
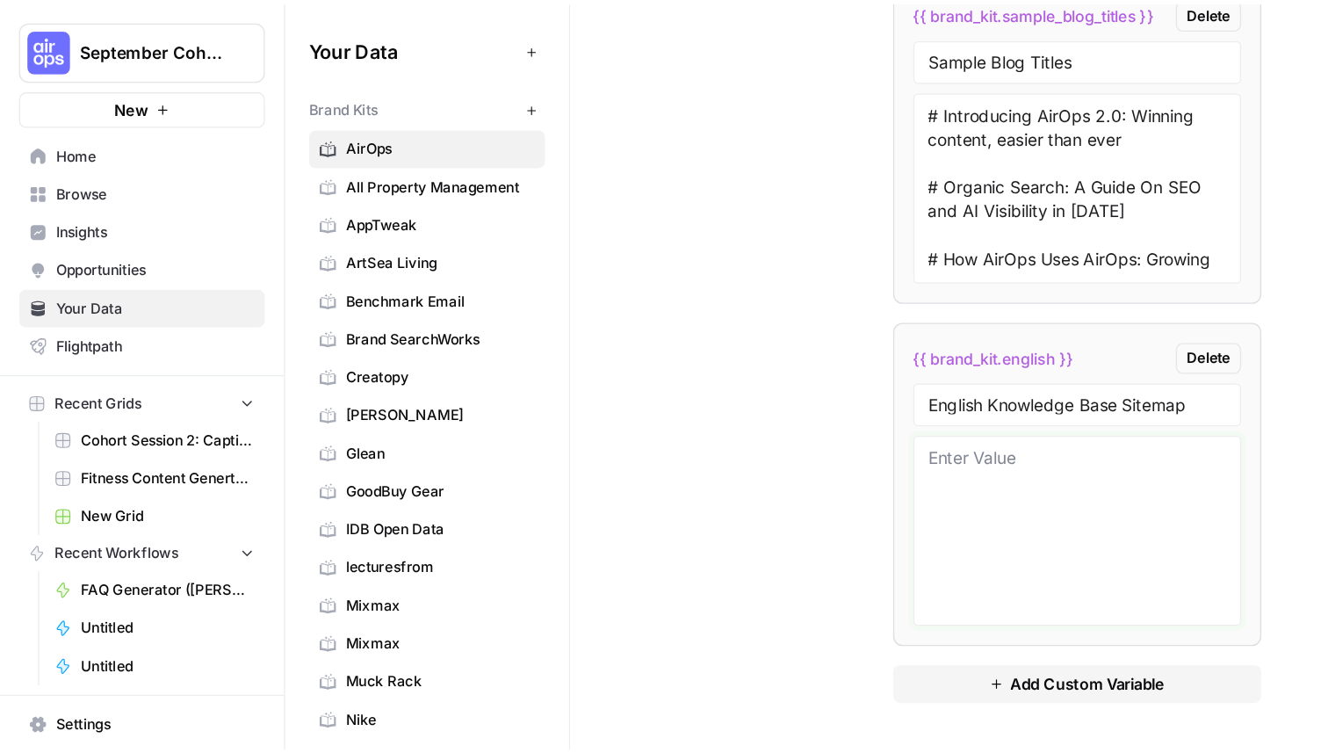
scroll to position [4101, 0]
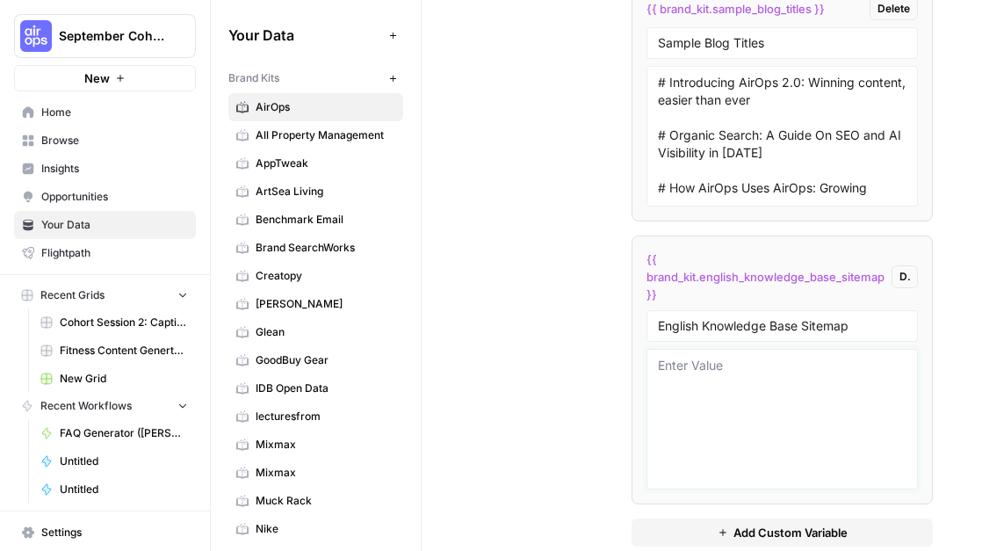
paste textarea "12639"
type textarea "12639"
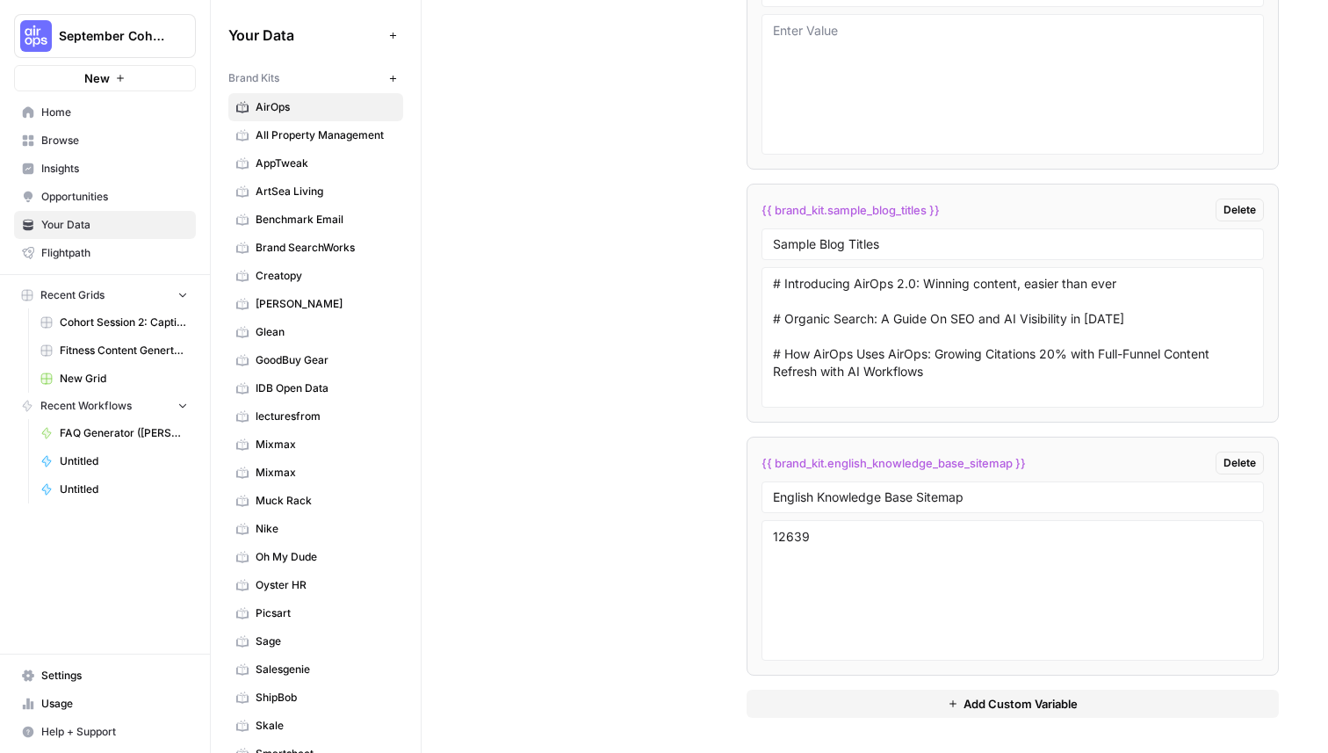
scroll to position [3516, 0]
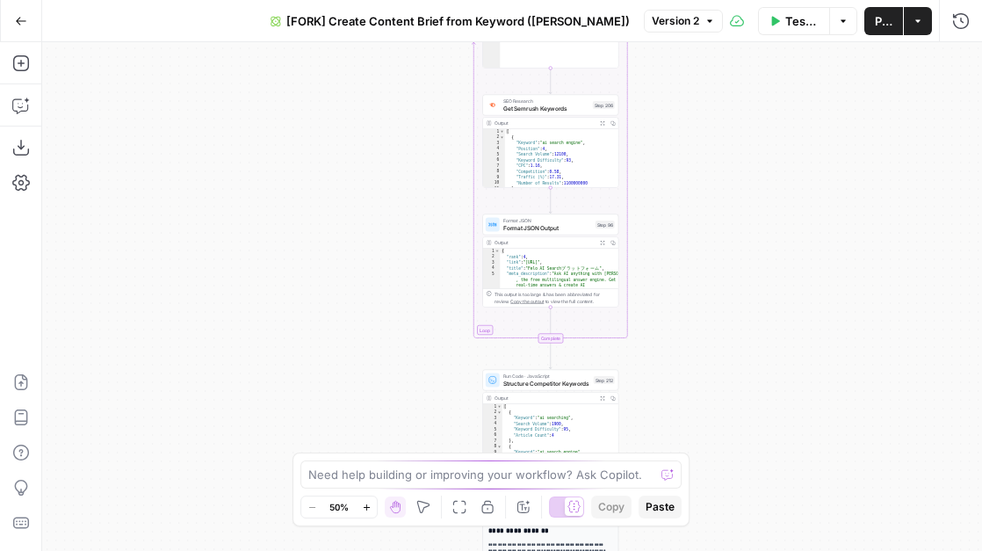
drag, startPoint x: 679, startPoint y: 360, endPoint x: 680, endPoint y: 397, distance: 36.9
click at [680, 395] on div "true false Workflow Set Inputs Inputs Google Search Perform Google Search Step …" at bounding box center [512, 296] width 940 height 509
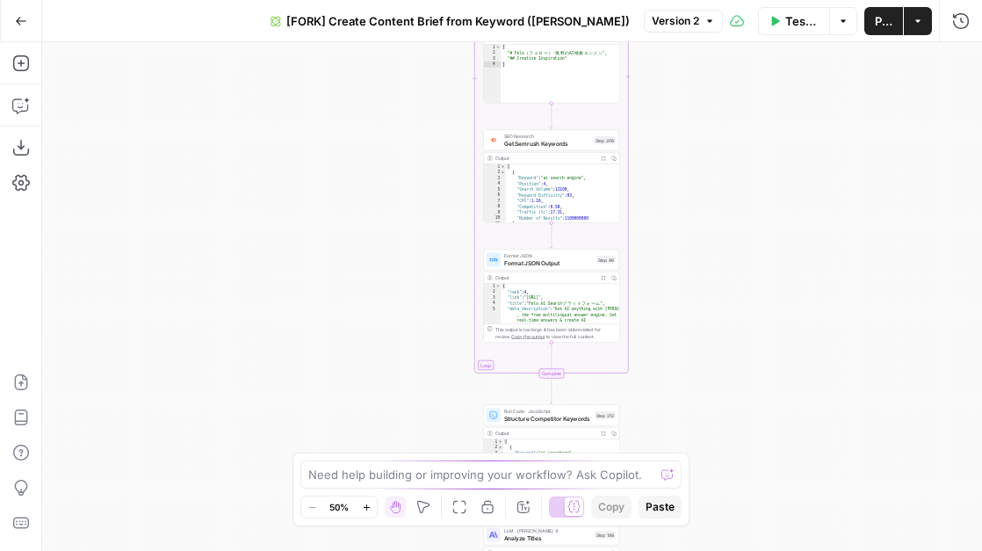
drag, startPoint x: 661, startPoint y: 143, endPoint x: 661, endPoint y: 356, distance: 212.6
click at [661, 354] on div "true false Workflow Set Inputs Inputs Google Search Perform Google Search Step …" at bounding box center [512, 296] width 940 height 509
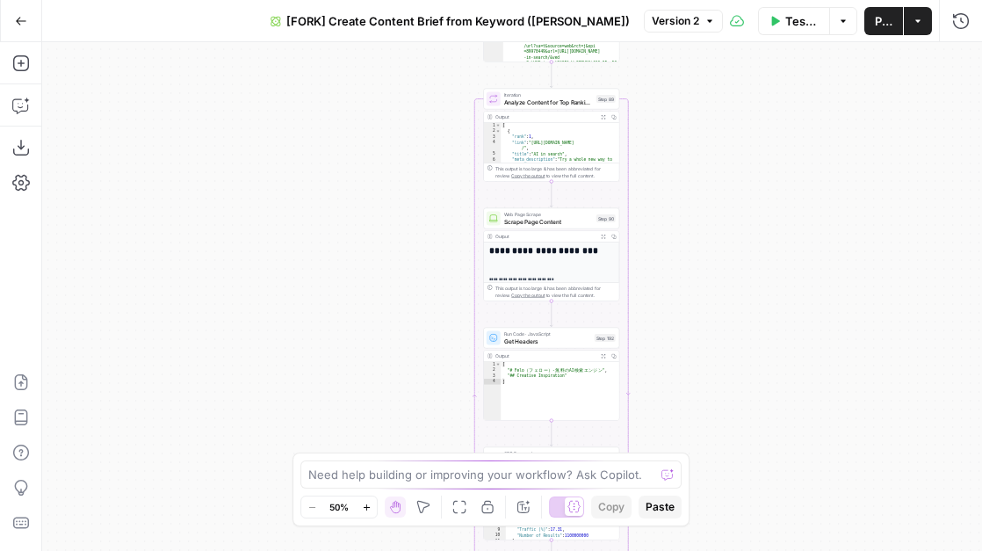
drag, startPoint x: 656, startPoint y: 110, endPoint x: 656, endPoint y: 260, distance: 150.2
click at [656, 258] on div "true false Workflow Set Inputs Inputs Google Search Perform Google Search Step …" at bounding box center [512, 296] width 940 height 509
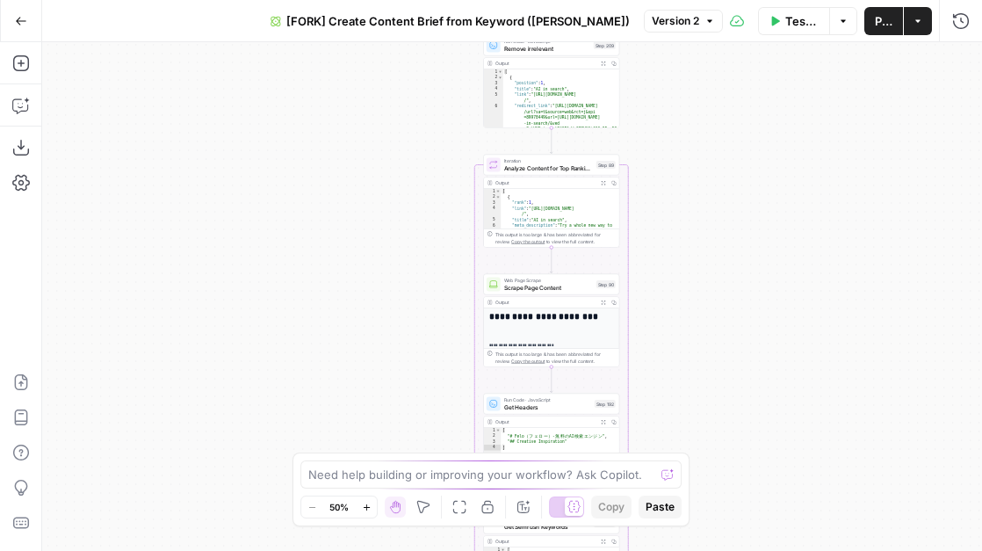
drag, startPoint x: 654, startPoint y: 174, endPoint x: 654, endPoint y: 308, distance: 134.4
click at [654, 308] on div "true false Workflow Set Inputs Inputs Google Search Perform Google Search Step …" at bounding box center [512, 296] width 940 height 509
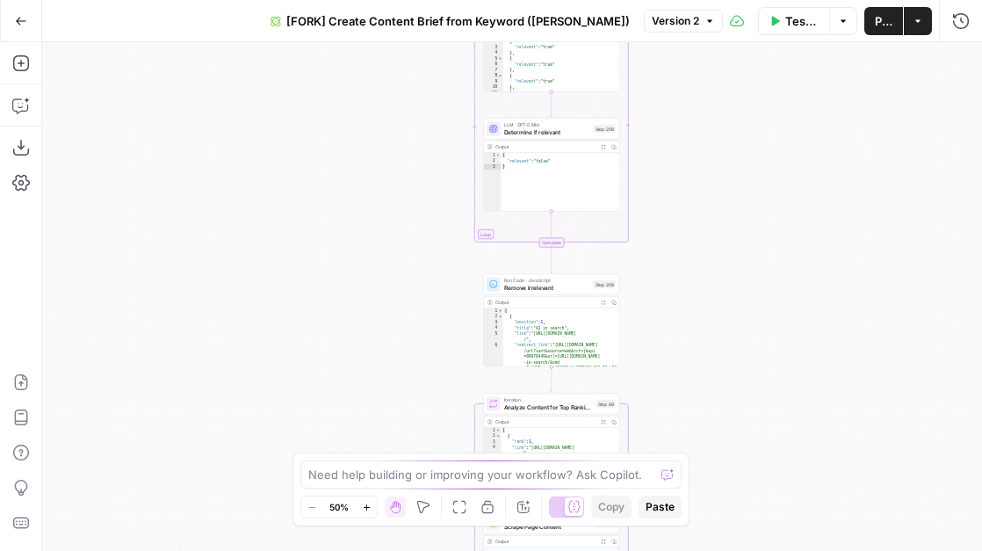
drag, startPoint x: 636, startPoint y: 125, endPoint x: 636, endPoint y: 258, distance: 133.5
click at [636, 258] on div "true false Workflow Set Inputs Inputs Google Search Perform Google Search Step …" at bounding box center [512, 296] width 940 height 509
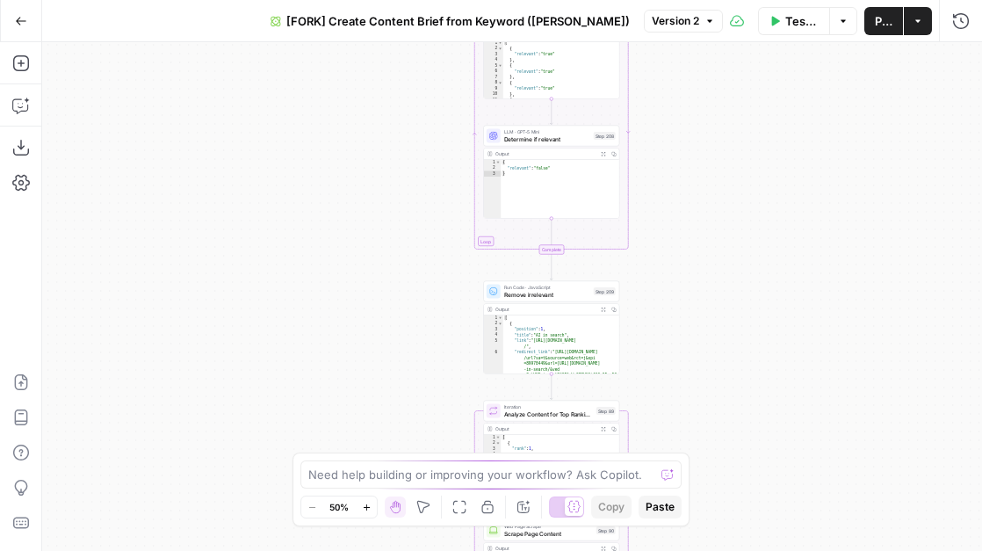
drag, startPoint x: 652, startPoint y: 152, endPoint x: 654, endPoint y: 384, distance: 231.9
click at [654, 383] on div "true false Workflow Set Inputs Inputs Google Search Perform Google Search Step …" at bounding box center [512, 296] width 940 height 509
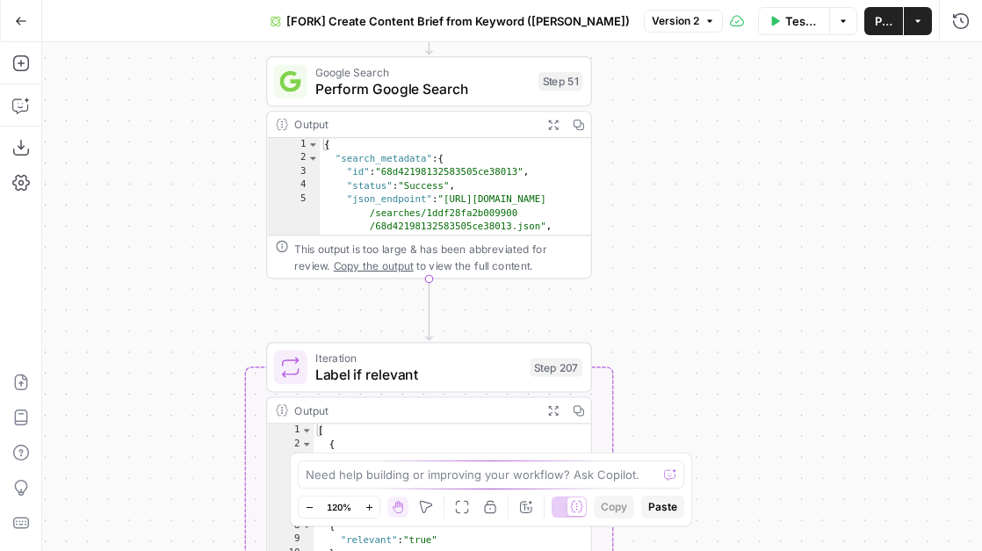
drag, startPoint x: 654, startPoint y: 180, endPoint x: 660, endPoint y: 229, distance: 49.6
click at [660, 229] on div "true false Workflow Set Inputs Inputs Google Search Perform Google Search Step …" at bounding box center [512, 296] width 940 height 509
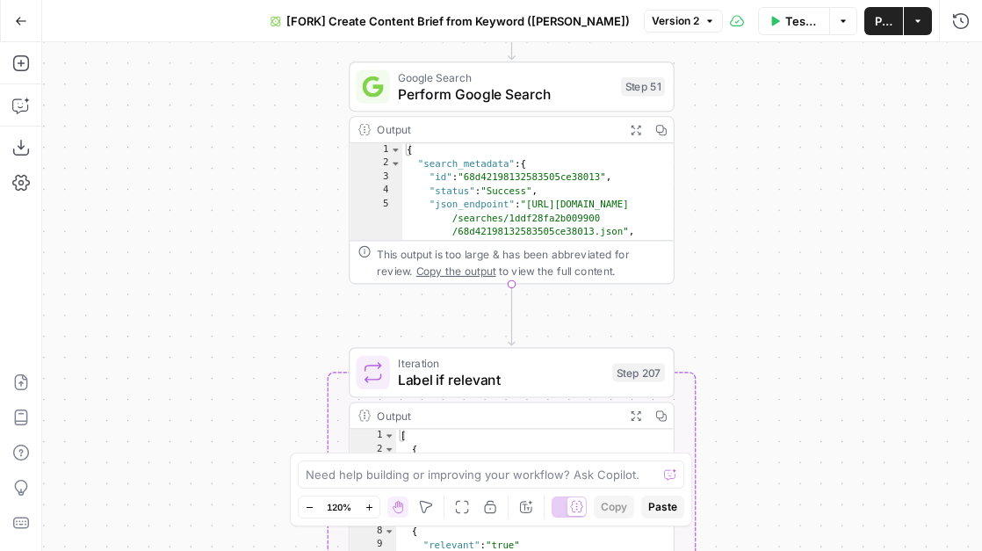
drag, startPoint x: 660, startPoint y: 229, endPoint x: 749, endPoint y: 231, distance: 89.6
click at [749, 231] on div "true false Workflow Set Inputs Inputs Google Search Perform Google Search Step …" at bounding box center [512, 296] width 940 height 509
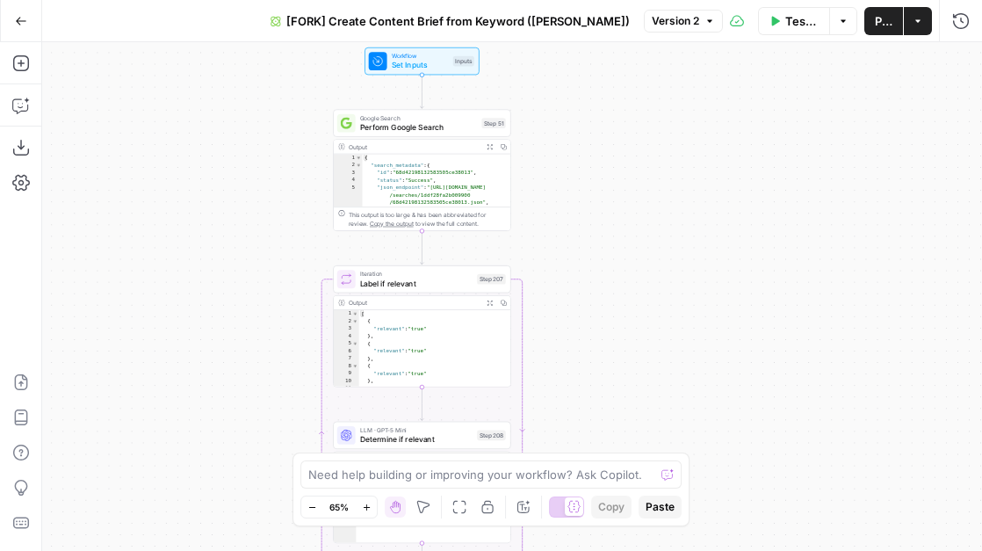
drag, startPoint x: 551, startPoint y: 68, endPoint x: 550, endPoint y: 135, distance: 67.6
click at [551, 135] on div "true false Workflow Set Inputs Inputs Google Search Perform Google Search Step …" at bounding box center [512, 296] width 940 height 509
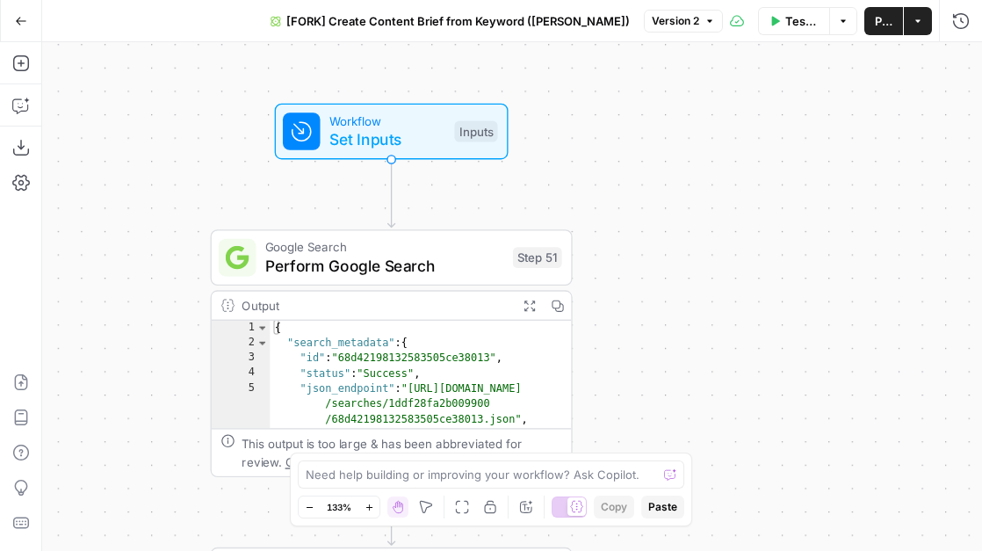
drag, startPoint x: 448, startPoint y: 149, endPoint x: 544, endPoint y: 186, distance: 102.6
click at [545, 186] on div "true false Workflow Set Inputs Inputs Google Search Perform Google Search Step …" at bounding box center [512, 296] width 940 height 509
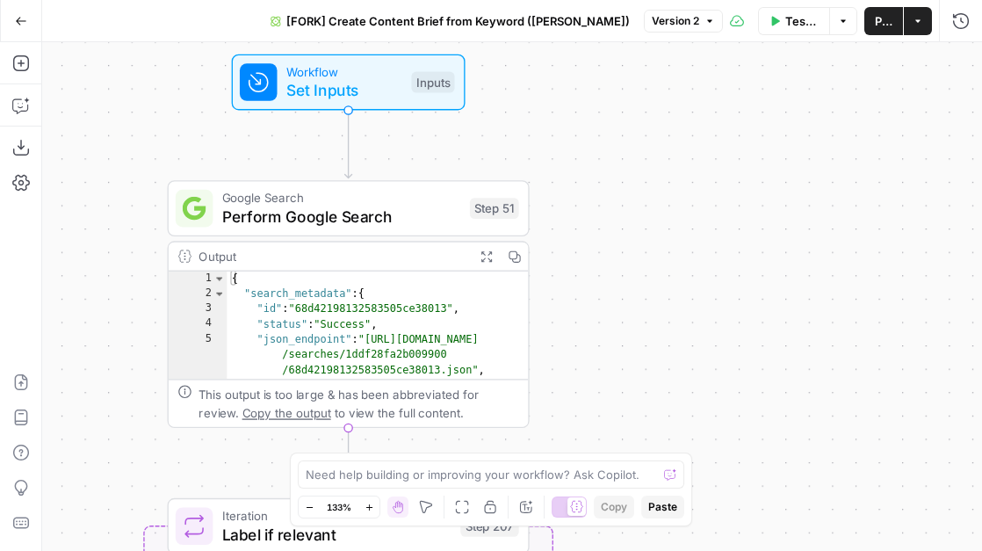
drag, startPoint x: 544, startPoint y: 180, endPoint x: 506, endPoint y: 124, distance: 67.7
click at [506, 124] on div "true false Workflow Set Inputs Inputs Google Search Perform Google Search Step …" at bounding box center [512, 296] width 940 height 509
click at [324, 85] on span "Set Inputs" at bounding box center [344, 91] width 116 height 24
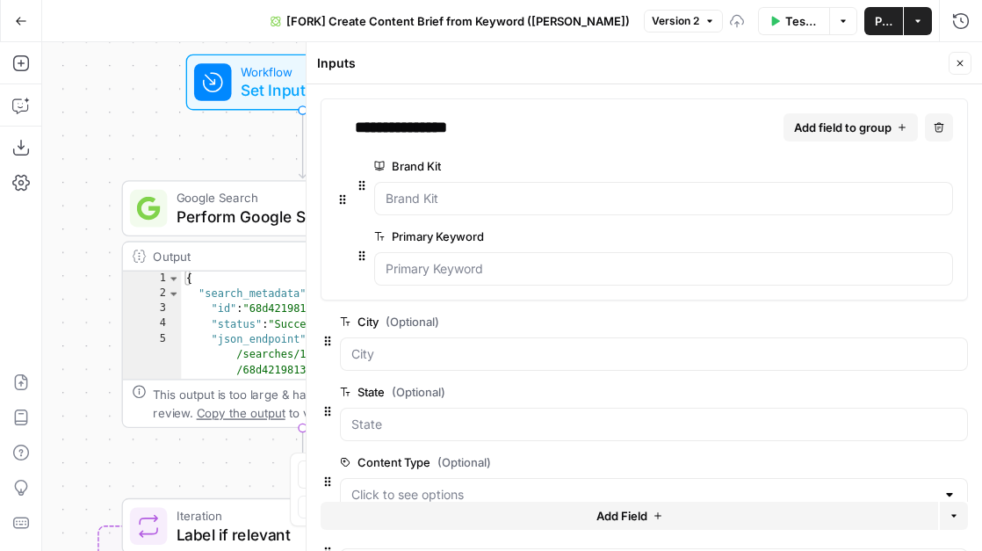
drag, startPoint x: 253, startPoint y: 156, endPoint x: 162, endPoint y: 150, distance: 91.6
click at [162, 151] on div "true false Workflow Set Inputs Inputs Google Search Perform Google Search Step …" at bounding box center [512, 296] width 940 height 509
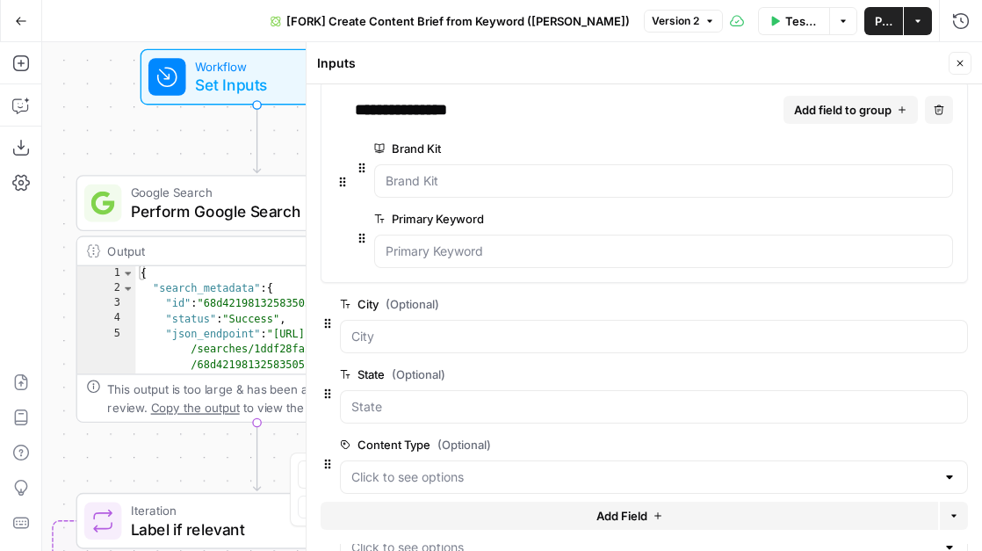
scroll to position [25, 0]
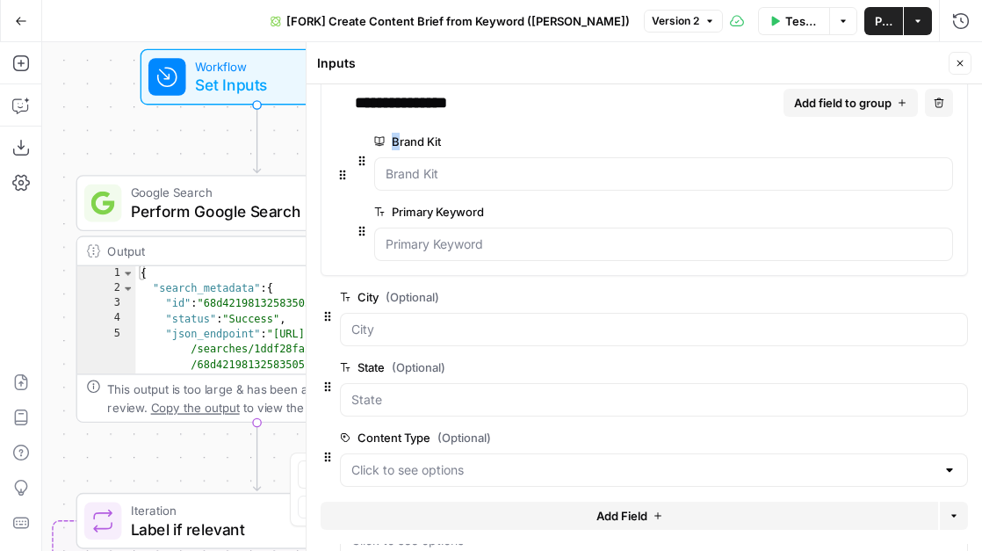
drag, startPoint x: 458, startPoint y: 141, endPoint x: 400, endPoint y: 141, distance: 58.0
click at [400, 141] on label "Brand Kit" at bounding box center [614, 142] width 480 height 18
drag, startPoint x: 503, startPoint y: 213, endPoint x: 487, endPoint y: 208, distance: 17.3
click at [487, 208] on label "Primary Keyword" at bounding box center [614, 212] width 480 height 18
click at [487, 235] on Keyword "Primary Keyword" at bounding box center [664, 244] width 556 height 18
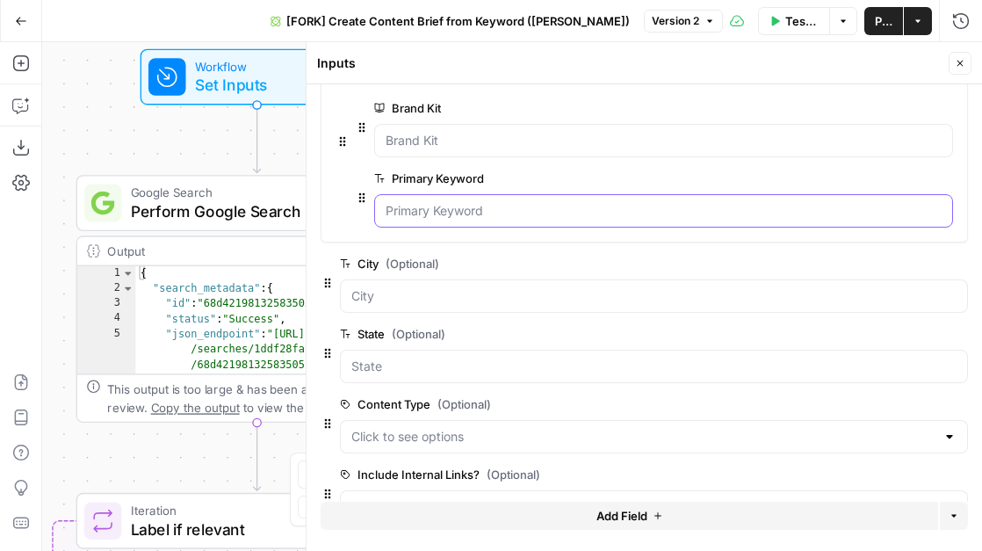
scroll to position [105, 0]
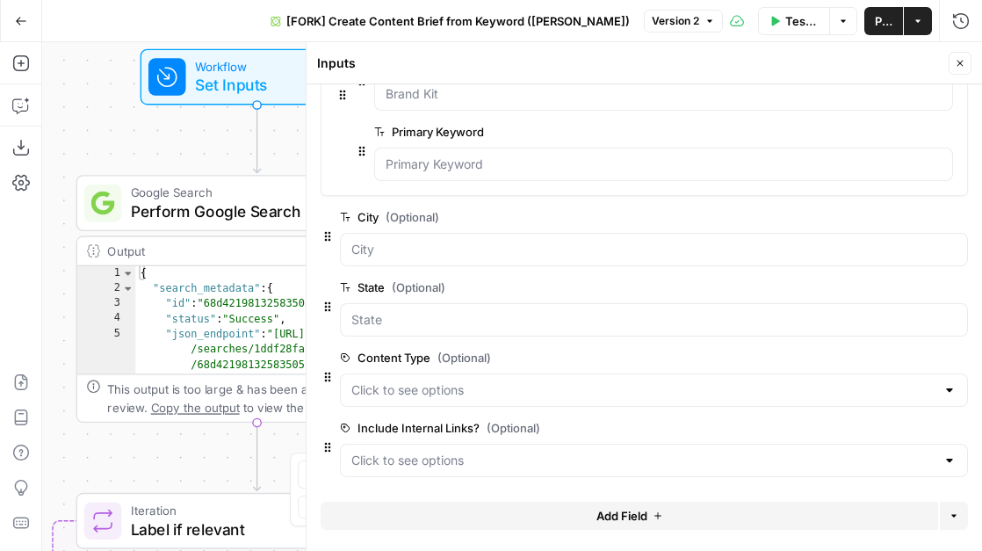
click at [964, 64] on icon "button" at bounding box center [960, 63] width 11 height 11
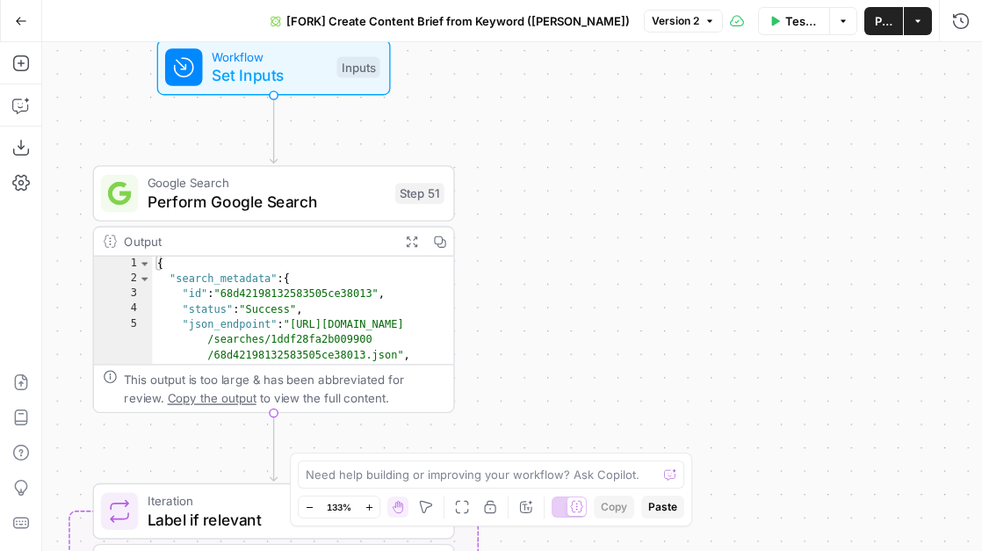
drag, startPoint x: 467, startPoint y: 210, endPoint x: 481, endPoint y: 199, distance: 16.9
click at [481, 199] on div "true false Workflow Set Inputs Inputs Google Search Perform Google Search Step …" at bounding box center [512, 296] width 940 height 509
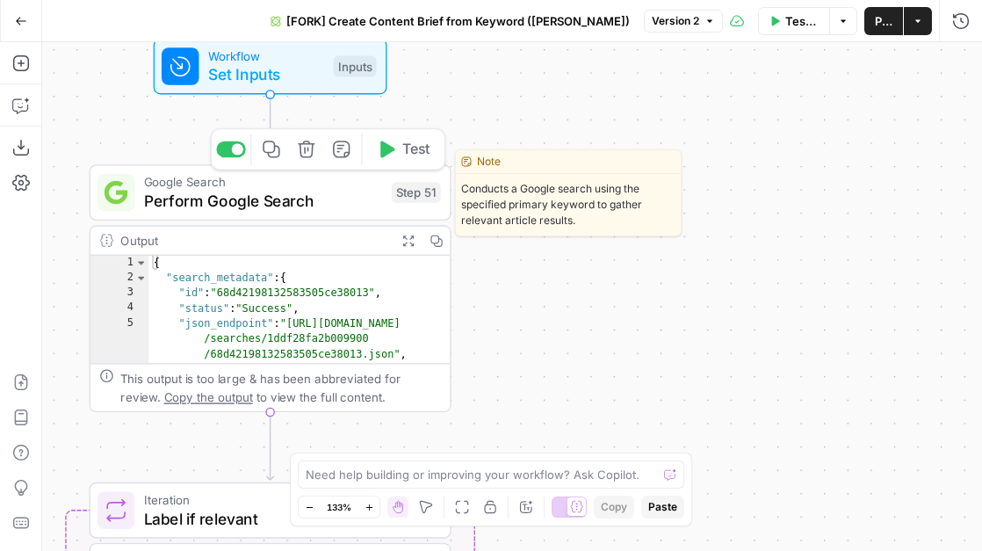
click at [364, 201] on span "Perform Google Search" at bounding box center [263, 201] width 238 height 24
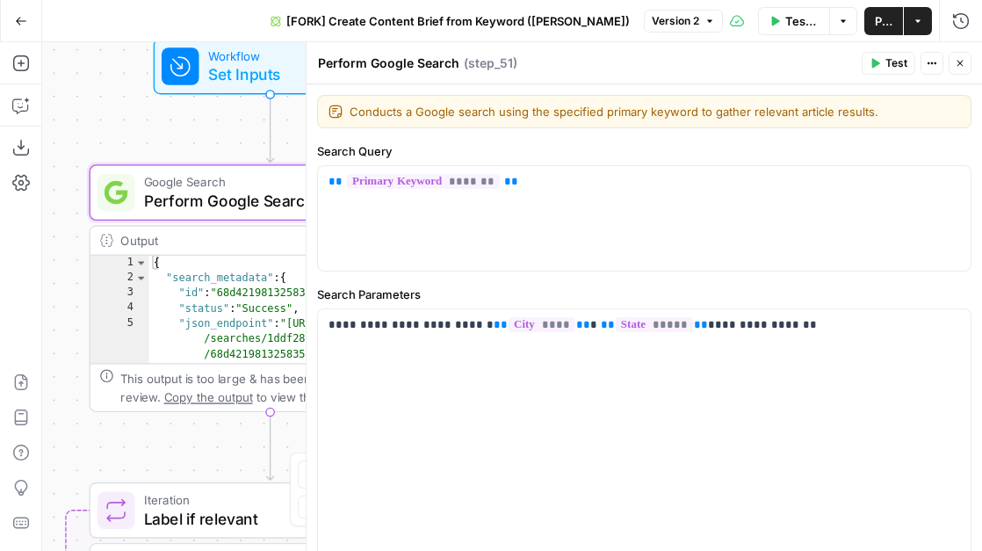
drag, startPoint x: 459, startPoint y: 65, endPoint x: 346, endPoint y: 67, distance: 112.5
click at [346, 67] on div "Perform Google Search Perform Google Search" at bounding box center [389, 63] width 150 height 21
click at [457, 127] on div "Conducts a Google search using the specified primary keyword to gather relevant…" at bounding box center [644, 111] width 654 height 33
click at [367, 330] on p "**********" at bounding box center [645, 325] width 632 height 18
drag, startPoint x: 385, startPoint y: 328, endPoint x: 336, endPoint y: 329, distance: 48.3
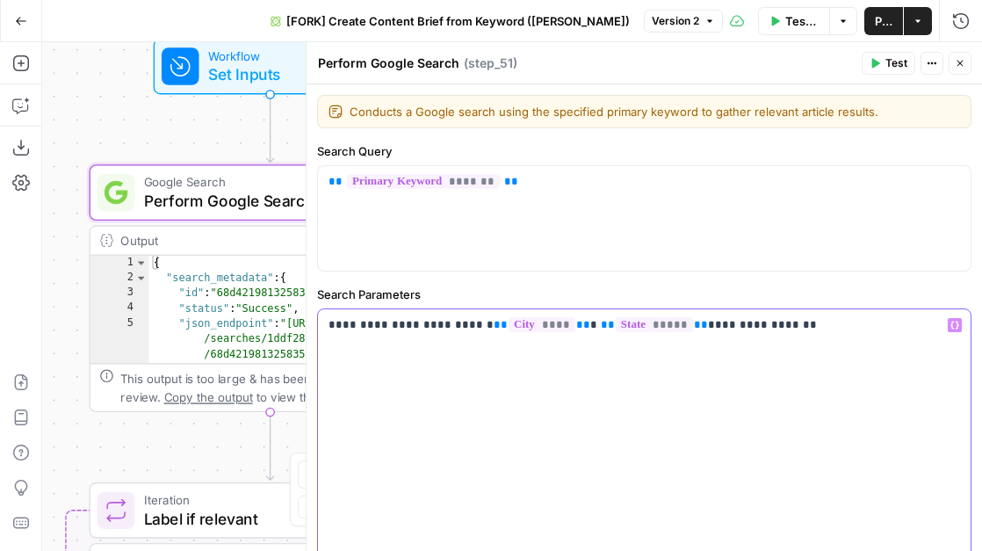
click at [336, 329] on p "**********" at bounding box center [645, 325] width 632 height 18
click at [357, 332] on p "**********" at bounding box center [645, 325] width 632 height 18
drag, startPoint x: 387, startPoint y: 327, endPoint x: 336, endPoint y: 327, distance: 50.1
click at [336, 327] on p "**********" at bounding box center [645, 325] width 632 height 18
click at [360, 329] on p "**********" at bounding box center [645, 325] width 632 height 18
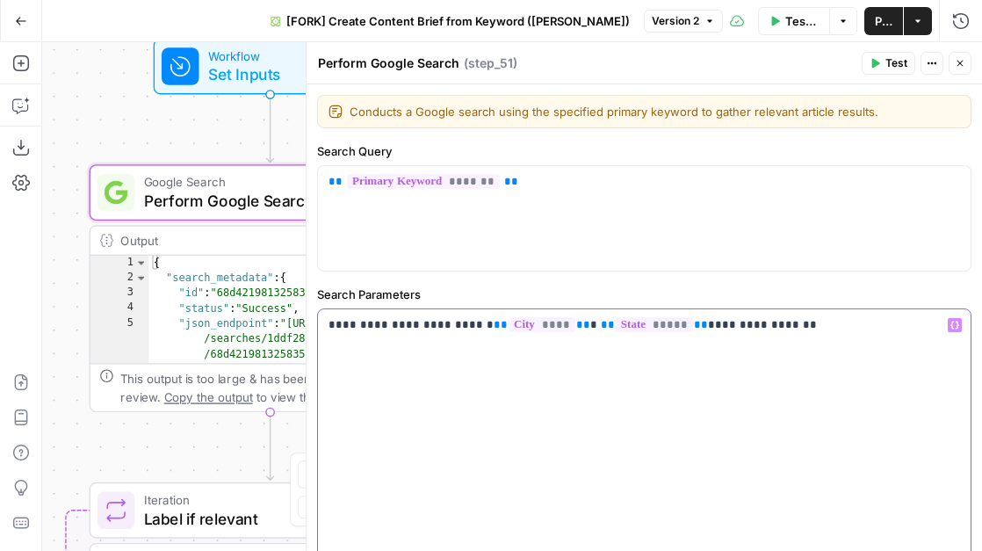
click at [409, 327] on p "**********" at bounding box center [645, 325] width 632 height 18
click at [445, 324] on p "**********" at bounding box center [645, 325] width 632 height 18
click at [698, 331] on p "**********" at bounding box center [645, 325] width 632 height 18
click at [747, 327] on p "**********" at bounding box center [645, 325] width 632 height 18
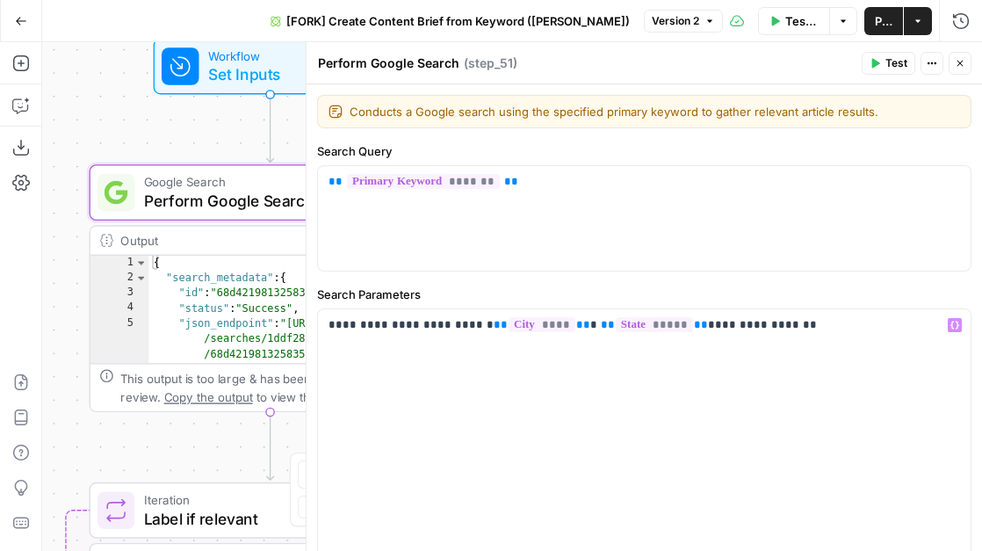
click at [961, 54] on button "Close" at bounding box center [960, 63] width 23 height 23
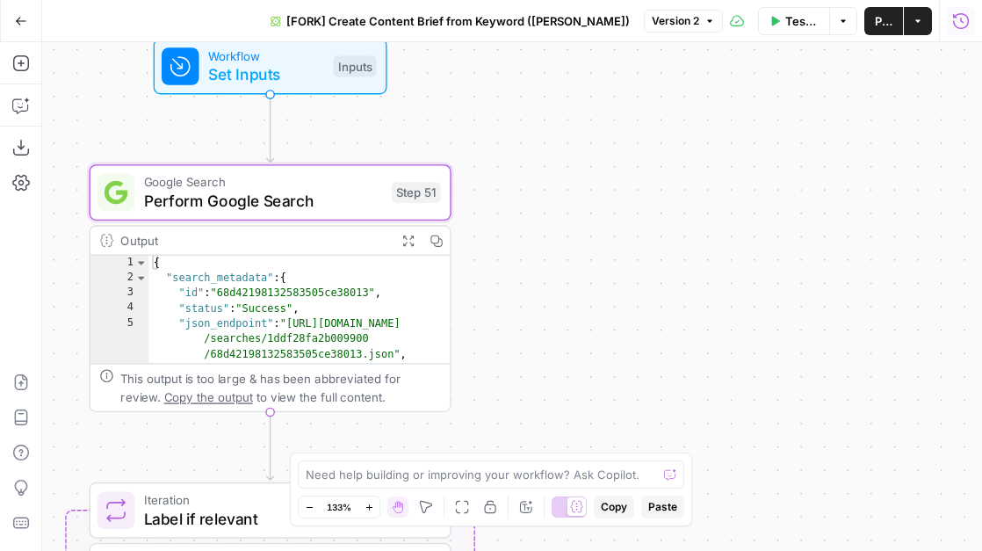
click at [955, 21] on icon "button" at bounding box center [961, 21] width 18 height 18
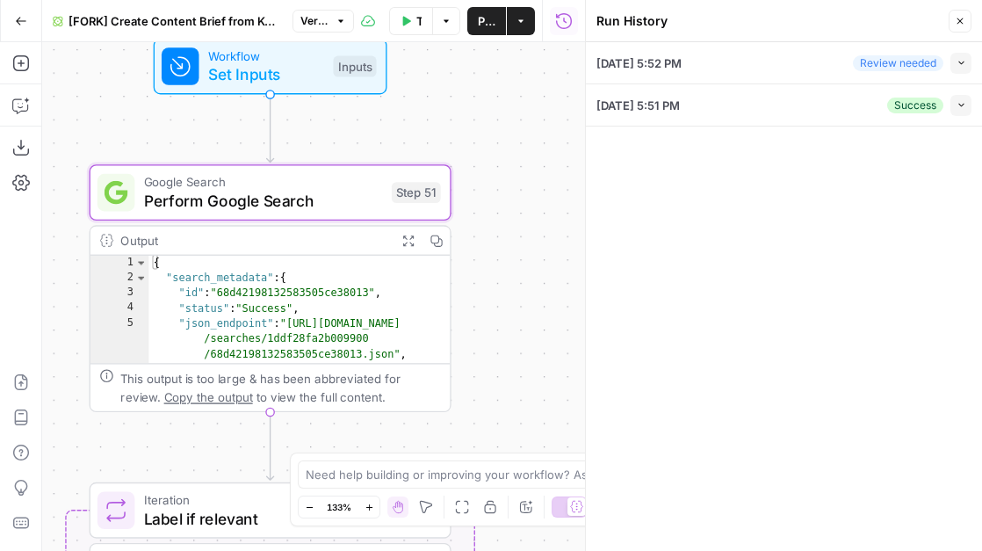
click at [955, 22] on icon "button" at bounding box center [960, 21] width 11 height 11
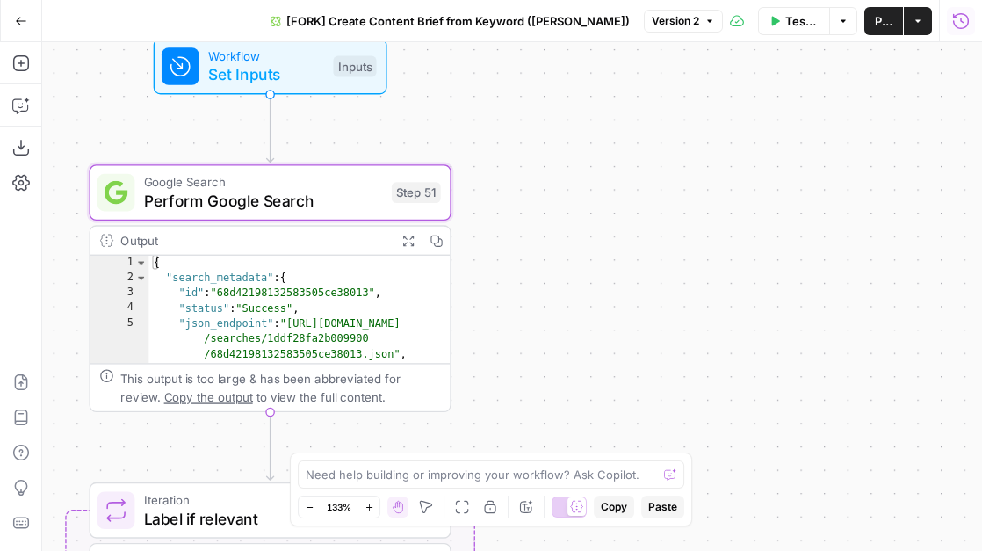
click at [964, 24] on icon "button" at bounding box center [961, 21] width 18 height 18
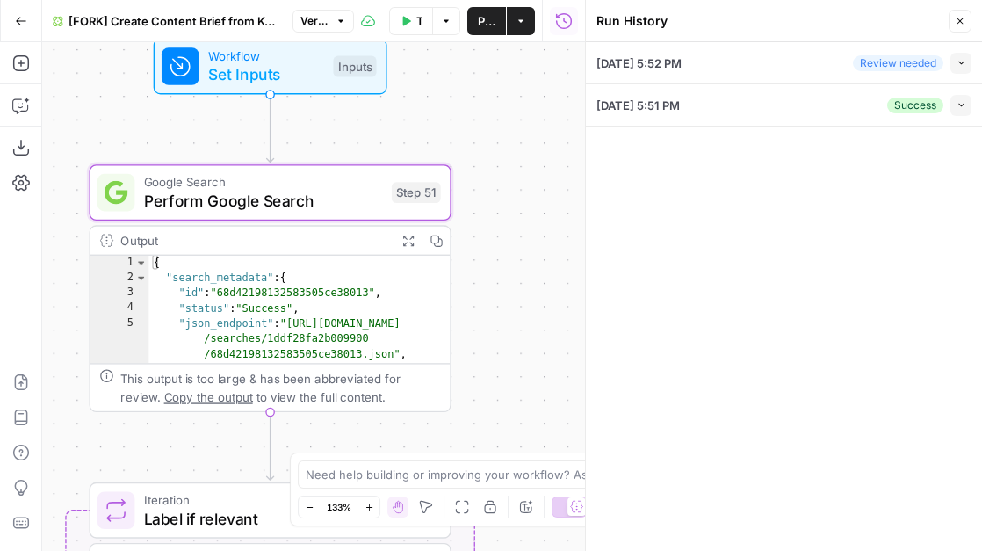
click at [963, 61] on icon "button" at bounding box center [960, 63] width 5 height 4
type input "AirOps"
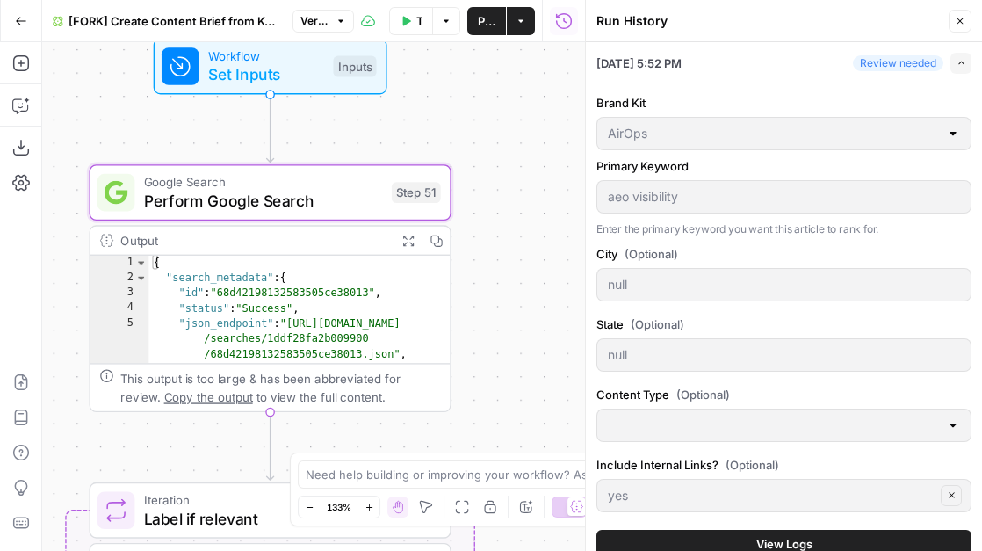
click at [749, 537] on button "View Logs" at bounding box center [783, 544] width 375 height 28
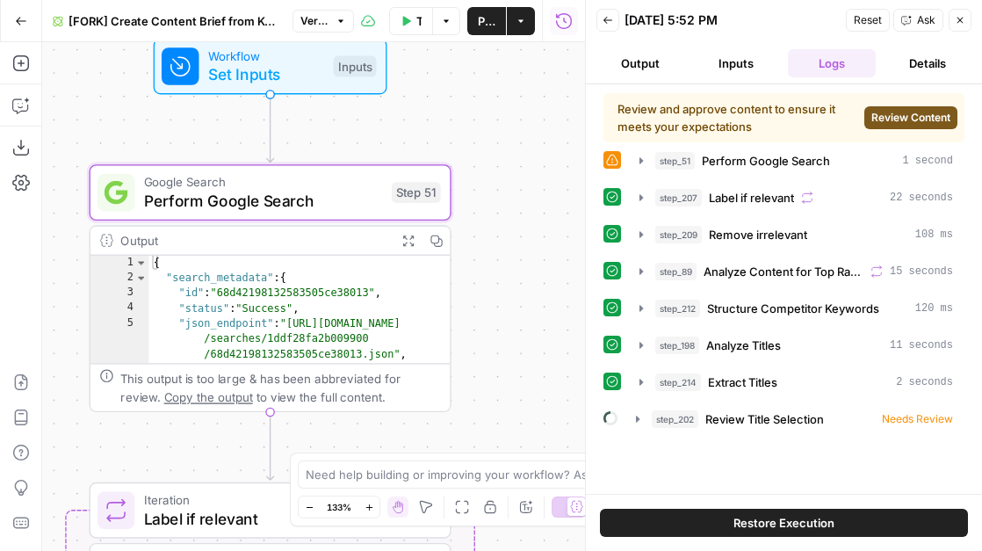
click at [901, 119] on span "Review Content" at bounding box center [910, 118] width 79 height 16
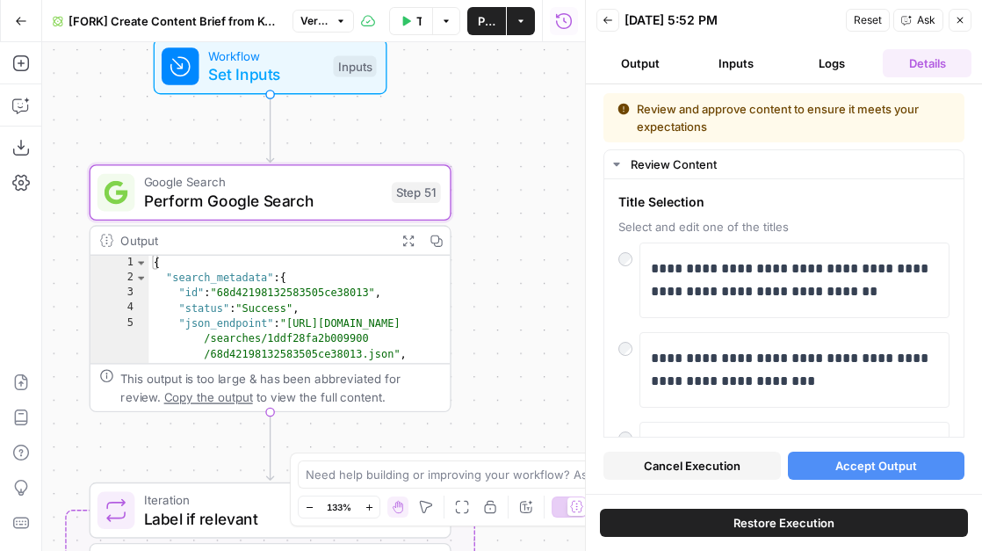
click at [879, 467] on span "Accept Output" at bounding box center [876, 466] width 82 height 18
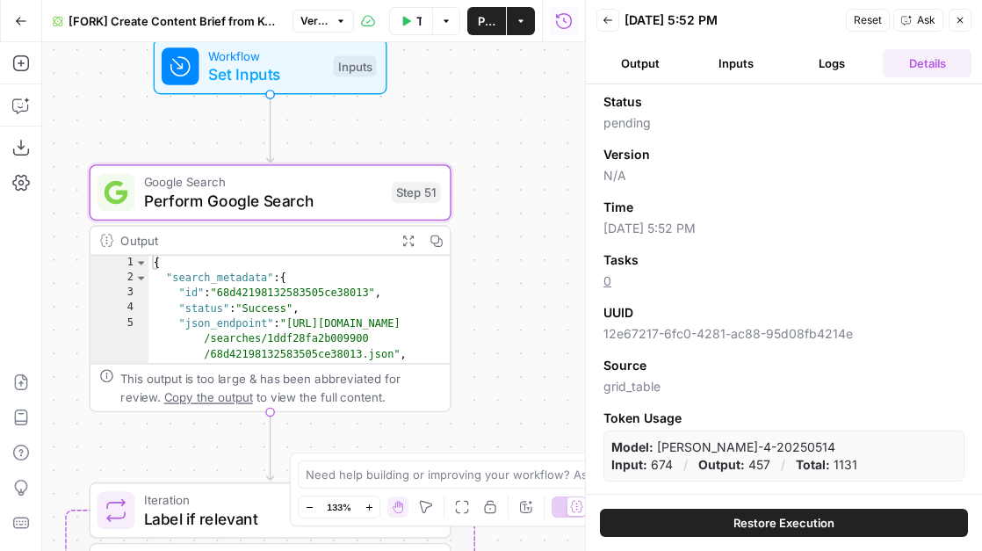
click at [609, 21] on icon "button" at bounding box center [608, 20] width 11 height 11
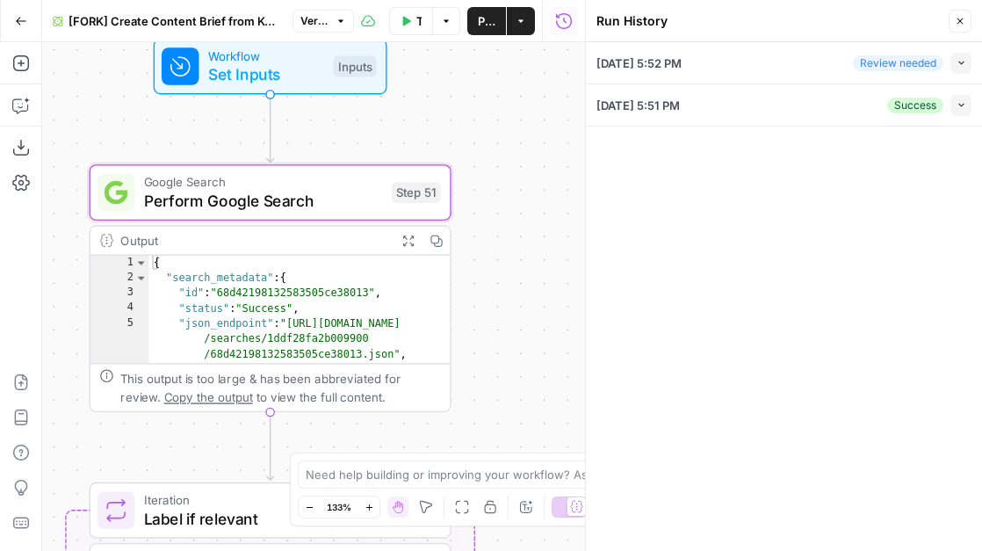
click at [958, 18] on icon "button" at bounding box center [960, 21] width 11 height 11
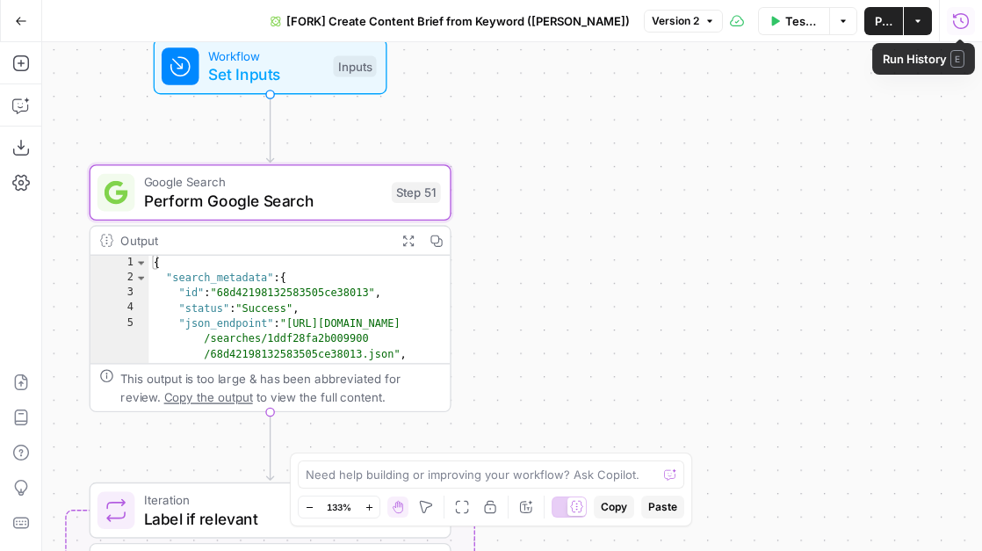
click at [966, 17] on icon "button" at bounding box center [961, 21] width 18 height 18
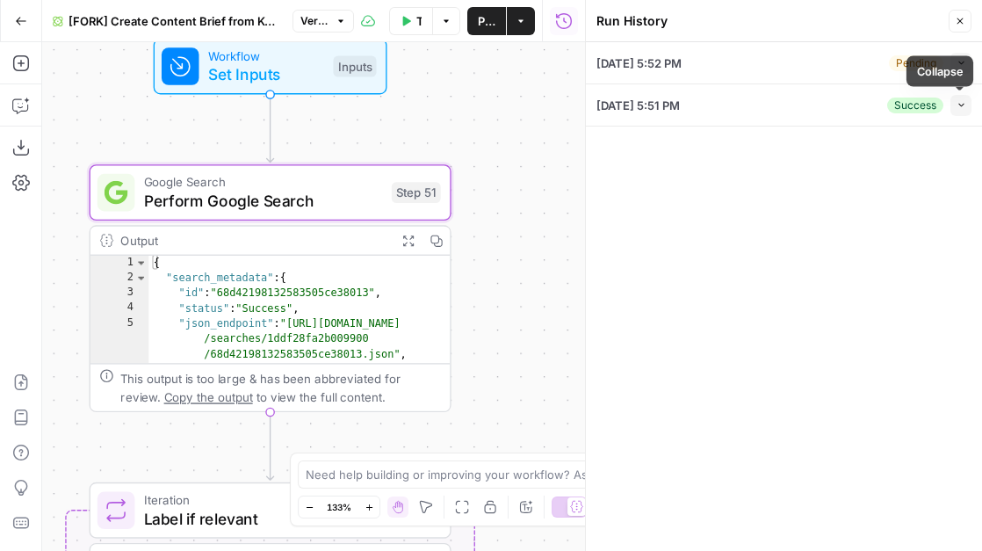
click at [964, 103] on icon "button" at bounding box center [962, 105] width 10 height 10
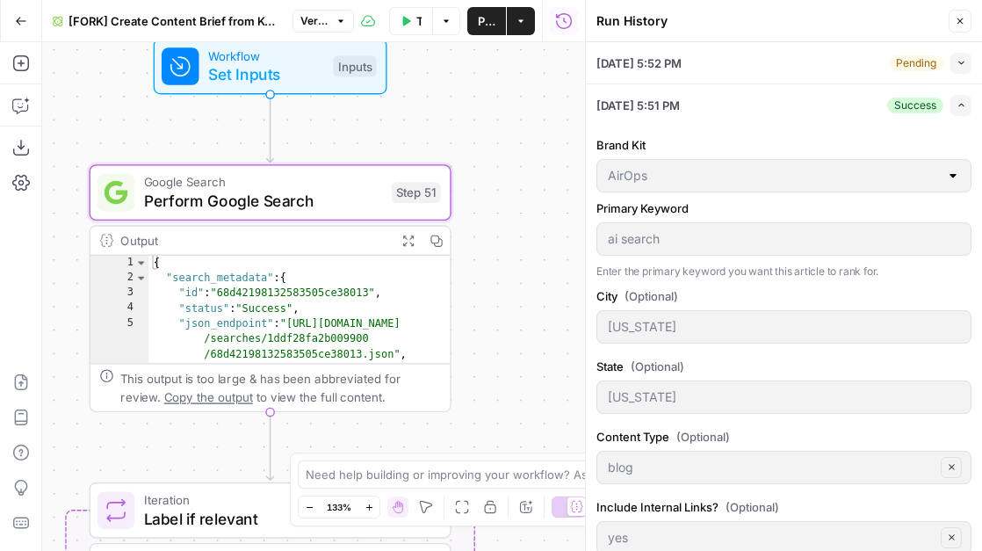
scroll to position [60, 0]
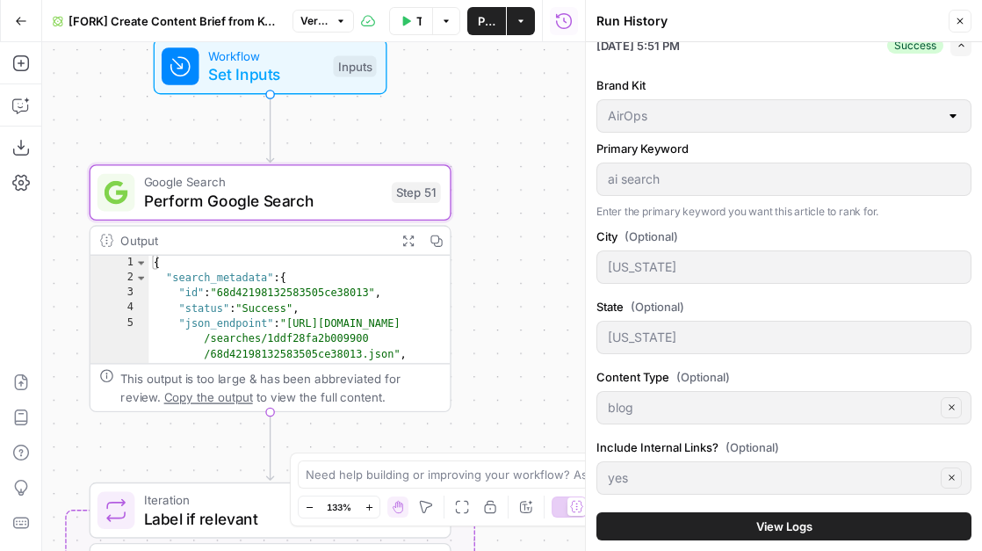
click at [739, 524] on button "View Logs" at bounding box center [783, 526] width 375 height 28
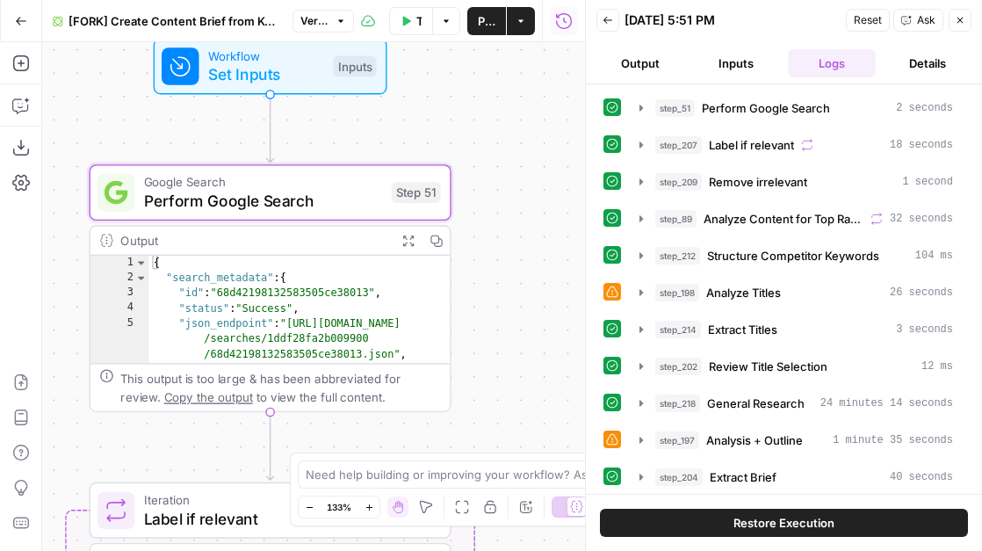
click at [739, 524] on span "Restore Execution" at bounding box center [784, 523] width 101 height 18
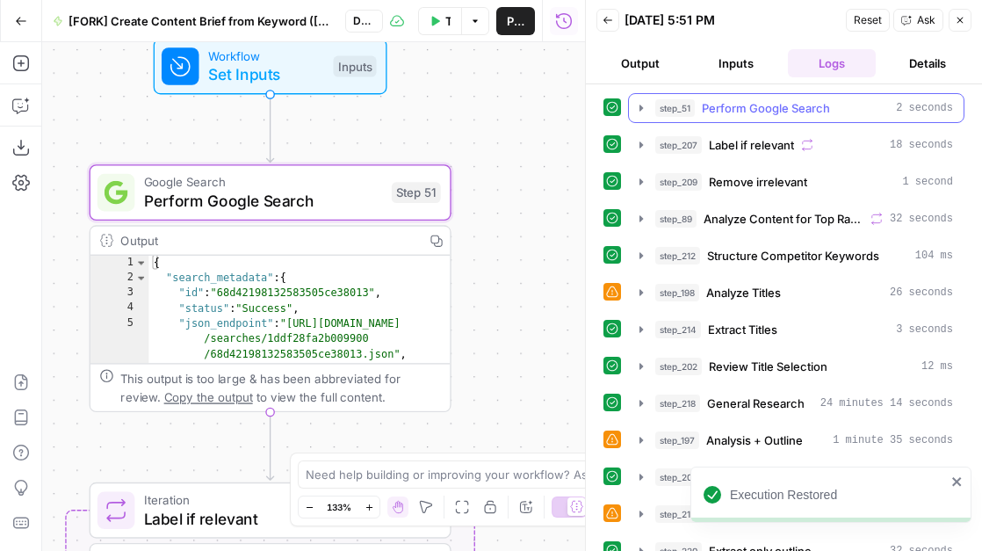
click at [640, 107] on icon "button" at bounding box center [642, 108] width 4 height 6
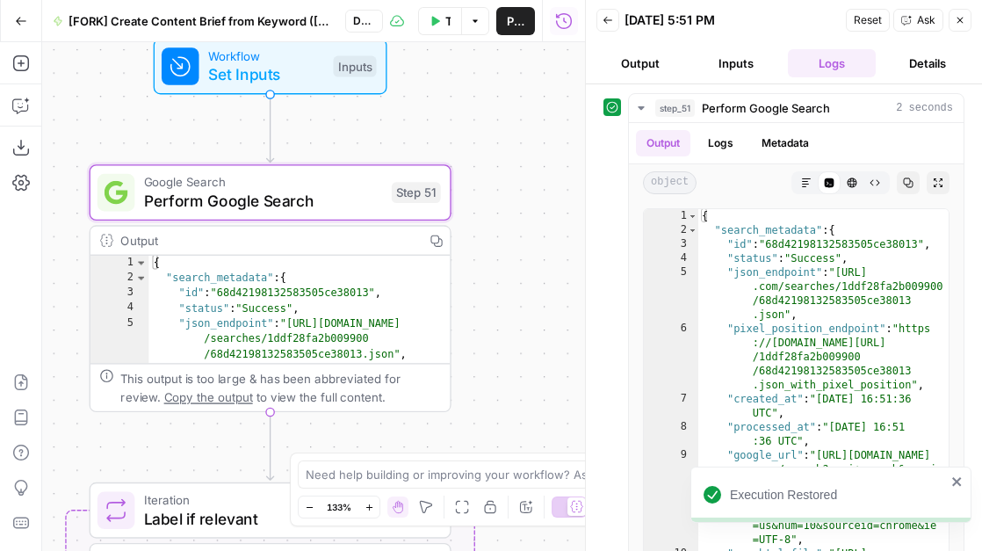
click at [635, 57] on button "Output" at bounding box center [640, 63] width 89 height 28
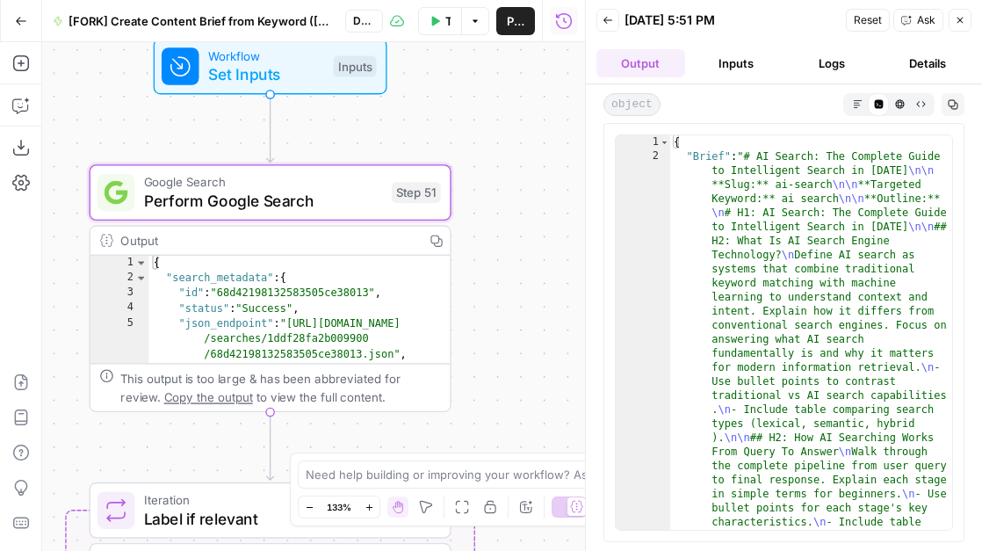
click at [852, 54] on button "Logs" at bounding box center [832, 63] width 89 height 28
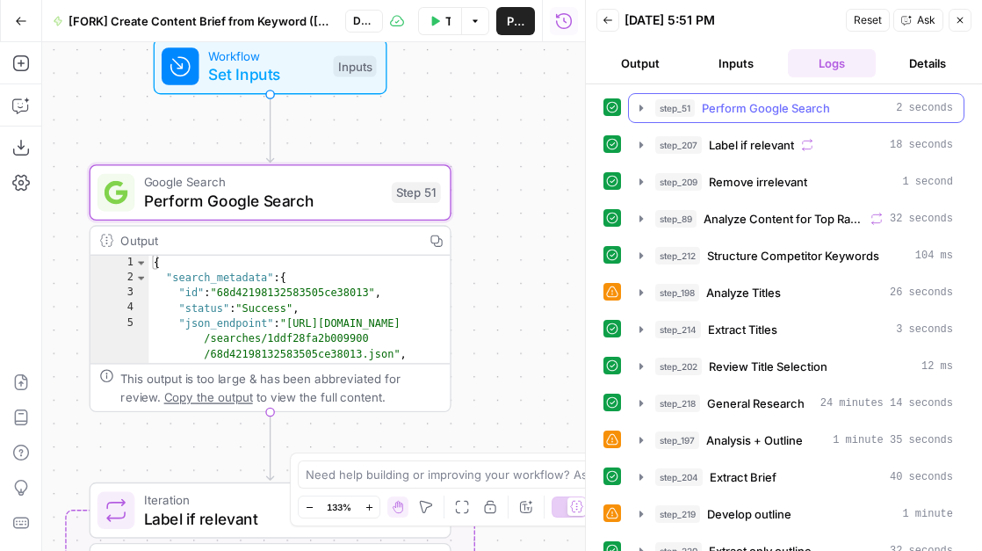
click at [660, 100] on span "step_51" at bounding box center [675, 108] width 40 height 18
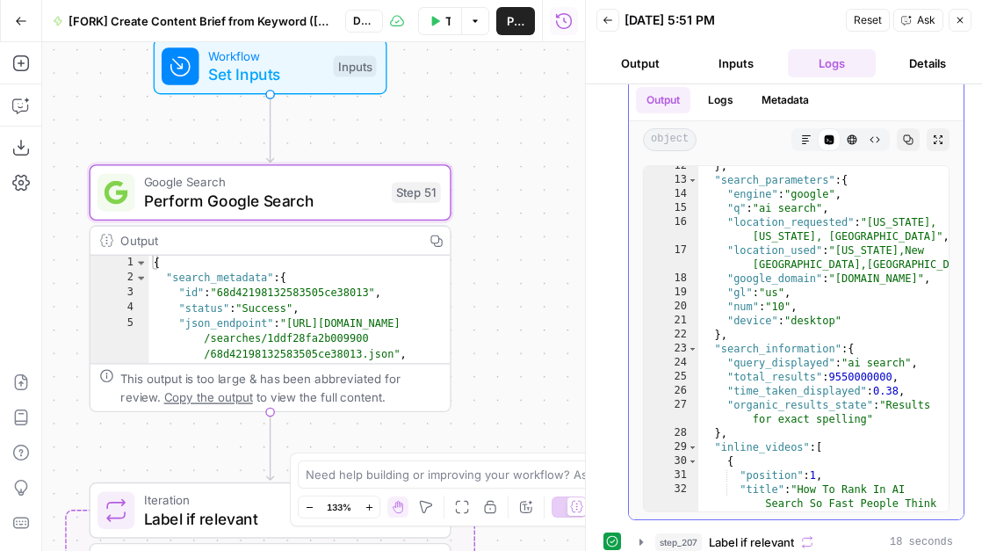
scroll to position [192, 0]
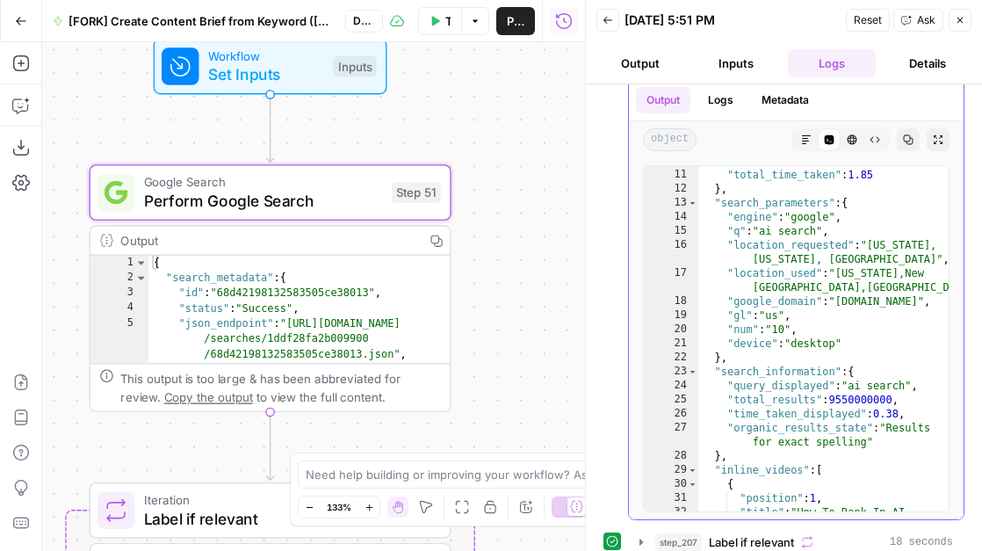
click at [888, 353] on div ""raw_html_file" : "https://serpapi .com/searches/1ddf28fa2b009900 /68d421981325…" at bounding box center [823, 334] width 250 height 444
click at [886, 254] on div ""raw_html_file" : "https://serpapi .com/searches/1ddf28fa2b009900 /68d421981325…" at bounding box center [823, 334] width 250 height 444
drag, startPoint x: 737, startPoint y: 246, endPoint x: 817, endPoint y: 247, distance: 79.9
click at [817, 247] on div ""raw_html_file" : "https://serpapi .com/searches/1ddf28fa2b009900 /68d421981325…" at bounding box center [823, 334] width 250 height 444
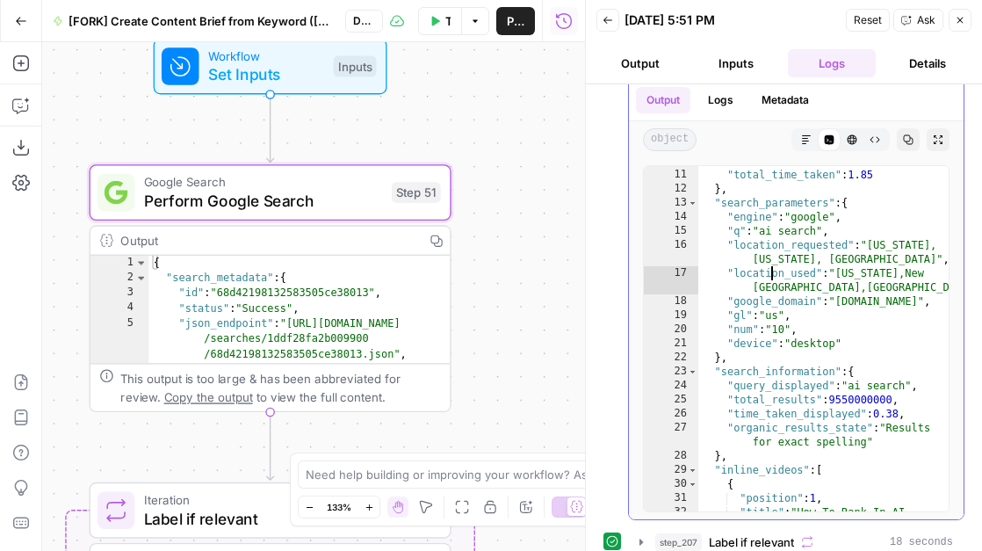
click at [773, 276] on div ""raw_html_file" : "https://serpapi .com/searches/1ddf28fa2b009900 /68d421981325…" at bounding box center [823, 334] width 250 height 444
click at [878, 293] on div ""raw_html_file" : "https://serpapi .com/searches/1ddf28fa2b009900 /68d421981325…" at bounding box center [823, 334] width 250 height 444
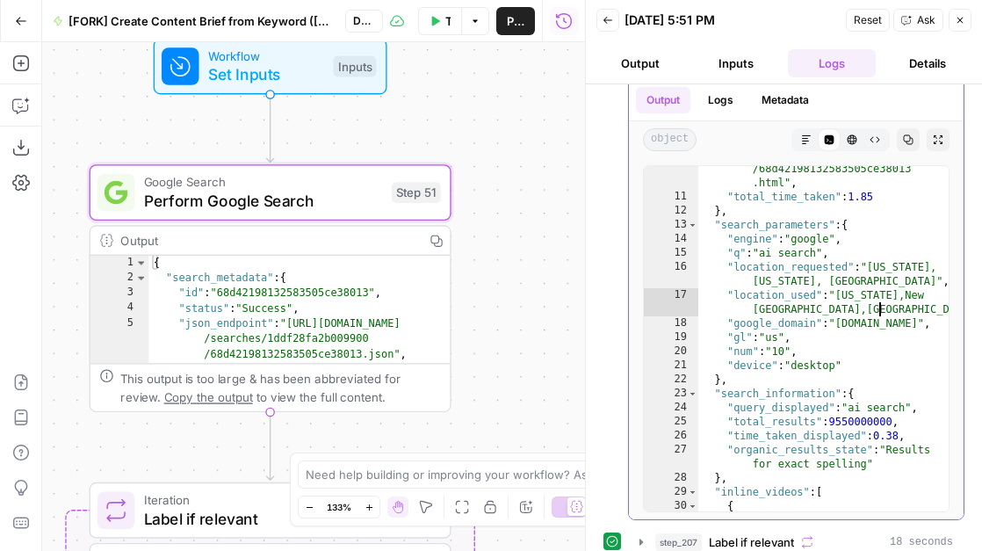
scroll to position [181, 0]
click at [800, 252] on div ""raw_html_file" : "https://serpapi .com/searches/1ddf28fa2b009900 /68d421981325…" at bounding box center [823, 342] width 250 height 416
click at [874, 285] on div ""raw_html_file" : "https://serpapi .com/searches/1ddf28fa2b009900 /68d421981325…" at bounding box center [823, 342] width 250 height 416
click at [760, 303] on div ""raw_html_file" : "https://serpapi .com/searches/1ddf28fa2b009900 /68d421981325…" at bounding box center [823, 342] width 250 height 416
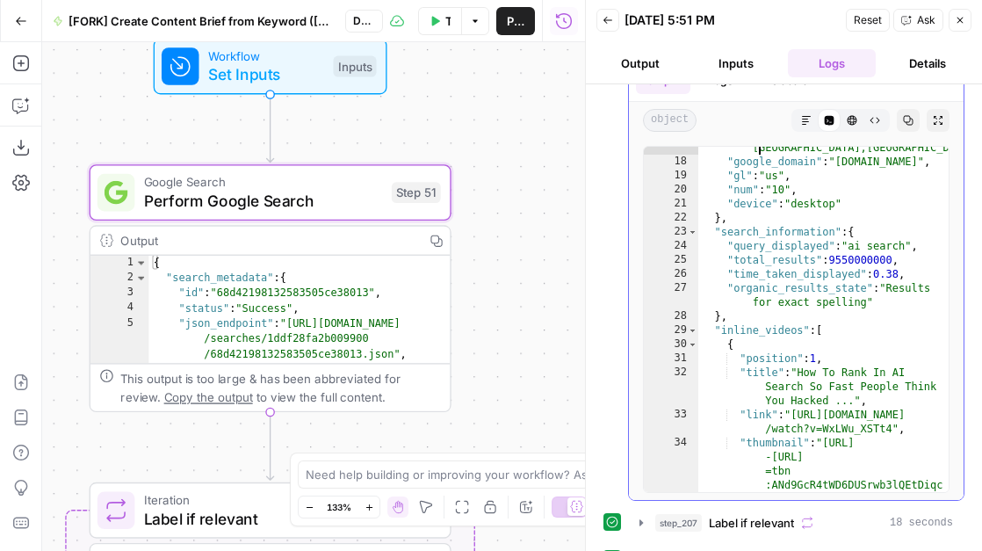
scroll to position [44, 0]
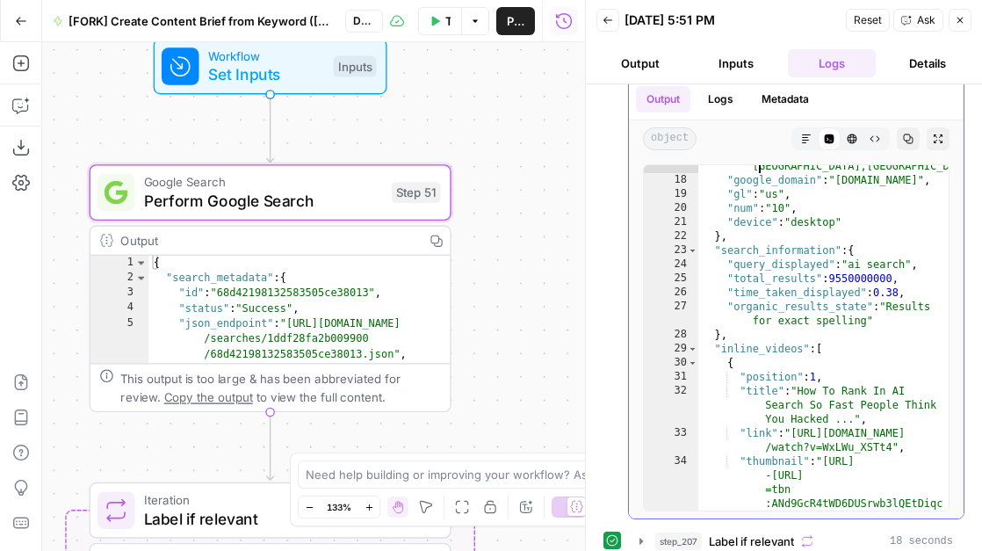
click at [830, 383] on div ""location_used" : "New York,New York,United States" , "google_domain" : "google…" at bounding box center [823, 374] width 250 height 458
type textarea "**********"
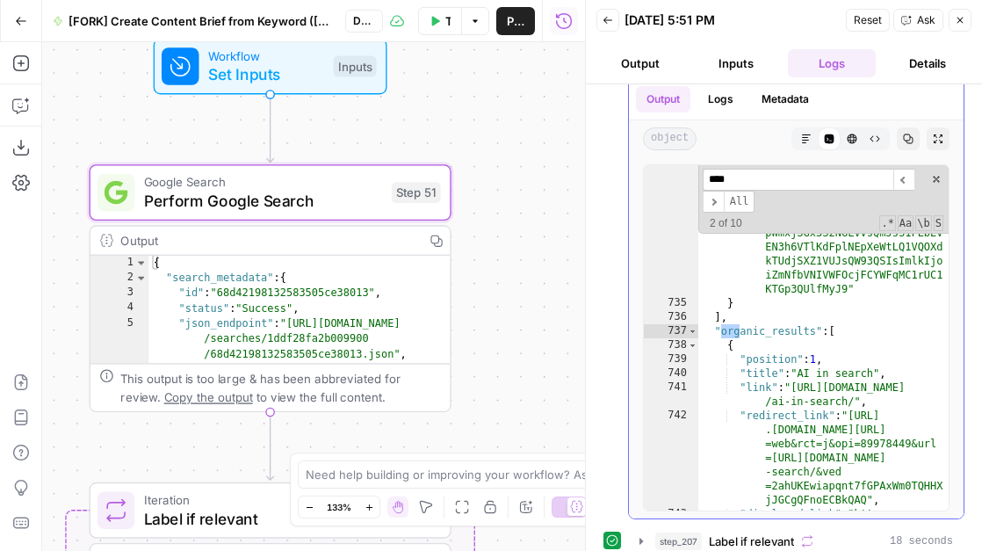
scroll to position [12543, 0]
type input "*******"
click at [934, 176] on span at bounding box center [936, 179] width 12 height 12
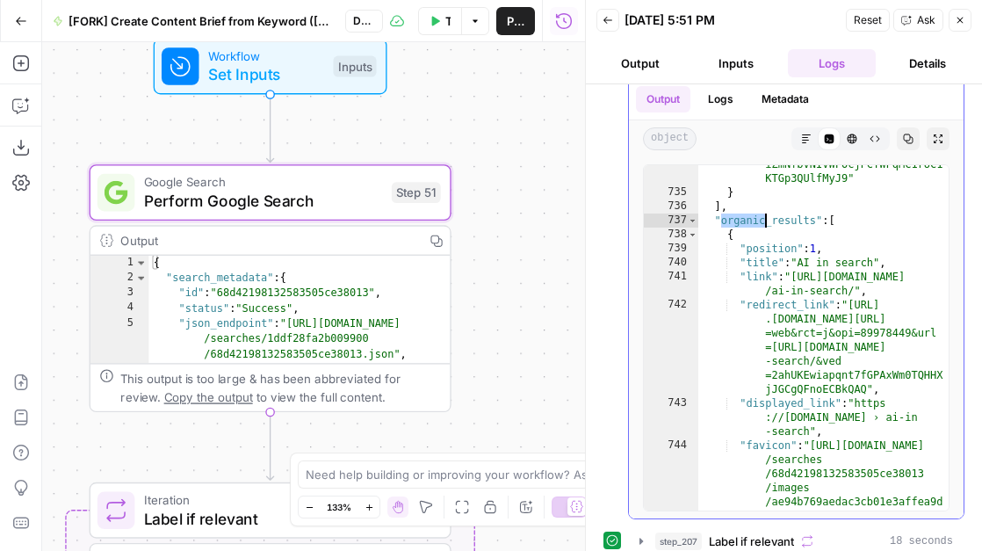
scroll to position [12602, 0]
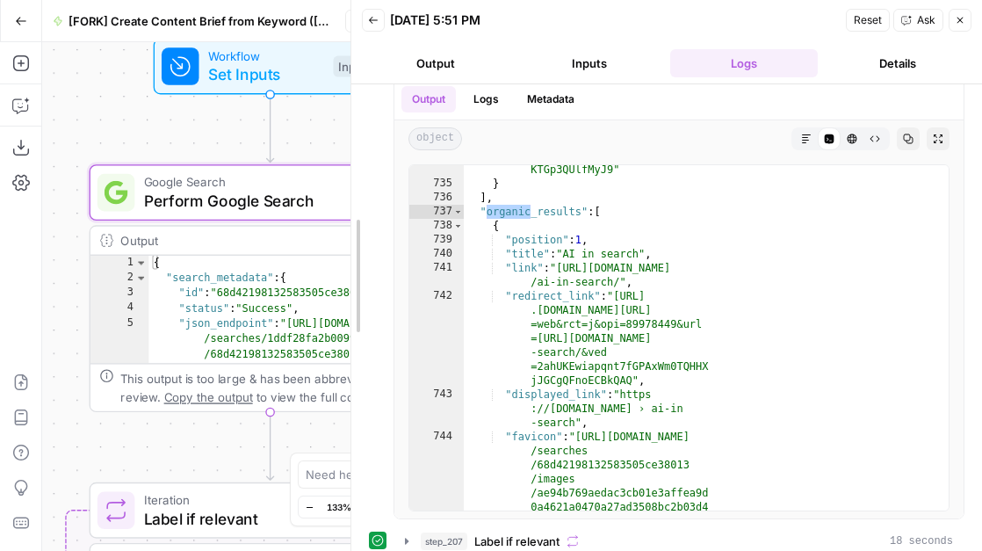
drag, startPoint x: 584, startPoint y: 333, endPoint x: 310, endPoint y: 331, distance: 274.1
click at [343, 331] on div at bounding box center [352, 275] width 18 height 551
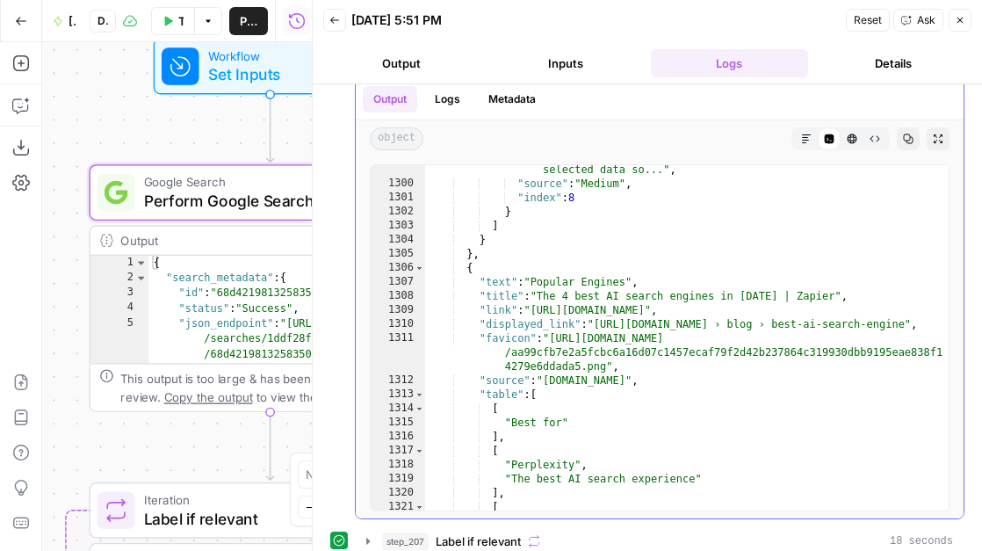
scroll to position [22831, 0]
type textarea "**********"
click at [572, 301] on div ""snippet" : "Jan 18, 2024 — Given the initial complex question, we use LLM to g…" at bounding box center [687, 334] width 524 height 401
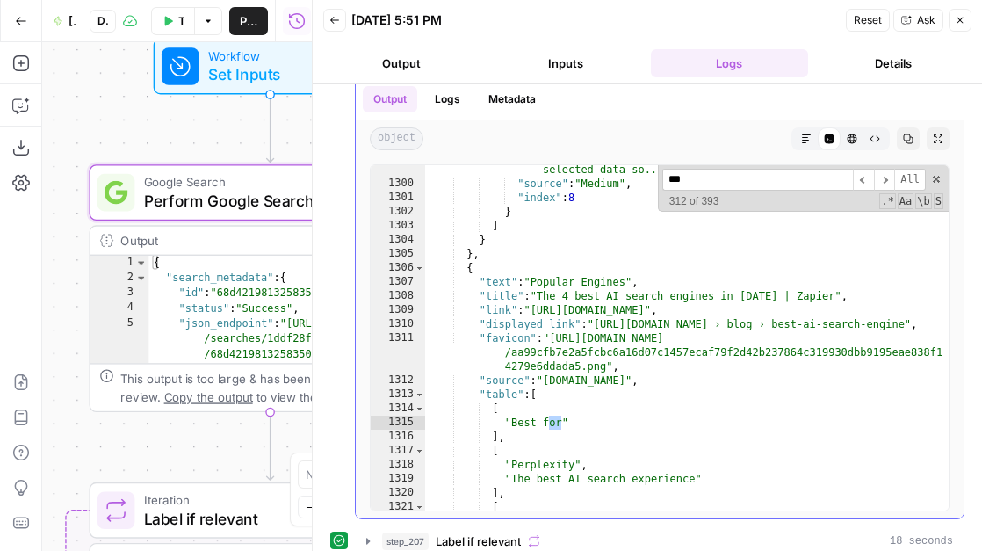
scroll to position [24945, 0]
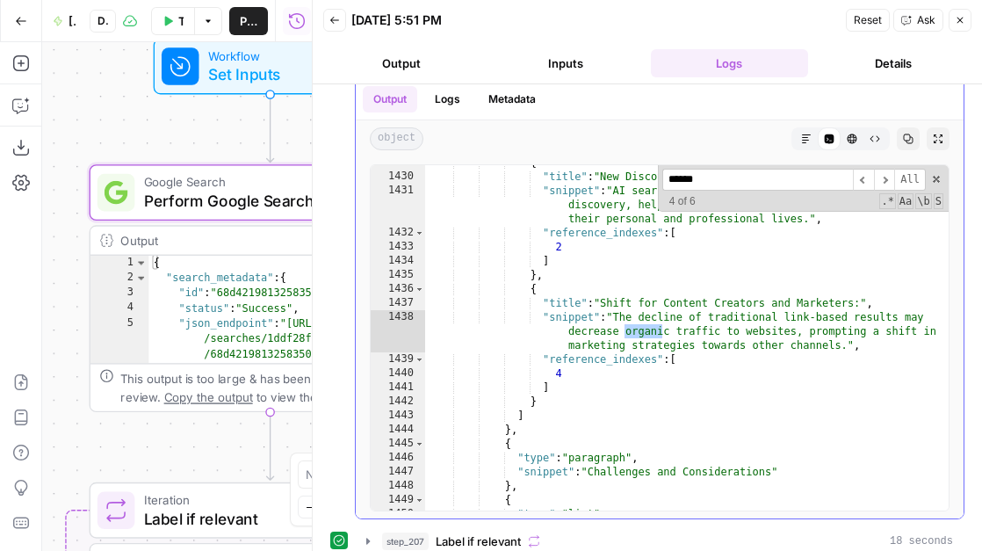
type input "*******"
click at [870, 182] on span "​" at bounding box center [863, 180] width 21 height 22
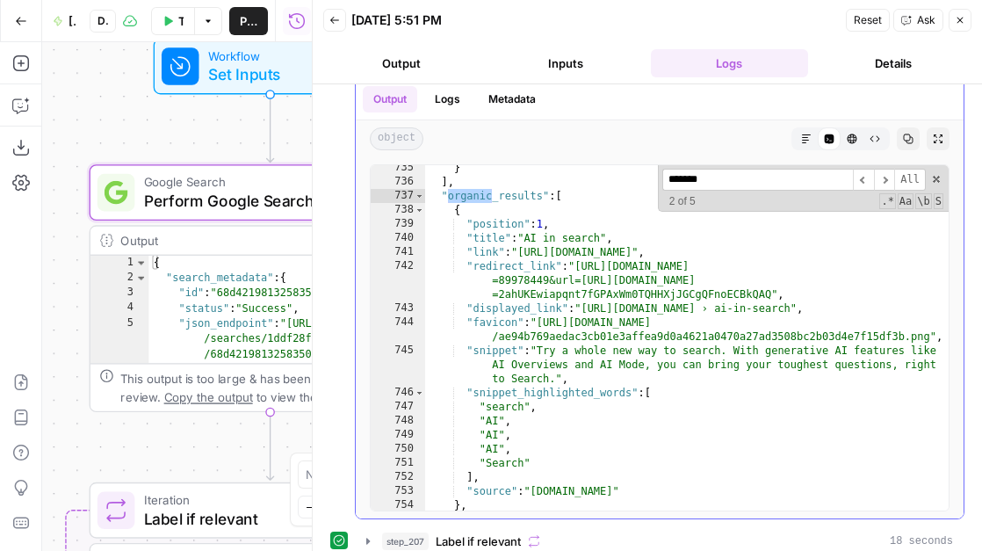
scroll to position [13209, 0]
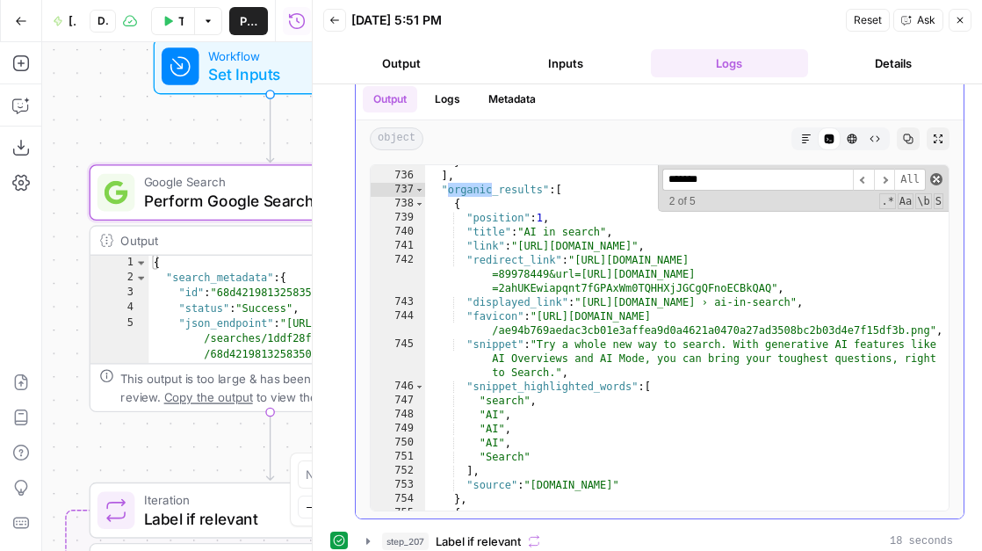
click at [938, 177] on span at bounding box center [936, 179] width 12 height 12
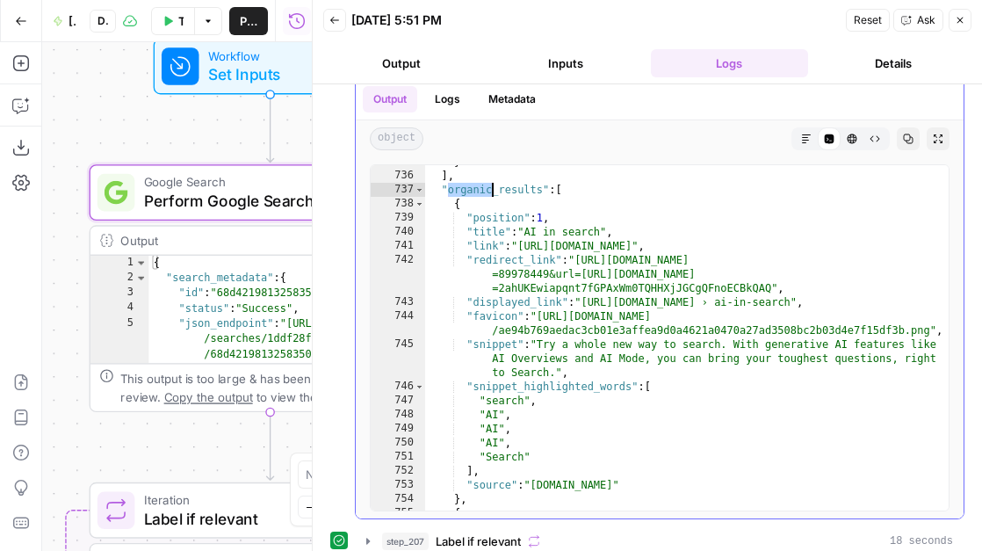
click at [560, 213] on div "} ] , "organic_results" : [ { "position" : 1 , "title" : "AI in search" , "link…" at bounding box center [687, 341] width 524 height 373
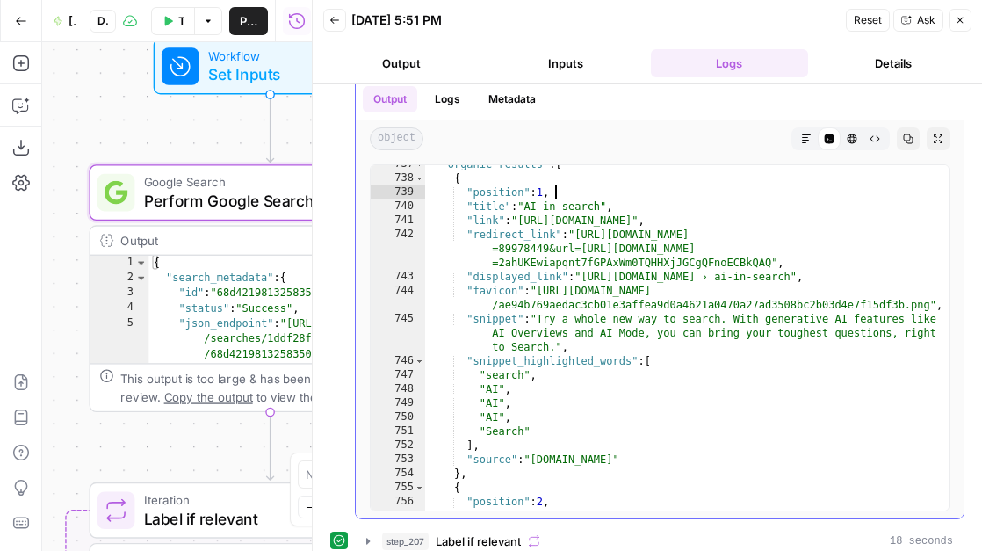
scroll to position [13234, 0]
click at [606, 206] on div ""organic_results" : [ { "position" : 1 , "title" : "AI in search" , "link" : "h…" at bounding box center [687, 341] width 524 height 373
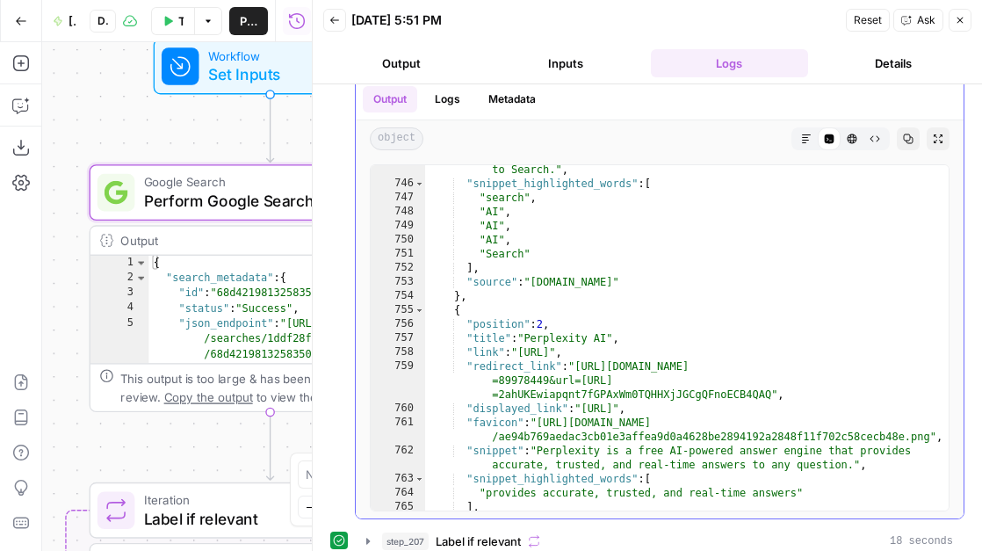
scroll to position [13437, 0]
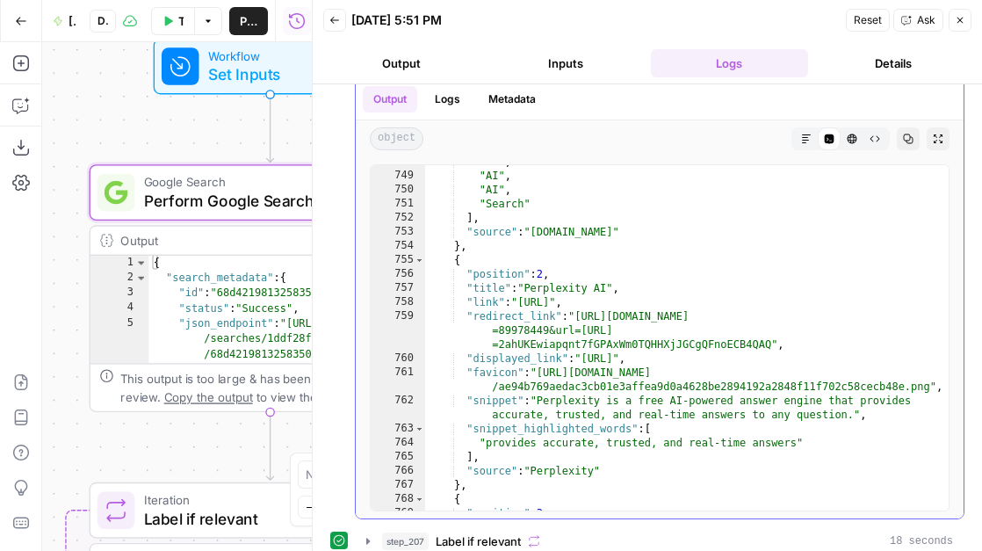
click at [510, 284] on div ""AI" , "AI" , "AI" , "Search" ] , "source" : "search.google" } , { "position" :…" at bounding box center [687, 341] width 524 height 373
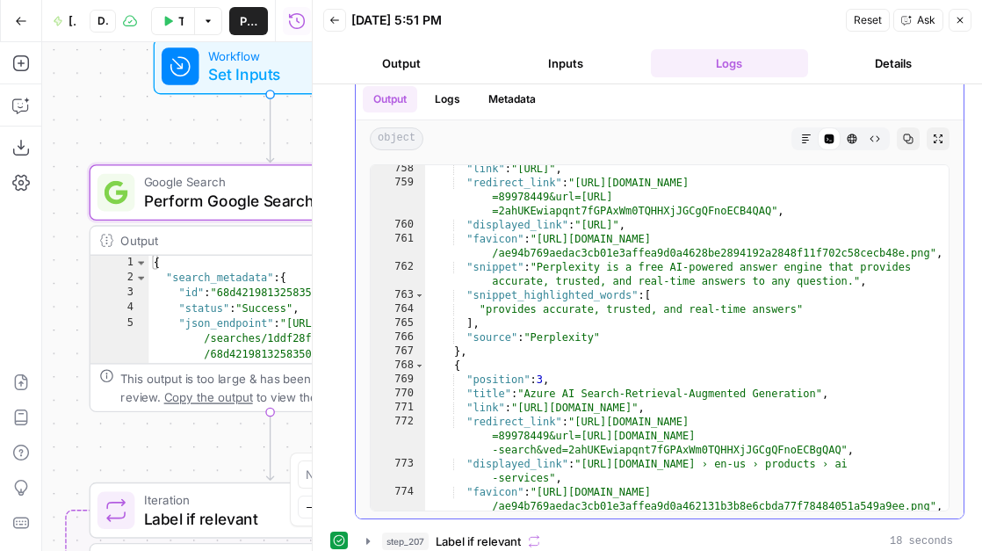
scroll to position [13618, 0]
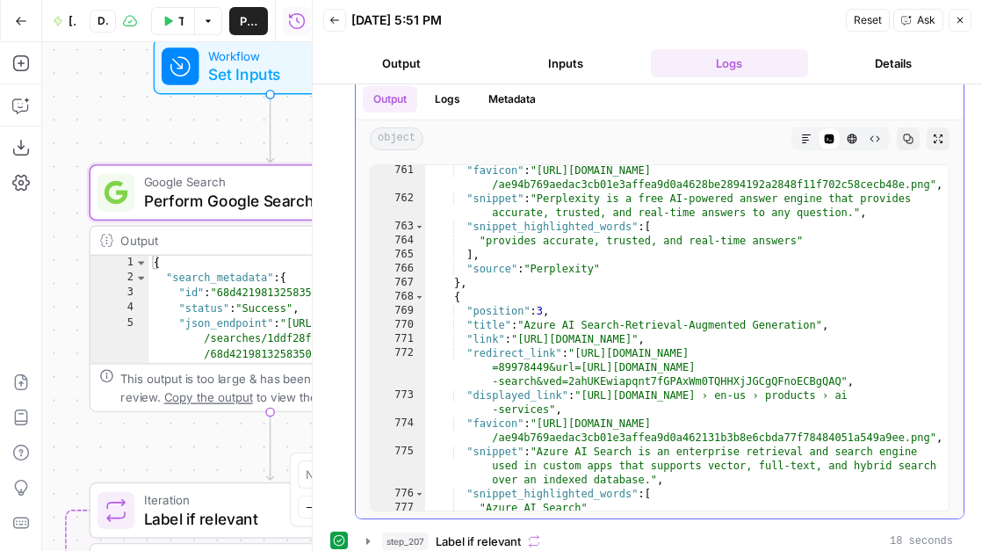
click at [561, 322] on div ""favicon" : "https://serpapi.com/searches/68d42198132583505ce38013/images /ae94…" at bounding box center [687, 356] width 524 height 387
click at [487, 311] on div ""favicon" : "https://serpapi.com/searches/68d42198132583505ce38013/images /ae94…" at bounding box center [687, 356] width 524 height 387
click at [485, 323] on div ""favicon" : "https://serpapi.com/searches/68d42198132583505ce38013/images /ae94…" at bounding box center [687, 356] width 524 height 387
click at [484, 338] on div ""favicon" : "https://serpapi.com/searches/68d42198132583505ce38013/images /ae94…" at bounding box center [687, 356] width 524 height 387
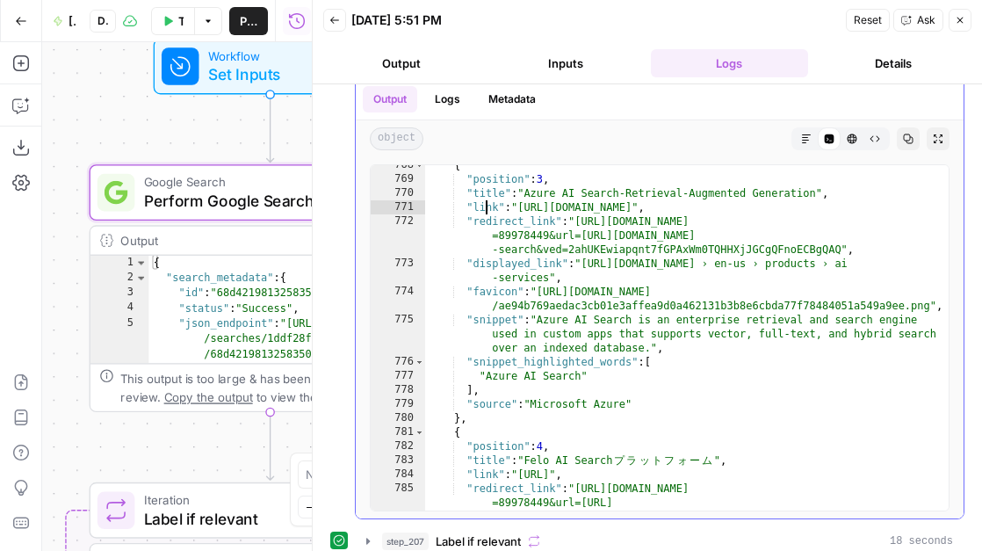
scroll to position [13751, 0]
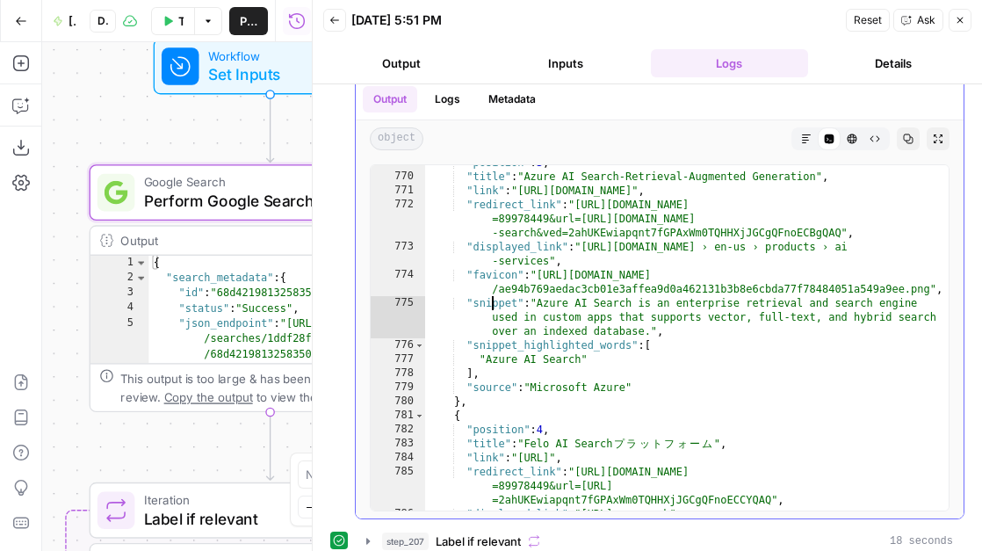
click at [495, 307] on div ""position" : 3 , "title" : "Azure AI Search-Retrieval-Augmented Generation" , "…" at bounding box center [687, 341] width 524 height 373
type textarea "**********"
click at [495, 307] on div ""position" : 3 , "title" : "Azure AI Search-Retrieval-Augmented Generation" , "…" at bounding box center [687, 341] width 524 height 373
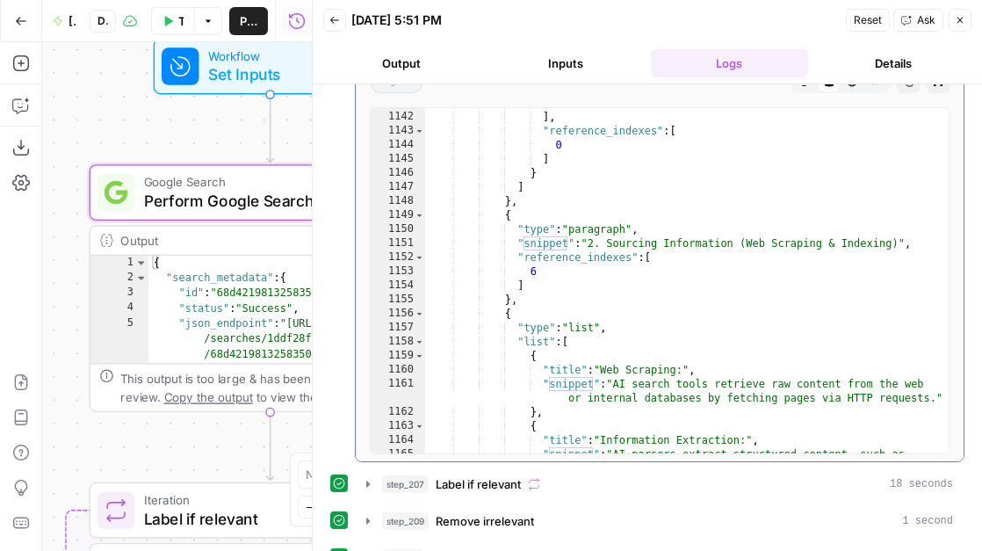
scroll to position [20172, 0]
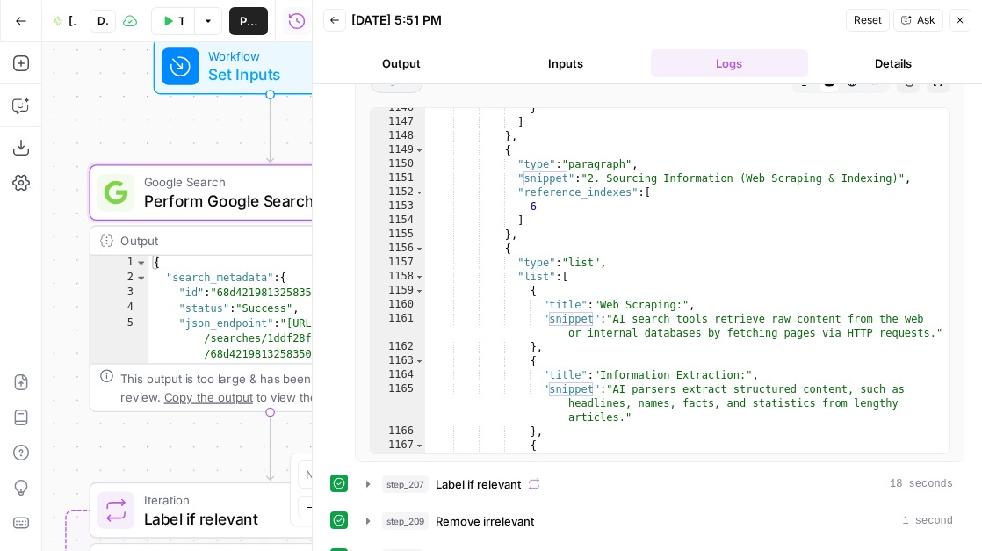
click at [955, 11] on button "Close" at bounding box center [960, 20] width 23 height 23
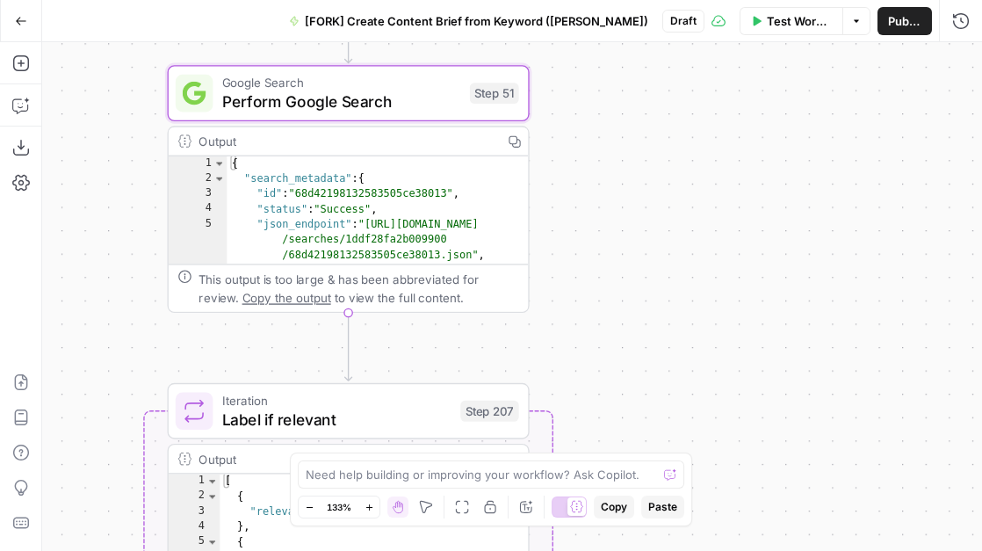
drag, startPoint x: 536, startPoint y: 323, endPoint x: 676, endPoint y: 126, distance: 241.3
click at [676, 126] on div "true false Workflow Set Inputs Inputs Google Search Perform Google Search Step …" at bounding box center [512, 296] width 940 height 509
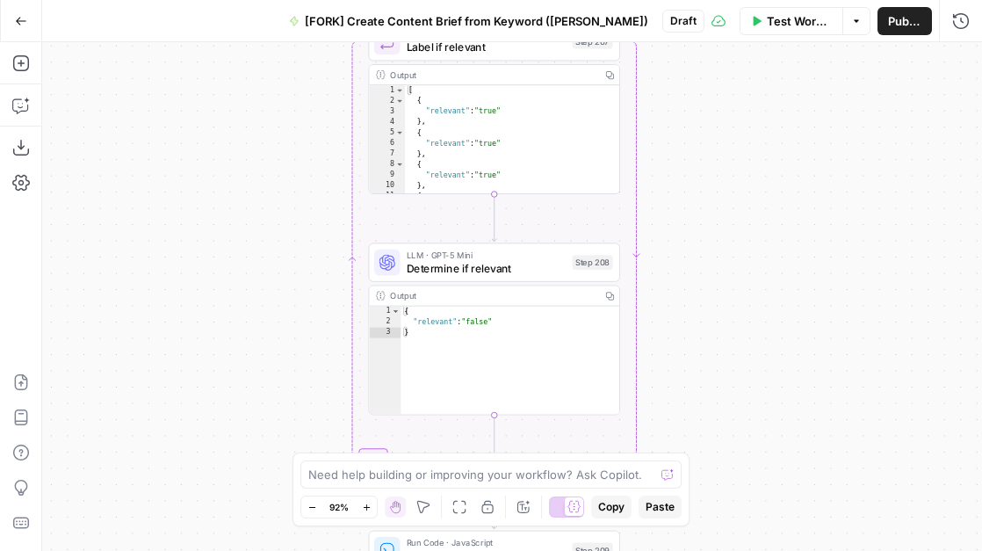
drag, startPoint x: 737, startPoint y: 307, endPoint x: 735, endPoint y: 62, distance: 244.2
click at [735, 62] on div "true false Workflow Set Inputs Inputs Google Search Perform Google Search Step …" at bounding box center [512, 296] width 940 height 509
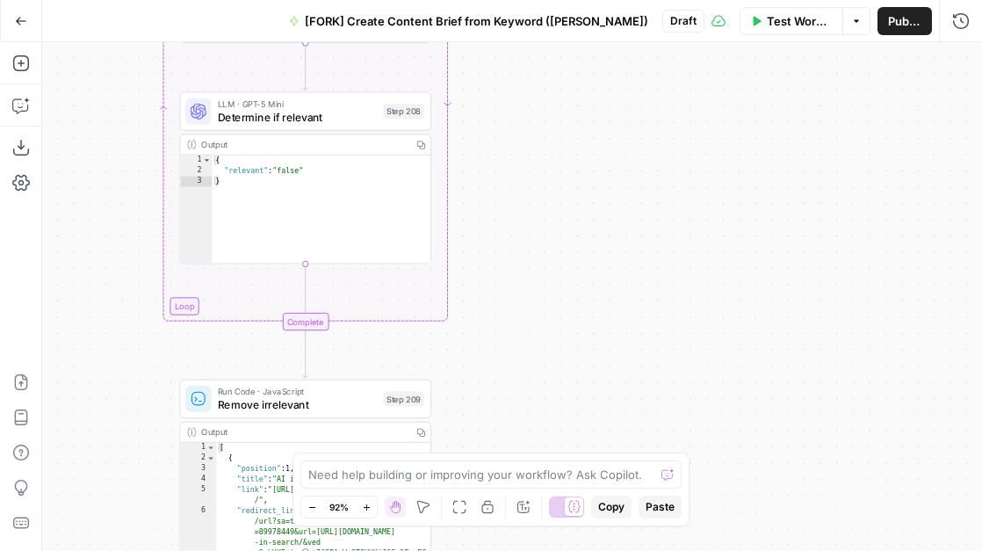
drag, startPoint x: 740, startPoint y: 301, endPoint x: 545, endPoint y: 177, distance: 231.5
click at [545, 177] on div "true false Workflow Set Inputs Inputs Google Search Perform Google Search Step …" at bounding box center [512, 296] width 940 height 509
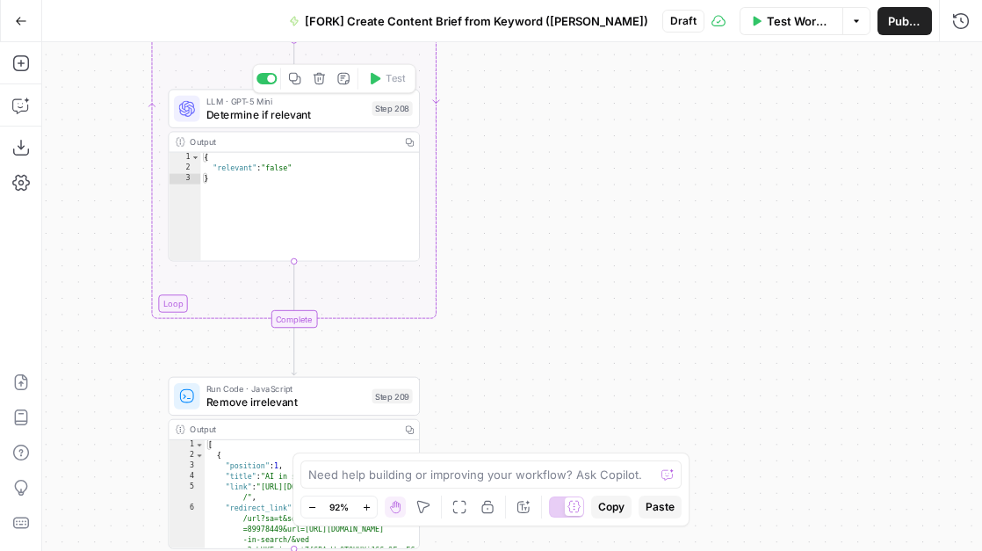
click at [290, 111] on span "Determine if relevant" at bounding box center [285, 114] width 159 height 16
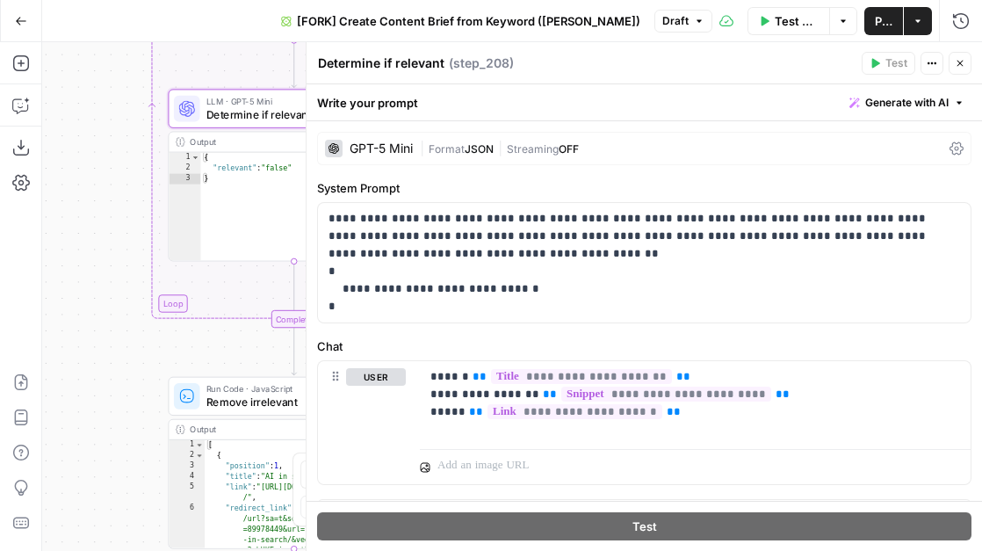
click at [960, 62] on icon "button" at bounding box center [961, 64] width 6 height 6
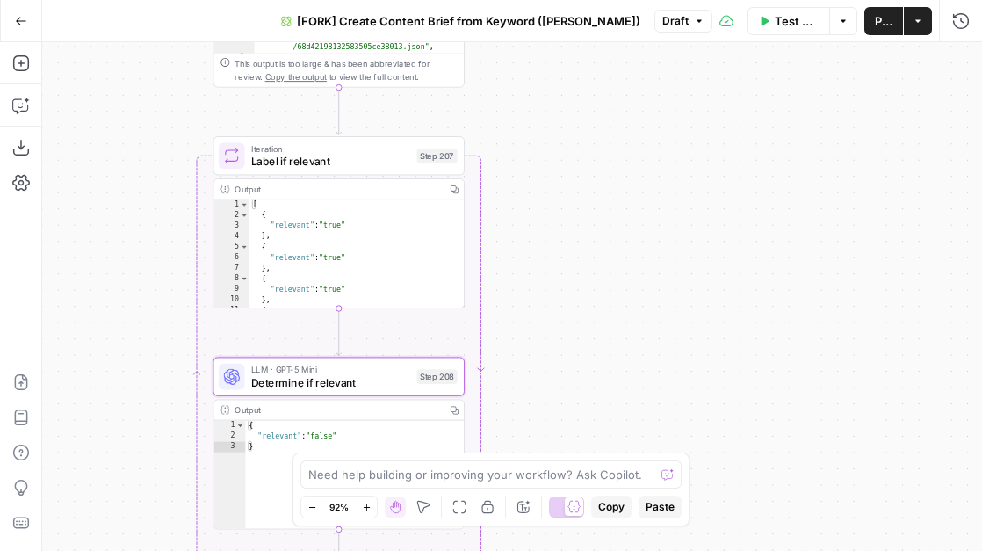
drag, startPoint x: 539, startPoint y: 136, endPoint x: 582, endPoint y: 406, distance: 273.1
click at [582, 406] on div "true false Workflow Set Inputs Inputs Google Search Perform Google Search Step …" at bounding box center [512, 296] width 940 height 509
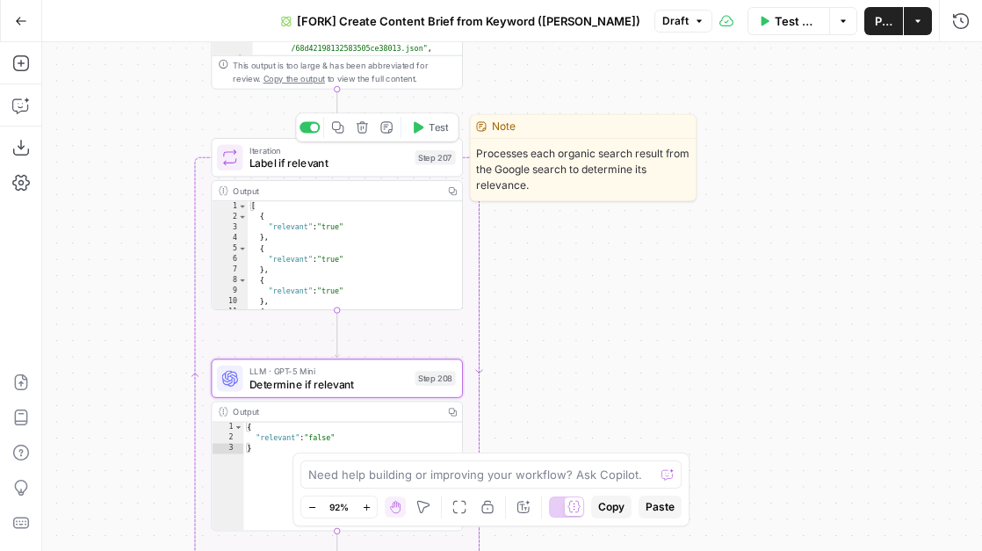
click at [274, 160] on span "Label if relevant" at bounding box center [328, 163] width 159 height 16
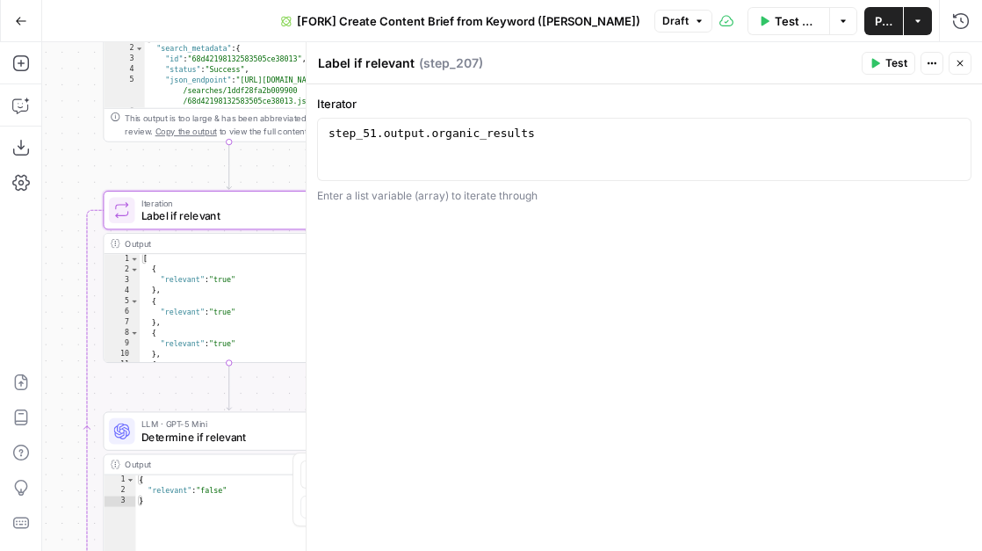
drag, startPoint x: 197, startPoint y: 117, endPoint x: 54, endPoint y: 170, distance: 151.8
click at [54, 170] on div "true false Workflow Set Inputs Inputs Google Search Perform Google Search Step …" at bounding box center [512, 296] width 940 height 509
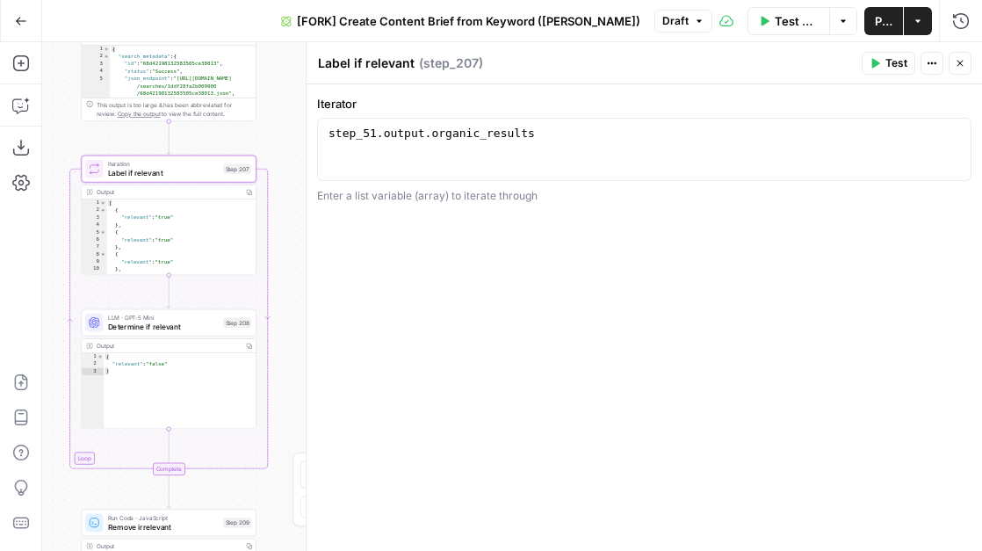
drag, startPoint x: 257, startPoint y: 164, endPoint x: 274, endPoint y: 134, distance: 35.4
click at [274, 134] on div "true false Workflow Set Inputs Inputs Google Search Perform Google Search Step …" at bounding box center [512, 296] width 940 height 509
type textarea "**********"
click at [452, 165] on div "step_51 . output . organic_results" at bounding box center [644, 165] width 639 height 79
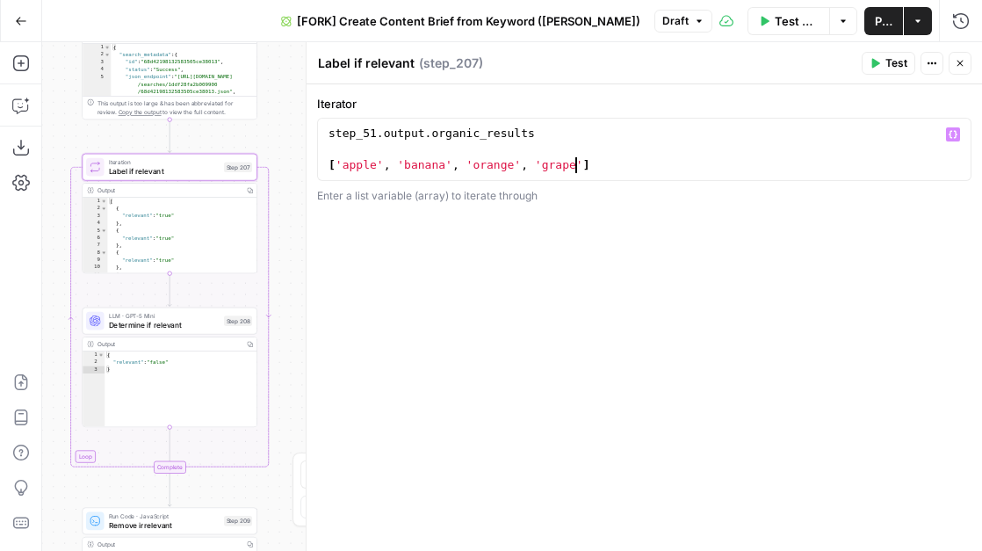
type textarea "**********"
click at [355, 168] on div "step_51 . output . organic_results [ 'apple' , 'banana' , 'orange' , 'grape' ]" at bounding box center [644, 165] width 639 height 79
click at [423, 170] on div "step_51 . output . organic_results [ 'apple' , 'banana' , 'orange' , 'grape' ]" at bounding box center [644, 165] width 639 height 79
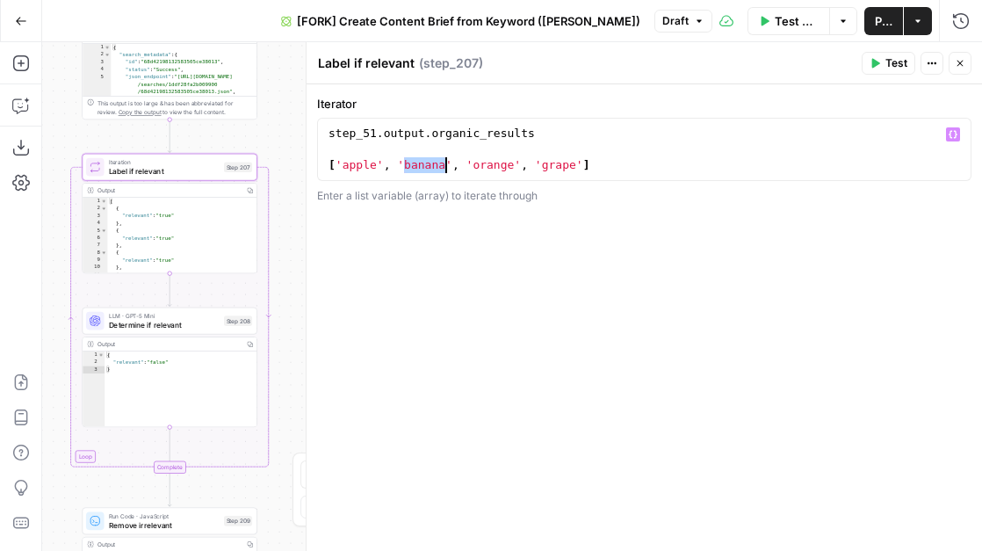
click at [502, 167] on div "step_51 . output . organic_results [ 'apple' , 'banana' , 'orange' , 'grape' ]" at bounding box center [644, 165] width 639 height 79
drag, startPoint x: 607, startPoint y: 163, endPoint x: 325, endPoint y: 165, distance: 282.0
click at [325, 165] on div "step_51 . output . organic_results [ 'apple' , 'banana' , 'orange' , 'grape' ]" at bounding box center [644, 165] width 639 height 79
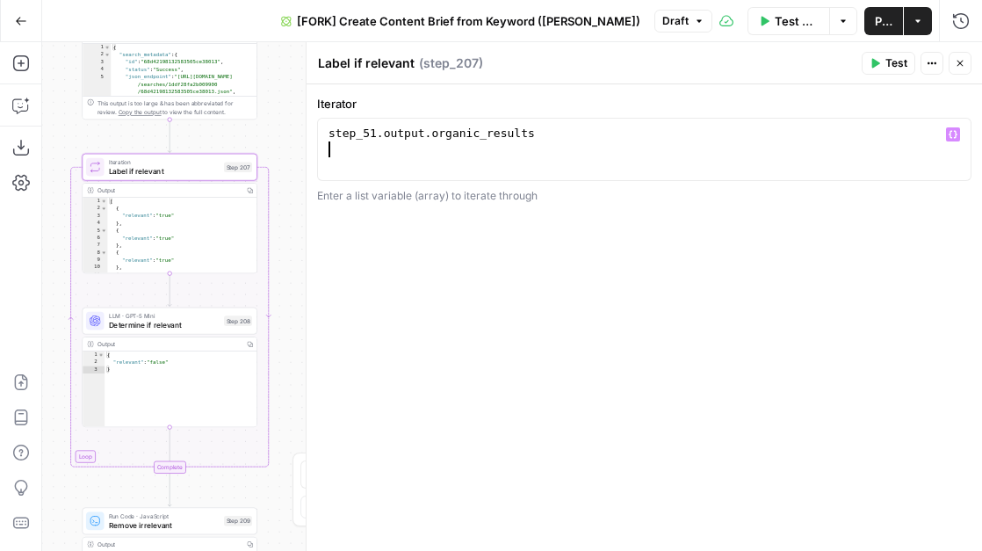
type textarea "**********"
click at [471, 136] on div "step_51 . output . organic_results" at bounding box center [644, 165] width 639 height 79
click at [178, 322] on span "Determine if relevant" at bounding box center [164, 324] width 111 height 11
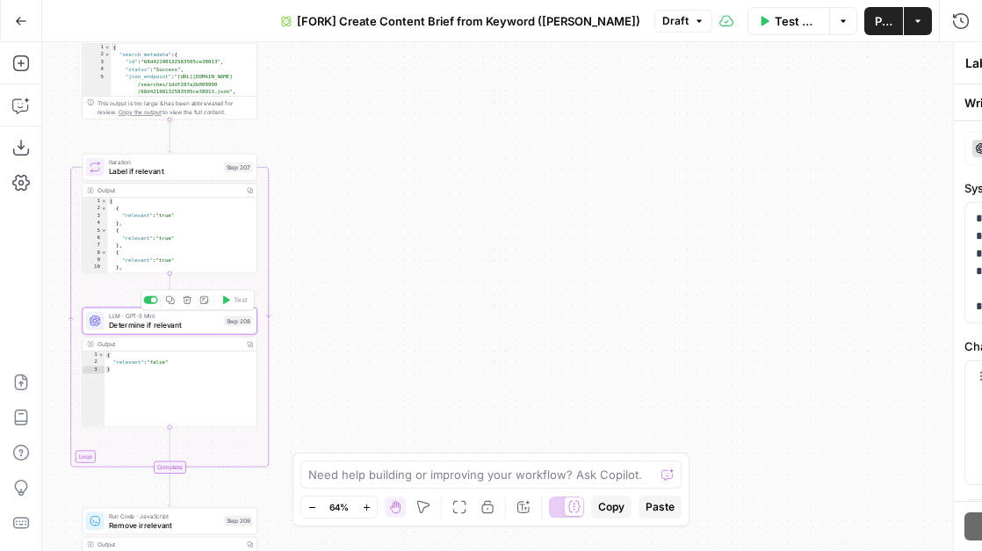
type textarea "Determine if relevant"
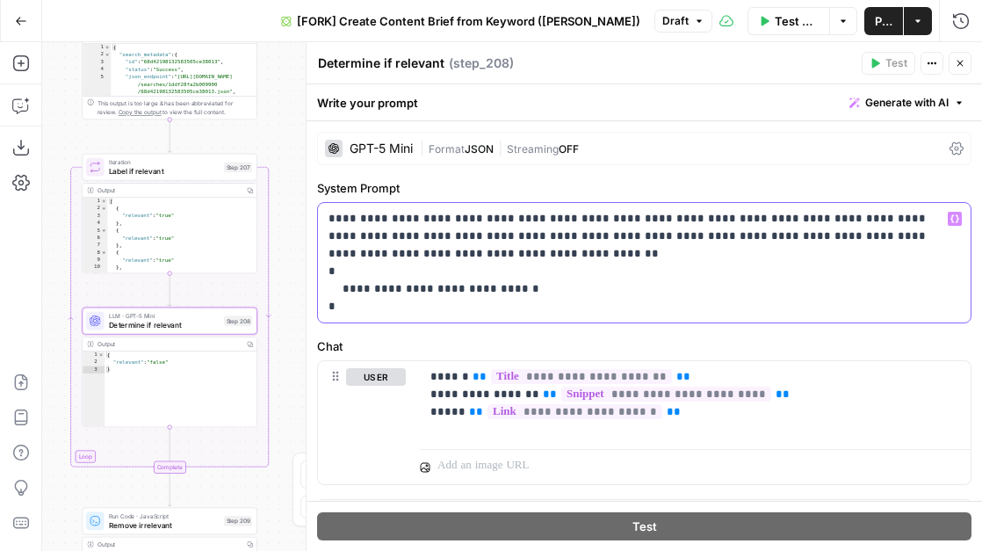
click at [674, 242] on p "**********" at bounding box center [645, 262] width 632 height 105
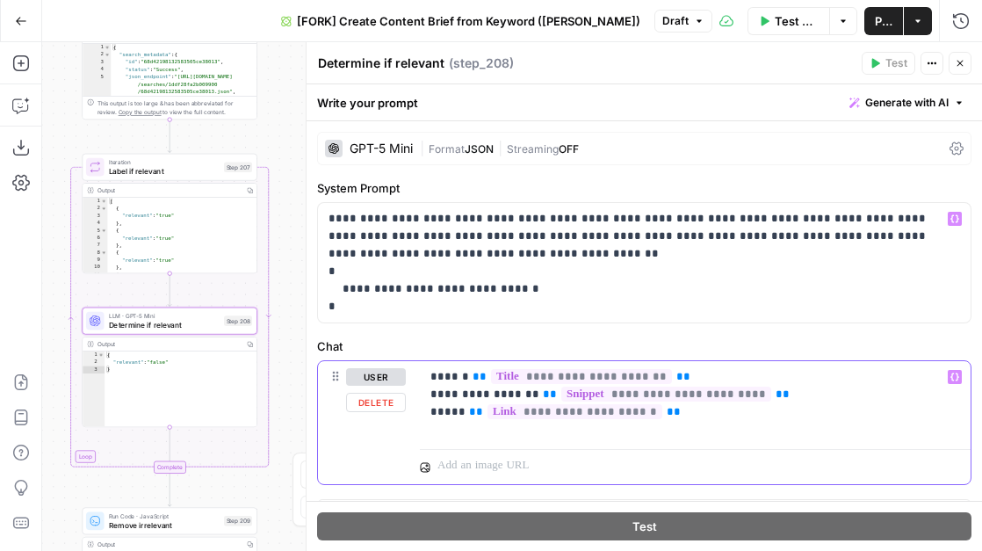
click at [440, 409] on p "**********" at bounding box center [695, 394] width 530 height 53
click at [455, 430] on div "**********" at bounding box center [695, 401] width 551 height 81
click at [448, 376] on p "**********" at bounding box center [695, 394] width 530 height 53
click at [444, 396] on p "**********" at bounding box center [695, 394] width 530 height 53
click at [443, 415] on p "**********" at bounding box center [695, 394] width 530 height 53
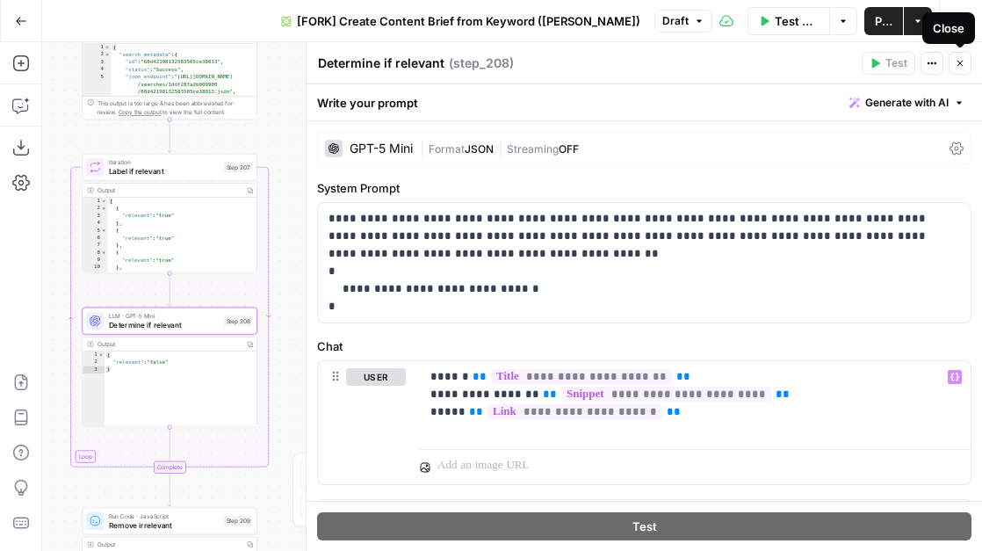
click at [958, 69] on button "Close" at bounding box center [960, 63] width 23 height 23
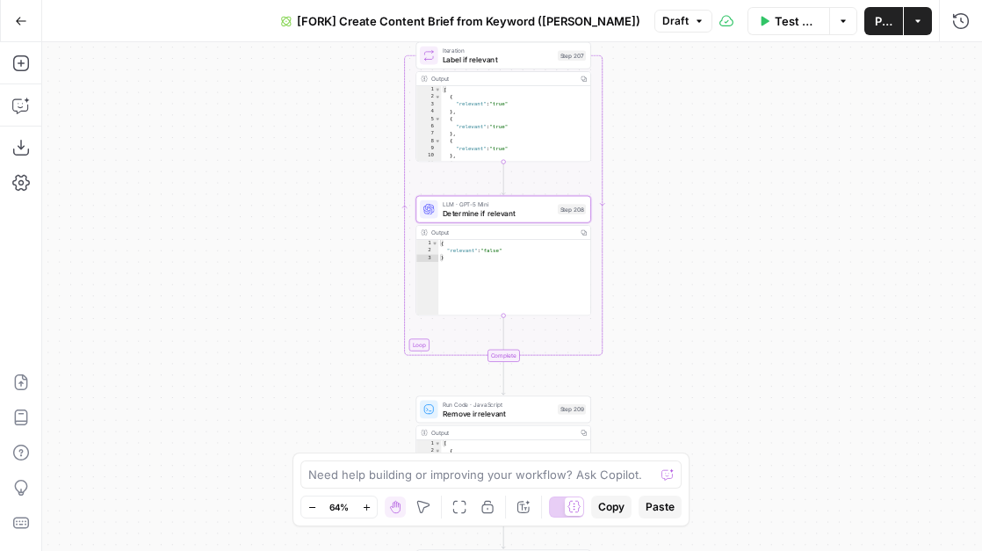
drag, startPoint x: 322, startPoint y: 349, endPoint x: 654, endPoint y: 227, distance: 353.8
click at [654, 227] on div "true false Workflow Set Inputs Inputs Google Search Perform Google Search Step …" at bounding box center [512, 296] width 940 height 509
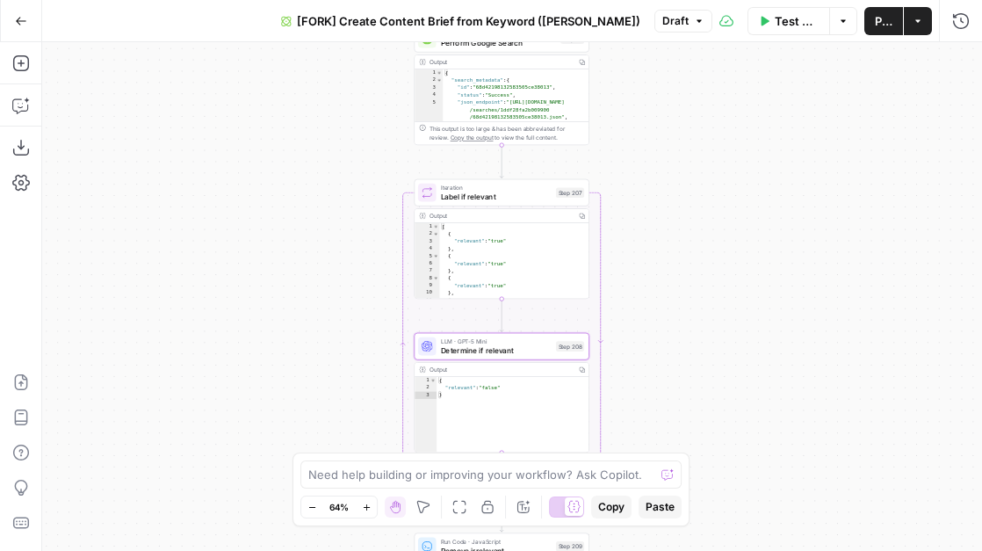
drag, startPoint x: 659, startPoint y: 113, endPoint x: 659, endPoint y: 295, distance: 181.8
click at [659, 293] on div "true false Workflow Set Inputs Inputs Google Search Perform Google Search Step …" at bounding box center [512, 296] width 940 height 509
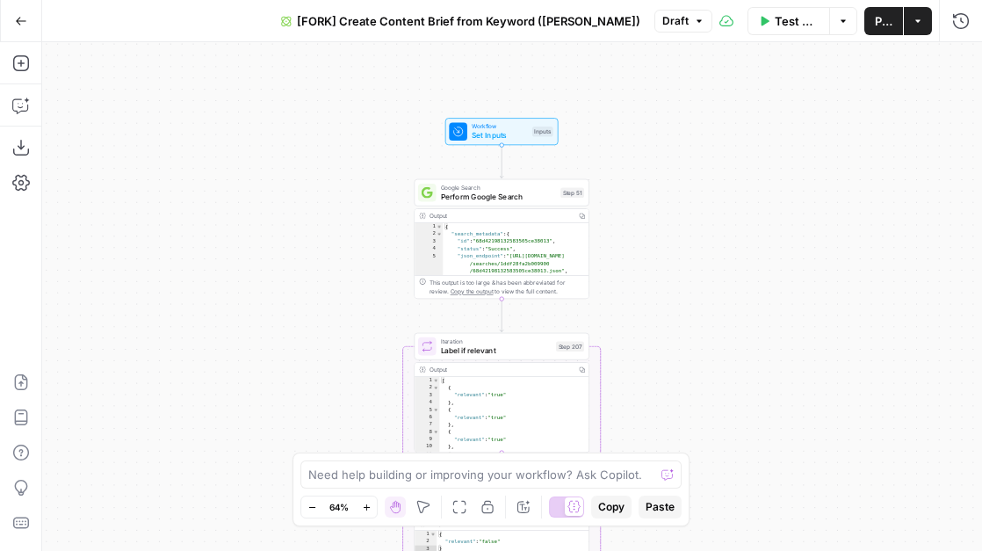
drag, startPoint x: 659, startPoint y: 152, endPoint x: 658, endPoint y: 283, distance: 130.9
click at [658, 283] on div "true false Workflow Set Inputs Inputs Google Search Perform Google Search Step …" at bounding box center [512, 296] width 940 height 509
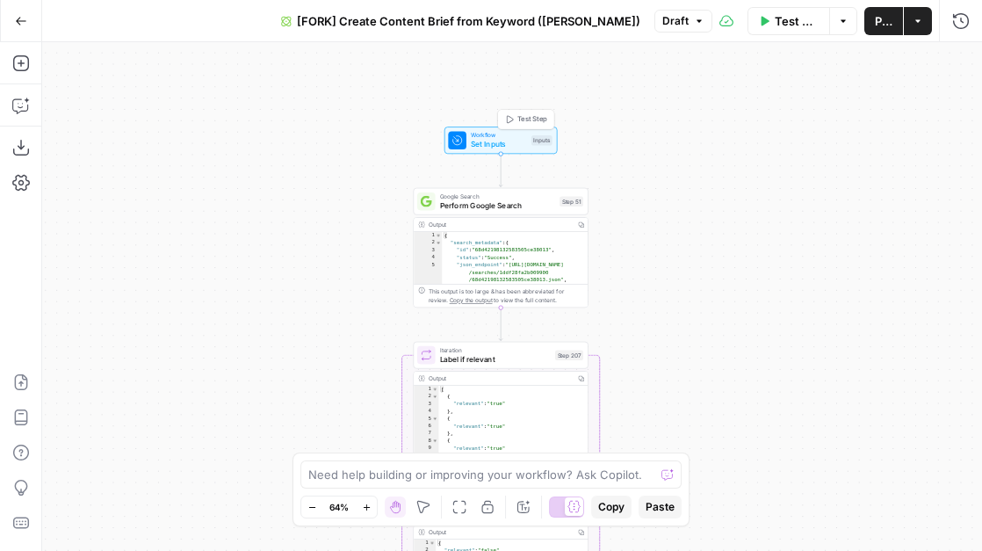
click at [526, 139] on div "Workflow Set Inputs Inputs Test Step" at bounding box center [500, 140] width 104 height 19
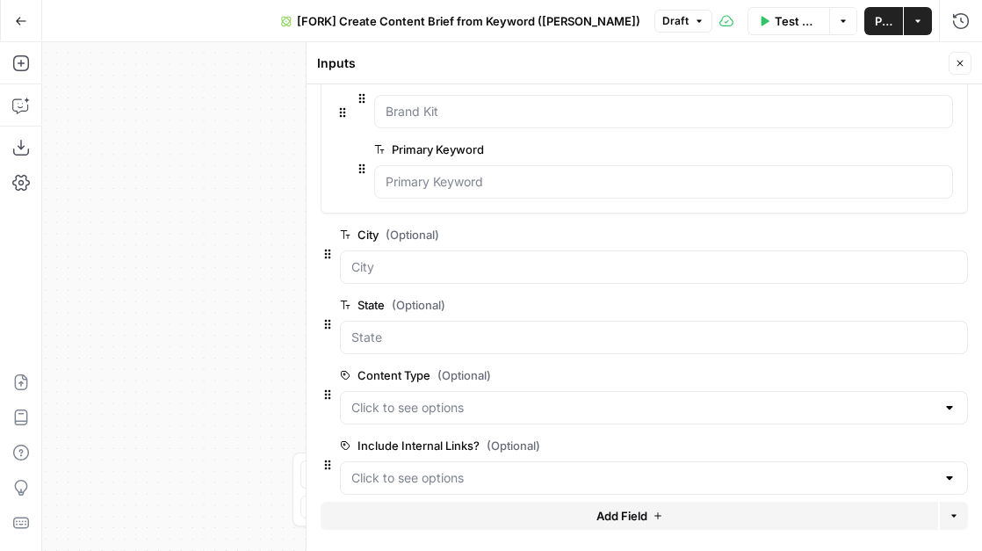
scroll to position [105, 0]
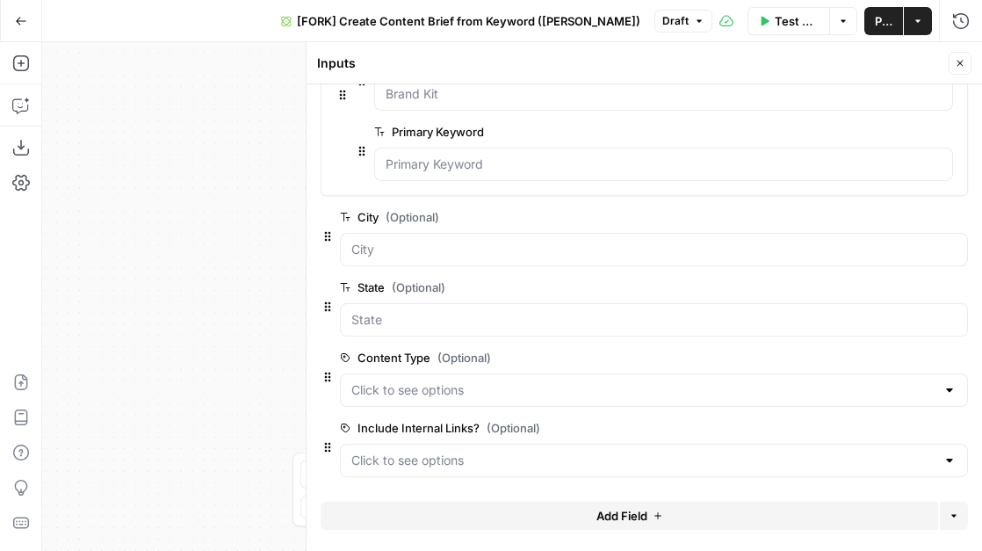
click at [966, 61] on button "Close" at bounding box center [960, 63] width 23 height 23
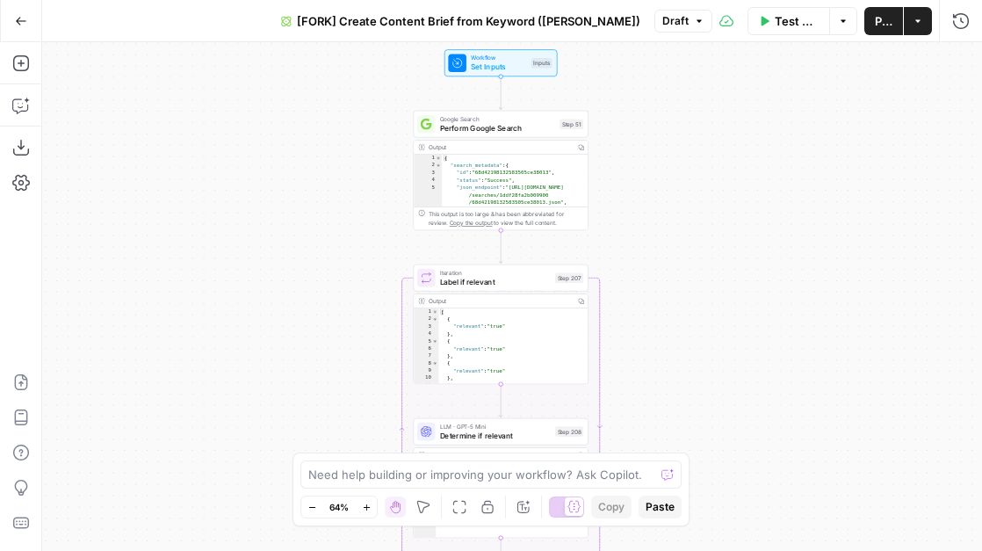
drag, startPoint x: 679, startPoint y: 317, endPoint x: 683, endPoint y: 70, distance: 246.9
click at [683, 70] on div "true false Workflow Set Inputs Inputs Google Search Perform Google Search Step …" at bounding box center [512, 296] width 940 height 509
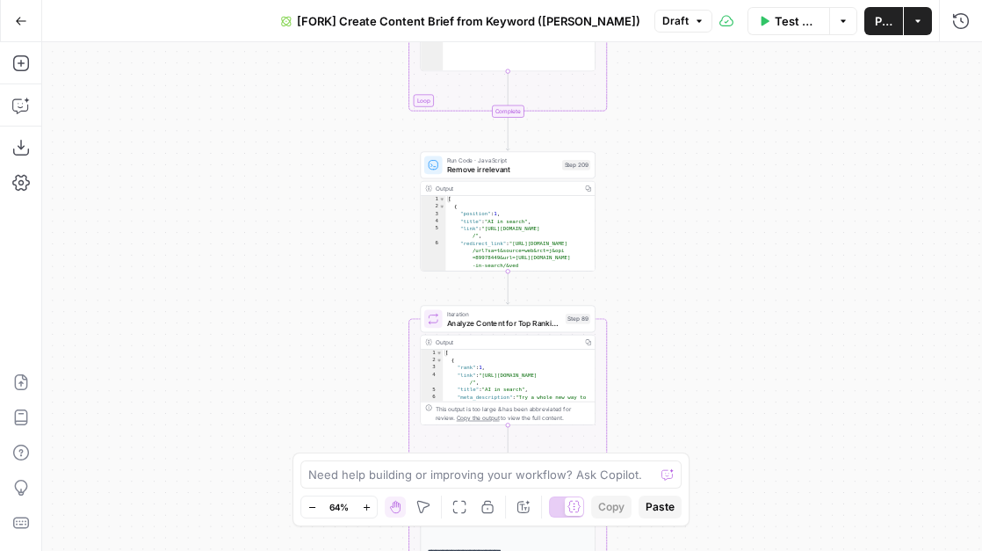
drag, startPoint x: 677, startPoint y: 296, endPoint x: 682, endPoint y: 4, distance: 292.6
click at [682, 4] on div "Go Back [FORK] Create Content Brief from Keyword (Andrea) Draft Test Workflow O…" at bounding box center [491, 275] width 982 height 551
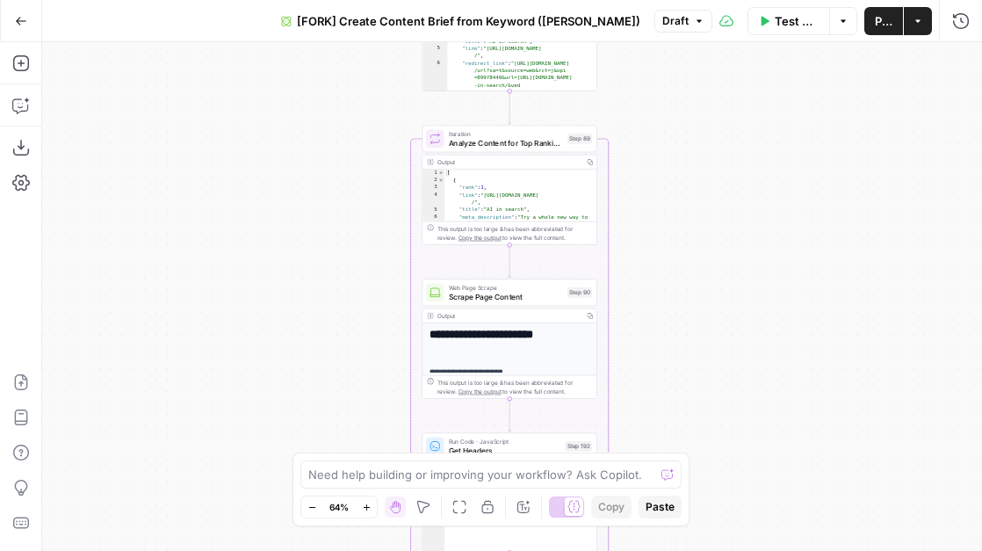
drag, startPoint x: 629, startPoint y: 232, endPoint x: 629, endPoint y: 74, distance: 158.1
click at [629, 74] on div "true false Workflow Set Inputs Inputs Google Search Perform Google Search Step …" at bounding box center [512, 296] width 940 height 509
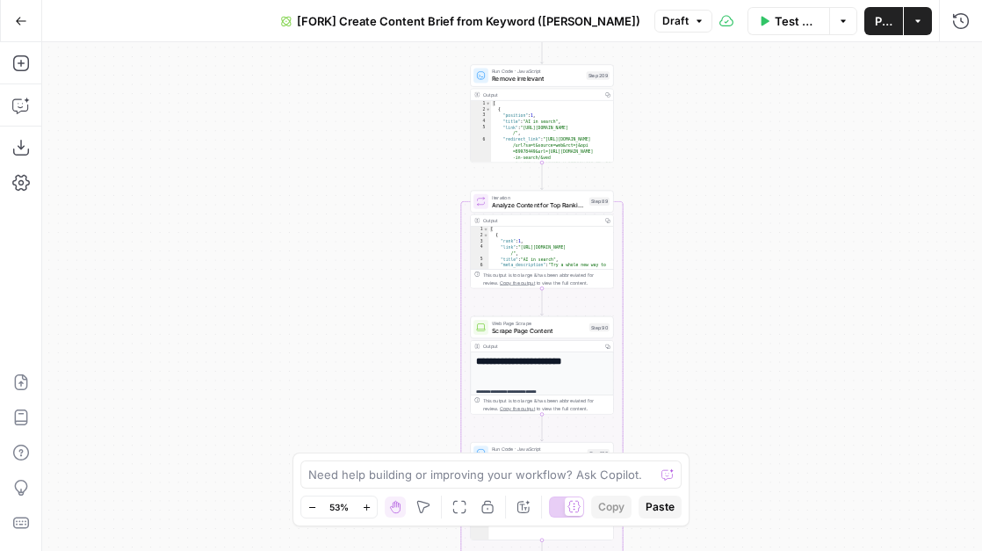
drag, startPoint x: 684, startPoint y: 177, endPoint x: 681, endPoint y: 337, distance: 159.9
click at [682, 336] on div "true false Workflow Set Inputs Inputs Google Search Perform Google Search Step …" at bounding box center [512, 296] width 940 height 509
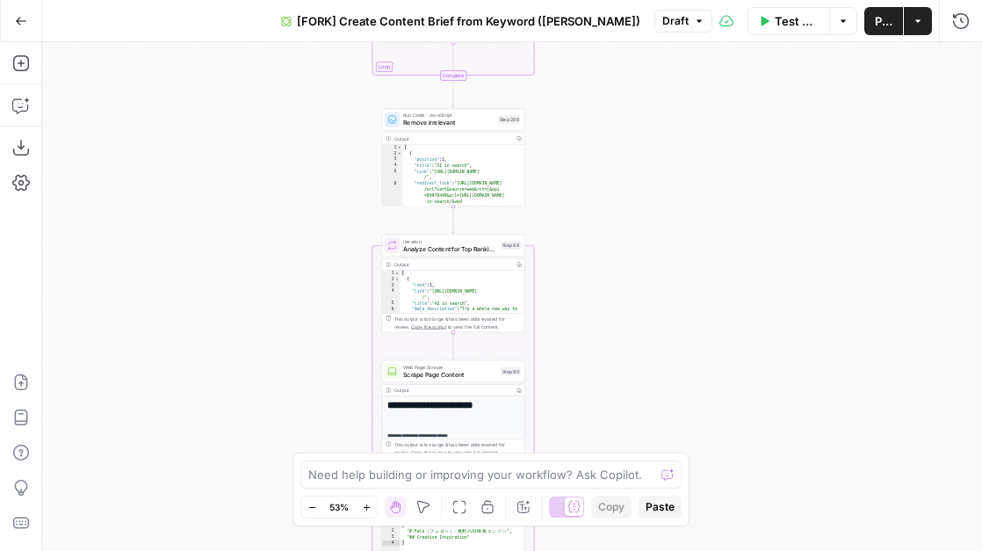
drag, startPoint x: 719, startPoint y: 322, endPoint x: 632, endPoint y: 263, distance: 105.5
click at [632, 263] on div "true false Workflow Set Inputs Inputs Google Search Perform Google Search Step …" at bounding box center [512, 296] width 940 height 509
click at [589, 128] on div "true false Workflow Set Inputs Inputs Google Search Perform Google Search Step …" at bounding box center [512, 296] width 940 height 509
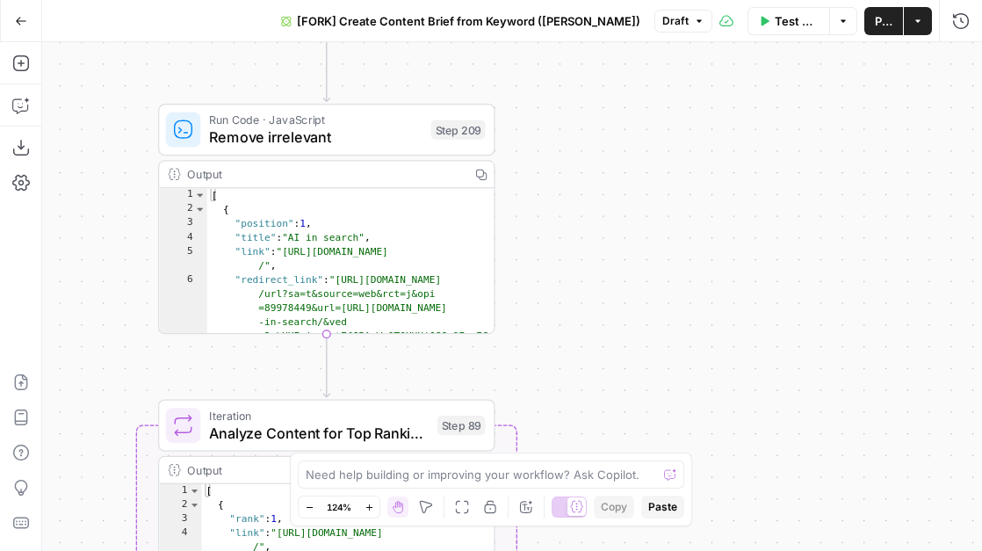
drag, startPoint x: 546, startPoint y: 230, endPoint x: 604, endPoint y: 331, distance: 116.9
click at [604, 331] on div "true false Workflow Set Inputs Inputs Google Search Perform Google Search Step …" at bounding box center [512, 296] width 940 height 509
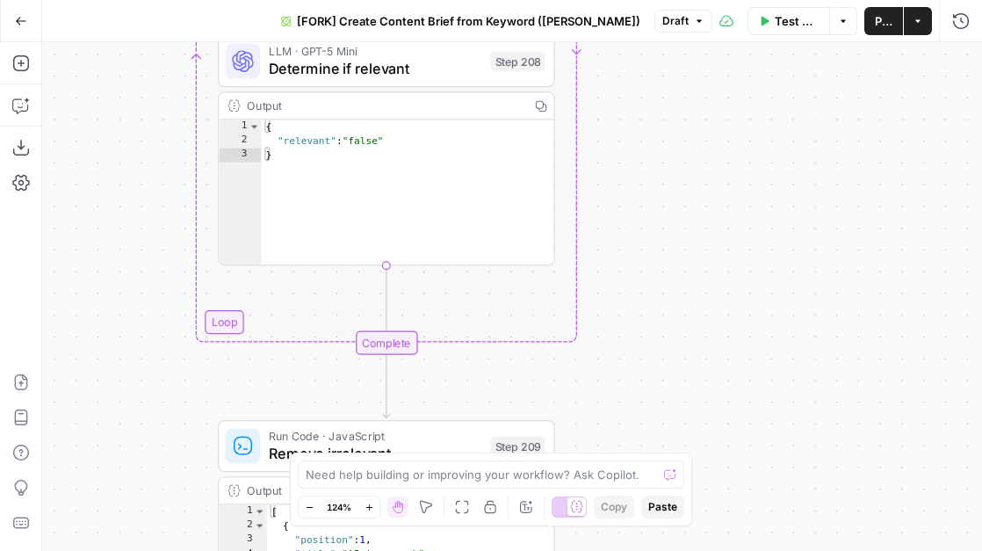
drag, startPoint x: 629, startPoint y: 198, endPoint x: 629, endPoint y: 354, distance: 156.4
click at [629, 354] on div "true false Workflow Set Inputs Inputs Google Search Perform Google Search Step …" at bounding box center [512, 296] width 940 height 509
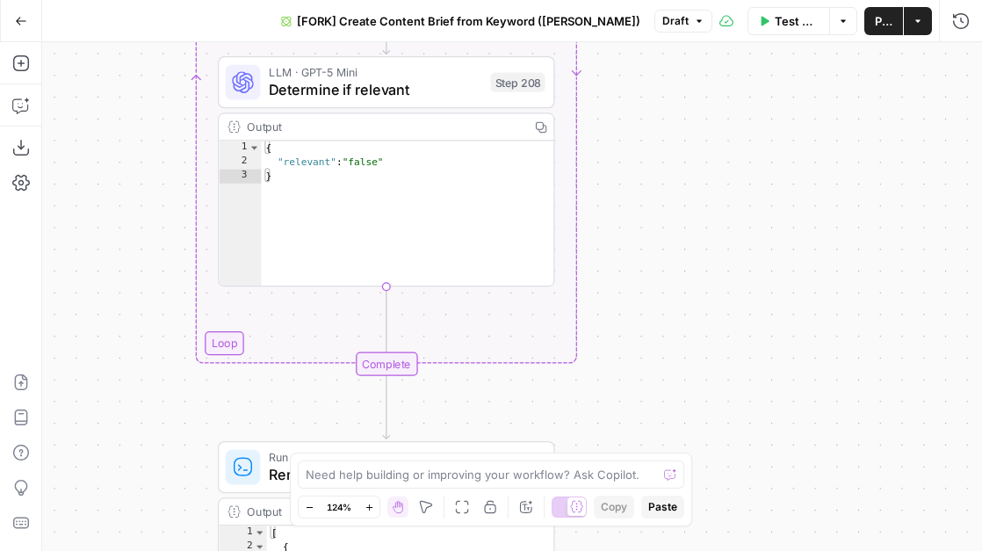
type textarea "**********"
click at [369, 163] on div "{ "relevant" : "false" }" at bounding box center [408, 228] width 293 height 175
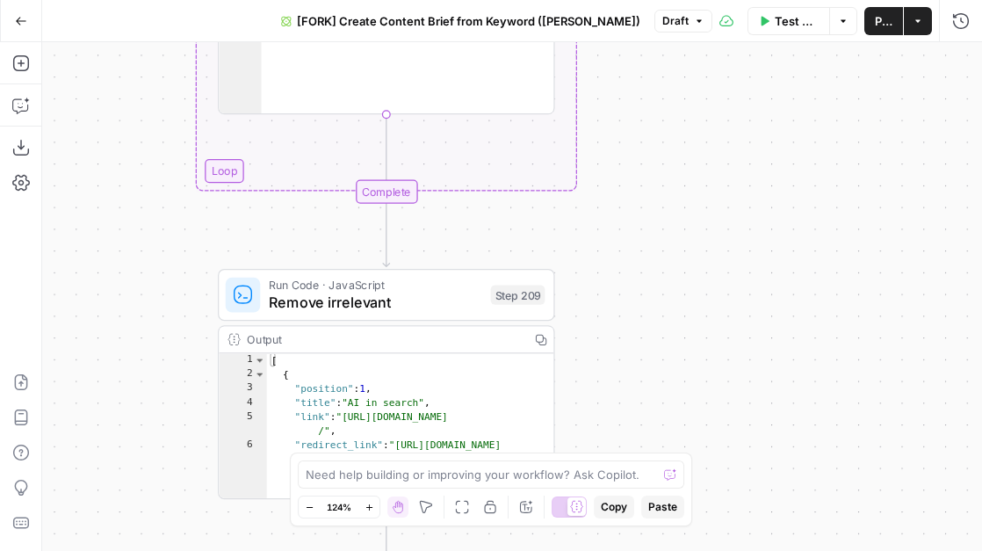
drag, startPoint x: 627, startPoint y: 186, endPoint x: 638, endPoint y: -98, distance: 284.8
click at [638, 0] on html "September Cohort New Home Browse Insights Opportunities Your Data Flightpath Re…" at bounding box center [491, 275] width 982 height 551
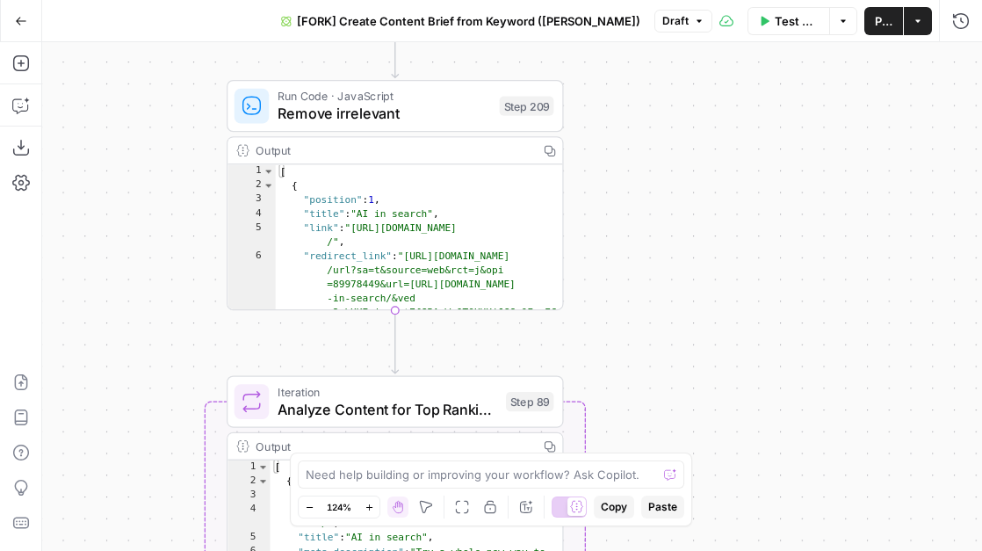
drag, startPoint x: 603, startPoint y: 127, endPoint x: 602, endPoint y: 185, distance: 58.0
click at [602, 185] on div "**********" at bounding box center [512, 296] width 940 height 509
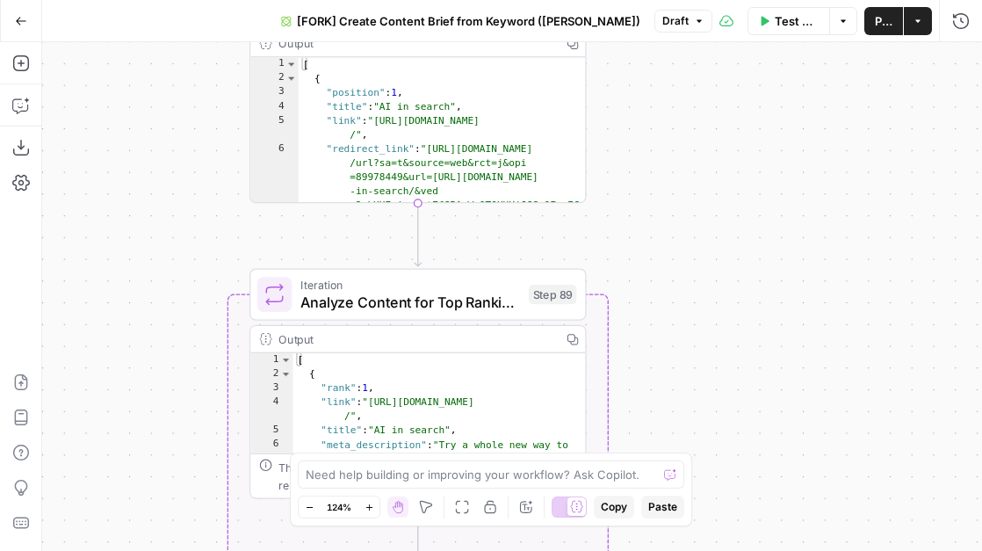
drag, startPoint x: 607, startPoint y: 332, endPoint x: 622, endPoint y: 232, distance: 101.3
click at [627, 226] on div "**********" at bounding box center [512, 296] width 940 height 509
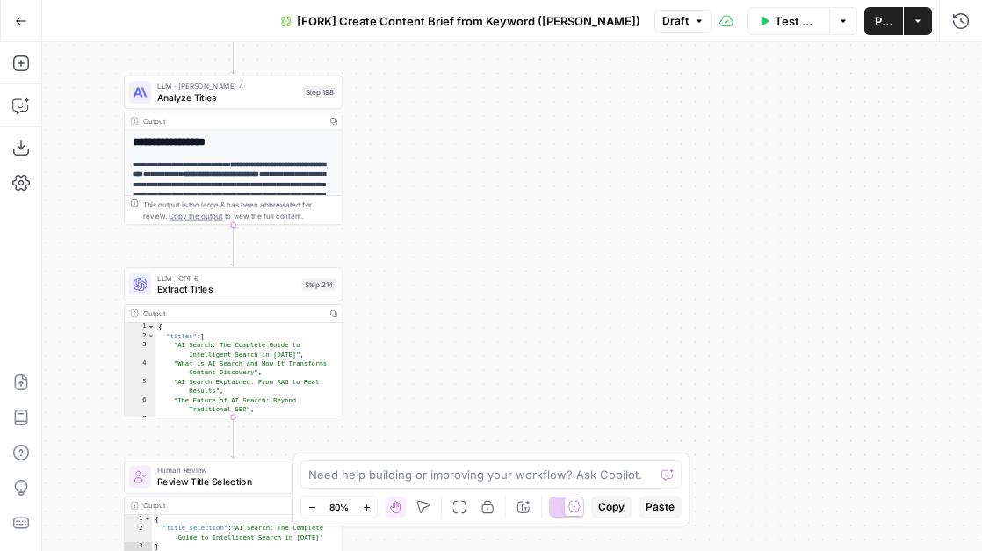
drag, startPoint x: 719, startPoint y: 342, endPoint x: 451, endPoint y: 74, distance: 379.5
click at [451, 72] on div "**********" at bounding box center [512, 296] width 940 height 509
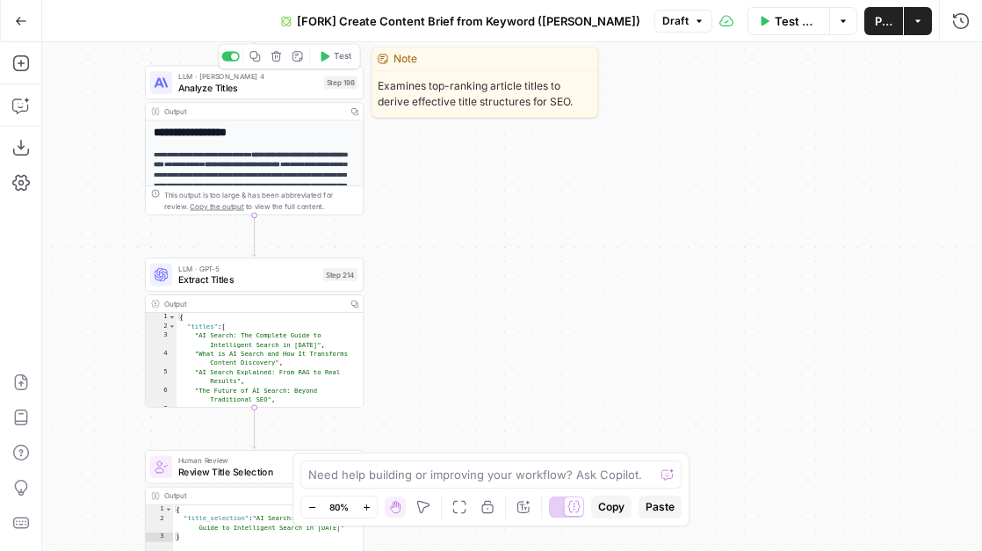
click at [225, 86] on span "Analyze Titles" at bounding box center [248, 88] width 140 height 14
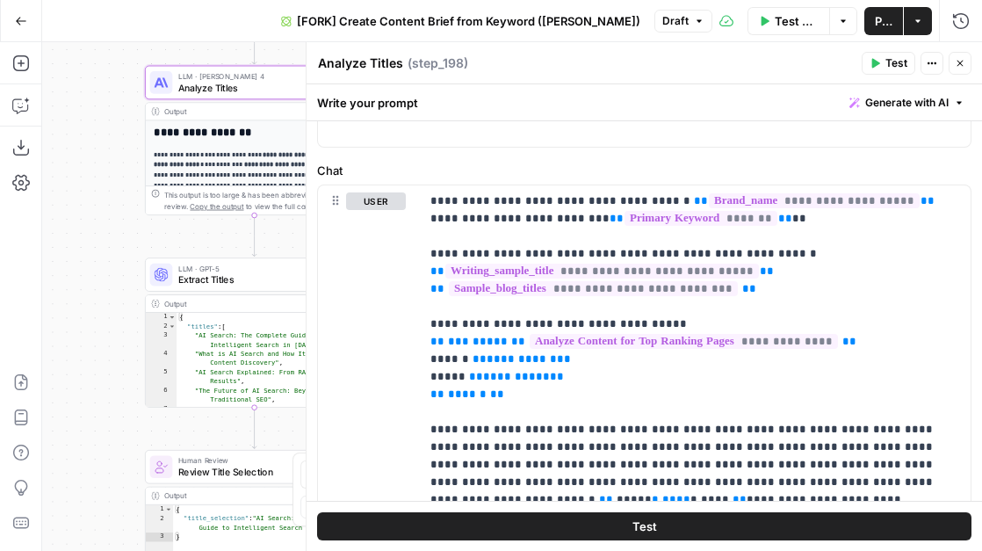
scroll to position [197, 0]
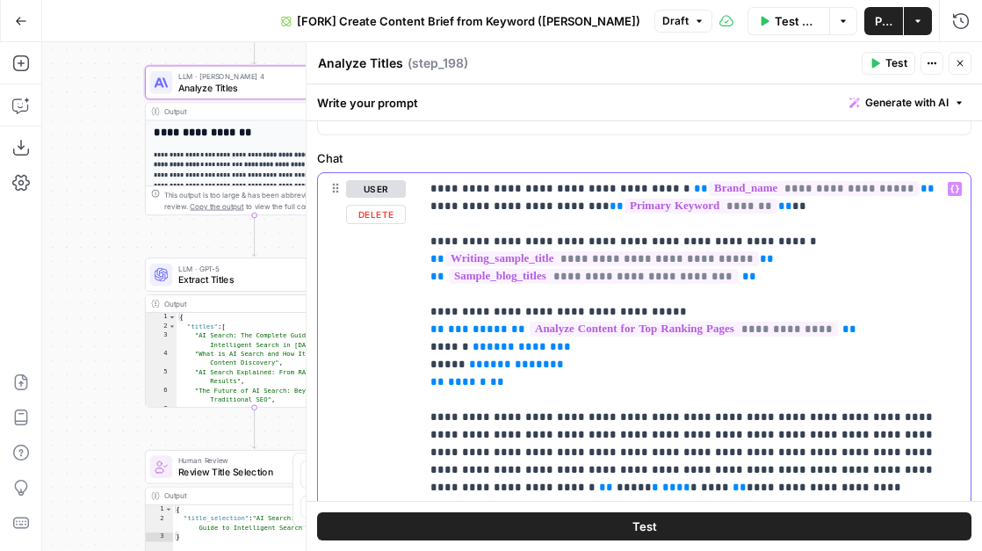
drag, startPoint x: 771, startPoint y: 258, endPoint x: 416, endPoint y: 262, distance: 354.9
click at [416, 262] on div "**********" at bounding box center [644, 438] width 653 height 531
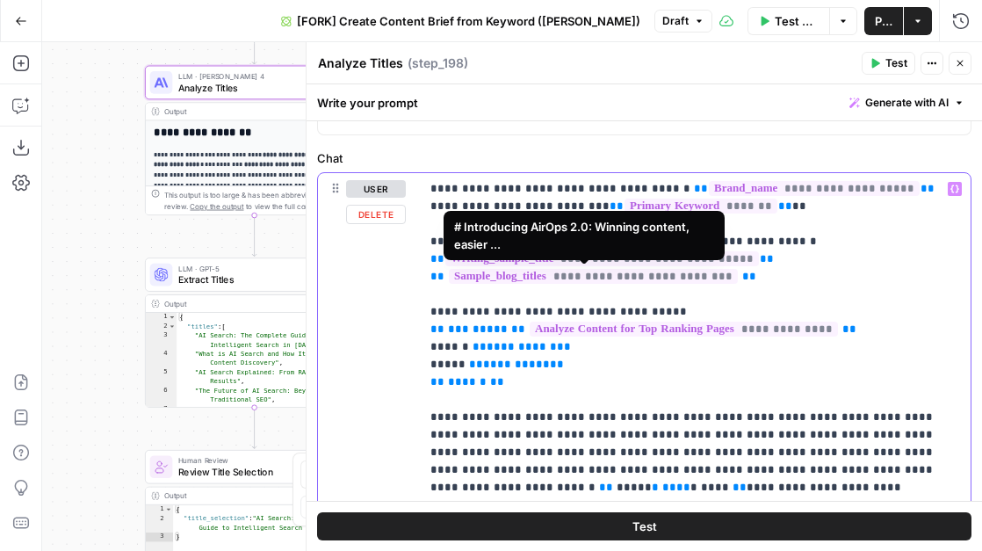
click at [775, 276] on p "**********" at bounding box center [695, 417] width 530 height 474
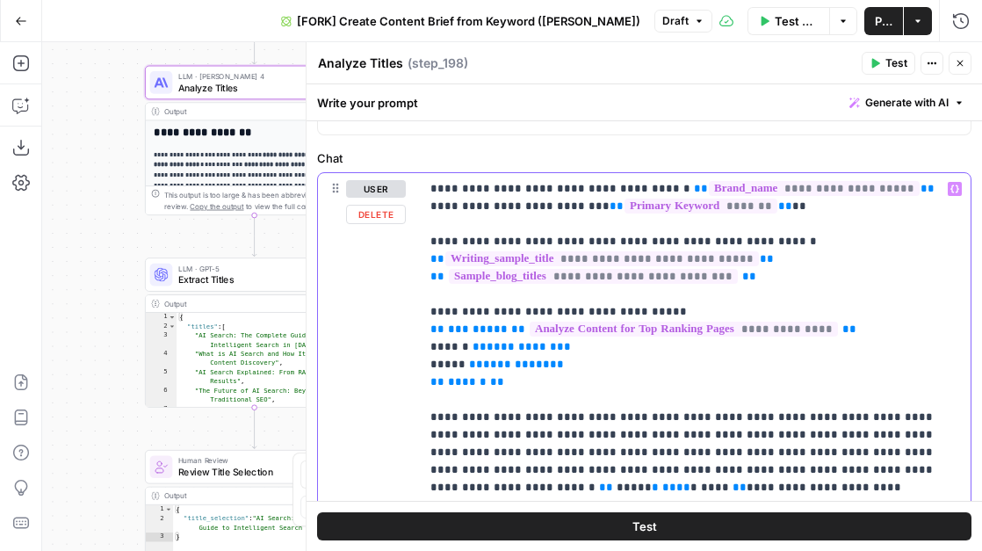
drag, startPoint x: 640, startPoint y: 308, endPoint x: 424, endPoint y: 314, distance: 216.2
click at [424, 314] on div "**********" at bounding box center [695, 417] width 551 height 488
click at [756, 281] on p "**********" at bounding box center [695, 417] width 530 height 474
click at [961, 64] on icon "button" at bounding box center [960, 63] width 11 height 11
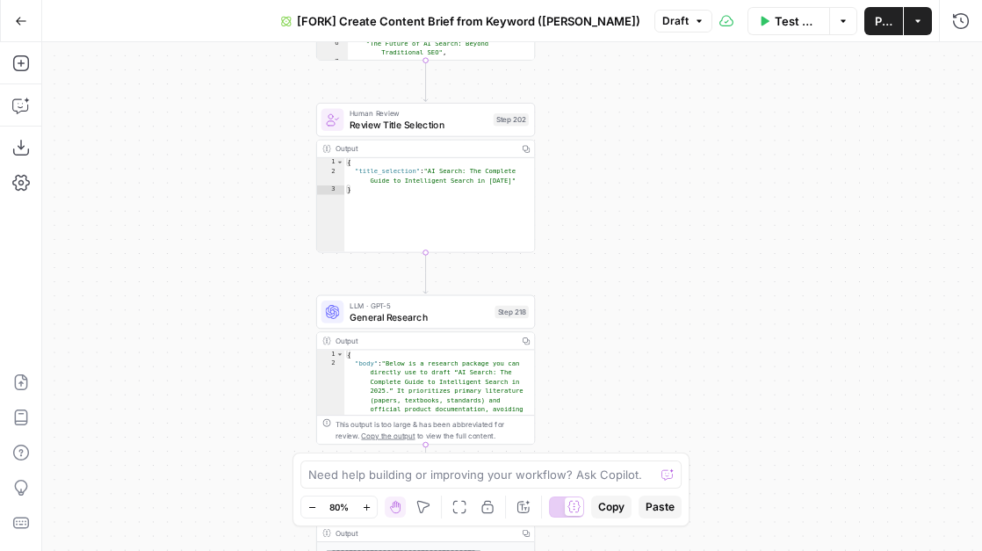
drag, startPoint x: 471, startPoint y: 394, endPoint x: 642, endPoint y: 46, distance: 388.5
click at [642, 46] on div "**********" at bounding box center [512, 296] width 940 height 509
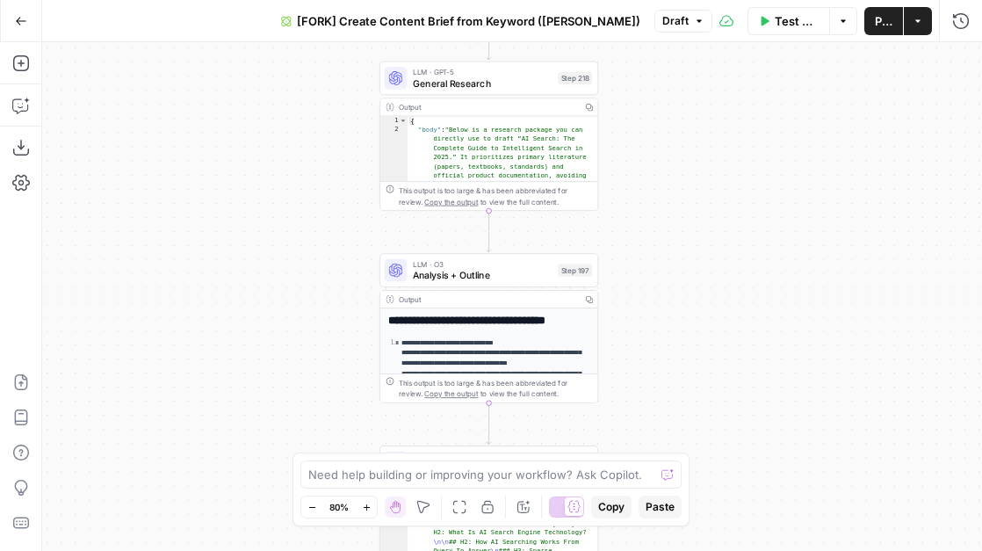
drag, startPoint x: 604, startPoint y: 221, endPoint x: 669, endPoint y: -25, distance: 255.0
click at [669, 0] on html "September Cohort New Home Browse Insights Opportunities Your Data Flightpath Re…" at bounding box center [491, 275] width 982 height 551
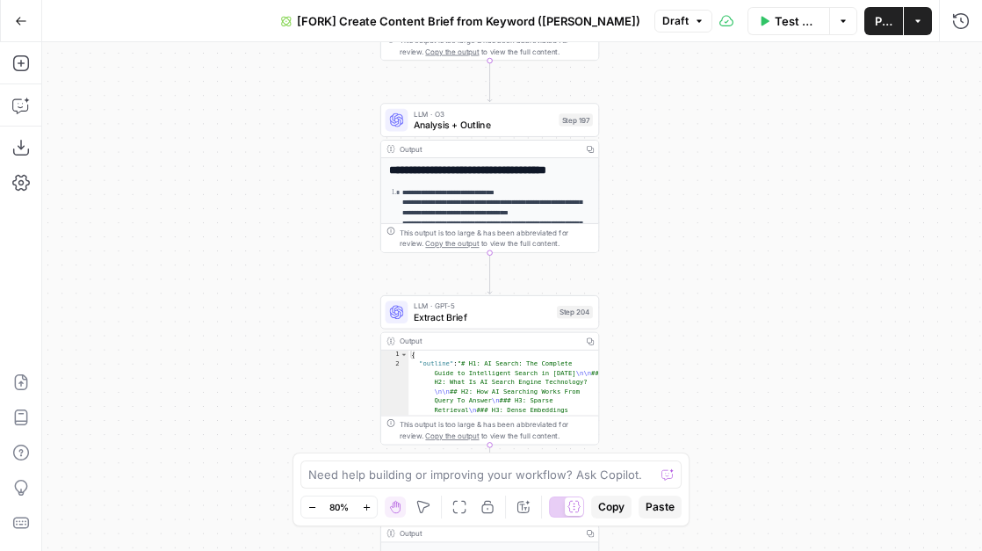
drag, startPoint x: 682, startPoint y: 222, endPoint x: 680, endPoint y: 78, distance: 144.1
click at [680, 78] on div "**********" at bounding box center [512, 296] width 940 height 509
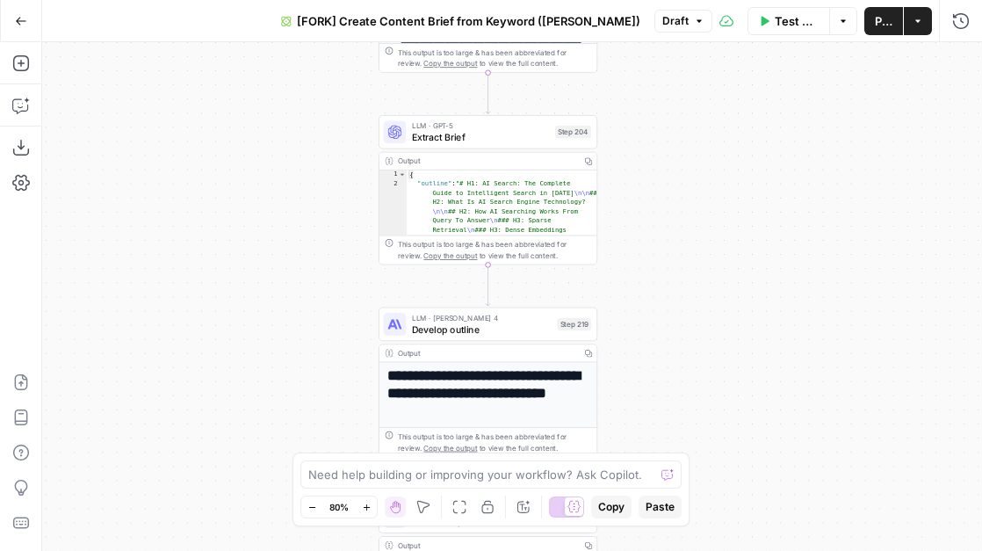
drag, startPoint x: 618, startPoint y: 304, endPoint x: 618, endPoint y: 124, distance: 180.1
click at [618, 124] on div "**********" at bounding box center [512, 296] width 940 height 509
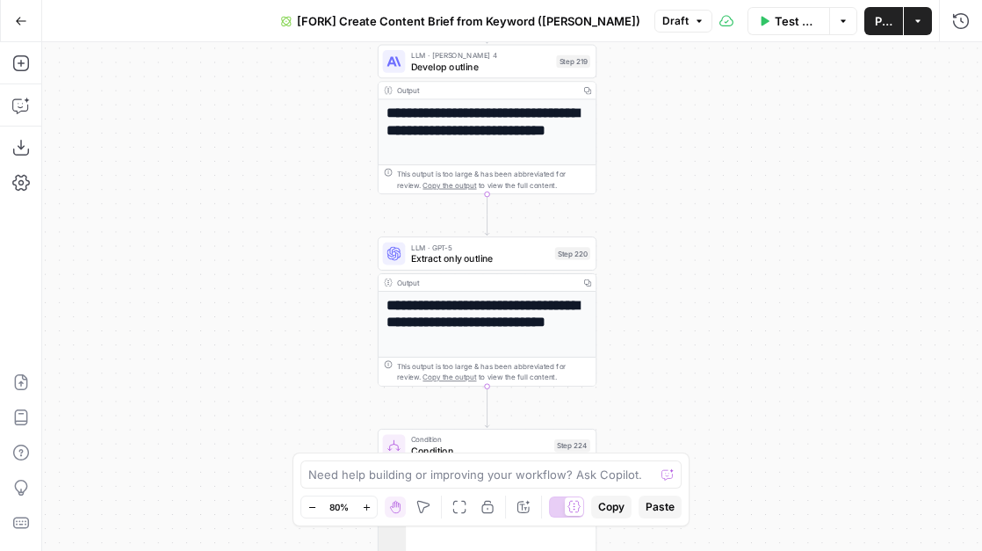
drag, startPoint x: 640, startPoint y: 275, endPoint x: 640, endPoint y: 21, distance: 253.9
click at [640, 21] on div "Go Back [FORK] Create Content Brief from Keyword (Andrea) Draft Test Workflow O…" at bounding box center [491, 275] width 982 height 551
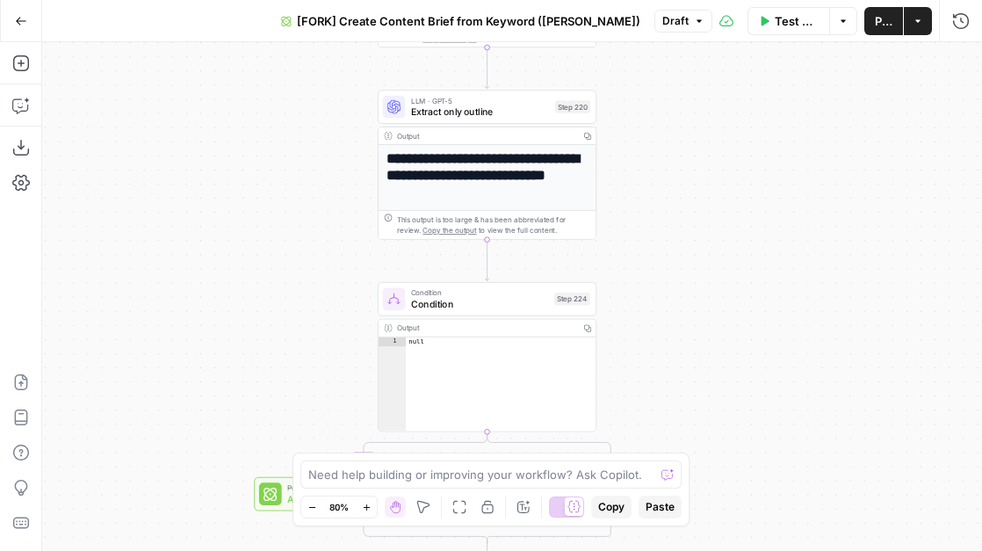
drag, startPoint x: 637, startPoint y: 169, endPoint x: 637, endPoint y: 2, distance: 166.9
click at [637, 2] on div "Go Back [FORK] Create Content Brief from Keyword (Andrea) Draft Test Workflow O…" at bounding box center [491, 275] width 982 height 551
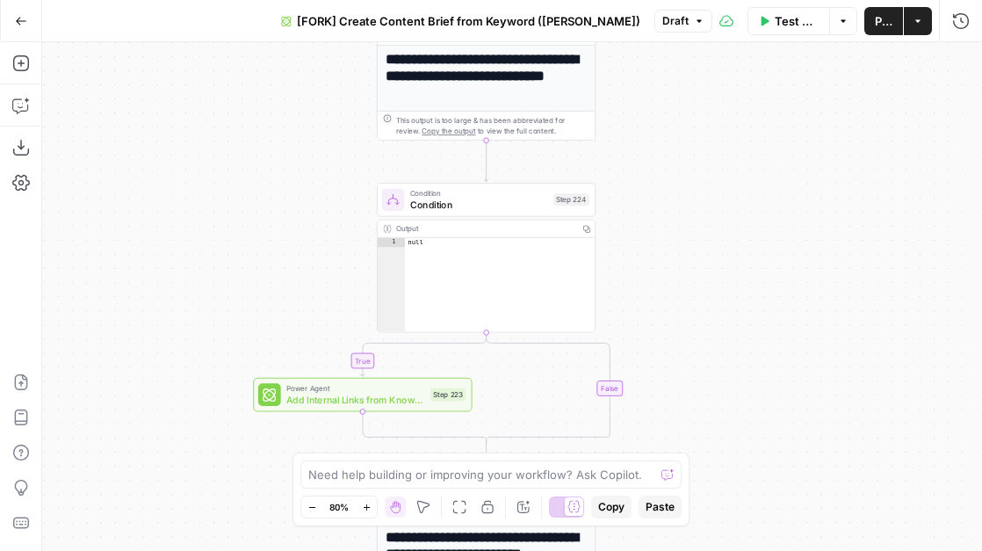
drag, startPoint x: 634, startPoint y: 143, endPoint x: 634, endPoint y: 105, distance: 37.8
click at [634, 105] on div "**********" at bounding box center [512, 296] width 940 height 509
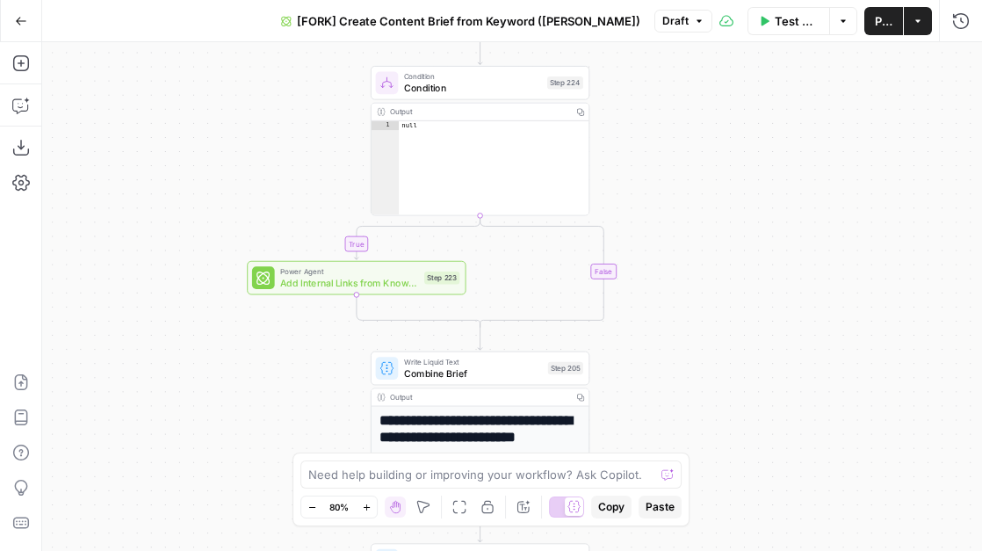
drag, startPoint x: 641, startPoint y: 230, endPoint x: 634, endPoint y: 144, distance: 86.4
click at [634, 144] on div "**********" at bounding box center [512, 296] width 940 height 509
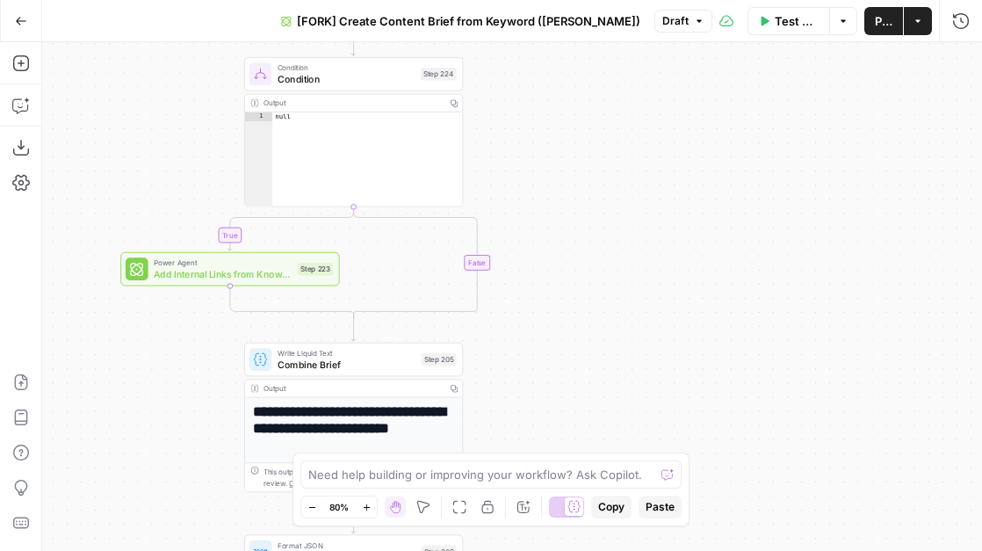
drag, startPoint x: 344, startPoint y: 126, endPoint x: 219, endPoint y: 117, distance: 126.0
click at [219, 117] on div "**********" at bounding box center [512, 296] width 940 height 509
click at [296, 78] on span "Condition" at bounding box center [347, 78] width 138 height 14
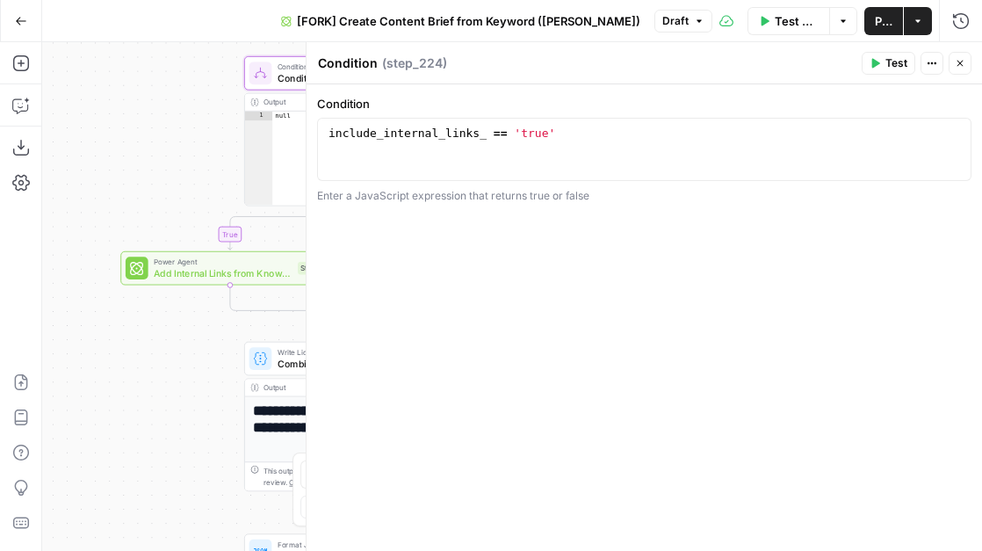
click at [958, 60] on icon "button" at bounding box center [960, 63] width 11 height 11
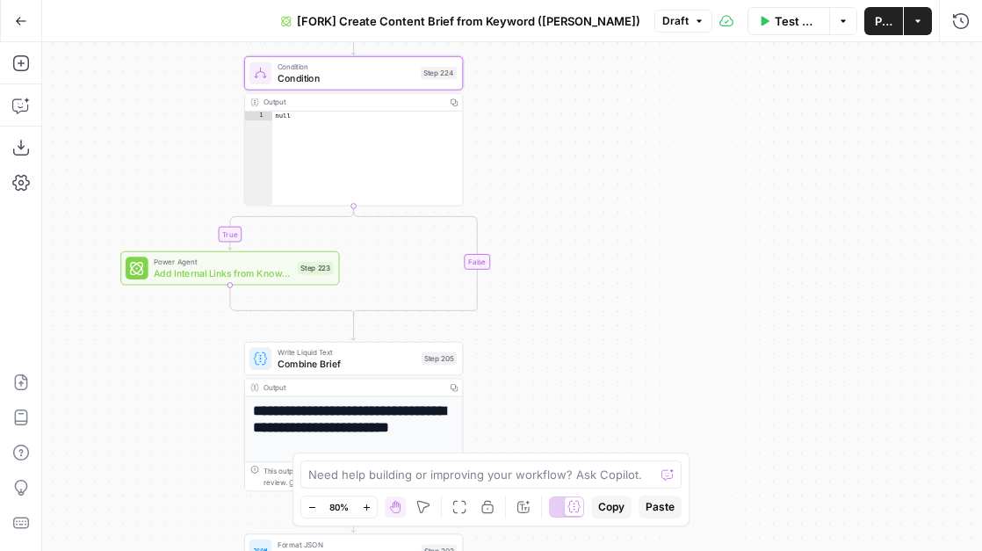
click at [365, 75] on span "Condition" at bounding box center [347, 78] width 138 height 14
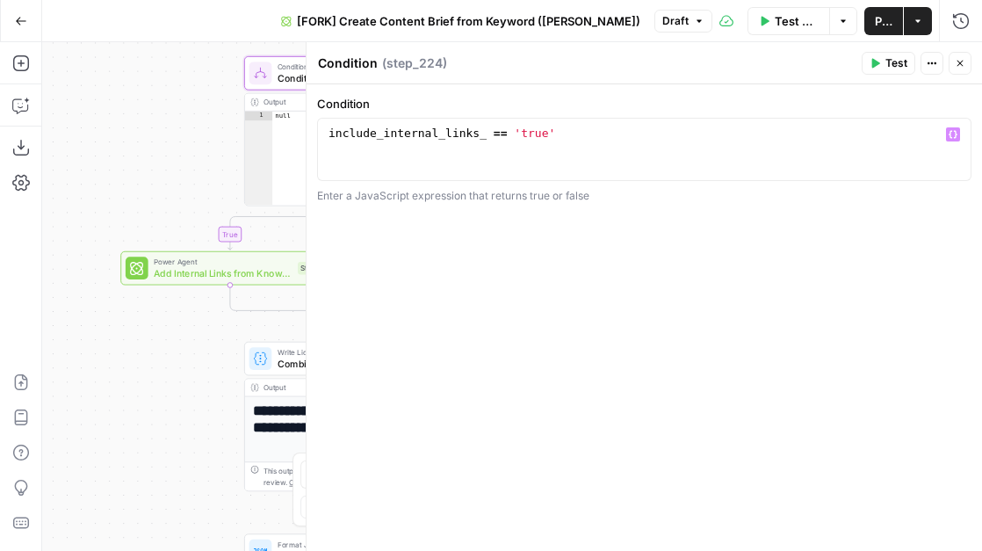
click at [430, 135] on div "include_internal_links_ == 'true'" at bounding box center [644, 165] width 639 height 79
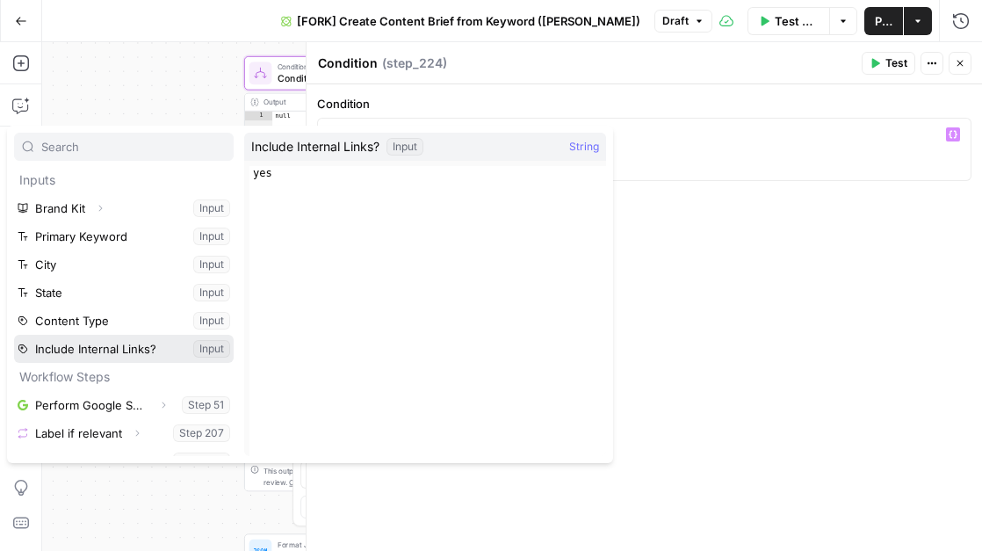
click at [125, 349] on button "Select variable Include Internal Links?" at bounding box center [124, 349] width 220 height 28
type textarea "**********"
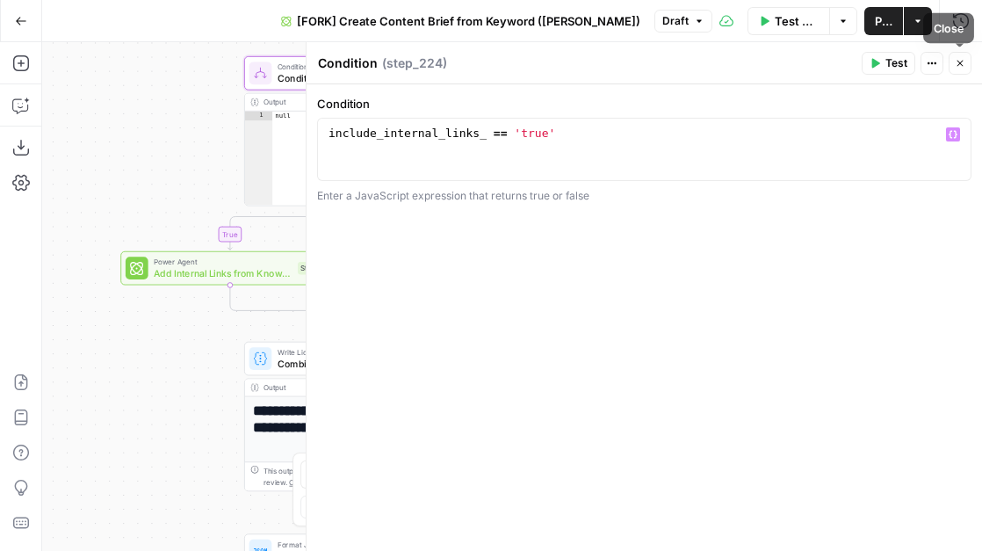
click at [958, 59] on icon "button" at bounding box center [960, 63] width 11 height 11
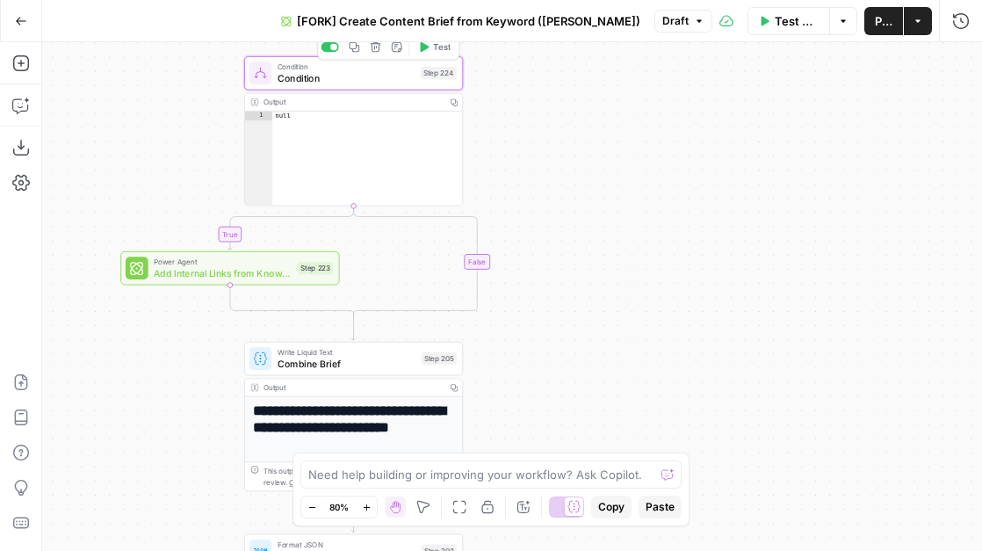
click at [370, 74] on div "Delete step" at bounding box center [375, 80] width 62 height 18
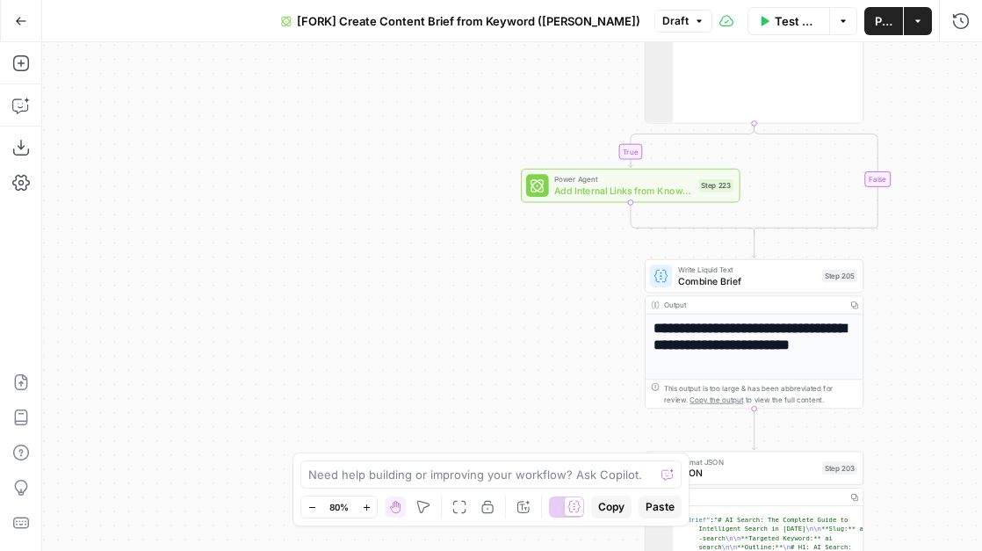
drag, startPoint x: 153, startPoint y: 319, endPoint x: 553, endPoint y: 236, distance: 408.1
click at [556, 236] on div "**********" at bounding box center [512, 296] width 940 height 509
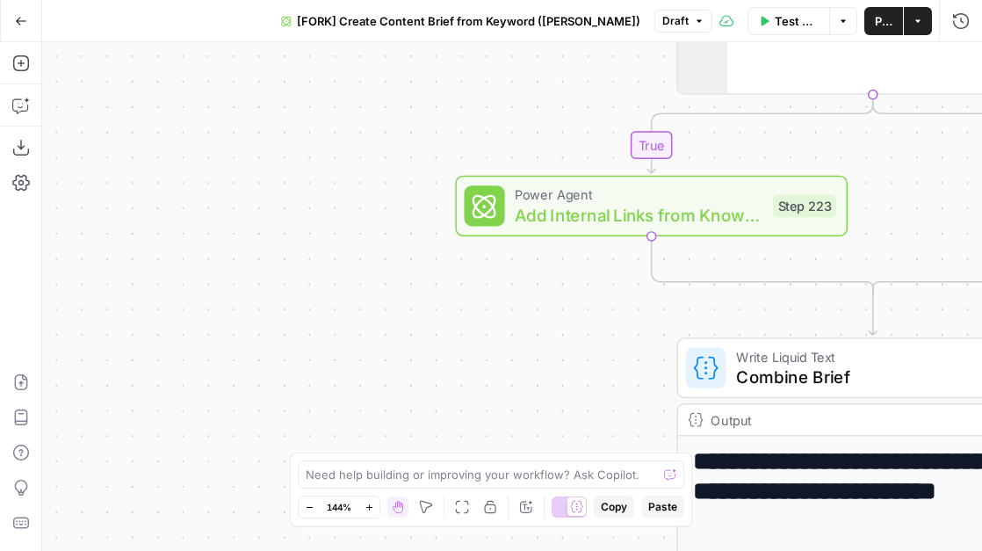
drag, startPoint x: 617, startPoint y: 235, endPoint x: 518, endPoint y: 334, distance: 139.8
click at [518, 334] on div "**********" at bounding box center [512, 296] width 940 height 509
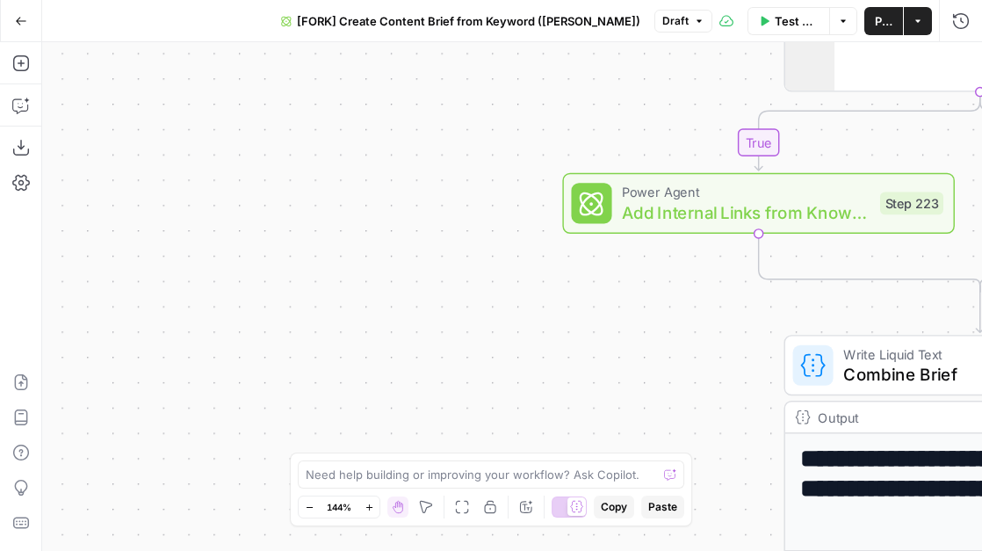
drag, startPoint x: 461, startPoint y: 336, endPoint x: 617, endPoint y: 294, distance: 160.9
click at [617, 294] on div "**********" at bounding box center [512, 296] width 940 height 509
click at [10, 62] on button "Add Steps" at bounding box center [21, 63] width 28 height 28
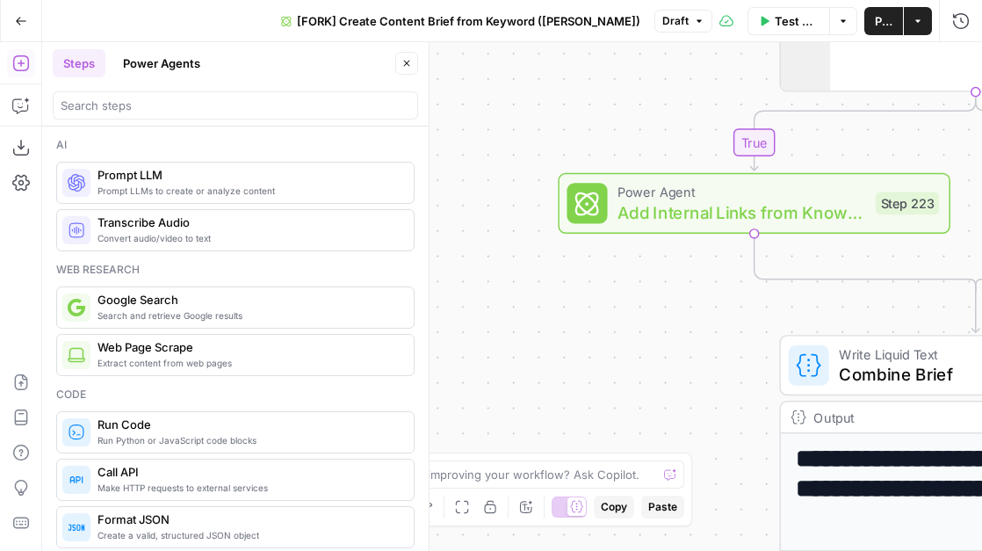
click at [232, 55] on div "Steps Power Agents" at bounding box center [221, 63] width 337 height 28
click at [177, 67] on button "Power Agents" at bounding box center [161, 63] width 98 height 28
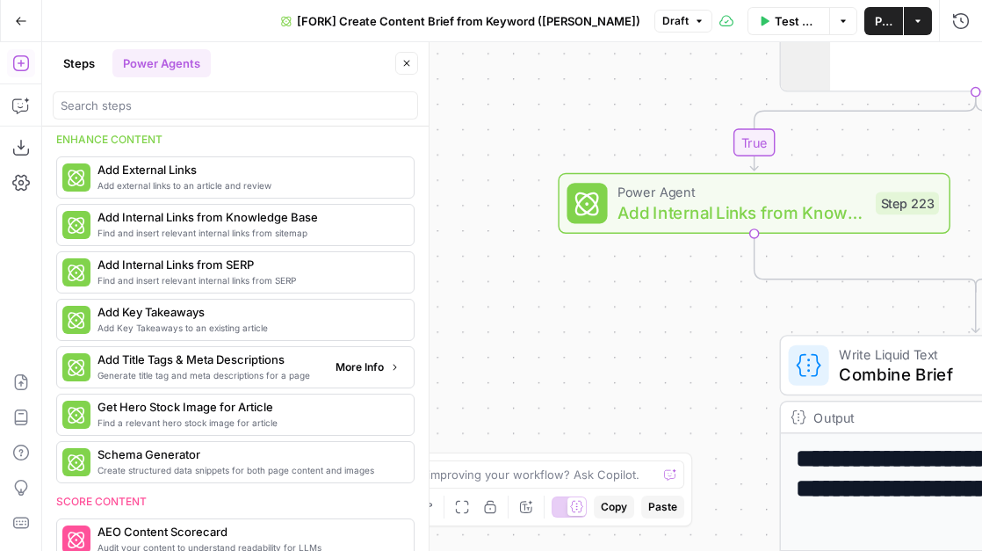
scroll to position [299, 0]
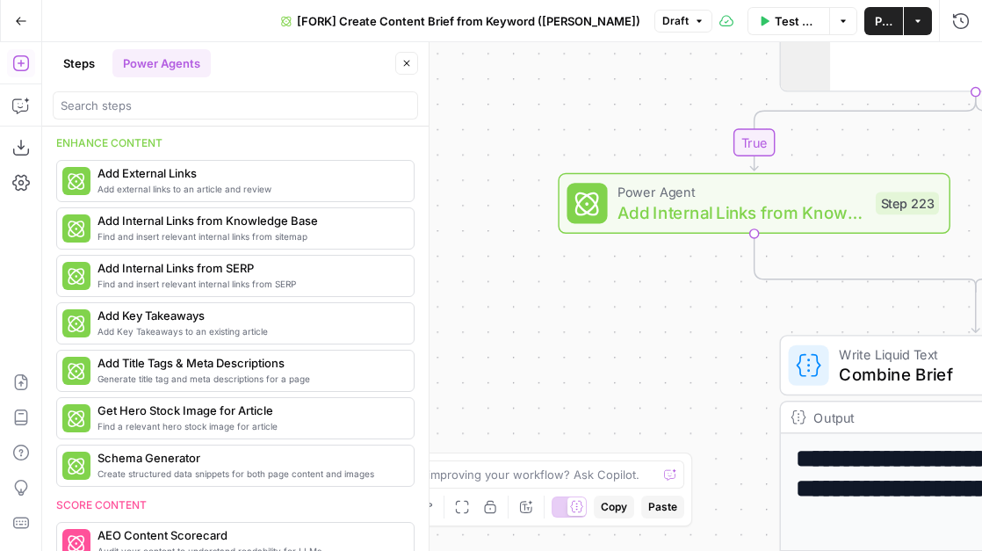
click at [402, 61] on icon "button" at bounding box center [406, 63] width 11 height 11
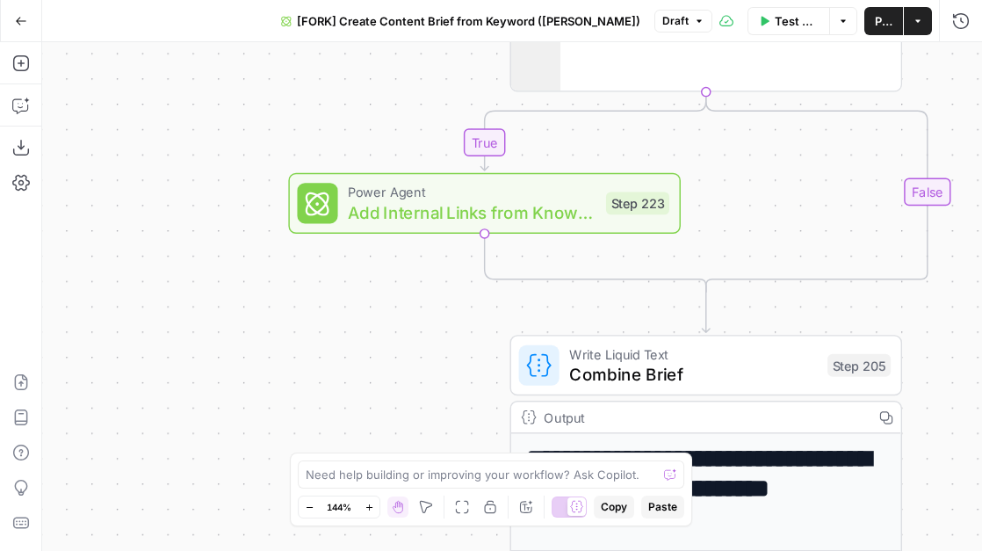
drag, startPoint x: 582, startPoint y: 292, endPoint x: 284, endPoint y: 286, distance: 297.8
click at [284, 286] on div "**********" at bounding box center [512, 296] width 940 height 509
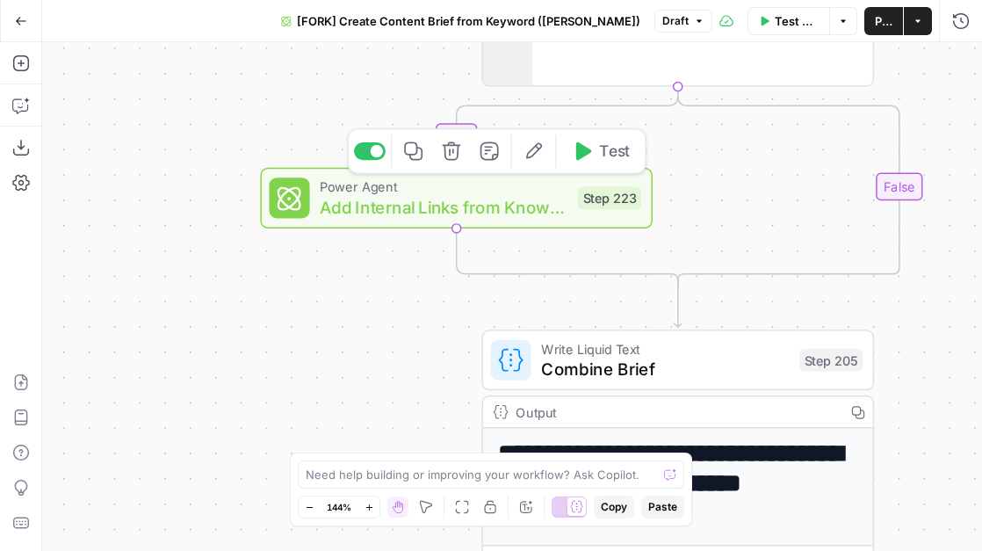
click at [555, 199] on span "Add Internal Links from Knowledge Base - Fork" at bounding box center [444, 206] width 248 height 25
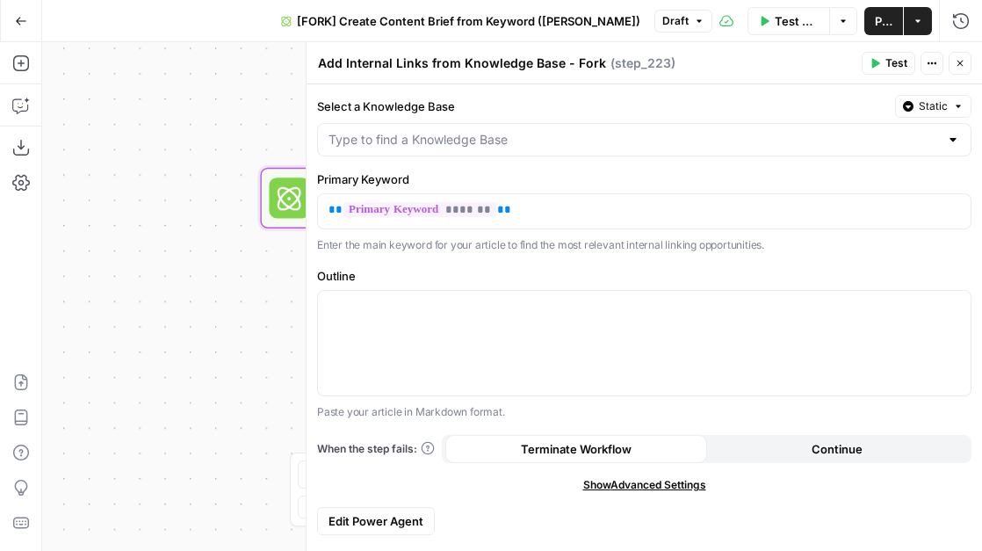
click at [362, 518] on span "Edit Power Agent" at bounding box center [376, 521] width 95 height 18
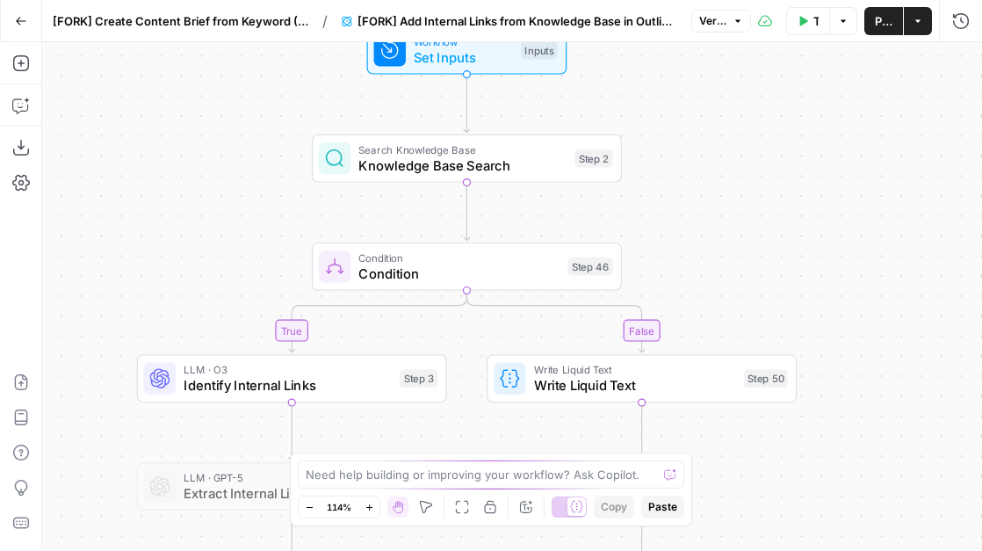
drag, startPoint x: 573, startPoint y: 298, endPoint x: 575, endPoint y: 445, distance: 147.6
click at [575, 444] on div "true false Workflow Set Inputs Inputs Search Knowledge Base Knowledge Base Sear…" at bounding box center [512, 296] width 940 height 509
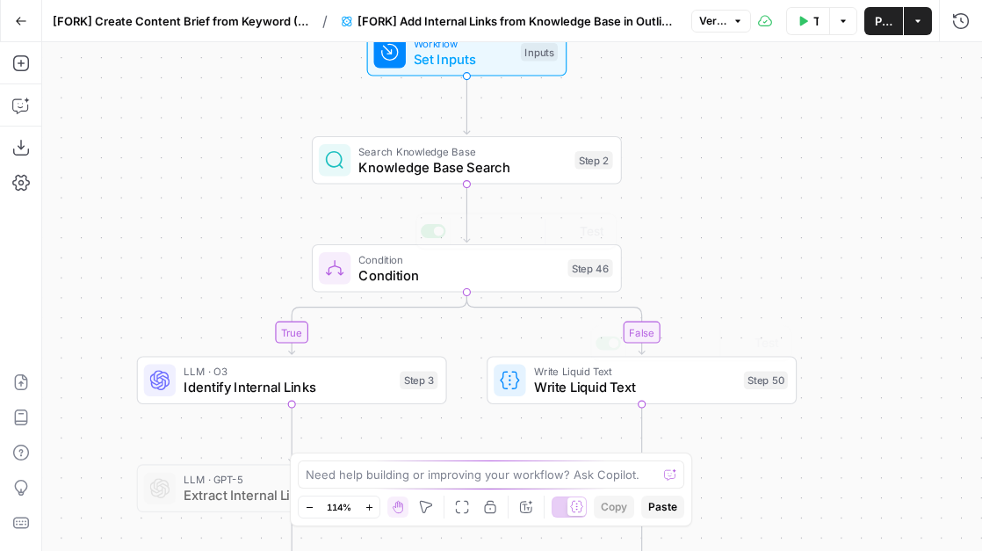
click at [614, 163] on div "Search Knowledge Base Knowledge Base Search Step 2 Copy step Delete step Add No…" at bounding box center [467, 160] width 310 height 48
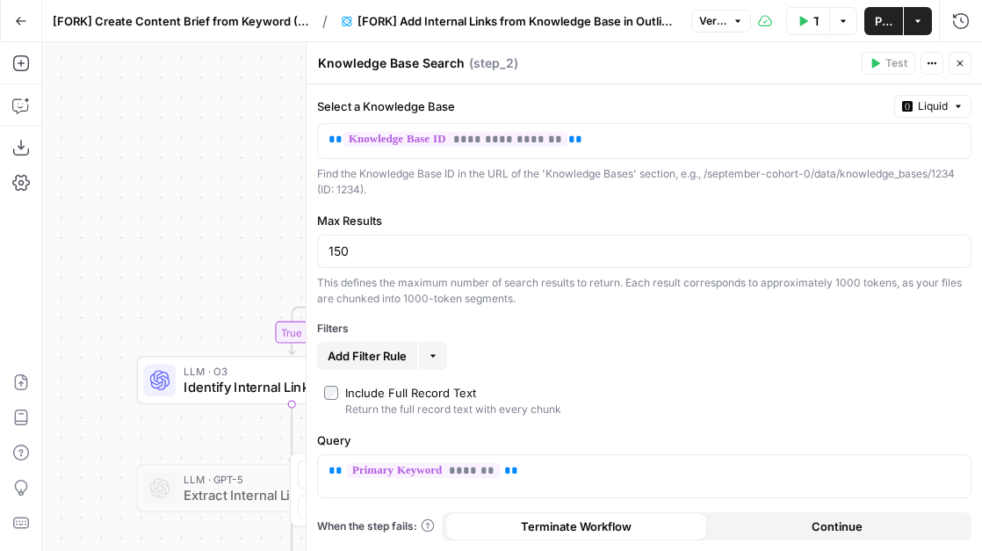
click at [958, 61] on icon "button" at bounding box center [961, 64] width 6 height 6
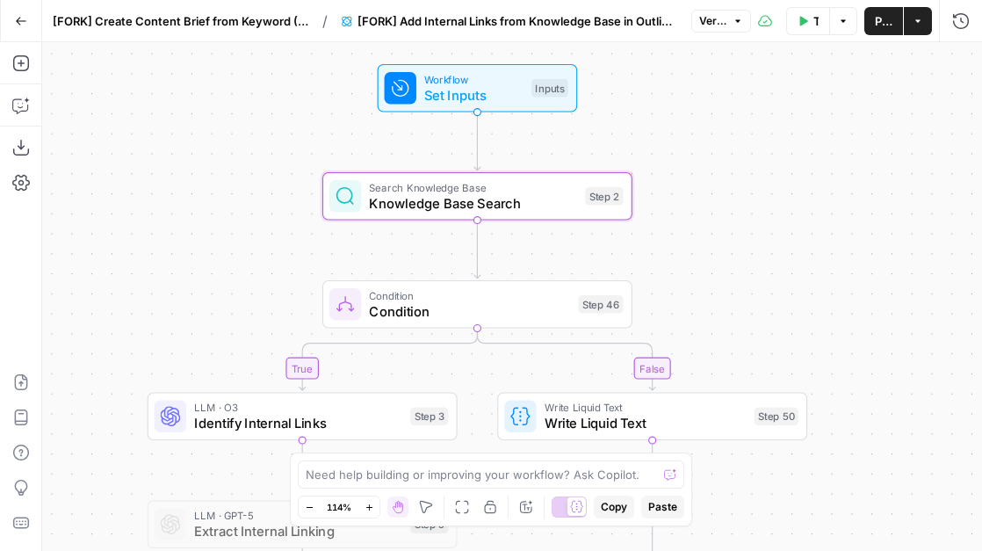
drag, startPoint x: 730, startPoint y: 119, endPoint x: 746, endPoint y: 162, distance: 45.0
click at [747, 162] on div "true false Workflow Set Inputs Inputs Search Knowledge Base Knowledge Base Sear…" at bounding box center [512, 296] width 940 height 509
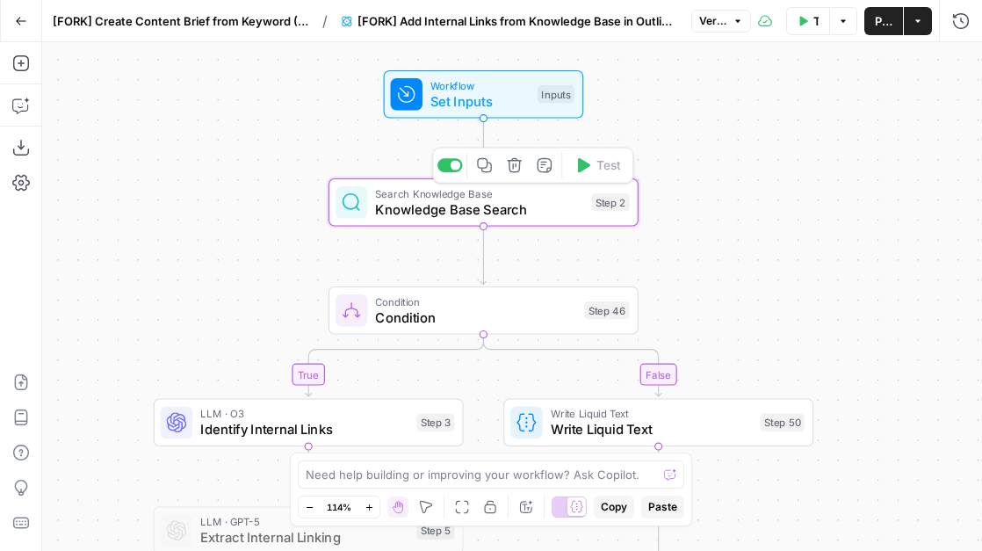
click at [412, 221] on div "Search Knowledge Base Knowledge Base Search Step 2 Copy step Delete step Add No…" at bounding box center [484, 202] width 310 height 48
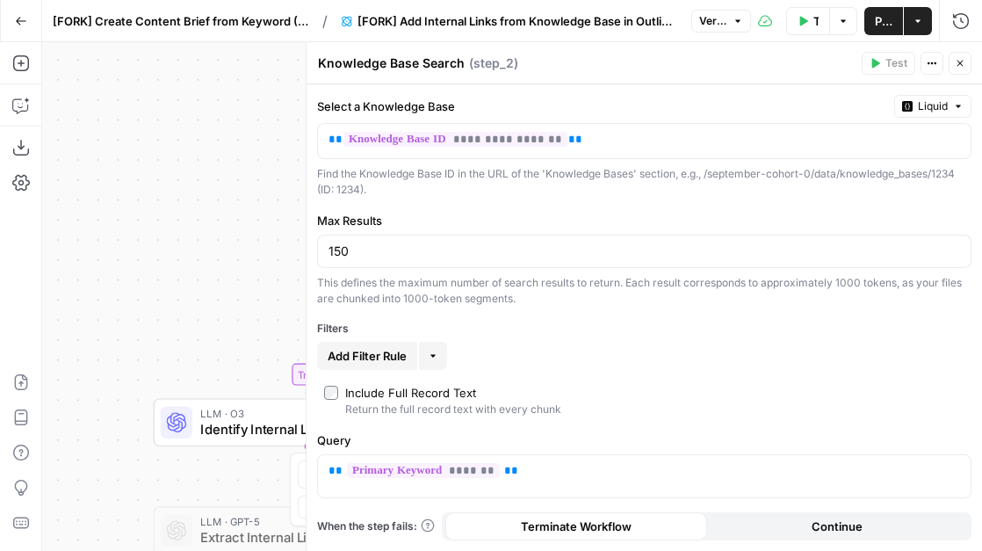
click at [968, 61] on button "Close" at bounding box center [960, 63] width 23 height 23
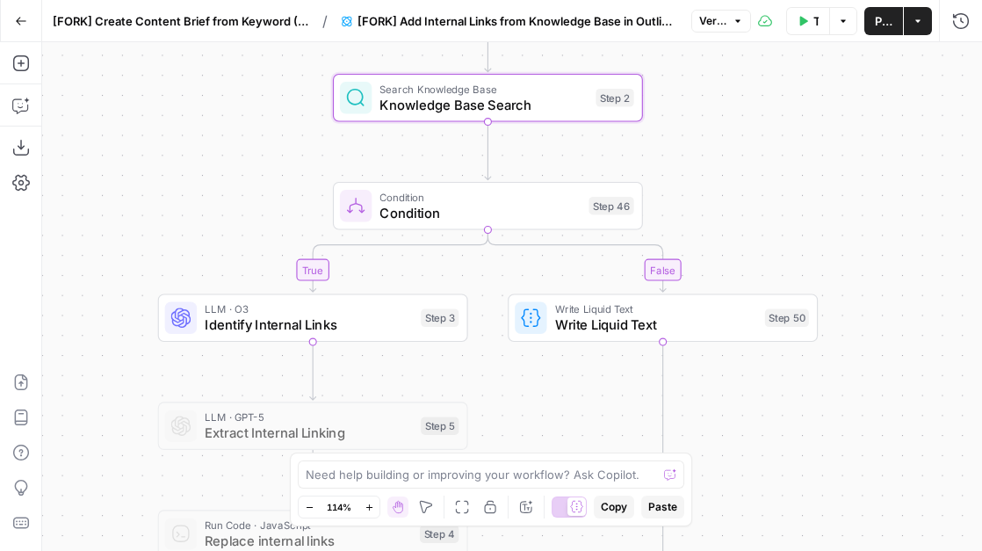
drag, startPoint x: 755, startPoint y: 272, endPoint x: 760, endPoint y: 167, distance: 105.5
click at [760, 167] on div "true false Workflow Set Inputs Inputs Search Knowledge Base Knowledge Base Sear…" at bounding box center [512, 296] width 940 height 509
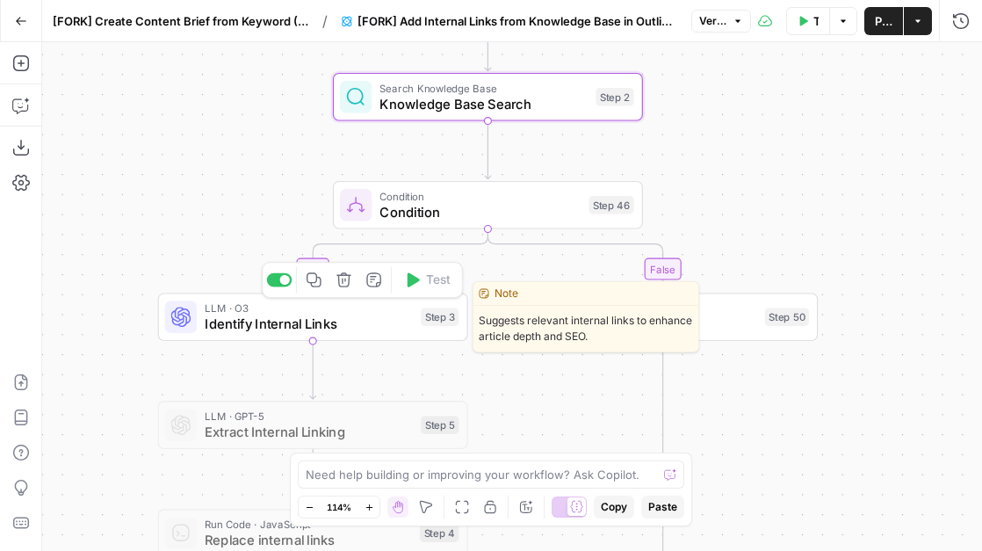
click at [255, 314] on span "Identify Internal Links" at bounding box center [309, 324] width 208 height 20
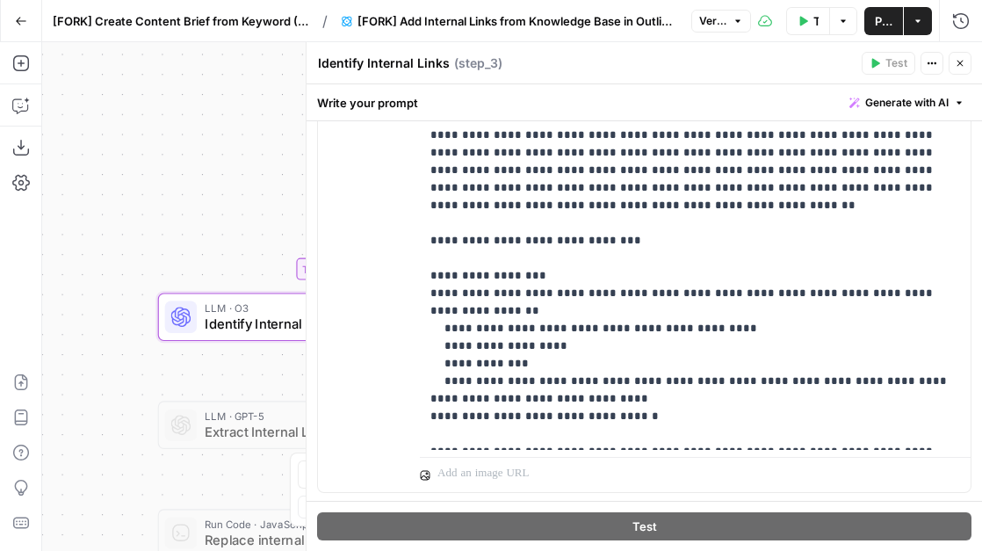
scroll to position [551, 0]
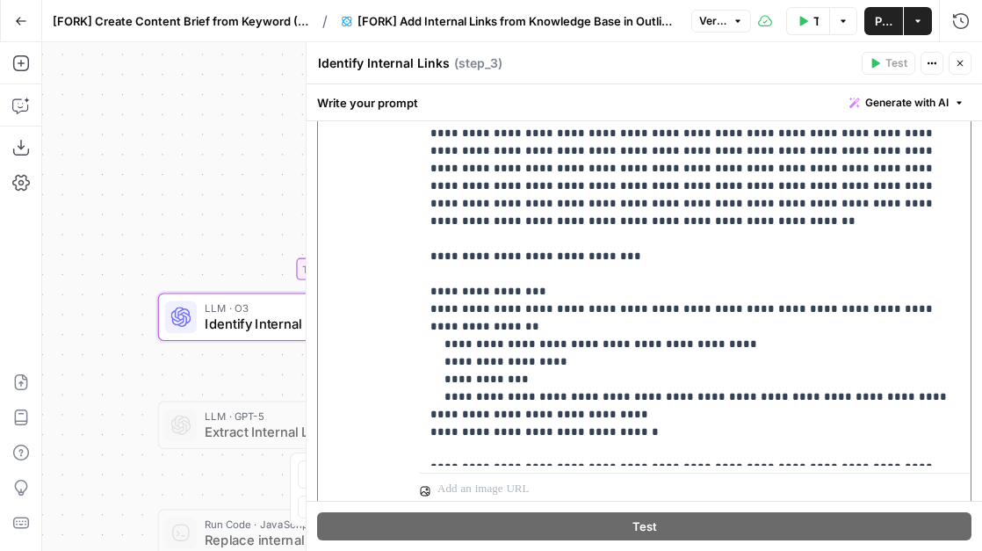
drag, startPoint x: 576, startPoint y: 277, endPoint x: 408, endPoint y: 276, distance: 167.8
click at [408, 276] on div "**********" at bounding box center [644, 163] width 653 height 689
click at [444, 283] on p "**********" at bounding box center [695, 142] width 530 height 632
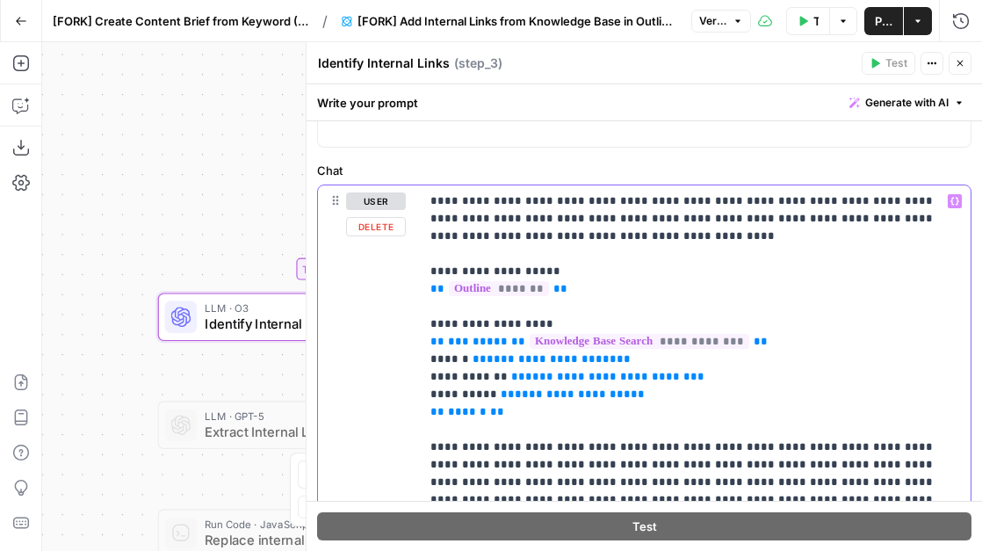
scroll to position [174, 0]
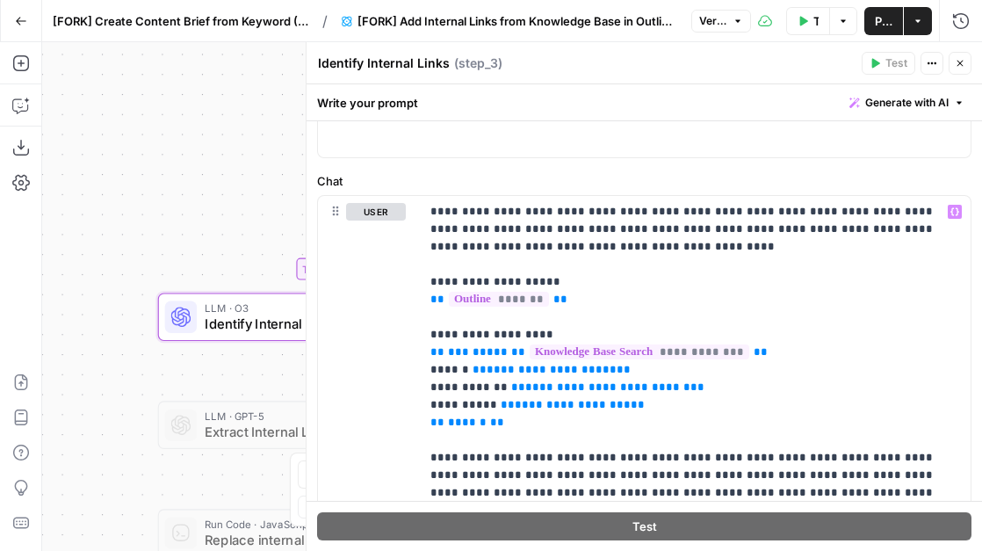
click at [967, 64] on button "Close" at bounding box center [960, 63] width 23 height 23
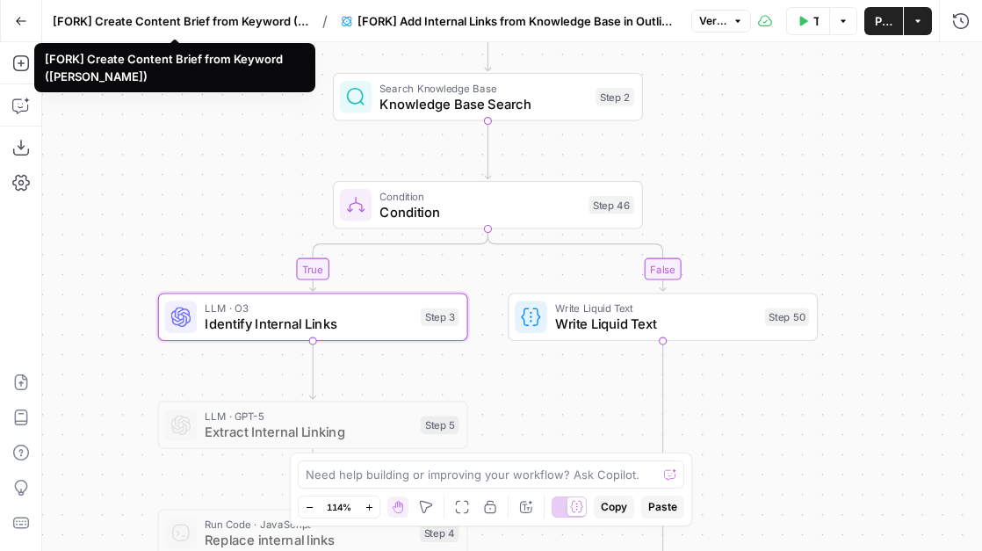
click at [250, 23] on span "[FORK] Create Content Brief from Keyword (Andrea)" at bounding box center [181, 21] width 256 height 18
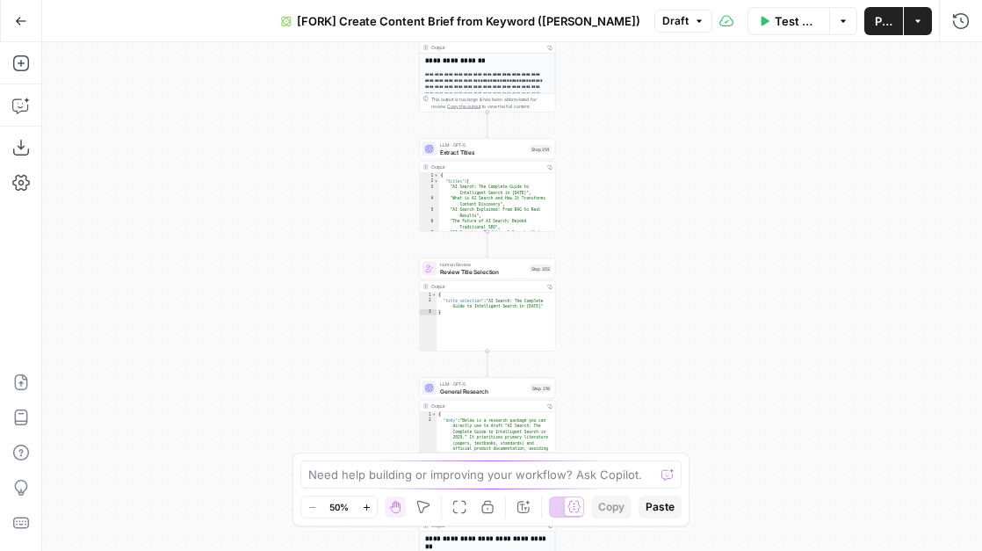
drag, startPoint x: 401, startPoint y: 340, endPoint x: 330, endPoint y: 47, distance: 300.8
click at [330, 53] on div "true false Workflow Set Inputs Inputs Google Search Perform Google Search Step …" at bounding box center [512, 296] width 940 height 509
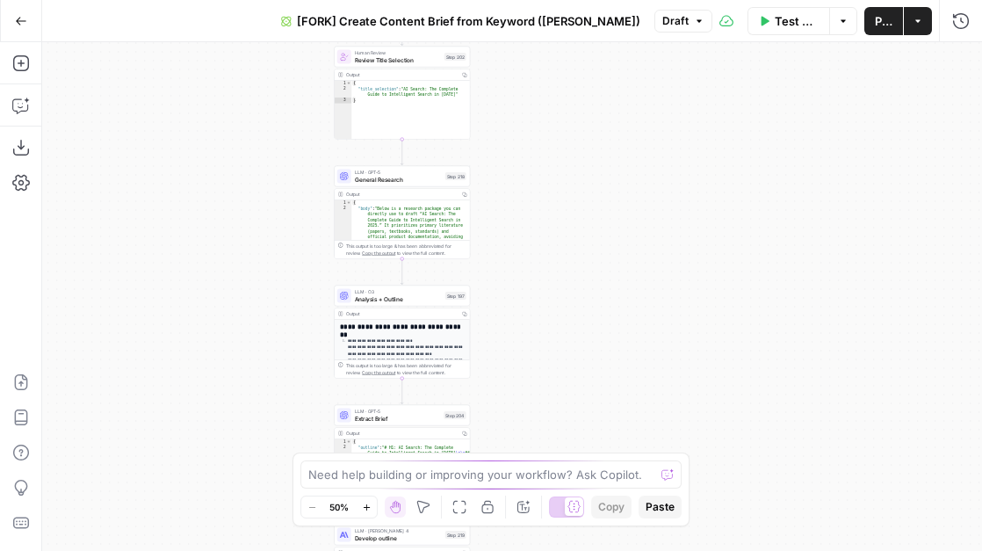
drag, startPoint x: 341, startPoint y: 183, endPoint x: 292, endPoint y: 100, distance: 96.1
click at [292, 100] on div "true false Workflow Set Inputs Inputs Google Search Perform Google Search Step …" at bounding box center [512, 296] width 940 height 509
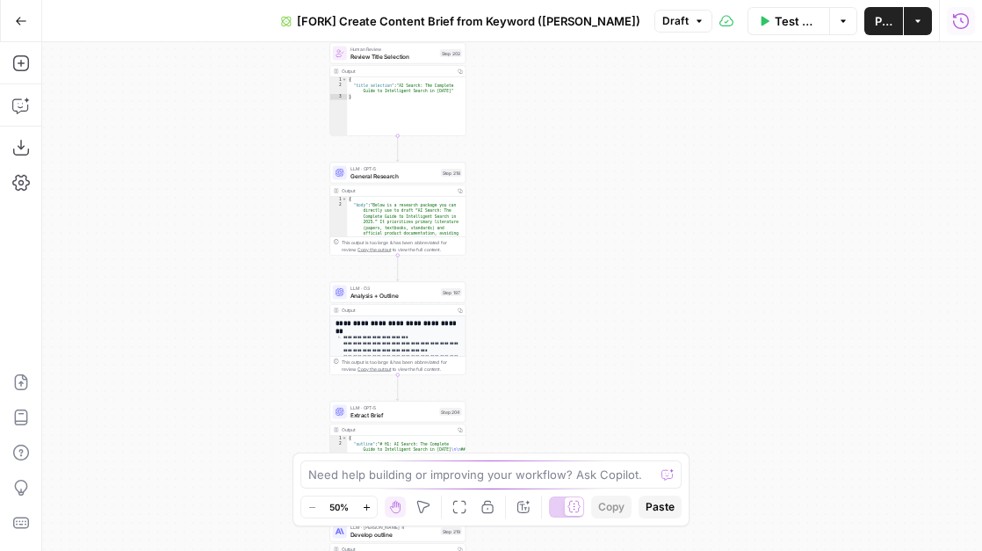
click at [952, 20] on icon "button" at bounding box center [961, 21] width 18 height 18
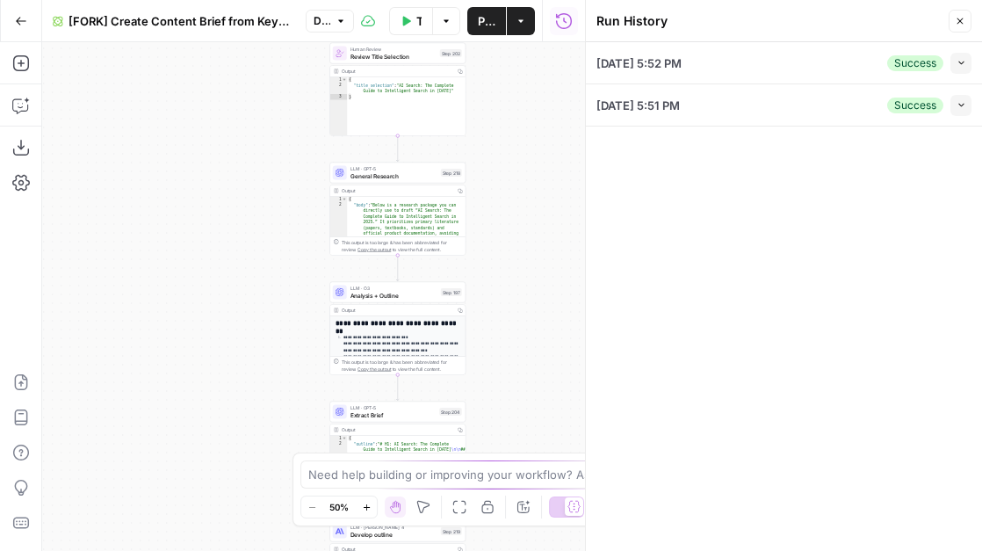
click at [959, 104] on icon "button" at bounding box center [962, 105] width 10 height 10
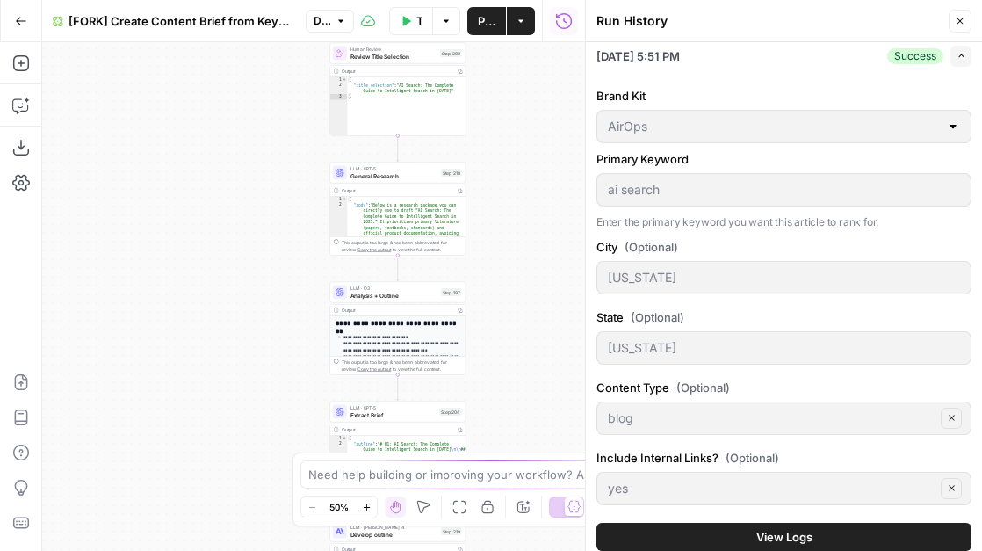
scroll to position [60, 0]
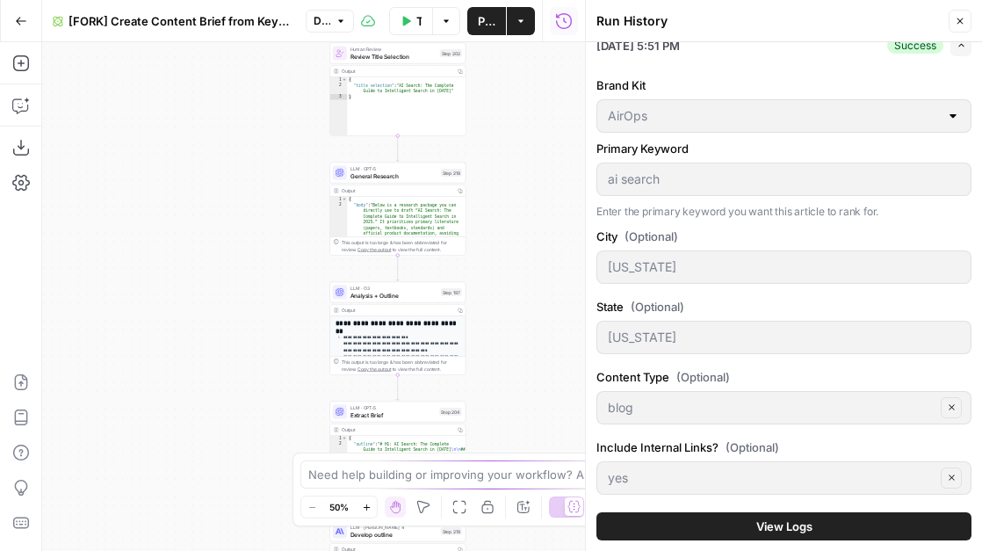
click at [734, 524] on button "View Logs" at bounding box center [783, 526] width 375 height 28
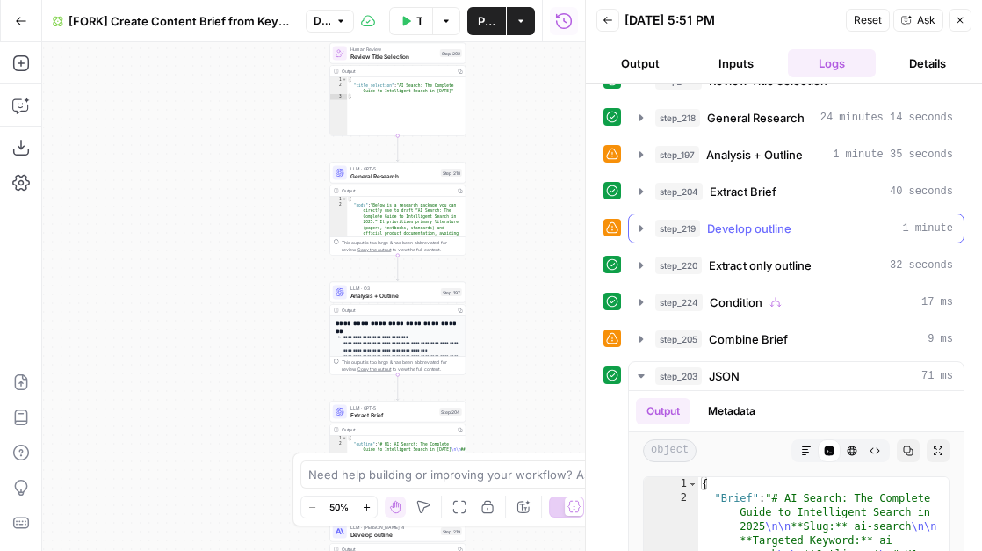
scroll to position [304, 0]
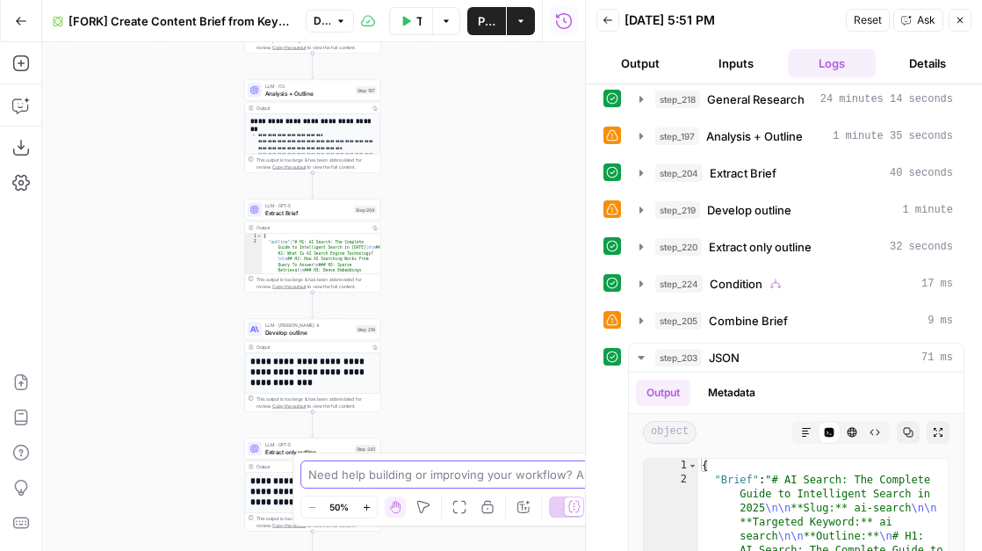
drag, startPoint x: 524, startPoint y: 237, endPoint x: 433, endPoint y: 28, distance: 228.2
click at [434, 29] on div "Go Back [FORK] Create Content Brief from Keyword (Andrea) Draft Test Workflow O…" at bounding box center [292, 275] width 585 height 551
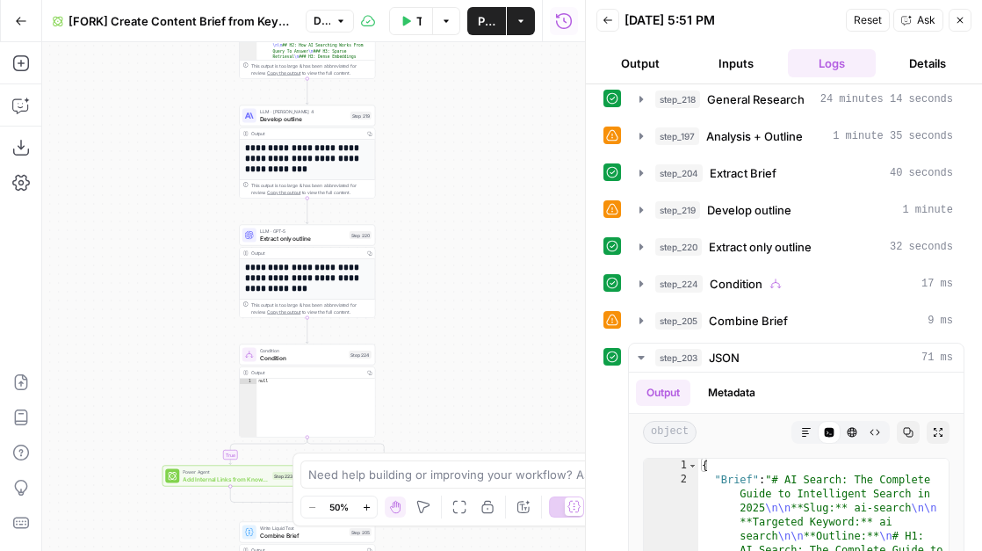
drag, startPoint x: 423, startPoint y: 272, endPoint x: 425, endPoint y: 29, distance: 243.3
click at [424, 30] on div "Go Back [FORK] Create Content Brief from Keyword (Andrea) Draft Test Workflow O…" at bounding box center [292, 275] width 585 height 551
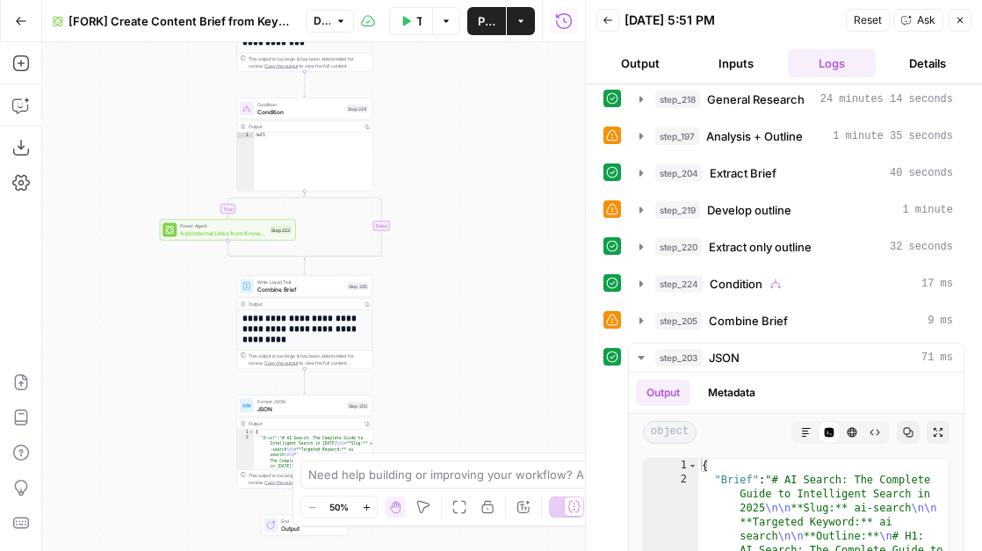
drag, startPoint x: 435, startPoint y: 309, endPoint x: 430, endPoint y: 88, distance: 221.4
click at [430, 89] on div "true false Workflow Set Inputs Inputs Google Search Perform Google Search Step …" at bounding box center [313, 296] width 543 height 509
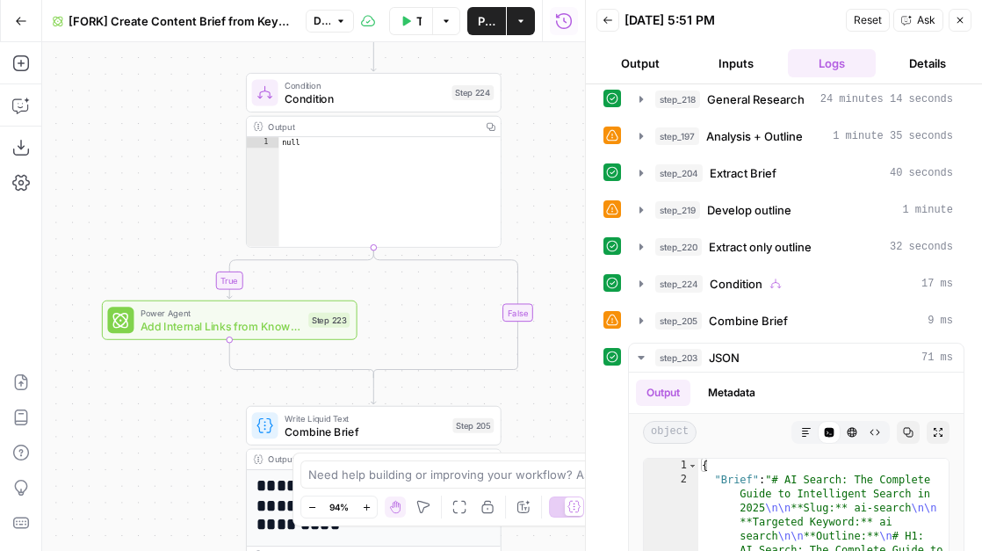
drag, startPoint x: 413, startPoint y: 163, endPoint x: 592, endPoint y: 147, distance: 180.0
click at [592, 147] on body "September Cohort New Home Browse Insights Opportunities Your Data Flightpath Re…" at bounding box center [491, 275] width 982 height 551
click at [641, 278] on icon "button" at bounding box center [641, 284] width 14 height 14
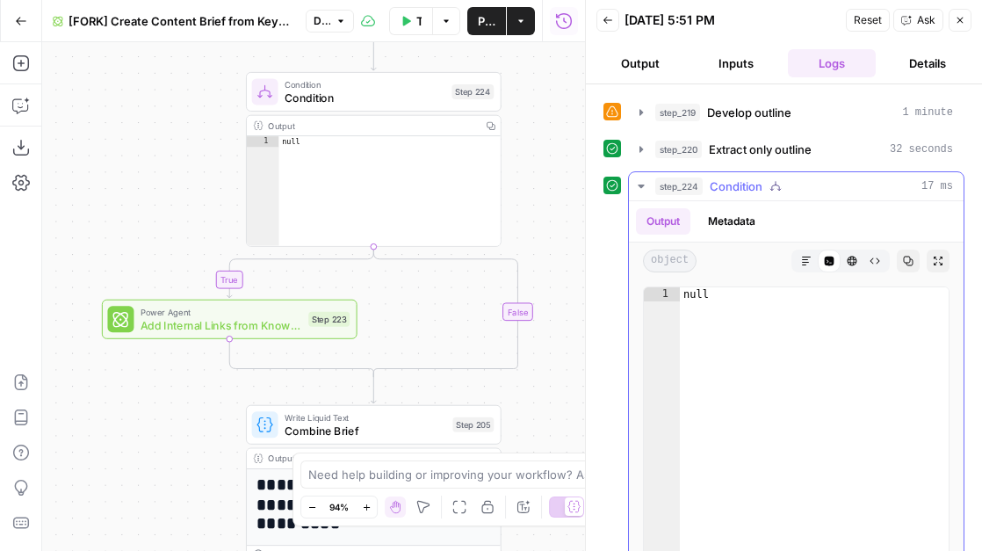
scroll to position [458, 0]
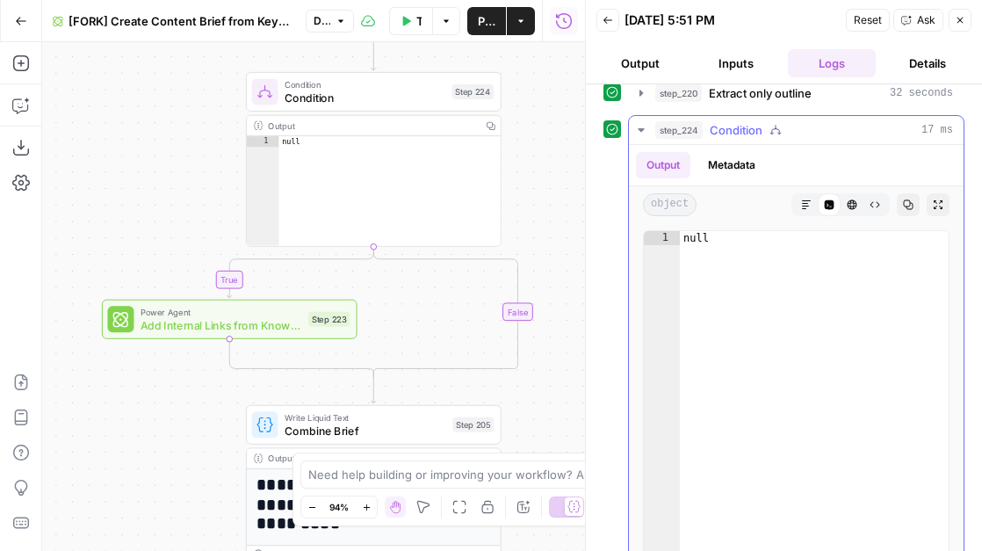
click at [714, 167] on button "Metadata" at bounding box center [731, 165] width 69 height 26
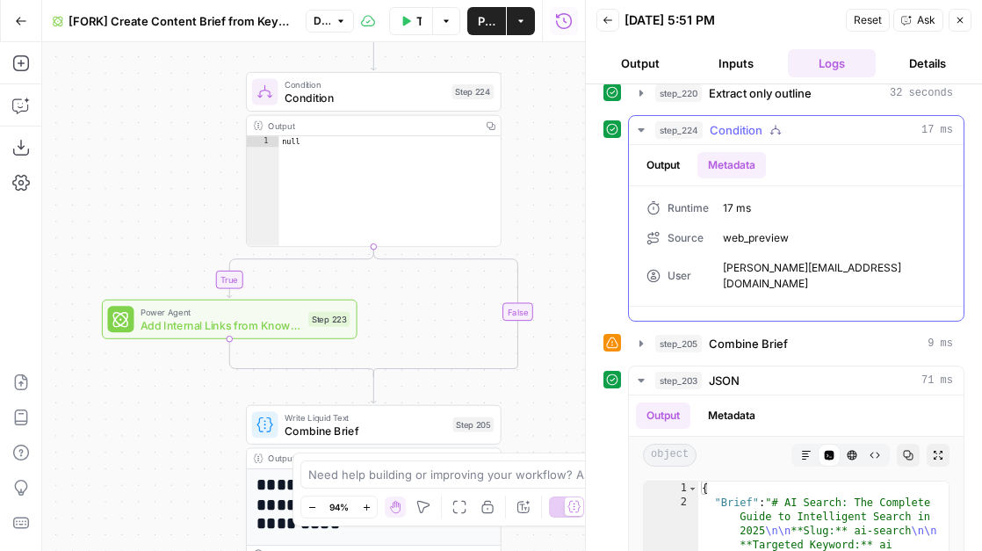
click at [661, 164] on button "Output" at bounding box center [663, 165] width 54 height 26
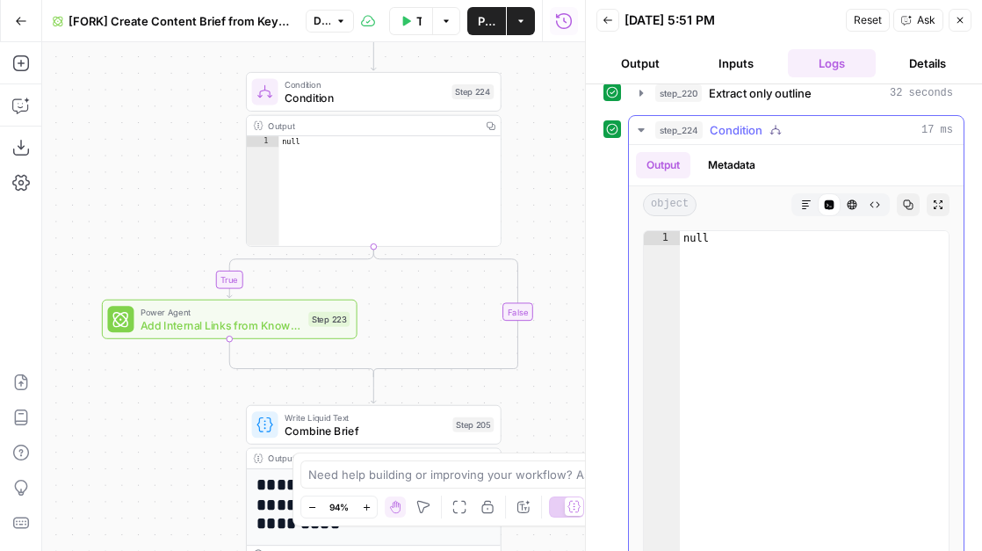
type textarea "****"
click at [698, 240] on div "null" at bounding box center [814, 417] width 269 height 373
click at [753, 282] on div "null" at bounding box center [814, 417] width 269 height 373
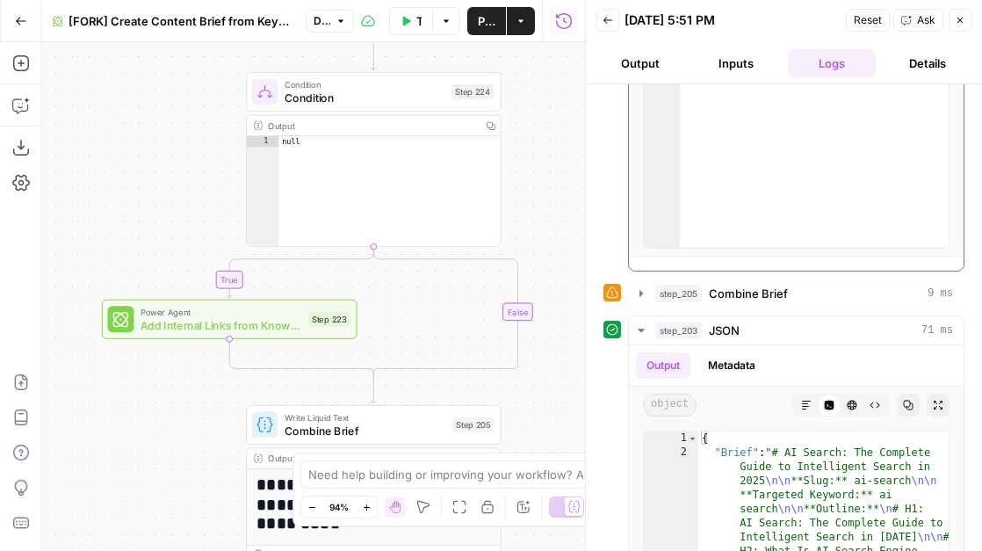
scroll to position [789, 0]
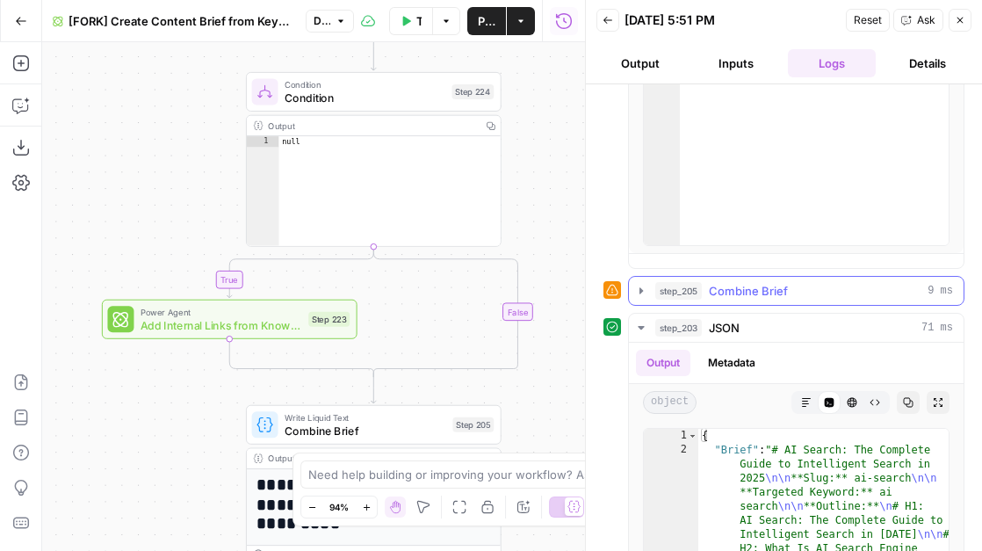
click at [654, 287] on button "step_205 Combine Brief 9 ms" at bounding box center [796, 291] width 335 height 28
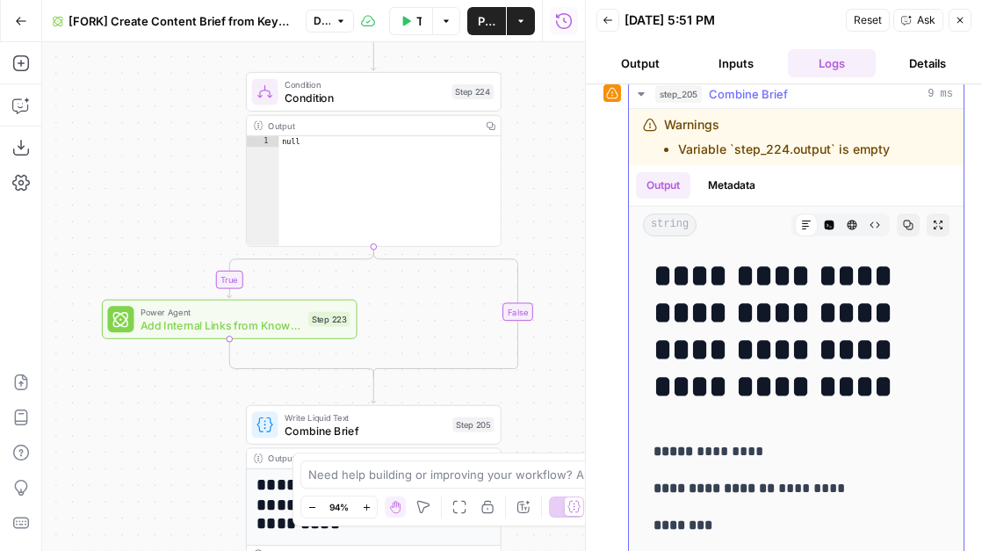
scroll to position [991, 0]
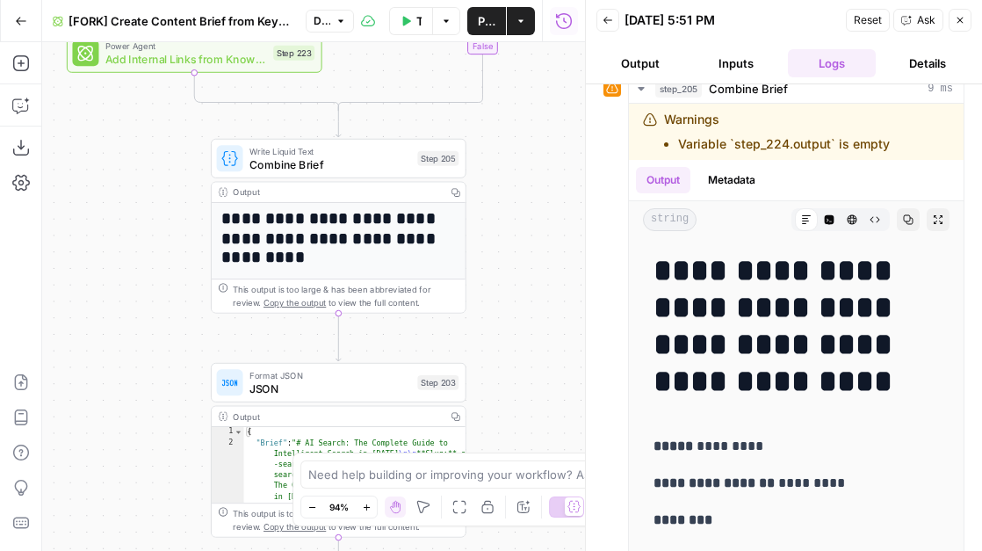
drag, startPoint x: 546, startPoint y: 420, endPoint x: 510, endPoint y: 154, distance: 268.5
click at [510, 154] on div "true false Workflow Set Inputs Inputs Google Search Perform Google Search Step …" at bounding box center [313, 296] width 543 height 509
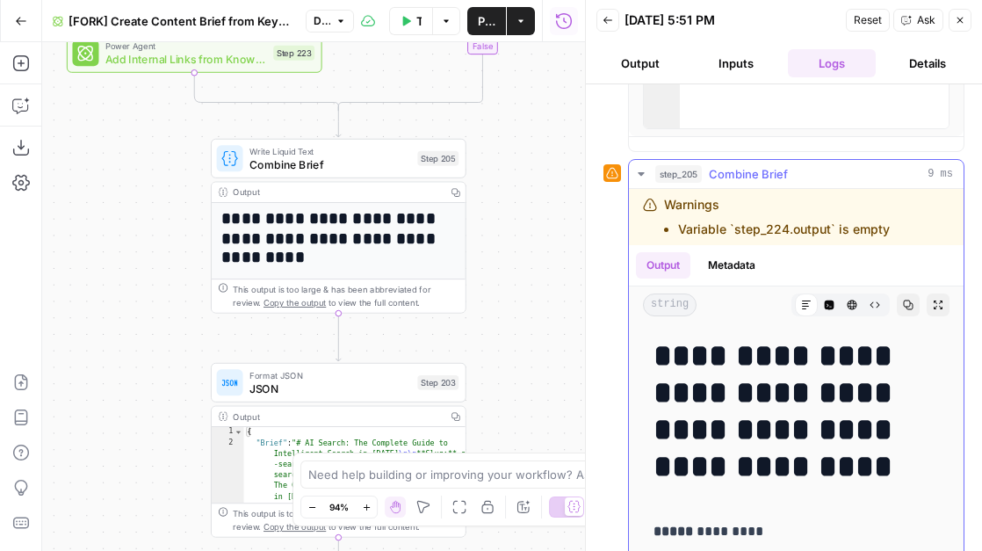
scroll to position [901, 0]
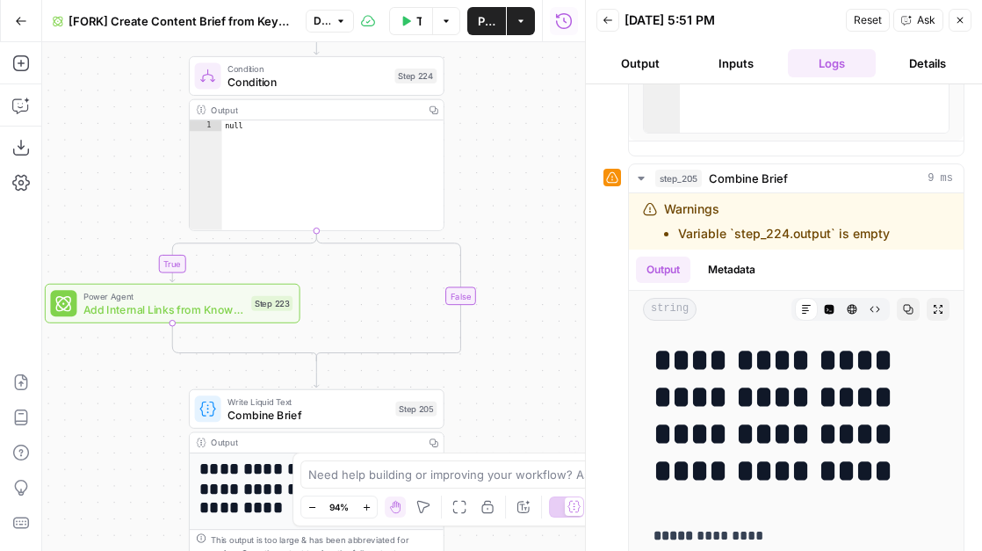
drag, startPoint x: 555, startPoint y: 116, endPoint x: 533, endPoint y: 362, distance: 246.9
click at [533, 363] on div "true false Workflow Set Inputs Inputs Google Search Perform Google Search Step …" at bounding box center [313, 296] width 543 height 509
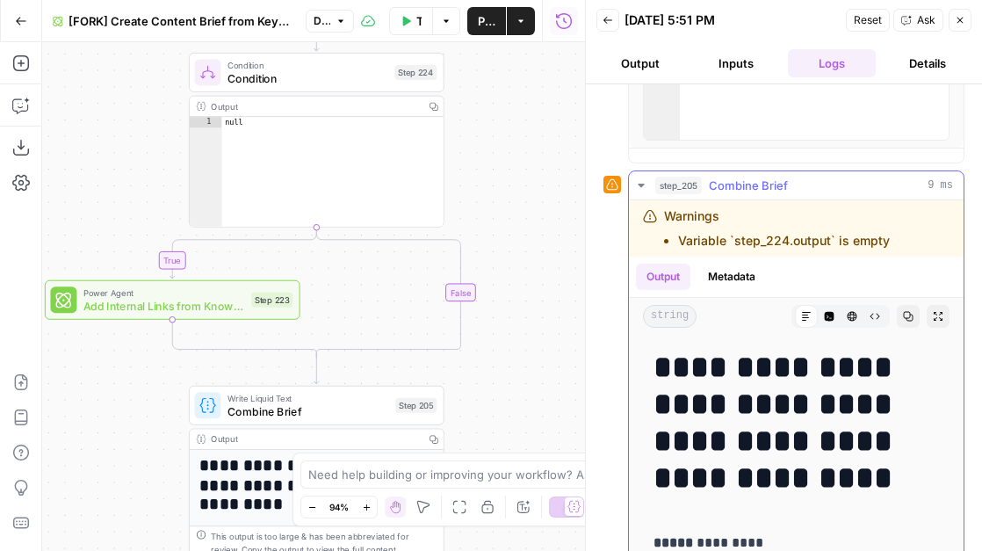
scroll to position [865, 0]
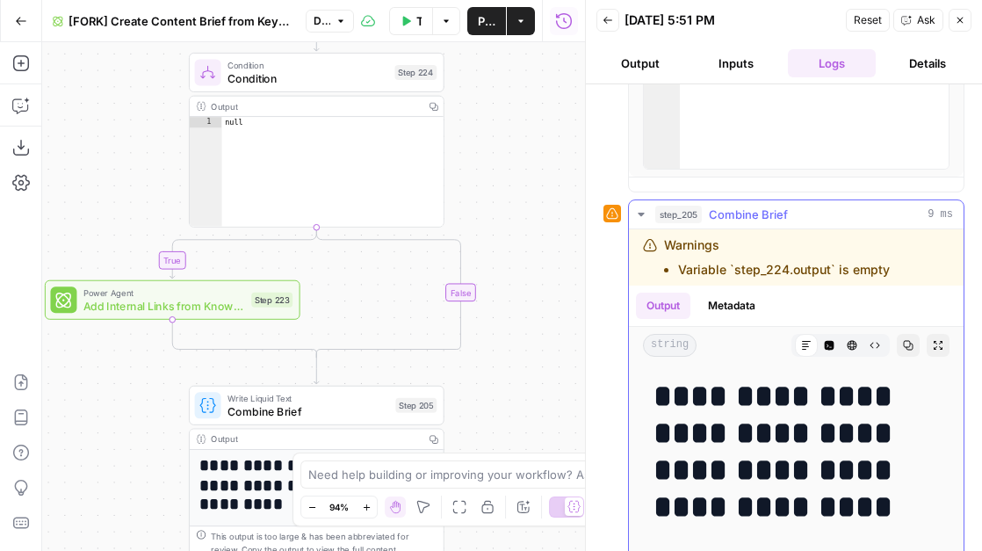
drag, startPoint x: 890, startPoint y: 272, endPoint x: 713, endPoint y: 275, distance: 176.6
click at [713, 275] on div "Warnings Variable `step_224.output` is empty" at bounding box center [781, 257] width 277 height 42
click at [766, 275] on li "Variable `step_224.output` is empty" at bounding box center [784, 270] width 212 height 18
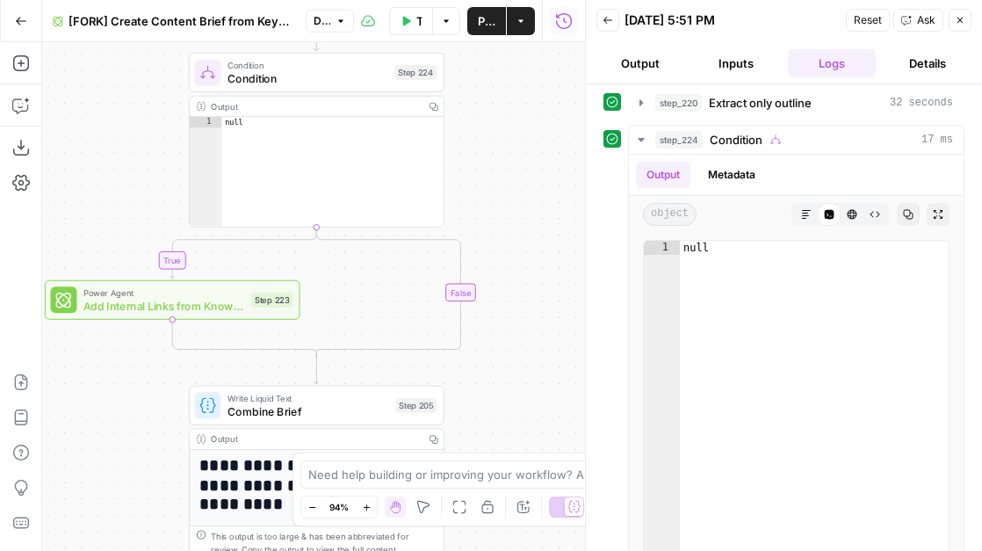
scroll to position [451, 0]
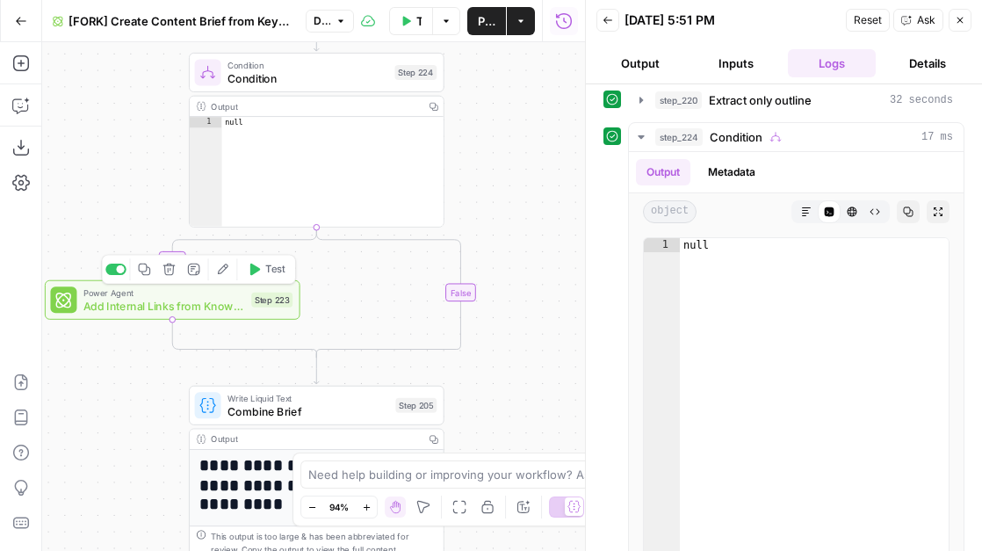
click at [213, 306] on span "Add Internal Links from Knowledge Base - Fork" at bounding box center [164, 305] width 162 height 17
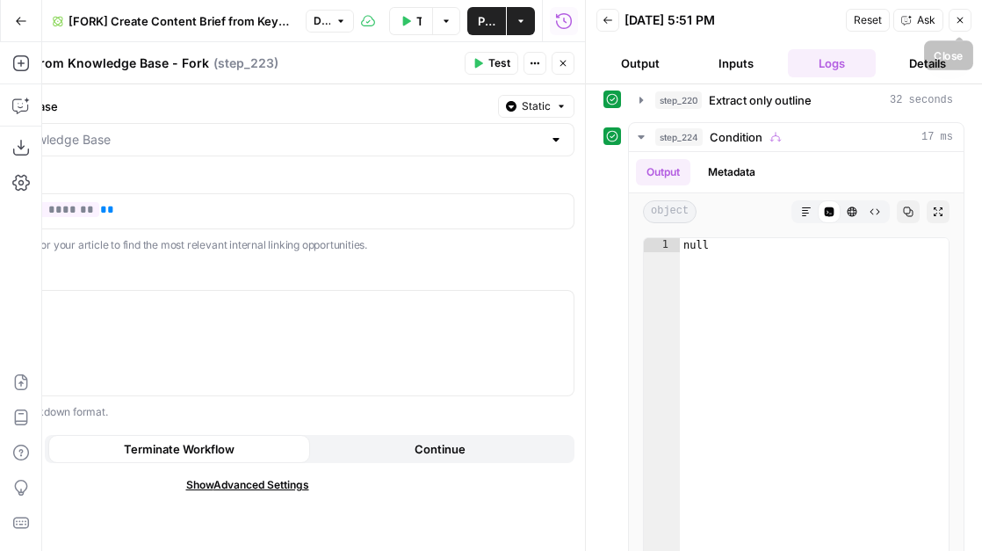
click at [960, 19] on icon "button" at bounding box center [961, 21] width 6 height 6
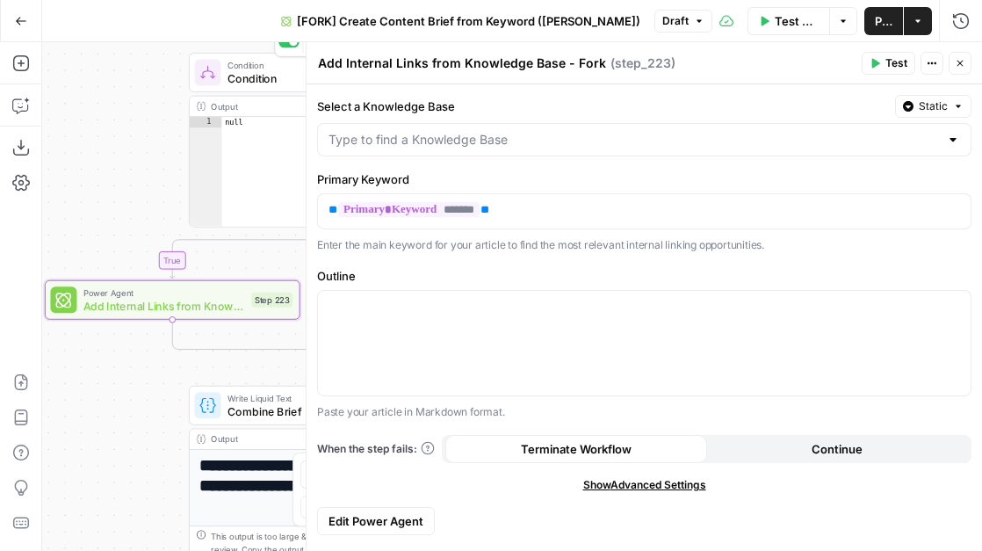
click at [252, 88] on div "Condition Condition Step 224 Copy step Delete step Add Note Test" at bounding box center [317, 73] width 256 height 40
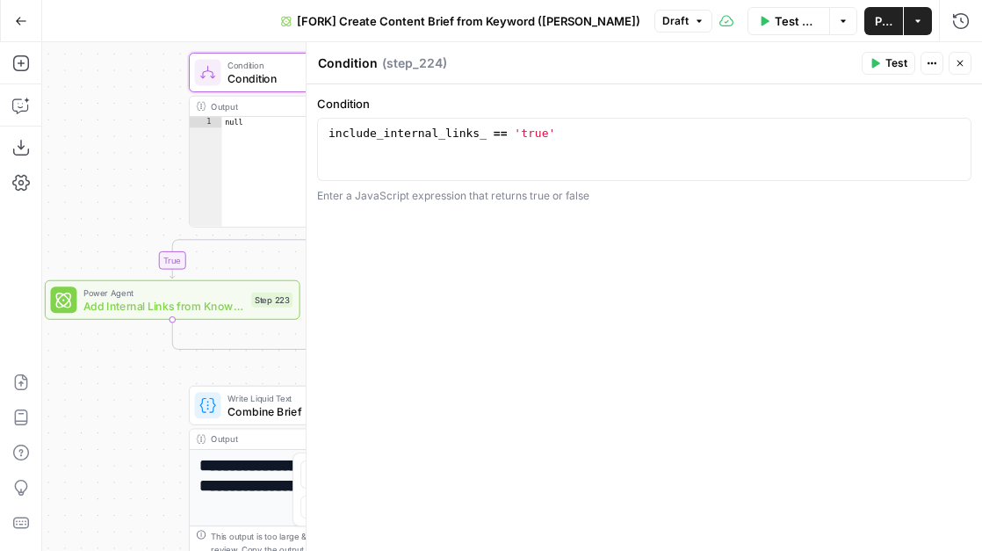
click at [965, 68] on button "Close" at bounding box center [960, 63] width 23 height 23
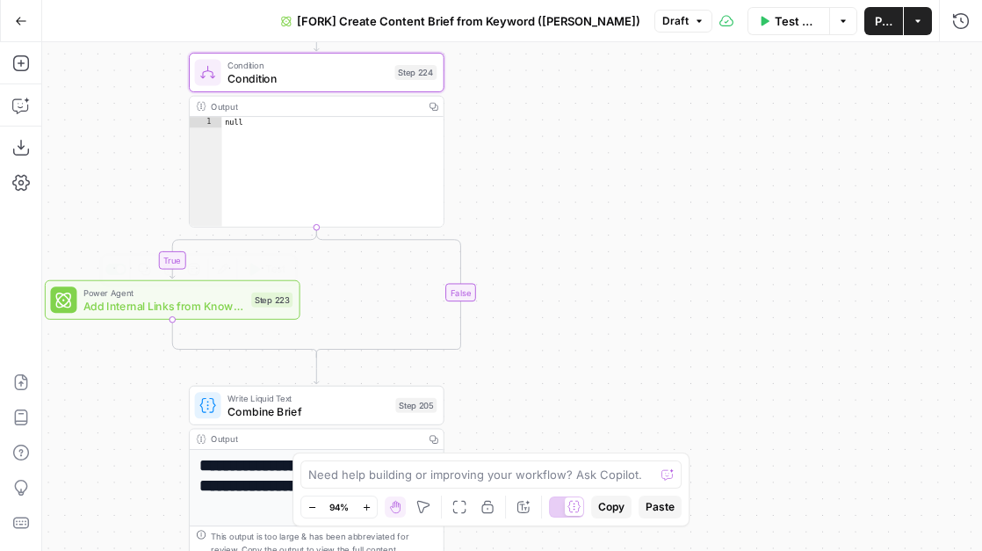
click at [203, 305] on span "Add Internal Links from Knowledge Base - Fork" at bounding box center [164, 305] width 162 height 17
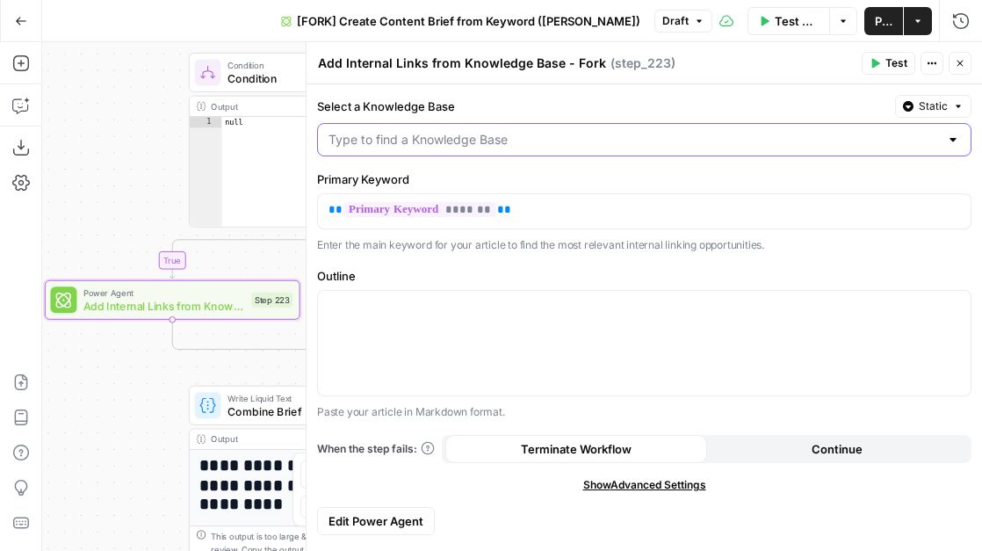
click at [428, 145] on input "Select a Knowledge Base" at bounding box center [634, 140] width 611 height 18
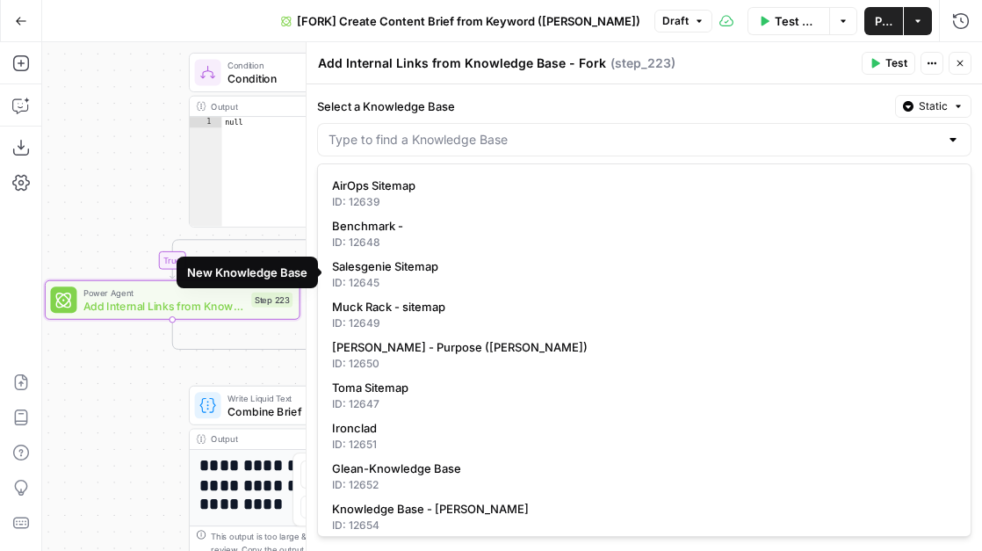
scroll to position [289, 0]
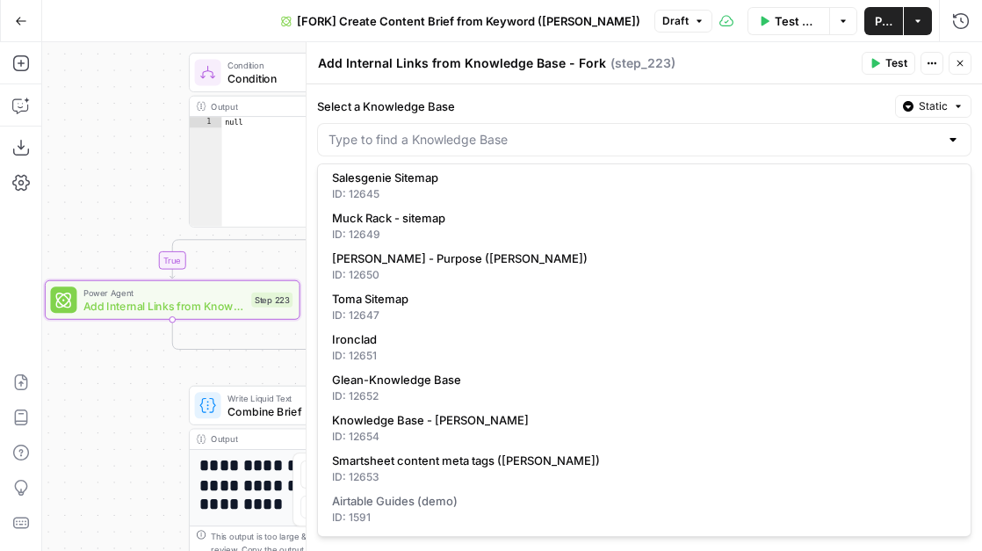
click at [923, 110] on span "Static" at bounding box center [933, 106] width 29 height 16
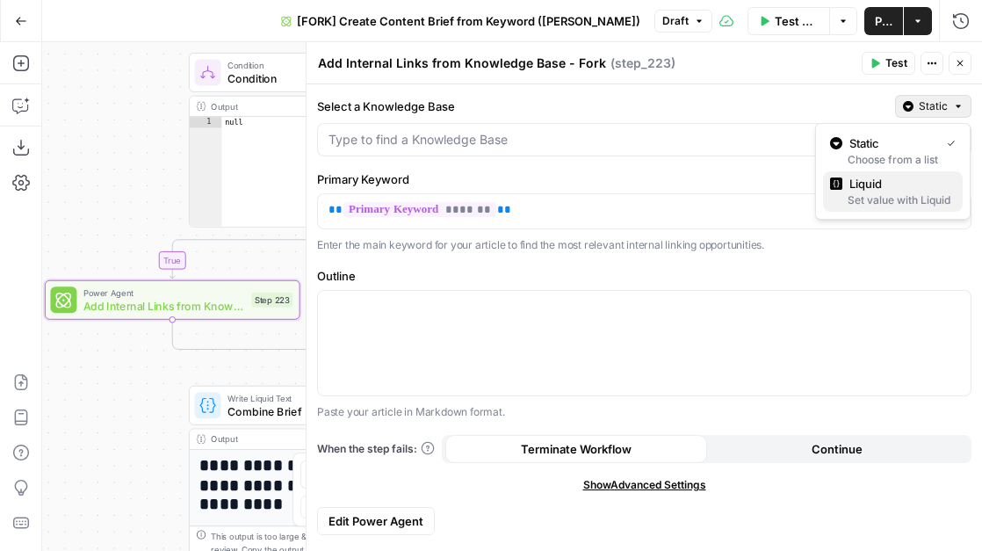
click at [901, 187] on span "Liquid" at bounding box center [898, 184] width 99 height 18
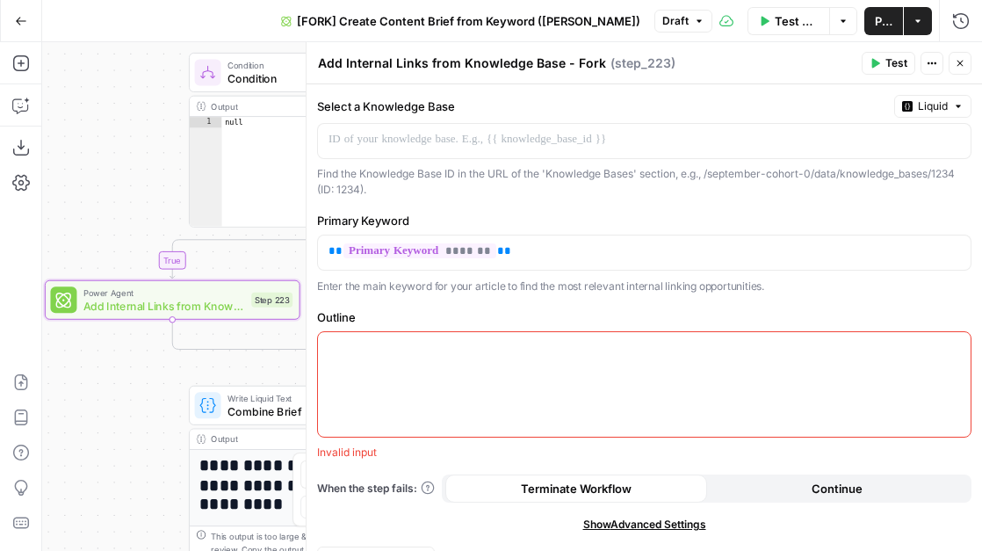
click at [504, 177] on div "Find the Knowledge Base ID in the URL of the 'Knowledge Bases' section, e.g., /…" at bounding box center [644, 182] width 654 height 32
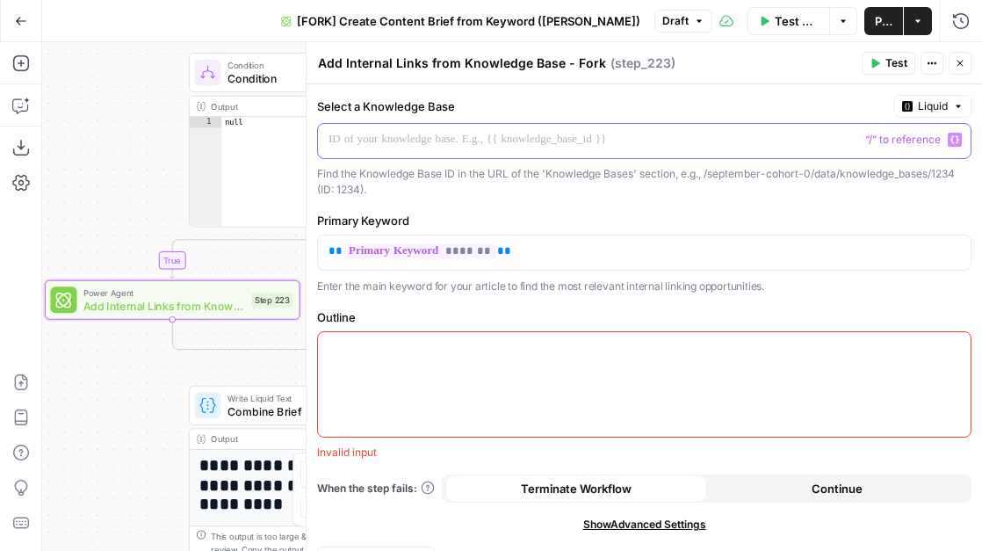
click at [683, 133] on p at bounding box center [630, 140] width 603 height 18
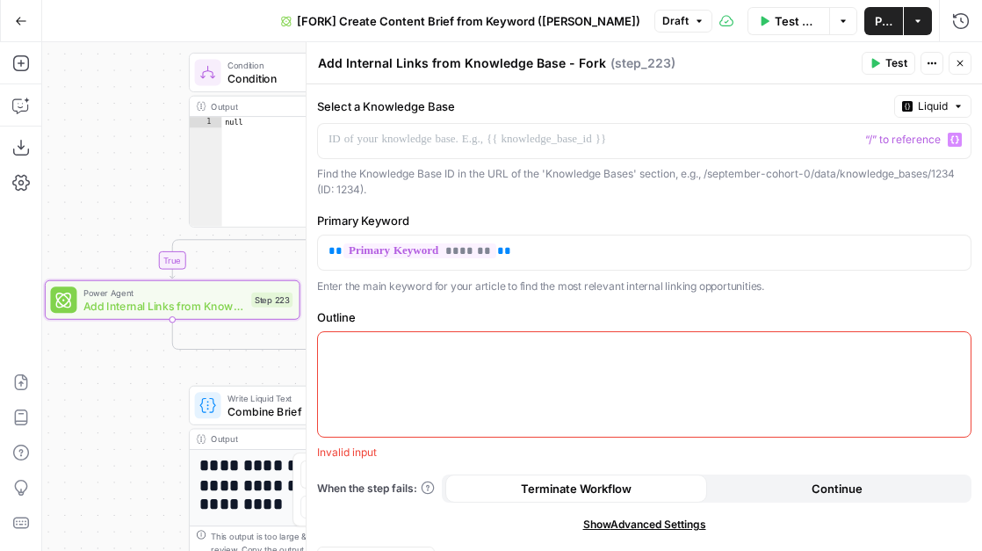
click at [784, 90] on div "Select a Knowledge Base Liquid “/” to reference Variables Menu Find the Knowled…" at bounding box center [645, 334] width 676 height 501
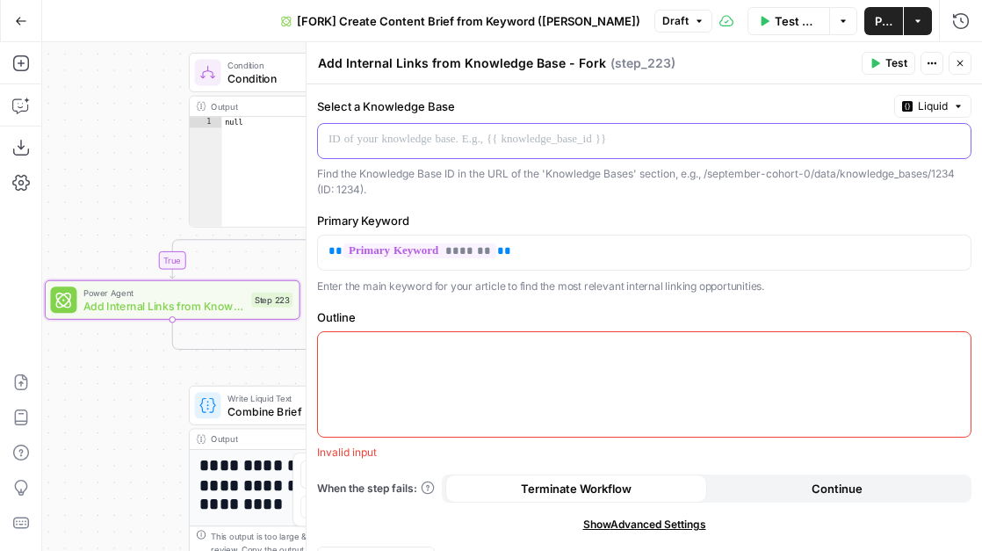
click at [431, 139] on p at bounding box center [630, 140] width 603 height 18
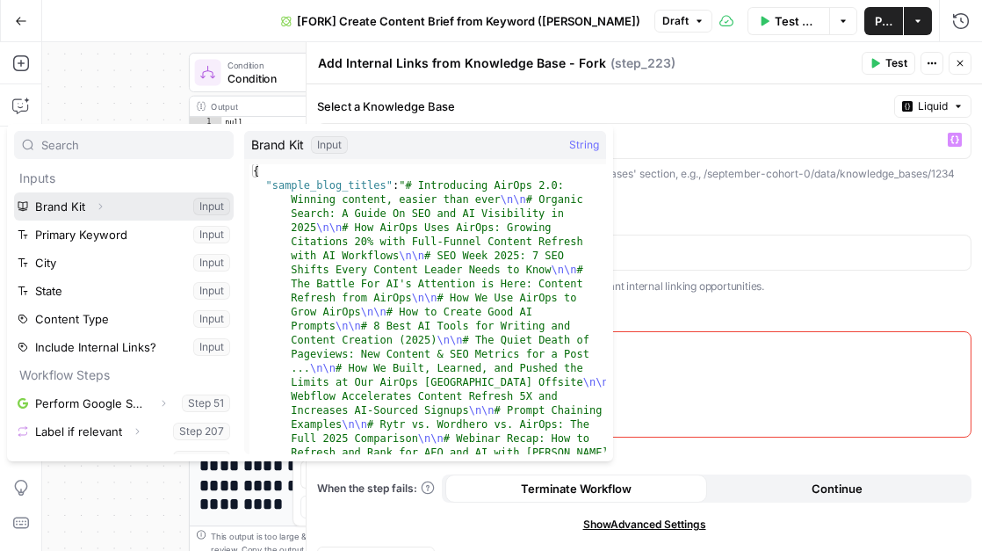
click at [104, 204] on icon "button" at bounding box center [100, 206] width 11 height 11
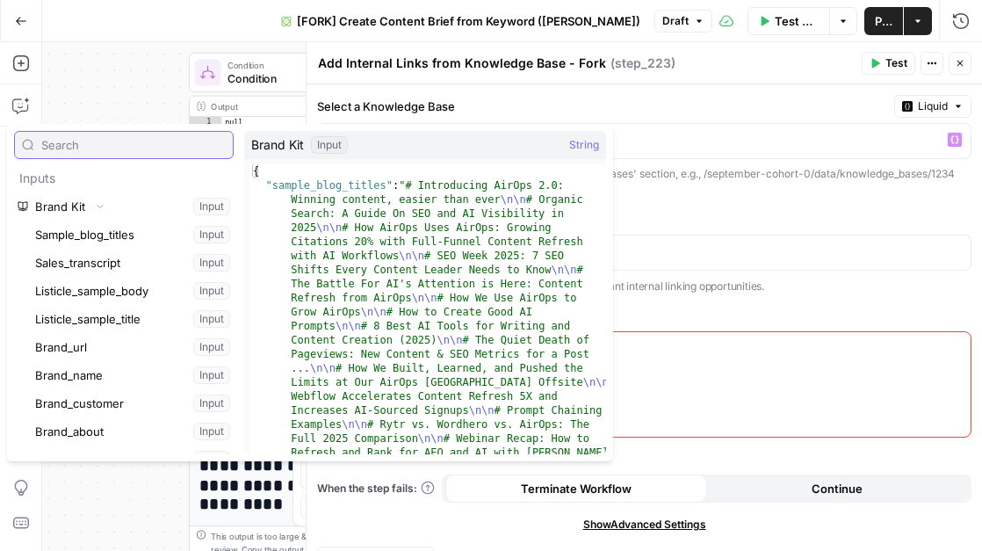
click at [103, 146] on input "text" at bounding box center [133, 145] width 184 height 18
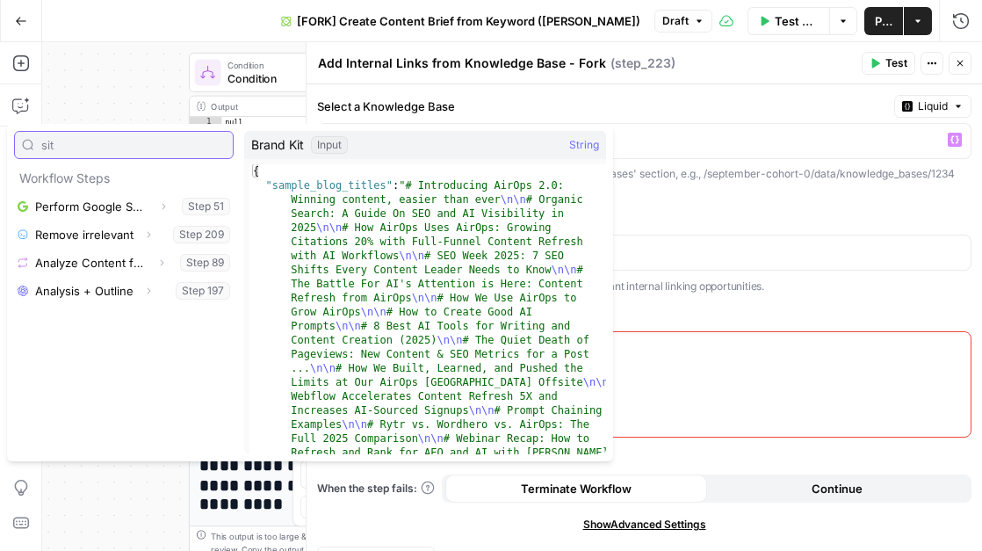
type input "site"
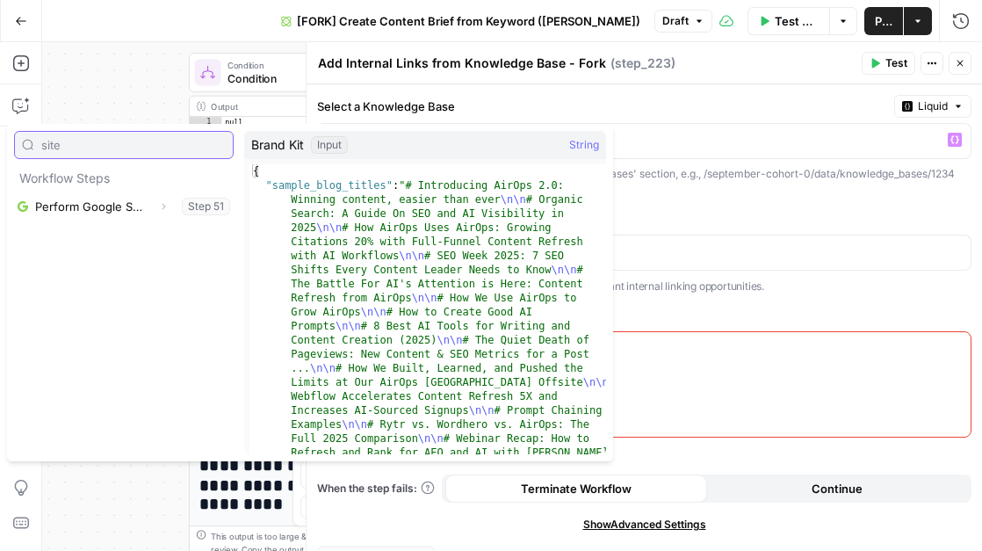
drag, startPoint x: 70, startPoint y: 150, endPoint x: 40, endPoint y: 149, distance: 30.8
click at [40, 149] on div "site" at bounding box center [124, 145] width 220 height 28
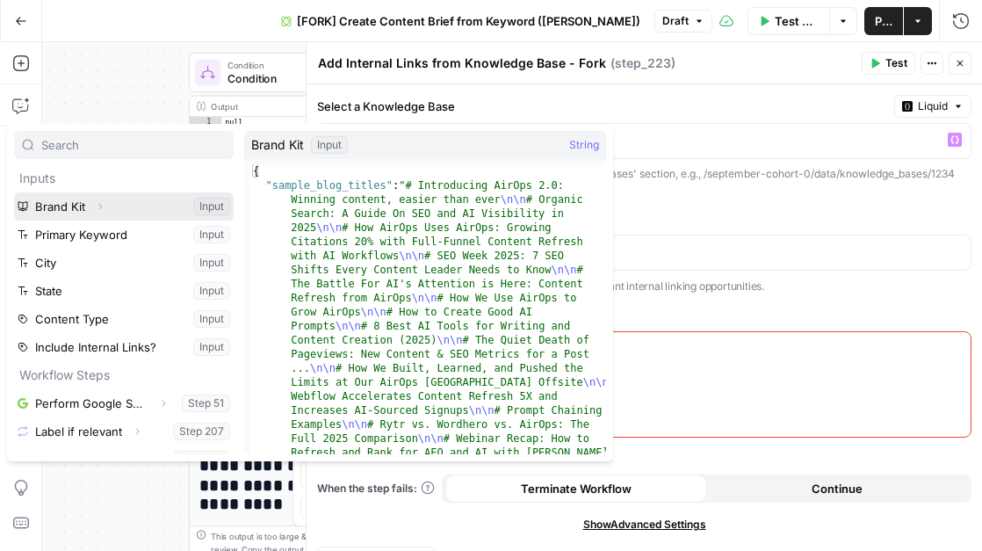
click at [99, 208] on icon "button" at bounding box center [101, 207] width 4 height 6
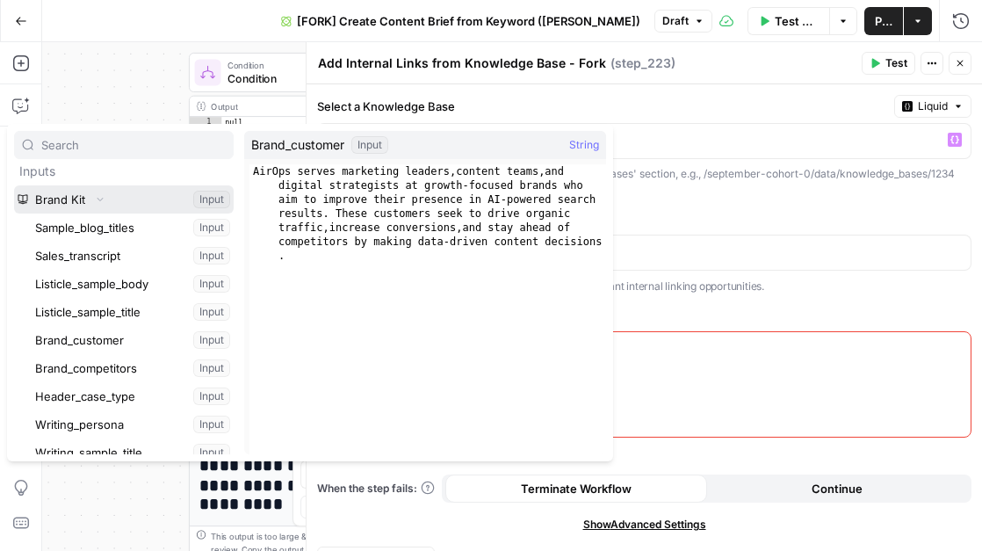
scroll to position [0, 0]
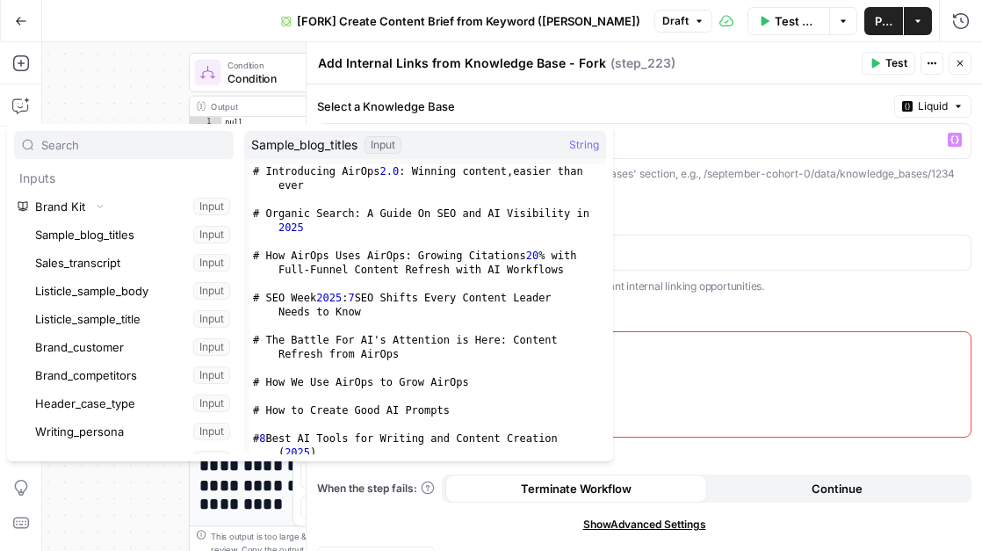
click at [821, 104] on label "Select a Knowledge Base" at bounding box center [602, 107] width 570 height 18
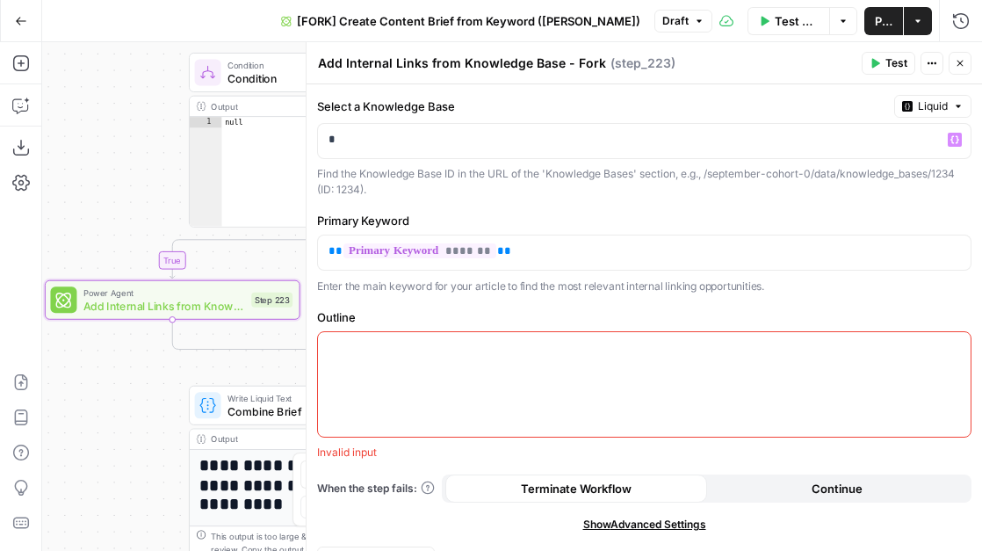
click at [961, 61] on icon "button" at bounding box center [960, 63] width 11 height 11
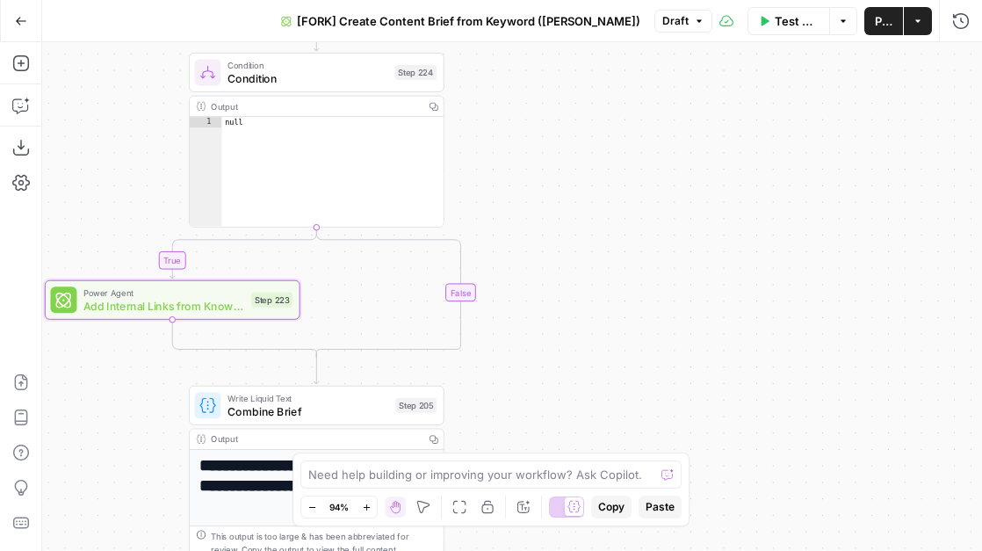
click at [875, 25] on span "Publish" at bounding box center [884, 21] width 18 height 18
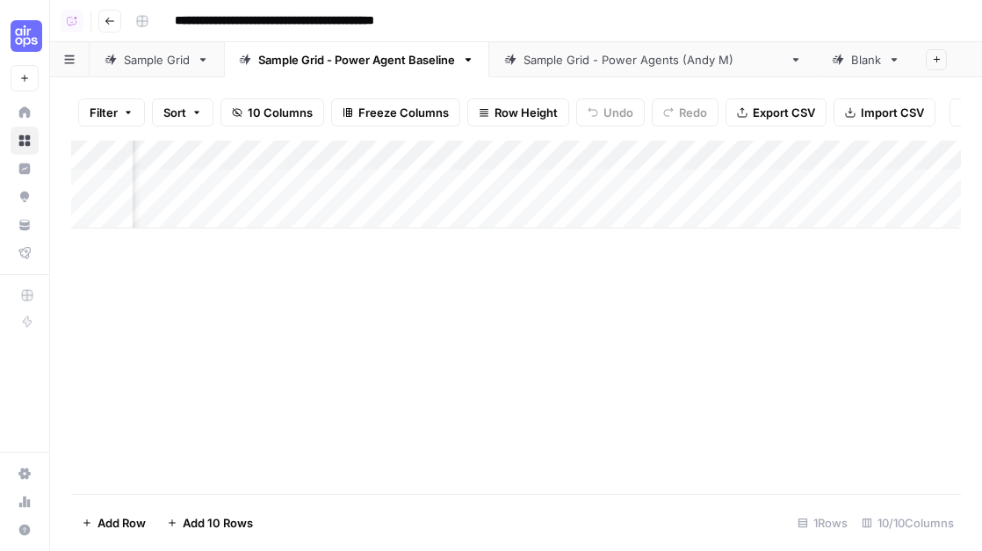
scroll to position [0, 477]
click at [324, 188] on div "Add Column" at bounding box center [516, 185] width 890 height 88
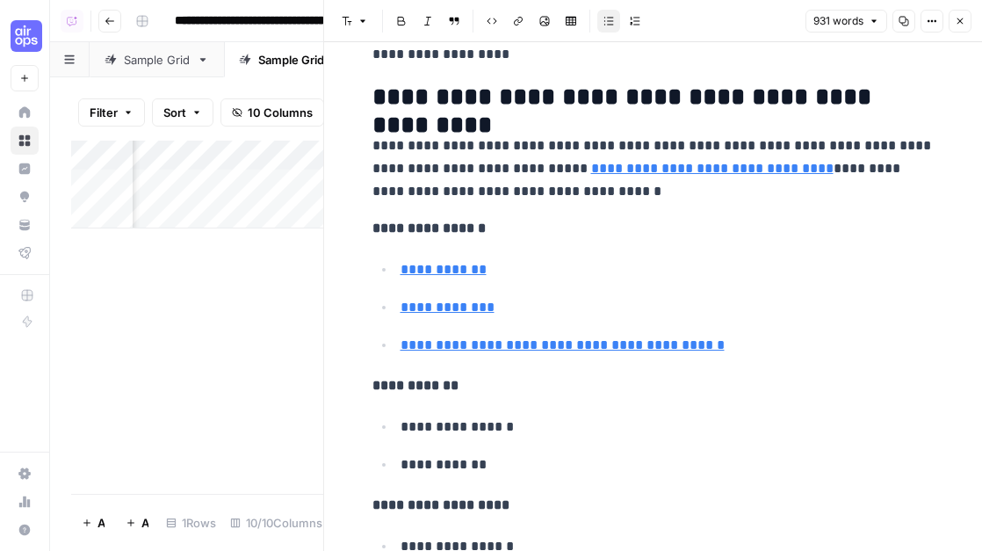
scroll to position [4446, 0]
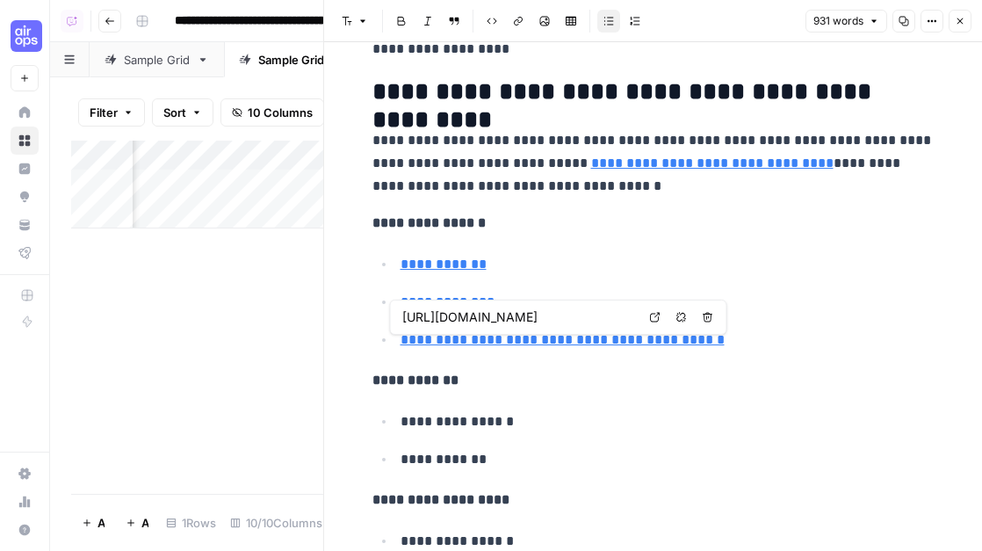
type input "[URL]"
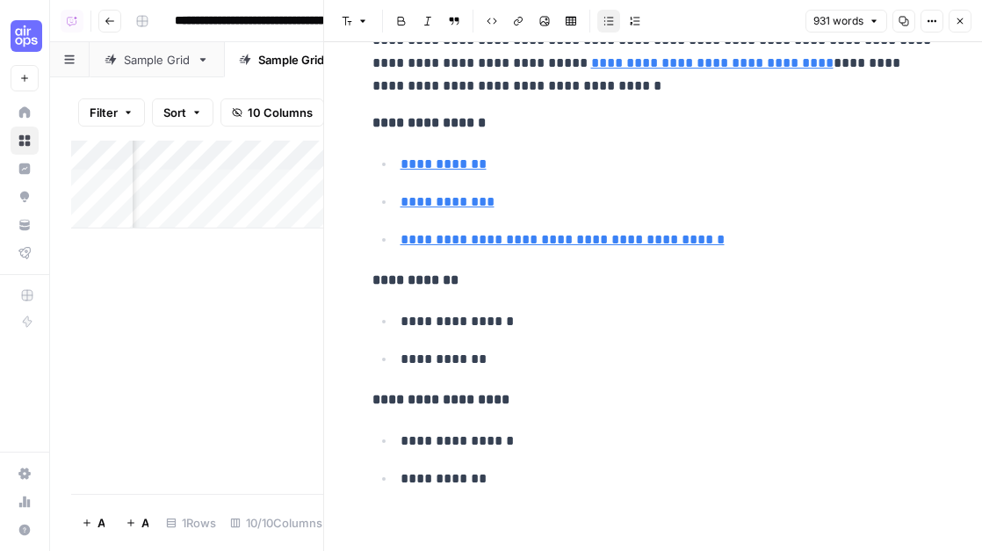
scroll to position [4559, 0]
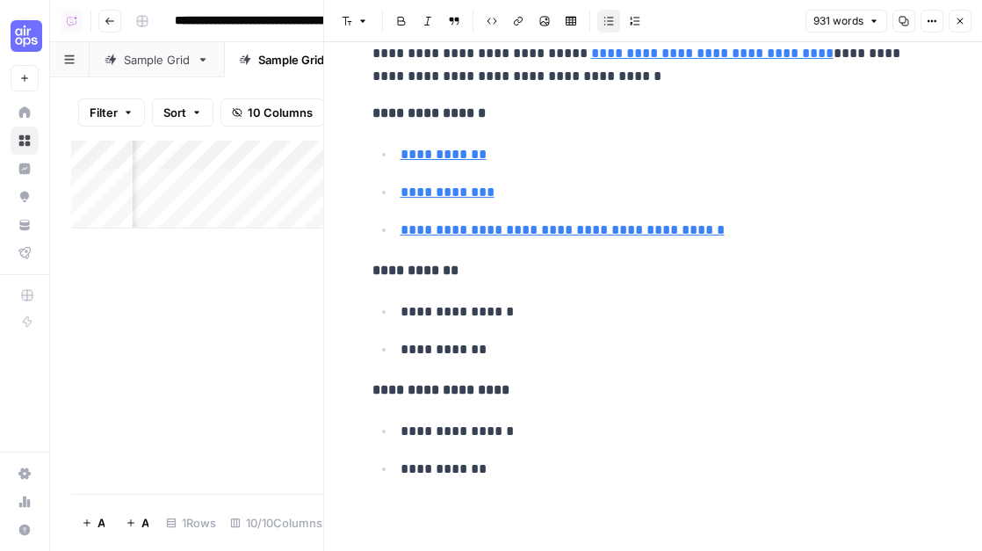
click at [479, 388] on strong "**********" at bounding box center [440, 389] width 137 height 13
click at [492, 472] on p "**********" at bounding box center [668, 469] width 534 height 23
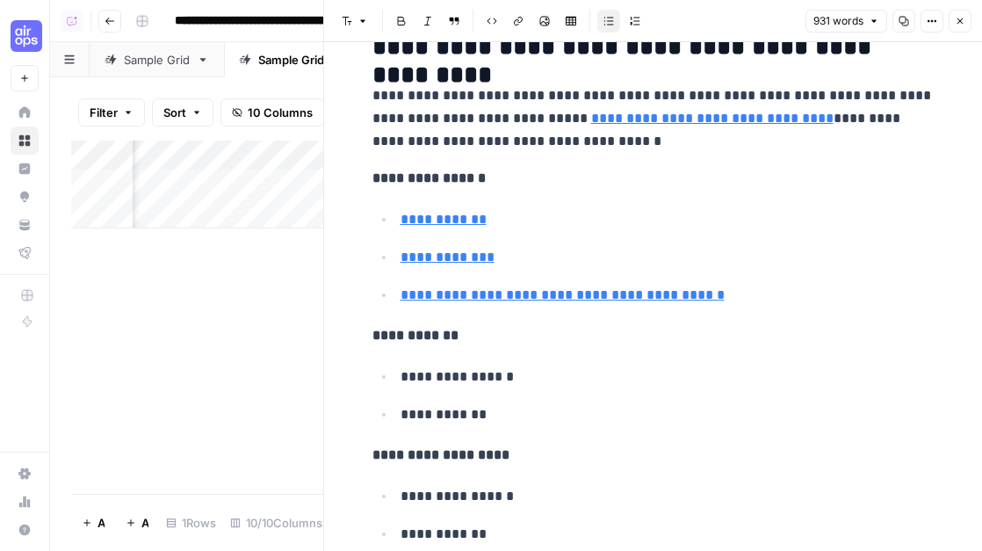
scroll to position [4494, 0]
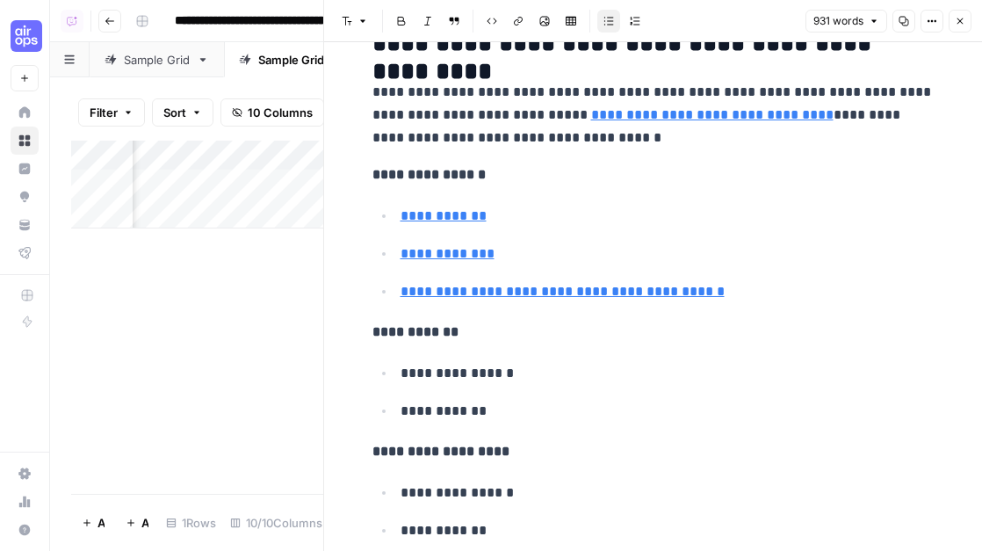
click at [959, 21] on icon "button" at bounding box center [961, 21] width 6 height 6
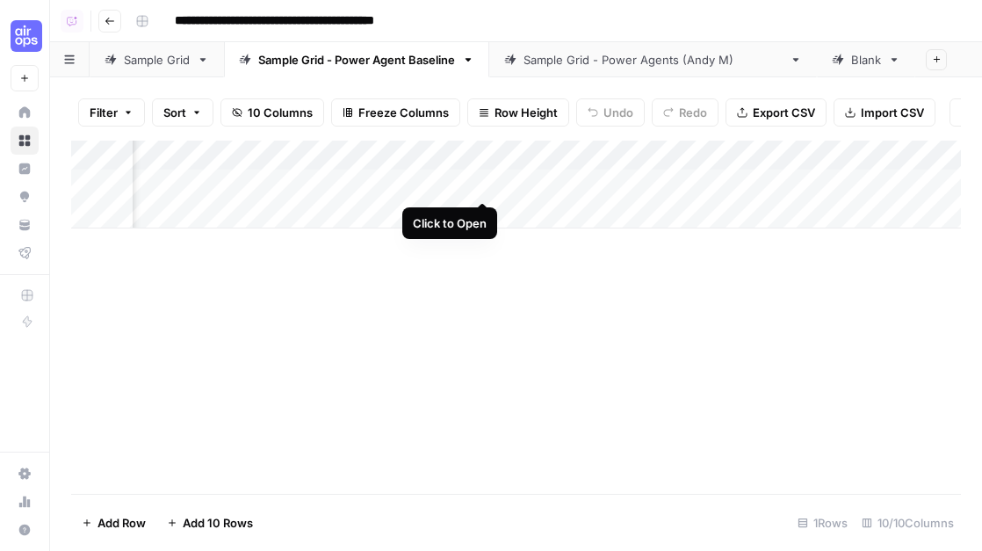
click at [489, 185] on div "Add Column" at bounding box center [516, 185] width 890 height 88
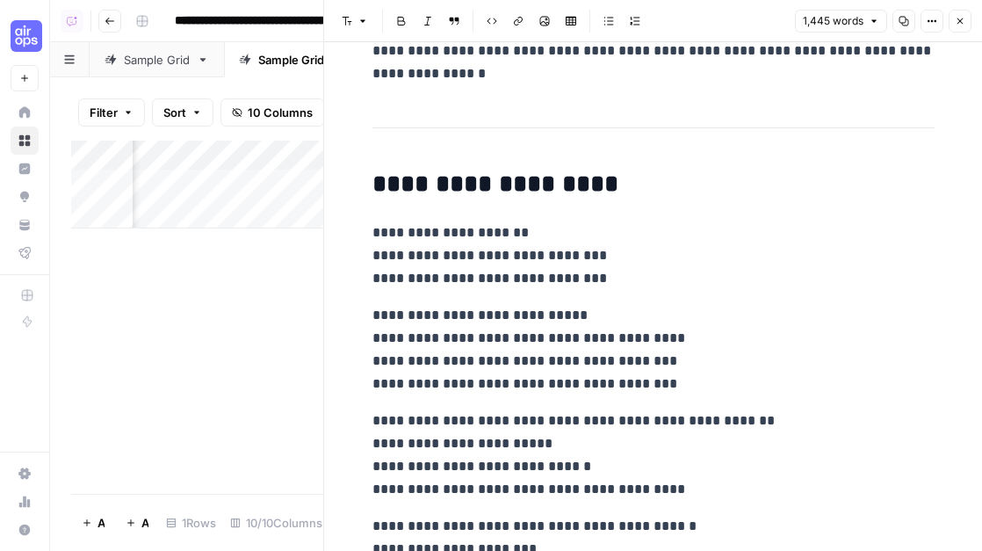
scroll to position [4265, 0]
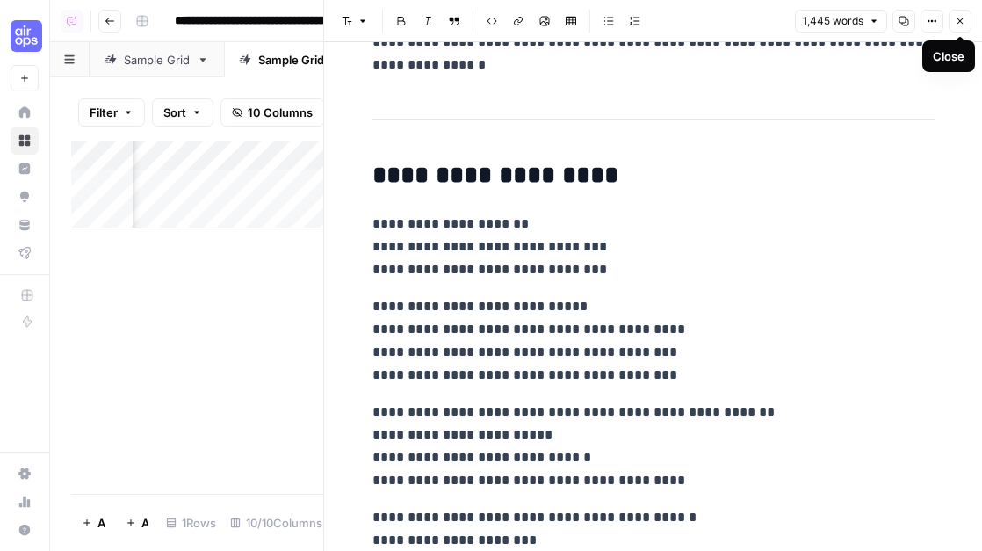
click at [956, 28] on button "Close" at bounding box center [960, 21] width 23 height 23
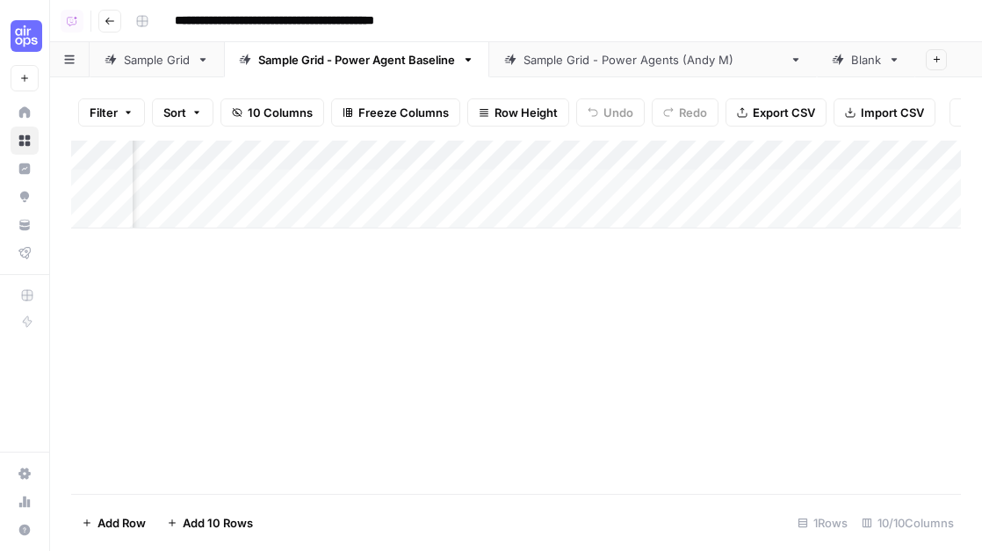
click at [559, 186] on div "Add Column" at bounding box center [516, 185] width 890 height 88
click at [578, 329] on div "Add Column" at bounding box center [516, 317] width 890 height 353
click at [437, 181] on div "Add Column" at bounding box center [516, 185] width 890 height 88
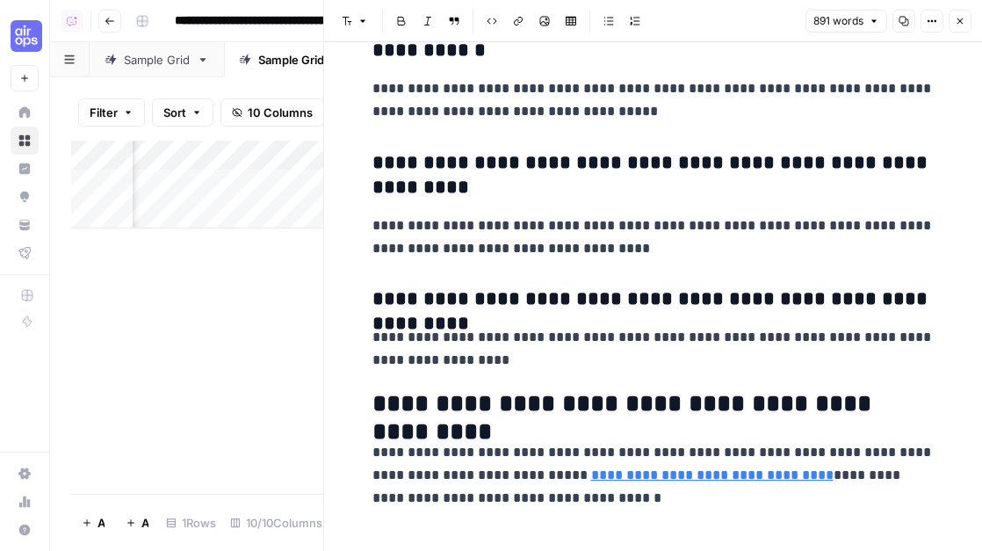
scroll to position [3939, 0]
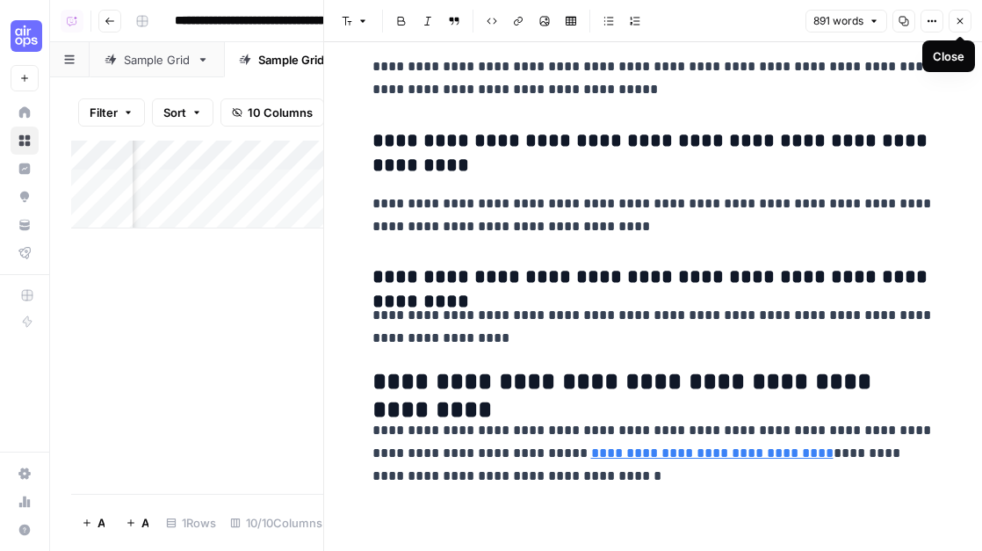
click at [958, 24] on icon "button" at bounding box center [960, 21] width 11 height 11
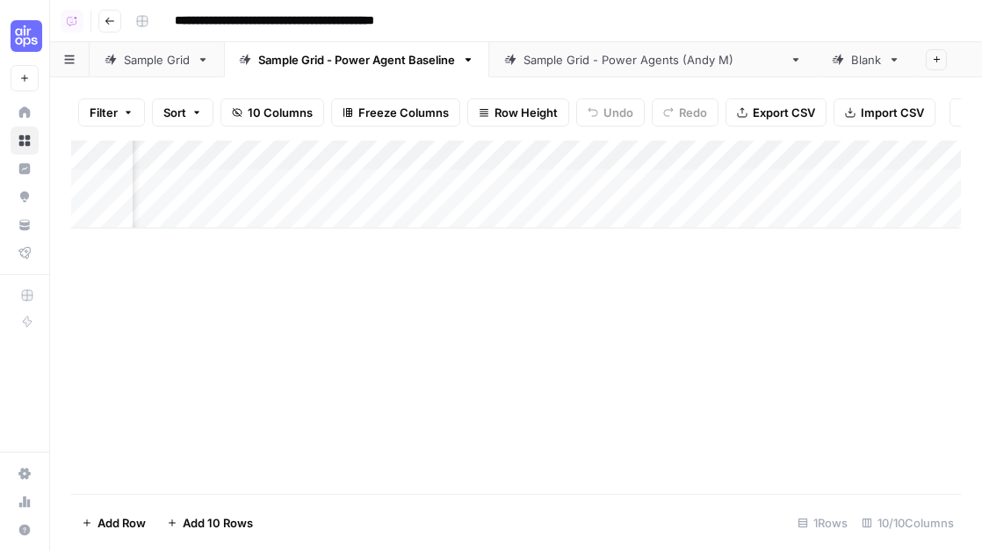
click at [575, 190] on div "Add Column" at bounding box center [516, 185] width 890 height 88
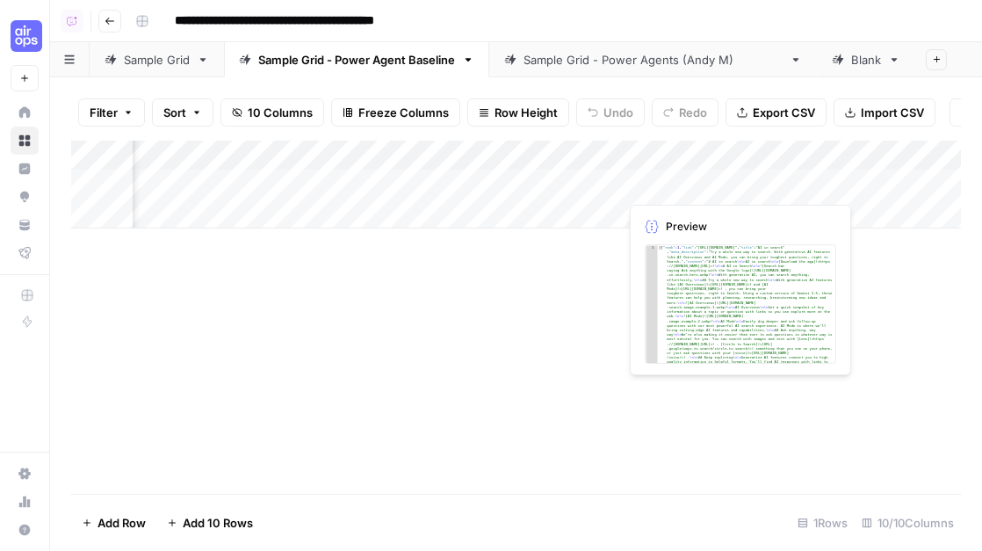
scroll to position [0, 915]
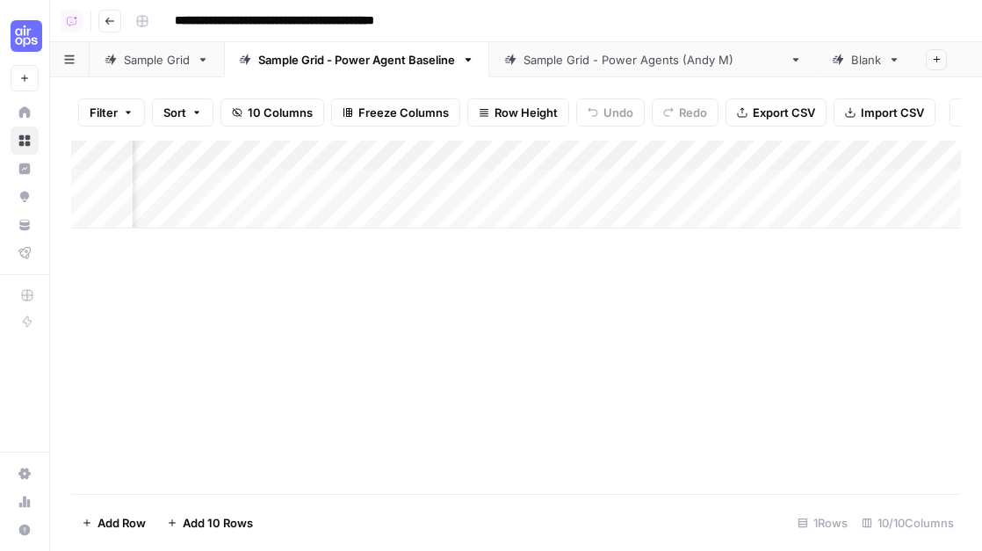
click at [799, 321] on div "Add Column" at bounding box center [516, 317] width 890 height 353
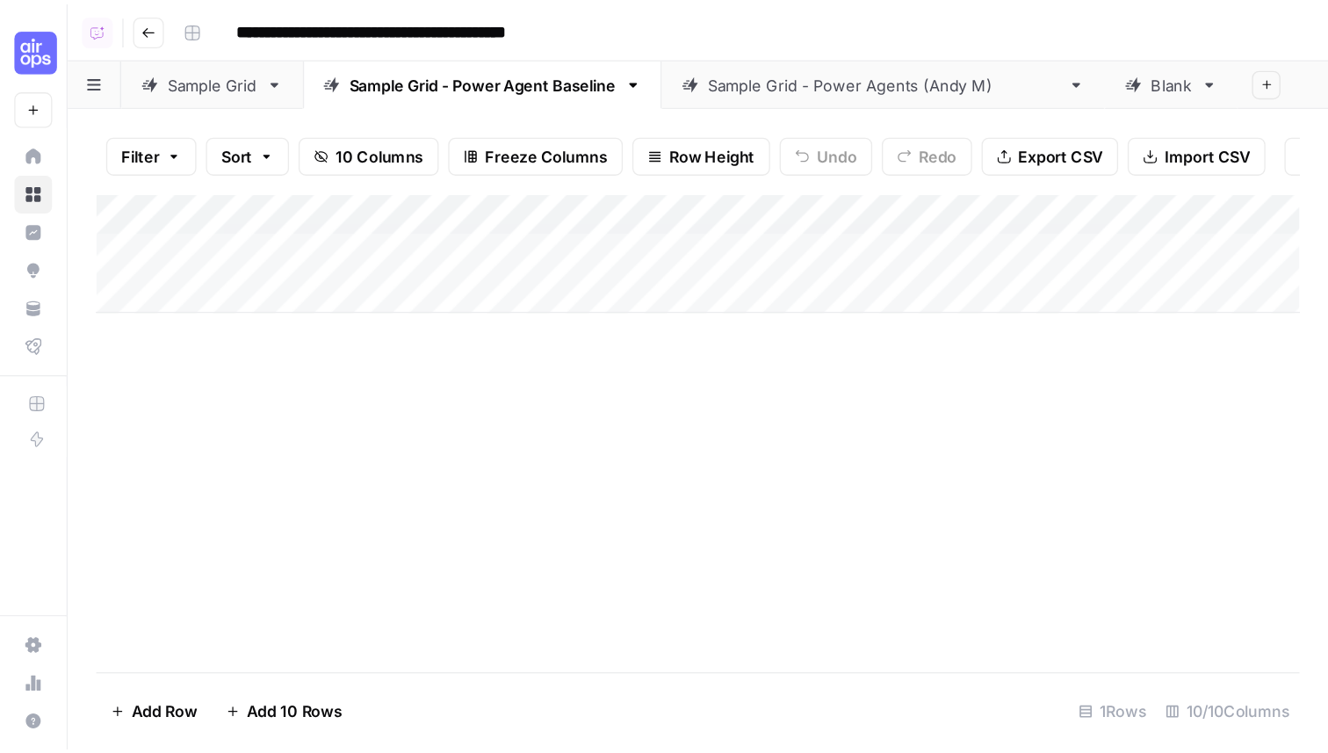
scroll to position [0, 0]
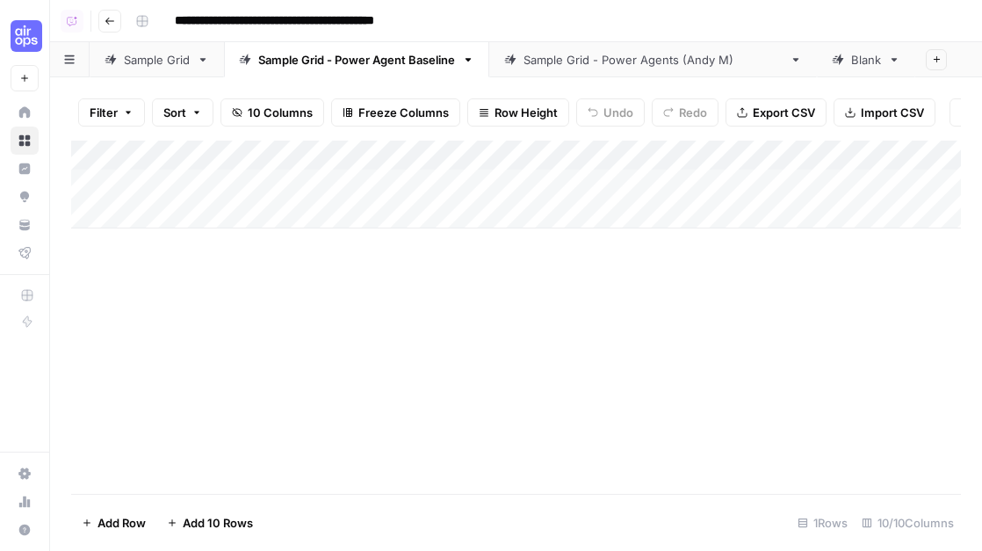
click at [478, 342] on div "Add Column" at bounding box center [516, 317] width 890 height 353
click at [401, 391] on div "Add Column" at bounding box center [516, 317] width 890 height 353
click at [407, 448] on div "Add Column" at bounding box center [516, 317] width 890 height 353
click at [452, 325] on div "Add Column" at bounding box center [516, 317] width 890 height 353
click at [381, 339] on div "Add Column" at bounding box center [516, 317] width 890 height 353
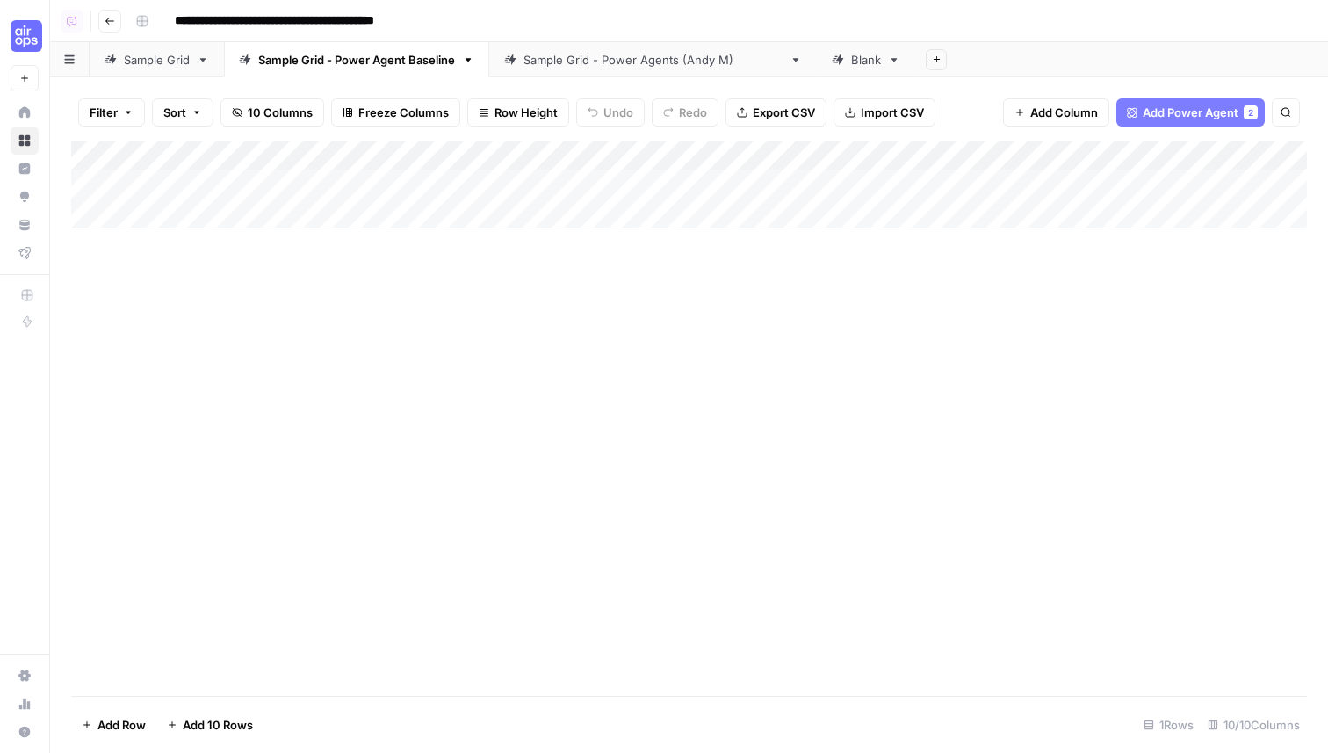
click at [546, 415] on div "Add Column" at bounding box center [689, 418] width 1236 height 555
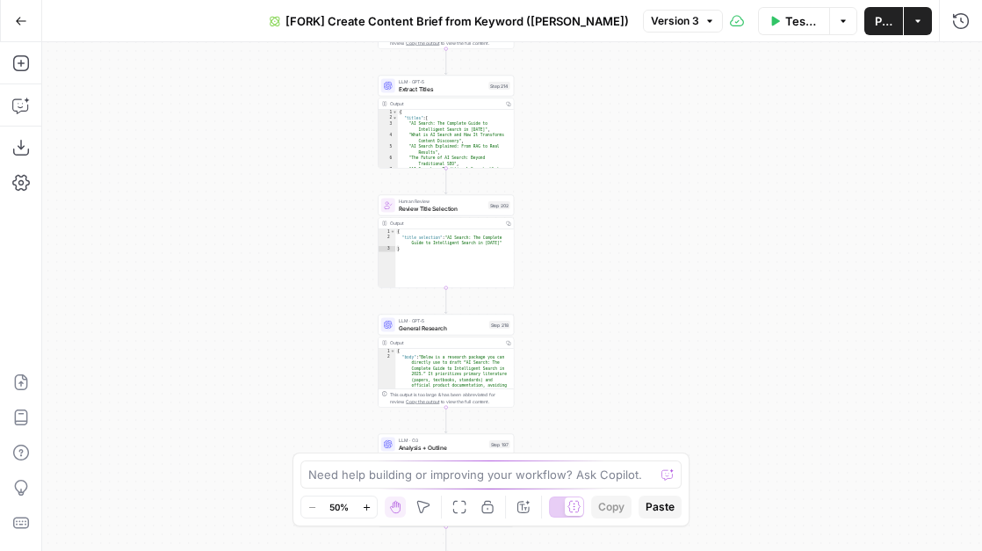
drag, startPoint x: 721, startPoint y: 353, endPoint x: 617, endPoint y: 52, distance: 318.9
click at [617, 52] on div "true false Workflow Set Inputs Inputs Google Search Perform Google Search Step …" at bounding box center [512, 296] width 940 height 509
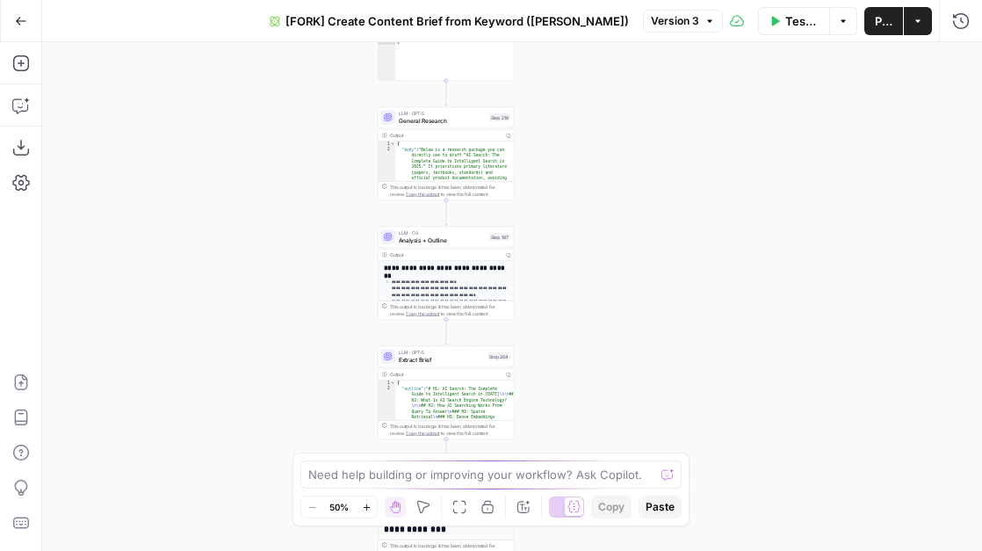
drag, startPoint x: 570, startPoint y: 388, endPoint x: 569, endPoint y: 184, distance: 204.7
click at [570, 165] on div "true false Workflow Set Inputs Inputs Google Search Perform Google Search Step …" at bounding box center [512, 296] width 940 height 509
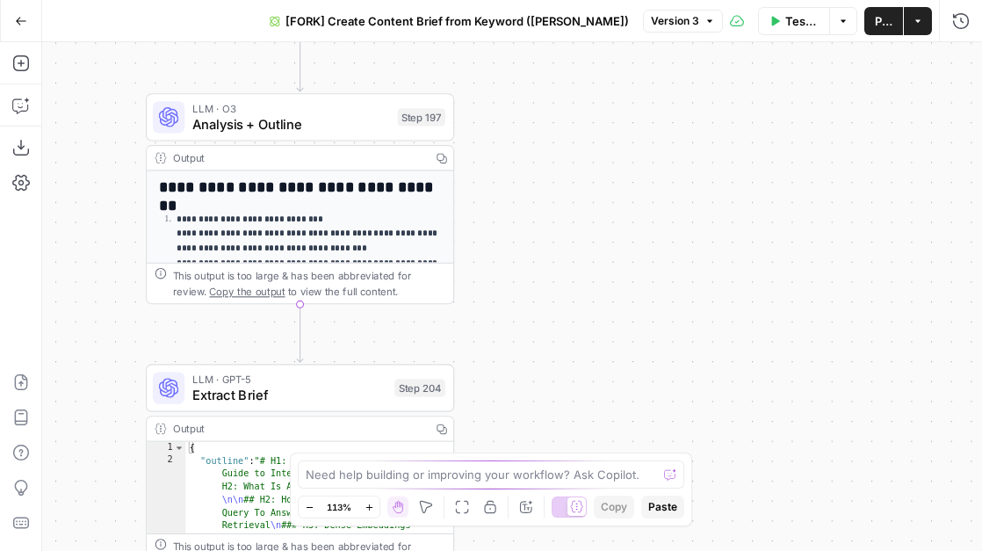
drag, startPoint x: 565, startPoint y: 297, endPoint x: 565, endPoint y: 132, distance: 165.1
click at [565, 112] on div "true false Workflow Set Inputs Inputs Google Search Perform Google Search Step …" at bounding box center [512, 296] width 940 height 509
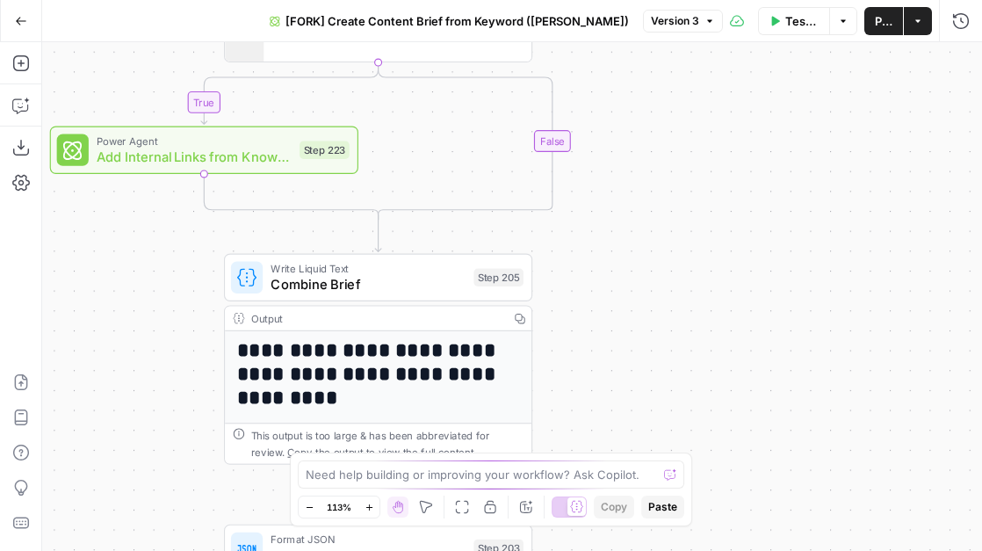
click at [294, 145] on div "Power Agent Add Internal Links from Knowledge Base - Fork Step 223 Copy step De…" at bounding box center [203, 150] width 293 height 34
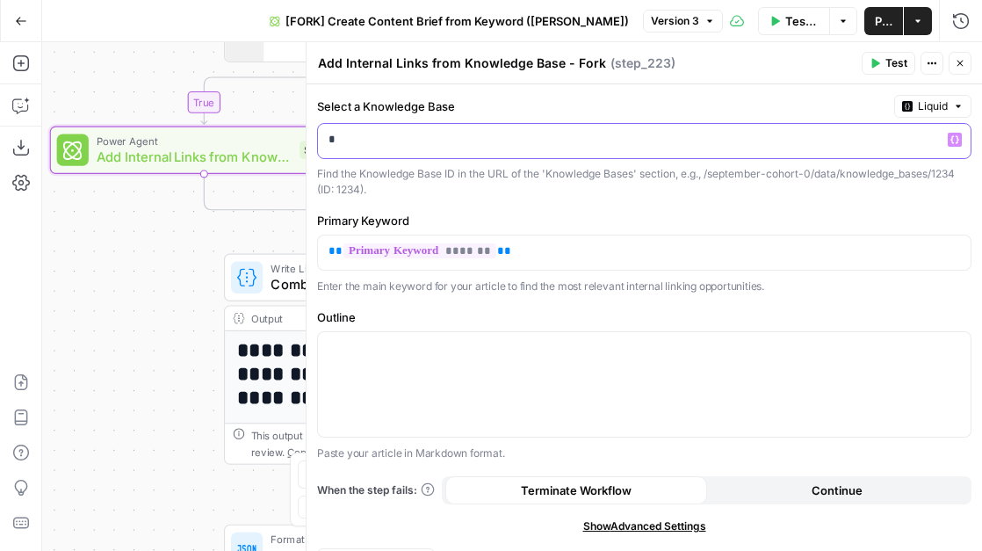
click at [523, 143] on p "*" at bounding box center [645, 140] width 632 height 18
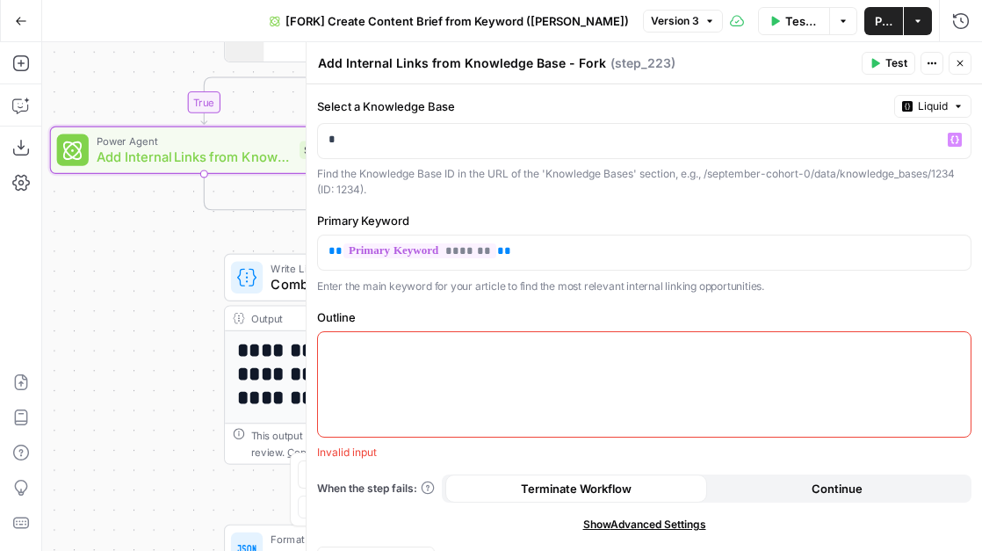
click at [785, 18] on span "Test Workflow" at bounding box center [801, 21] width 33 height 18
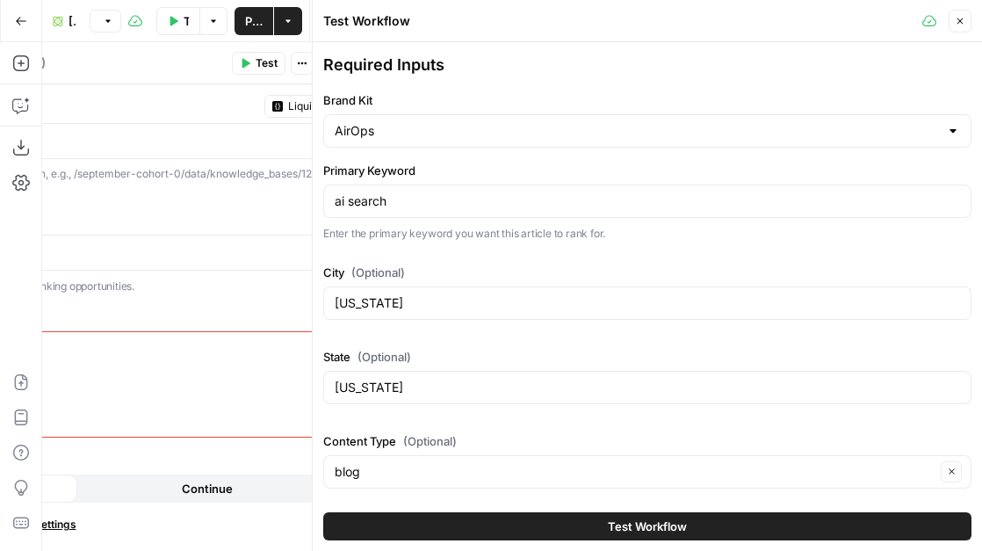
click at [964, 20] on icon "button" at bounding box center [960, 21] width 11 height 11
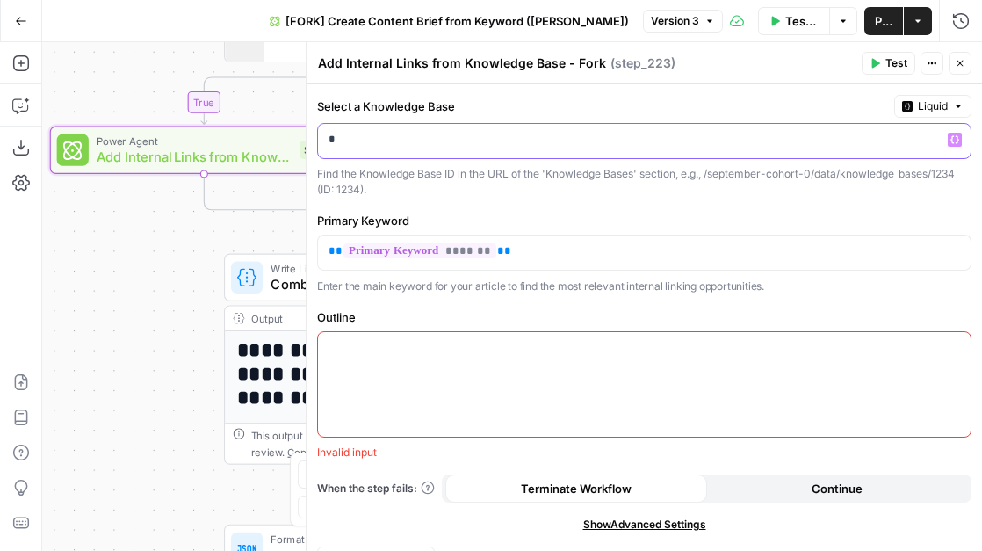
click at [452, 142] on p "*" at bounding box center [645, 140] width 632 height 18
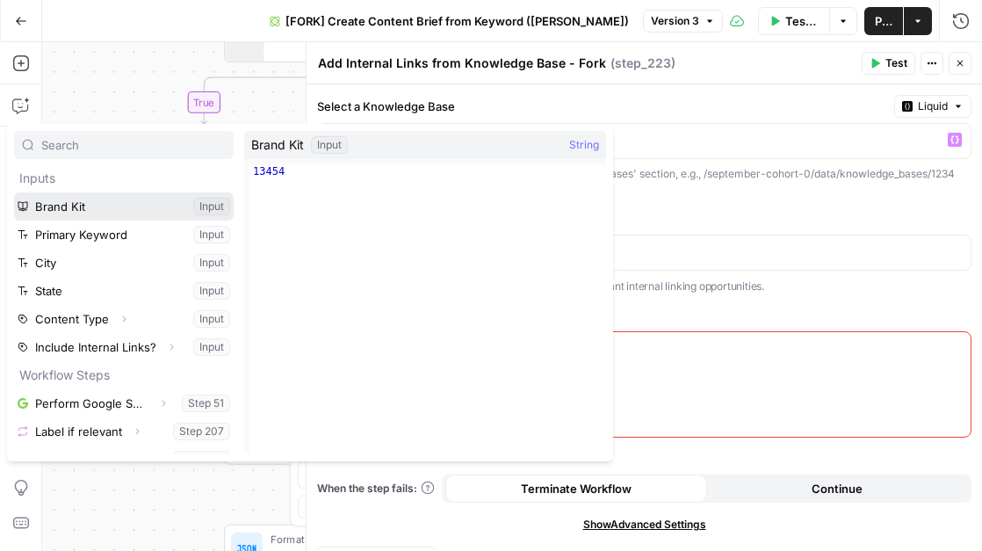
click at [91, 206] on button "Select variable Brand Kit" at bounding box center [124, 206] width 220 height 28
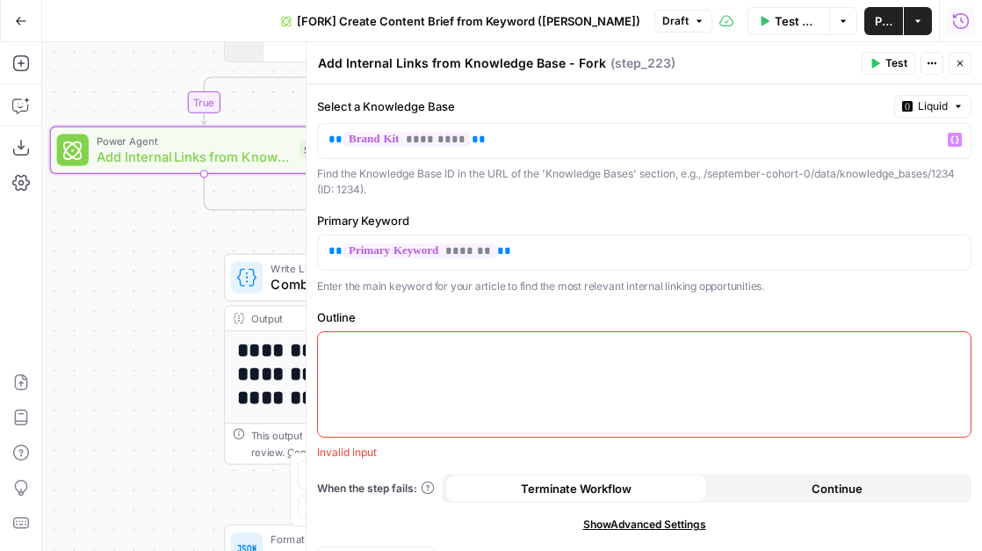
click at [959, 20] on icon "button" at bounding box center [961, 21] width 18 height 18
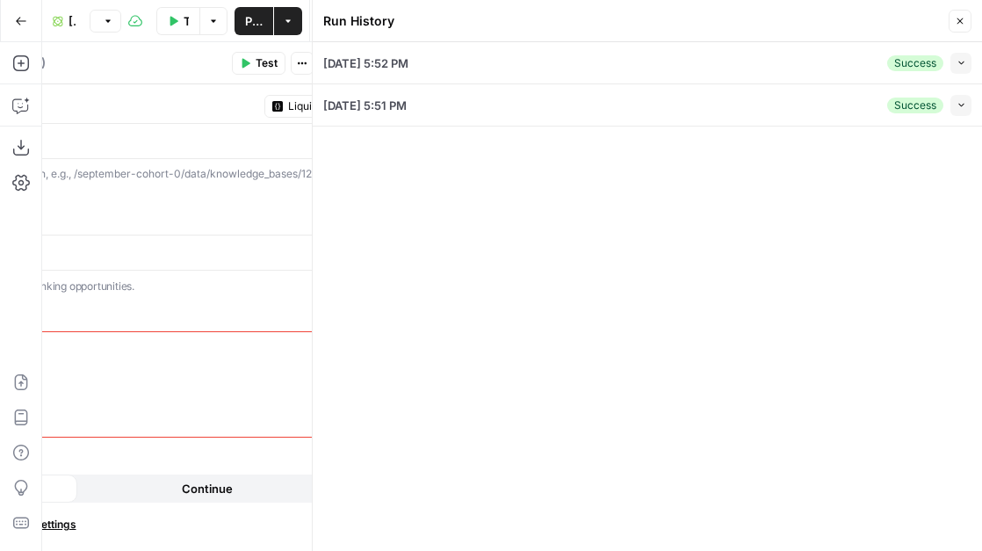
click at [961, 111] on button "Collapse" at bounding box center [960, 105] width 21 height 21
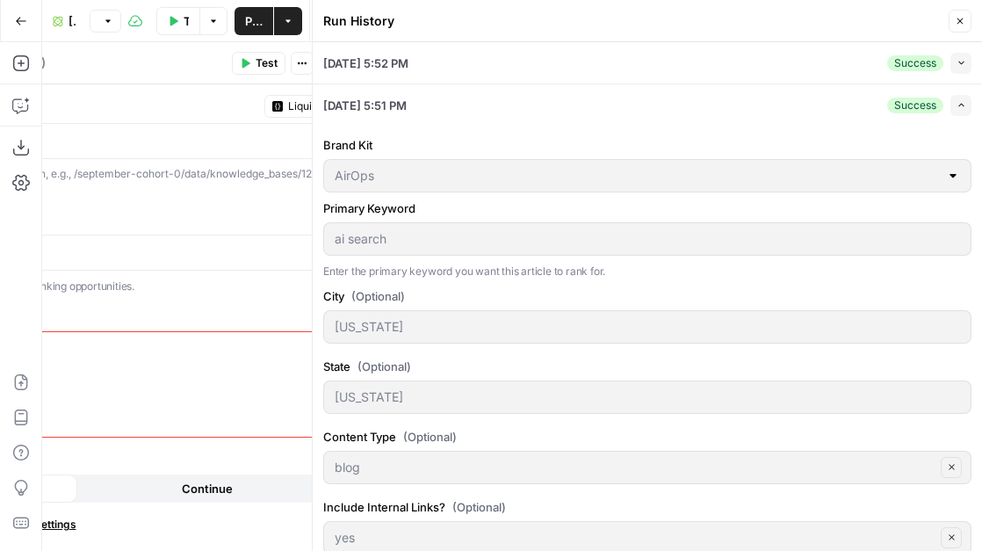
scroll to position [60, 0]
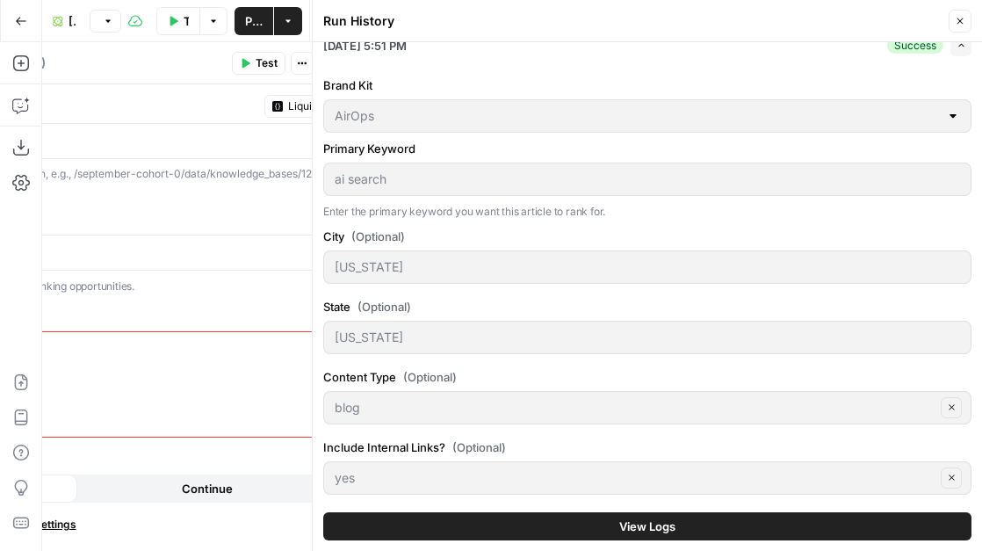
click at [586, 527] on button "View Logs" at bounding box center [647, 526] width 648 height 28
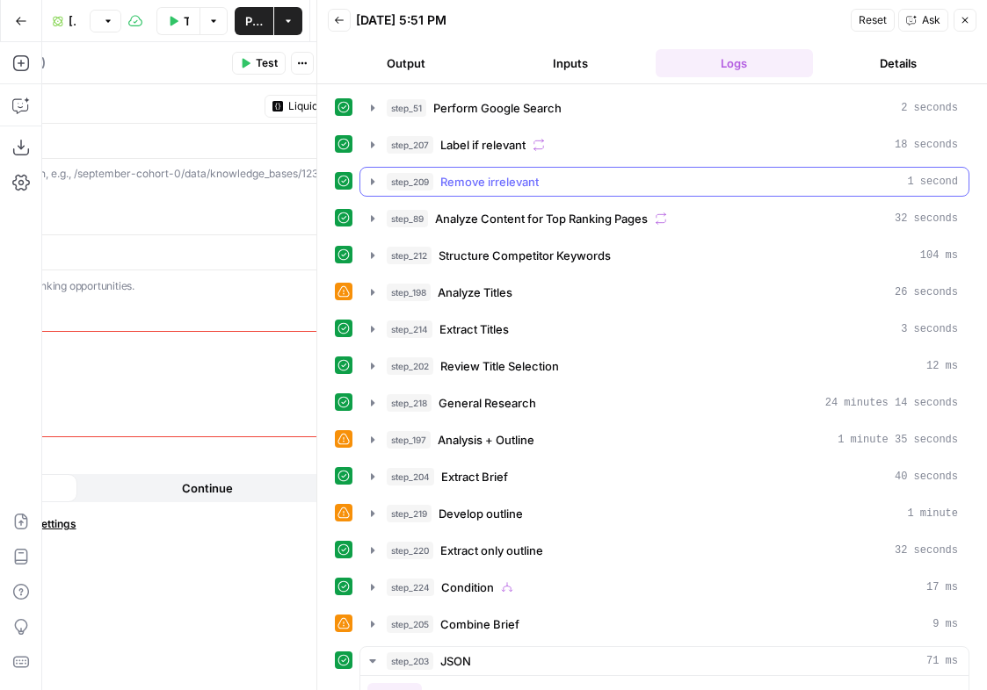
scroll to position [435, 0]
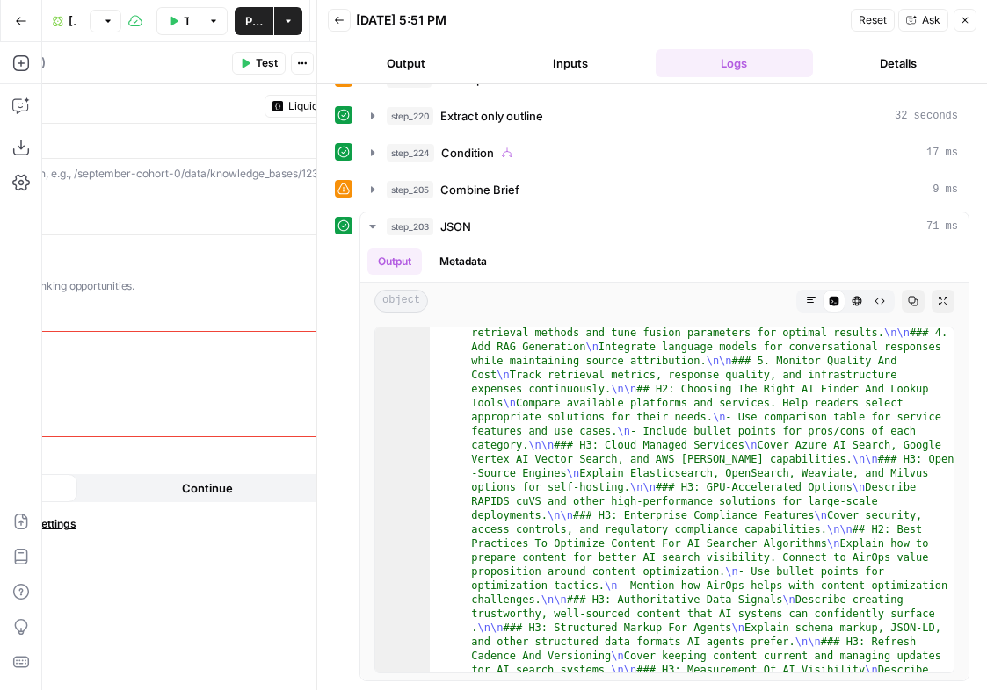
click at [959, 21] on icon "button" at bounding box center [964, 20] width 11 height 11
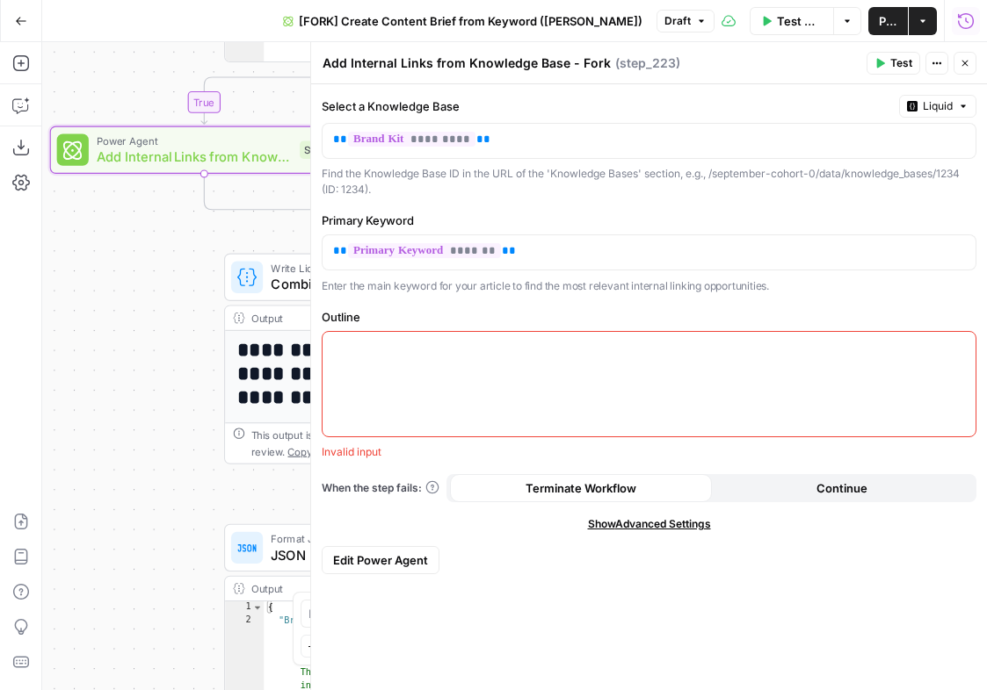
click at [964, 22] on icon "button" at bounding box center [966, 21] width 18 height 18
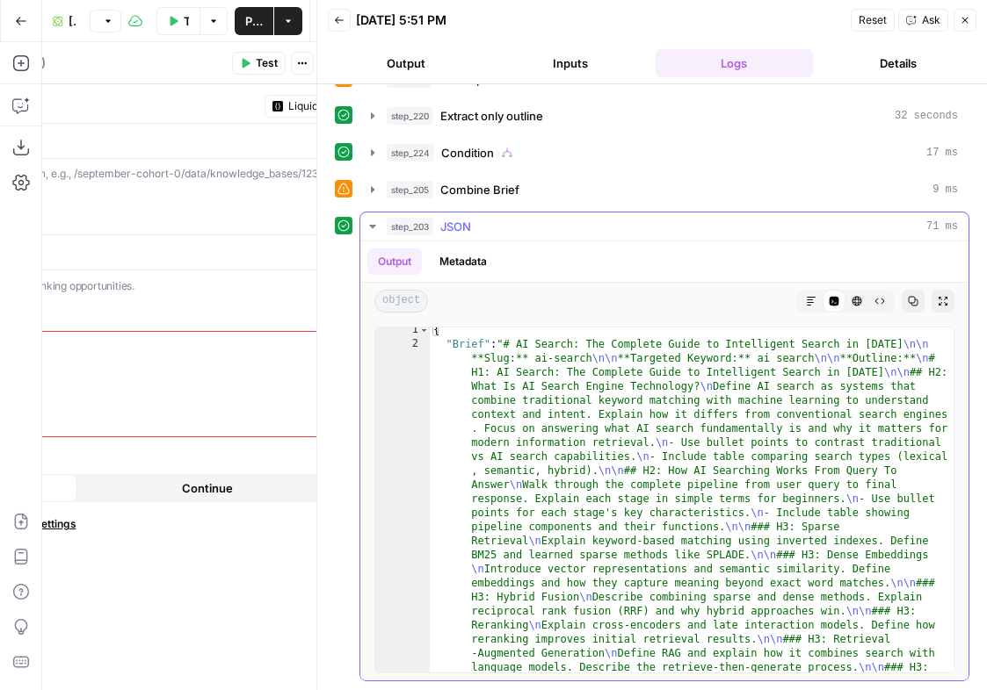
scroll to position [2, 0]
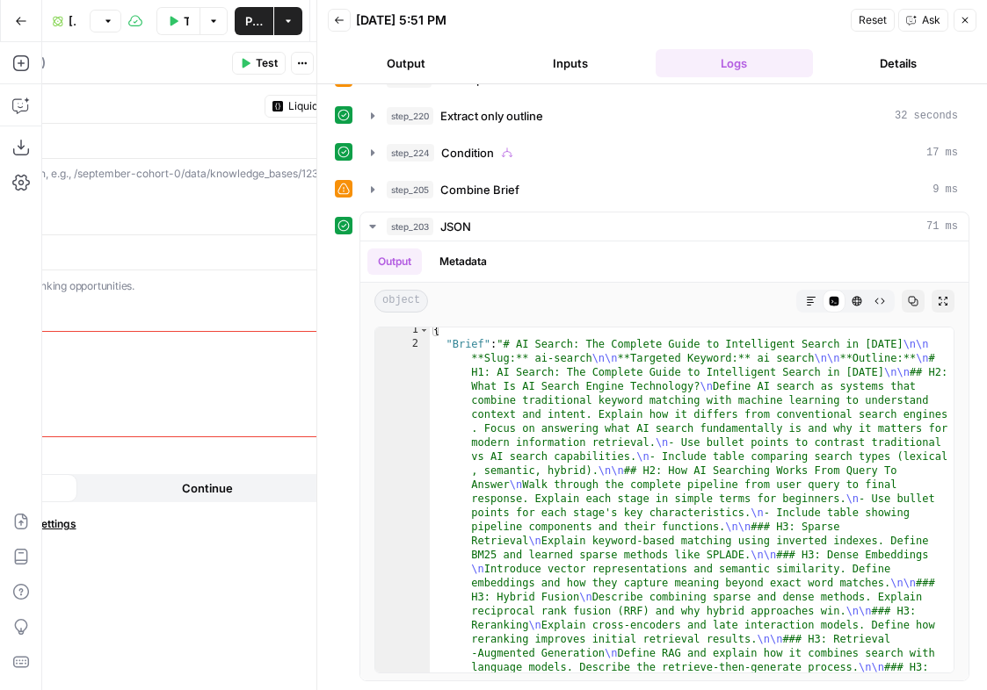
click at [345, 14] on button "Back" at bounding box center [339, 20] width 23 height 23
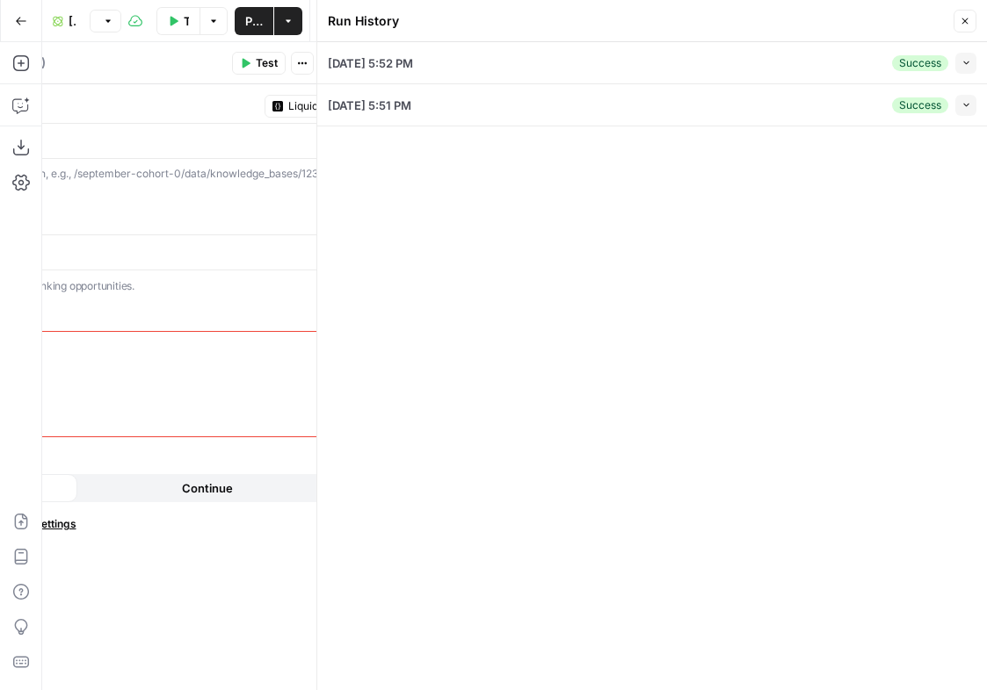
click at [965, 69] on button "Collapse" at bounding box center [965, 63] width 21 height 21
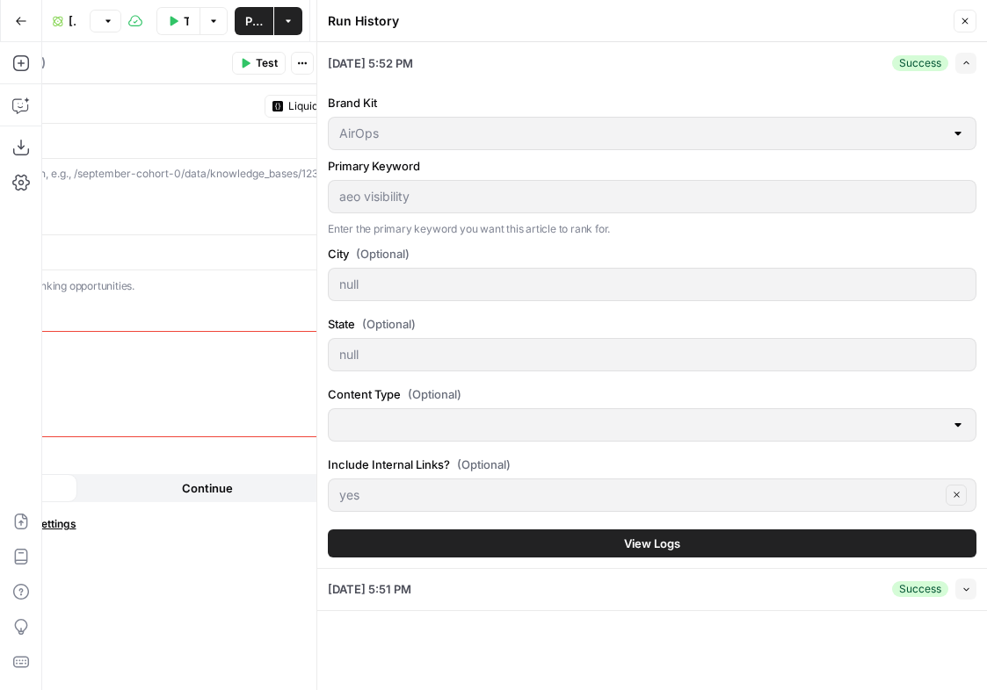
click at [530, 540] on button "View Logs" at bounding box center [652, 544] width 648 height 28
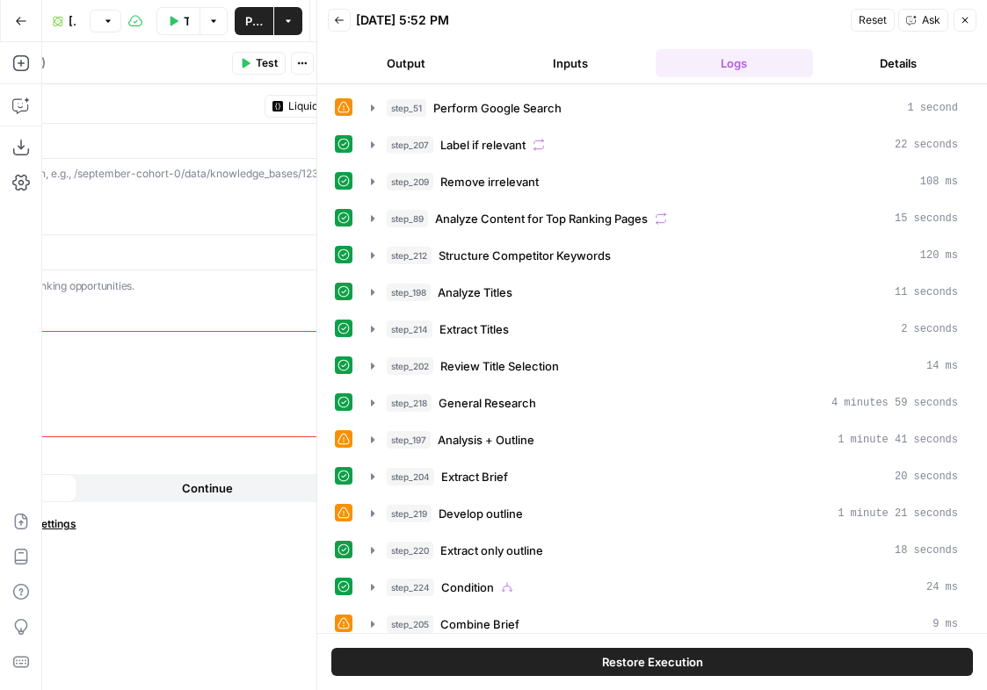
click at [507, 550] on button "Restore Execution" at bounding box center [651, 662] width 641 height 28
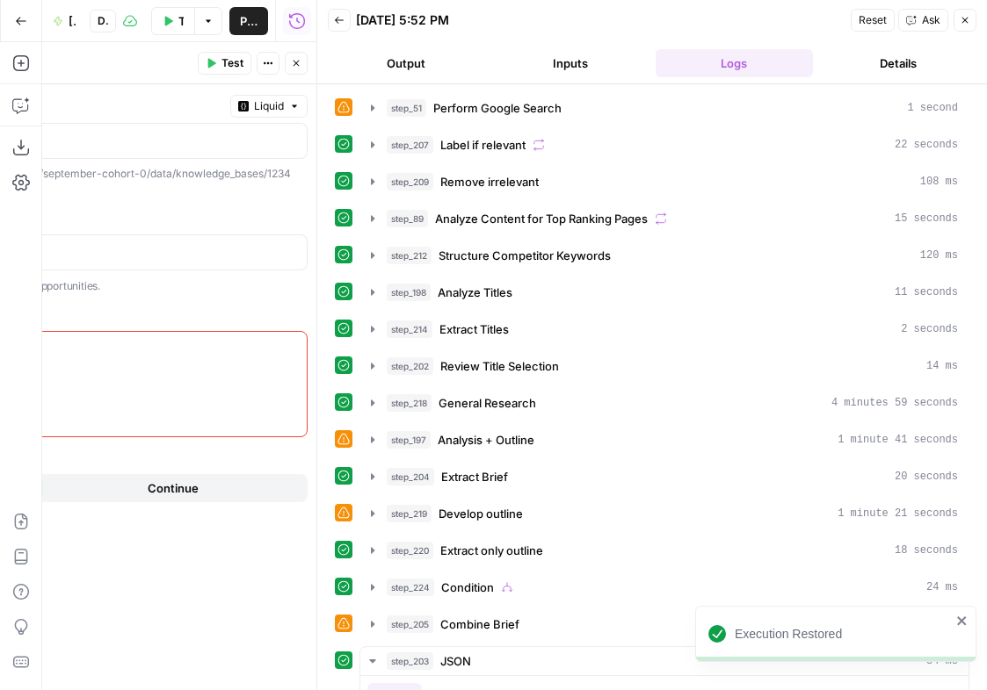
click at [966, 20] on icon "button" at bounding box center [964, 20] width 11 height 11
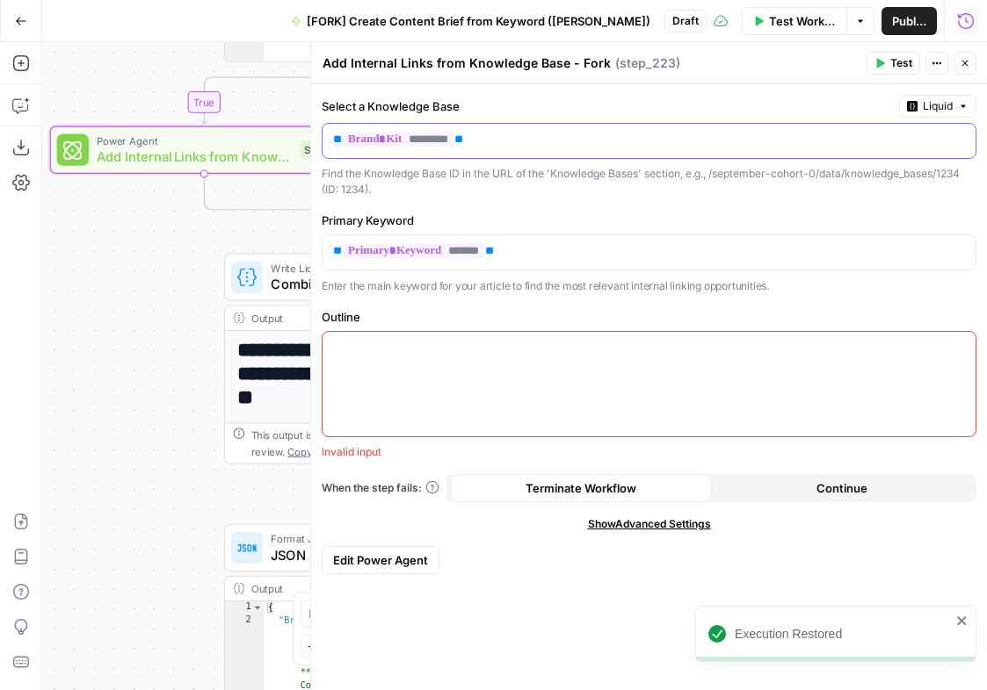
click at [501, 141] on p "** ********* **" at bounding box center [634, 140] width 603 height 18
drag, startPoint x: 510, startPoint y: 139, endPoint x: 323, endPoint y: 140, distance: 187.1
click at [323, 140] on div "** ********* **" at bounding box center [634, 141] width 625 height 34
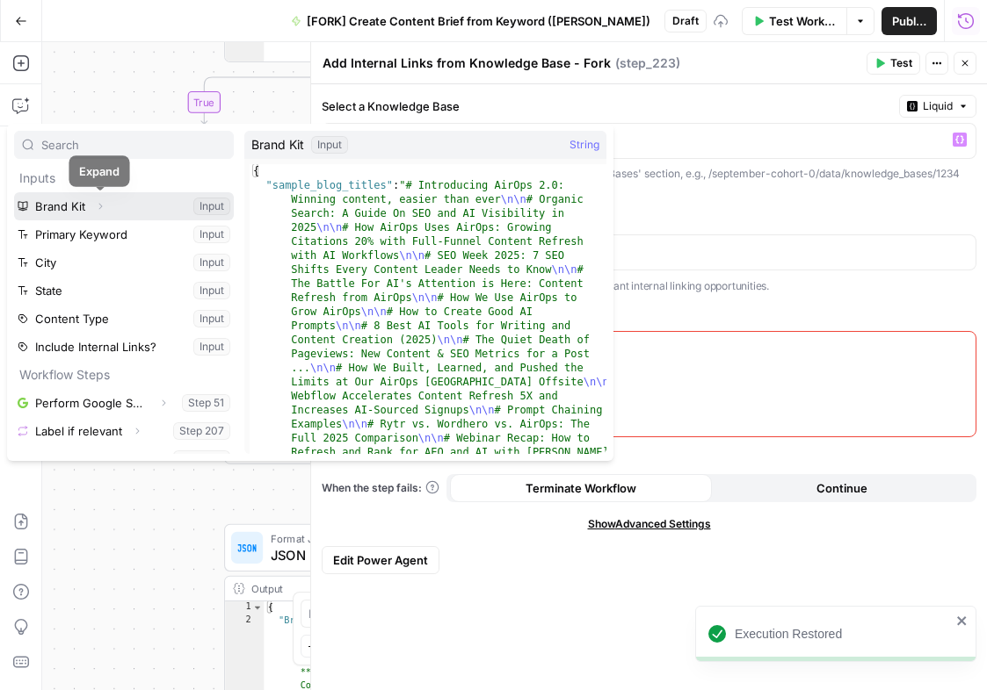
click at [95, 206] on icon "button" at bounding box center [100, 206] width 11 height 11
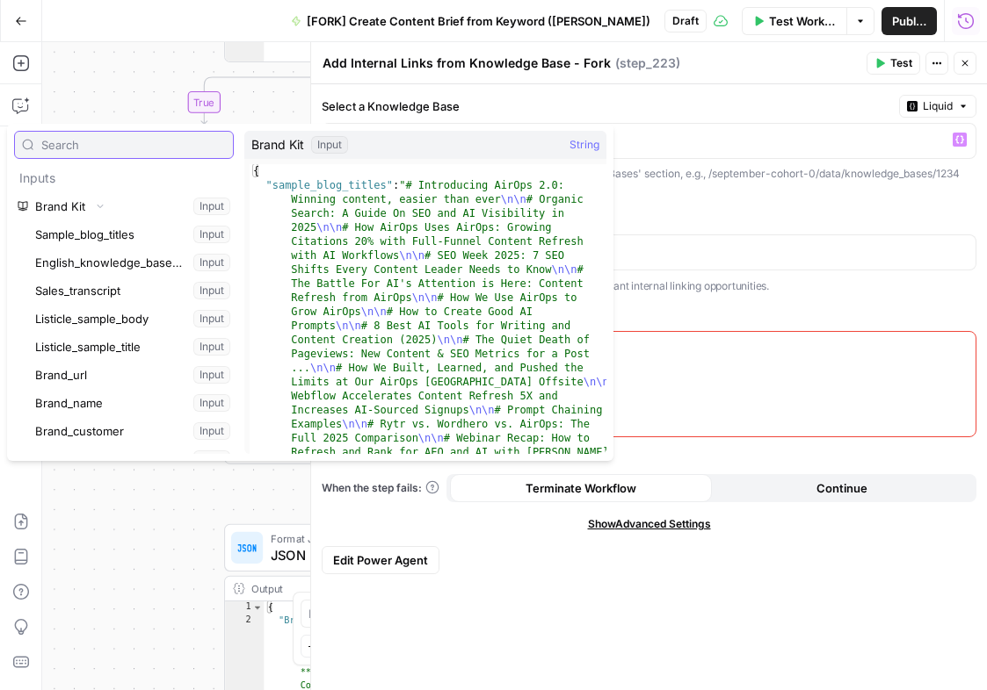
click at [120, 141] on input "text" at bounding box center [133, 145] width 184 height 18
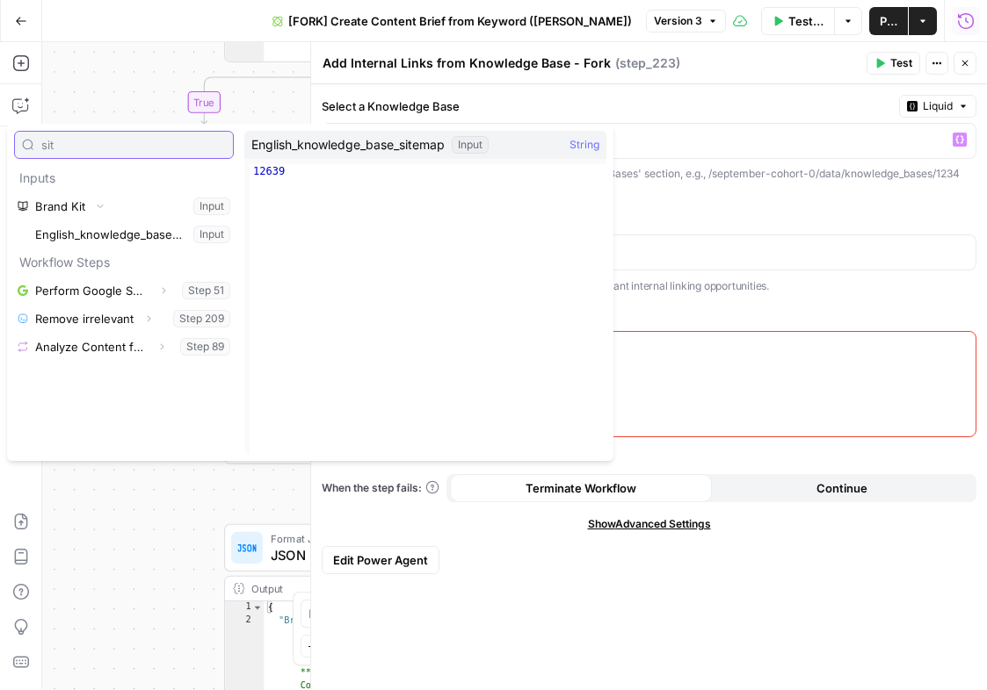
type input "sit"
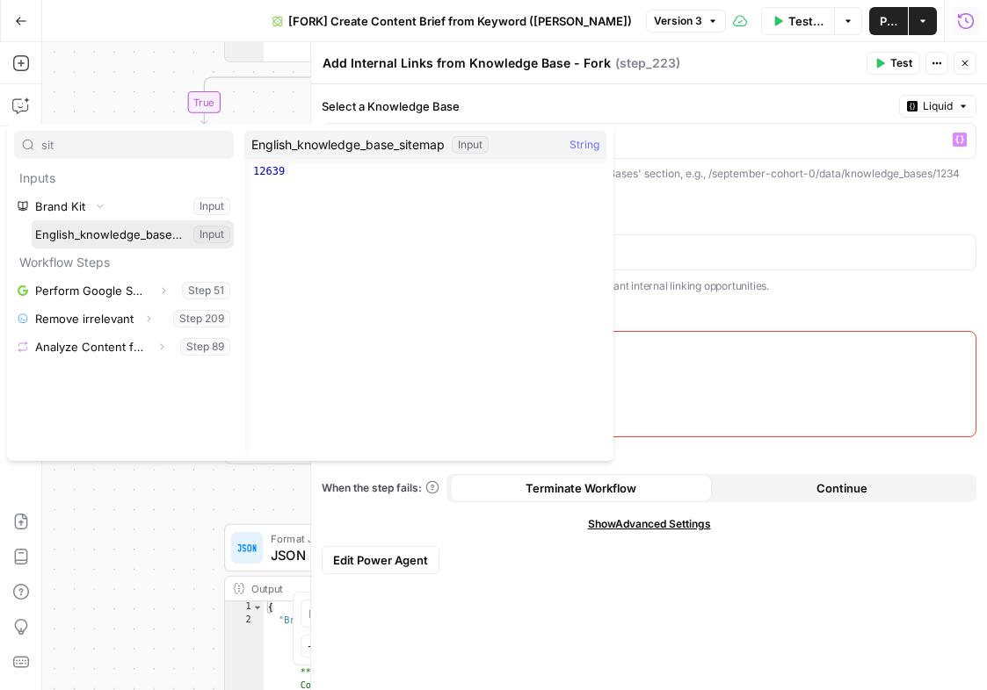
click at [157, 234] on button "Select variable English_knowledge_base_sitemap" at bounding box center [133, 234] width 202 height 28
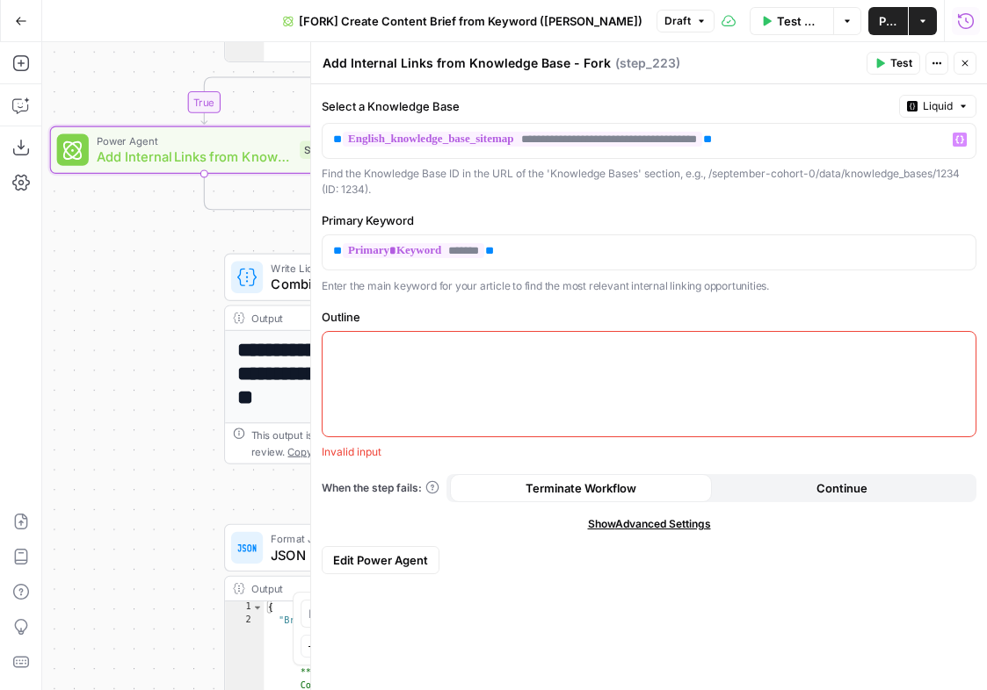
click at [368, 348] on p at bounding box center [649, 348] width 632 height 18
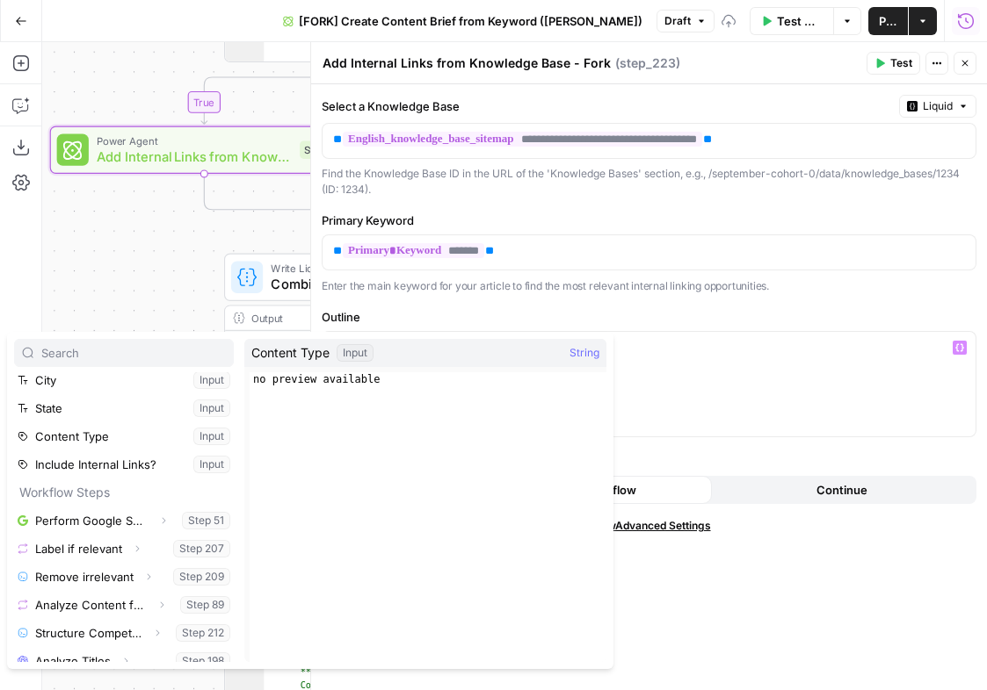
scroll to position [300, 0]
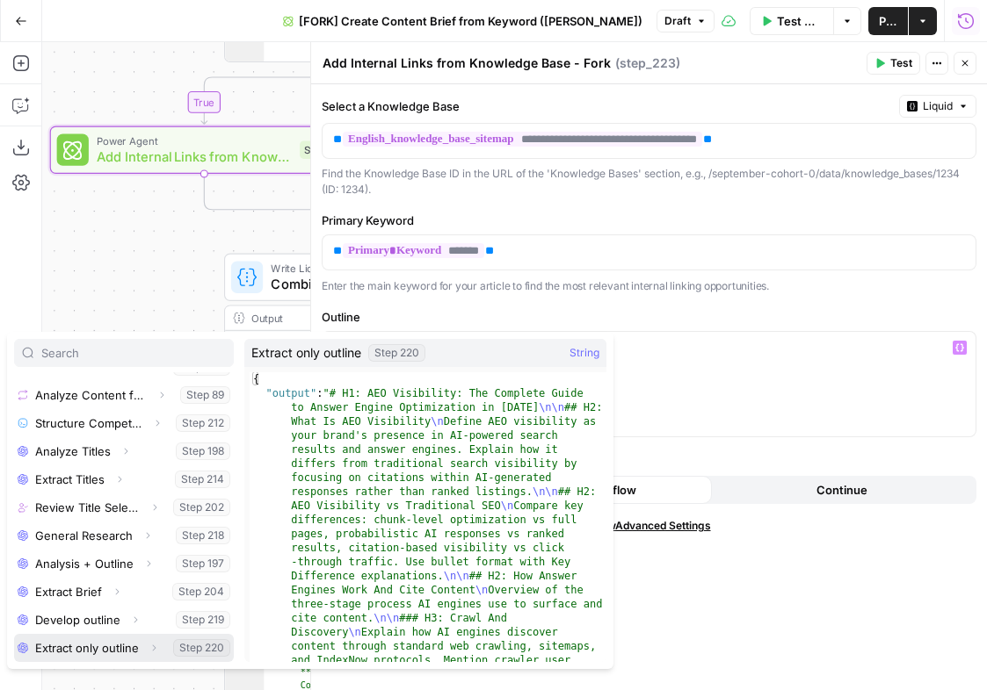
click at [84, 550] on button "Select variable Extract only outline" at bounding box center [124, 648] width 220 height 28
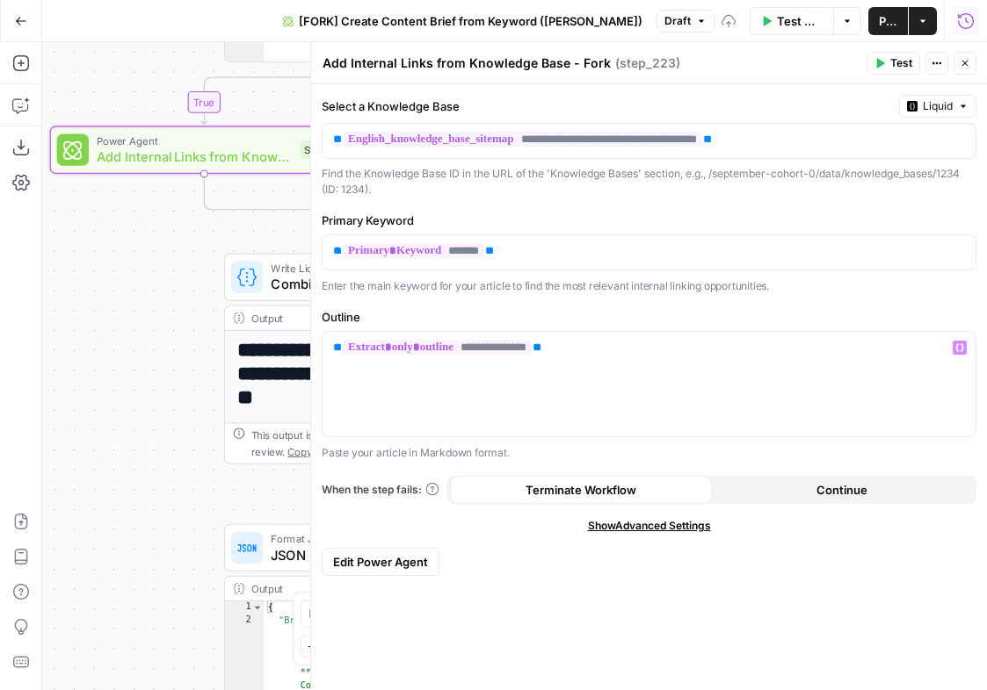
click at [969, 54] on button "Close" at bounding box center [964, 63] width 23 height 23
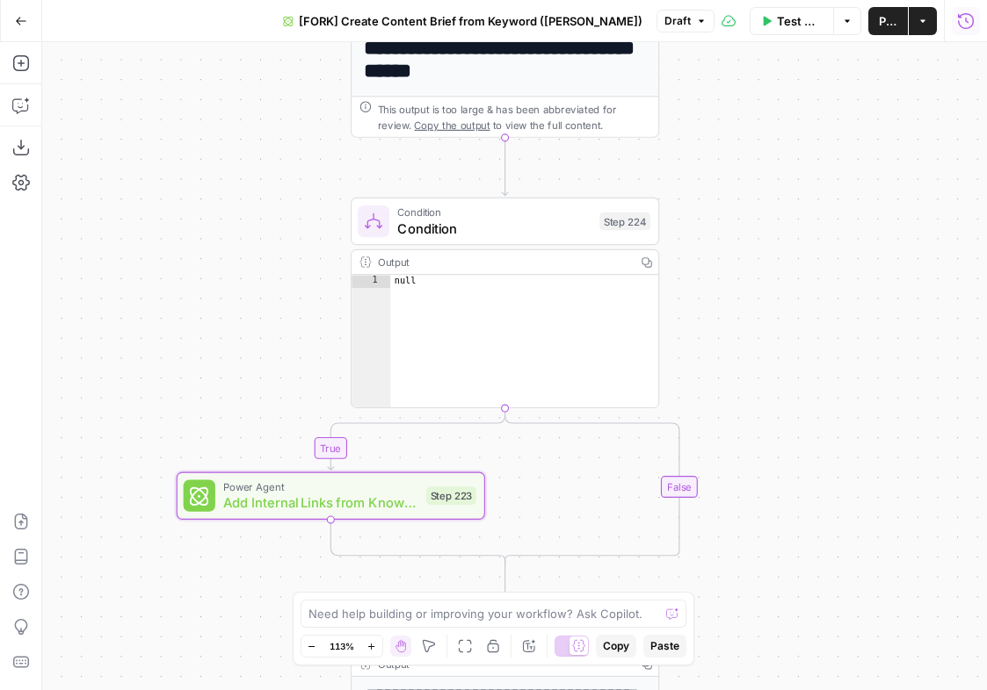
drag, startPoint x: 591, startPoint y: 71, endPoint x: 723, endPoint y: 439, distance: 390.9
click at [722, 438] on div "true false Workflow Set Inputs Inputs Google Search Perform Google Search Step …" at bounding box center [514, 366] width 944 height 648
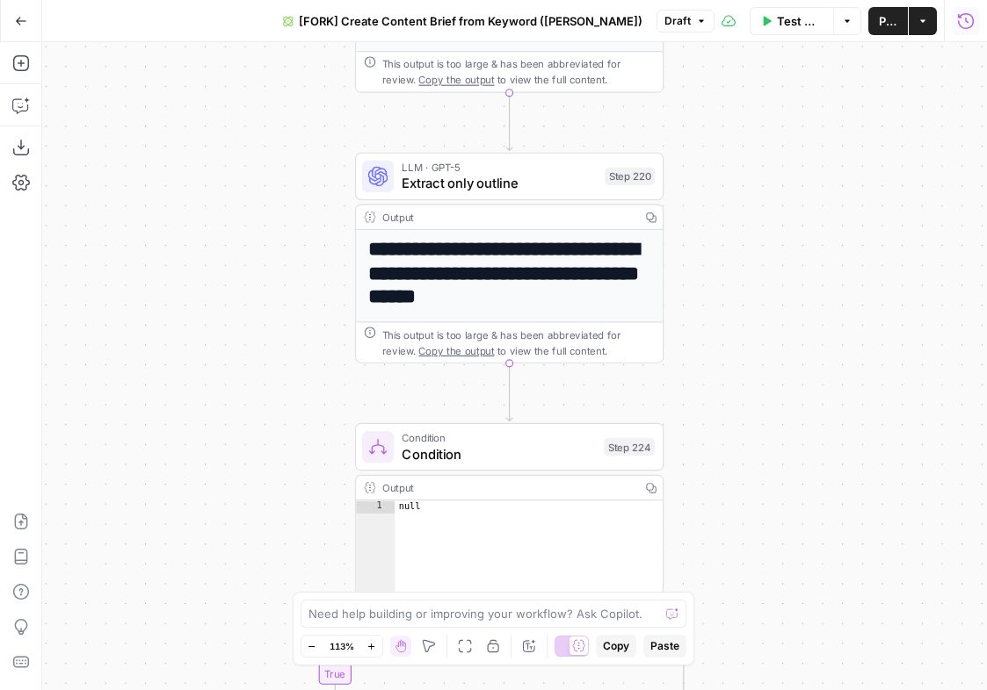
drag, startPoint x: 729, startPoint y: 235, endPoint x: 729, endPoint y: 424, distance: 189.7
click at [729, 424] on div "true false Workflow Set Inputs Inputs Google Search Perform Google Search Step …" at bounding box center [514, 366] width 944 height 648
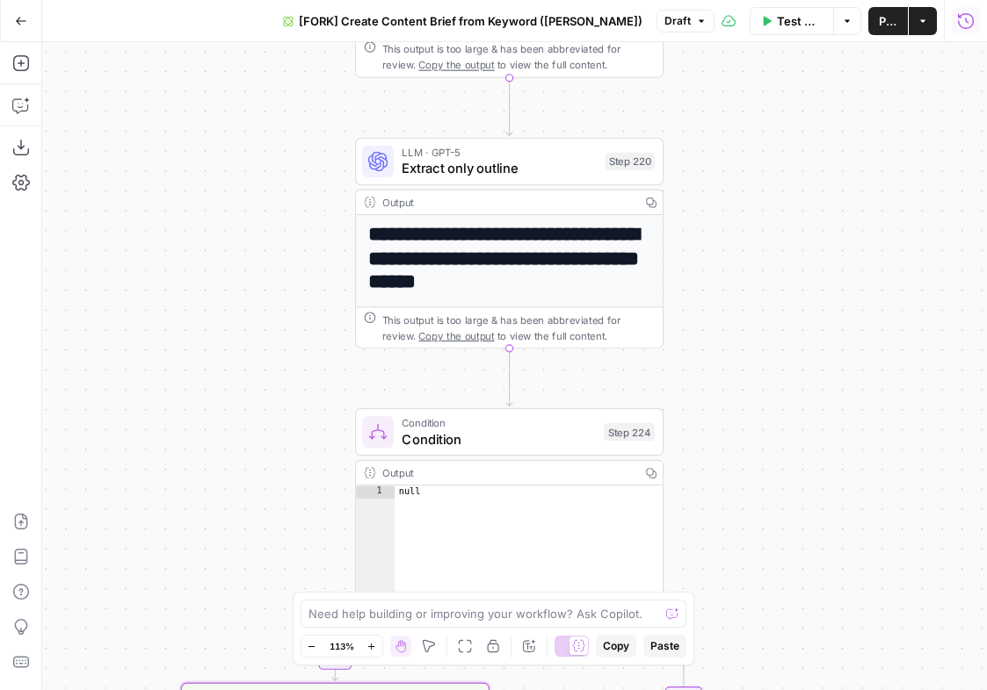
drag, startPoint x: 734, startPoint y: 450, endPoint x: 726, endPoint y: 104, distance: 346.2
click at [726, 105] on div "true false Workflow Set Inputs Inputs Google Search Perform Google Search Step …" at bounding box center [514, 366] width 944 height 648
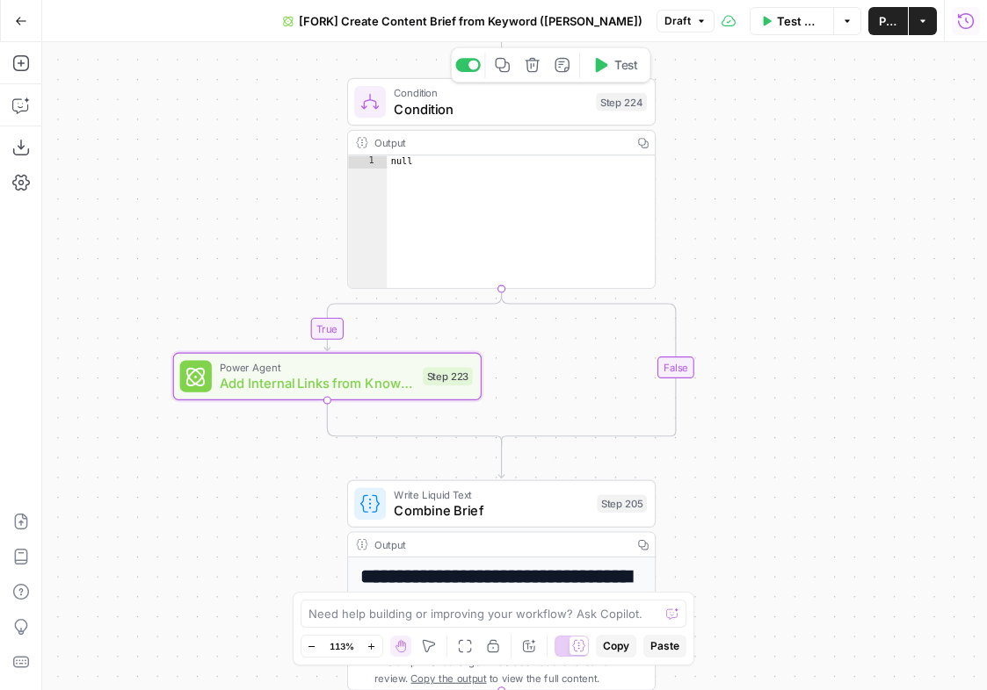
click at [622, 72] on span "Test" at bounding box center [626, 65] width 24 height 18
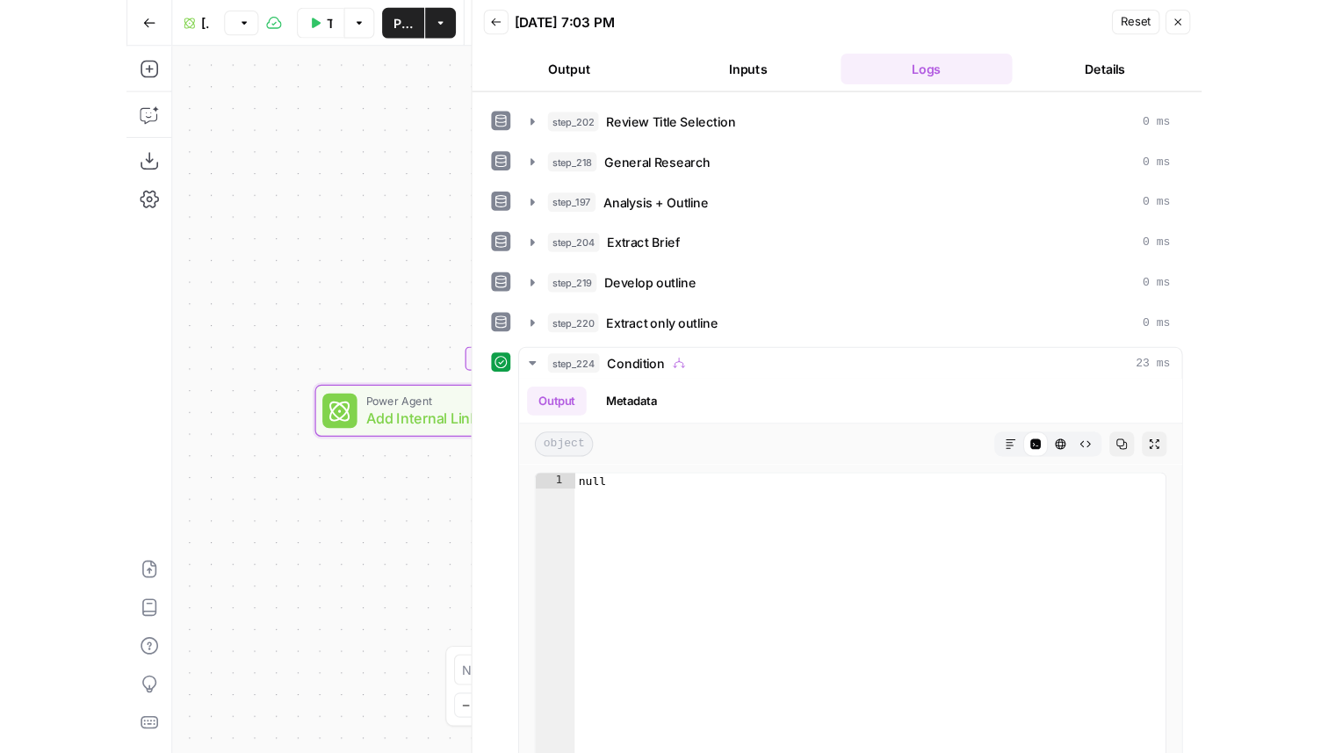
scroll to position [376, 0]
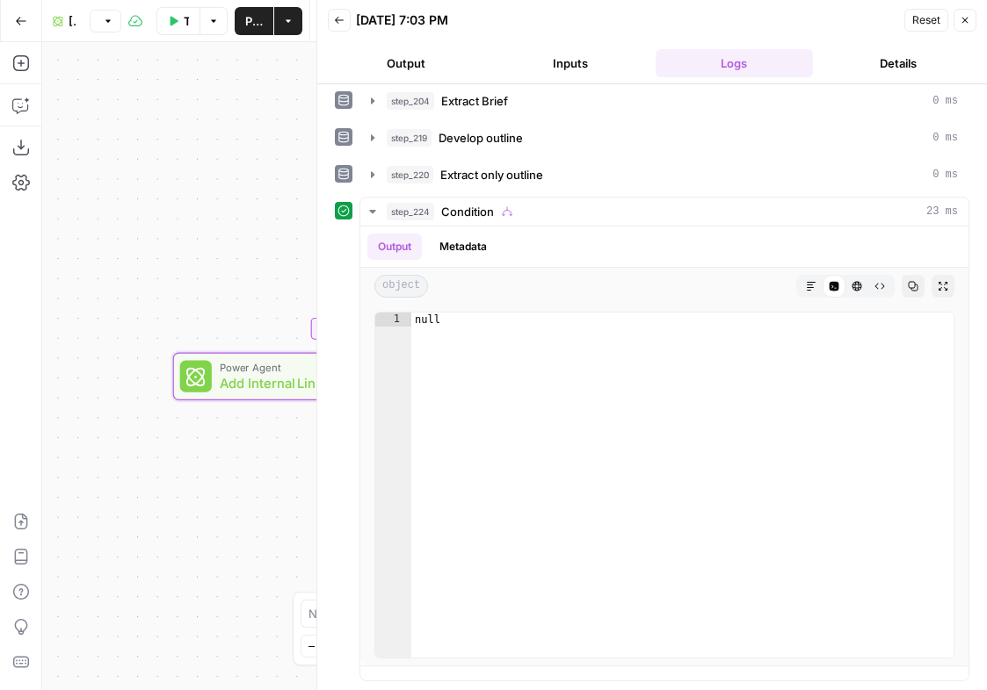
click at [961, 19] on icon "button" at bounding box center [964, 20] width 11 height 11
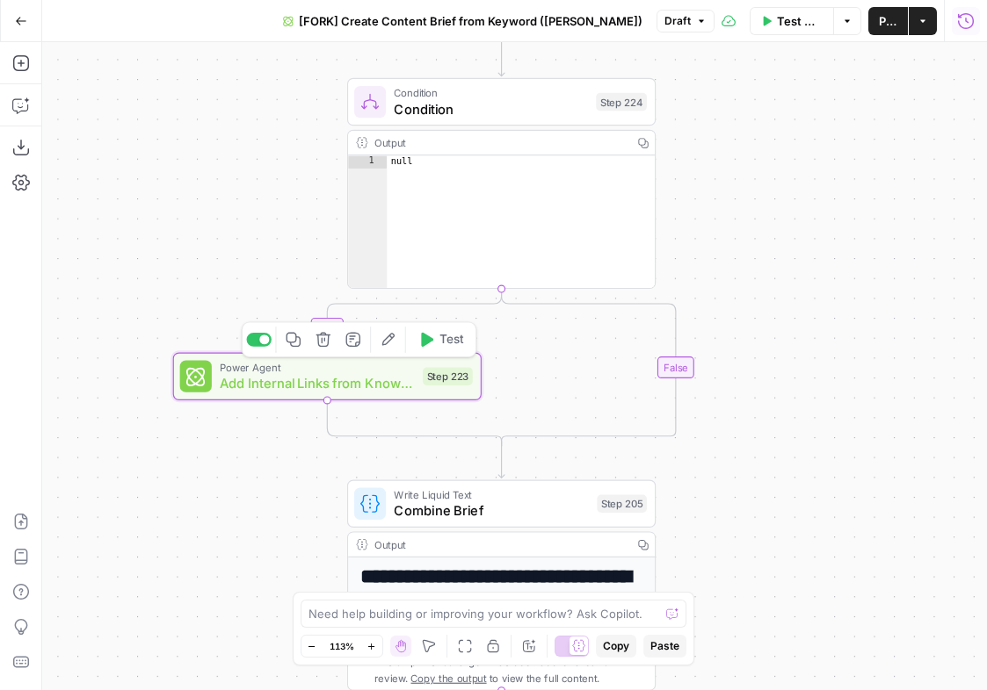
click at [308, 376] on span "Add Internal Links from Knowledge Base - Fork" at bounding box center [317, 383] width 195 height 20
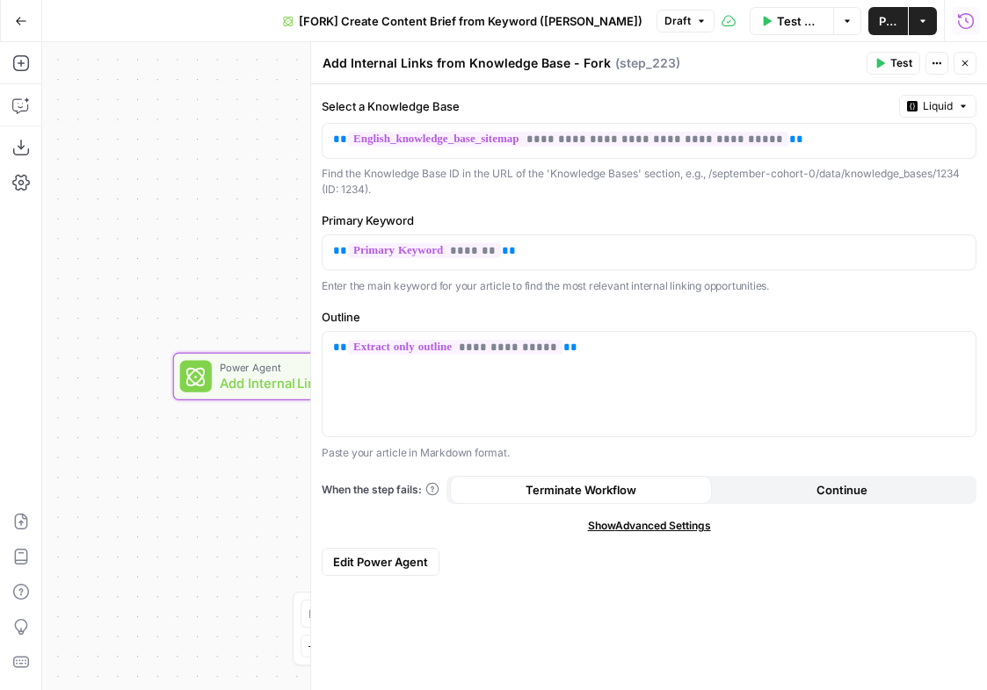
click at [372, 550] on span "Edit Power Agent" at bounding box center [380, 562] width 95 height 18
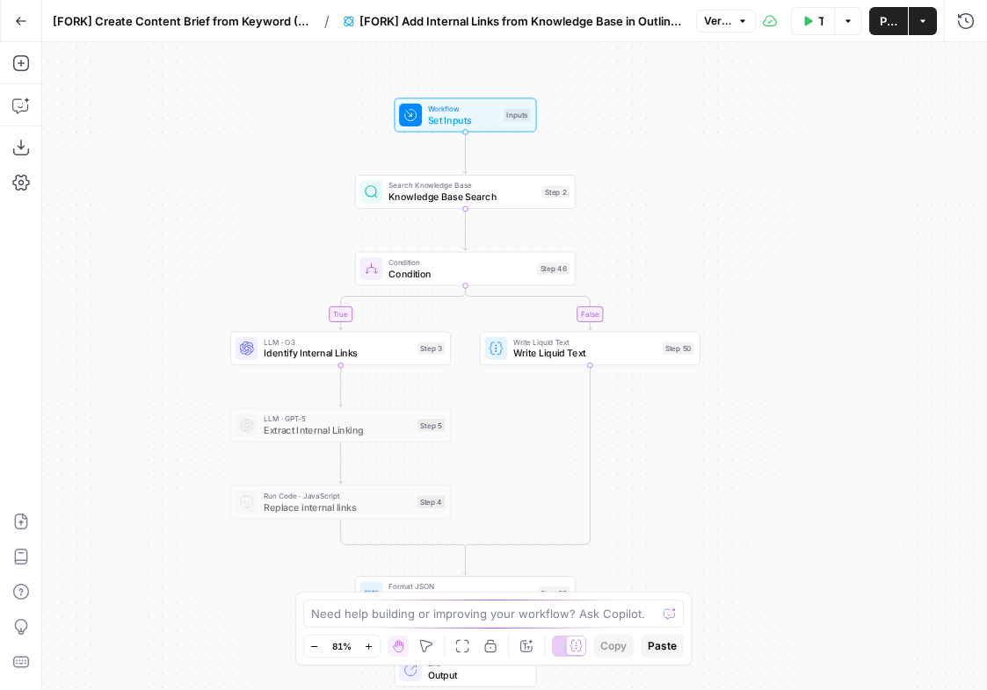
drag, startPoint x: 316, startPoint y: 98, endPoint x: 266, endPoint y: 120, distance: 55.0
click at [266, 120] on div "true false Workflow Set Inputs Inputs Search Knowledge Base Knowledge Base Sear…" at bounding box center [514, 366] width 944 height 648
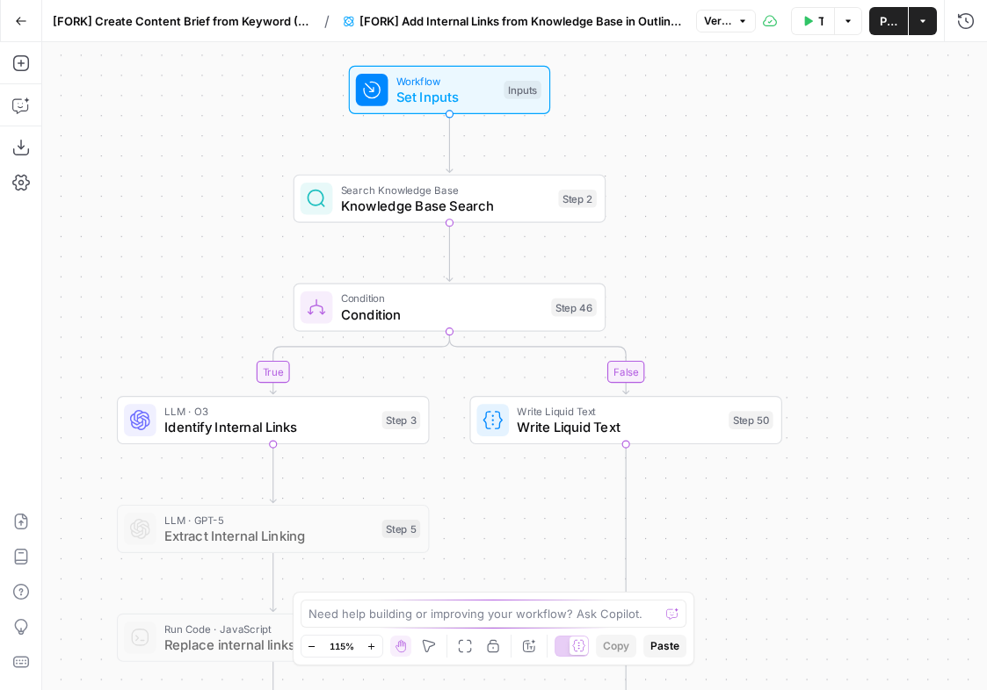
drag, startPoint x: 638, startPoint y: 147, endPoint x: 695, endPoint y: 140, distance: 57.5
click at [695, 140] on div "true false Workflow Set Inputs Inputs Search Knowledge Base Knowledge Base Sear…" at bounding box center [514, 366] width 944 height 648
click at [183, 29] on span "[FORK] Create Content Brief from Keyword (Andrea)" at bounding box center [181, 21] width 257 height 18
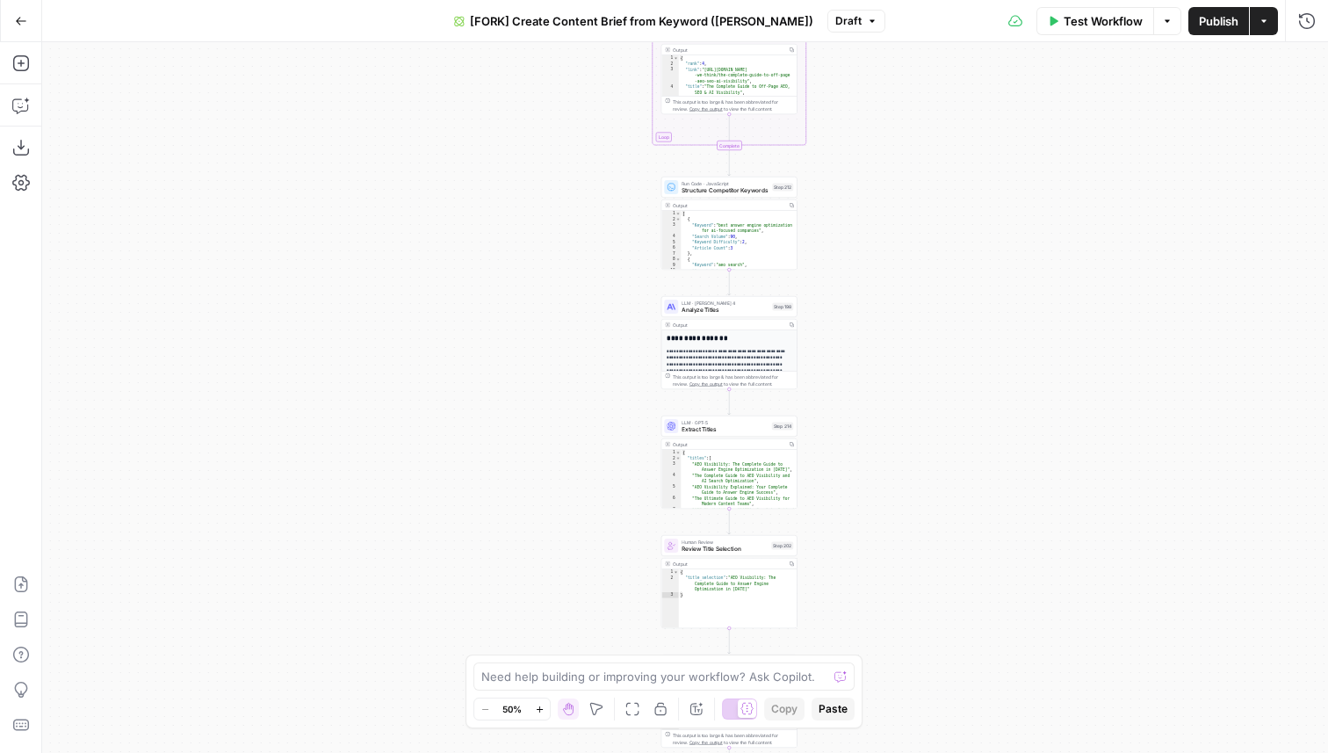
drag, startPoint x: 273, startPoint y: 135, endPoint x: 451, endPoint y: 105, distance: 180.1
click at [452, 105] on div "true false Workflow Set Inputs Inputs Google Search Perform Google Search Step …" at bounding box center [685, 397] width 1286 height 711
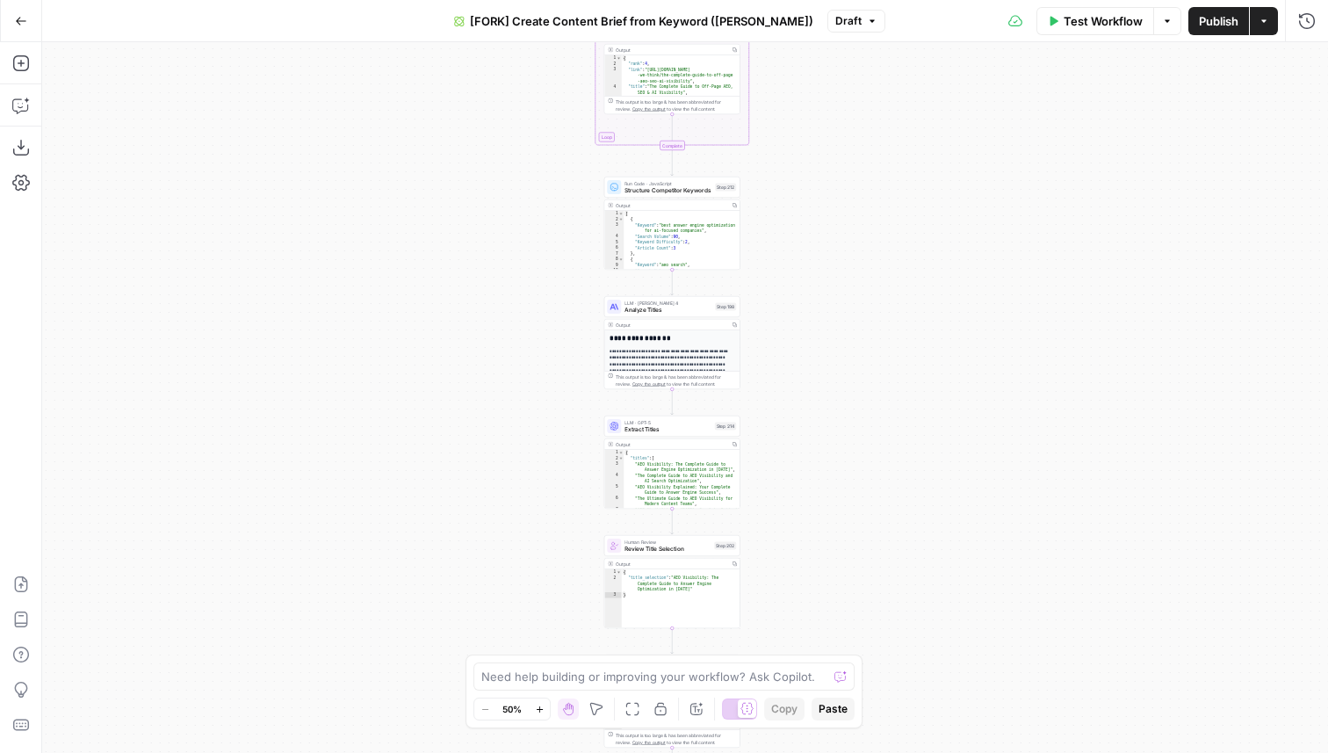
drag, startPoint x: 953, startPoint y: 193, endPoint x: 879, endPoint y: 193, distance: 73.8
click at [879, 193] on div "true false Workflow Set Inputs Inputs Google Search Perform Google Search Step …" at bounding box center [685, 397] width 1286 height 711
click at [981, 22] on span "Publish" at bounding box center [1219, 21] width 40 height 18
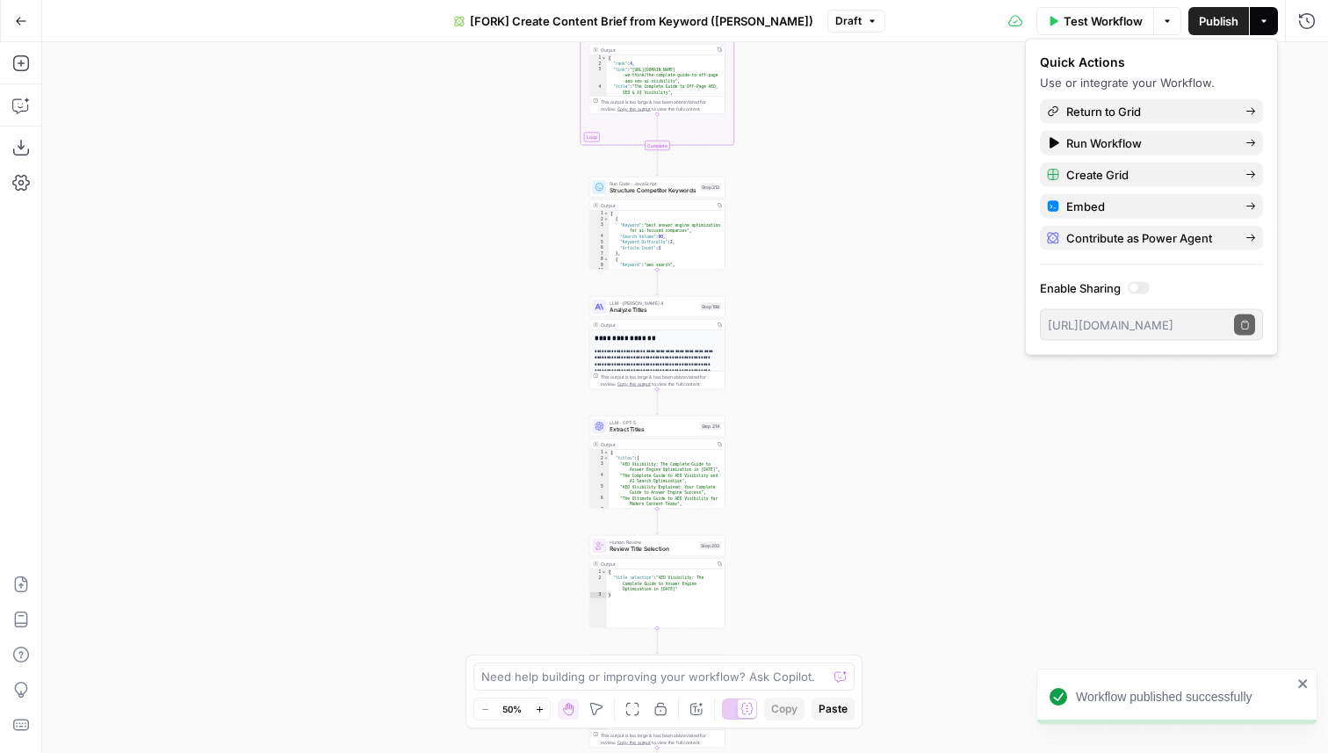
click at [29, 19] on button "Go Back" at bounding box center [21, 21] width 32 height 32
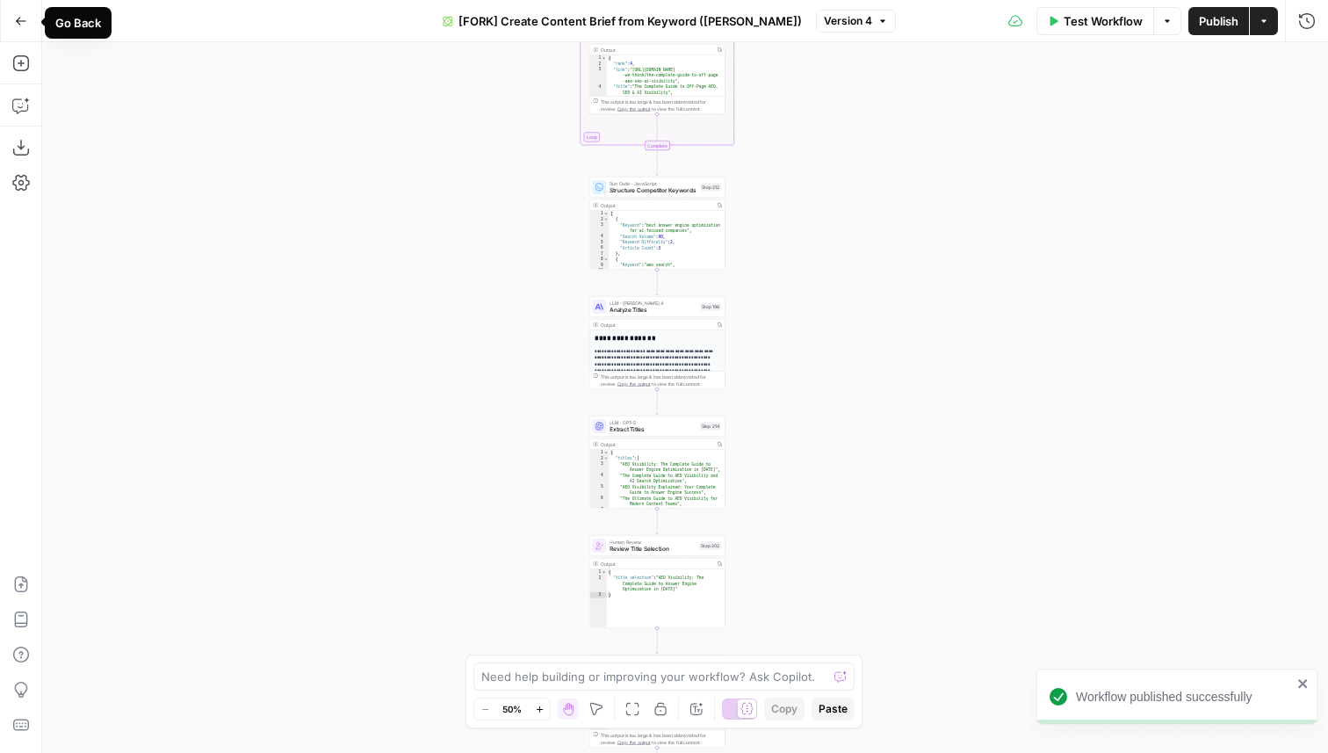
click at [18, 18] on icon "button" at bounding box center [21, 21] width 11 height 8
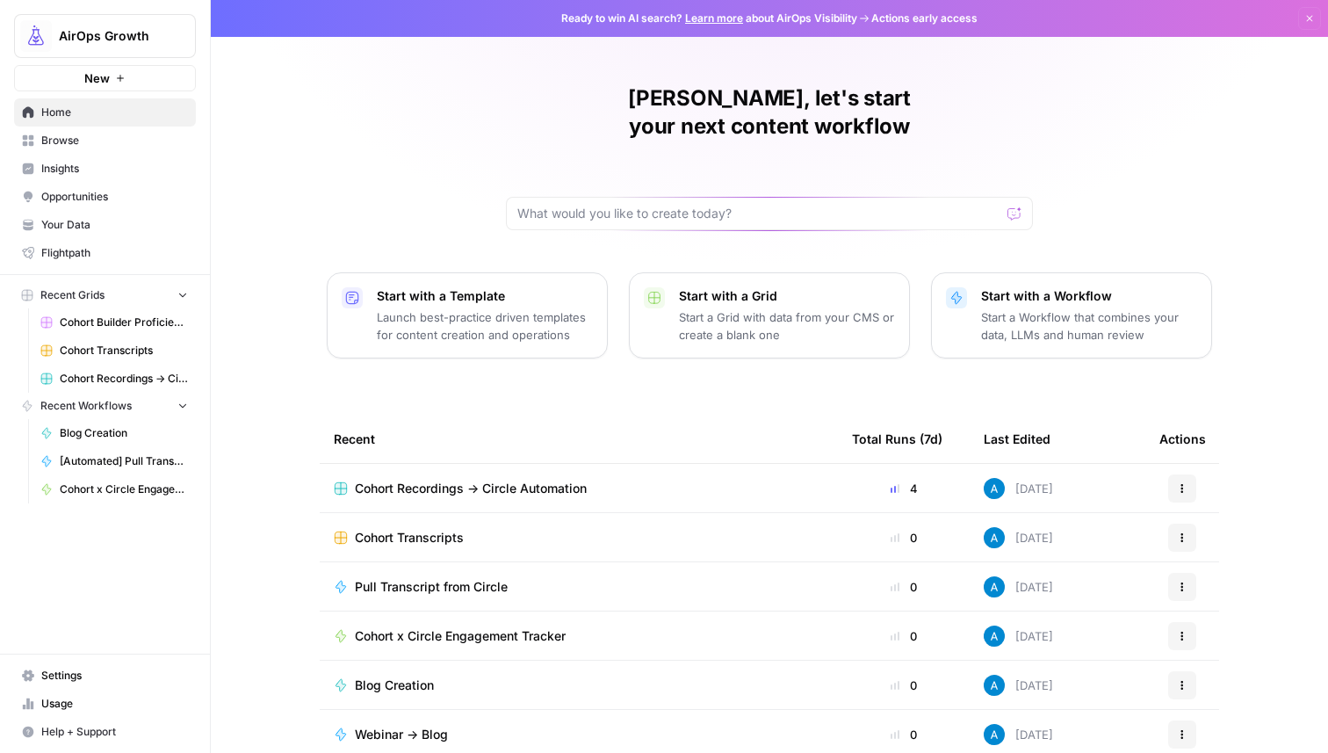
click at [436, 529] on span "Cohort Transcripts" at bounding box center [409, 538] width 109 height 18
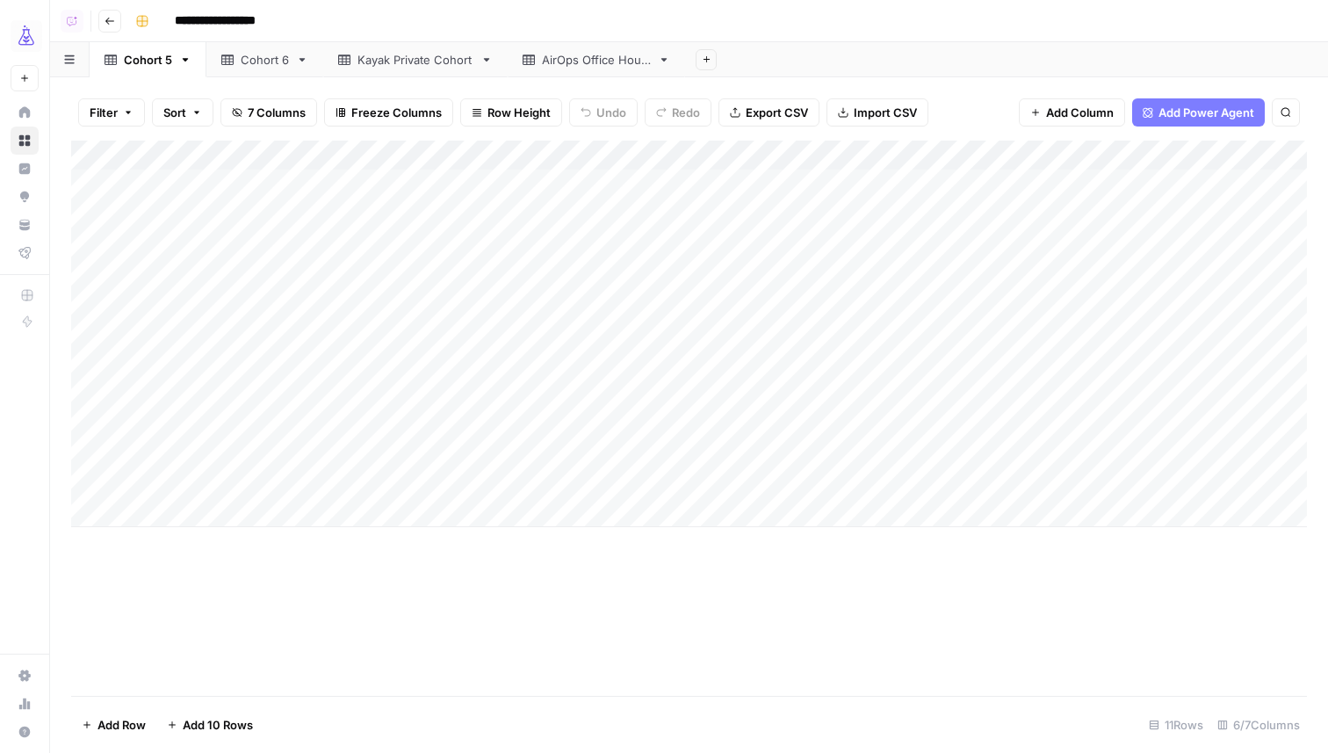
click at [255, 62] on div "Cohort 6" at bounding box center [265, 60] width 48 height 18
click at [263, 306] on div "Add Column" at bounding box center [689, 274] width 1236 height 267
type textarea "**********"
click at [325, 565] on div "Add Column" at bounding box center [689, 418] width 1236 height 555
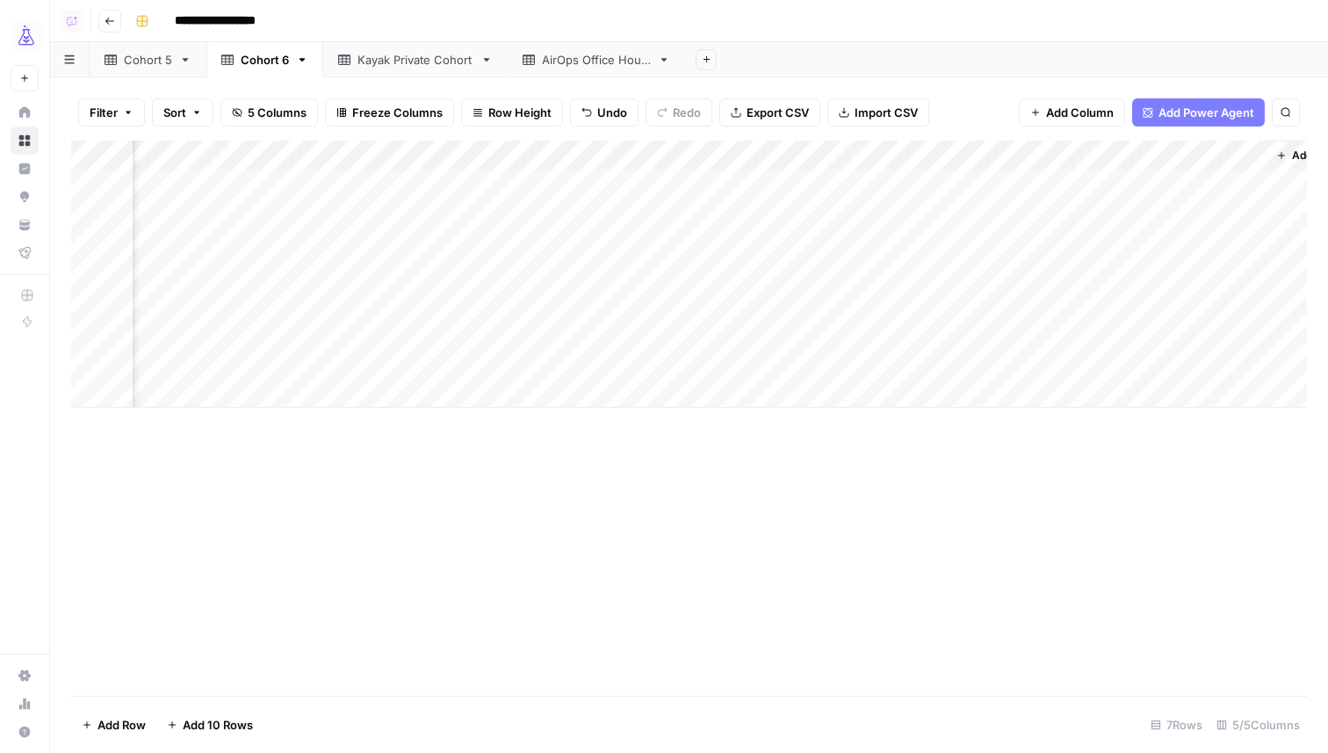
scroll to position [0, 189]
click at [1013, 341] on div "Add Column" at bounding box center [689, 274] width 1236 height 267
type textarea "**********"
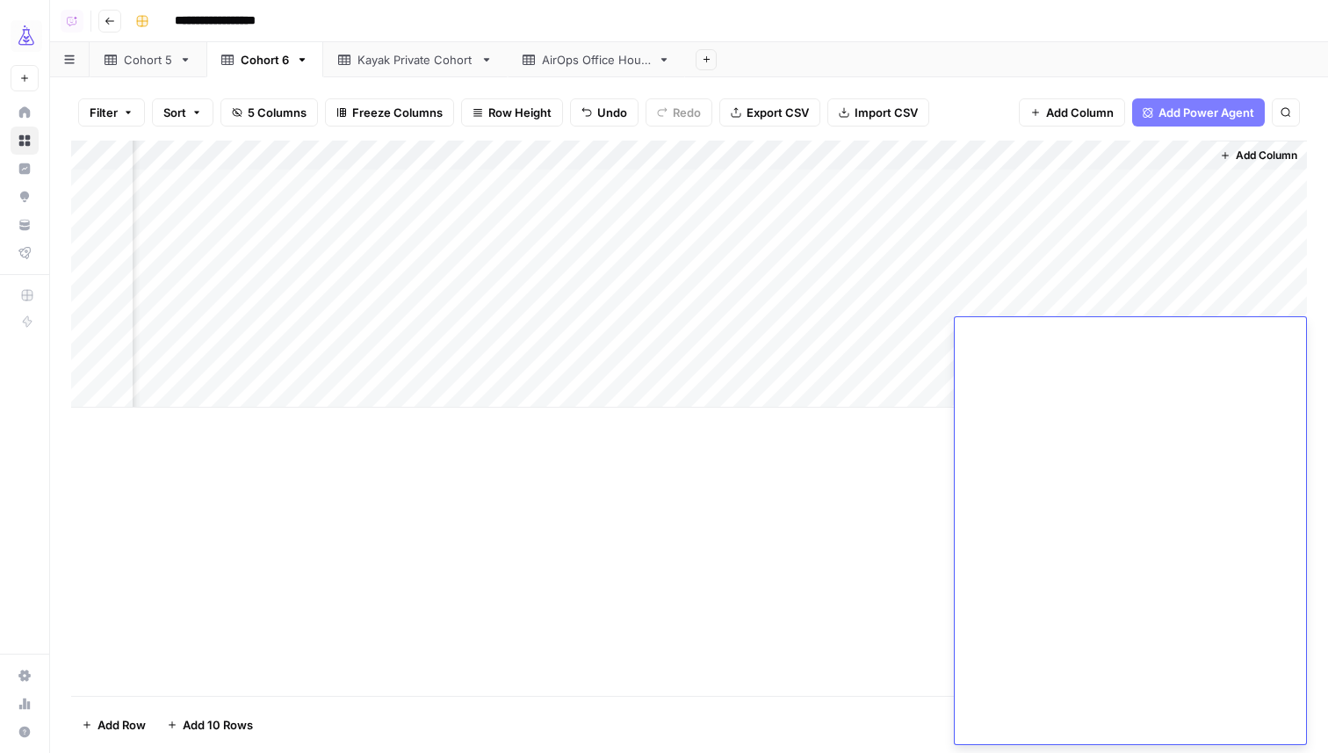
click at [734, 540] on div "Add Column" at bounding box center [689, 418] width 1236 height 555
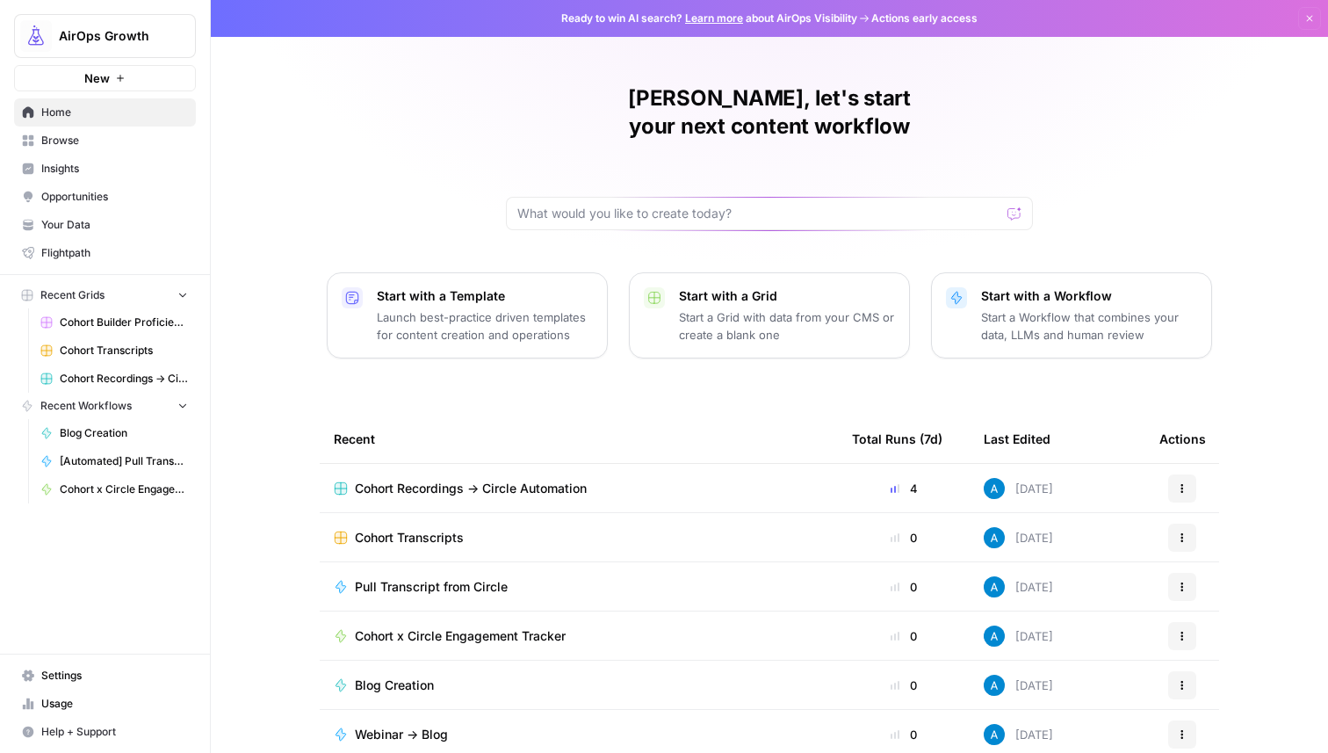
click at [544, 627] on span "Cohort x Circle Engagement Tracker" at bounding box center [460, 636] width 211 height 18
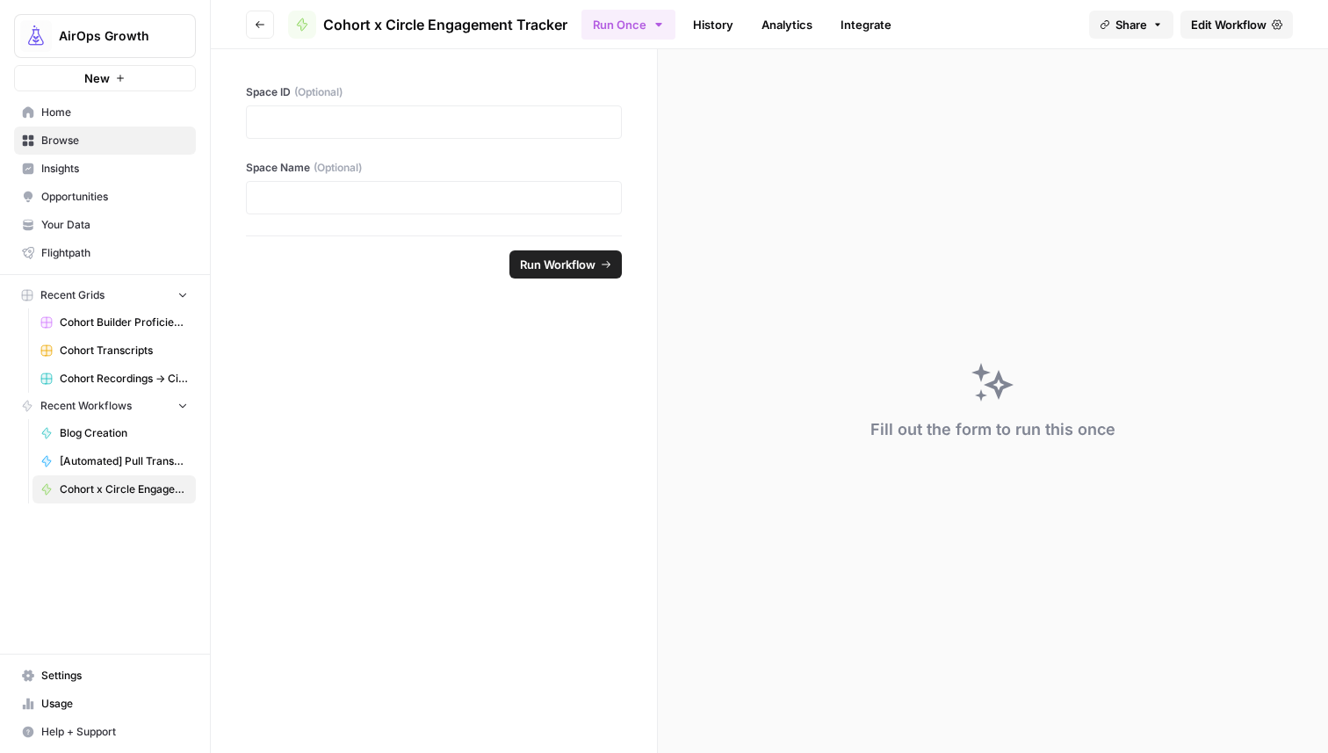
click at [1276, 16] on link "Edit Workflow" at bounding box center [1237, 25] width 112 height 28
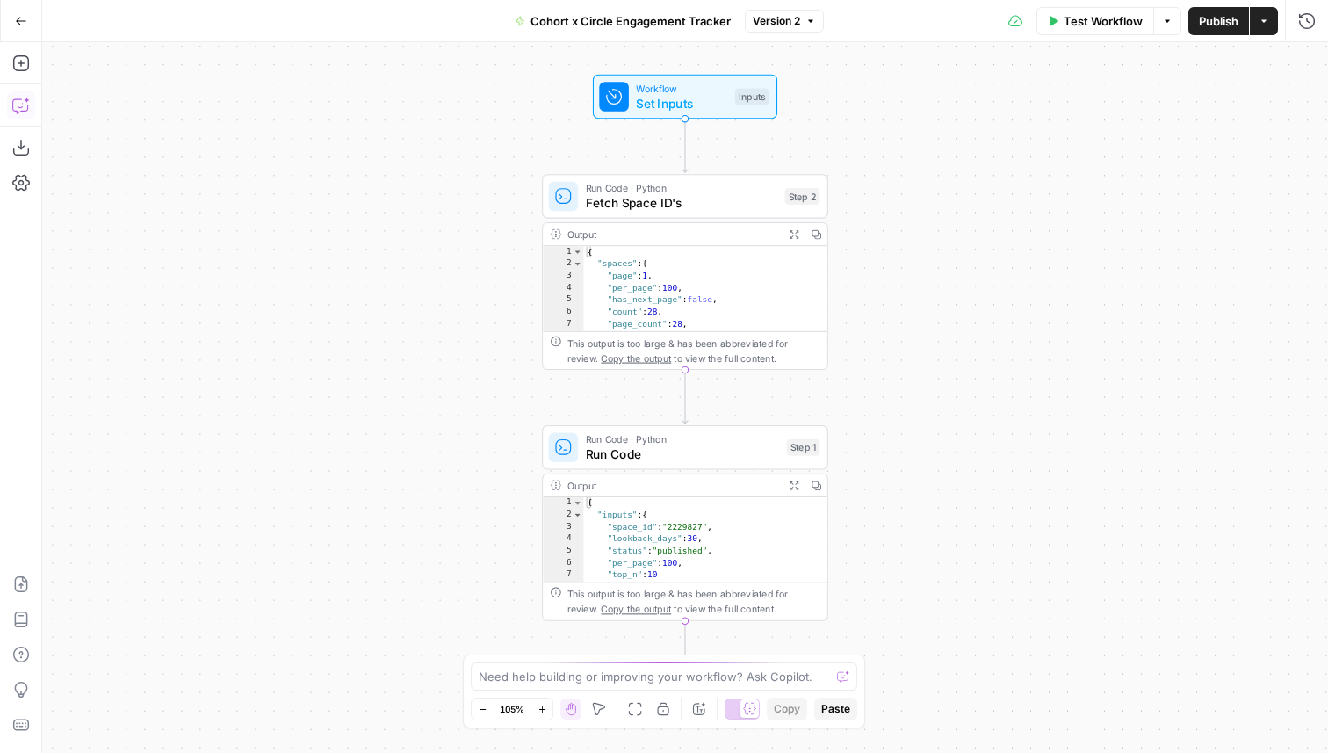
click at [18, 101] on icon "button" at bounding box center [21, 106] width 18 height 18
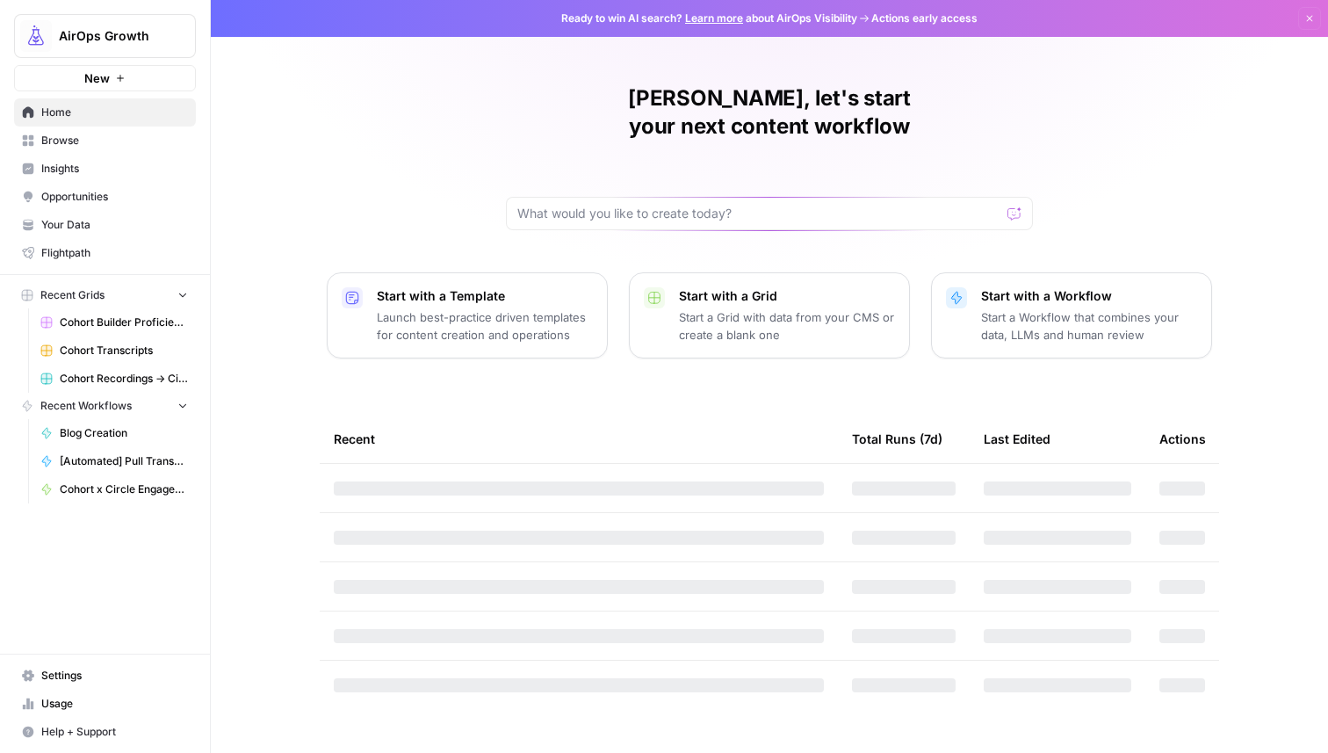
click at [98, 38] on span "AirOps Growth" at bounding box center [112, 36] width 106 height 18
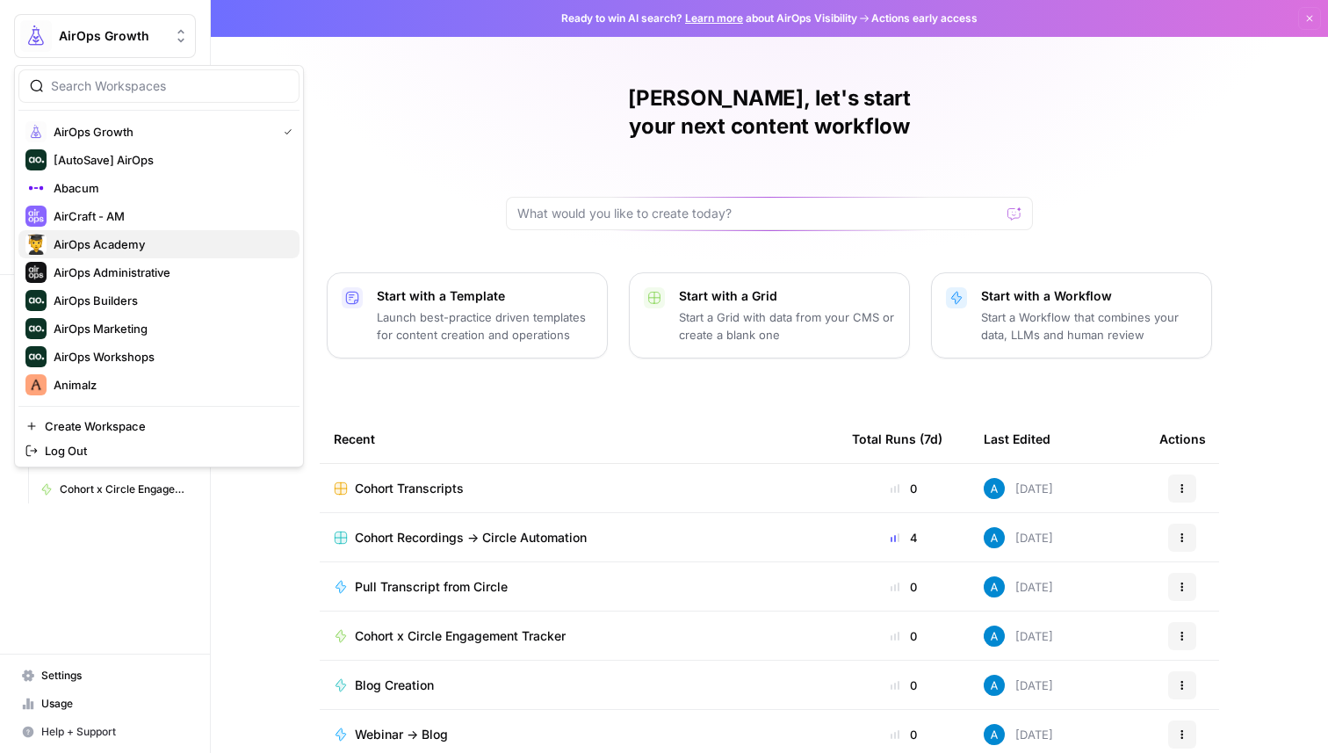
click at [121, 243] on span "AirOps Academy" at bounding box center [170, 244] width 232 height 18
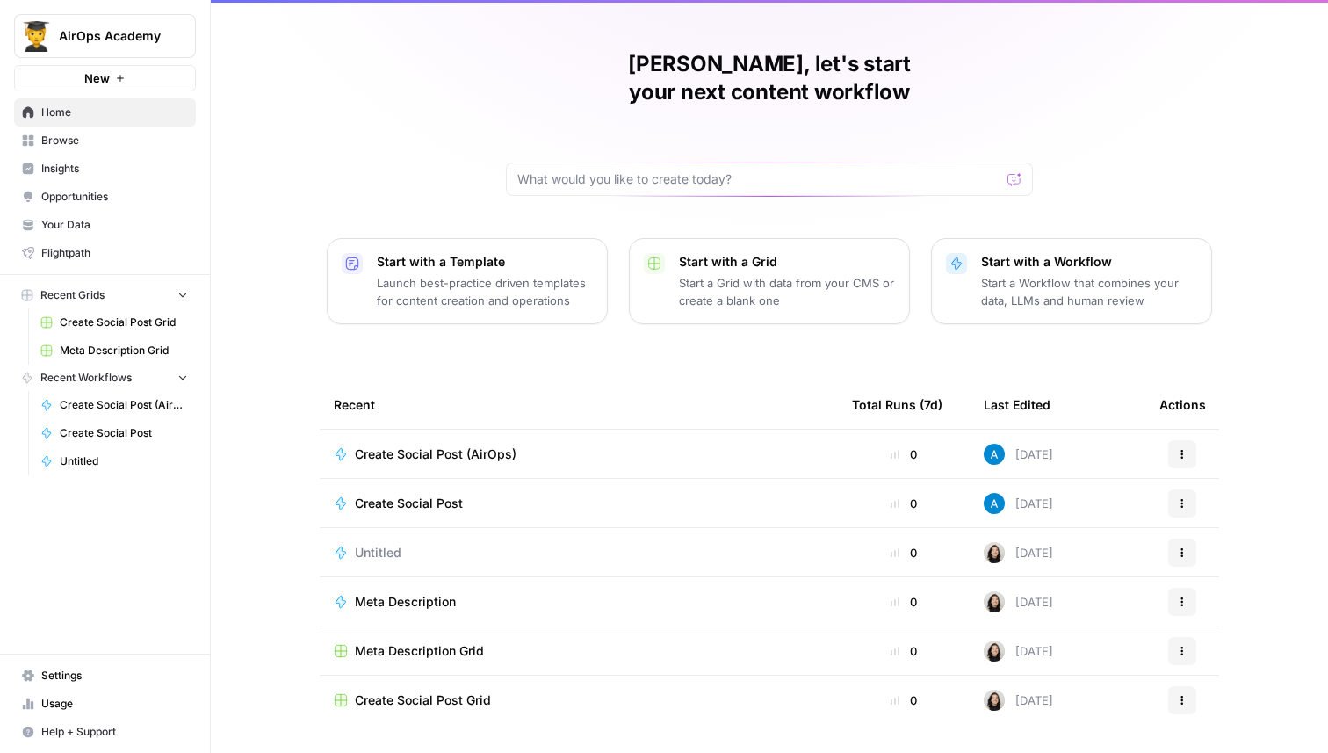
scroll to position [38, 0]
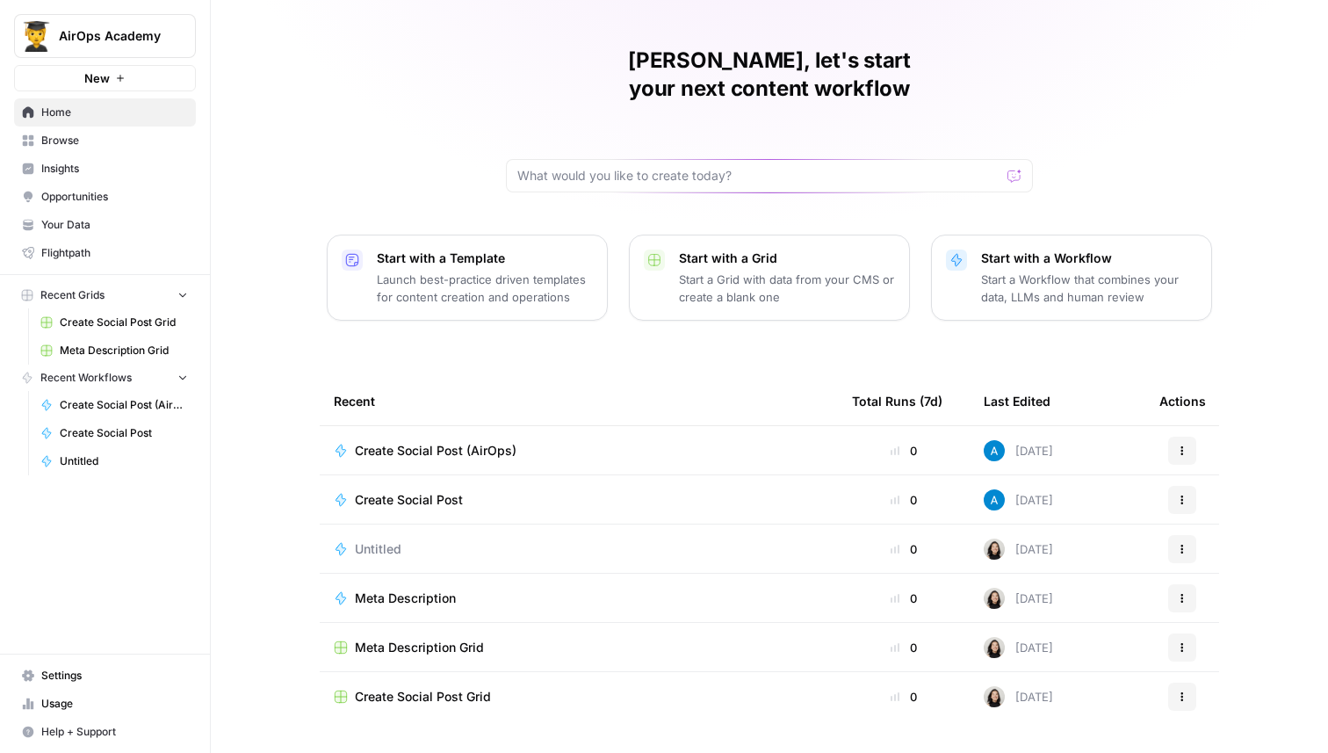
click at [149, 330] on link "Create Social Post Grid" at bounding box center [114, 322] width 163 height 28
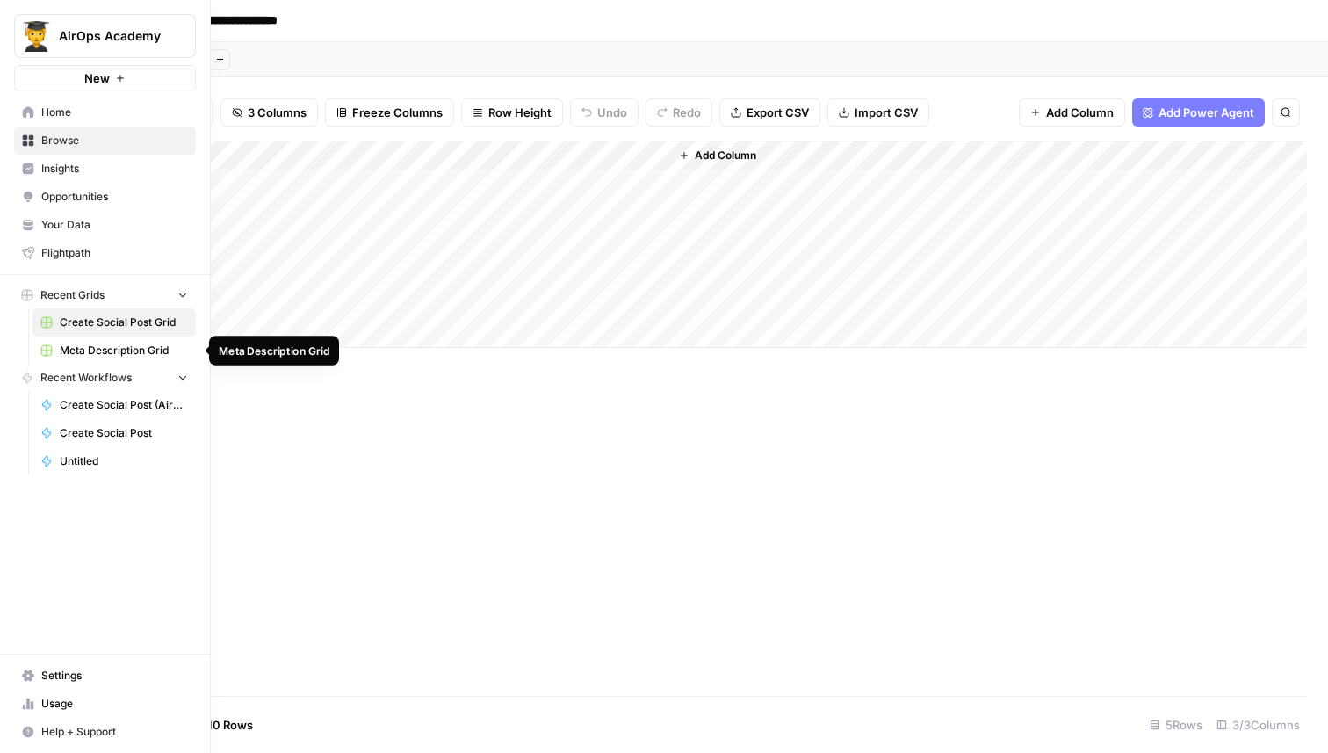
click at [90, 343] on span "Meta Description Grid" at bounding box center [124, 351] width 128 height 16
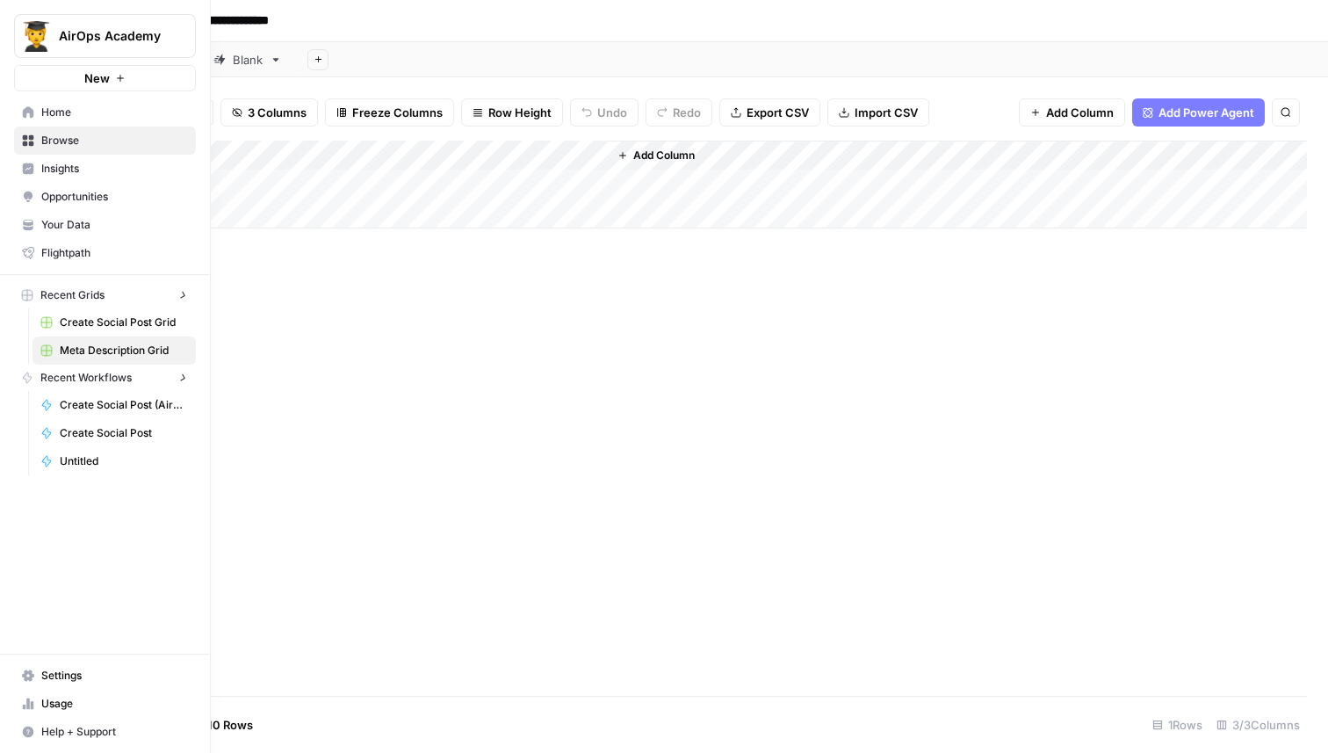
click at [32, 31] on img "Workspace: AirOps Academy" at bounding box center [36, 36] width 32 height 32
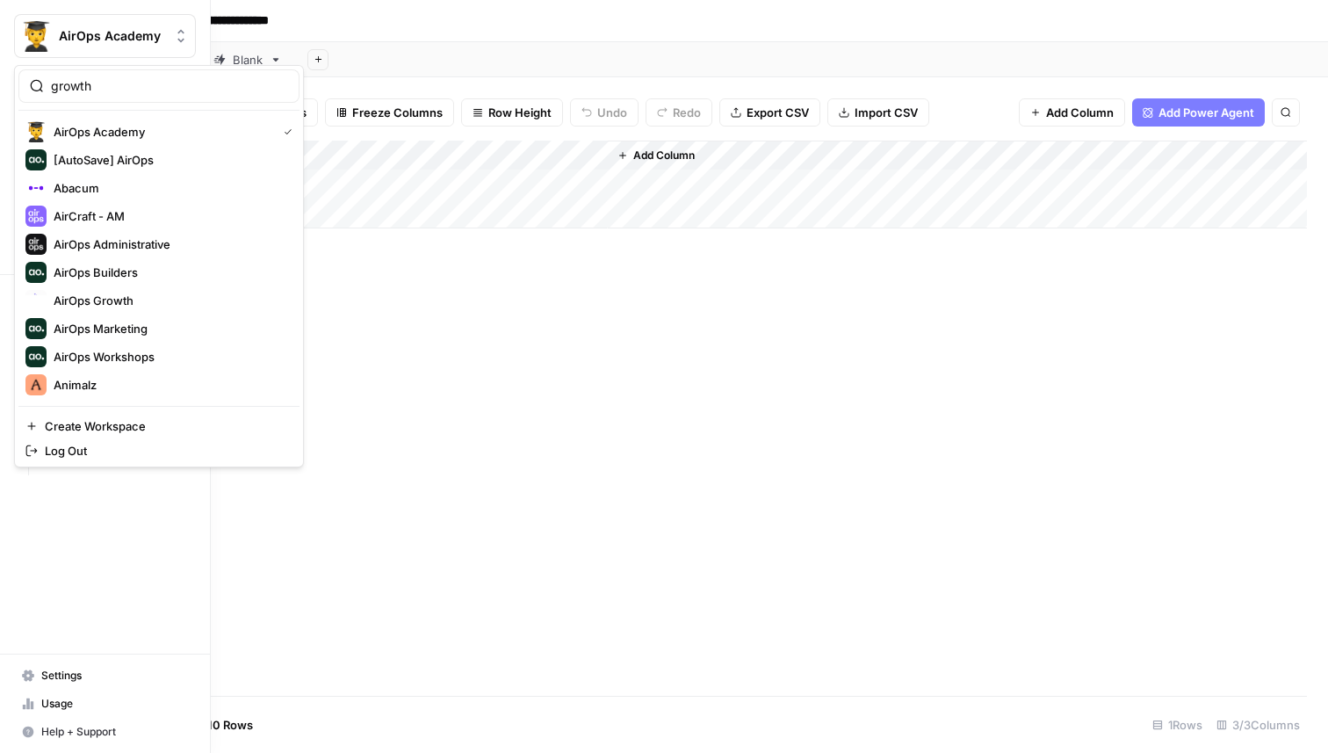
type input "growth"
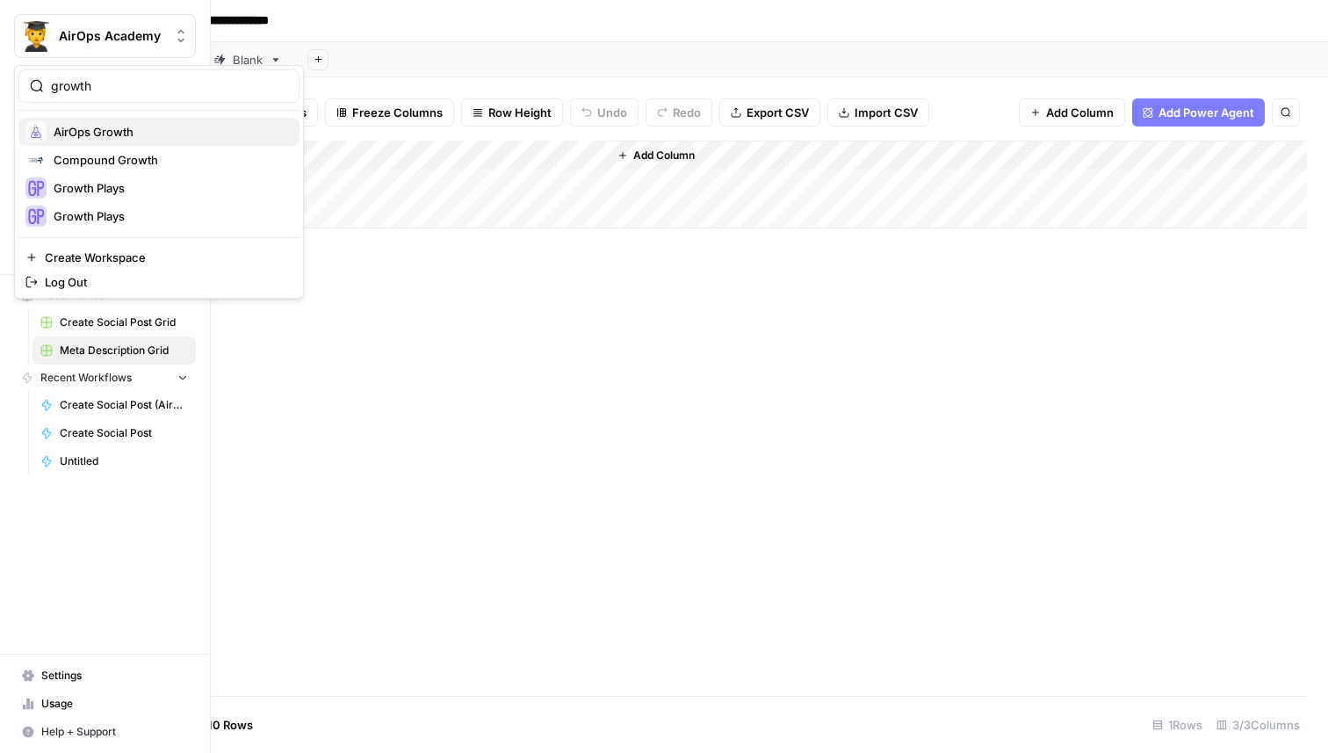
click at [148, 131] on span "AirOps Growth" at bounding box center [170, 132] width 232 height 18
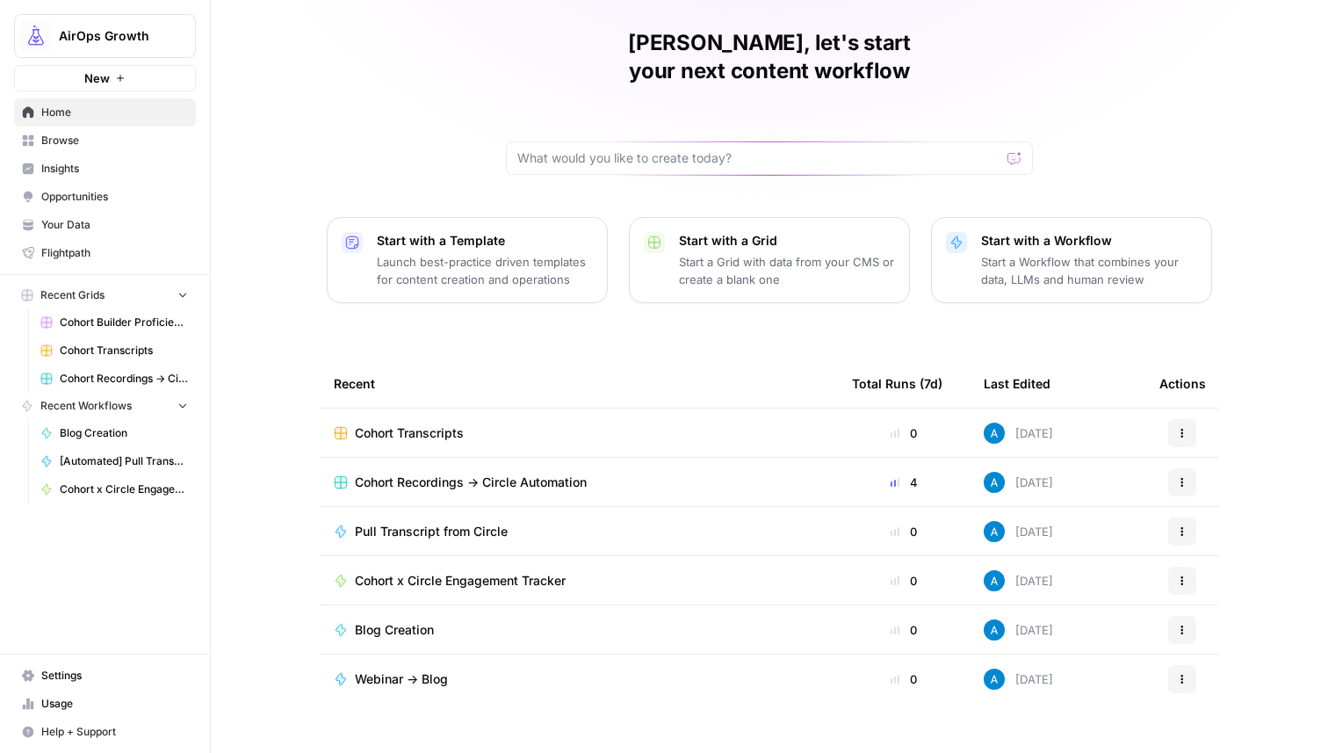
scroll to position [54, 0]
click at [143, 33] on span "AirOps Growth" at bounding box center [112, 36] width 106 height 18
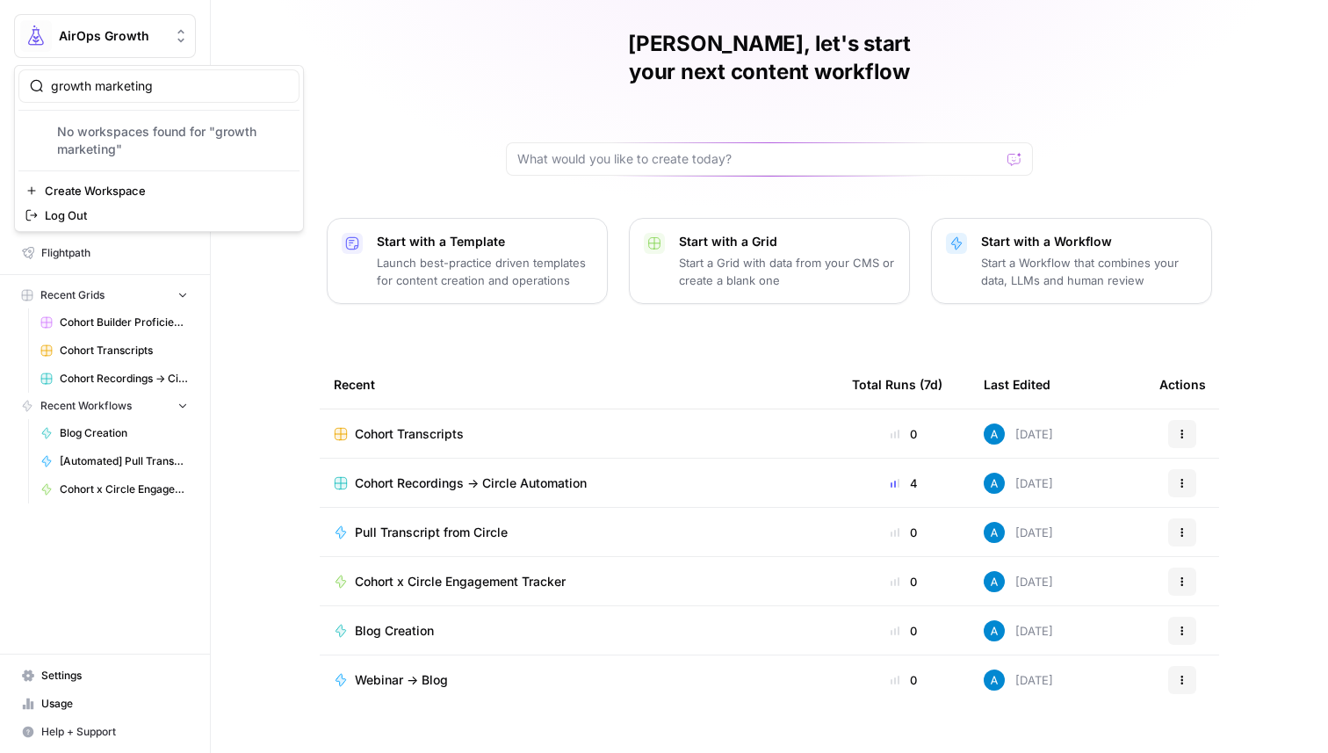
drag, startPoint x: 182, startPoint y: 88, endPoint x: 43, endPoint y: 83, distance: 138.9
click at [43, 83] on div "growth marketing" at bounding box center [158, 85] width 281 height 33
type input "market"
click at [74, 131] on span "AirOps Marketing" at bounding box center [170, 132] width 232 height 18
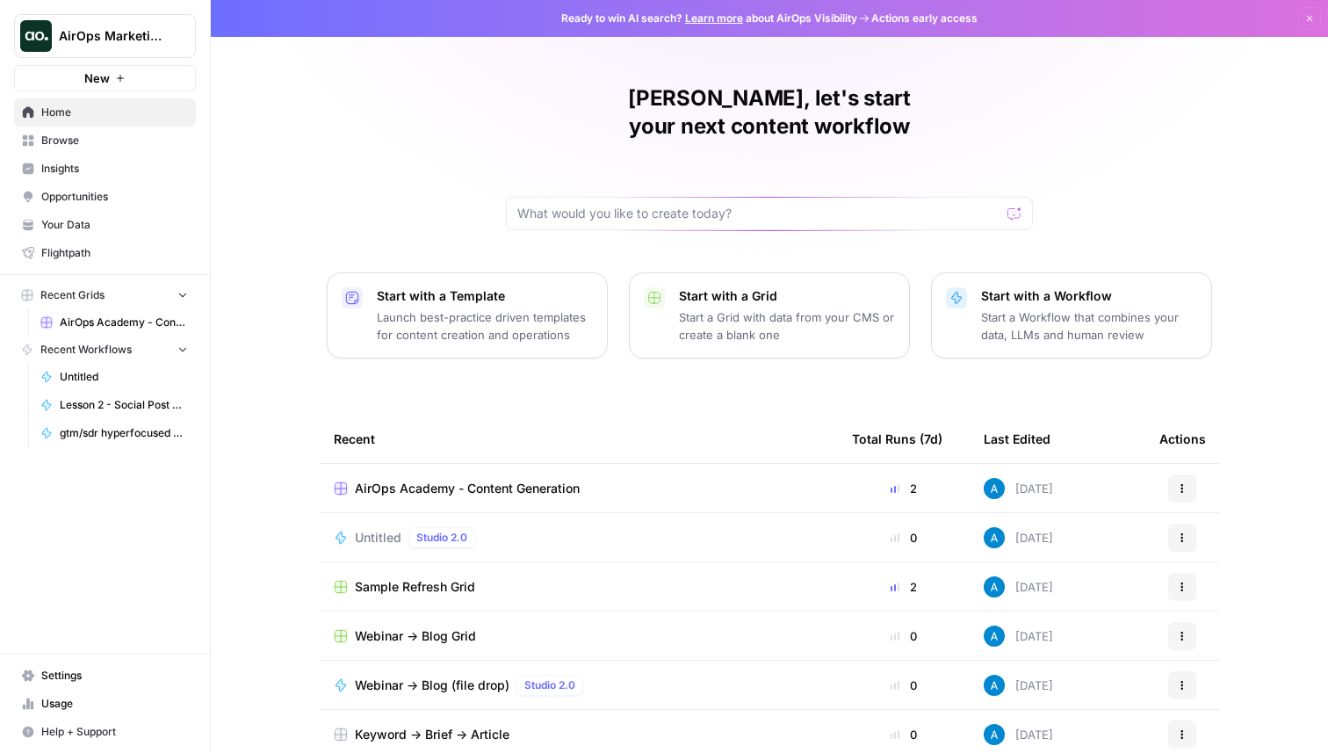
click at [143, 325] on span "AirOps Academy - Content Generation" at bounding box center [124, 322] width 128 height 16
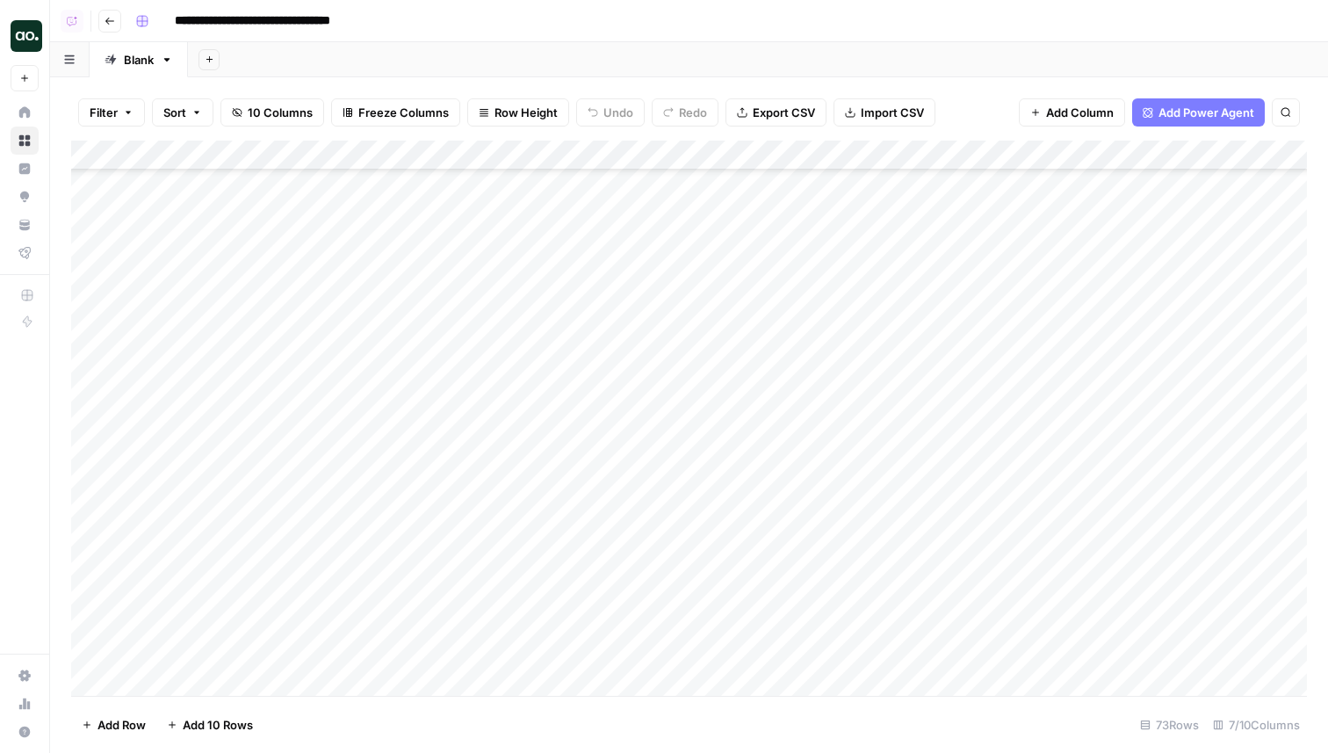
scroll to position [1683, 0]
click at [248, 564] on div "Add Column" at bounding box center [689, 418] width 1236 height 555
click at [289, 580] on div "Add Column" at bounding box center [689, 418] width 1236 height 555
click at [282, 621] on div "Add Column" at bounding box center [689, 418] width 1236 height 555
click at [85, 563] on div "Add Column" at bounding box center [689, 418] width 1236 height 555
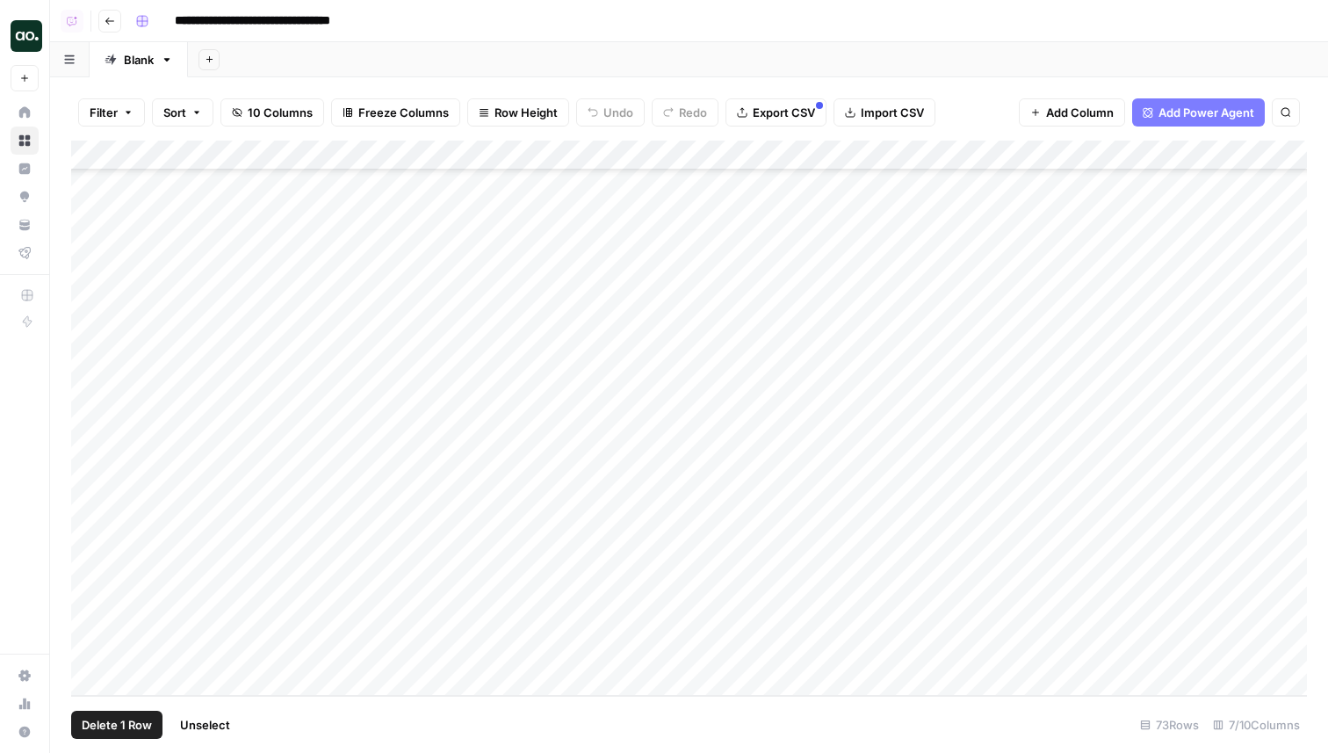
click at [85, 594] on div "Add Column" at bounding box center [689, 418] width 1236 height 555
click at [85, 621] on div "Add Column" at bounding box center [689, 418] width 1236 height 555
click at [1033, 621] on div "Add Column" at bounding box center [689, 418] width 1236 height 555
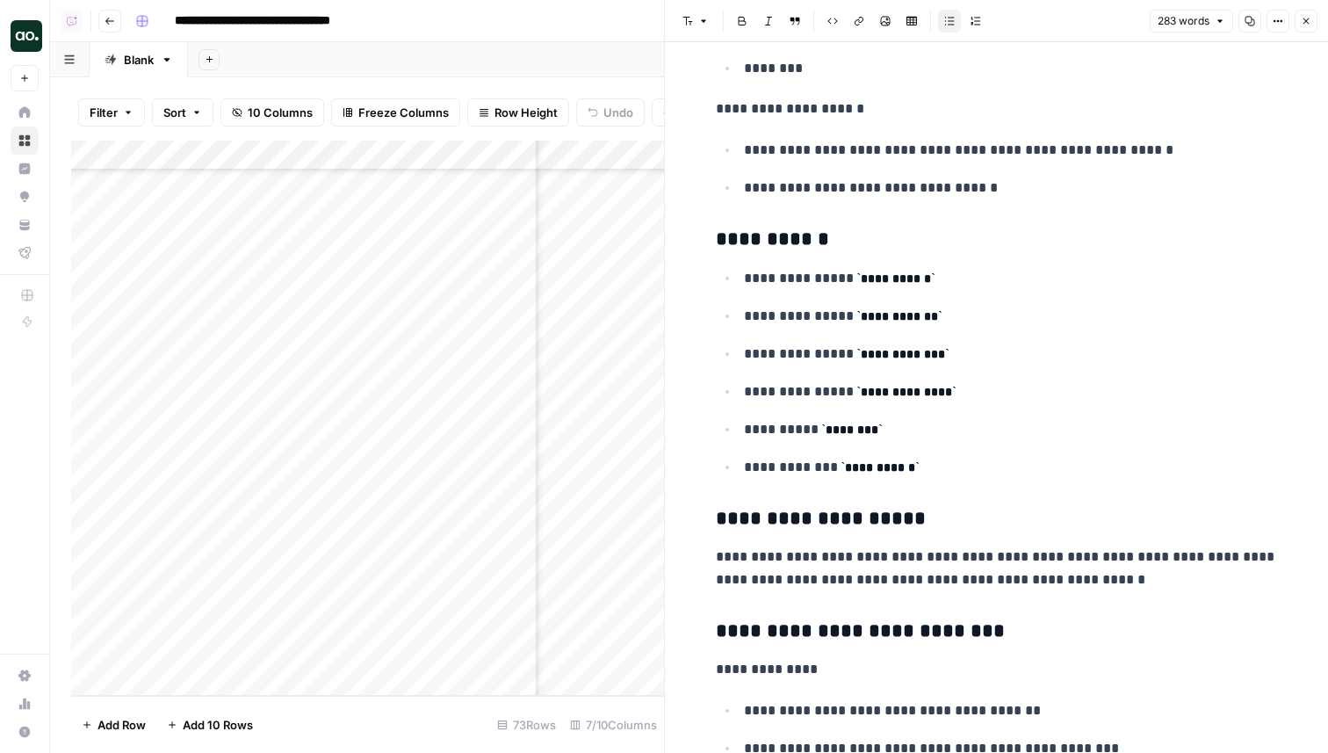
scroll to position [385, 0]
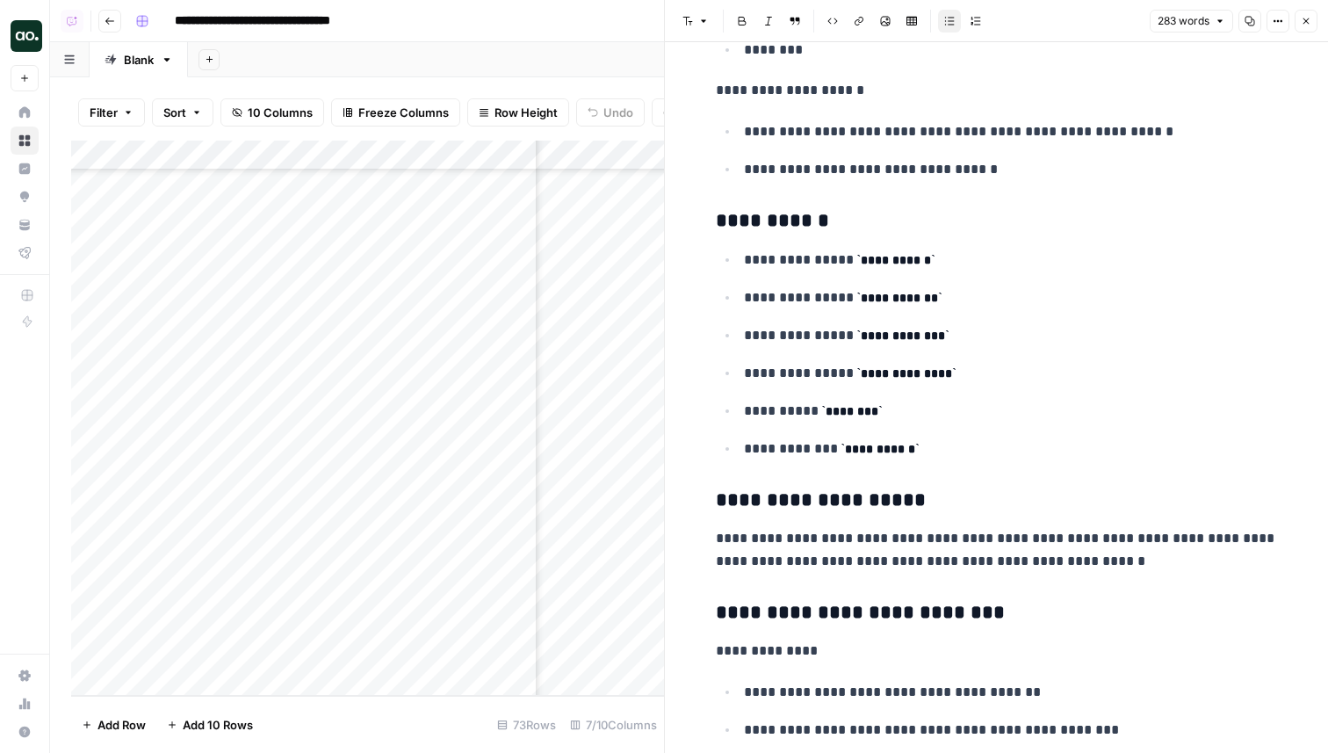
click at [1308, 18] on icon "button" at bounding box center [1307, 21] width 6 height 6
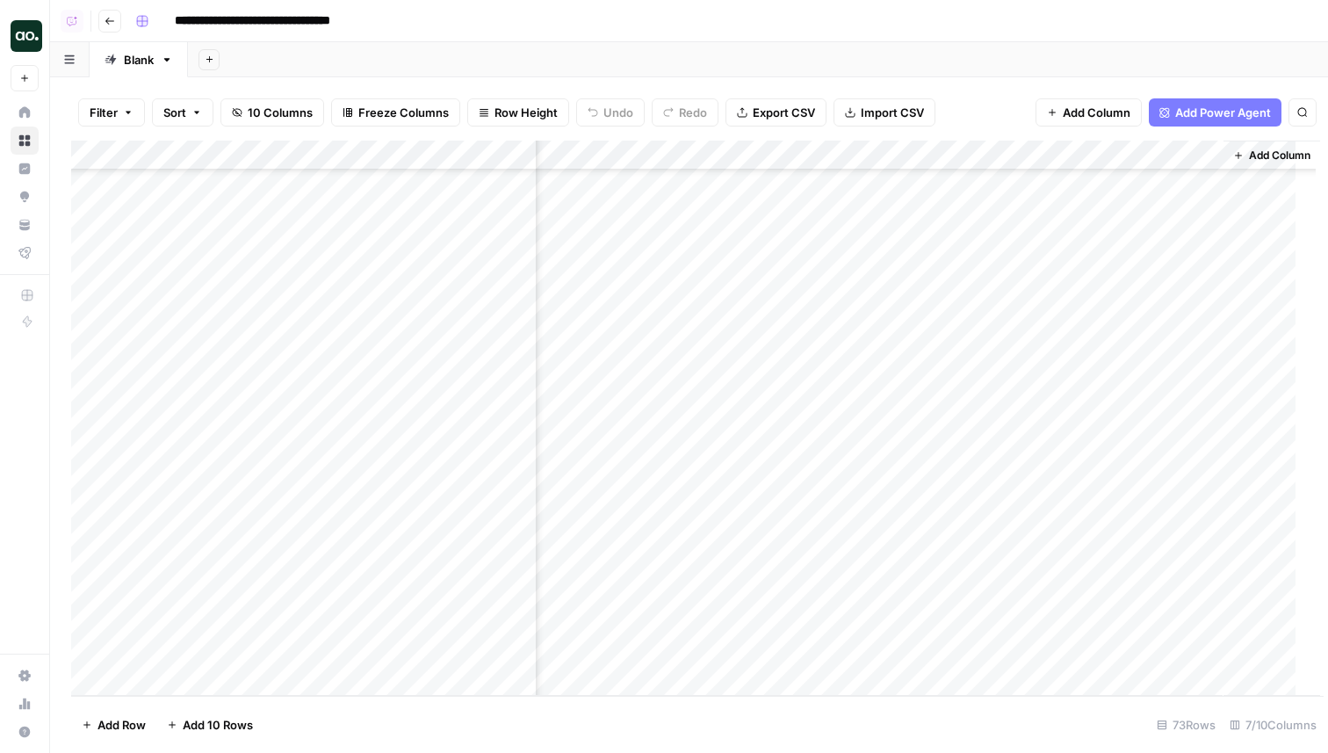
scroll to position [1683, 196]
drag, startPoint x: 76, startPoint y: 622, endPoint x: 71, endPoint y: 587, distance: 35.5
click at [71, 587] on div "Add Column" at bounding box center [689, 418] width 1236 height 555
click at [1054, 469] on div "Add Column" at bounding box center [689, 418] width 1236 height 555
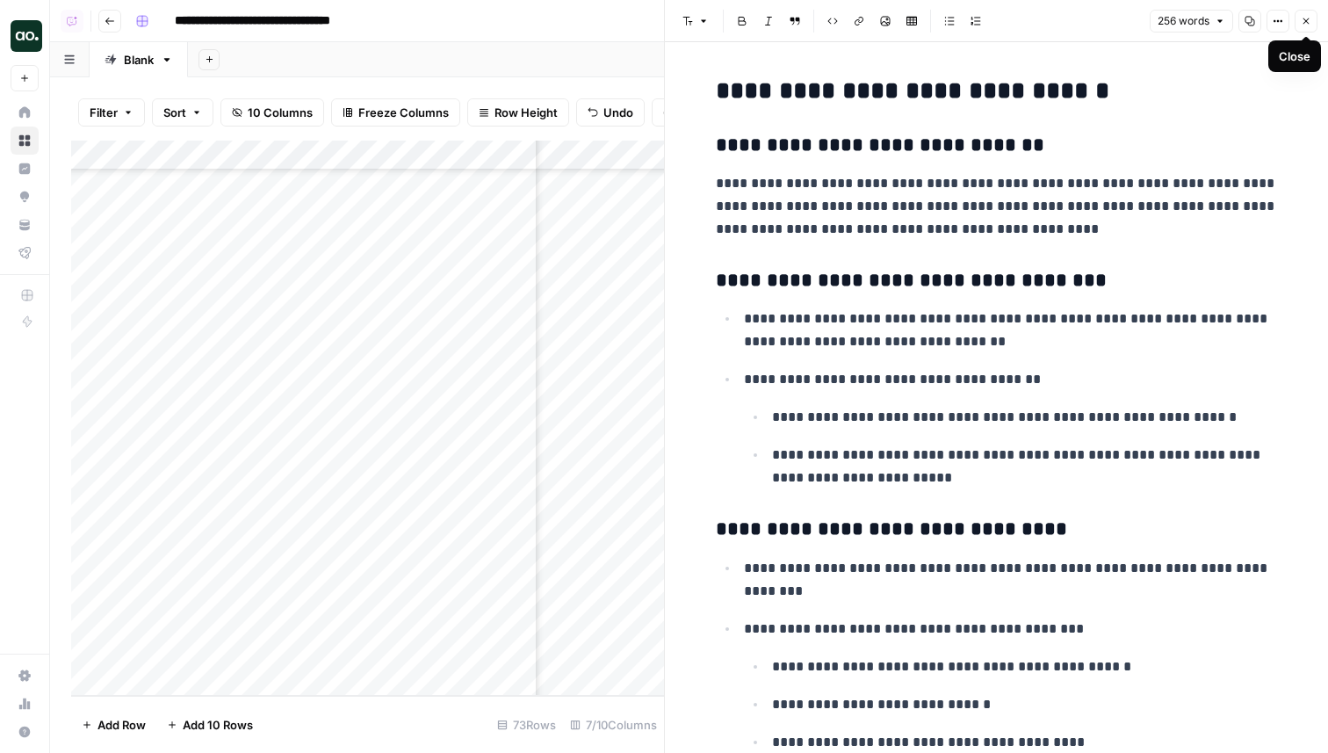
click at [1313, 20] on button "Close" at bounding box center [1306, 21] width 23 height 23
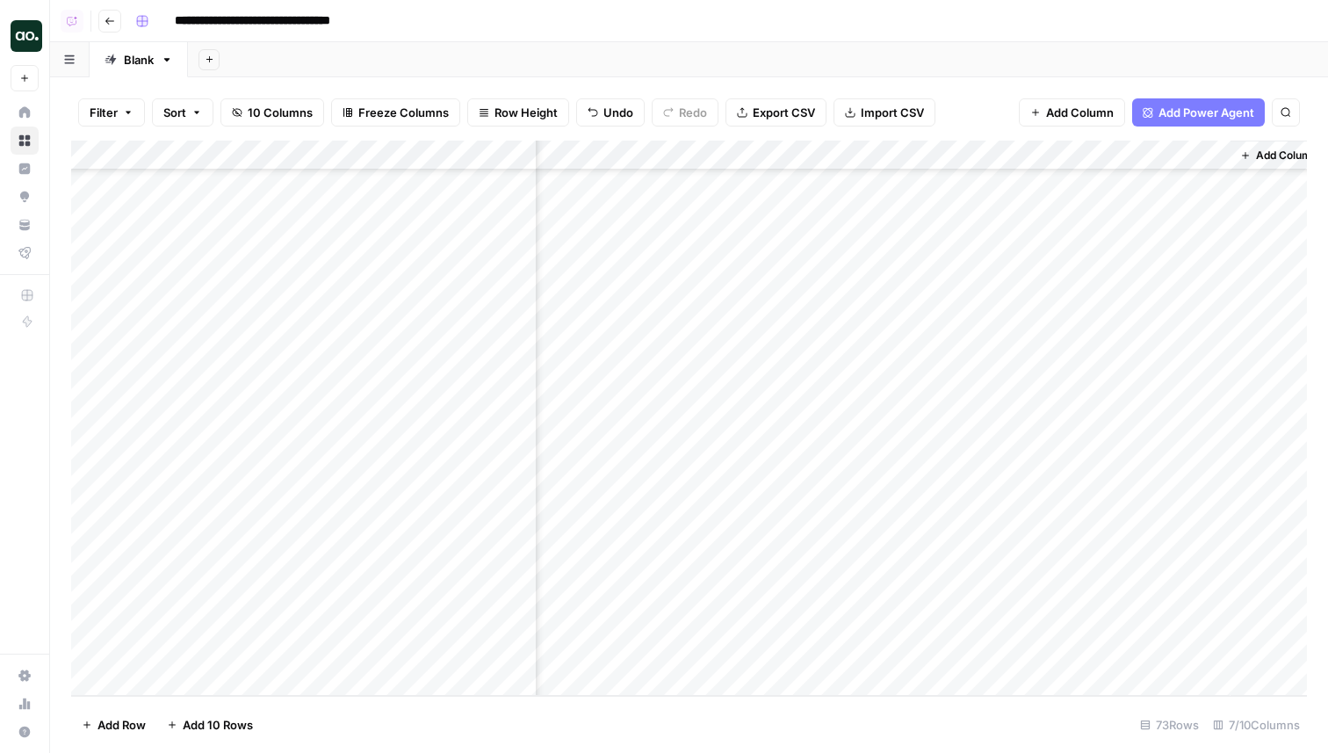
click at [1171, 220] on div "Add Column" at bounding box center [689, 418] width 1236 height 555
click at [967, 90] on div "Filter Sort 10 Columns Freeze Columns Row Height Undo Redo Export CSV Import CS…" at bounding box center [689, 112] width 1236 height 56
click at [1058, 621] on div "Add Column" at bounding box center [689, 418] width 1236 height 555
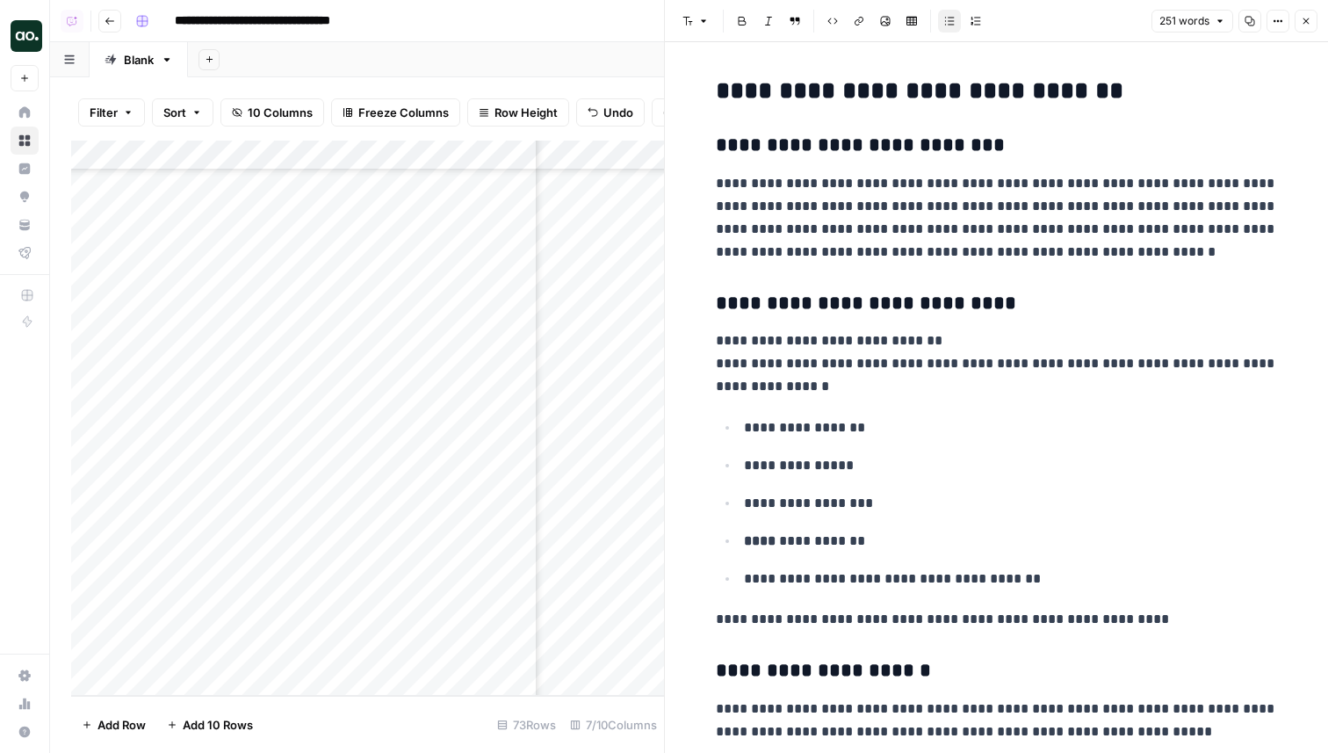
click at [1250, 25] on icon "button" at bounding box center [1251, 22] width 10 height 10
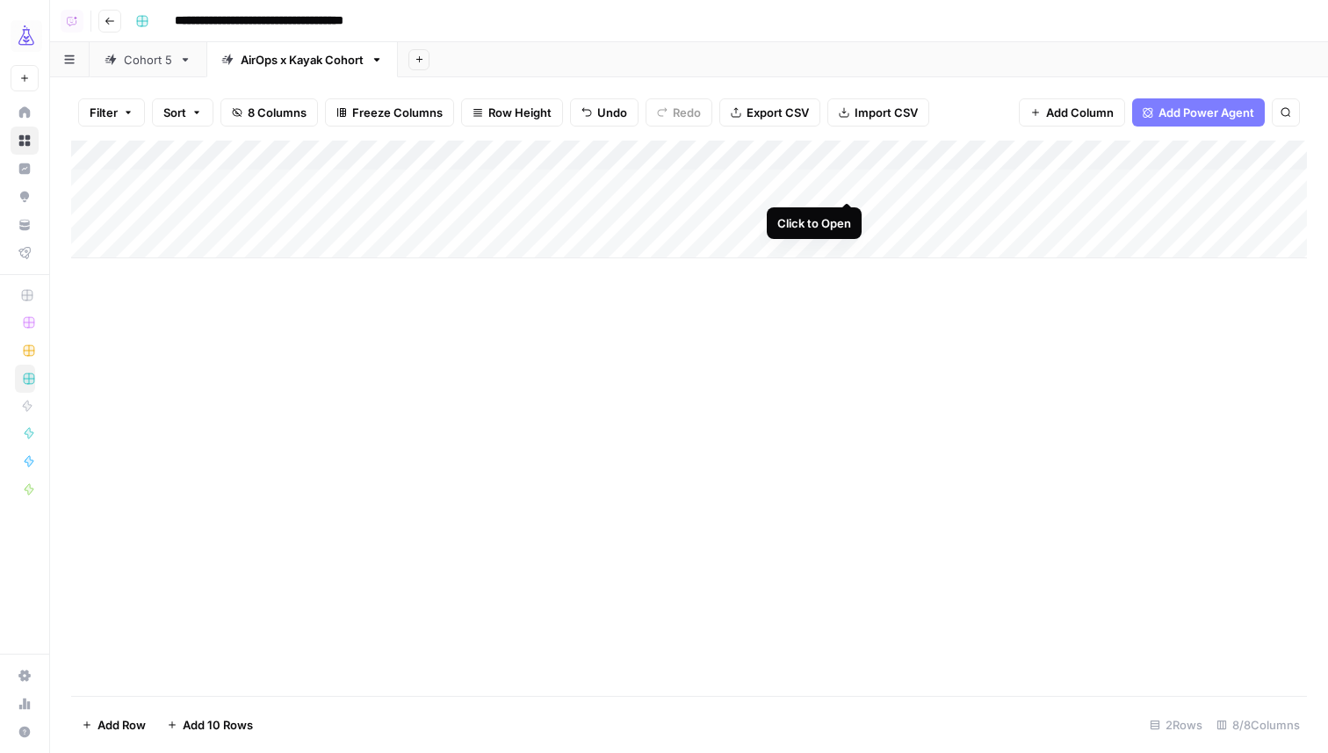
click at [848, 183] on div "Add Column" at bounding box center [689, 200] width 1236 height 118
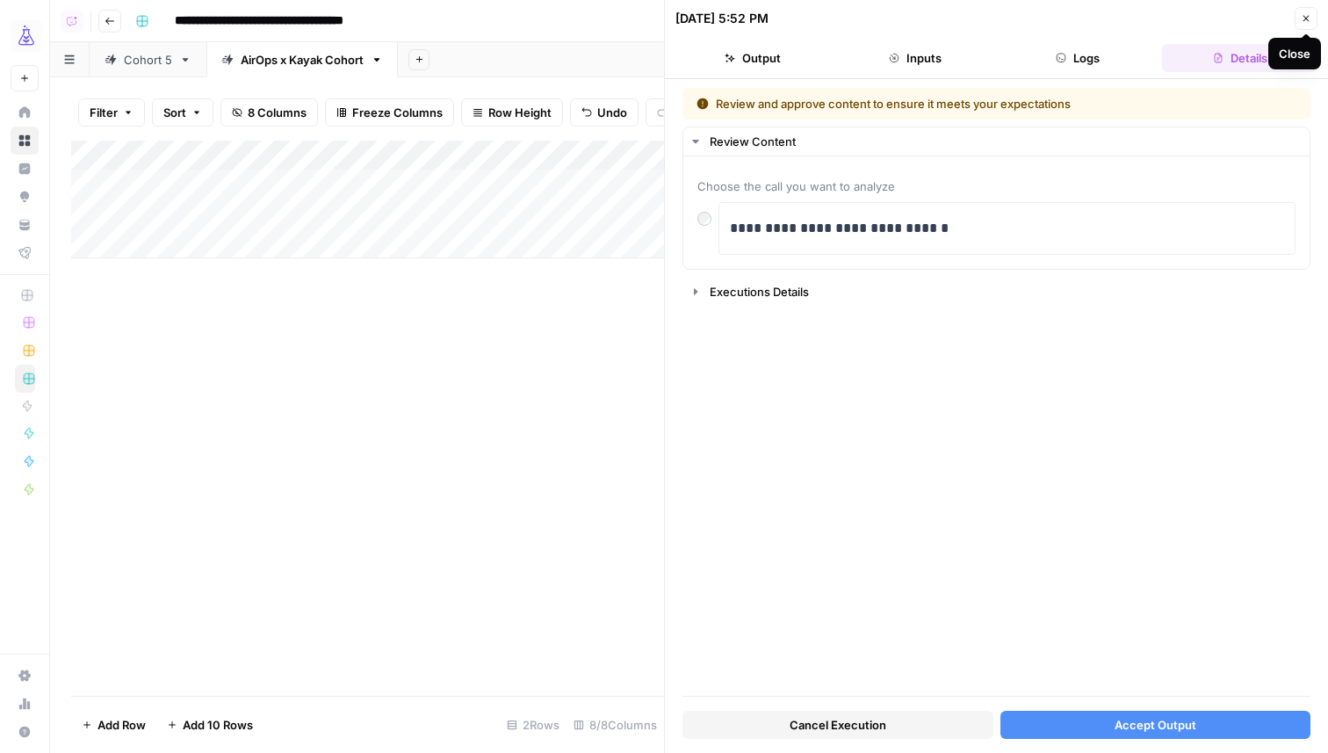
click at [810, 726] on span "Cancel Execution" at bounding box center [838, 725] width 97 height 18
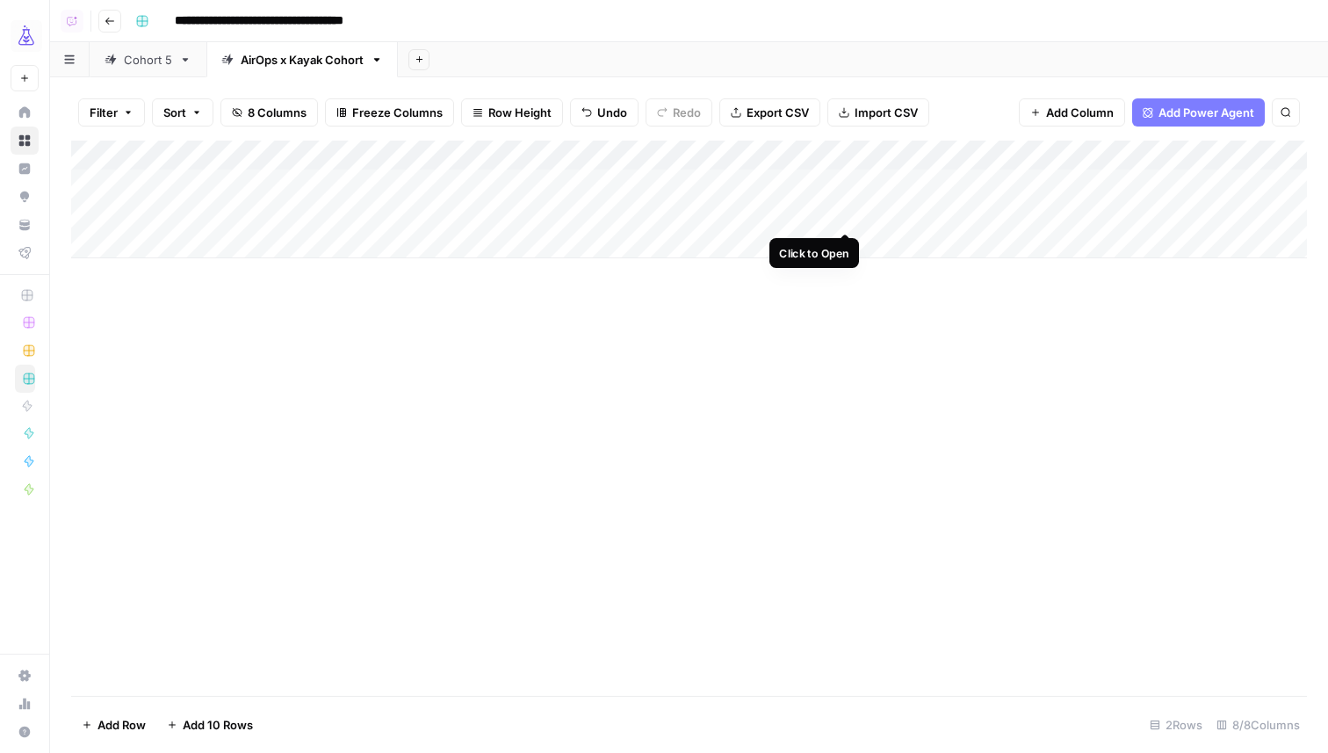
click at [842, 213] on div "Add Column" at bounding box center [689, 200] width 1236 height 118
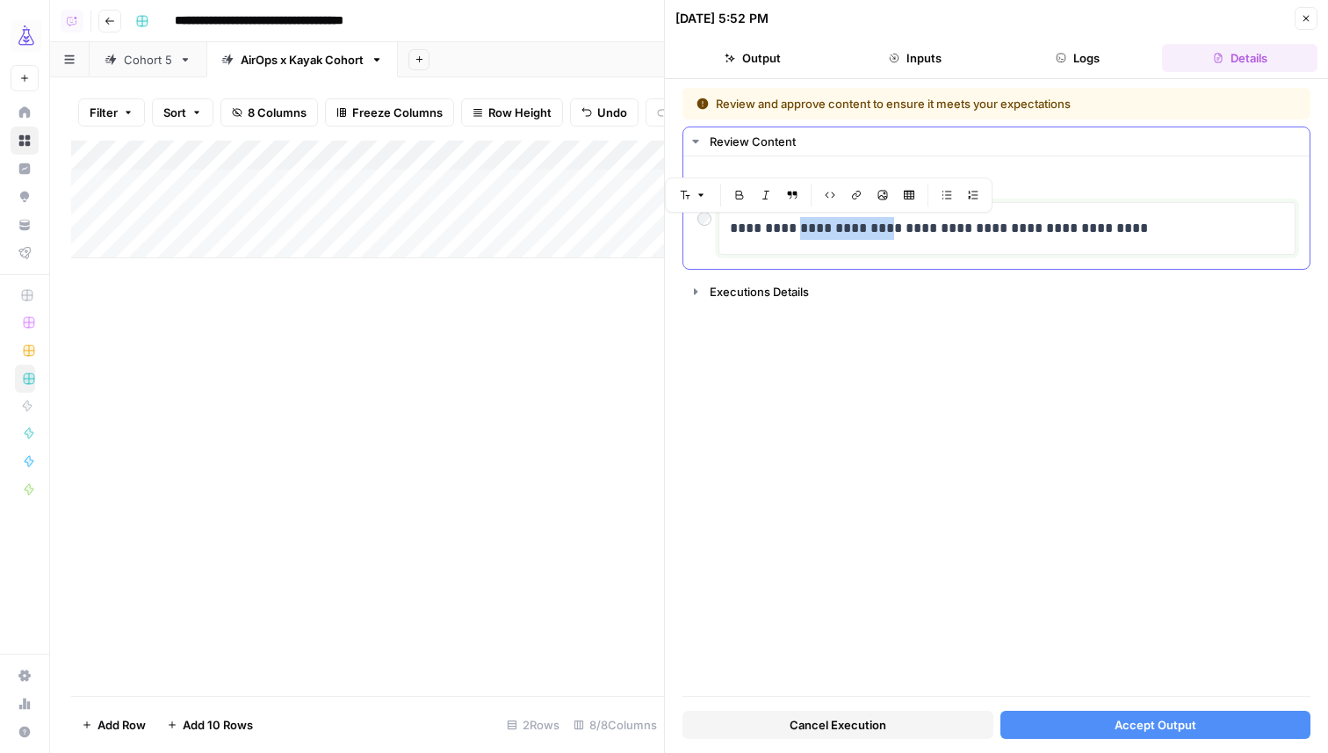
drag, startPoint x: 868, startPoint y: 230, endPoint x: 791, endPoint y: 230, distance: 76.4
click at [791, 230] on p "**********" at bounding box center [1007, 228] width 554 height 23
copy p "**********"
